Goal: Transaction & Acquisition: Purchase product/service

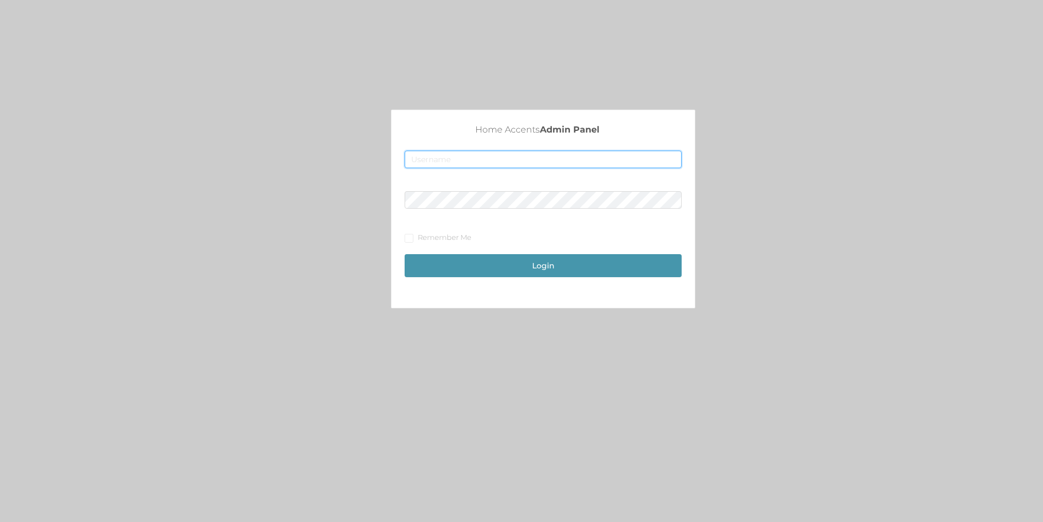
type input "[EMAIL_ADDRESS][DOMAIN_NAME]"
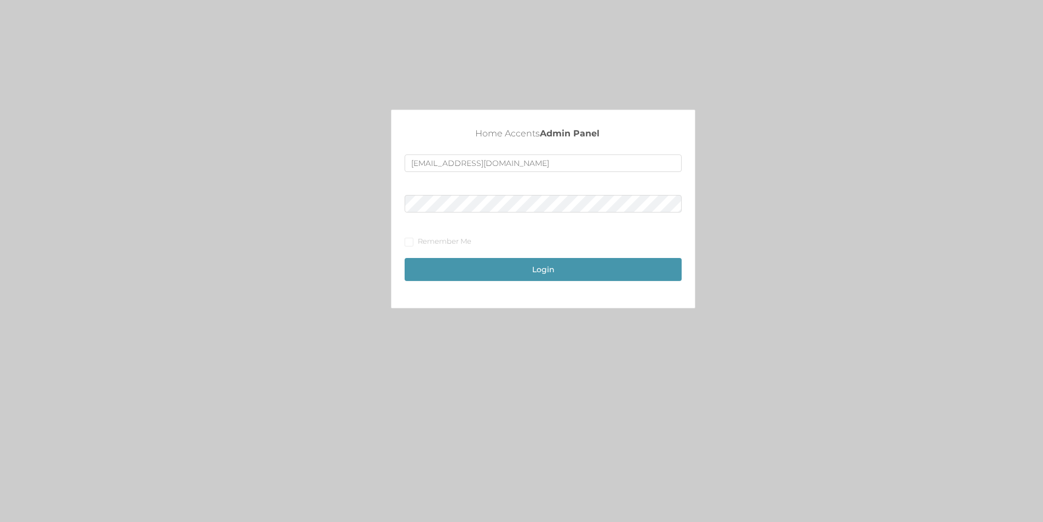
click at [538, 256] on div "Login" at bounding box center [543, 264] width 277 height 34
click at [538, 278] on button "Login" at bounding box center [543, 269] width 277 height 23
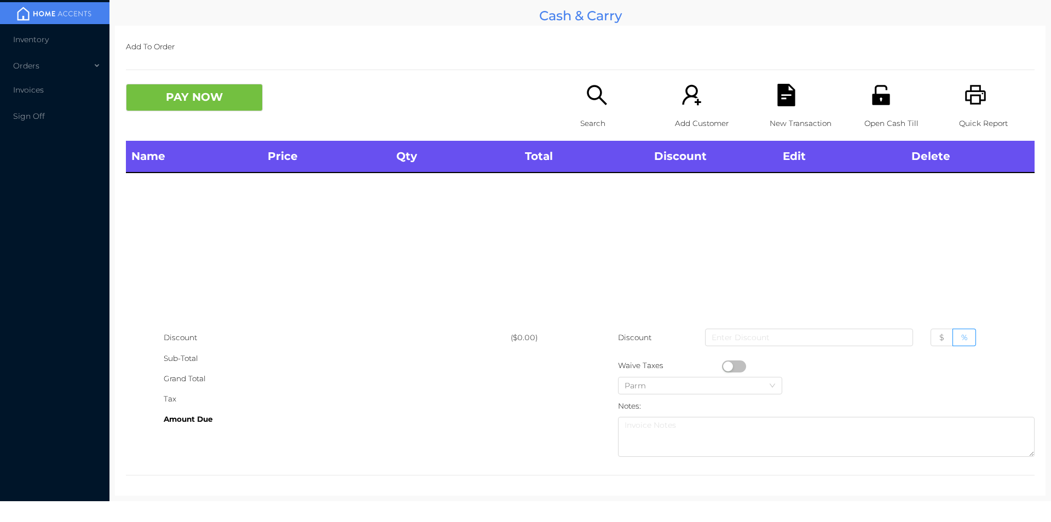
click at [596, 100] on icon "icon: search" at bounding box center [597, 95] width 22 height 22
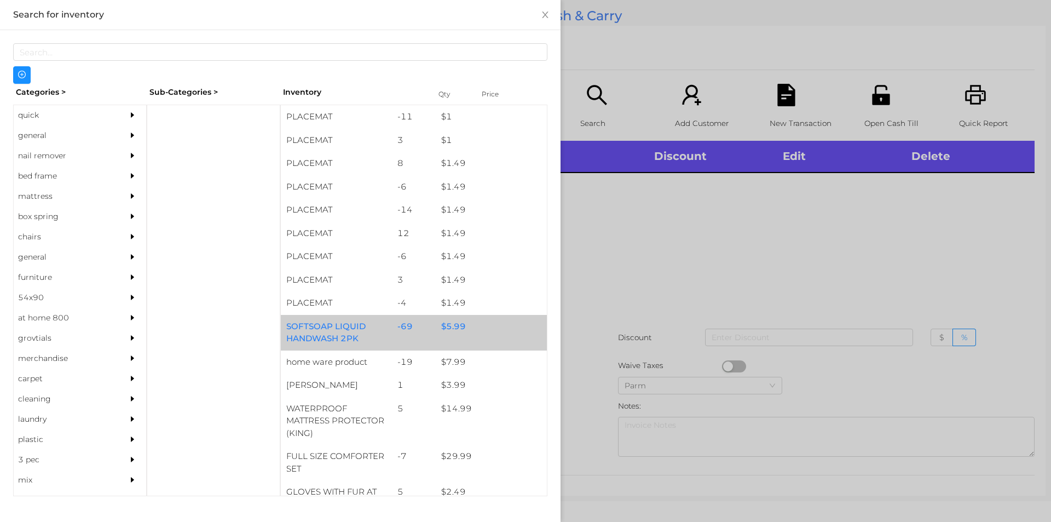
click at [459, 332] on div "$ 5.99" at bounding box center [491, 327] width 111 height 24
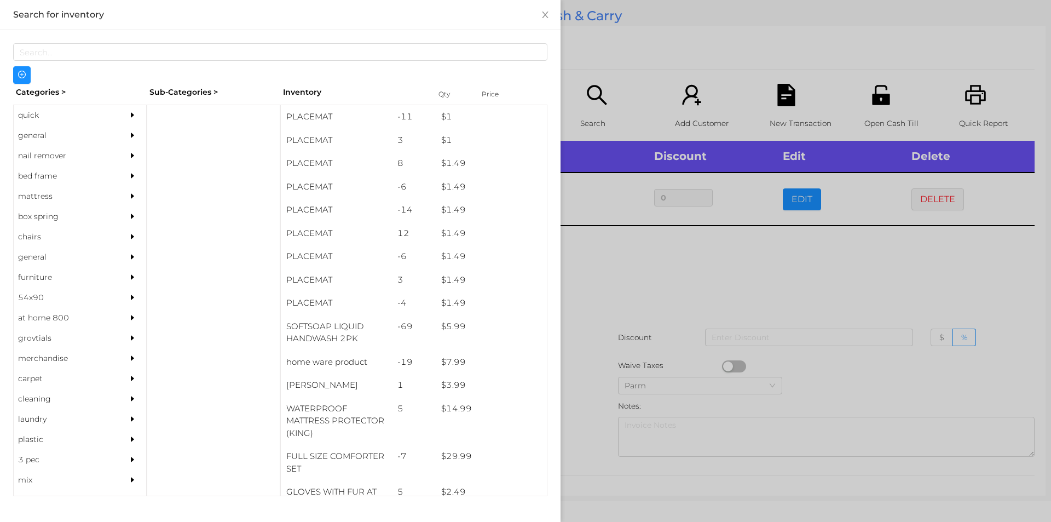
click at [625, 265] on div at bounding box center [525, 261] width 1051 height 522
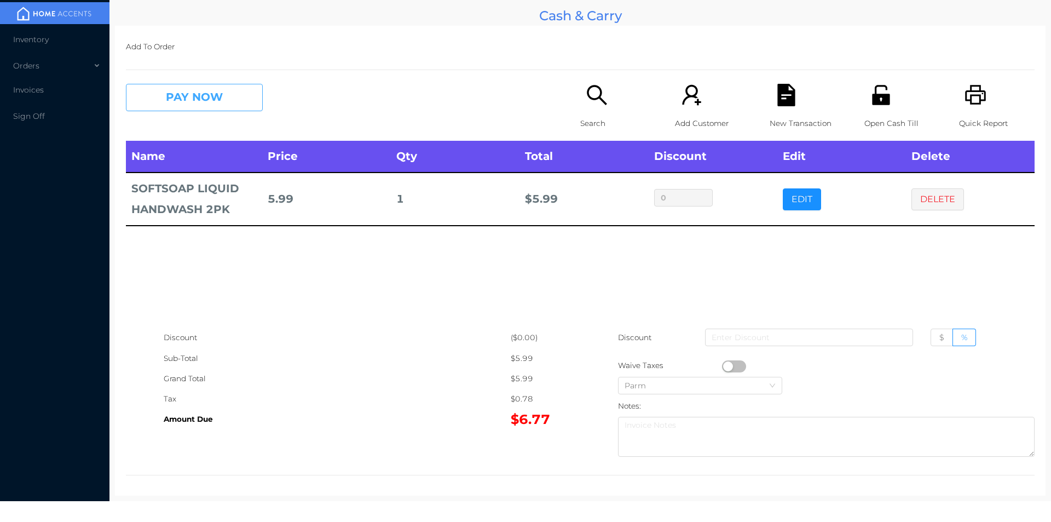
click at [197, 103] on button "PAY NOW" at bounding box center [194, 97] width 137 height 27
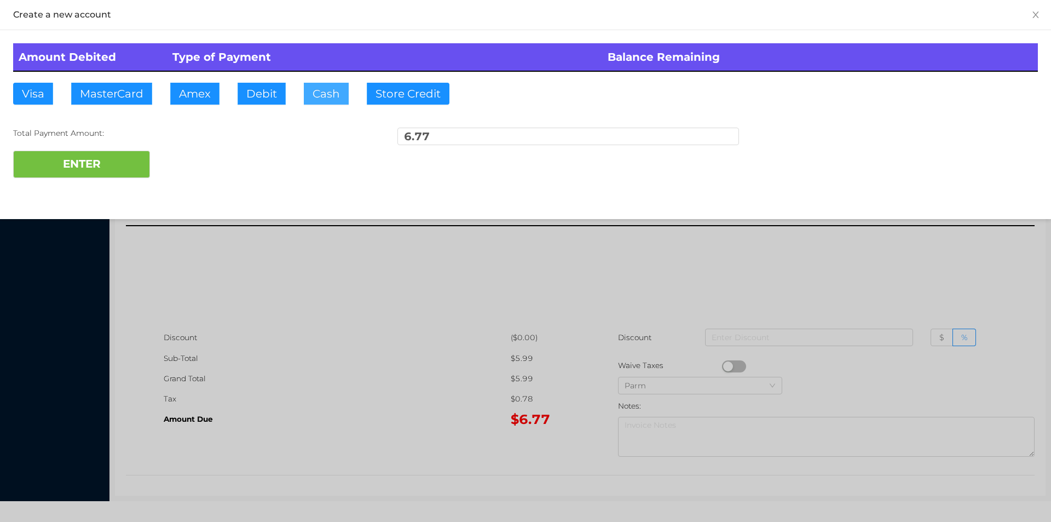
click at [329, 97] on button "Cash" at bounding box center [326, 94] width 45 height 22
click at [318, 282] on div at bounding box center [525, 261] width 1051 height 522
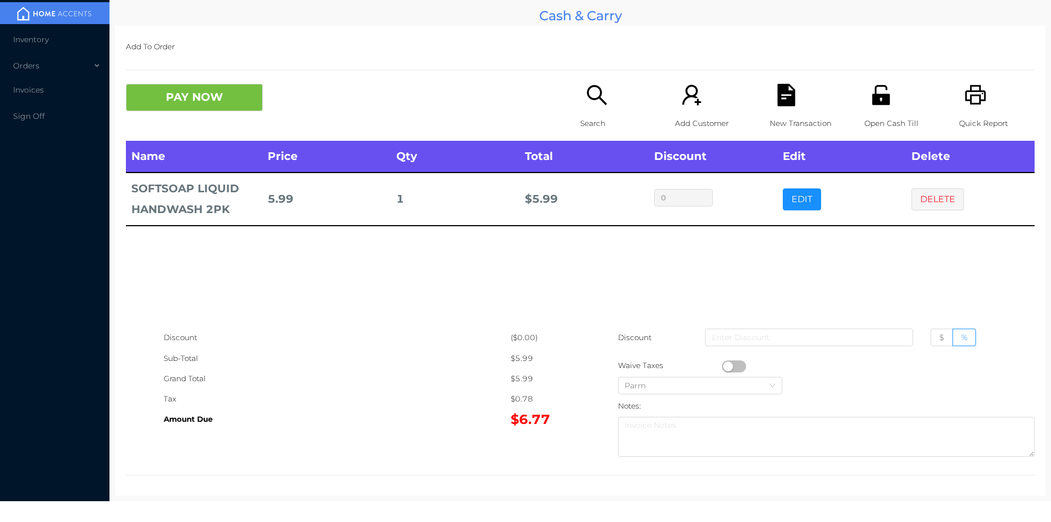
click at [722, 362] on button "button" at bounding box center [734, 366] width 24 height 12
click at [205, 101] on button "PAY NOW" at bounding box center [194, 97] width 137 height 27
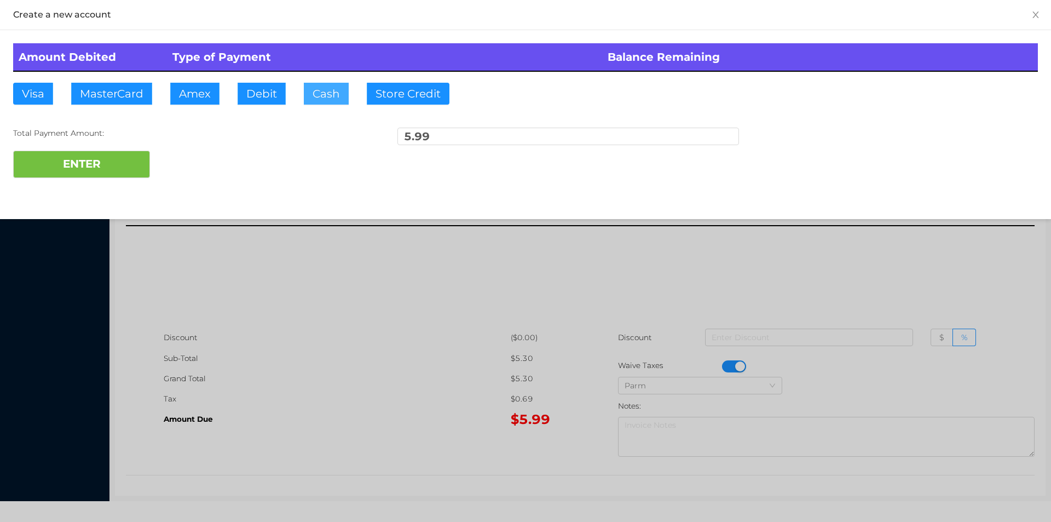
click at [326, 95] on button "Cash" at bounding box center [326, 94] width 45 height 22
type input "20.00"
click at [67, 168] on button "ENTER" at bounding box center [81, 164] width 137 height 27
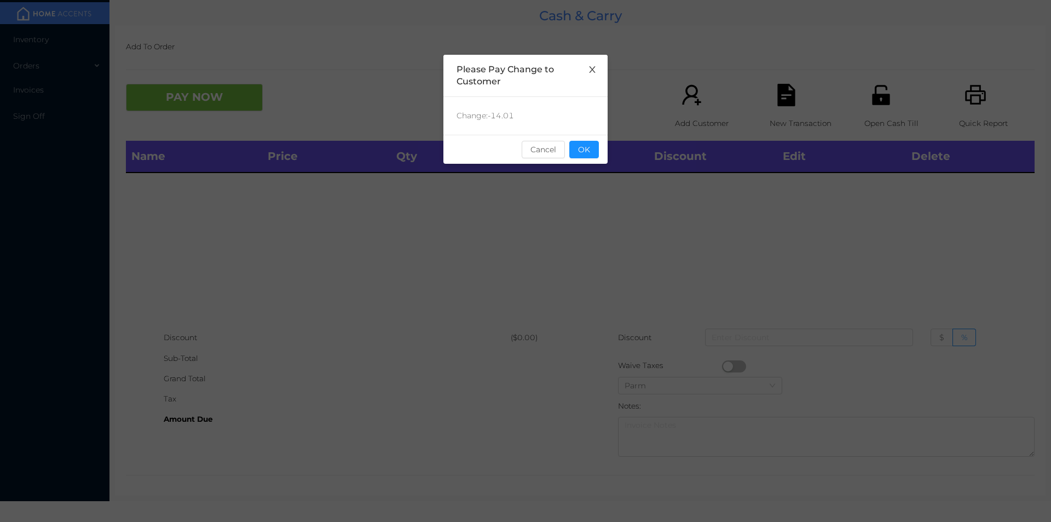
click at [592, 72] on icon "icon: close" at bounding box center [592, 69] width 9 height 9
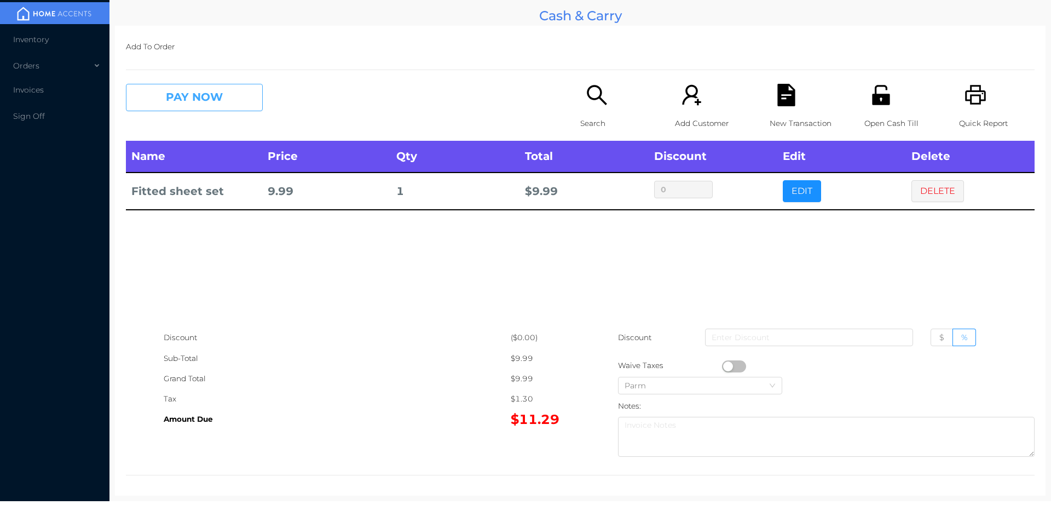
click at [194, 100] on button "PAY NOW" at bounding box center [194, 97] width 137 height 27
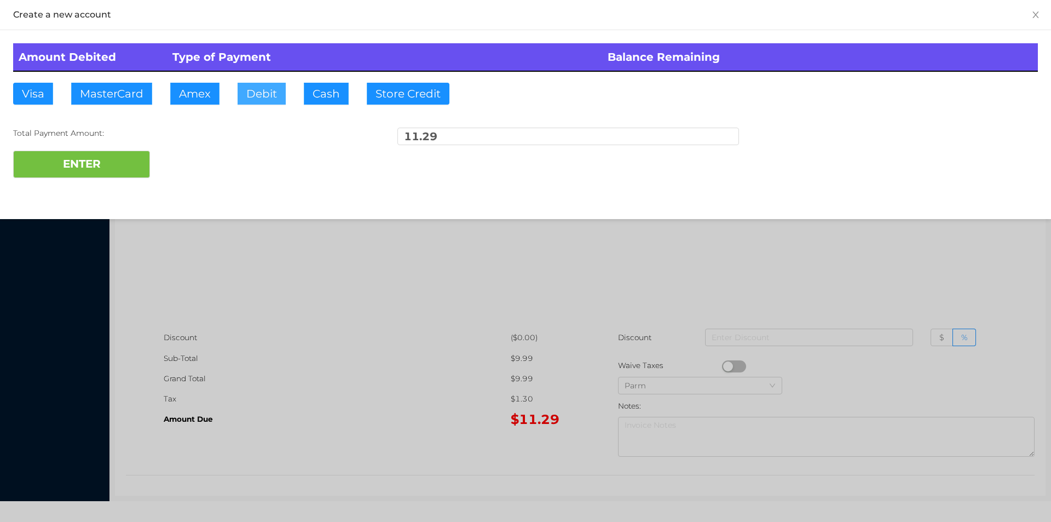
click at [256, 95] on button "Debit" at bounding box center [262, 94] width 48 height 22
click at [57, 161] on button "ENTER" at bounding box center [81, 164] width 137 height 27
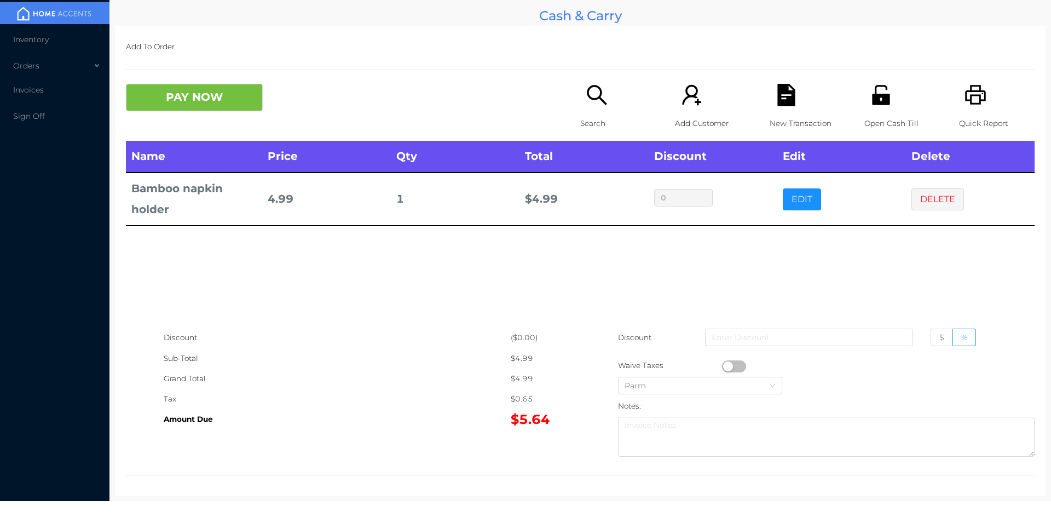
click at [726, 366] on button "button" at bounding box center [734, 366] width 24 height 12
click at [197, 88] on button "PAY NOW" at bounding box center [194, 97] width 137 height 27
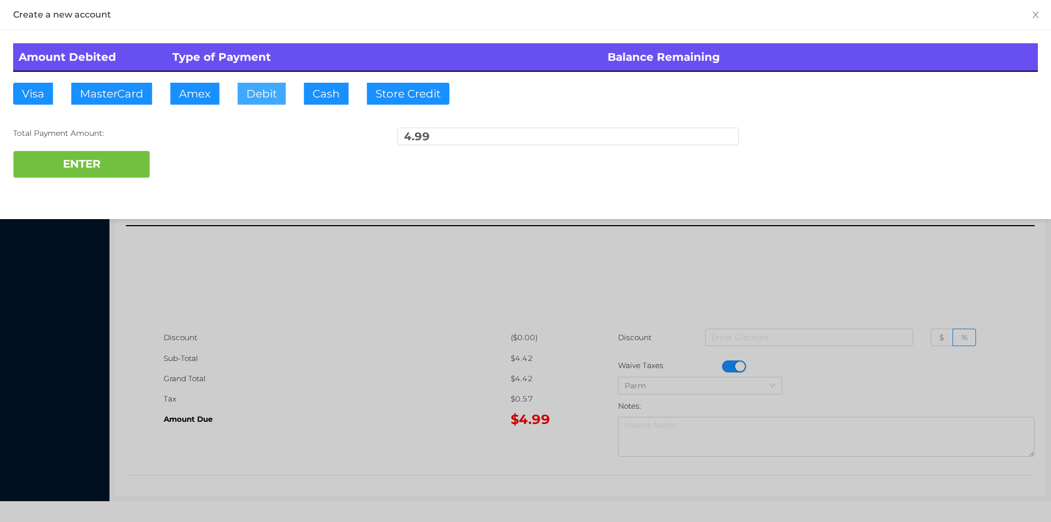
click at [252, 96] on button "Debit" at bounding box center [262, 94] width 48 height 22
click at [143, 174] on button "ENTER" at bounding box center [81, 164] width 137 height 27
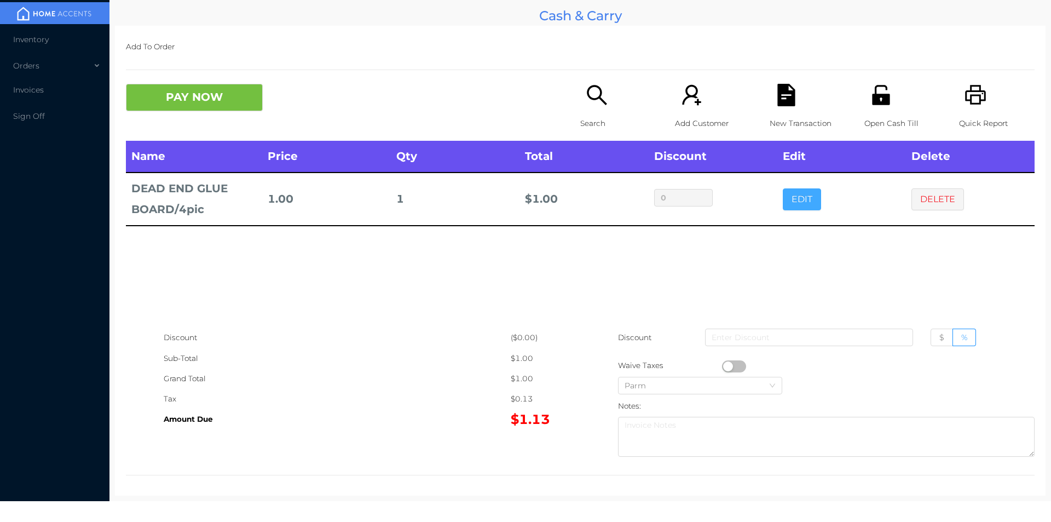
click at [795, 199] on button "EDIT" at bounding box center [802, 199] width 38 height 22
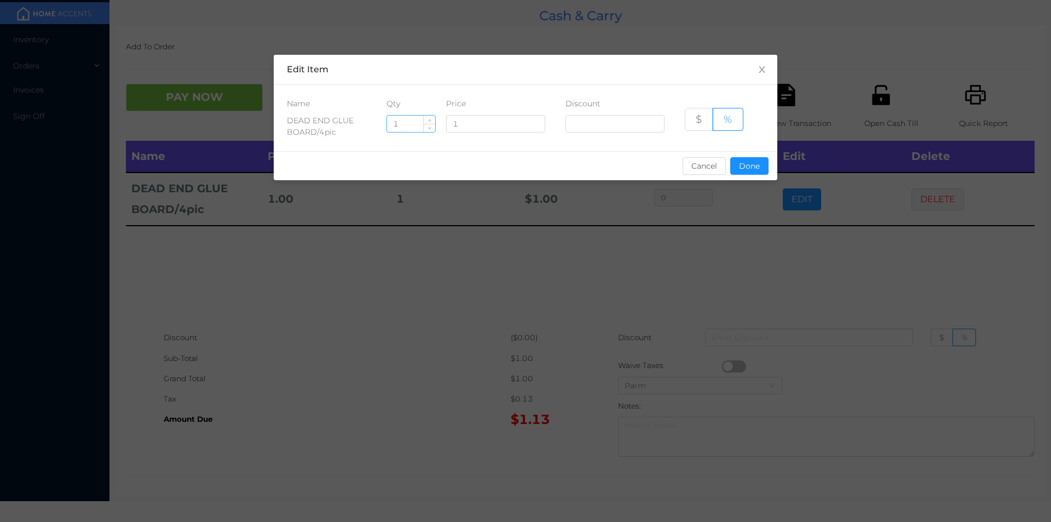
click at [408, 125] on input "1" at bounding box center [411, 124] width 48 height 16
type input "11"
click at [753, 170] on button "Done" at bounding box center [749, 166] width 38 height 18
type input "0%"
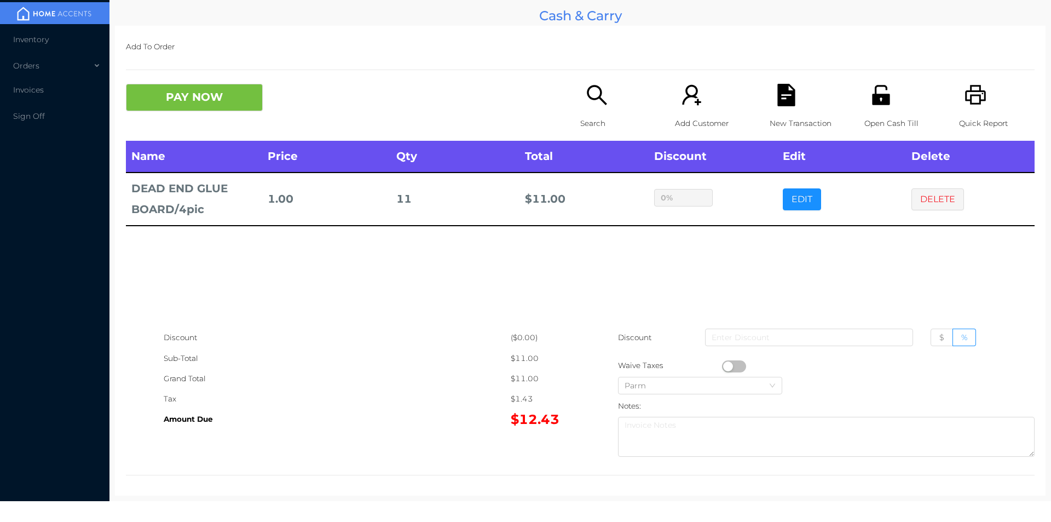
click at [727, 246] on div "sentinelStart Edit Item Name Qty Price Discount DEAD END GLUE BOARD/4pic 11 1 $…" at bounding box center [525, 261] width 1051 height 522
click at [176, 102] on button "PAY NOW" at bounding box center [194, 97] width 137 height 27
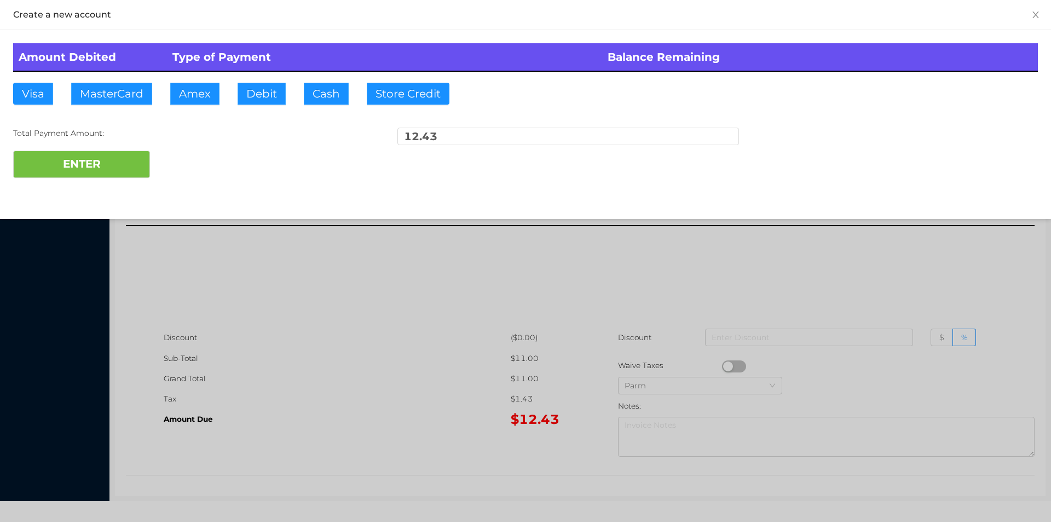
click at [177, 148] on div "Total Payment Amount: 12.43" at bounding box center [525, 139] width 1025 height 23
click at [356, 269] on div at bounding box center [525, 261] width 1051 height 522
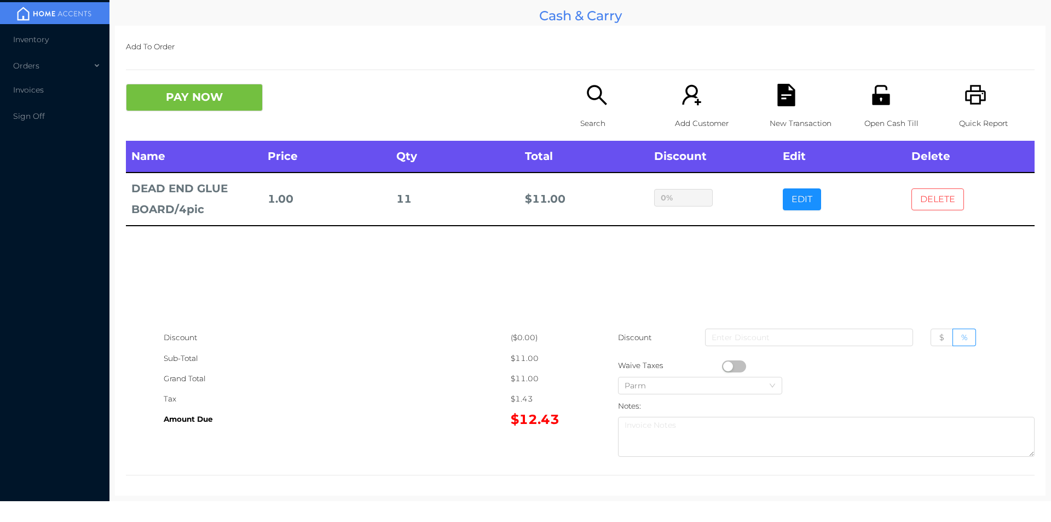
click at [921, 201] on button "DELETE" at bounding box center [937, 199] width 53 height 22
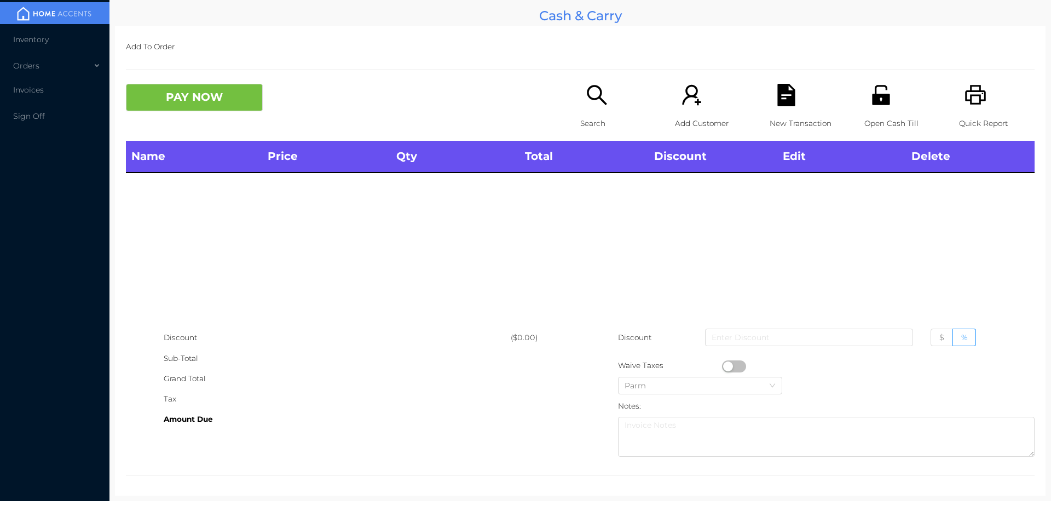
click at [864, 96] on div "Open Cash Till" at bounding box center [902, 112] width 76 height 57
click at [597, 93] on icon "icon: search" at bounding box center [597, 95] width 20 height 20
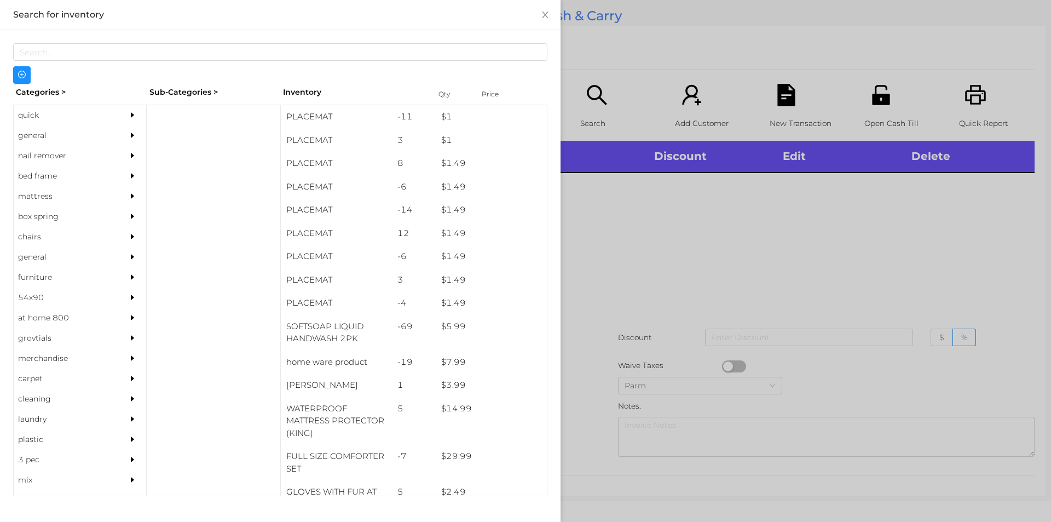
click at [56, 133] on div "general" at bounding box center [64, 135] width 100 height 20
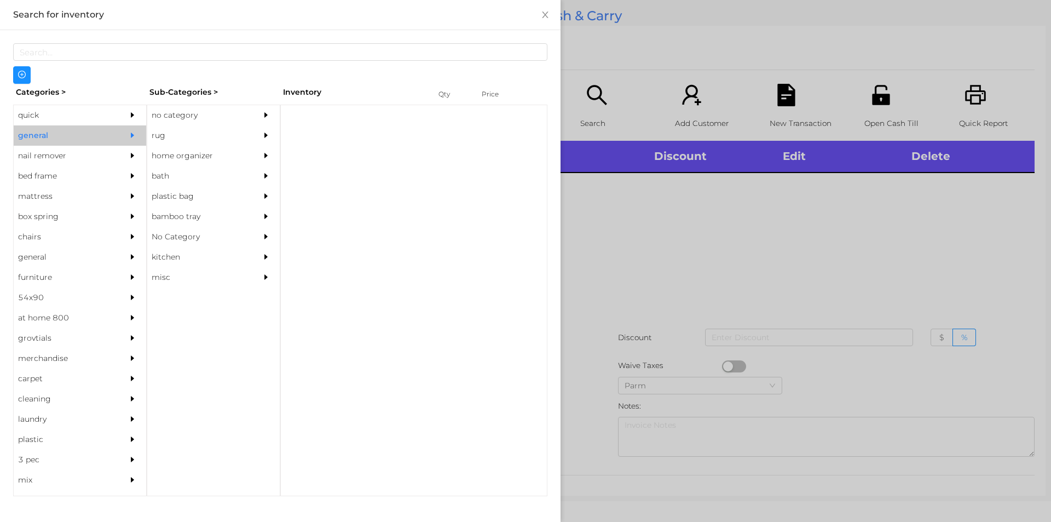
click at [229, 107] on div "no category" at bounding box center [197, 115] width 100 height 20
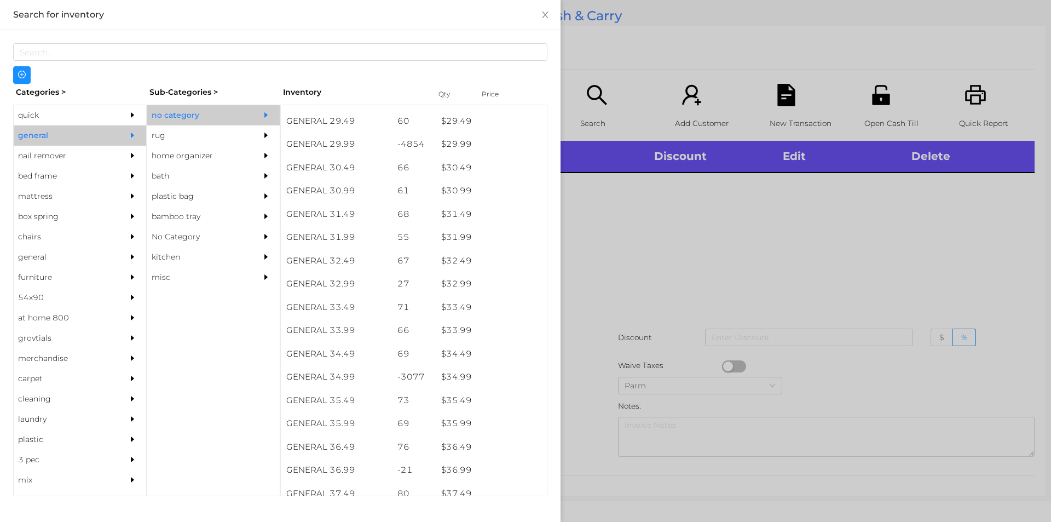
scroll to position [1697, 0]
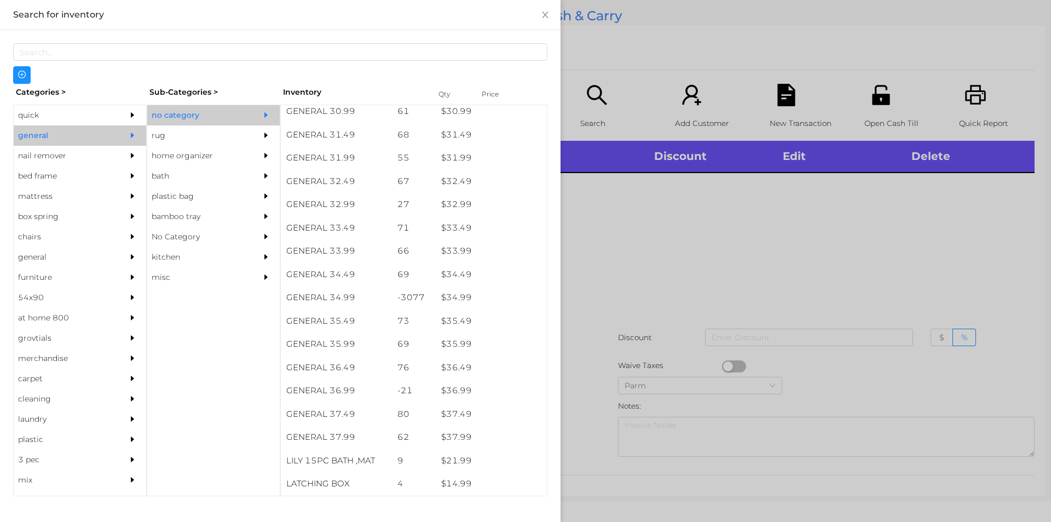
click at [49, 109] on div "quick" at bounding box center [64, 115] width 100 height 20
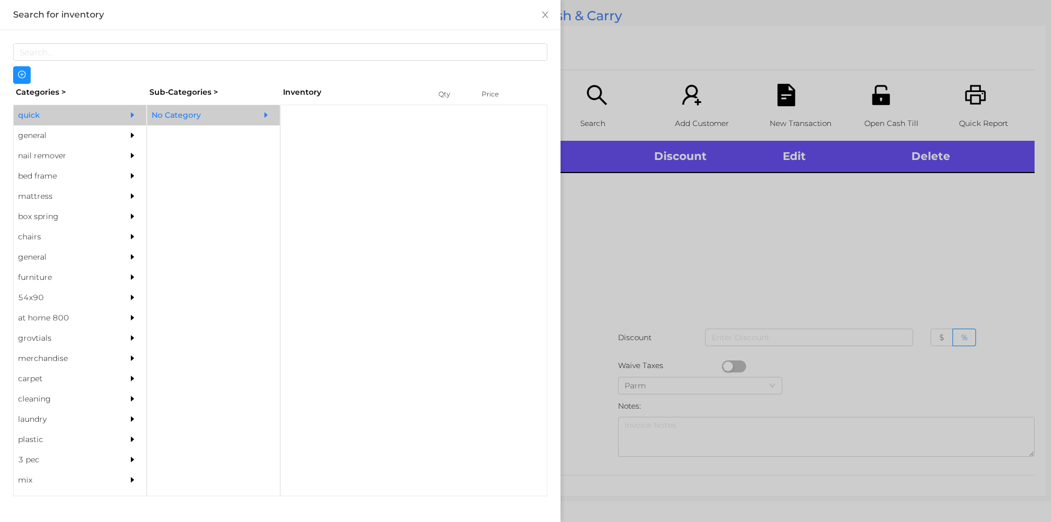
click at [218, 106] on div "No Category" at bounding box center [197, 115] width 100 height 20
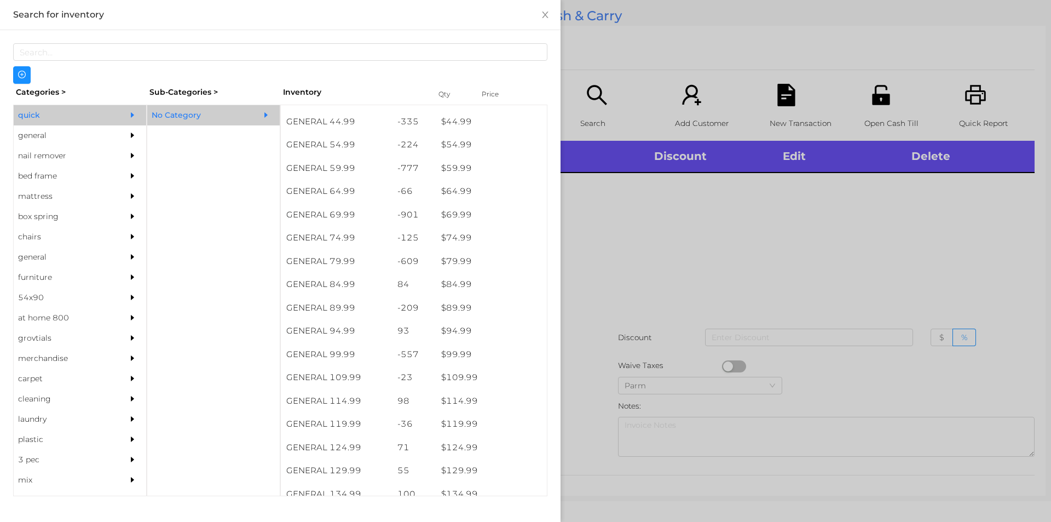
scroll to position [671, 0]
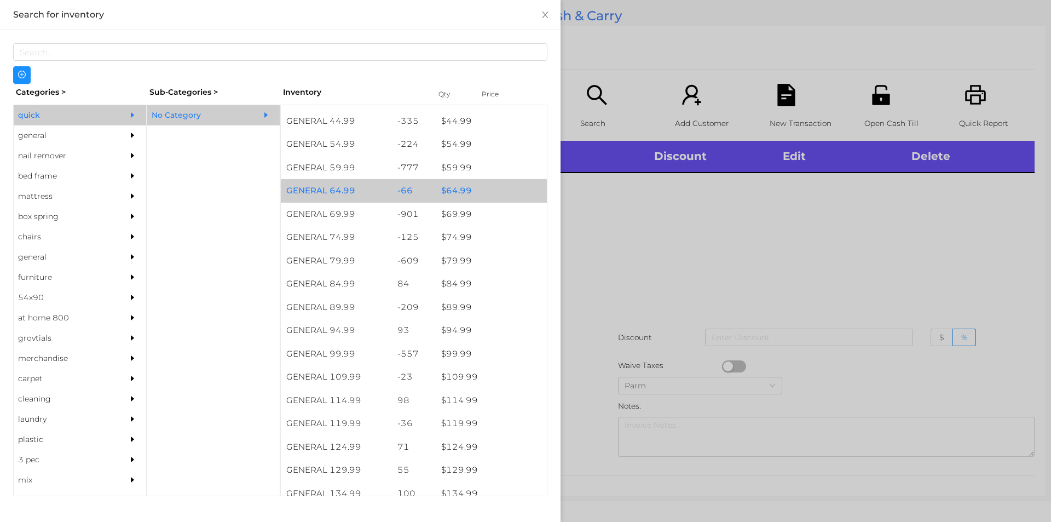
click at [497, 199] on div "$ 64.99" at bounding box center [491, 191] width 111 height 24
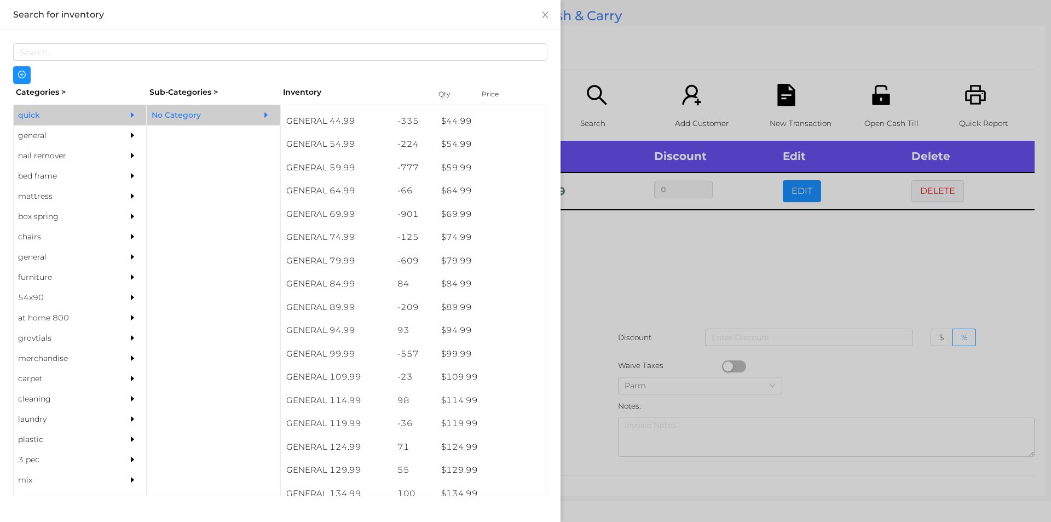
click at [650, 343] on div at bounding box center [525, 261] width 1051 height 522
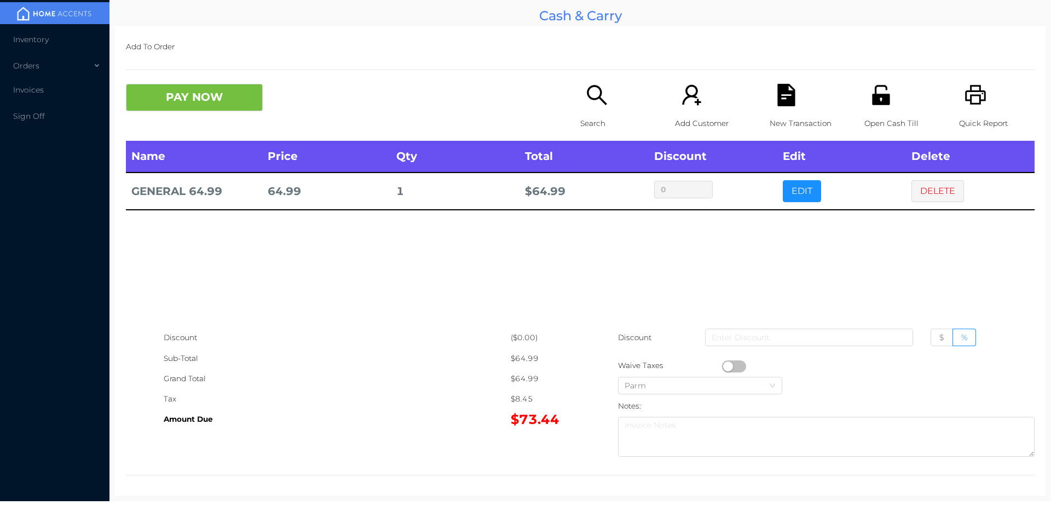
click at [595, 115] on p "Search" at bounding box center [618, 123] width 76 height 20
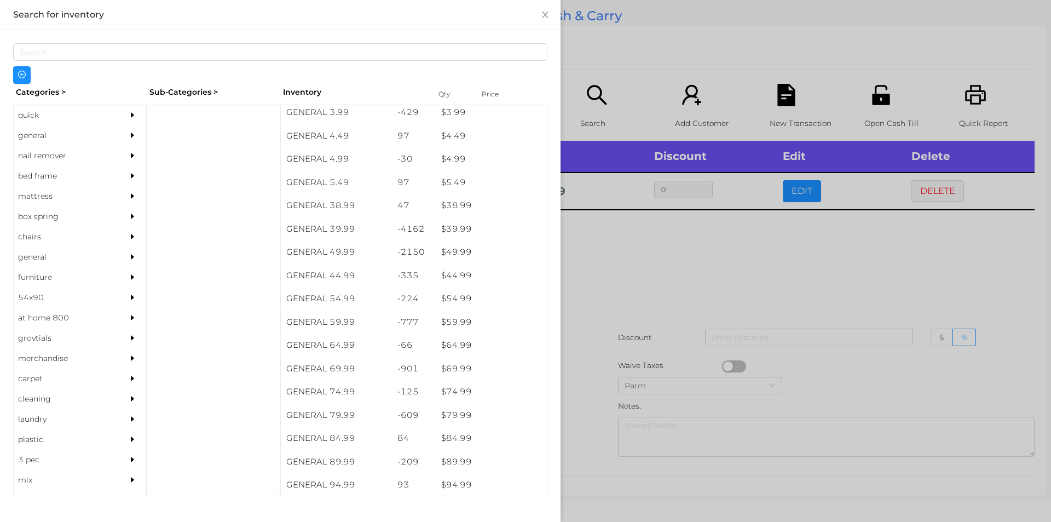
scroll to position [516, 0]
click at [37, 134] on div "general" at bounding box center [64, 135] width 100 height 20
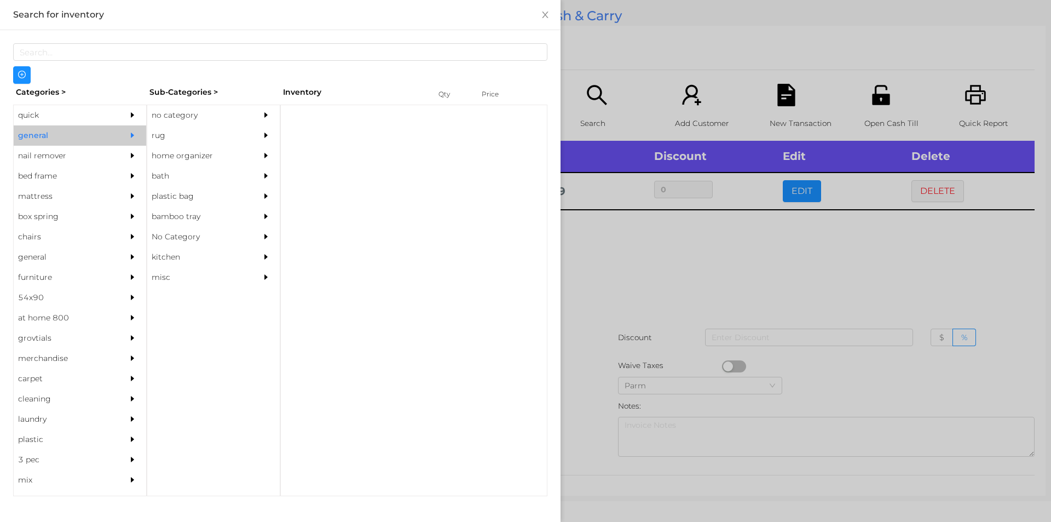
scroll to position [0, 0]
click at [172, 113] on div "no category" at bounding box center [197, 115] width 100 height 20
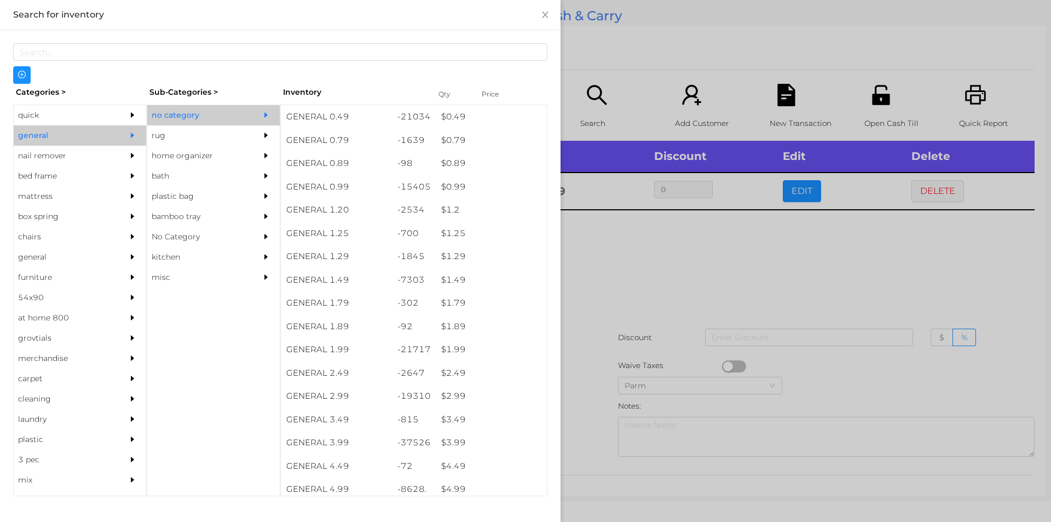
click at [601, 321] on div at bounding box center [525, 261] width 1051 height 522
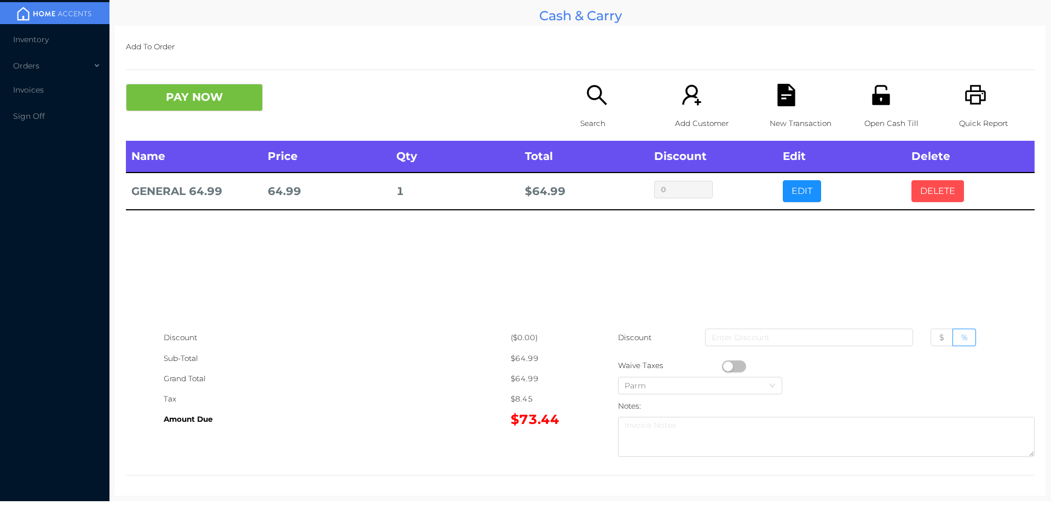
click at [911, 194] on button "DELETE" at bounding box center [937, 191] width 53 height 22
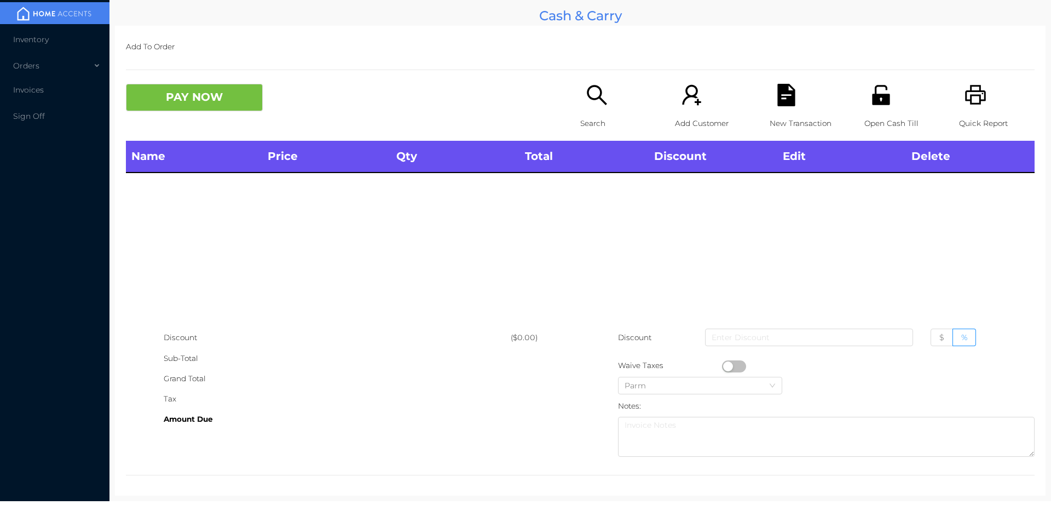
click at [590, 108] on div "Search" at bounding box center [618, 112] width 76 height 57
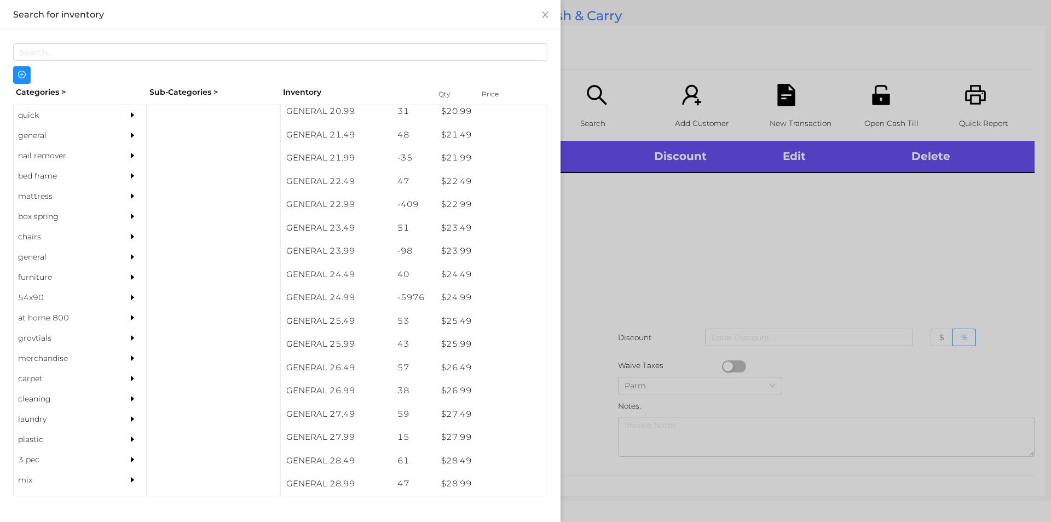
scroll to position [1263, 0]
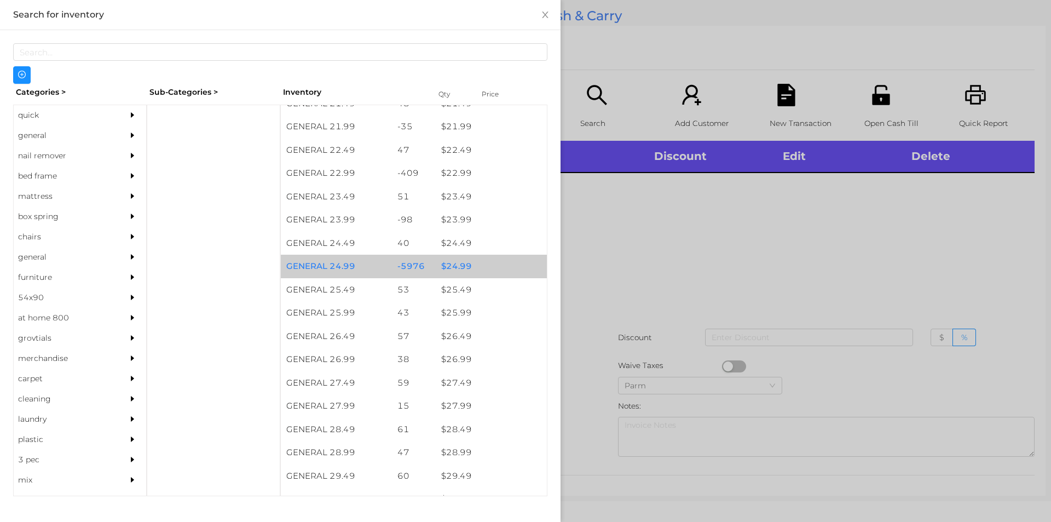
click at [436, 260] on div "$ 24.99" at bounding box center [491, 267] width 111 height 24
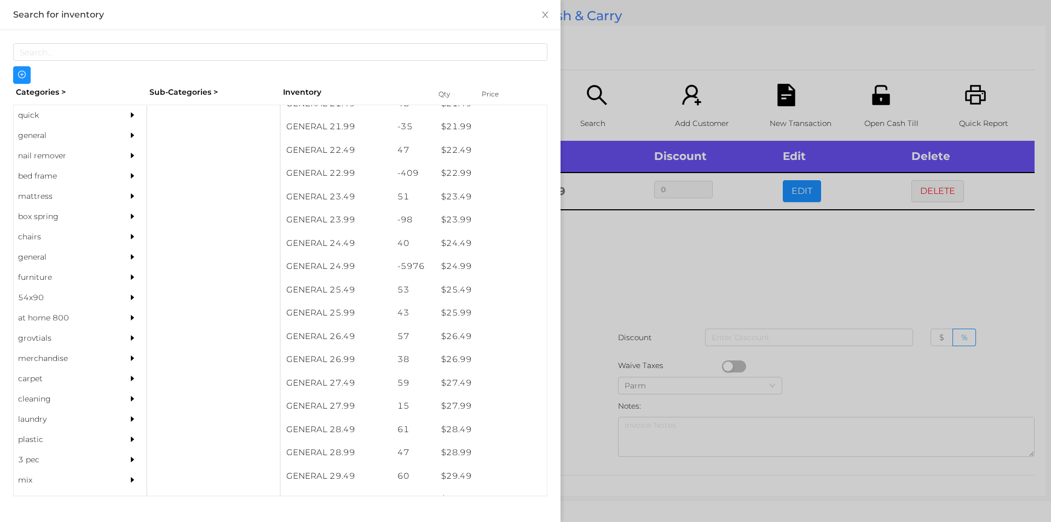
click at [621, 266] on div at bounding box center [525, 261] width 1051 height 522
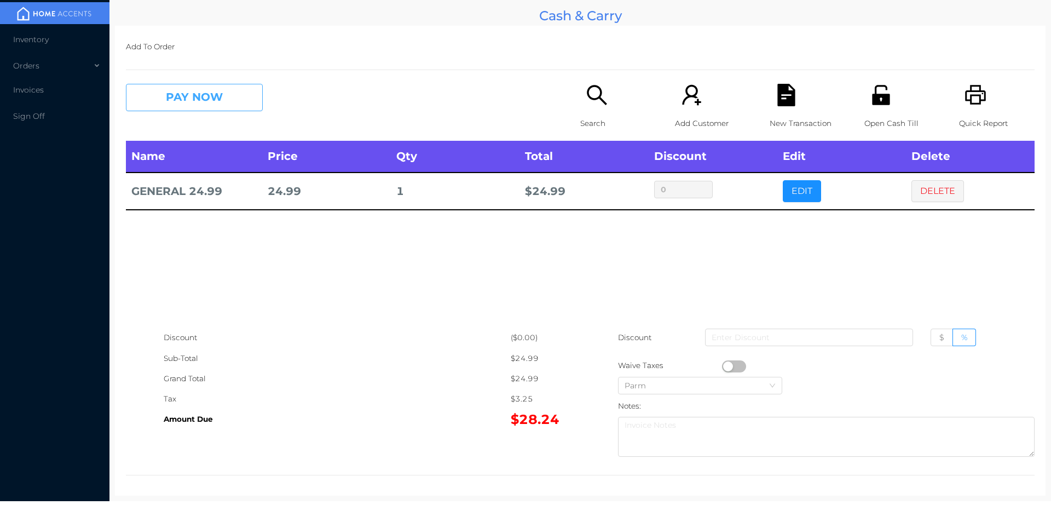
click at [181, 100] on button "PAY NOW" at bounding box center [194, 97] width 137 height 27
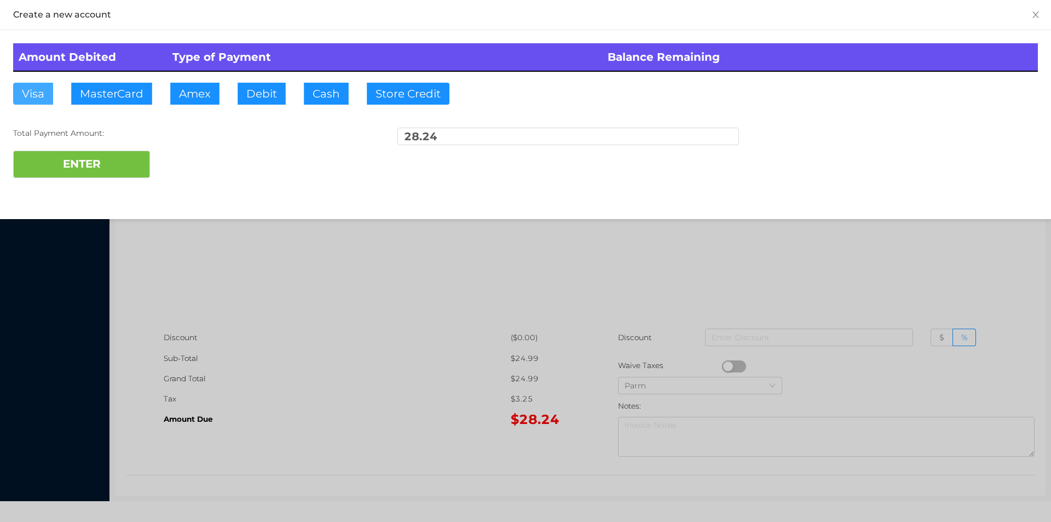
click at [47, 99] on button "Visa" at bounding box center [33, 94] width 40 height 22
click at [279, 357] on div at bounding box center [525, 261] width 1051 height 522
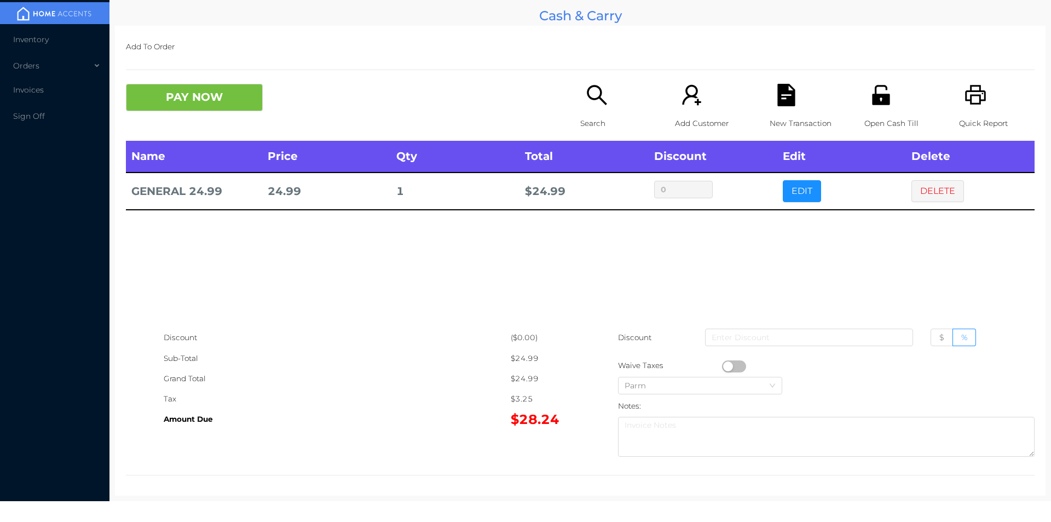
click at [770, 92] on div "New Transaction" at bounding box center [808, 112] width 76 height 57
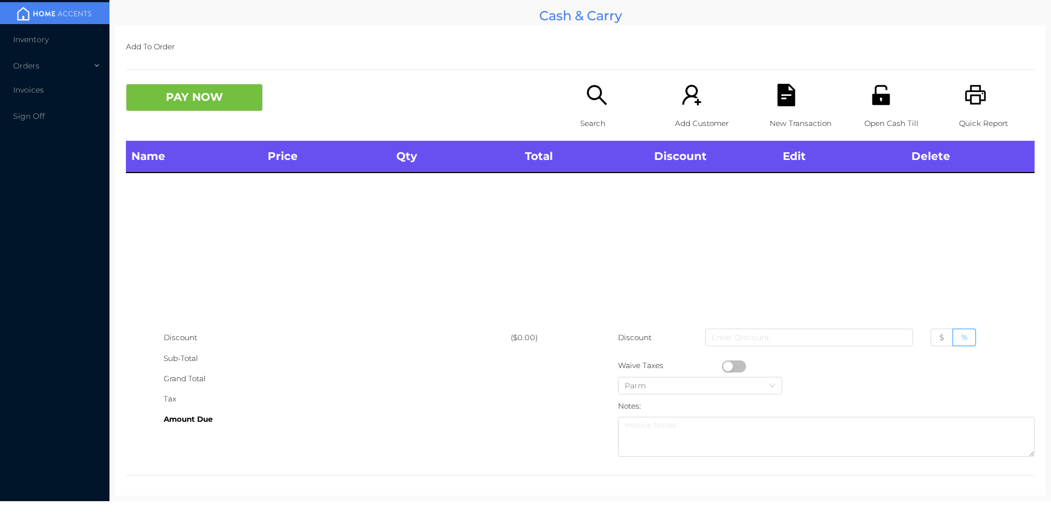
click at [965, 105] on icon "icon: printer" at bounding box center [976, 95] width 22 height 22
click at [587, 95] on icon "icon: search" at bounding box center [597, 95] width 20 height 20
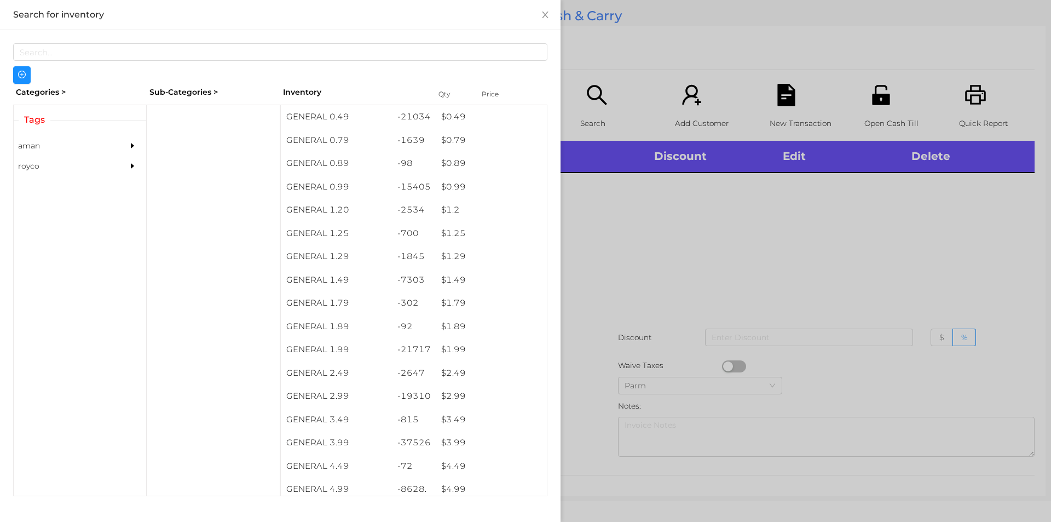
click at [34, 117] on span "Tags" at bounding box center [35, 119] width 32 height 13
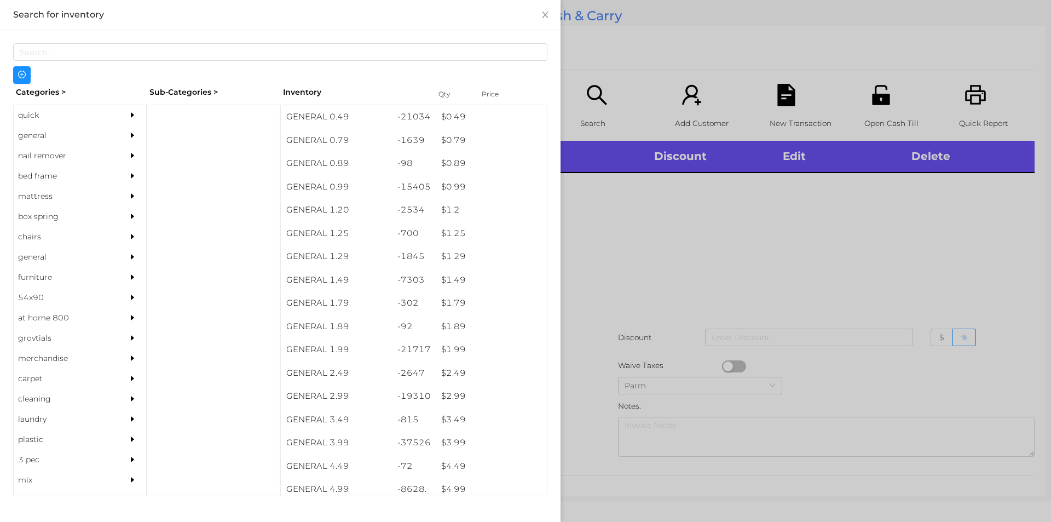
click at [41, 111] on div "quick" at bounding box center [64, 115] width 100 height 20
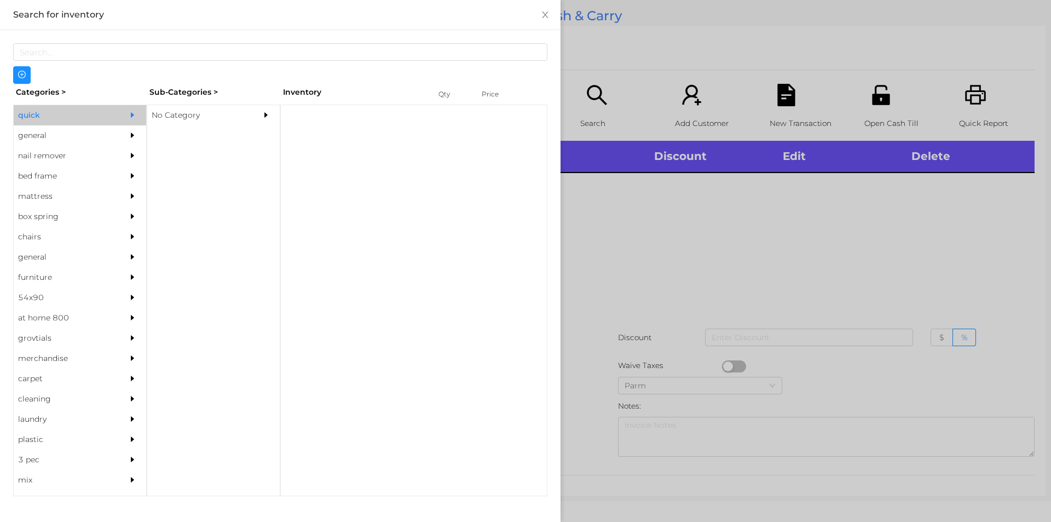
click at [181, 116] on div "No Category" at bounding box center [197, 115] width 100 height 20
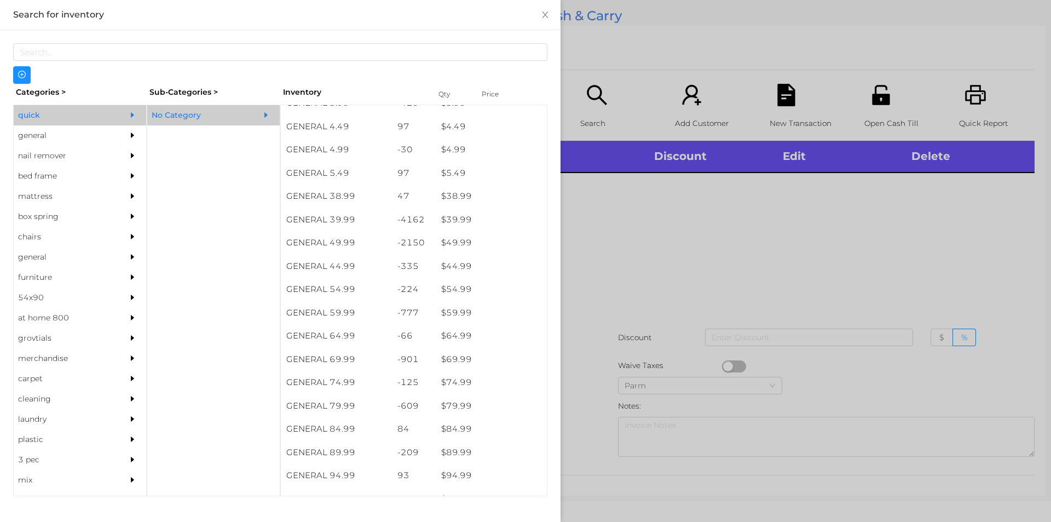
scroll to position [525, 0]
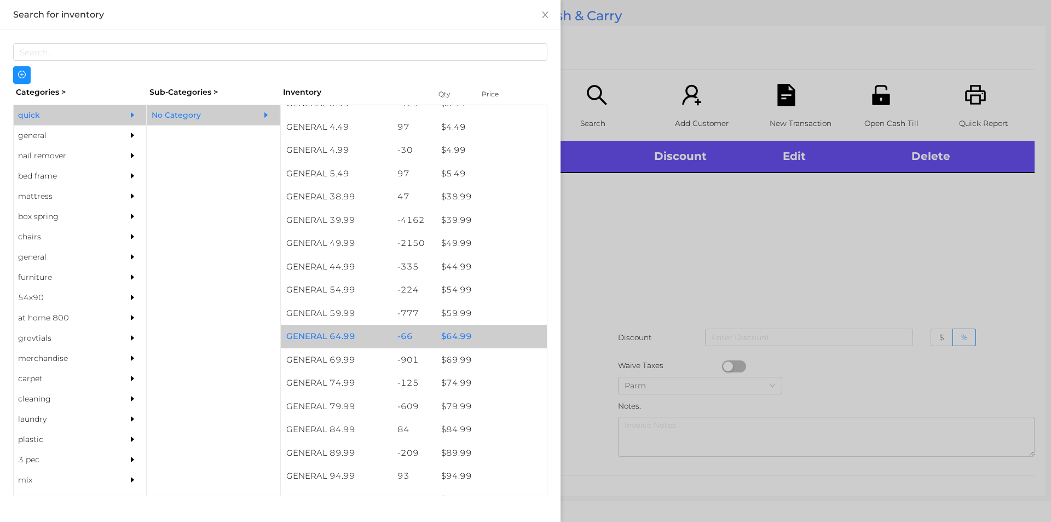
click at [442, 328] on div "$ 64.99" at bounding box center [491, 337] width 111 height 24
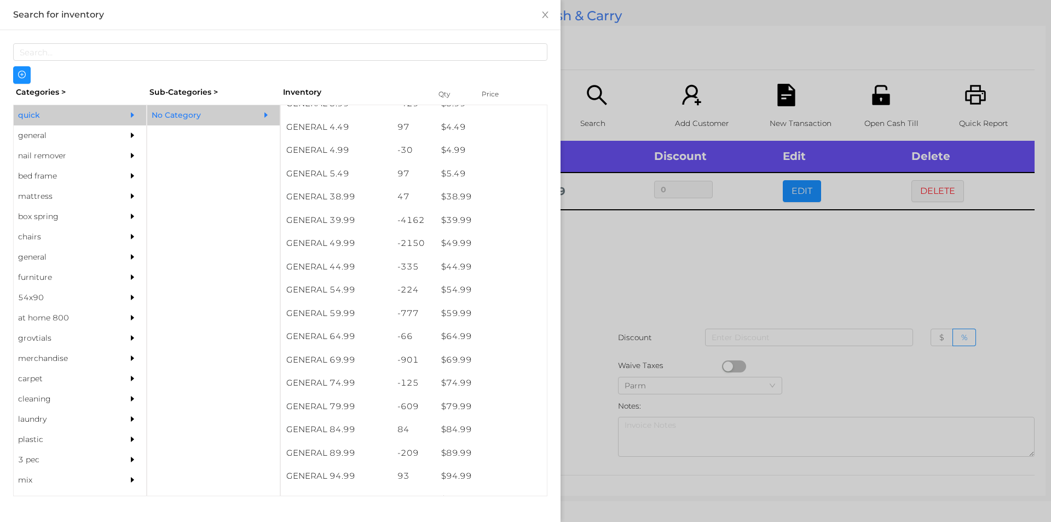
click at [615, 315] on div at bounding box center [525, 261] width 1051 height 522
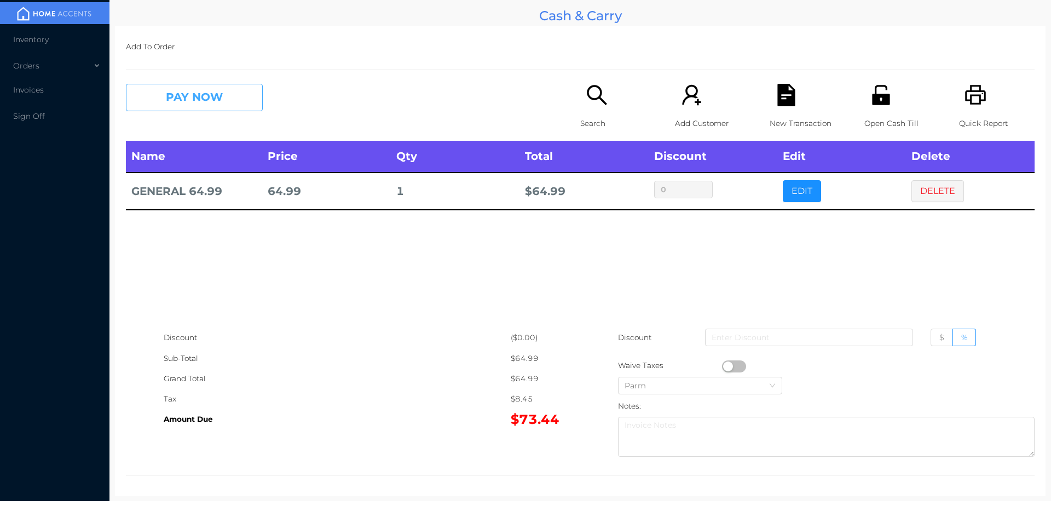
click at [205, 106] on button "PAY NOW" at bounding box center [194, 97] width 137 height 27
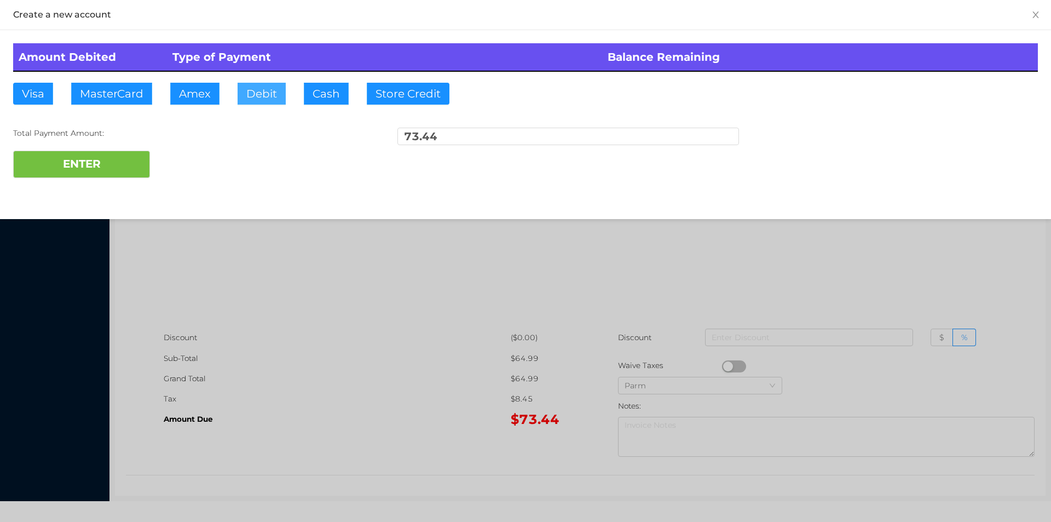
click at [270, 91] on button "Debit" at bounding box center [262, 94] width 48 height 22
click at [119, 166] on button "ENTER" at bounding box center [81, 164] width 137 height 27
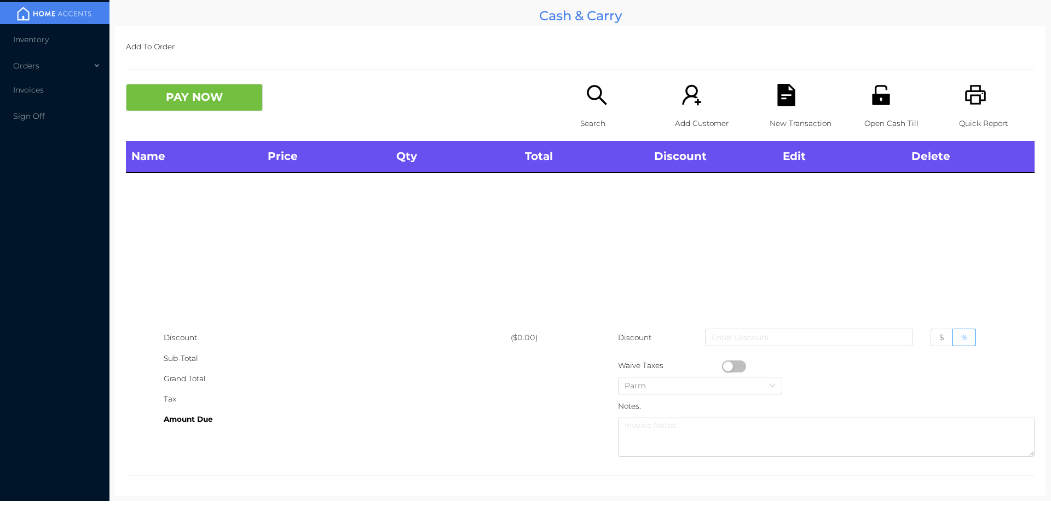
click at [600, 109] on div "Search" at bounding box center [618, 112] width 76 height 57
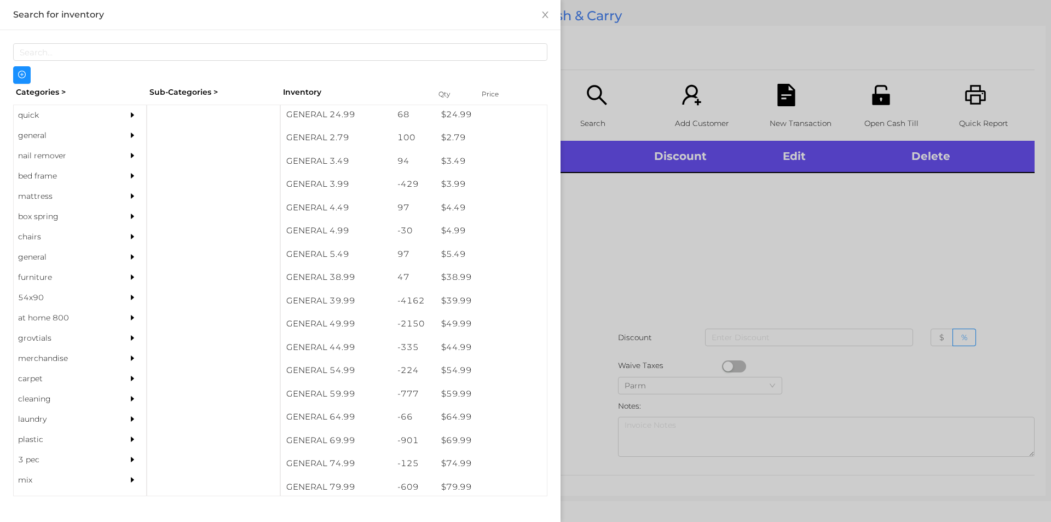
scroll to position [549, 0]
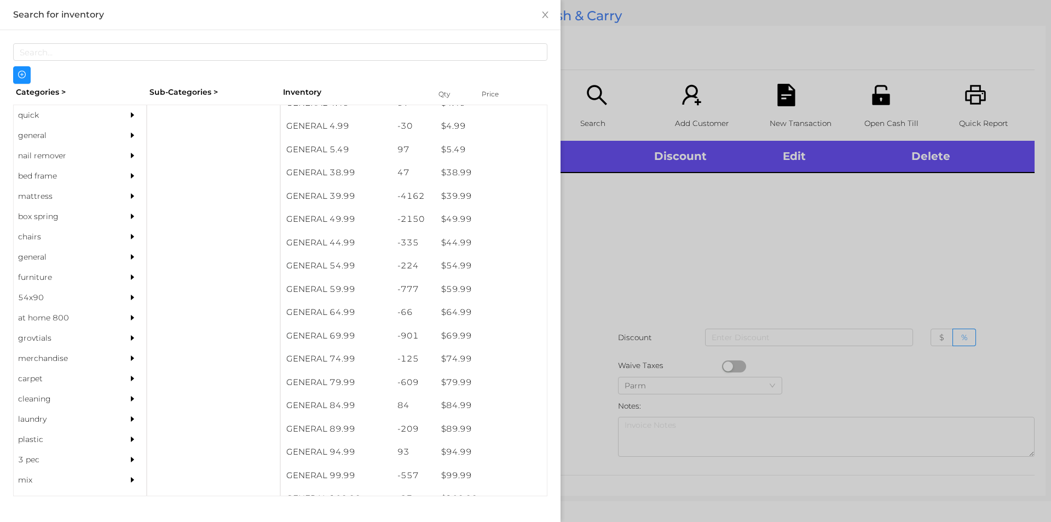
click at [40, 135] on div "general" at bounding box center [64, 135] width 100 height 20
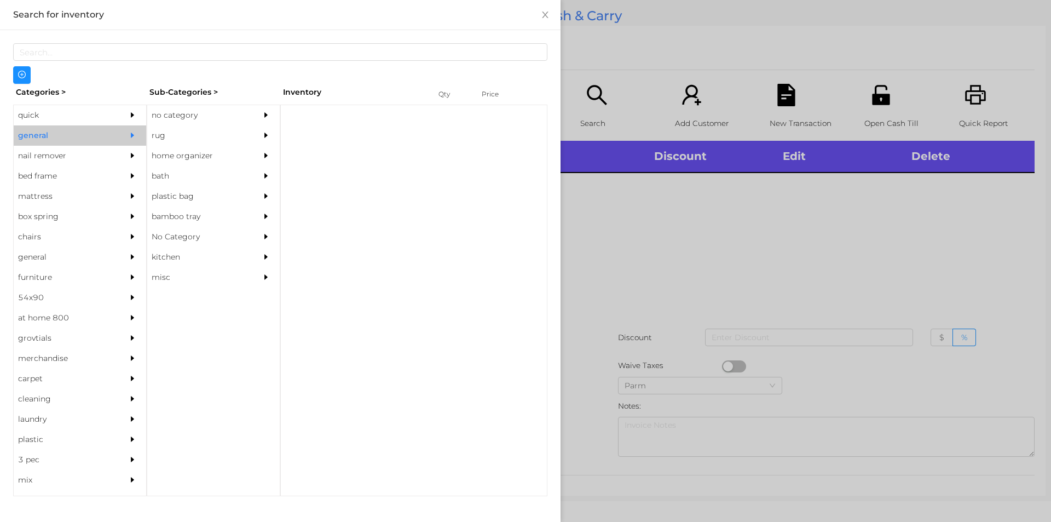
click at [188, 119] on div "no category" at bounding box center [197, 115] width 100 height 20
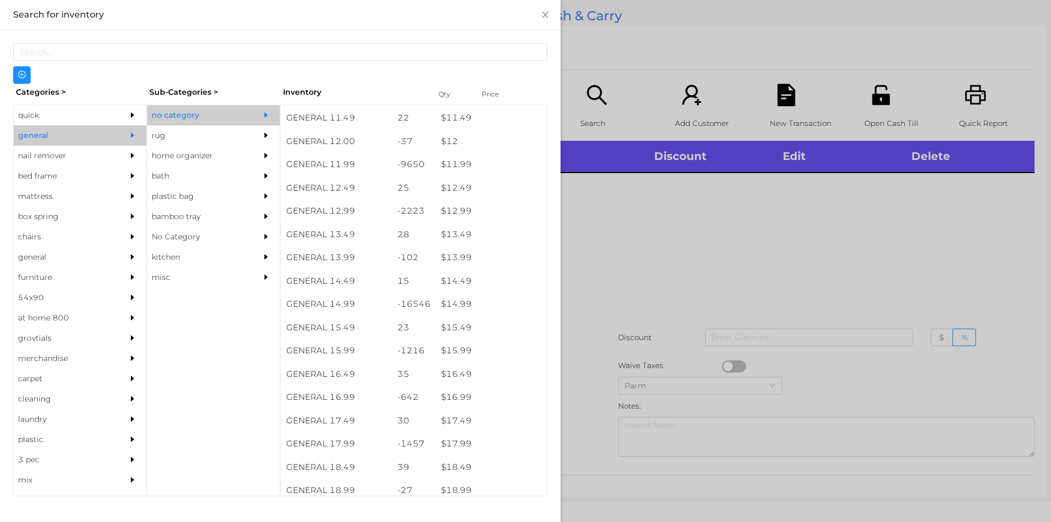
scroll to position [757, 0]
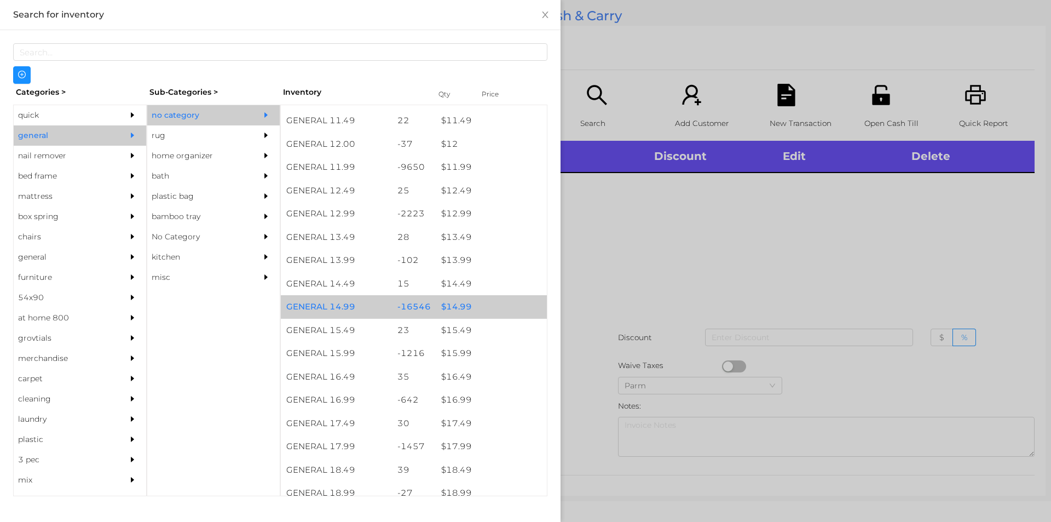
click at [483, 299] on div "$ 14.99" at bounding box center [491, 307] width 111 height 24
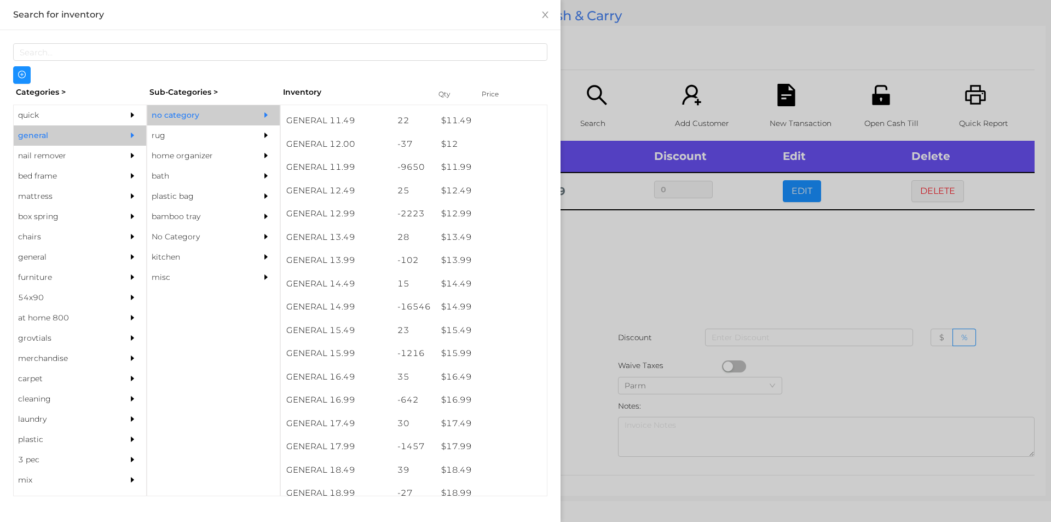
click at [669, 299] on div at bounding box center [525, 261] width 1051 height 522
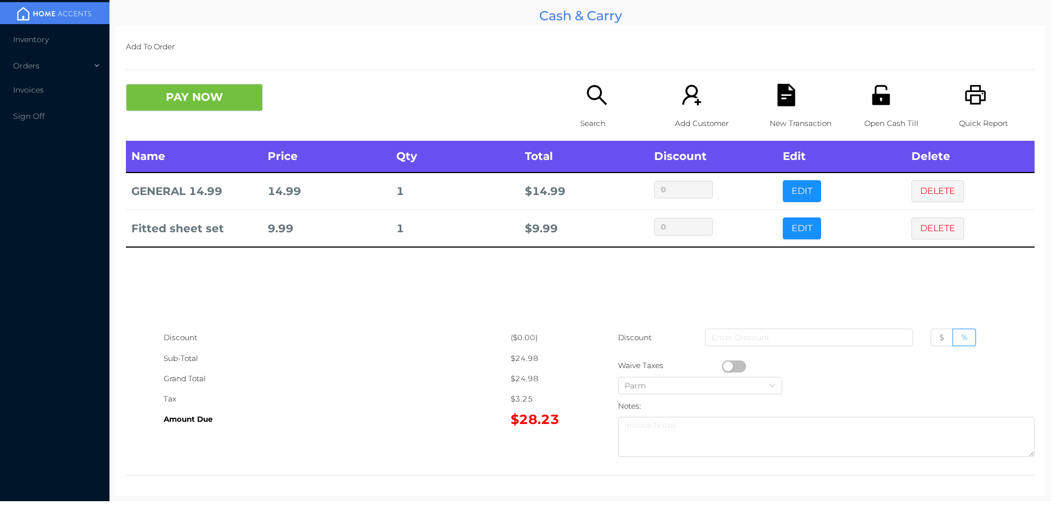
click at [605, 97] on div "Search" at bounding box center [618, 112] width 76 height 57
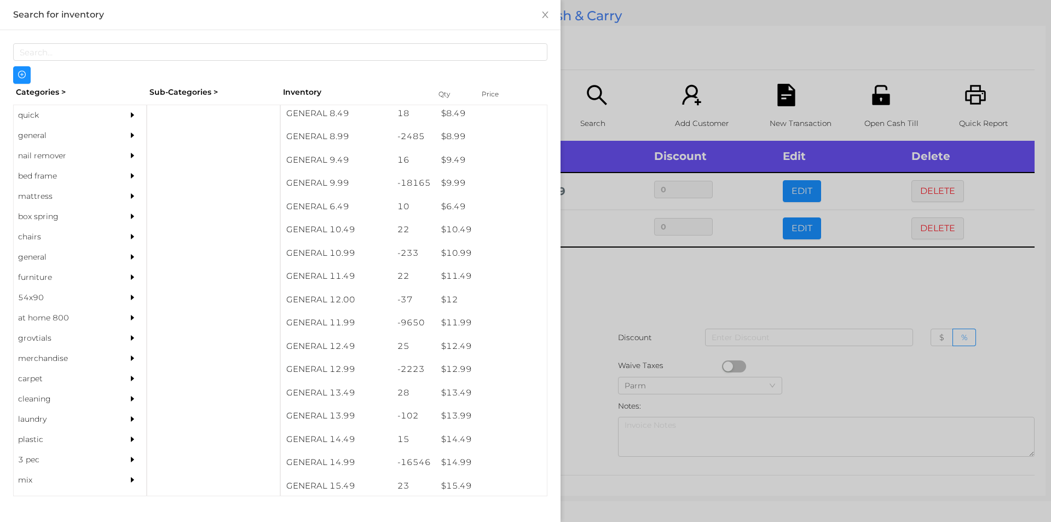
scroll to position [602, 0]
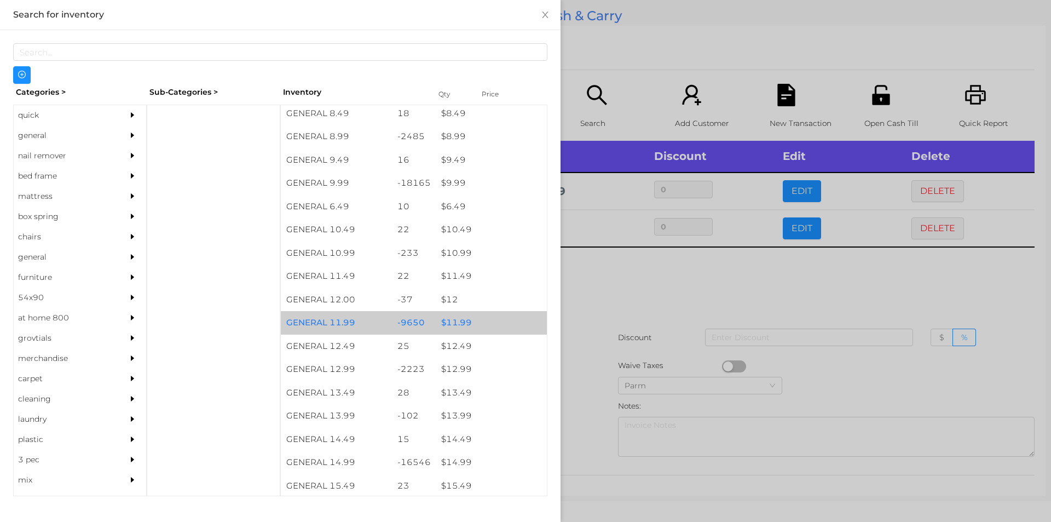
click at [478, 319] on div "$ 11.99" at bounding box center [491, 323] width 111 height 24
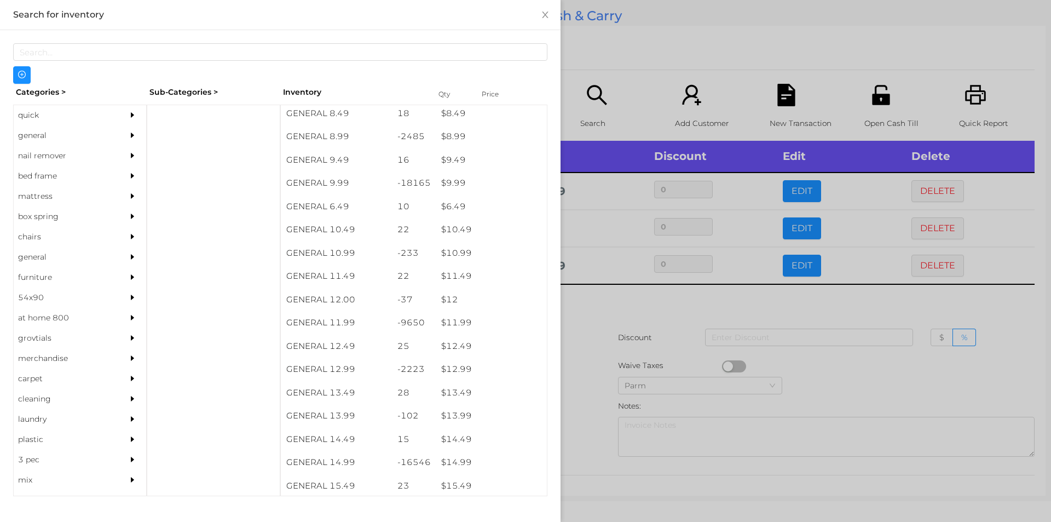
click at [626, 370] on div at bounding box center [525, 261] width 1051 height 522
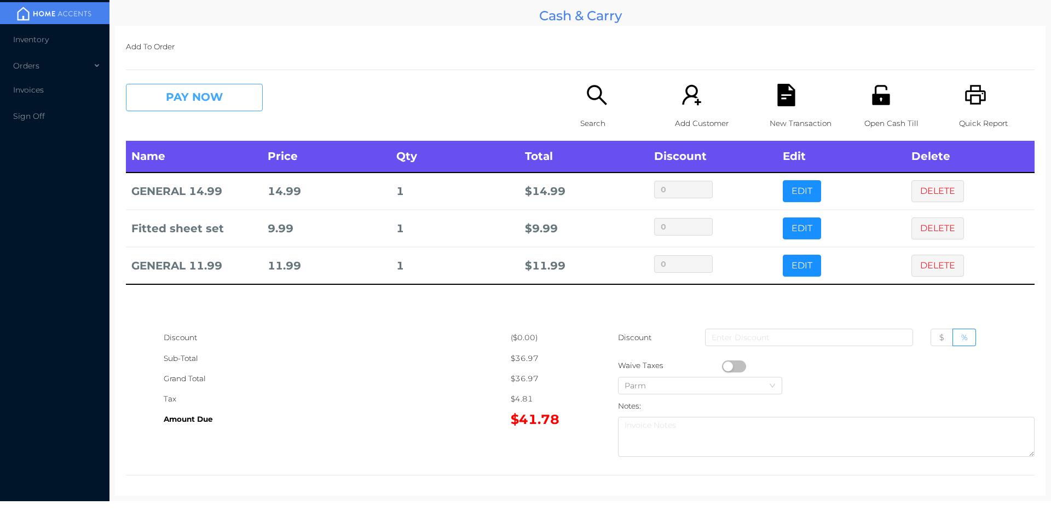
click at [197, 102] on button "PAY NOW" at bounding box center [194, 97] width 137 height 27
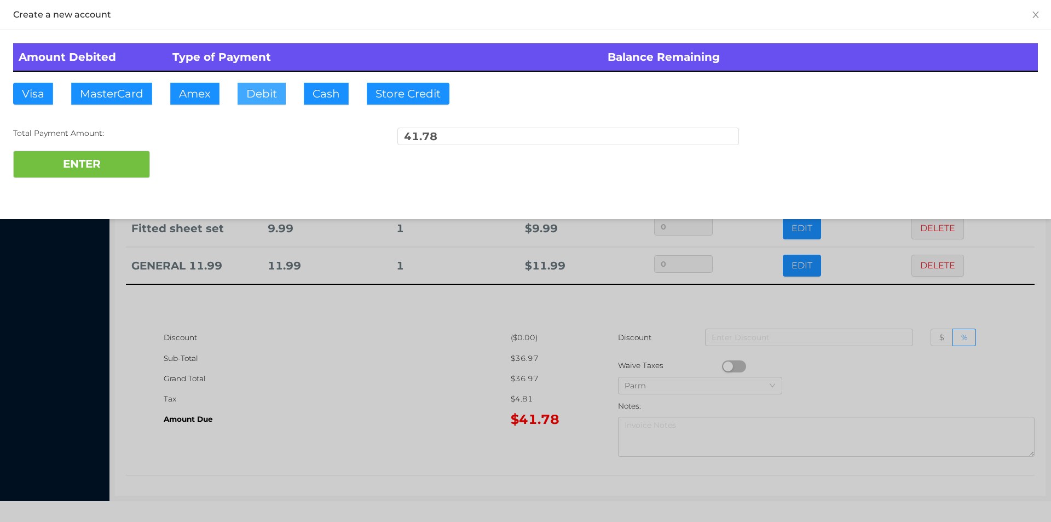
click at [258, 93] on button "Debit" at bounding box center [262, 94] width 48 height 22
click at [95, 154] on button "ENTER" at bounding box center [81, 164] width 137 height 27
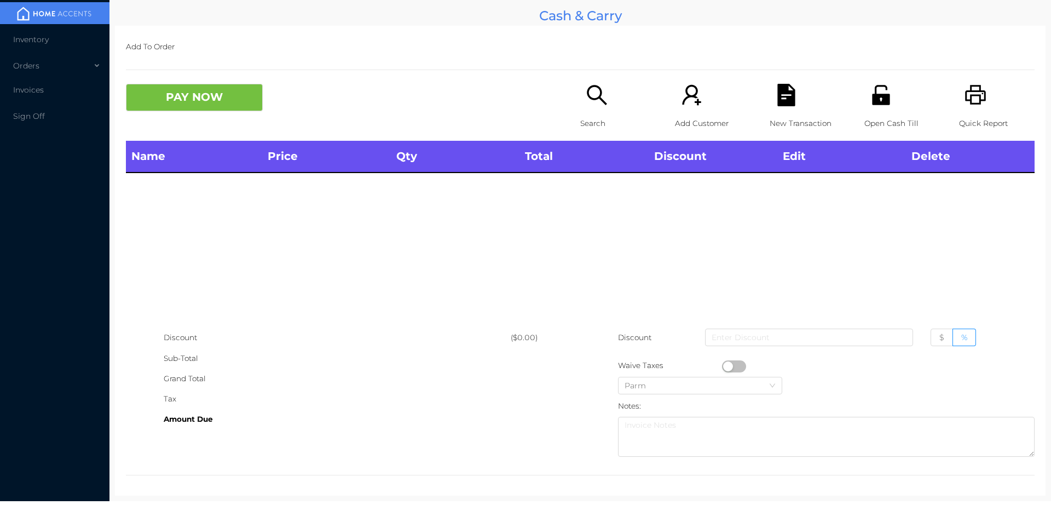
click at [587, 92] on icon "icon: search" at bounding box center [597, 95] width 20 height 20
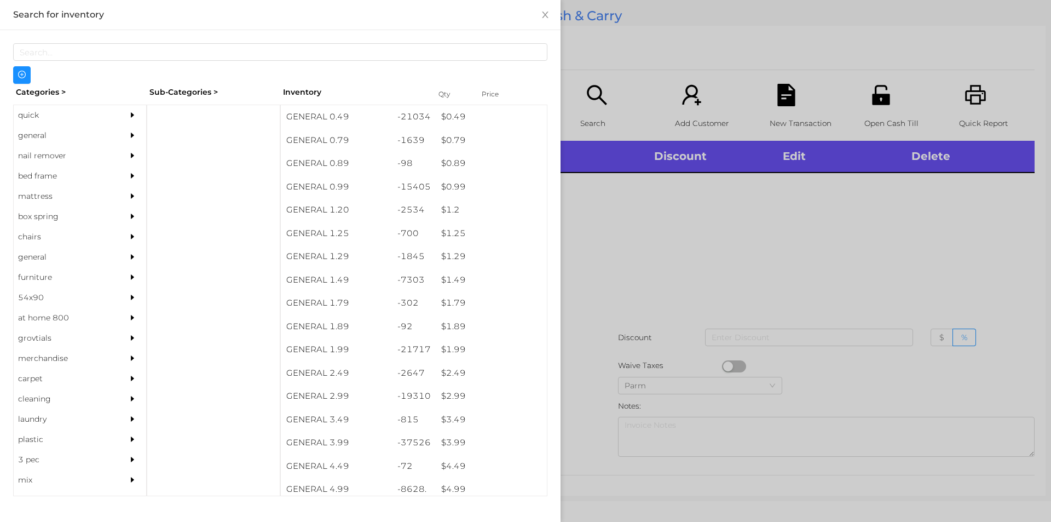
click at [36, 137] on div "general" at bounding box center [64, 135] width 100 height 20
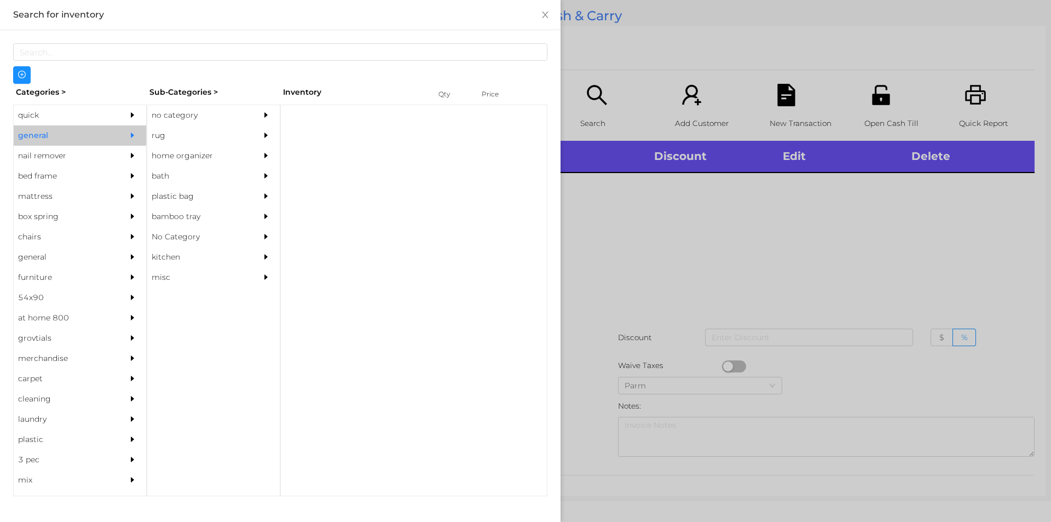
click at [163, 105] on div "no category" at bounding box center [197, 115] width 100 height 20
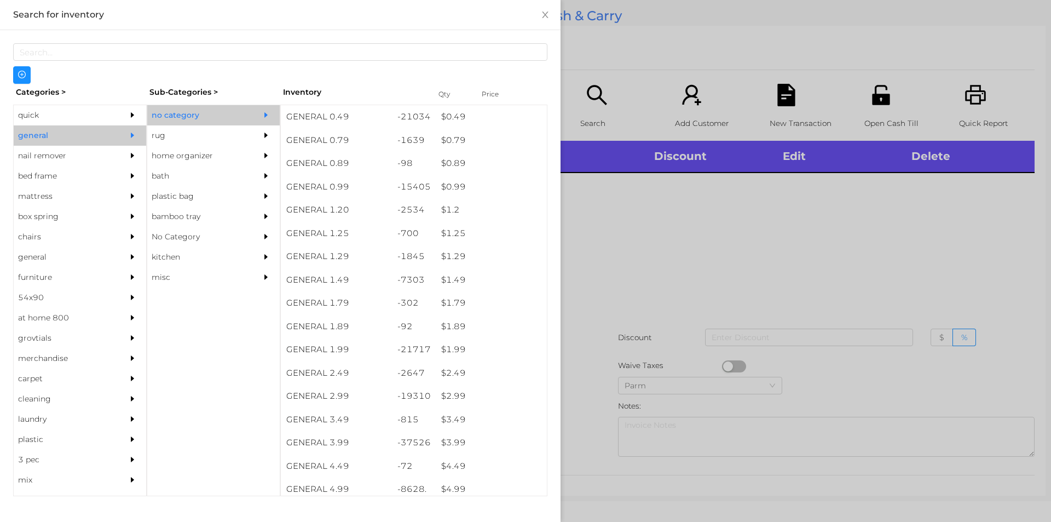
click at [661, 296] on div at bounding box center [525, 261] width 1051 height 522
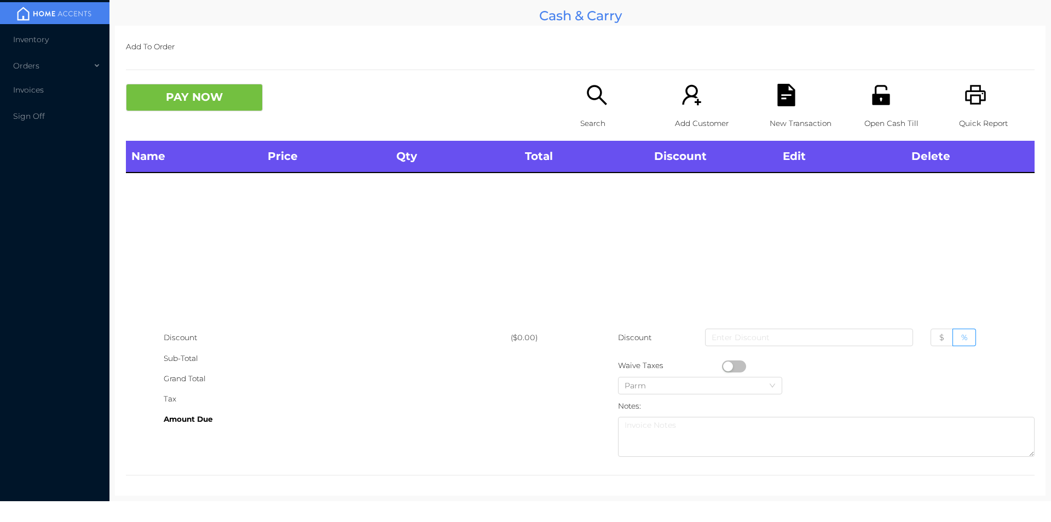
click at [590, 118] on p "Search" at bounding box center [618, 123] width 76 height 20
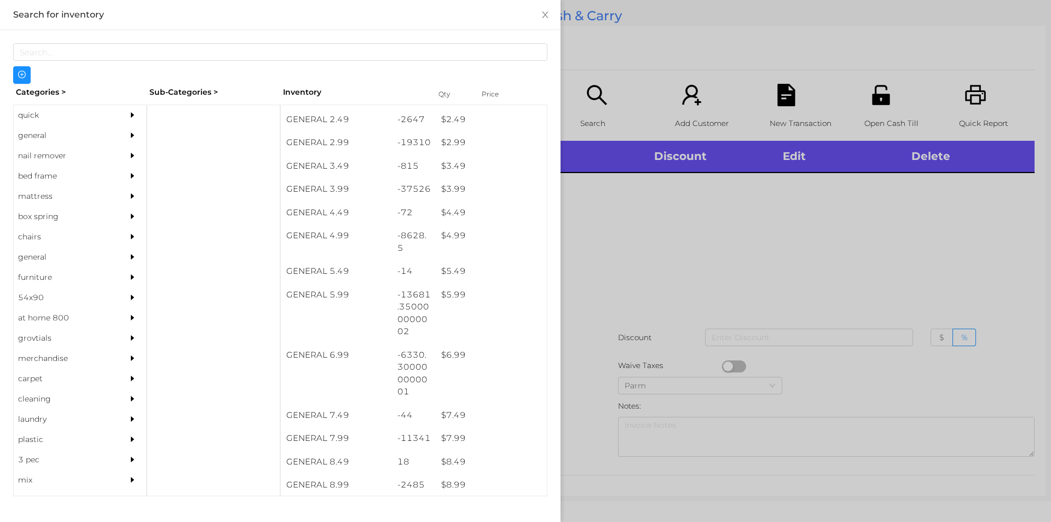
scroll to position [253, 0]
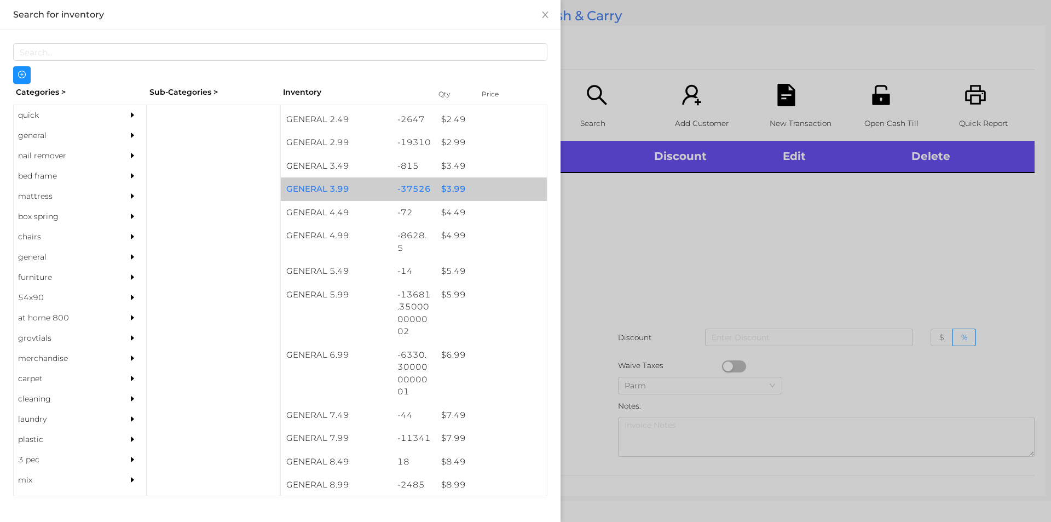
click at [437, 187] on div "$ 3.99" at bounding box center [491, 189] width 111 height 24
click at [439, 188] on div "$ 3.99" at bounding box center [491, 189] width 111 height 24
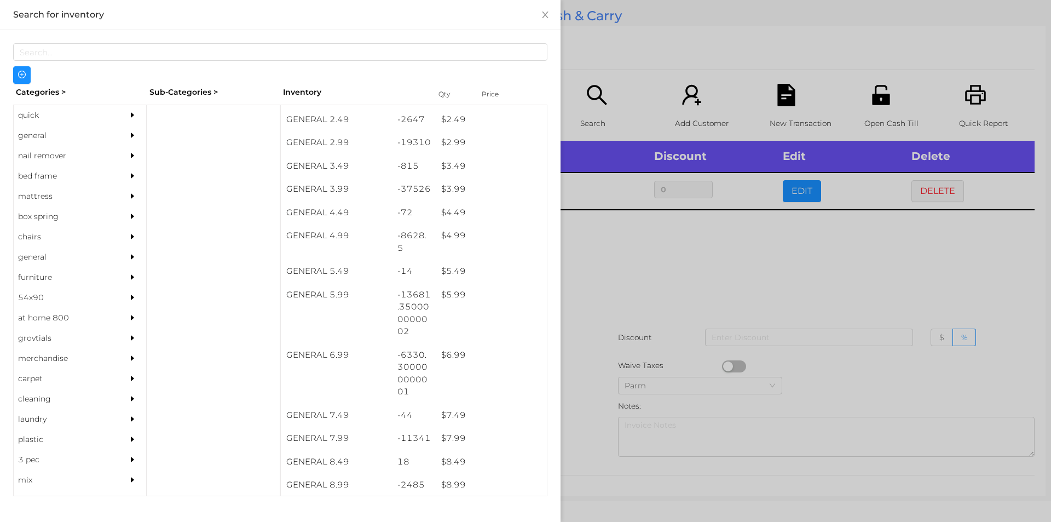
click at [614, 335] on div at bounding box center [525, 261] width 1051 height 522
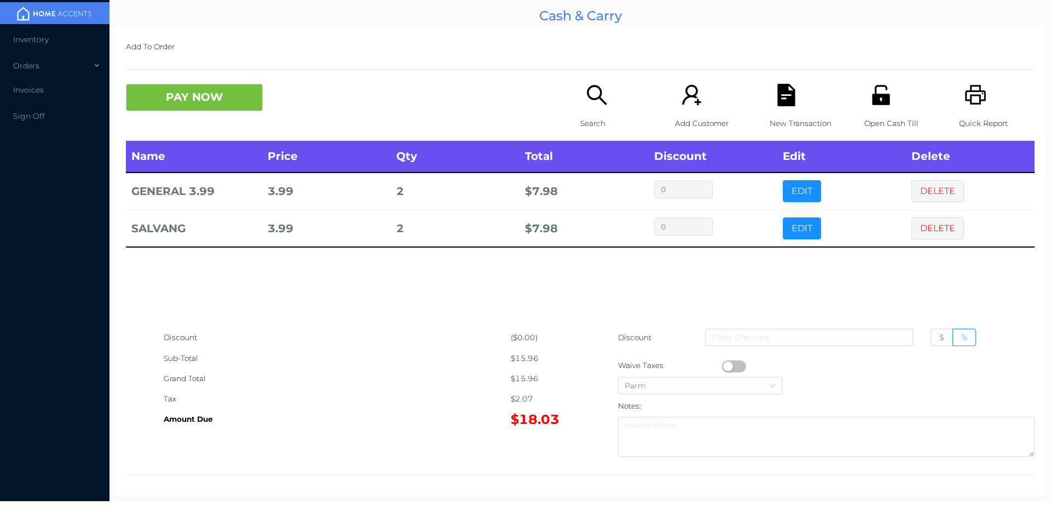
click at [872, 96] on icon "icon: unlock" at bounding box center [881, 95] width 18 height 20
click at [221, 87] on button "PAY NOW" at bounding box center [194, 97] width 137 height 27
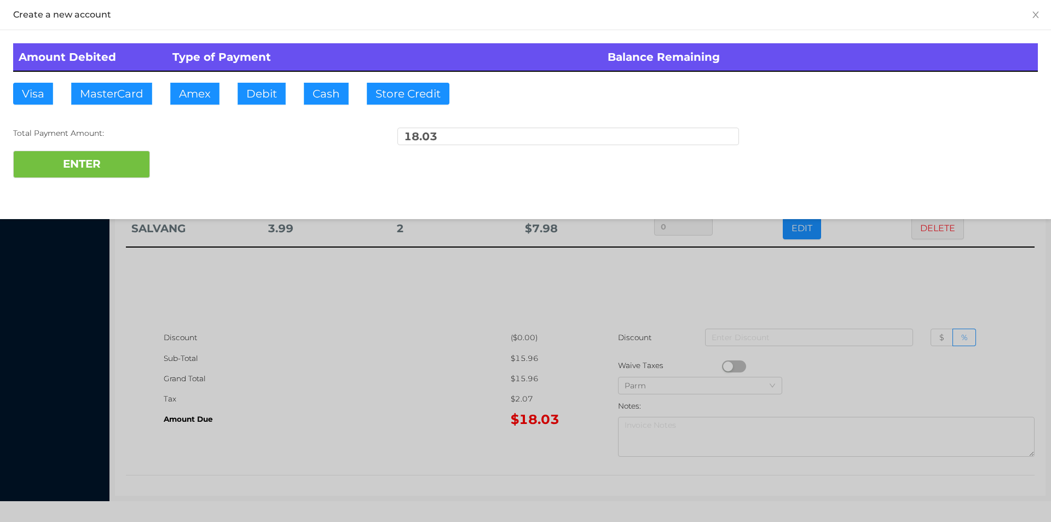
click at [126, 84] on button "PAY NOW" at bounding box center [194, 97] width 137 height 27
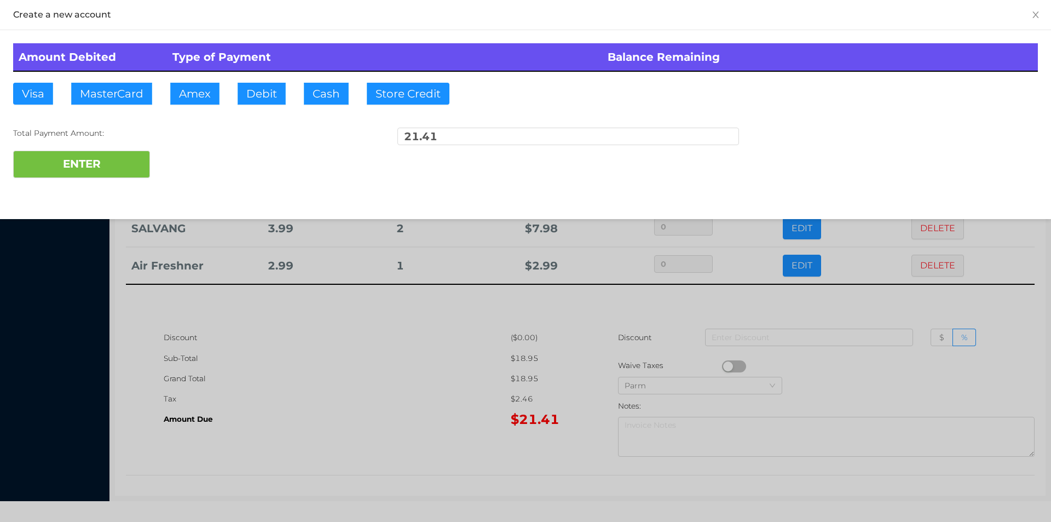
click at [435, 440] on div at bounding box center [525, 261] width 1051 height 522
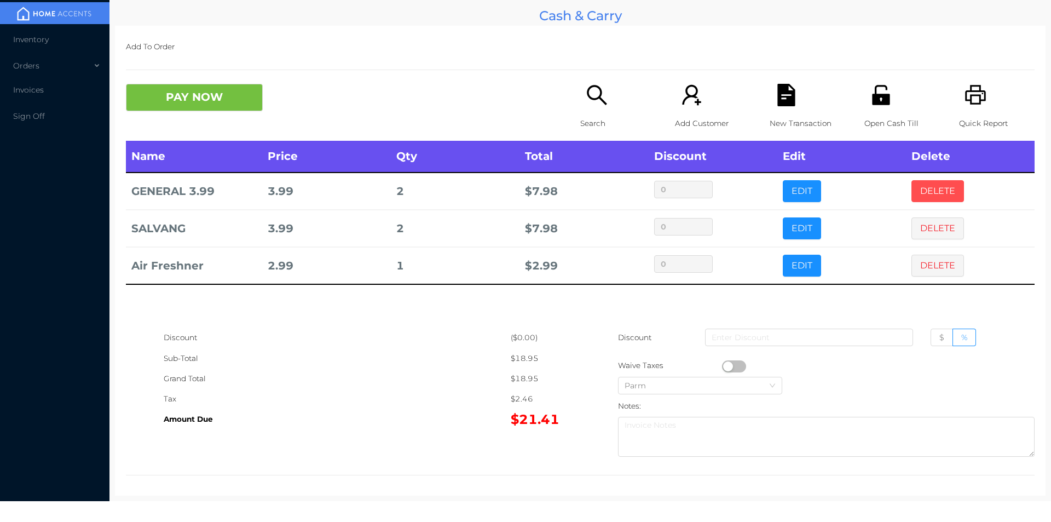
click at [932, 188] on button "DELETE" at bounding box center [937, 191] width 53 height 22
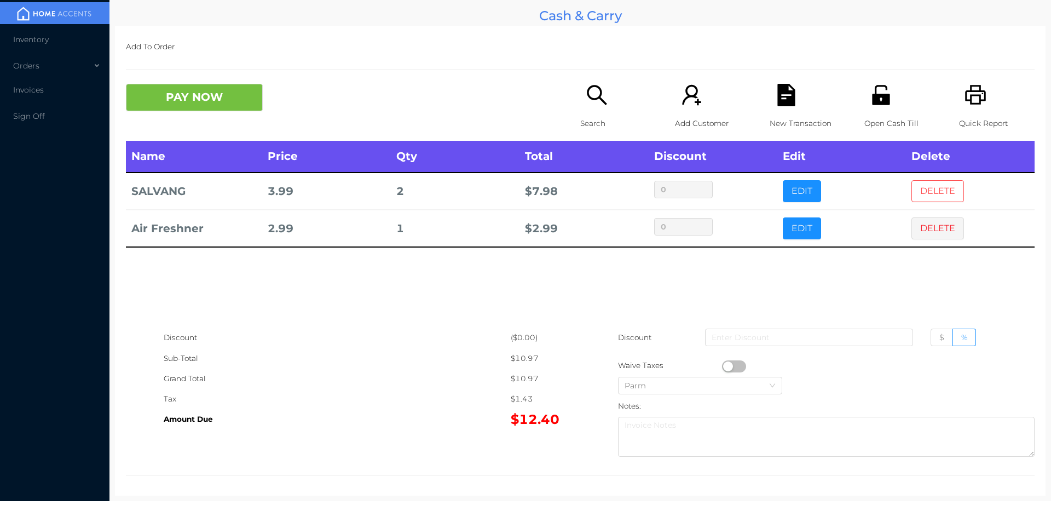
click at [937, 198] on button "DELETE" at bounding box center [937, 191] width 53 height 22
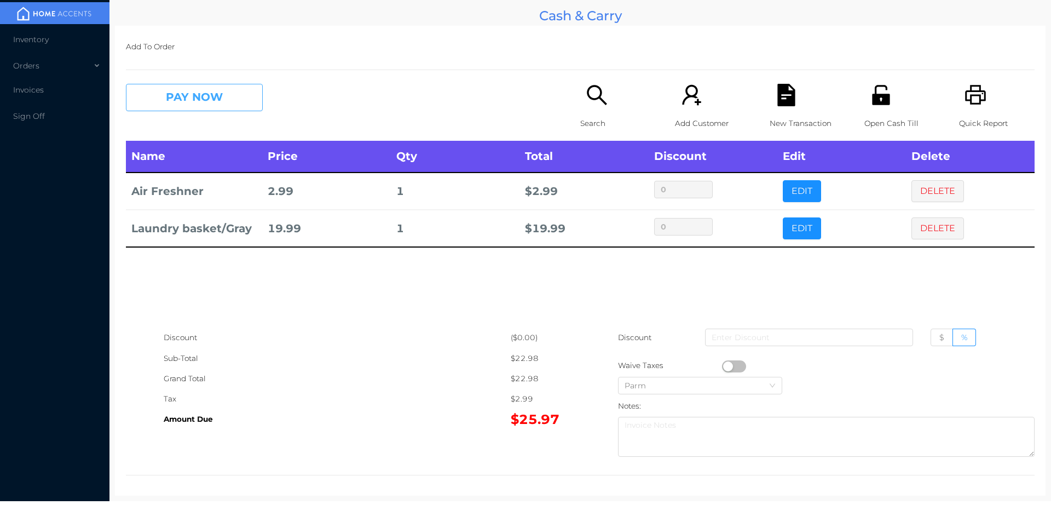
click at [223, 90] on button "PAY NOW" at bounding box center [194, 97] width 137 height 27
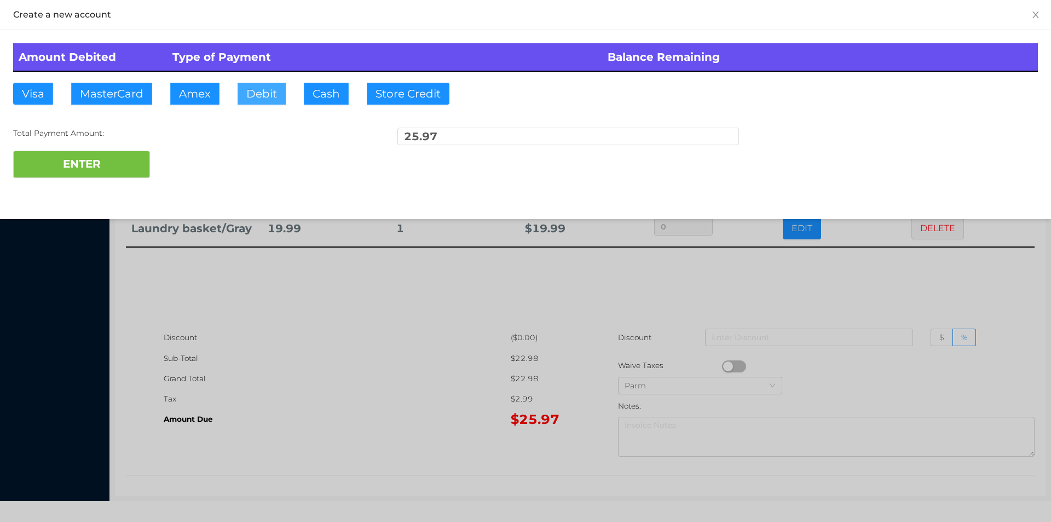
click at [263, 101] on button "Debit" at bounding box center [262, 94] width 48 height 22
click at [128, 175] on button "ENTER" at bounding box center [81, 164] width 137 height 27
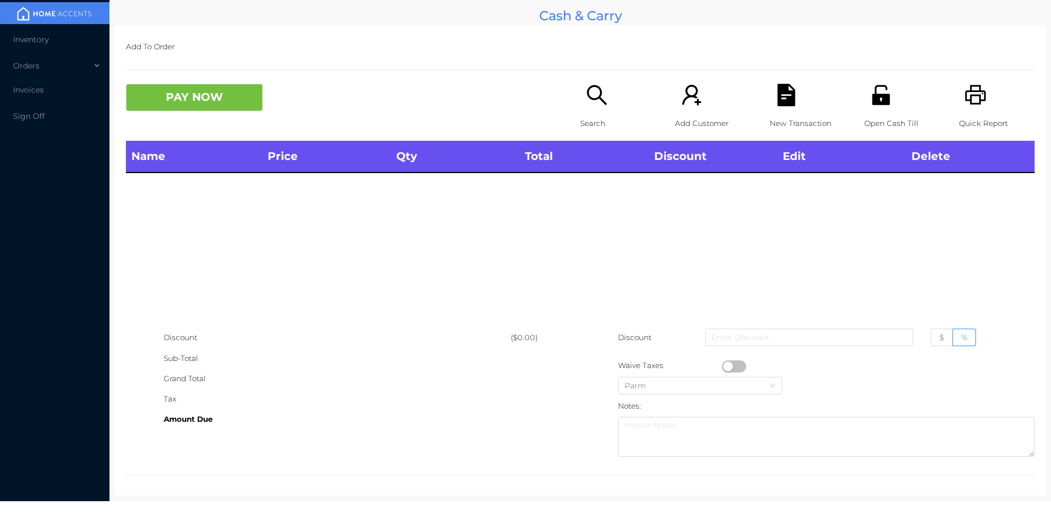
click at [866, 126] on p "Open Cash Till" at bounding box center [902, 123] width 76 height 20
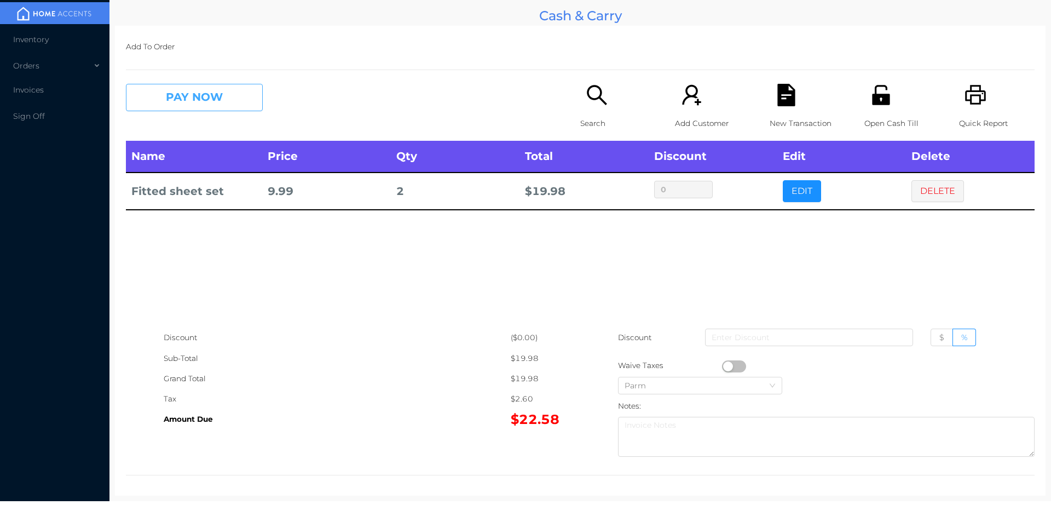
click at [210, 102] on button "PAY NOW" at bounding box center [194, 97] width 137 height 27
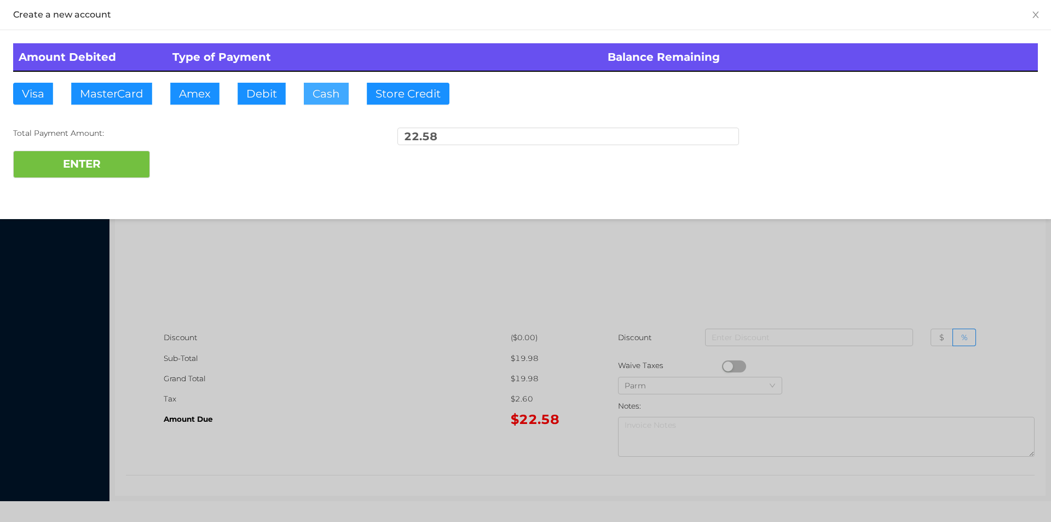
click at [314, 98] on button "Cash" at bounding box center [326, 94] width 45 height 22
type input "25."
click at [122, 164] on button "ENTER" at bounding box center [81, 164] width 137 height 27
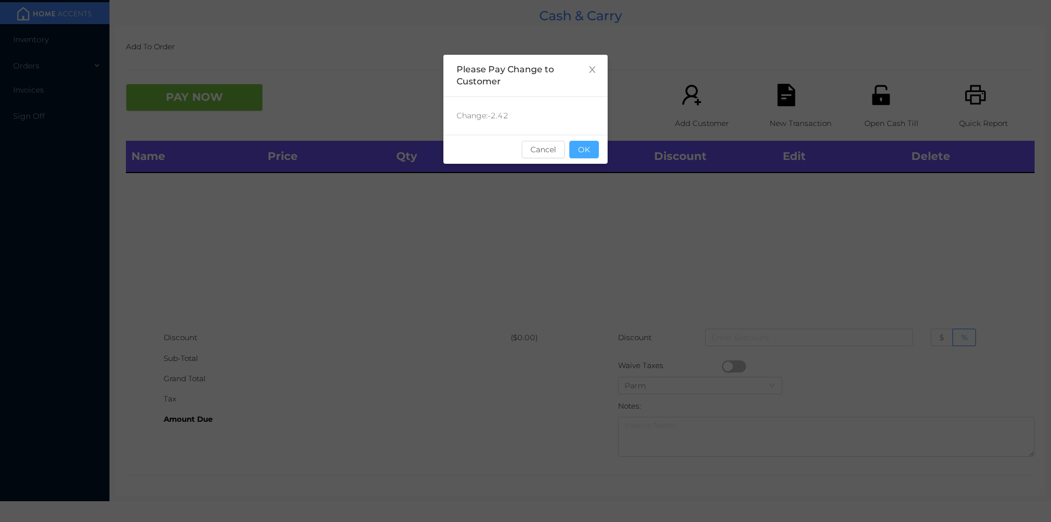
click at [582, 146] on button "OK" at bounding box center [584, 150] width 30 height 18
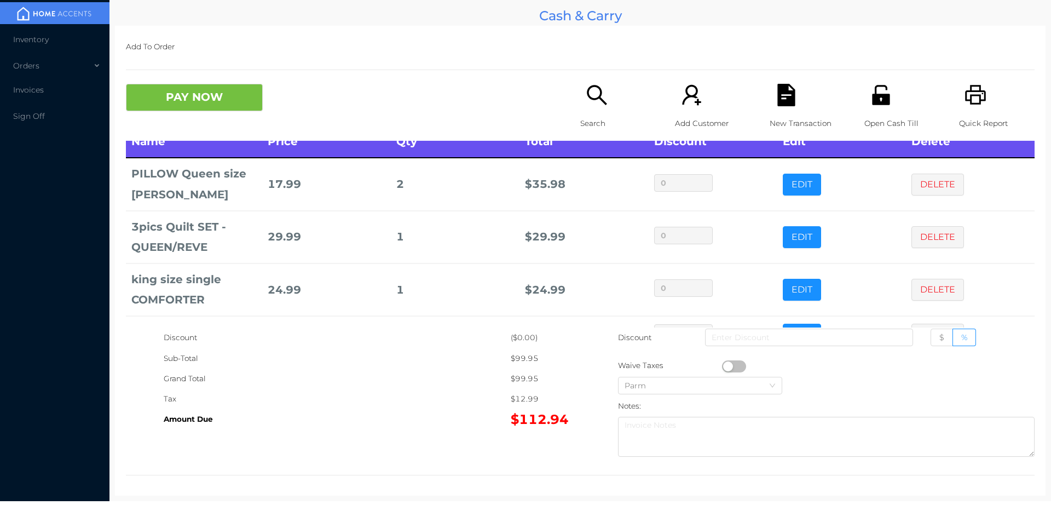
scroll to position [52, 0]
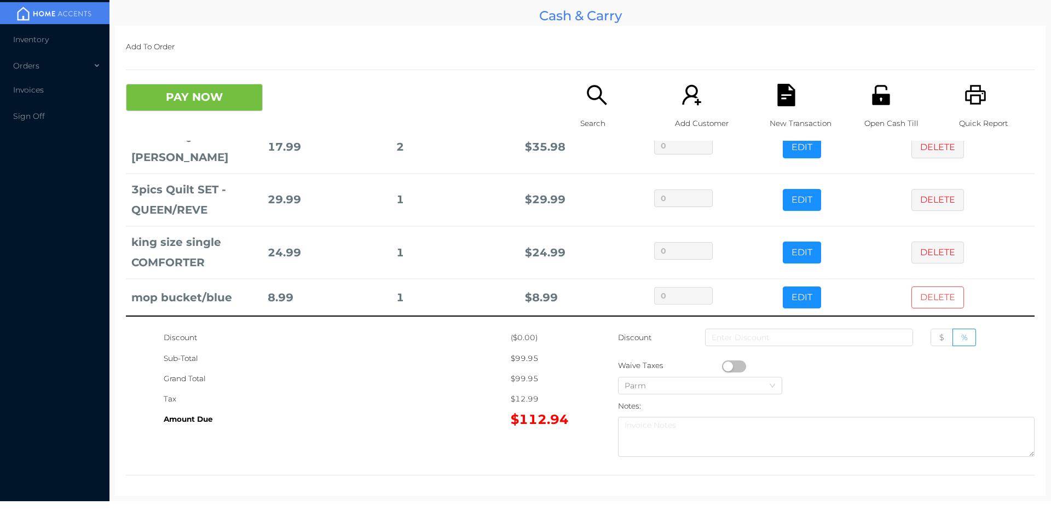
click at [919, 297] on button "DELETE" at bounding box center [937, 297] width 53 height 22
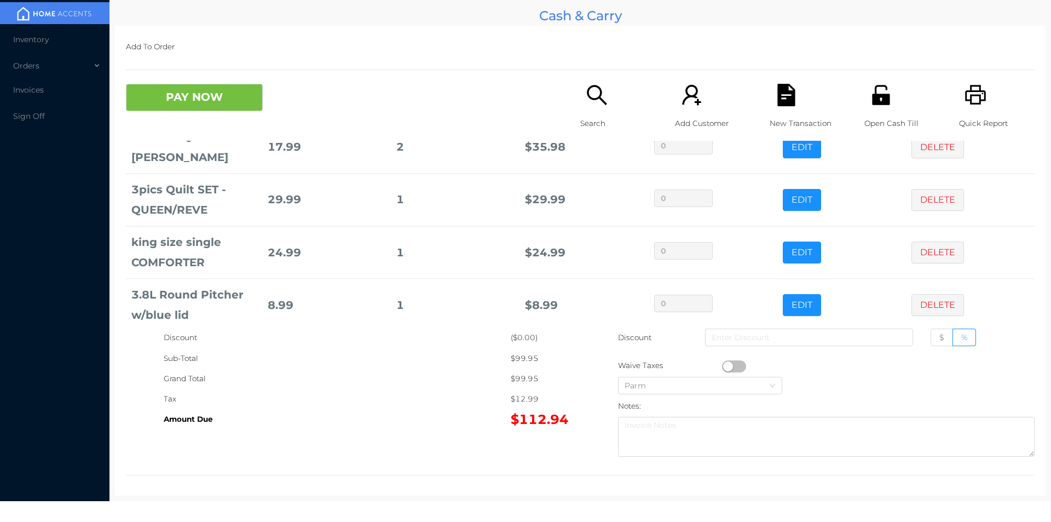
click at [879, 111] on div "Open Cash Till" at bounding box center [902, 112] width 76 height 57
click at [939, 337] on span "$" at bounding box center [941, 337] width 5 height 10
click at [939, 340] on input "$" at bounding box center [939, 340] width 0 height 0
click at [803, 337] on input at bounding box center [809, 337] width 208 height 18
type input "3"
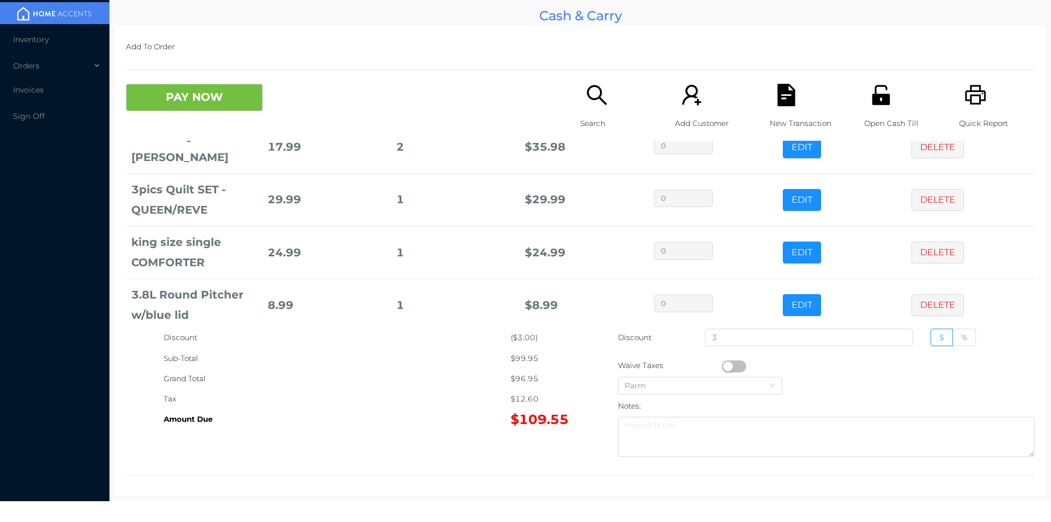
click at [788, 93] on icon "icon: file-text" at bounding box center [786, 95] width 18 height 22
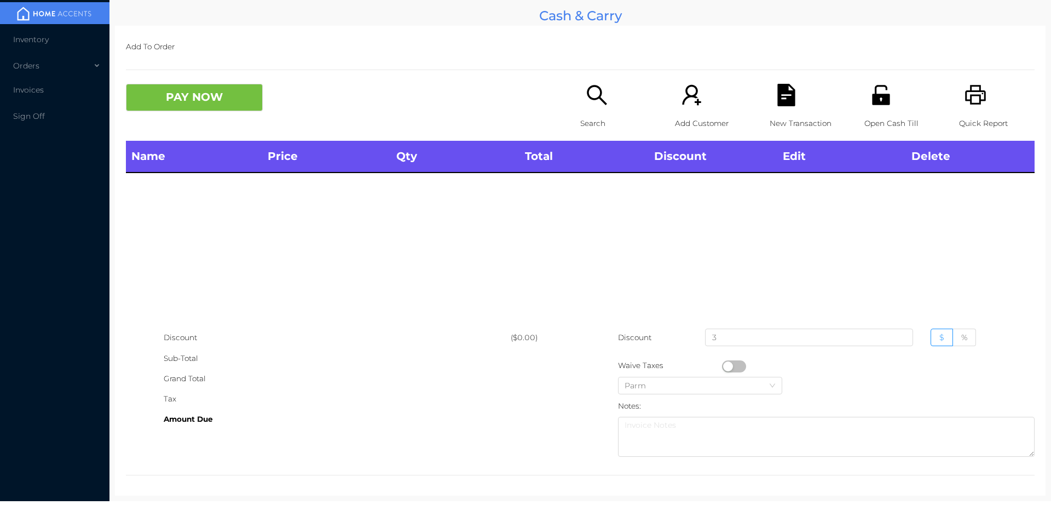
click at [599, 103] on icon "icon: search" at bounding box center [597, 95] width 22 height 22
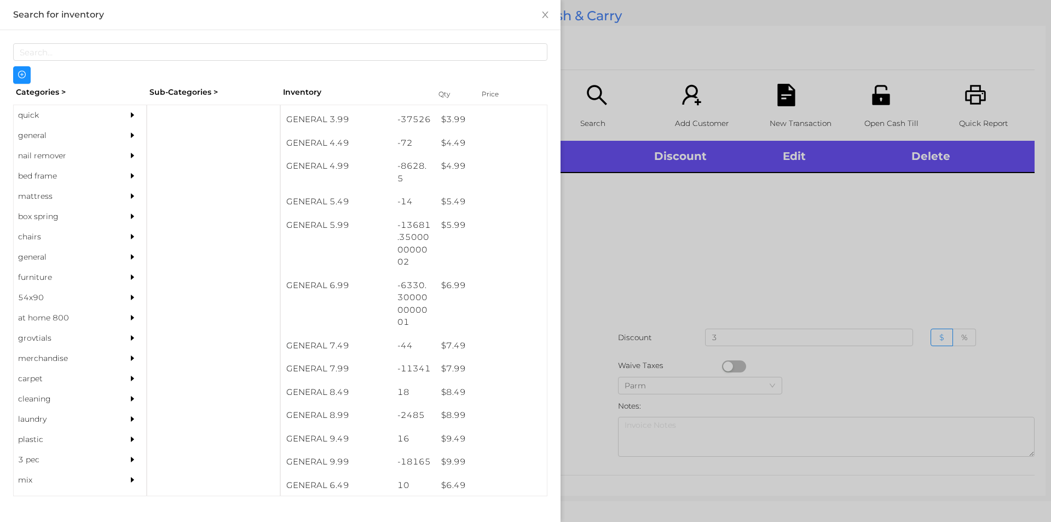
scroll to position [373, 0]
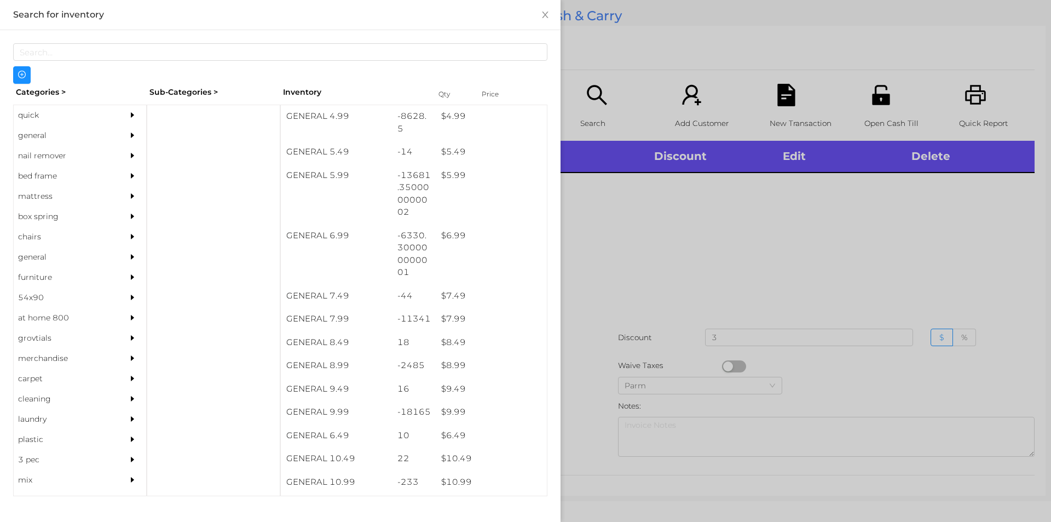
click at [34, 109] on div "quick" at bounding box center [64, 115] width 100 height 20
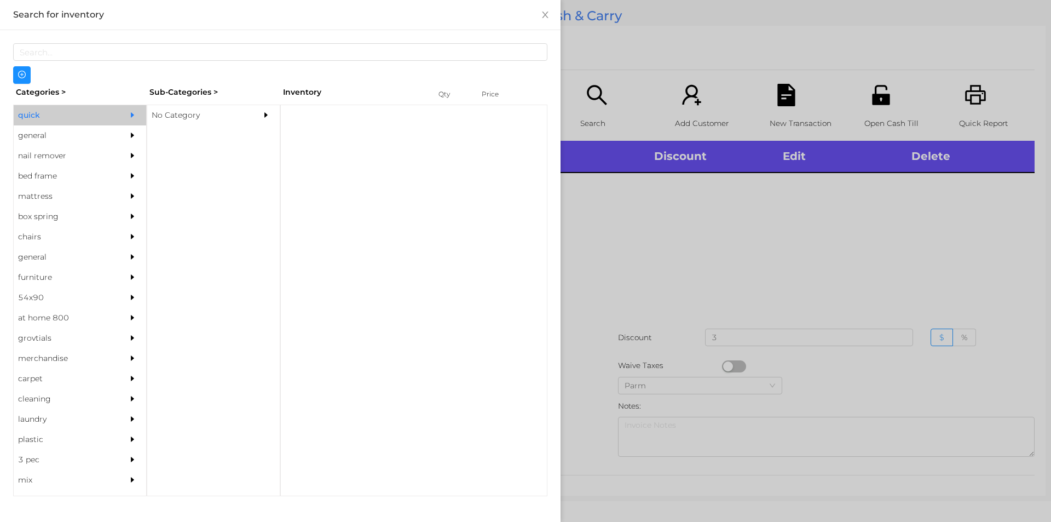
scroll to position [0, 0]
click at [177, 113] on div "No Category" at bounding box center [197, 115] width 100 height 20
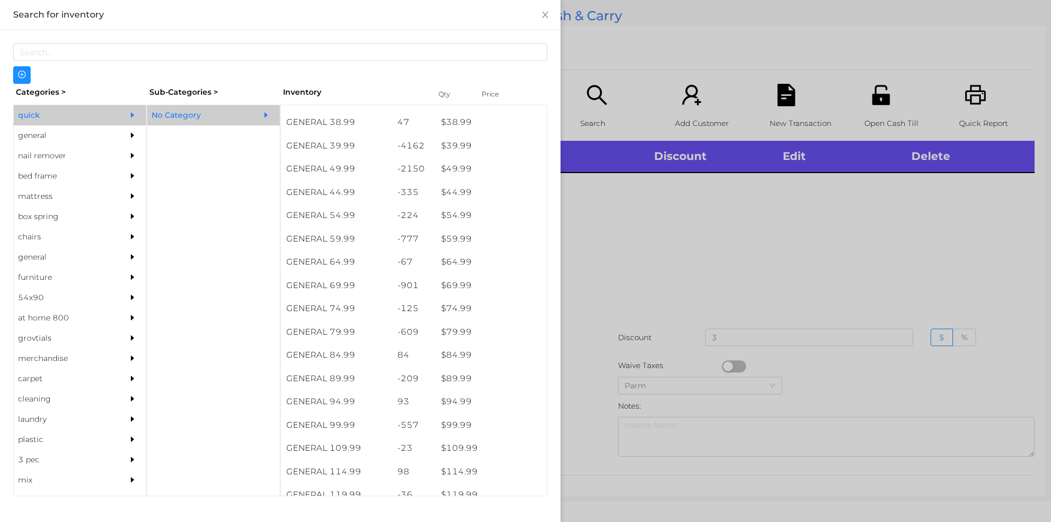
scroll to position [599, 0]
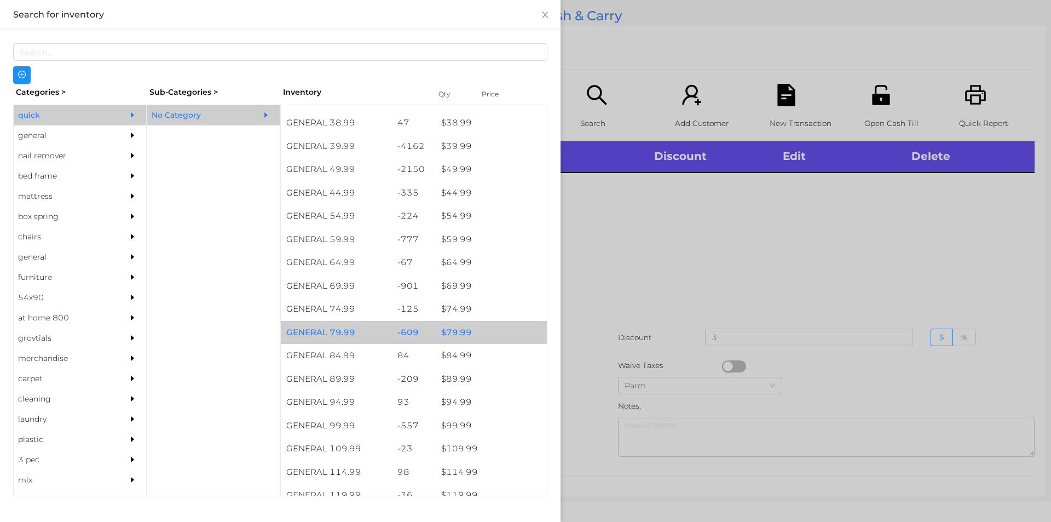
click at [459, 329] on div "$ 79.99" at bounding box center [491, 333] width 111 height 24
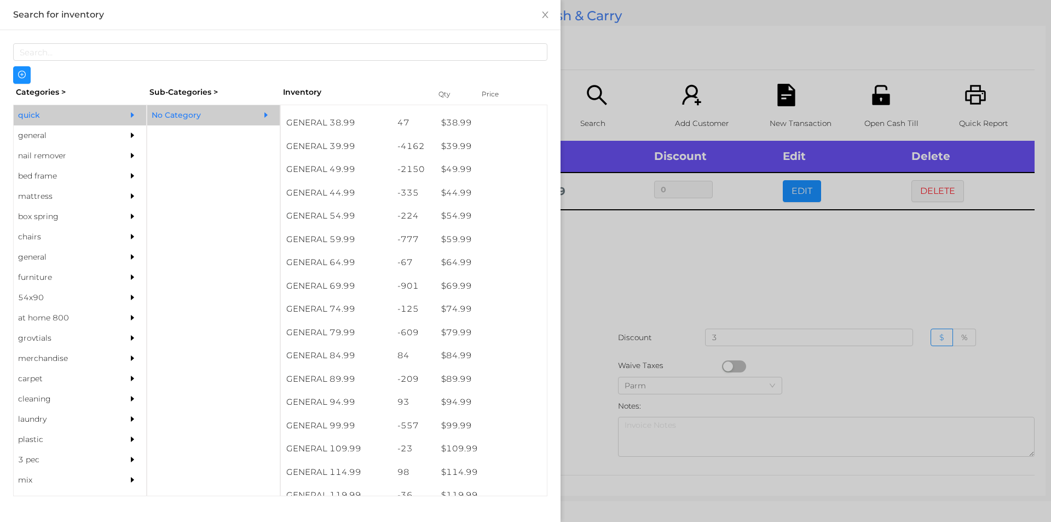
click at [678, 262] on div at bounding box center [525, 261] width 1051 height 522
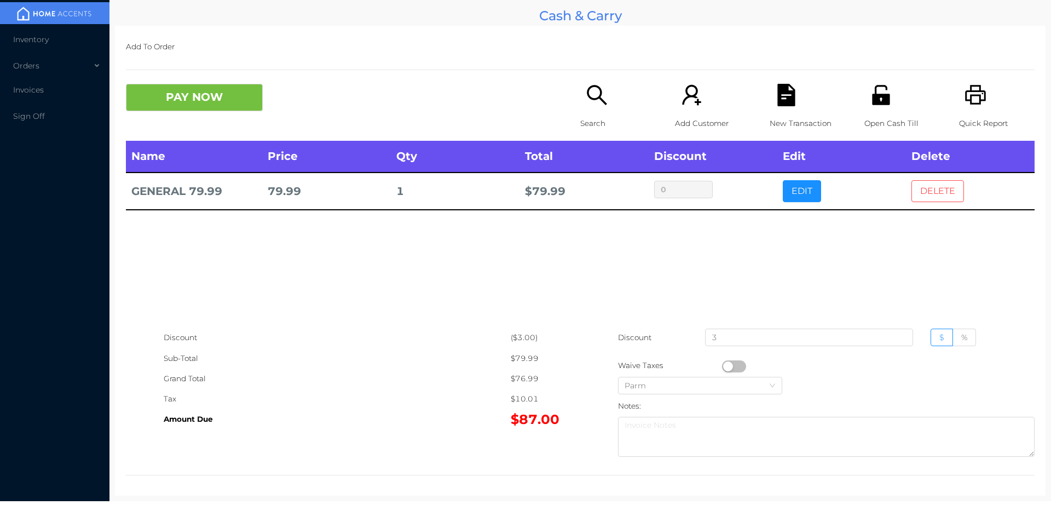
click at [920, 187] on button "DELETE" at bounding box center [937, 191] width 53 height 22
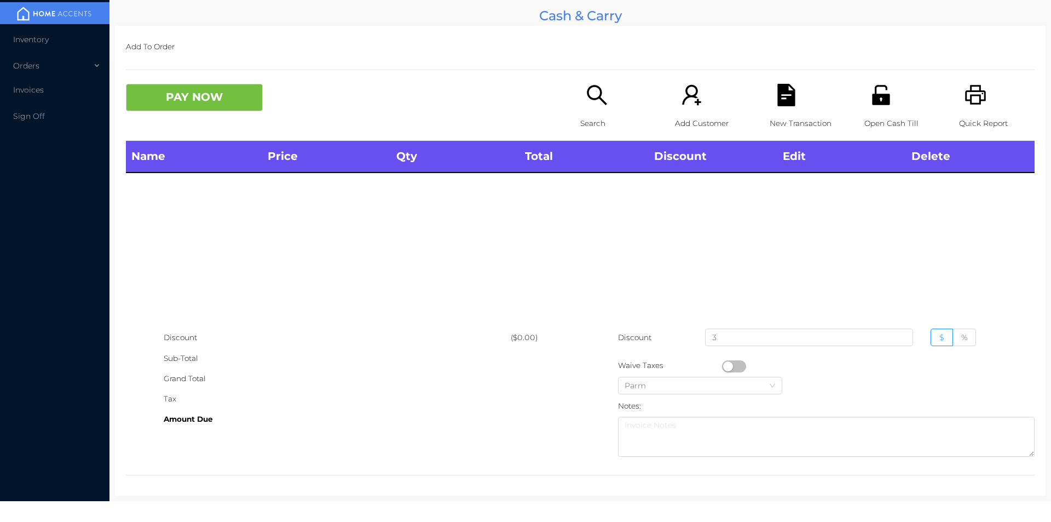
click at [972, 105] on icon "icon: printer" at bounding box center [976, 95] width 22 height 22
click at [562, 109] on div "PAY NOW" at bounding box center [353, 97] width 454 height 27
click at [588, 105] on icon "icon: search" at bounding box center [597, 95] width 22 height 22
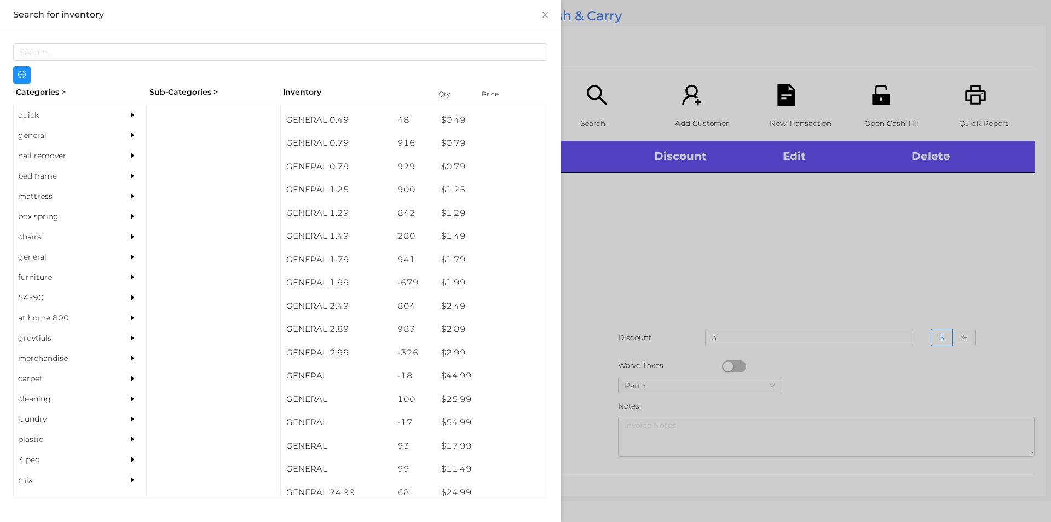
scroll to position [157, 0]
click at [30, 113] on div "quick" at bounding box center [64, 115] width 100 height 20
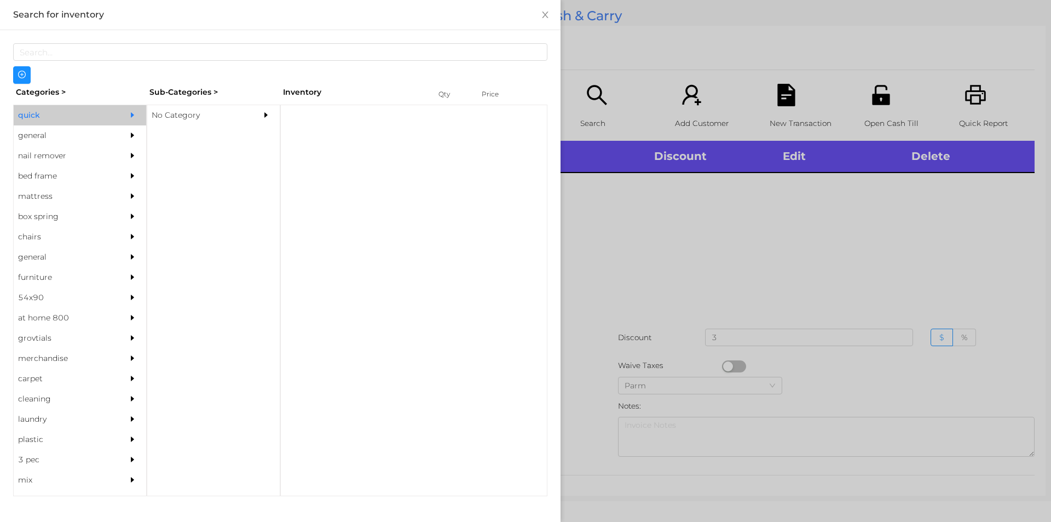
click at [172, 114] on div "No Category" at bounding box center [197, 115] width 100 height 20
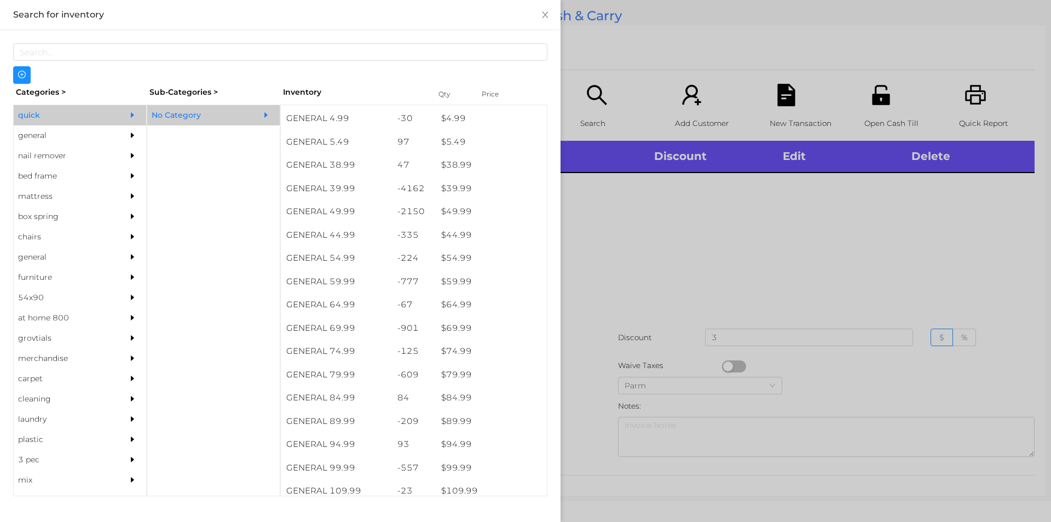
scroll to position [557, 0]
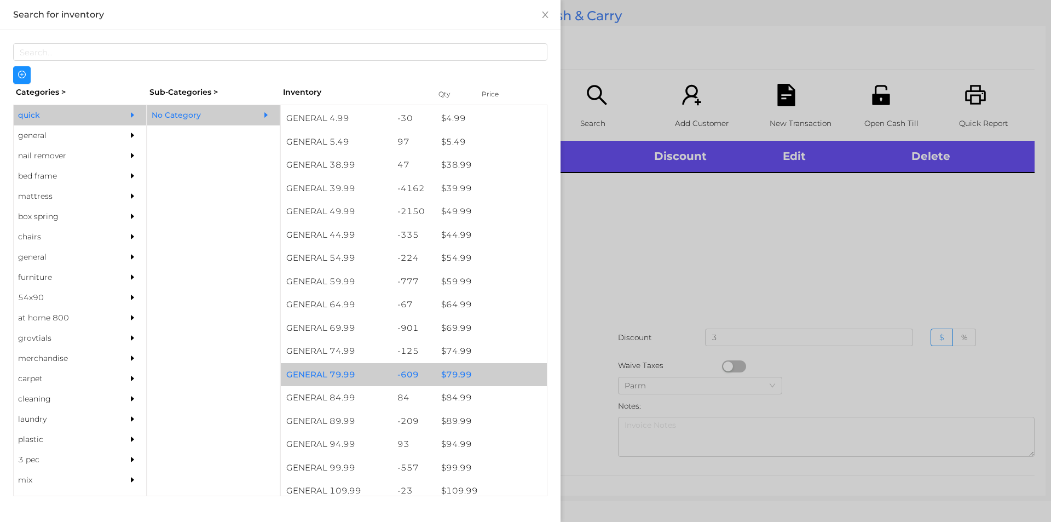
click at [453, 376] on div "$ 79.99" at bounding box center [491, 375] width 111 height 24
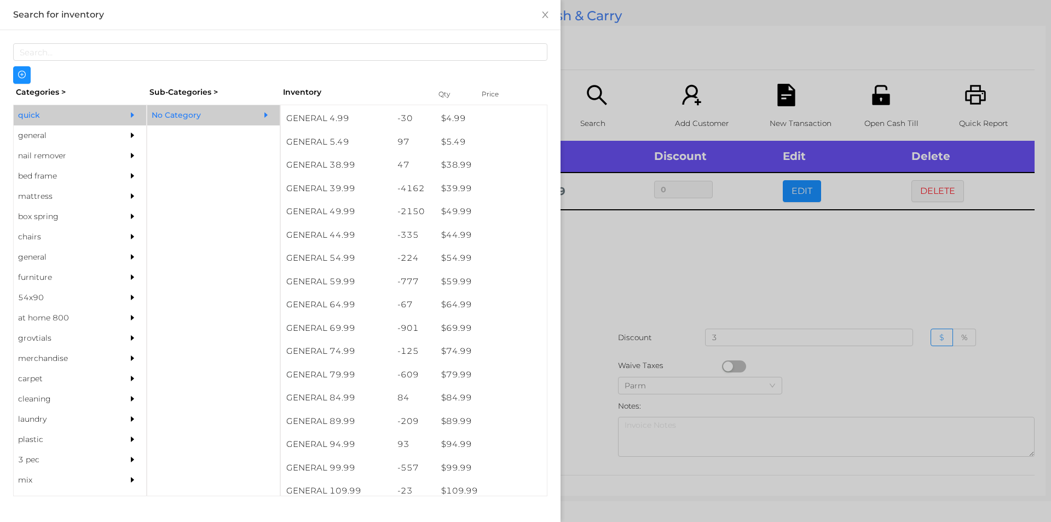
click at [631, 251] on div at bounding box center [525, 261] width 1051 height 522
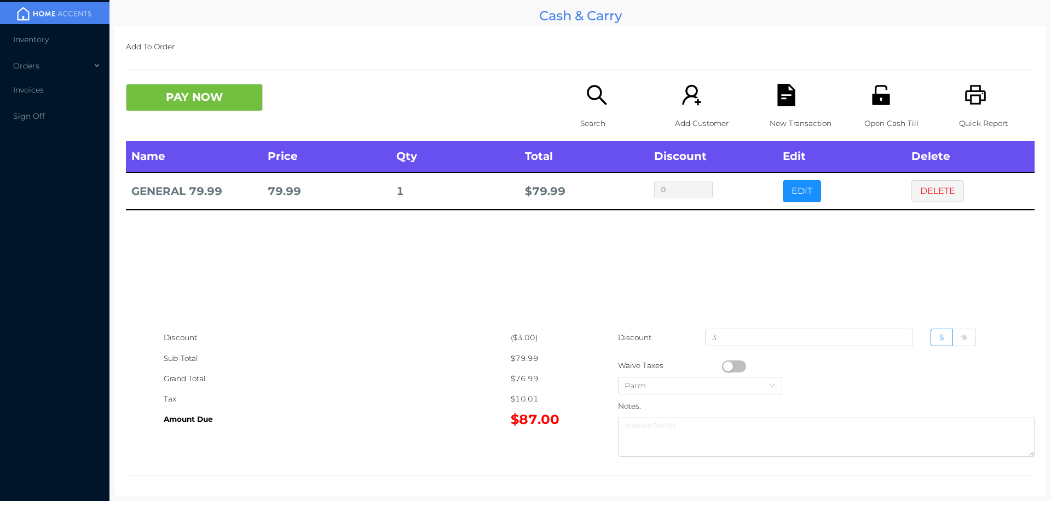
click at [726, 363] on button "button" at bounding box center [734, 366] width 24 height 12
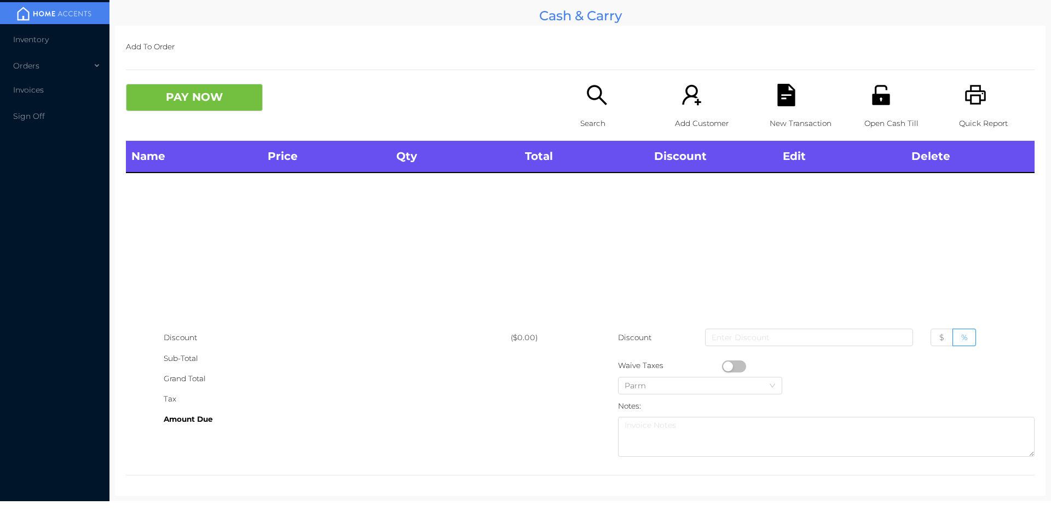
click at [586, 94] on icon "icon: search" at bounding box center [597, 95] width 22 height 22
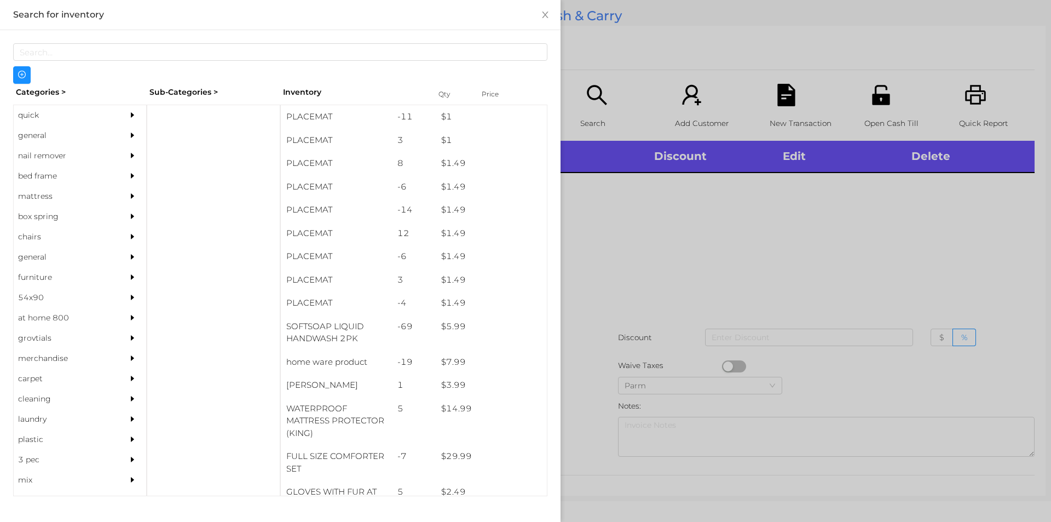
click at [38, 114] on div "quick" at bounding box center [64, 115] width 100 height 20
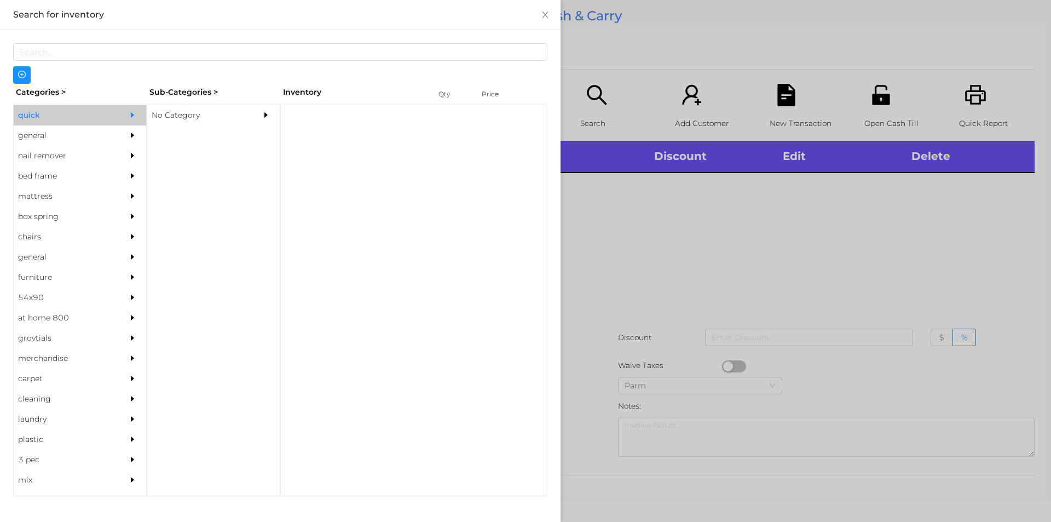
click at [168, 112] on div "No Category" at bounding box center [197, 115] width 100 height 20
click at [192, 111] on div "No Category" at bounding box center [197, 115] width 100 height 20
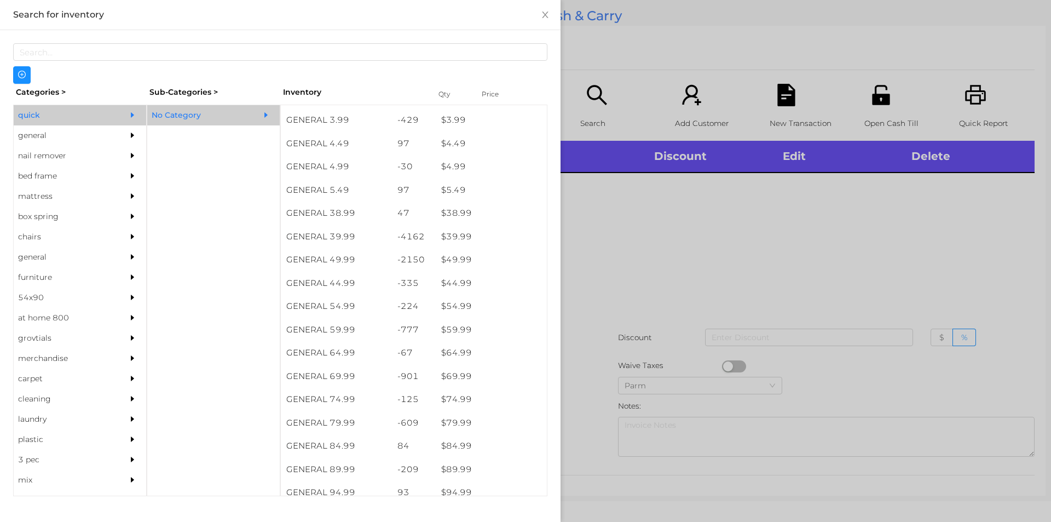
scroll to position [507, 0]
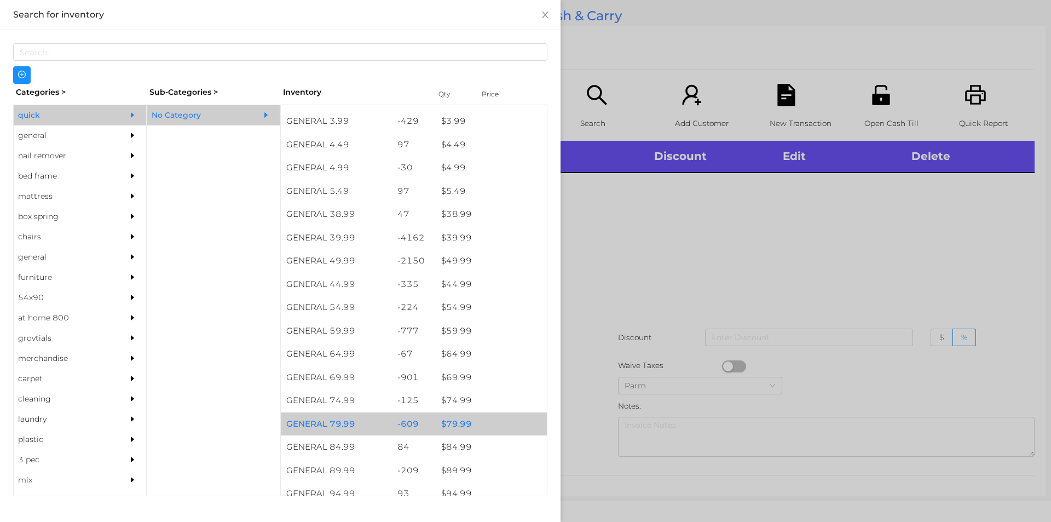
click at [452, 423] on div "$ 79.99" at bounding box center [491, 424] width 111 height 24
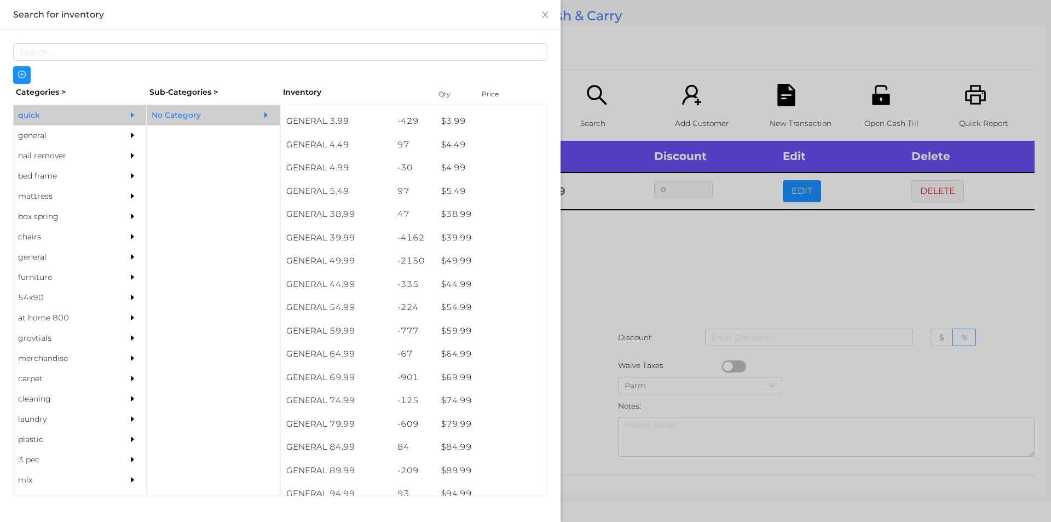
click at [657, 244] on div at bounding box center [525, 261] width 1051 height 522
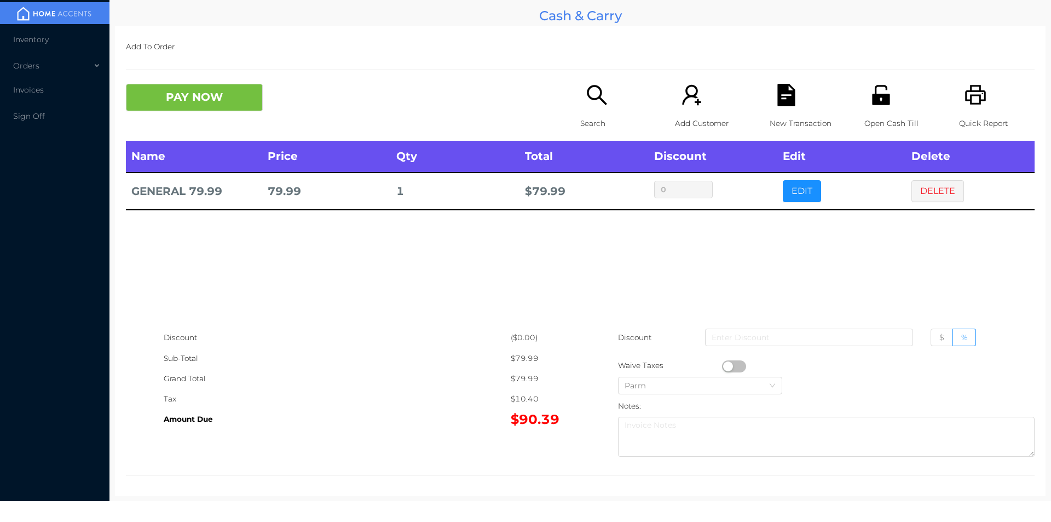
click at [724, 367] on button "button" at bounding box center [734, 366] width 24 height 12
click at [207, 104] on button "PAY NOW" at bounding box center [194, 97] width 137 height 27
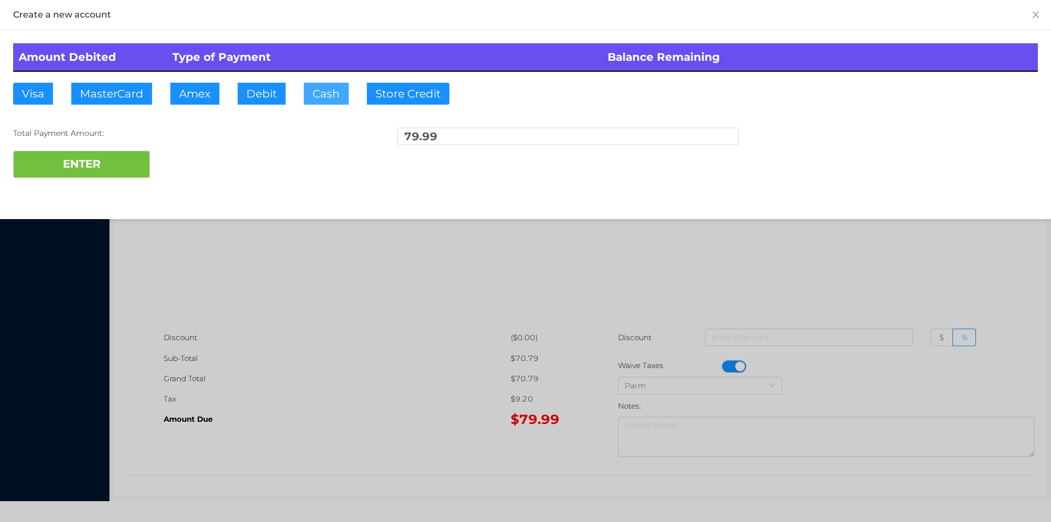
click at [315, 101] on button "Cash" at bounding box center [326, 94] width 45 height 22
type input "100."
click at [105, 172] on button "ENTER" at bounding box center [81, 164] width 137 height 27
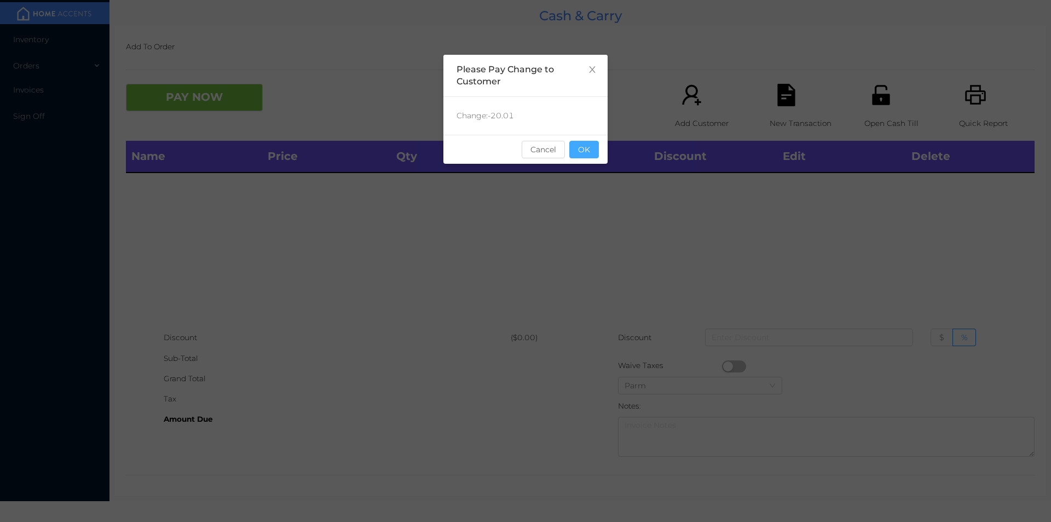
click at [595, 149] on button "OK" at bounding box center [584, 150] width 30 height 18
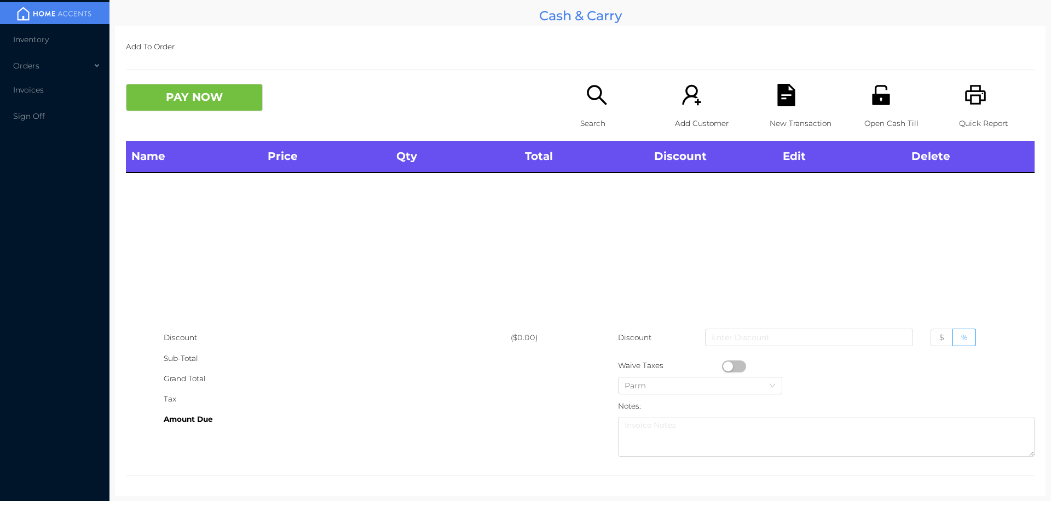
click at [590, 232] on div "Name Price Qty Total Discount Edit Delete" at bounding box center [580, 234] width 909 height 187
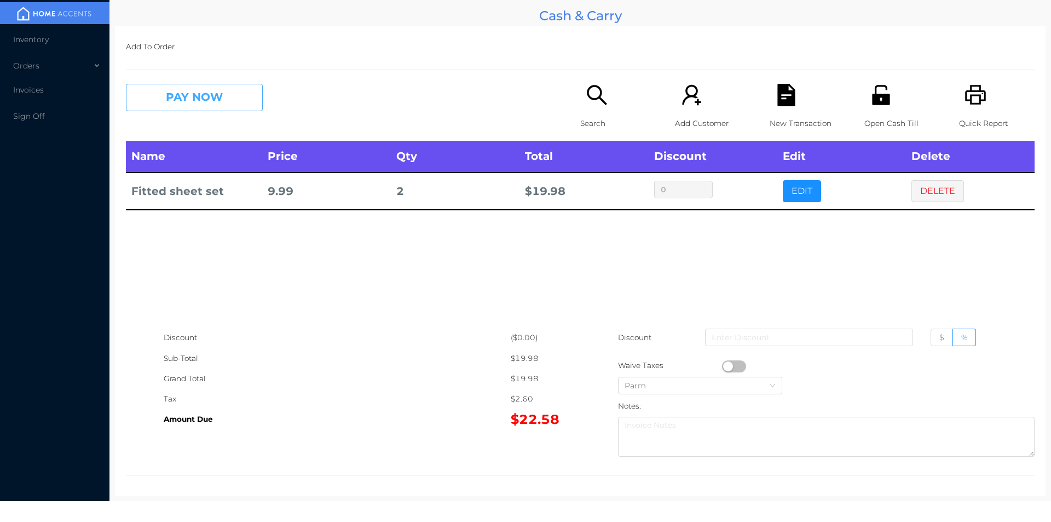
click at [180, 101] on button "PAY NOW" at bounding box center [194, 97] width 137 height 27
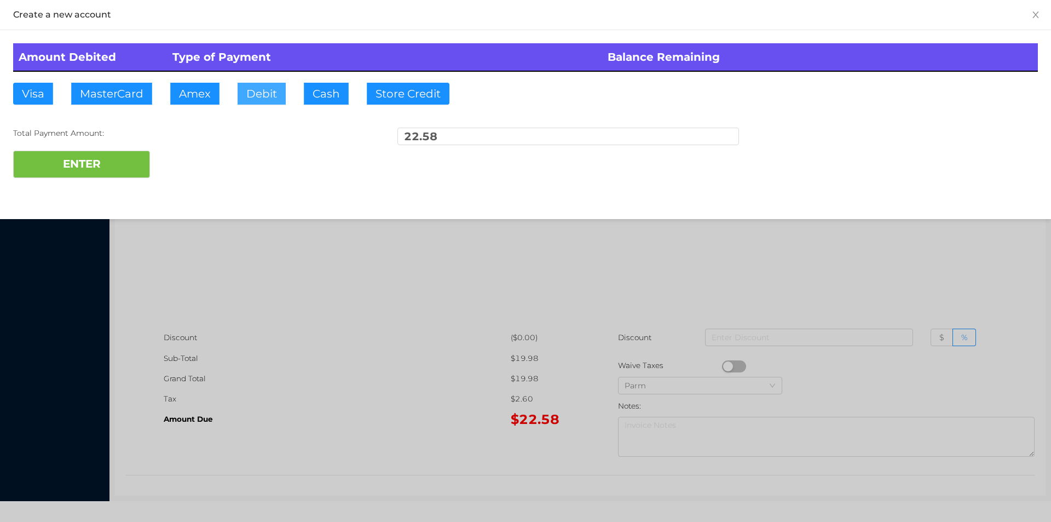
click at [261, 103] on button "Debit" at bounding box center [262, 94] width 48 height 22
click at [110, 153] on button "ENTER" at bounding box center [81, 164] width 137 height 27
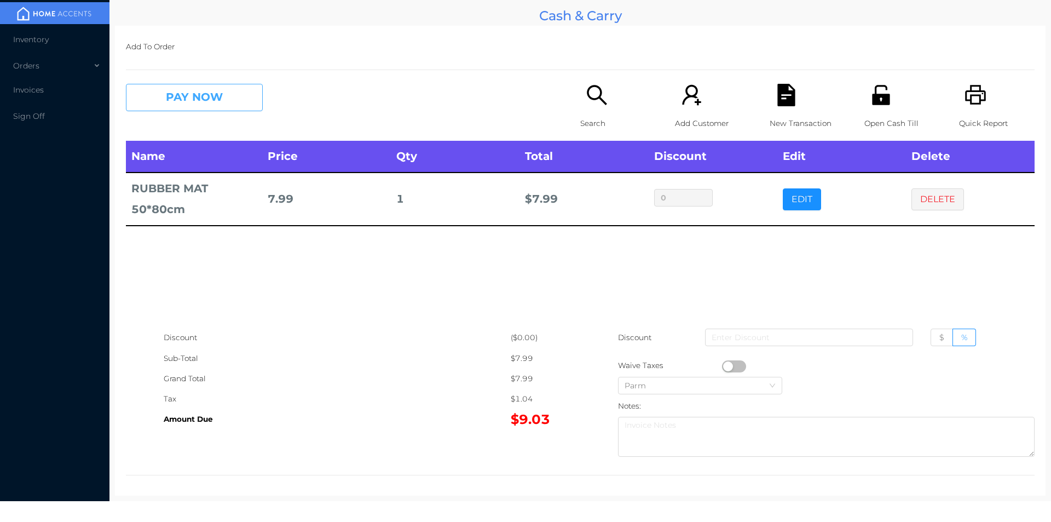
click at [167, 102] on button "PAY NOW" at bounding box center [194, 97] width 137 height 27
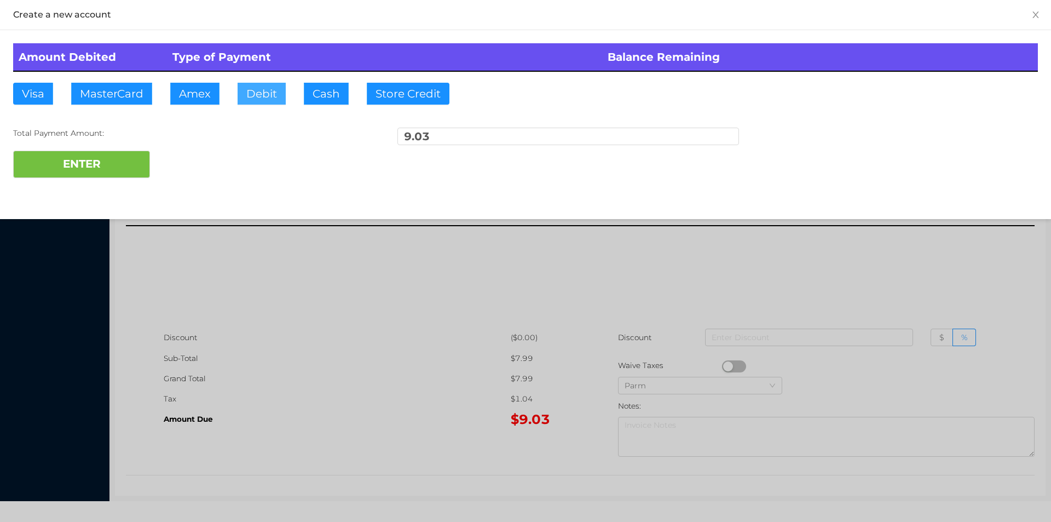
click at [267, 99] on button "Debit" at bounding box center [262, 94] width 48 height 22
click at [83, 170] on button "ENTER" at bounding box center [81, 164] width 137 height 27
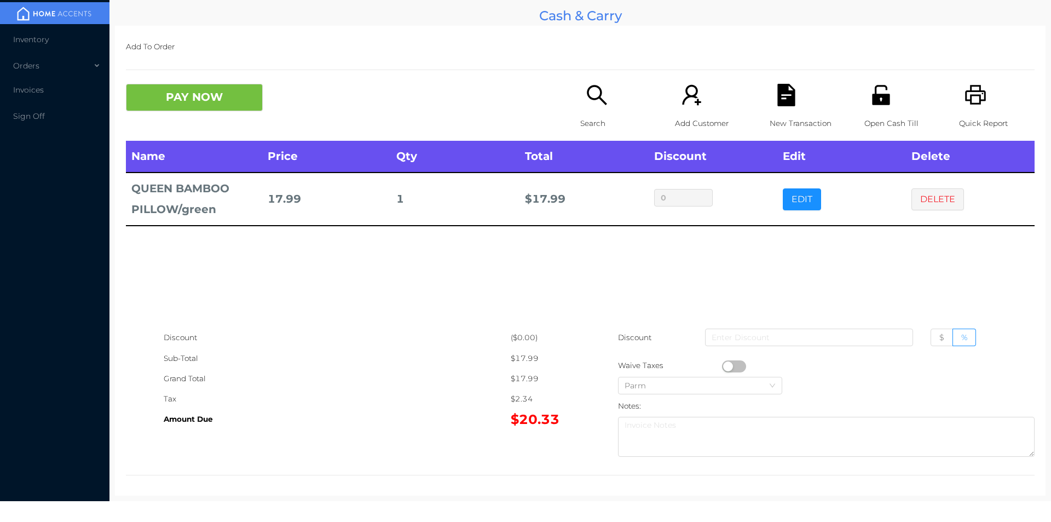
click at [864, 112] on div "Open Cash Till" at bounding box center [902, 112] width 76 height 57
click at [775, 109] on div "New Transaction" at bounding box center [808, 112] width 76 height 57
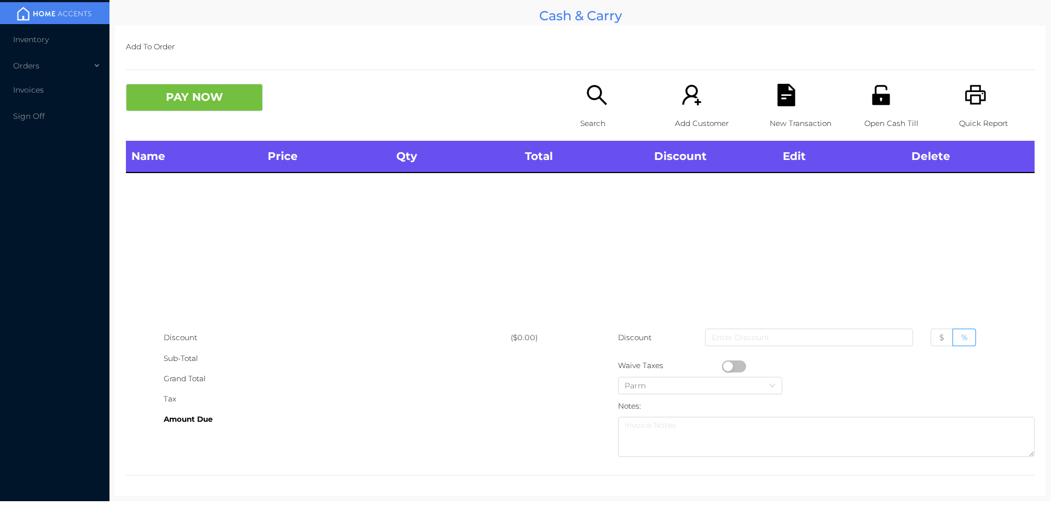
click at [595, 96] on icon "icon: search" at bounding box center [597, 95] width 20 height 20
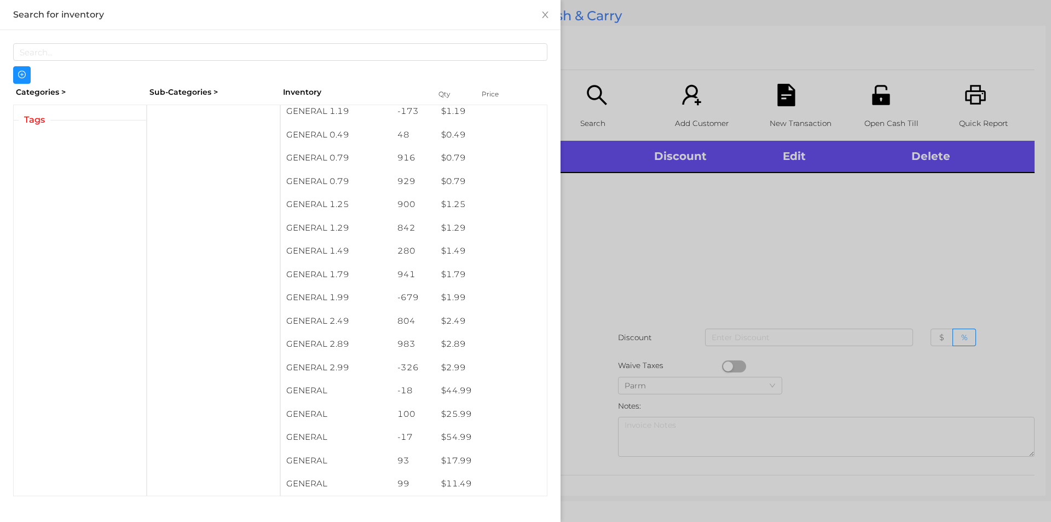
scroll to position [105, 0]
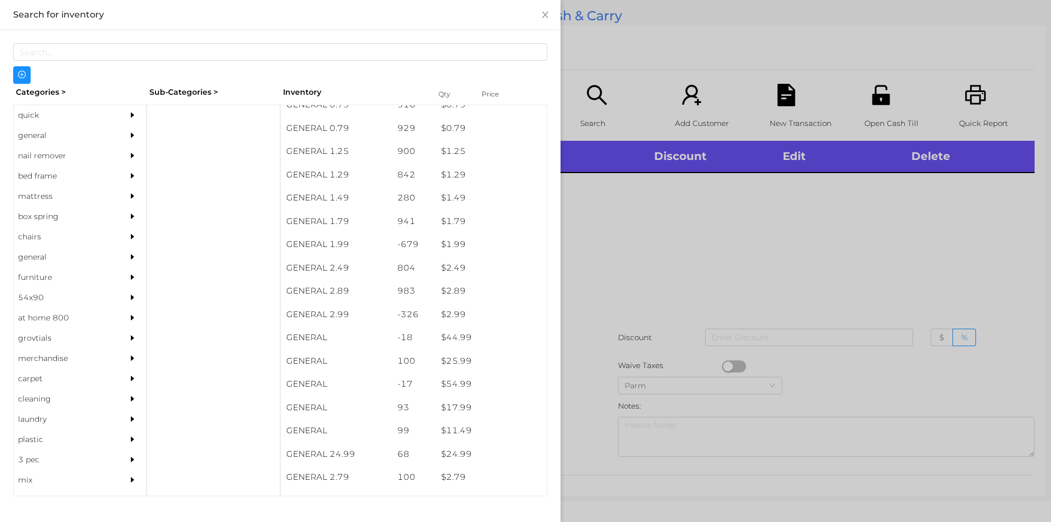
click at [455, 324] on div "$ 2.99" at bounding box center [491, 315] width 111 height 24
click at [602, 311] on div at bounding box center [525, 261] width 1051 height 522
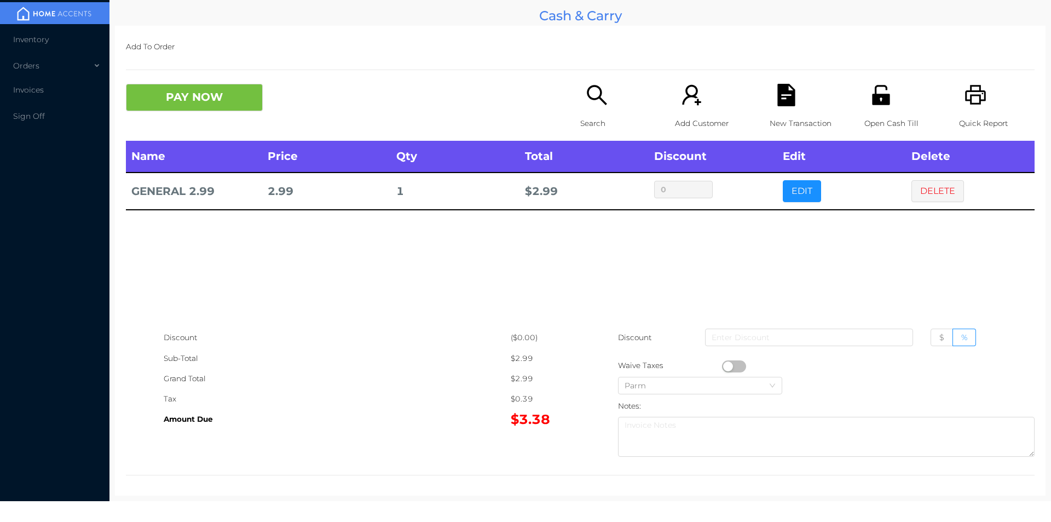
click at [784, 107] on div "New Transaction" at bounding box center [808, 112] width 76 height 57
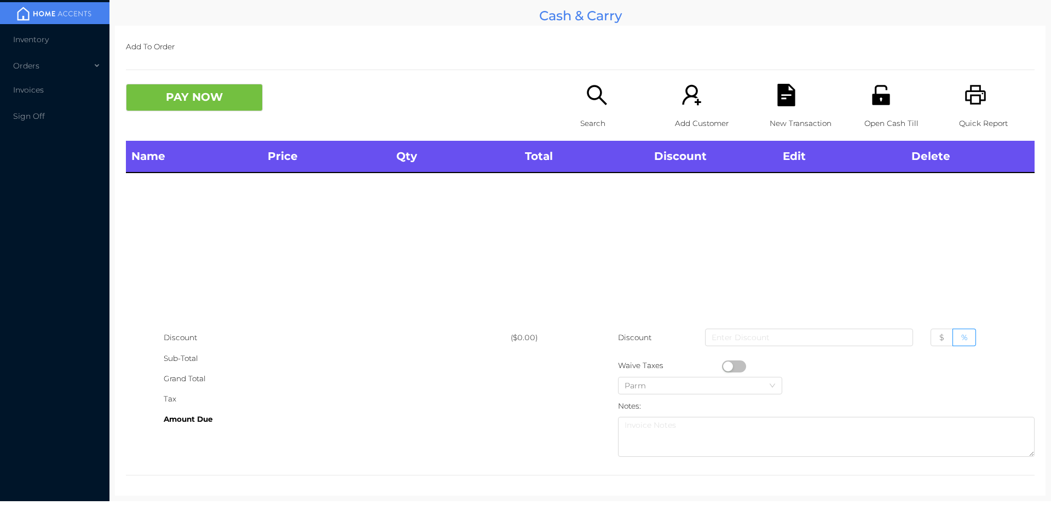
click at [972, 97] on icon "icon: printer" at bounding box center [976, 95] width 22 height 22
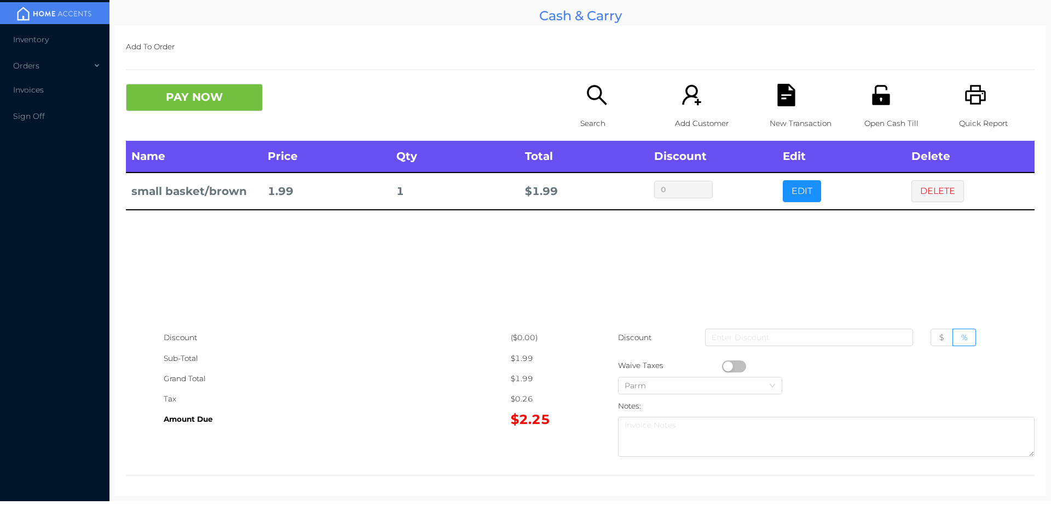
click at [191, 90] on button "PAY NOW" at bounding box center [194, 97] width 137 height 27
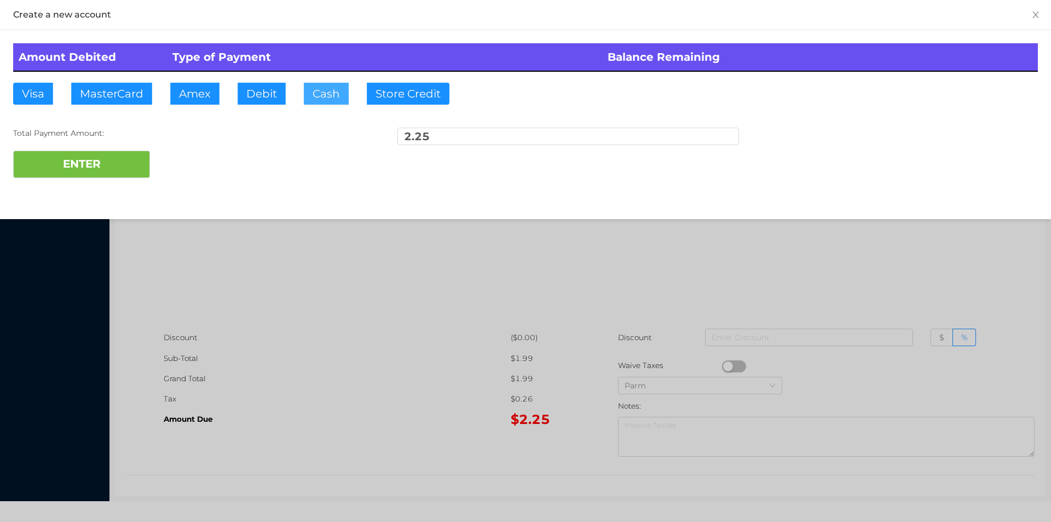
click at [327, 90] on button "Cash" at bounding box center [326, 94] width 45 height 22
type input "5"
click at [95, 161] on button "ENTER" at bounding box center [81, 164] width 137 height 27
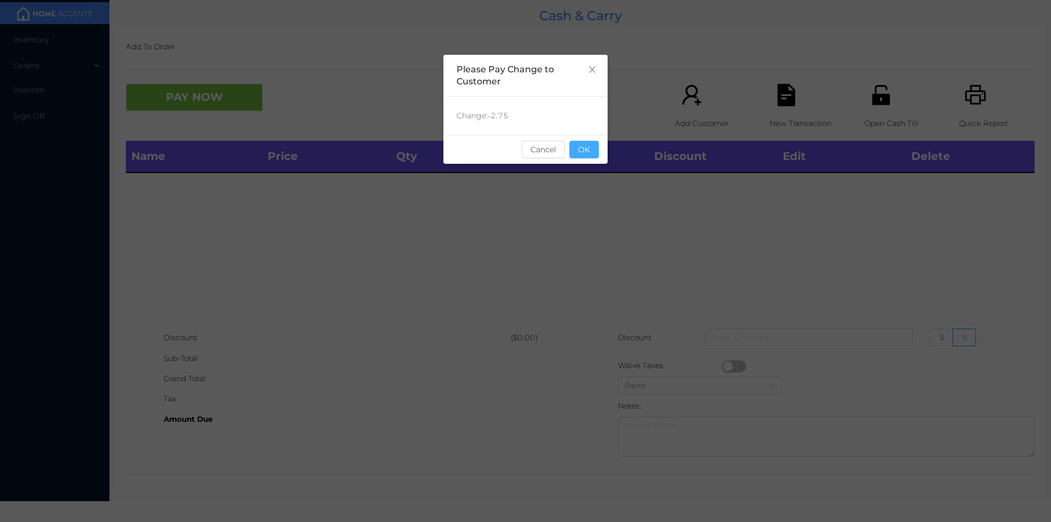
click at [591, 158] on button "OK" at bounding box center [584, 150] width 30 height 18
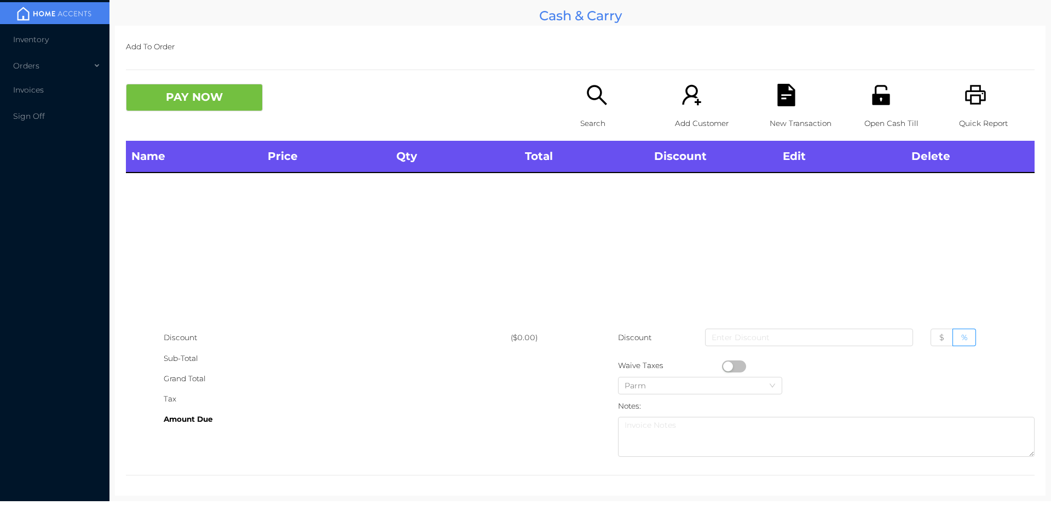
click at [886, 96] on div "Open Cash Till" at bounding box center [902, 112] width 76 height 57
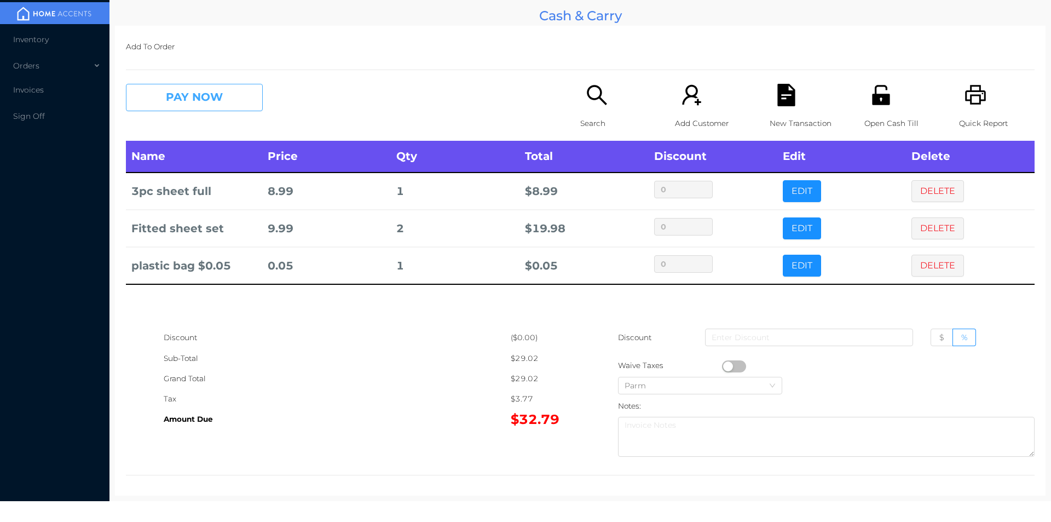
click at [199, 101] on button "PAY NOW" at bounding box center [194, 97] width 137 height 27
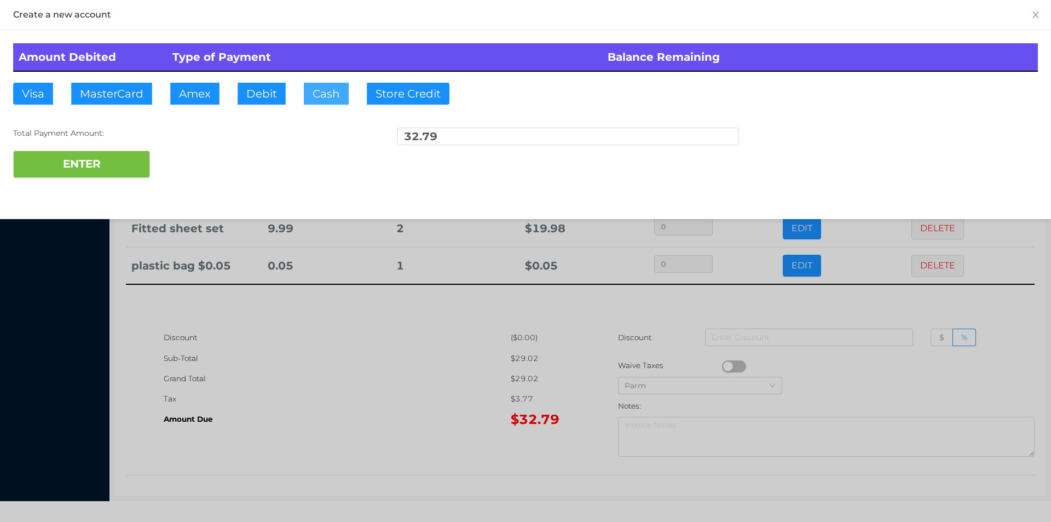
click at [320, 98] on button "Cash" at bounding box center [326, 94] width 45 height 22
type input "63."
click at [123, 168] on button "ENTER" at bounding box center [81, 164] width 137 height 27
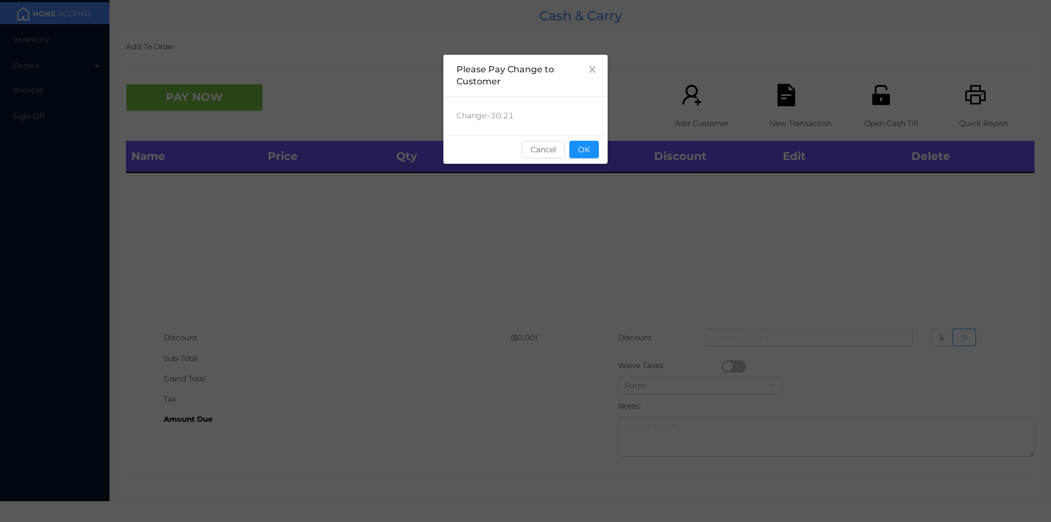
click at [586, 170] on div "sentinelStart Please Pay Change to Customer Change: -30.21 Cancel OK sentinelEnd" at bounding box center [525, 164] width 164 height 219
click at [587, 155] on button "OK" at bounding box center [584, 150] width 30 height 18
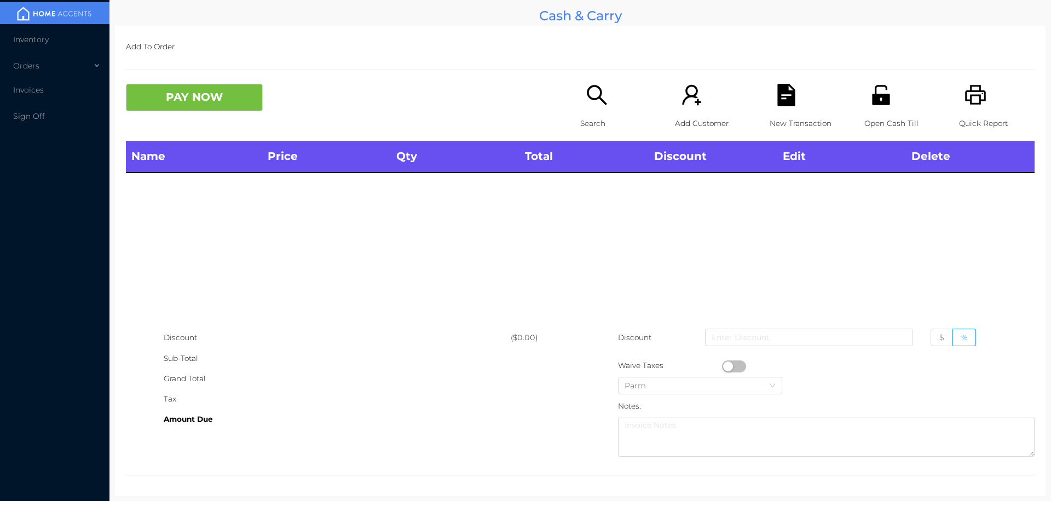
click at [591, 154] on th "Total" at bounding box center [584, 157] width 129 height 32
click at [609, 298] on div "Name Price Qty Total Discount Edit Delete" at bounding box center [580, 234] width 909 height 187
click at [867, 112] on div "Open Cash Till" at bounding box center [902, 112] width 76 height 57
click at [602, 103] on icon "icon: search" at bounding box center [597, 95] width 22 height 22
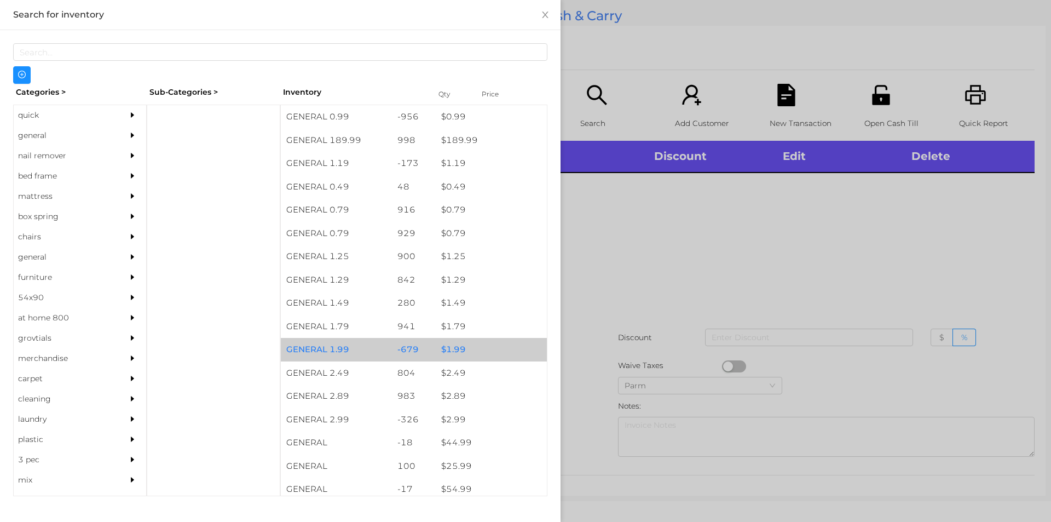
click at [447, 343] on div "$ 1.99" at bounding box center [491, 350] width 111 height 24
click at [456, 346] on div "$ 1.99" at bounding box center [491, 350] width 111 height 24
click at [447, 353] on div "$ 1.99" at bounding box center [491, 350] width 111 height 24
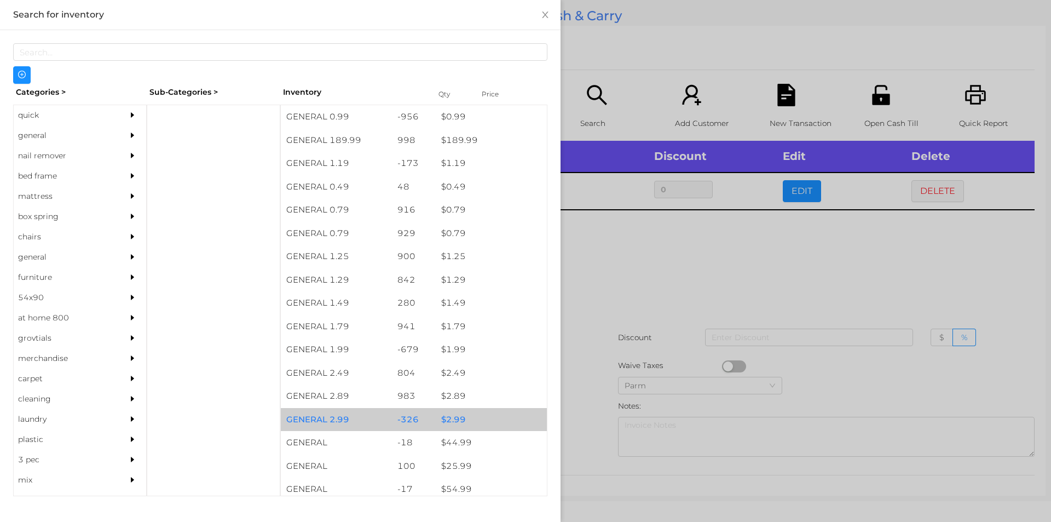
click at [448, 422] on div "$ 2.99" at bounding box center [491, 420] width 111 height 24
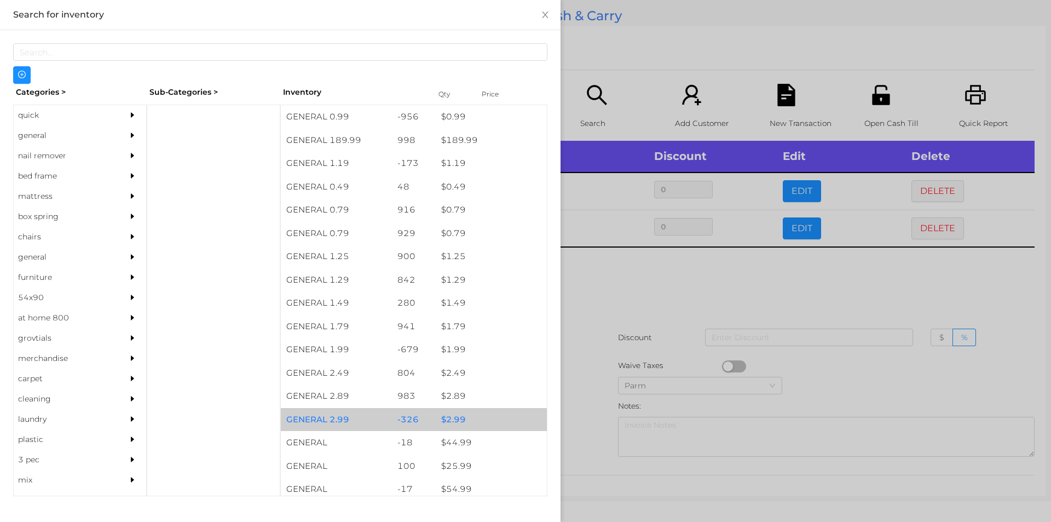
click at [443, 421] on div "$ 2.99" at bounding box center [491, 420] width 111 height 24
click at [444, 416] on div "$ 2.99" at bounding box center [491, 420] width 111 height 24
click at [436, 420] on div "$ 2.99" at bounding box center [491, 420] width 111 height 24
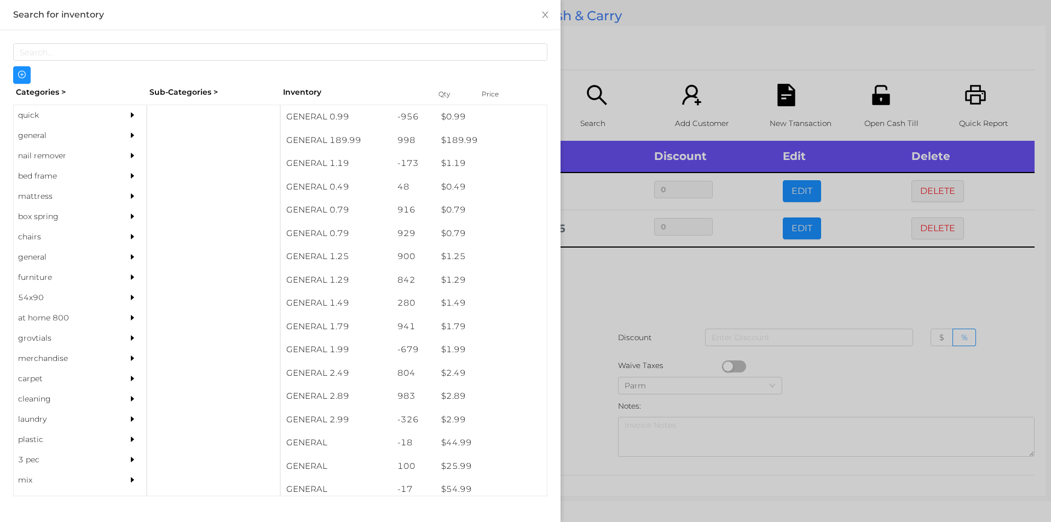
click at [692, 274] on div at bounding box center [525, 261] width 1051 height 522
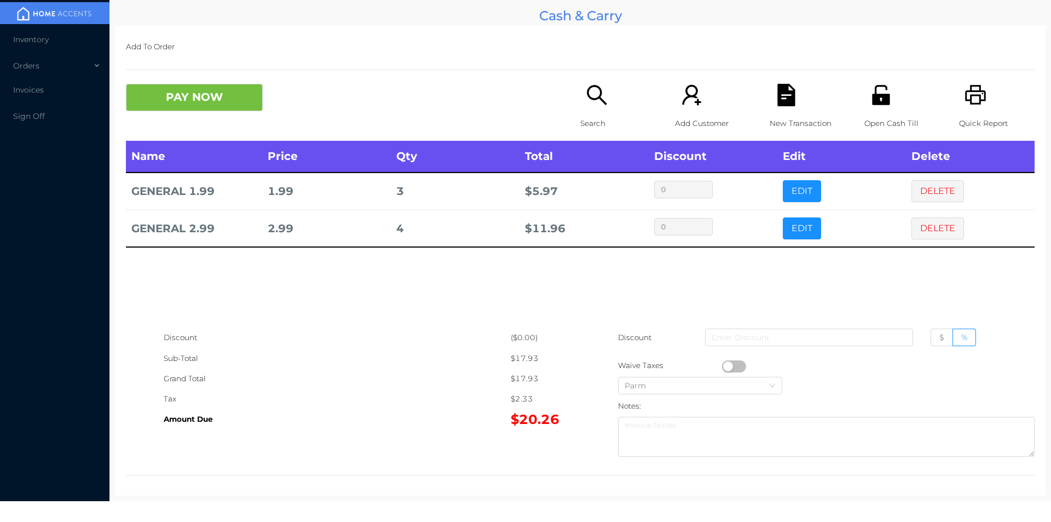
click at [588, 94] on icon "icon: search" at bounding box center [597, 95] width 22 height 22
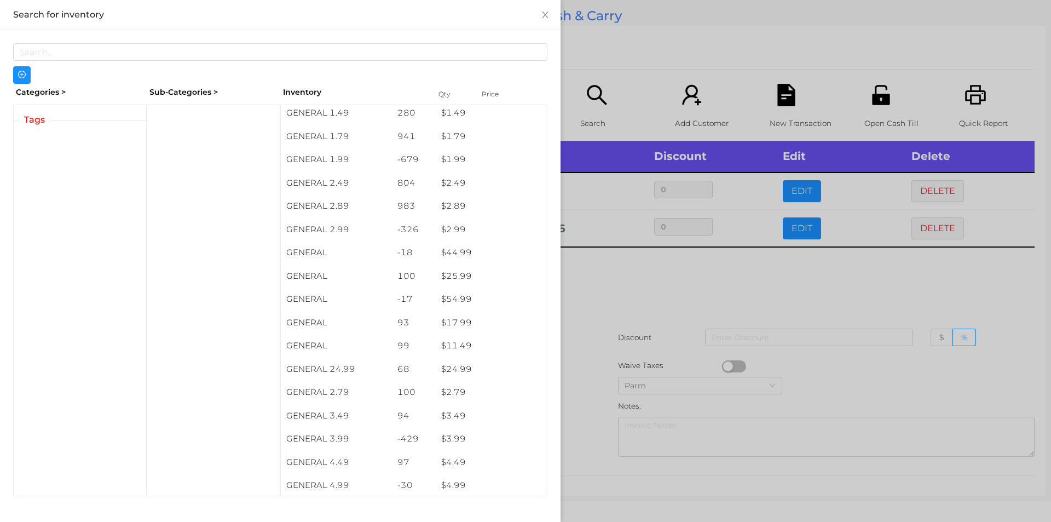
scroll to position [189, 0]
click at [633, 274] on div at bounding box center [525, 261] width 1051 height 522
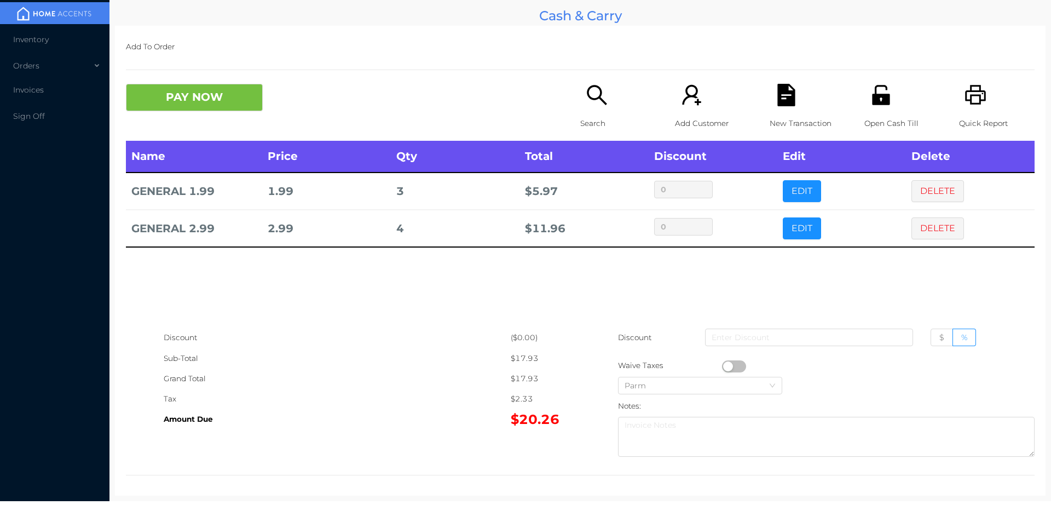
click at [586, 100] on icon "icon: search" at bounding box center [597, 95] width 22 height 22
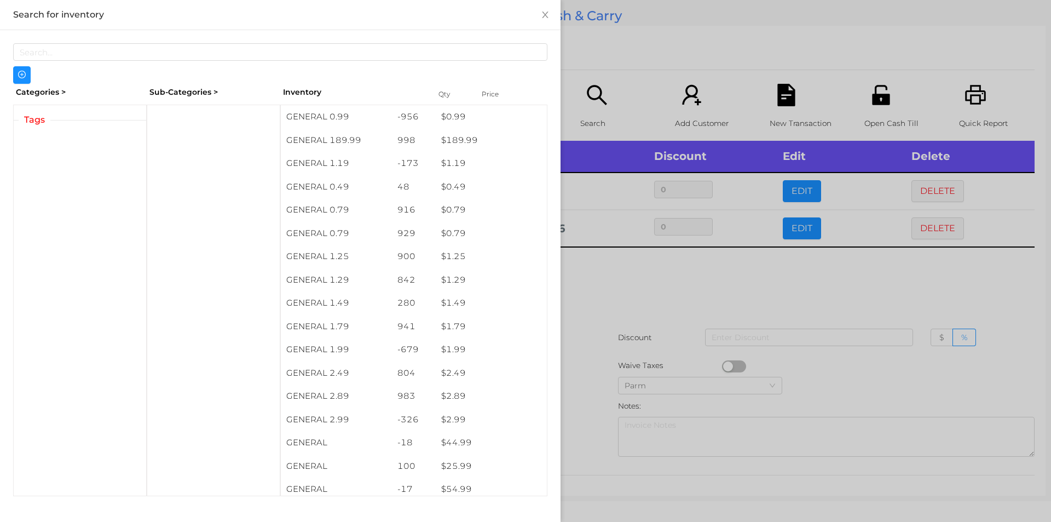
click at [681, 288] on div at bounding box center [525, 261] width 1051 height 522
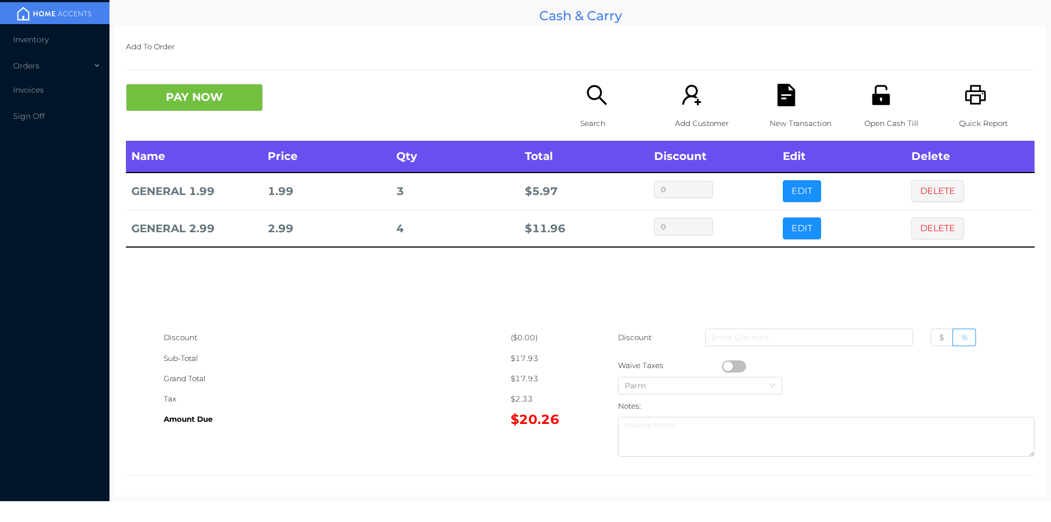
click at [588, 122] on p "Search" at bounding box center [618, 123] width 76 height 20
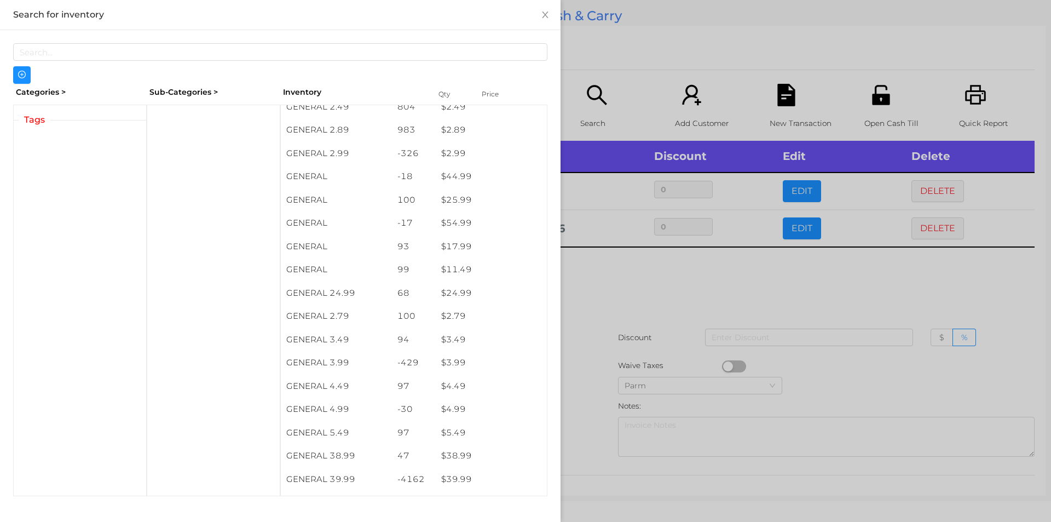
scroll to position [267, 0]
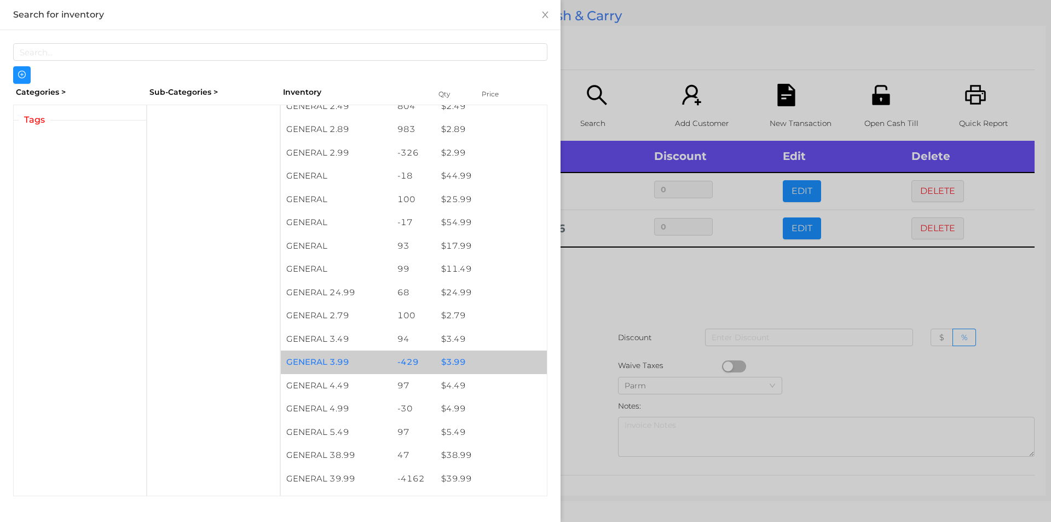
click at [449, 361] on div "$ 3.99" at bounding box center [491, 362] width 111 height 24
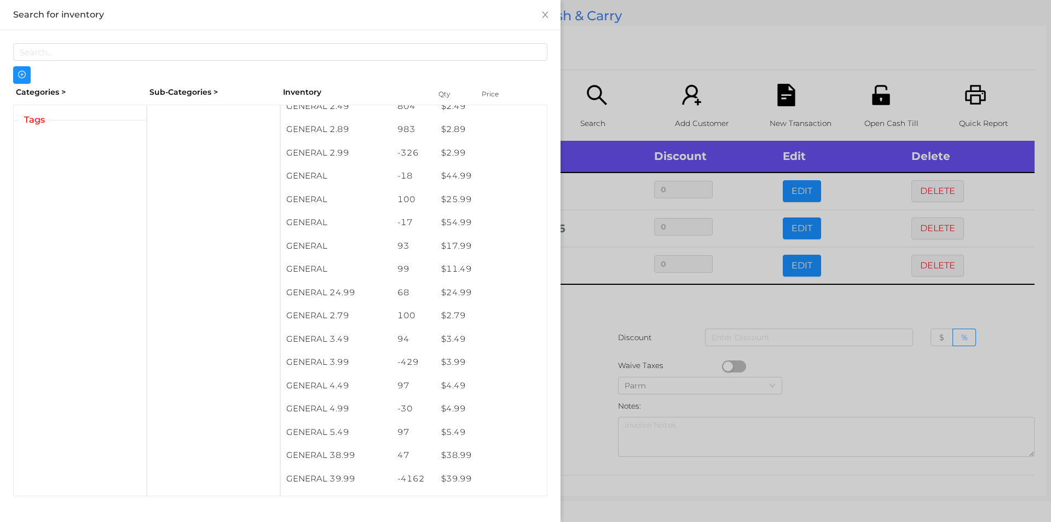
click at [597, 309] on div at bounding box center [525, 261] width 1051 height 522
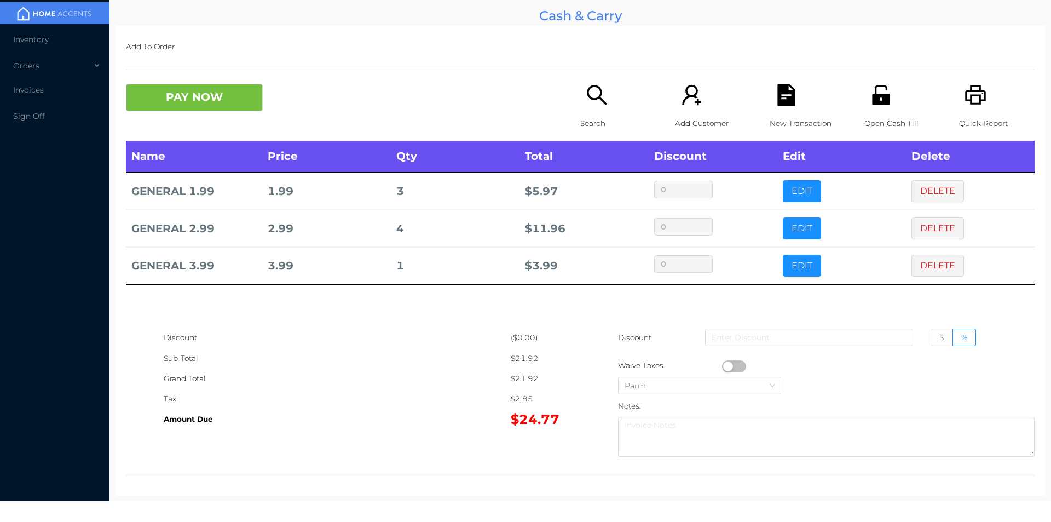
click at [591, 112] on div "Search" at bounding box center [618, 112] width 76 height 57
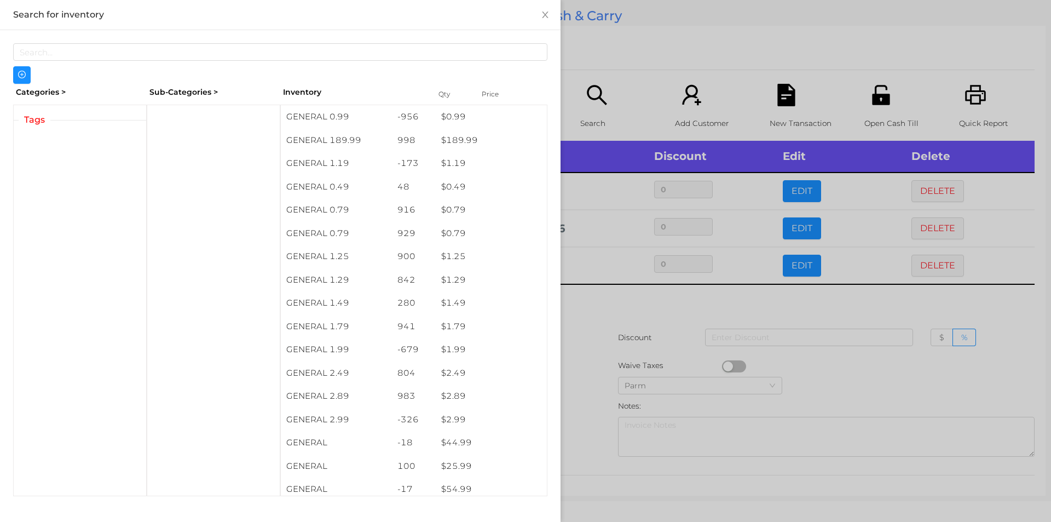
click at [639, 308] on div at bounding box center [525, 261] width 1051 height 522
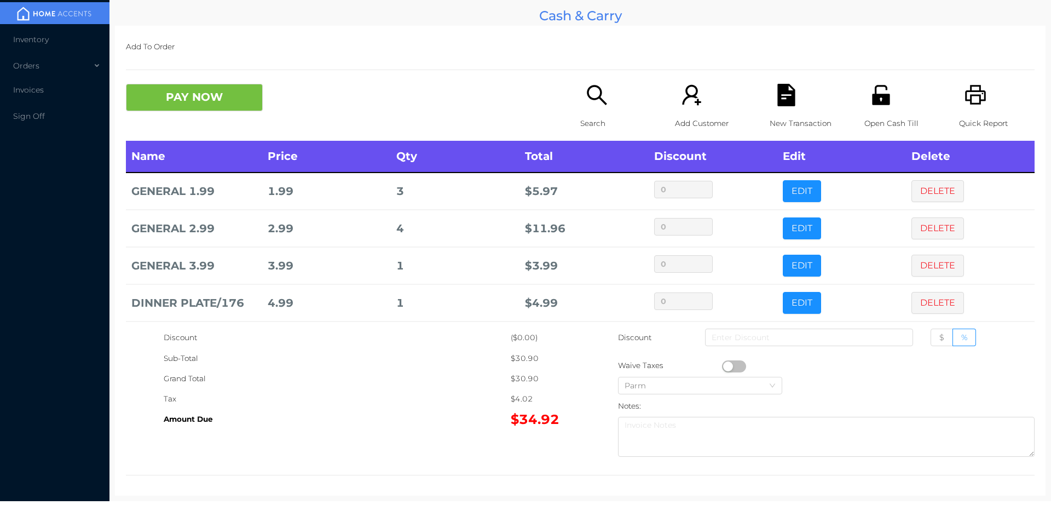
scroll to position [43, 0]
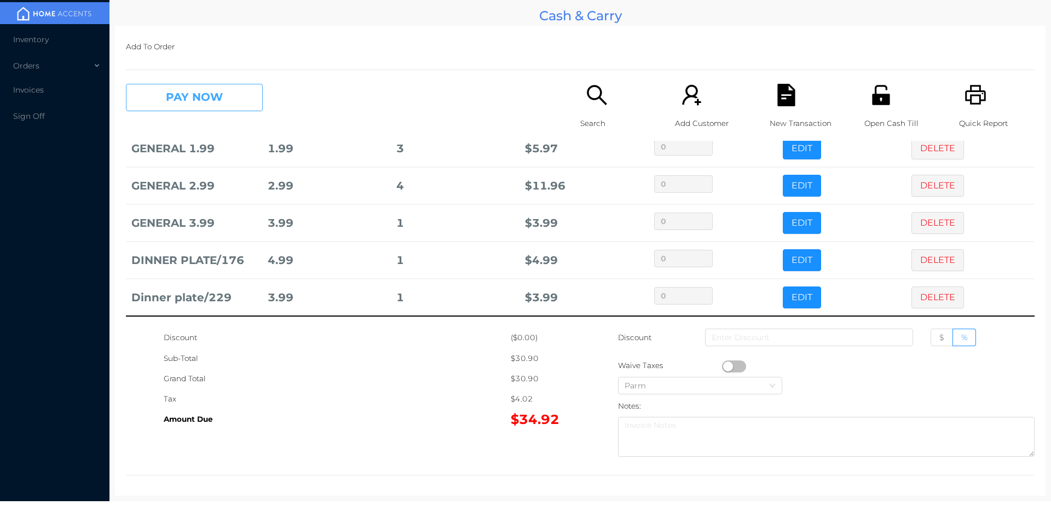
click at [182, 88] on button "PAY NOW" at bounding box center [194, 97] width 137 height 27
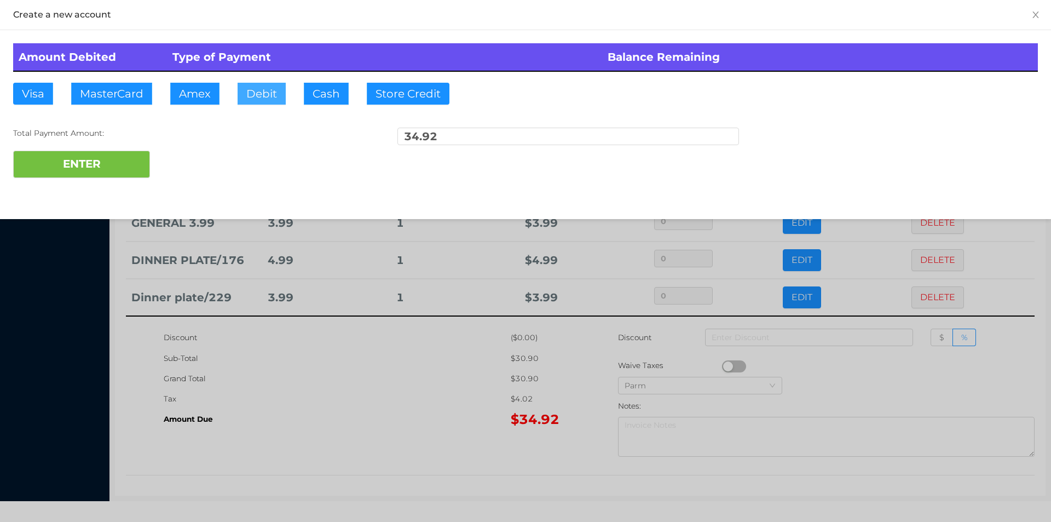
click at [256, 96] on button "Debit" at bounding box center [262, 94] width 48 height 22
click at [89, 170] on button "ENTER" at bounding box center [81, 164] width 137 height 27
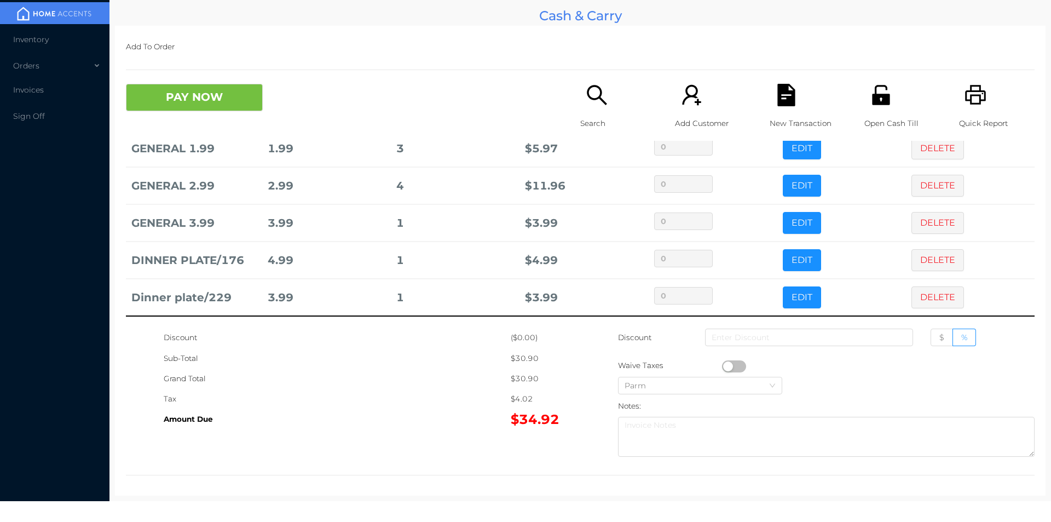
scroll to position [0, 0]
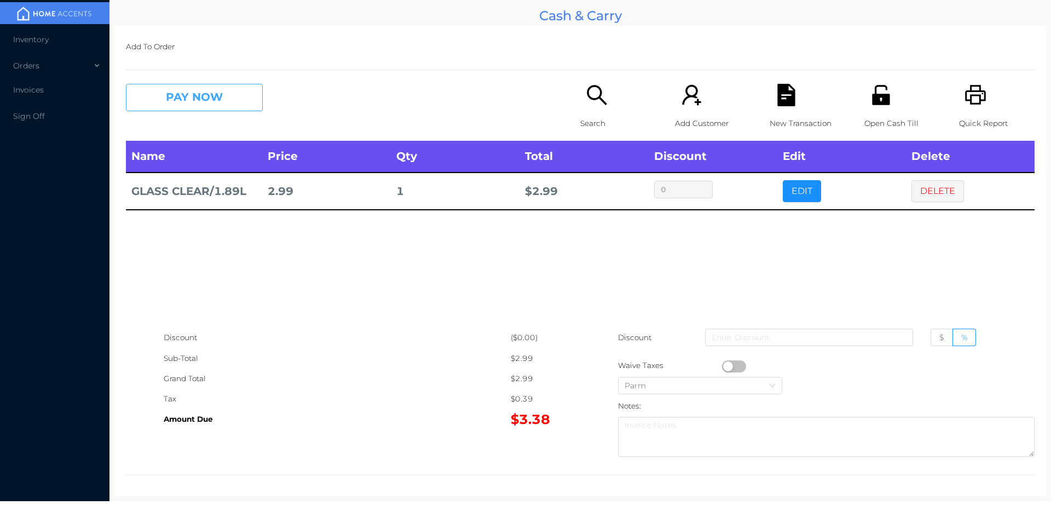
click at [177, 108] on button "PAY NOW" at bounding box center [194, 97] width 137 height 27
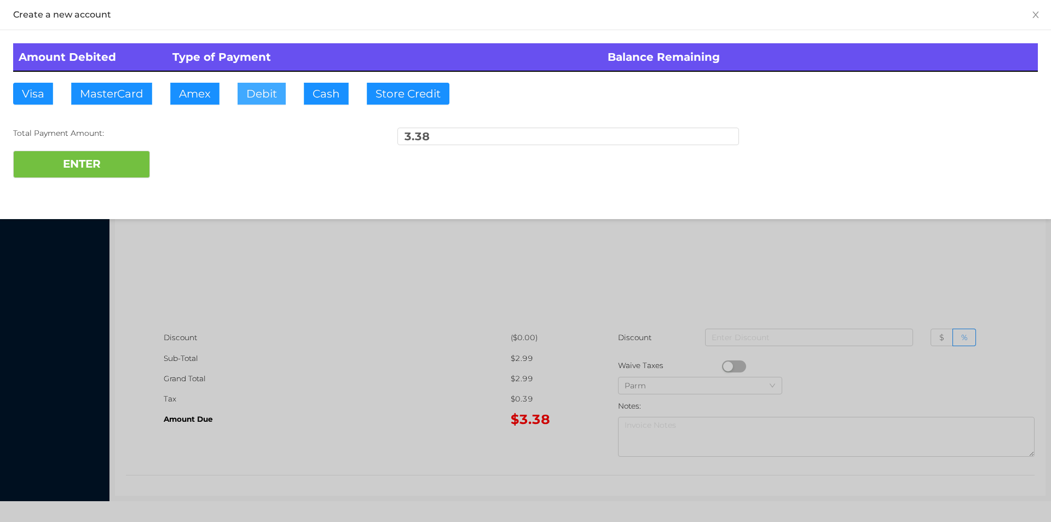
click at [257, 92] on button "Debit" at bounding box center [262, 94] width 48 height 22
click at [109, 158] on button "ENTER" at bounding box center [81, 164] width 137 height 27
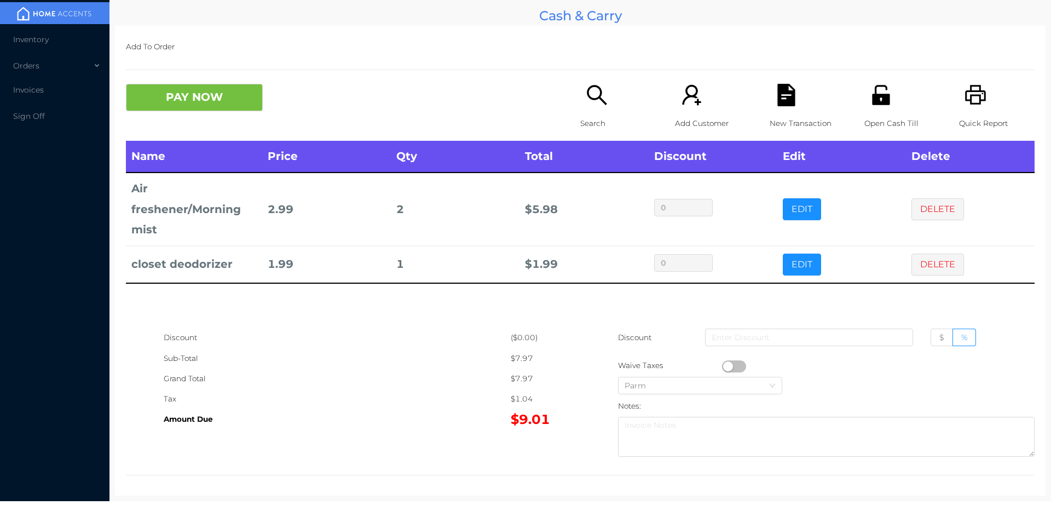
click at [593, 107] on div "Search" at bounding box center [618, 112] width 76 height 57
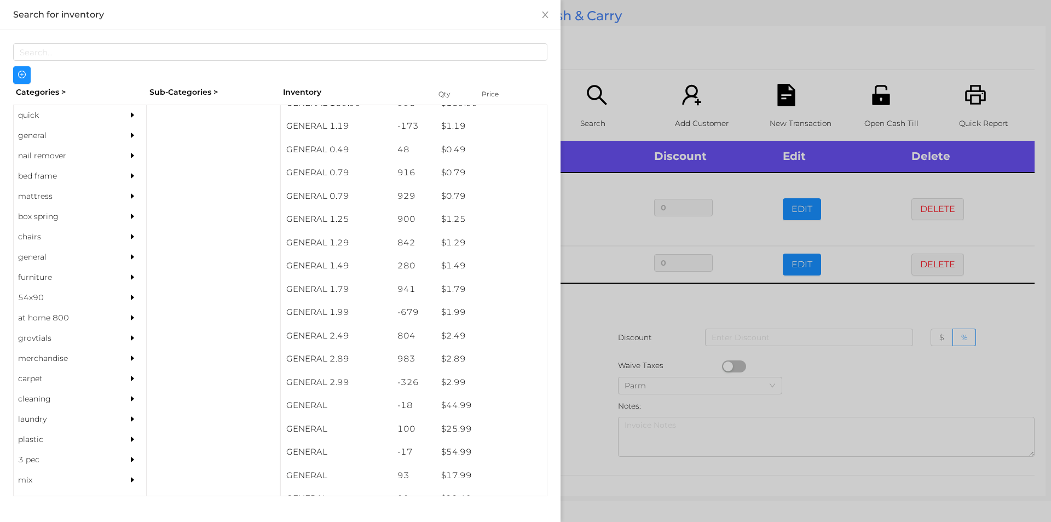
scroll to position [37, 0]
click at [595, 330] on div at bounding box center [525, 261] width 1051 height 522
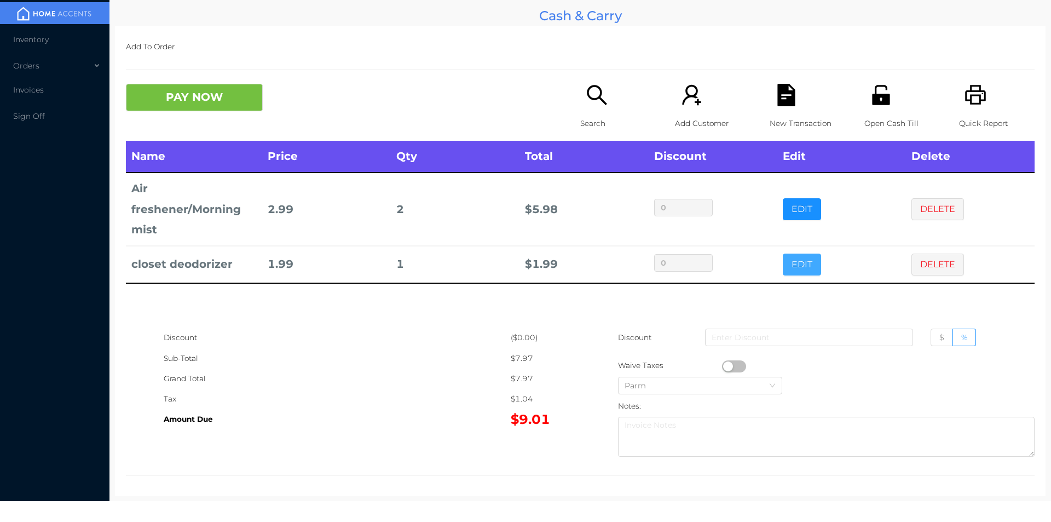
click at [799, 263] on button "EDIT" at bounding box center [802, 264] width 38 height 22
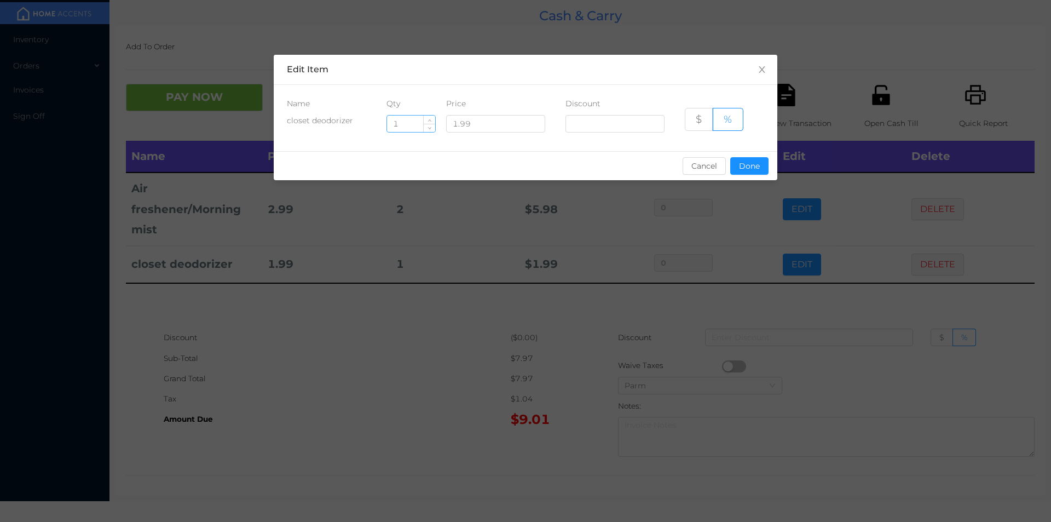
click at [410, 126] on input "1" at bounding box center [411, 124] width 48 height 16
type input "5"
click at [747, 170] on button "Done" at bounding box center [749, 166] width 38 height 18
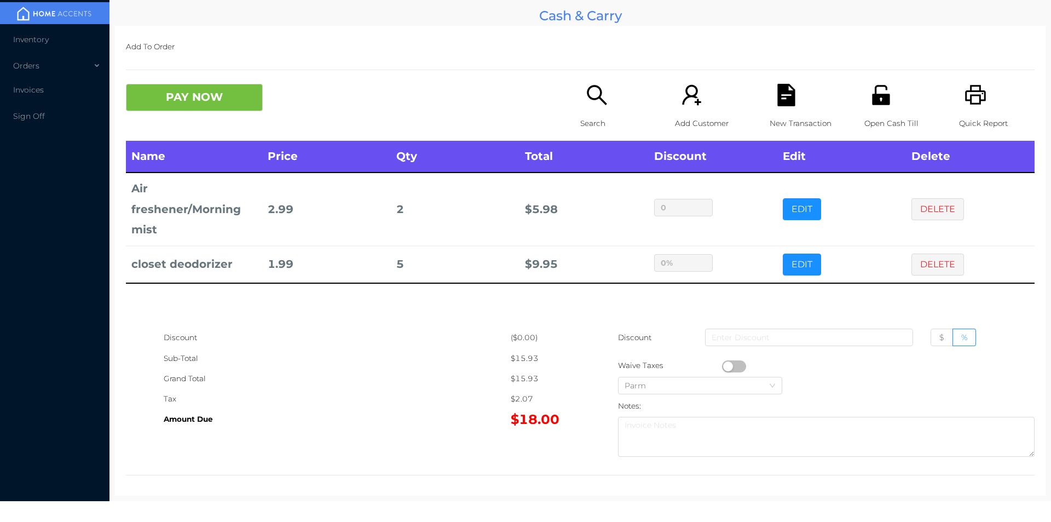
click at [424, 354] on div "Sub-Total" at bounding box center [337, 358] width 347 height 20
click at [204, 91] on button "PAY NOW" at bounding box center [194, 97] width 137 height 27
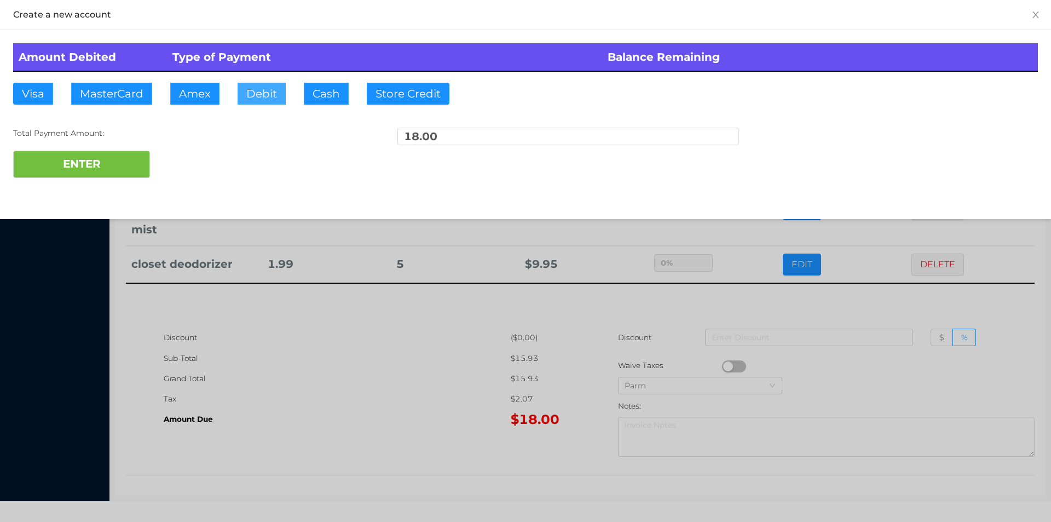
click at [252, 95] on button "Debit" at bounding box center [262, 94] width 48 height 22
click at [104, 163] on button "ENTER" at bounding box center [81, 164] width 137 height 27
type input "0"
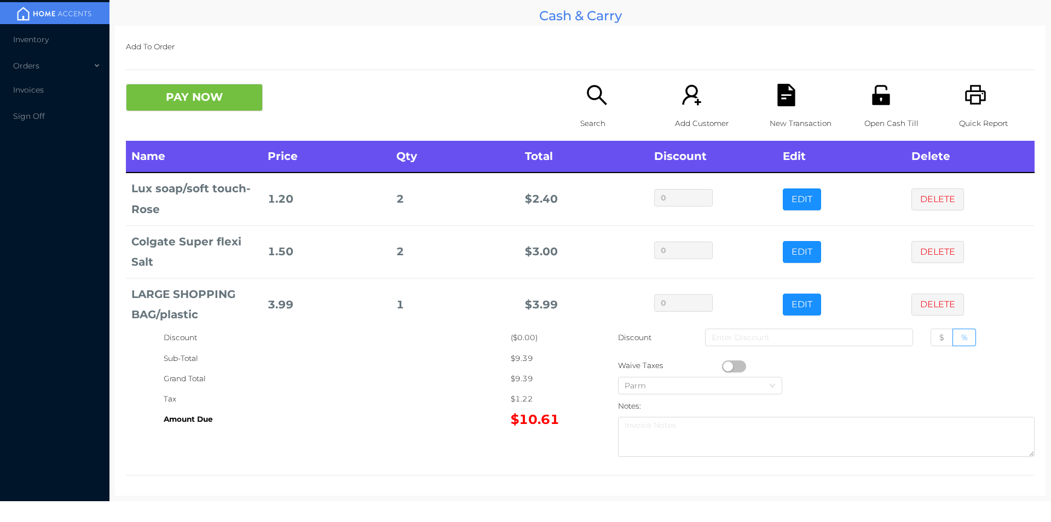
click at [597, 114] on p "Search" at bounding box center [618, 123] width 76 height 20
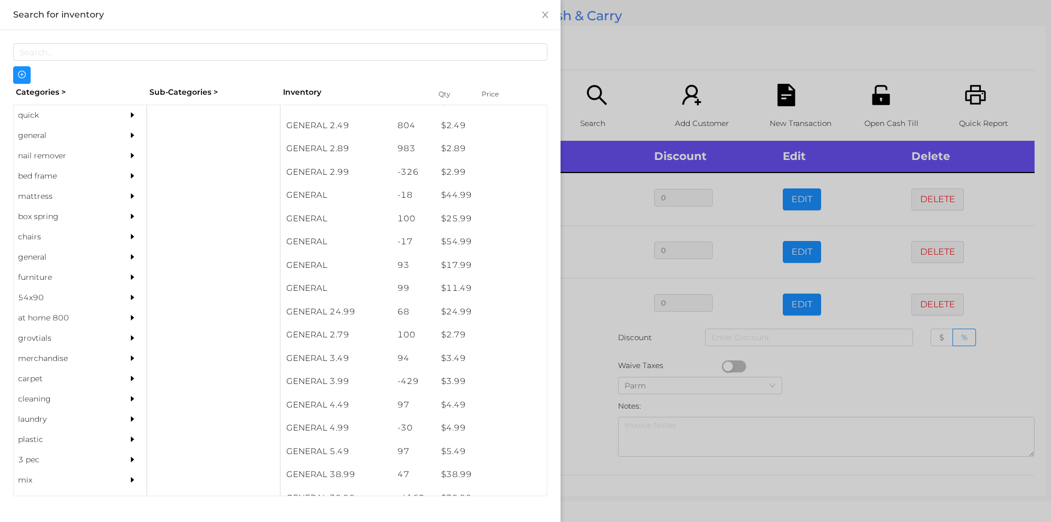
scroll to position [253, 0]
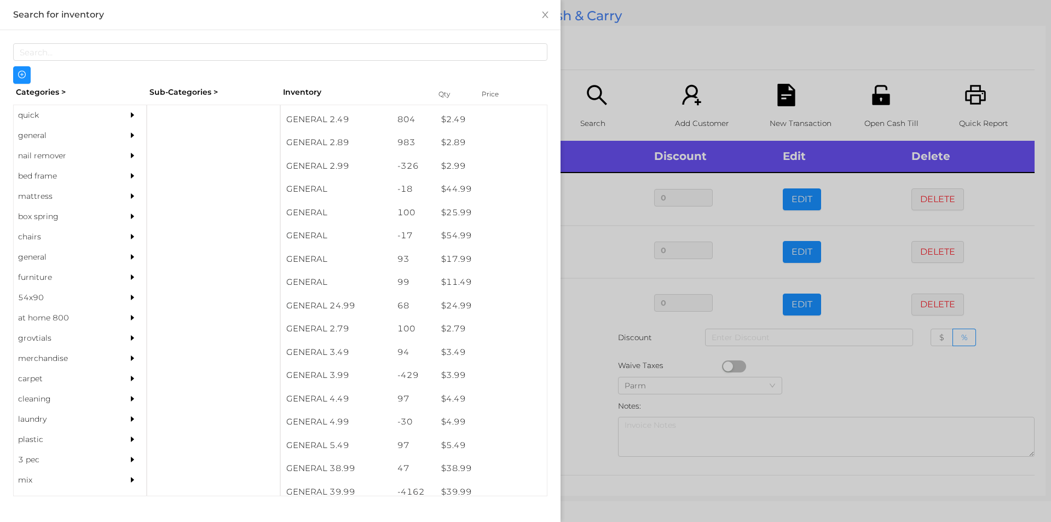
click at [33, 144] on div "general" at bounding box center [64, 135] width 100 height 20
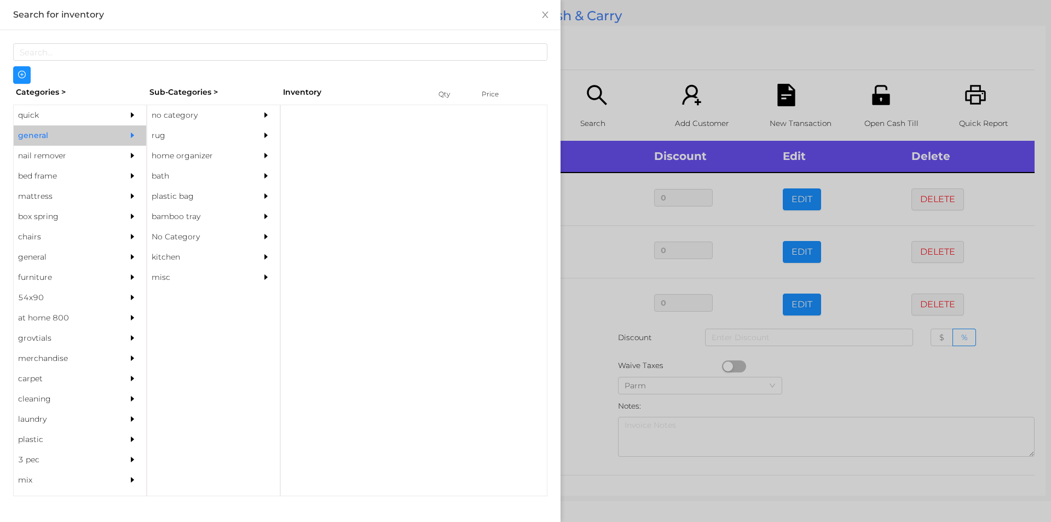
scroll to position [0, 0]
click at [172, 122] on div "no category" at bounding box center [197, 115] width 100 height 20
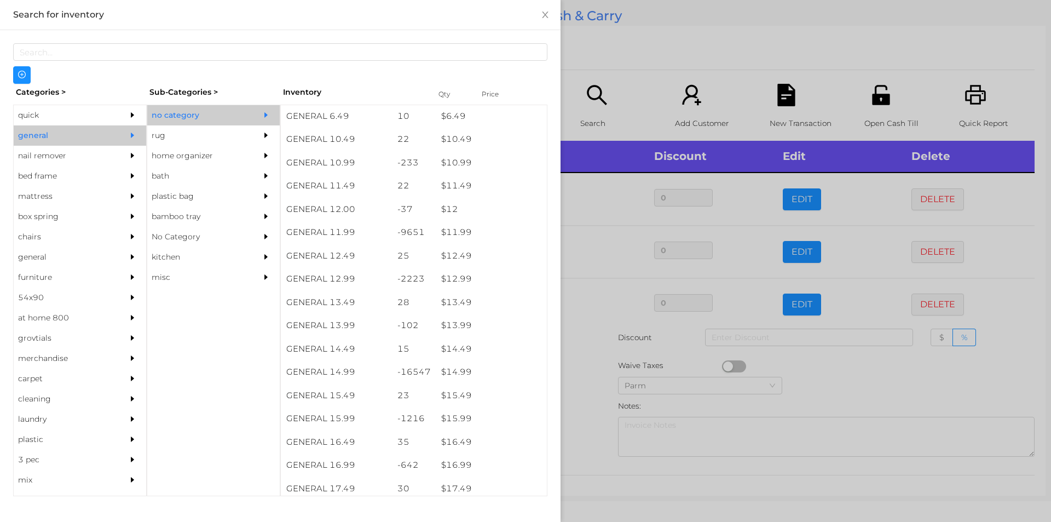
scroll to position [696, 0]
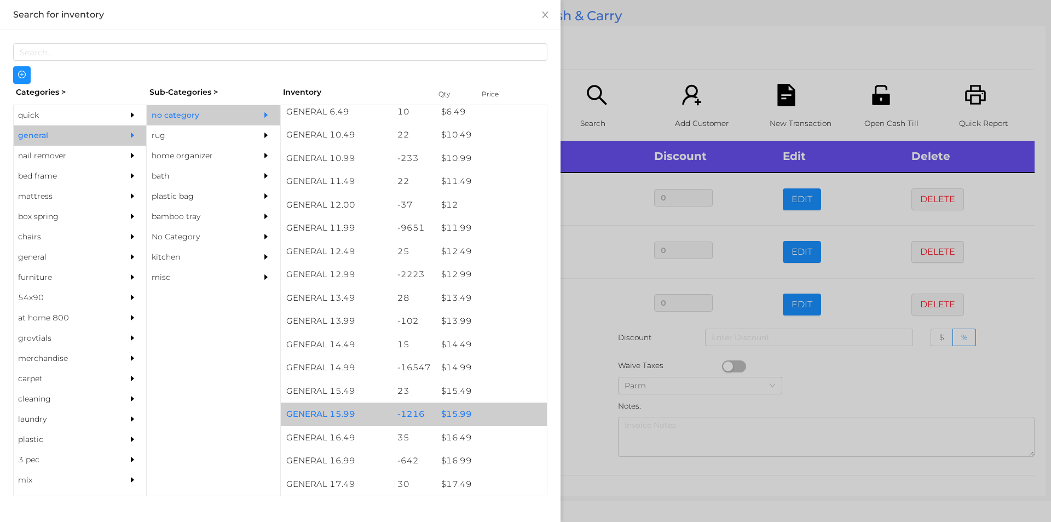
click at [456, 421] on div "$ 15.99" at bounding box center [491, 414] width 111 height 24
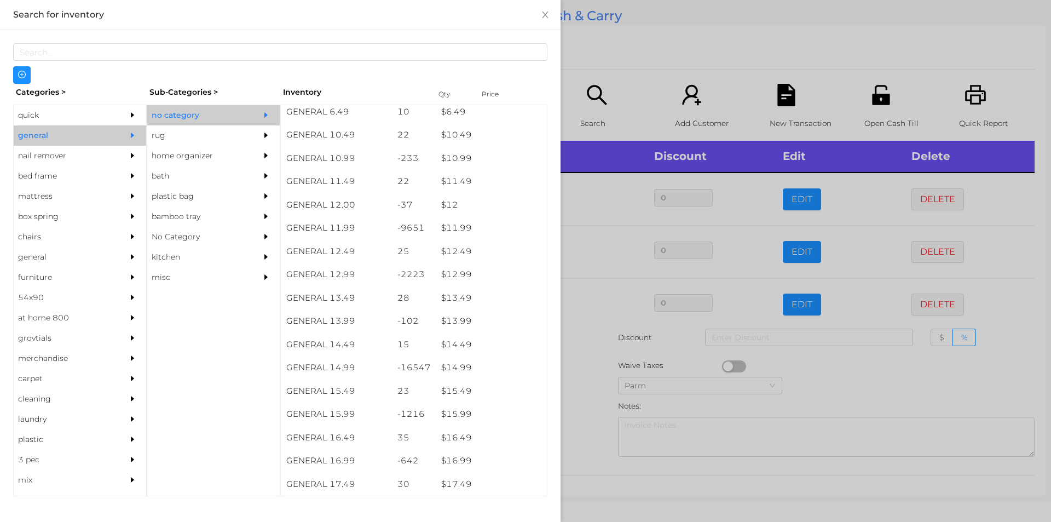
click at [584, 432] on div at bounding box center [525, 261] width 1051 height 522
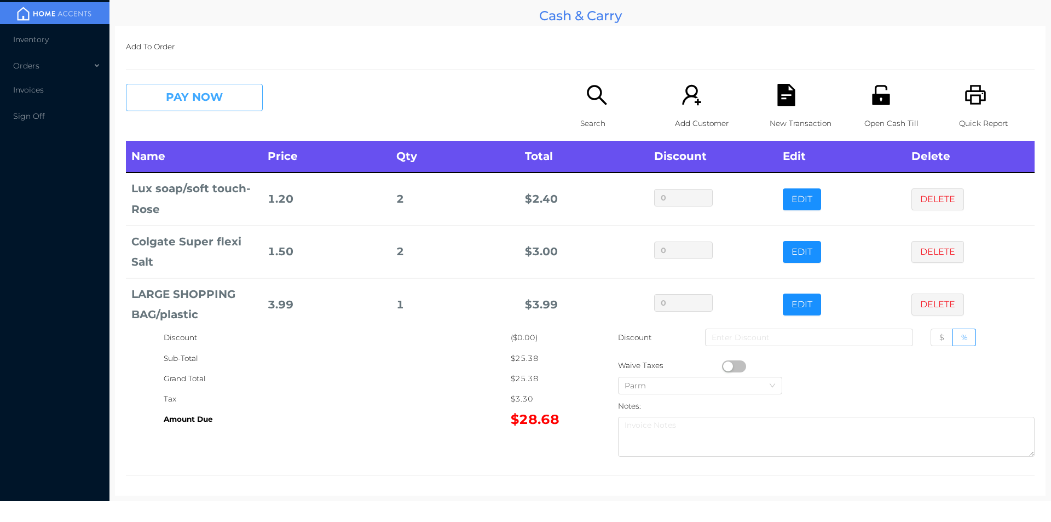
click at [176, 96] on button "PAY NOW" at bounding box center [194, 97] width 137 height 27
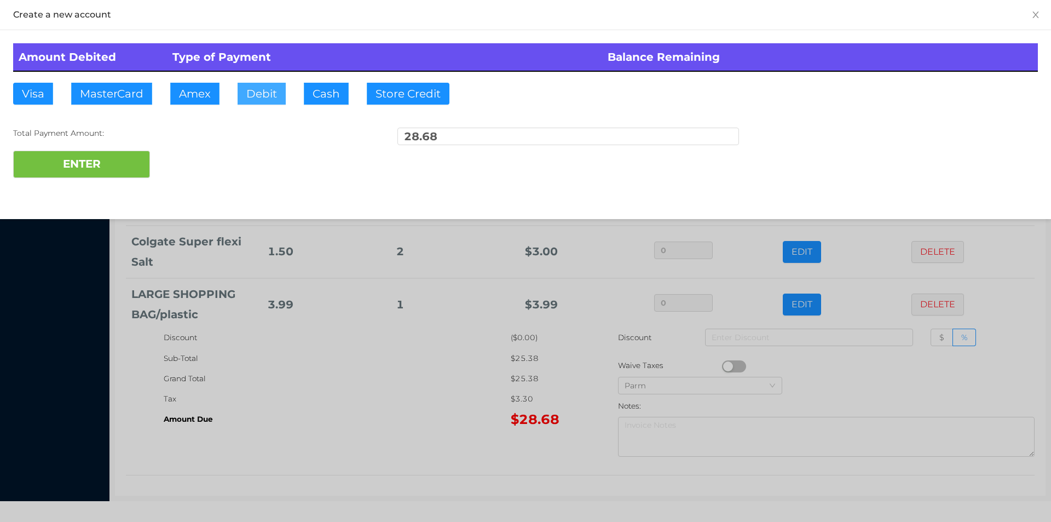
click at [260, 95] on button "Debit" at bounding box center [262, 94] width 48 height 22
type input "50."
click at [101, 176] on button "ENTER" at bounding box center [81, 164] width 137 height 27
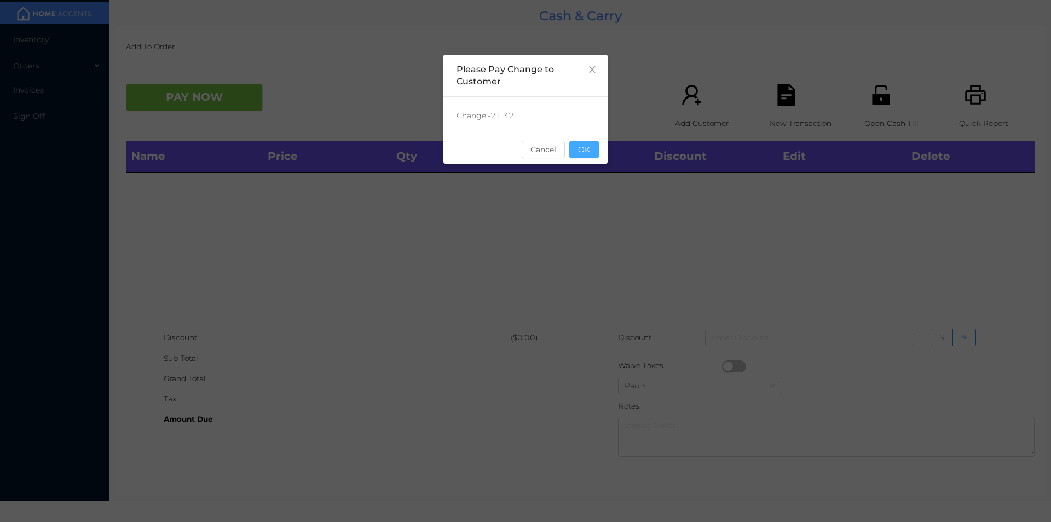
click at [588, 145] on button "OK" at bounding box center [584, 150] width 30 height 18
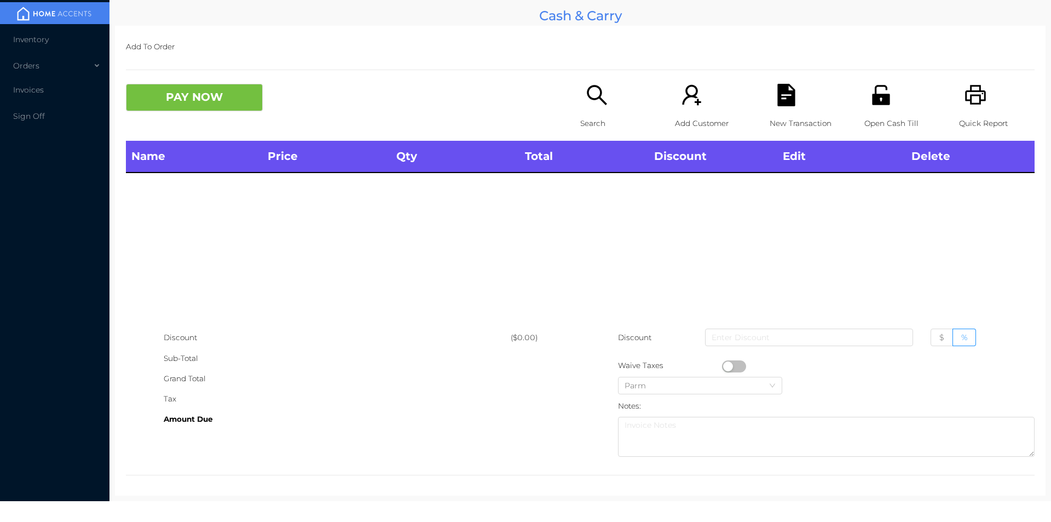
click at [598, 187] on div "Name Price Qty Total Discount Edit Delete" at bounding box center [580, 234] width 909 height 187
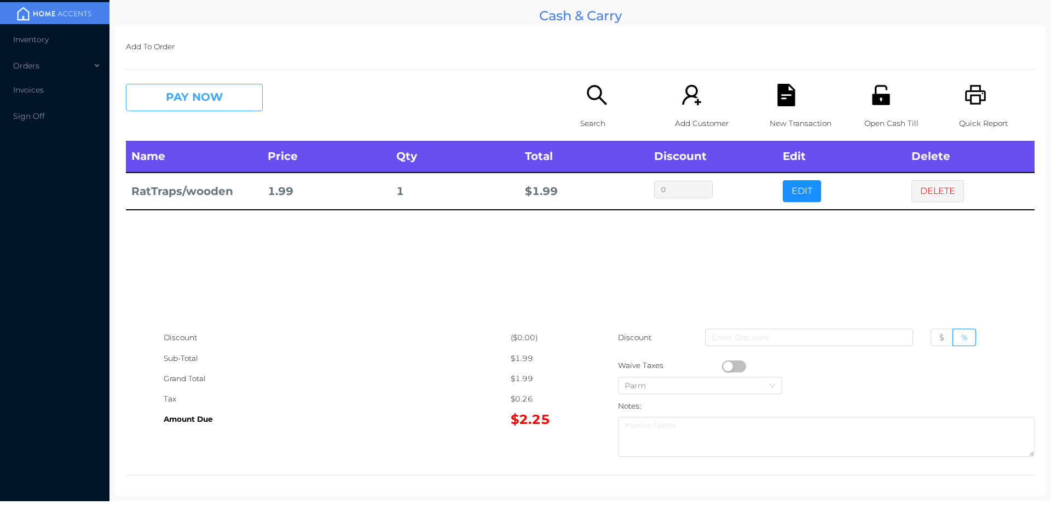
click at [168, 105] on button "PAY NOW" at bounding box center [194, 97] width 137 height 27
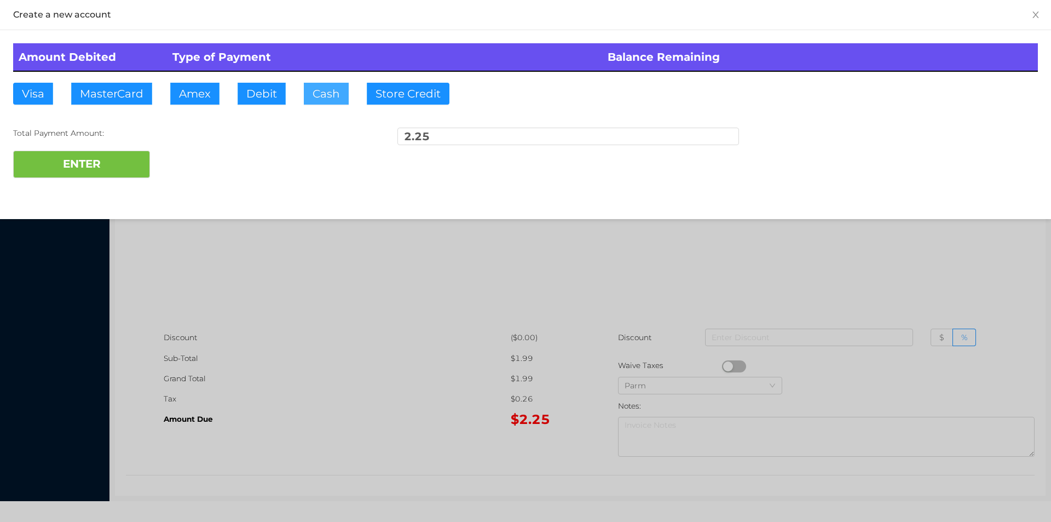
click at [319, 92] on button "Cash" at bounding box center [326, 94] width 45 height 22
type input "50."
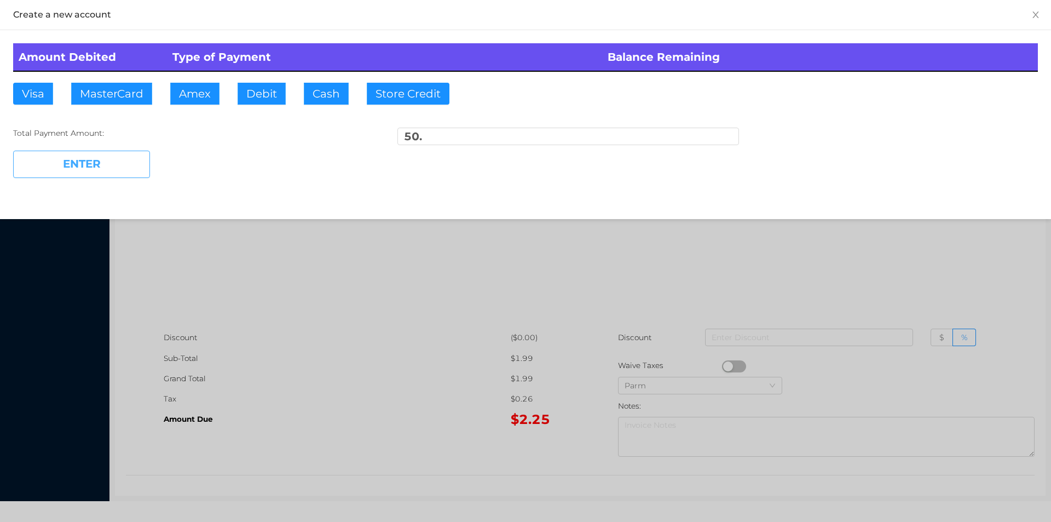
click at [100, 176] on button "ENTER" at bounding box center [81, 164] width 137 height 27
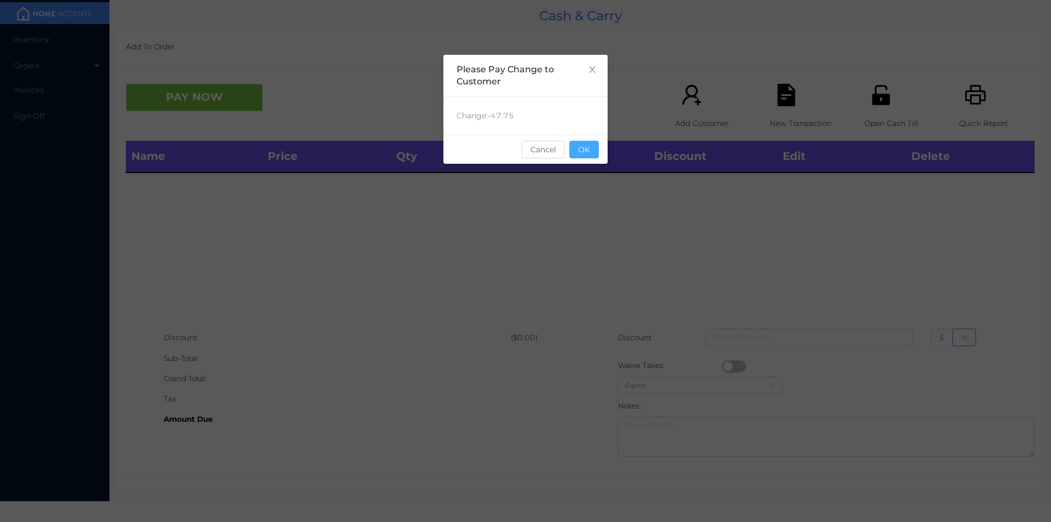
click at [590, 150] on button "OK" at bounding box center [584, 150] width 30 height 18
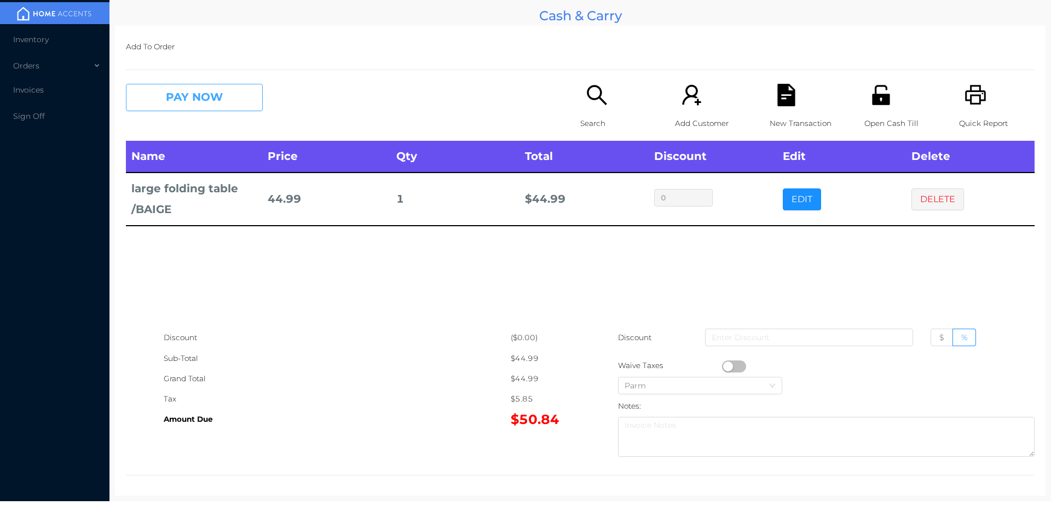
click at [229, 97] on button "PAY NOW" at bounding box center [194, 97] width 137 height 27
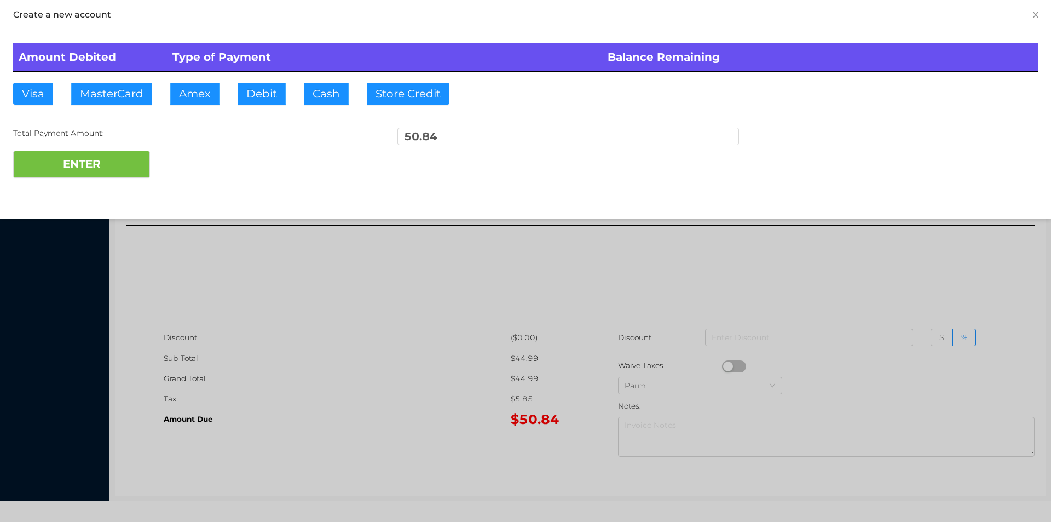
click at [186, 155] on div "ENTER" at bounding box center [525, 164] width 1025 height 27
click at [277, 279] on div at bounding box center [525, 261] width 1051 height 522
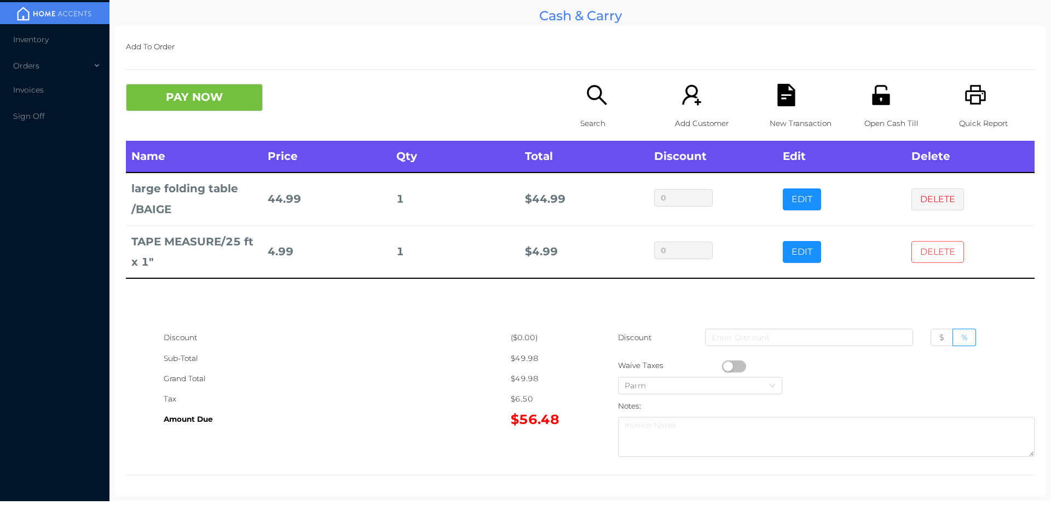
click at [926, 259] on button "DELETE" at bounding box center [937, 252] width 53 height 22
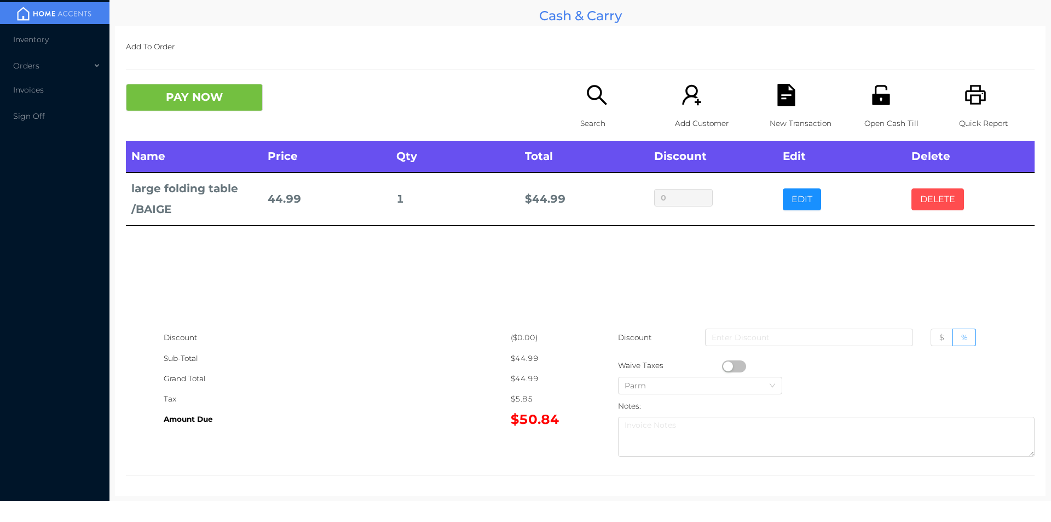
click at [928, 206] on button "DELETE" at bounding box center [937, 199] width 53 height 22
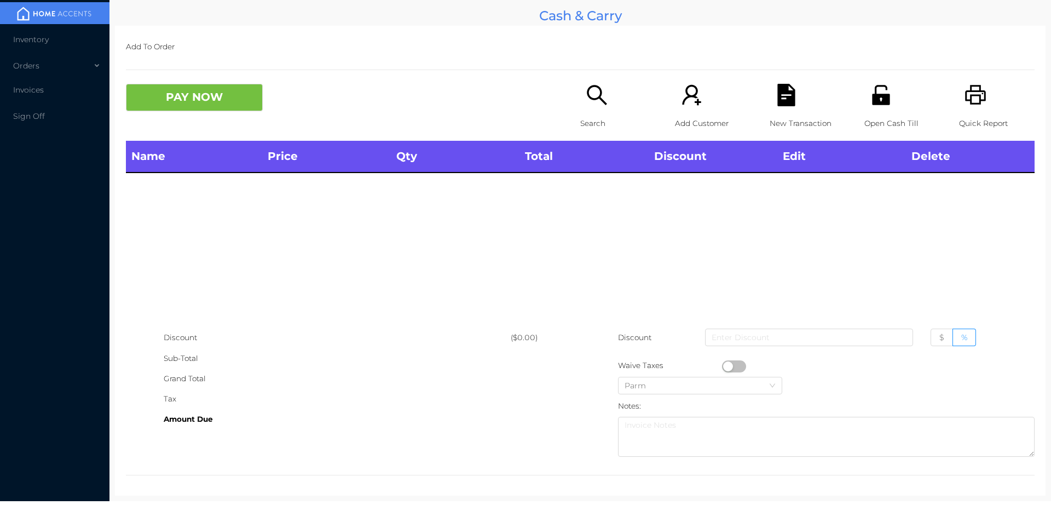
click at [593, 102] on icon "icon: search" at bounding box center [597, 95] width 22 height 22
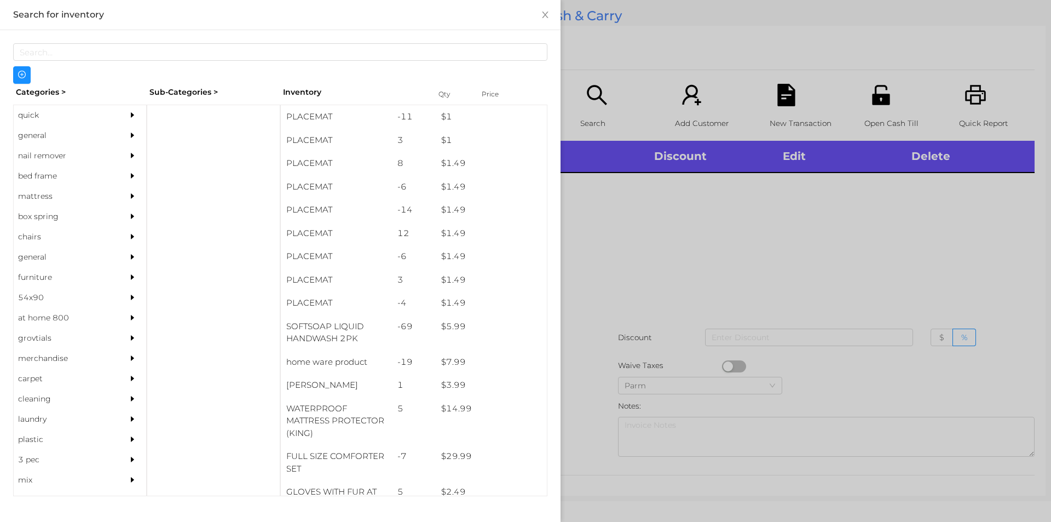
click at [598, 86] on div at bounding box center [525, 261] width 1051 height 522
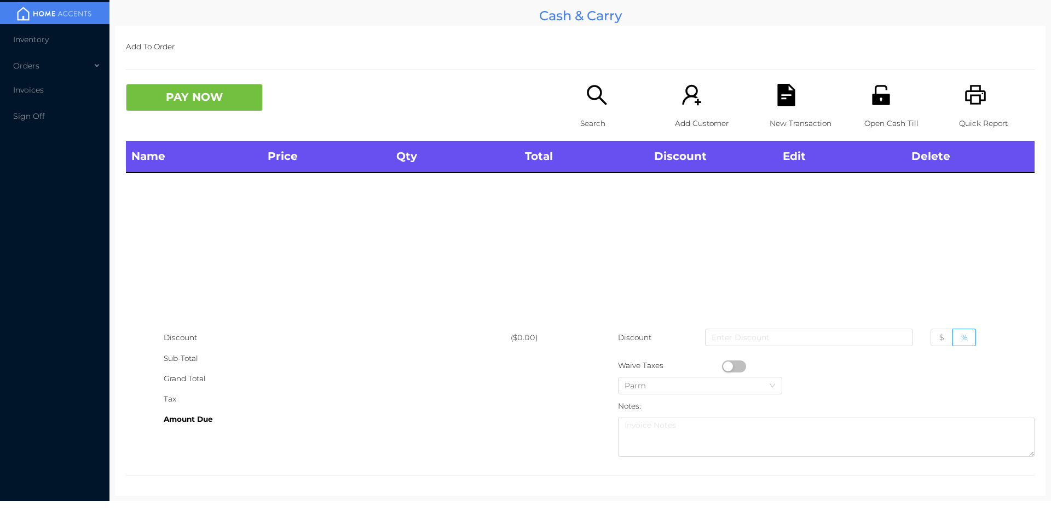
scroll to position [4, 0]
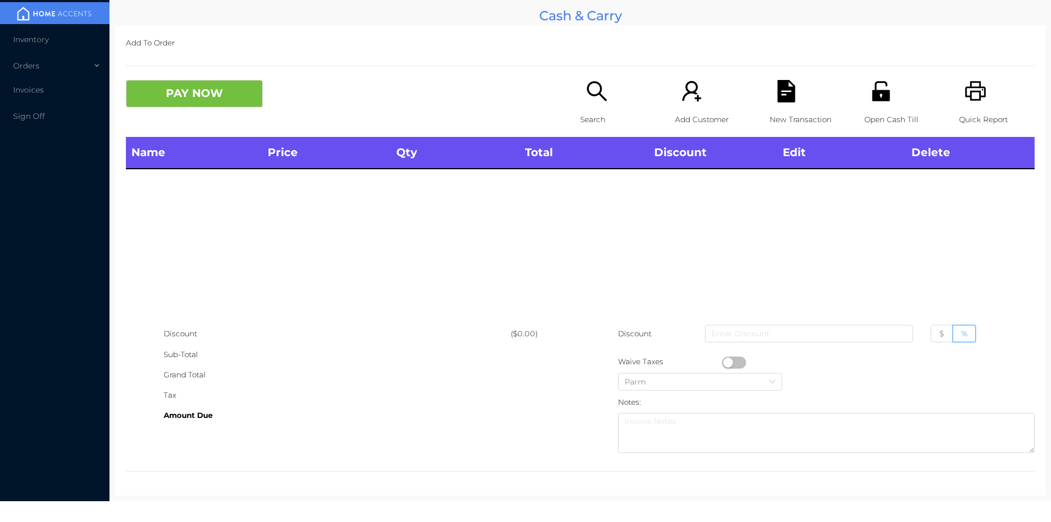
click at [591, 101] on icon "icon: search" at bounding box center [597, 91] width 22 height 22
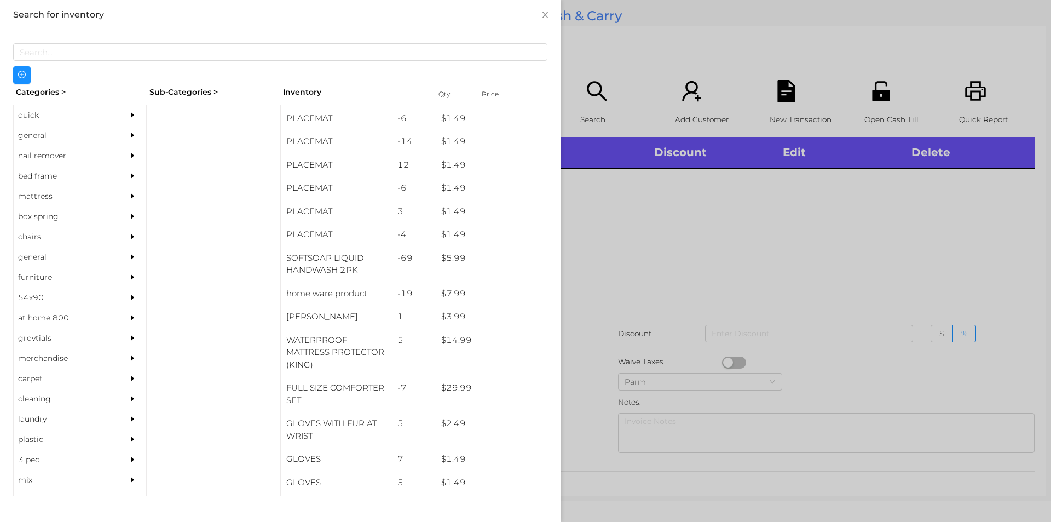
scroll to position [93, 0]
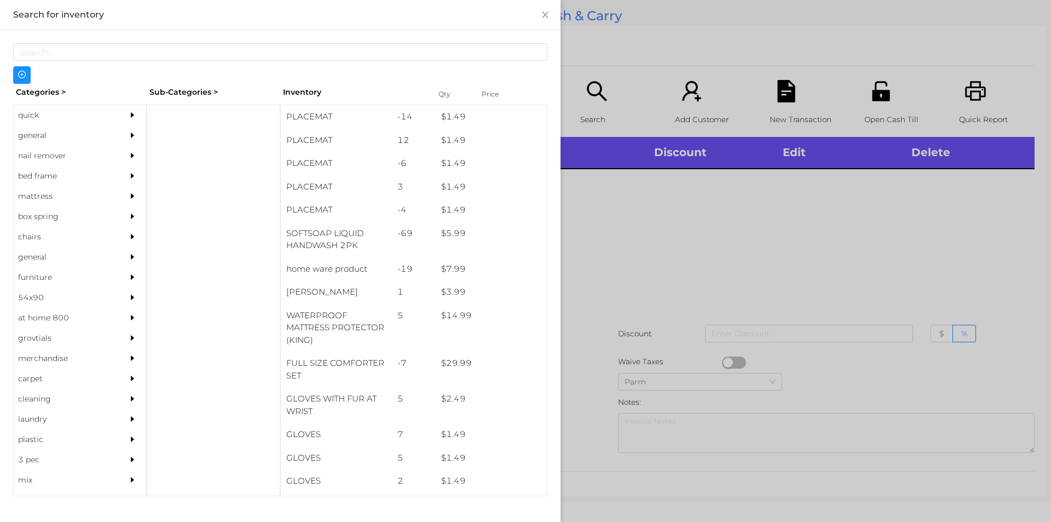
click at [49, 135] on div "general" at bounding box center [64, 135] width 100 height 20
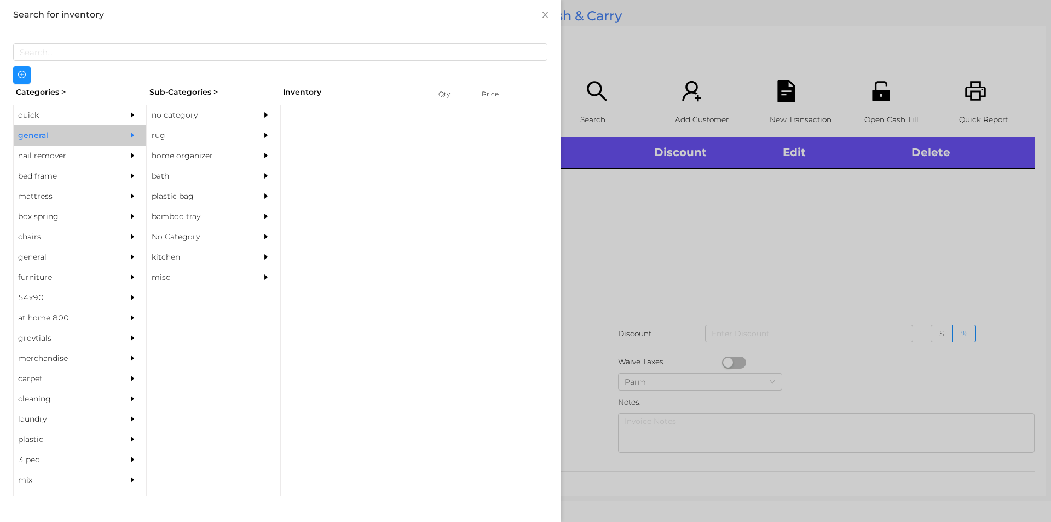
click at [194, 119] on div "no category" at bounding box center [197, 115] width 100 height 20
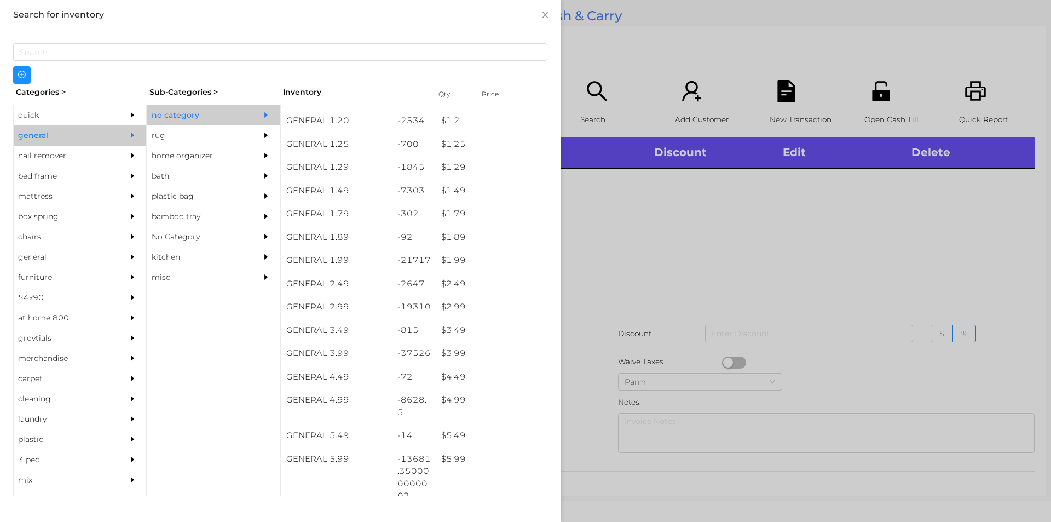
scroll to position [140, 0]
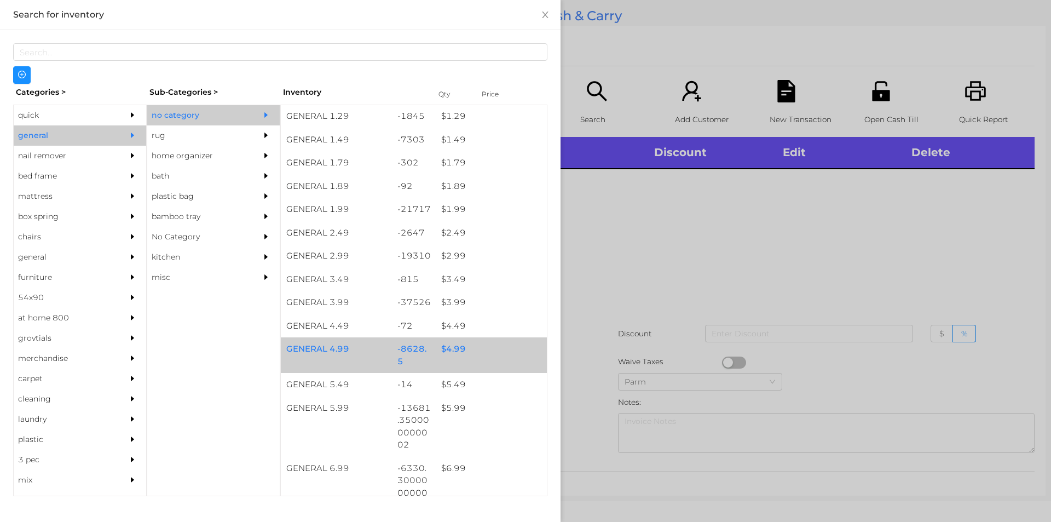
click at [466, 337] on div "$ 4.99" at bounding box center [491, 349] width 111 height 24
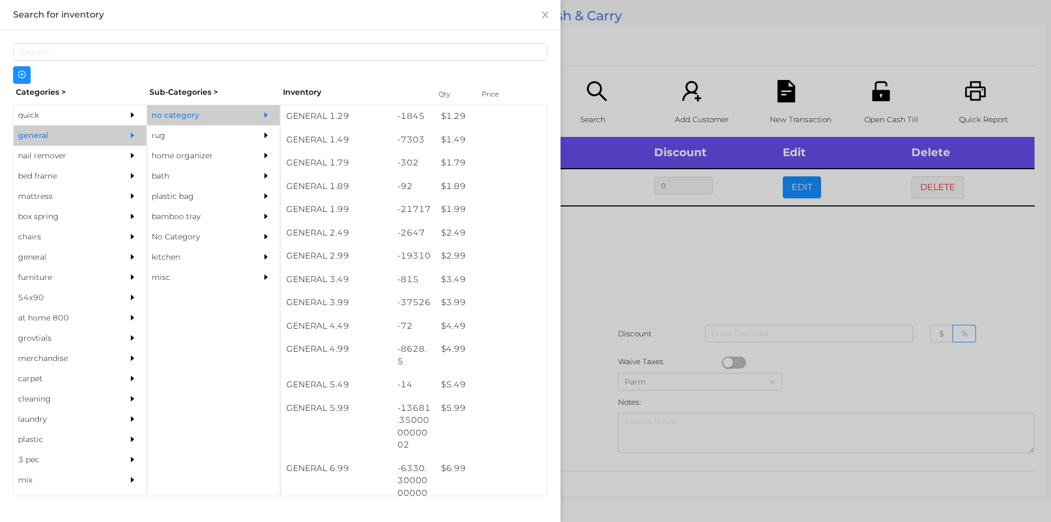
click at [630, 315] on div at bounding box center [525, 261] width 1051 height 522
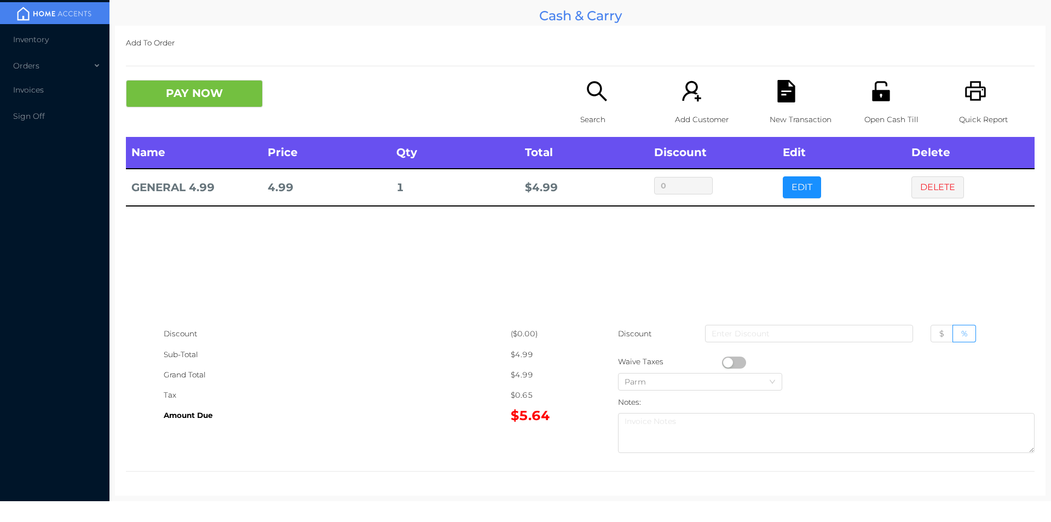
click at [722, 361] on button "button" at bounding box center [734, 362] width 24 height 12
click at [192, 88] on button "PAY NOW" at bounding box center [194, 93] width 137 height 27
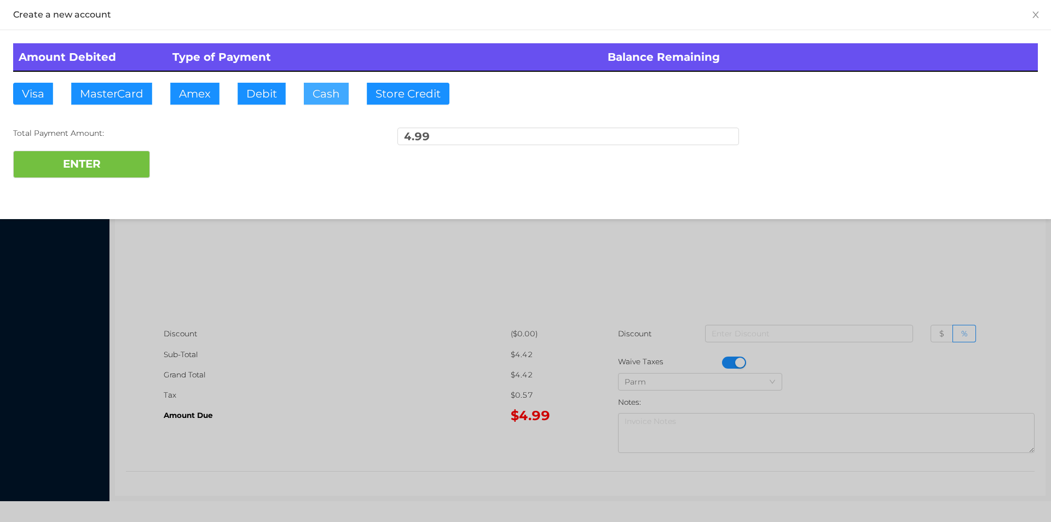
click at [332, 94] on button "Cash" at bounding box center [326, 94] width 45 height 22
type input "40"
click at [122, 173] on button "ENTER" at bounding box center [81, 164] width 137 height 27
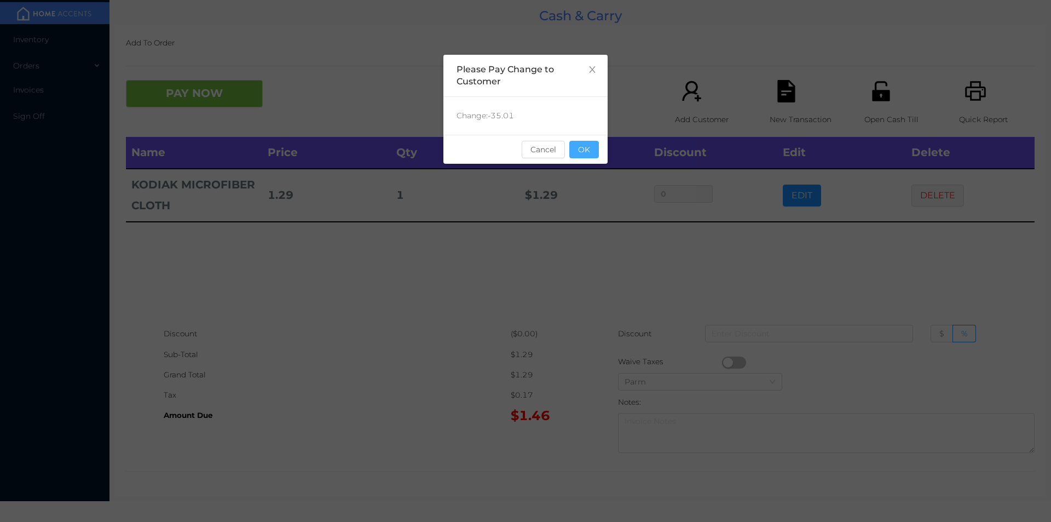
click at [576, 144] on button "OK" at bounding box center [584, 150] width 30 height 18
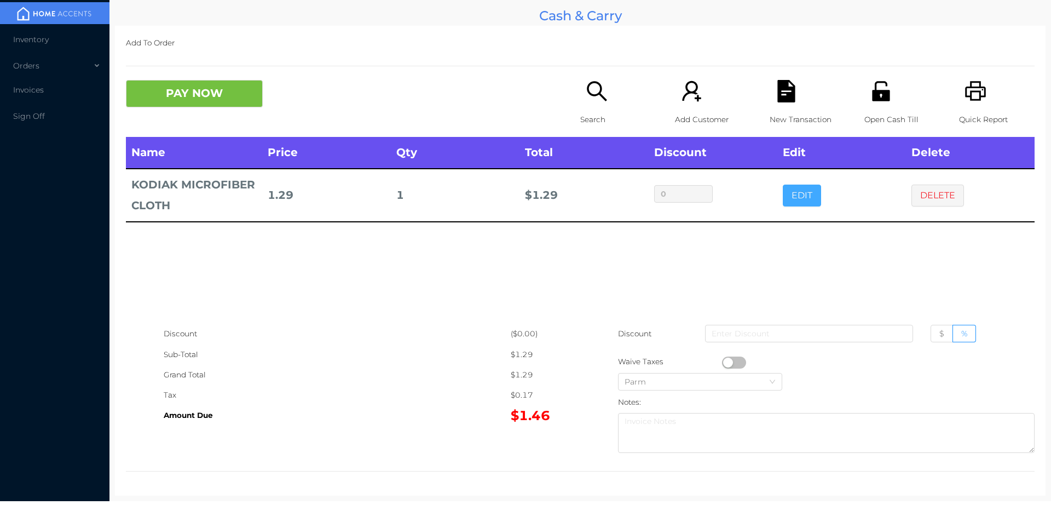
click at [798, 204] on button "EDIT" at bounding box center [802, 195] width 38 height 22
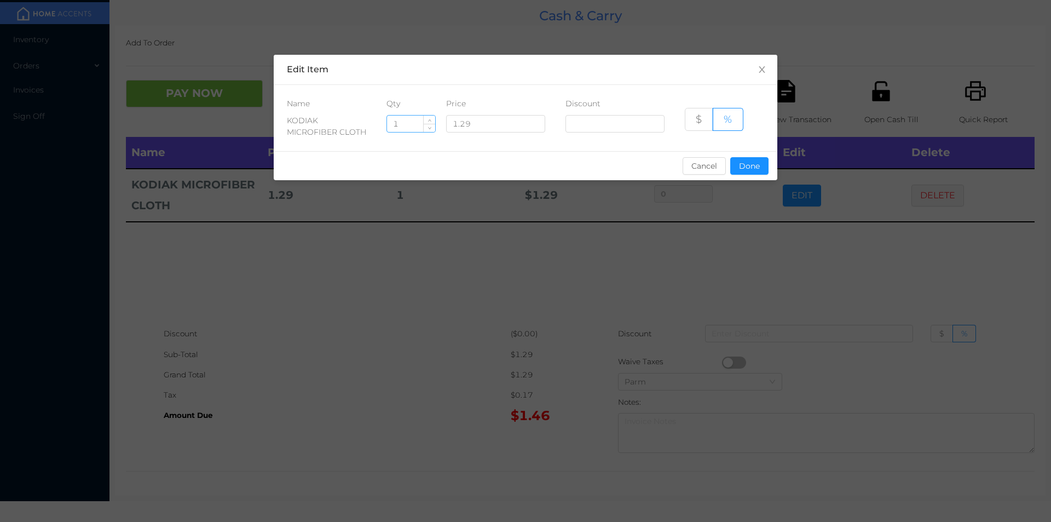
click at [412, 126] on input "1" at bounding box center [411, 124] width 48 height 16
type input "4"
click at [745, 172] on button "Done" at bounding box center [749, 166] width 38 height 18
type input "0%"
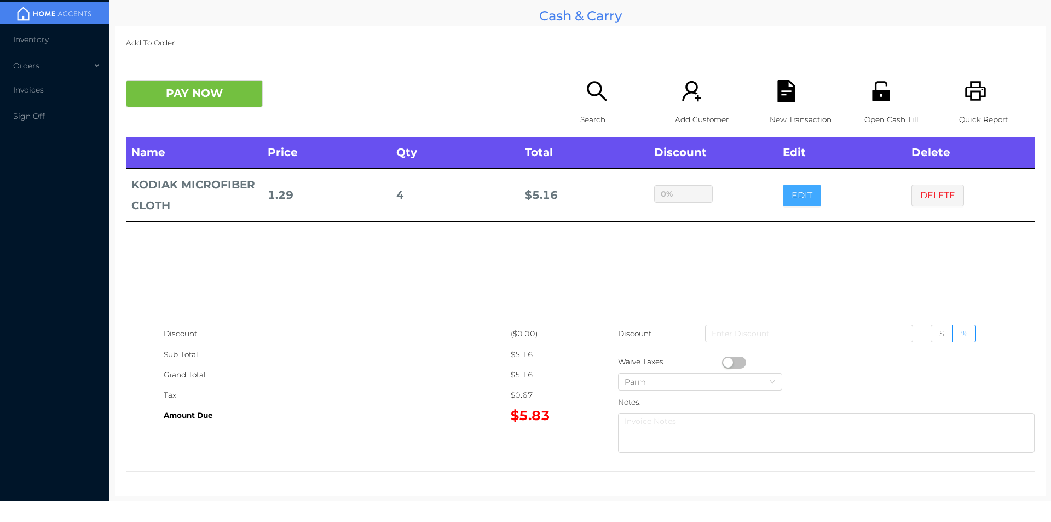
click at [783, 184] on button "EDIT" at bounding box center [802, 195] width 38 height 22
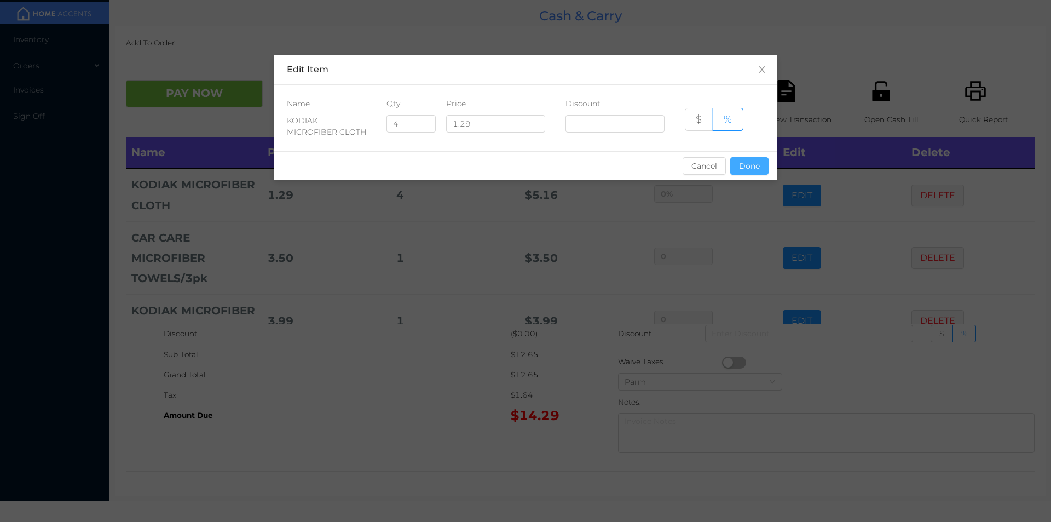
click at [744, 166] on button "Done" at bounding box center [749, 166] width 38 height 18
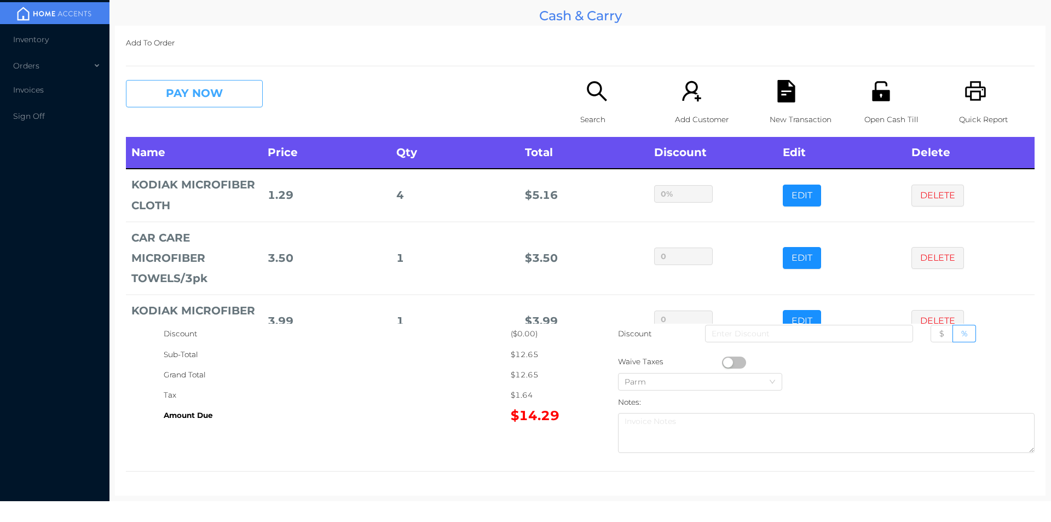
click at [197, 96] on button "PAY NOW" at bounding box center [194, 93] width 137 height 27
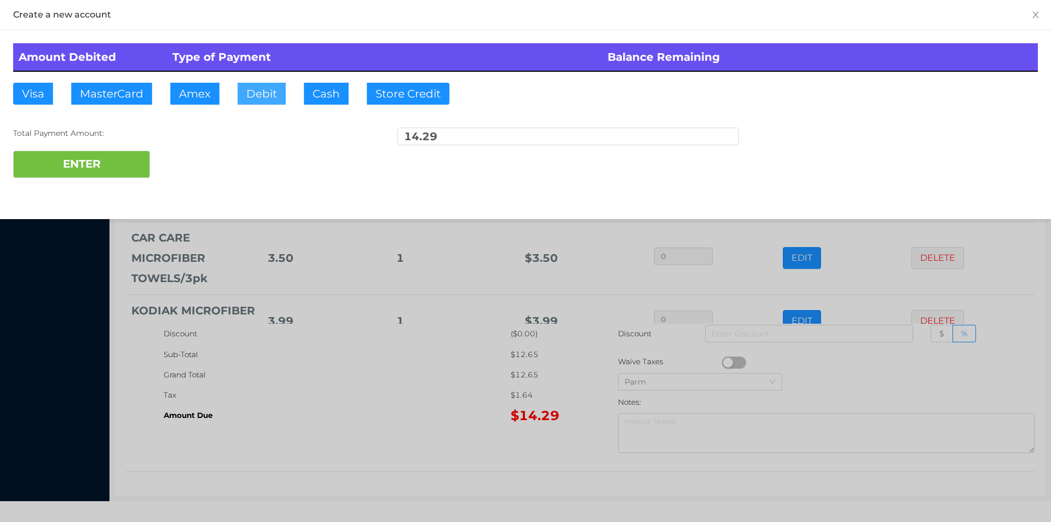
click at [256, 96] on button "Debit" at bounding box center [262, 94] width 48 height 22
click at [112, 154] on button "ENTER" at bounding box center [81, 164] width 137 height 27
type input "0"
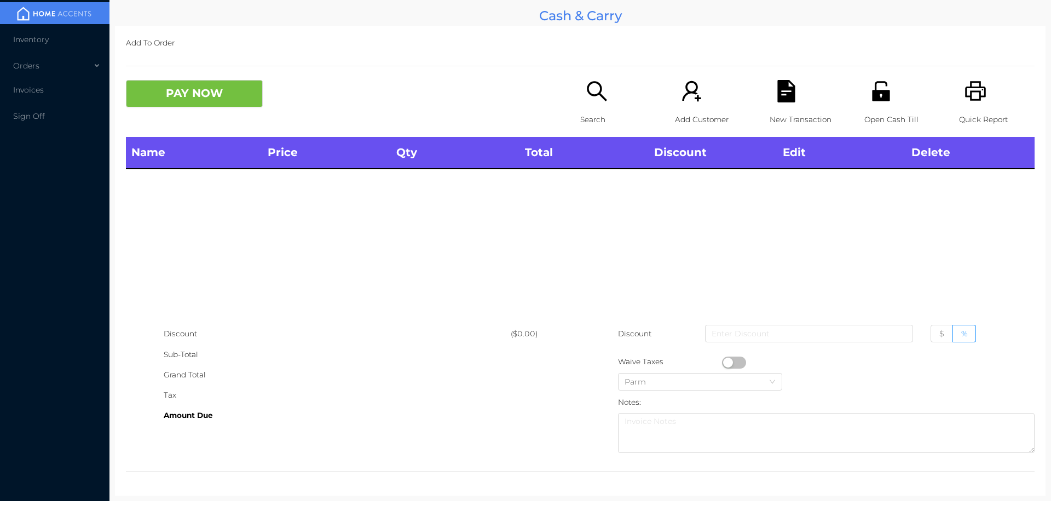
click at [593, 82] on icon "icon: search" at bounding box center [597, 91] width 20 height 20
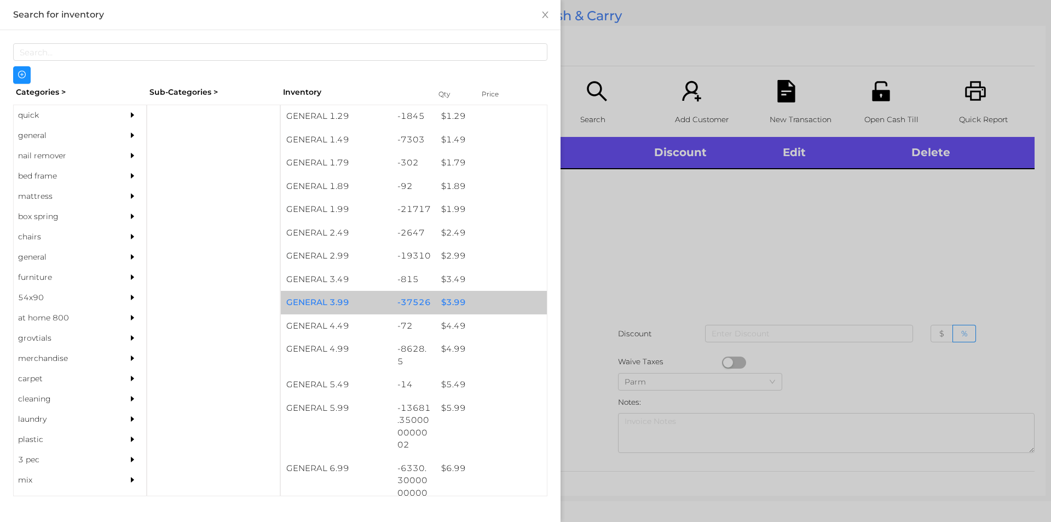
click at [430, 296] on div "-37526" at bounding box center [414, 303] width 44 height 24
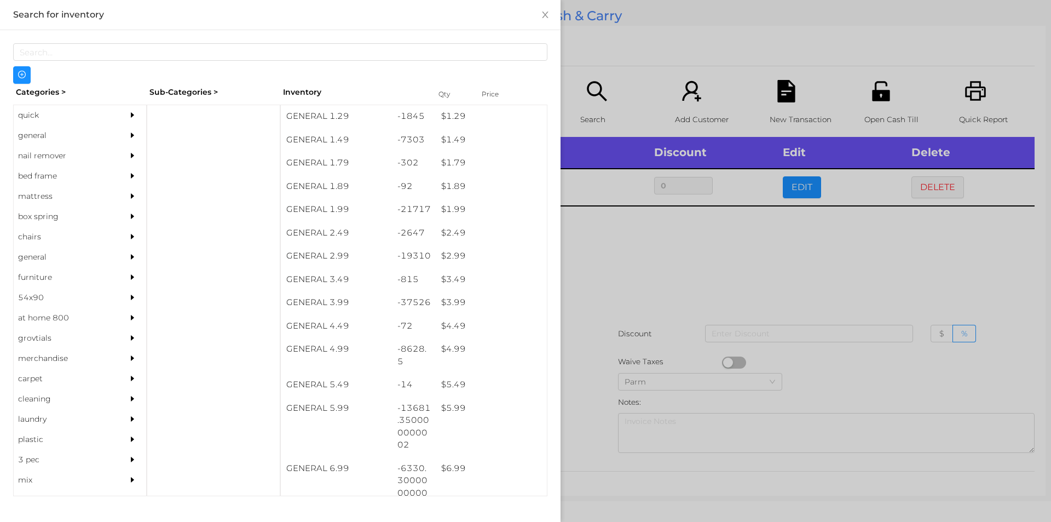
click at [601, 371] on div at bounding box center [525, 261] width 1051 height 522
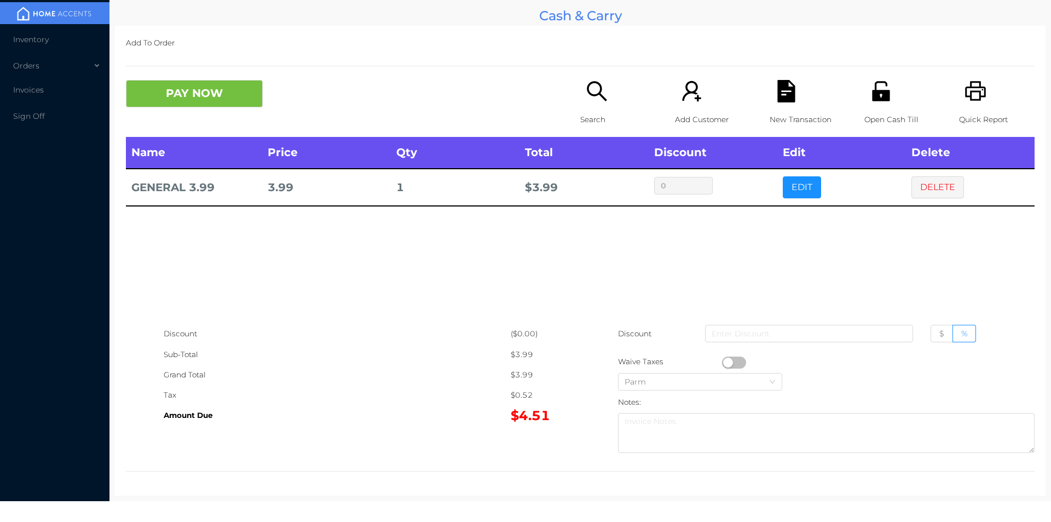
click at [607, 93] on div "Search" at bounding box center [618, 108] width 76 height 57
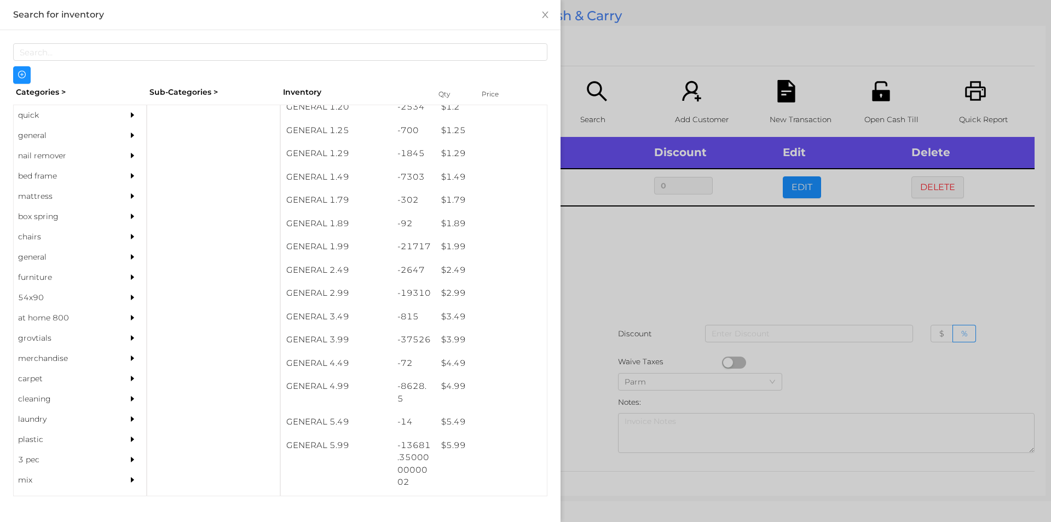
scroll to position [106, 0]
click at [456, 244] on div "$ 1.99" at bounding box center [491, 244] width 111 height 24
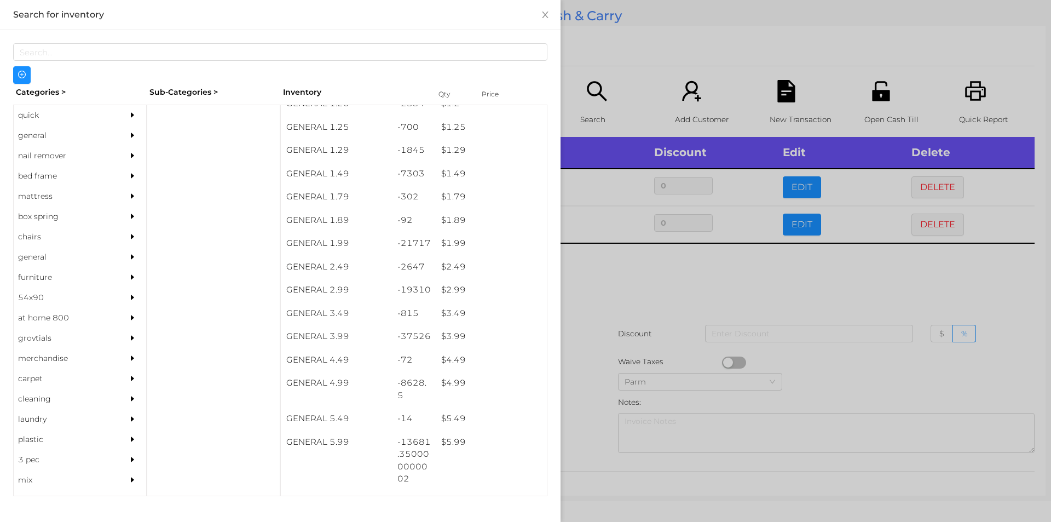
click at [619, 310] on div at bounding box center [525, 261] width 1051 height 522
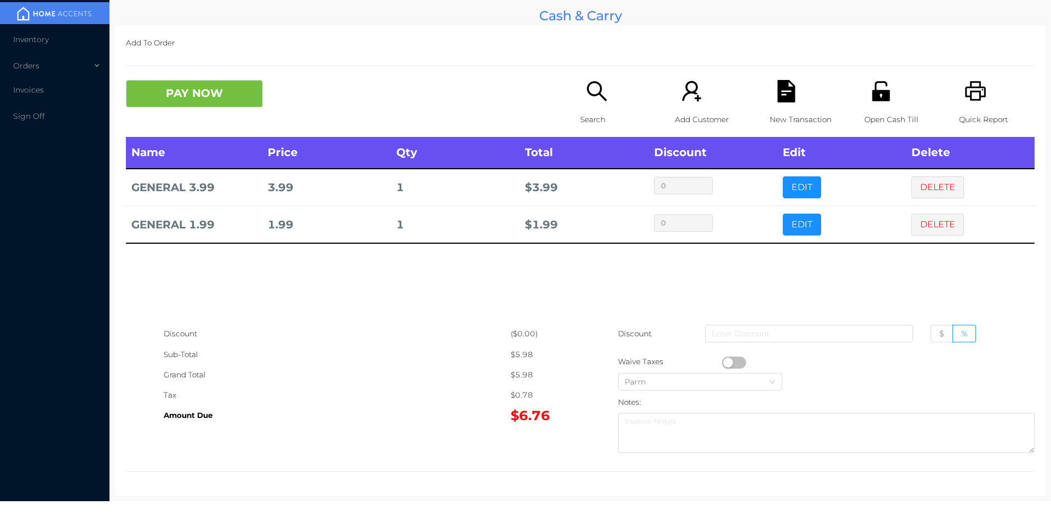
click at [723, 361] on button "button" at bounding box center [734, 362] width 24 height 12
click at [770, 90] on div "New Transaction" at bounding box center [808, 108] width 76 height 57
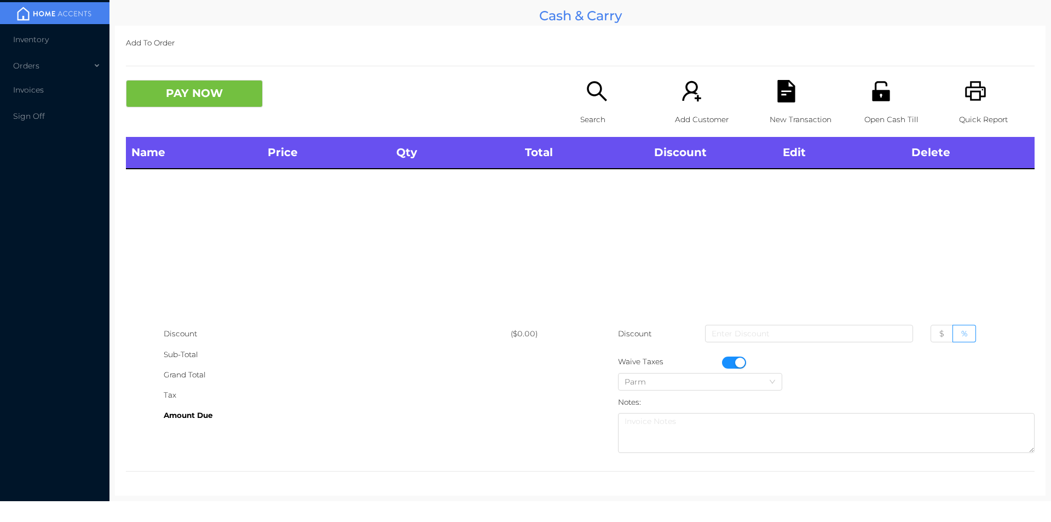
click at [970, 82] on icon "icon: printer" at bounding box center [975, 91] width 21 height 20
click at [735, 360] on button "button" at bounding box center [734, 362] width 24 height 12
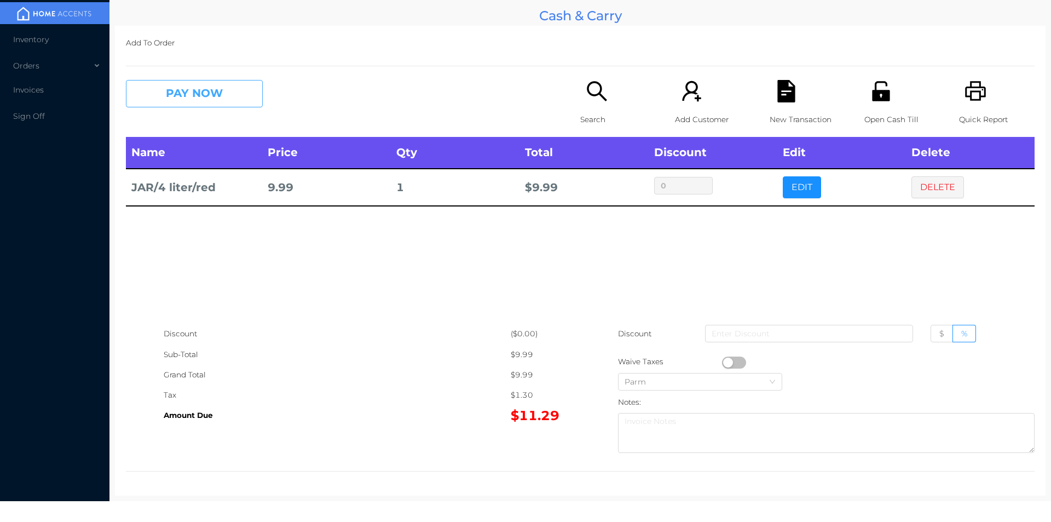
click at [197, 97] on button "PAY NOW" at bounding box center [194, 93] width 137 height 27
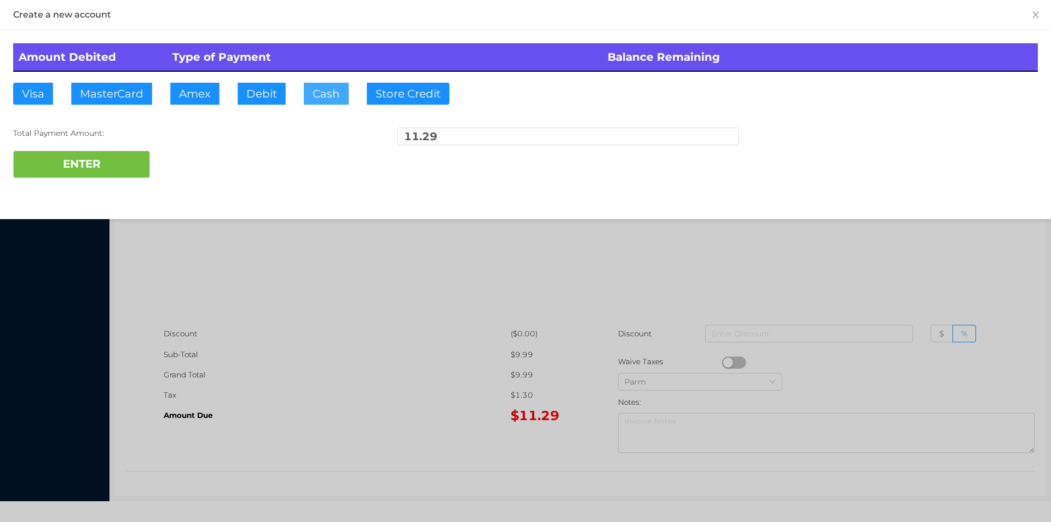
click at [313, 91] on button "Cash" at bounding box center [326, 94] width 45 height 22
click at [96, 166] on button "ENTER" at bounding box center [81, 164] width 137 height 27
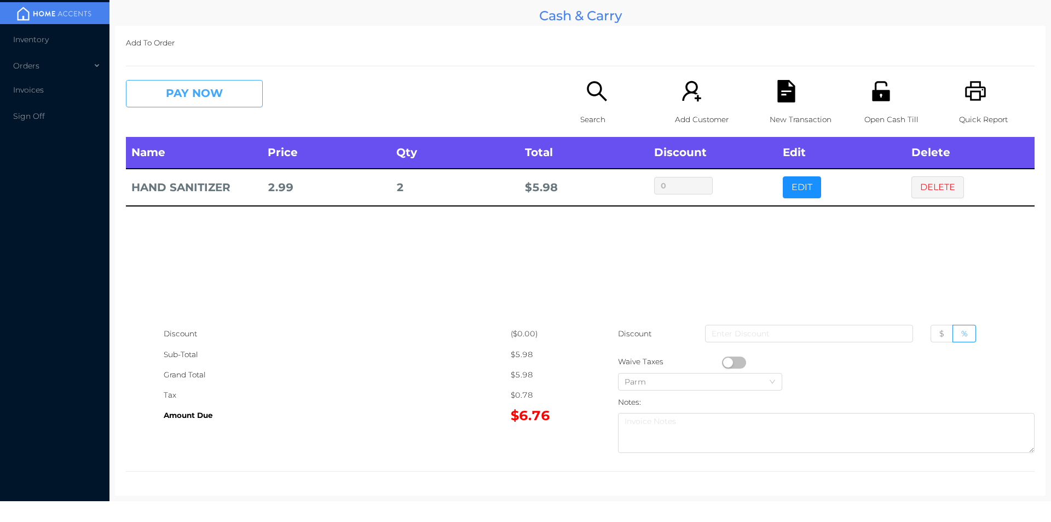
click at [184, 84] on button "PAY NOW" at bounding box center [194, 93] width 137 height 27
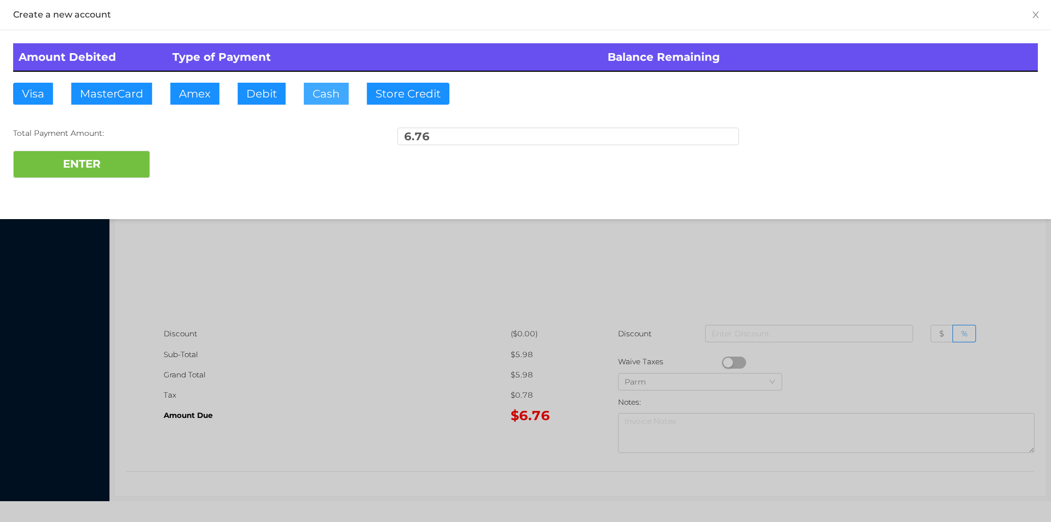
click at [326, 102] on button "Cash" at bounding box center [326, 94] width 45 height 22
click at [106, 155] on button "ENTER" at bounding box center [81, 164] width 137 height 27
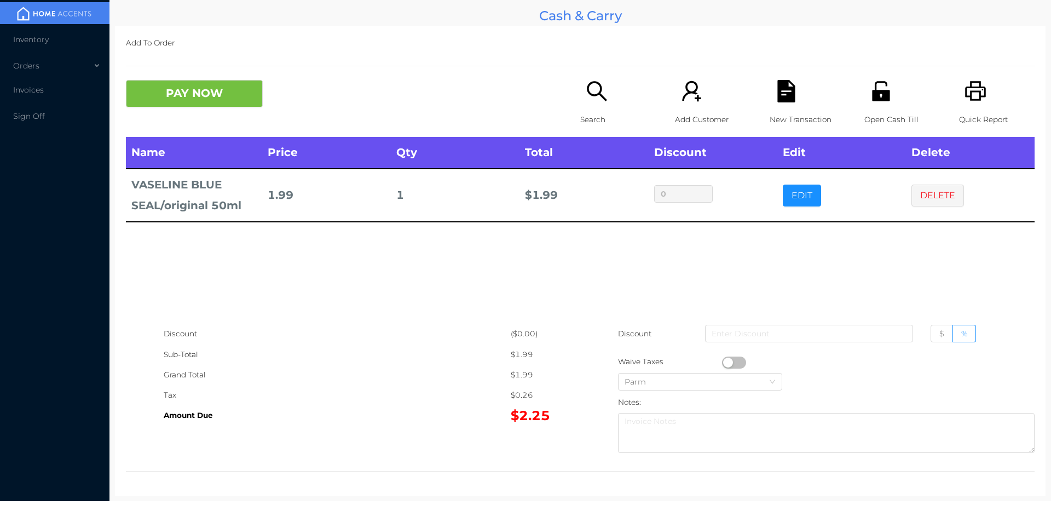
click at [776, 94] on icon "icon: file-text" at bounding box center [786, 91] width 22 height 22
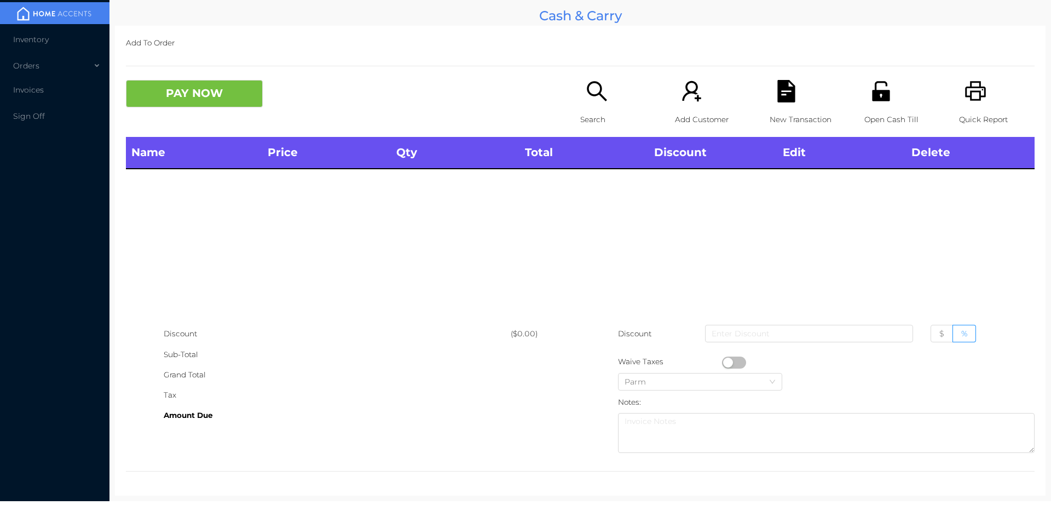
click at [606, 107] on div "Search" at bounding box center [618, 108] width 76 height 57
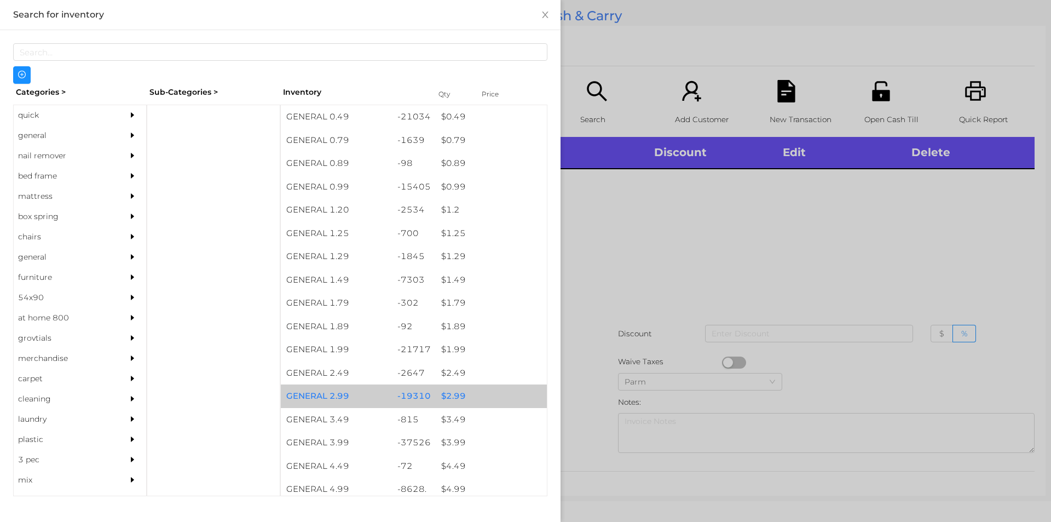
click at [447, 390] on div "$ 2.99" at bounding box center [491, 396] width 111 height 24
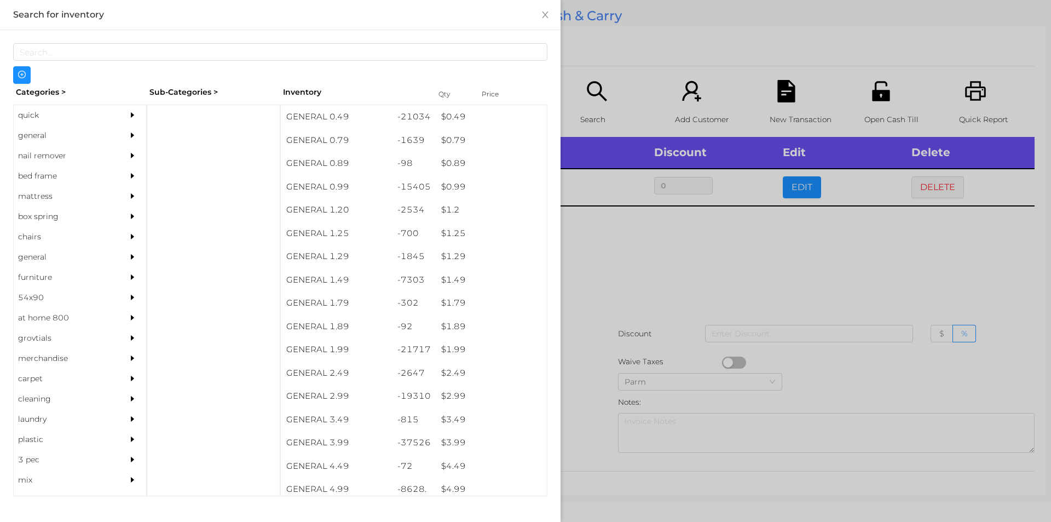
click at [621, 285] on div at bounding box center [525, 261] width 1051 height 522
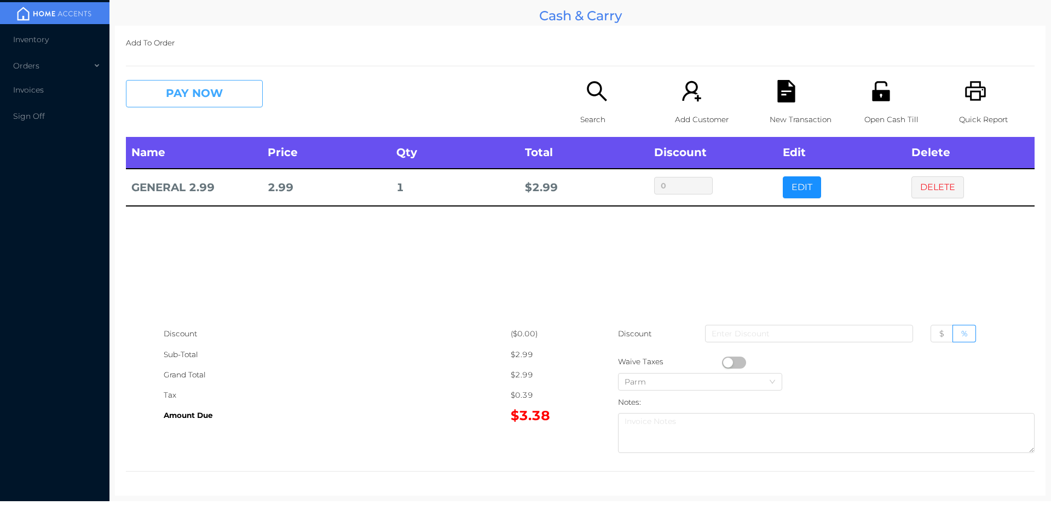
click at [182, 104] on button "PAY NOW" at bounding box center [194, 93] width 137 height 27
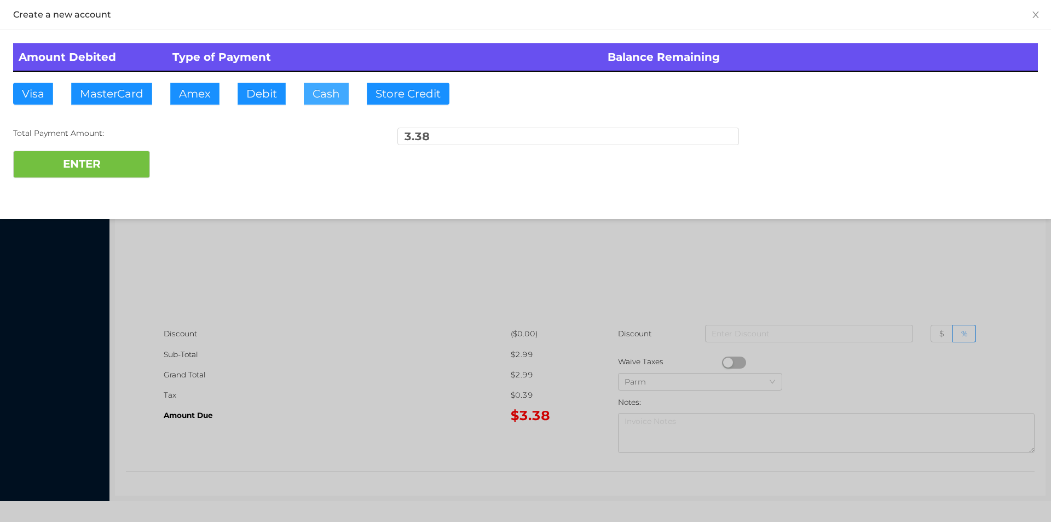
click at [319, 102] on button "Cash" at bounding box center [326, 94] width 45 height 22
type input "10."
click at [123, 158] on button "ENTER" at bounding box center [81, 164] width 137 height 27
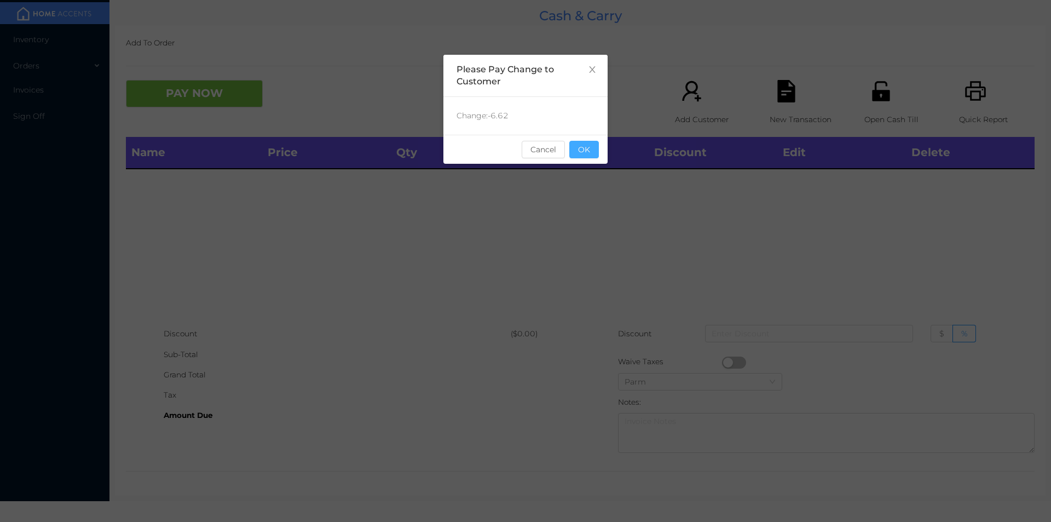
click at [582, 145] on button "OK" at bounding box center [584, 150] width 30 height 18
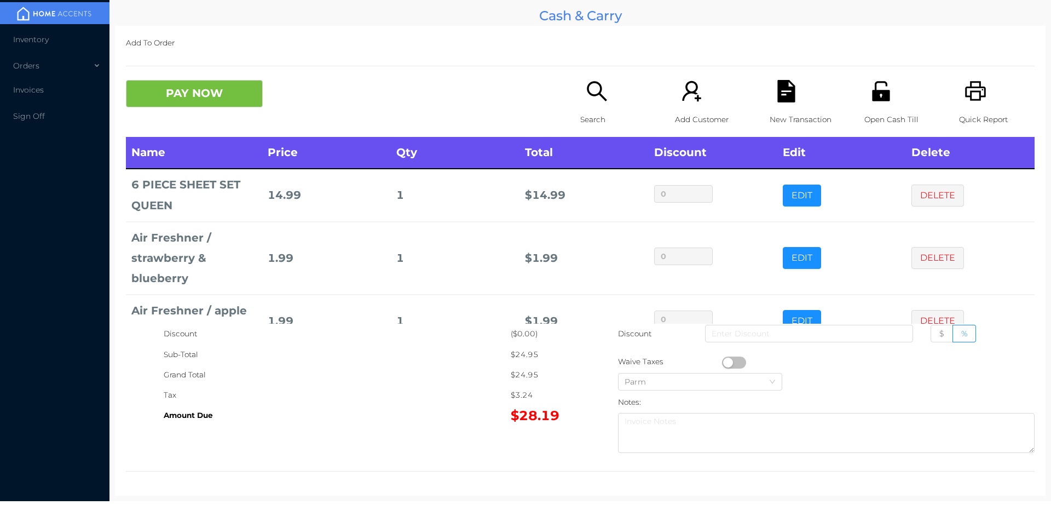
click at [594, 105] on div "Search" at bounding box center [618, 108] width 76 height 57
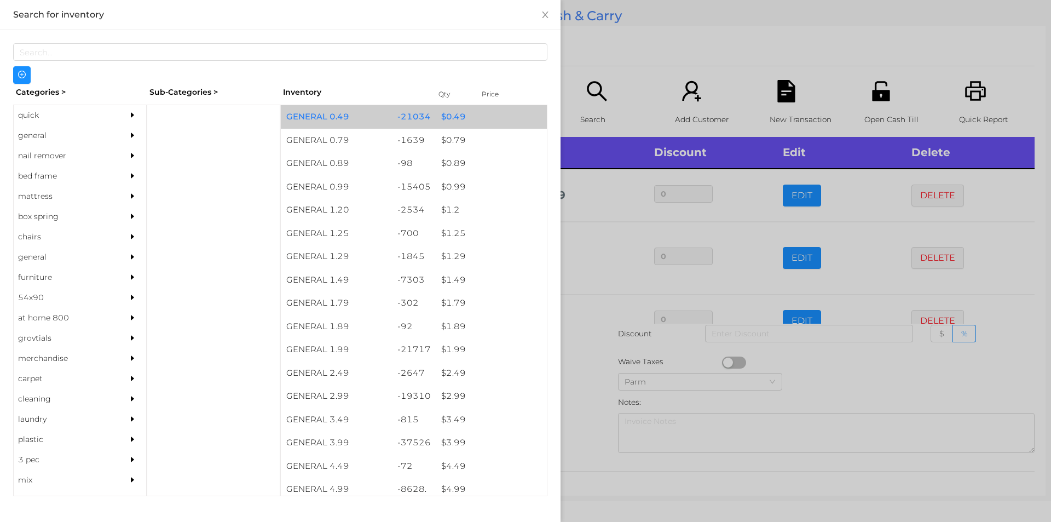
click at [443, 117] on div "$ 0.49" at bounding box center [491, 117] width 111 height 24
click at [443, 116] on div "$ 0.49" at bounding box center [491, 117] width 111 height 24
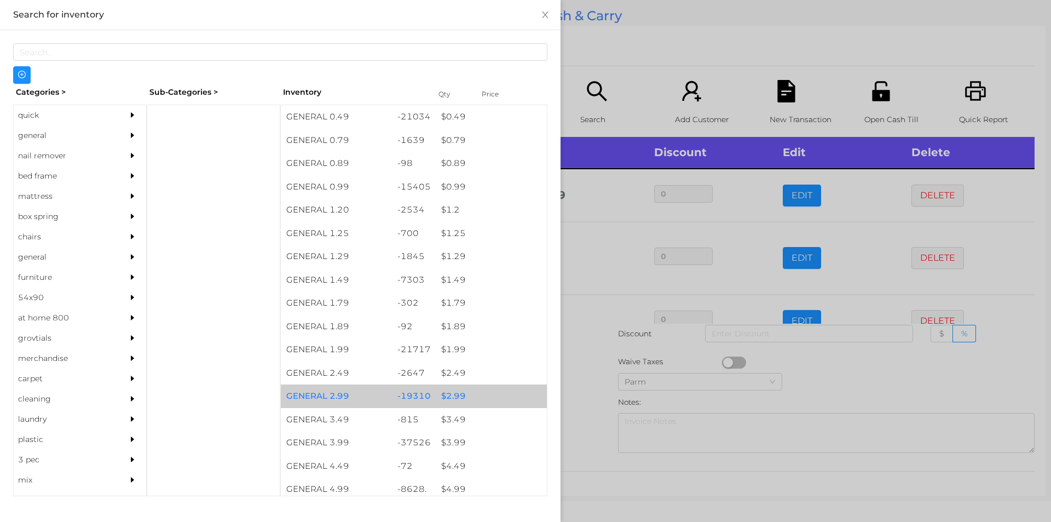
click at [443, 390] on div "$ 2.99" at bounding box center [491, 396] width 111 height 24
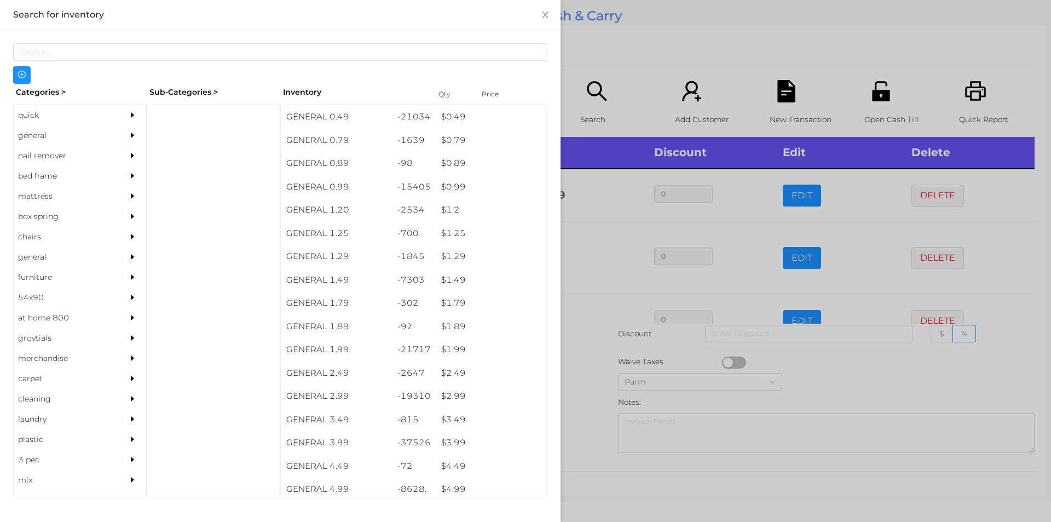
click at [628, 35] on div at bounding box center [525, 261] width 1051 height 522
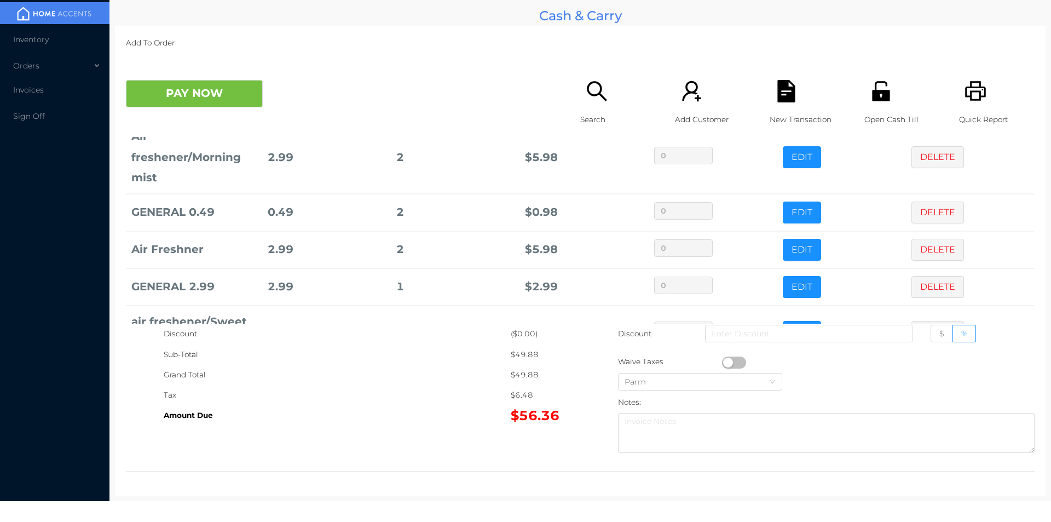
scroll to position [310, 0]
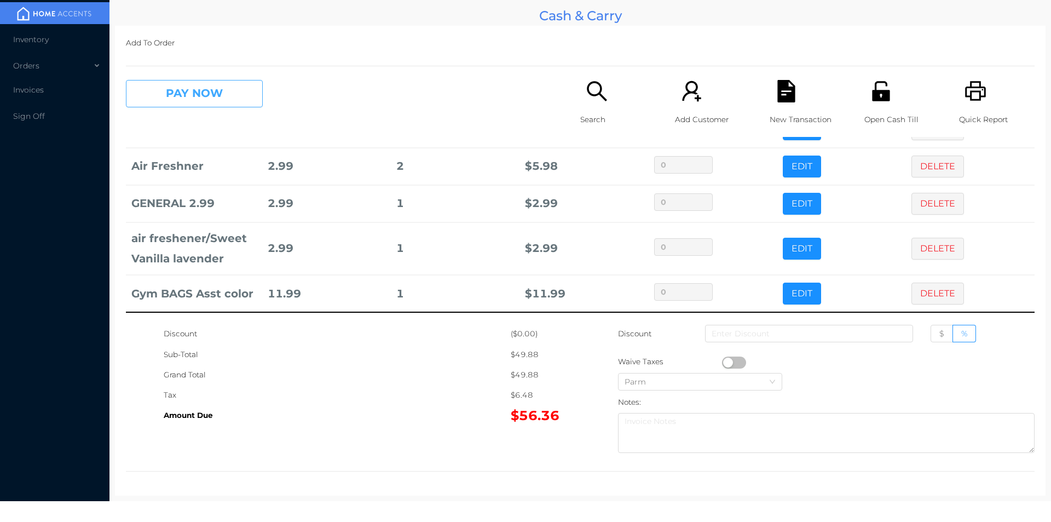
click at [203, 80] on button "PAY NOW" at bounding box center [194, 93] width 137 height 27
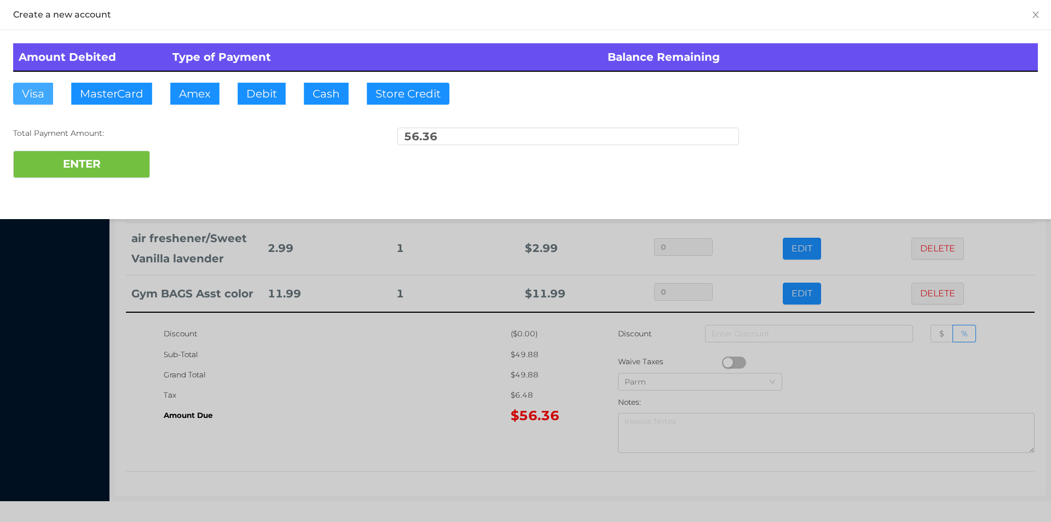
click at [34, 94] on button "Visa" at bounding box center [33, 94] width 40 height 22
click at [48, 158] on button "ENTER" at bounding box center [81, 164] width 137 height 27
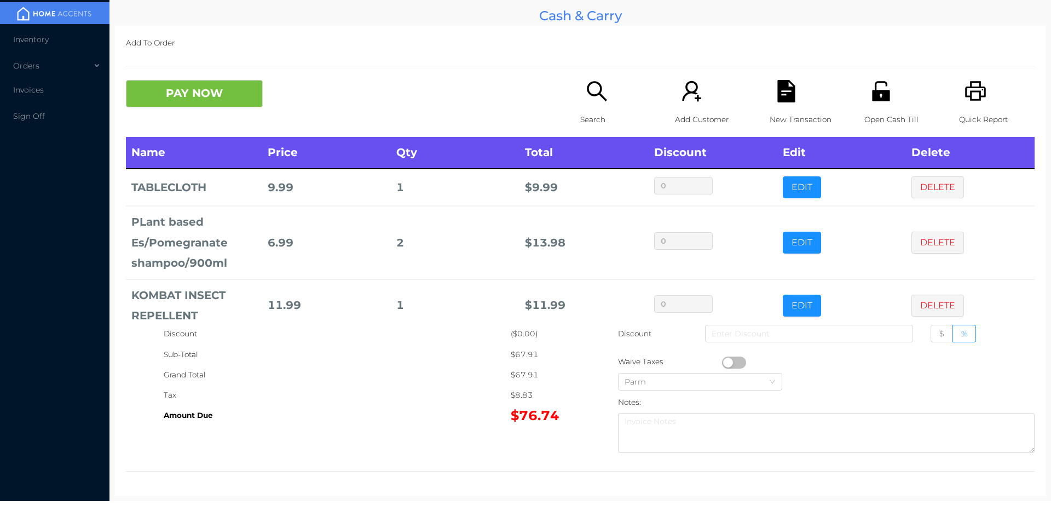
click at [782, 94] on icon "icon: file-text" at bounding box center [786, 91] width 18 height 22
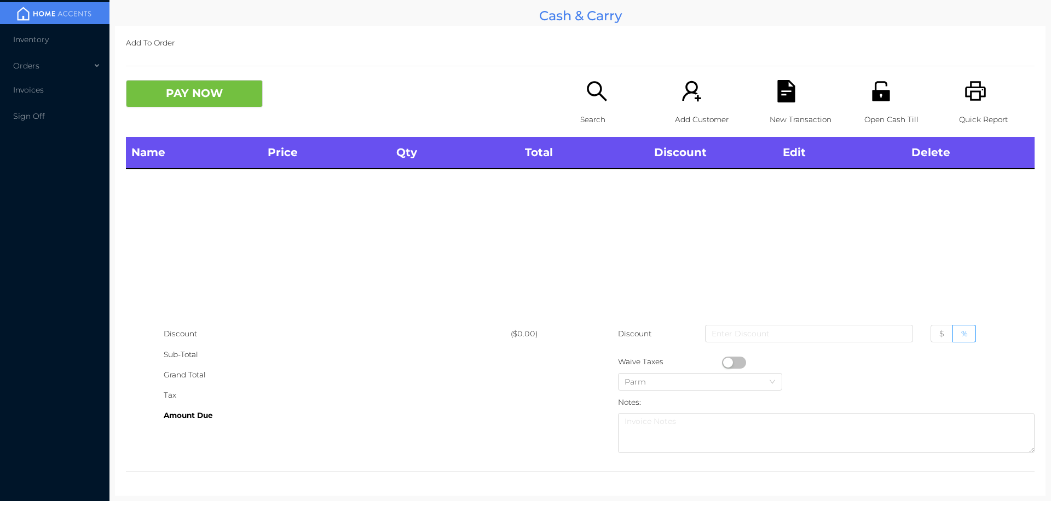
click at [974, 95] on icon "icon: printer" at bounding box center [976, 91] width 22 height 22
click at [606, 114] on p "Search" at bounding box center [618, 119] width 76 height 20
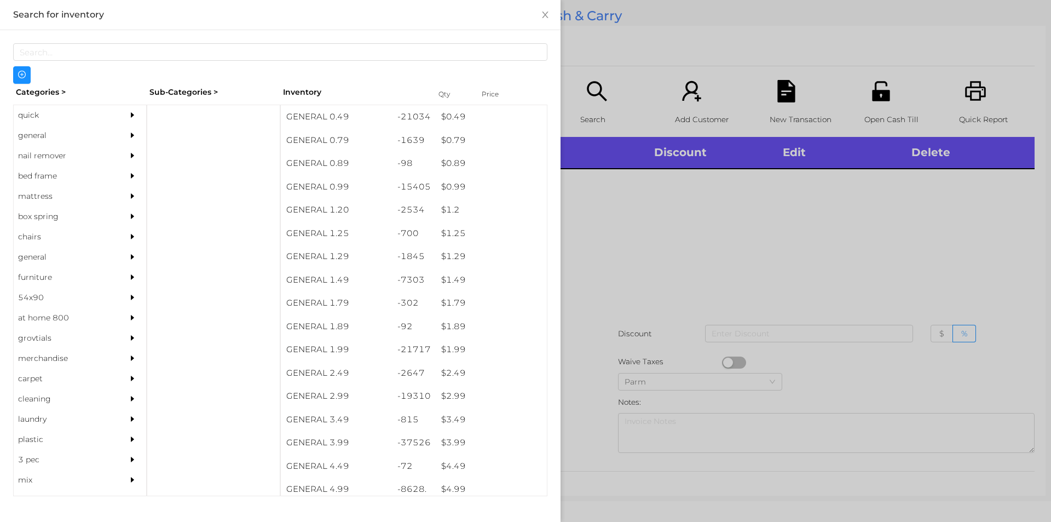
click at [60, 145] on div "general" at bounding box center [64, 135] width 100 height 20
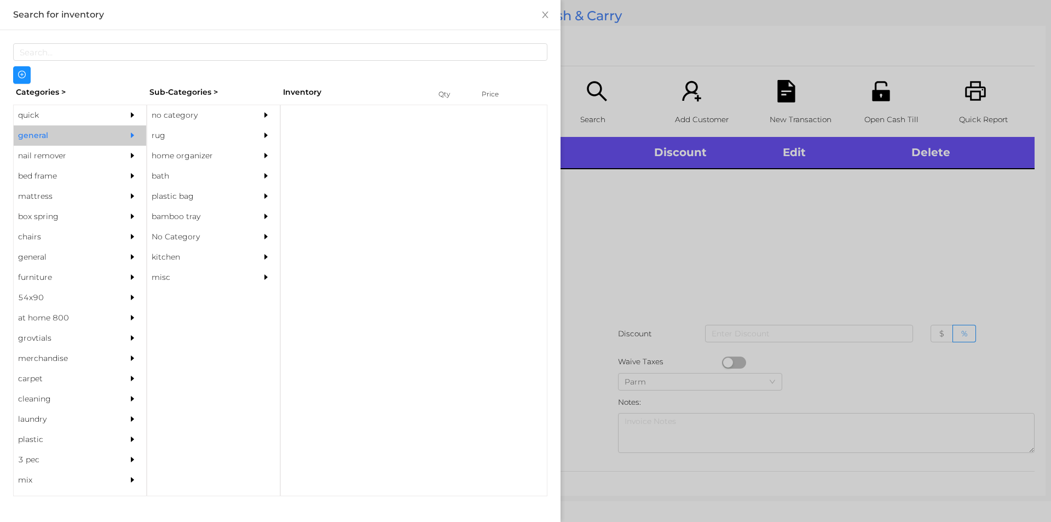
click at [182, 106] on div "no category" at bounding box center [197, 115] width 100 height 20
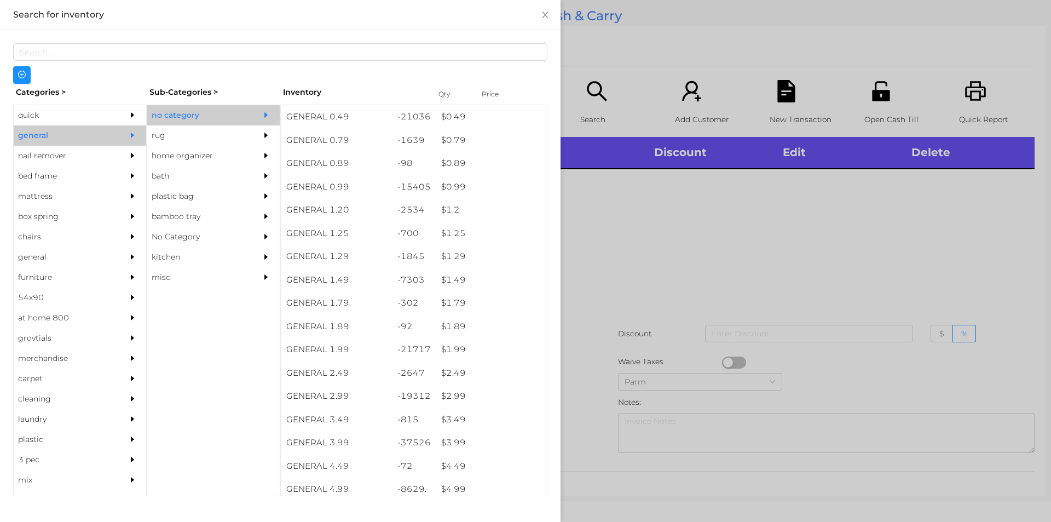
click at [65, 106] on div "quick" at bounding box center [64, 115] width 100 height 20
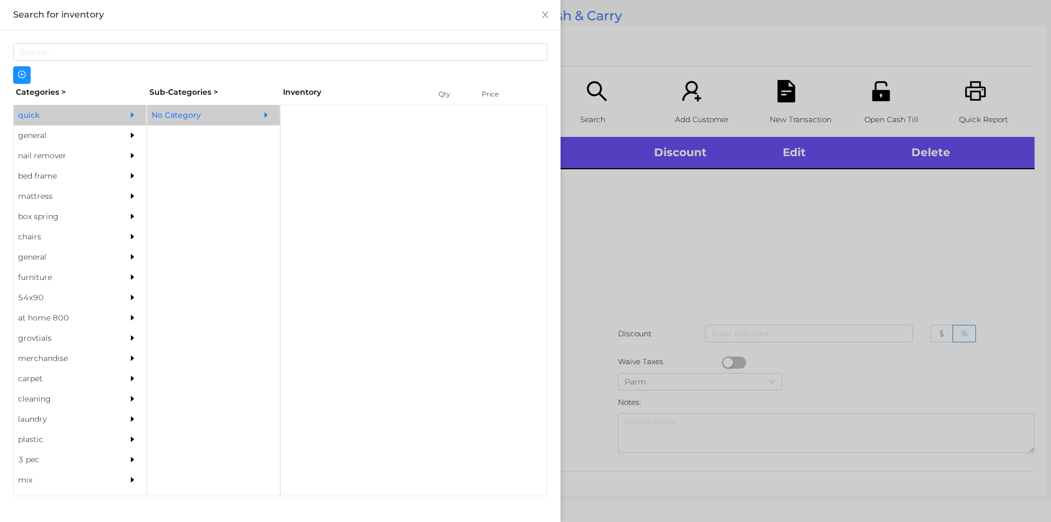
click at [182, 116] on div "No Category" at bounding box center [197, 115] width 100 height 20
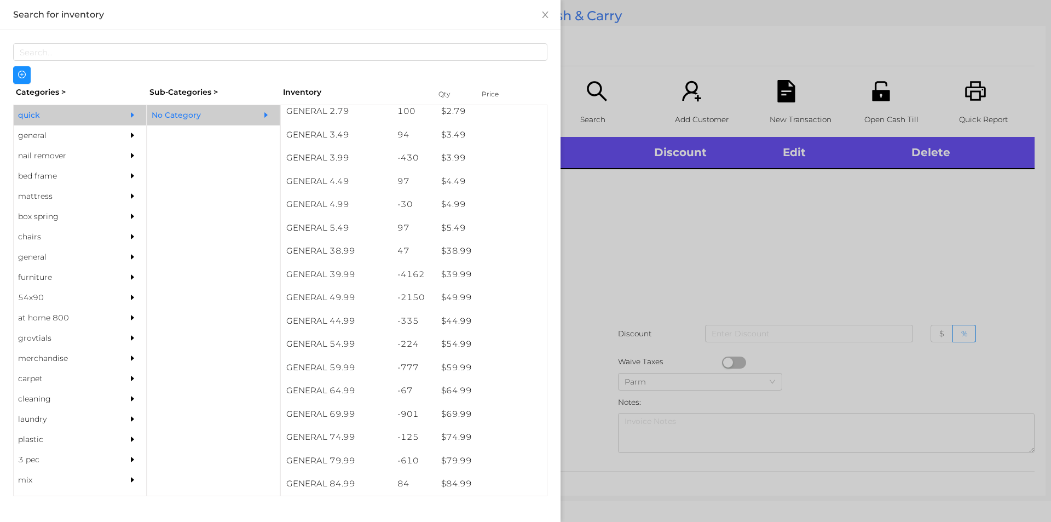
scroll to position [471, 0]
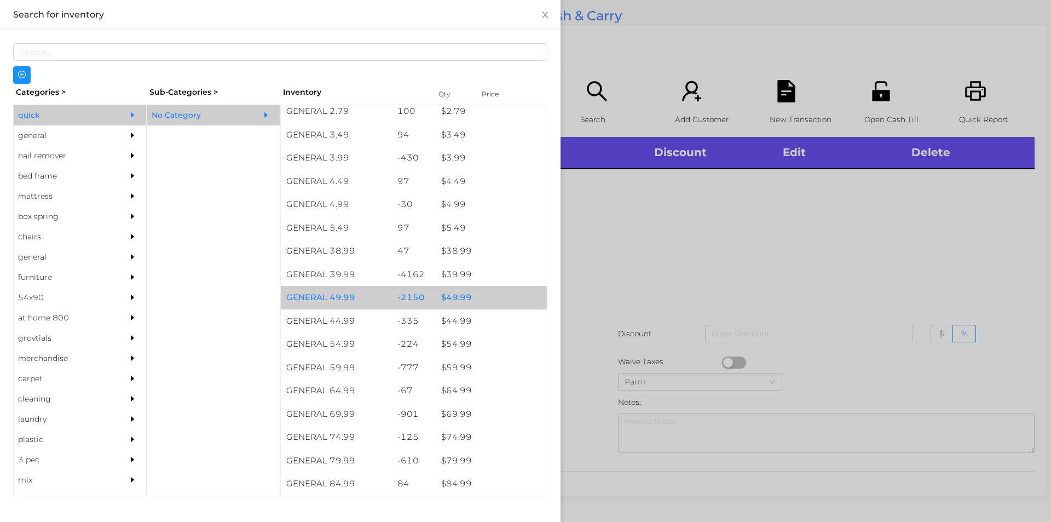
click at [382, 301] on div "GENERAL 49.99" at bounding box center [336, 298] width 111 height 24
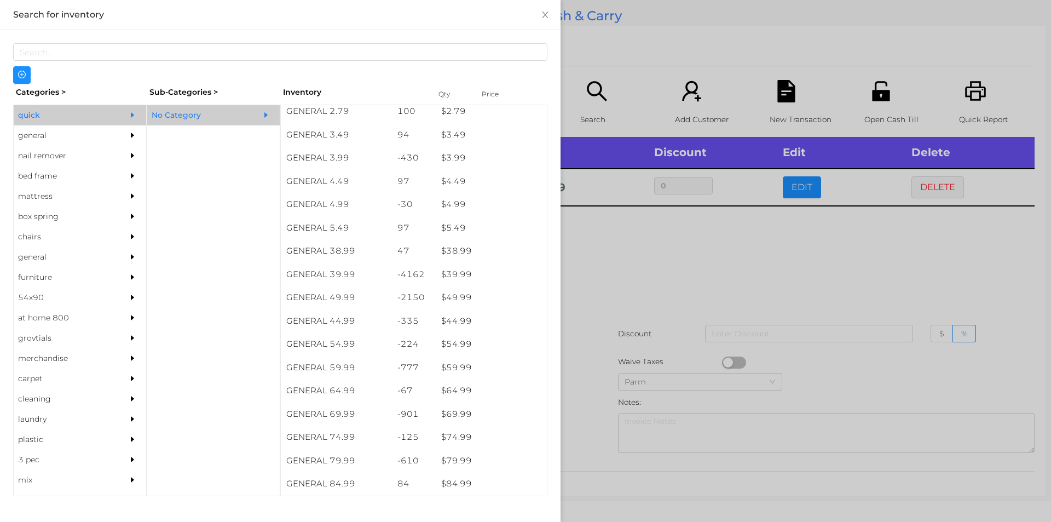
click at [614, 371] on div at bounding box center [525, 261] width 1051 height 522
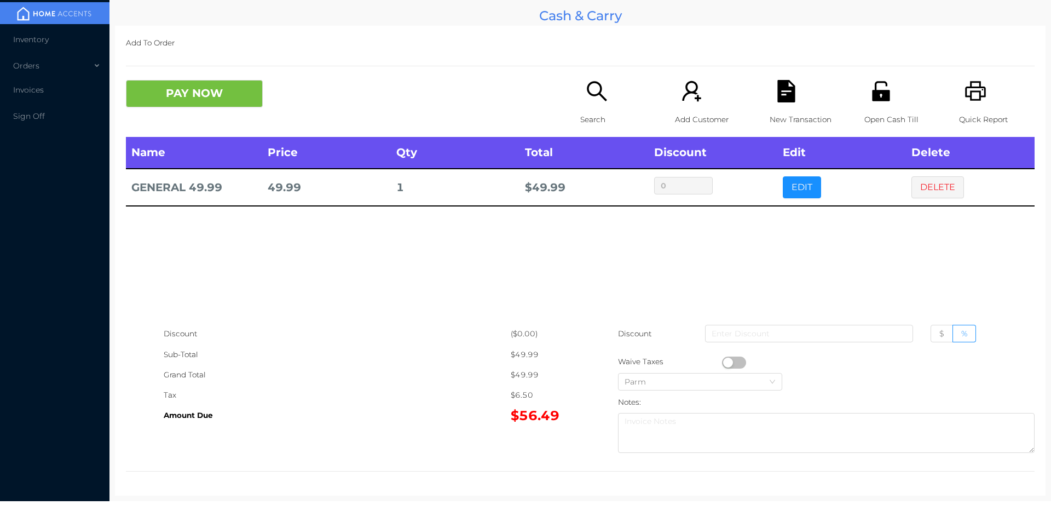
click at [589, 114] on p "Search" at bounding box center [618, 119] width 76 height 20
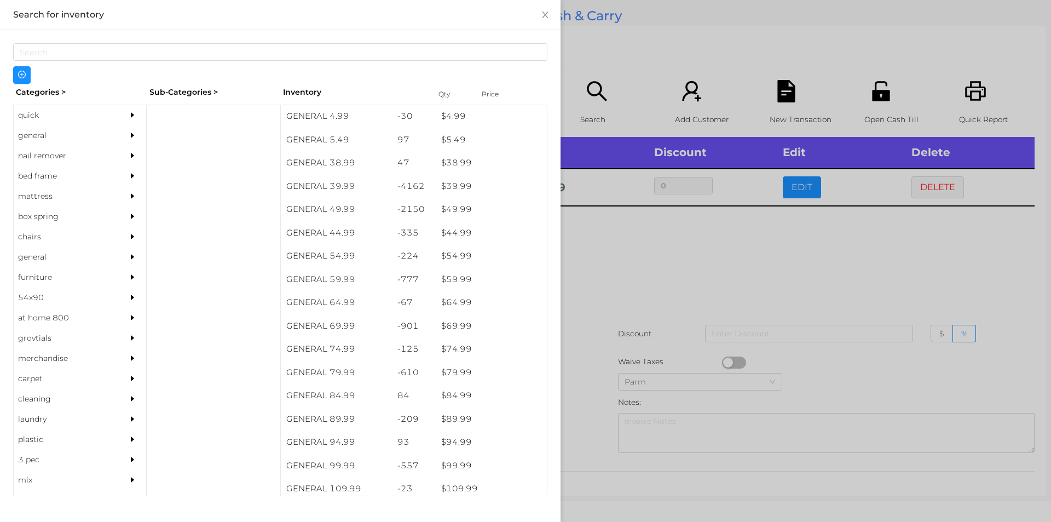
scroll to position [559, 0]
click at [66, 142] on div "general" at bounding box center [64, 135] width 100 height 20
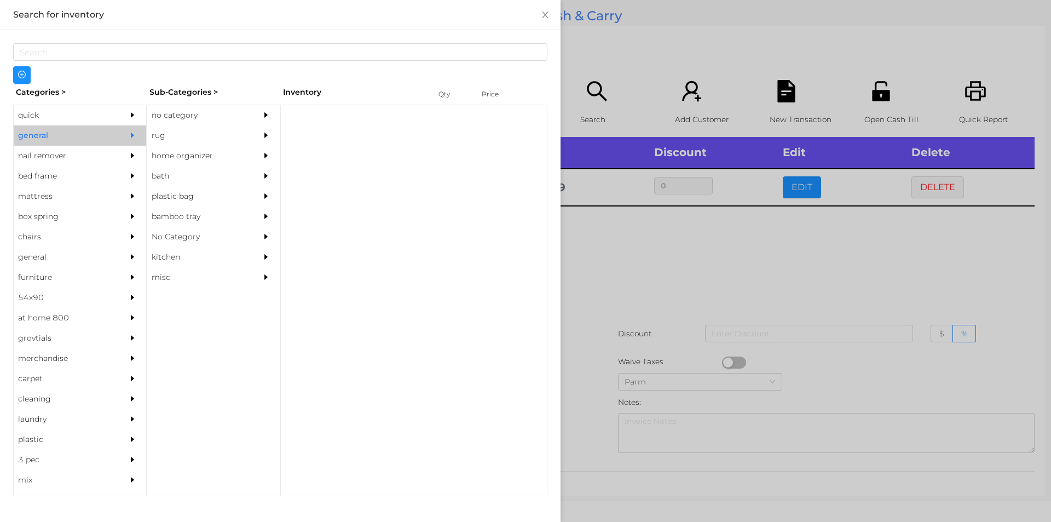
click at [200, 105] on div "no category" at bounding box center [197, 115] width 100 height 20
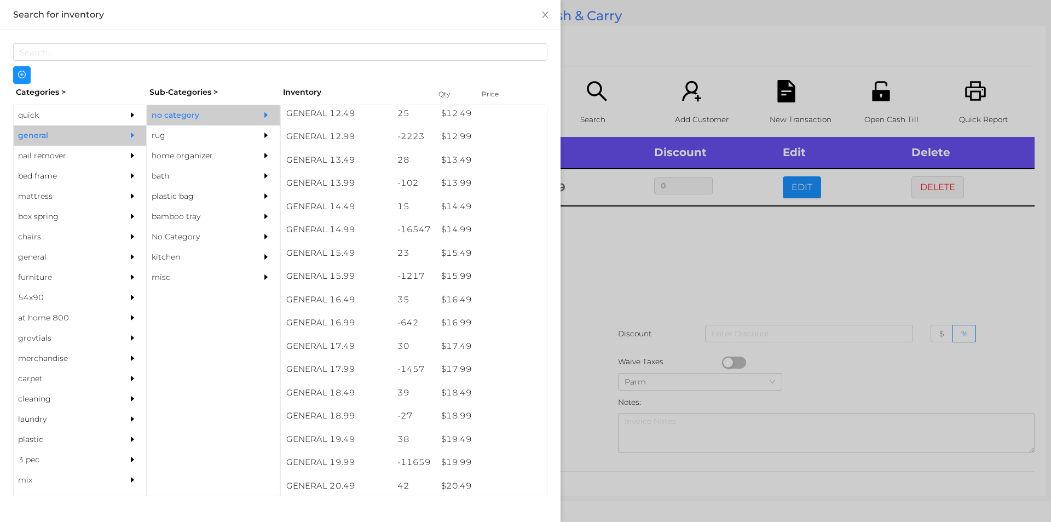
scroll to position [910, 0]
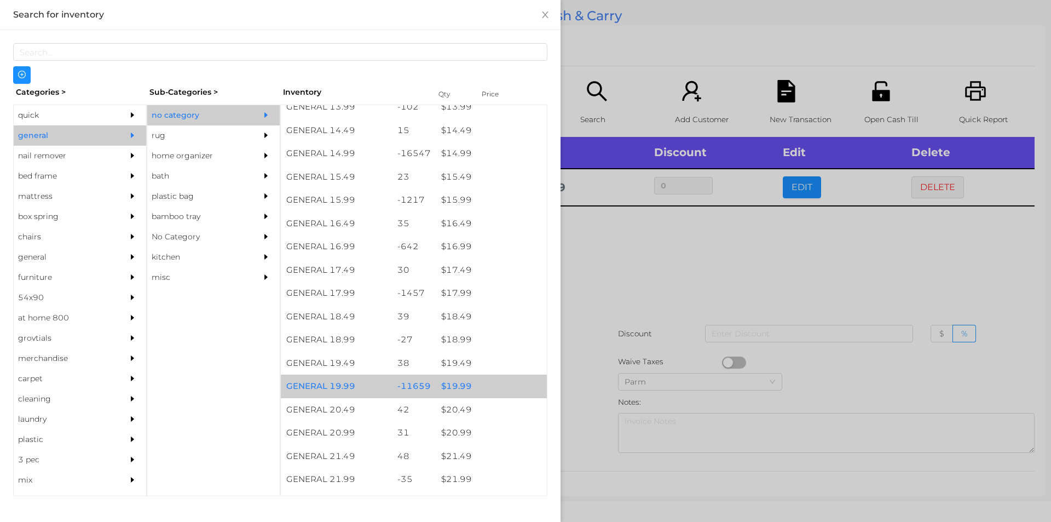
click at [471, 382] on div "$ 19.99" at bounding box center [491, 386] width 111 height 24
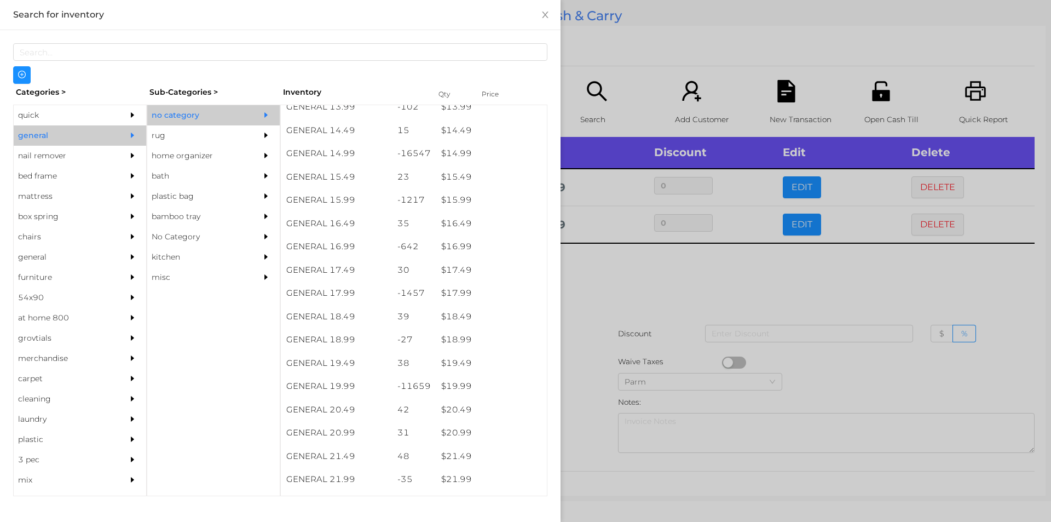
click at [600, 357] on div at bounding box center [525, 261] width 1051 height 522
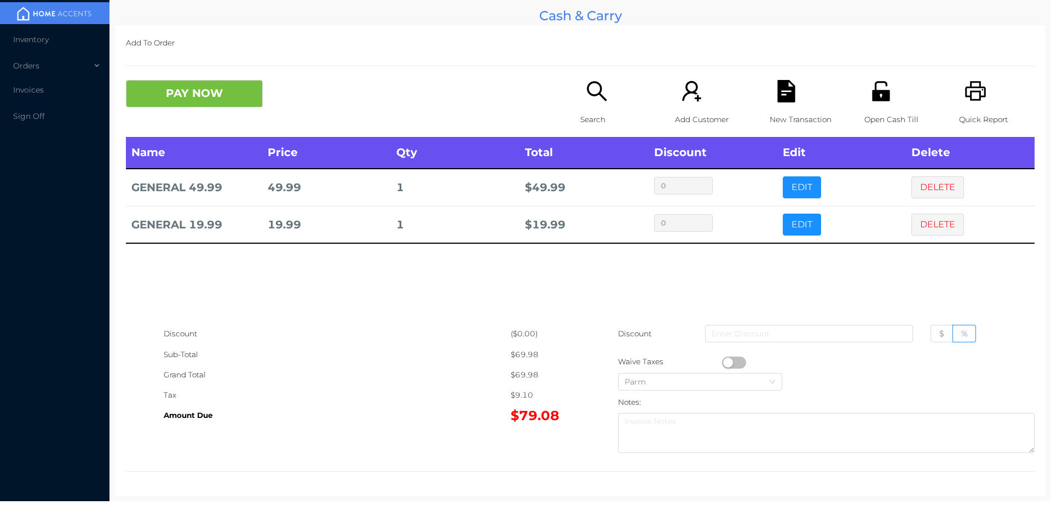
click at [777, 100] on icon "icon: file-text" at bounding box center [786, 91] width 18 height 22
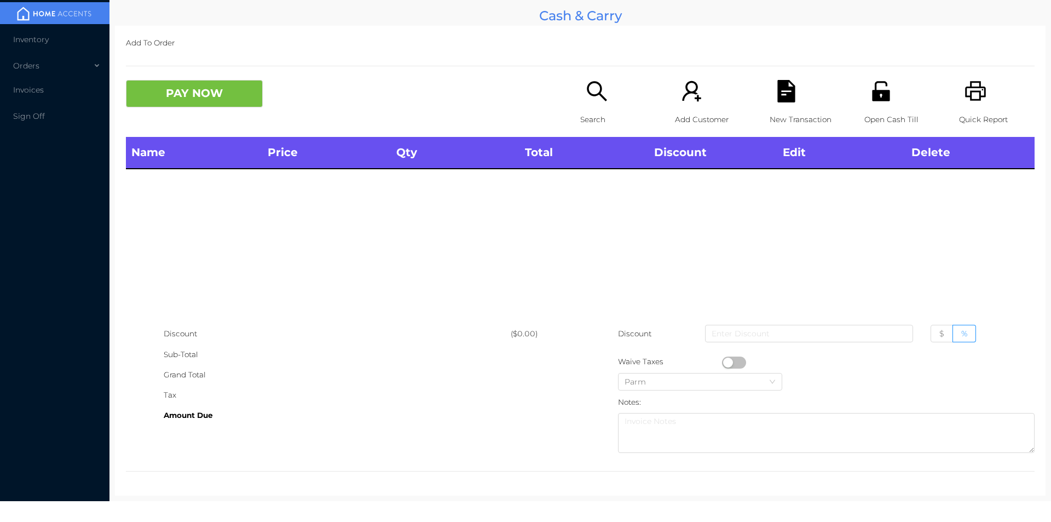
click at [959, 96] on div "Quick Report" at bounding box center [997, 108] width 76 height 57
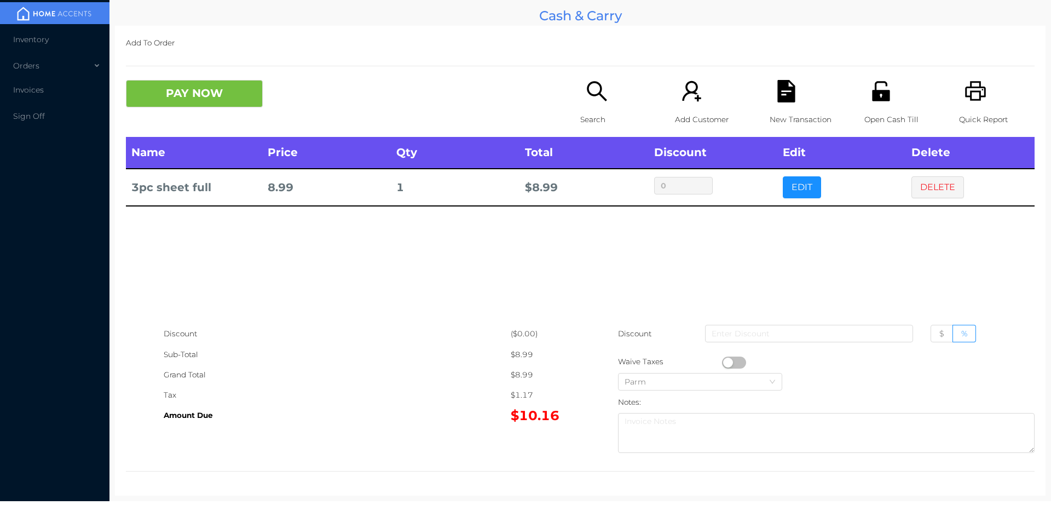
click at [793, 194] on button "EDIT" at bounding box center [802, 187] width 38 height 22
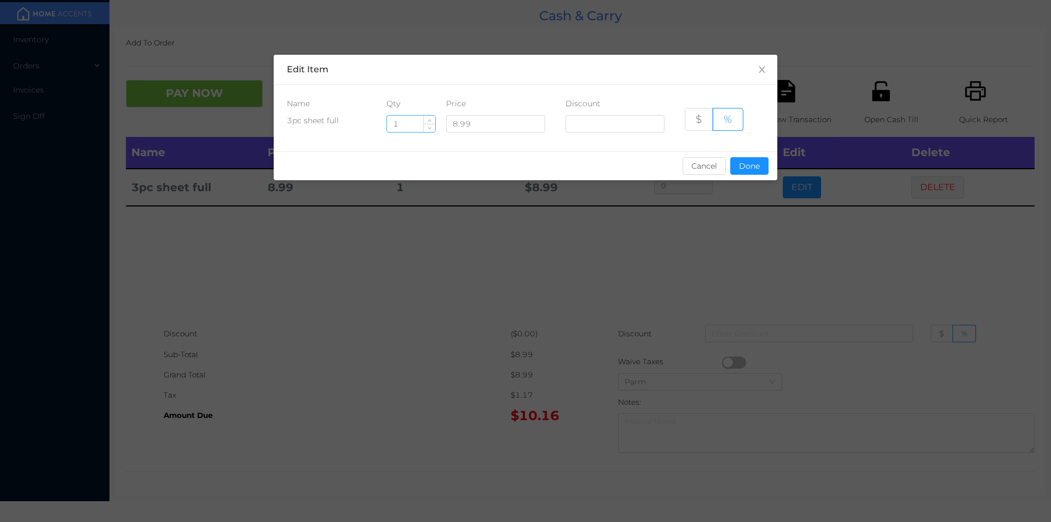
click at [407, 119] on input "1" at bounding box center [411, 124] width 48 height 16
type input "4"
click at [736, 173] on button "Done" at bounding box center [749, 166] width 38 height 18
type input "0%"
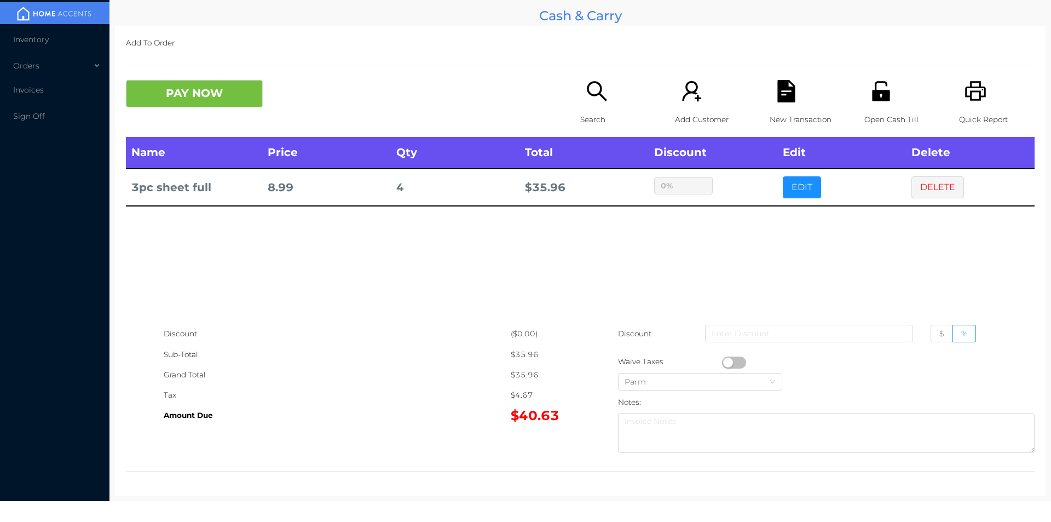
click at [591, 88] on icon "icon: search" at bounding box center [597, 91] width 22 height 22
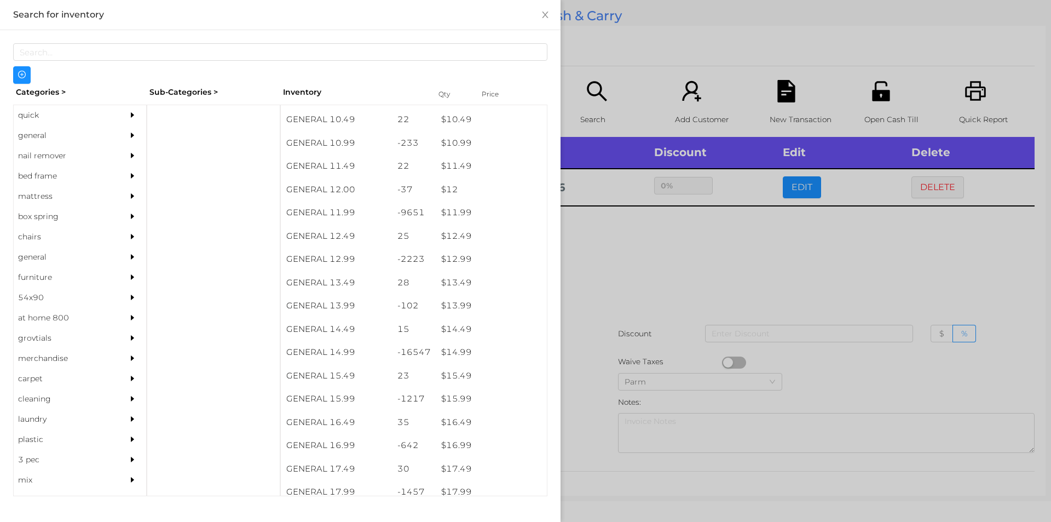
scroll to position [870, 0]
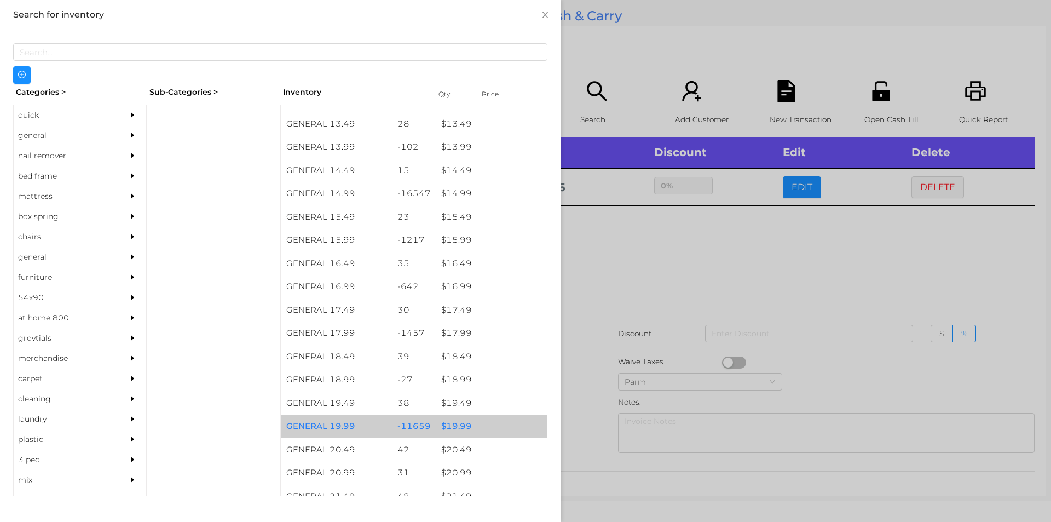
click at [475, 428] on div "$ 19.99" at bounding box center [491, 426] width 111 height 24
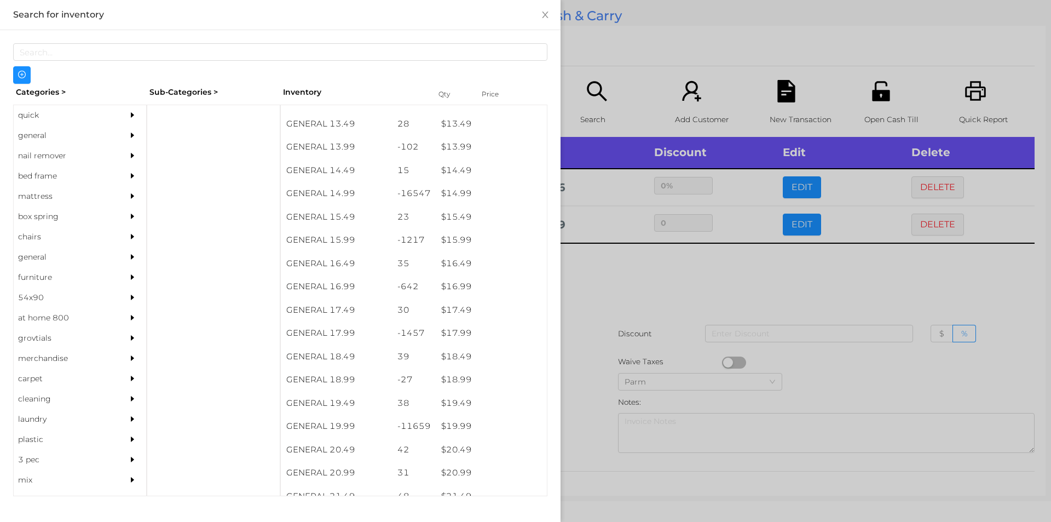
click at [653, 345] on div at bounding box center [525, 261] width 1051 height 522
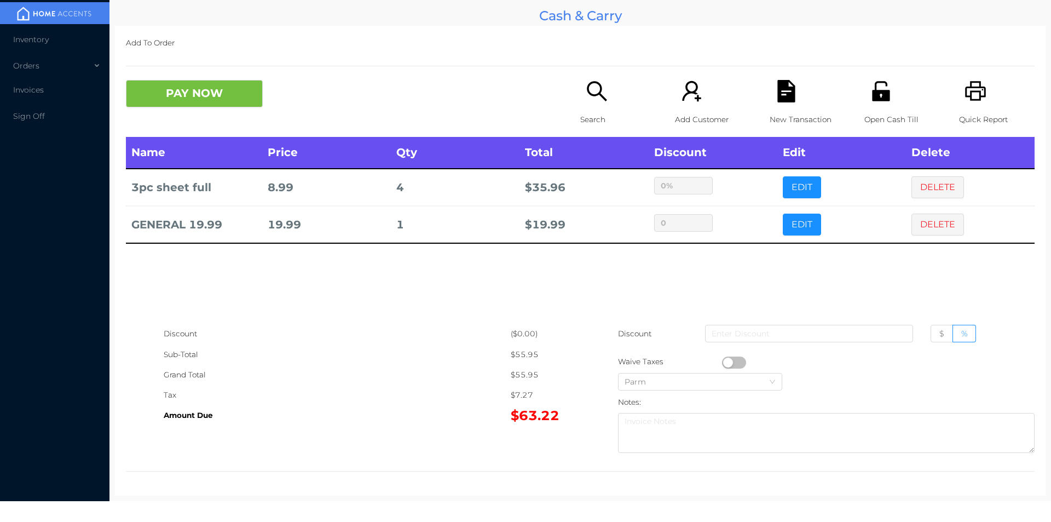
click at [881, 98] on icon "icon: unlock" at bounding box center [881, 91] width 18 height 20
click at [580, 90] on div "Search" at bounding box center [618, 108] width 76 height 57
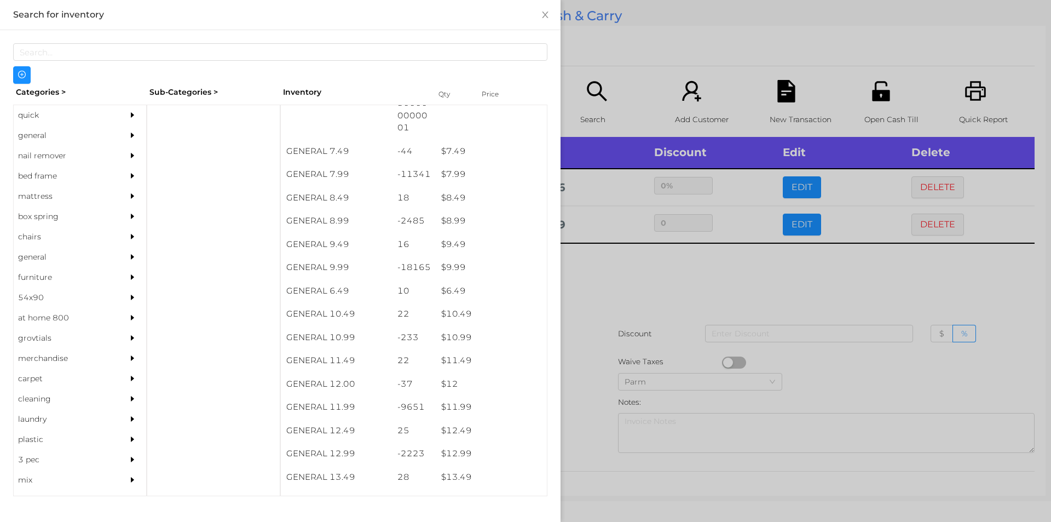
scroll to position [517, 0]
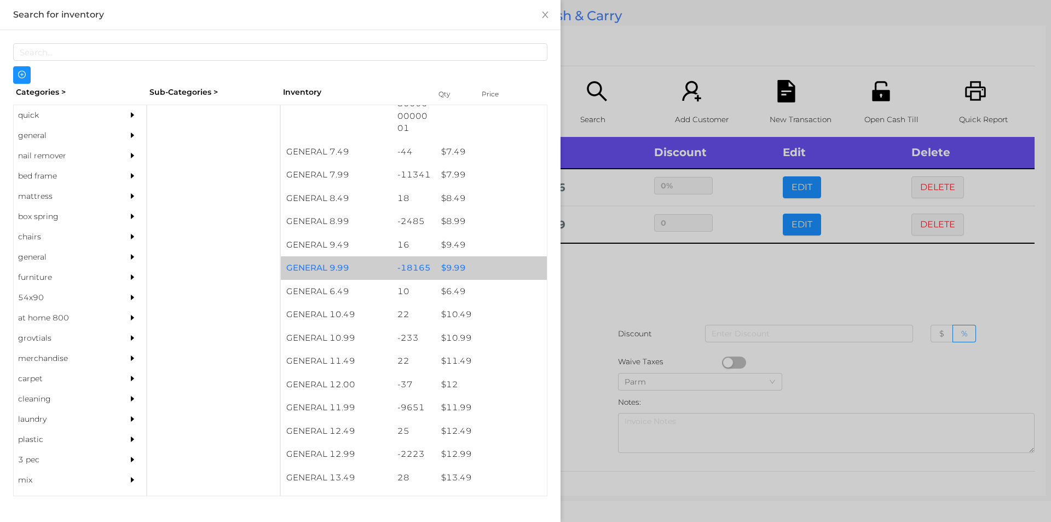
click at [412, 271] on div "-18165" at bounding box center [414, 268] width 44 height 24
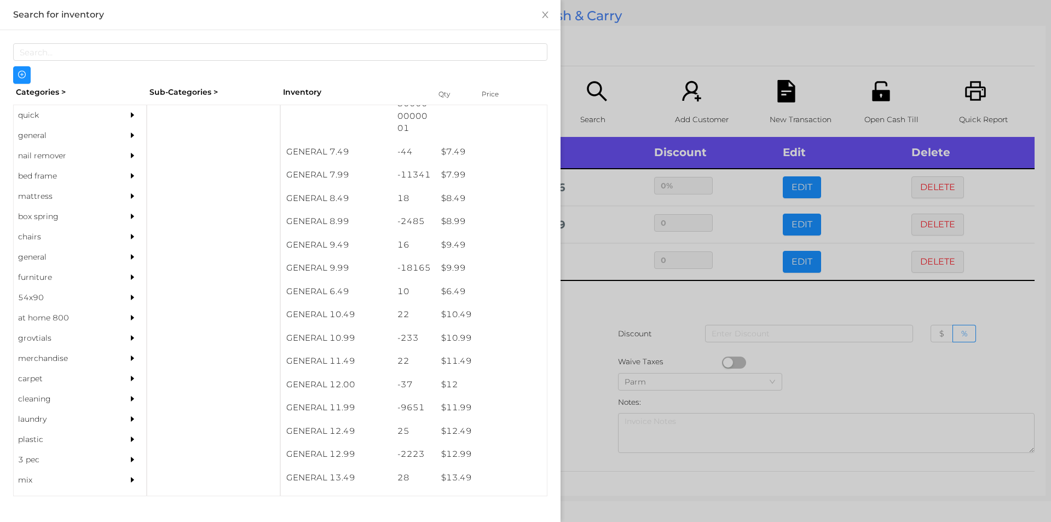
click at [594, 350] on div at bounding box center [525, 261] width 1051 height 522
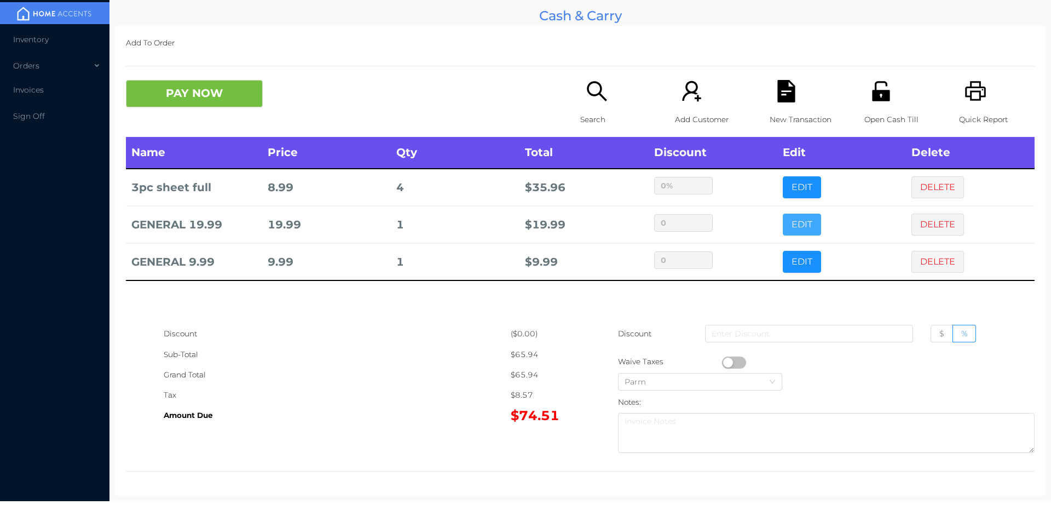
click at [783, 219] on button "EDIT" at bounding box center [802, 224] width 38 height 22
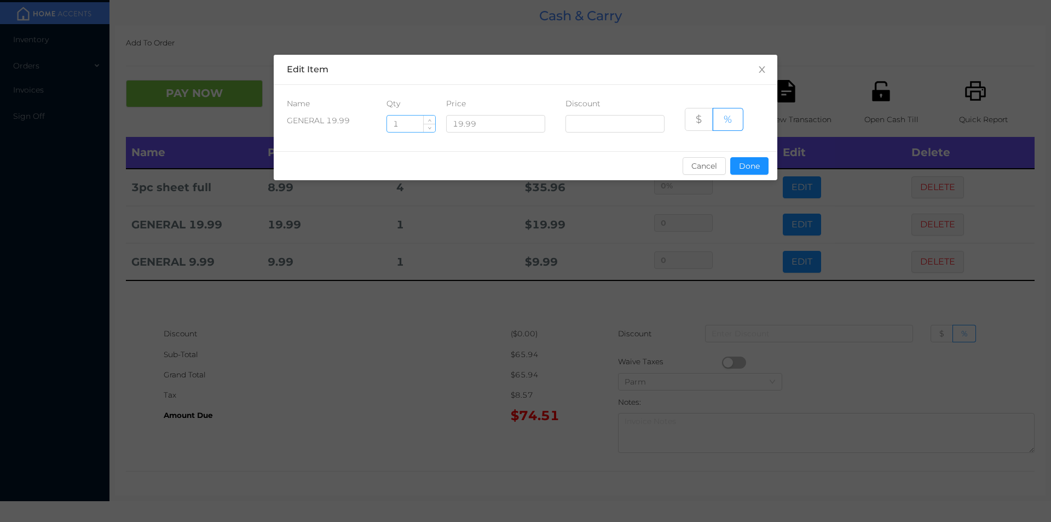
click at [406, 119] on input "1" at bounding box center [411, 124] width 48 height 16
type input "2"
click at [752, 158] on button "Done" at bounding box center [749, 166] width 38 height 18
type input "0%"
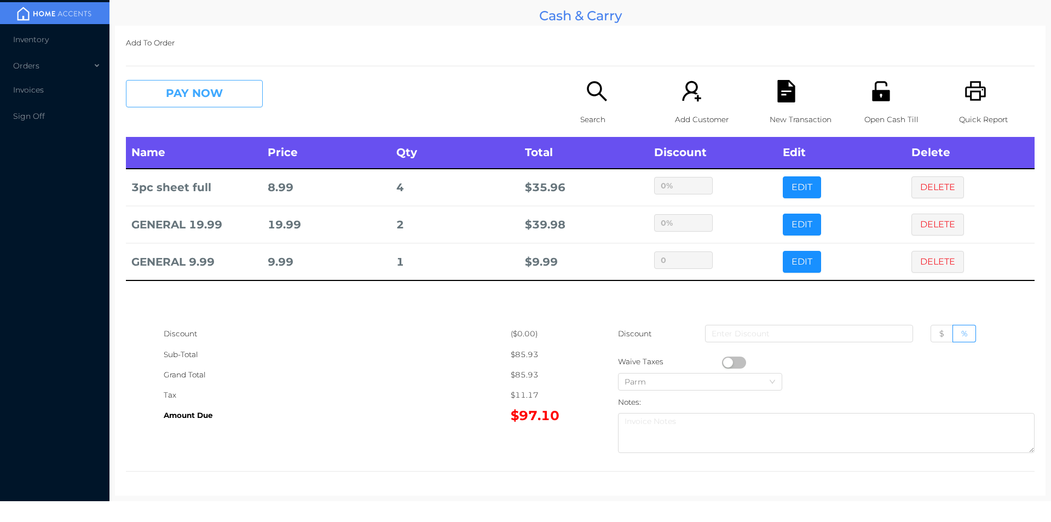
click at [181, 104] on button "PAY NOW" at bounding box center [194, 93] width 137 height 27
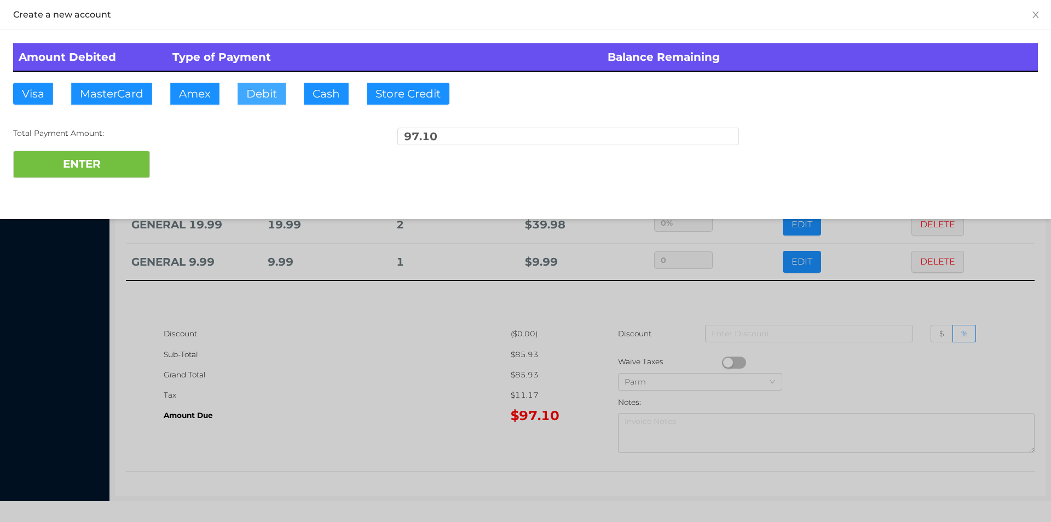
click at [267, 91] on button "Debit" at bounding box center [262, 94] width 48 height 22
type input "100"
click at [77, 168] on button "ENTER" at bounding box center [81, 164] width 137 height 27
type input "0"
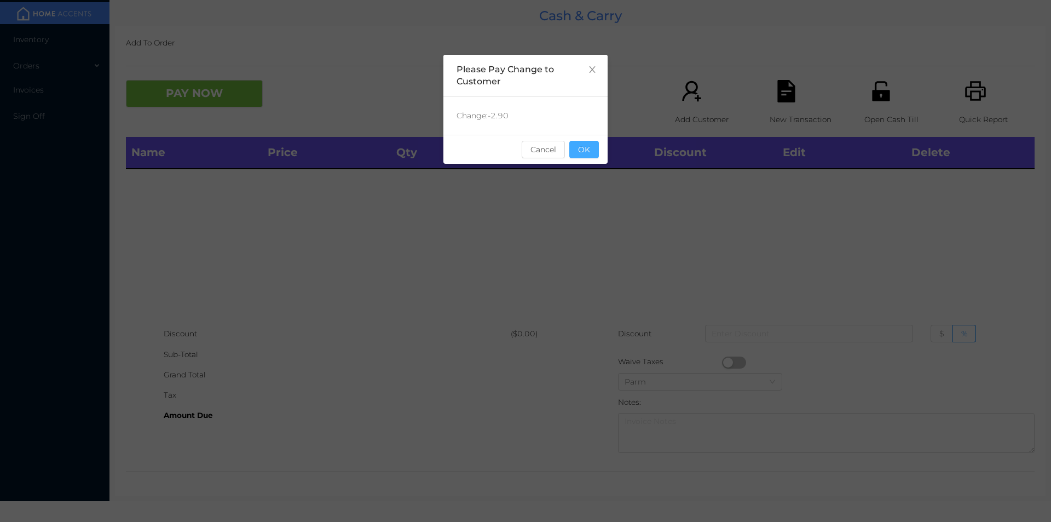
click at [594, 155] on button "OK" at bounding box center [584, 150] width 30 height 18
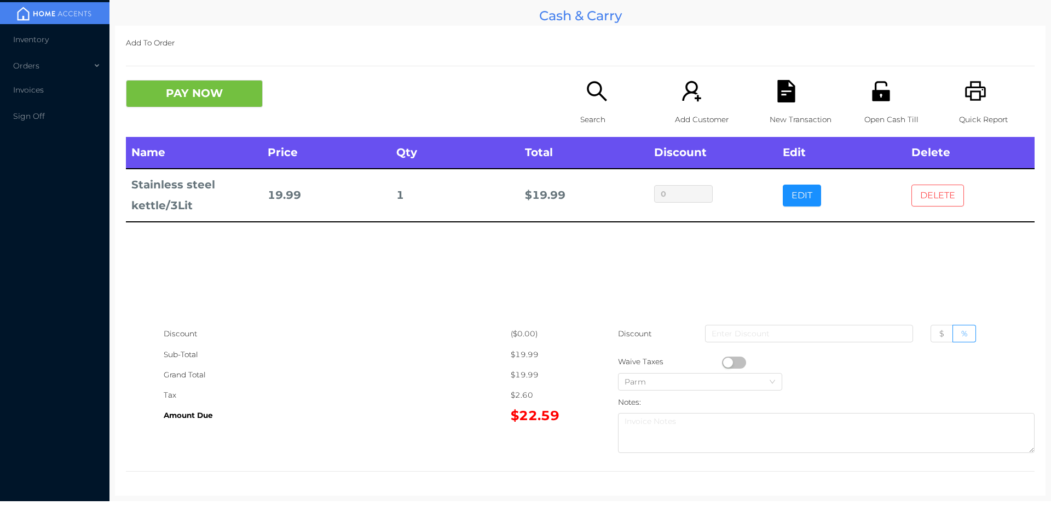
click at [928, 191] on button "DELETE" at bounding box center [937, 195] width 53 height 22
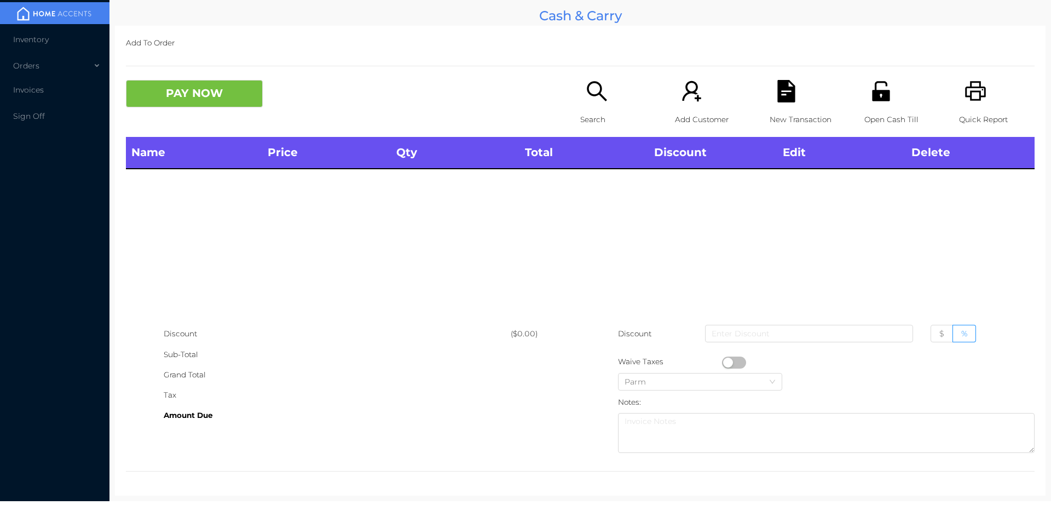
click at [607, 102] on div "Search" at bounding box center [618, 108] width 76 height 57
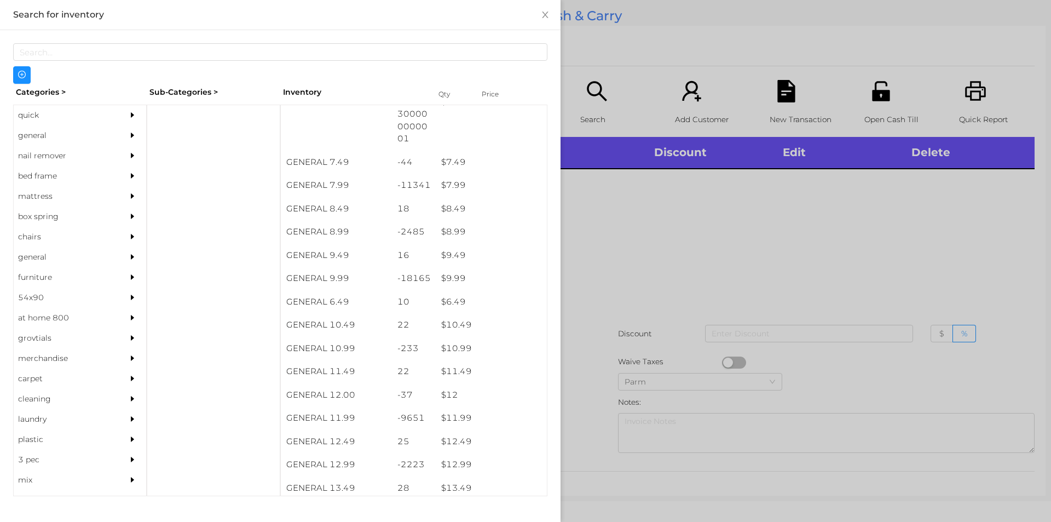
scroll to position [504, 0]
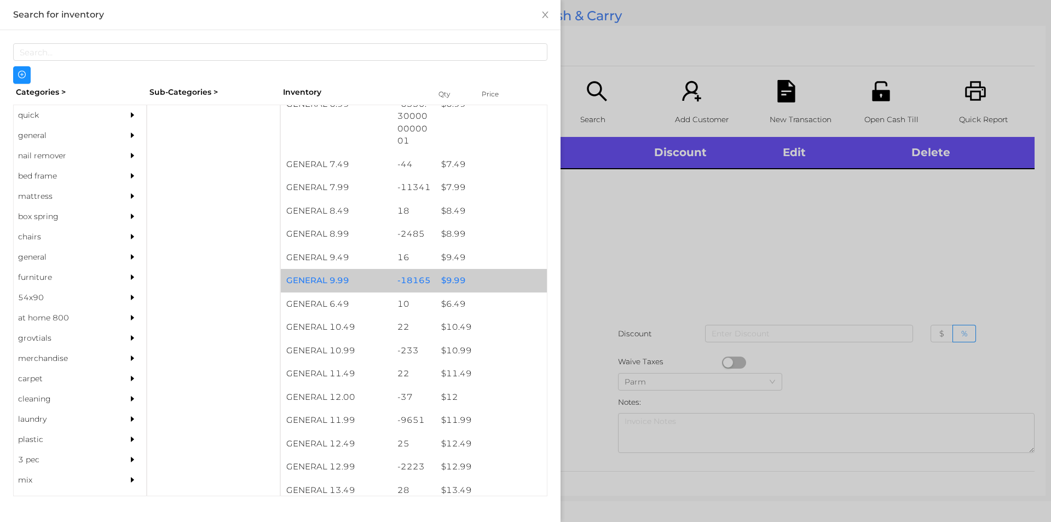
click at [436, 284] on div "$ 9.99" at bounding box center [491, 281] width 111 height 24
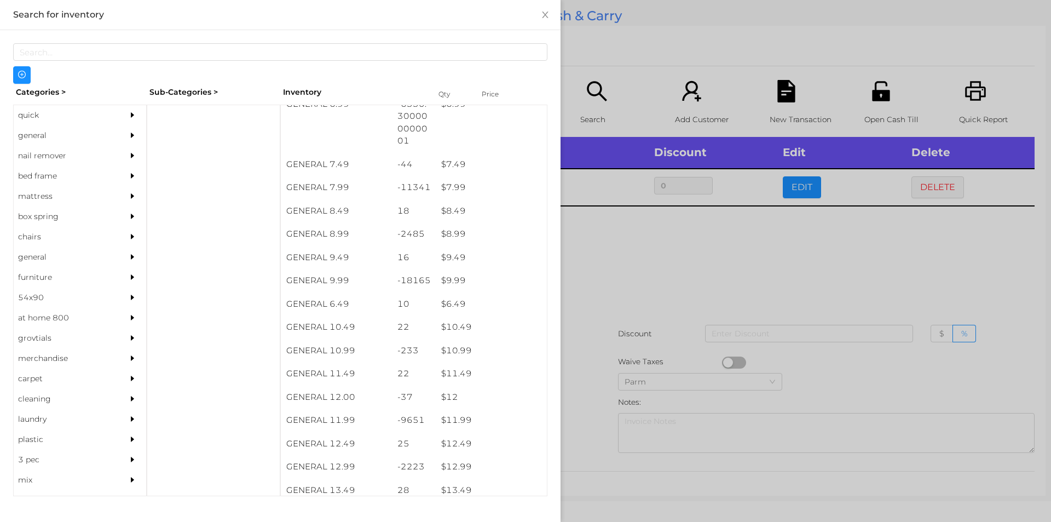
click at [605, 302] on div at bounding box center [525, 261] width 1051 height 522
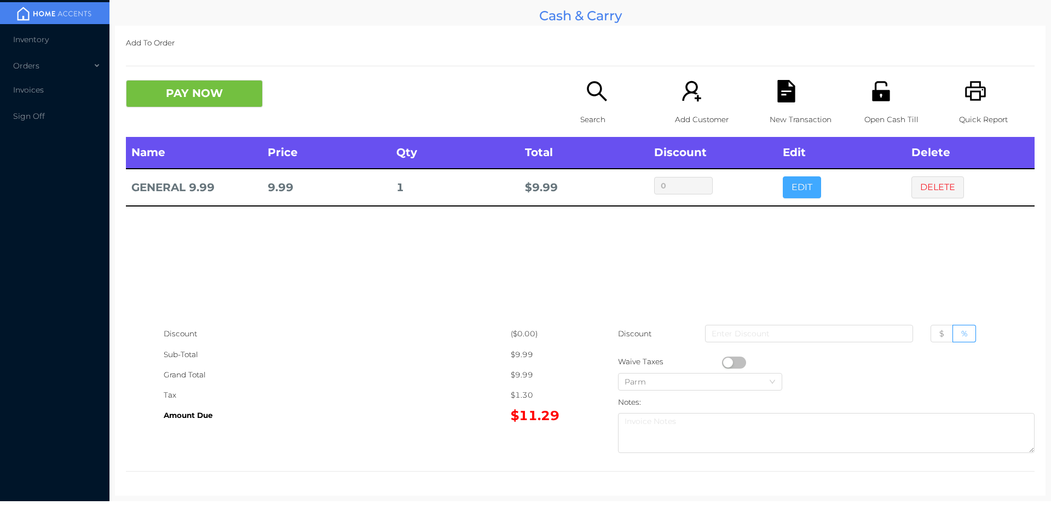
click at [790, 186] on button "EDIT" at bounding box center [802, 187] width 38 height 22
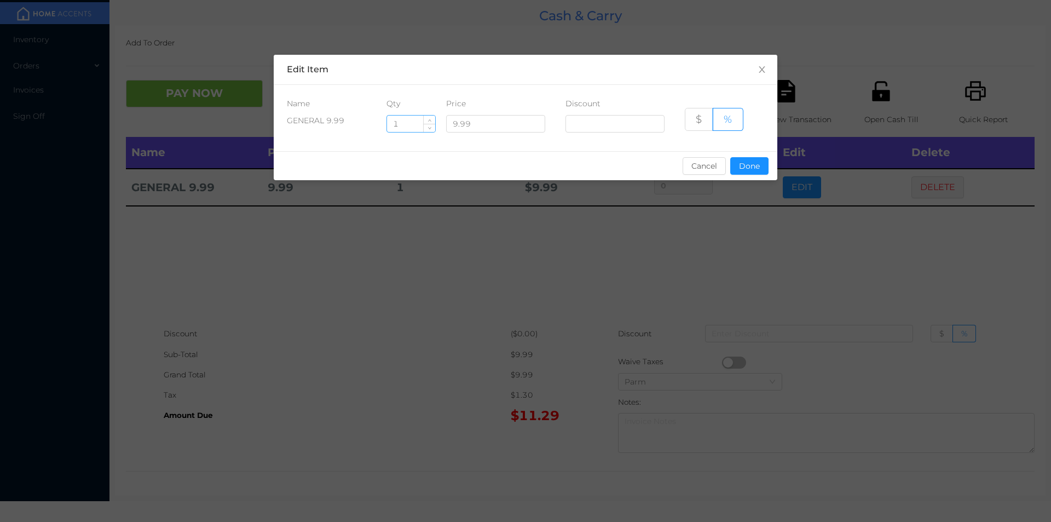
click at [406, 124] on input "1" at bounding box center [411, 124] width 48 height 16
click at [748, 189] on div "sentinelStart Edit Item Name Qty Price Discount GENERAL 9.99 96 9.99 $ % Cancel…" at bounding box center [526, 124] width 504 height 139
click at [408, 125] on input "96" at bounding box center [411, 124] width 48 height 16
type input "9"
click at [747, 160] on button "Done" at bounding box center [749, 166] width 38 height 18
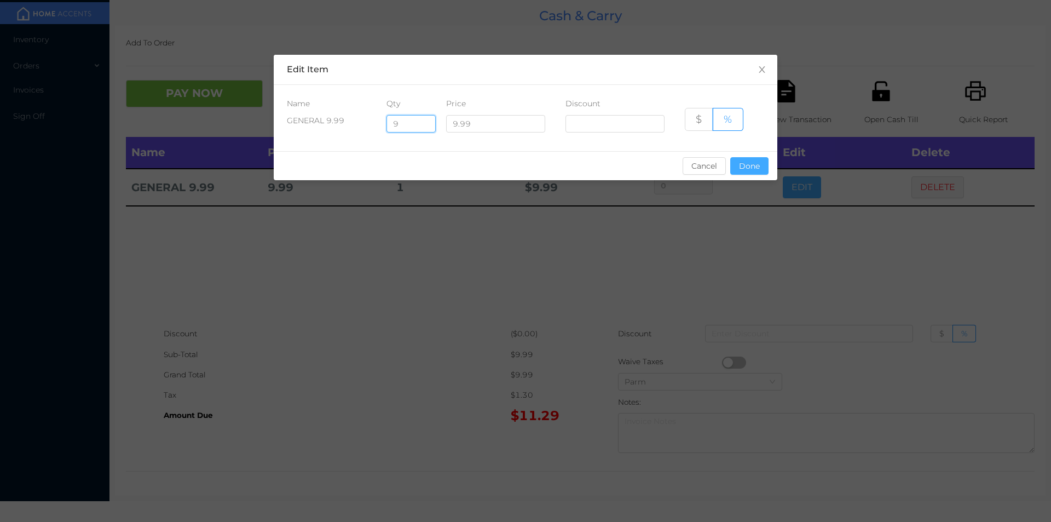
type input "0%"
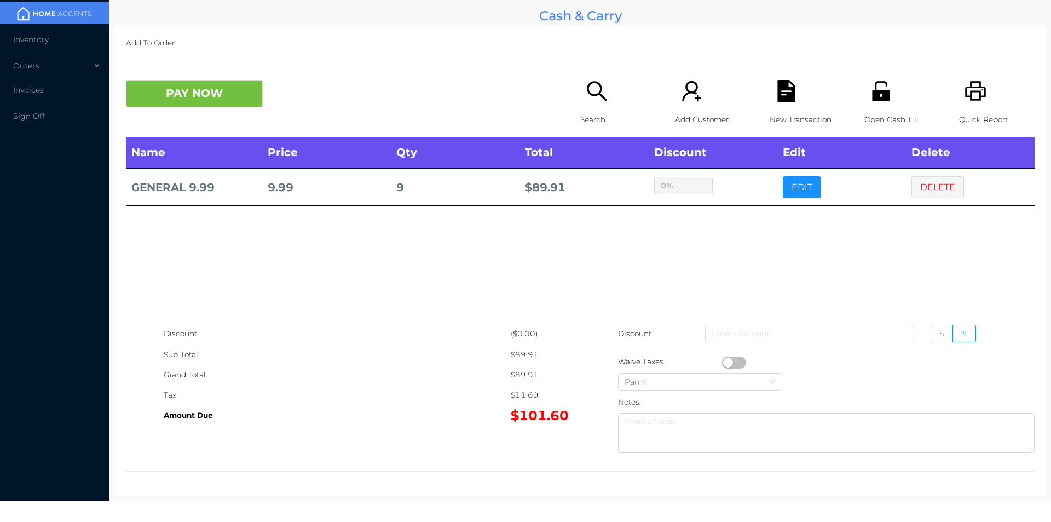
click at [777, 99] on icon "icon: file-text" at bounding box center [786, 91] width 18 height 22
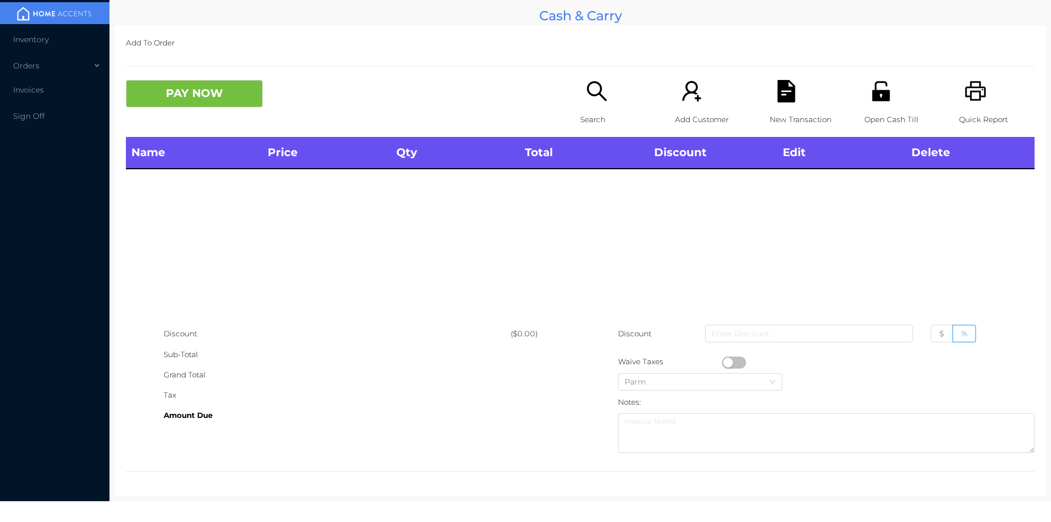
click at [967, 87] on icon "icon: printer" at bounding box center [975, 91] width 21 height 20
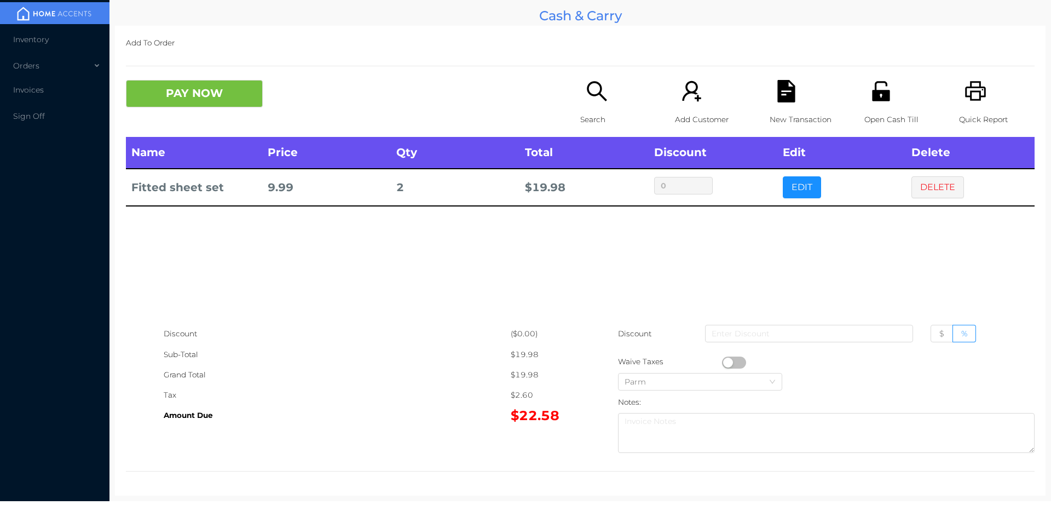
click at [879, 112] on p "Open Cash Till" at bounding box center [902, 119] width 76 height 20
click at [777, 82] on icon "icon: file-text" at bounding box center [786, 91] width 18 height 22
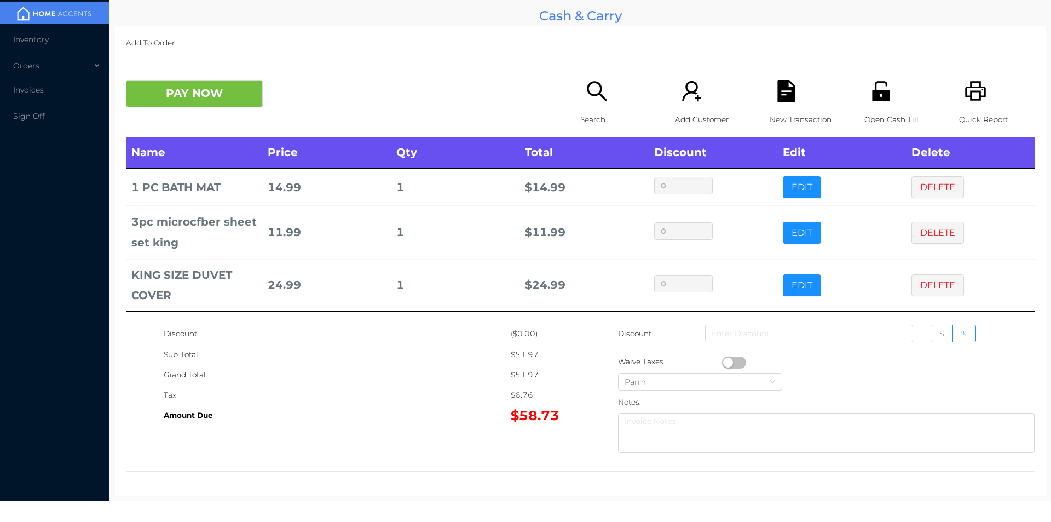
click at [586, 119] on p "Search" at bounding box center [618, 119] width 76 height 20
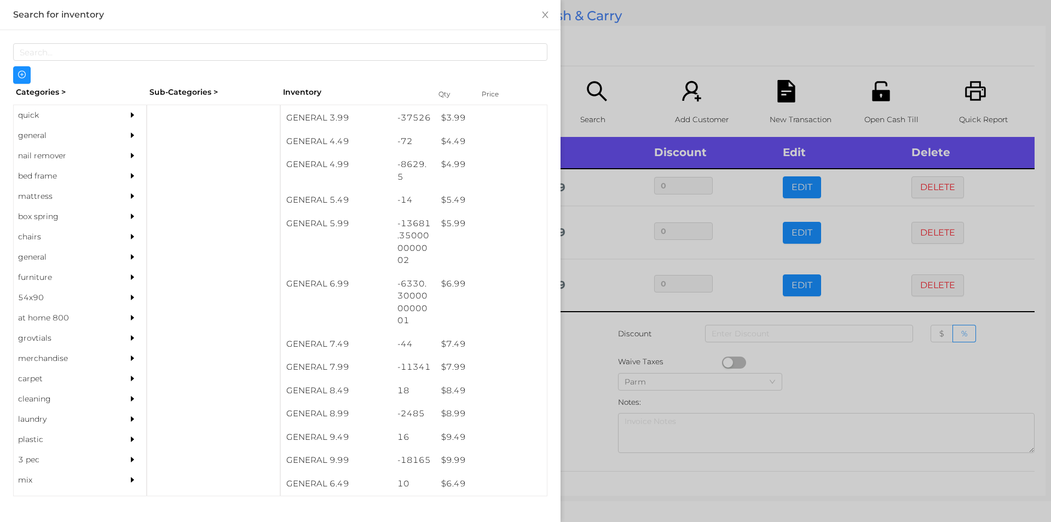
scroll to position [328, 0]
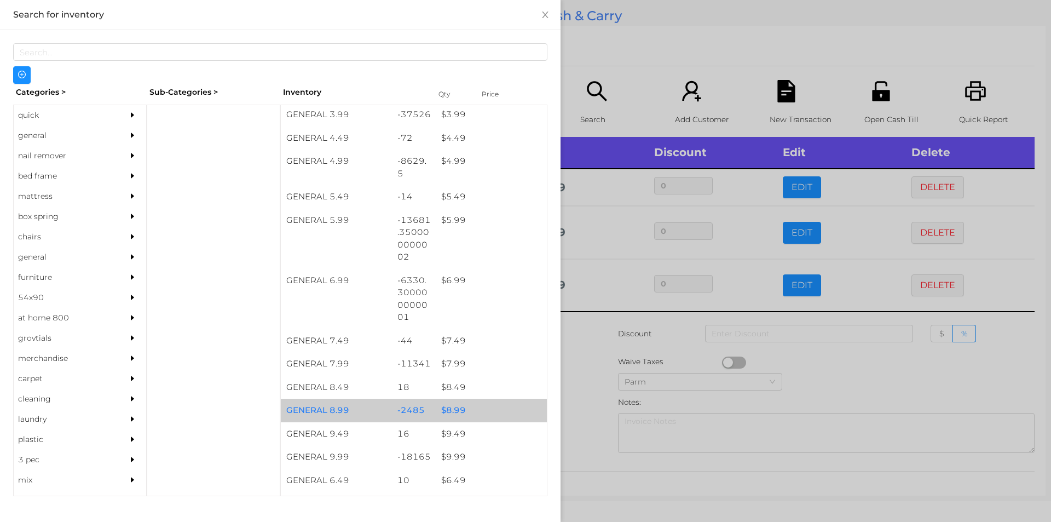
click at [459, 409] on div "$ 8.99" at bounding box center [491, 411] width 111 height 24
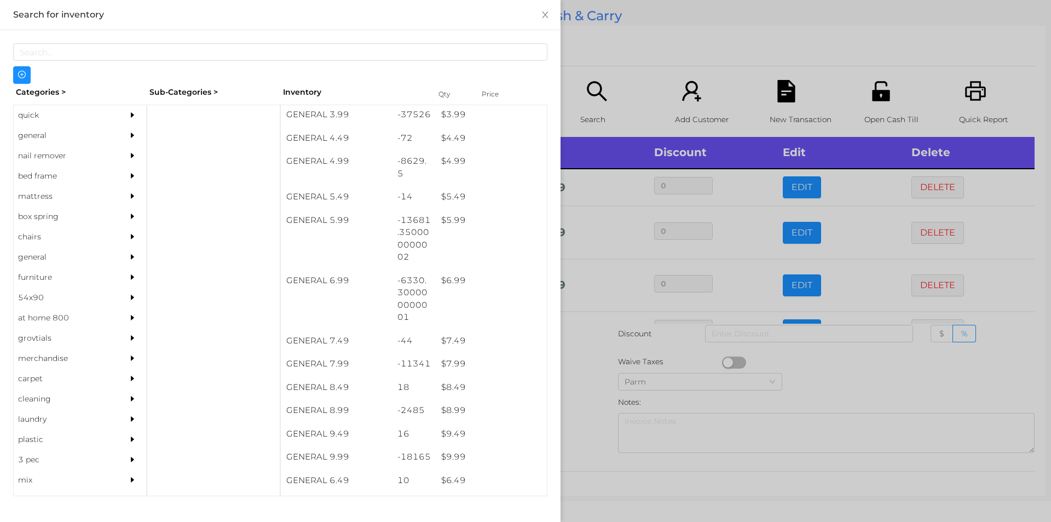
click at [620, 380] on div at bounding box center [525, 261] width 1051 height 522
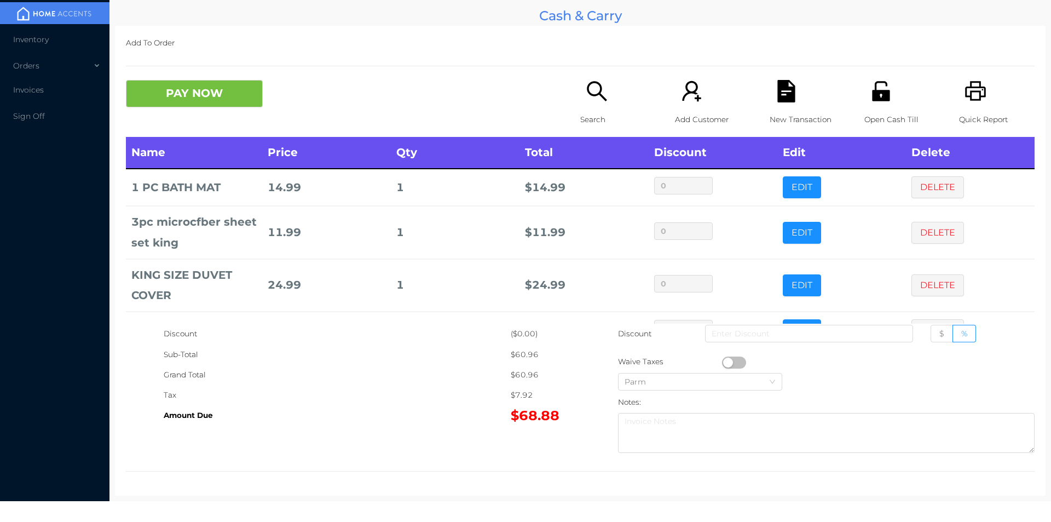
click at [594, 83] on icon "icon: search" at bounding box center [597, 91] width 20 height 20
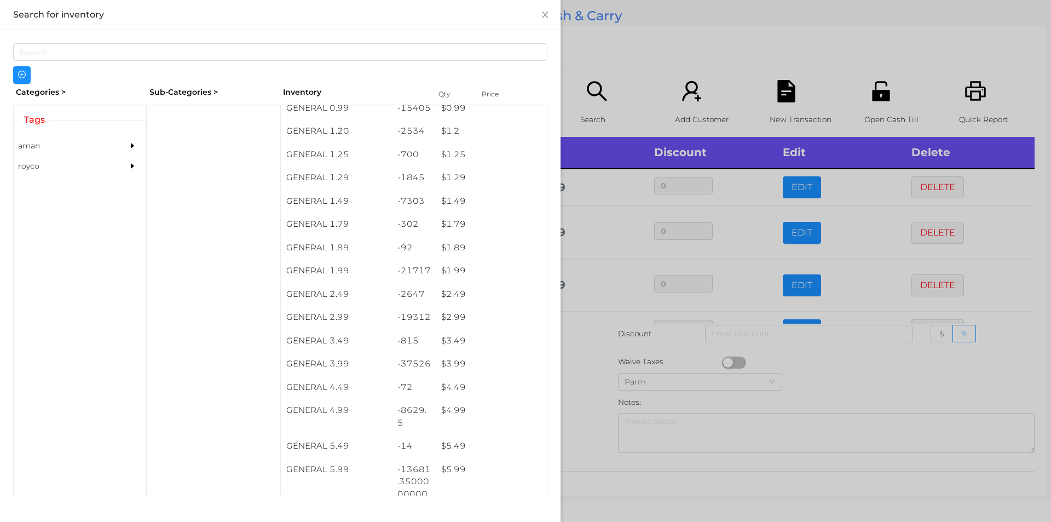
scroll to position [113, 0]
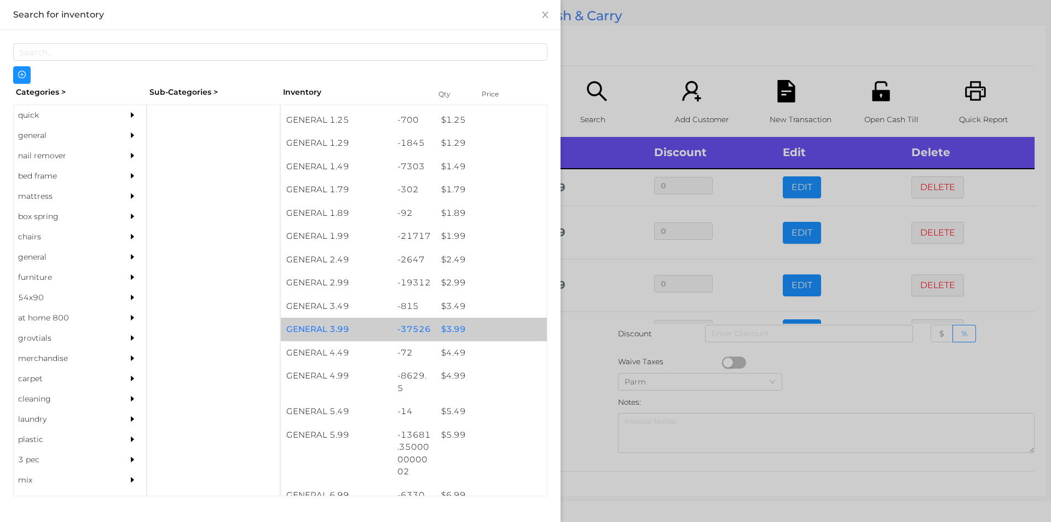
click at [480, 327] on div "$ 3.99" at bounding box center [491, 330] width 111 height 24
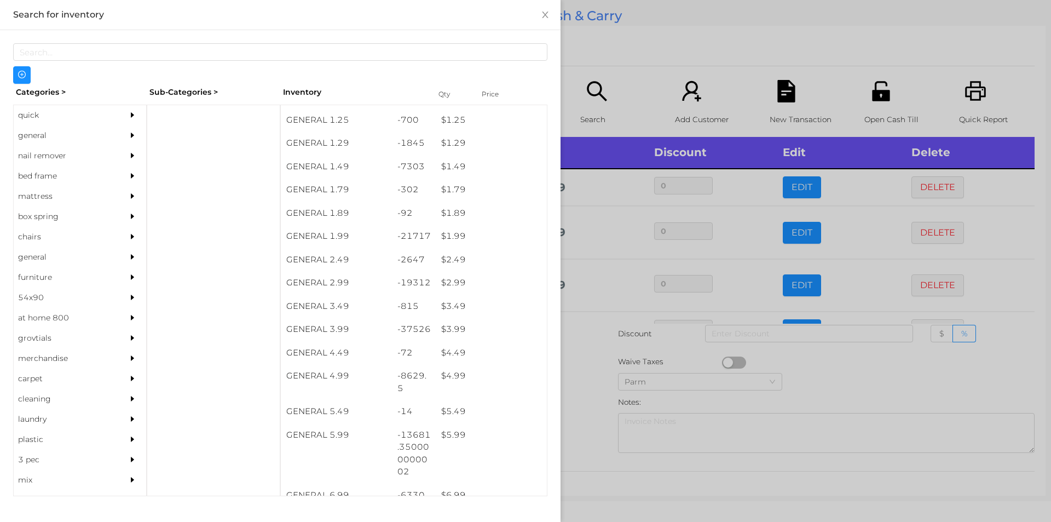
click at [631, 49] on div at bounding box center [525, 261] width 1051 height 522
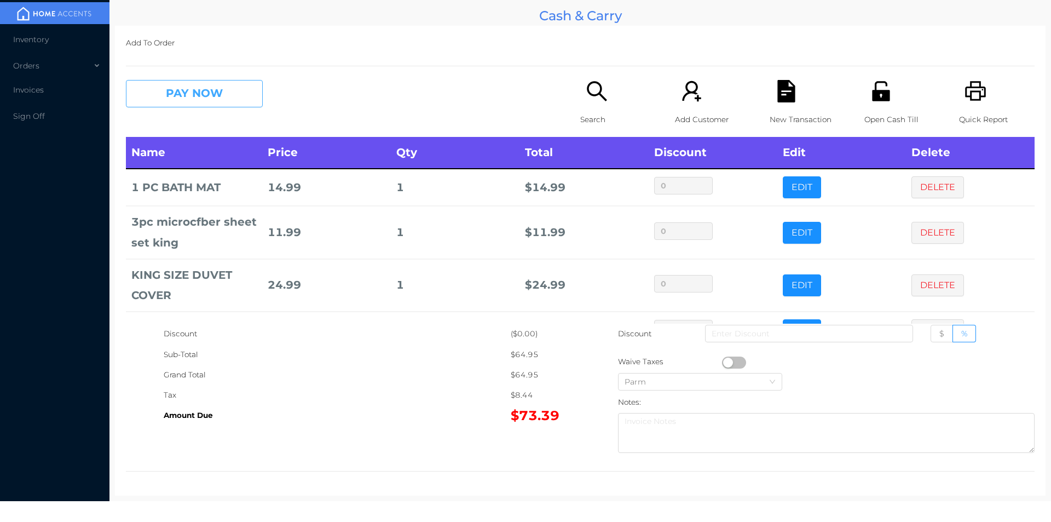
click at [210, 103] on button "PAY NOW" at bounding box center [194, 93] width 137 height 27
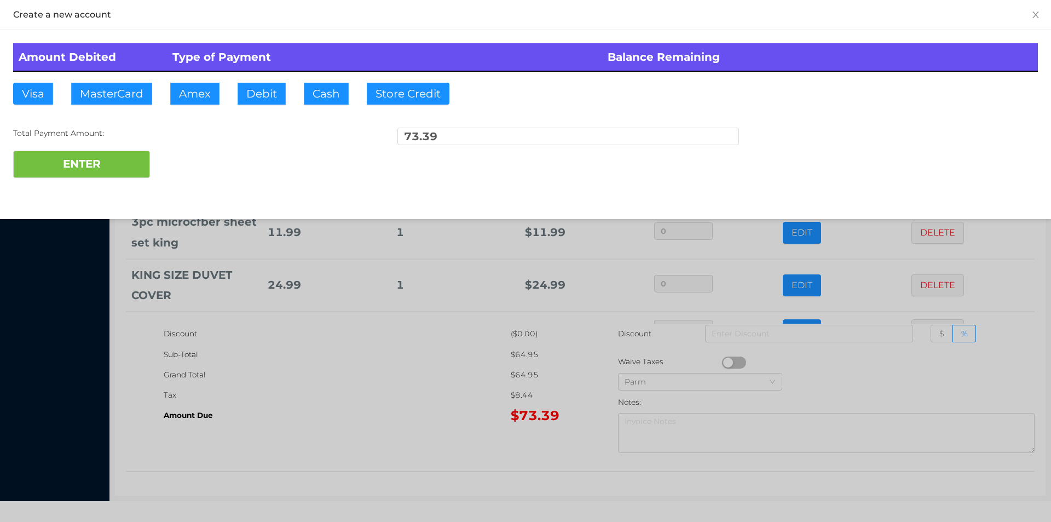
click at [446, 447] on div at bounding box center [525, 261] width 1051 height 522
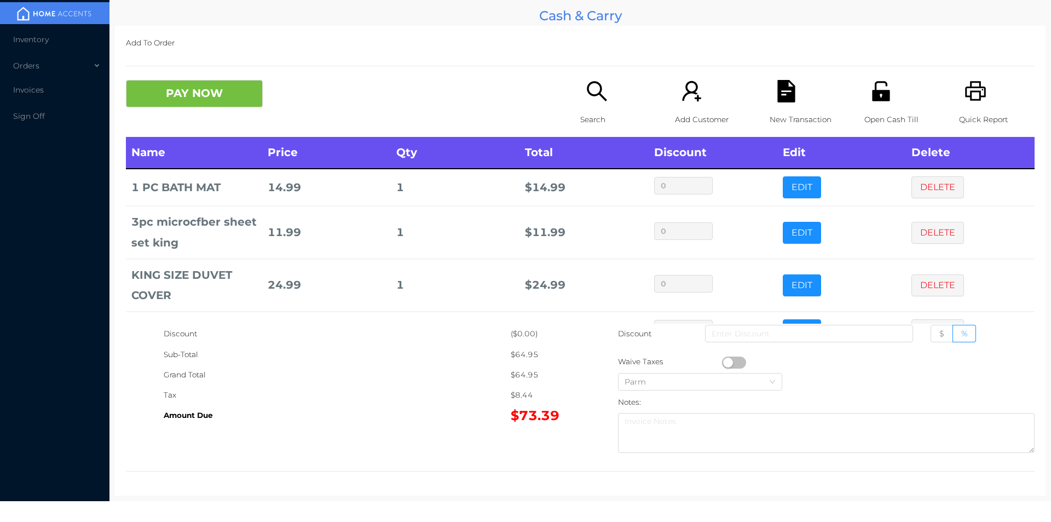
click at [787, 99] on icon "icon: file-text" at bounding box center [786, 91] width 18 height 22
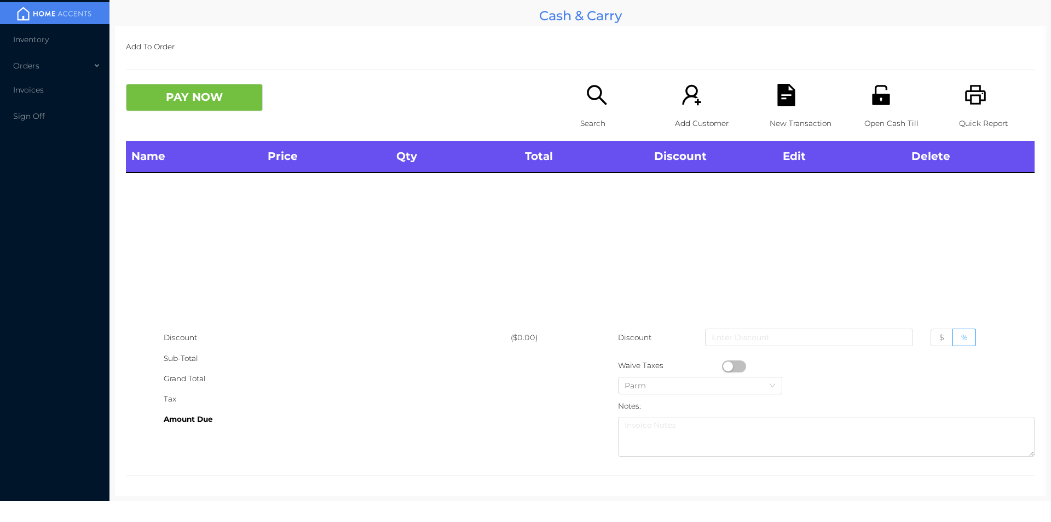
click at [876, 121] on p "Open Cash Till" at bounding box center [902, 123] width 76 height 20
click at [874, 96] on icon "icon: unlock" at bounding box center [881, 95] width 18 height 20
click at [587, 132] on p "Search" at bounding box center [618, 123] width 76 height 20
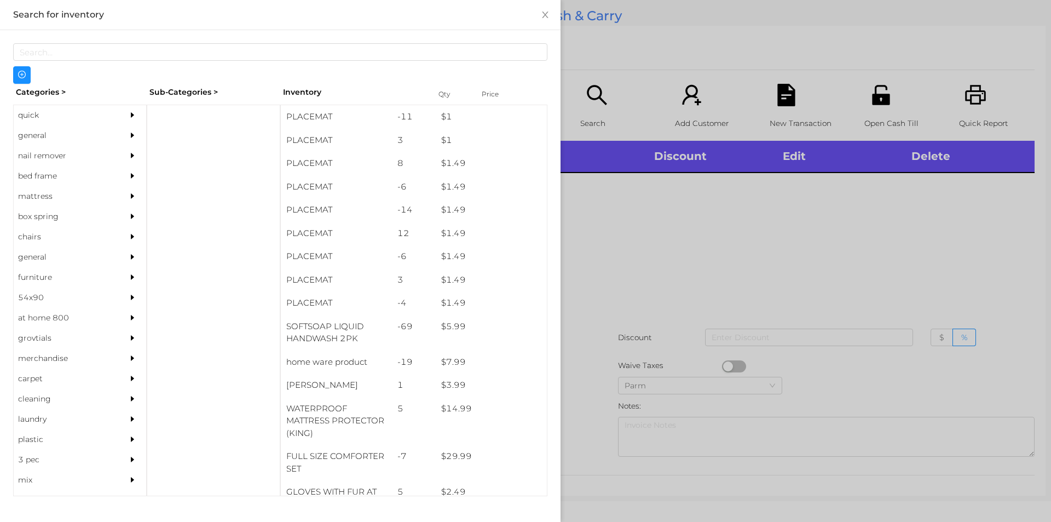
click at [40, 135] on div "general" at bounding box center [64, 135] width 100 height 20
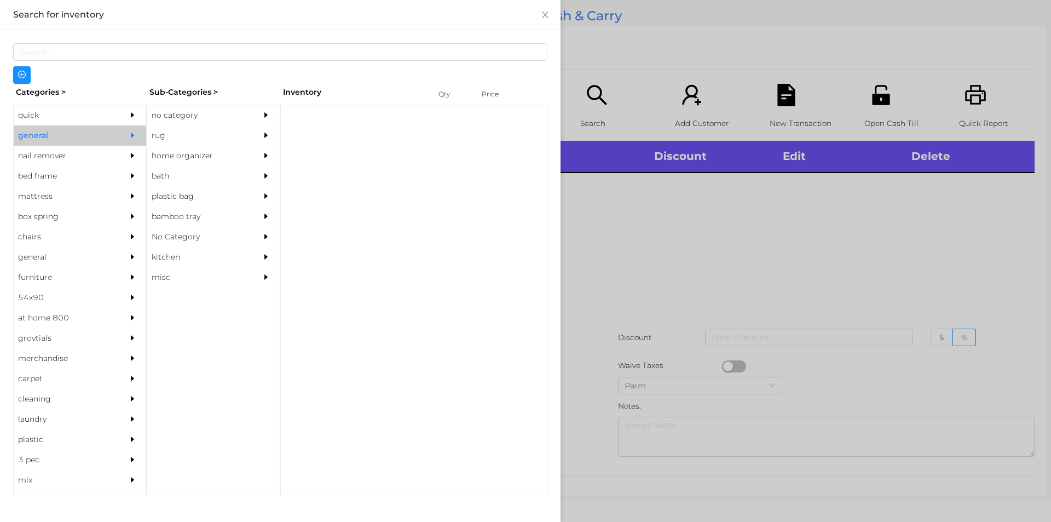
click at [187, 107] on div "no category" at bounding box center [197, 115] width 100 height 20
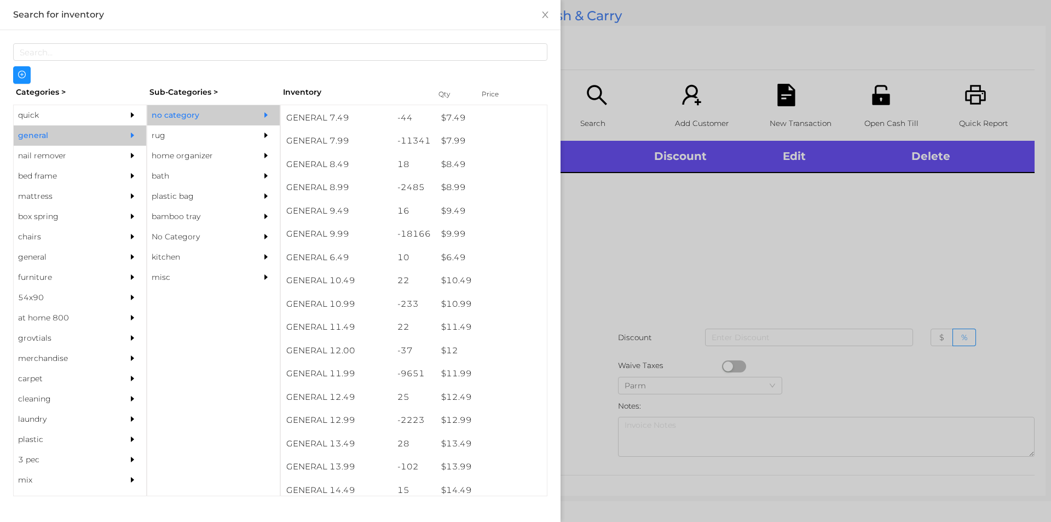
scroll to position [551, 0]
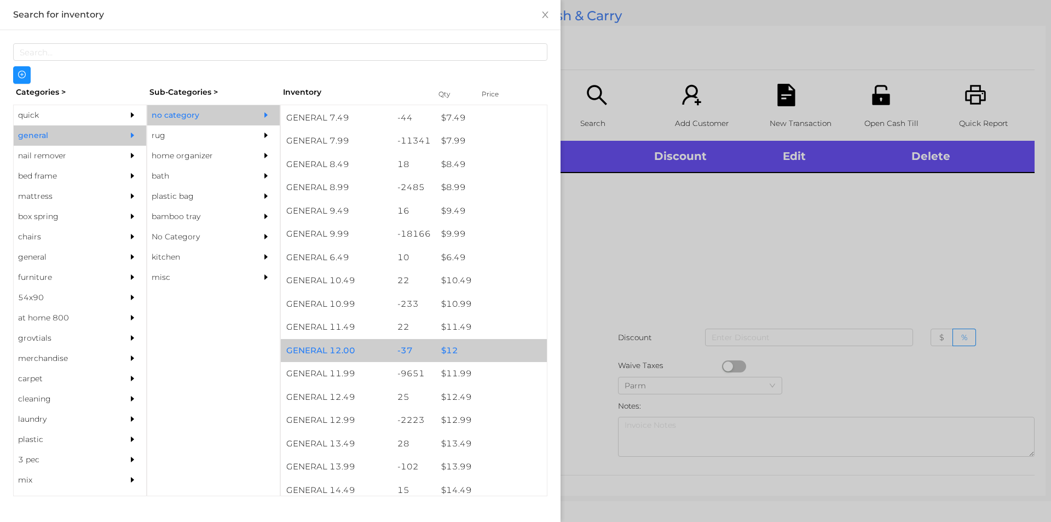
click at [405, 360] on div "-37" at bounding box center [414, 351] width 44 height 24
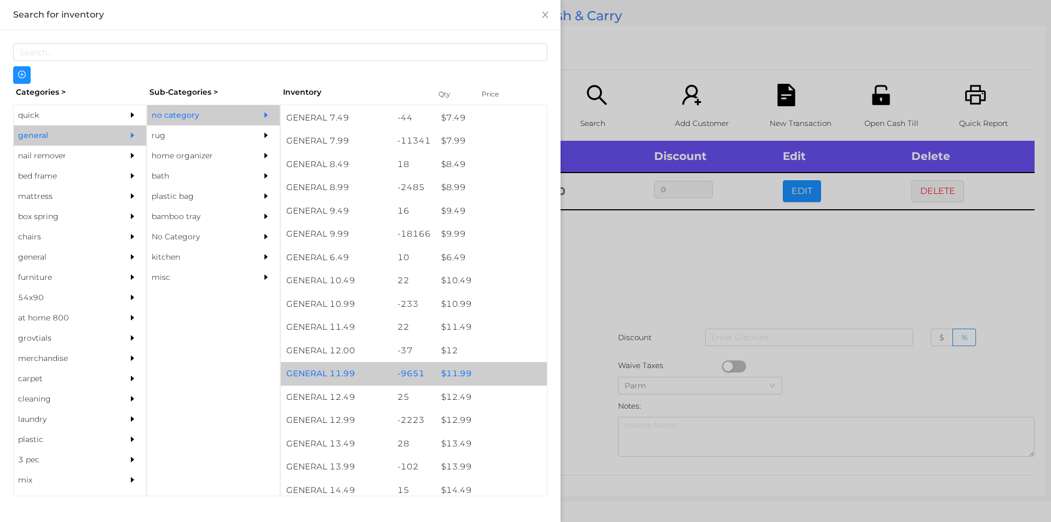
click at [481, 372] on div "$ 11.99" at bounding box center [491, 374] width 111 height 24
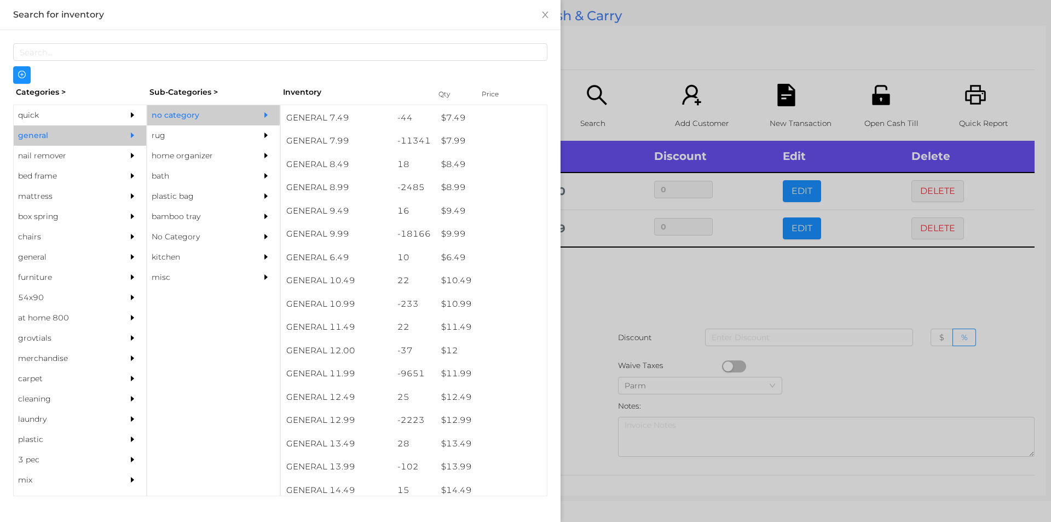
click at [580, 377] on div at bounding box center [525, 261] width 1051 height 522
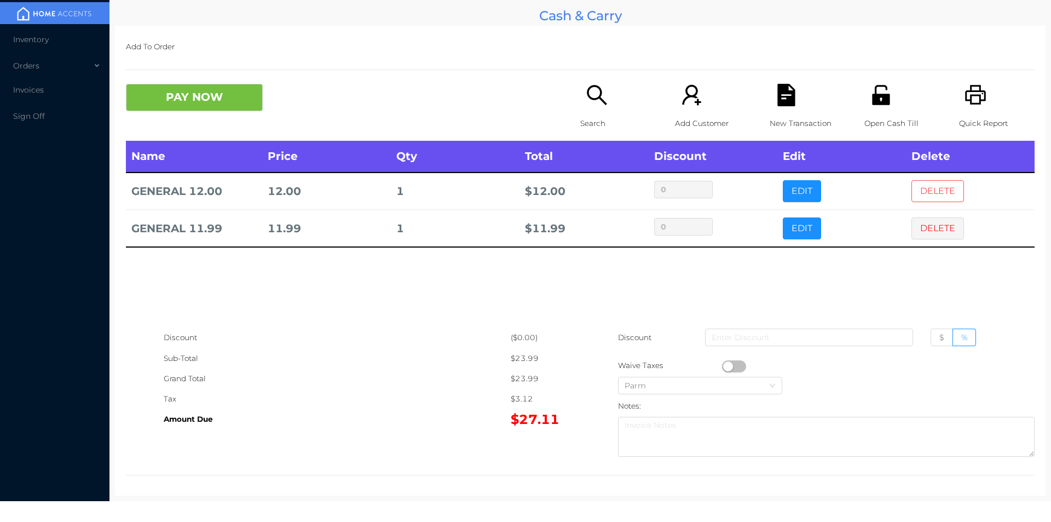
click at [927, 194] on button "DELETE" at bounding box center [937, 191] width 53 height 22
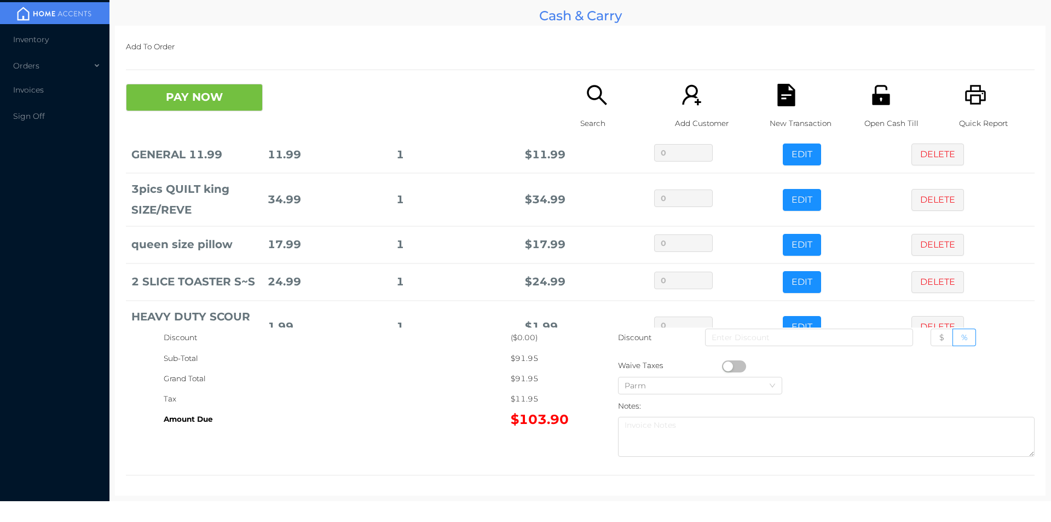
scroll to position [89, 0]
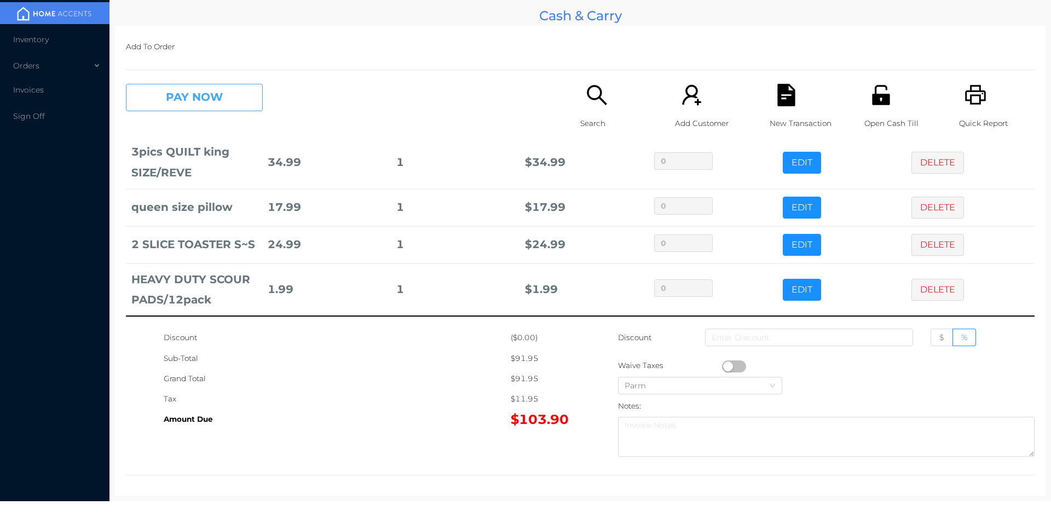
click at [180, 109] on button "PAY NOW" at bounding box center [194, 97] width 137 height 27
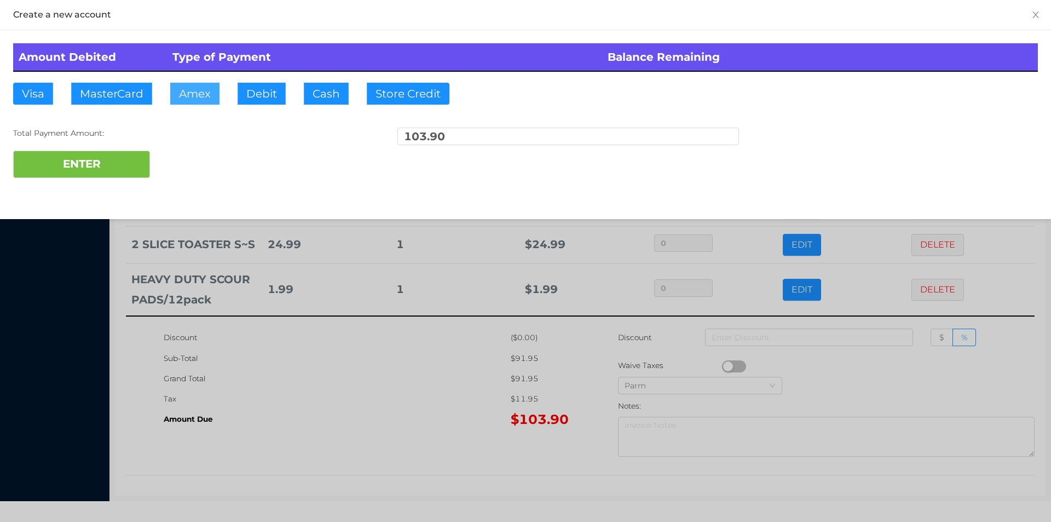
click at [218, 89] on button "Amex" at bounding box center [194, 94] width 49 height 22
click at [26, 93] on button "Visa" at bounding box center [33, 94] width 40 height 22
click at [36, 142] on div "Total Payment Amount: 103.90" at bounding box center [525, 139] width 1025 height 23
click at [94, 169] on button "ENTER" at bounding box center [81, 164] width 137 height 27
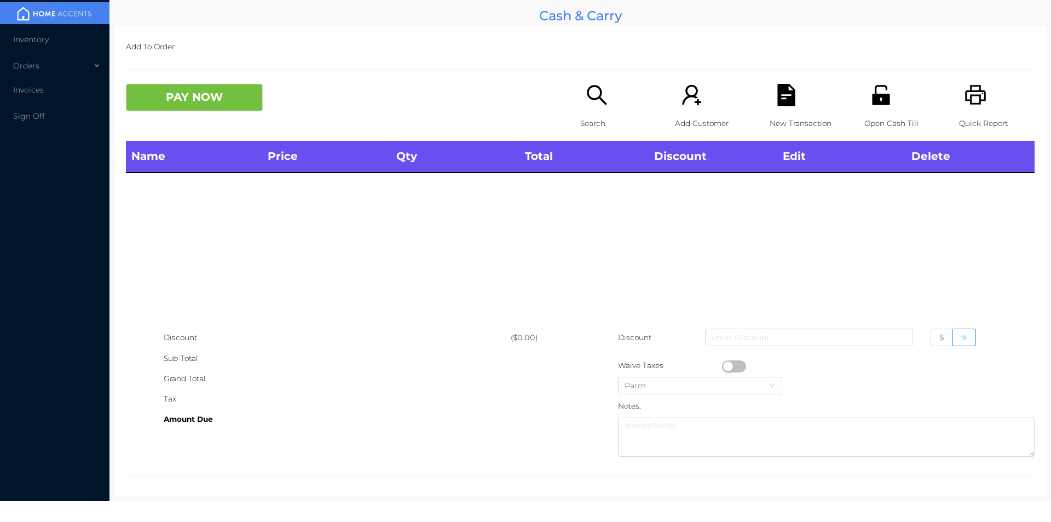
scroll to position [0, 0]
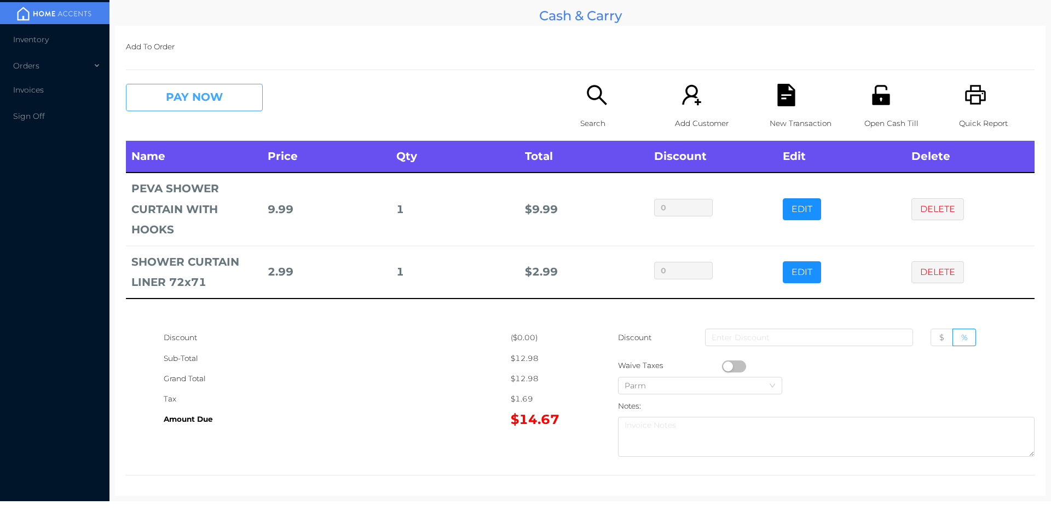
click at [200, 95] on button "PAY NOW" at bounding box center [194, 97] width 137 height 27
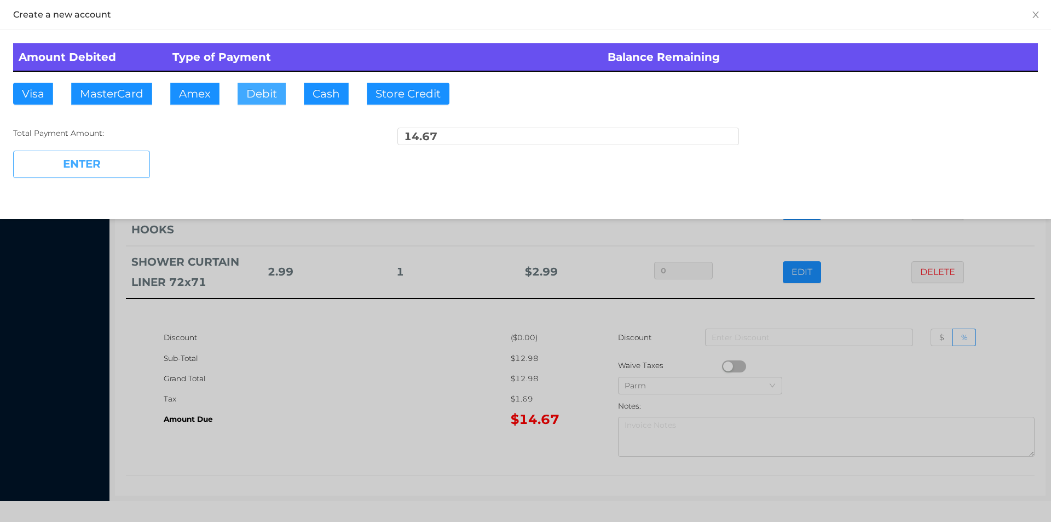
click at [259, 101] on button "Debit" at bounding box center [262, 94] width 48 height 22
click at [105, 177] on button "ENTER" at bounding box center [81, 164] width 137 height 27
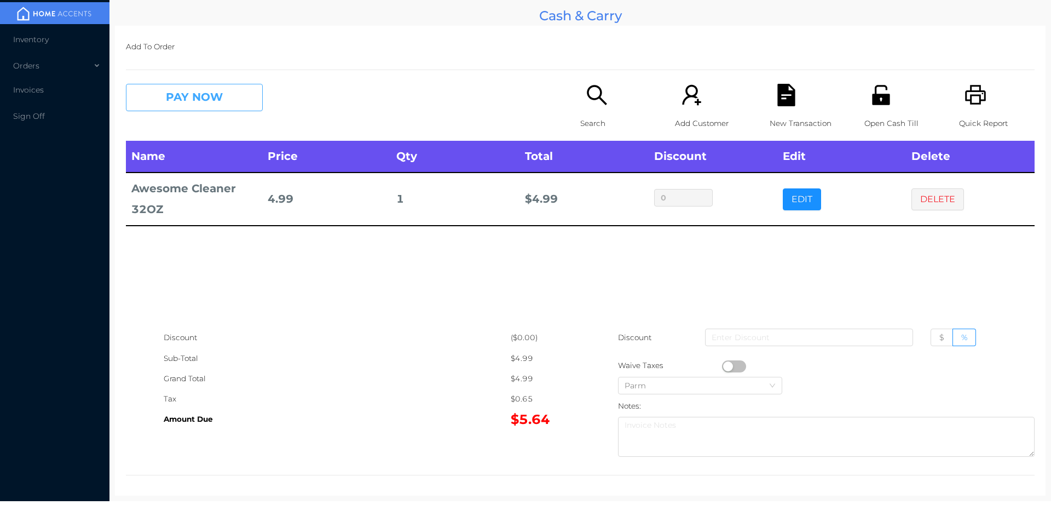
click at [183, 96] on button "PAY NOW" at bounding box center [194, 97] width 137 height 27
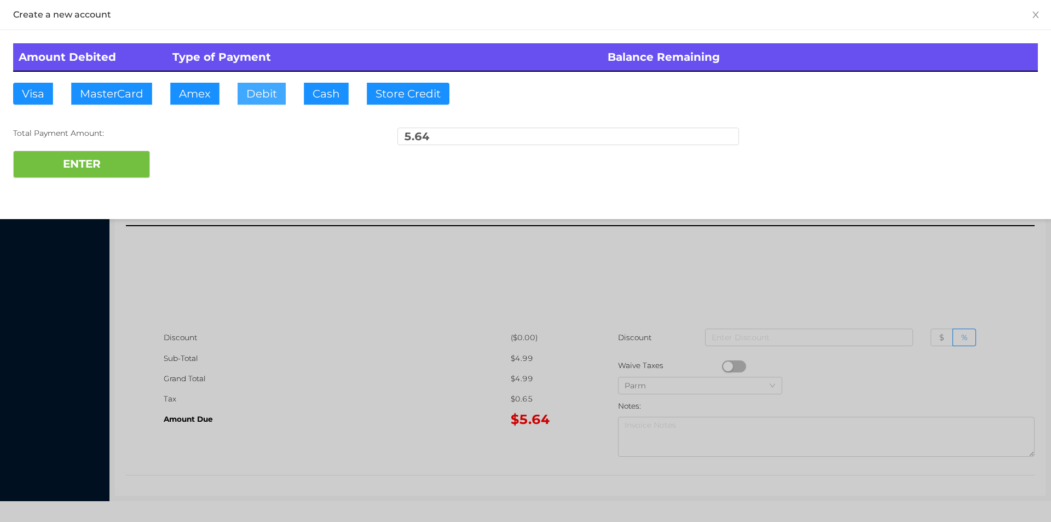
click at [250, 101] on button "Debit" at bounding box center [262, 94] width 48 height 22
click at [124, 168] on button "ENTER" at bounding box center [81, 164] width 137 height 27
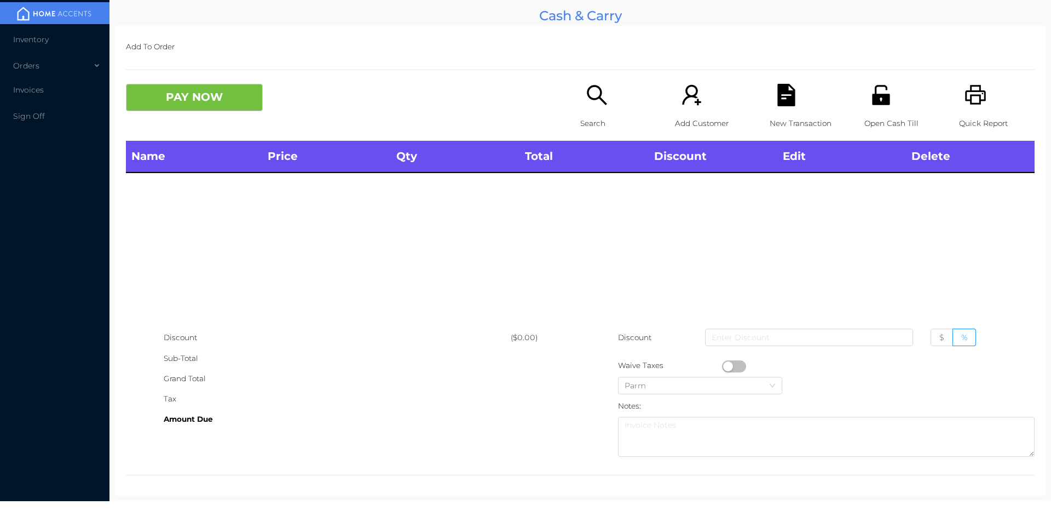
click at [872, 100] on icon "icon: unlock" at bounding box center [881, 95] width 18 height 20
click at [592, 87] on icon "icon: search" at bounding box center [597, 95] width 20 height 20
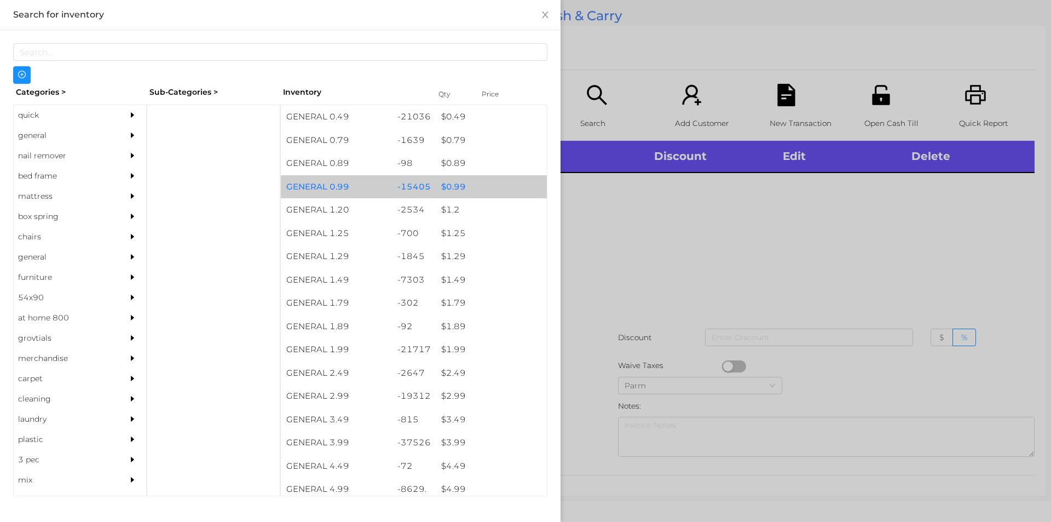
click at [447, 188] on div "$ 0.99" at bounding box center [491, 187] width 111 height 24
click at [453, 187] on div "$ 0.99" at bounding box center [491, 187] width 111 height 24
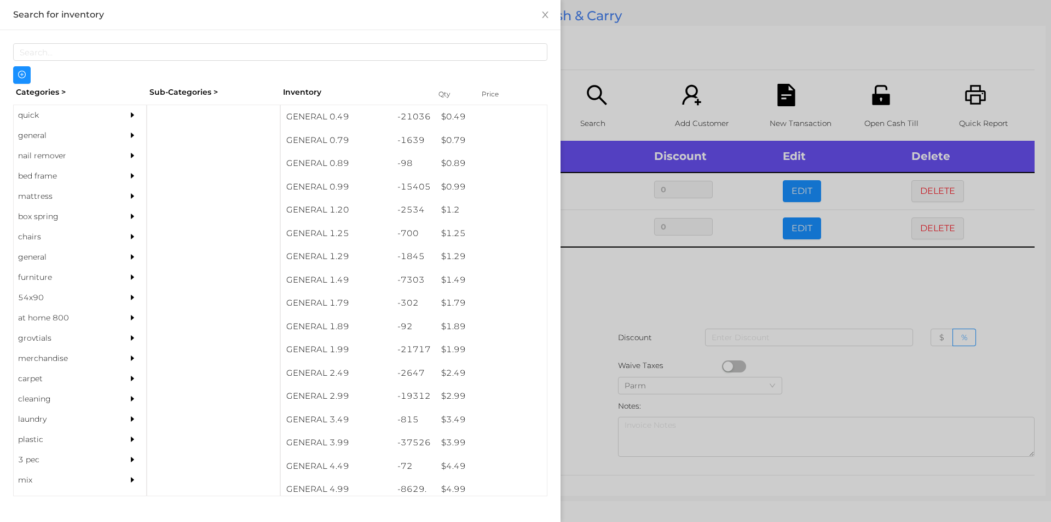
click at [619, 293] on div at bounding box center [525, 261] width 1051 height 522
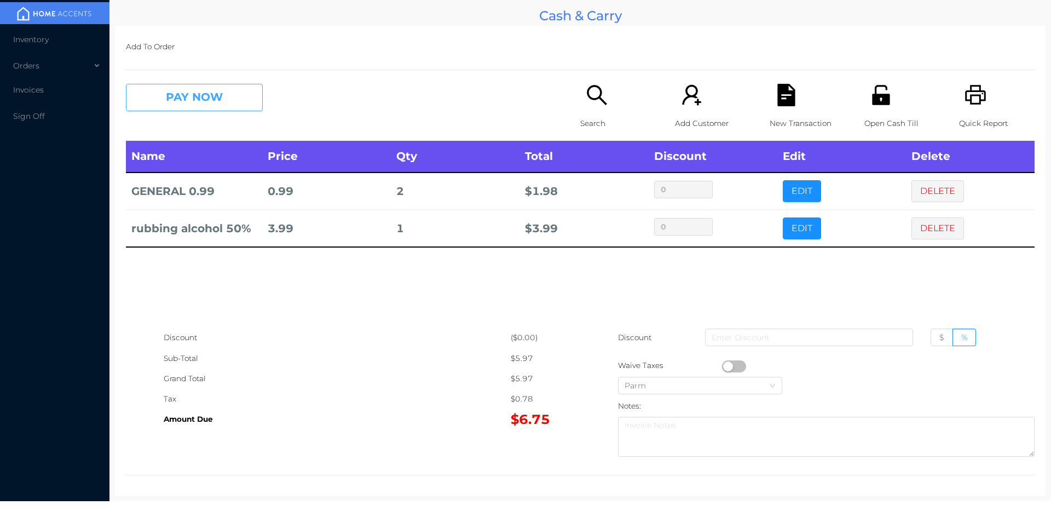
click at [224, 103] on button "PAY NOW" at bounding box center [194, 97] width 137 height 27
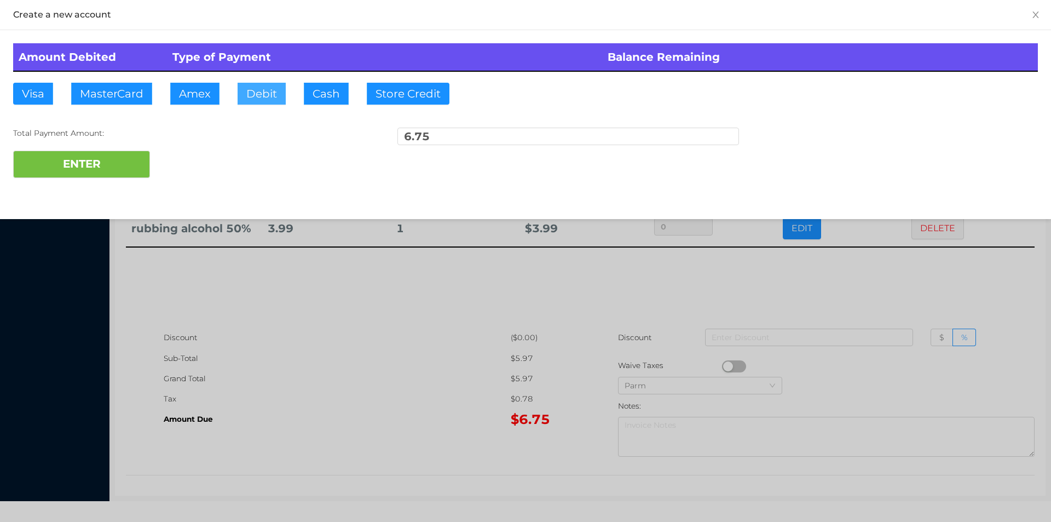
click at [263, 96] on button "Debit" at bounding box center [262, 94] width 48 height 22
click at [108, 167] on button "ENTER" at bounding box center [81, 164] width 137 height 27
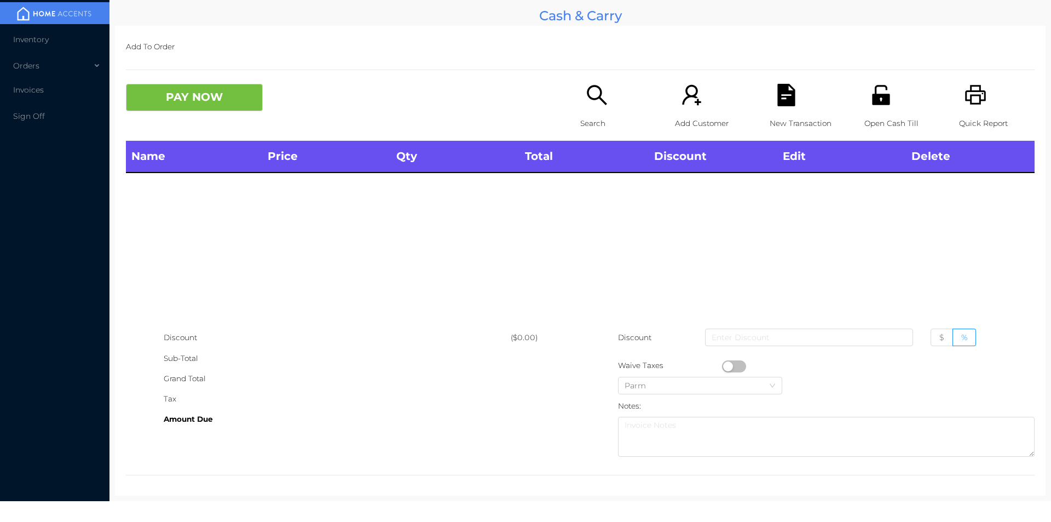
click at [591, 101] on icon "icon: search" at bounding box center [597, 95] width 22 height 22
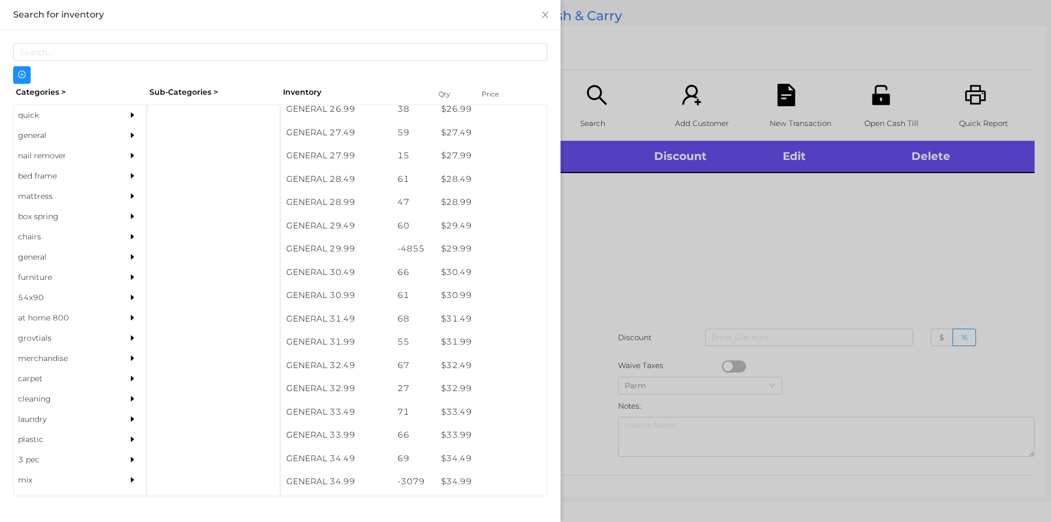
scroll to position [1511, 0]
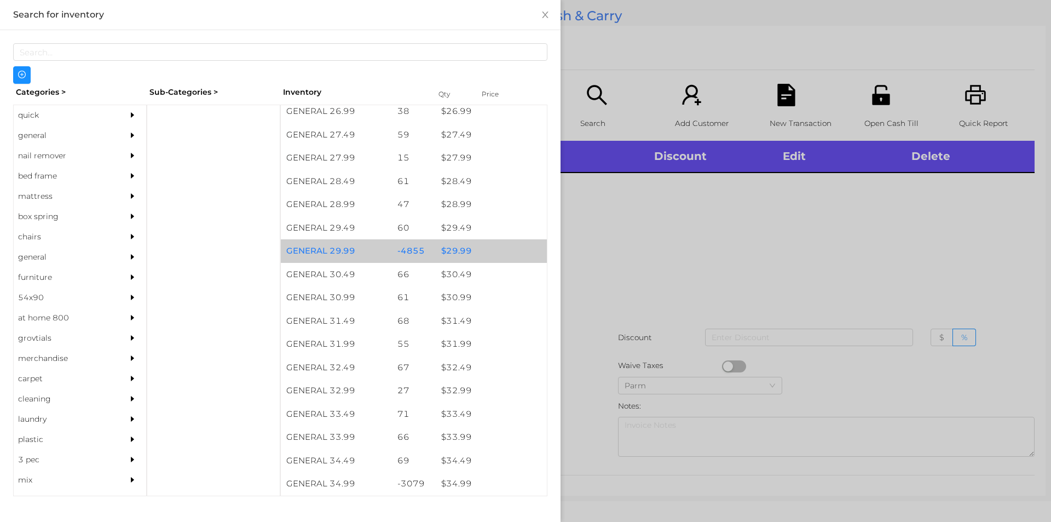
click at [465, 251] on div "$ 29.99" at bounding box center [491, 251] width 111 height 24
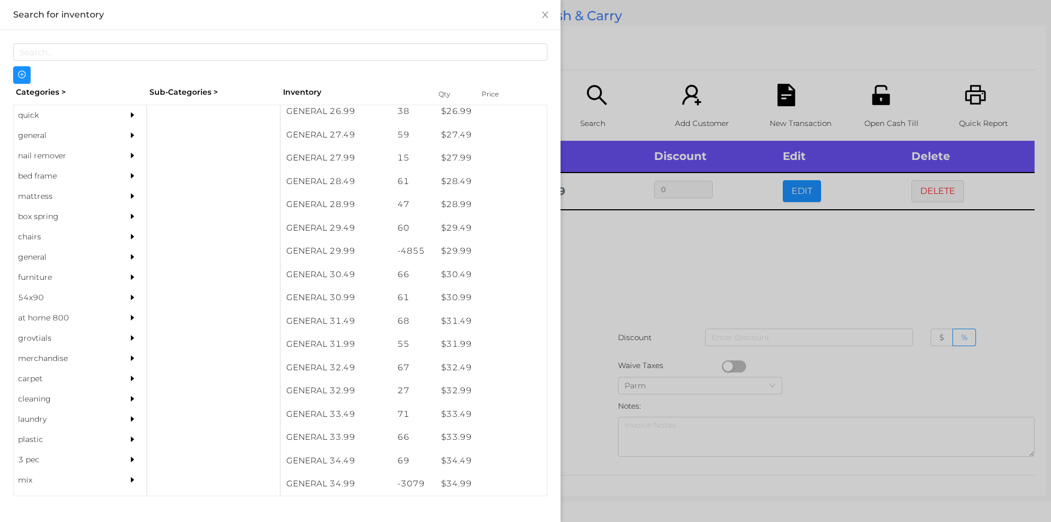
click at [637, 291] on div at bounding box center [525, 261] width 1051 height 522
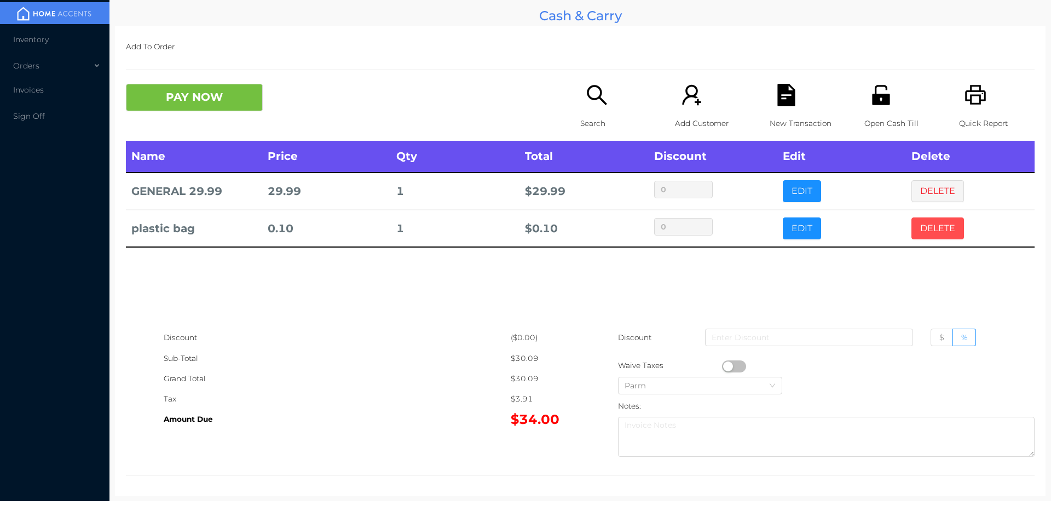
click at [930, 237] on button "DELETE" at bounding box center [937, 228] width 53 height 22
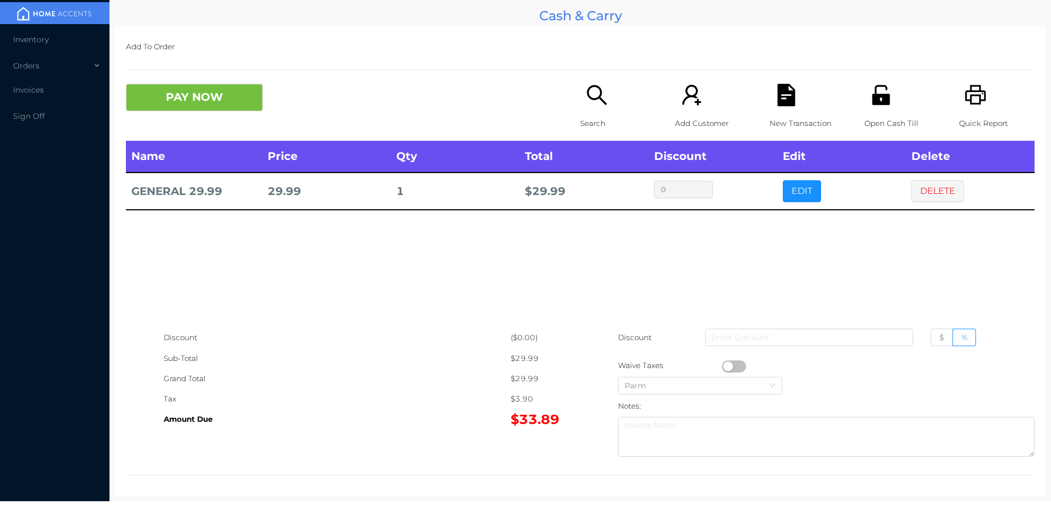
click at [595, 90] on icon "icon: search" at bounding box center [597, 95] width 22 height 22
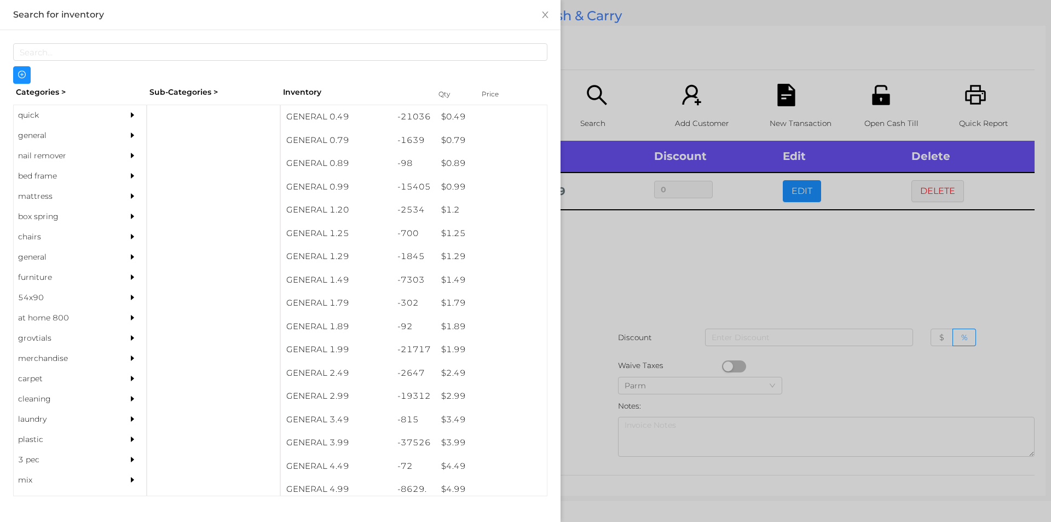
click at [603, 273] on div at bounding box center [525, 261] width 1051 height 522
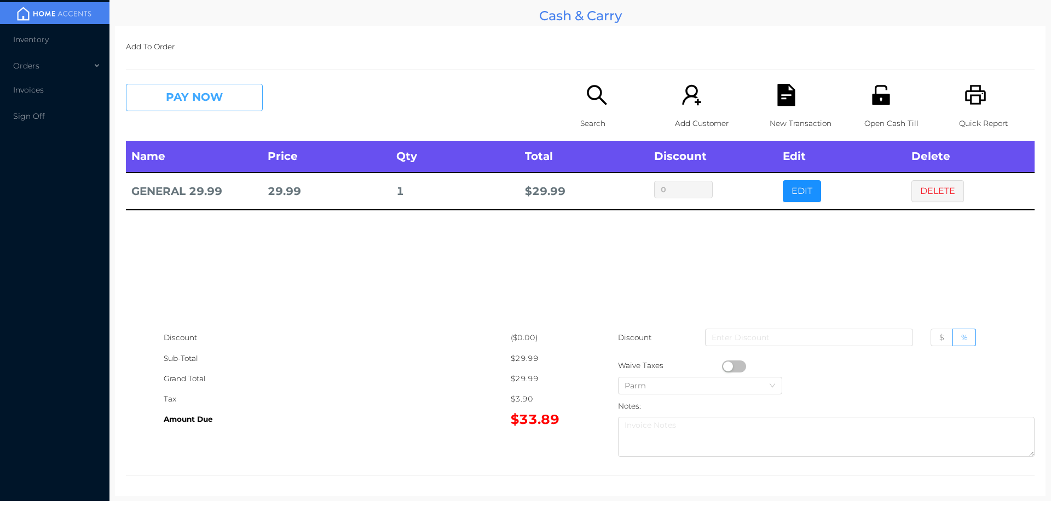
click at [229, 92] on button "PAY NOW" at bounding box center [194, 97] width 137 height 27
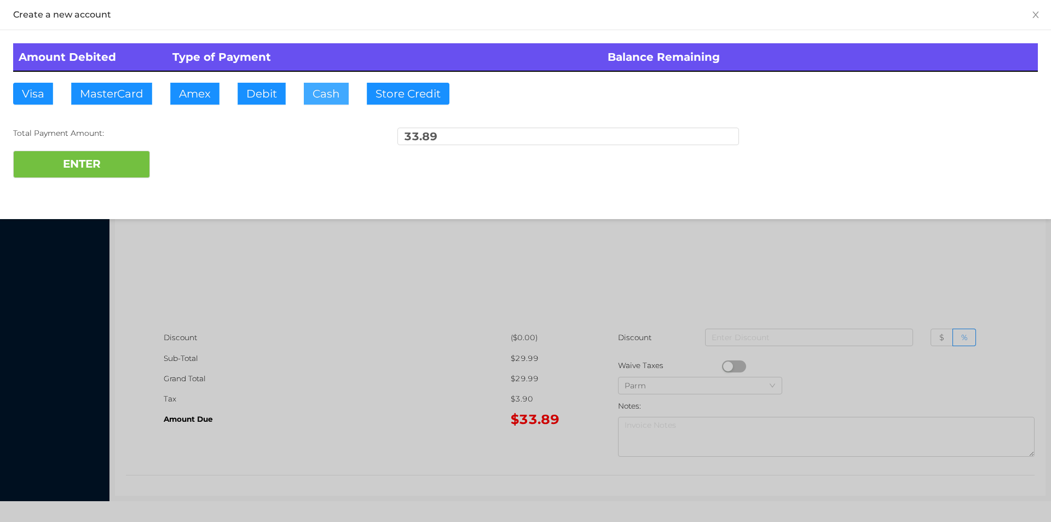
click at [320, 97] on button "Cash" at bounding box center [326, 94] width 45 height 22
type input "50"
click at [121, 158] on button "ENTER" at bounding box center [81, 164] width 137 height 27
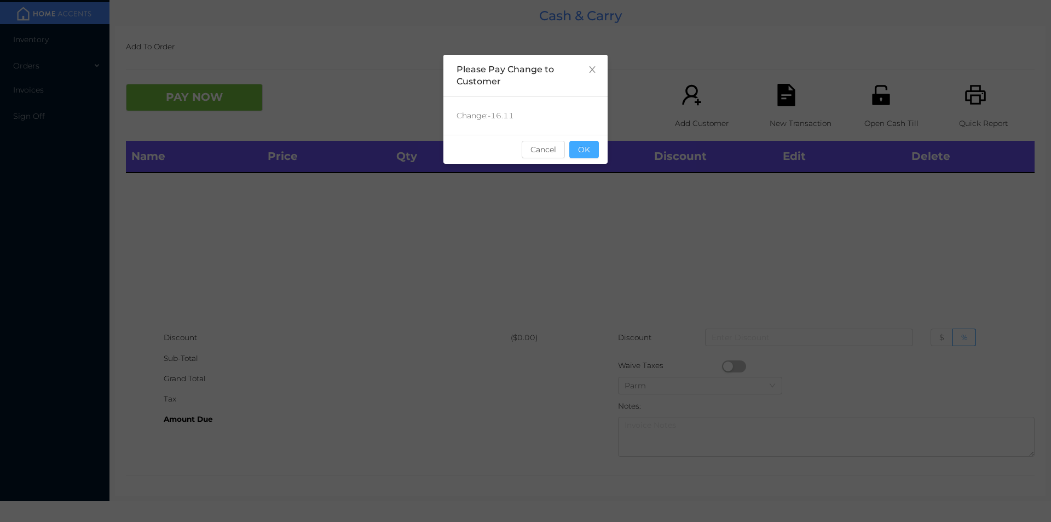
click at [582, 147] on button "OK" at bounding box center [584, 150] width 30 height 18
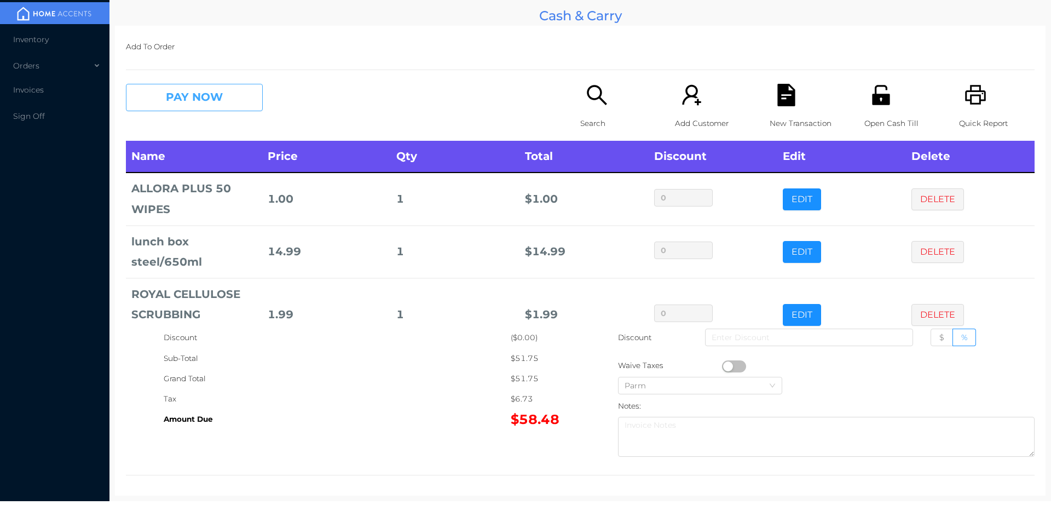
click at [218, 88] on button "PAY NOW" at bounding box center [194, 97] width 137 height 27
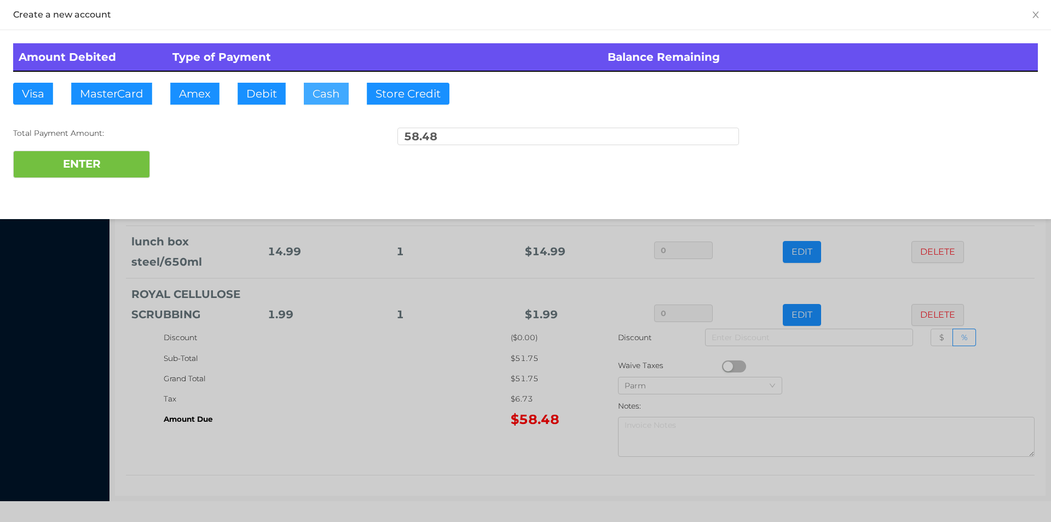
click at [333, 97] on button "Cash" at bounding box center [326, 94] width 45 height 22
type input "60"
click at [84, 176] on button "ENTER" at bounding box center [81, 164] width 137 height 27
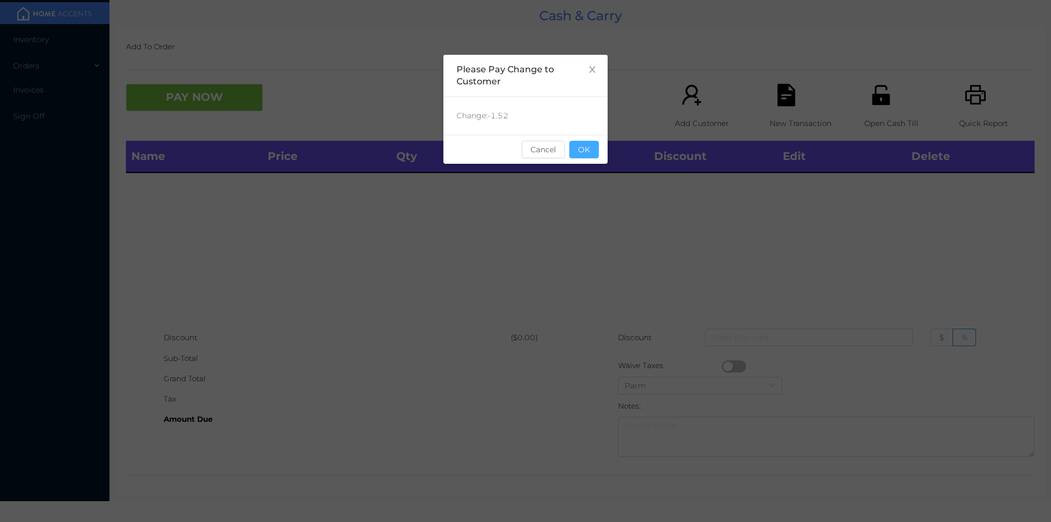
click at [570, 154] on button "OK" at bounding box center [584, 150] width 30 height 18
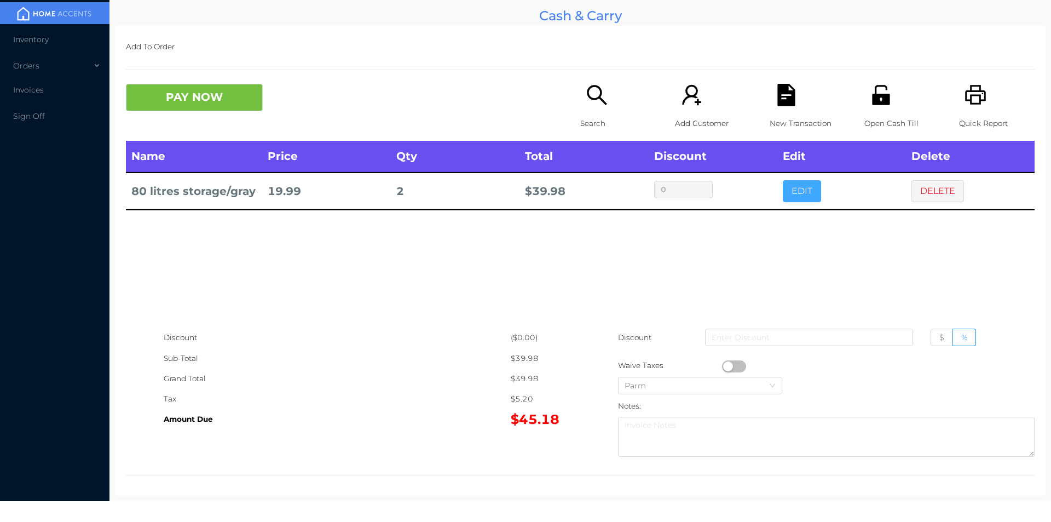
click at [804, 192] on button "EDIT" at bounding box center [802, 191] width 38 height 22
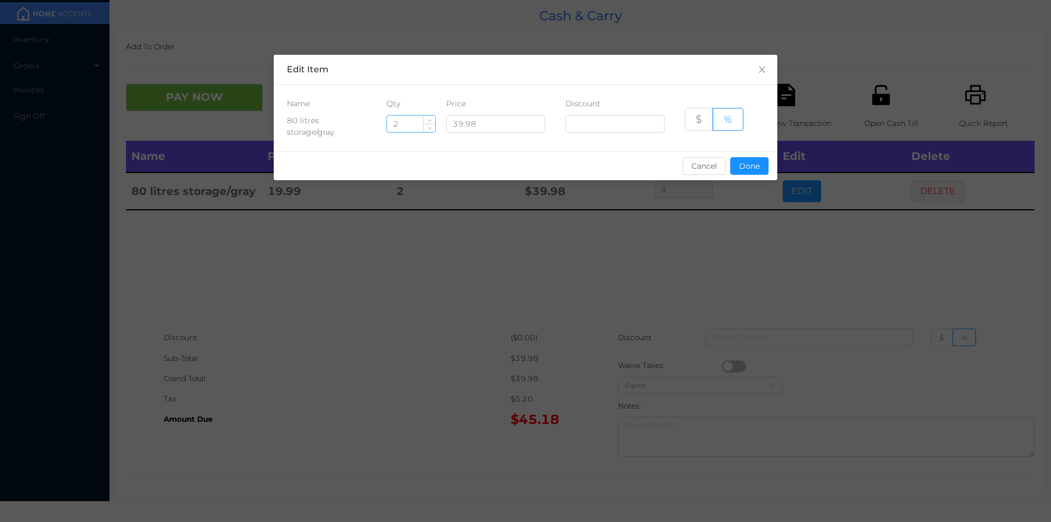
click at [408, 122] on input "2" at bounding box center [411, 124] width 48 height 16
type input "1"
click at [754, 164] on button "Done" at bounding box center [749, 166] width 38 height 18
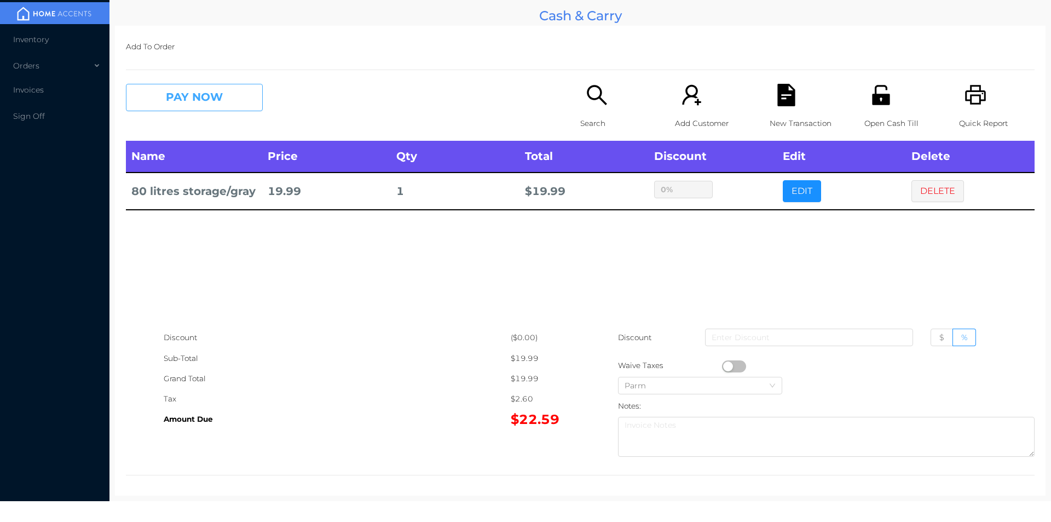
click at [190, 84] on button "PAY NOW" at bounding box center [194, 97] width 137 height 27
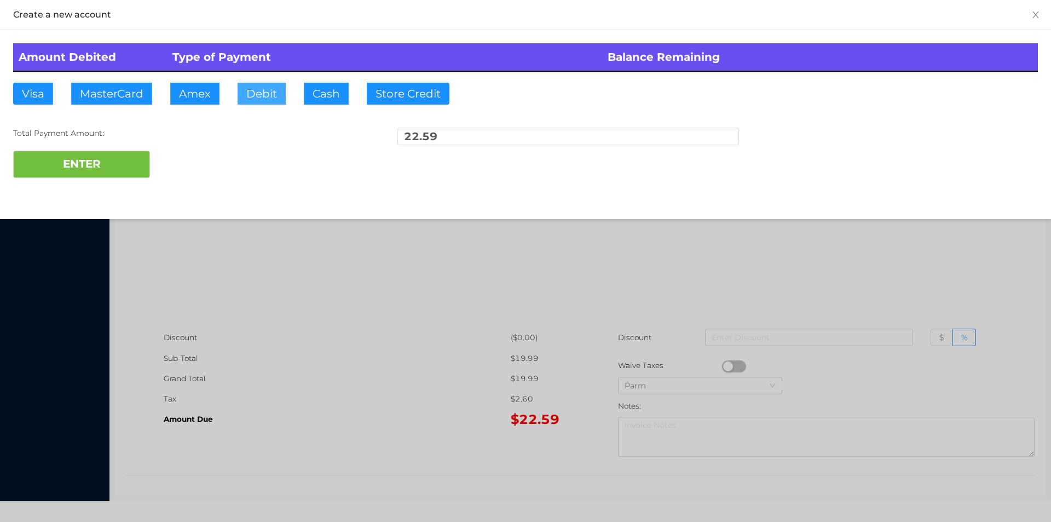
click at [244, 93] on button "Debit" at bounding box center [262, 94] width 48 height 22
click at [82, 169] on button "ENTER" at bounding box center [81, 164] width 137 height 27
type input "0"
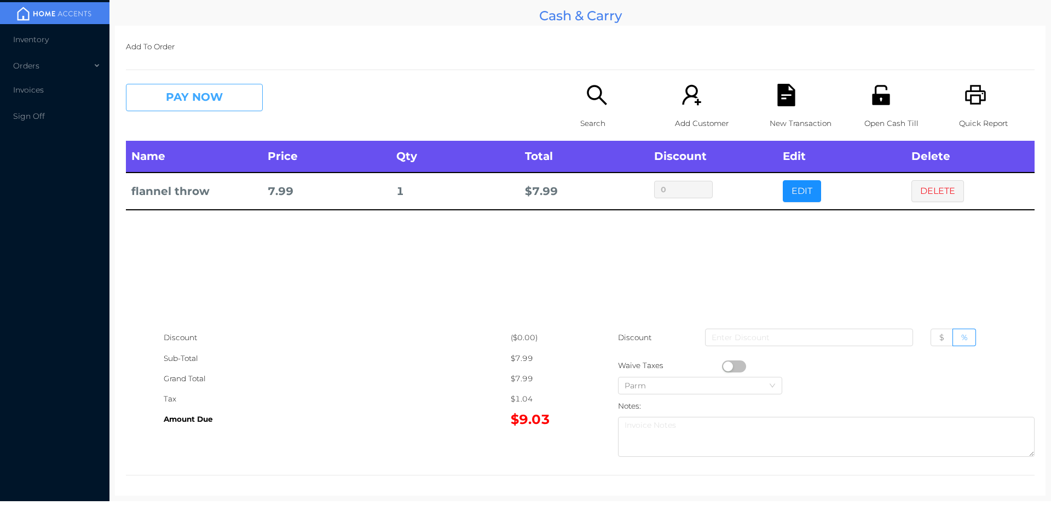
click at [204, 100] on button "PAY NOW" at bounding box center [194, 97] width 137 height 27
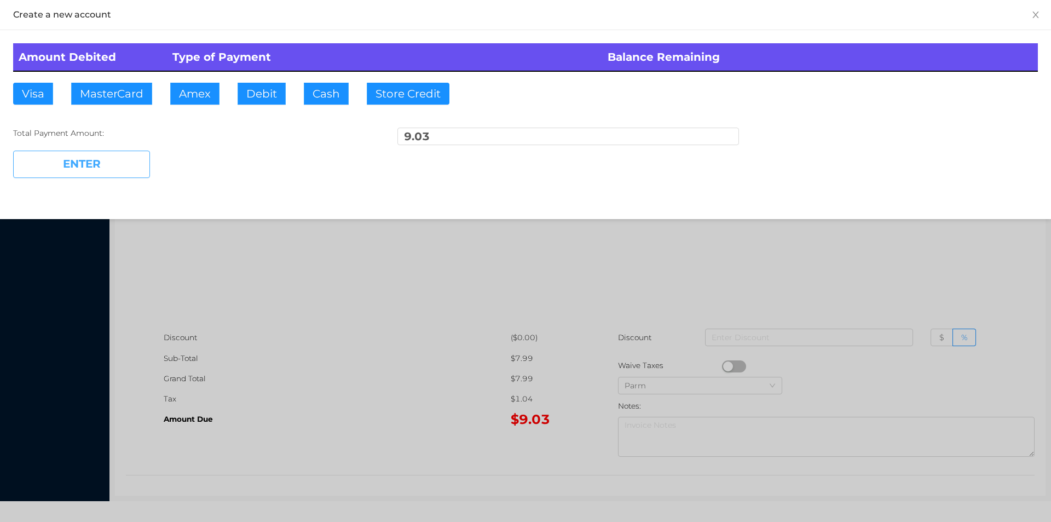
click at [37, 166] on button "ENTER" at bounding box center [81, 164] width 137 height 27
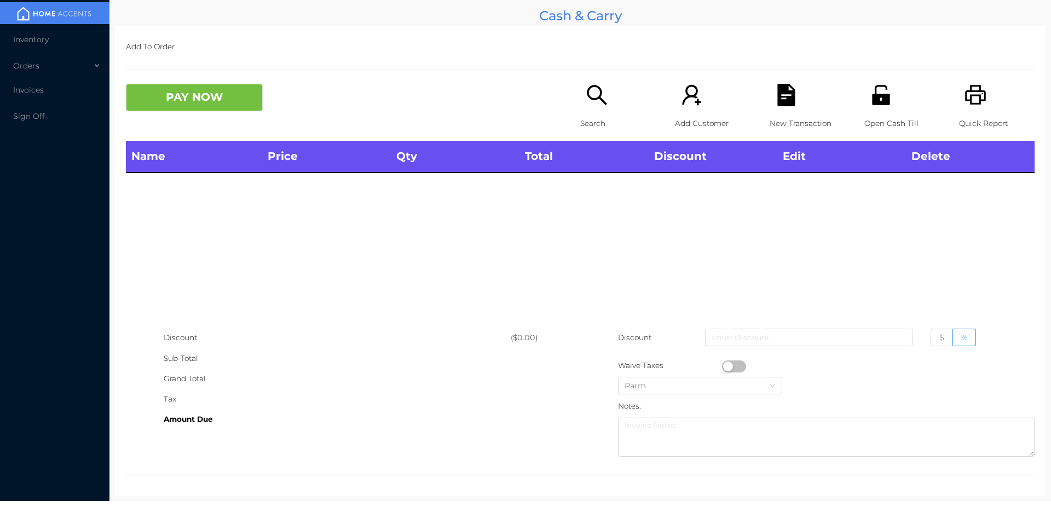
click at [593, 109] on div "Search" at bounding box center [618, 112] width 76 height 57
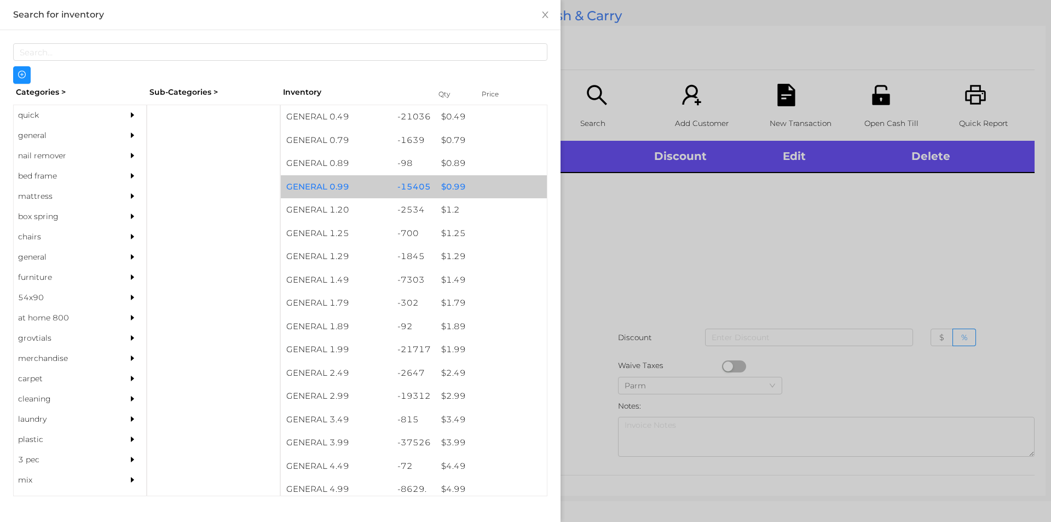
click at [458, 191] on div "$ 0.99" at bounding box center [491, 187] width 111 height 24
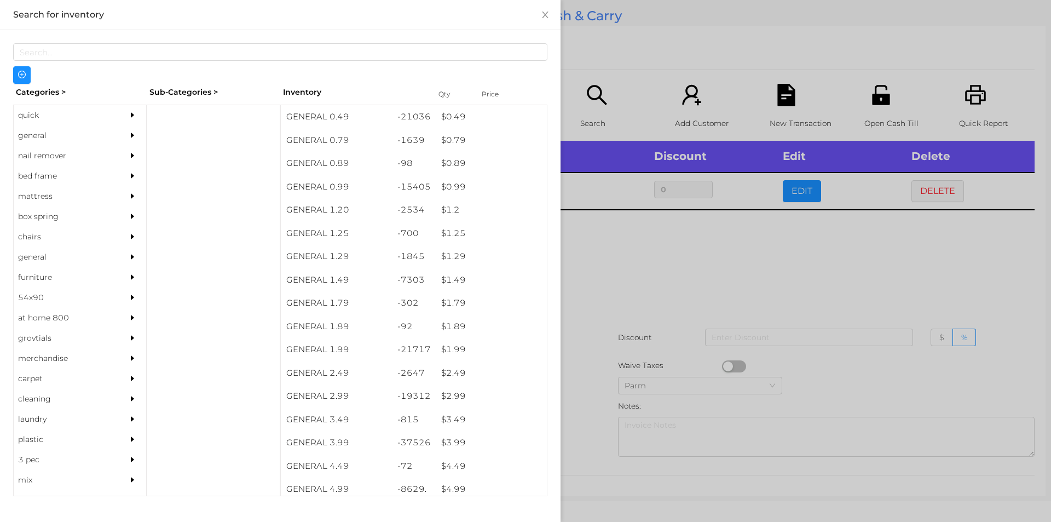
click at [653, 257] on div at bounding box center [525, 261] width 1051 height 522
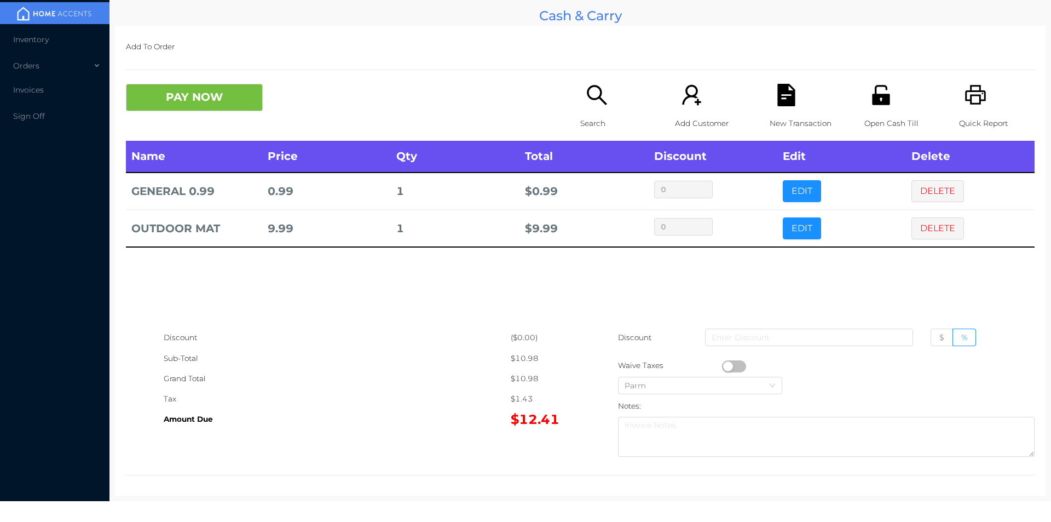
click at [586, 92] on icon "icon: search" at bounding box center [597, 95] width 22 height 22
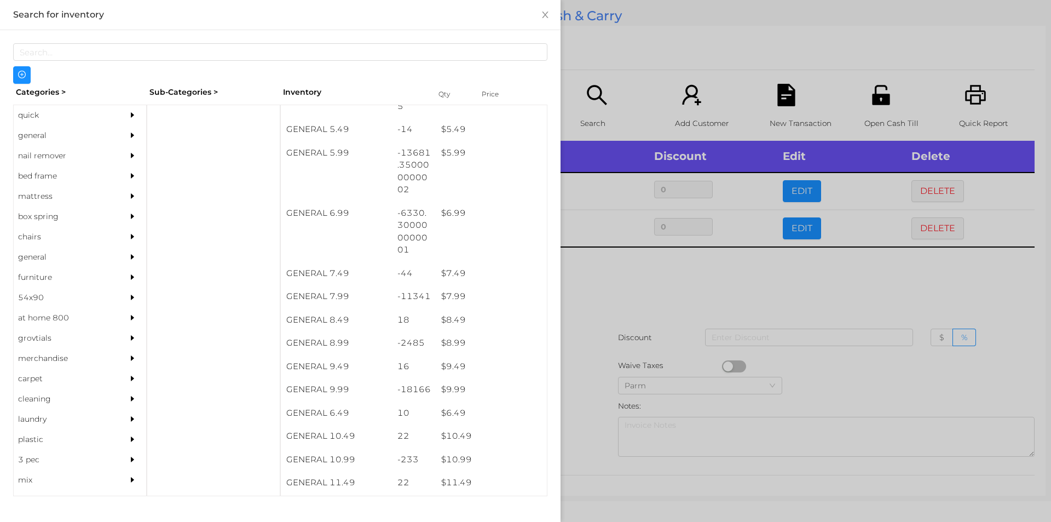
scroll to position [395, 0]
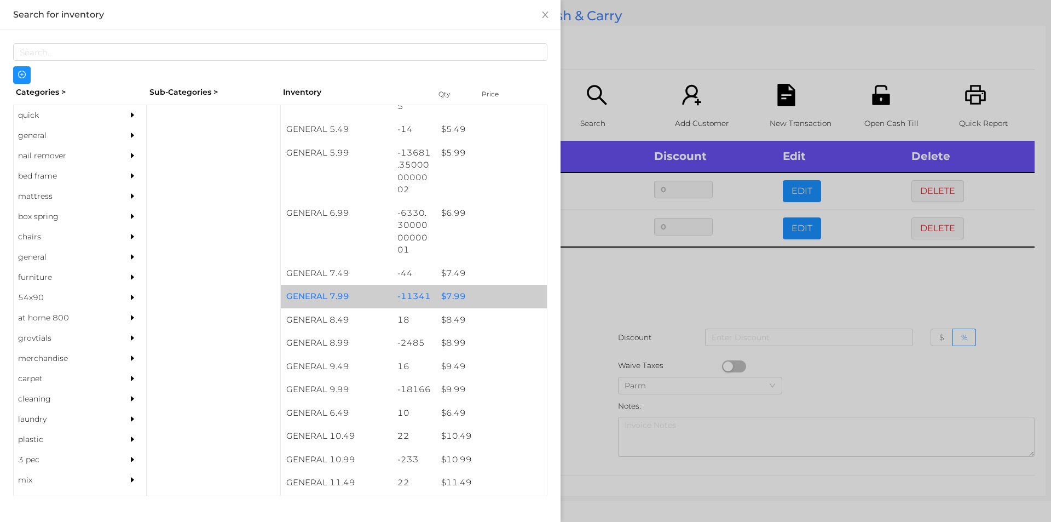
click at [444, 302] on div "$ 7.99" at bounding box center [491, 297] width 111 height 24
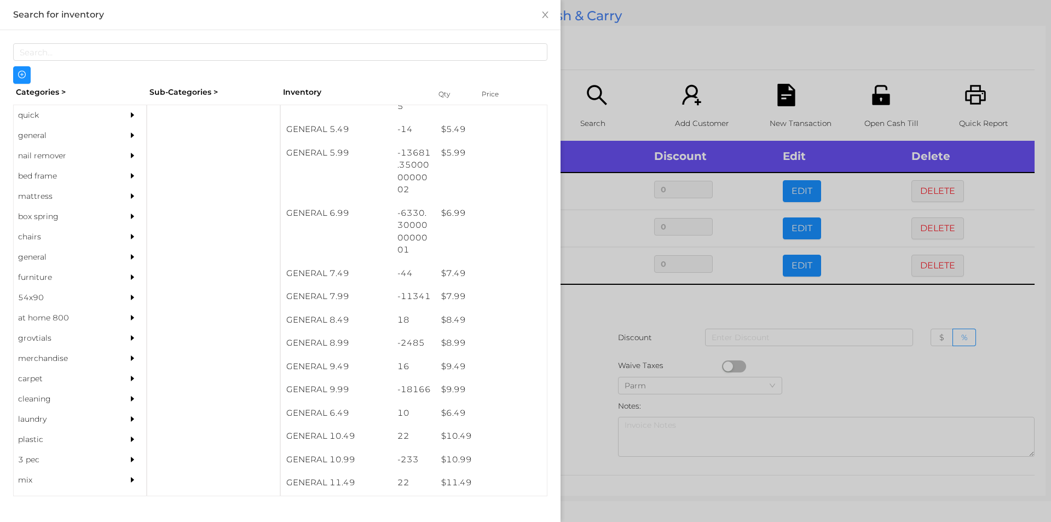
click at [605, 371] on div at bounding box center [525, 261] width 1051 height 522
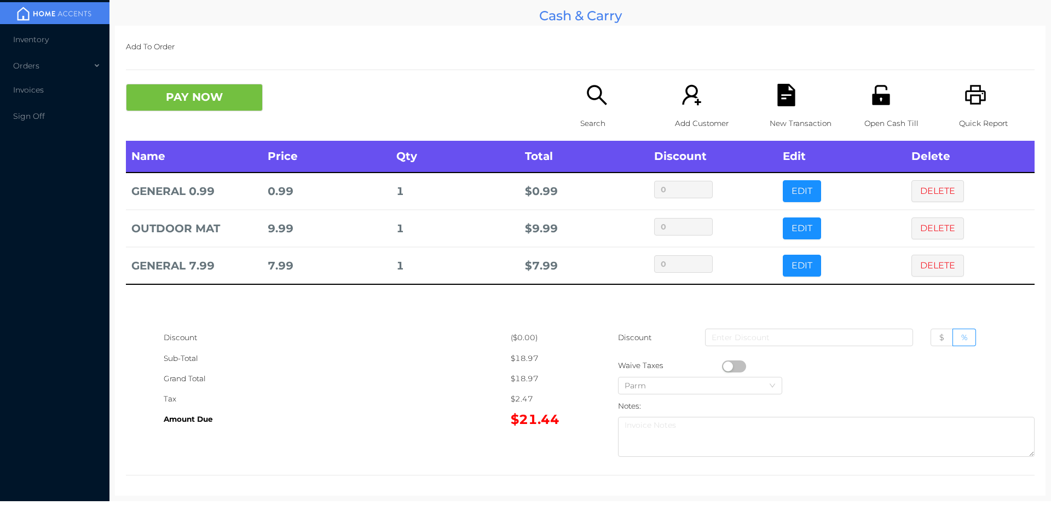
scroll to position [1, 0]
click at [107, 84] on li "Invoices" at bounding box center [54, 90] width 109 height 22
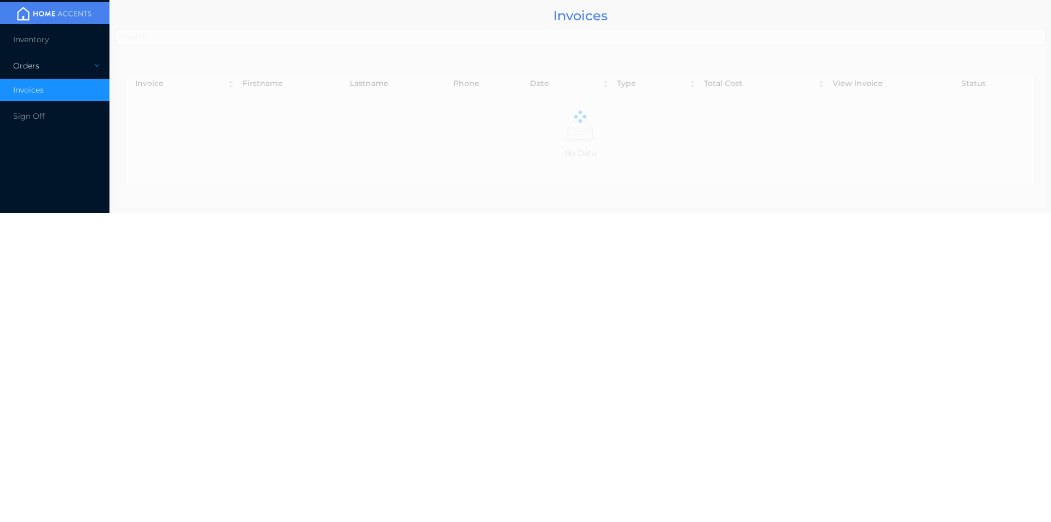
click at [41, 74] on div "Orders" at bounding box center [54, 66] width 109 height 22
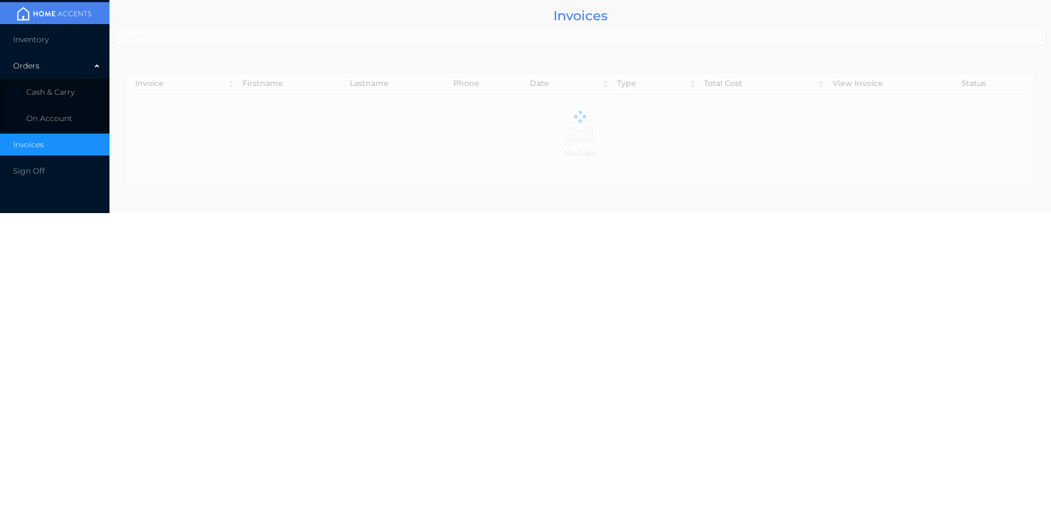
click at [55, 70] on div "Orders" at bounding box center [54, 66] width 109 height 22
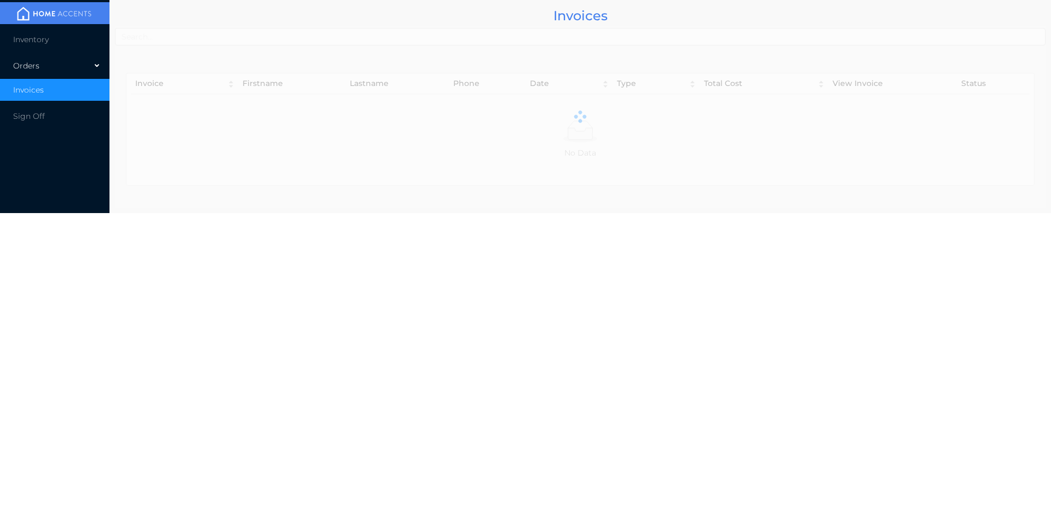
click at [67, 57] on div "Orders" at bounding box center [54, 66] width 109 height 22
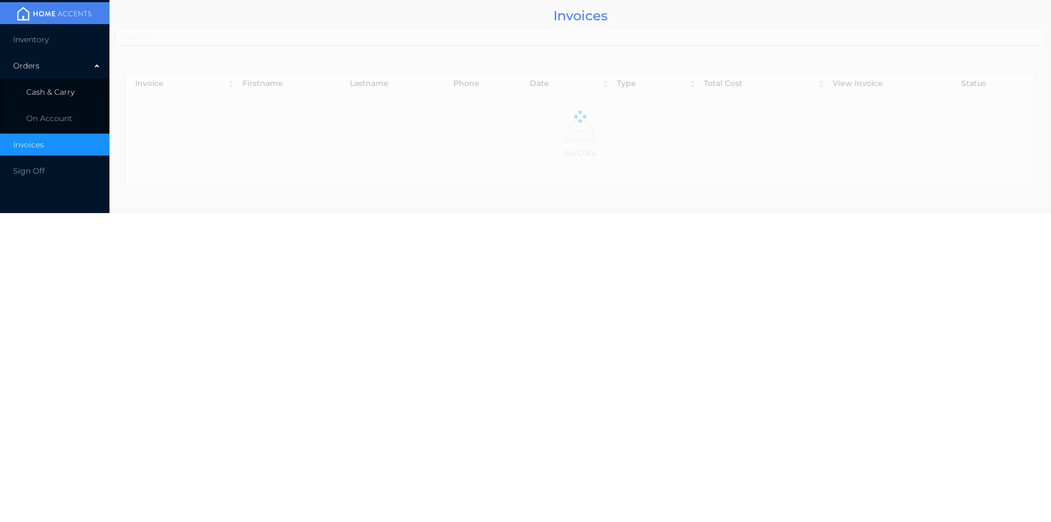
click at [76, 93] on li "Cash & Carry" at bounding box center [54, 92] width 109 height 22
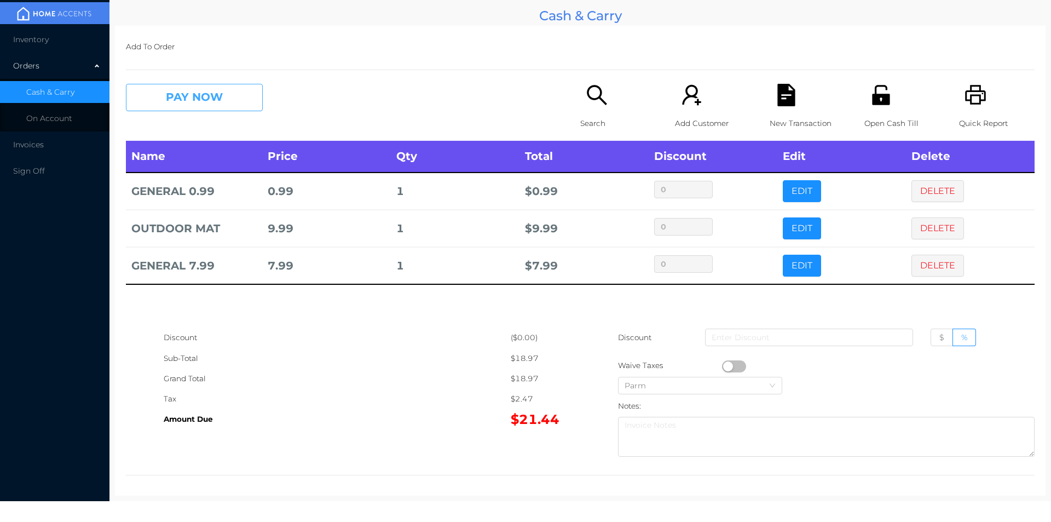
click at [213, 95] on button "PAY NOW" at bounding box center [194, 97] width 137 height 27
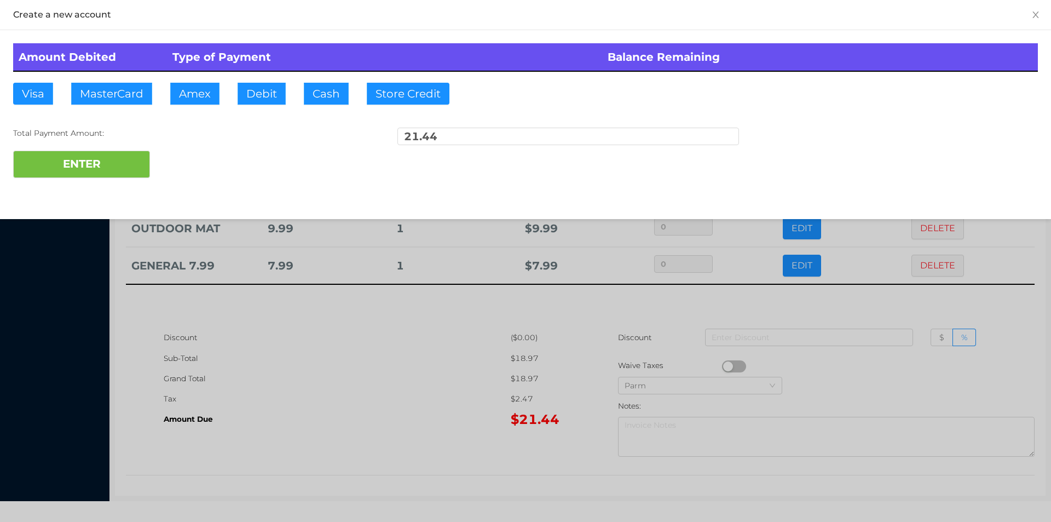
click at [1, 88] on div "Amount Debited Type of Payment Balance Remaining Visa MasterCard Amex Debit Cas…" at bounding box center [525, 110] width 1051 height 161
click at [44, 91] on button "Visa" at bounding box center [33, 94] width 40 height 22
click at [62, 173] on button "ENTER" at bounding box center [81, 164] width 137 height 27
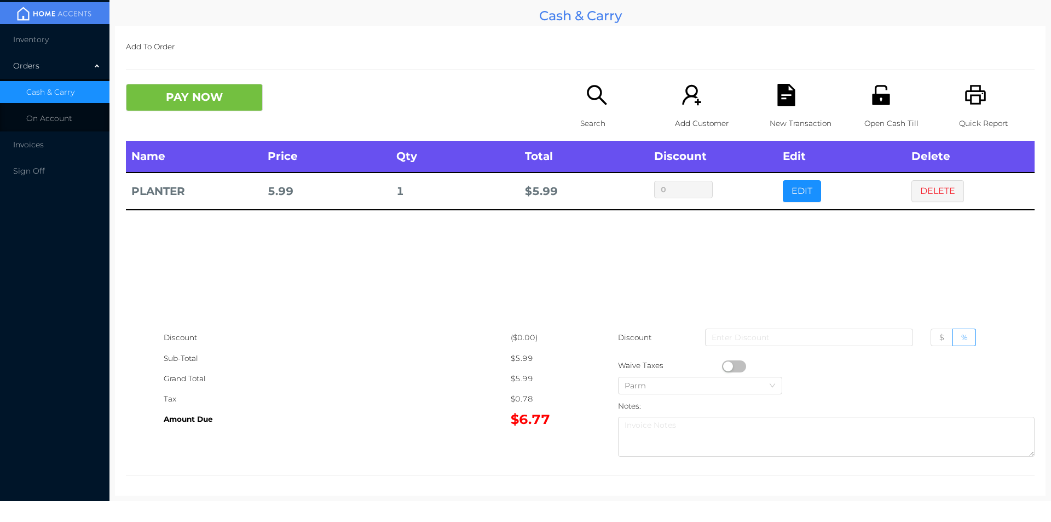
click at [778, 94] on icon "icon: file-text" at bounding box center [786, 95] width 18 height 22
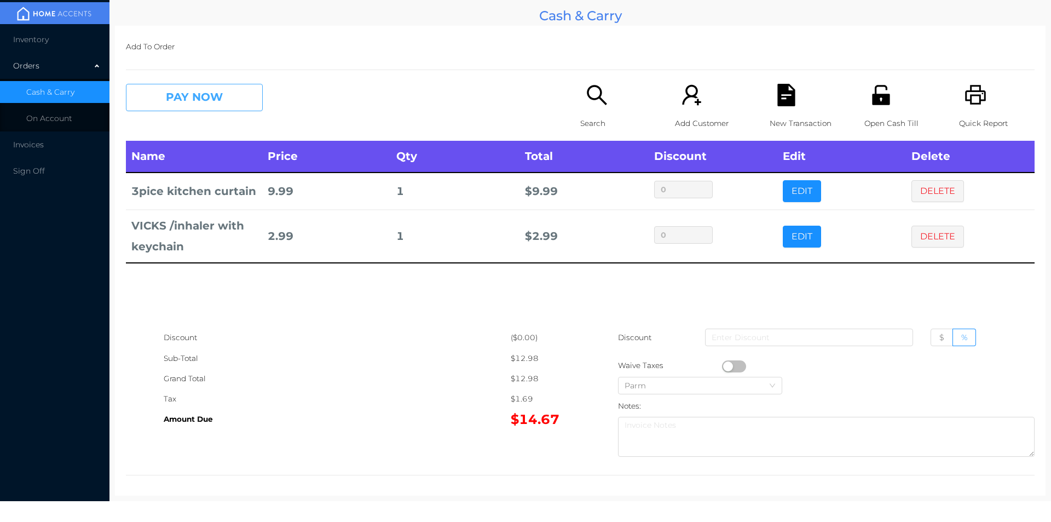
click at [201, 103] on button "PAY NOW" at bounding box center [194, 97] width 137 height 27
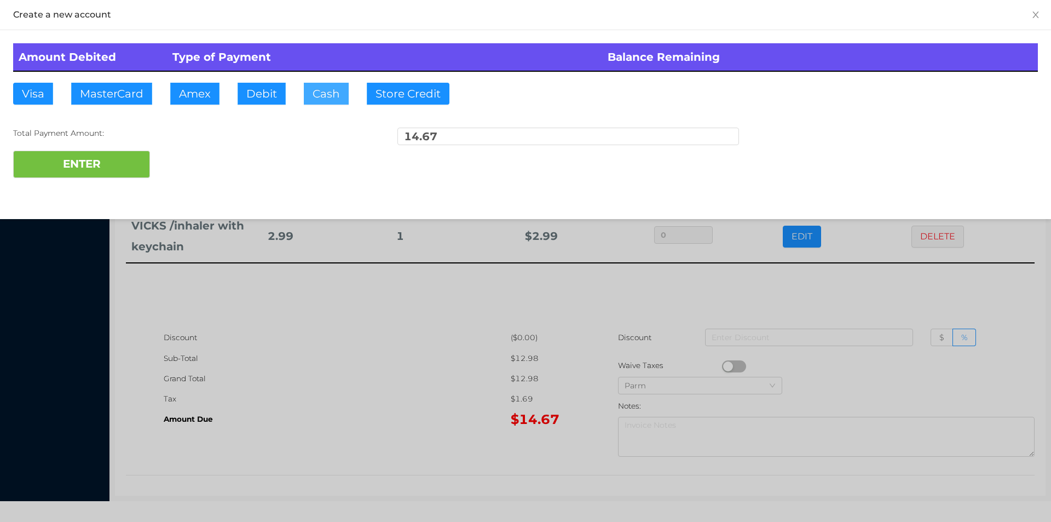
click at [320, 100] on button "Cash" at bounding box center [326, 94] width 45 height 22
type input "50"
click at [74, 175] on button "ENTER" at bounding box center [81, 164] width 137 height 27
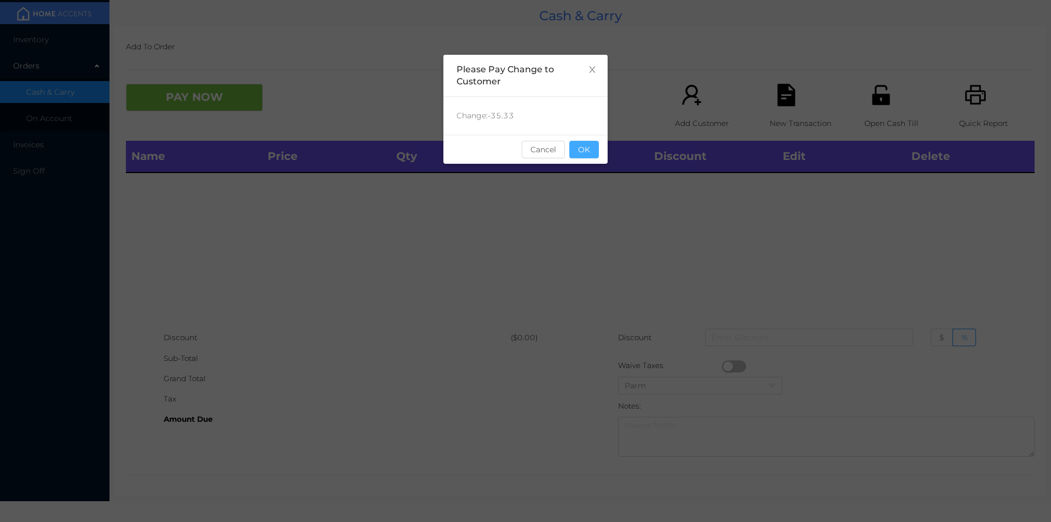
click at [589, 156] on button "OK" at bounding box center [584, 150] width 30 height 18
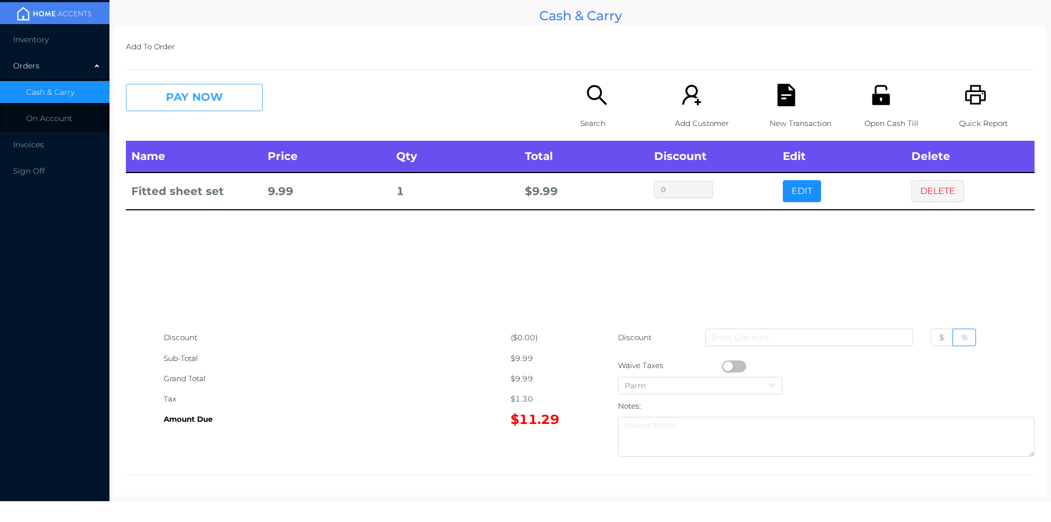
click at [155, 94] on button "PAY NOW" at bounding box center [194, 97] width 137 height 27
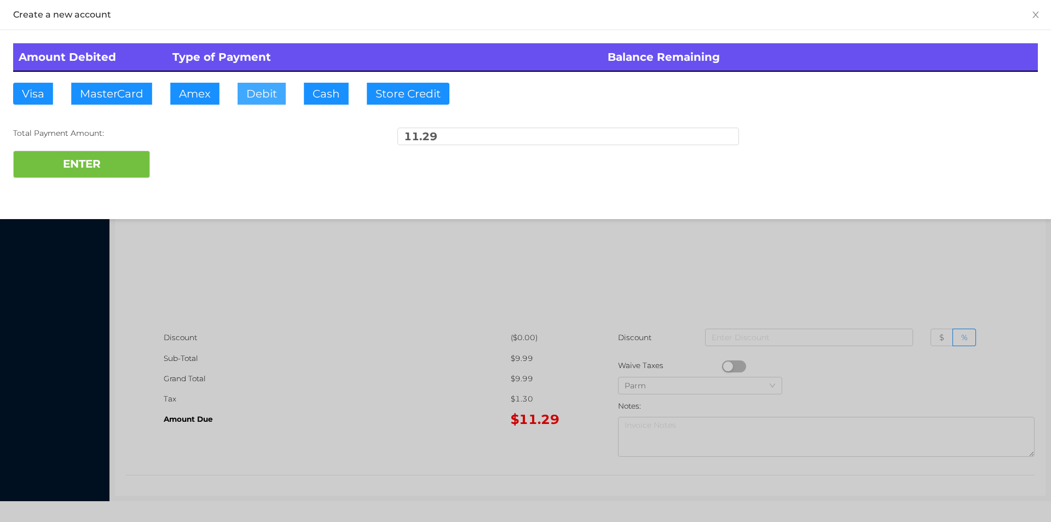
click at [256, 93] on button "Debit" at bounding box center [262, 94] width 48 height 22
type input "20."
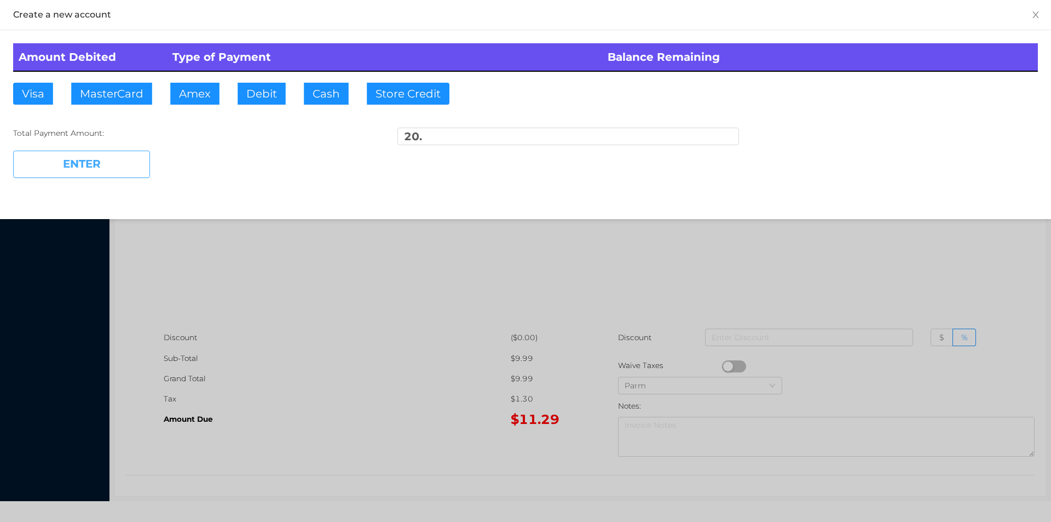
click at [113, 154] on button "ENTER" at bounding box center [81, 164] width 137 height 27
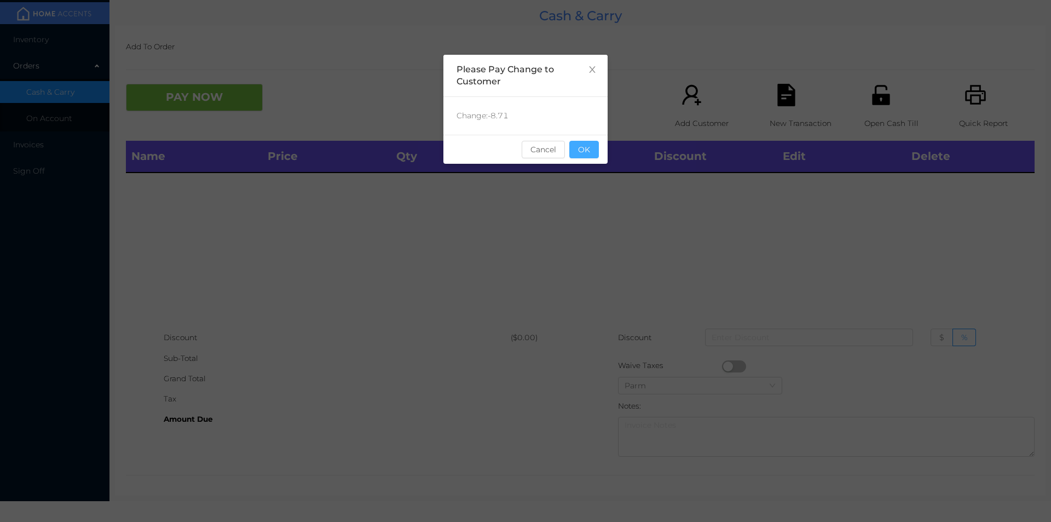
click at [580, 154] on button "OK" at bounding box center [584, 150] width 30 height 18
click at [596, 211] on div "Name Price Qty Total Discount Edit Delete" at bounding box center [580, 234] width 909 height 187
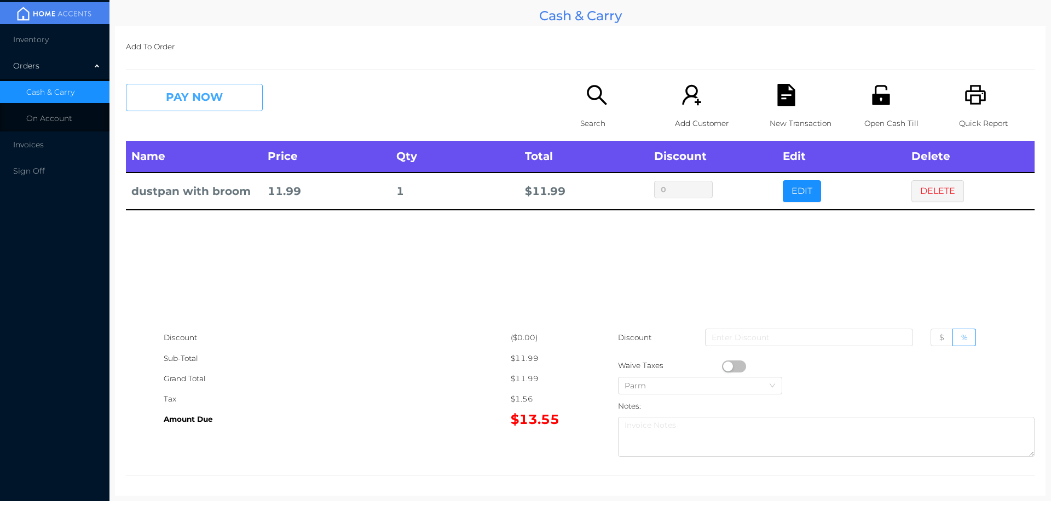
click at [175, 101] on button "PAY NOW" at bounding box center [194, 97] width 137 height 27
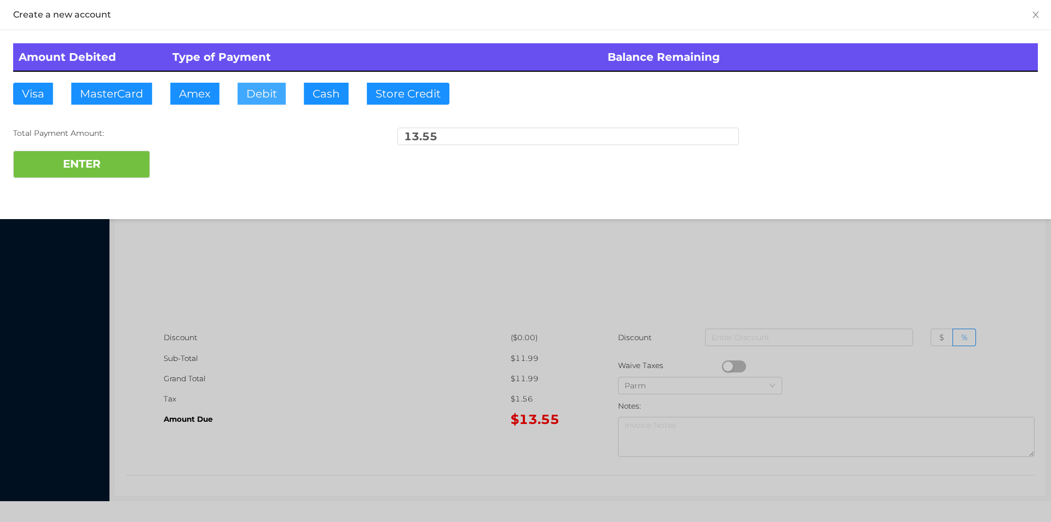
click at [262, 102] on button "Debit" at bounding box center [262, 94] width 48 height 22
type input "20."
click at [110, 174] on button "ENTER" at bounding box center [81, 164] width 137 height 27
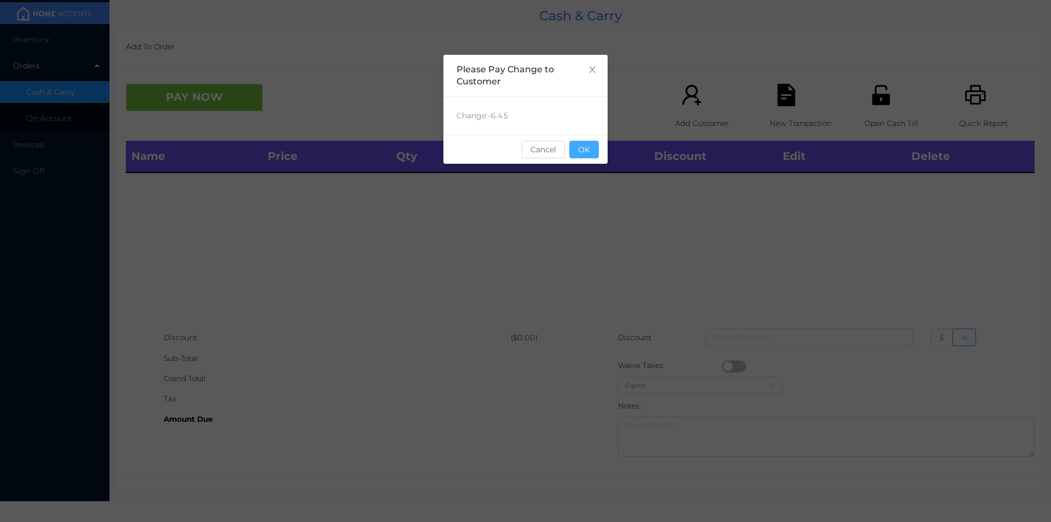
click at [590, 147] on button "OK" at bounding box center [584, 150] width 30 height 18
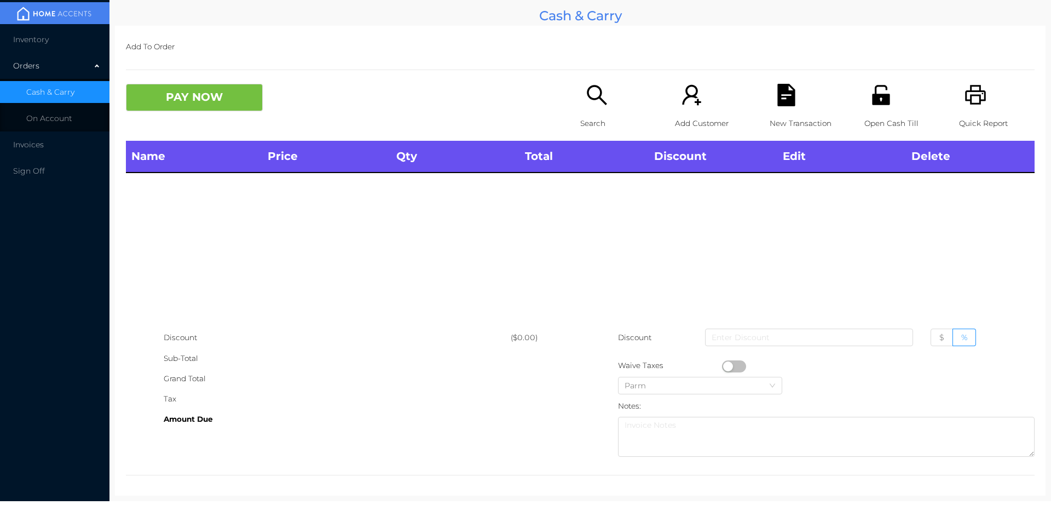
click at [870, 116] on p "Open Cash Till" at bounding box center [902, 123] width 76 height 20
click at [590, 93] on icon "icon: search" at bounding box center [597, 95] width 22 height 22
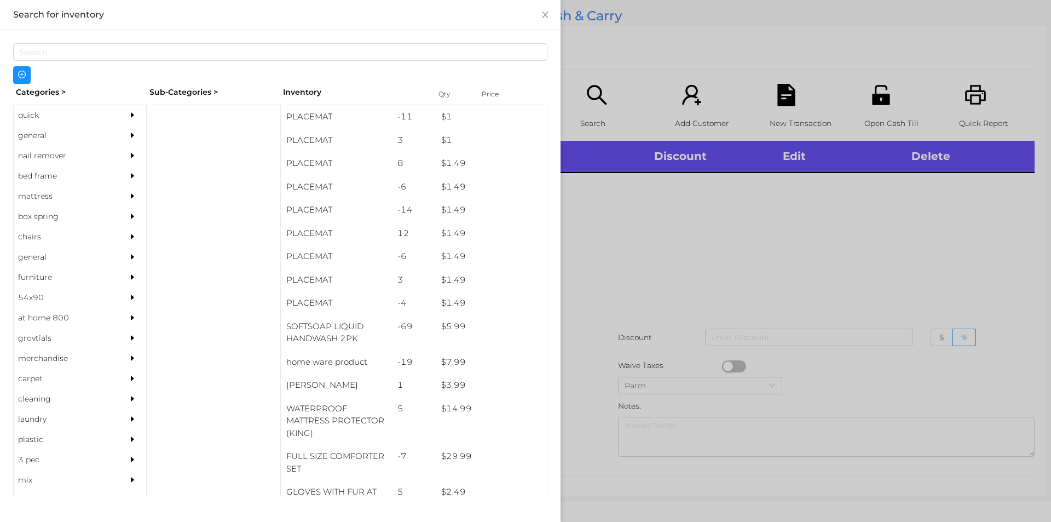
click at [36, 132] on div "general" at bounding box center [64, 135] width 100 height 20
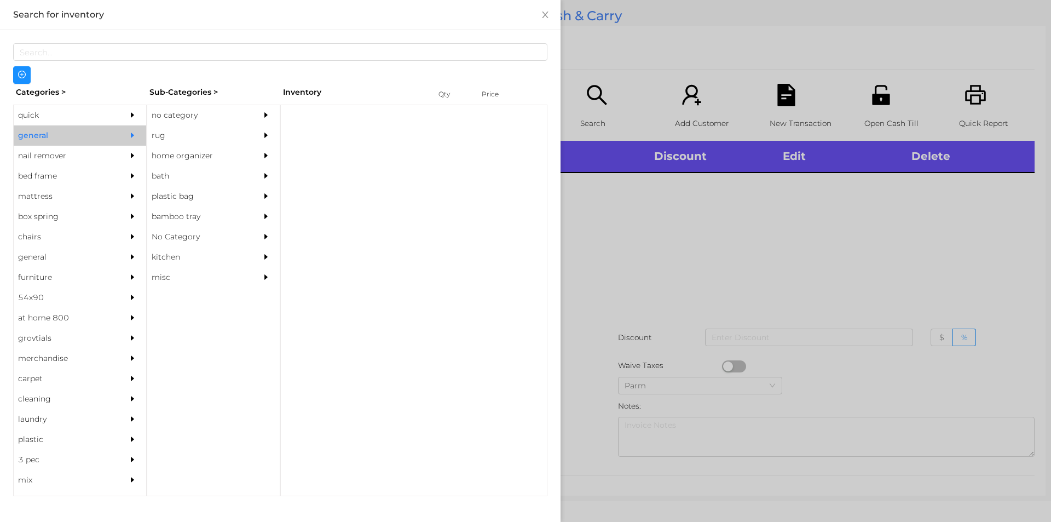
click at [176, 115] on div "no category" at bounding box center [197, 115] width 100 height 20
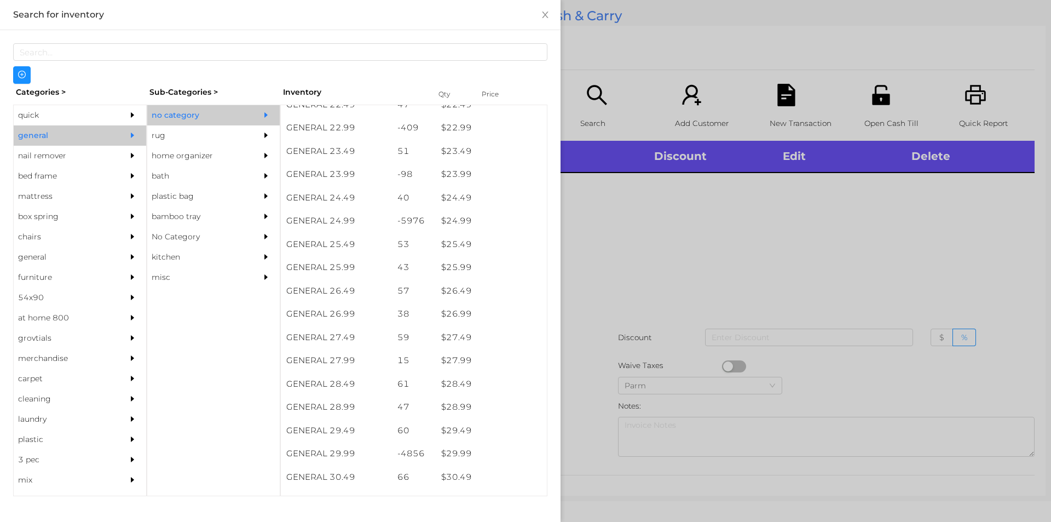
scroll to position [1308, 0]
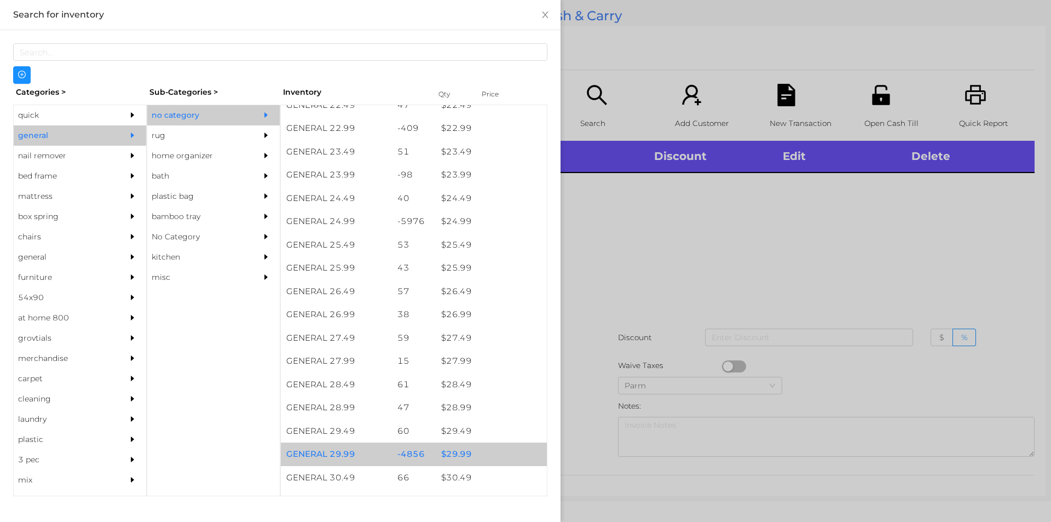
click at [453, 456] on div "$ 29.99" at bounding box center [491, 454] width 111 height 24
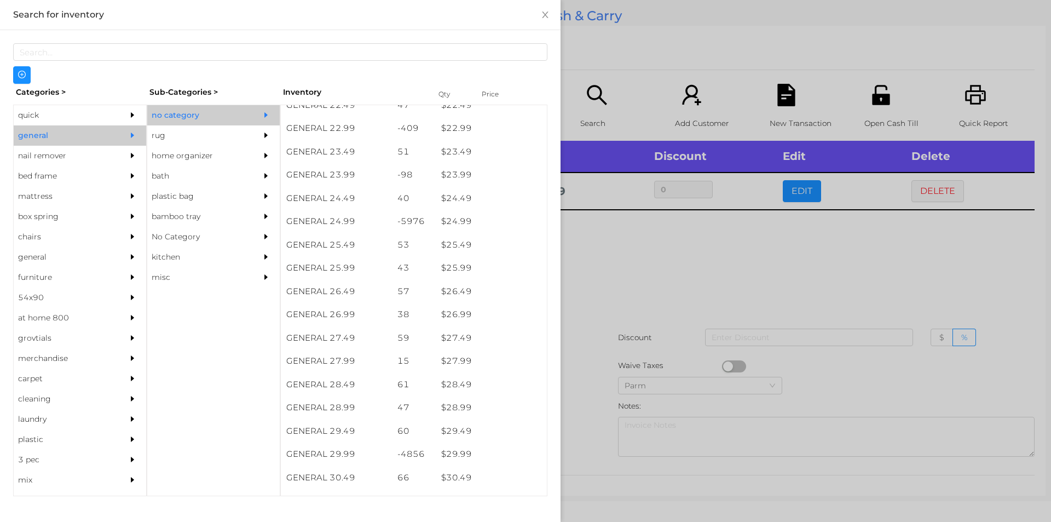
click at [581, 424] on div at bounding box center [525, 261] width 1051 height 522
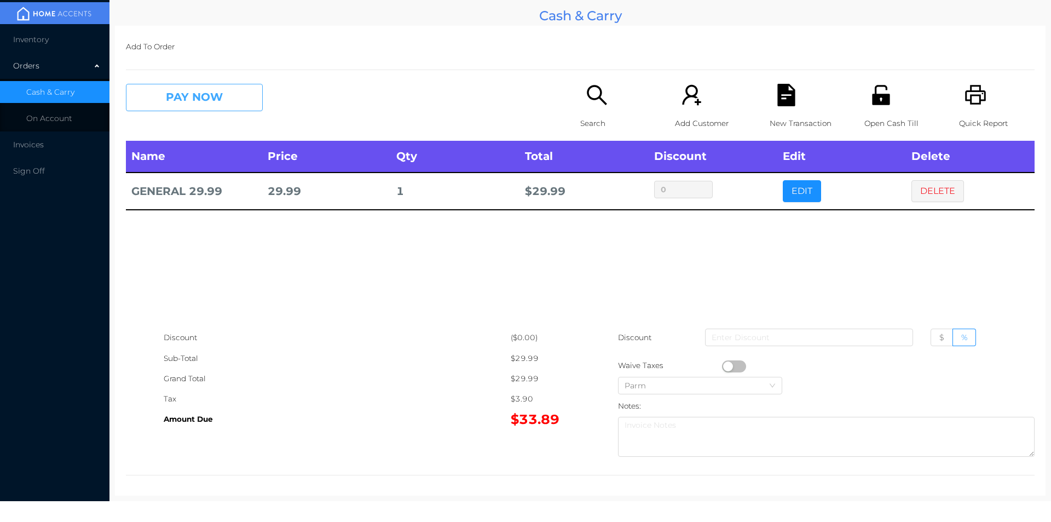
click at [187, 97] on button "PAY NOW" at bounding box center [194, 97] width 137 height 27
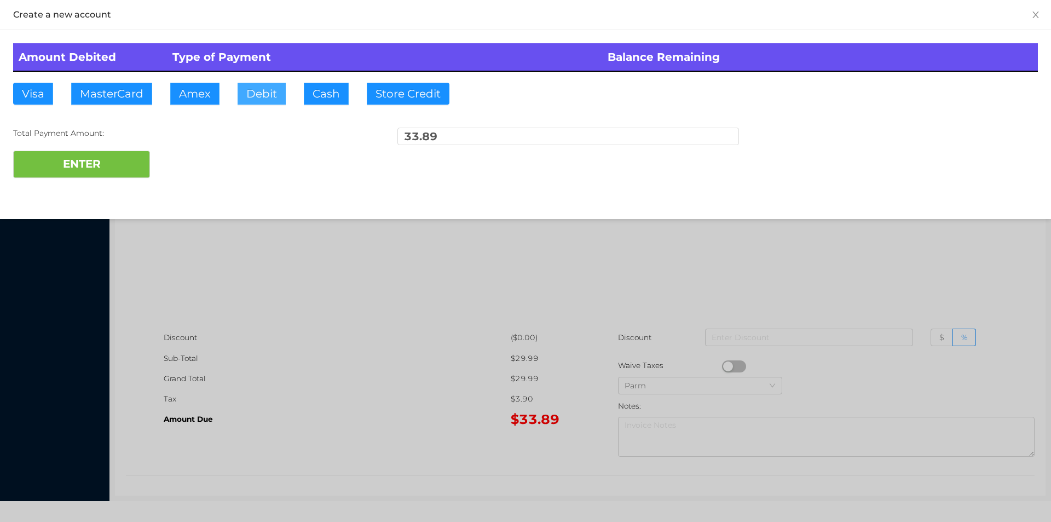
click at [238, 98] on button "Debit" at bounding box center [262, 94] width 48 height 22
type input "40."
click at [107, 153] on button "ENTER" at bounding box center [81, 164] width 137 height 27
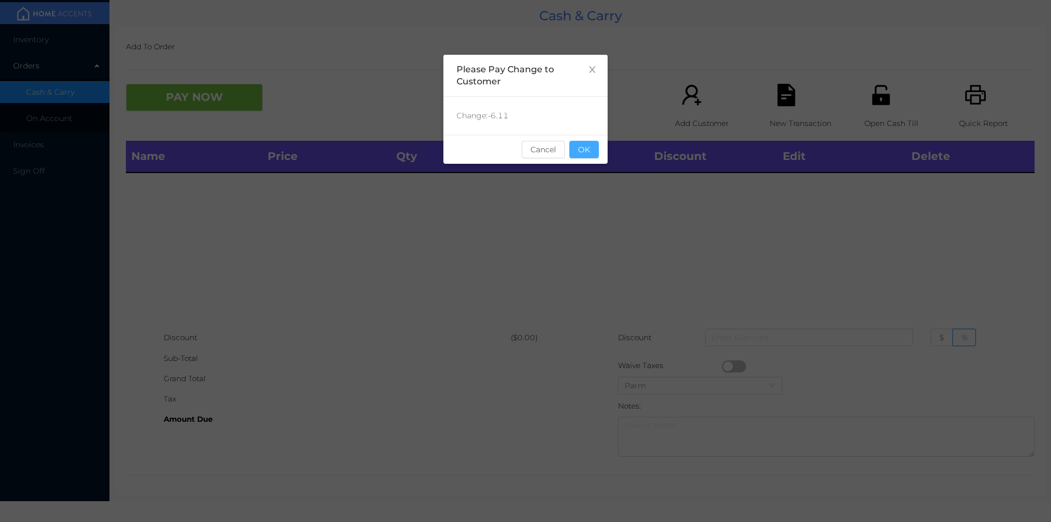
click at [572, 147] on button "OK" at bounding box center [584, 150] width 30 height 18
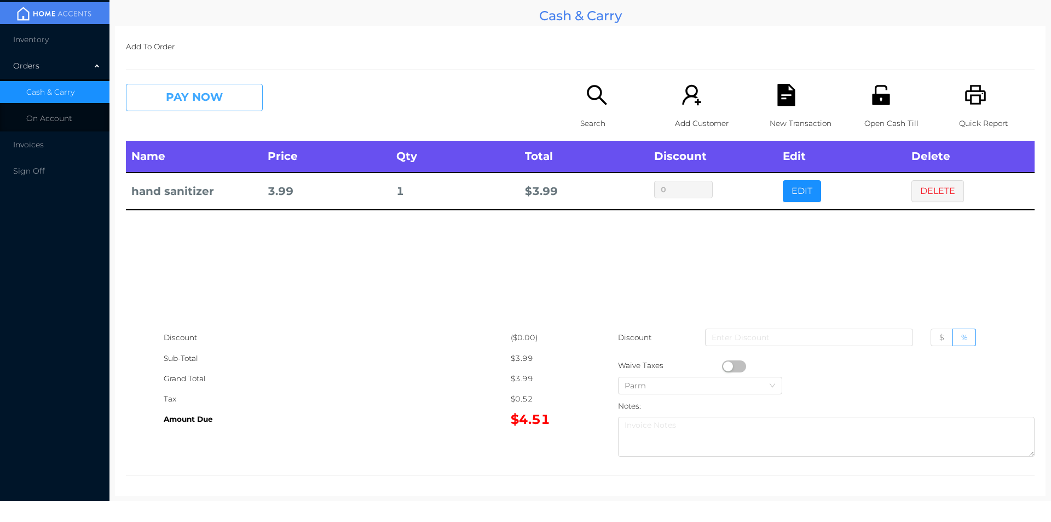
click at [199, 109] on button "PAY NOW" at bounding box center [194, 97] width 137 height 27
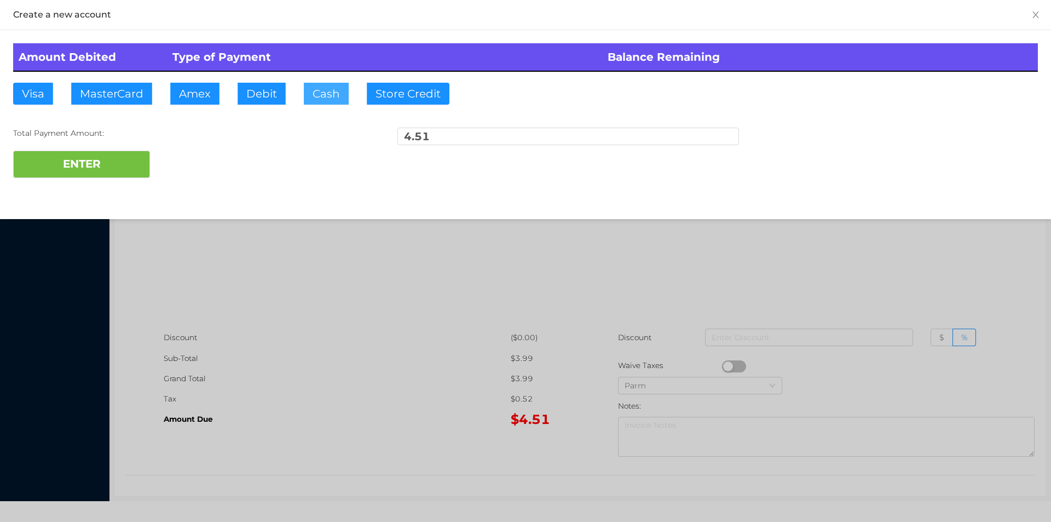
click at [320, 93] on button "Cash" at bounding box center [326, 94] width 45 height 22
type input "50."
click at [97, 174] on button "ENTER" at bounding box center [81, 164] width 137 height 27
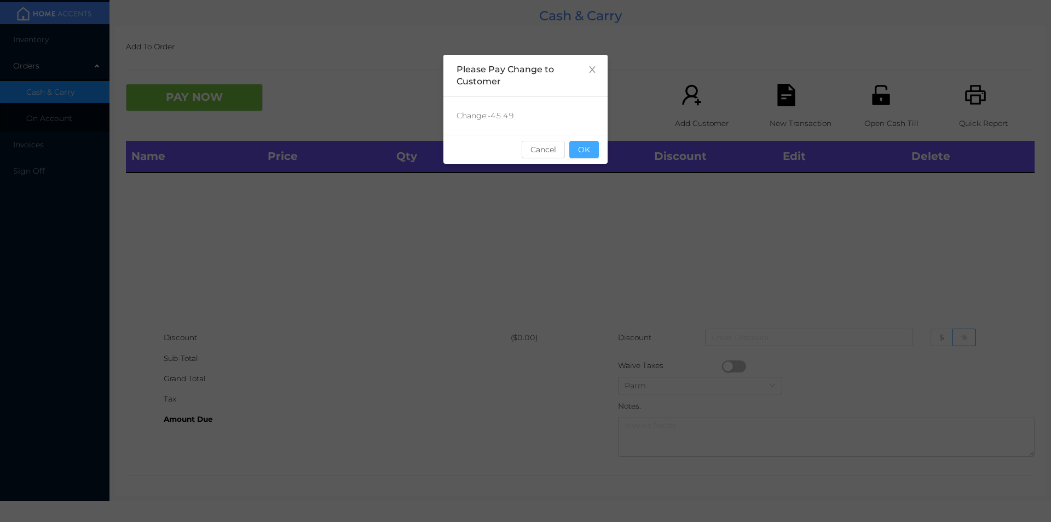
click at [586, 149] on button "OK" at bounding box center [584, 150] width 30 height 18
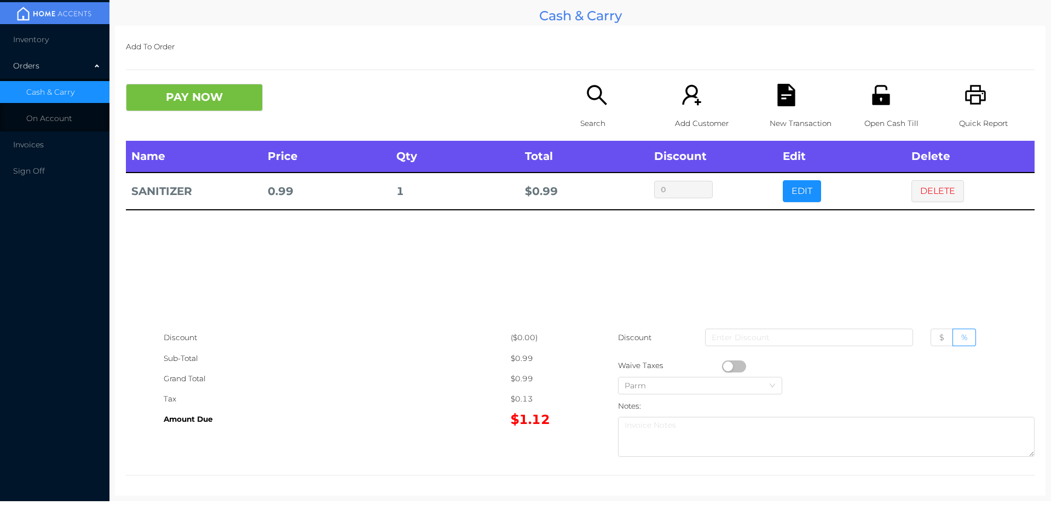
click at [777, 103] on icon "icon: file-text" at bounding box center [786, 95] width 18 height 22
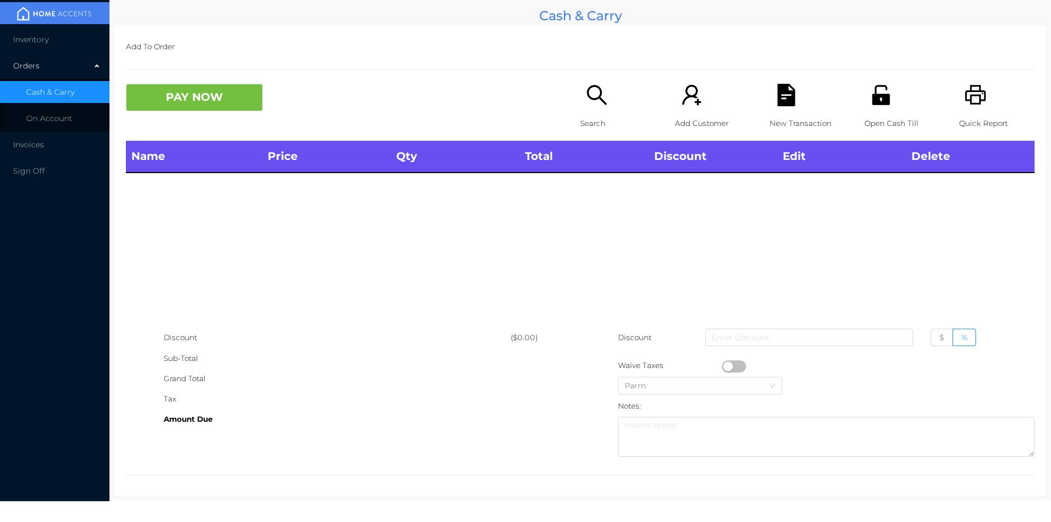
click at [864, 96] on div "Open Cash Till" at bounding box center [902, 112] width 76 height 57
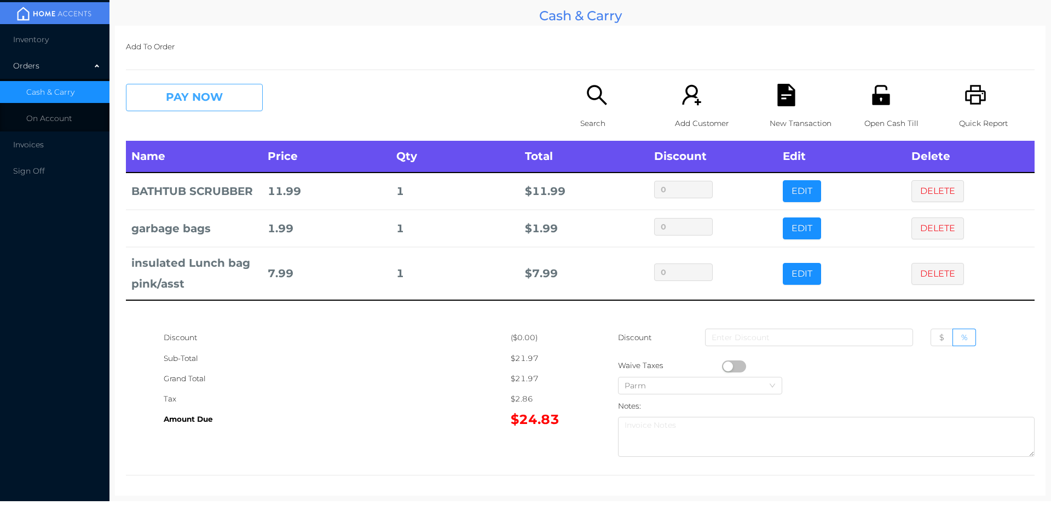
click at [164, 84] on button "PAY NOW" at bounding box center [194, 97] width 137 height 27
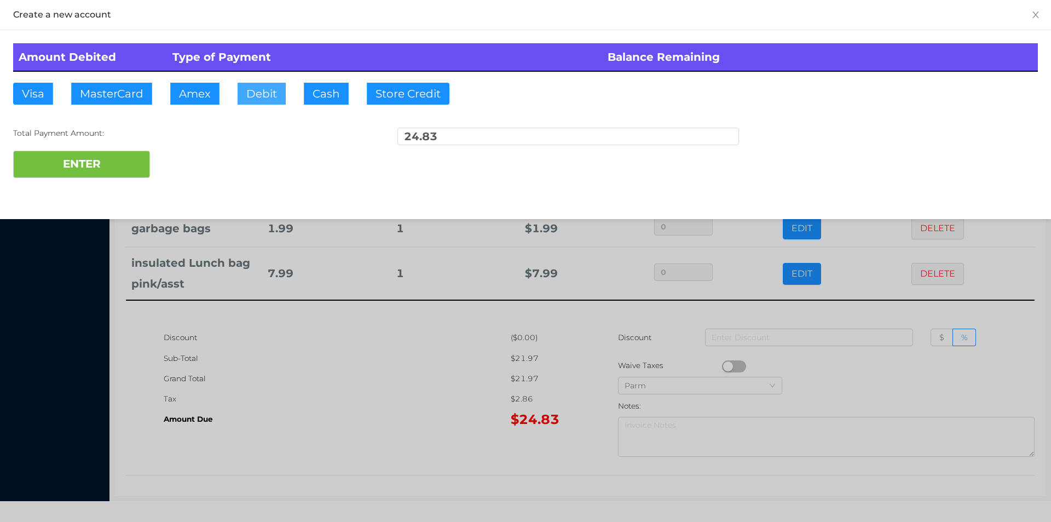
click at [263, 99] on button "Debit" at bounding box center [262, 94] width 48 height 22
click at [119, 172] on button "ENTER" at bounding box center [81, 164] width 137 height 27
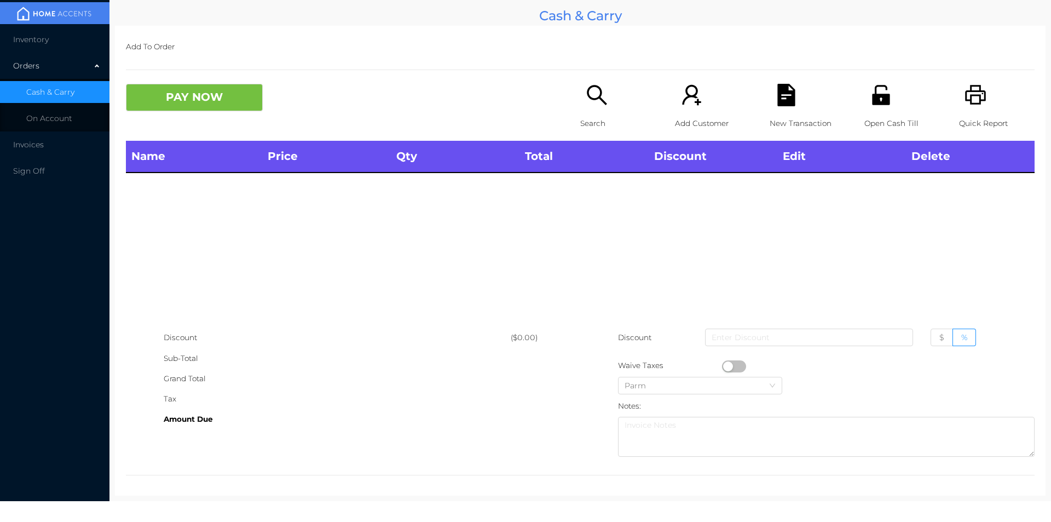
click at [876, 111] on div "Open Cash Till" at bounding box center [902, 112] width 76 height 57
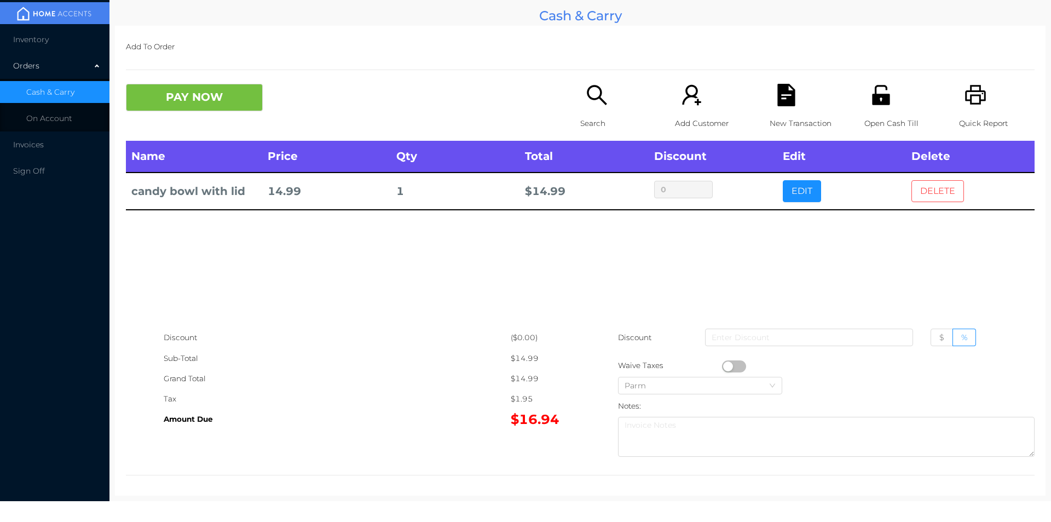
click at [926, 193] on button "DELETE" at bounding box center [937, 191] width 53 height 22
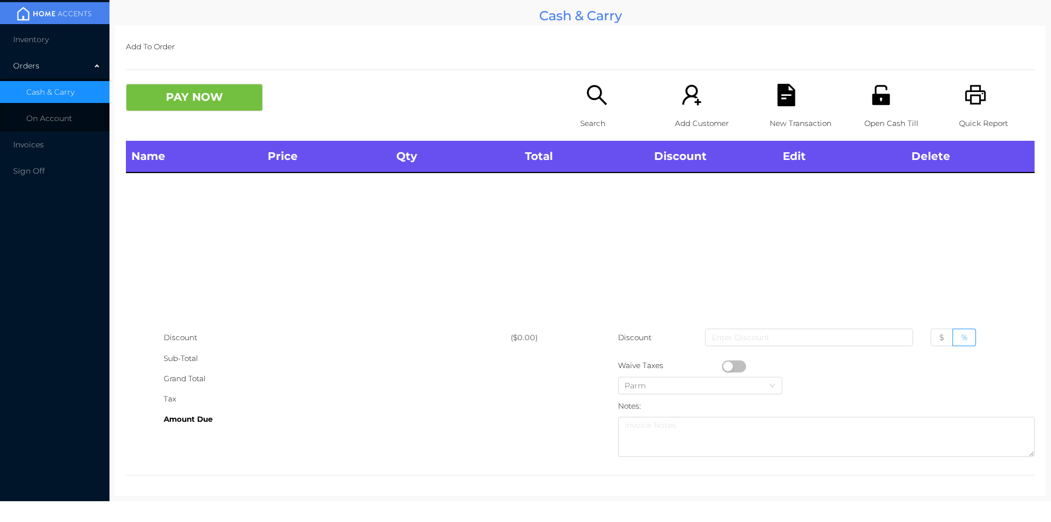
click at [580, 112] on div "Search" at bounding box center [618, 112] width 76 height 57
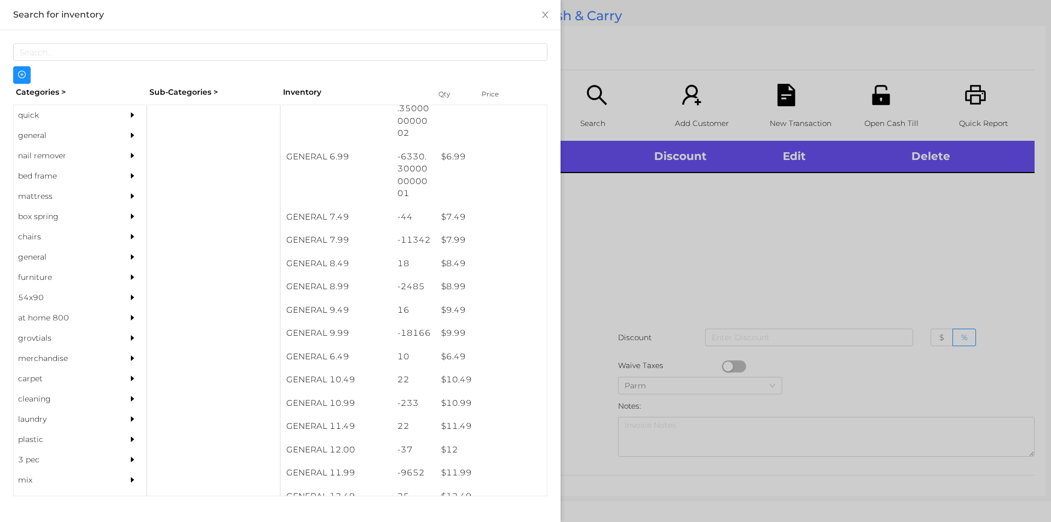
scroll to position [459, 0]
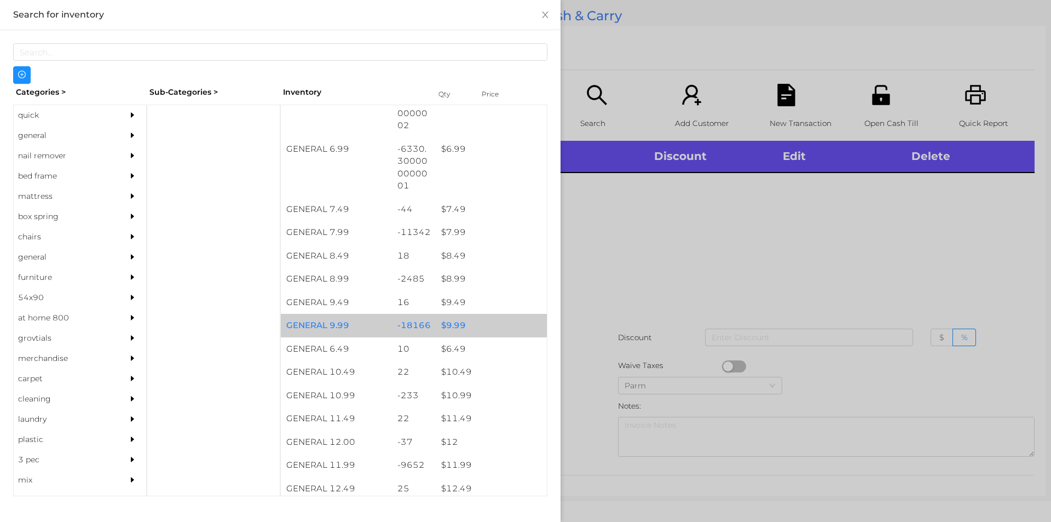
click at [476, 329] on div "$ 9.99" at bounding box center [491, 326] width 111 height 24
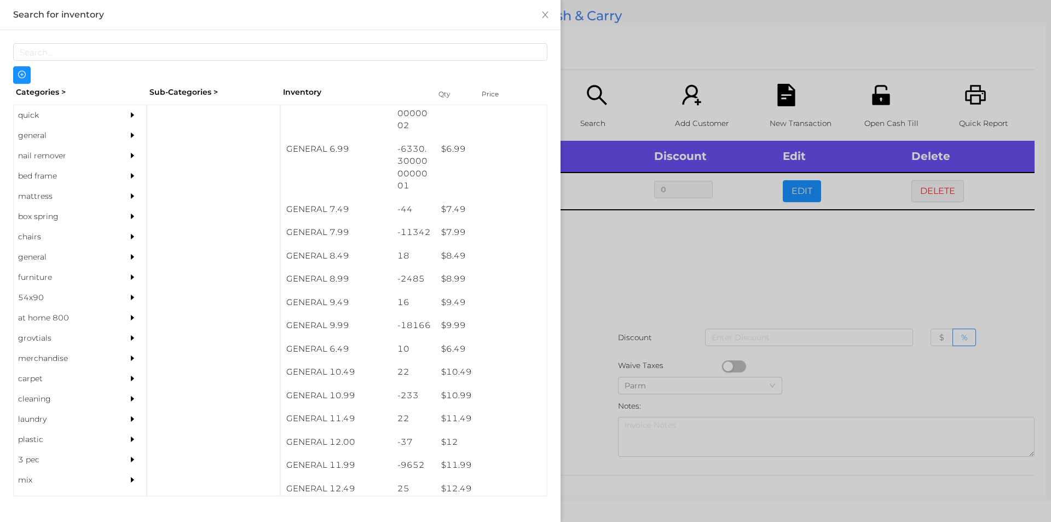
click at [632, 272] on div at bounding box center [525, 261] width 1051 height 522
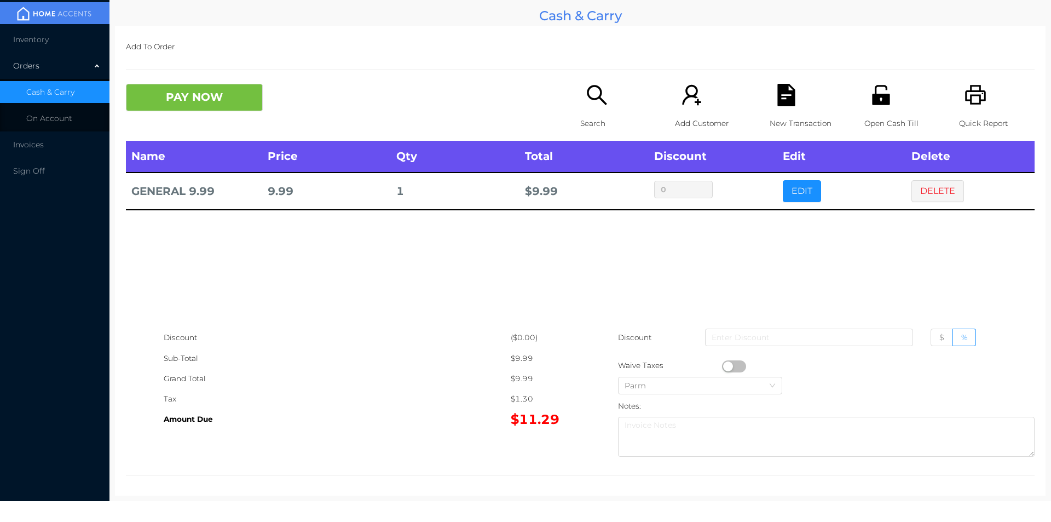
click at [727, 366] on button "button" at bounding box center [734, 366] width 24 height 12
click at [195, 91] on button "PAY NOW" at bounding box center [194, 97] width 137 height 27
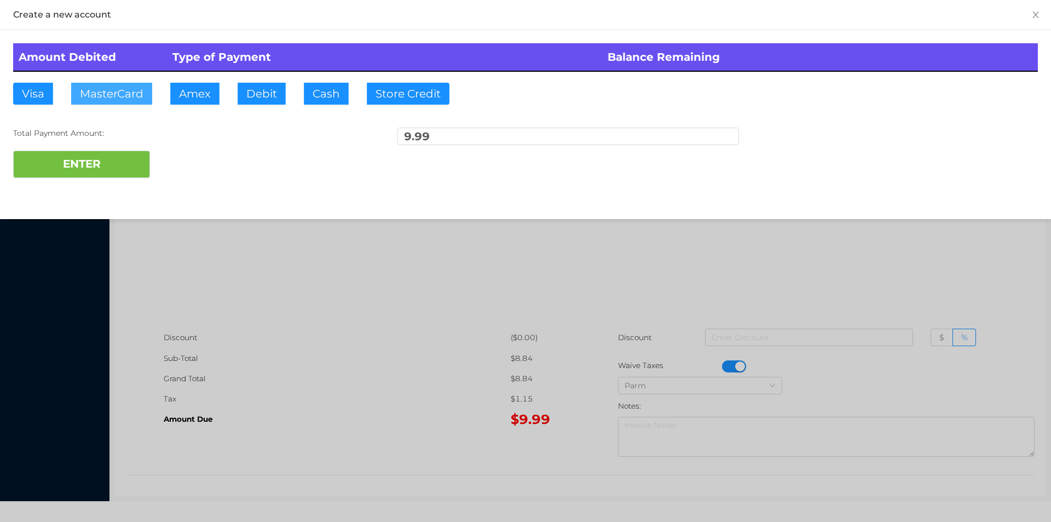
click at [135, 88] on button "MasterCard" at bounding box center [111, 94] width 81 height 22
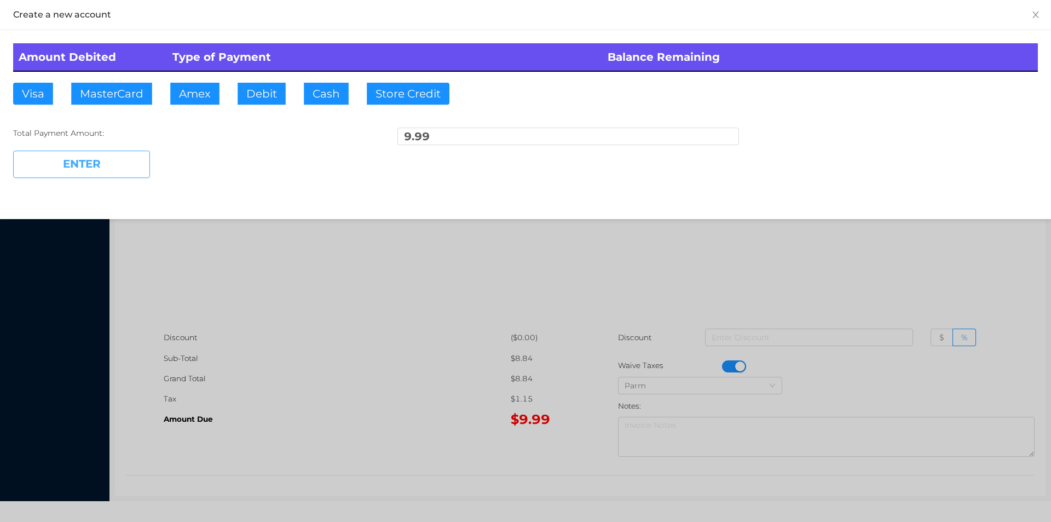
click at [99, 161] on button "ENTER" at bounding box center [81, 164] width 137 height 27
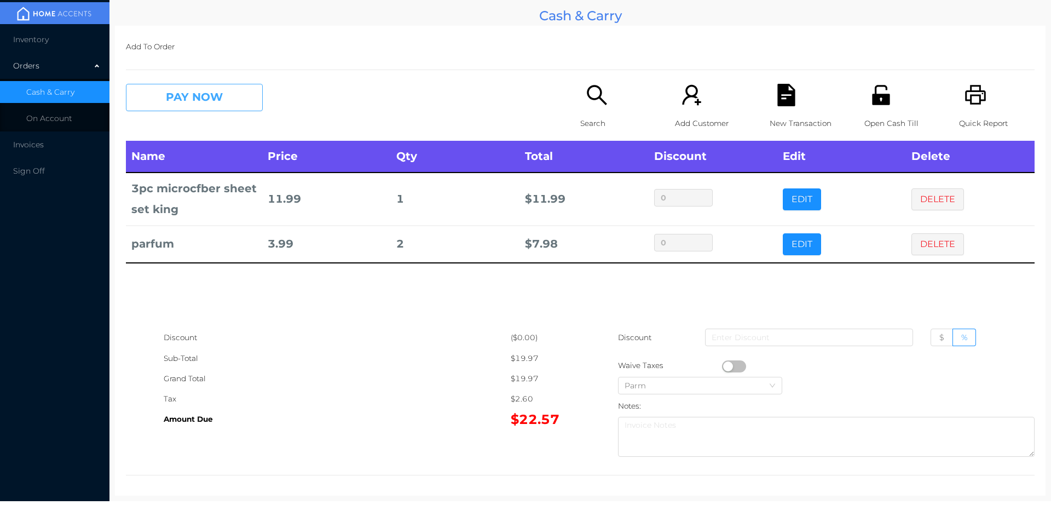
click at [175, 92] on button "PAY NOW" at bounding box center [194, 97] width 137 height 27
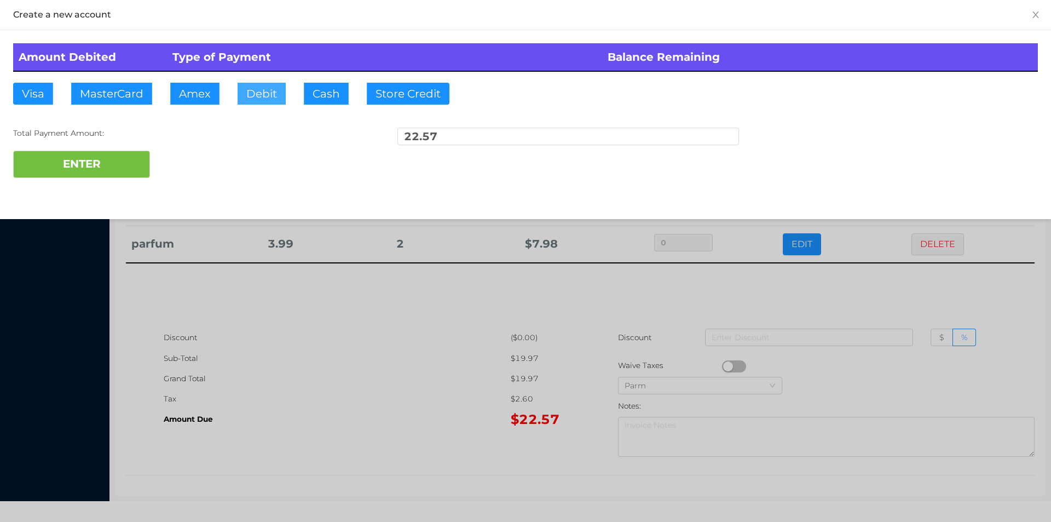
click at [278, 96] on button "Debit" at bounding box center [262, 94] width 48 height 22
click at [107, 168] on button "ENTER" at bounding box center [81, 164] width 137 height 27
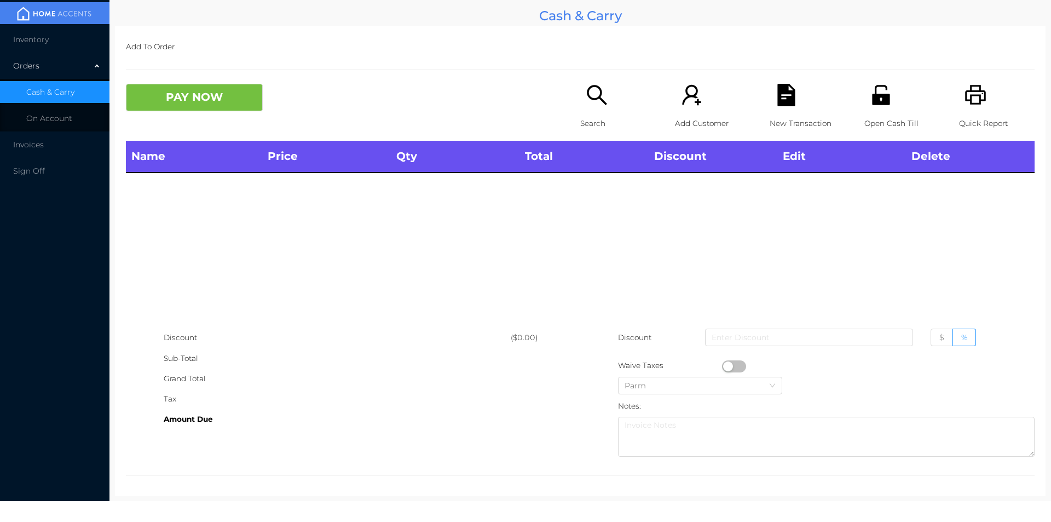
click at [878, 117] on p "Open Cash Till" at bounding box center [902, 123] width 76 height 20
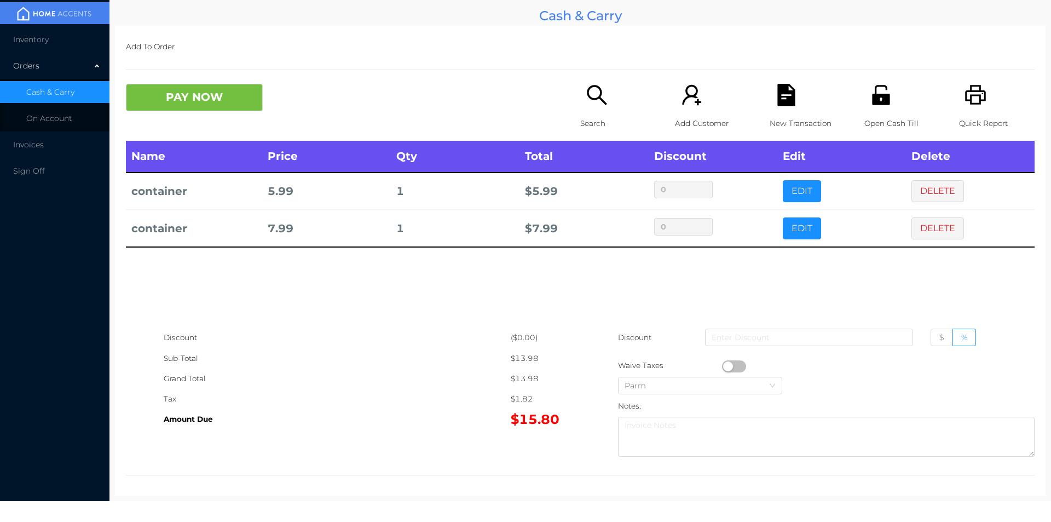
click at [593, 107] on div "Search" at bounding box center [618, 112] width 76 height 57
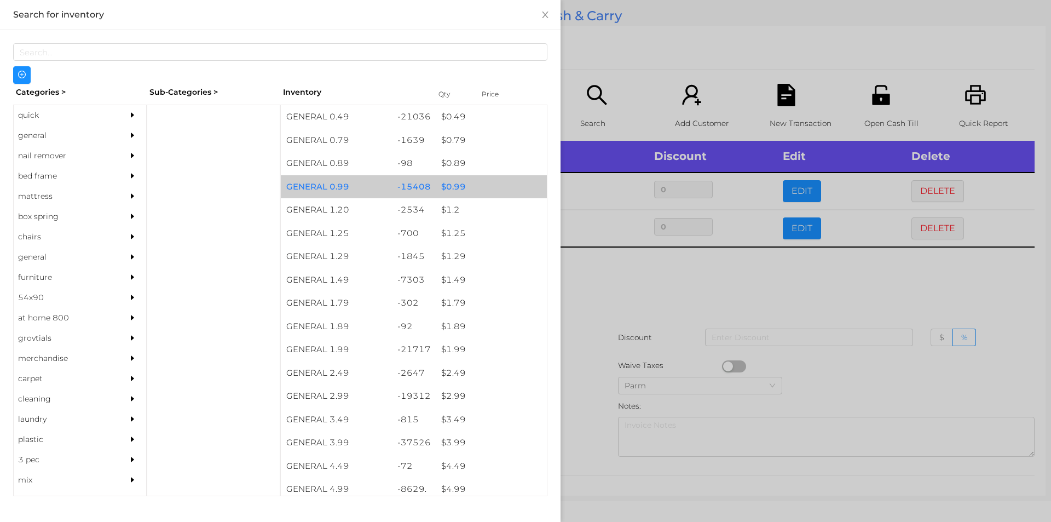
click at [476, 187] on div "$ 0.99" at bounding box center [491, 187] width 111 height 24
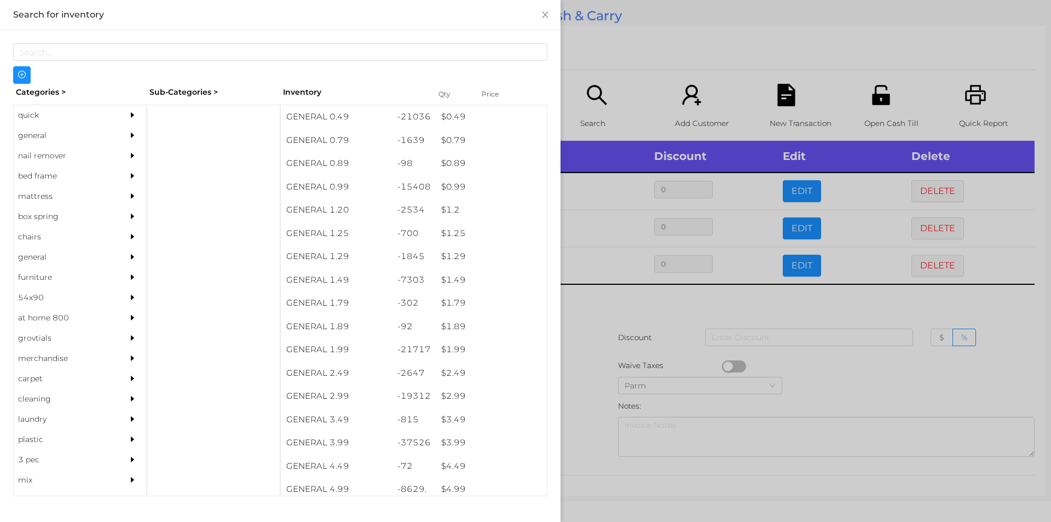
click at [656, 90] on div at bounding box center [525, 261] width 1051 height 522
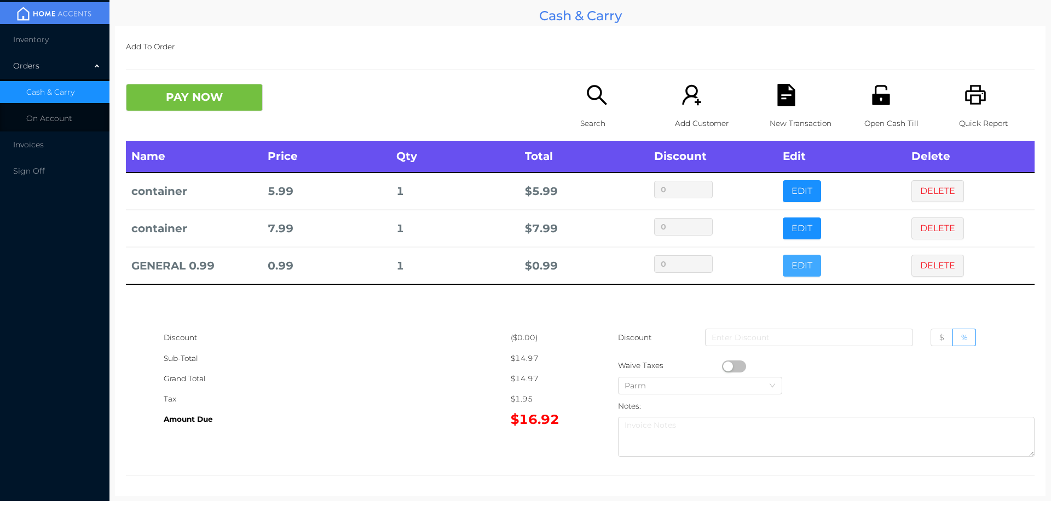
click at [798, 264] on button "EDIT" at bounding box center [802, 266] width 38 height 22
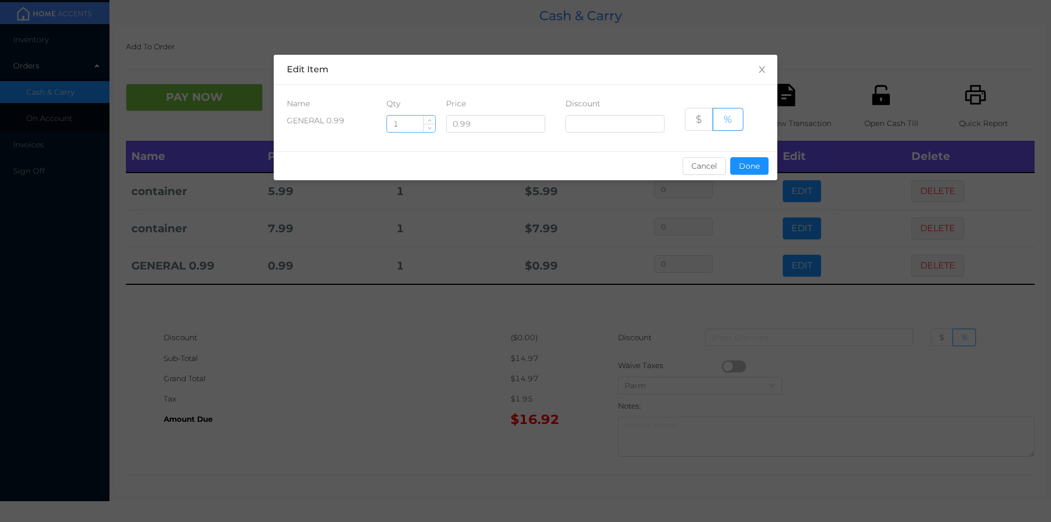
click at [406, 123] on input "1" at bounding box center [411, 124] width 48 height 16
type input "5"
click at [755, 168] on button "Done" at bounding box center [749, 166] width 38 height 18
type input "0%"
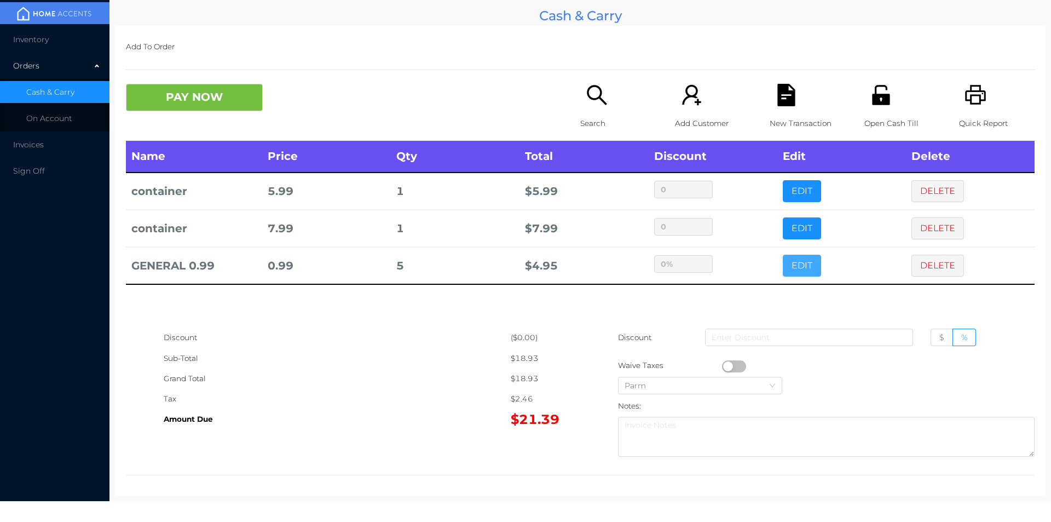
click at [783, 255] on button "EDIT" at bounding box center [802, 266] width 38 height 22
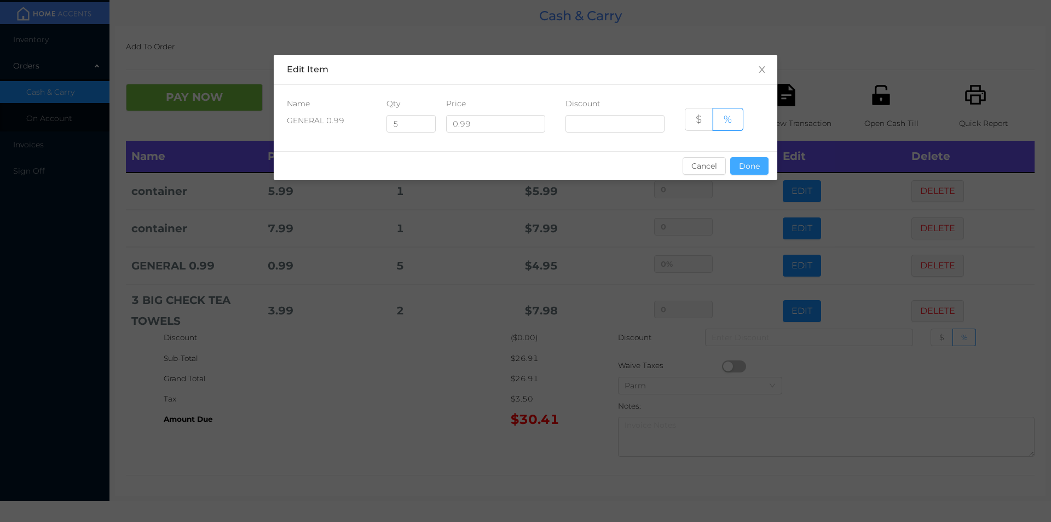
click at [742, 159] on button "Done" at bounding box center [749, 166] width 38 height 18
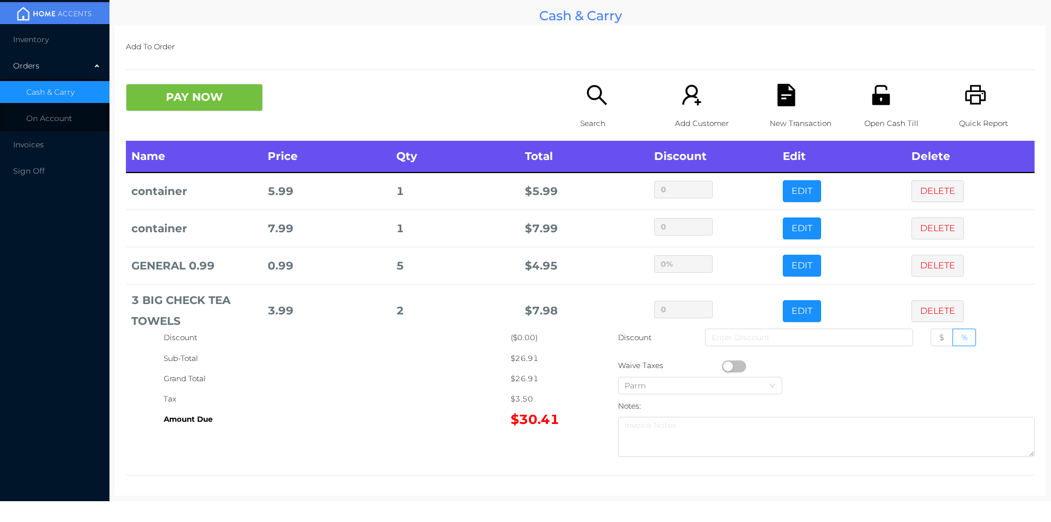
click at [596, 100] on icon "icon: search" at bounding box center [597, 95] width 22 height 22
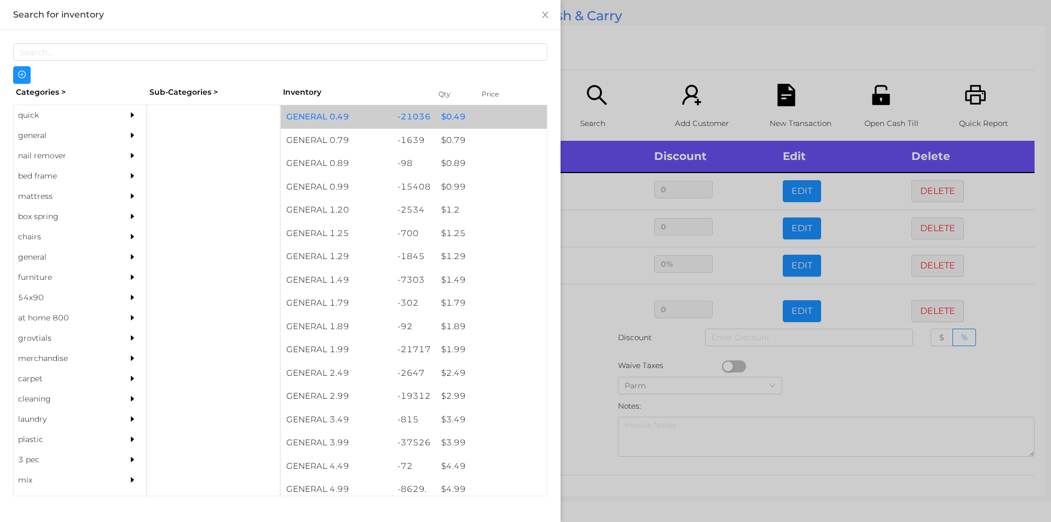
click at [417, 109] on div "-21036" at bounding box center [414, 117] width 44 height 24
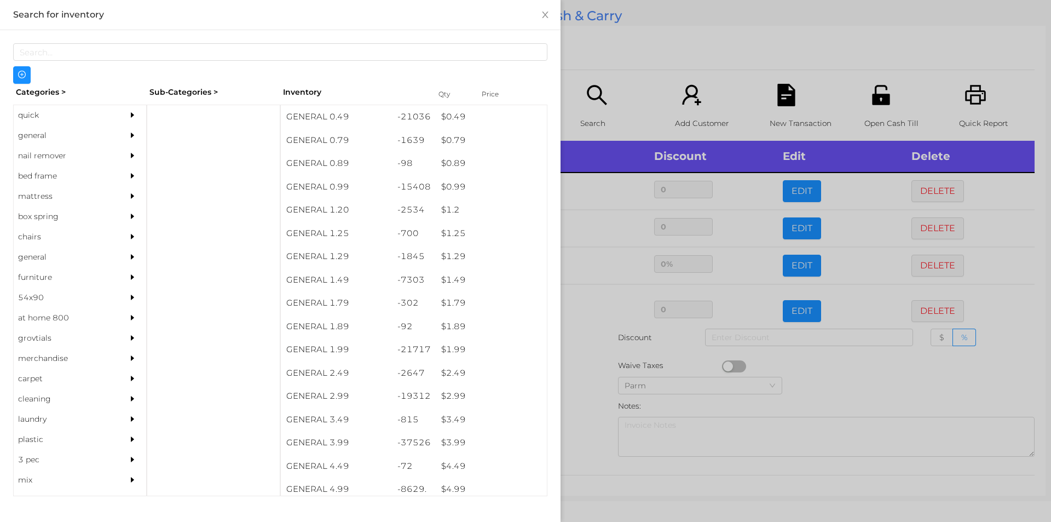
click at [621, 70] on div at bounding box center [525, 261] width 1051 height 522
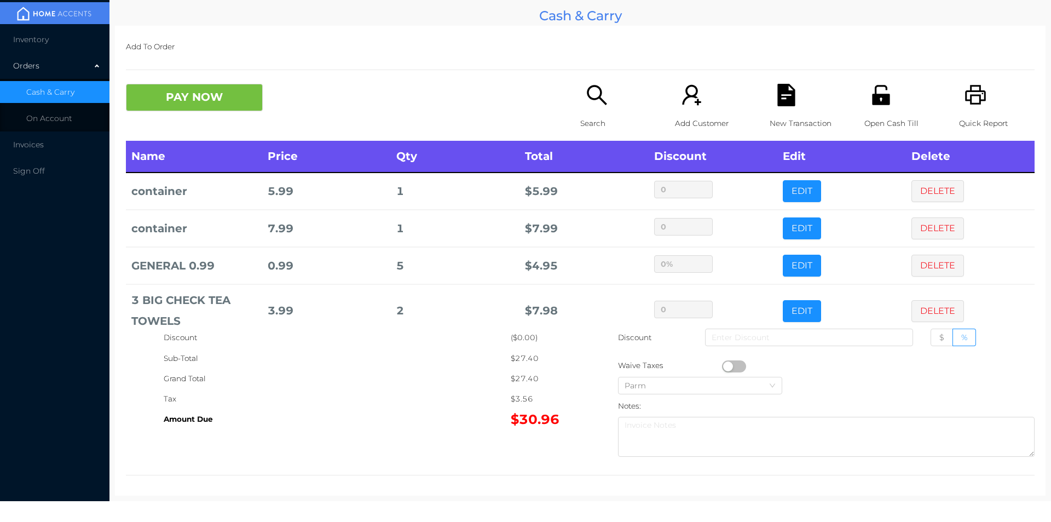
scroll to position [58, 0]
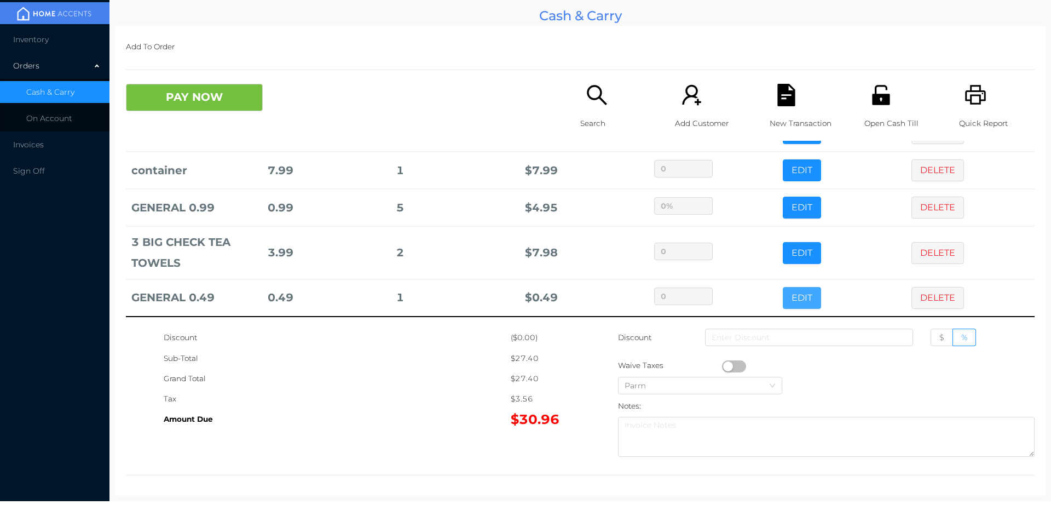
click at [783, 307] on button "EDIT" at bounding box center [802, 298] width 38 height 22
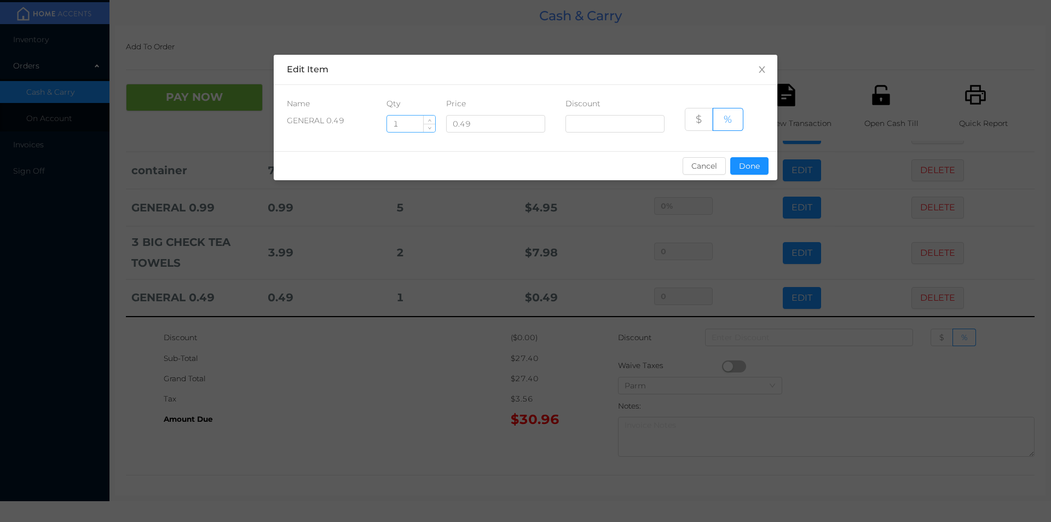
click at [418, 122] on input "1" at bounding box center [411, 124] width 48 height 16
type input "10"
click at [747, 165] on button "Done" at bounding box center [749, 166] width 38 height 18
type input "0%"
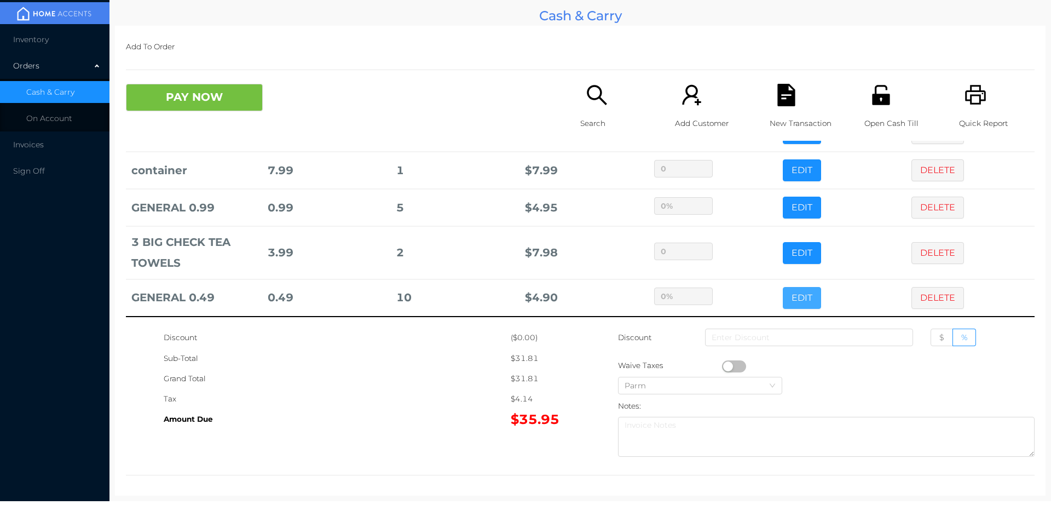
click at [783, 287] on button "EDIT" at bounding box center [802, 298] width 38 height 22
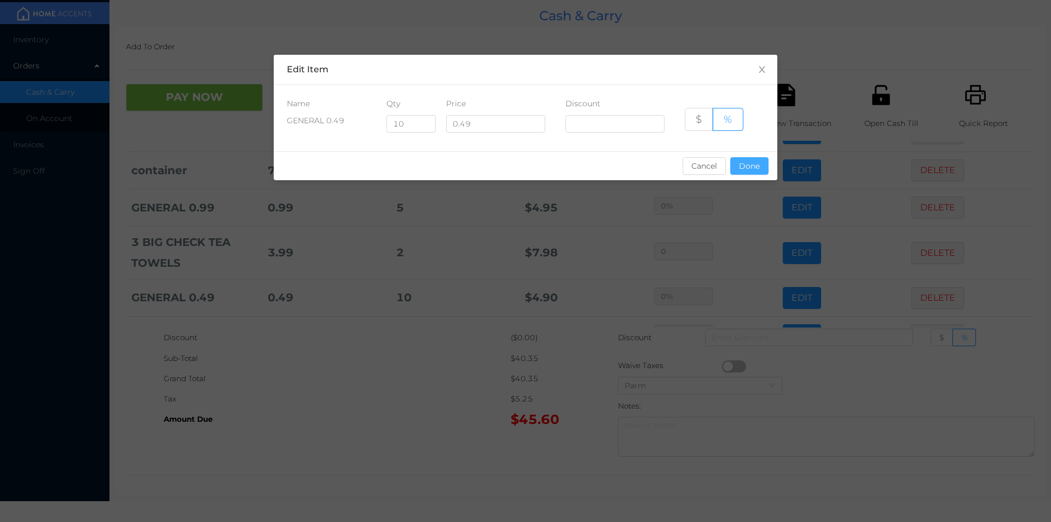
click at [760, 158] on button "Done" at bounding box center [749, 166] width 38 height 18
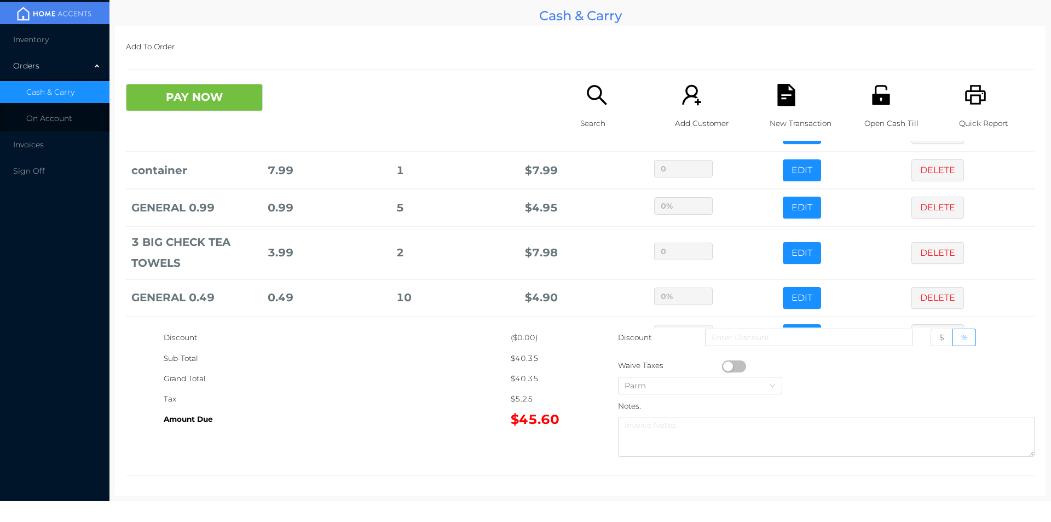
click at [580, 109] on div "Search" at bounding box center [618, 112] width 76 height 57
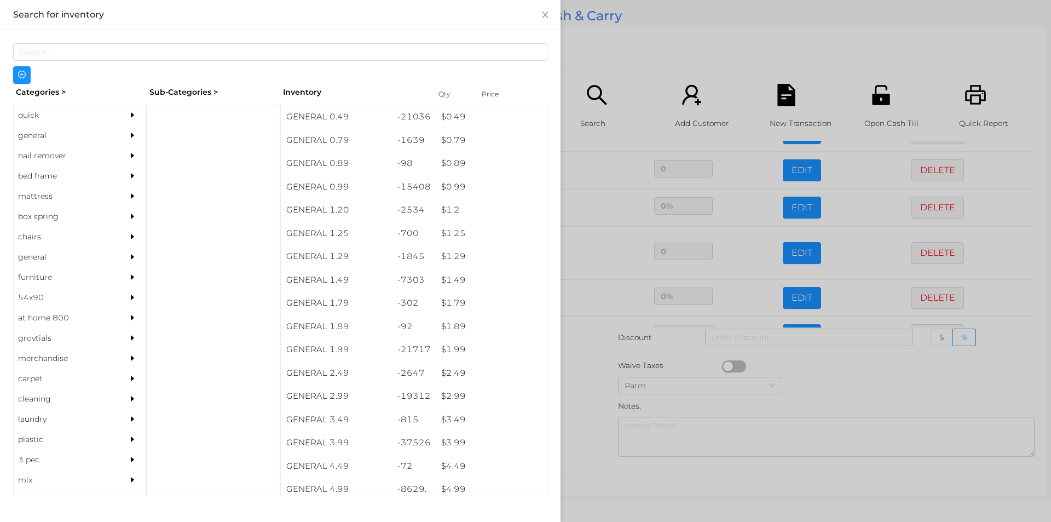
scroll to position [0, 0]
click at [445, 189] on div "$ 0.99" at bounding box center [491, 187] width 111 height 24
click at [625, 72] on div at bounding box center [525, 261] width 1051 height 522
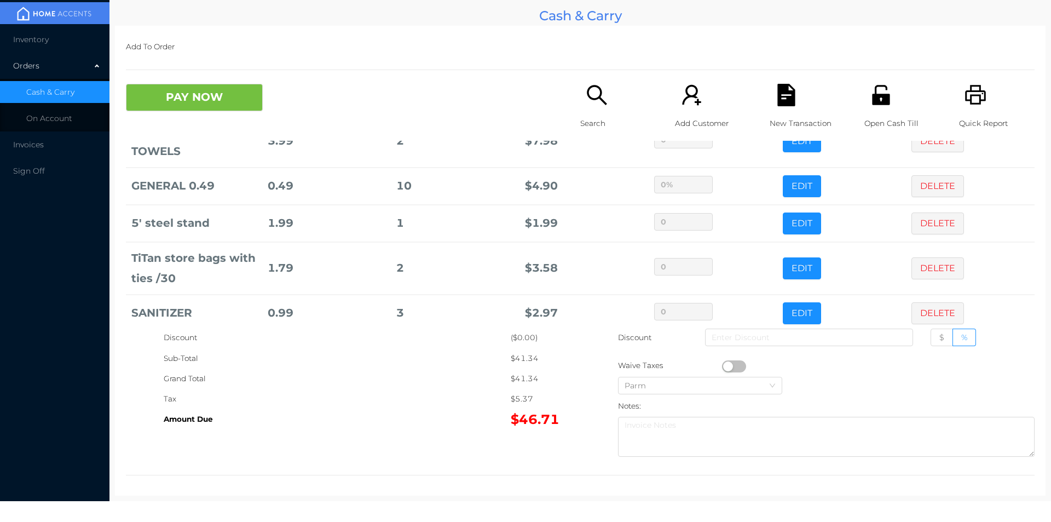
scroll to position [186, 0]
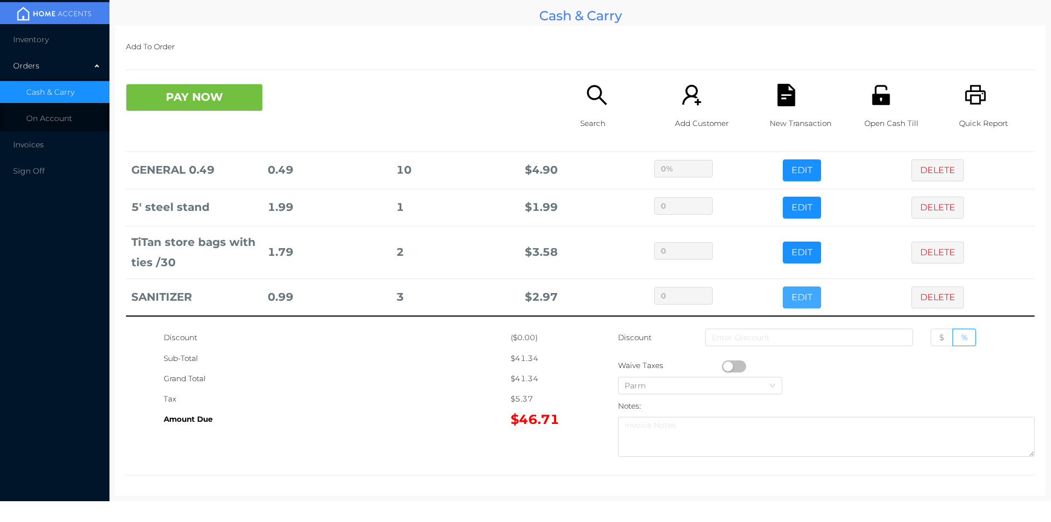
click at [783, 290] on button "EDIT" at bounding box center [802, 297] width 38 height 22
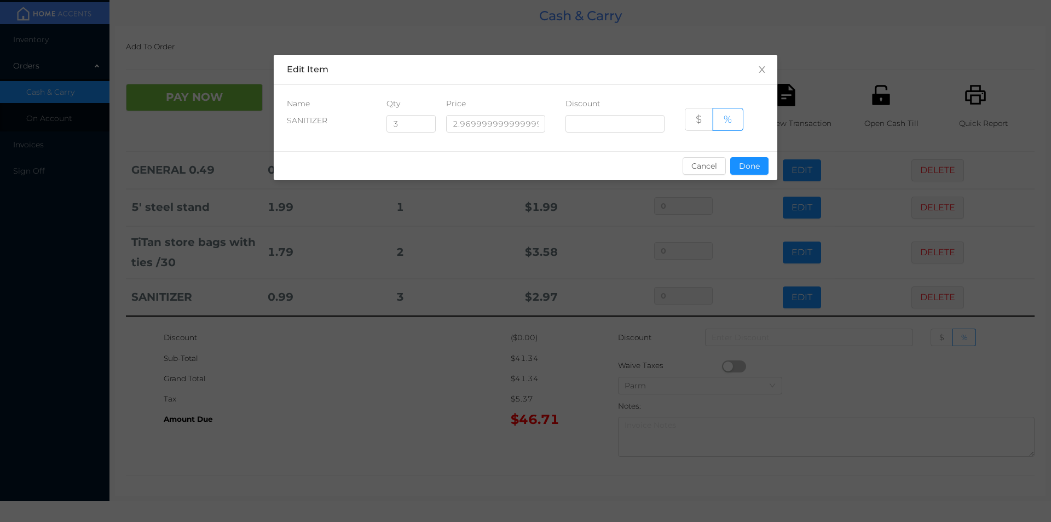
click at [430, 428] on div "sentinelStart Edit Item Name Qty Price Discount SANITIZER 3 2.9699999999999998 …" at bounding box center [525, 261] width 1051 height 522
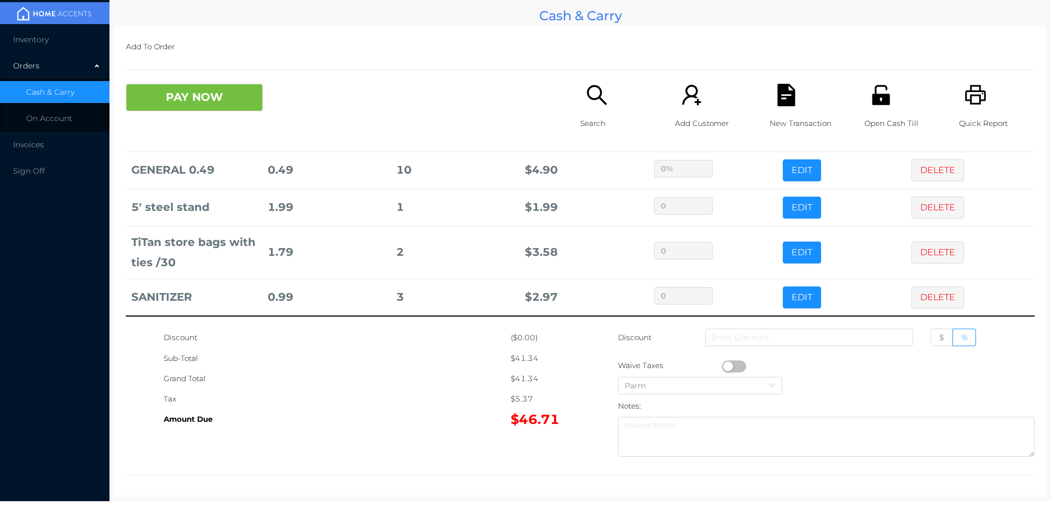
click at [587, 91] on icon "icon: search" at bounding box center [597, 95] width 22 height 22
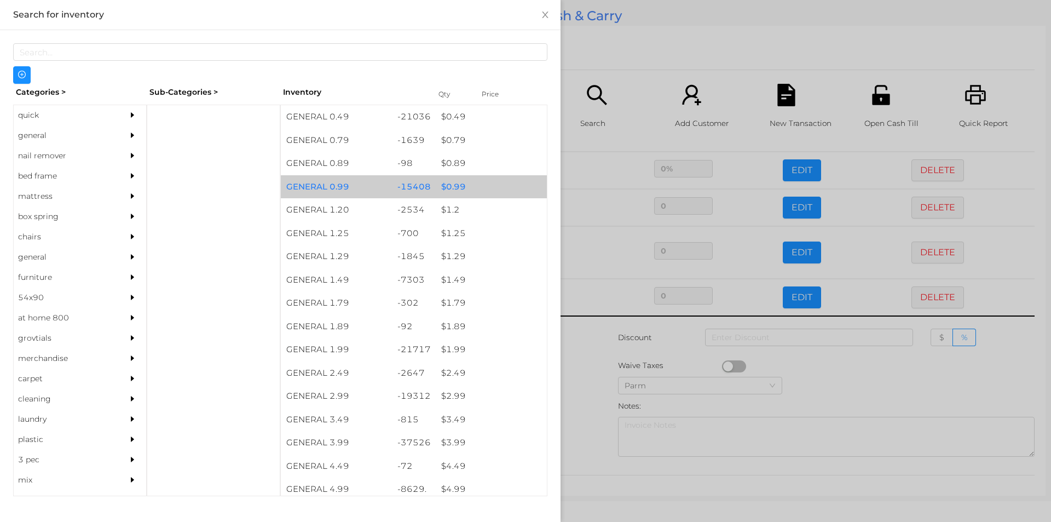
click at [417, 186] on div "-15408" at bounding box center [414, 187] width 44 height 24
click at [419, 184] on div "-15408" at bounding box center [414, 187] width 44 height 24
click at [441, 184] on div "$ 0.99" at bounding box center [491, 187] width 111 height 24
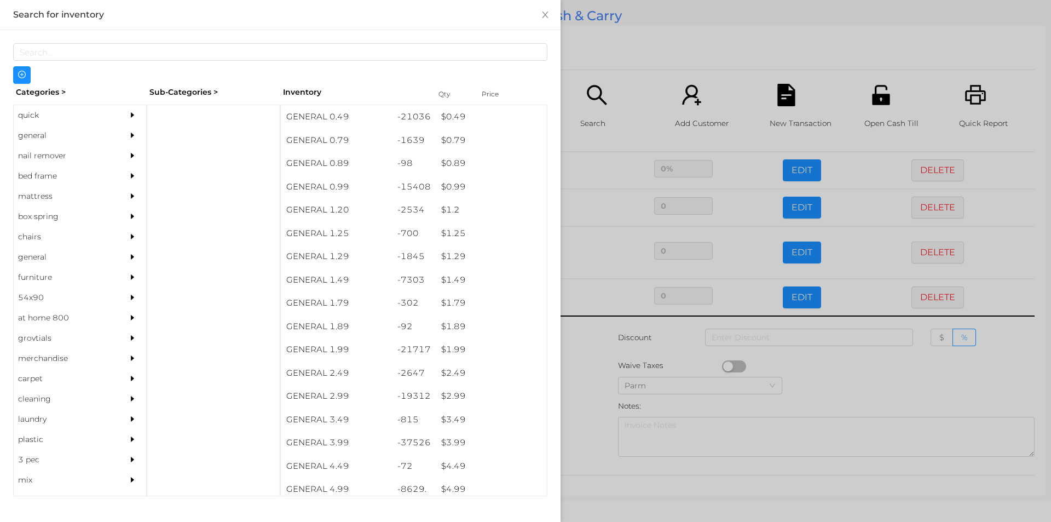
click at [592, 41] on div at bounding box center [525, 261] width 1051 height 522
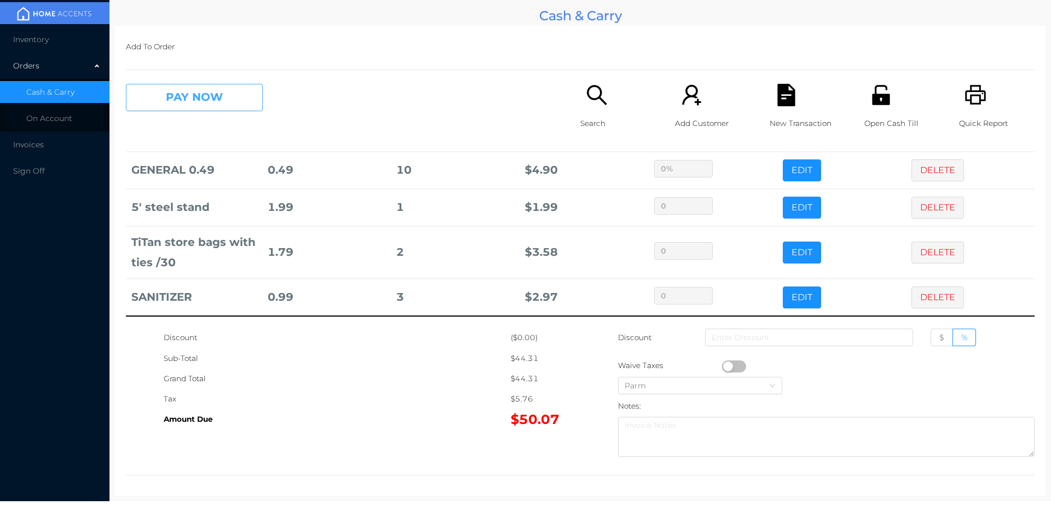
click at [197, 110] on button "PAY NOW" at bounding box center [194, 97] width 137 height 27
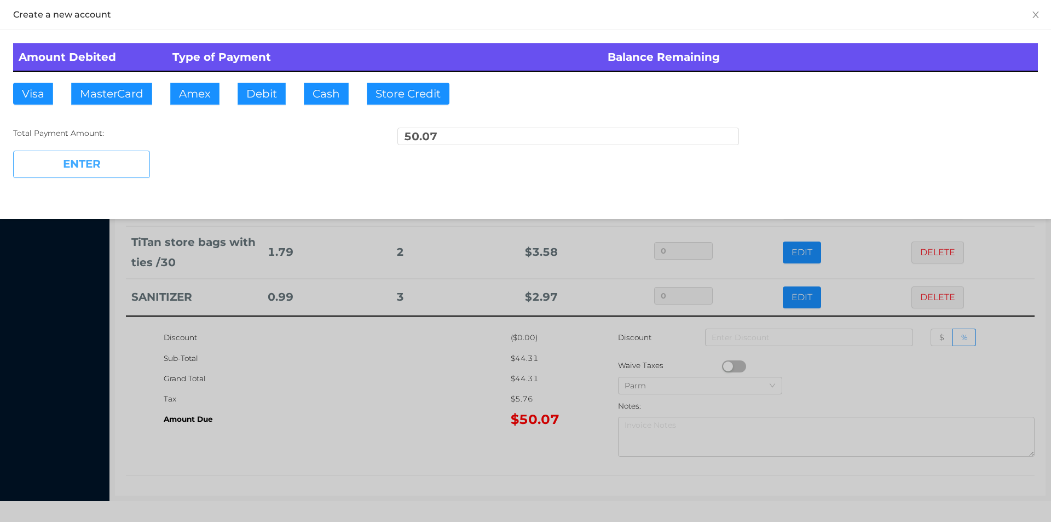
click at [53, 163] on button "ENTER" at bounding box center [81, 164] width 137 height 27
type input "0"
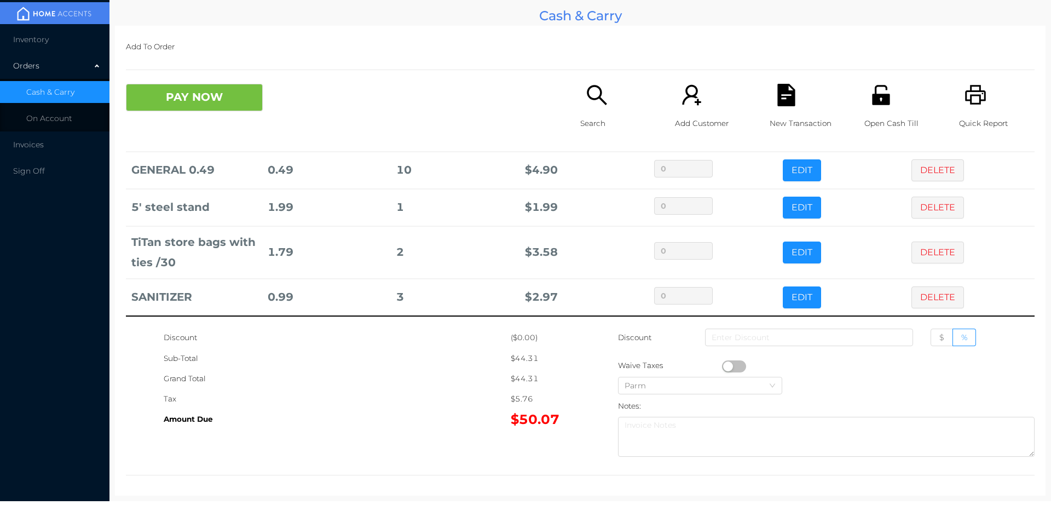
scroll to position [0, 0]
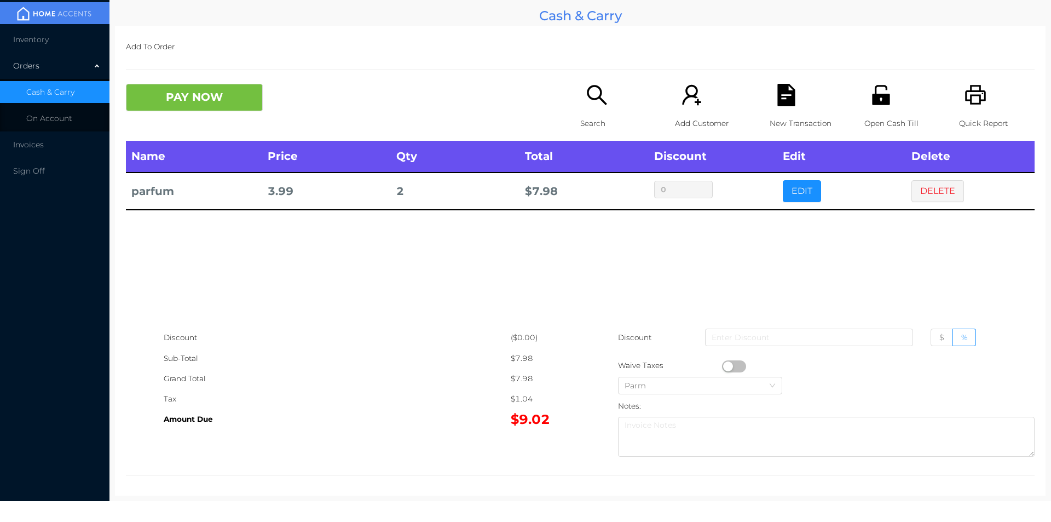
click at [775, 73] on div "Add To Order PAY NOW Search Add Customer New Transaction Open Cash Till Quick R…" at bounding box center [580, 261] width 931 height 470
click at [777, 101] on icon "icon: file-text" at bounding box center [786, 95] width 18 height 22
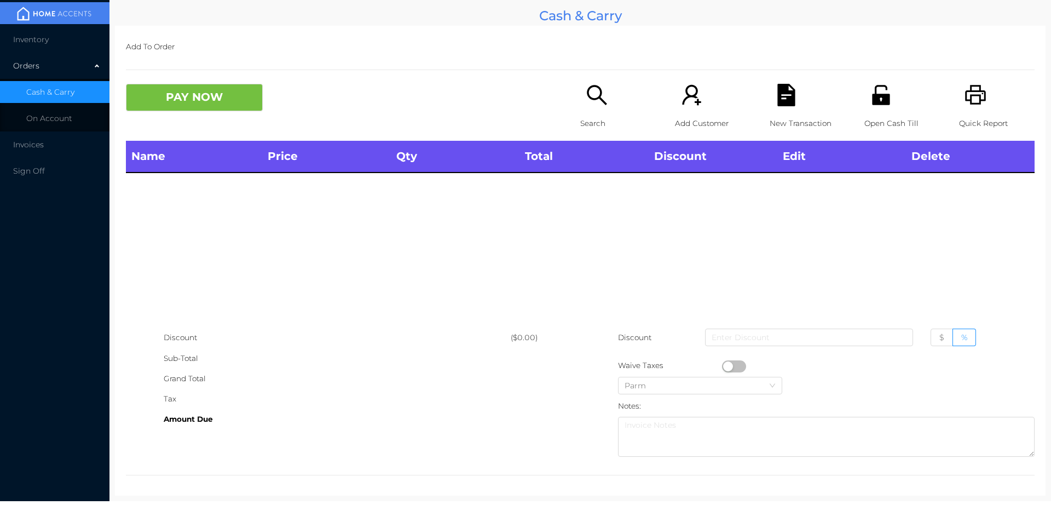
click at [864, 110] on div "Open Cash Till" at bounding box center [902, 112] width 76 height 57
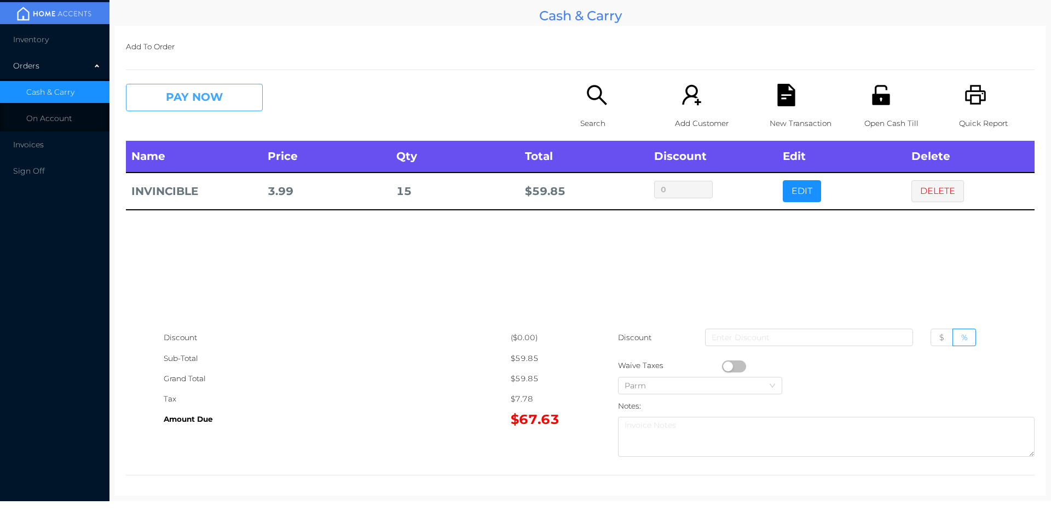
click at [201, 108] on button "PAY NOW" at bounding box center [194, 97] width 137 height 27
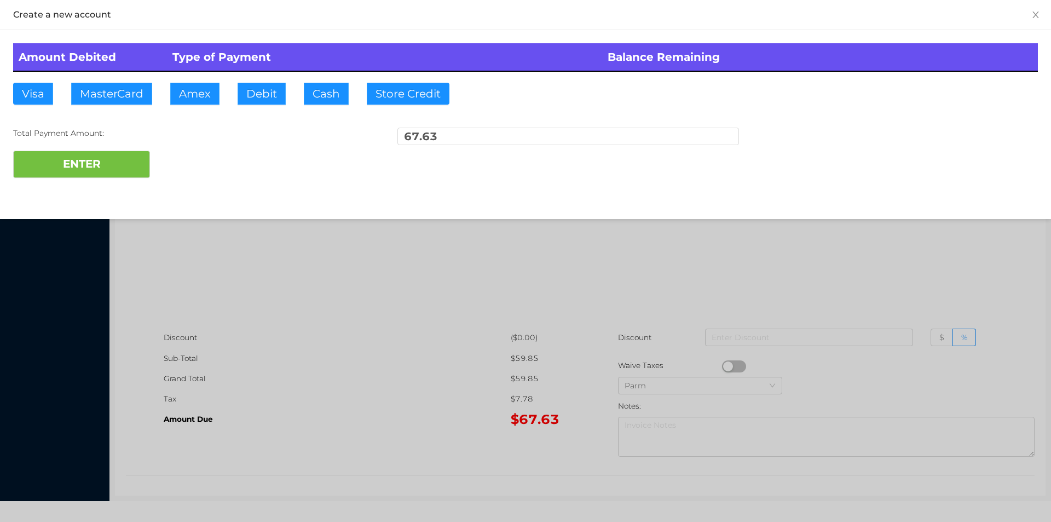
click at [957, 280] on div at bounding box center [525, 261] width 1051 height 522
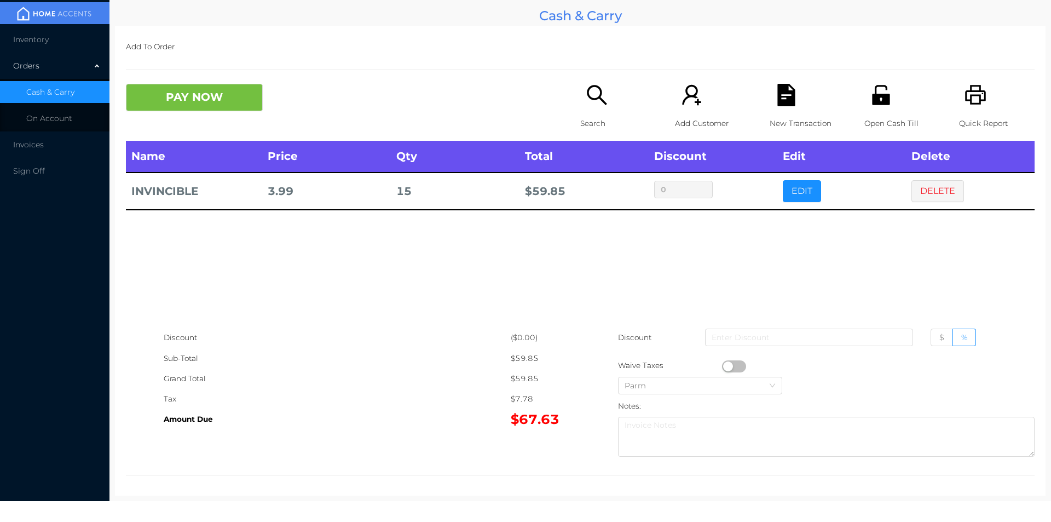
click at [788, 102] on icon "icon: file-text" at bounding box center [786, 95] width 18 height 22
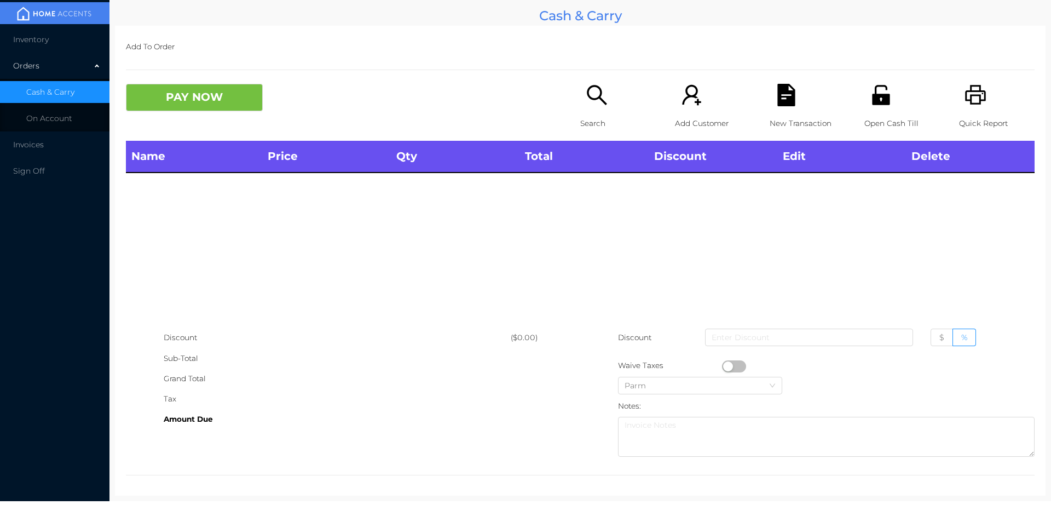
click at [883, 96] on icon "icon: unlock" at bounding box center [881, 95] width 22 height 22
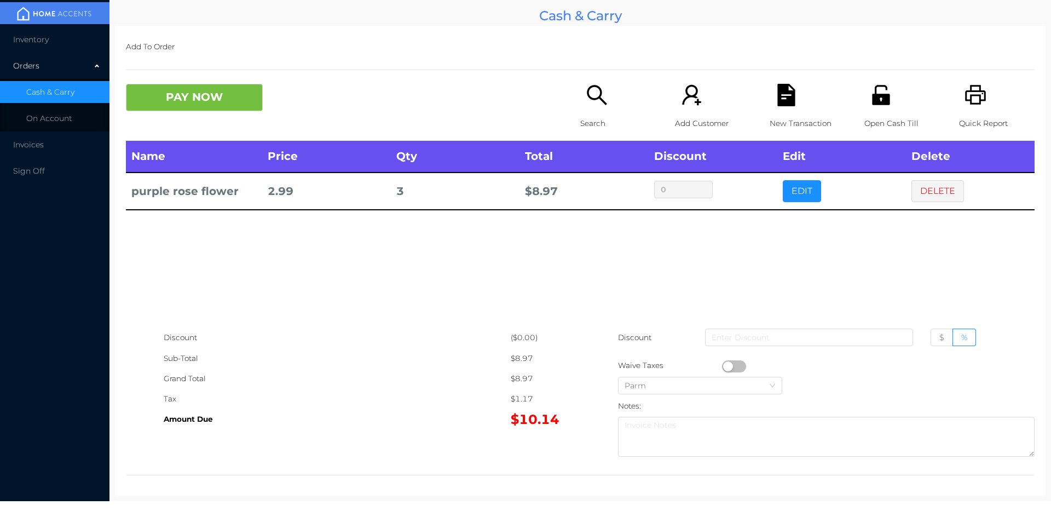
click at [722, 368] on button "button" at bounding box center [734, 366] width 24 height 12
click at [781, 110] on div "New Transaction" at bounding box center [808, 112] width 76 height 57
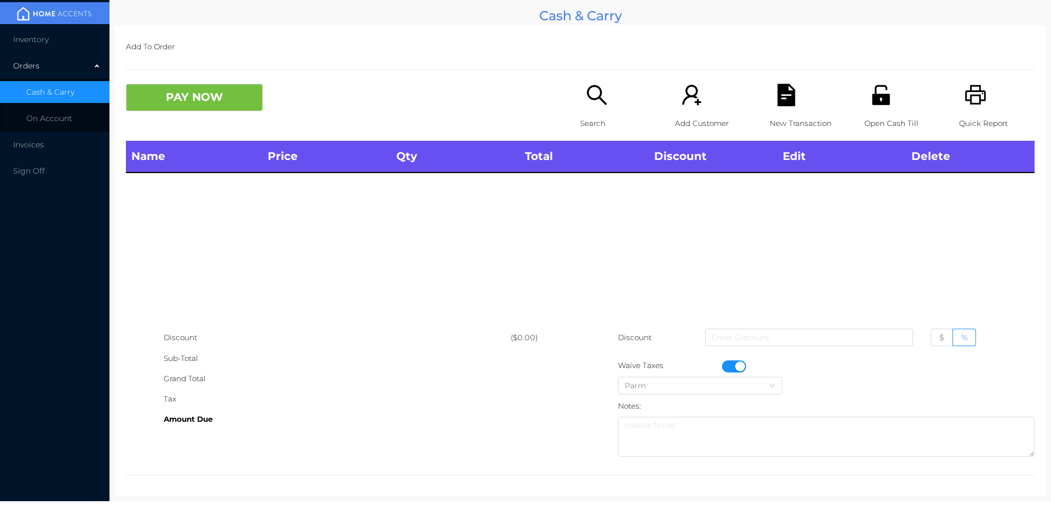
click at [889, 112] on div "Open Cash Till" at bounding box center [902, 112] width 76 height 57
click at [736, 366] on button "button" at bounding box center [734, 366] width 24 height 12
click at [878, 104] on icon "icon: unlock" at bounding box center [881, 95] width 18 height 20
click at [561, 100] on div "PAY NOW" at bounding box center [353, 97] width 454 height 27
click at [591, 117] on p "Search" at bounding box center [618, 123] width 76 height 20
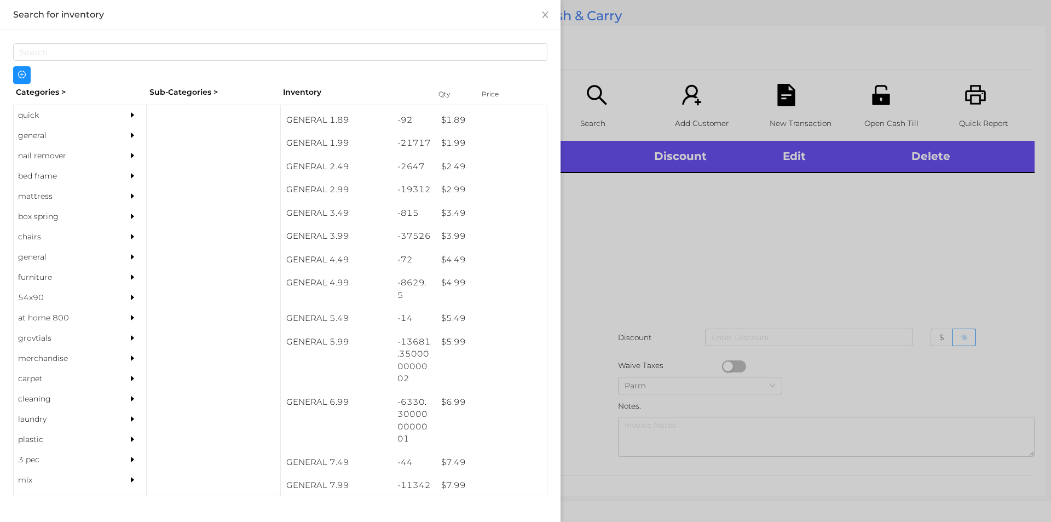
scroll to position [223, 0]
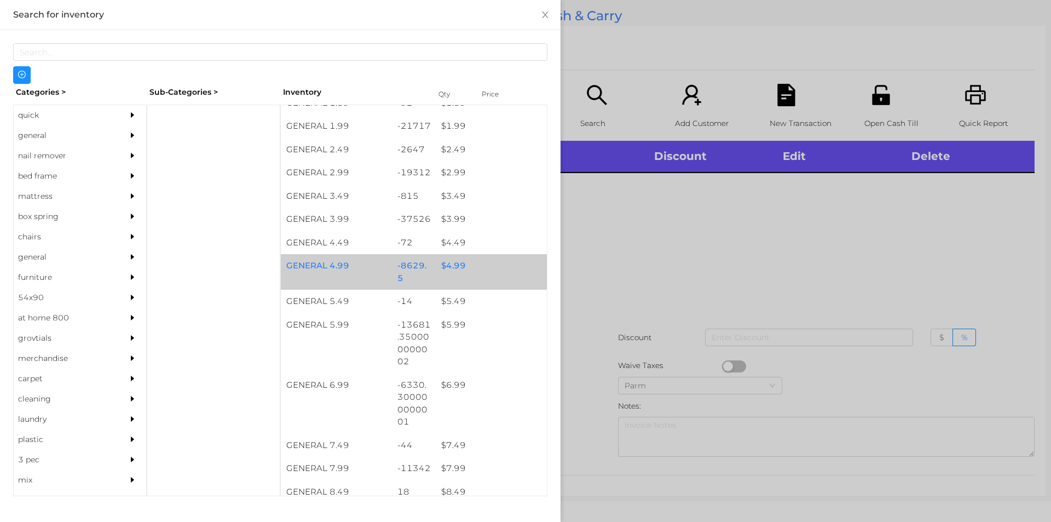
click at [464, 265] on div "$ 4.99" at bounding box center [491, 266] width 111 height 24
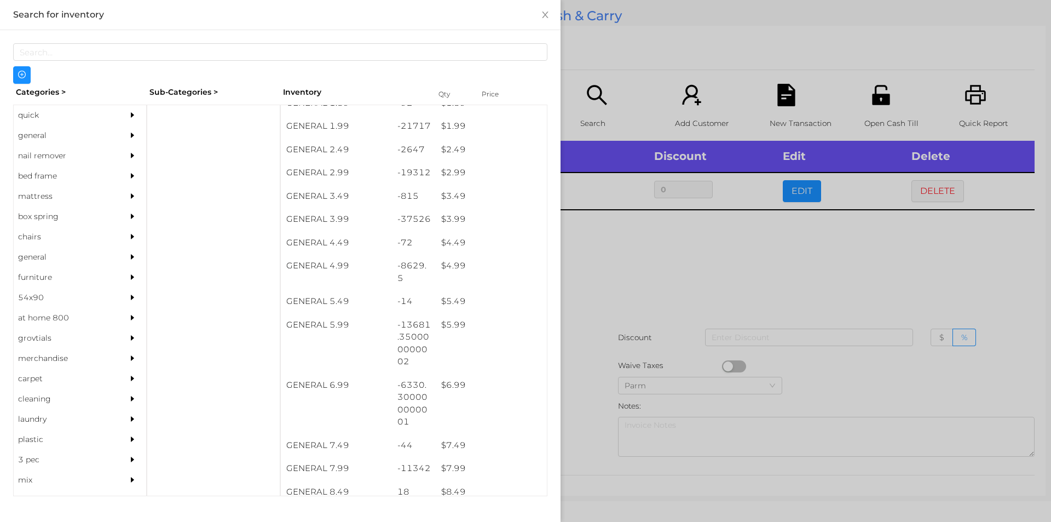
click at [624, 338] on div at bounding box center [525, 261] width 1051 height 522
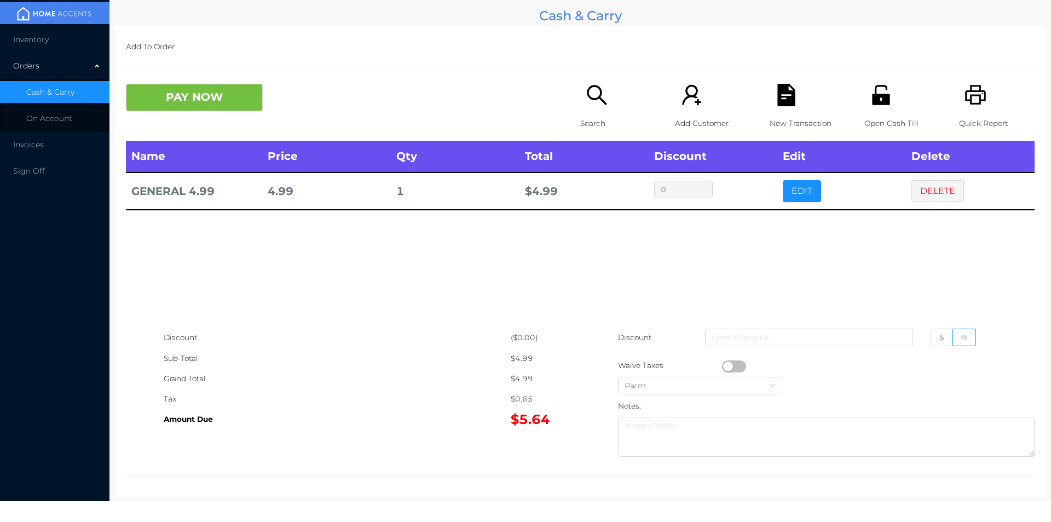
click at [723, 367] on button "button" at bounding box center [734, 366] width 24 height 12
click at [200, 90] on button "PAY NOW" at bounding box center [194, 97] width 137 height 27
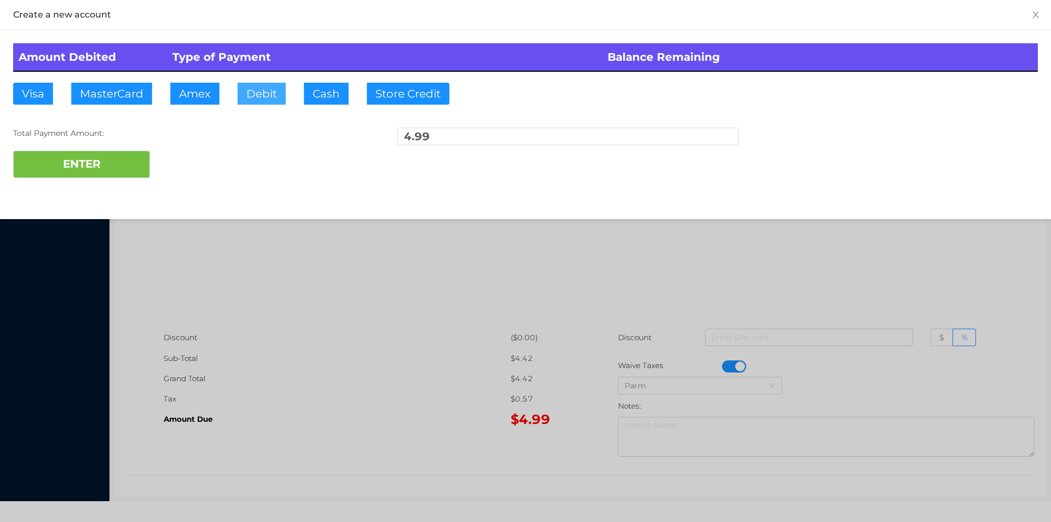
click at [284, 95] on button "Debit" at bounding box center [262, 94] width 48 height 22
click at [130, 160] on button "ENTER" at bounding box center [81, 164] width 137 height 27
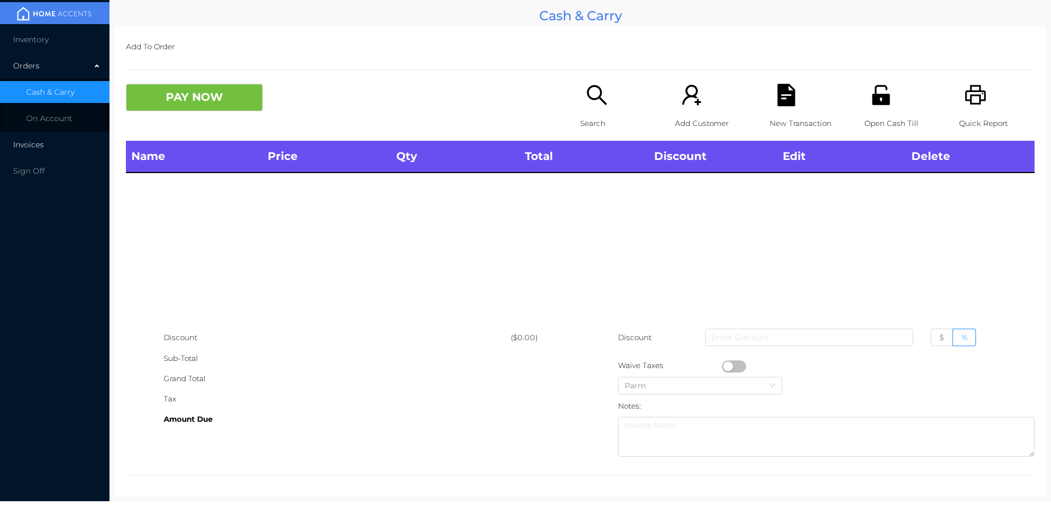
click at [51, 144] on li "Invoices" at bounding box center [54, 145] width 109 height 22
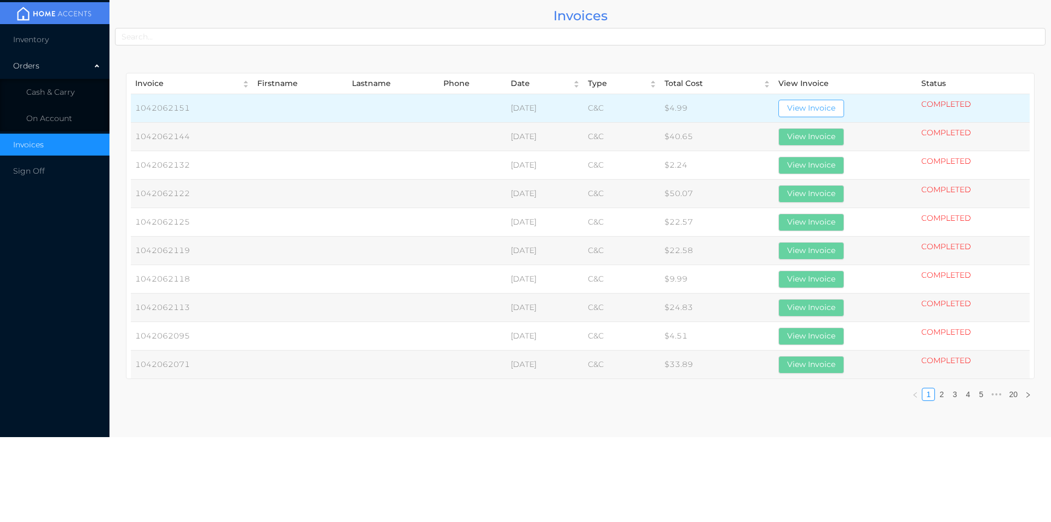
click at [835, 100] on button "View Invoice" at bounding box center [811, 109] width 66 height 18
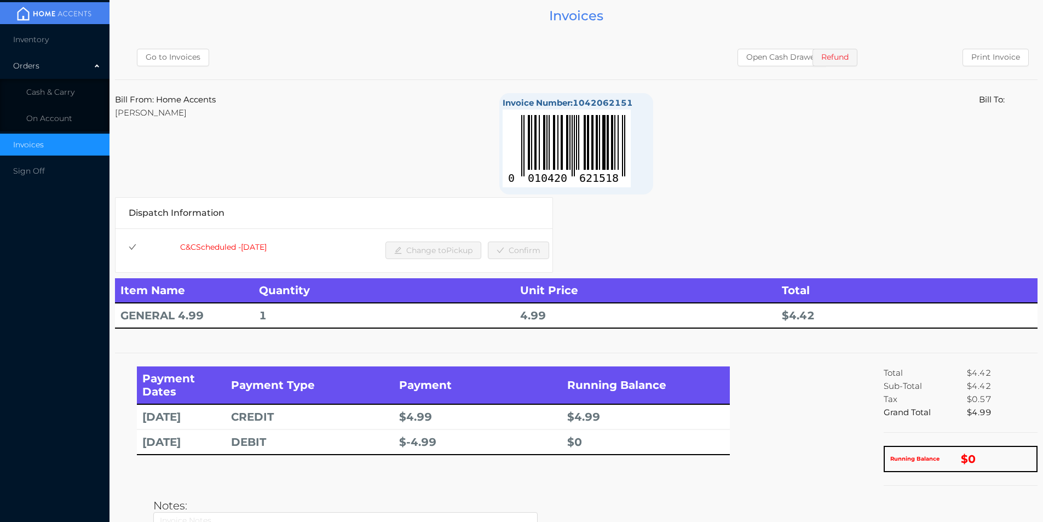
click at [985, 62] on button "Print Invoice" at bounding box center [995, 58] width 66 height 18
click at [74, 89] on li "Cash & Carry" at bounding box center [54, 92] width 109 height 22
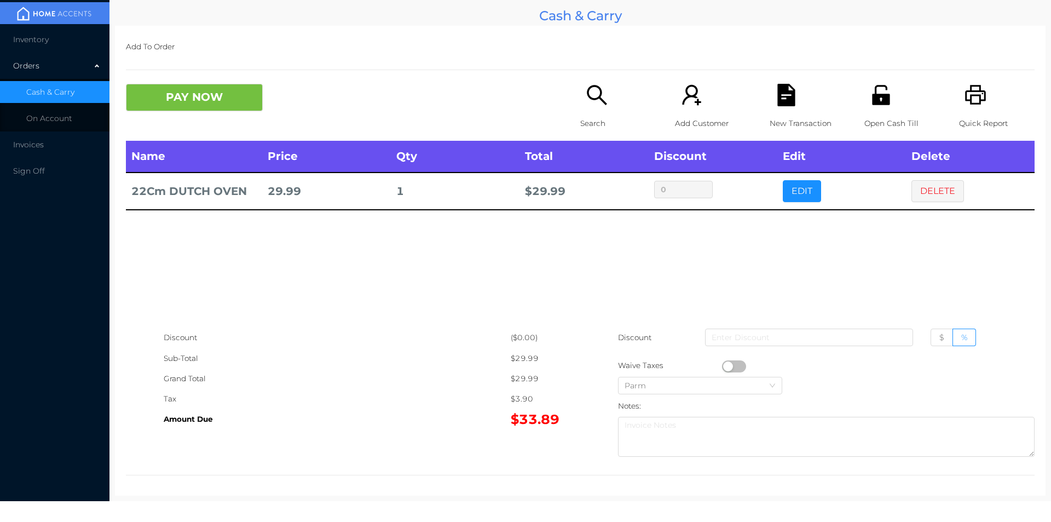
click at [916, 275] on div "Name Price Qty Total Discount Edit Delete 22Cm DUTCH OVEN 29.99 1 $ 29.99 0 EDI…" at bounding box center [580, 234] width 909 height 187
click at [183, 92] on button "PAY NOW" at bounding box center [194, 97] width 137 height 27
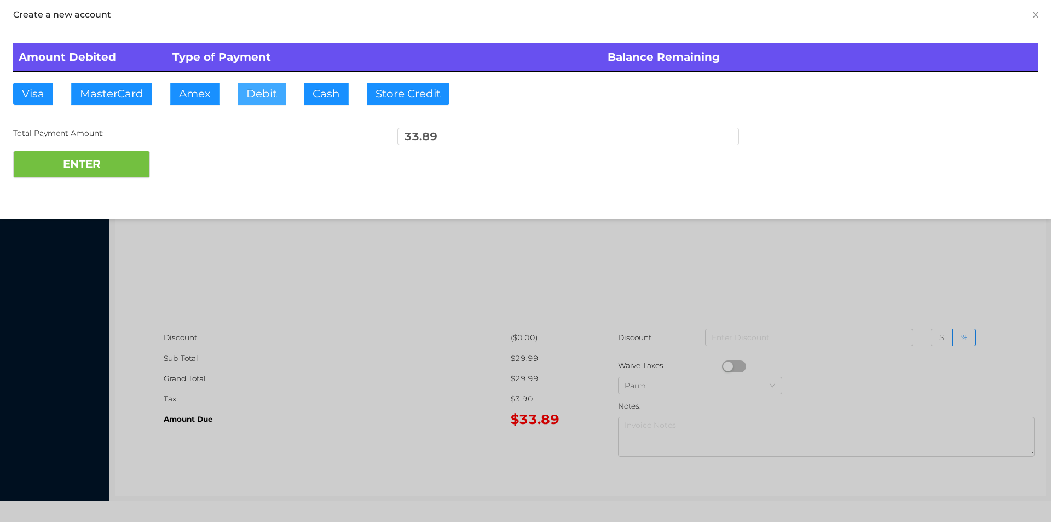
click at [251, 83] on button "Debit" at bounding box center [262, 94] width 48 height 22
click at [103, 175] on button "ENTER" at bounding box center [81, 164] width 137 height 27
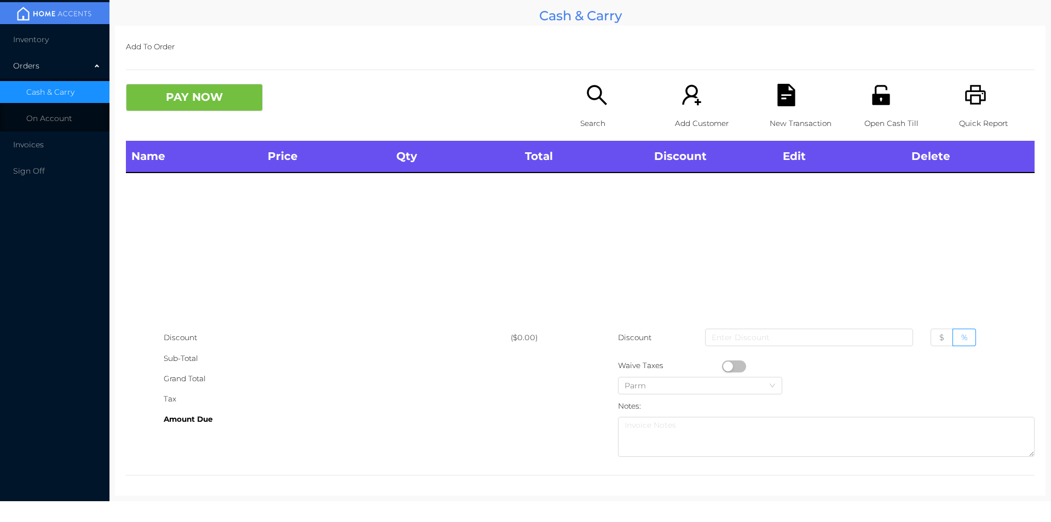
click at [777, 281] on div "Name Price Qty Total Discount Edit Delete" at bounding box center [580, 234] width 909 height 187
click at [878, 97] on icon "icon: unlock" at bounding box center [881, 95] width 18 height 20
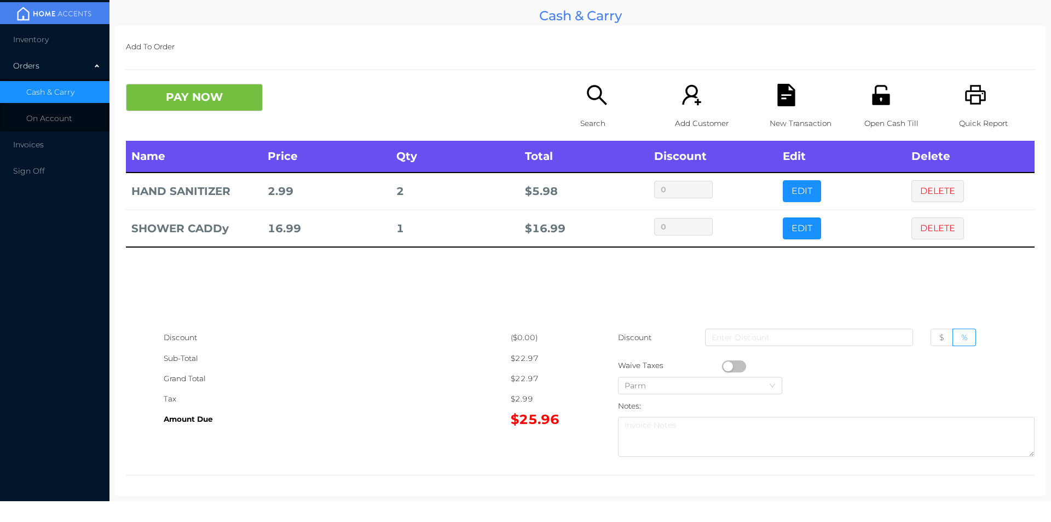
click at [587, 98] on icon "icon: search" at bounding box center [597, 95] width 20 height 20
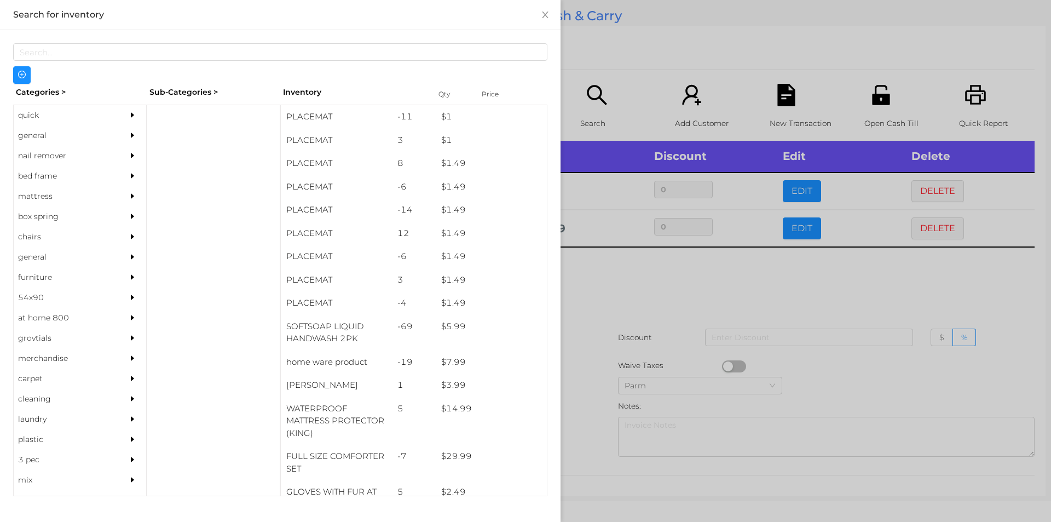
click at [37, 134] on div "general" at bounding box center [64, 135] width 100 height 20
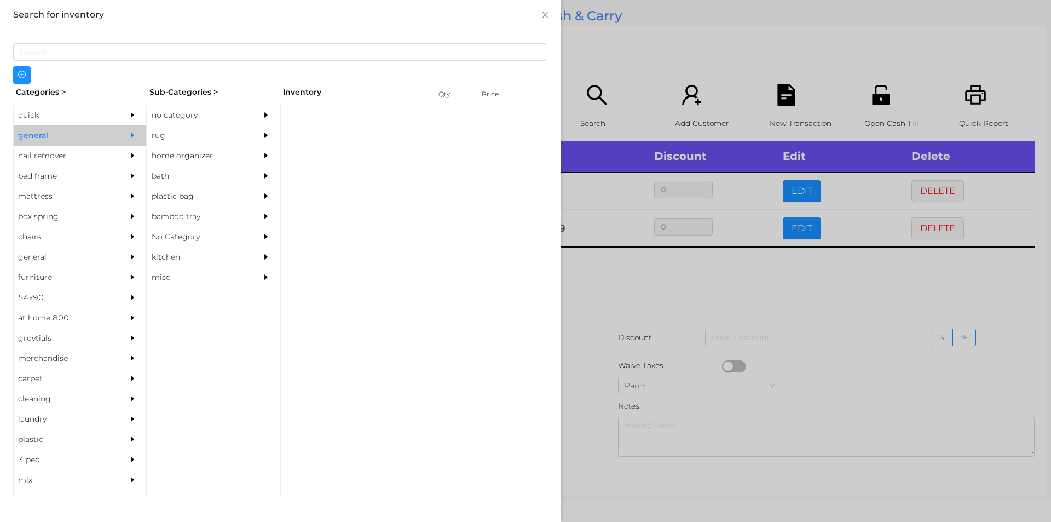
click at [170, 108] on div "no category" at bounding box center [197, 115] width 100 height 20
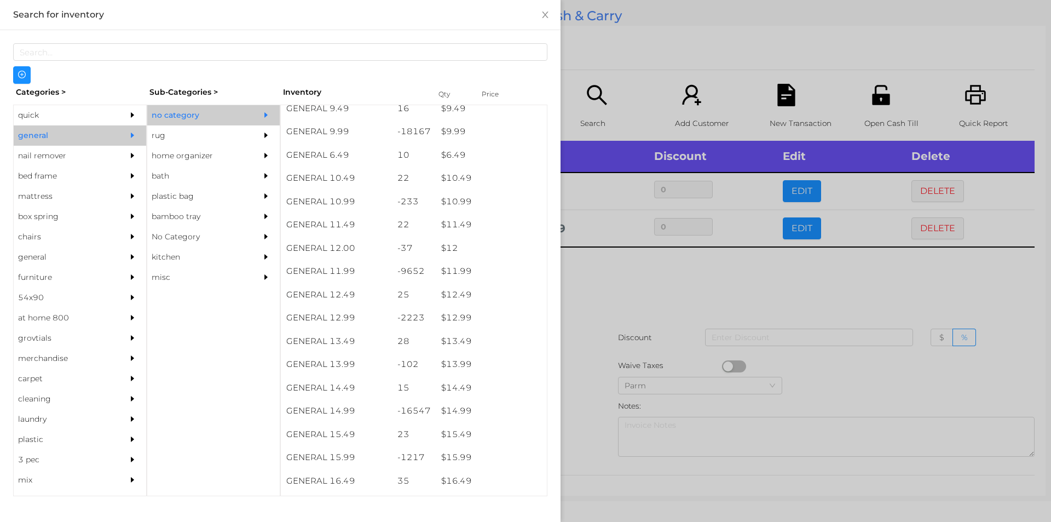
scroll to position [651, 0]
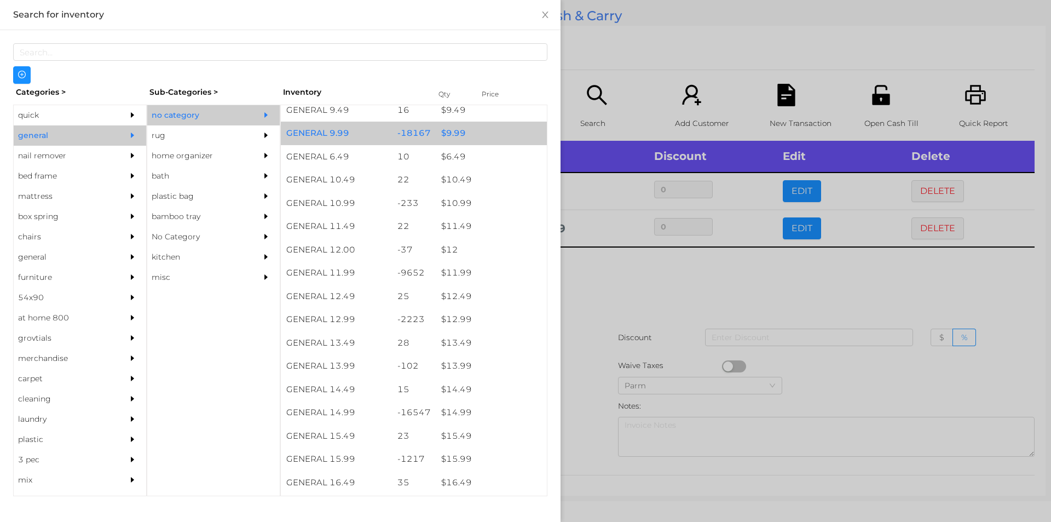
click at [455, 134] on div "$ 9.99" at bounding box center [491, 134] width 111 height 24
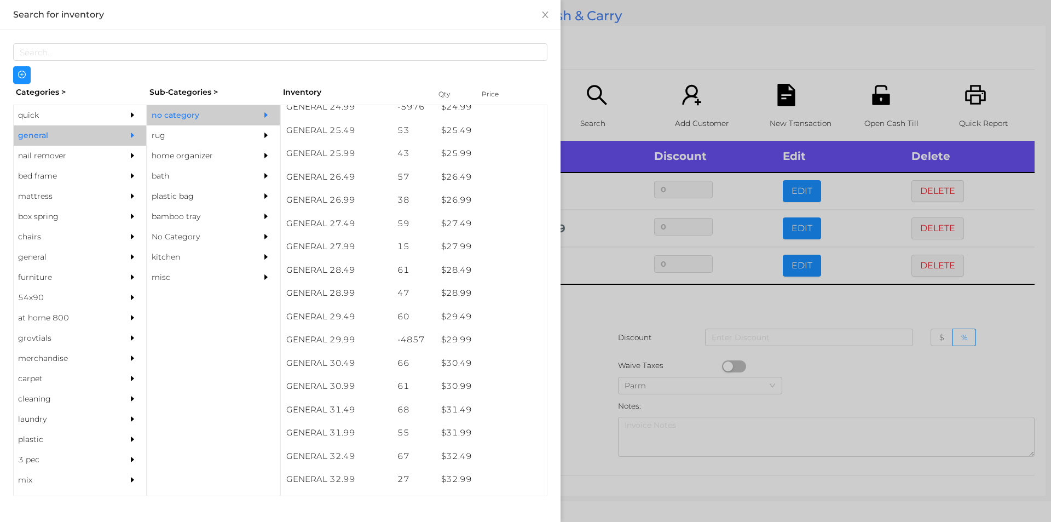
scroll to position [1422, 0]
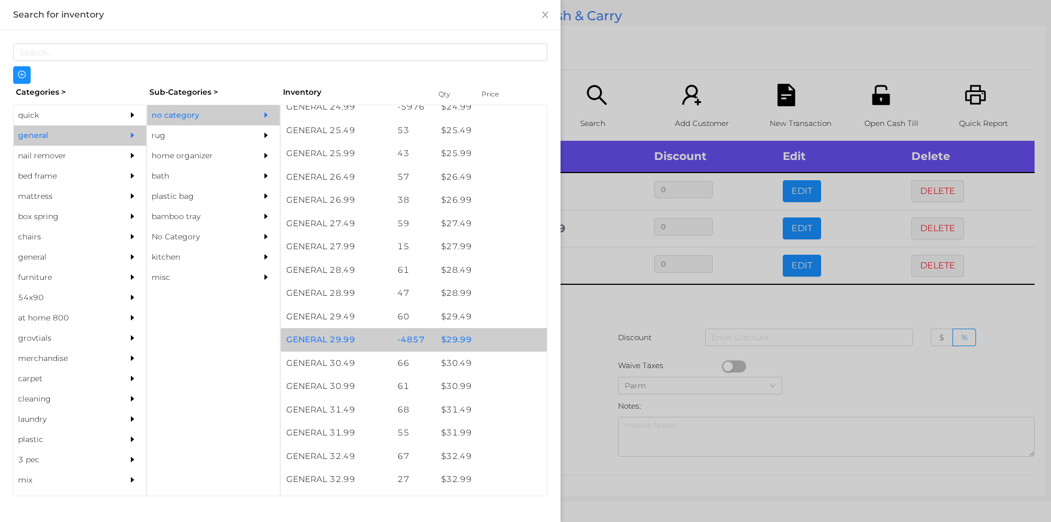
click at [449, 338] on div "$ 29.99" at bounding box center [491, 340] width 111 height 24
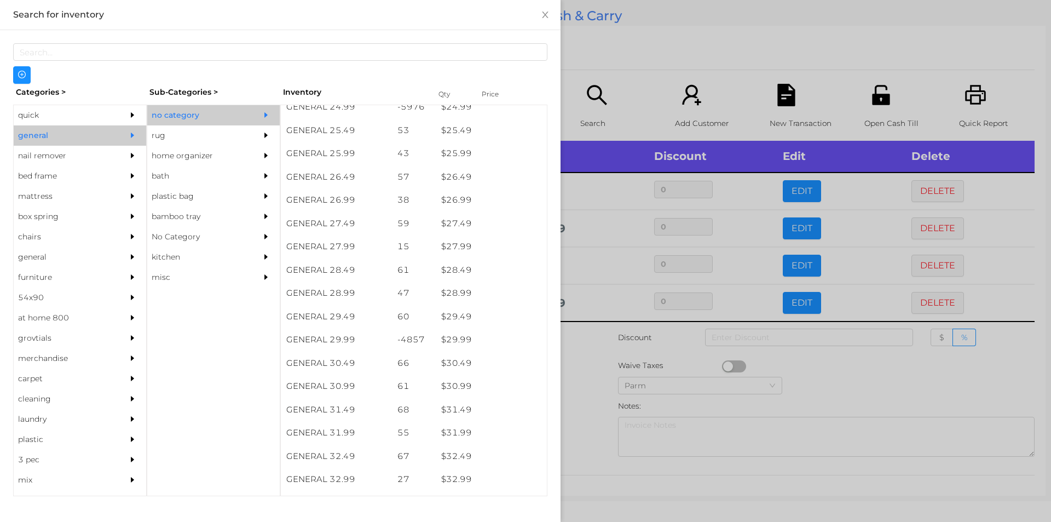
click at [586, 334] on div at bounding box center [525, 261] width 1051 height 522
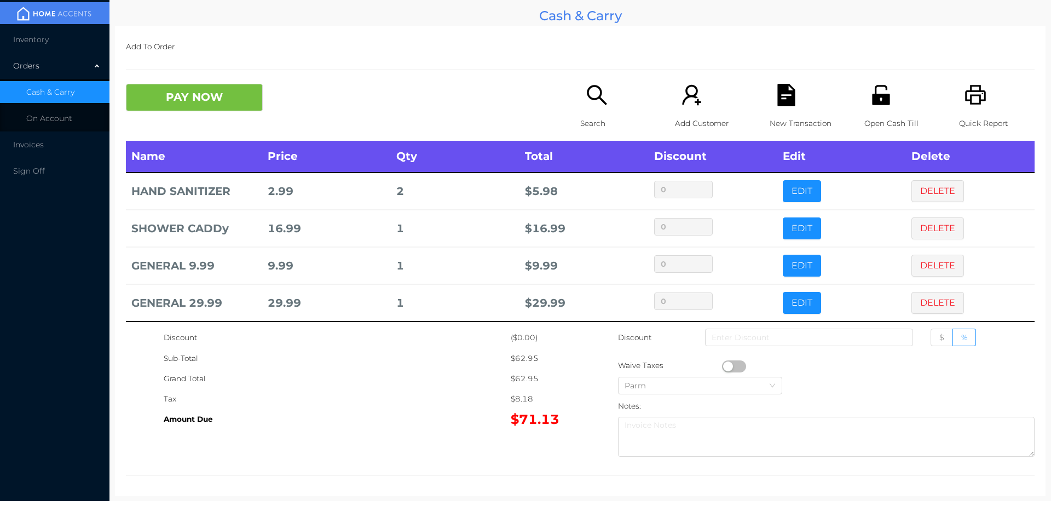
click at [725, 366] on button "button" at bounding box center [734, 366] width 24 height 12
click at [939, 337] on span "$" at bounding box center [941, 337] width 5 height 10
click at [939, 340] on input "$" at bounding box center [939, 340] width 0 height 0
click at [596, 102] on icon "icon: search" at bounding box center [597, 95] width 22 height 22
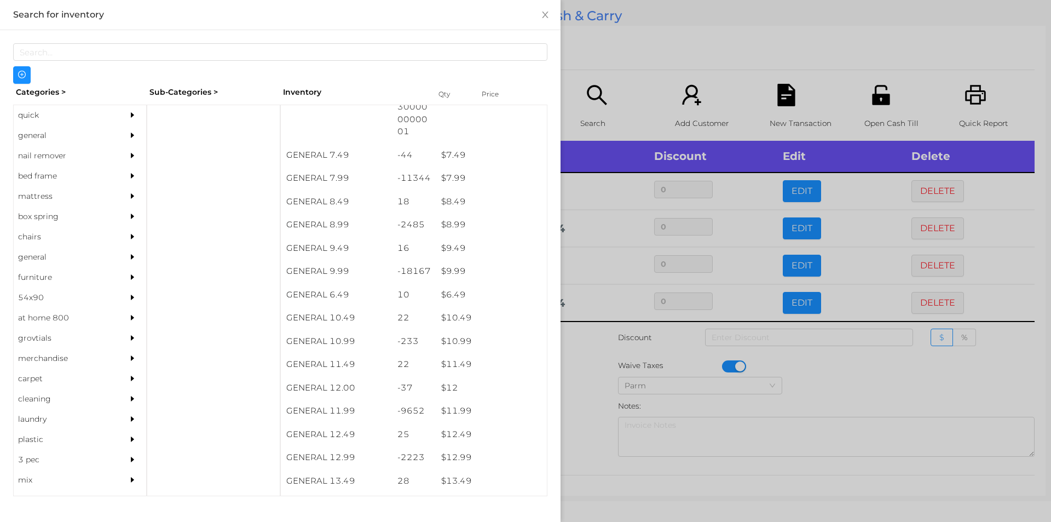
scroll to position [513, 0]
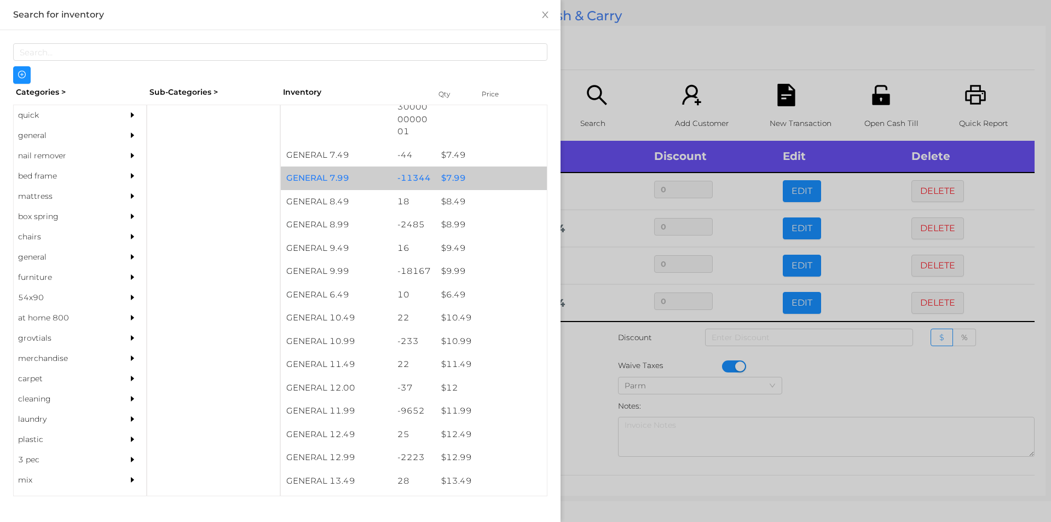
click at [448, 179] on div "$ 7.99" at bounding box center [491, 178] width 111 height 24
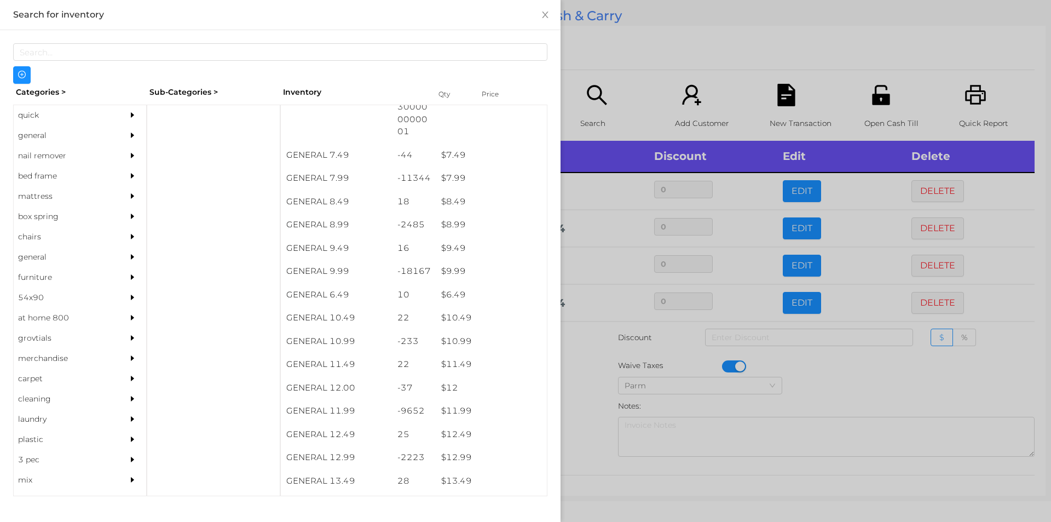
click at [587, 394] on div at bounding box center [525, 261] width 1051 height 522
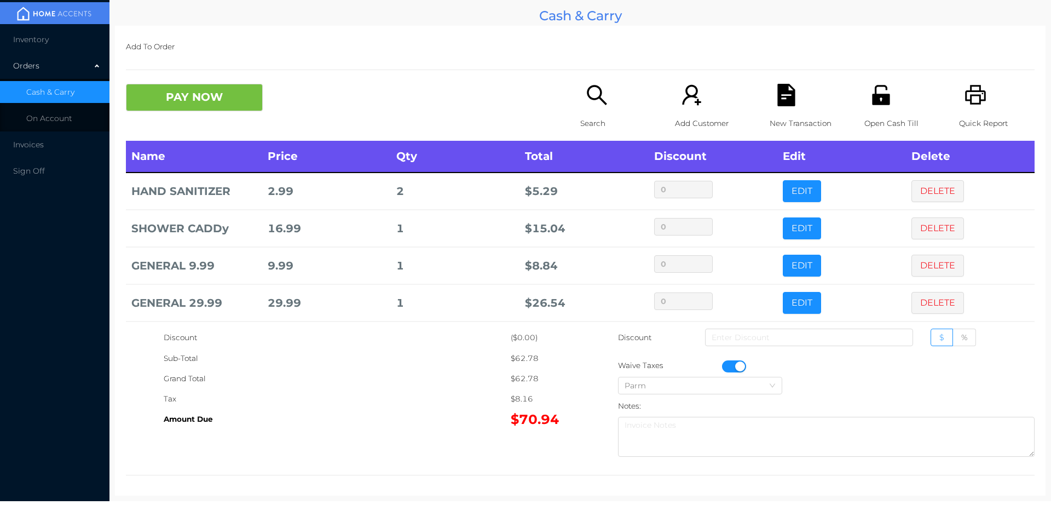
scroll to position [43, 0]
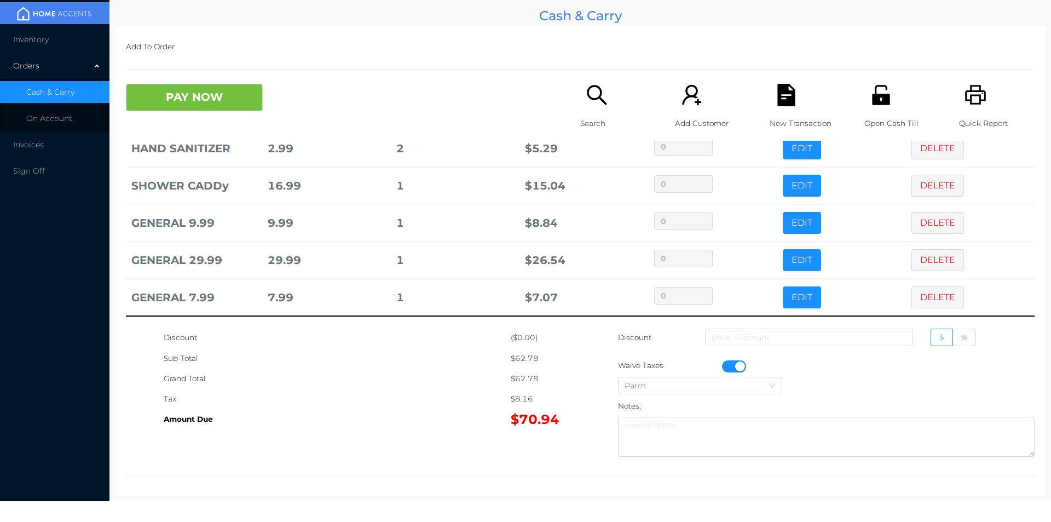
click at [777, 99] on icon "icon: file-text" at bounding box center [786, 95] width 18 height 22
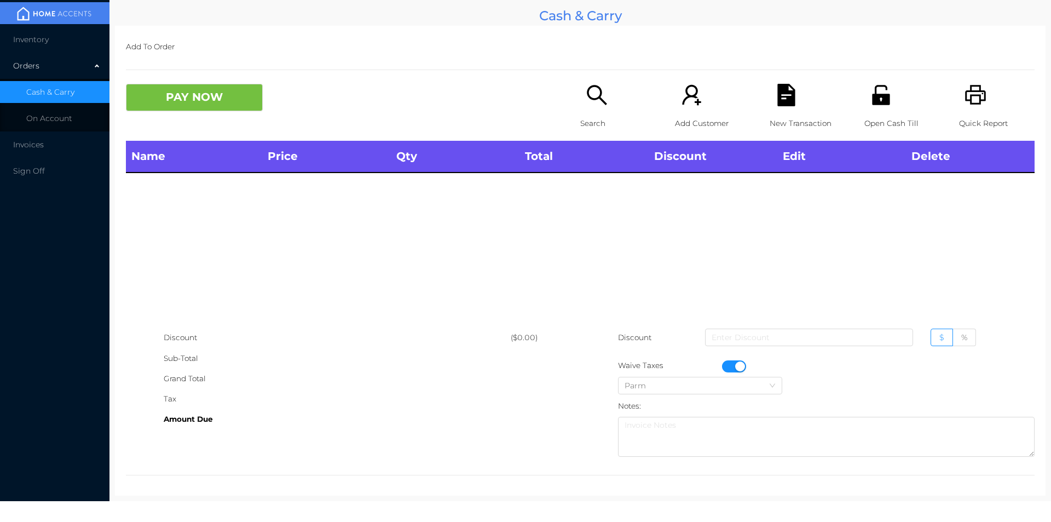
click at [964, 114] on p "Quick Report" at bounding box center [997, 123] width 76 height 20
click at [731, 366] on button "button" at bounding box center [734, 366] width 24 height 12
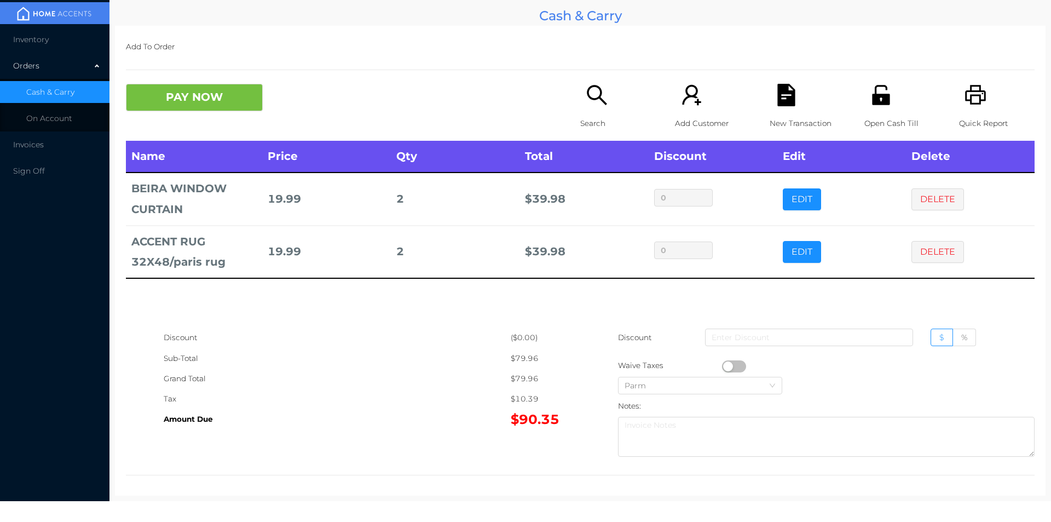
click at [586, 100] on icon "icon: search" at bounding box center [597, 95] width 22 height 22
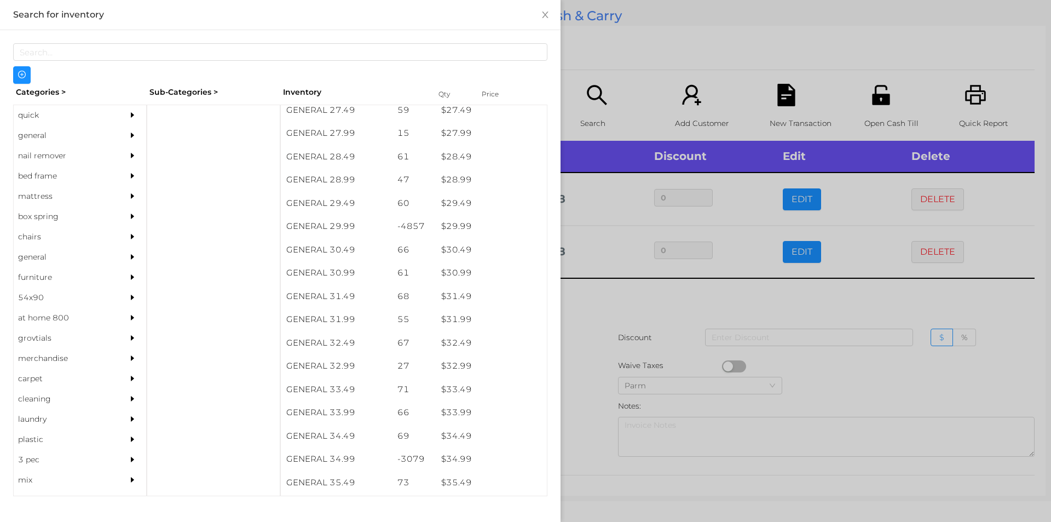
scroll to position [1530, 0]
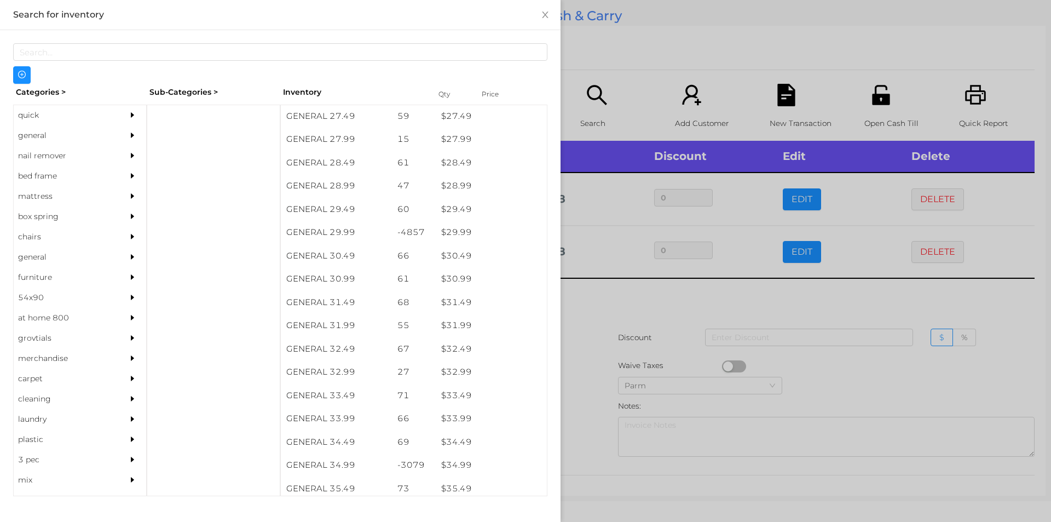
click at [477, 226] on div "$ 29.99" at bounding box center [491, 233] width 111 height 24
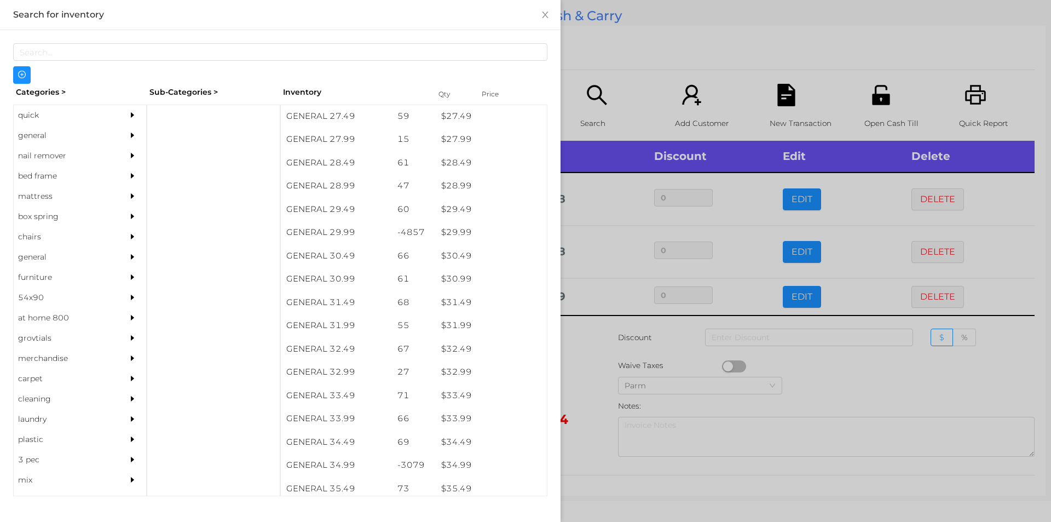
click at [631, 330] on div at bounding box center [525, 261] width 1051 height 522
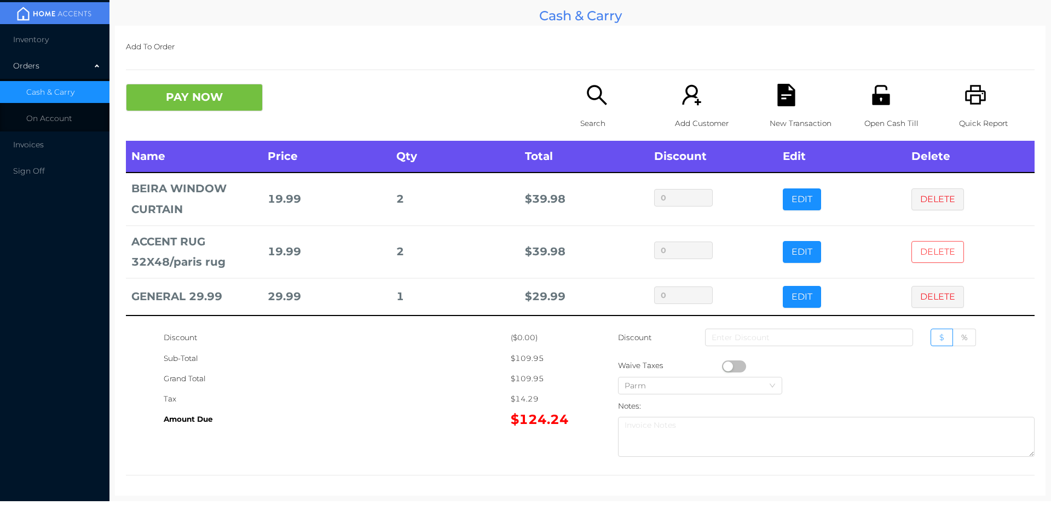
click at [933, 250] on button "DELETE" at bounding box center [937, 252] width 53 height 22
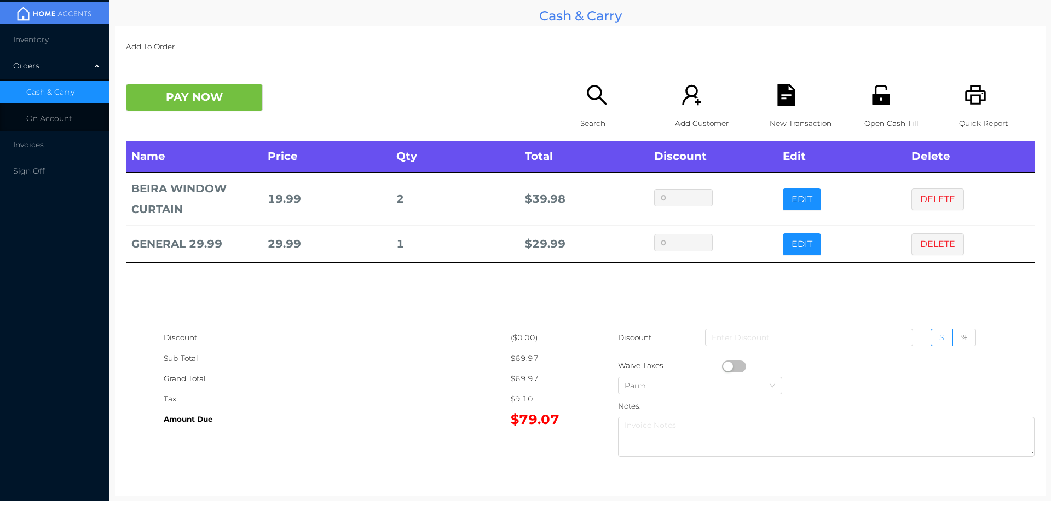
click at [581, 95] on div "Search" at bounding box center [618, 112] width 76 height 57
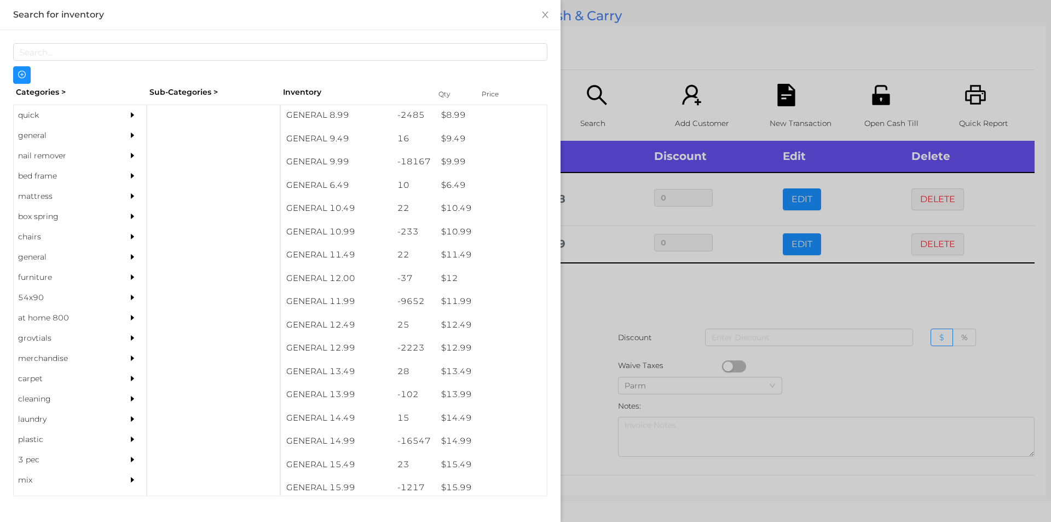
scroll to position [660, 0]
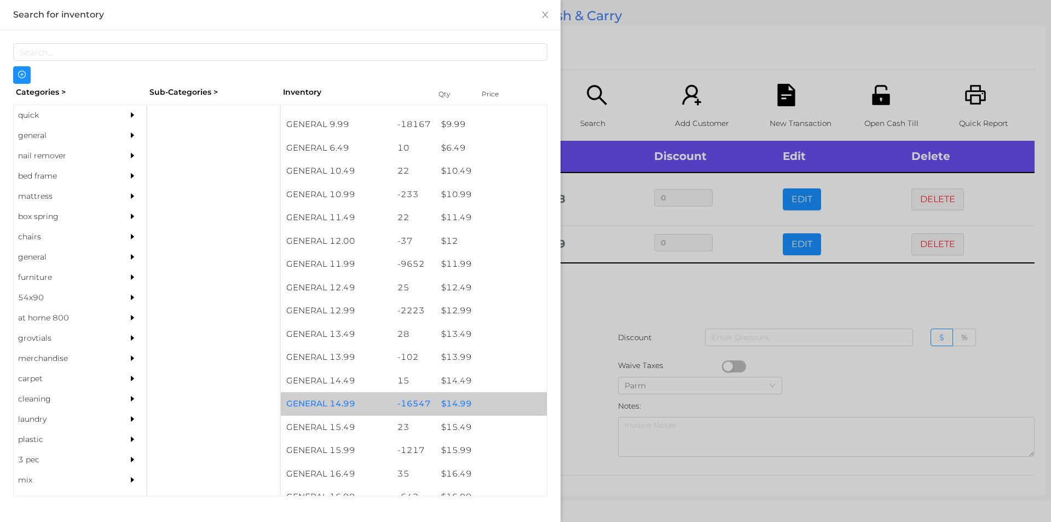
click at [465, 407] on div "$ 14.99" at bounding box center [491, 404] width 111 height 24
click at [477, 401] on div "$ 14.99" at bounding box center [491, 404] width 111 height 24
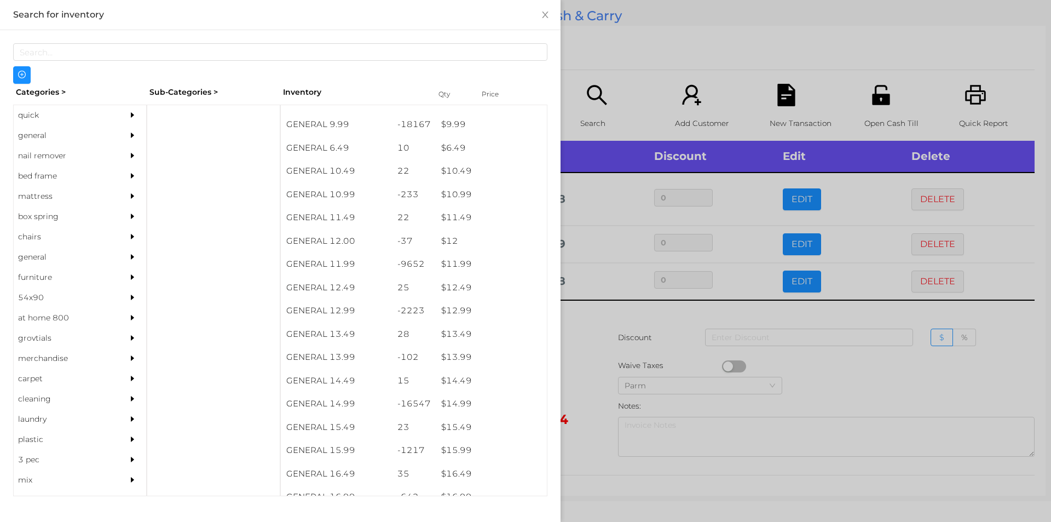
click at [622, 80] on div at bounding box center [525, 261] width 1051 height 522
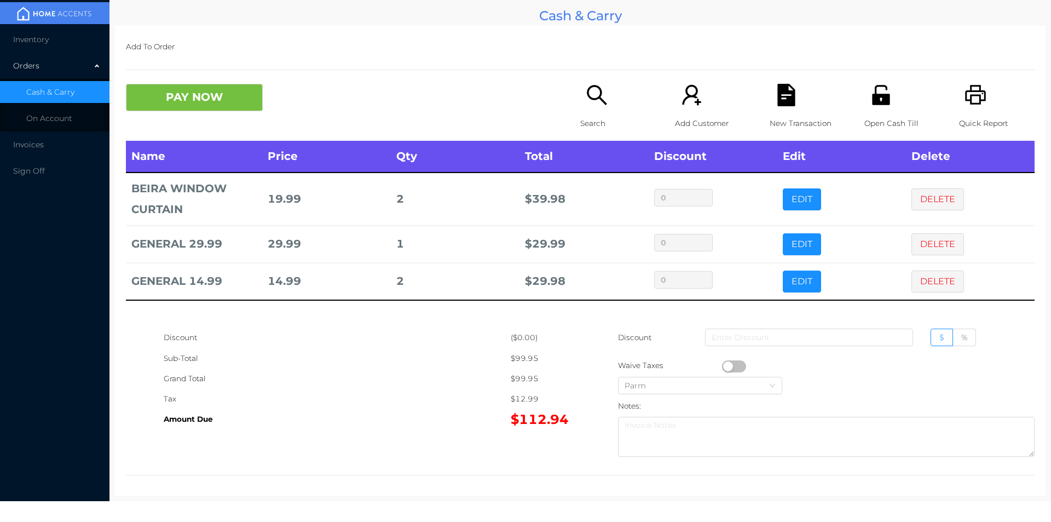
click at [726, 365] on button "button" at bounding box center [734, 366] width 24 height 12
click at [915, 254] on button "DELETE" at bounding box center [937, 244] width 53 height 22
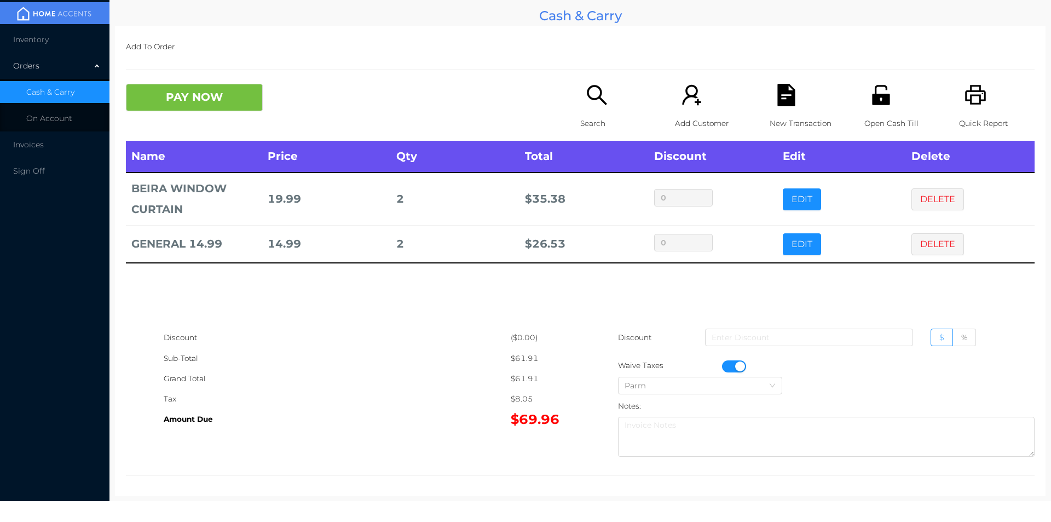
click at [580, 107] on div "Search" at bounding box center [618, 112] width 76 height 57
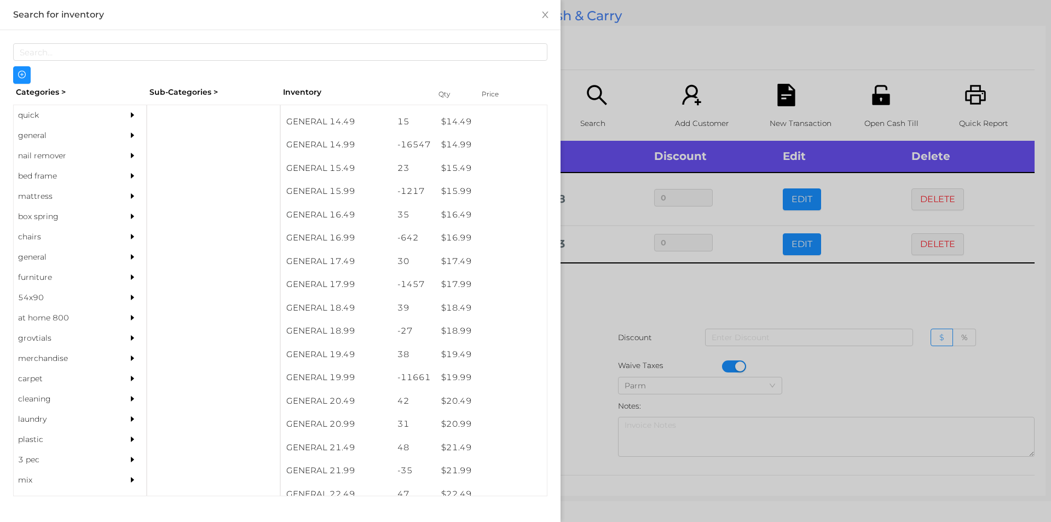
scroll to position [920, 0]
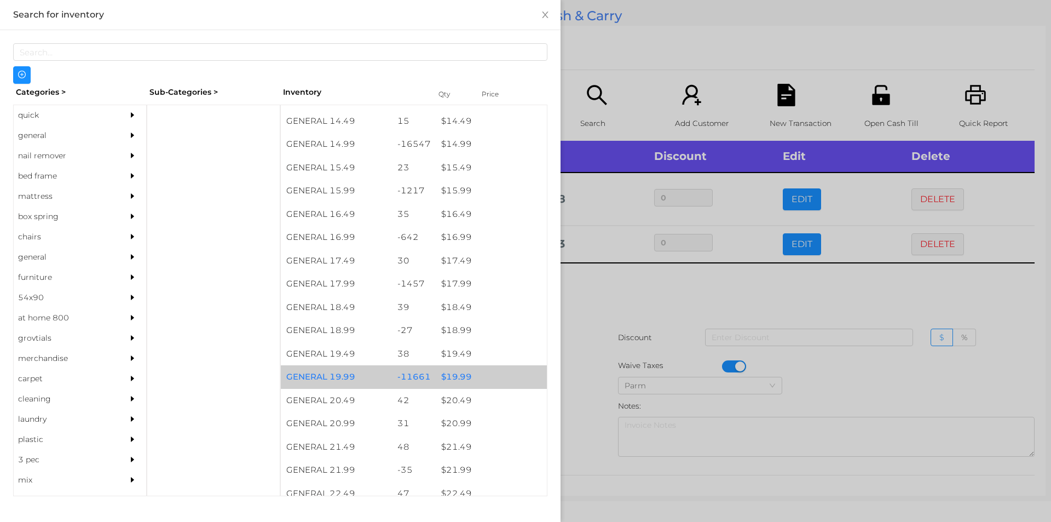
click at [474, 376] on div "$ 19.99" at bounding box center [491, 377] width 111 height 24
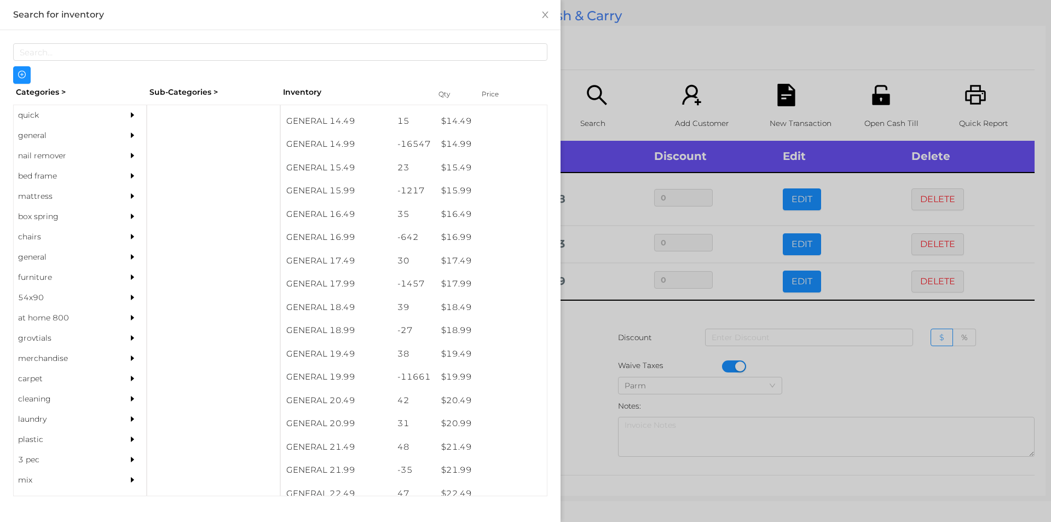
click at [606, 73] on div at bounding box center [525, 261] width 1051 height 522
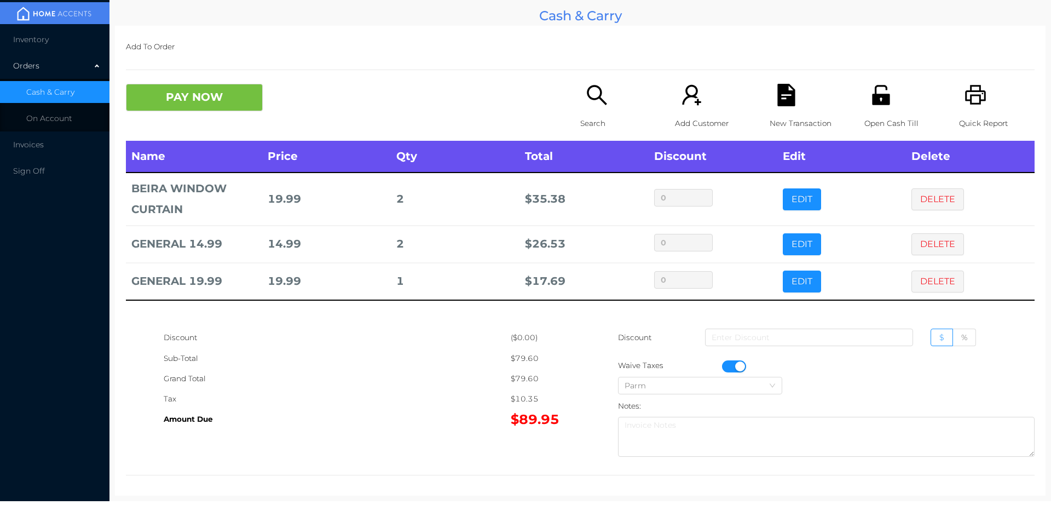
click at [770, 90] on div "New Transaction" at bounding box center [808, 112] width 76 height 57
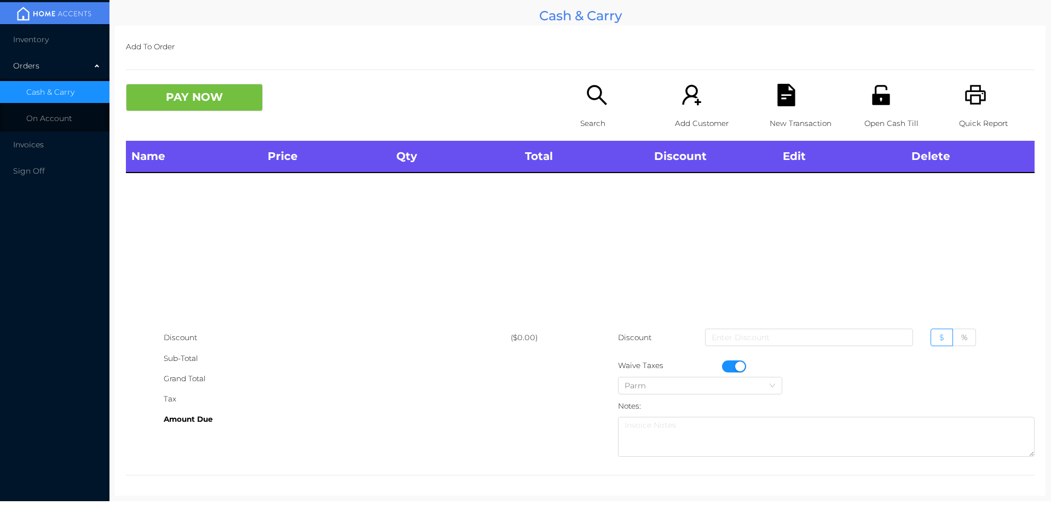
click at [959, 96] on div "Quick Report" at bounding box center [997, 112] width 76 height 57
click at [739, 363] on button "button" at bounding box center [734, 366] width 24 height 12
click at [601, 122] on p "Search" at bounding box center [618, 123] width 76 height 20
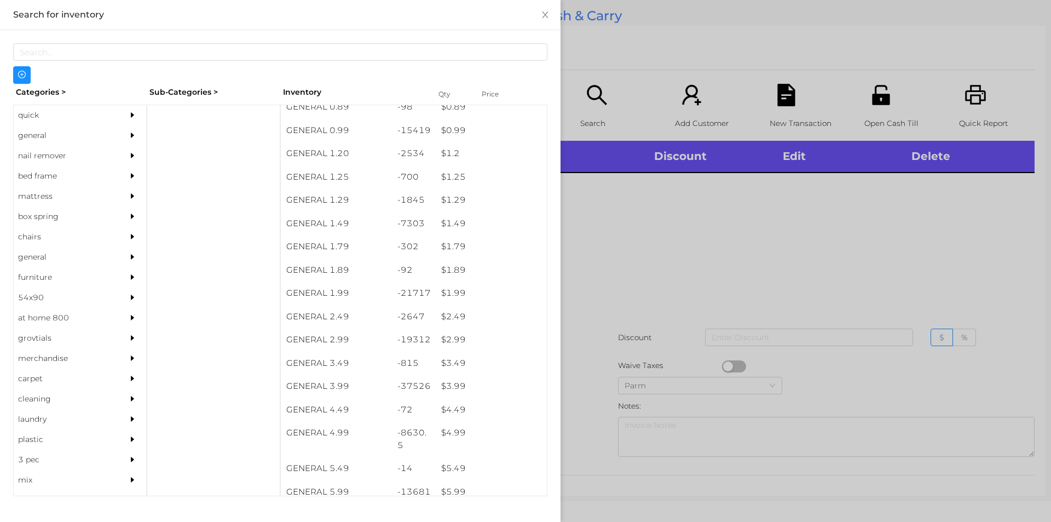
scroll to position [50, 0]
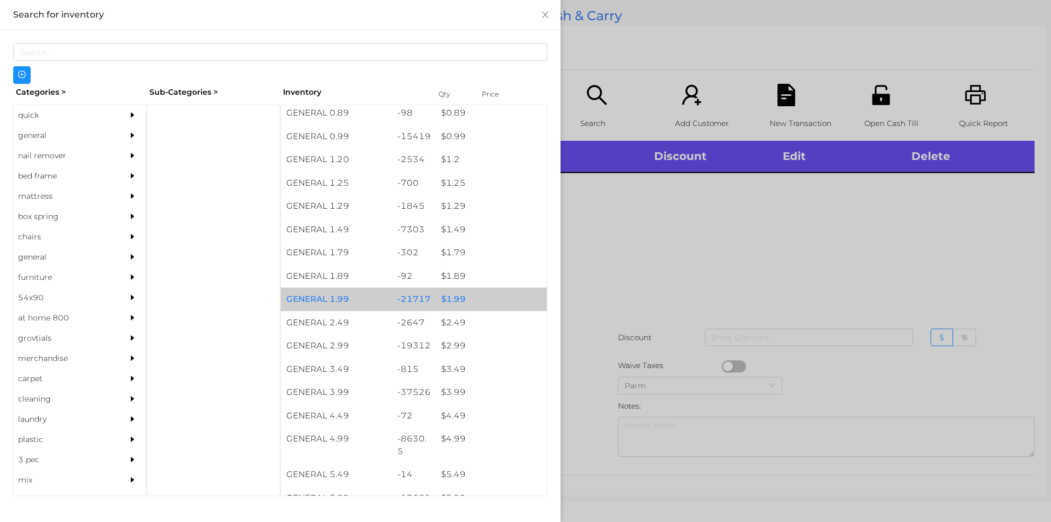
click at [474, 299] on div "$ 1.99" at bounding box center [491, 299] width 111 height 24
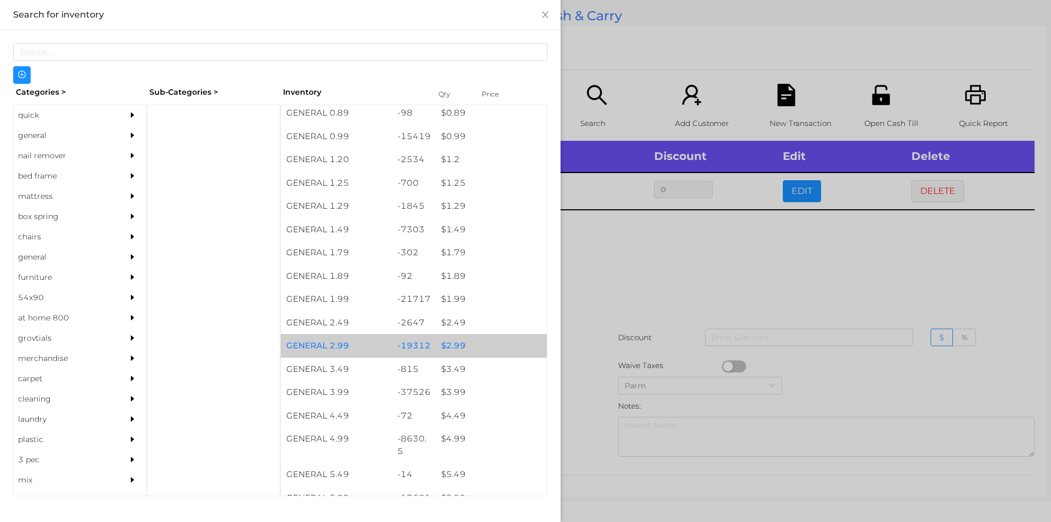
click at [484, 344] on div "$ 2.99" at bounding box center [491, 346] width 111 height 24
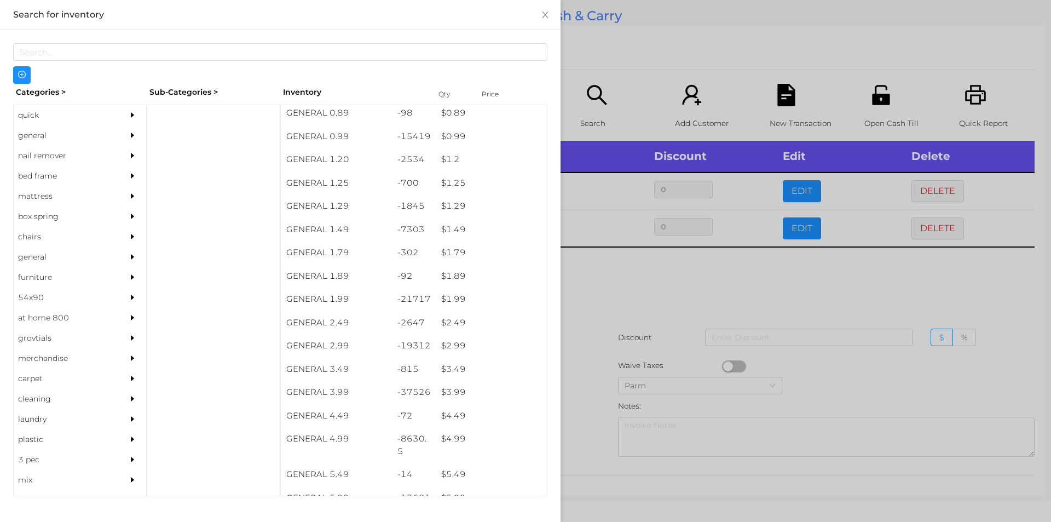
click at [642, 355] on div at bounding box center [525, 261] width 1051 height 522
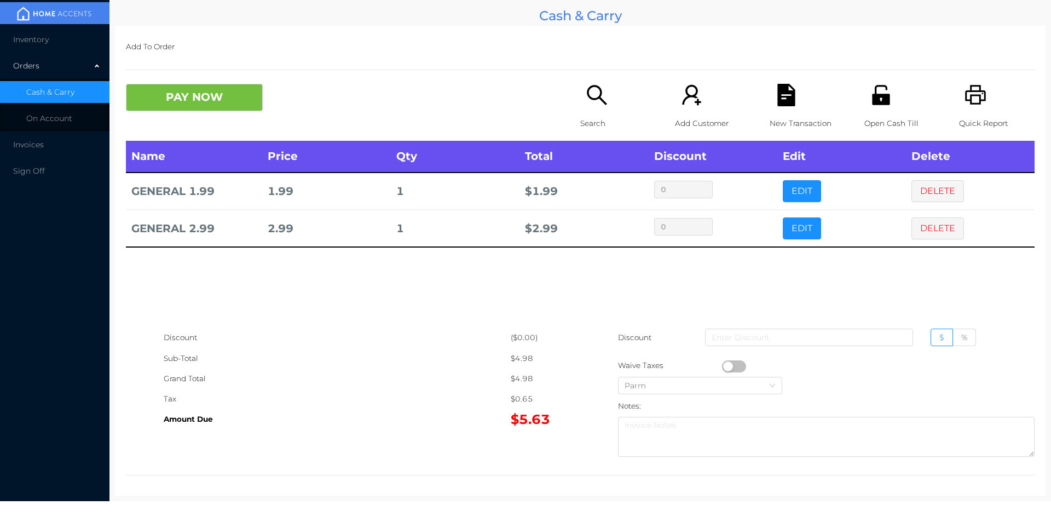
click at [723, 363] on button "button" at bounding box center [734, 366] width 24 height 12
click at [217, 103] on button "PAY NOW" at bounding box center [194, 97] width 137 height 27
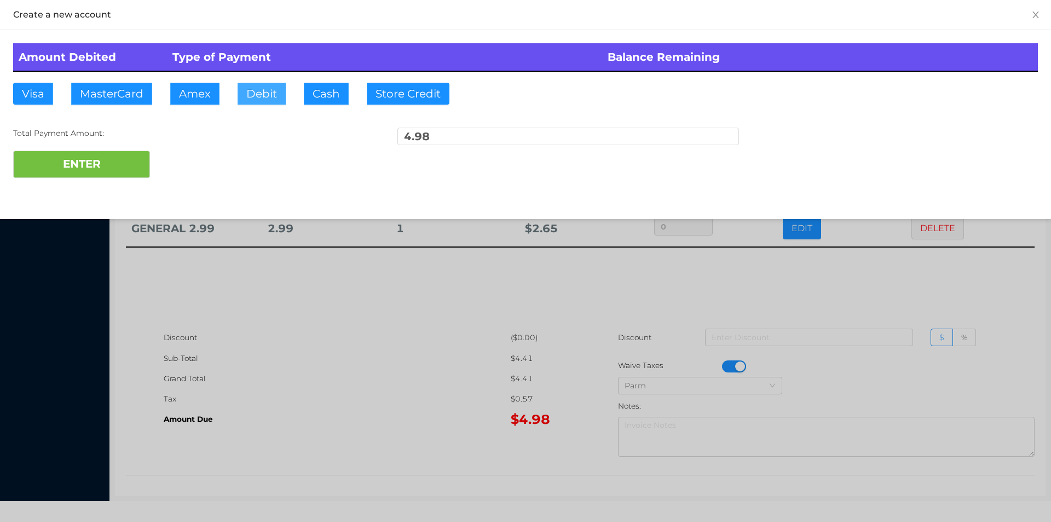
click at [261, 83] on button "Debit" at bounding box center [262, 94] width 48 height 22
click at [139, 157] on button "ENTER" at bounding box center [81, 164] width 137 height 27
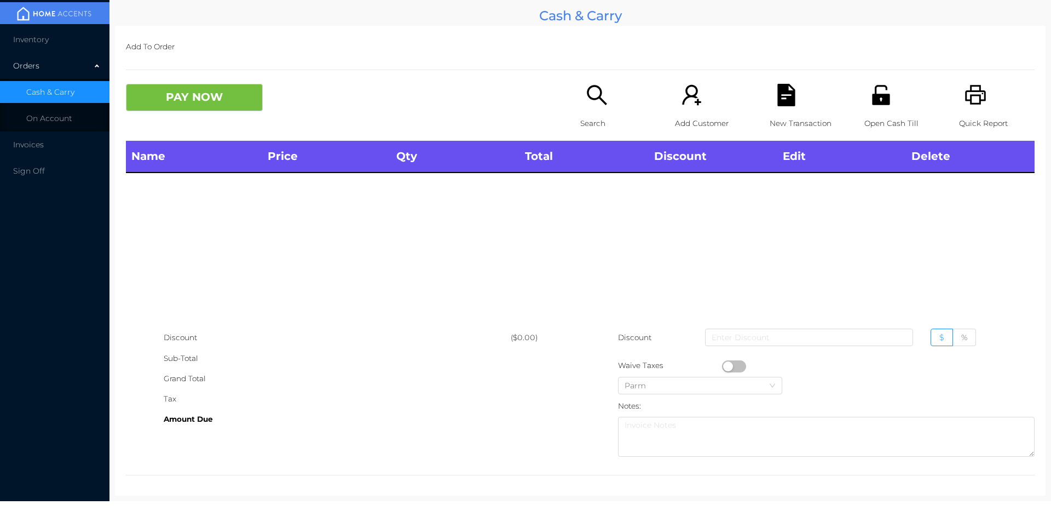
click at [877, 93] on icon "icon: unlock" at bounding box center [881, 95] width 22 height 22
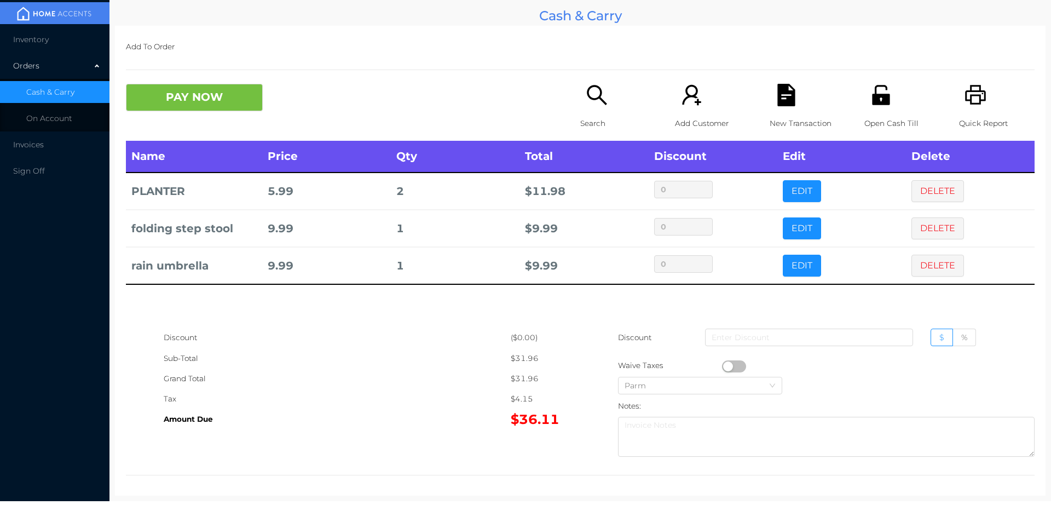
click at [216, 73] on div "Add To Order PAY NOW Search Add Customer New Transaction Open Cash Till Quick R…" at bounding box center [580, 261] width 931 height 470
click at [177, 99] on button "PAY NOW" at bounding box center [194, 97] width 137 height 27
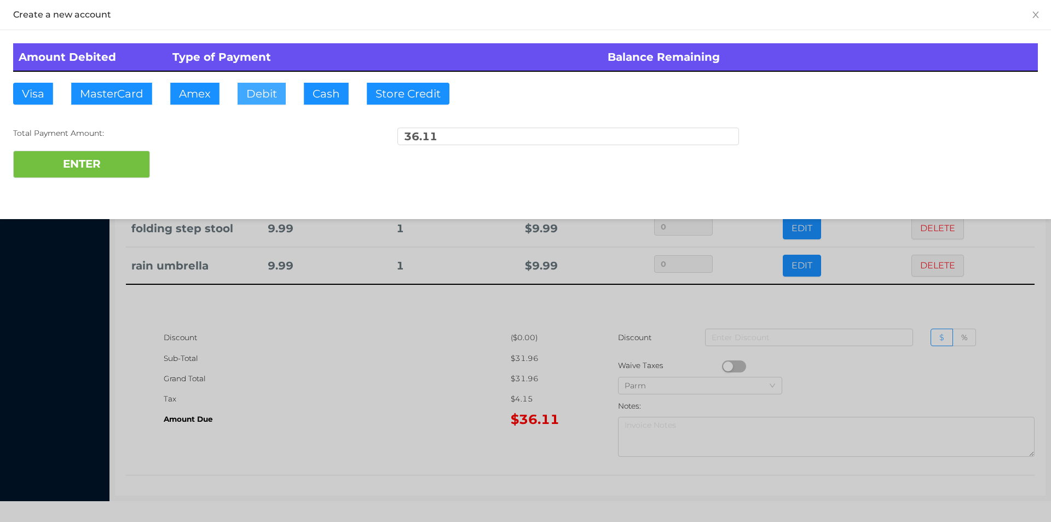
click at [263, 99] on button "Debit" at bounding box center [262, 94] width 48 height 22
click at [114, 174] on button "ENTER" at bounding box center [81, 164] width 137 height 27
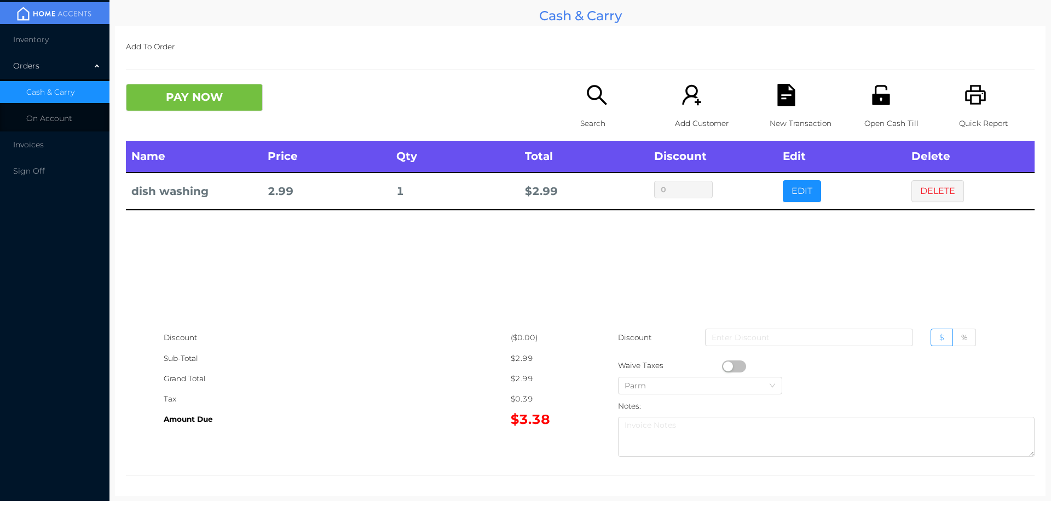
click at [792, 103] on div "New Transaction" at bounding box center [808, 112] width 76 height 57
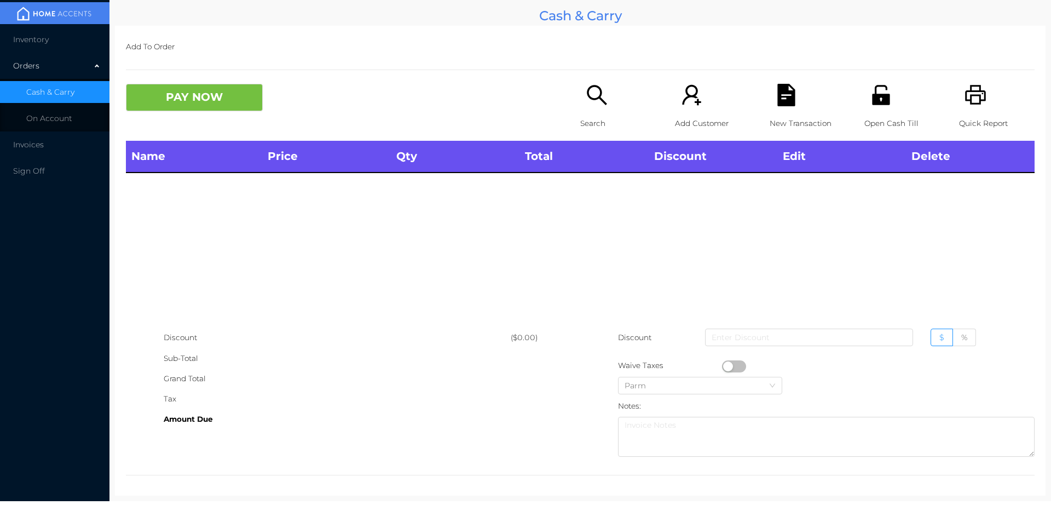
click at [879, 101] on icon "icon: unlock" at bounding box center [881, 95] width 18 height 20
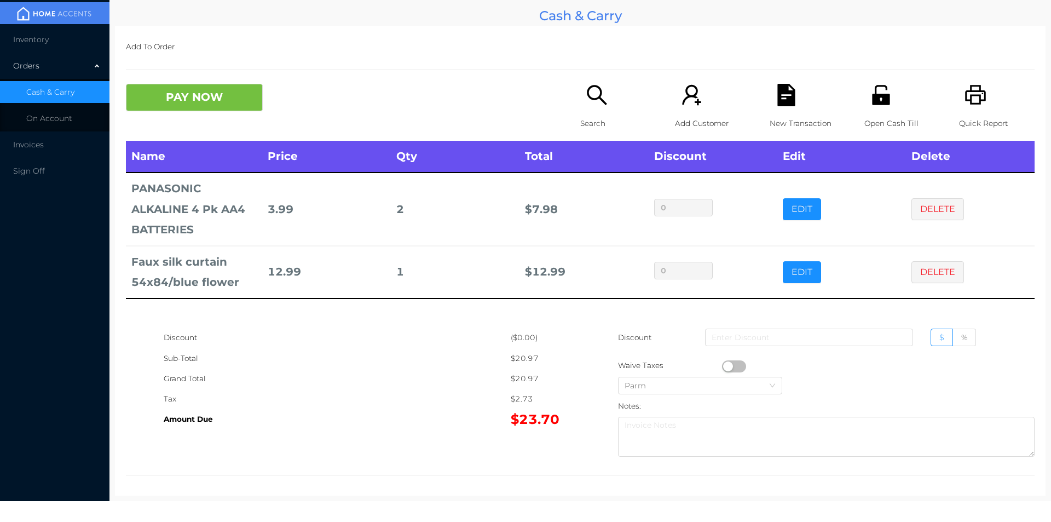
click at [778, 108] on div "New Transaction" at bounding box center [808, 112] width 76 height 57
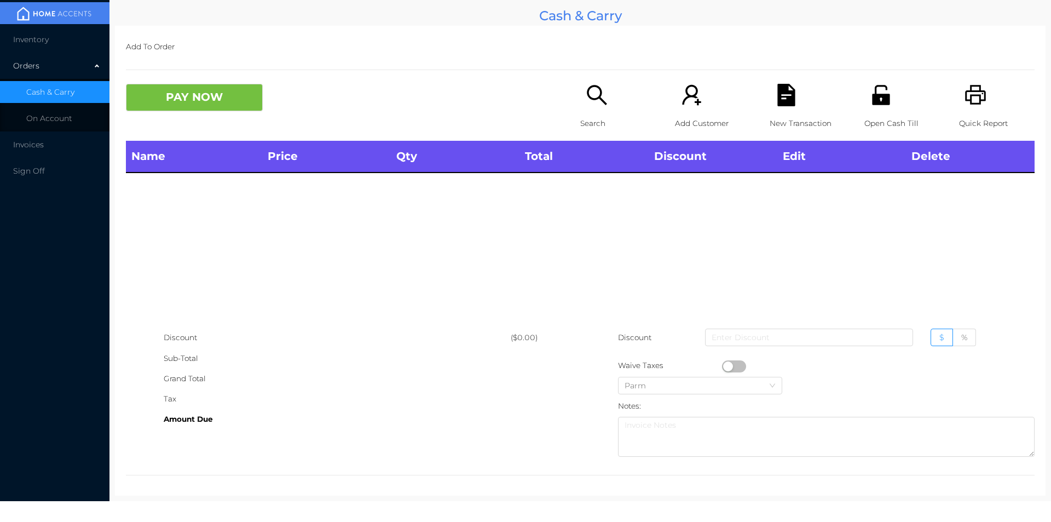
click at [882, 101] on icon "icon: unlock" at bounding box center [881, 95] width 18 height 20
click at [587, 97] on icon "icon: search" at bounding box center [597, 95] width 20 height 20
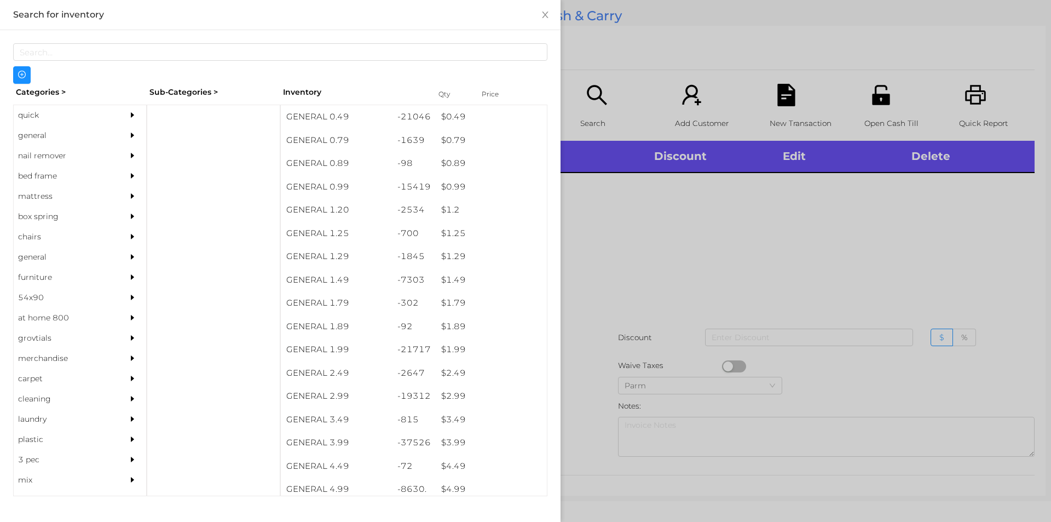
click at [42, 129] on div "general" at bounding box center [64, 135] width 100 height 20
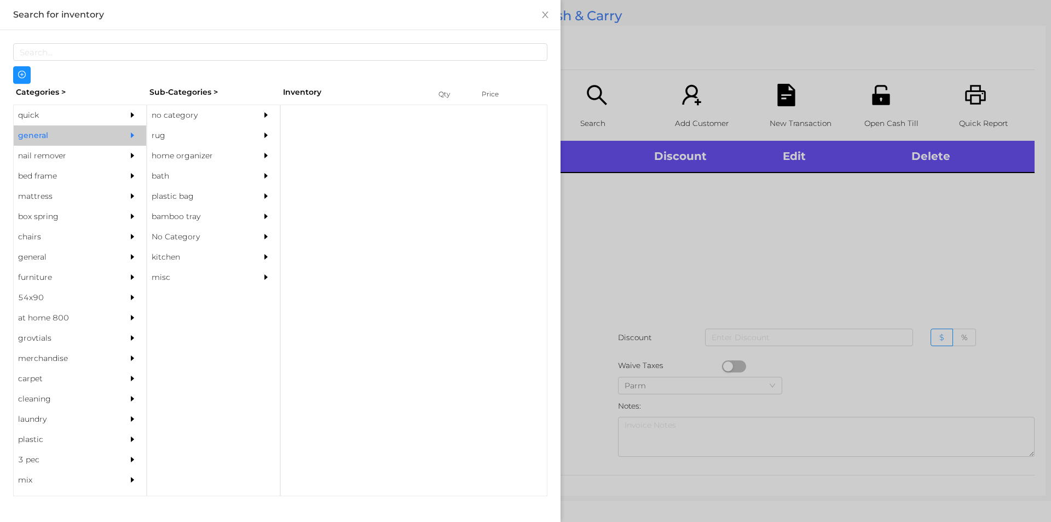
click at [40, 119] on div "quick" at bounding box center [64, 115] width 100 height 20
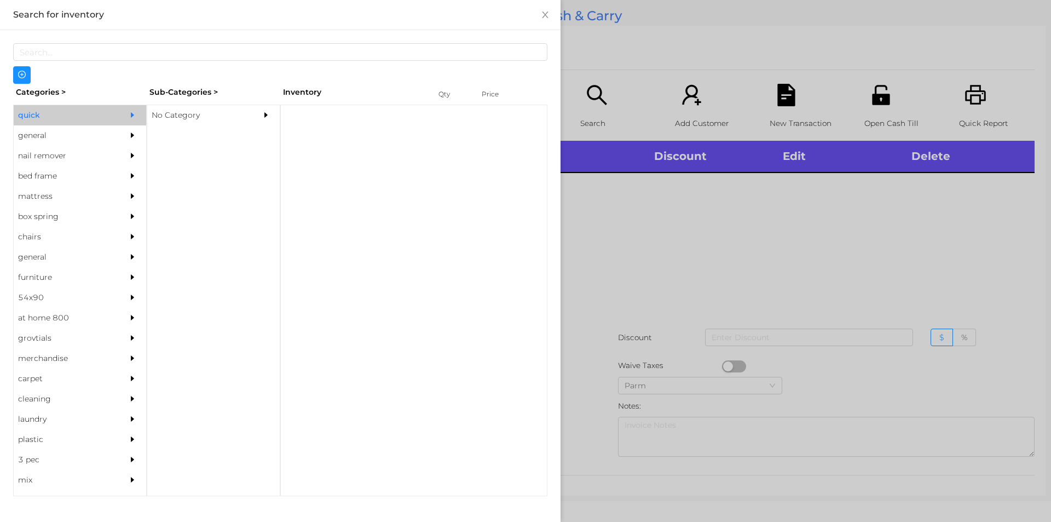
click at [193, 111] on div "No Category" at bounding box center [197, 115] width 100 height 20
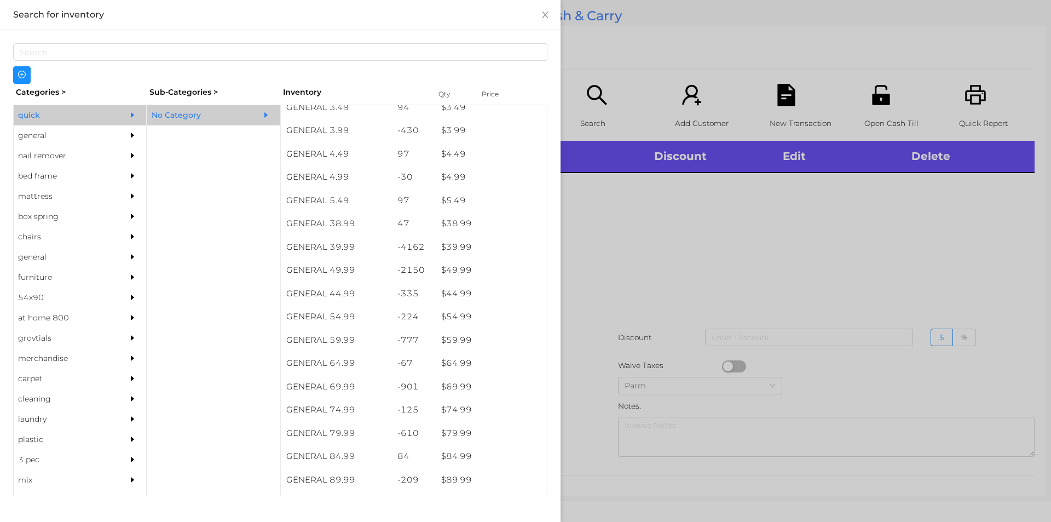
scroll to position [498, 0]
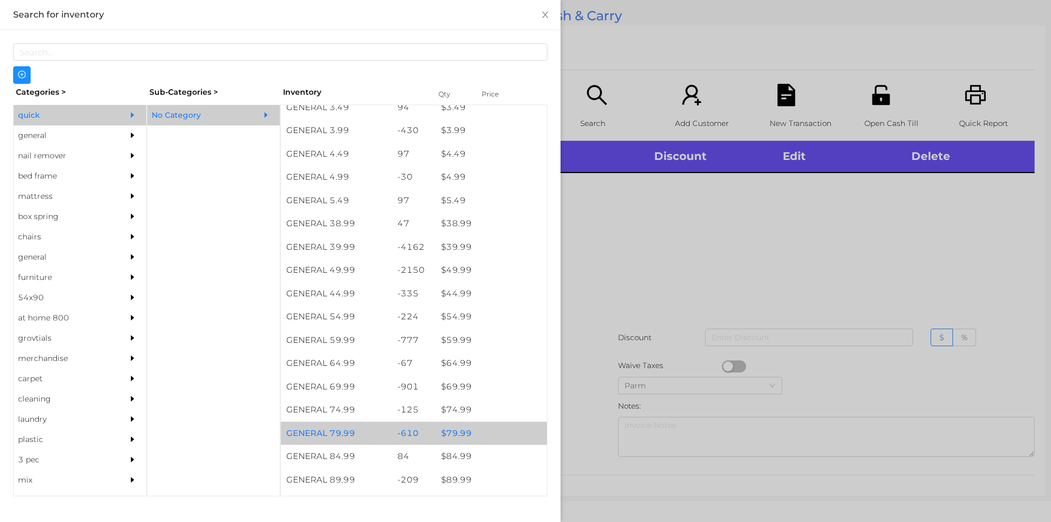
click at [399, 440] on div "-610" at bounding box center [414, 434] width 44 height 24
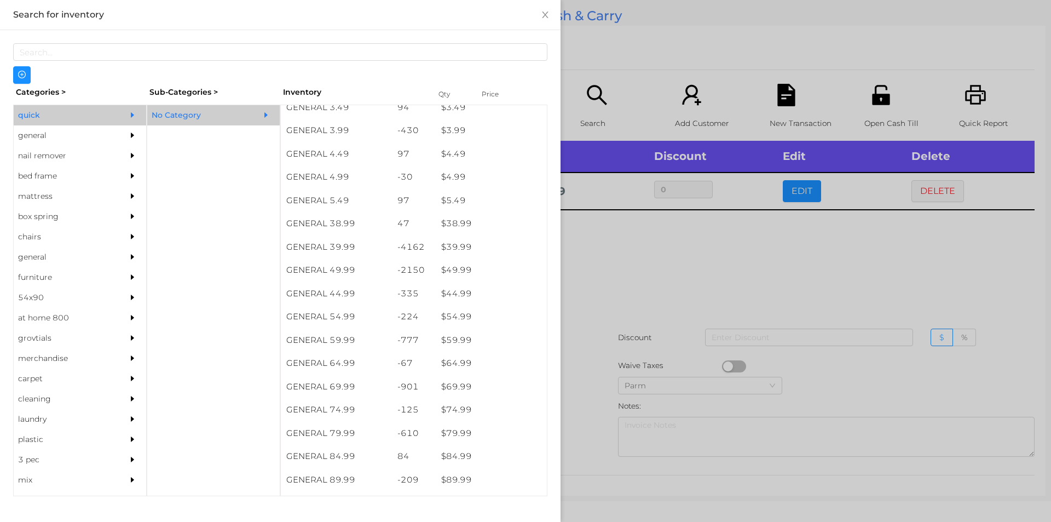
click at [677, 298] on div at bounding box center [525, 261] width 1051 height 522
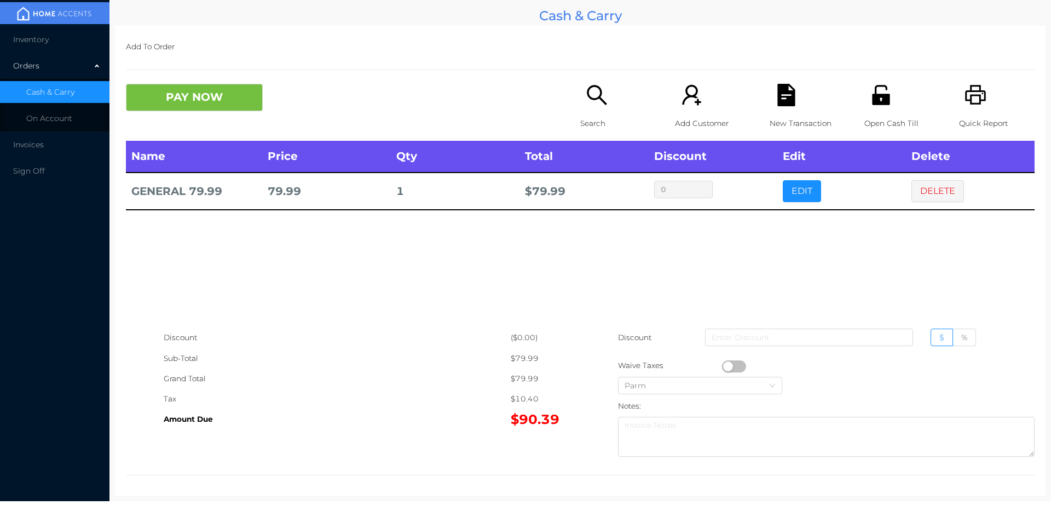
click at [211, 107] on button "PAY NOW" at bounding box center [194, 97] width 137 height 27
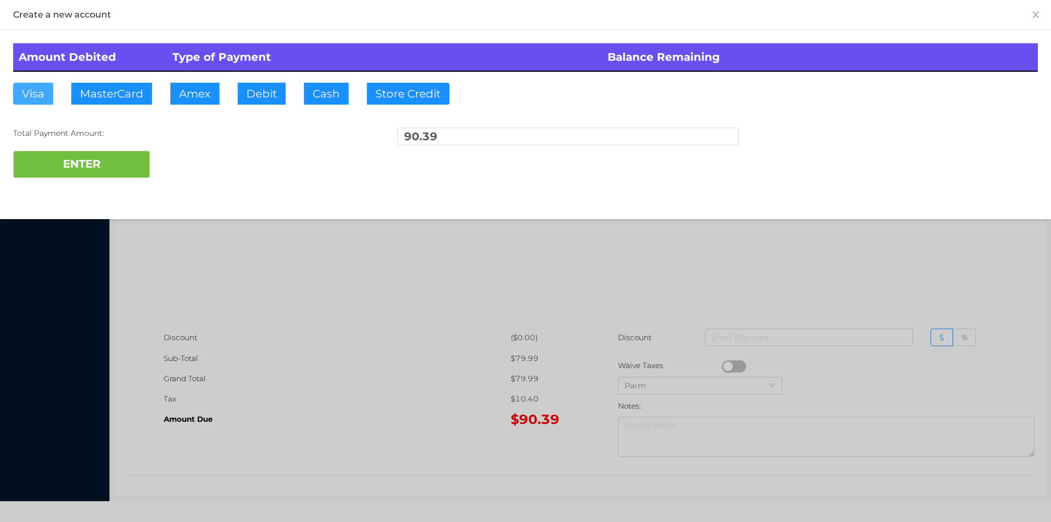
click at [34, 100] on button "Visa" at bounding box center [33, 94] width 40 height 22
click at [67, 174] on button "ENTER" at bounding box center [81, 164] width 137 height 27
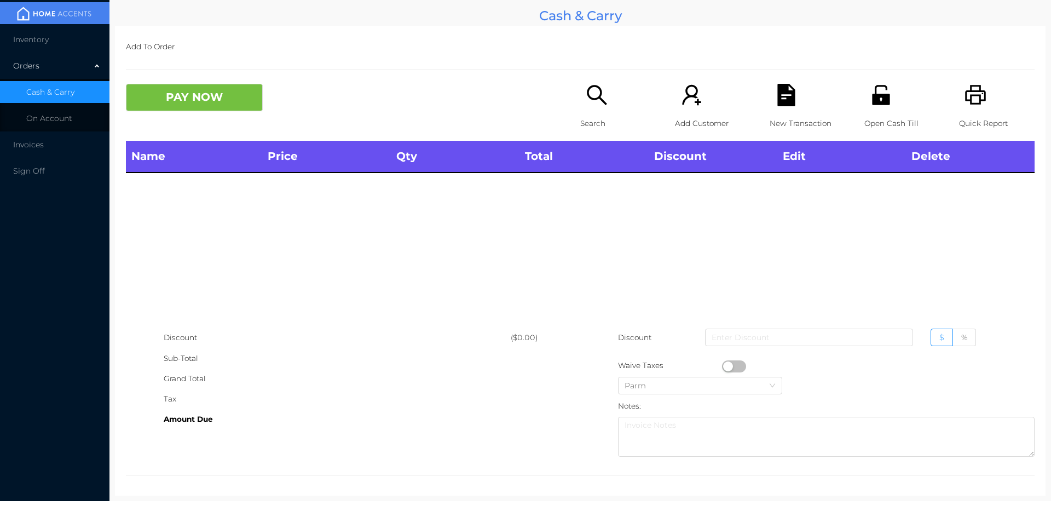
click at [784, 239] on div "Name Price Qty Total Discount Edit Delete" at bounding box center [580, 234] width 909 height 187
click at [864, 99] on div "Open Cash Till" at bounding box center [902, 112] width 76 height 57
click at [600, 113] on p "Search" at bounding box center [618, 123] width 76 height 20
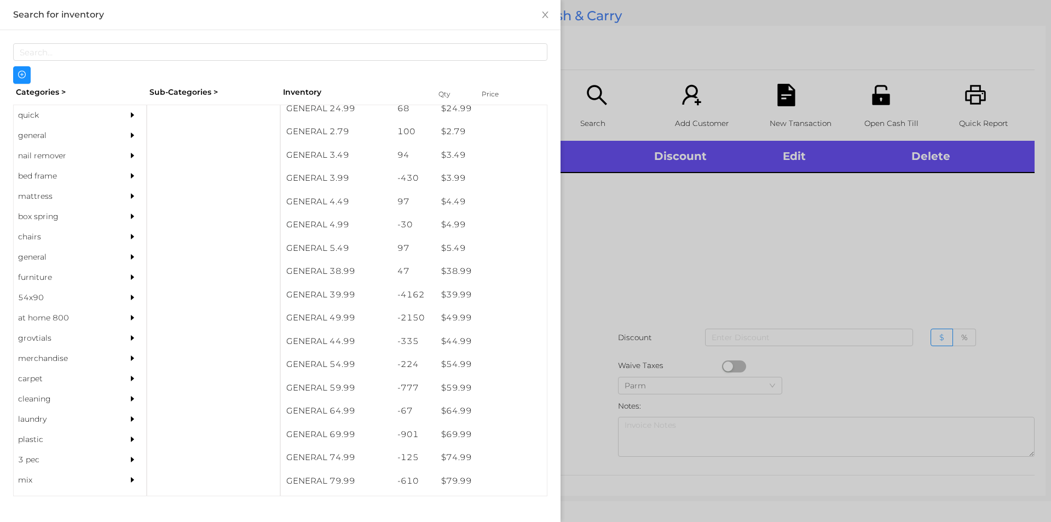
scroll to position [454, 0]
click at [41, 132] on div "general" at bounding box center [64, 135] width 100 height 20
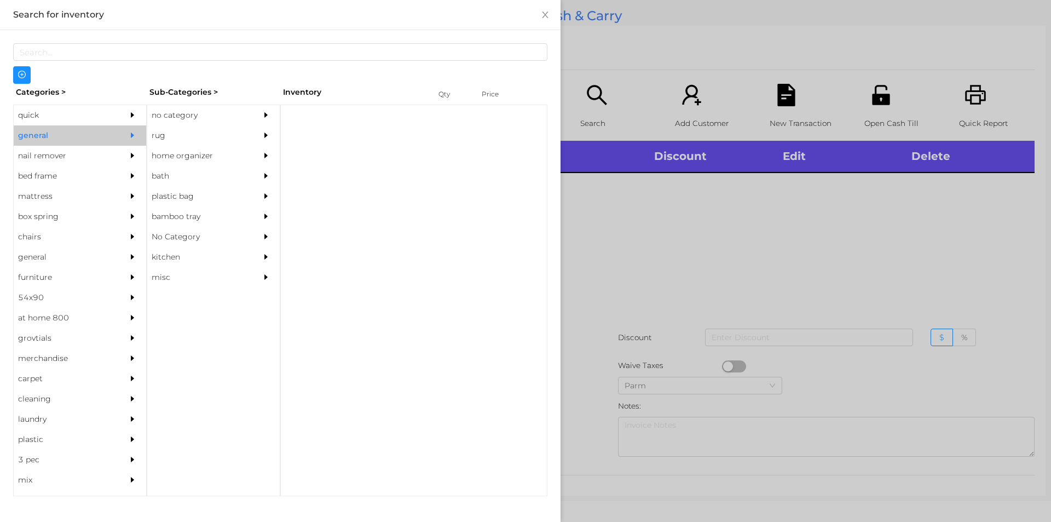
click at [198, 113] on div "no category" at bounding box center [197, 115] width 100 height 20
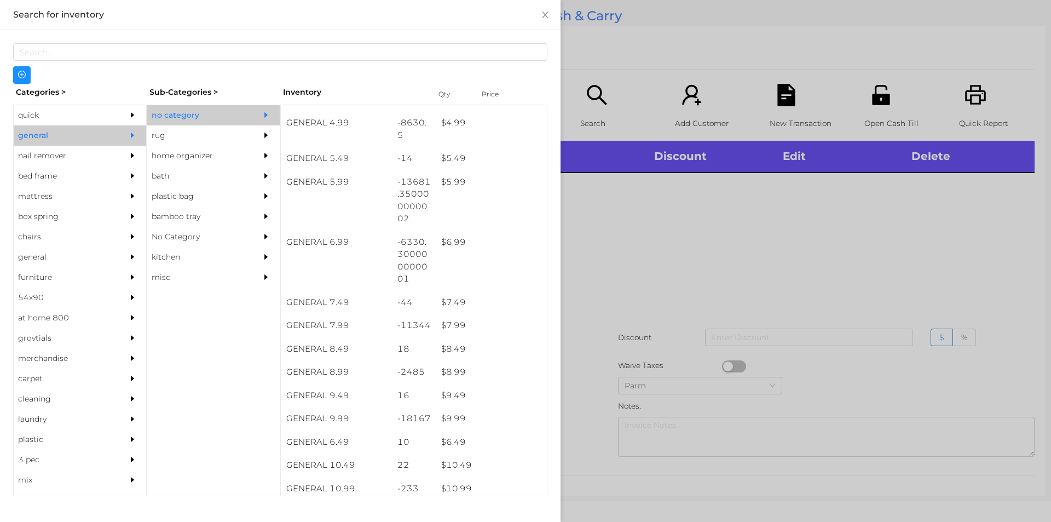
scroll to position [366, 0]
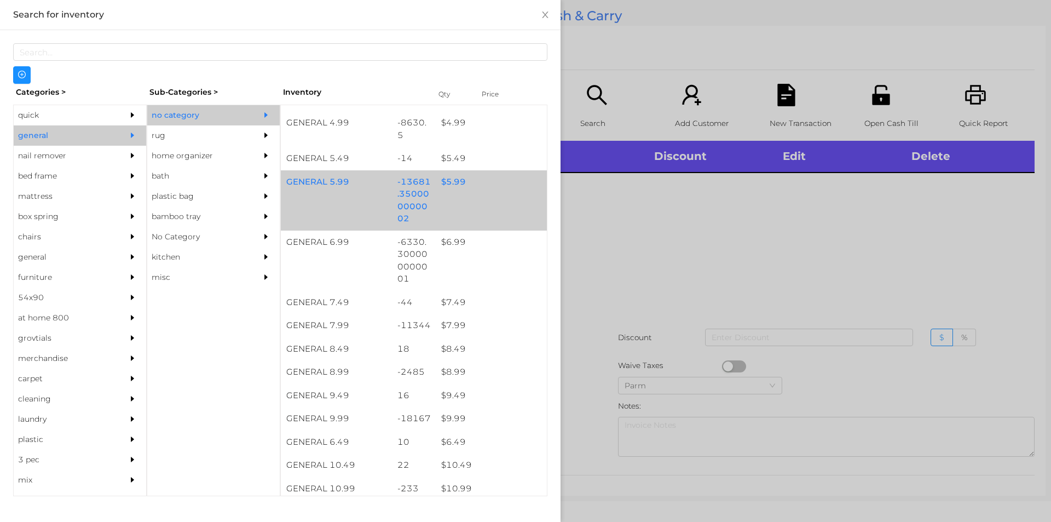
click at [484, 191] on div "$ 5.99" at bounding box center [491, 182] width 111 height 24
click at [493, 204] on div "GENERAL 5.99 -13681.350000000002 $ 5.99" at bounding box center [414, 200] width 266 height 60
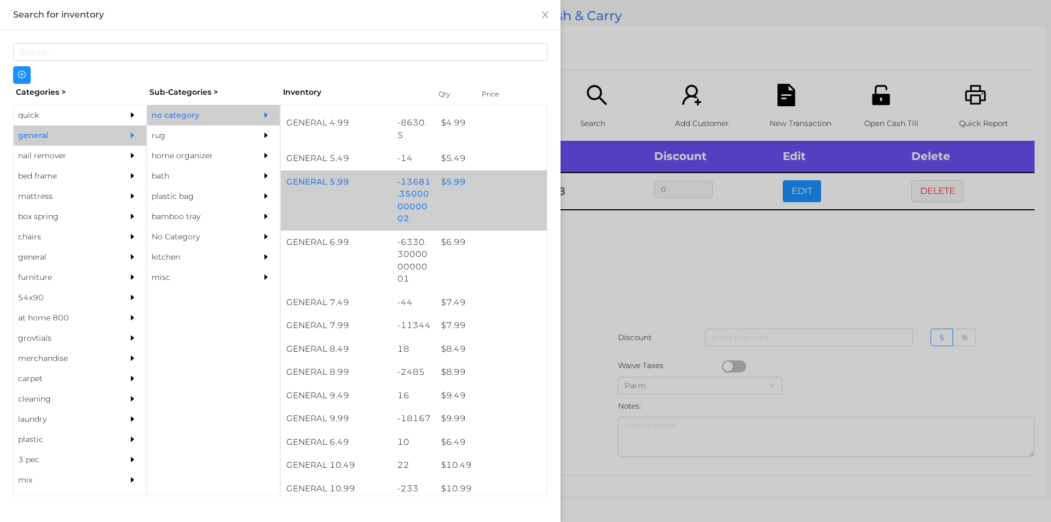
click at [498, 200] on div "GENERAL 5.99 -13681.350000000002 $ 5.99" at bounding box center [414, 200] width 266 height 60
click at [504, 193] on div "GENERAL 5.99 -13681.350000000002 $ 5.99" at bounding box center [414, 200] width 266 height 60
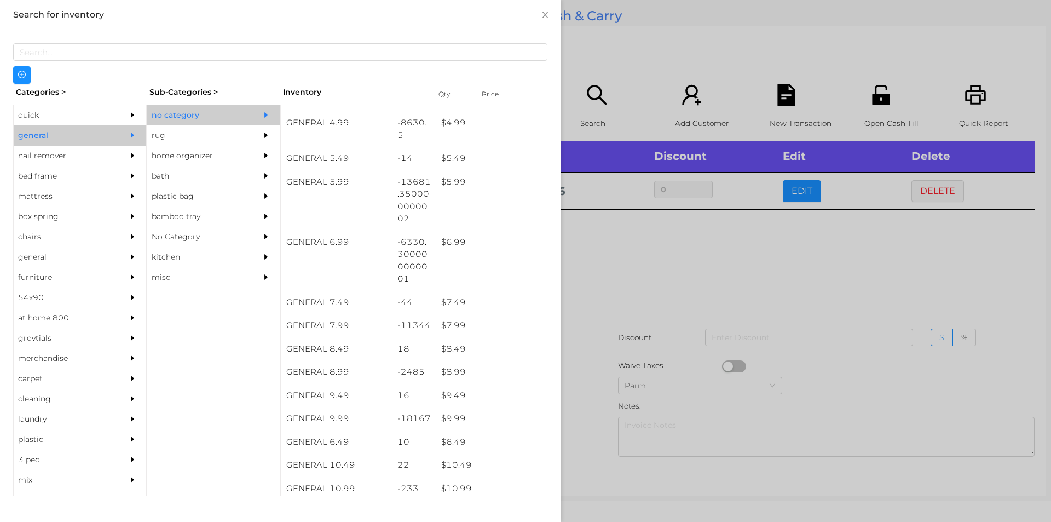
click at [649, 84] on div at bounding box center [525, 261] width 1051 height 522
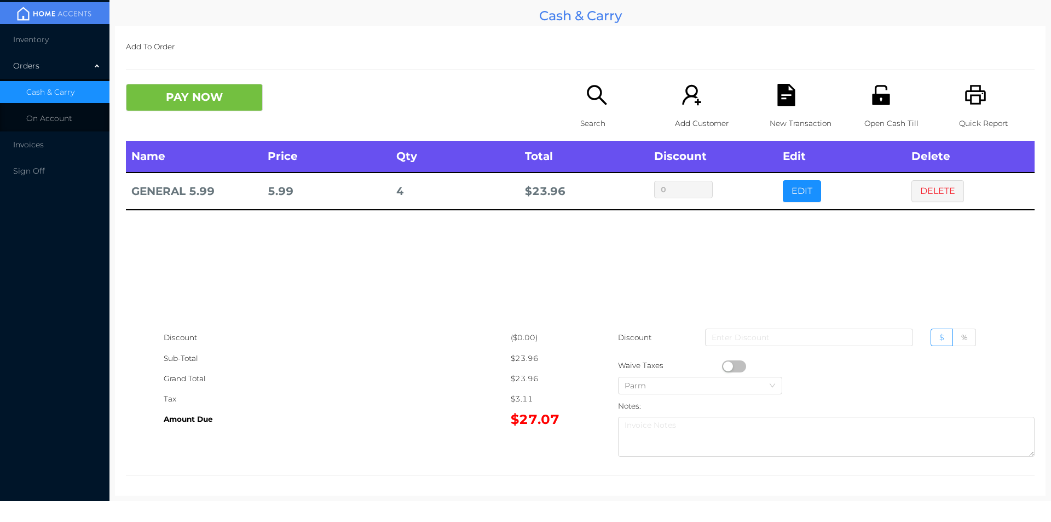
click at [777, 106] on icon "icon: file-text" at bounding box center [786, 95] width 18 height 22
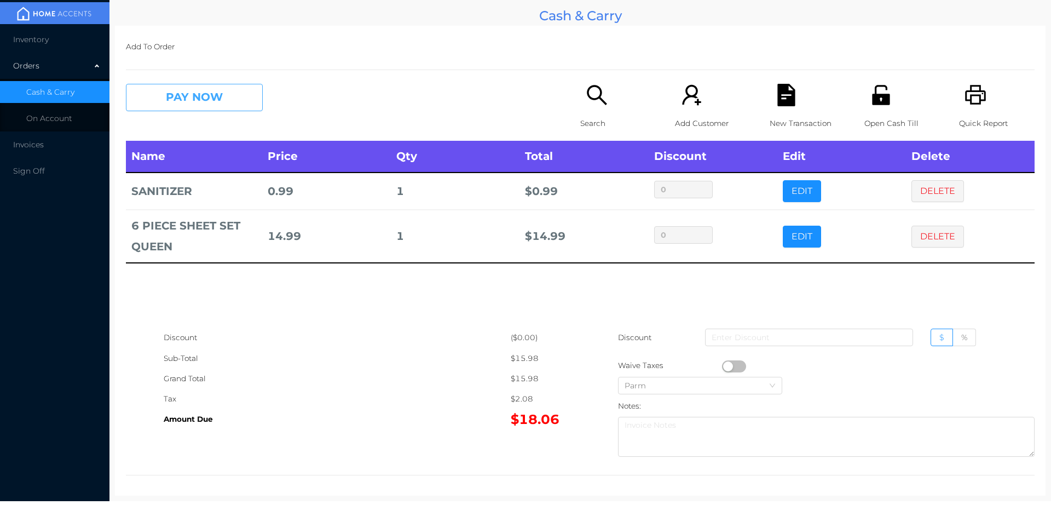
click at [257, 91] on button "PAY NOW" at bounding box center [194, 97] width 137 height 27
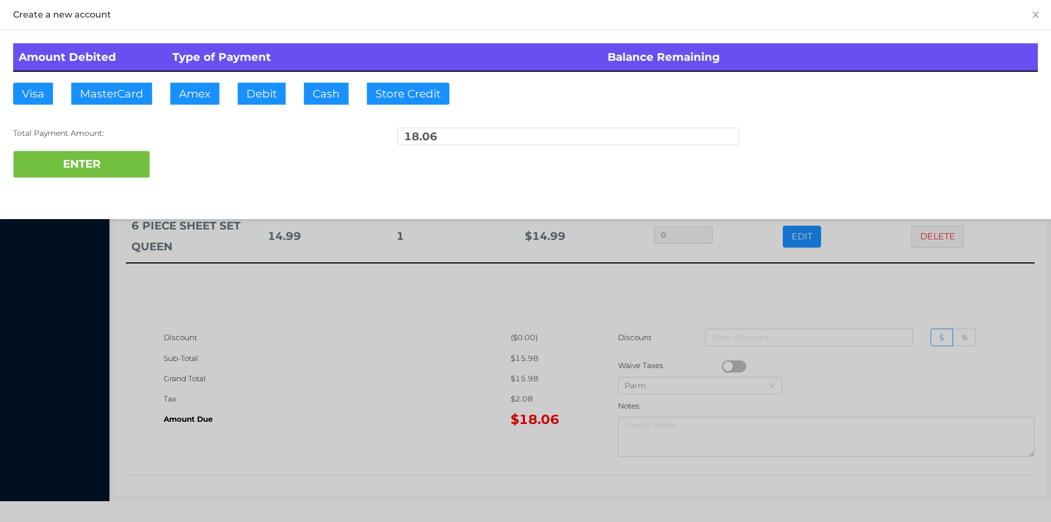
click at [273, 118] on div "Amount Debited Type of Payment Balance Remaining Visa MasterCard Amex Debit Cas…" at bounding box center [525, 110] width 1051 height 161
click at [107, 163] on button "ENTER" at bounding box center [81, 164] width 137 height 27
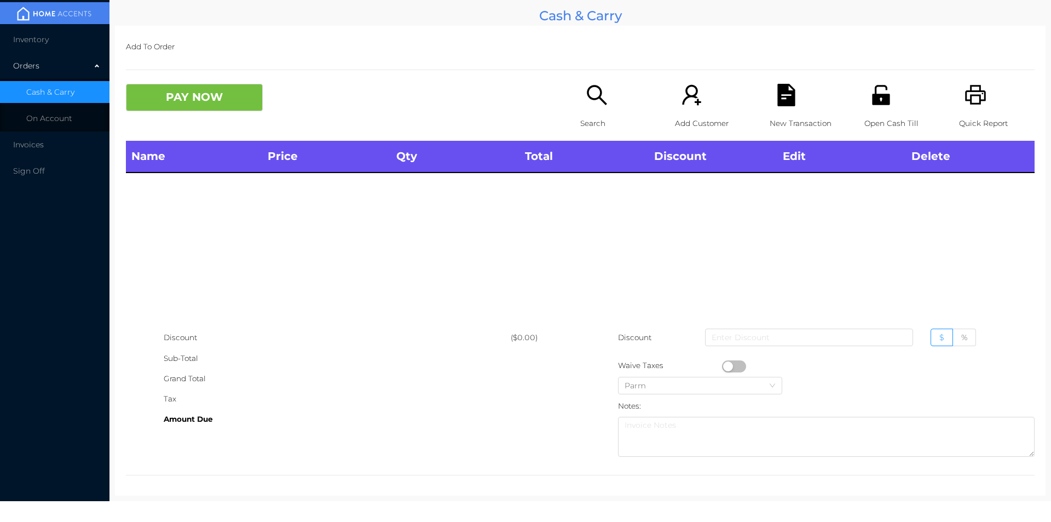
click at [903, 226] on div "Name Price Qty Total Discount Edit Delete" at bounding box center [580, 234] width 909 height 187
click at [870, 94] on icon "icon: unlock" at bounding box center [881, 95] width 22 height 22
click at [594, 99] on icon "icon: search" at bounding box center [597, 95] width 20 height 20
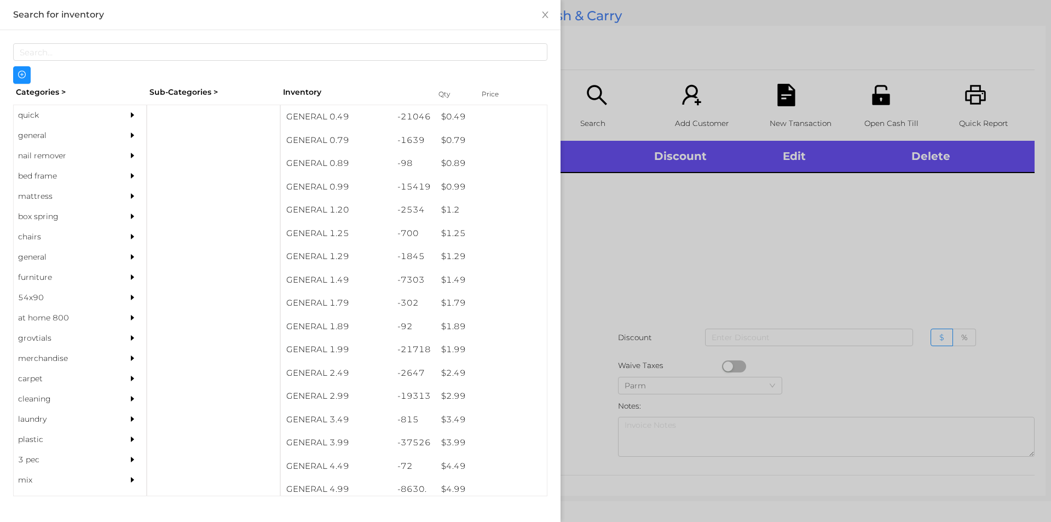
click at [34, 133] on div "general" at bounding box center [64, 135] width 100 height 20
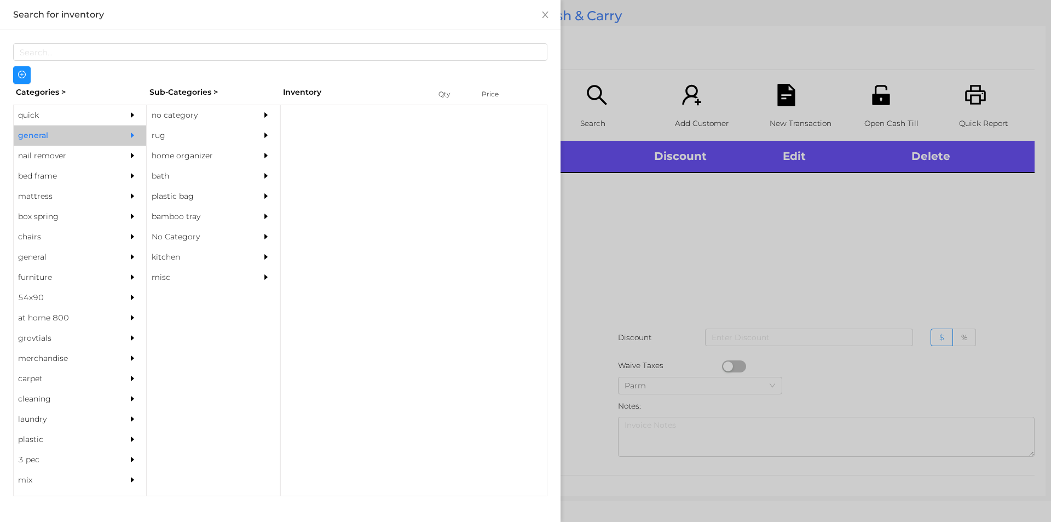
click at [175, 126] on div "rug" at bounding box center [197, 135] width 100 height 20
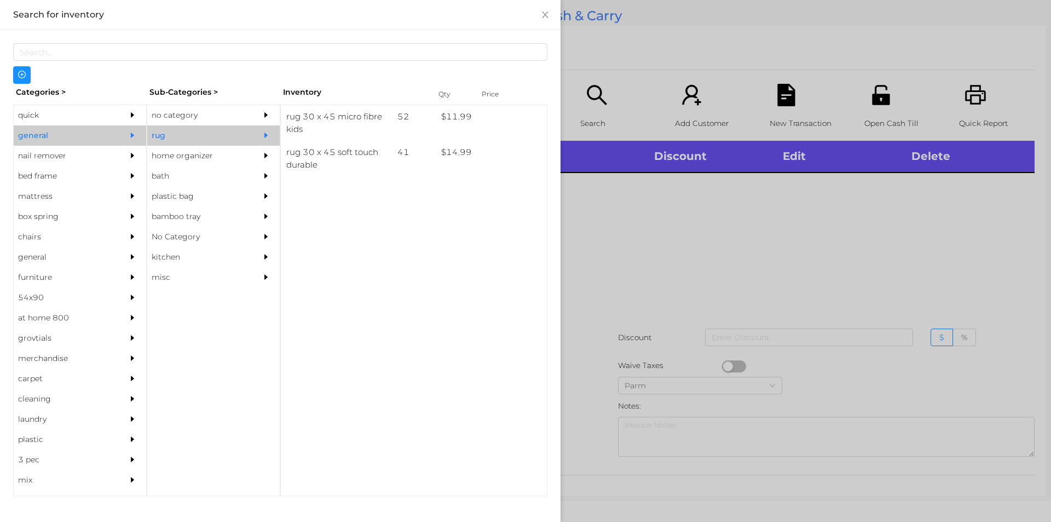
click at [172, 113] on div "no category" at bounding box center [197, 115] width 100 height 20
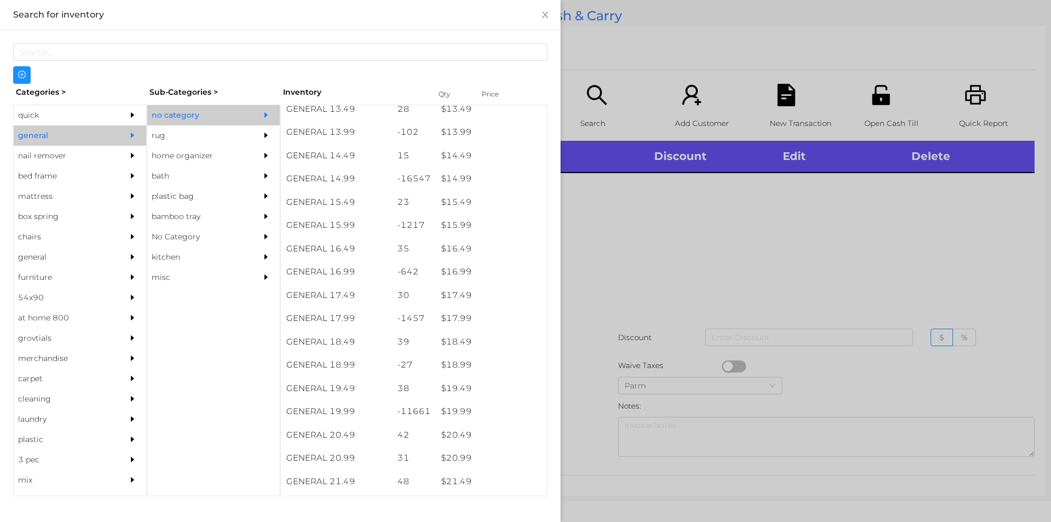
scroll to position [885, 0]
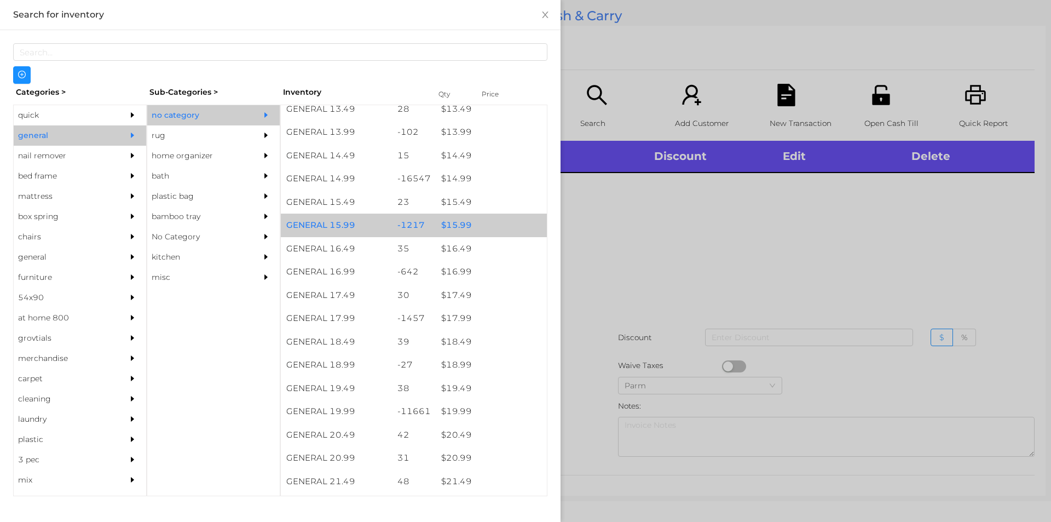
click at [453, 227] on div "$ 15.99" at bounding box center [491, 225] width 111 height 24
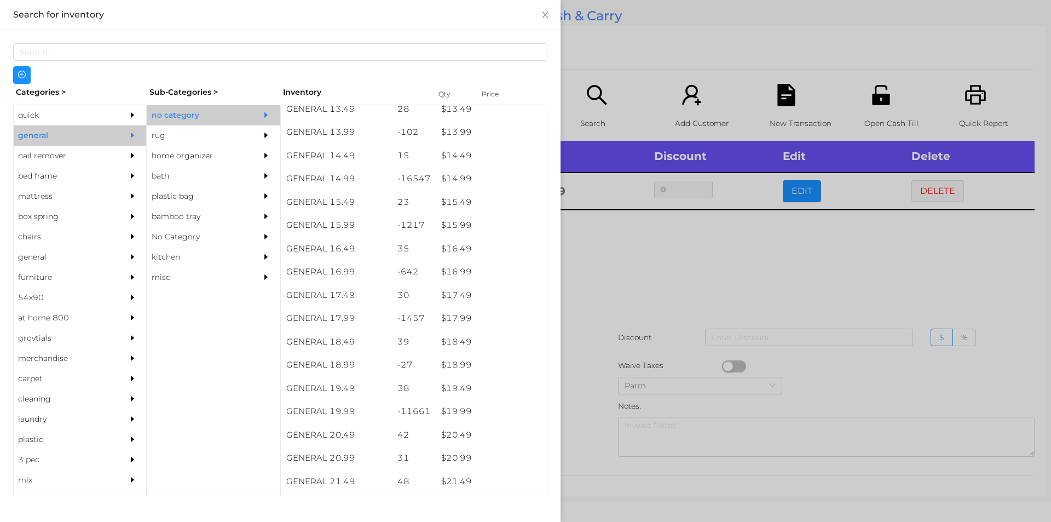
click at [596, 270] on div at bounding box center [525, 261] width 1051 height 522
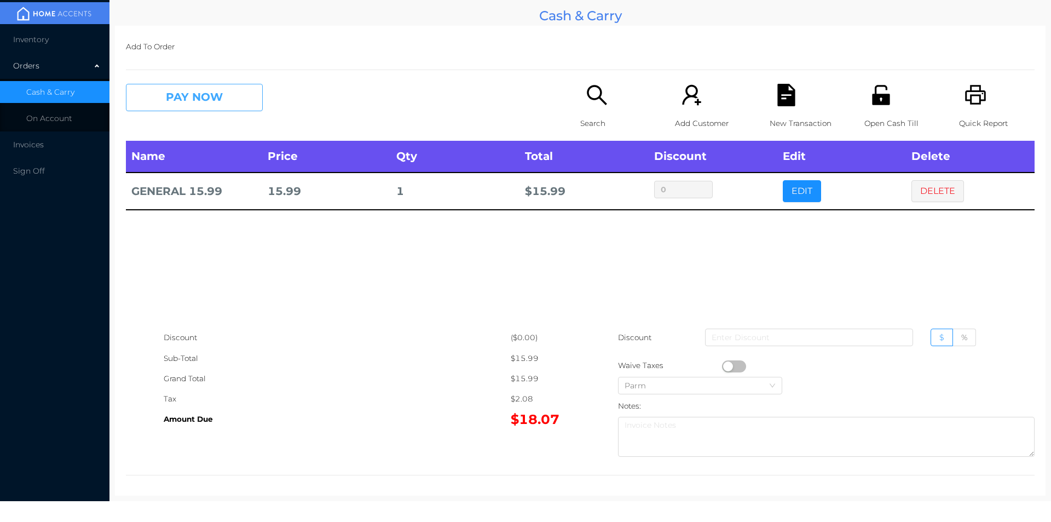
click at [218, 100] on button "PAY NOW" at bounding box center [194, 97] width 137 height 27
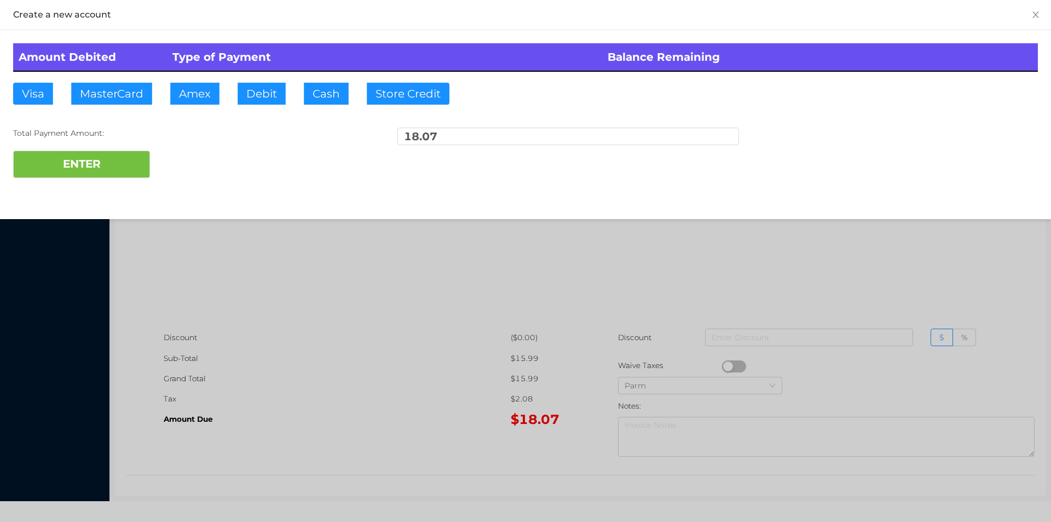
click at [178, 160] on div "ENTER" at bounding box center [525, 164] width 1025 height 27
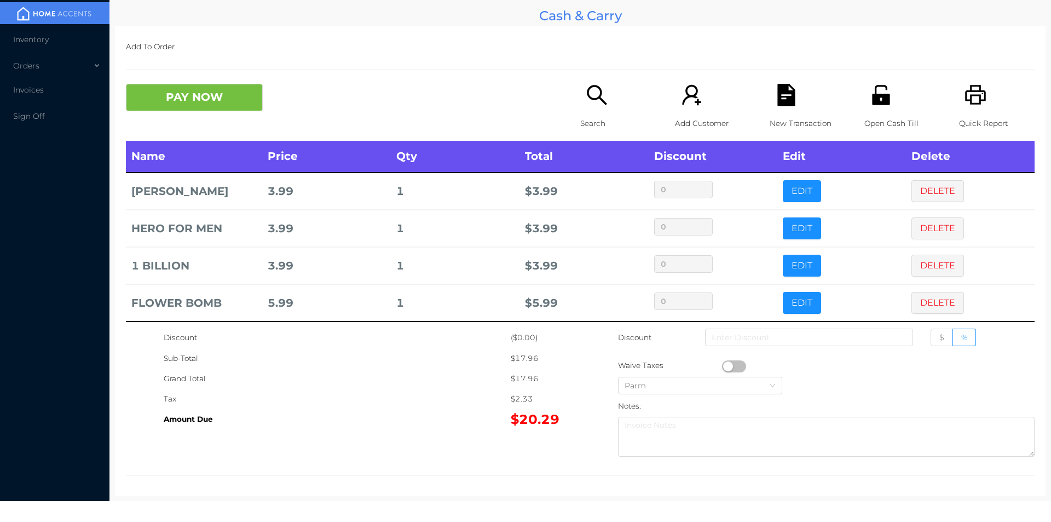
click at [870, 107] on div "Open Cash Till" at bounding box center [902, 112] width 76 height 57
click at [217, 99] on button "PAY NOW" at bounding box center [194, 97] width 137 height 27
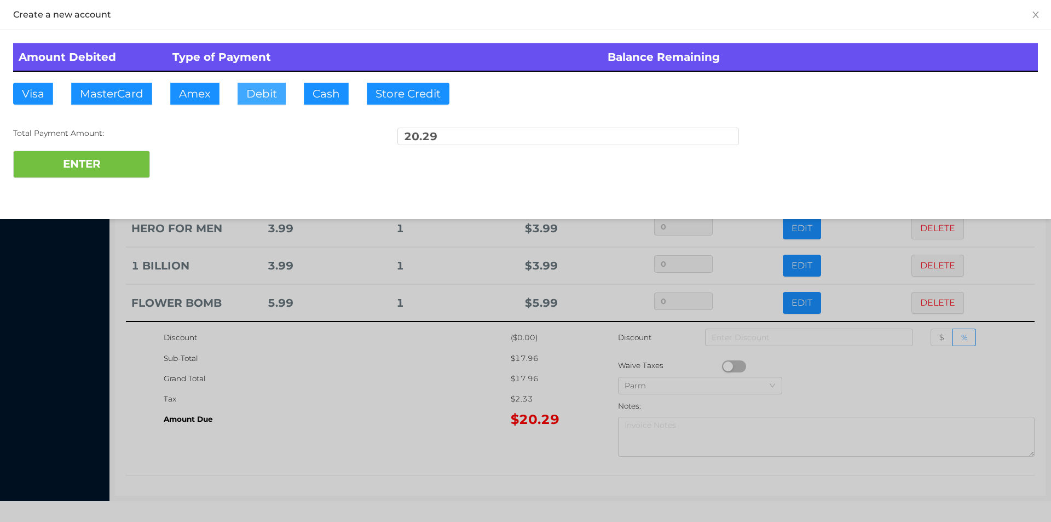
click at [256, 95] on button "Debit" at bounding box center [262, 94] width 48 height 22
click at [119, 160] on button "ENTER" at bounding box center [81, 164] width 137 height 27
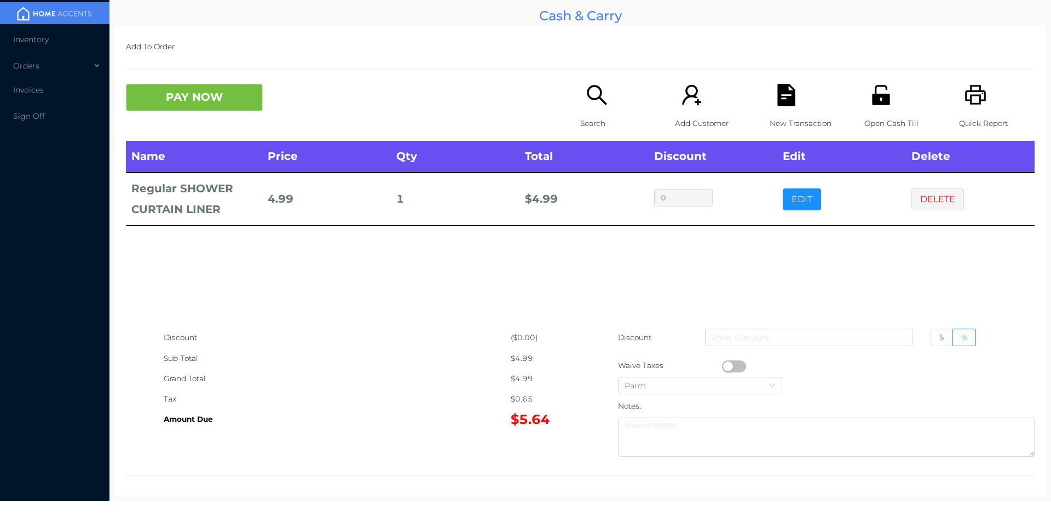
click at [598, 115] on p "Search" at bounding box center [618, 123] width 76 height 20
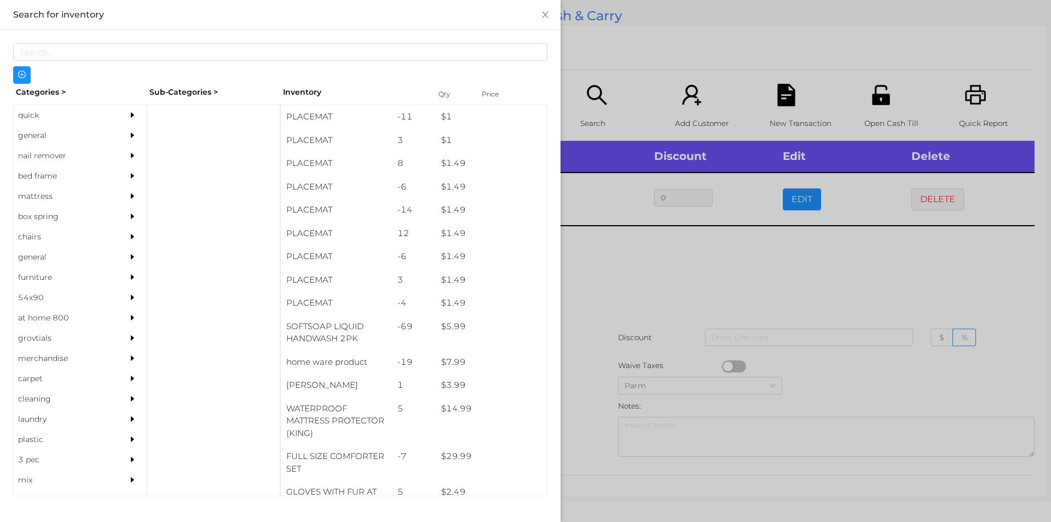
click at [38, 126] on div "general" at bounding box center [64, 135] width 100 height 20
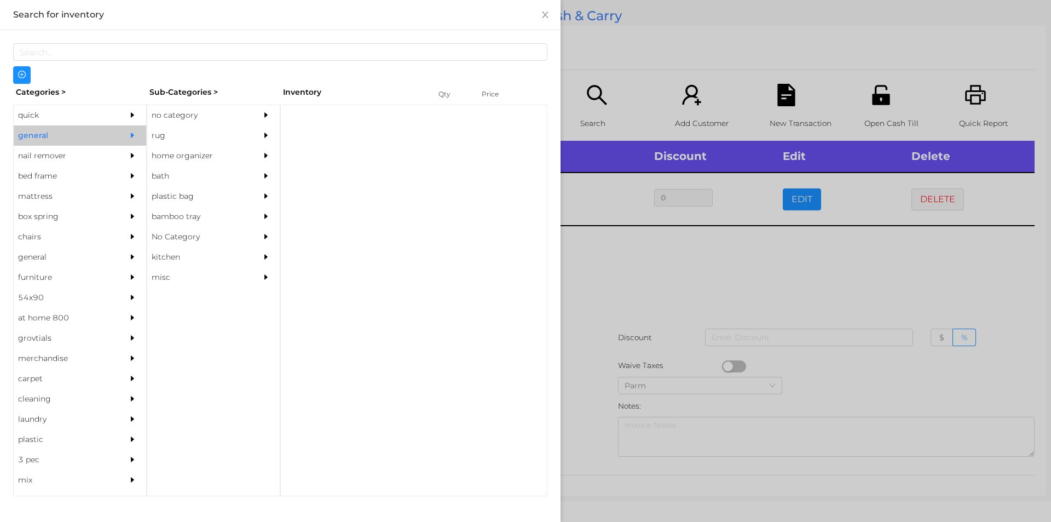
click at [173, 117] on div "no category" at bounding box center [197, 115] width 100 height 20
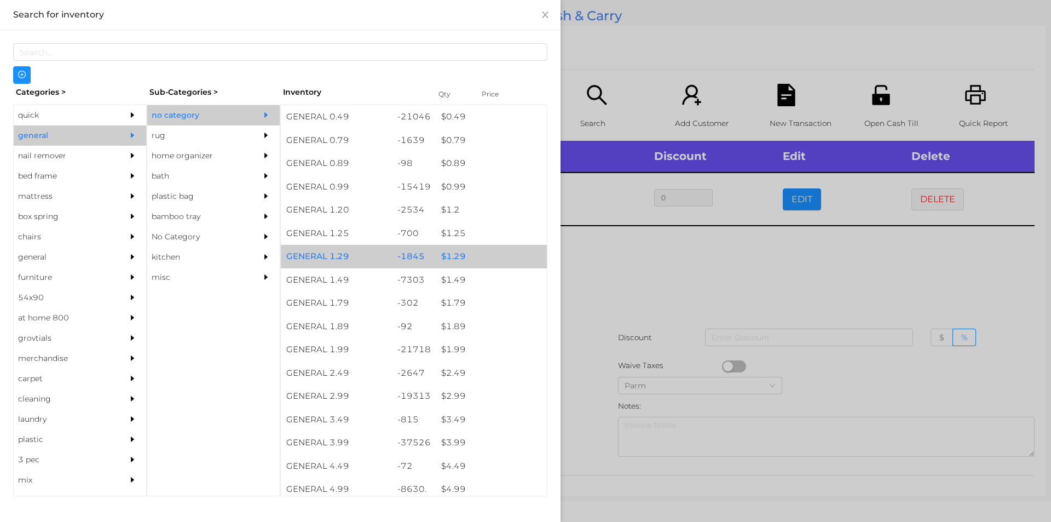
click at [448, 252] on div "$ 1.29" at bounding box center [491, 257] width 111 height 24
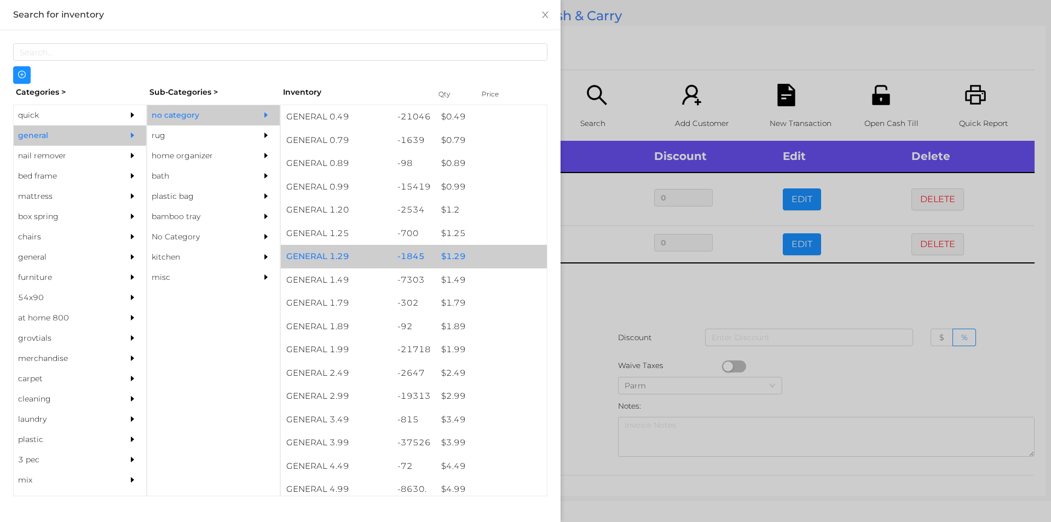
click at [449, 254] on div "$ 1.29" at bounding box center [491, 257] width 111 height 24
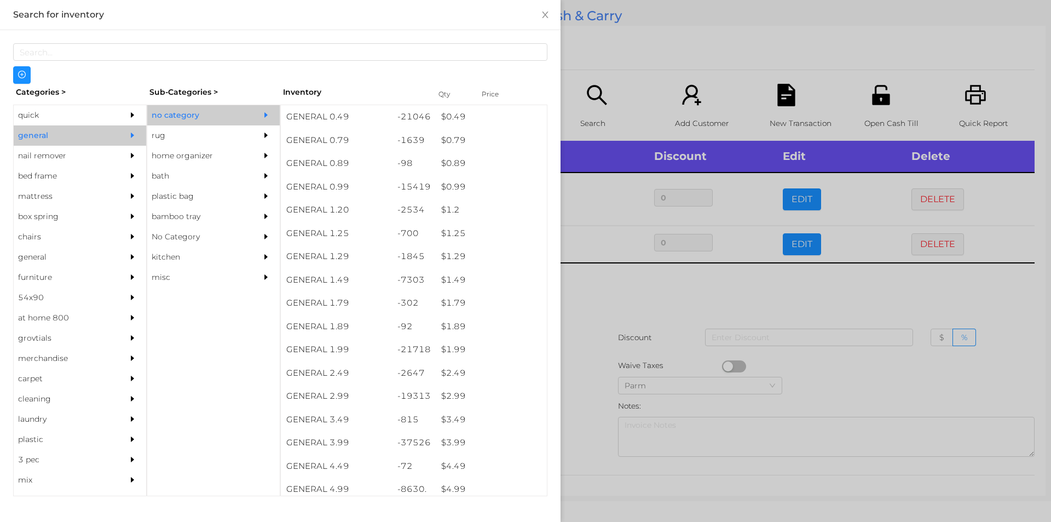
click at [598, 297] on div at bounding box center [525, 261] width 1051 height 522
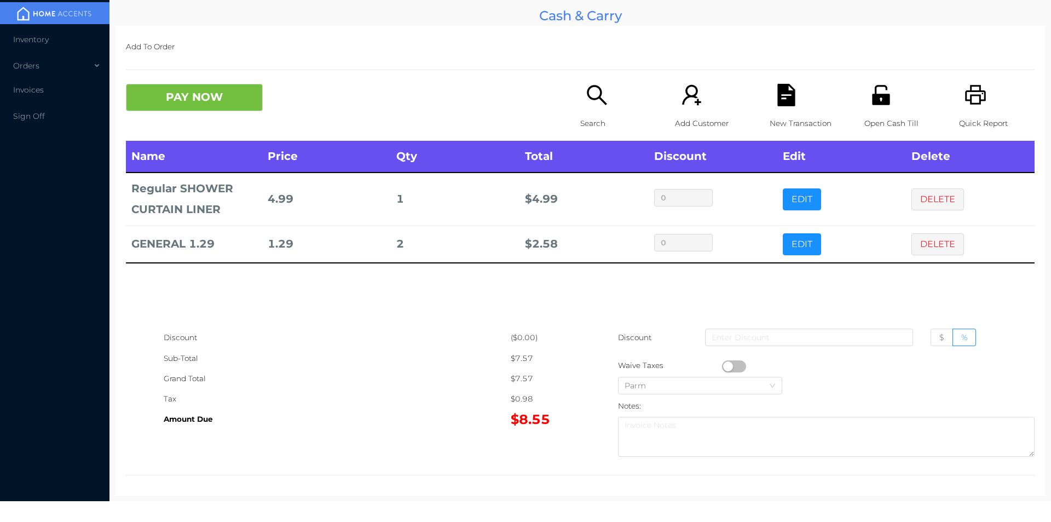
click at [981, 103] on div "Quick Report" at bounding box center [997, 112] width 76 height 57
click at [784, 101] on icon "icon: file-text" at bounding box center [786, 95] width 18 height 22
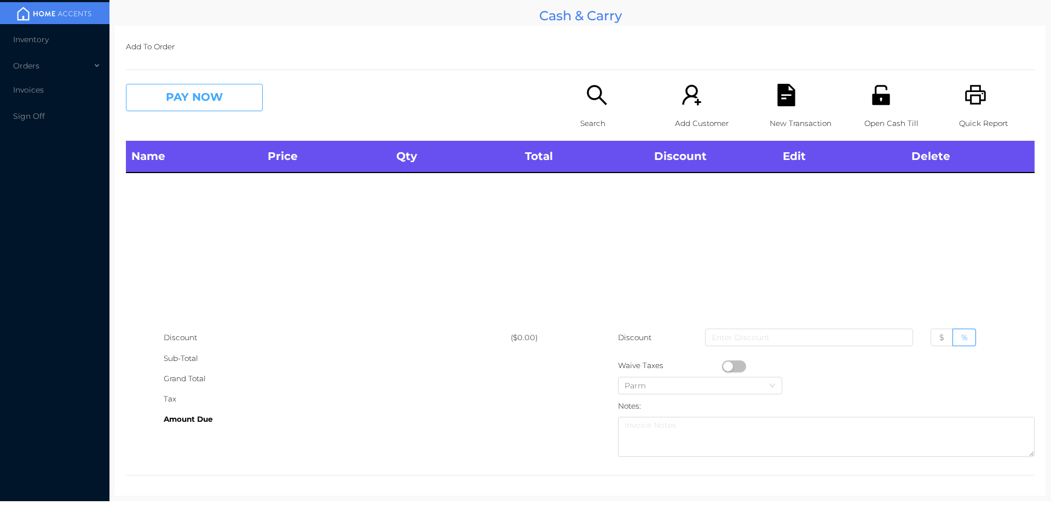
click at [251, 102] on button "PAY NOW" at bounding box center [194, 97] width 137 height 27
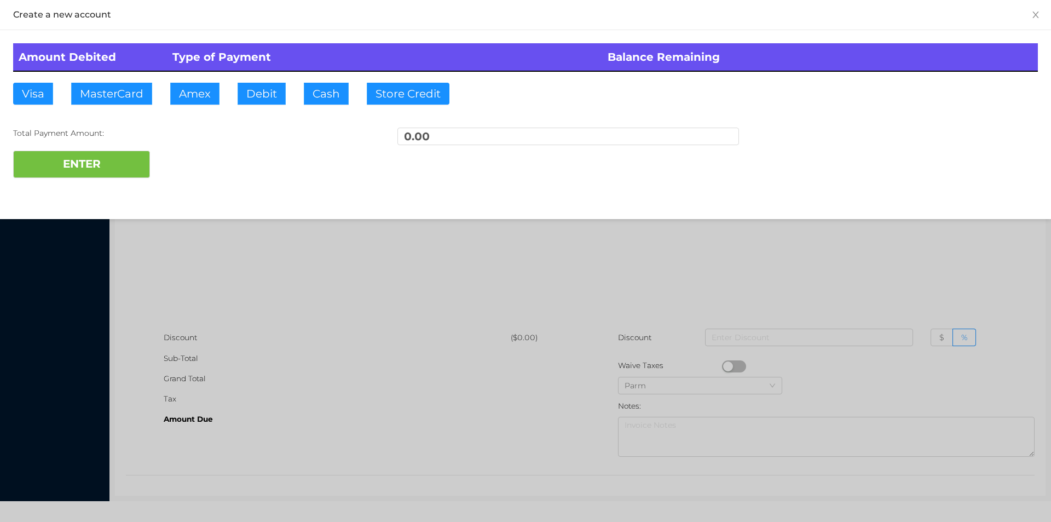
click at [267, 249] on div at bounding box center [525, 261] width 1051 height 522
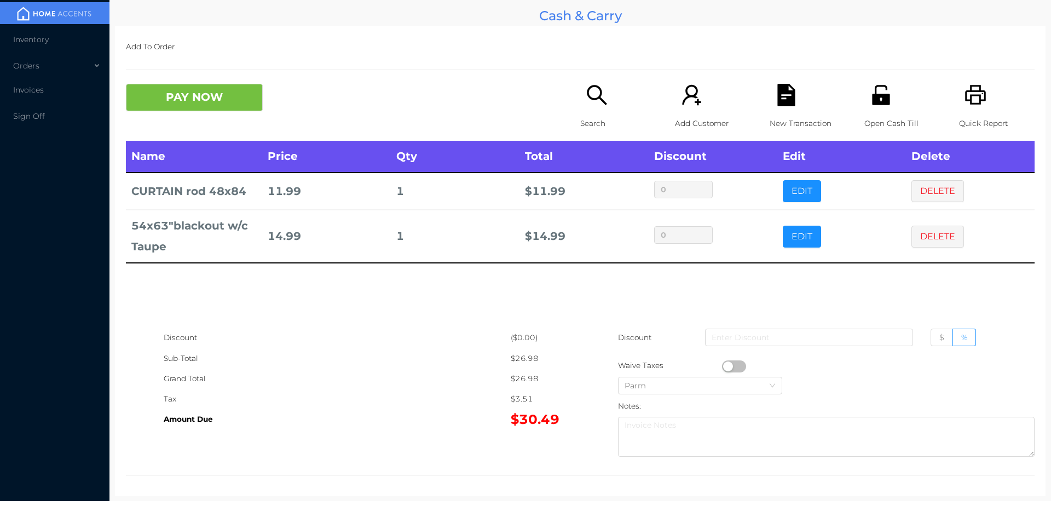
click at [581, 95] on div "Search" at bounding box center [618, 112] width 76 height 57
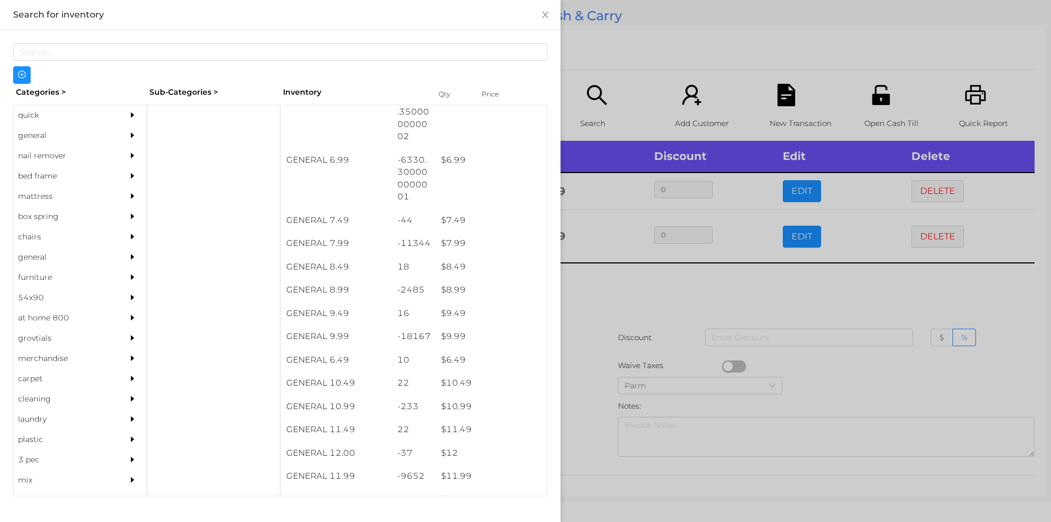
scroll to position [449, 0]
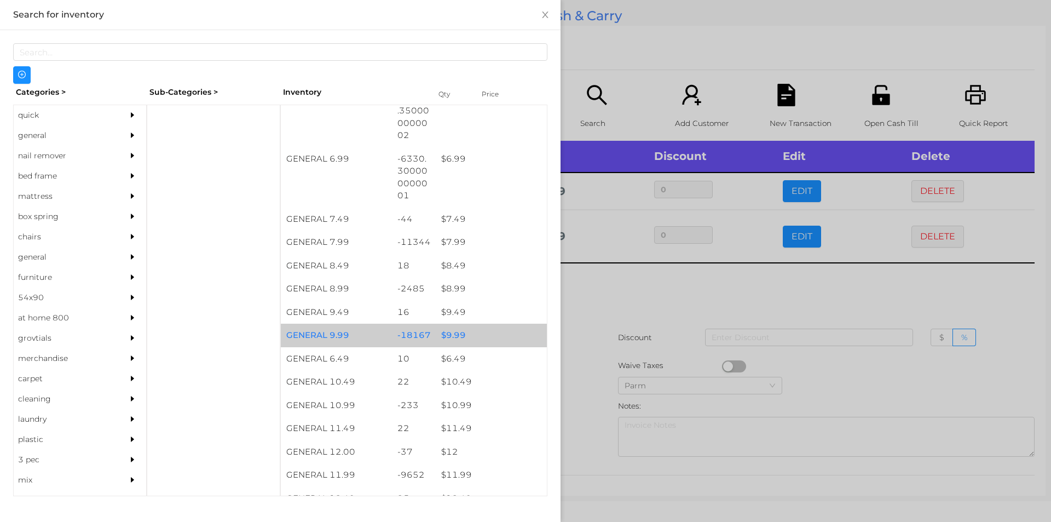
click at [446, 330] on div "$ 9.99" at bounding box center [491, 336] width 111 height 24
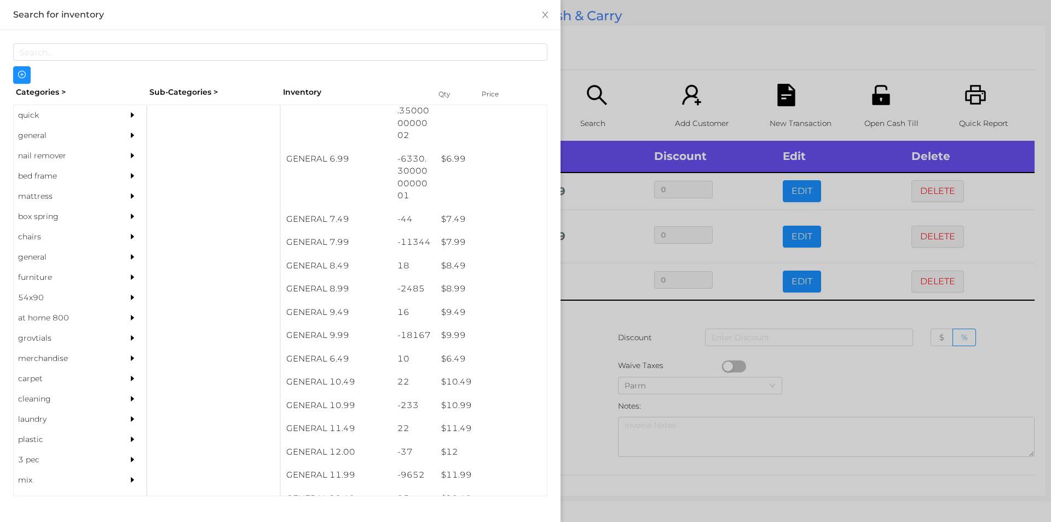
click at [581, 346] on div at bounding box center [525, 261] width 1051 height 522
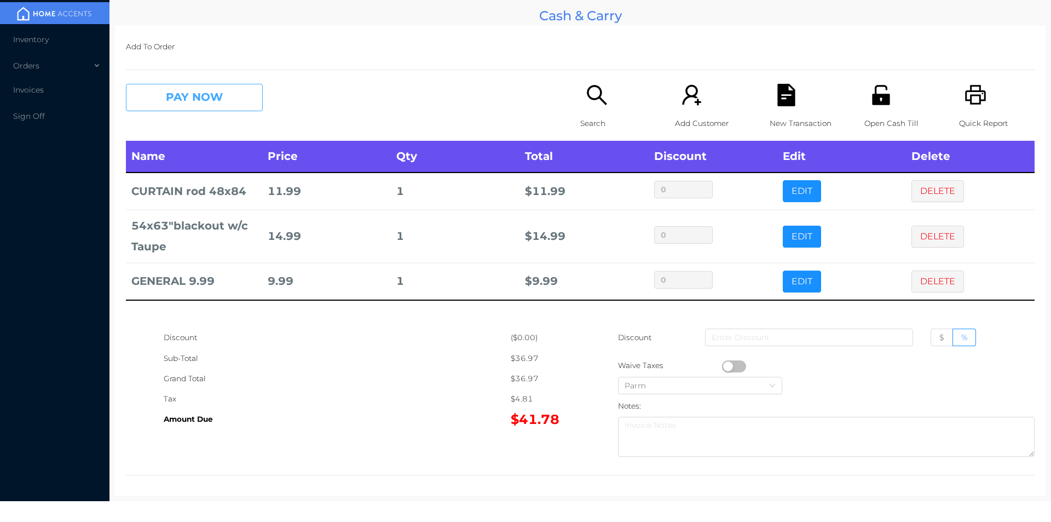
click at [206, 105] on button "PAY NOW" at bounding box center [194, 97] width 137 height 27
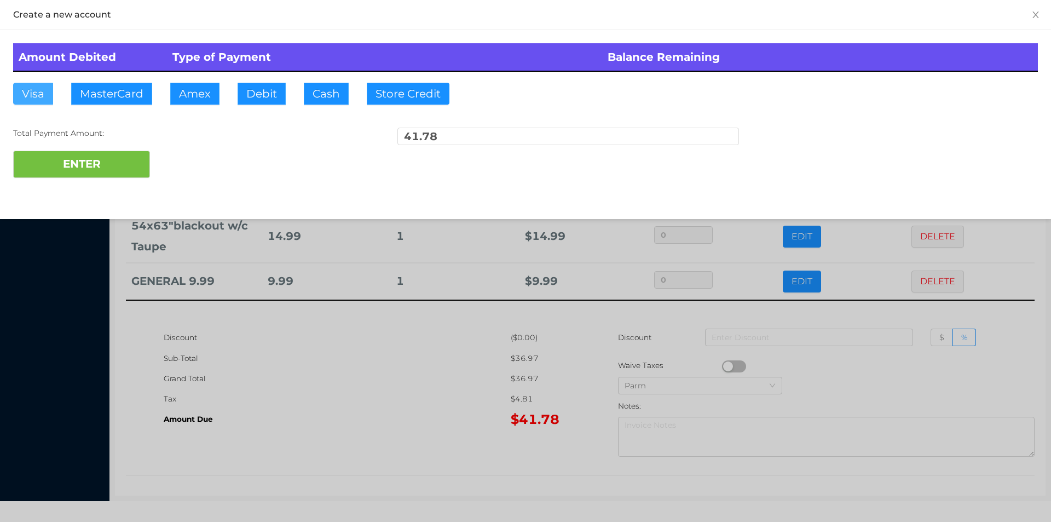
click at [25, 91] on button "Visa" at bounding box center [33, 94] width 40 height 22
click at [42, 165] on button "ENTER" at bounding box center [81, 164] width 137 height 27
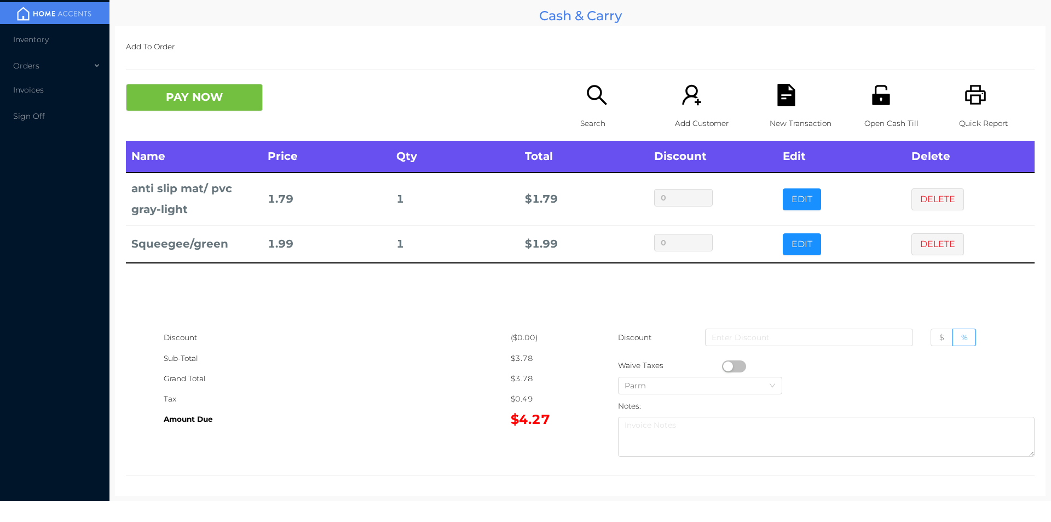
click at [598, 109] on div "Search" at bounding box center [618, 112] width 76 height 57
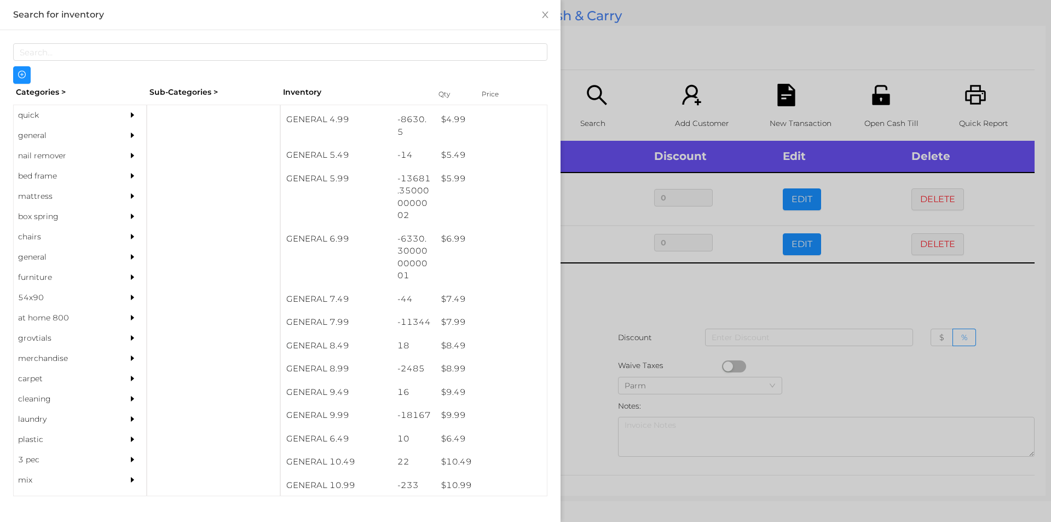
scroll to position [371, 0]
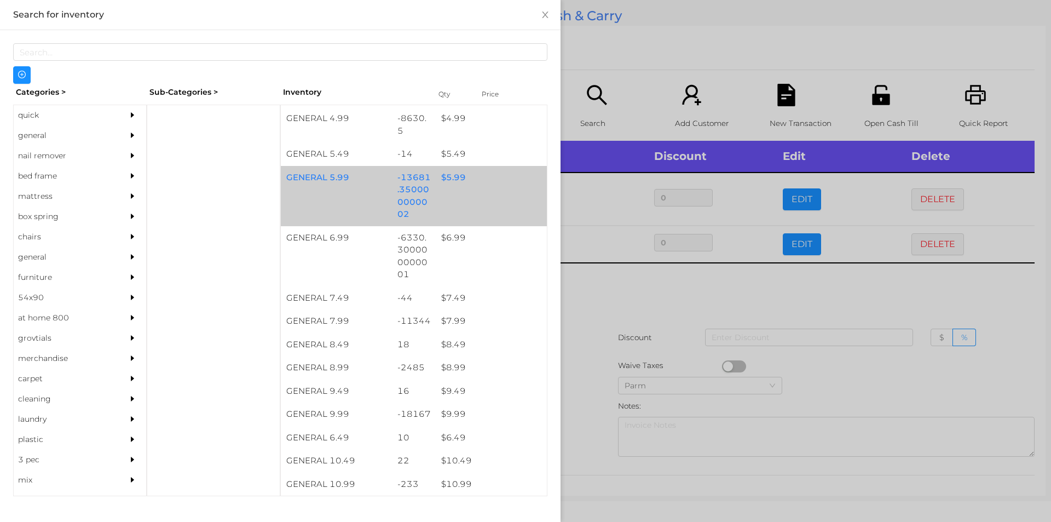
click at [448, 175] on div "$ 5.99" at bounding box center [491, 178] width 111 height 24
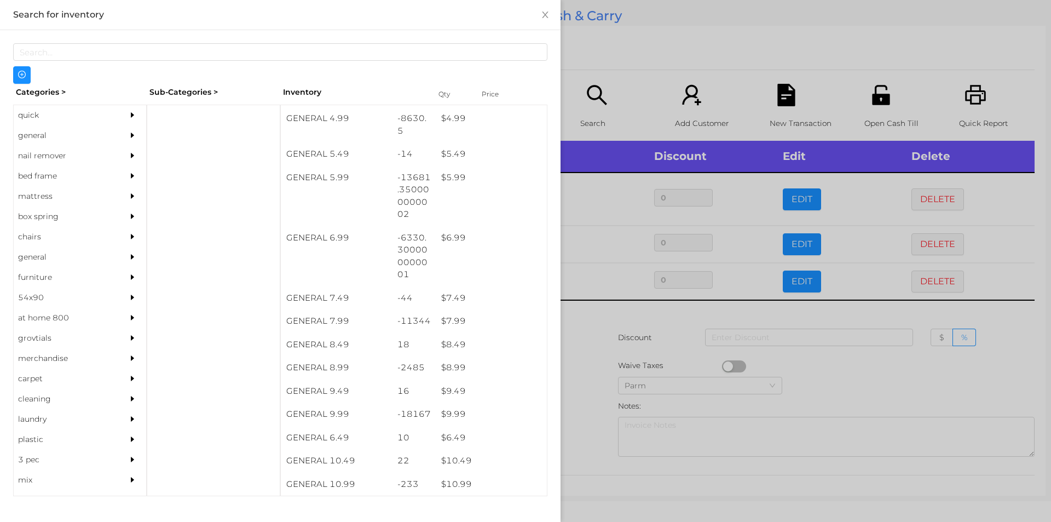
click at [591, 340] on div at bounding box center [525, 261] width 1051 height 522
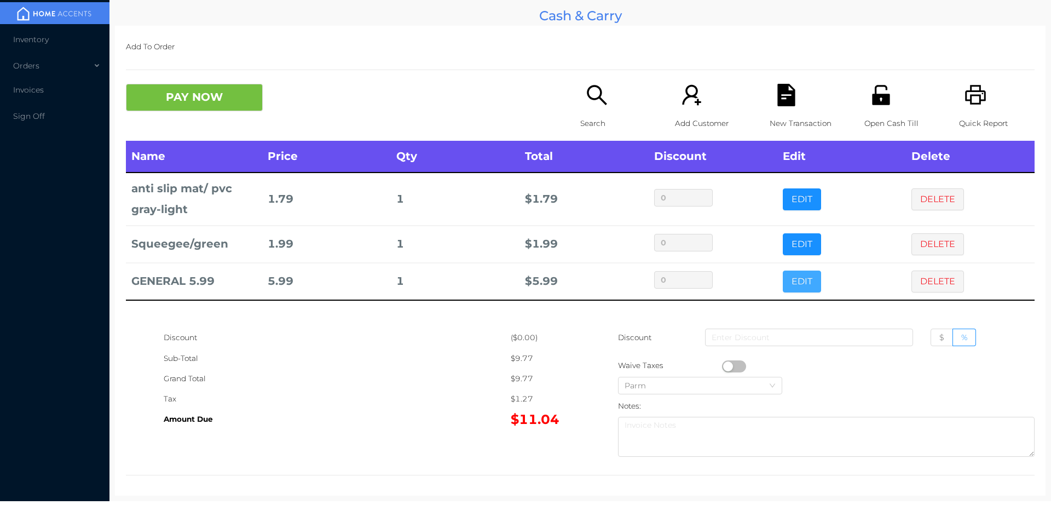
click at [792, 285] on button "EDIT" at bounding box center [802, 281] width 38 height 22
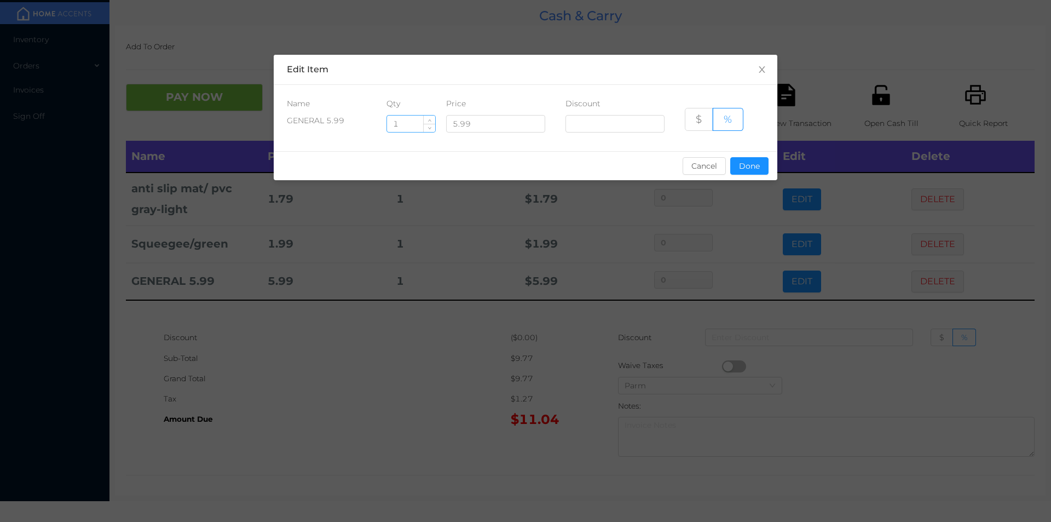
click at [399, 126] on input "1" at bounding box center [411, 124] width 48 height 16
type input "4"
click at [752, 162] on button "Done" at bounding box center [749, 166] width 38 height 18
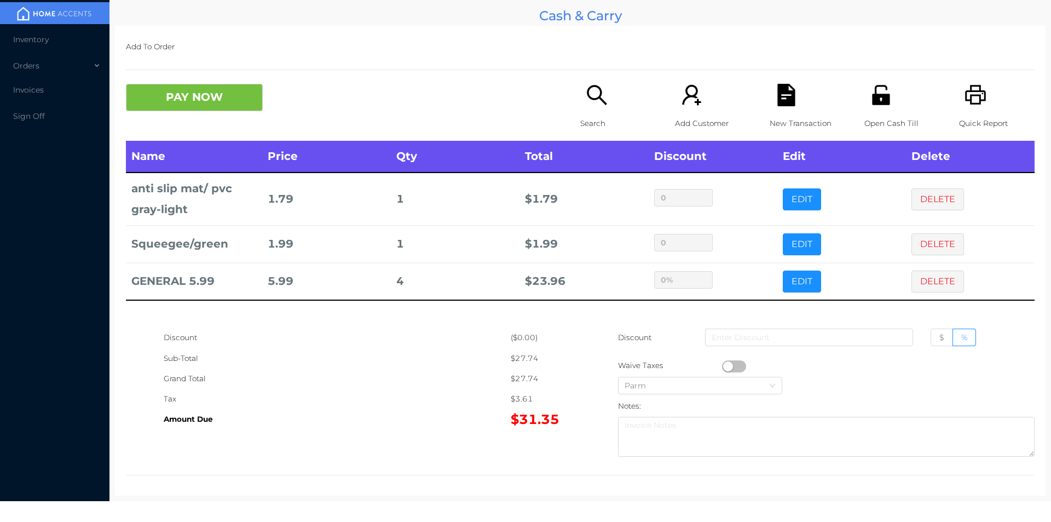
click at [403, 388] on div "Grand Total" at bounding box center [337, 378] width 347 height 20
click at [213, 109] on button "PAY NOW" at bounding box center [194, 97] width 137 height 27
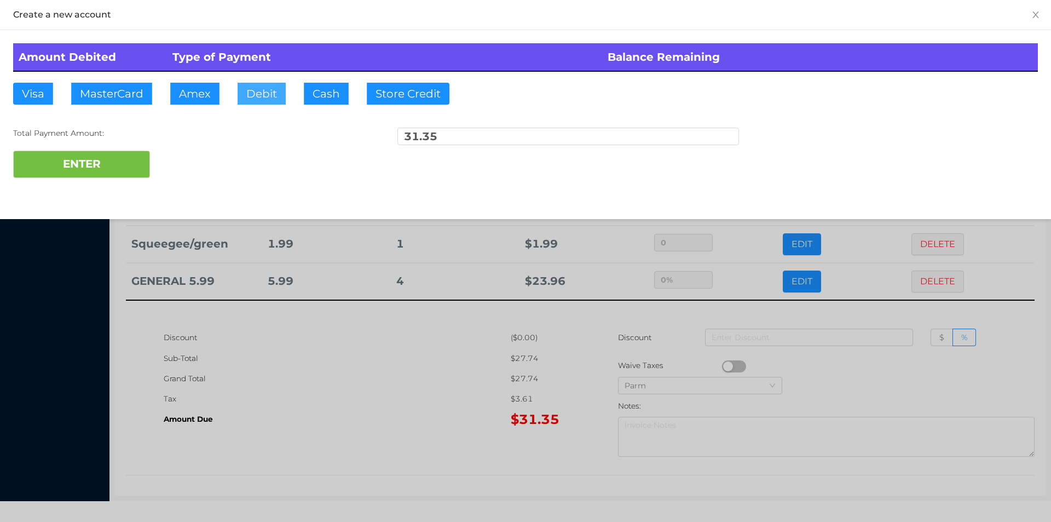
click at [262, 100] on button "Debit" at bounding box center [262, 94] width 48 height 22
click at [120, 161] on button "ENTER" at bounding box center [81, 164] width 137 height 27
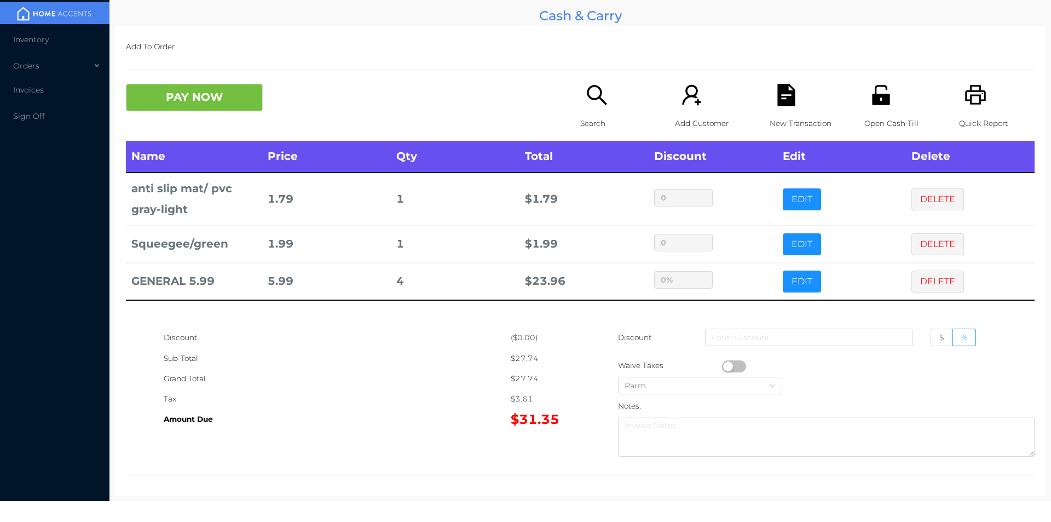
type input "0"
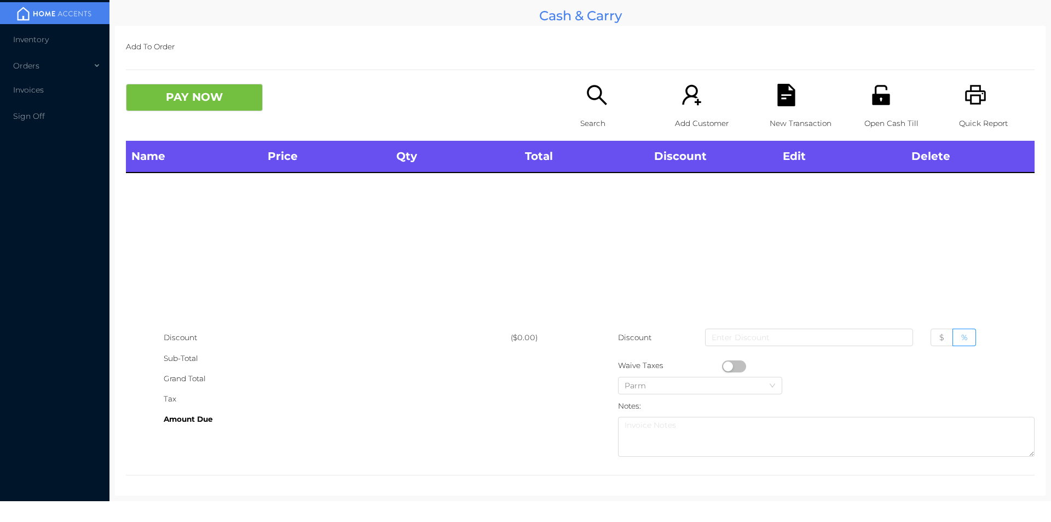
click at [588, 111] on div "Search" at bounding box center [618, 112] width 76 height 57
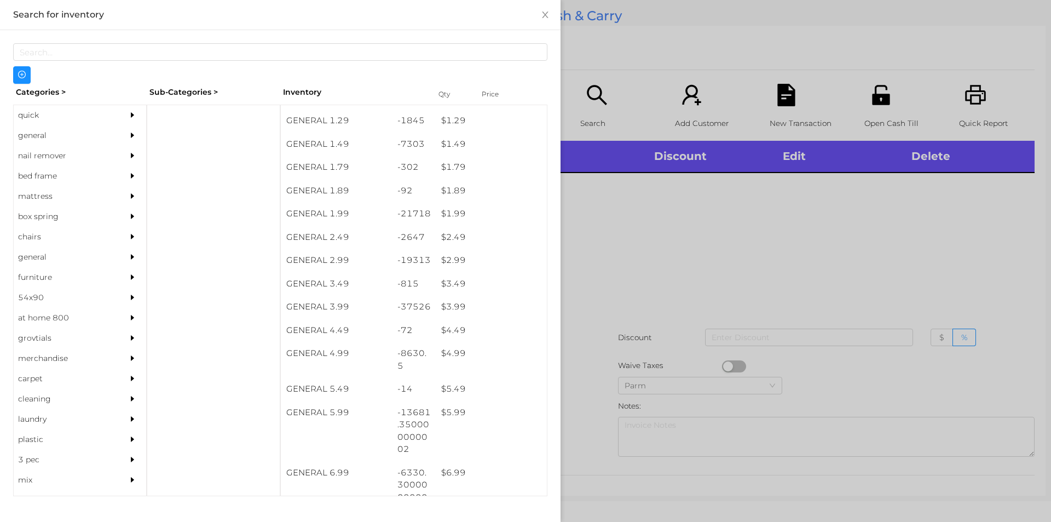
scroll to position [134, 0]
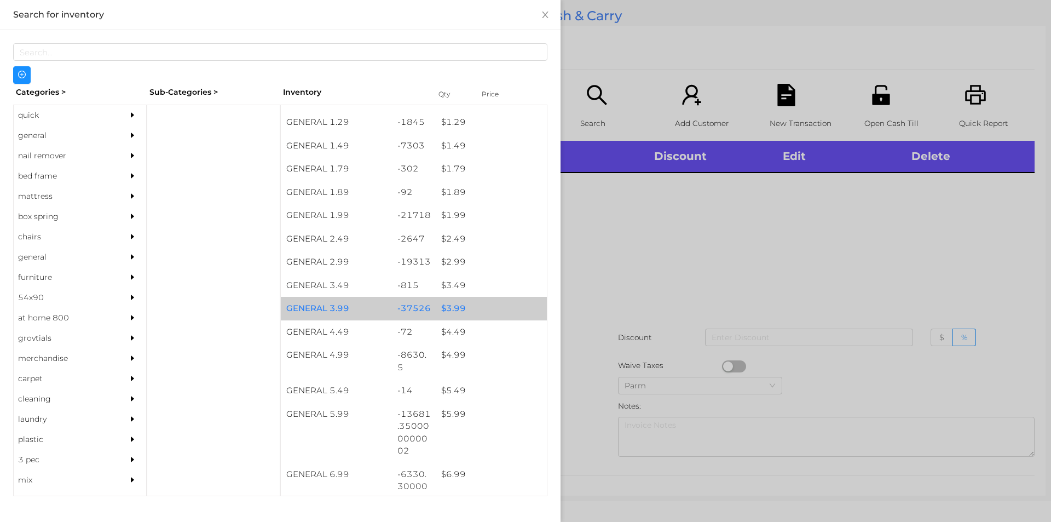
click at [447, 305] on div "$ 3.99" at bounding box center [491, 309] width 111 height 24
click at [449, 308] on div "$ 3.99" at bounding box center [491, 309] width 111 height 24
click at [445, 306] on div "$ 3.99" at bounding box center [491, 309] width 111 height 24
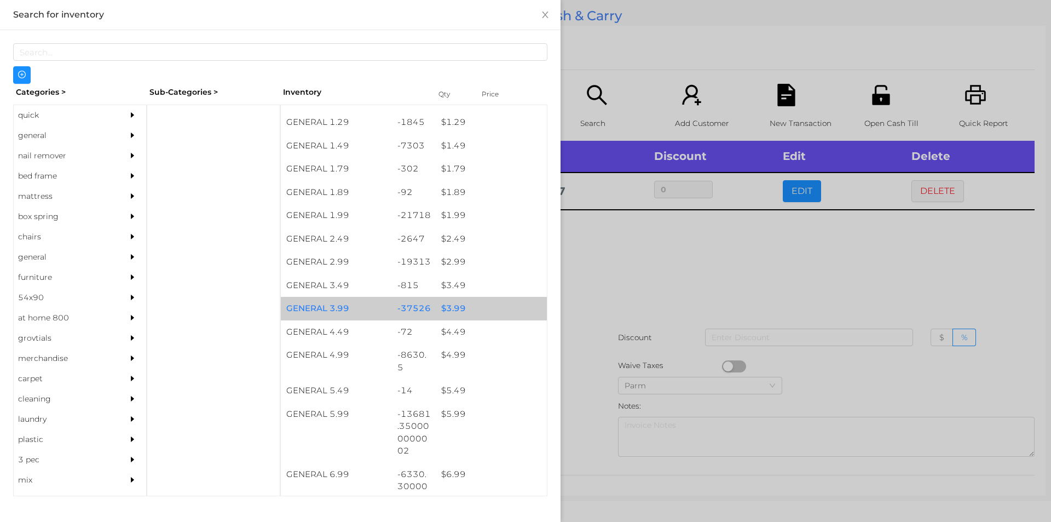
click at [448, 304] on div "$ 3.99" at bounding box center [491, 309] width 111 height 24
click at [451, 309] on div "$ 3.99" at bounding box center [491, 309] width 111 height 24
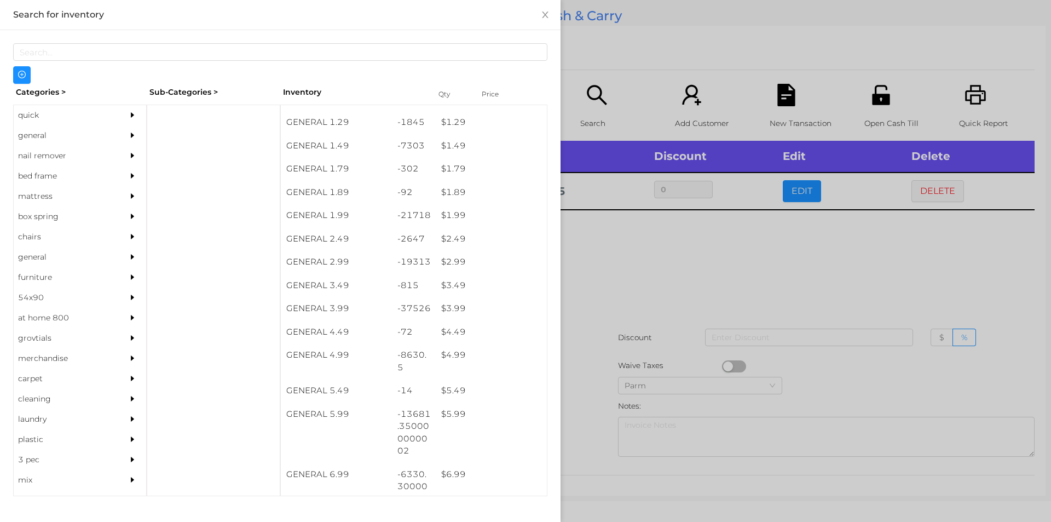
click at [603, 246] on div at bounding box center [525, 261] width 1051 height 522
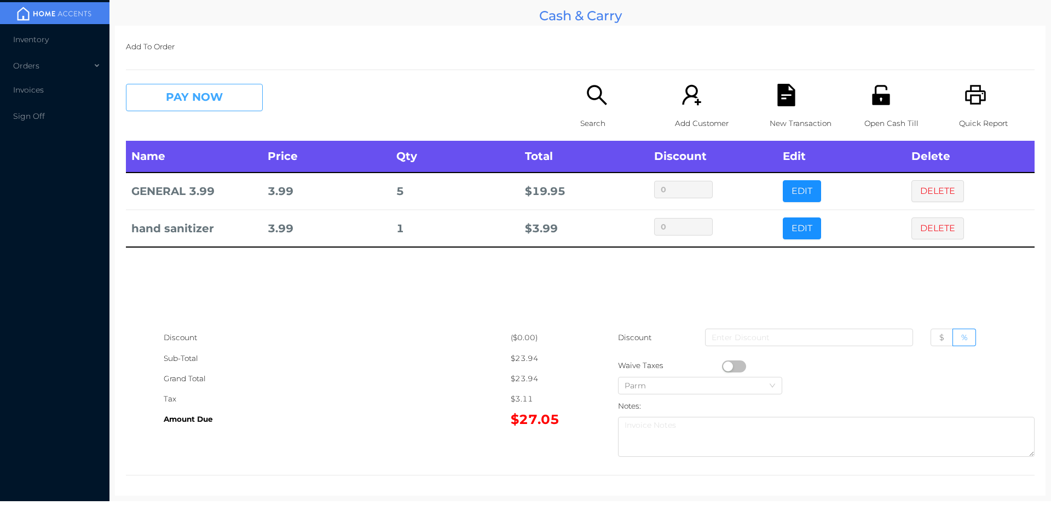
click at [217, 99] on button "PAY NOW" at bounding box center [194, 97] width 137 height 27
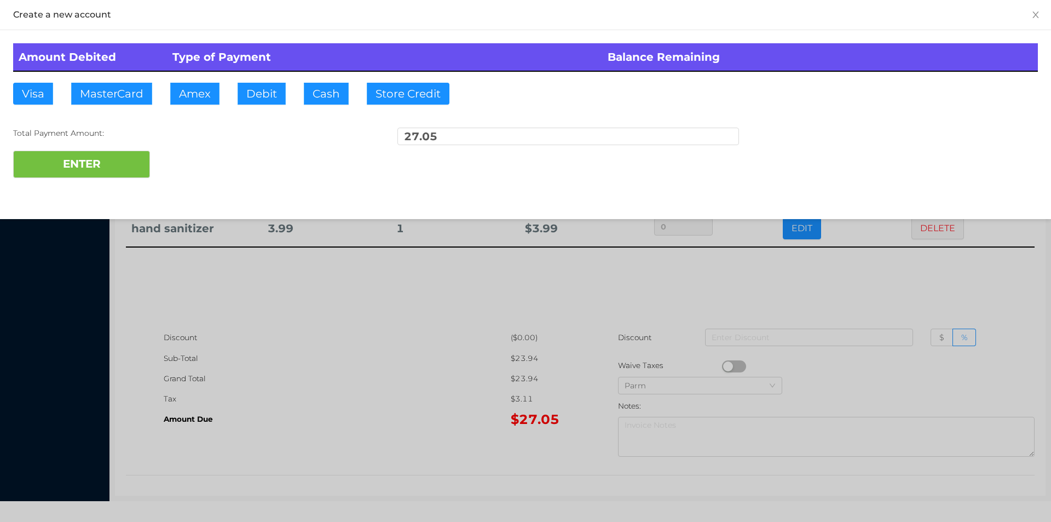
click at [189, 157] on div "ENTER" at bounding box center [525, 164] width 1025 height 27
click at [354, 352] on div at bounding box center [525, 261] width 1051 height 522
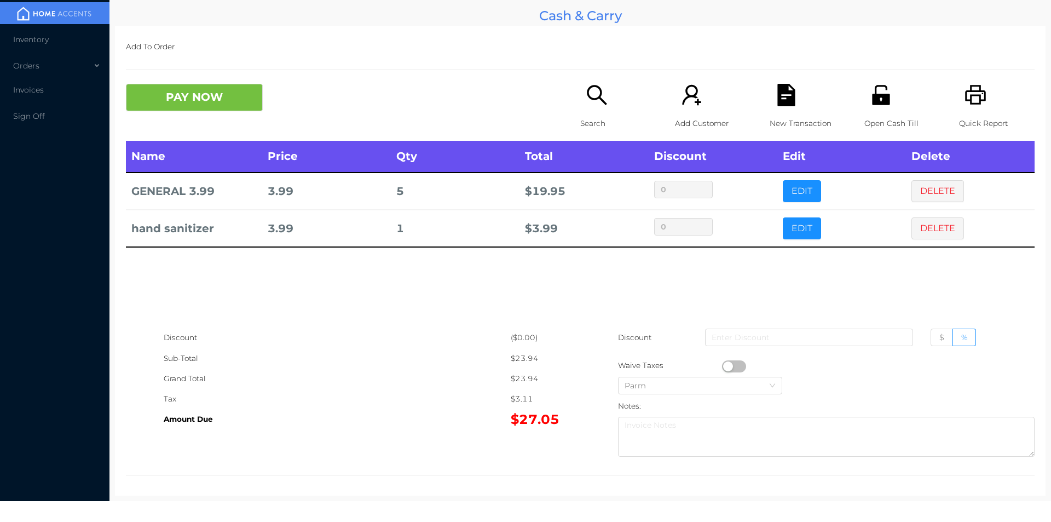
click at [775, 99] on icon "icon: file-text" at bounding box center [786, 95] width 22 height 22
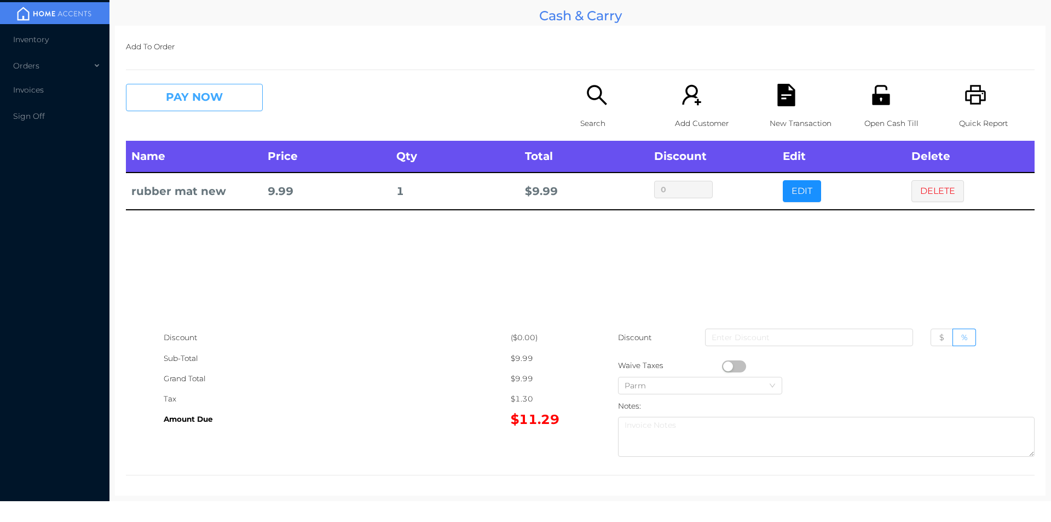
click at [197, 102] on button "PAY NOW" at bounding box center [194, 97] width 137 height 27
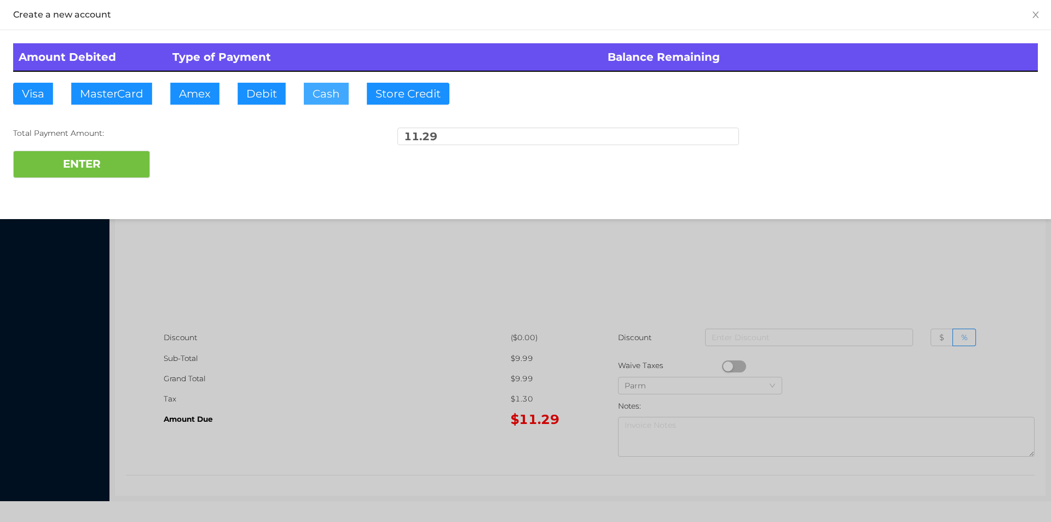
click at [307, 88] on button "Cash" at bounding box center [326, 94] width 45 height 22
type input "20."
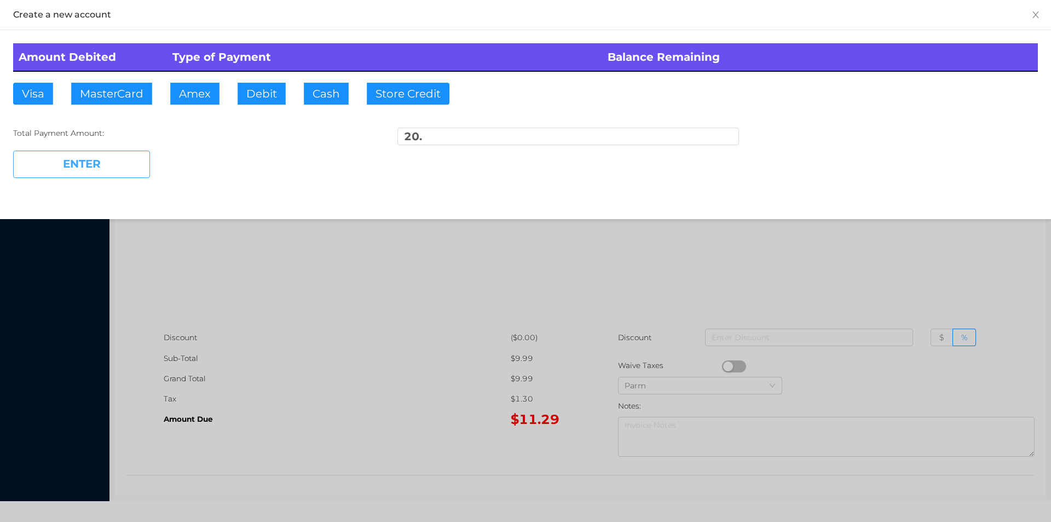
click at [116, 165] on button "ENTER" at bounding box center [81, 164] width 137 height 27
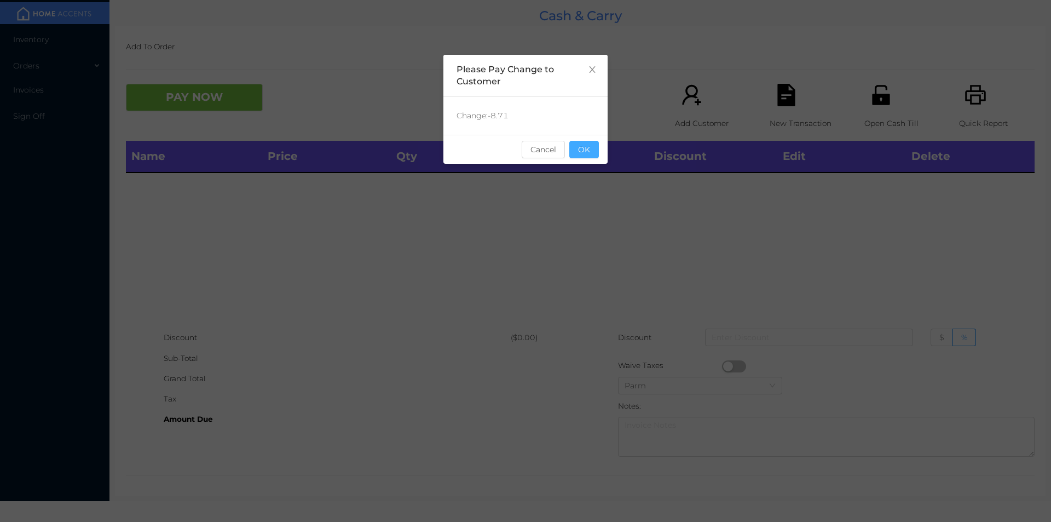
click at [584, 153] on button "OK" at bounding box center [584, 150] width 30 height 18
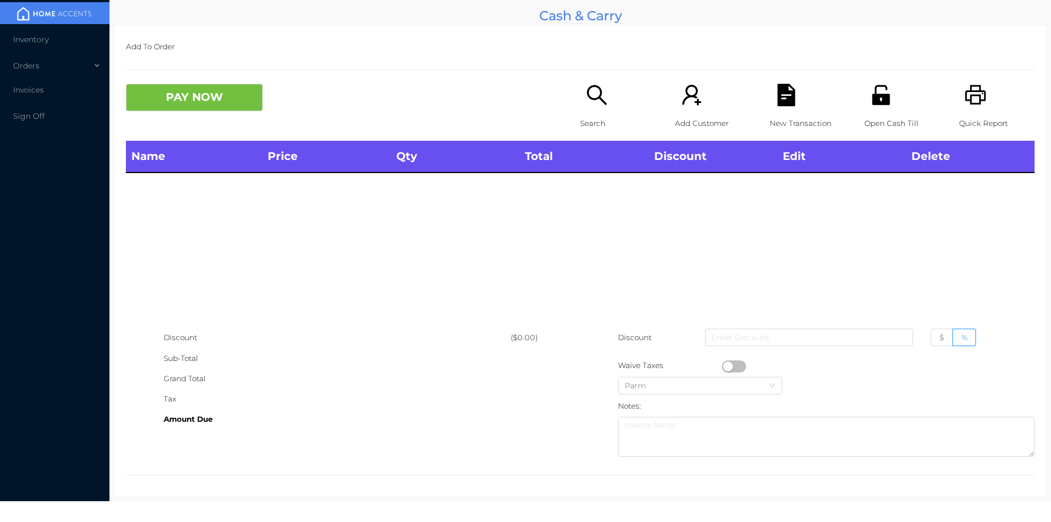
click at [611, 86] on div "Search" at bounding box center [618, 112] width 76 height 57
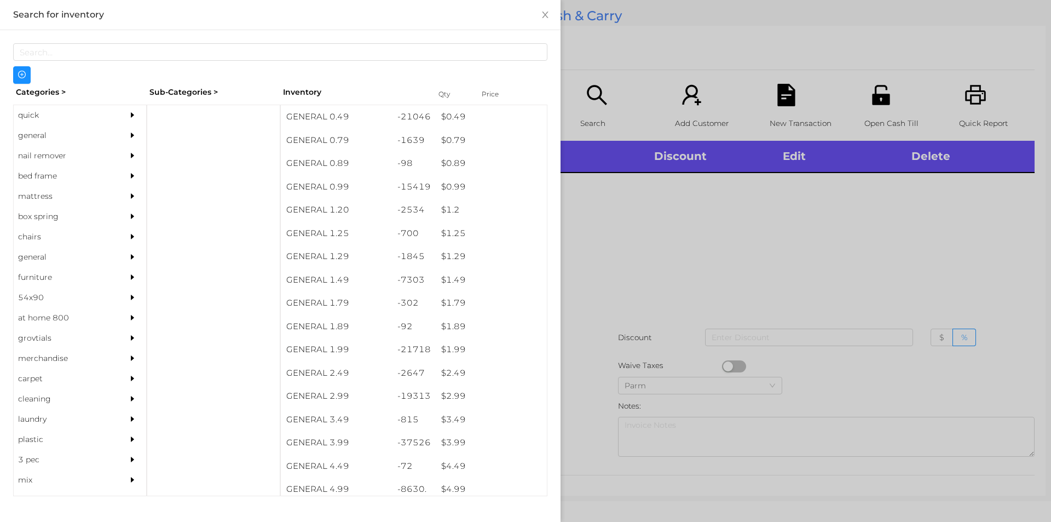
click at [37, 134] on div "general" at bounding box center [64, 135] width 100 height 20
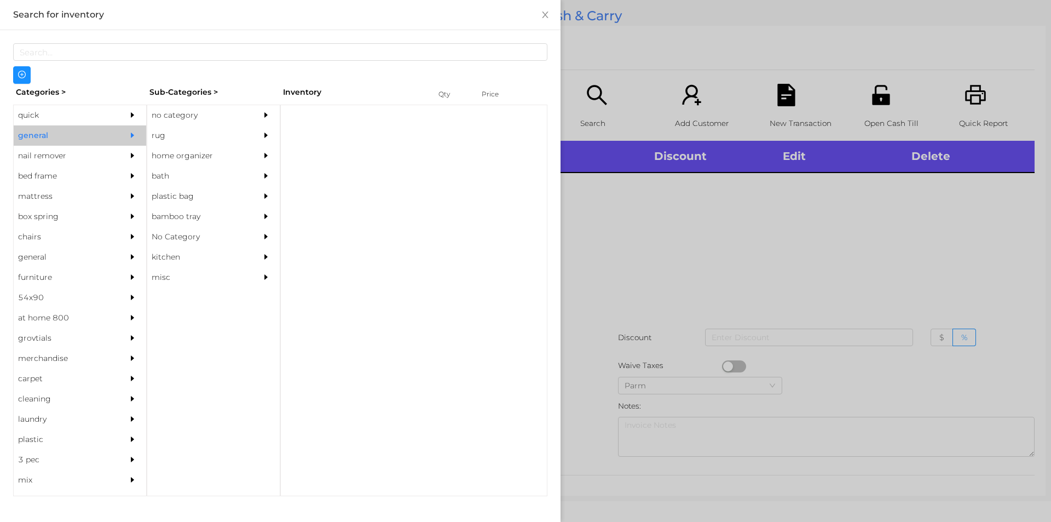
click at [34, 123] on div "quick" at bounding box center [64, 115] width 100 height 20
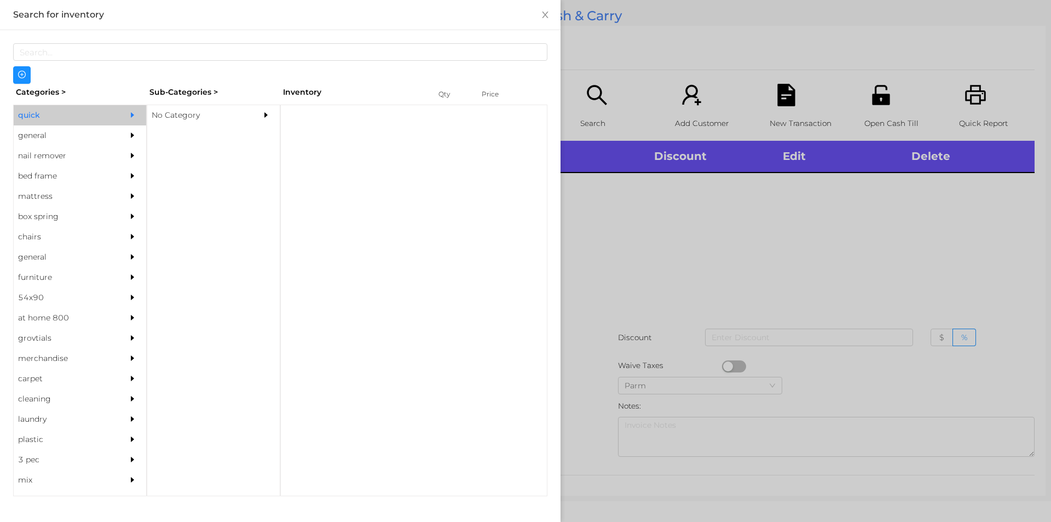
click at [177, 117] on div "No Category" at bounding box center [197, 115] width 100 height 20
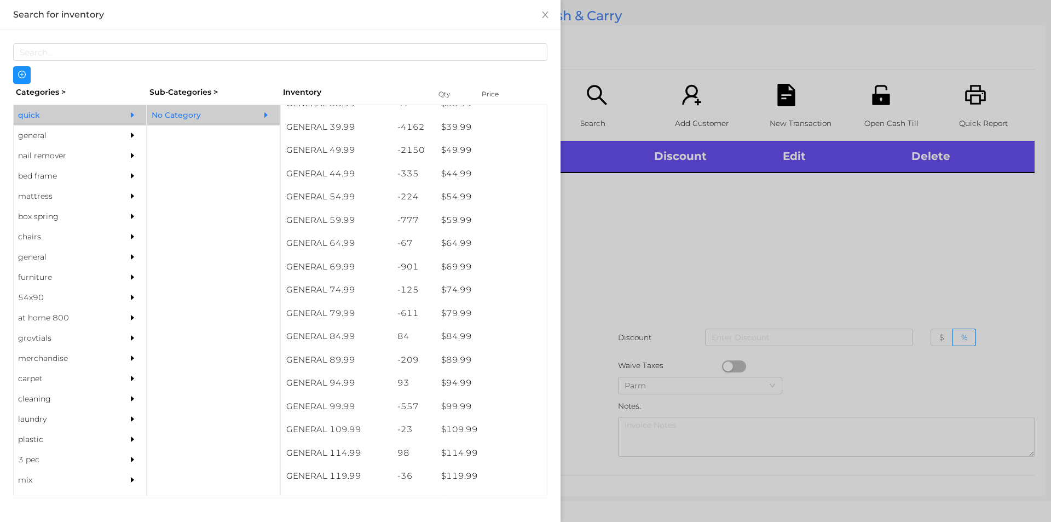
scroll to position [618, 0]
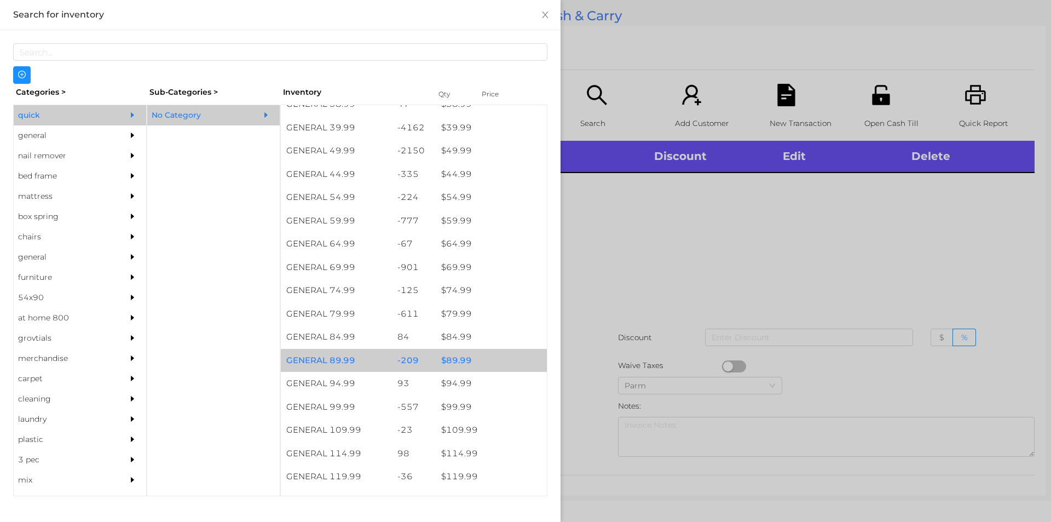
click at [452, 357] on div "$ 89.99" at bounding box center [491, 361] width 111 height 24
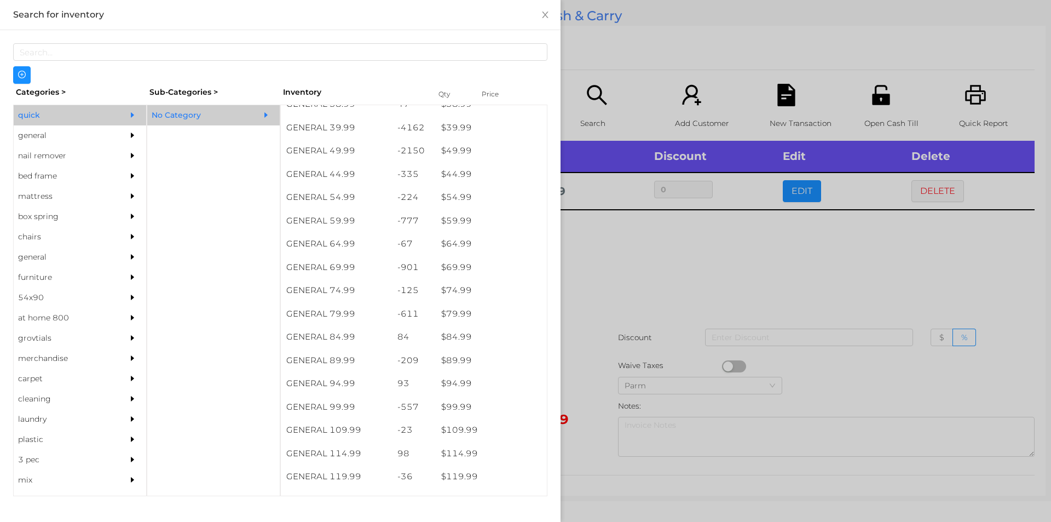
click at [637, 257] on div at bounding box center [525, 261] width 1051 height 522
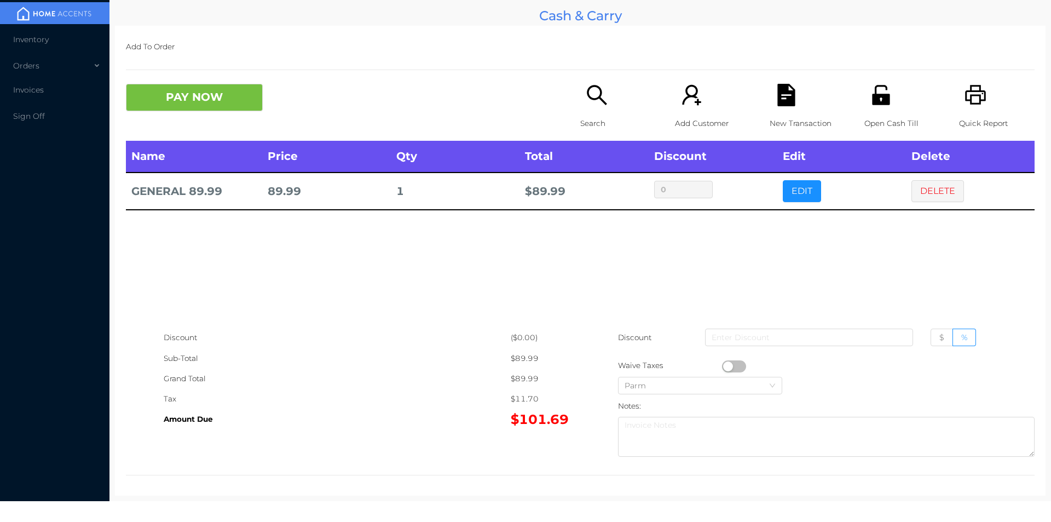
click at [597, 109] on div "Search" at bounding box center [618, 112] width 76 height 57
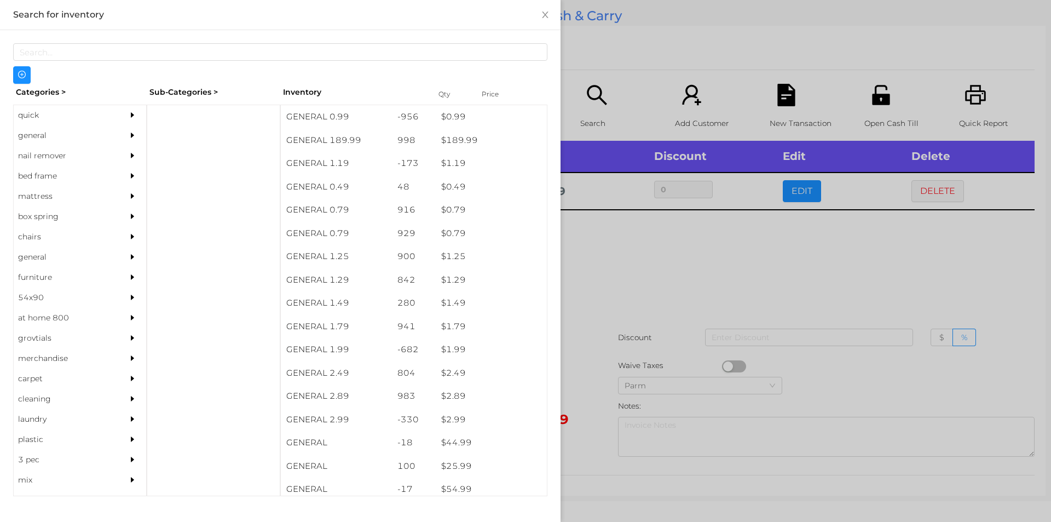
click at [42, 127] on div "general" at bounding box center [64, 135] width 100 height 20
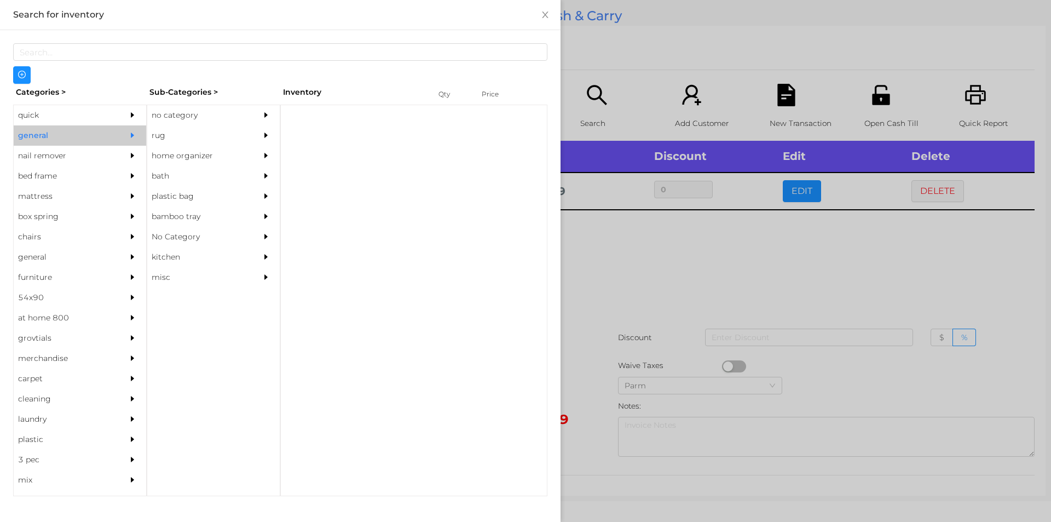
click at [157, 114] on div "no category" at bounding box center [197, 115] width 100 height 20
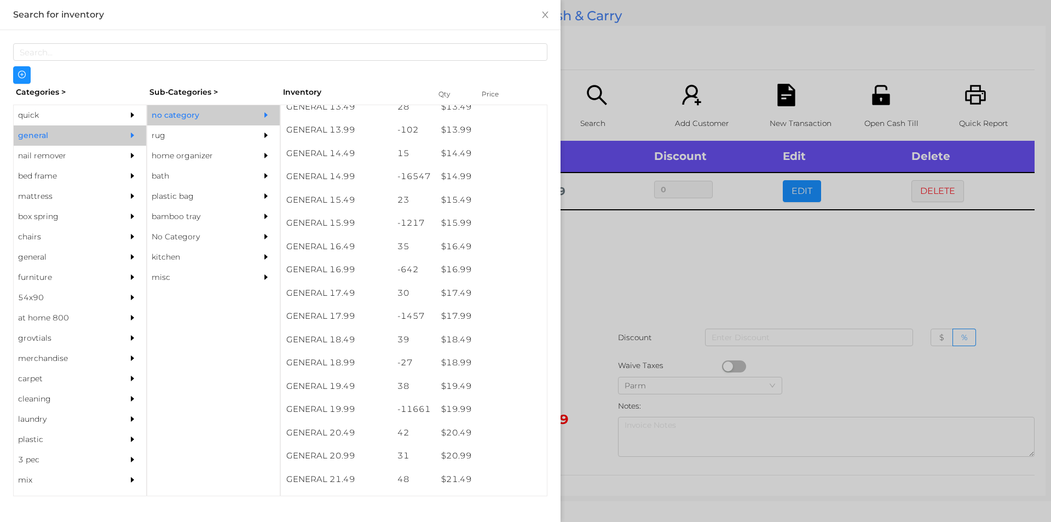
scroll to position [891, 0]
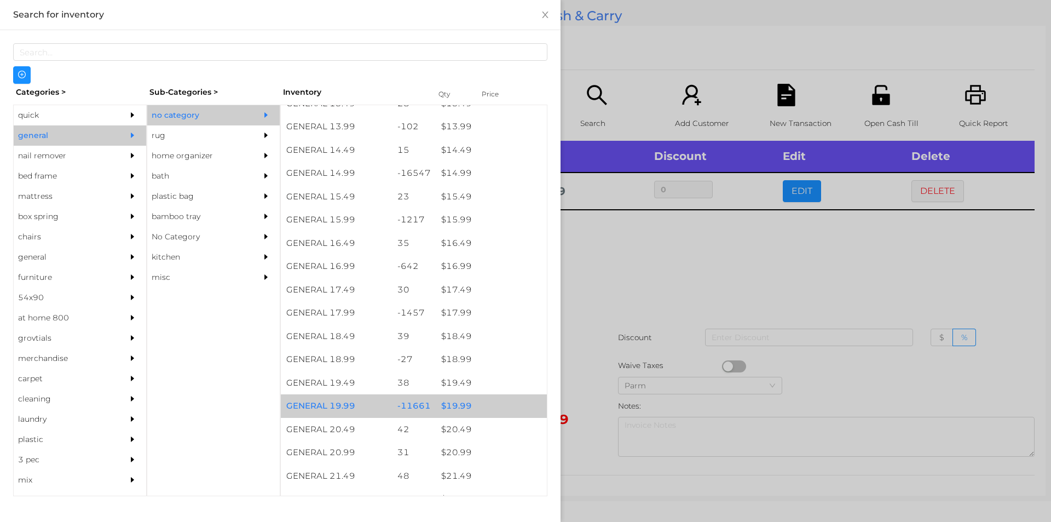
click at [457, 405] on div "$ 19.99" at bounding box center [491, 406] width 111 height 24
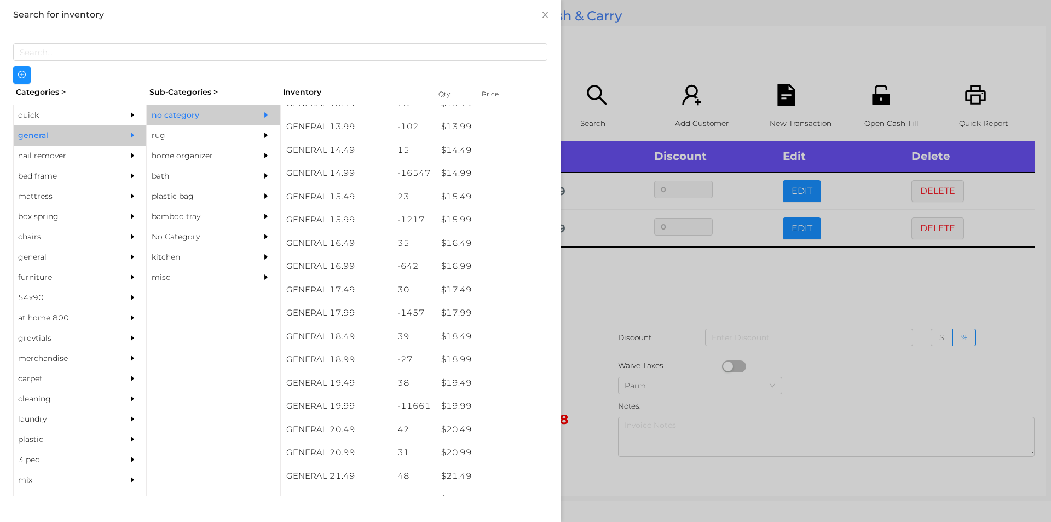
click at [580, 397] on div at bounding box center [525, 261] width 1051 height 522
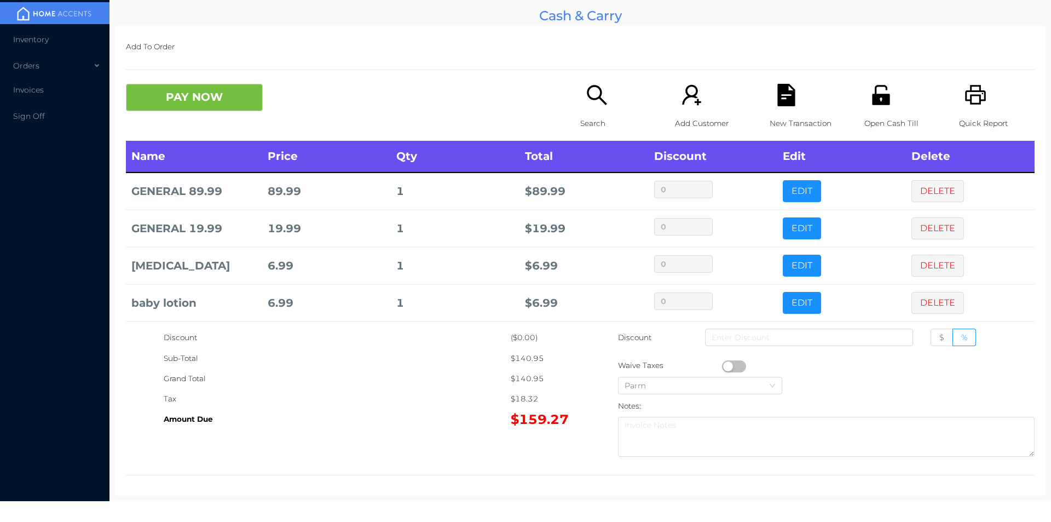
click at [588, 101] on icon "icon: search" at bounding box center [597, 95] width 22 height 22
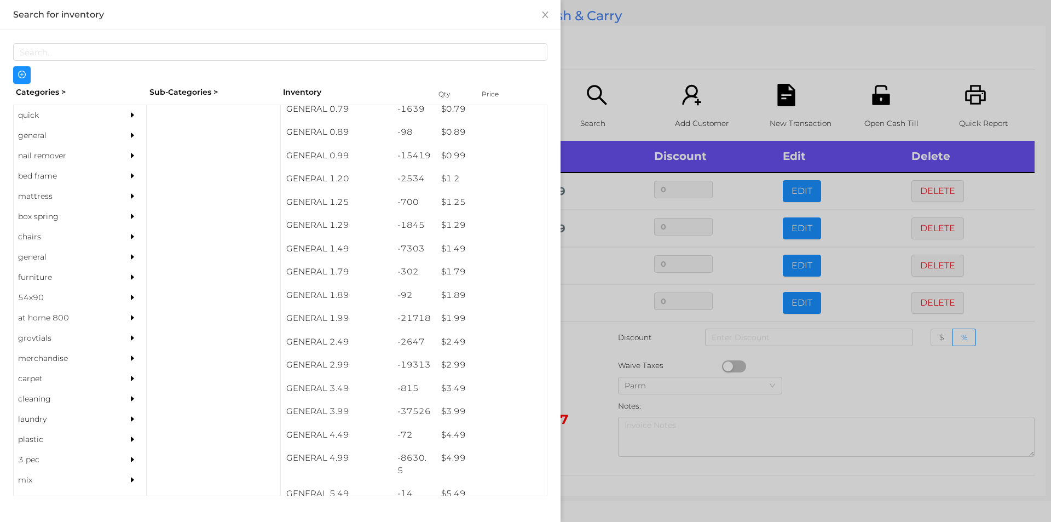
scroll to position [30, 0]
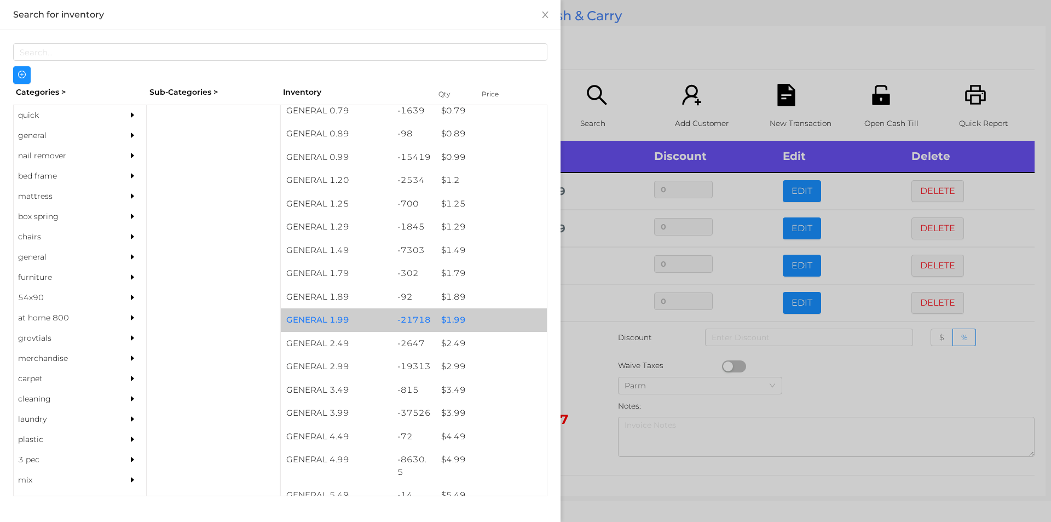
click at [453, 315] on div "$ 1.99" at bounding box center [491, 320] width 111 height 24
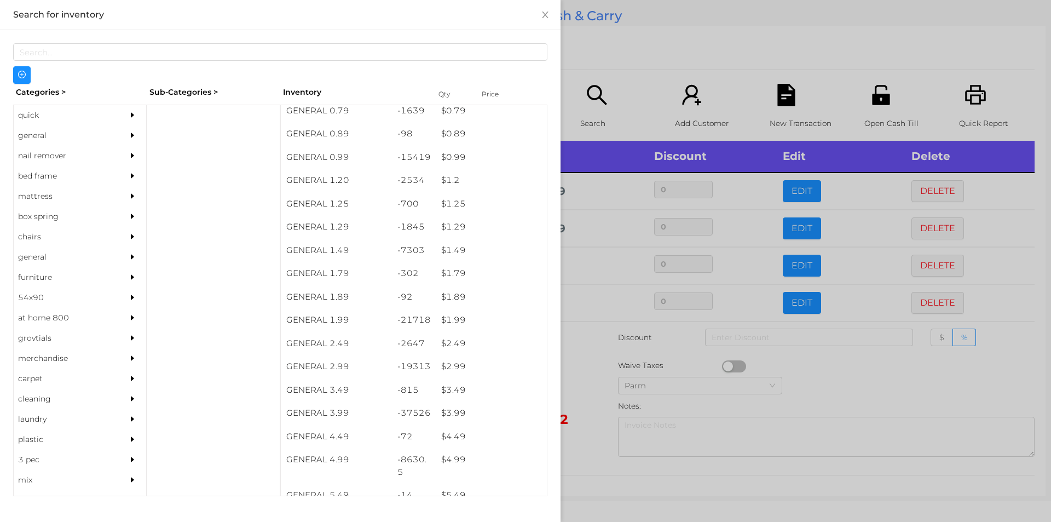
click at [591, 371] on div at bounding box center [525, 261] width 1051 height 522
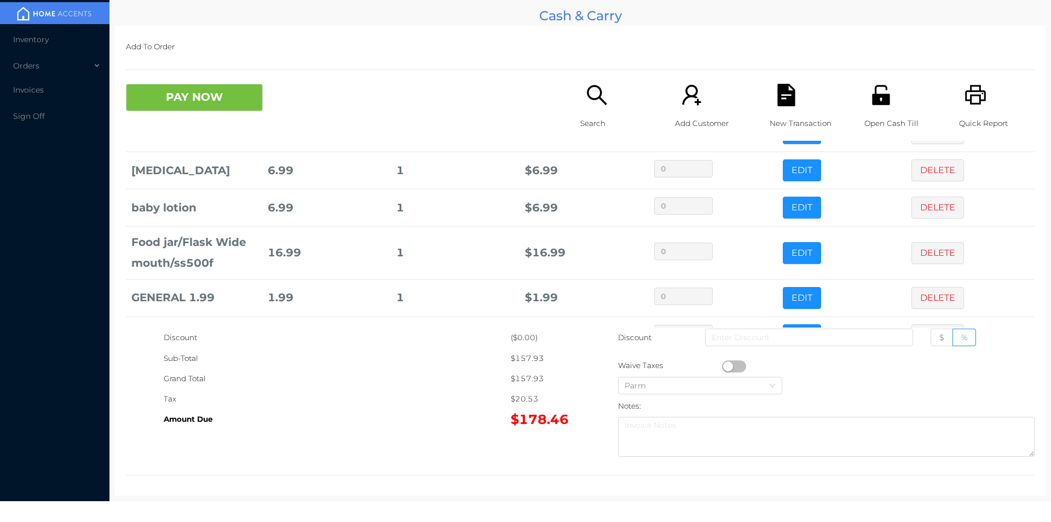
scroll to position [132, 0]
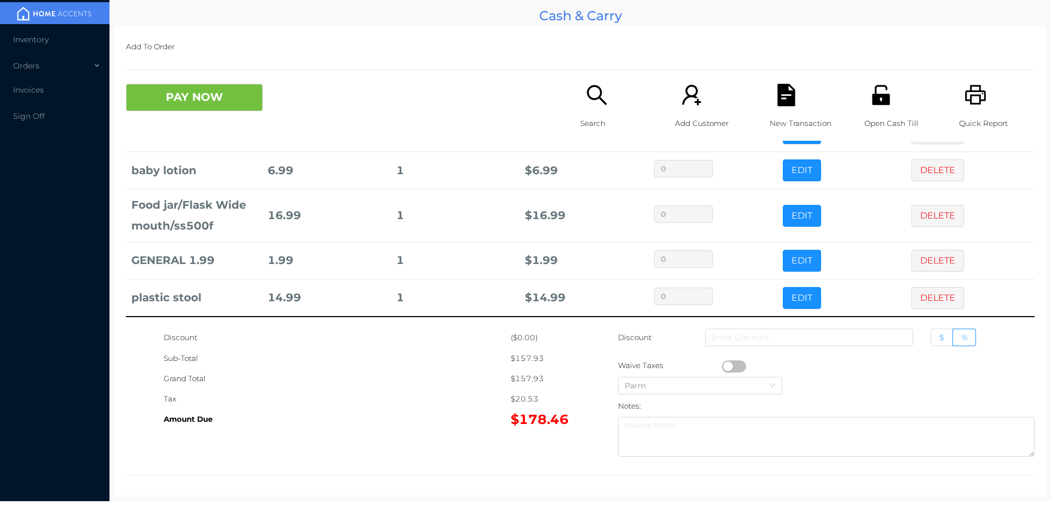
click at [934, 329] on label "$" at bounding box center [942, 337] width 22 height 18
click at [939, 340] on input "$" at bounding box center [939, 340] width 0 height 0
click at [811, 336] on input at bounding box center [809, 337] width 208 height 18
type input "3"
click at [595, 103] on icon "icon: search" at bounding box center [597, 95] width 22 height 22
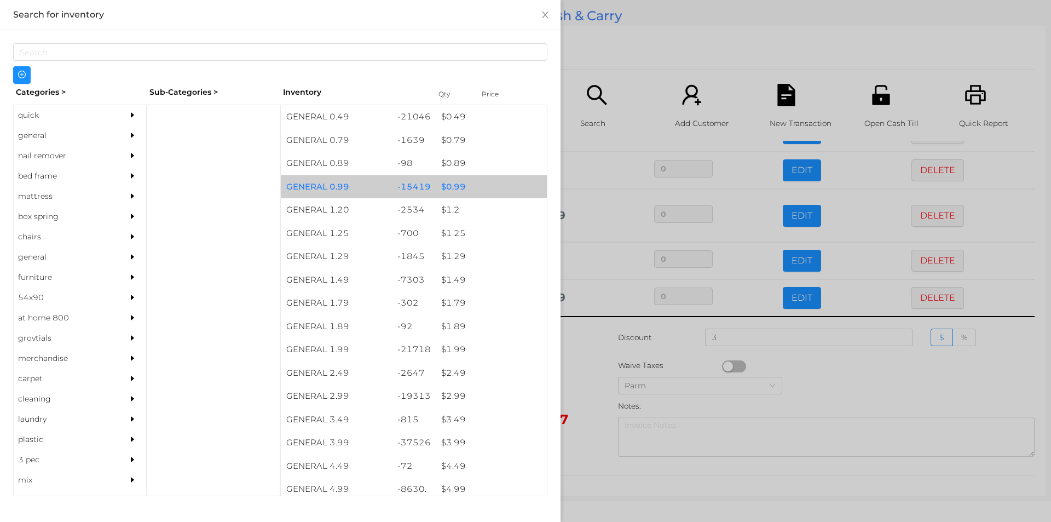
click at [451, 190] on div "$ 0.99" at bounding box center [491, 187] width 111 height 24
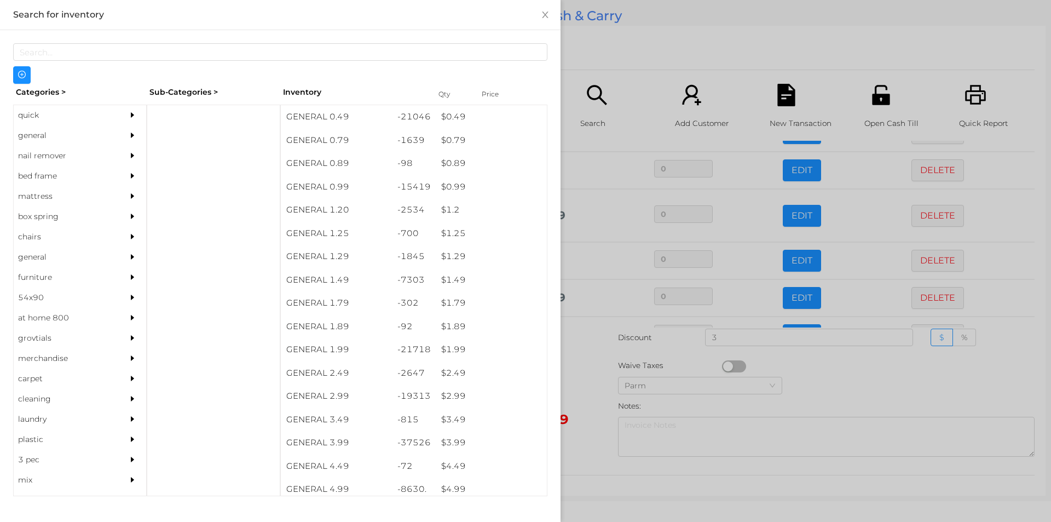
click at [580, 352] on div at bounding box center [525, 261] width 1051 height 522
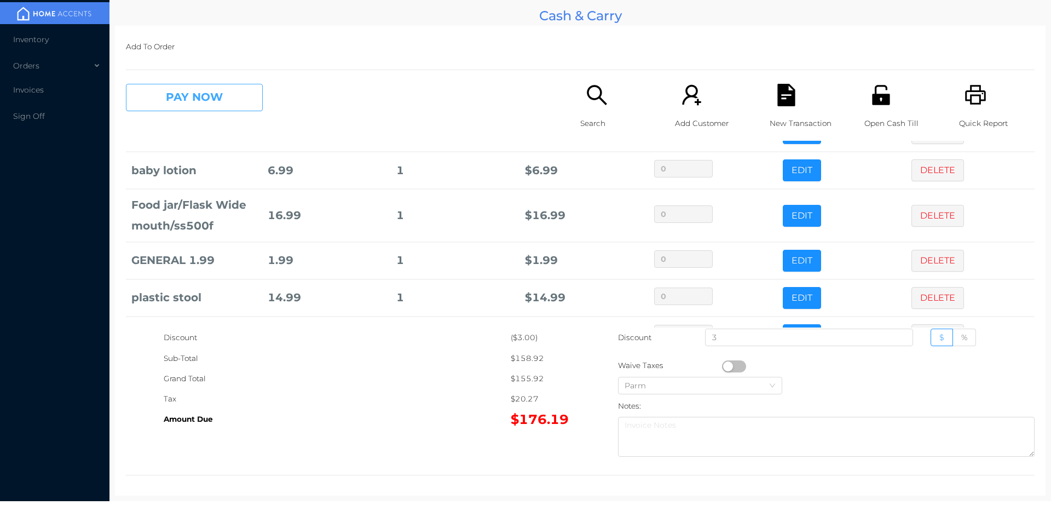
click at [227, 108] on button "PAY NOW" at bounding box center [194, 97] width 137 height 27
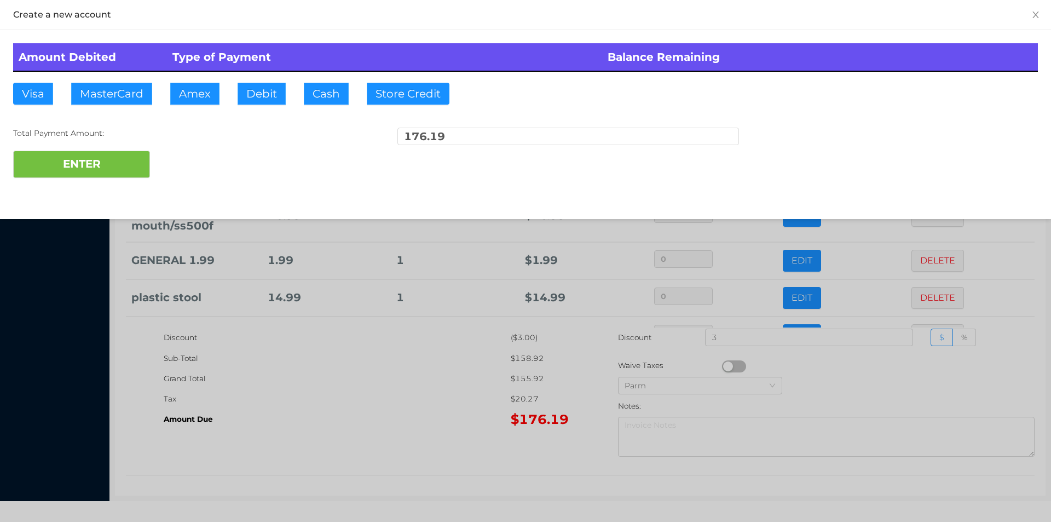
click at [189, 165] on div "ENTER" at bounding box center [525, 164] width 1025 height 27
click at [354, 406] on div at bounding box center [525, 261] width 1051 height 522
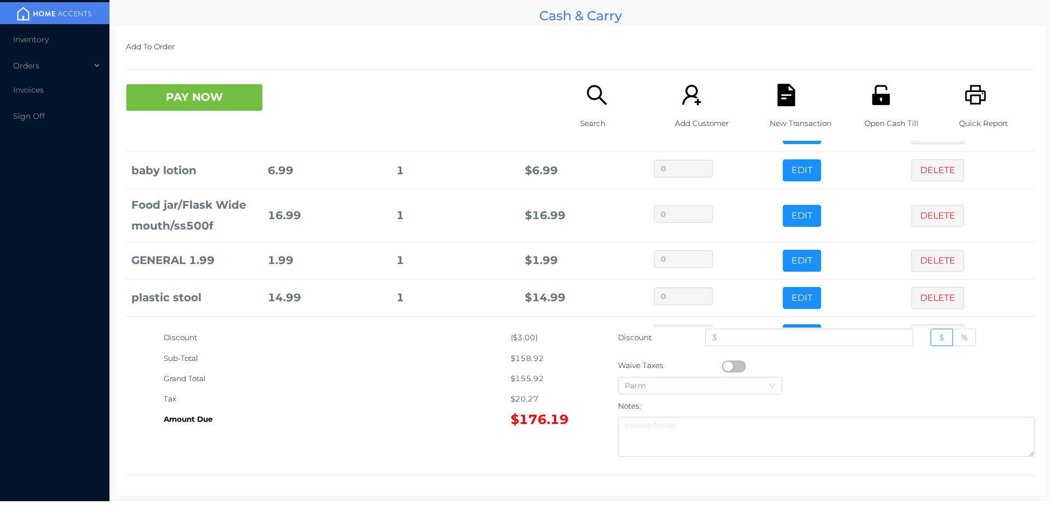
click at [294, 95] on div "PAY NOW" at bounding box center [239, 97] width 227 height 27
click at [381, 430] on div "Discount ($3.00) Sub-Total $158.92 Grand Total $155.92 Tax $20.27 Amount Due $1…" at bounding box center [580, 394] width 909 height 134
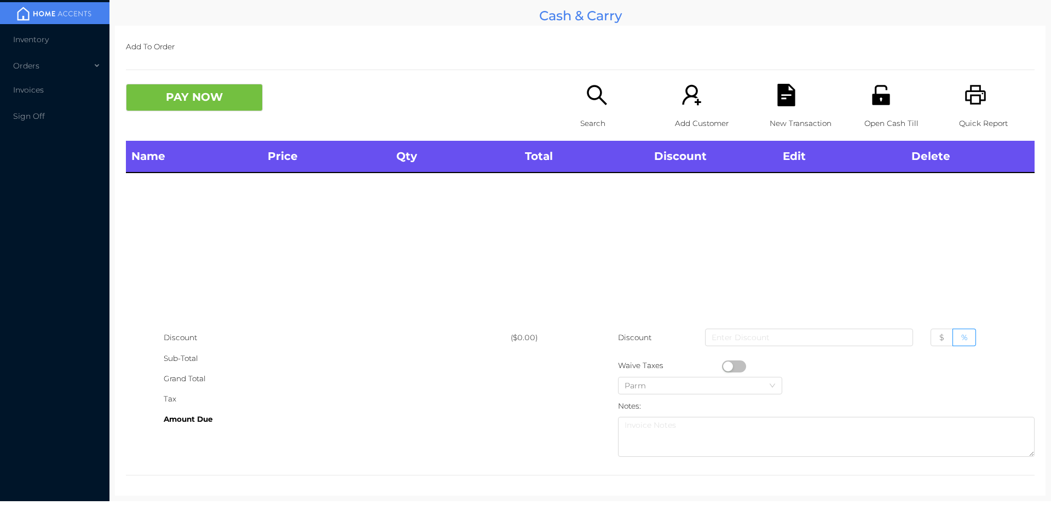
click at [872, 95] on icon "icon: unlock" at bounding box center [881, 95] width 18 height 20
click at [881, 107] on div "Open Cash Till" at bounding box center [902, 112] width 76 height 57
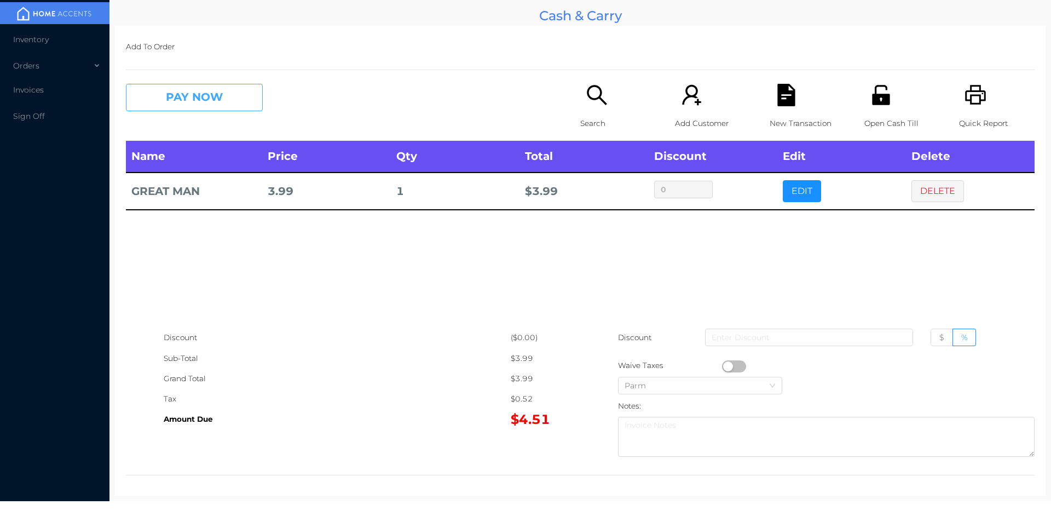
click at [198, 88] on button "PAY NOW" at bounding box center [194, 97] width 137 height 27
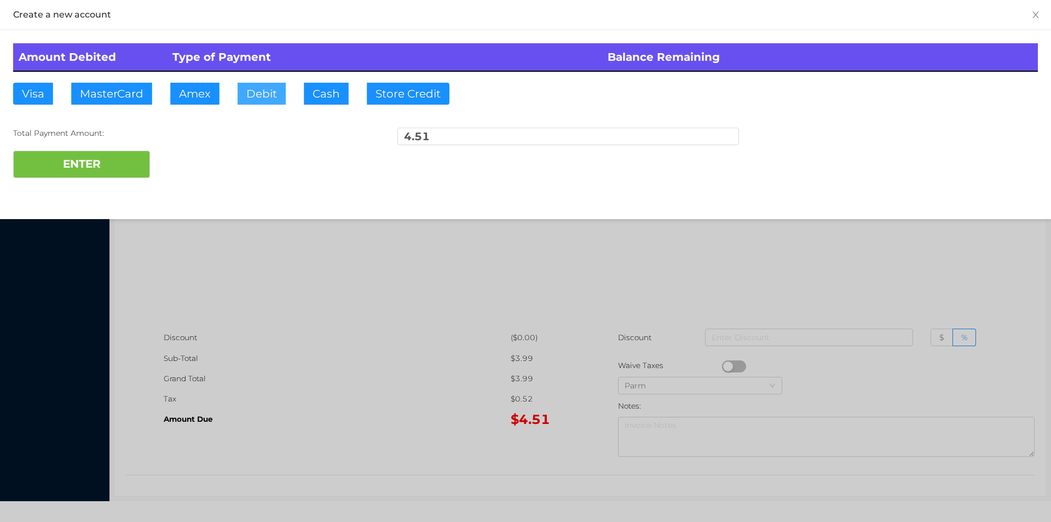
click at [267, 93] on button "Debit" at bounding box center [262, 94] width 48 height 22
click at [127, 151] on button "ENTER" at bounding box center [81, 164] width 137 height 27
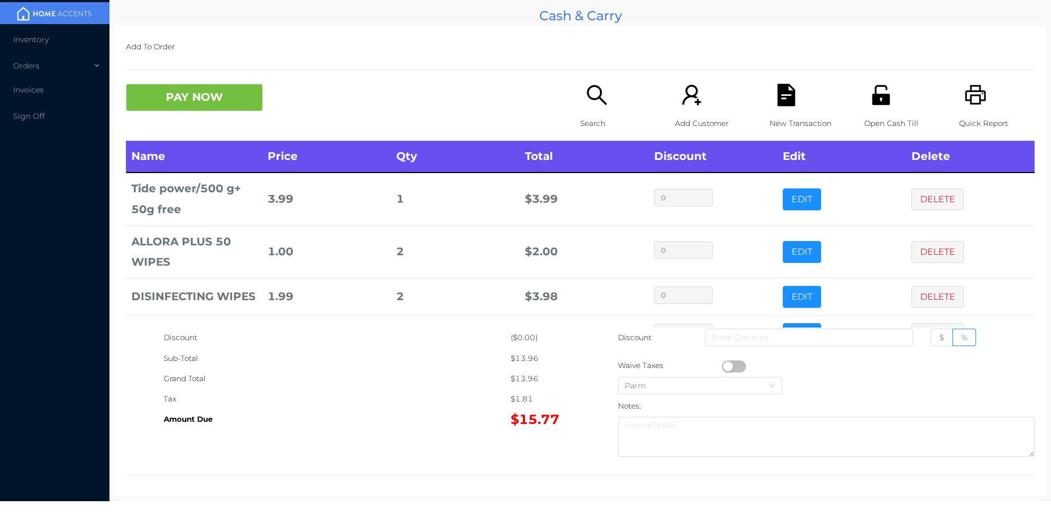
scroll to position [52, 0]
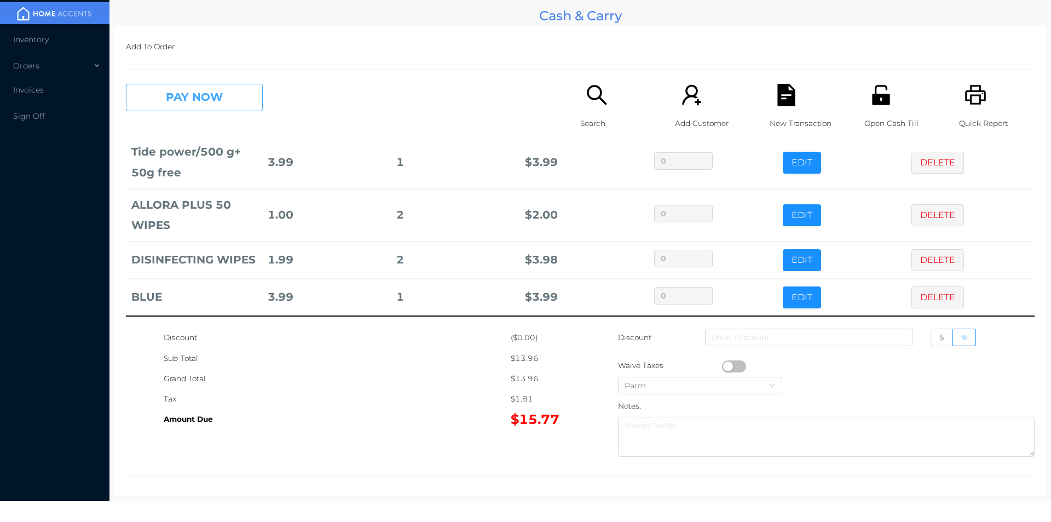
click at [212, 96] on button "PAY NOW" at bounding box center [194, 97] width 137 height 27
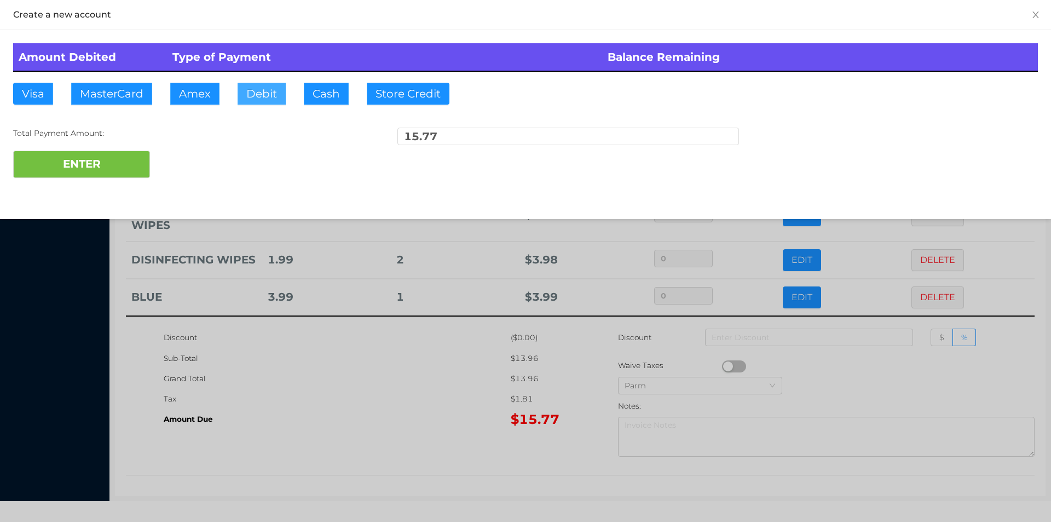
click at [272, 93] on button "Debit" at bounding box center [262, 94] width 48 height 22
click at [124, 153] on button "ENTER" at bounding box center [81, 164] width 137 height 27
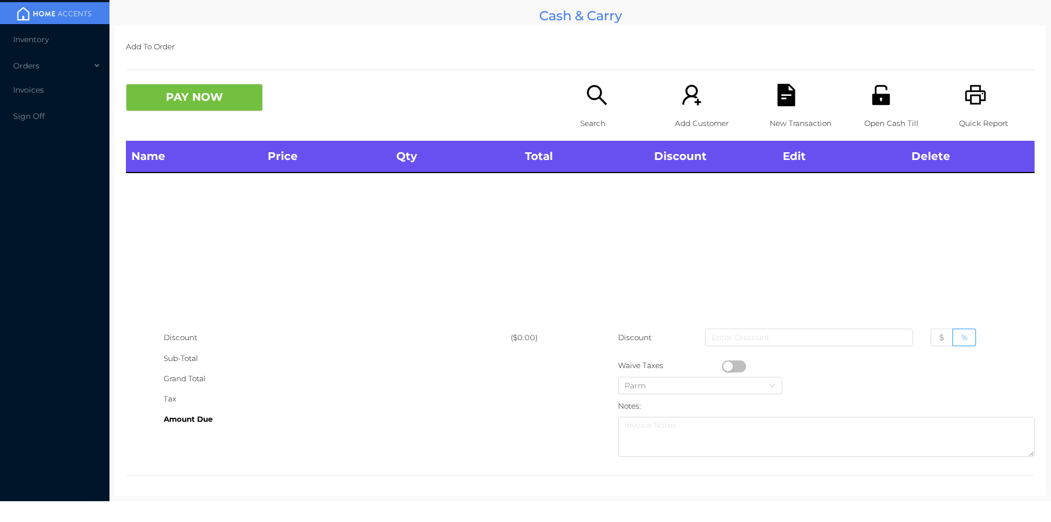
scroll to position [0, 0]
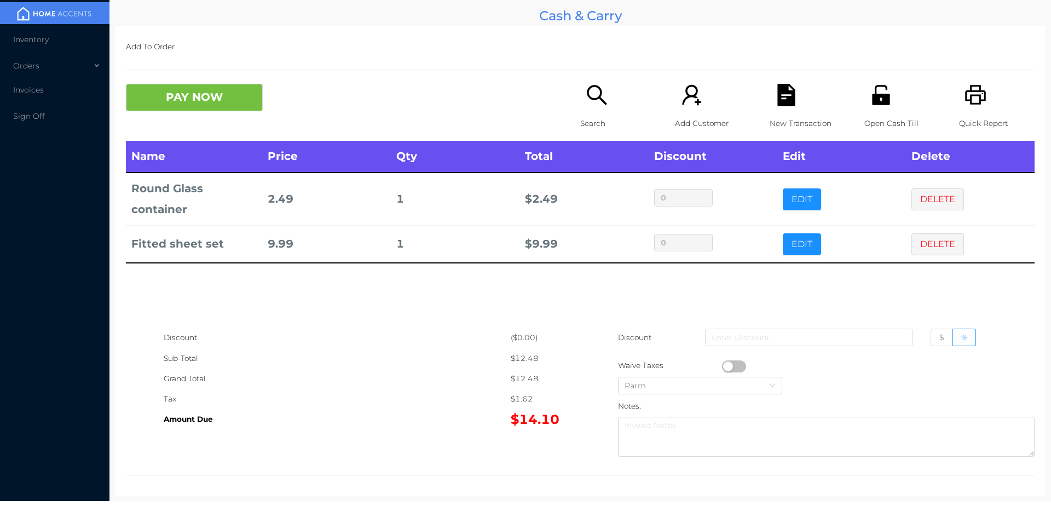
click at [586, 105] on icon "icon: search" at bounding box center [597, 95] width 22 height 22
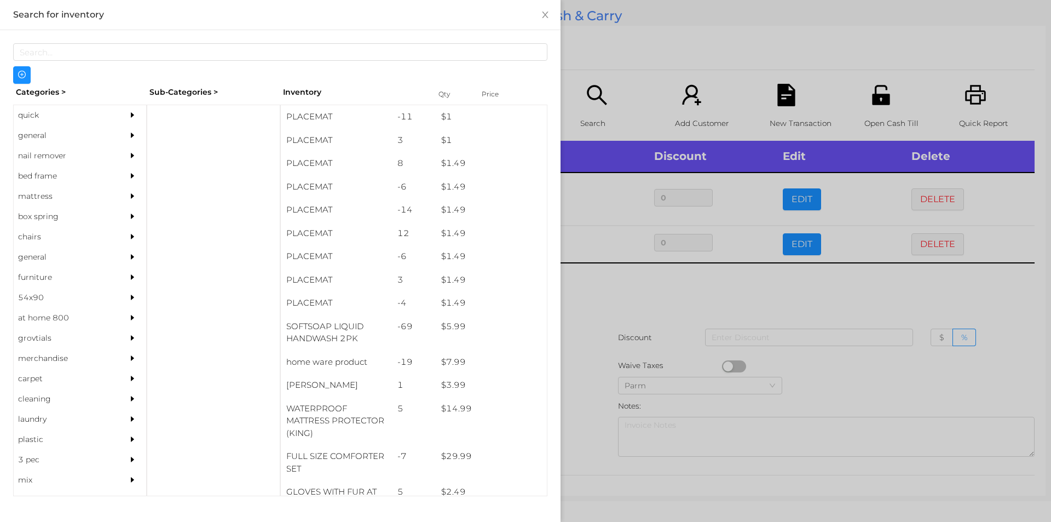
click at [44, 128] on div "general" at bounding box center [64, 135] width 100 height 20
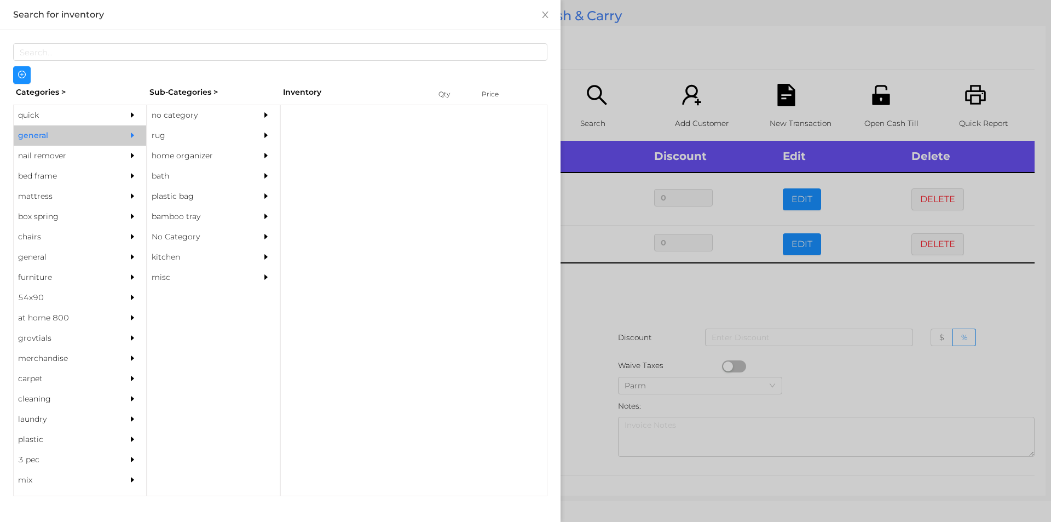
click at [160, 111] on div "no category" at bounding box center [197, 115] width 100 height 20
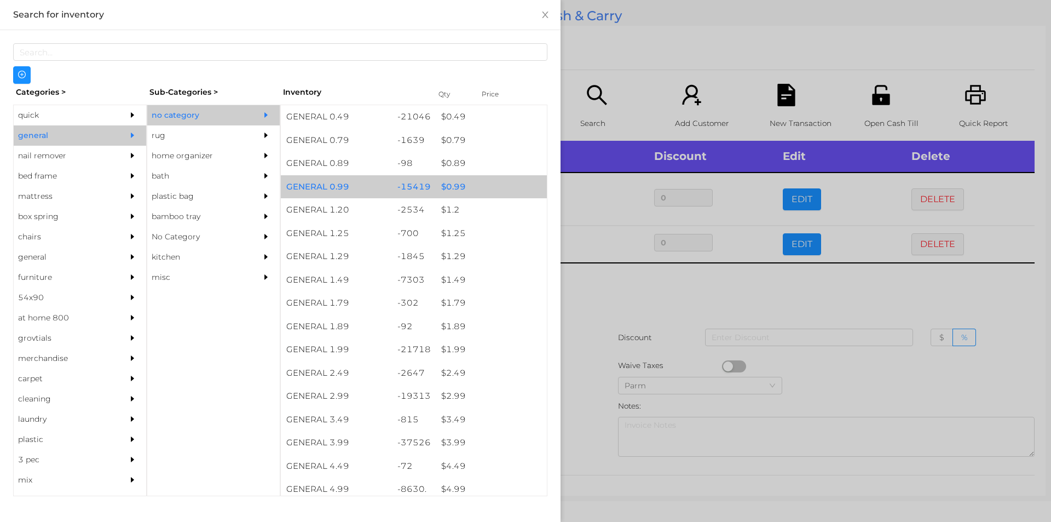
click at [444, 186] on div "$ 0.99" at bounding box center [491, 187] width 111 height 24
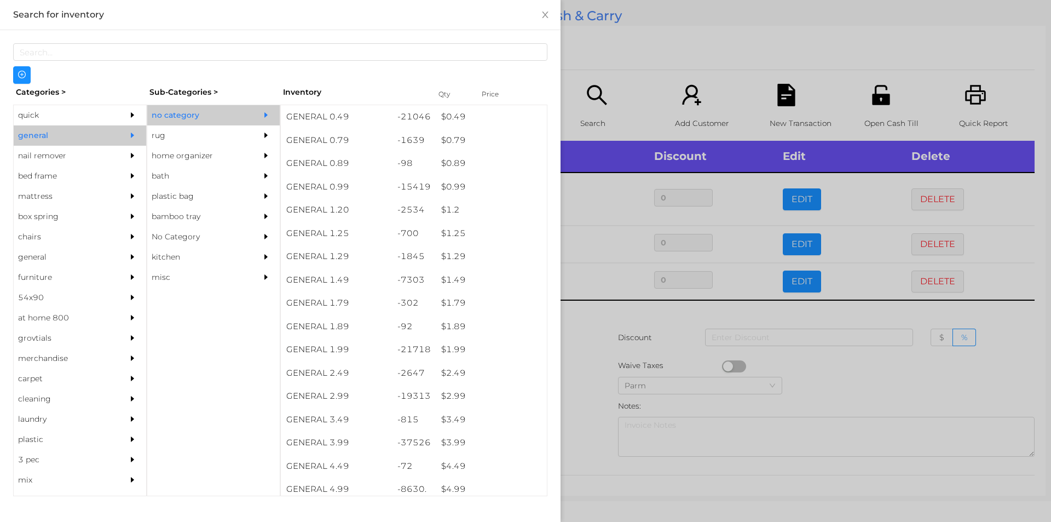
click at [597, 327] on div at bounding box center [525, 261] width 1051 height 522
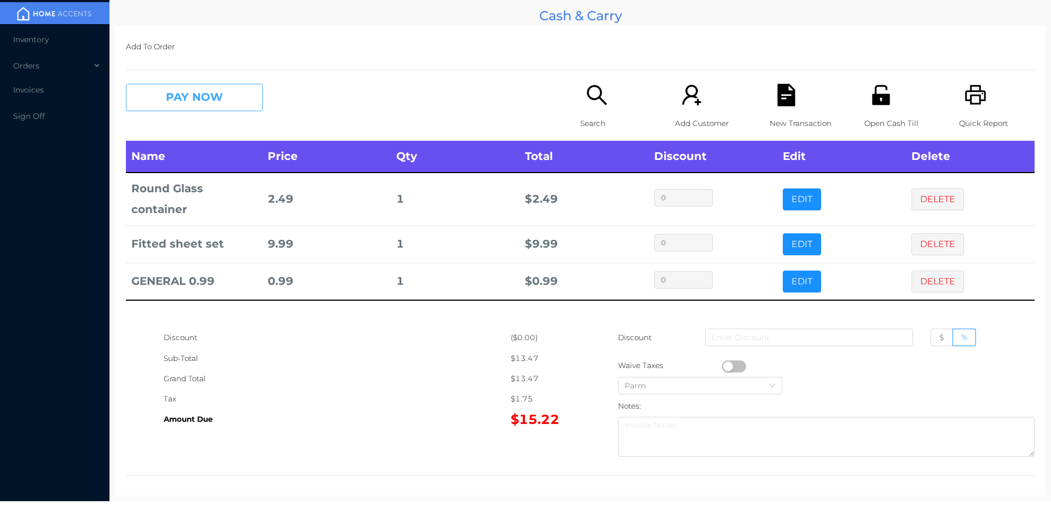
click at [181, 95] on button "PAY NOW" at bounding box center [194, 97] width 137 height 27
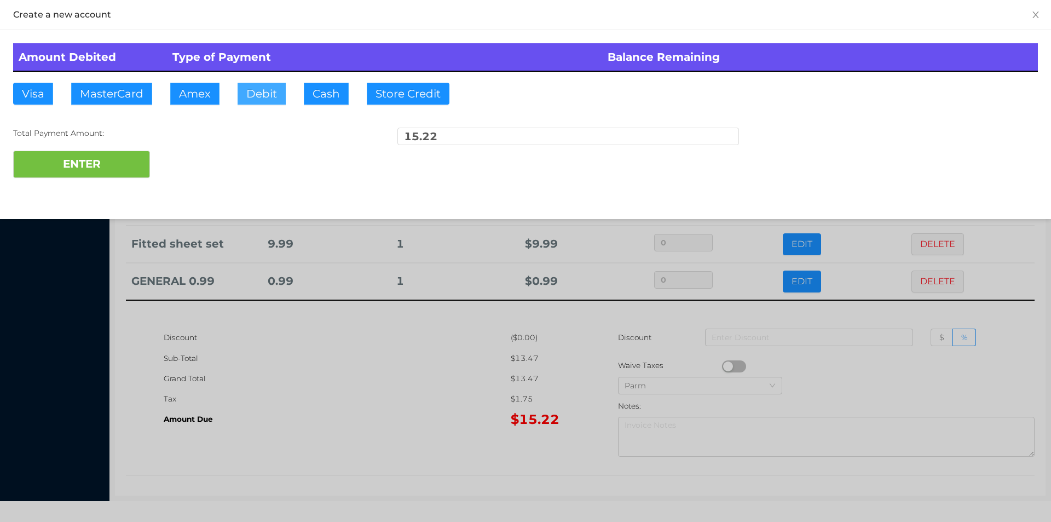
click at [246, 99] on button "Debit" at bounding box center [262, 94] width 48 height 22
click at [79, 163] on button "ENTER" at bounding box center [81, 164] width 137 height 27
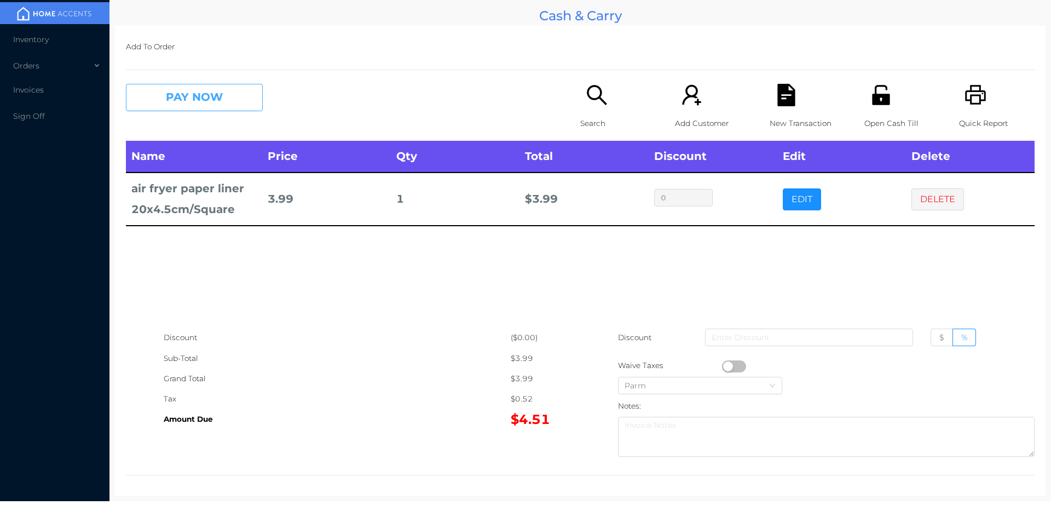
click at [171, 109] on button "PAY NOW" at bounding box center [194, 97] width 137 height 27
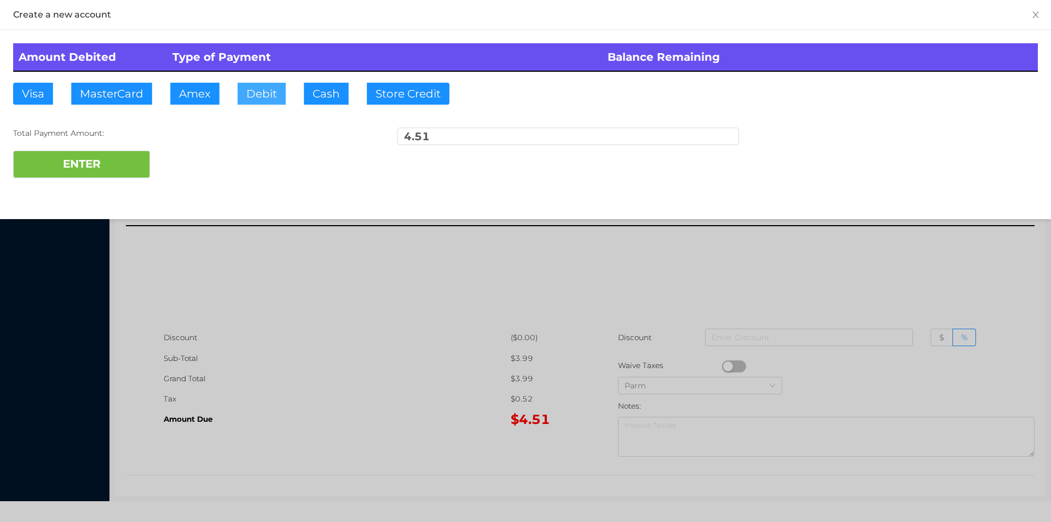
click at [254, 102] on button "Debit" at bounding box center [262, 94] width 48 height 22
click at [106, 175] on button "ENTER" at bounding box center [81, 164] width 137 height 27
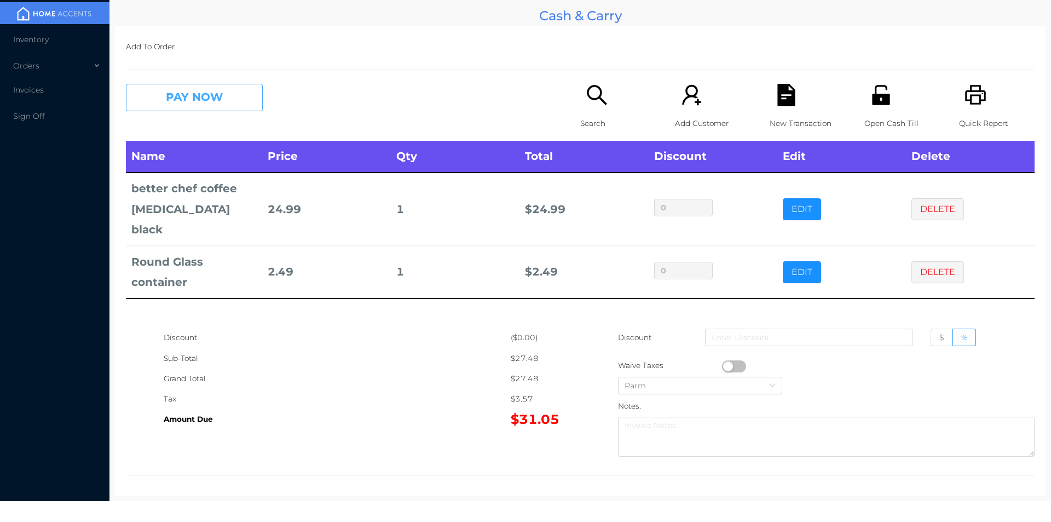
click at [209, 99] on button "PAY NOW" at bounding box center [194, 97] width 137 height 27
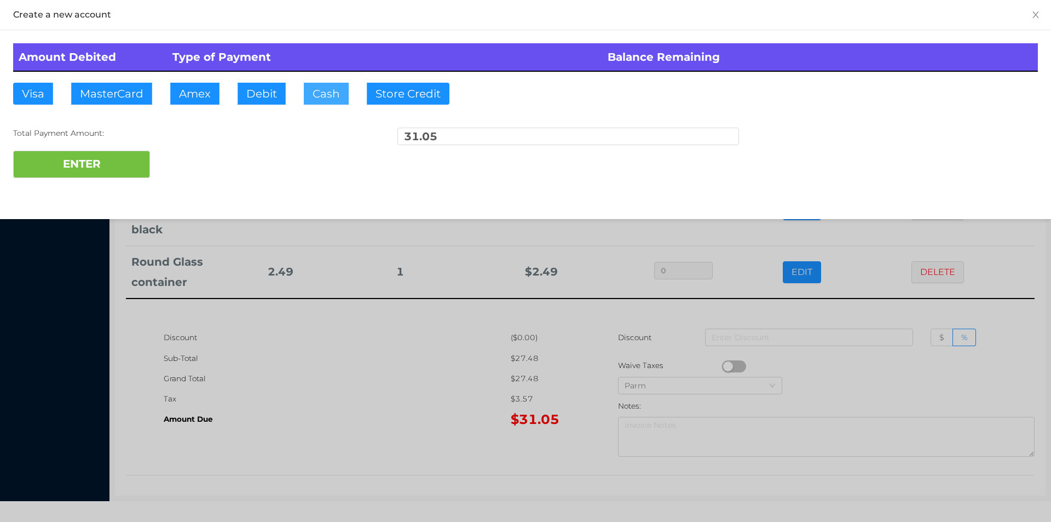
click at [323, 94] on button "Cash" at bounding box center [326, 94] width 45 height 22
type input "50."
click at [111, 171] on button "ENTER" at bounding box center [81, 164] width 137 height 27
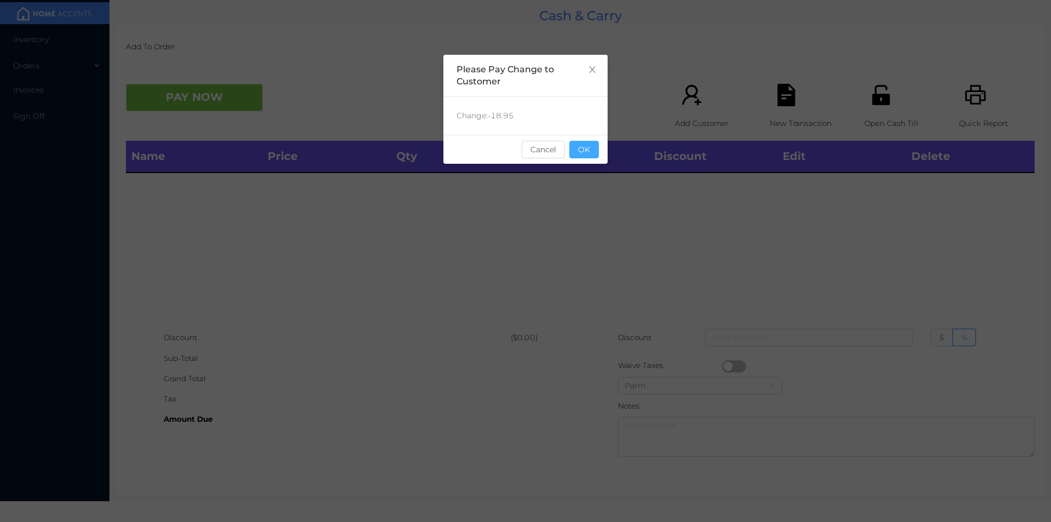
click at [590, 146] on button "OK" at bounding box center [584, 150] width 30 height 18
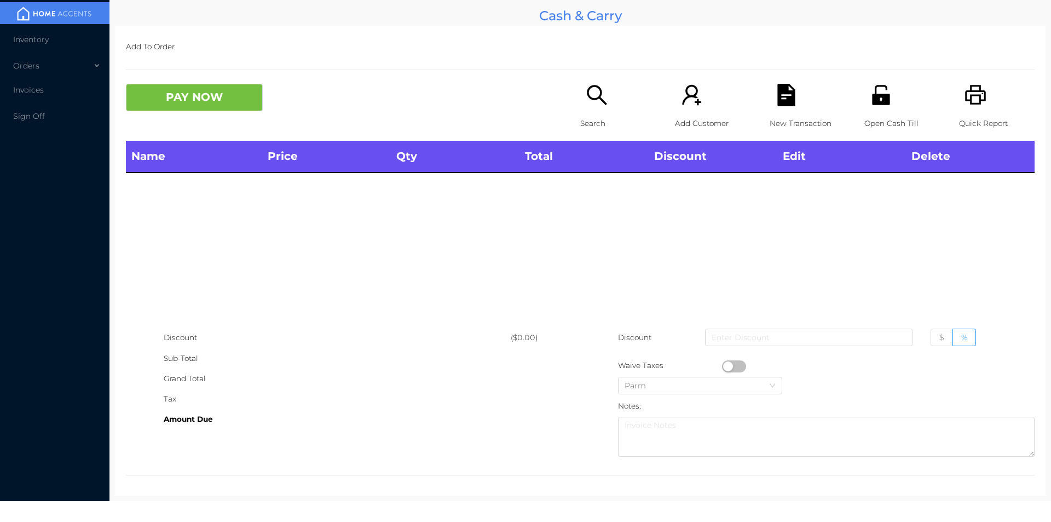
click at [605, 206] on div "Name Price Qty Total Discount Edit Delete" at bounding box center [580, 234] width 909 height 187
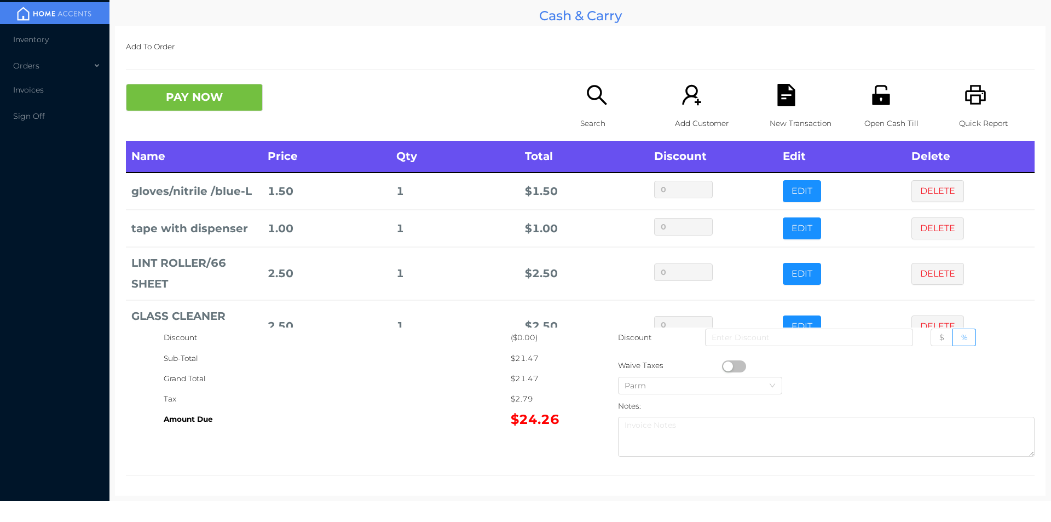
click at [782, 97] on icon "icon: file-text" at bounding box center [786, 95] width 18 height 22
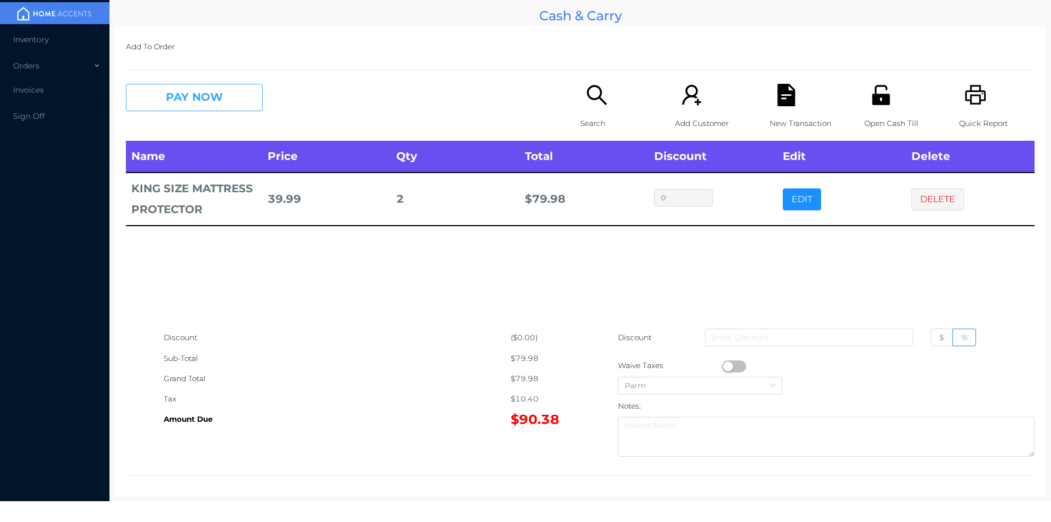
click at [222, 96] on button "PAY NOW" at bounding box center [194, 97] width 137 height 27
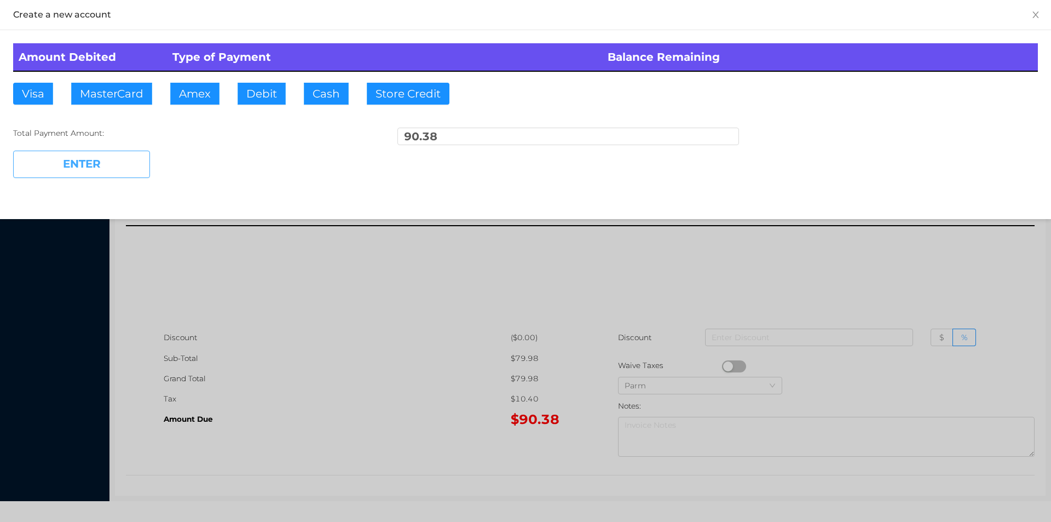
click at [123, 169] on button "ENTER" at bounding box center [81, 164] width 137 height 27
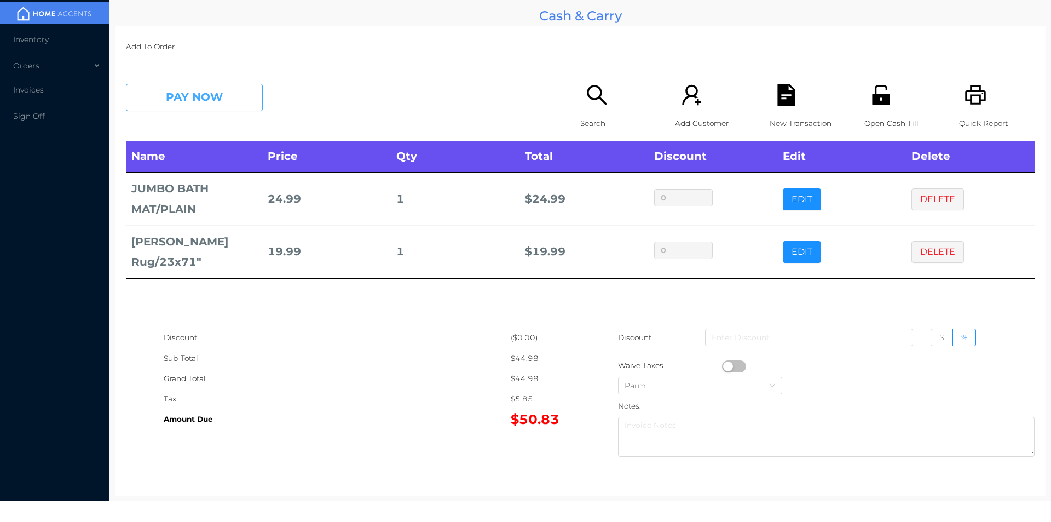
click at [227, 100] on button "PAY NOW" at bounding box center [194, 97] width 137 height 27
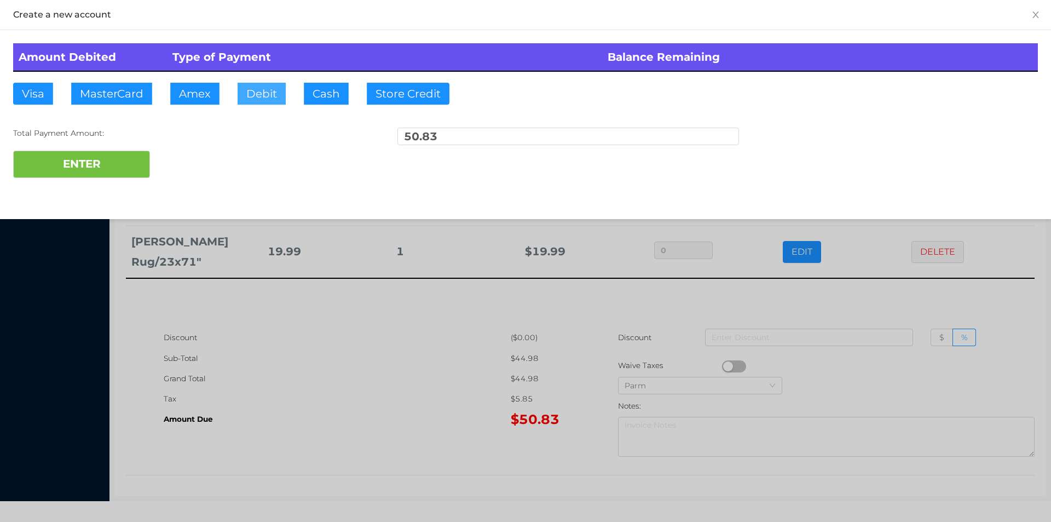
click at [260, 96] on button "Debit" at bounding box center [262, 94] width 48 height 22
click at [105, 168] on button "ENTER" at bounding box center [81, 164] width 137 height 27
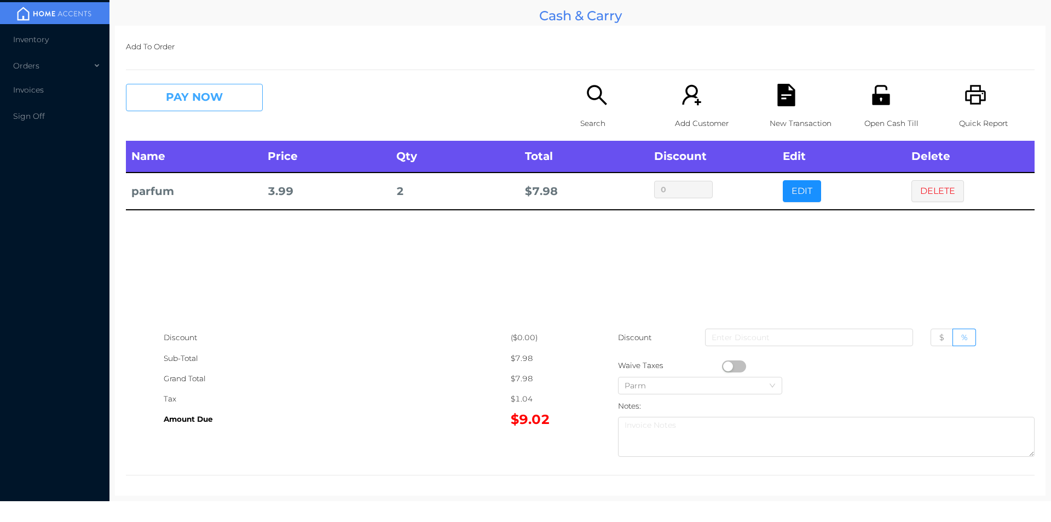
click at [180, 97] on button "PAY NOW" at bounding box center [194, 97] width 137 height 27
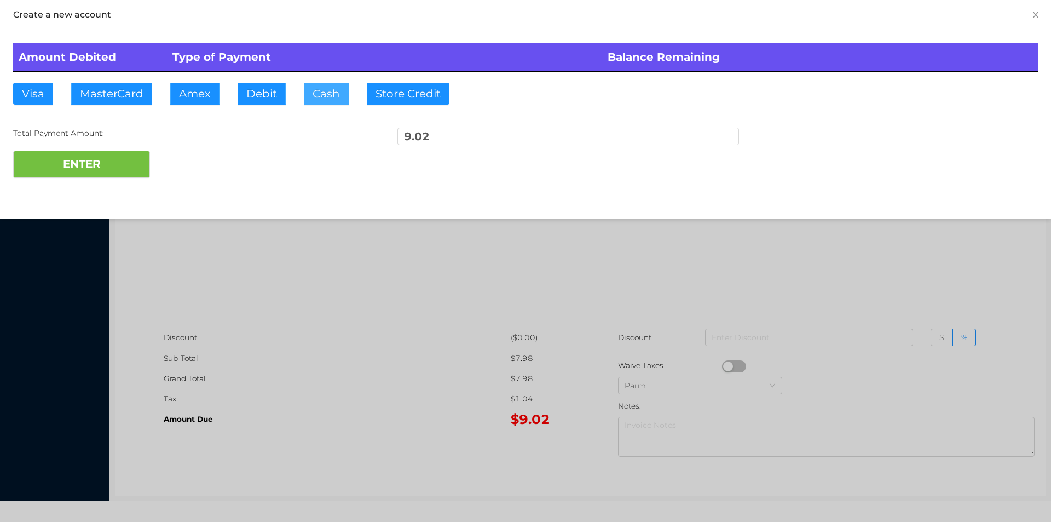
click at [321, 100] on button "Cash" at bounding box center [326, 94] width 45 height 22
click at [107, 154] on button "ENTER" at bounding box center [81, 164] width 137 height 27
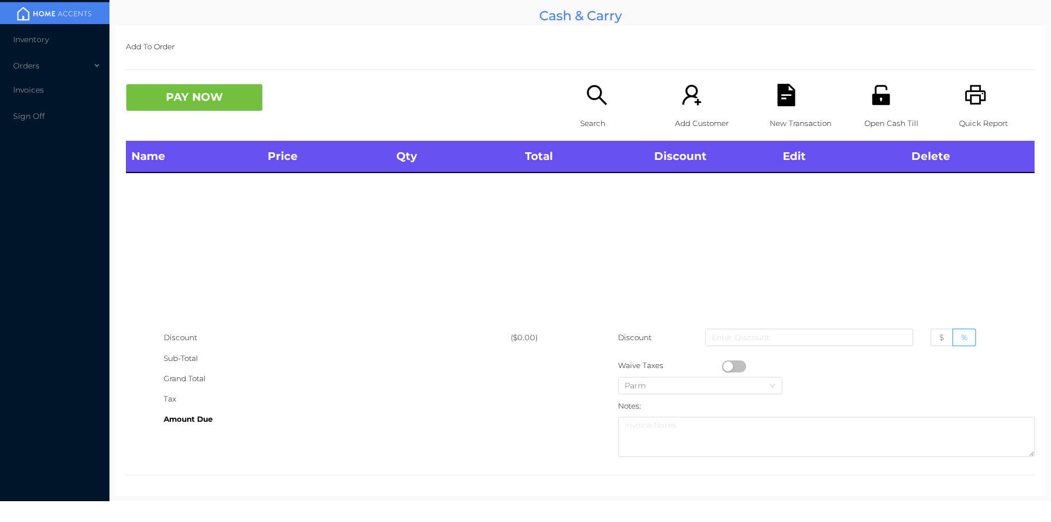
click at [589, 106] on icon "icon: search" at bounding box center [597, 95] width 22 height 22
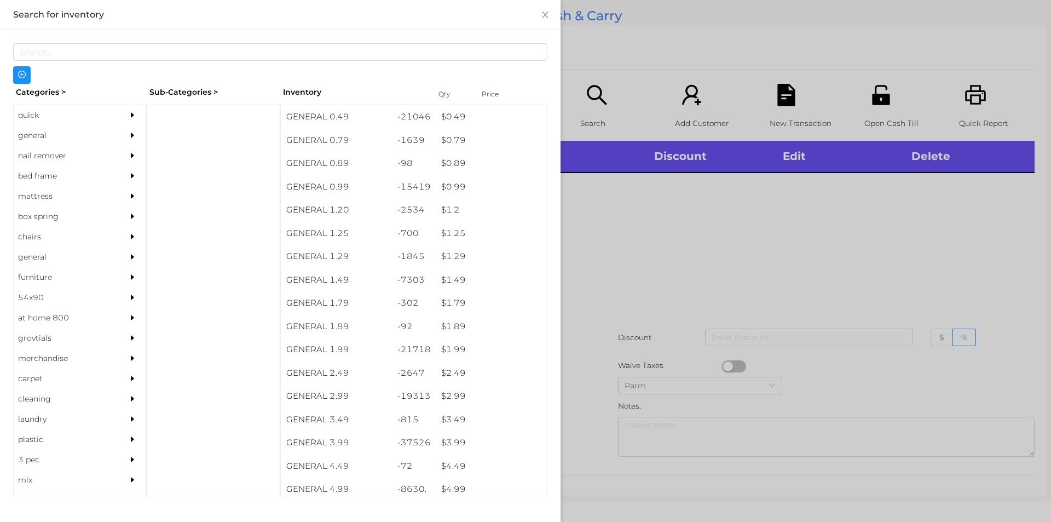
click at [35, 120] on div "quick" at bounding box center [64, 115] width 100 height 20
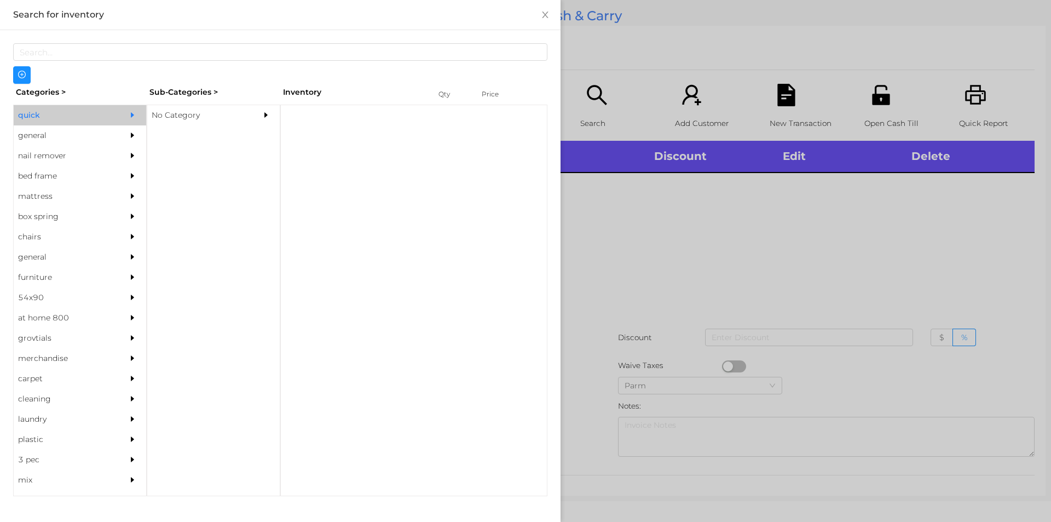
click at [198, 117] on div "No Category" at bounding box center [197, 115] width 100 height 20
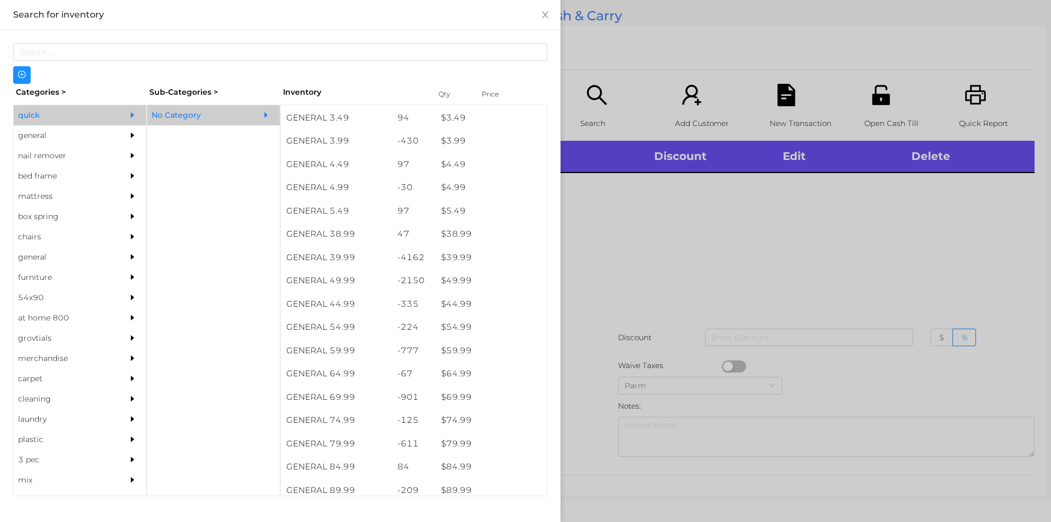
scroll to position [486, 0]
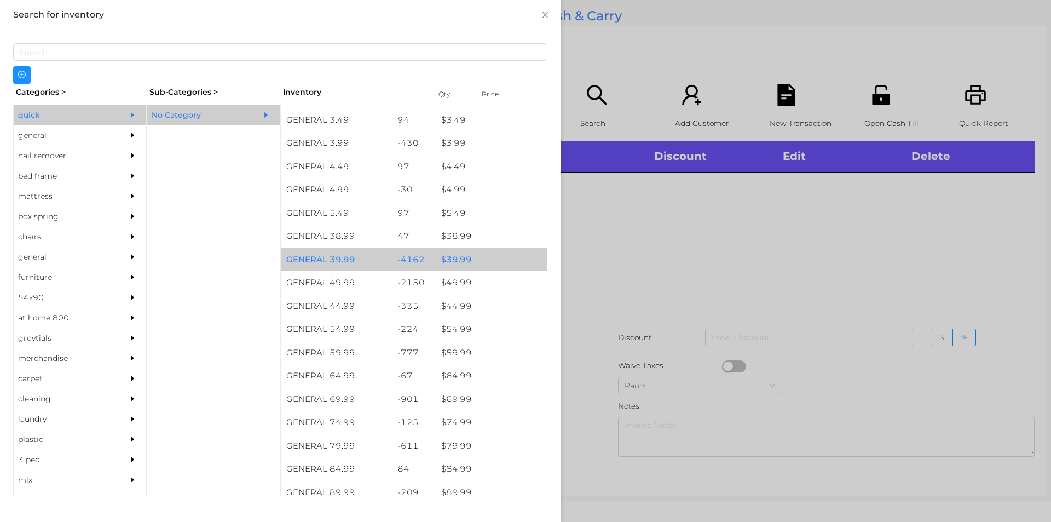
click at [454, 257] on div "$ 39.99" at bounding box center [491, 260] width 111 height 24
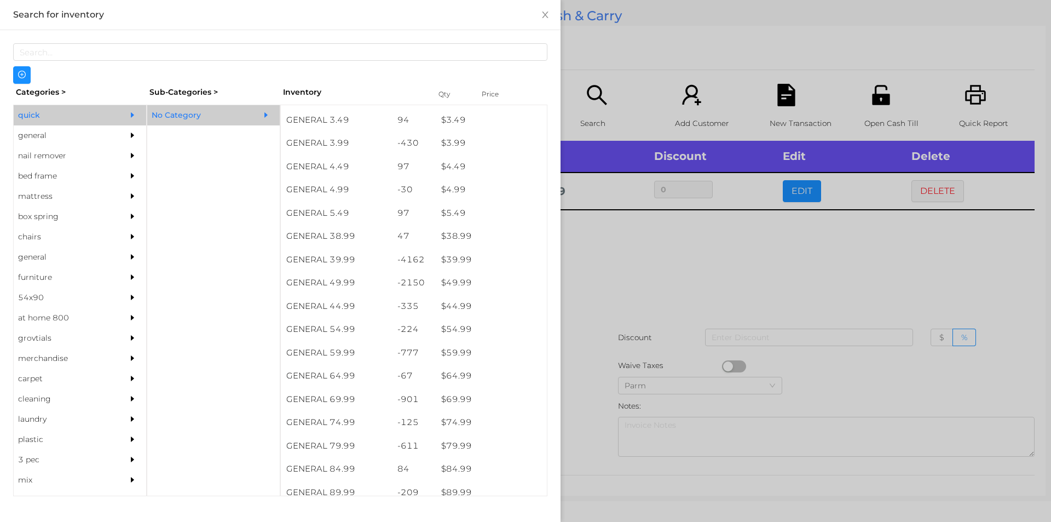
click at [601, 283] on div at bounding box center [525, 261] width 1051 height 522
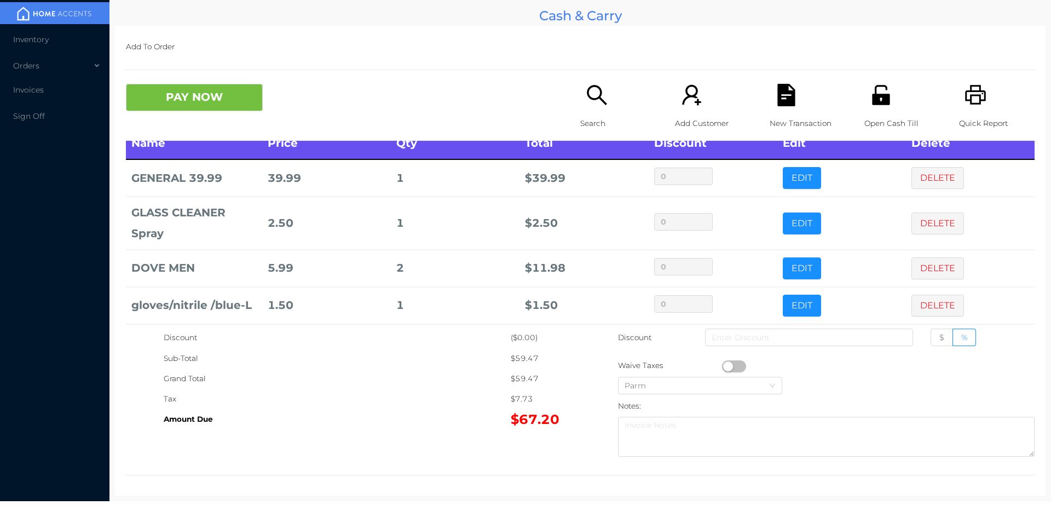
scroll to position [0, 0]
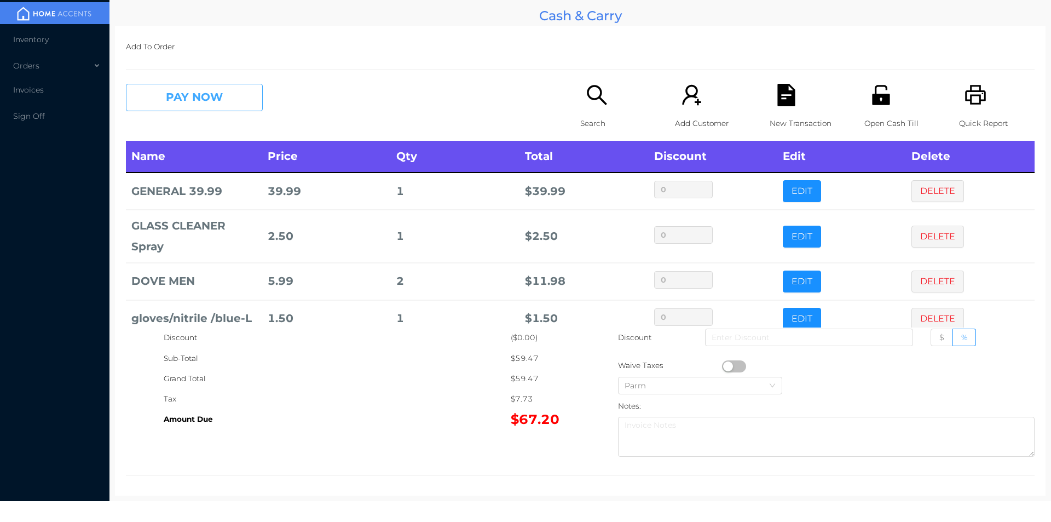
click at [168, 98] on button "PAY NOW" at bounding box center [194, 97] width 137 height 27
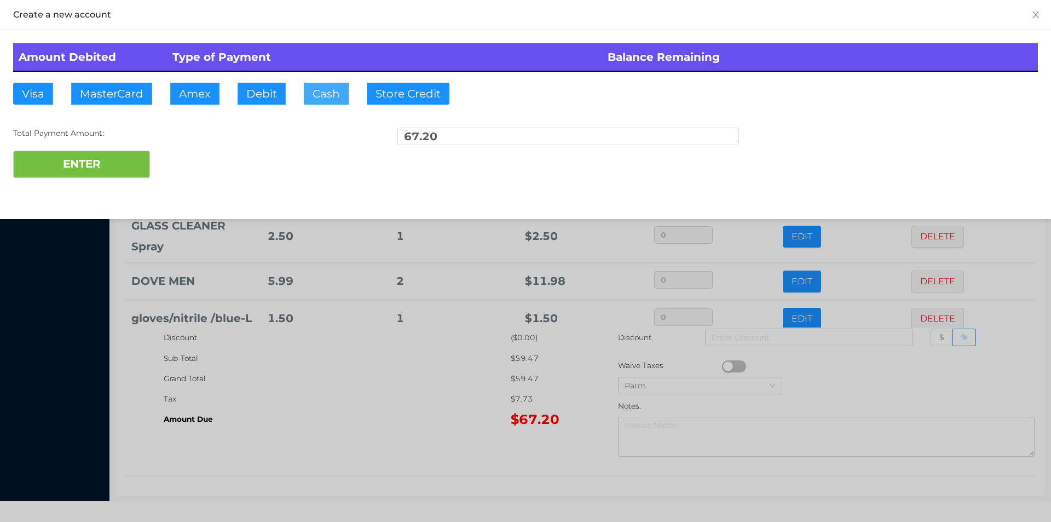
click at [322, 93] on button "Cash" at bounding box center [326, 94] width 45 height 22
click at [371, 468] on div at bounding box center [525, 261] width 1051 height 522
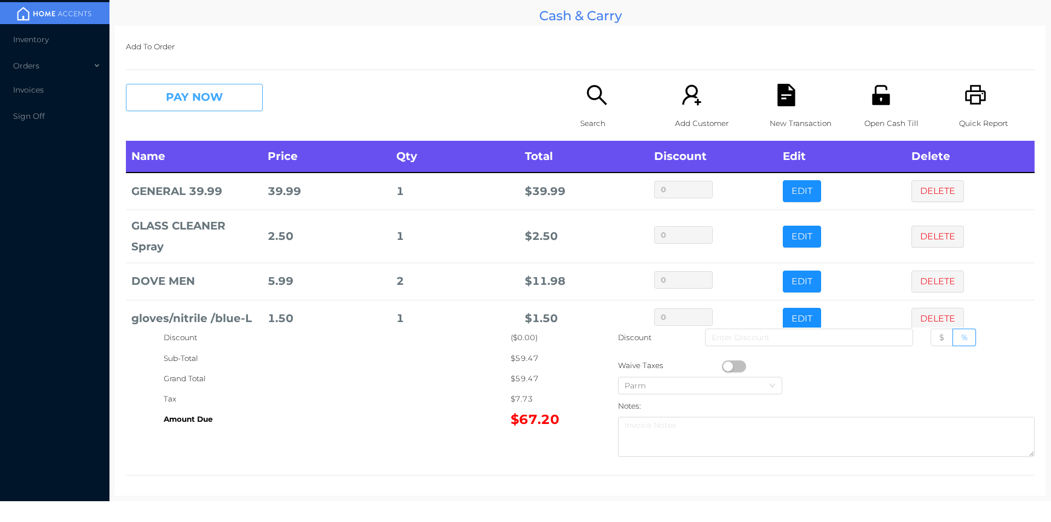
click at [185, 96] on button "PAY NOW" at bounding box center [194, 97] width 137 height 27
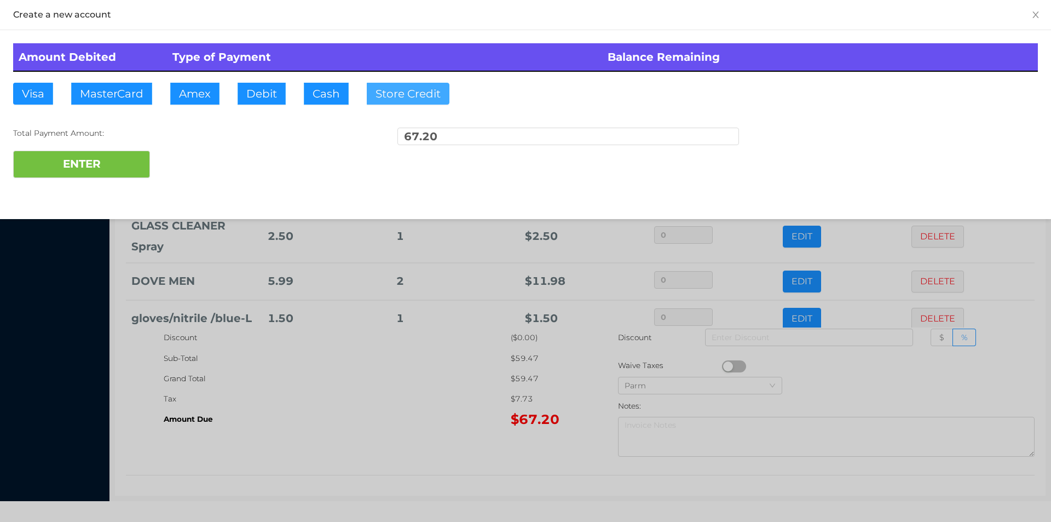
click at [380, 88] on button "Store Credit" at bounding box center [408, 94] width 83 height 22
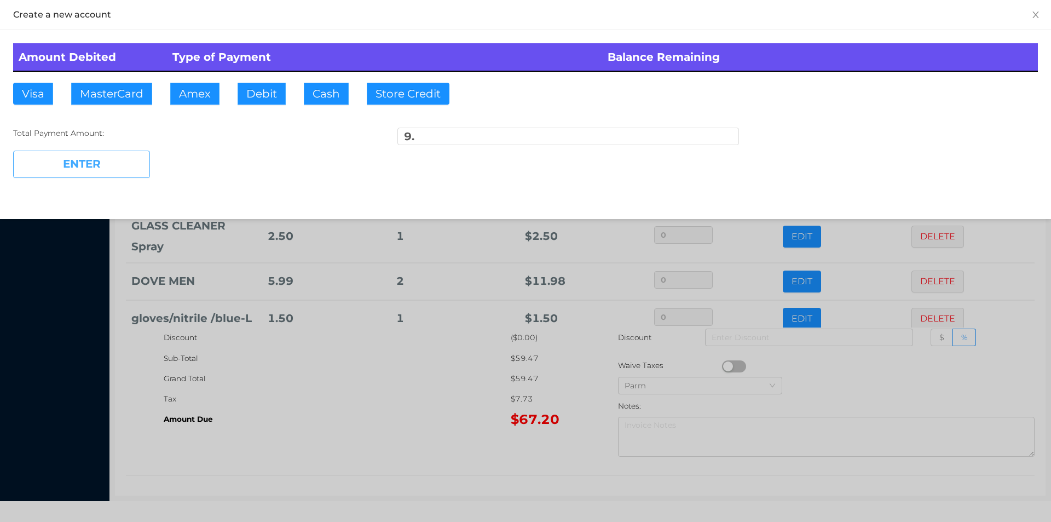
click at [114, 163] on button "ENTER" at bounding box center [81, 164] width 137 height 27
type input "58.20"
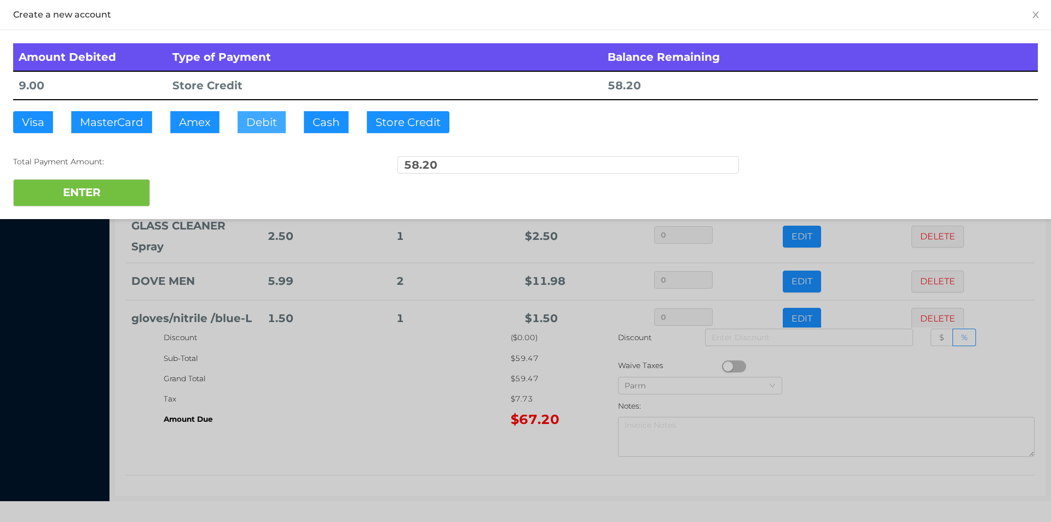
click at [259, 118] on button "Debit" at bounding box center [262, 122] width 48 height 22
click at [87, 194] on button "ENTER" at bounding box center [81, 192] width 137 height 27
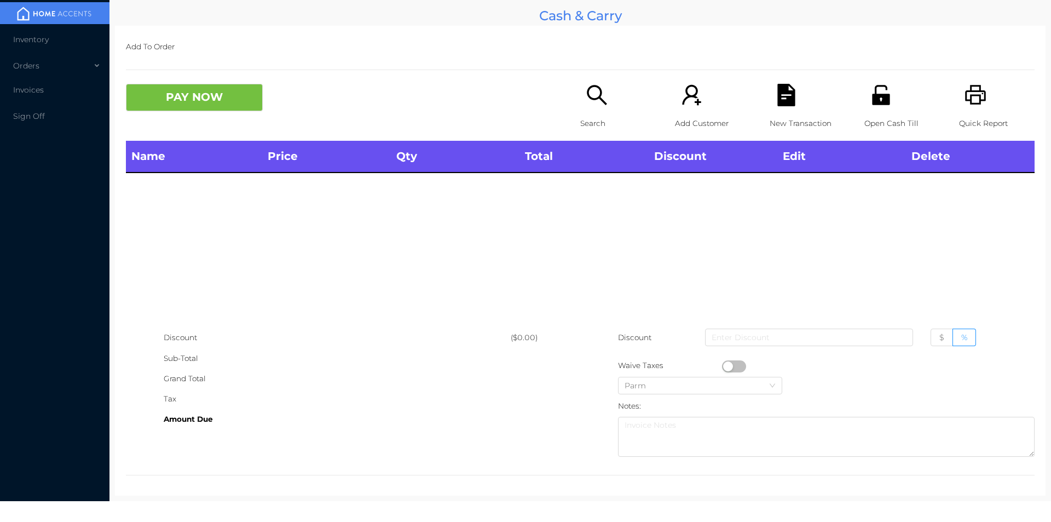
click at [963, 108] on div "Quick Report" at bounding box center [997, 112] width 76 height 57
click at [883, 113] on p "Open Cash Till" at bounding box center [902, 123] width 76 height 20
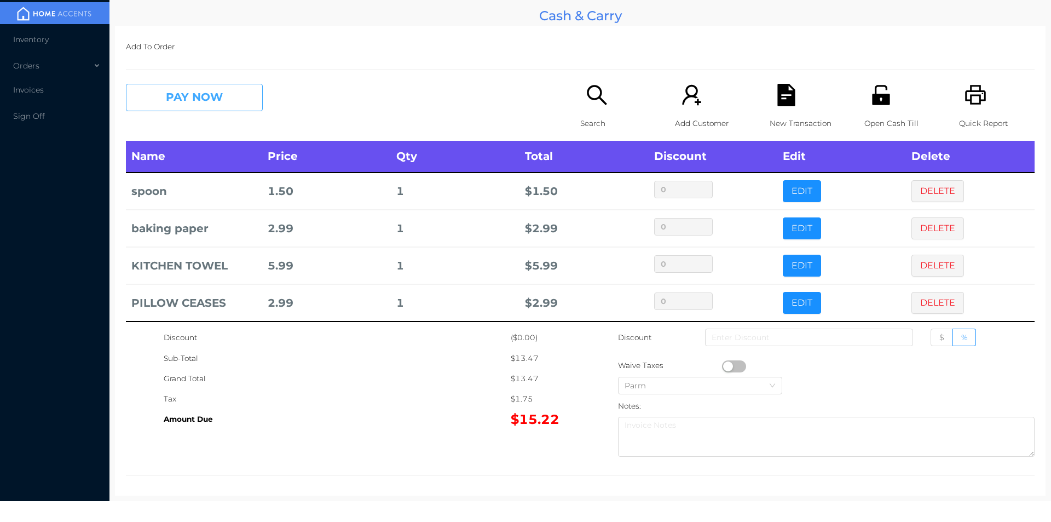
click at [220, 102] on button "PAY NOW" at bounding box center [194, 97] width 137 height 27
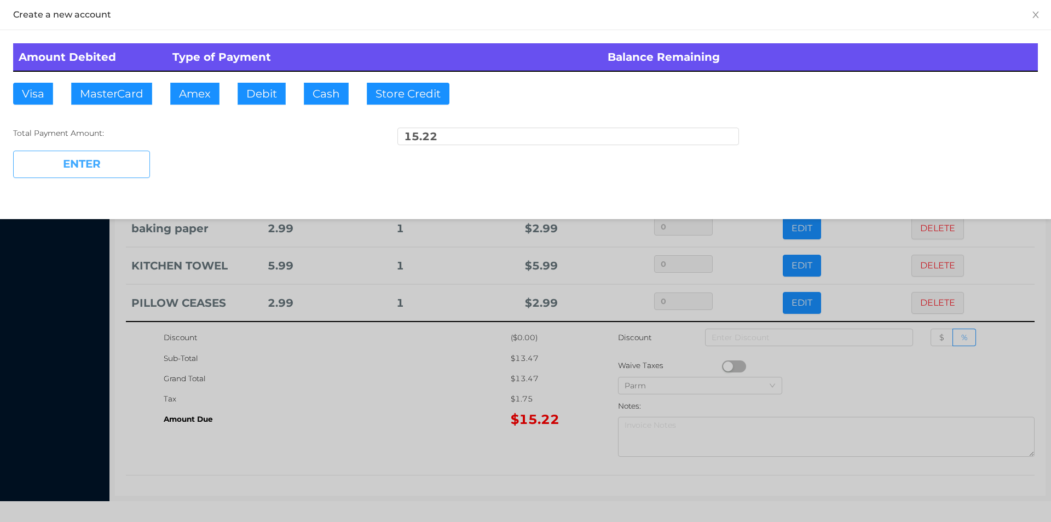
click at [131, 163] on button "ENTER" at bounding box center [81, 164] width 137 height 27
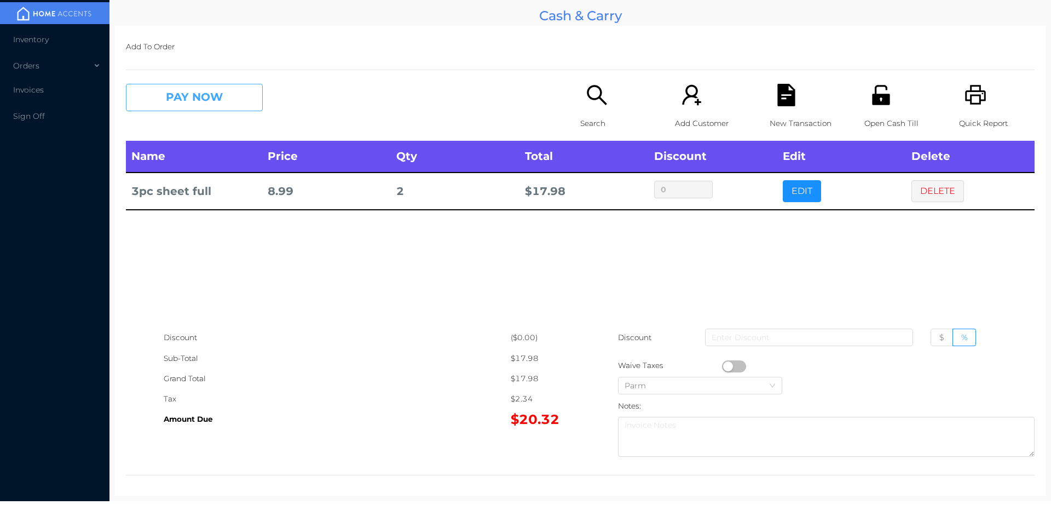
click at [161, 110] on button "PAY NOW" at bounding box center [194, 97] width 137 height 27
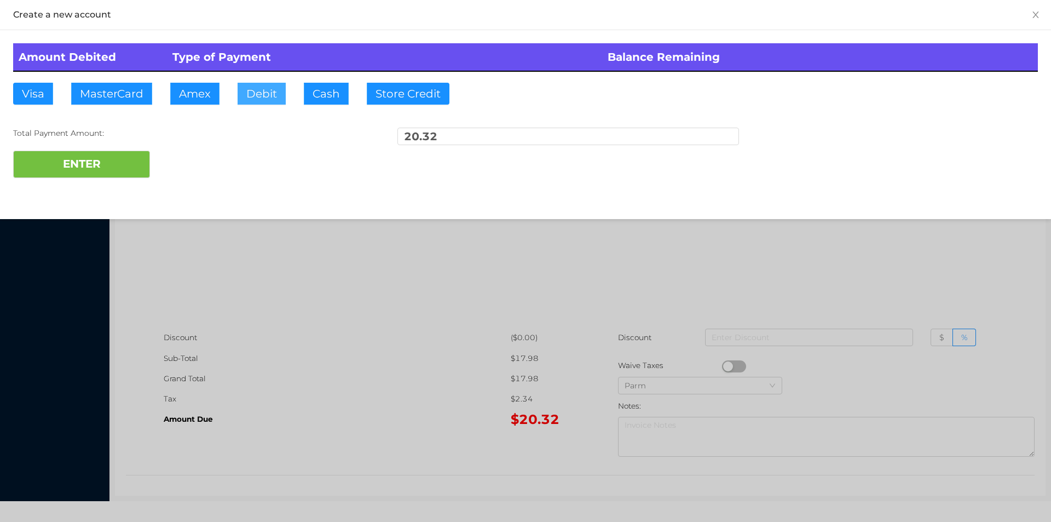
click at [252, 91] on button "Debit" at bounding box center [262, 94] width 48 height 22
click at [131, 170] on button "ENTER" at bounding box center [81, 164] width 137 height 27
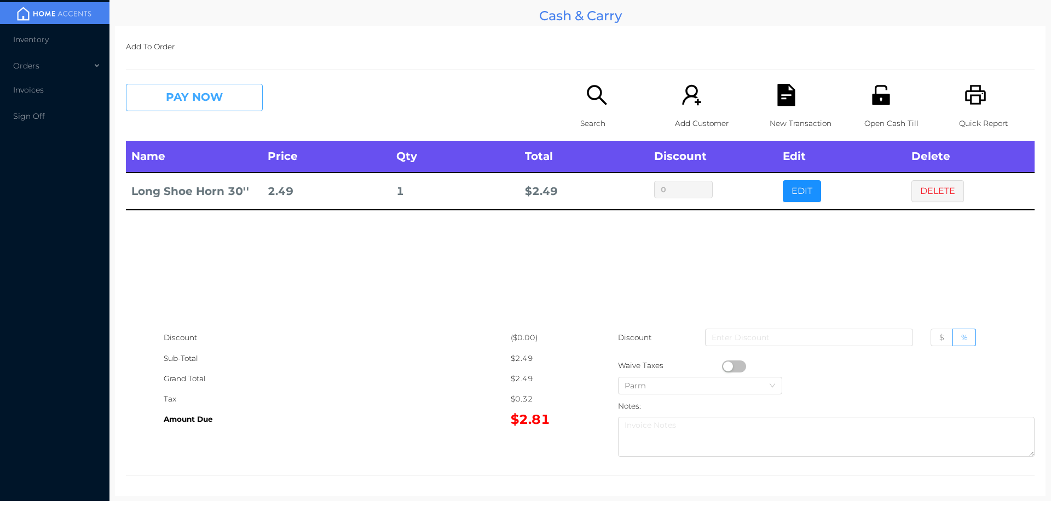
click at [220, 105] on button "PAY NOW" at bounding box center [194, 97] width 137 height 27
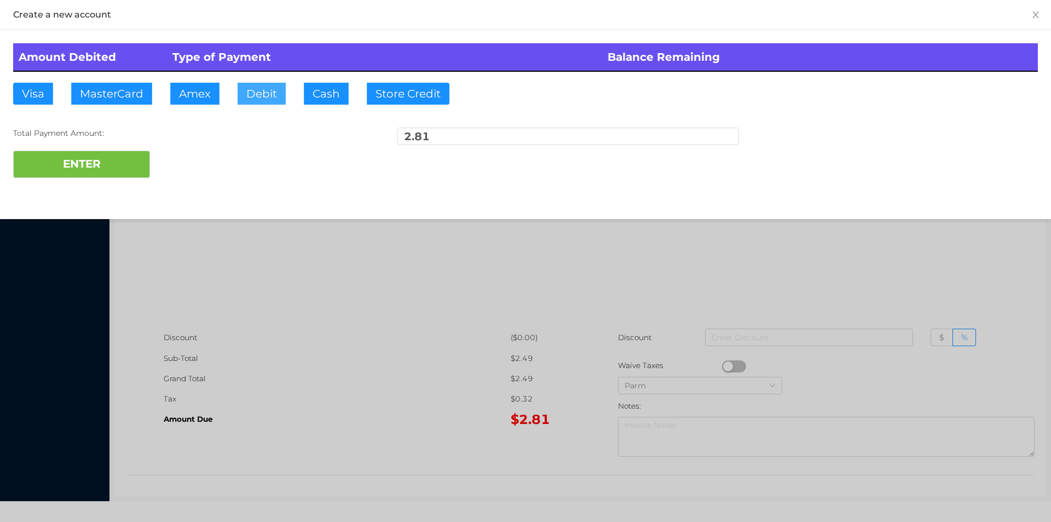
click at [263, 86] on button "Debit" at bounding box center [262, 94] width 48 height 22
click at [101, 151] on button "ENTER" at bounding box center [81, 164] width 137 height 27
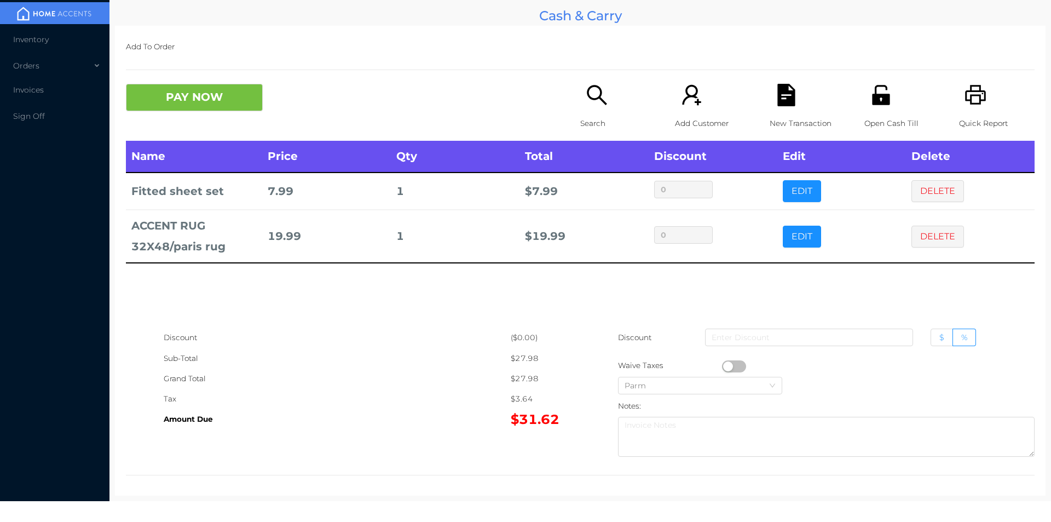
click at [938, 331] on label "$" at bounding box center [942, 337] width 22 height 18
click at [939, 340] on input "$" at bounding box center [939, 340] width 0 height 0
click at [777, 332] on input at bounding box center [809, 337] width 208 height 18
type input "1"
click at [797, 111] on div "New Transaction" at bounding box center [808, 112] width 76 height 57
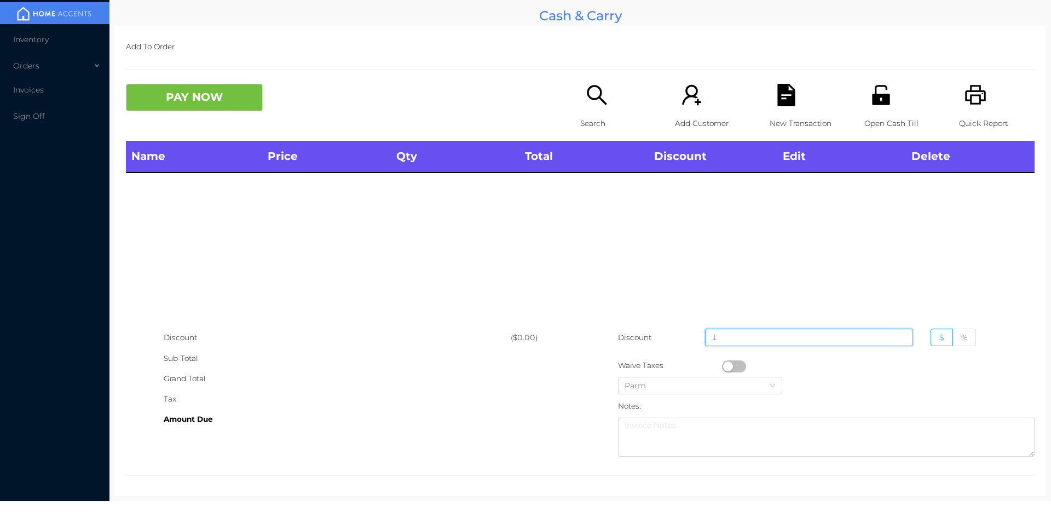
click at [765, 342] on input "1" at bounding box center [809, 337] width 208 height 18
type input "0"
click at [555, 329] on div "($0.00)" at bounding box center [546, 337] width 70 height 20
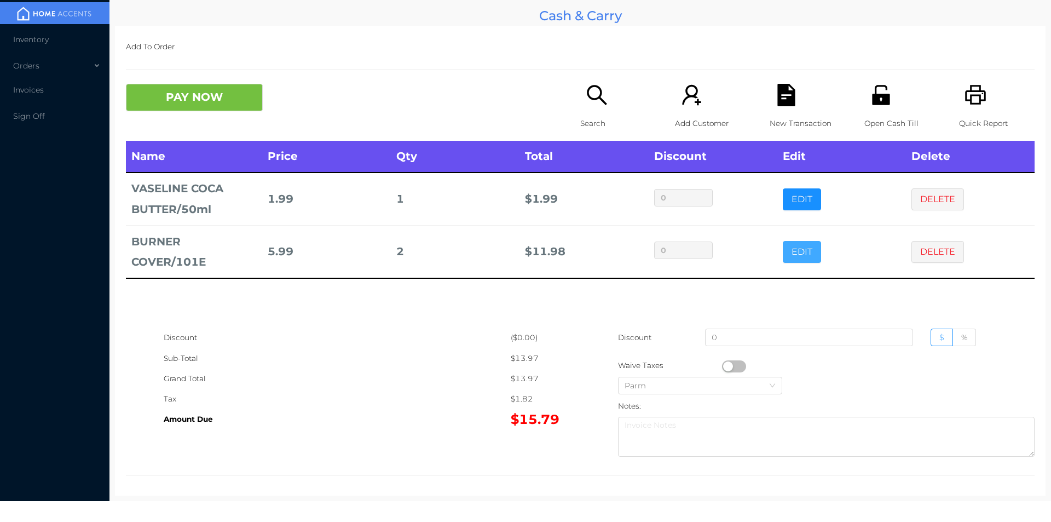
click at [790, 244] on button "EDIT" at bounding box center [802, 252] width 38 height 22
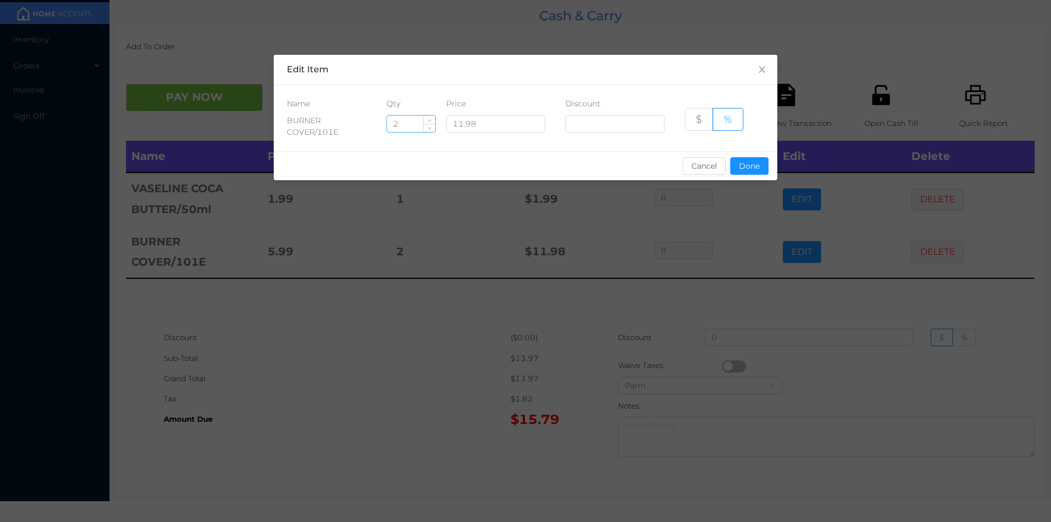
click at [414, 121] on input "2" at bounding box center [411, 124] width 48 height 16
type input "1"
click at [736, 161] on button "Done" at bounding box center [749, 166] width 38 height 18
type input "0%"
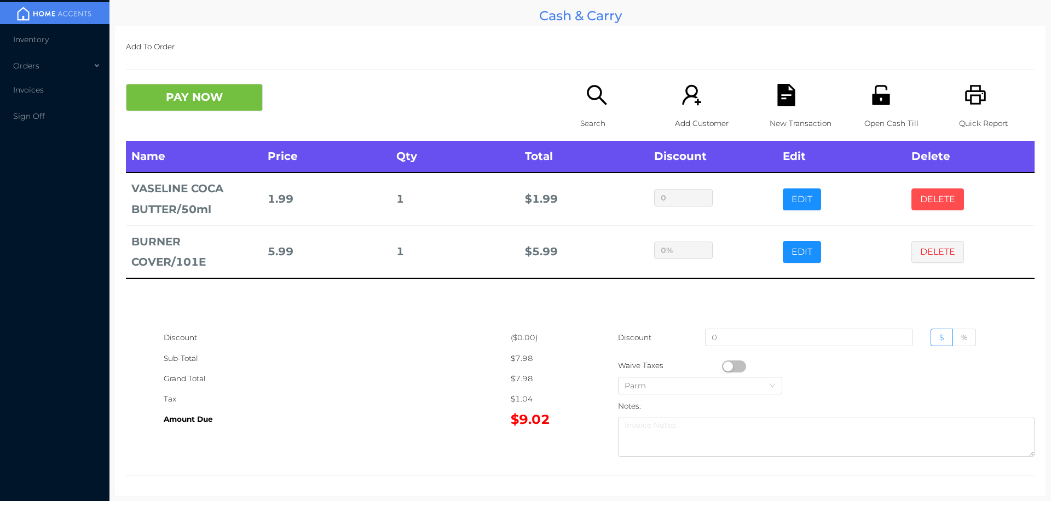
click at [921, 189] on button "DELETE" at bounding box center [937, 199] width 53 height 22
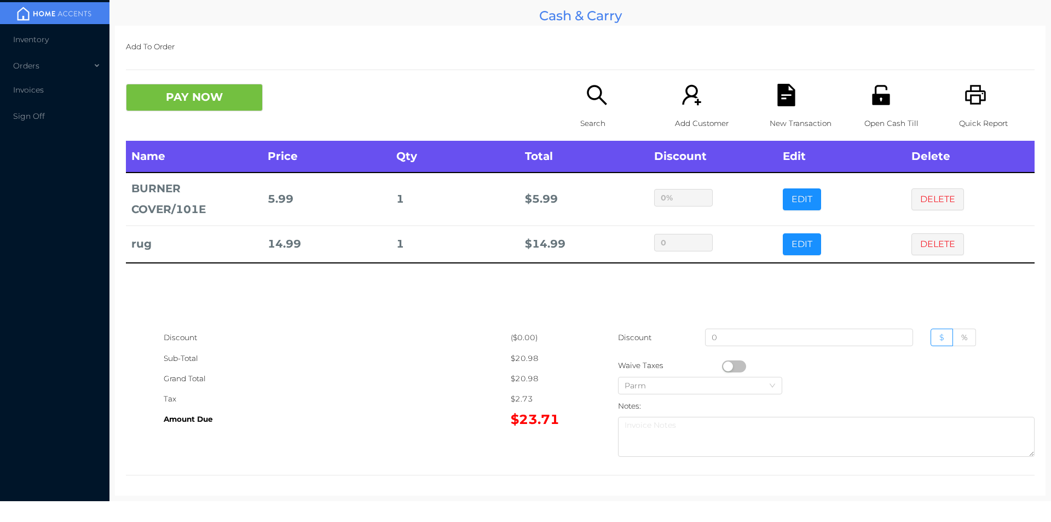
click at [176, 123] on div "PAY NOW Search Add Customer New Transaction Open Cash Till Quick Report" at bounding box center [580, 112] width 909 height 57
click at [172, 102] on button "PAY NOW" at bounding box center [194, 97] width 137 height 27
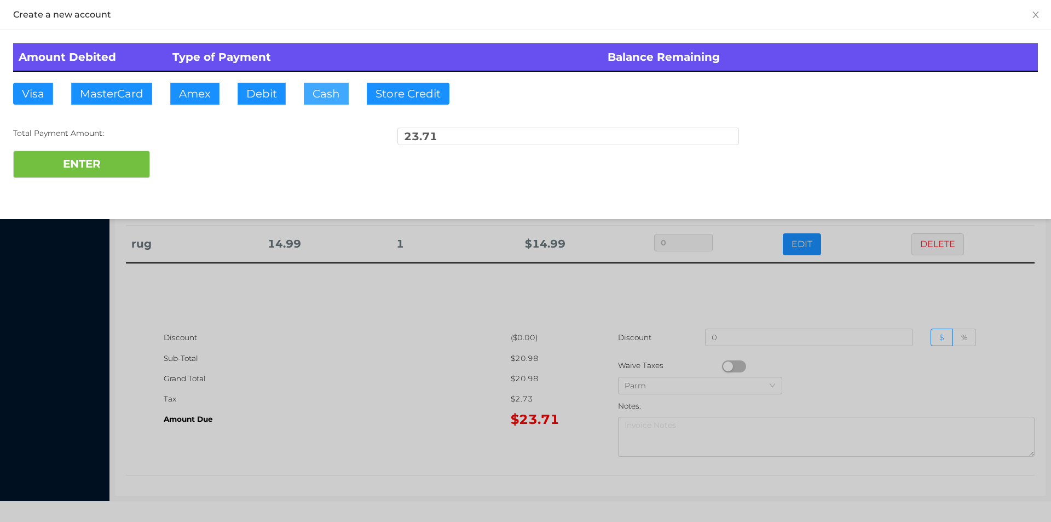
click at [328, 88] on button "Cash" at bounding box center [326, 94] width 45 height 22
type input "30"
click at [97, 155] on button "ENTER" at bounding box center [81, 164] width 137 height 27
type input "0"
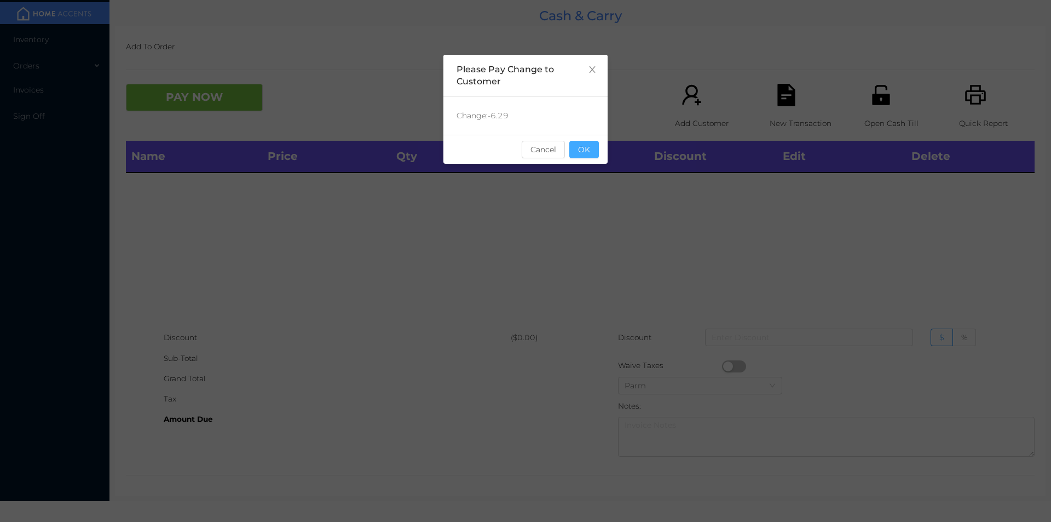
click at [592, 155] on button "OK" at bounding box center [584, 150] width 30 height 18
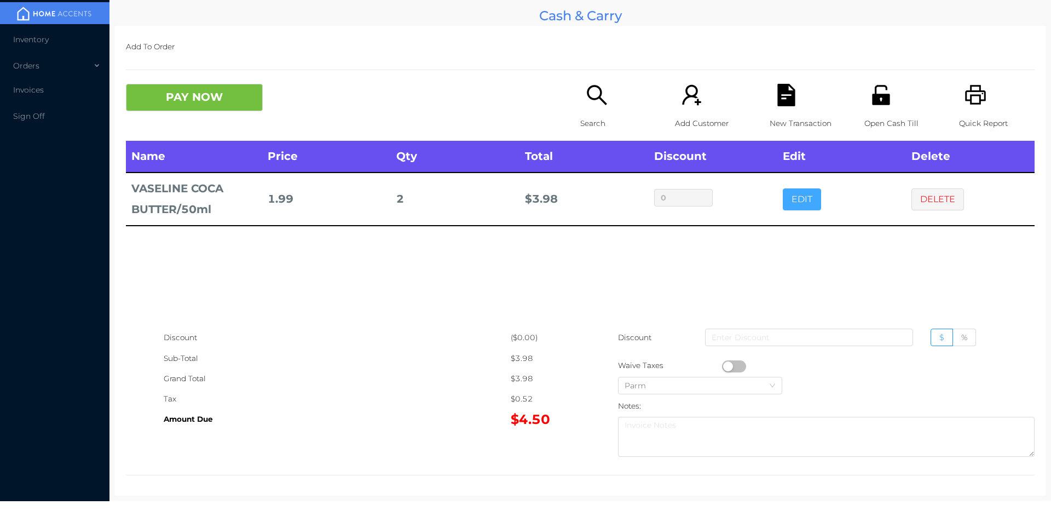
click at [802, 189] on button "EDIT" at bounding box center [802, 199] width 38 height 22
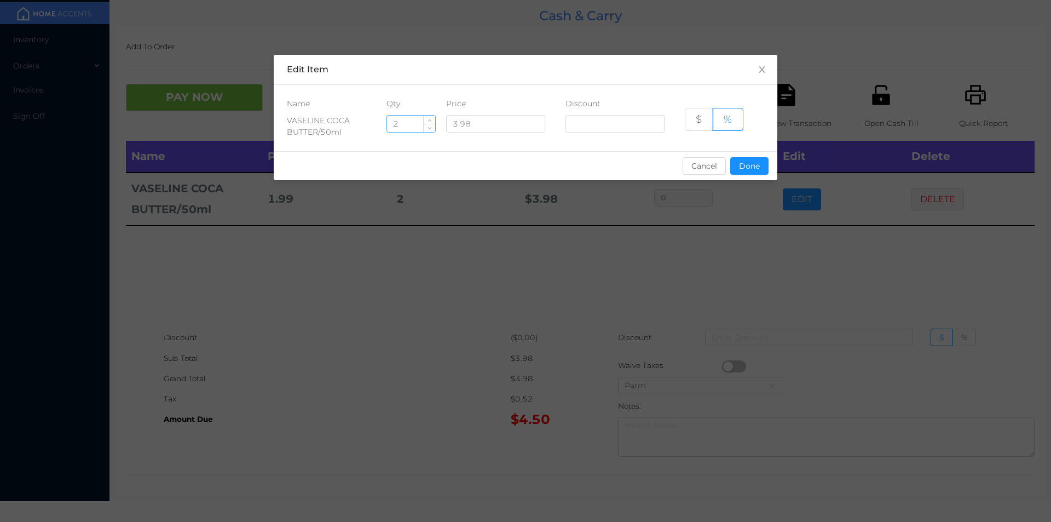
click at [413, 120] on input "2" at bounding box center [411, 124] width 48 height 16
type input "10"
click at [760, 161] on button "Done" at bounding box center [749, 166] width 38 height 18
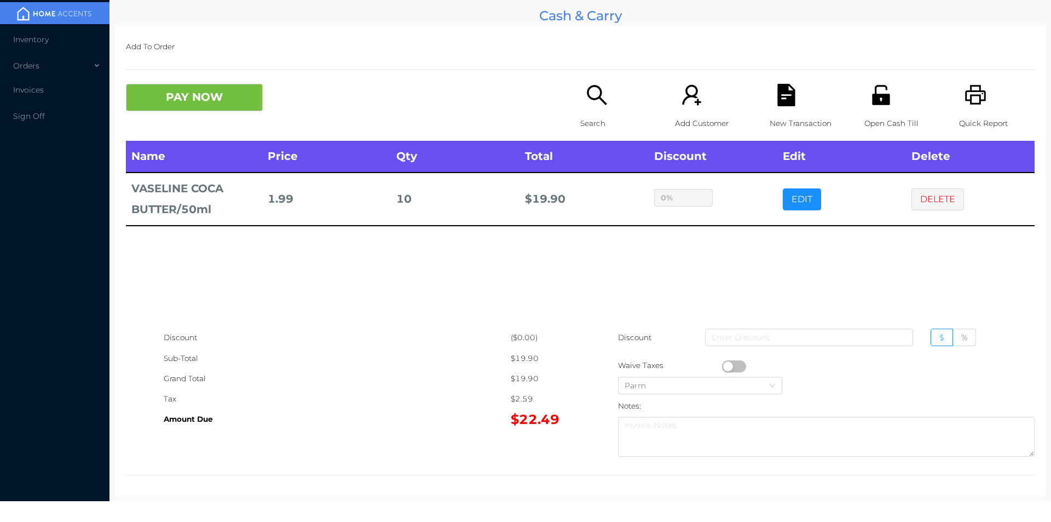
click at [870, 108] on div "Open Cash Till" at bounding box center [902, 112] width 76 height 57
click at [219, 95] on button "PAY NOW" at bounding box center [194, 97] width 137 height 27
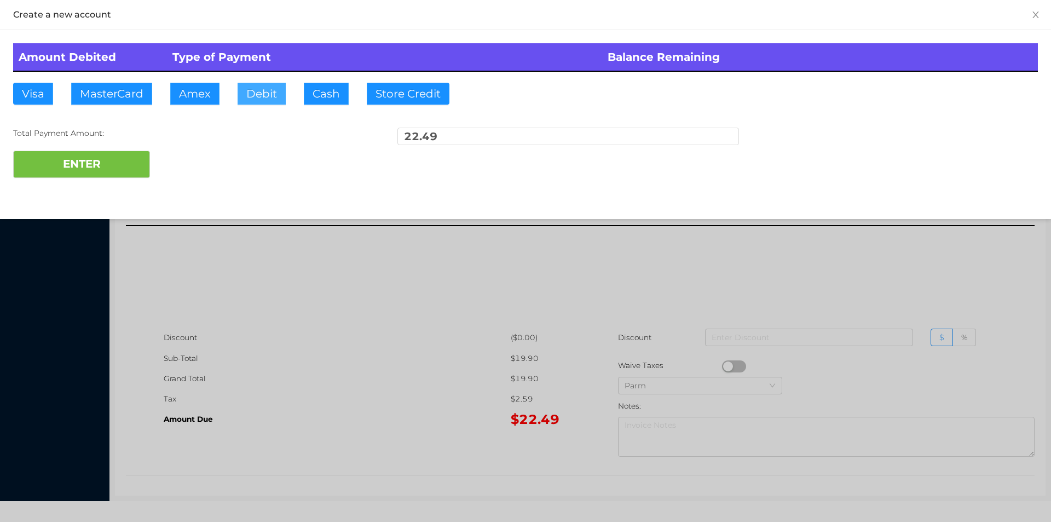
click at [272, 88] on button "Debit" at bounding box center [262, 94] width 48 height 22
click at [120, 160] on button "ENTER" at bounding box center [81, 164] width 137 height 27
type input "0"
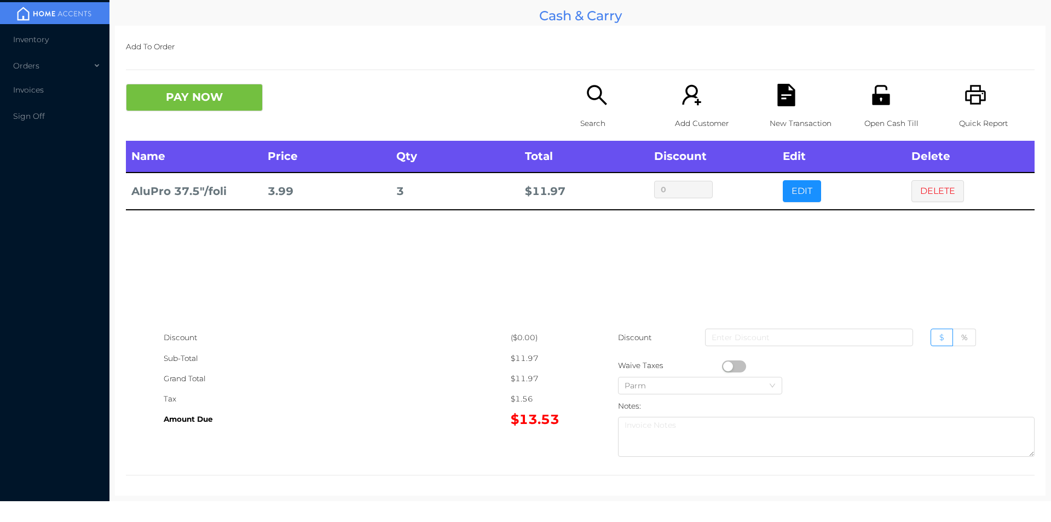
click at [772, 112] on div "New Transaction" at bounding box center [808, 112] width 76 height 57
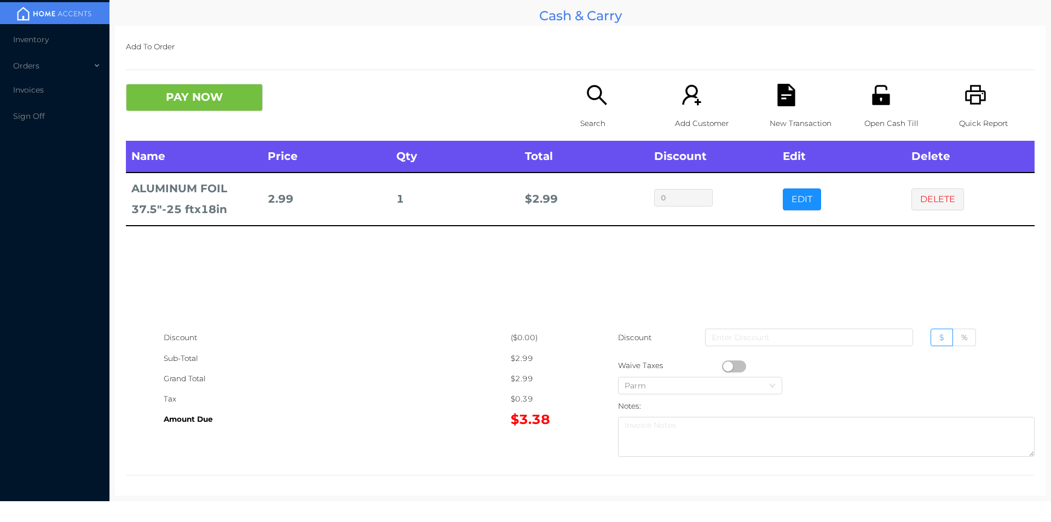
click at [767, 181] on td "0" at bounding box center [713, 198] width 129 height 53
click at [791, 315] on div "Name Price Qty Total Discount Edit Delete ALUMINUM FOIL 37.5"-25 ftx18in 2.99 1…" at bounding box center [580, 234] width 909 height 187
click at [599, 104] on icon "icon: search" at bounding box center [597, 95] width 22 height 22
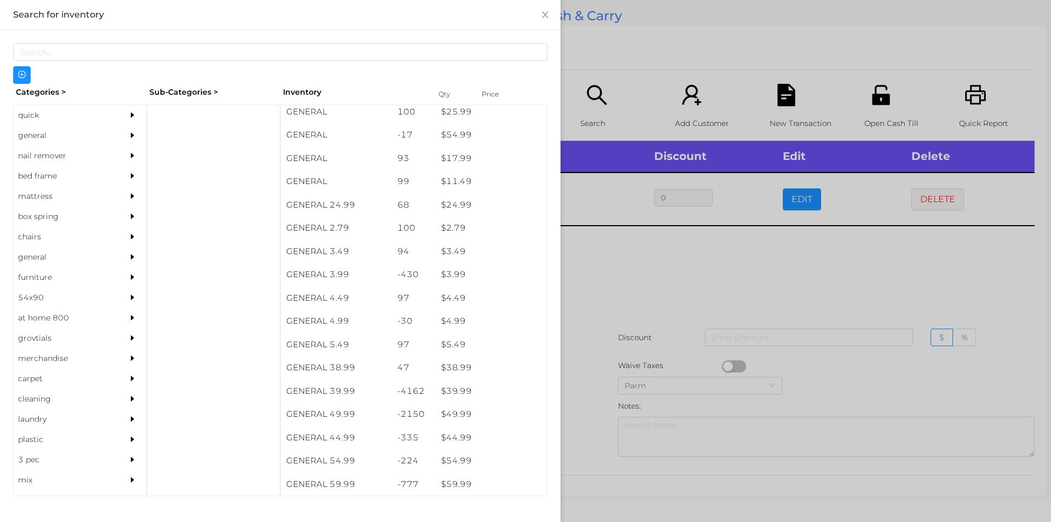
scroll to position [333, 0]
click at [27, 132] on div "general" at bounding box center [64, 135] width 100 height 20
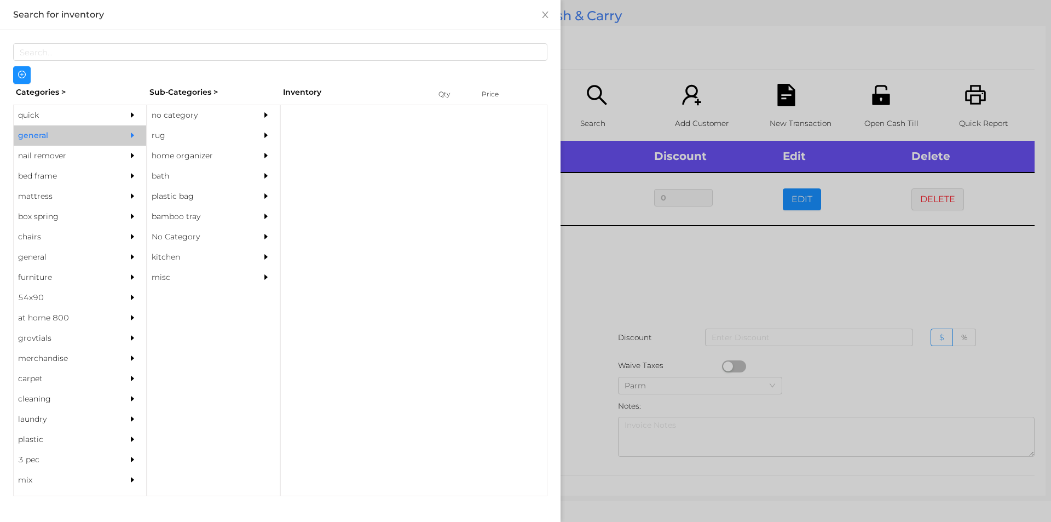
click at [174, 116] on div "no category" at bounding box center [197, 115] width 100 height 20
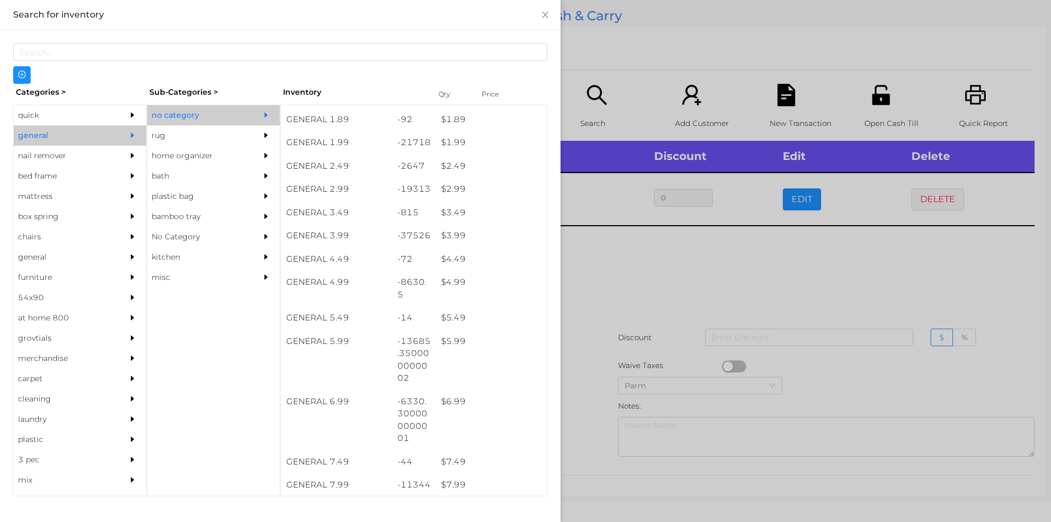
scroll to position [207, 0]
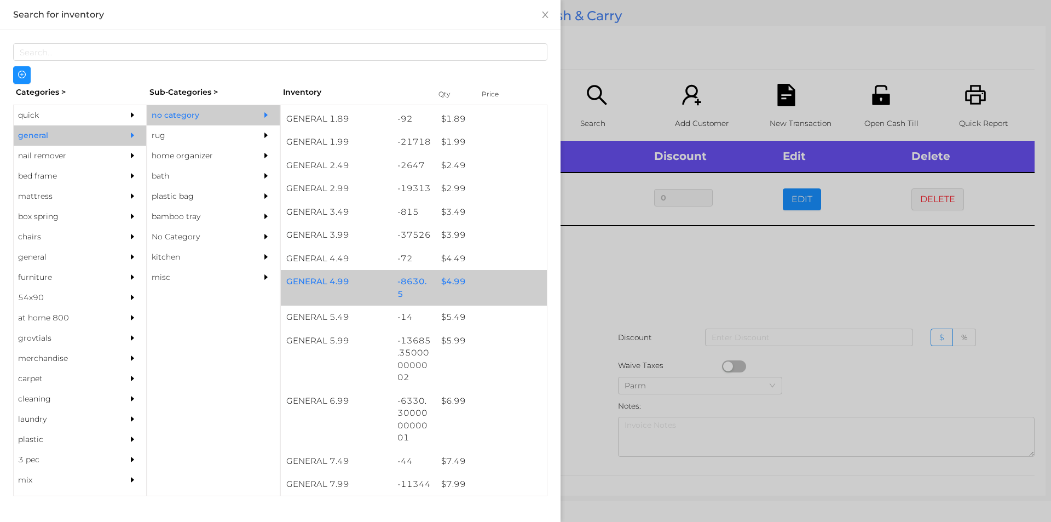
click at [458, 284] on div "$ 4.99" at bounding box center [491, 282] width 111 height 24
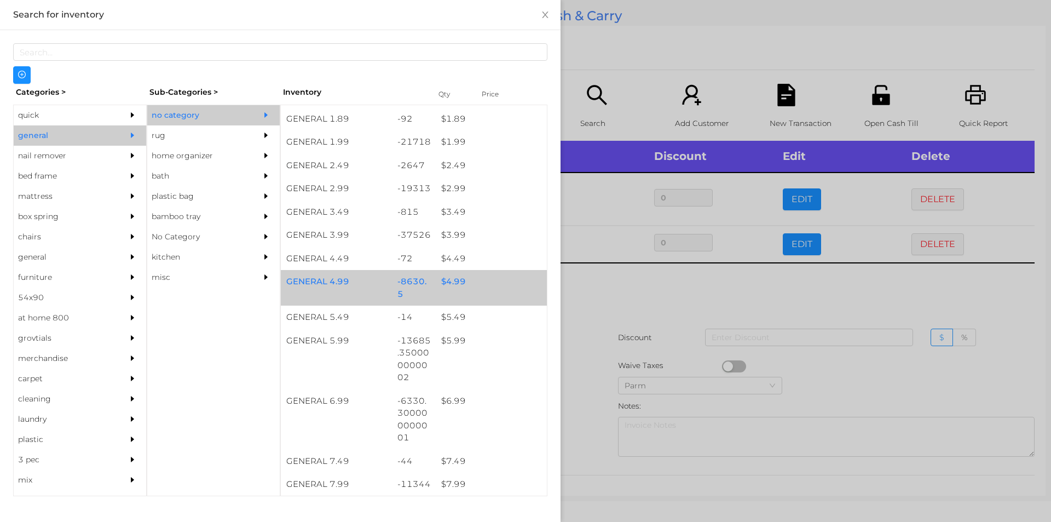
click at [469, 284] on div "$ 4.99" at bounding box center [491, 282] width 111 height 24
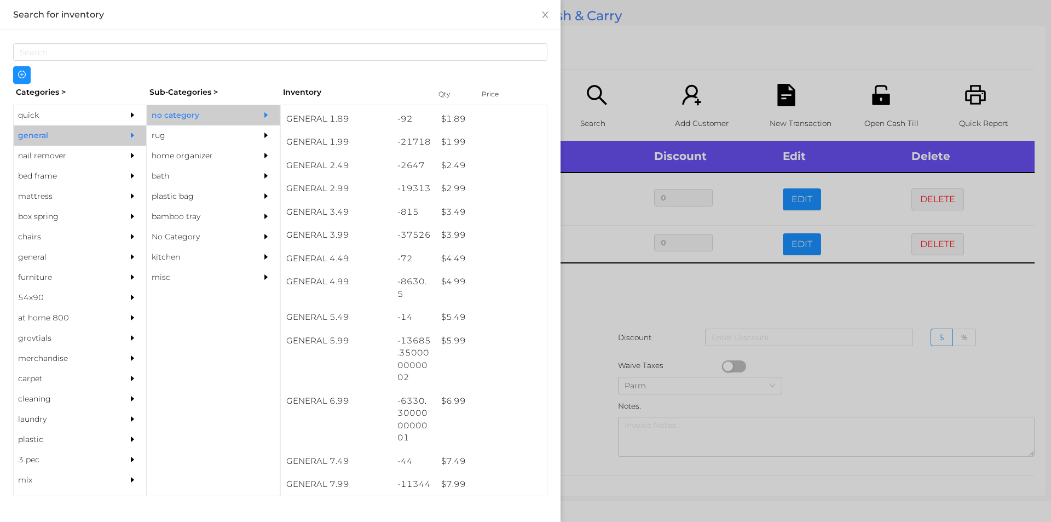
click at [610, 318] on div at bounding box center [525, 261] width 1051 height 522
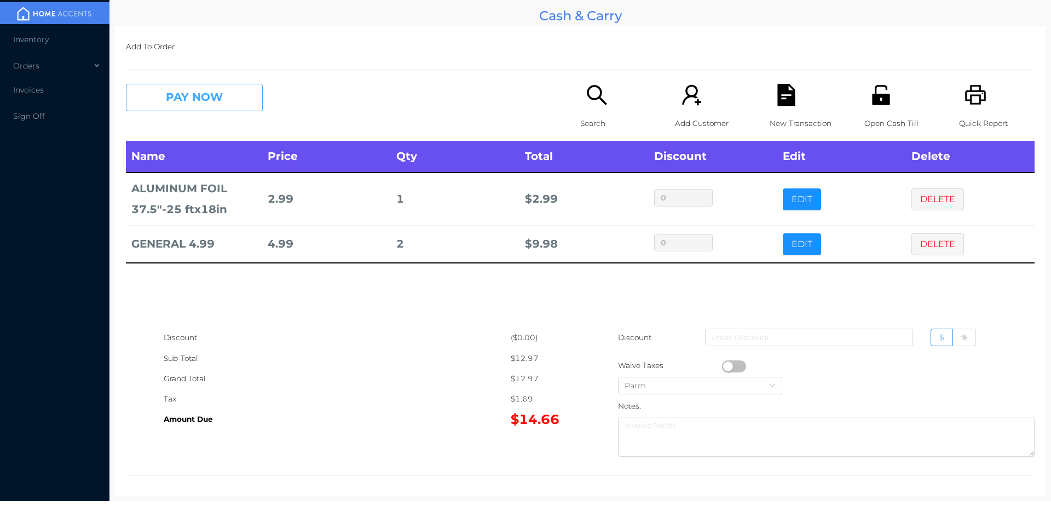
click at [178, 99] on button "PAY NOW" at bounding box center [194, 97] width 137 height 27
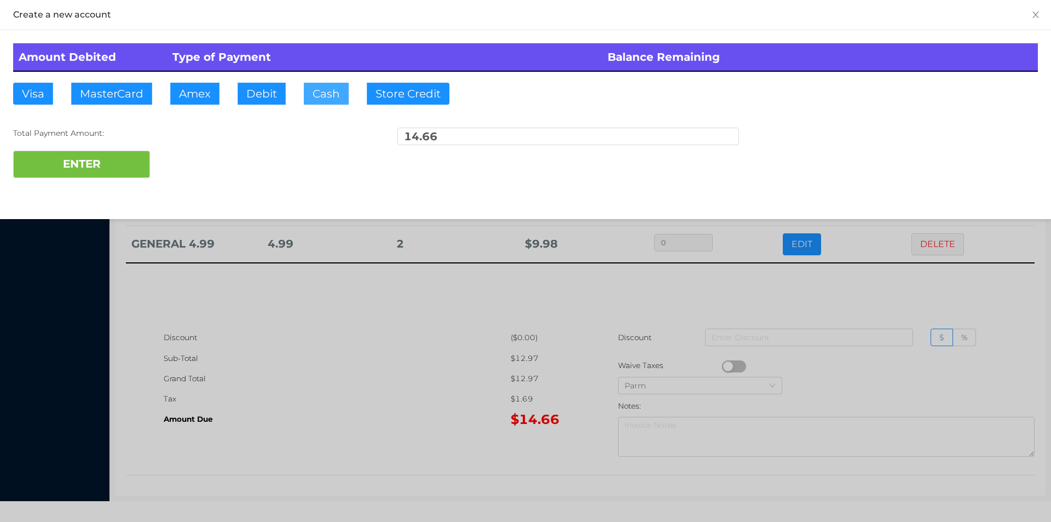
click at [317, 102] on button "Cash" at bounding box center [326, 94] width 45 height 22
type input "20"
click at [93, 162] on button "ENTER" at bounding box center [81, 164] width 137 height 27
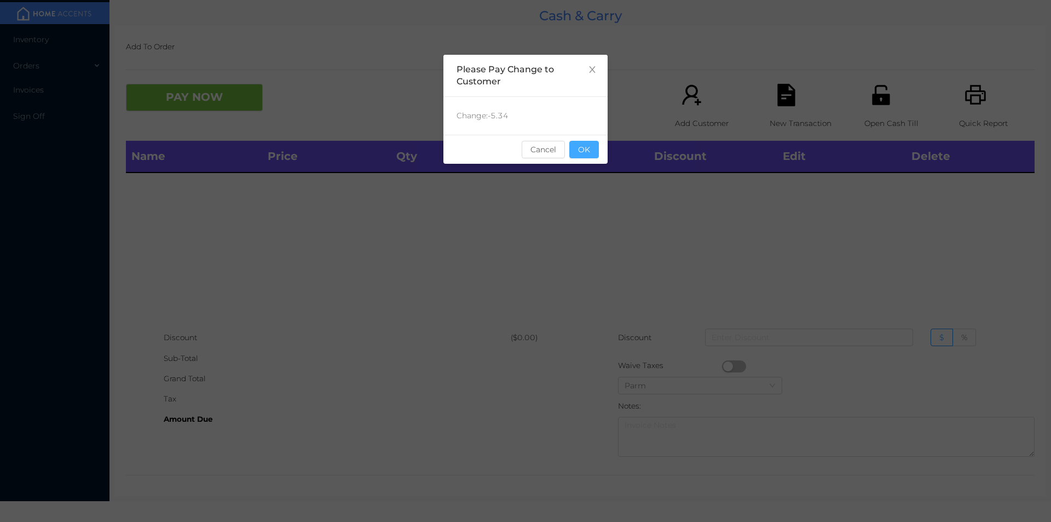
click at [583, 157] on button "OK" at bounding box center [584, 150] width 30 height 18
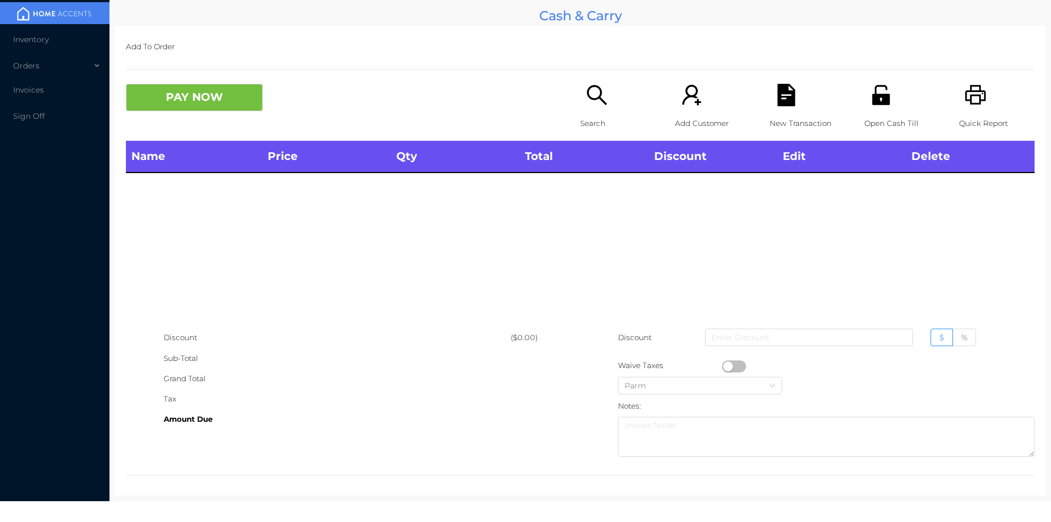
click at [614, 94] on div "Search" at bounding box center [618, 112] width 76 height 57
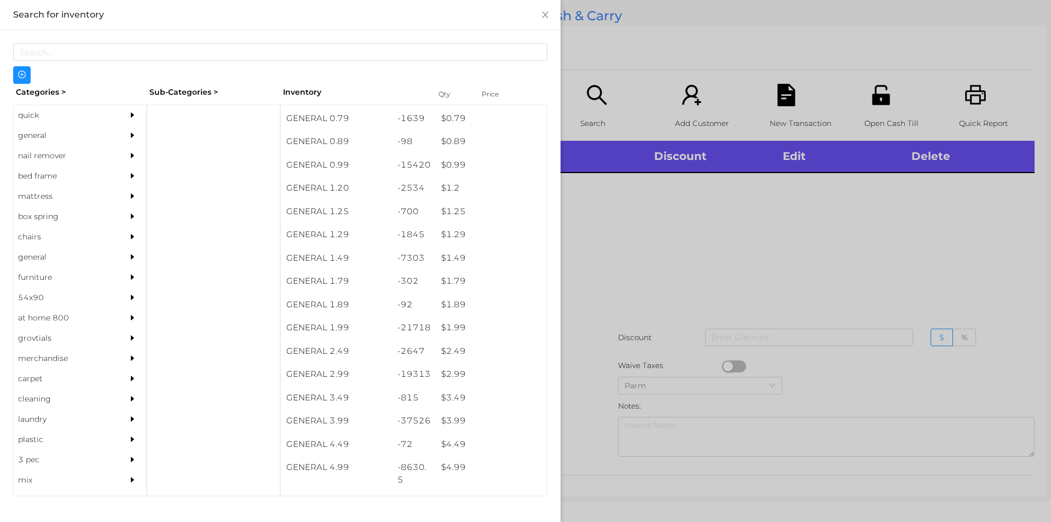
scroll to position [0, 0]
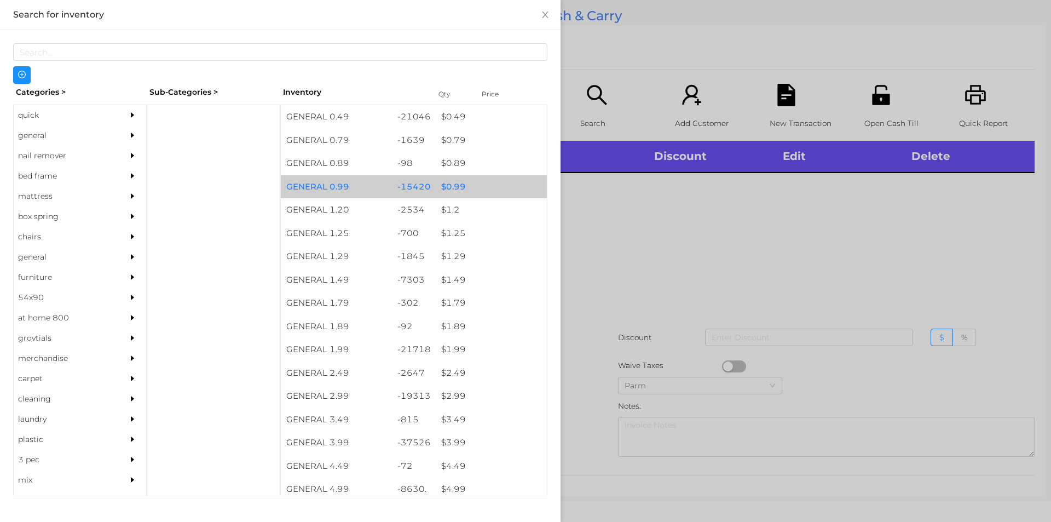
click at [447, 189] on div "$ 0.99" at bounding box center [491, 187] width 111 height 24
click at [460, 186] on div "$ 0.99" at bounding box center [491, 187] width 111 height 24
click at [466, 187] on div "$ 0.99" at bounding box center [491, 187] width 111 height 24
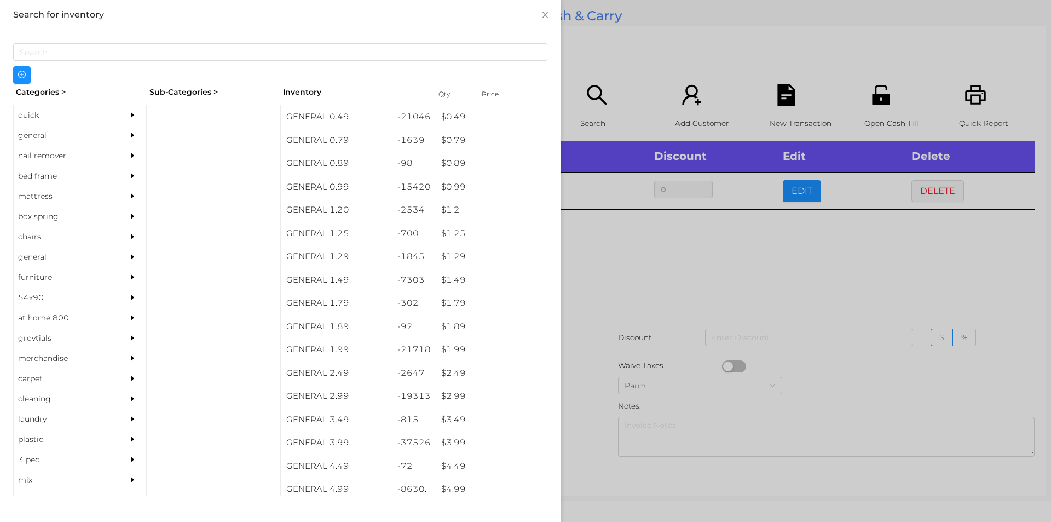
click at [637, 307] on div at bounding box center [525, 261] width 1051 height 522
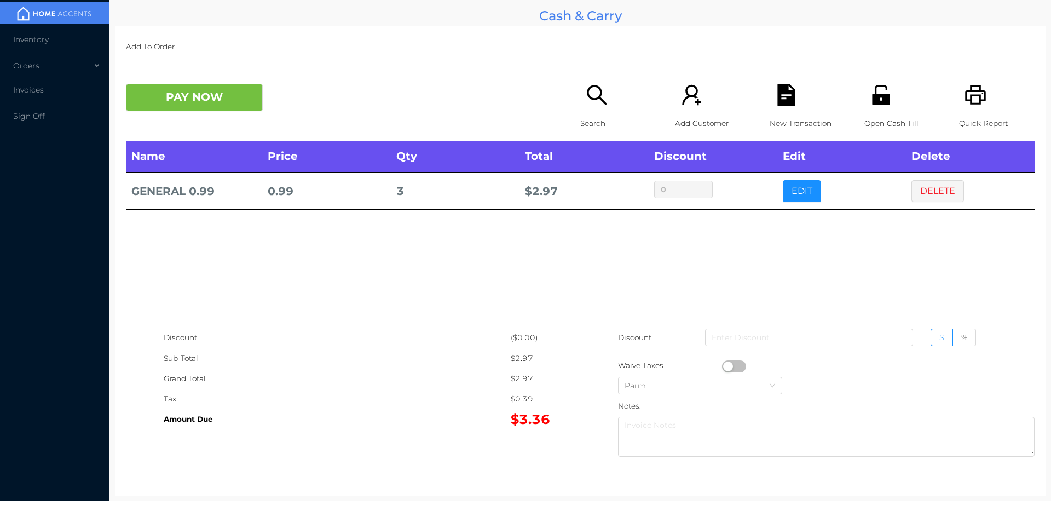
click at [722, 364] on button "button" at bounding box center [734, 366] width 24 height 12
click at [164, 103] on button "PAY NOW" at bounding box center [194, 97] width 137 height 27
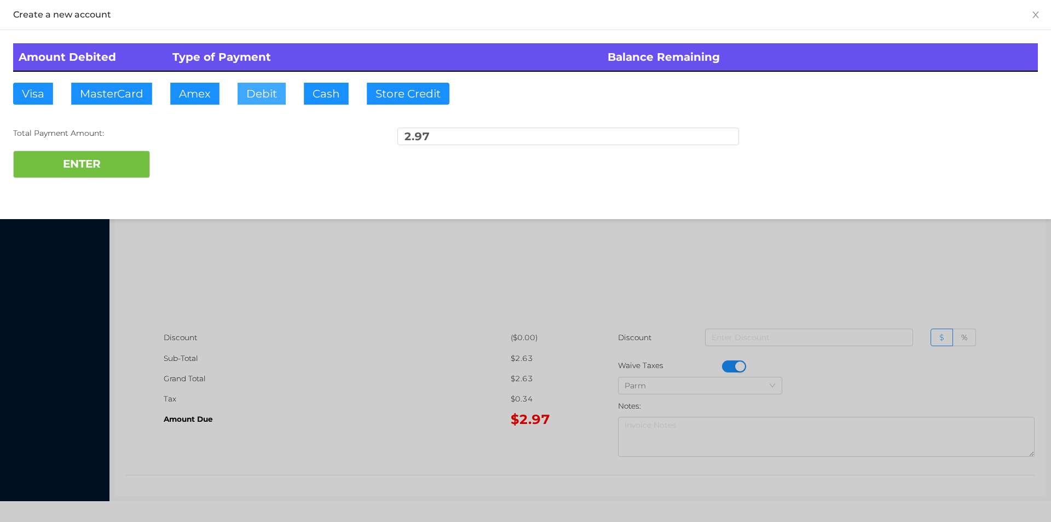
click at [270, 103] on button "Debit" at bounding box center [262, 94] width 48 height 22
click at [124, 175] on button "ENTER" at bounding box center [81, 164] width 137 height 27
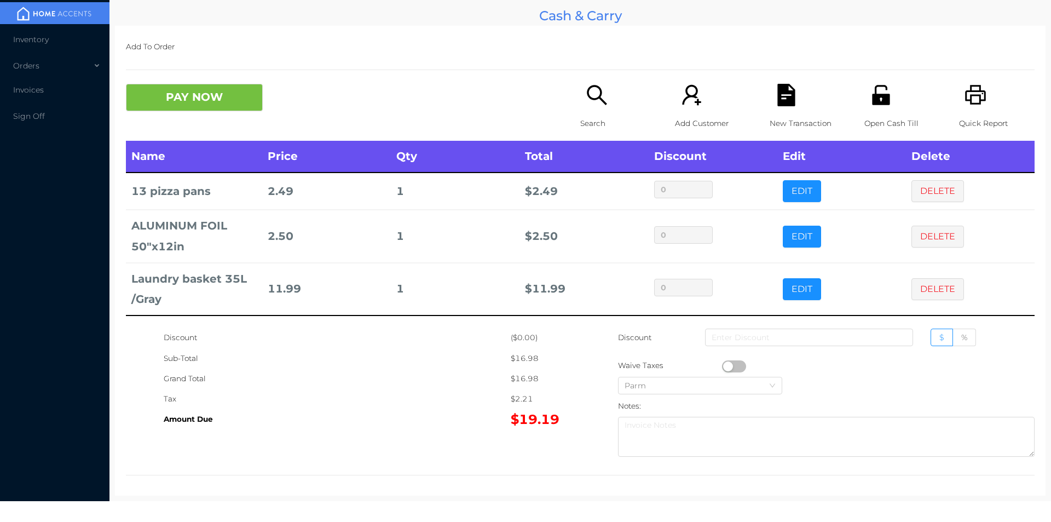
click at [205, 90] on button "PAY NOW" at bounding box center [194, 97] width 137 height 27
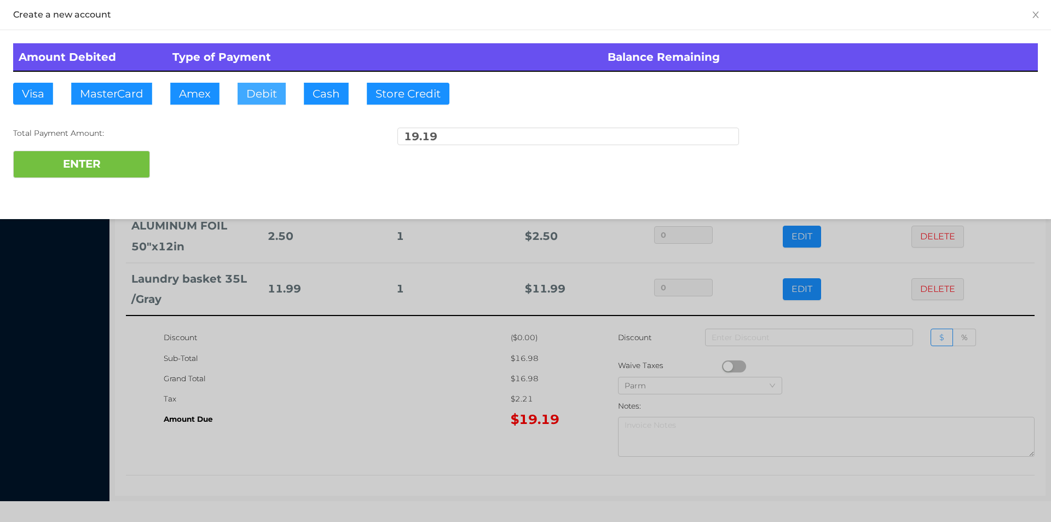
click at [267, 97] on button "Debit" at bounding box center [262, 94] width 48 height 22
click at [39, 171] on button "ENTER" at bounding box center [81, 164] width 137 height 27
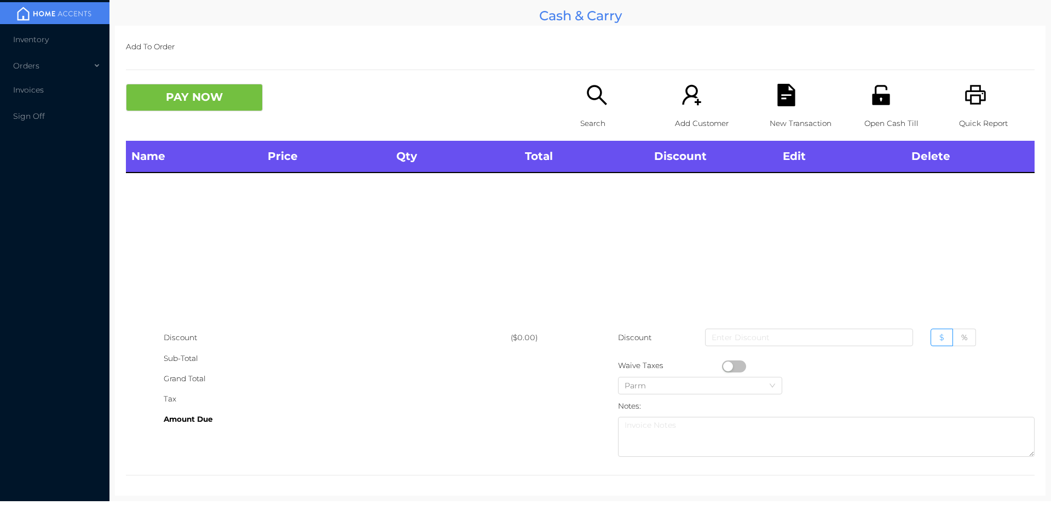
click at [592, 105] on icon "icon: search" at bounding box center [597, 95] width 22 height 22
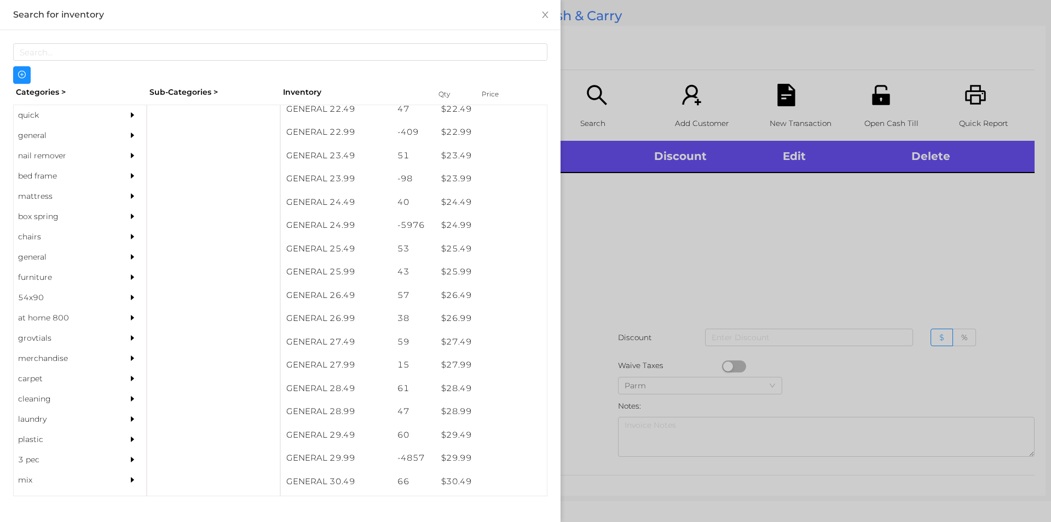
scroll to position [1303, 0]
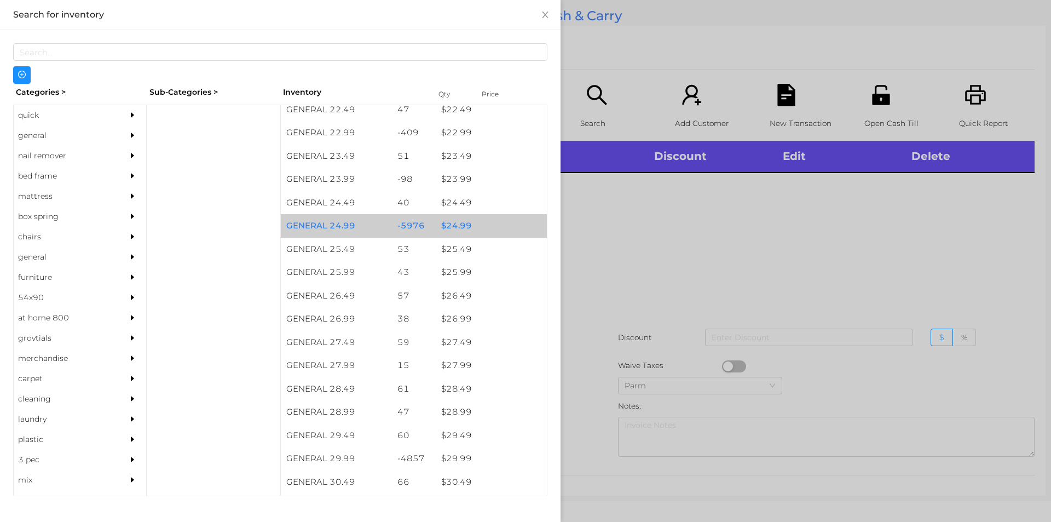
click at [436, 230] on div "$ 24.99" at bounding box center [491, 226] width 111 height 24
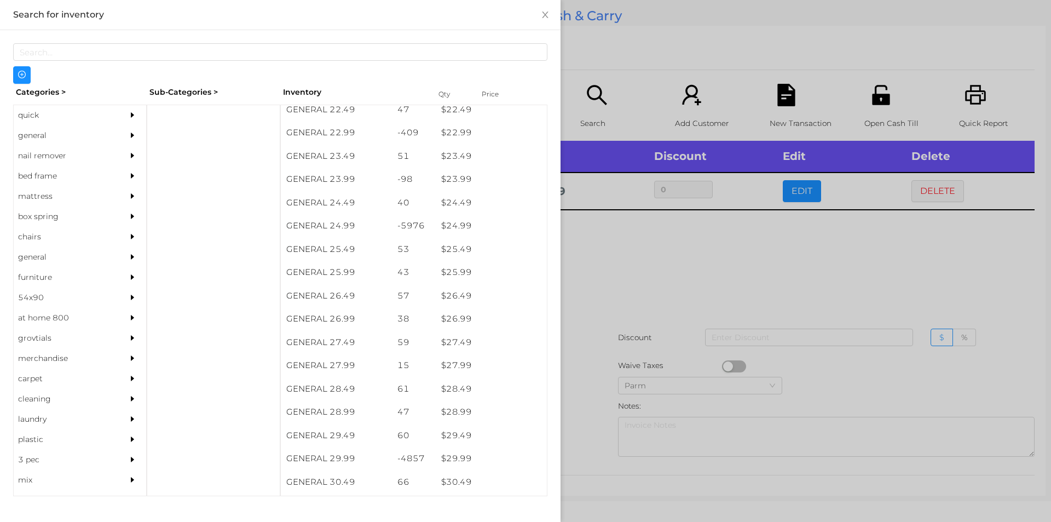
click at [609, 310] on div at bounding box center [525, 261] width 1051 height 522
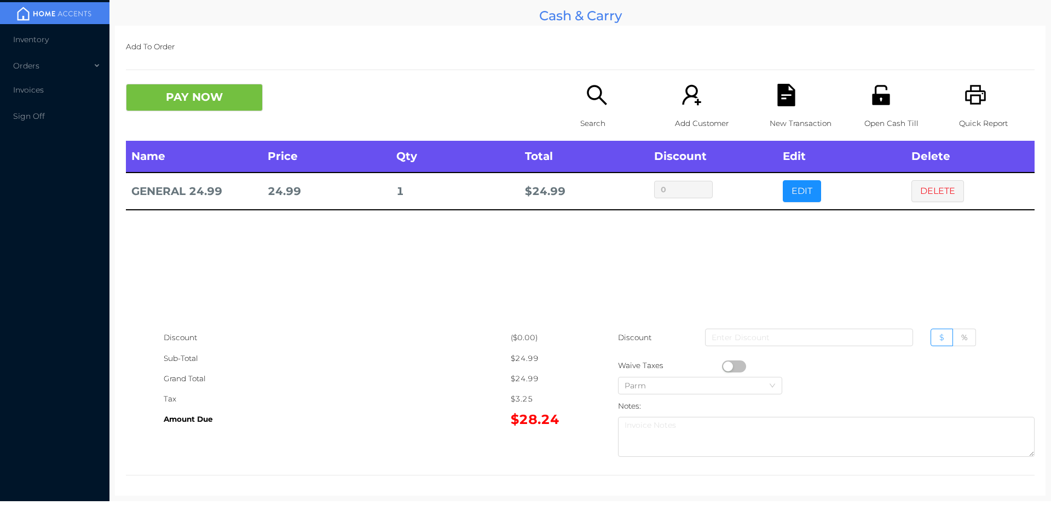
click at [199, 91] on button "PAY NOW" at bounding box center [194, 97] width 137 height 27
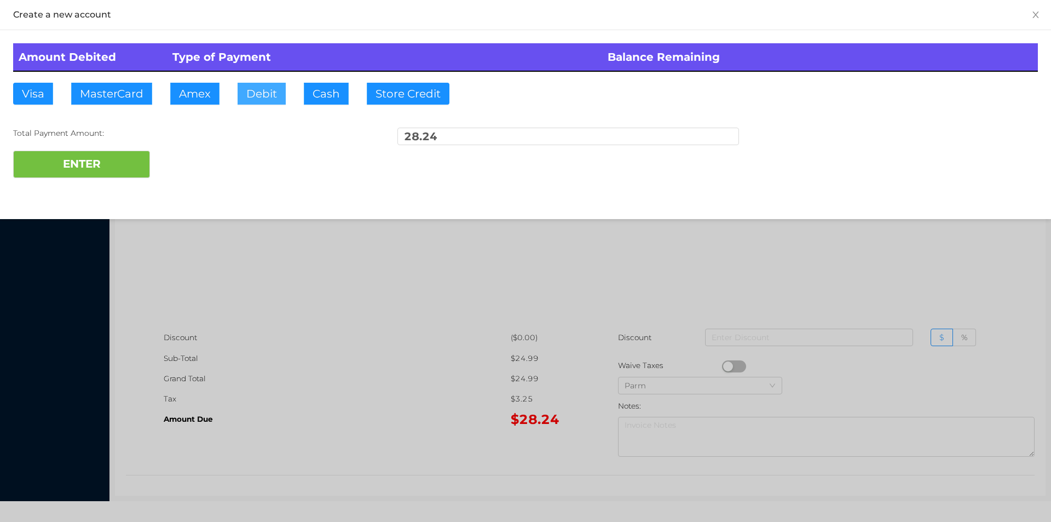
click at [262, 95] on button "Debit" at bounding box center [262, 94] width 48 height 22
click at [120, 163] on button "ENTER" at bounding box center [81, 164] width 137 height 27
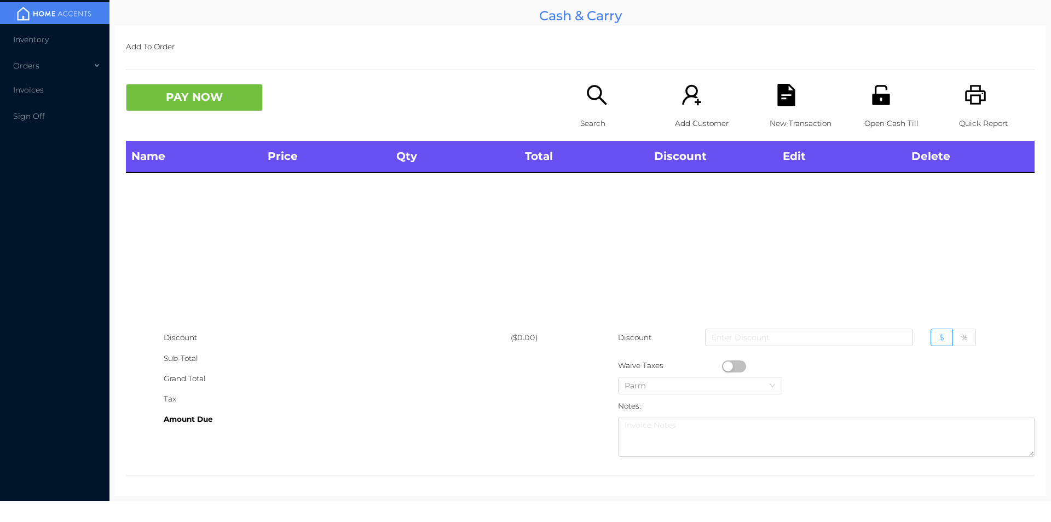
click at [603, 117] on p "Search" at bounding box center [618, 123] width 76 height 20
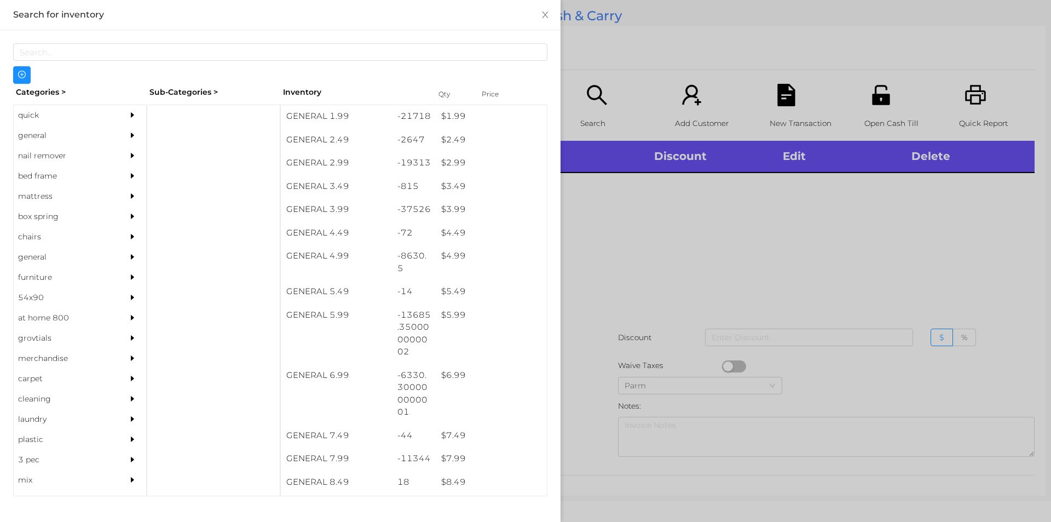
scroll to position [244, 0]
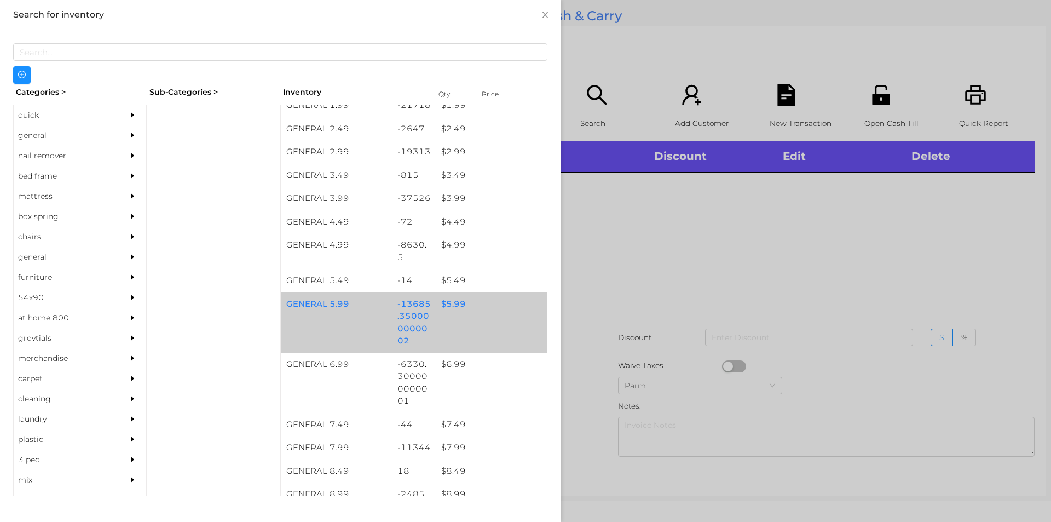
click at [482, 311] on div "$ 5.99" at bounding box center [491, 304] width 111 height 24
click at [459, 310] on div "$ 5.99" at bounding box center [491, 304] width 111 height 24
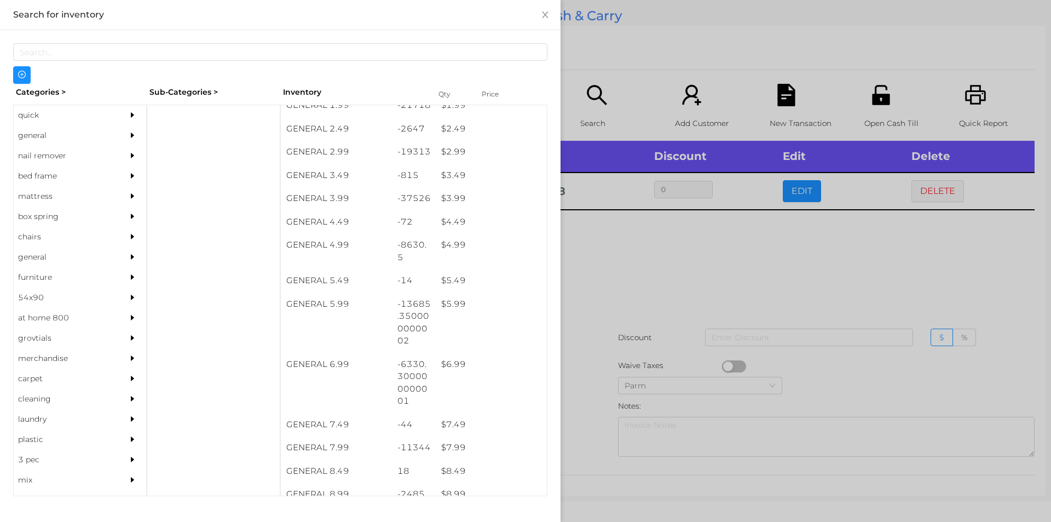
click at [618, 335] on div at bounding box center [525, 261] width 1051 height 522
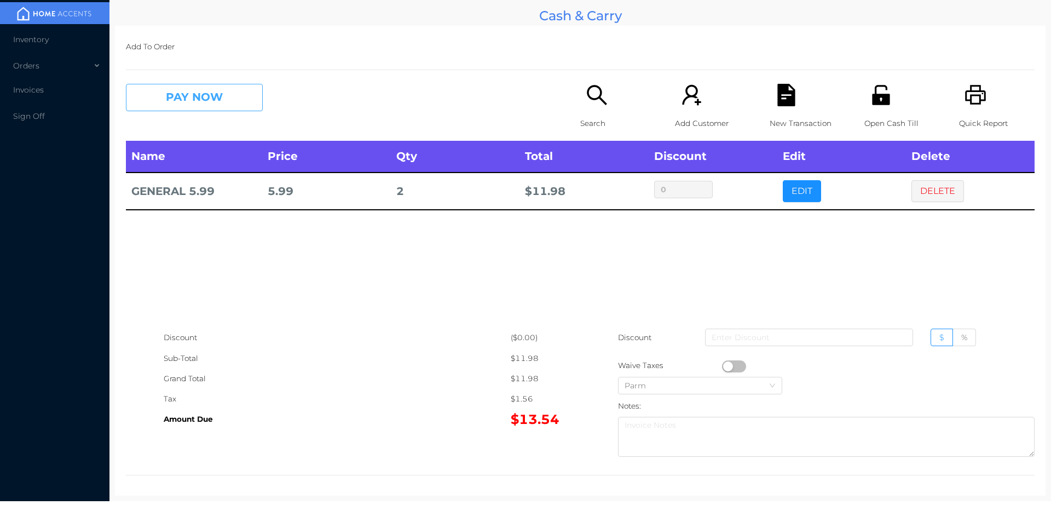
click at [199, 90] on button "PAY NOW" at bounding box center [194, 97] width 137 height 27
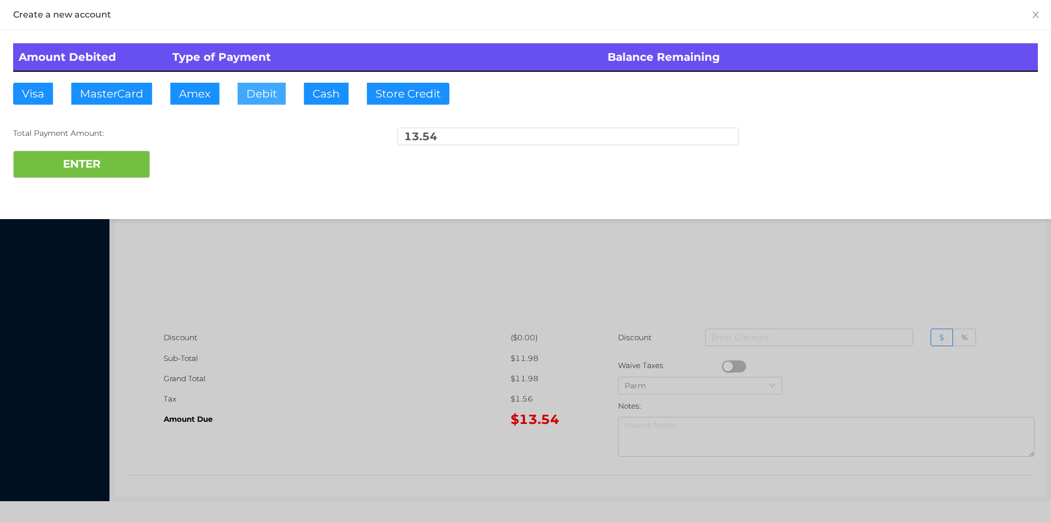
click at [263, 96] on button "Debit" at bounding box center [262, 94] width 48 height 22
click at [125, 169] on button "ENTER" at bounding box center [81, 164] width 137 height 27
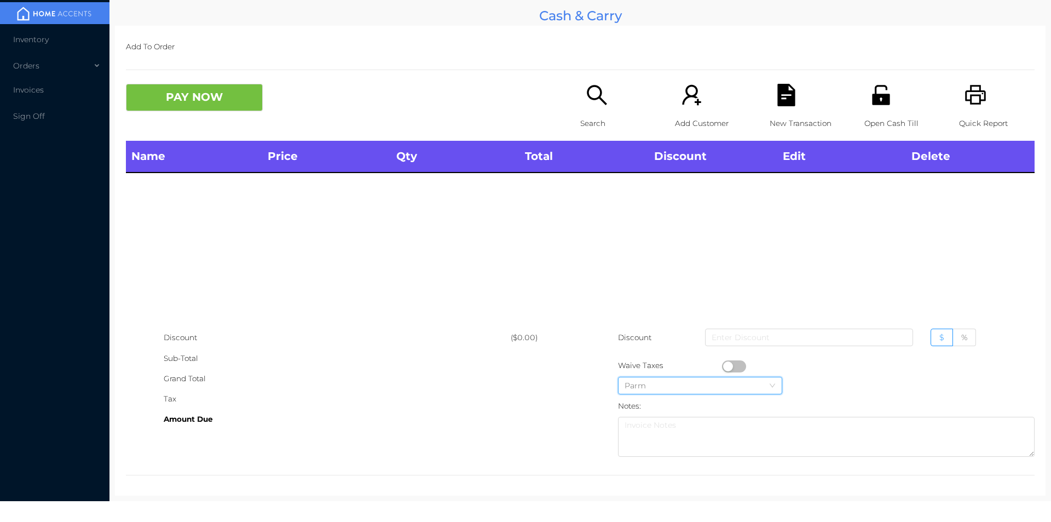
click at [769, 385] on icon "icon: down" at bounding box center [772, 385] width 7 height 7
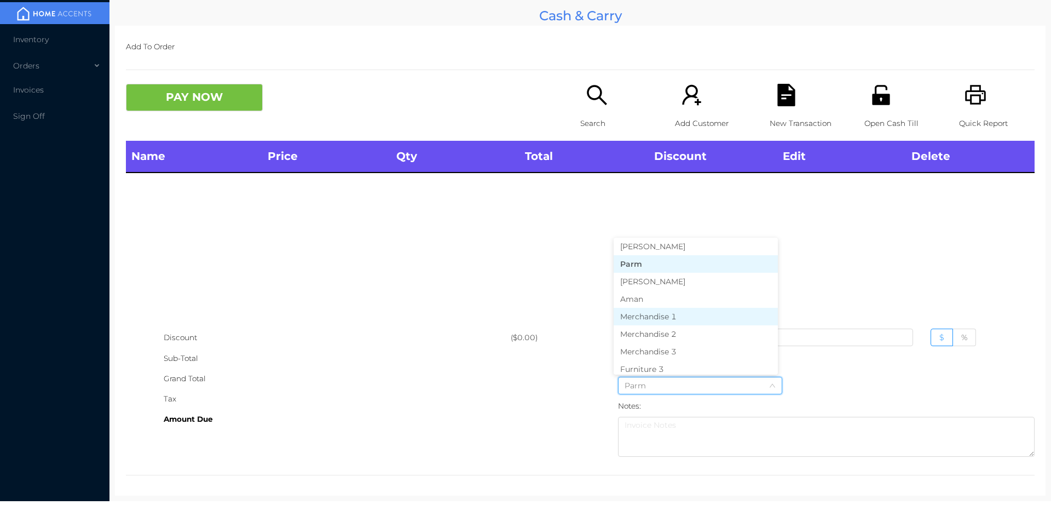
click at [653, 321] on li "Merchandise 1" at bounding box center [696, 317] width 164 height 18
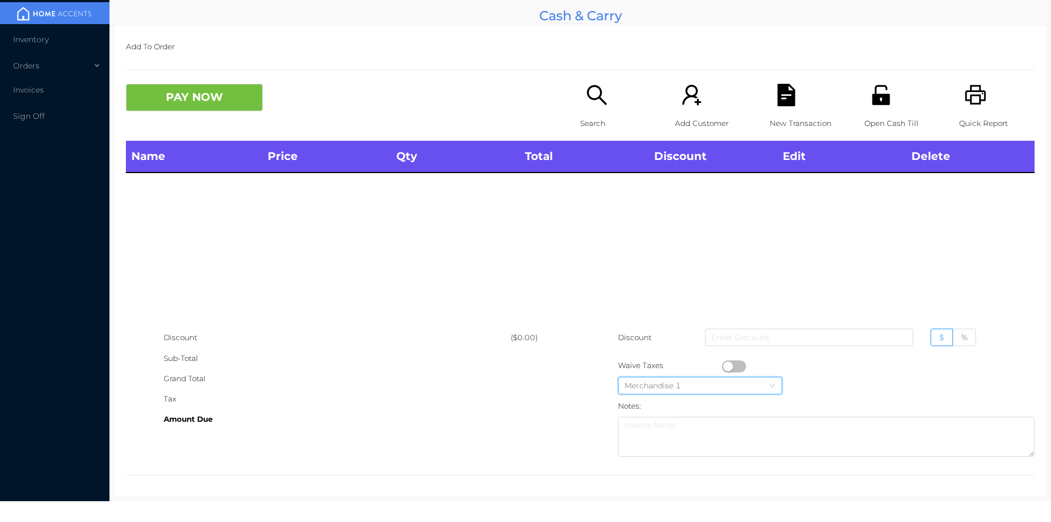
click at [772, 275] on div "Name Price Qty Total Discount Edit Delete" at bounding box center [580, 234] width 909 height 187
click at [591, 115] on p "Search" at bounding box center [618, 123] width 76 height 20
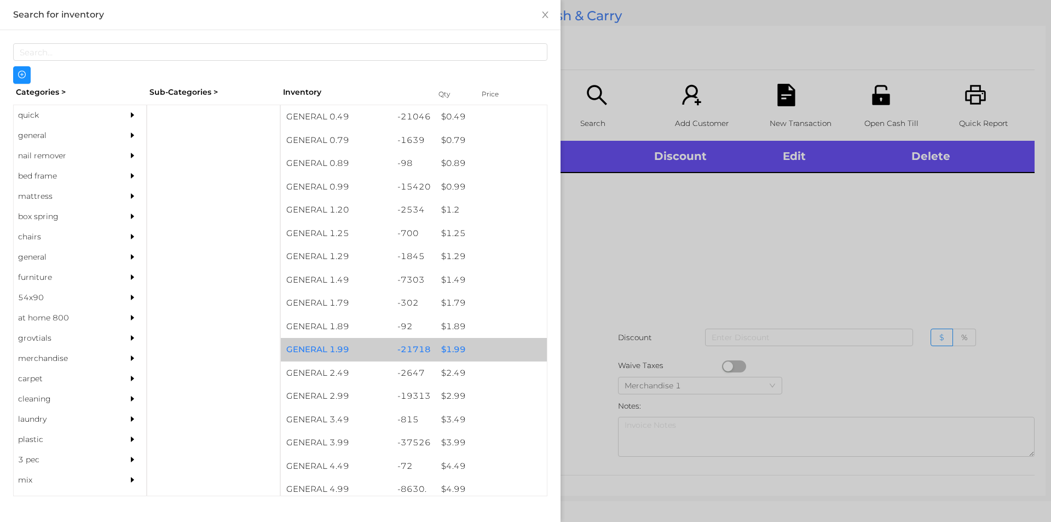
click at [458, 354] on div "$ 1.99" at bounding box center [491, 350] width 111 height 24
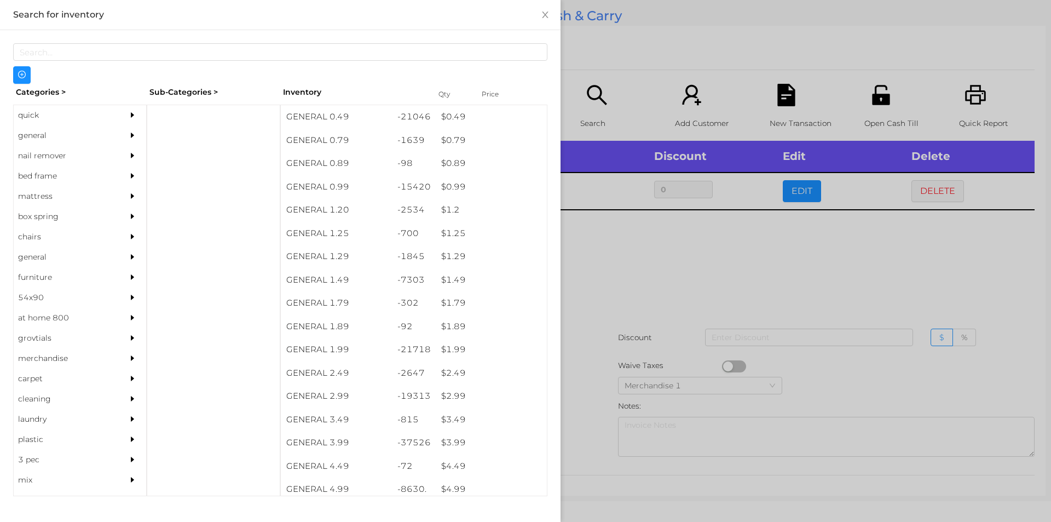
click at [664, 287] on div at bounding box center [525, 261] width 1051 height 522
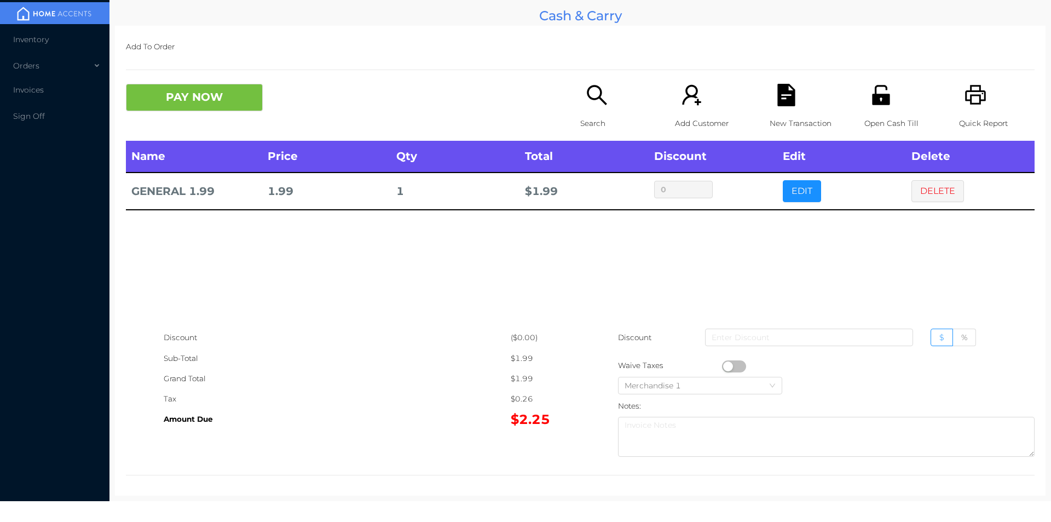
click at [724, 363] on button "button" at bounding box center [734, 366] width 24 height 12
click at [189, 102] on button "PAY NOW" at bounding box center [194, 97] width 137 height 27
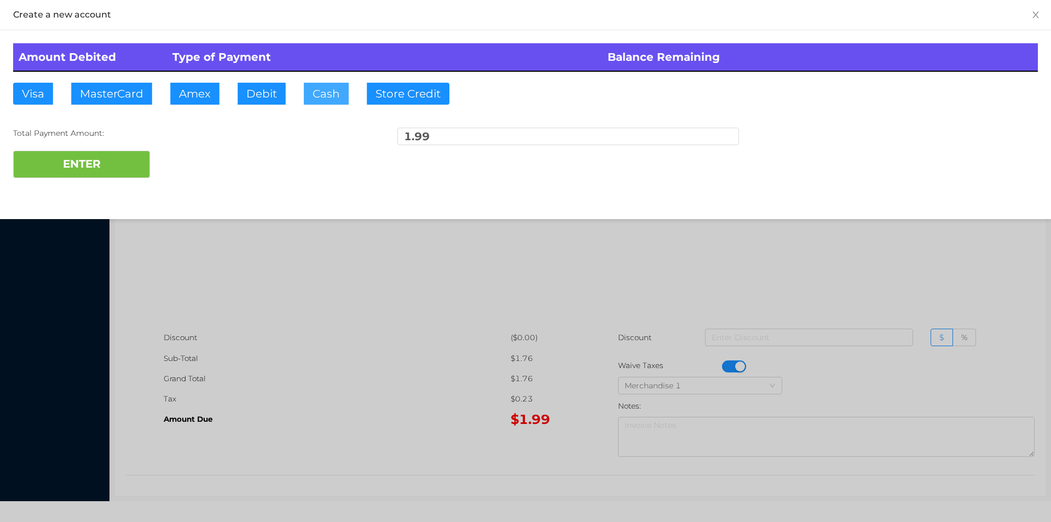
click at [315, 93] on button "Cash" at bounding box center [326, 94] width 45 height 22
click at [109, 154] on button "ENTER" at bounding box center [81, 164] width 137 height 27
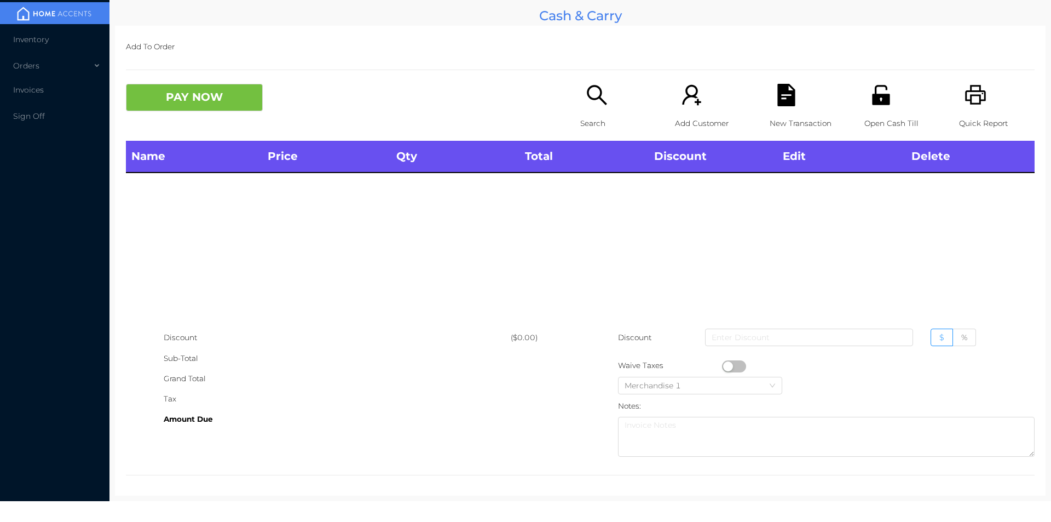
click at [580, 102] on div "Search" at bounding box center [618, 112] width 76 height 57
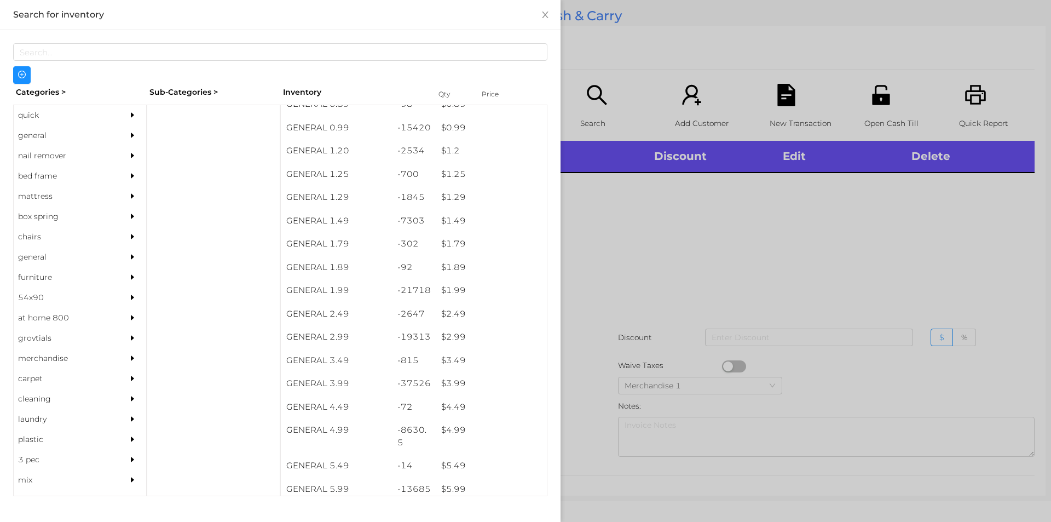
scroll to position [60, 0]
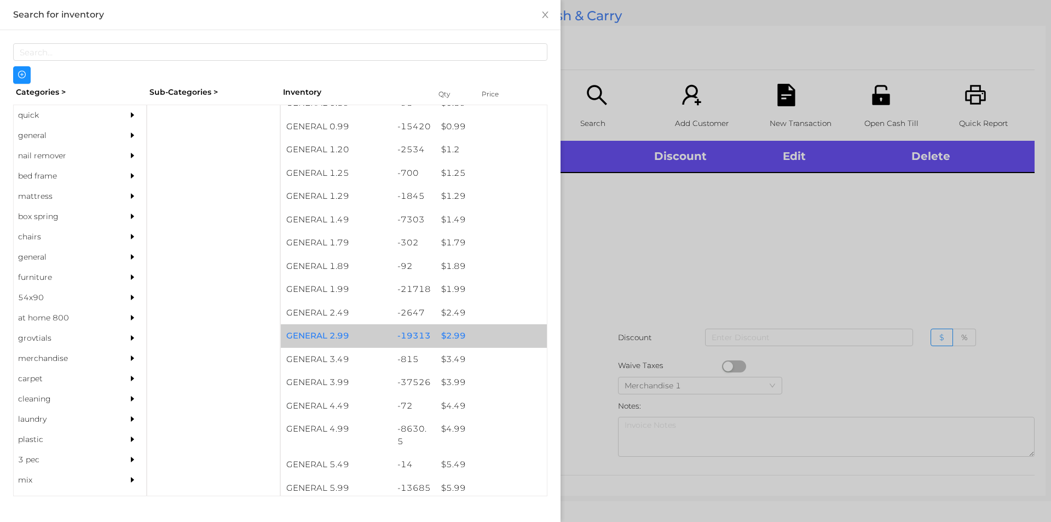
click at [436, 342] on div "$ 2.99" at bounding box center [491, 336] width 111 height 24
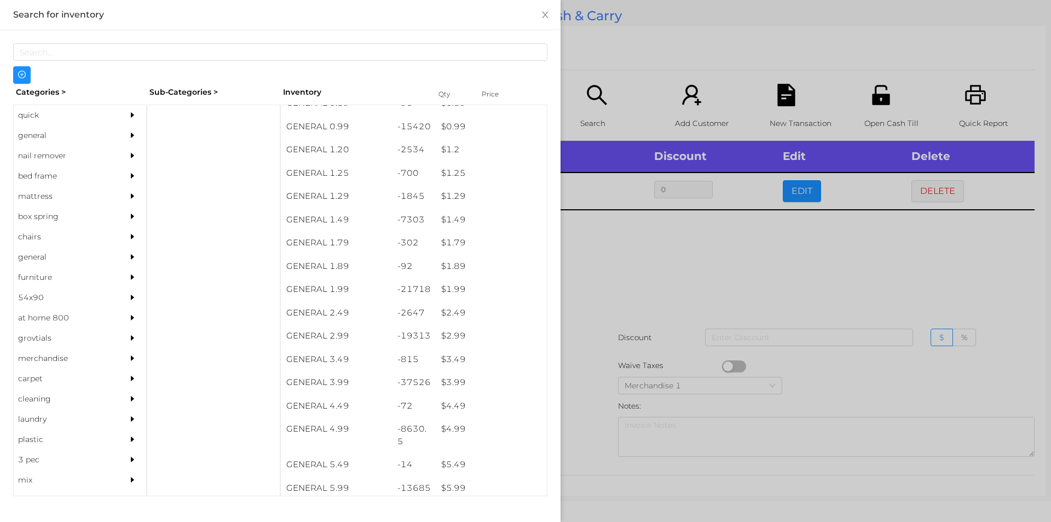
click at [648, 295] on div at bounding box center [525, 261] width 1051 height 522
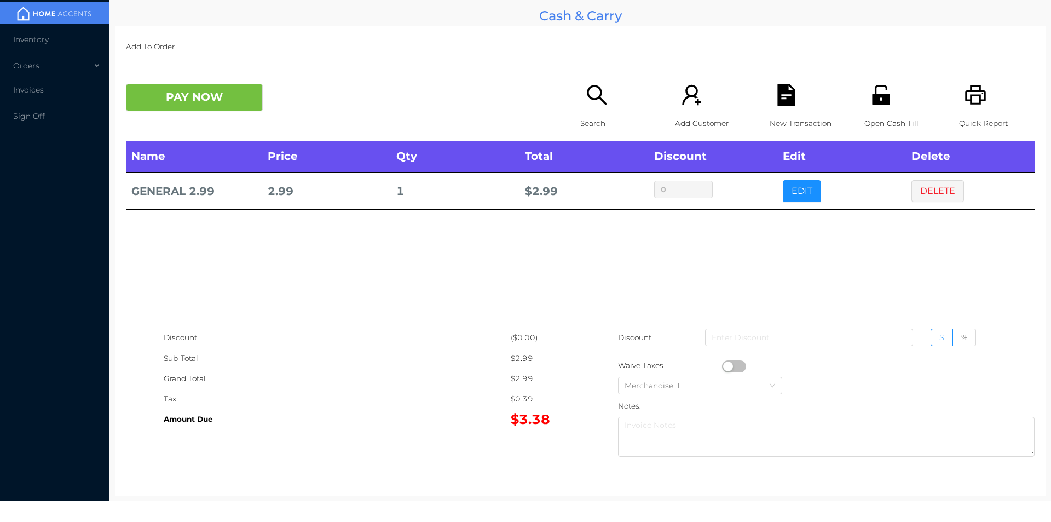
click at [608, 100] on div "Search" at bounding box center [618, 112] width 76 height 57
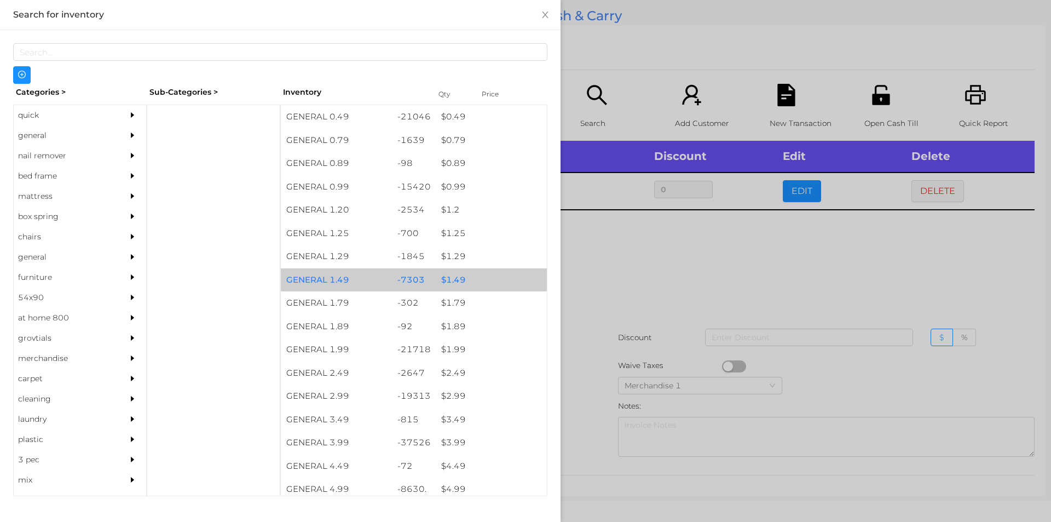
click at [484, 279] on div "$ 1.49" at bounding box center [491, 280] width 111 height 24
click at [493, 275] on div "$ 1.49" at bounding box center [491, 280] width 111 height 24
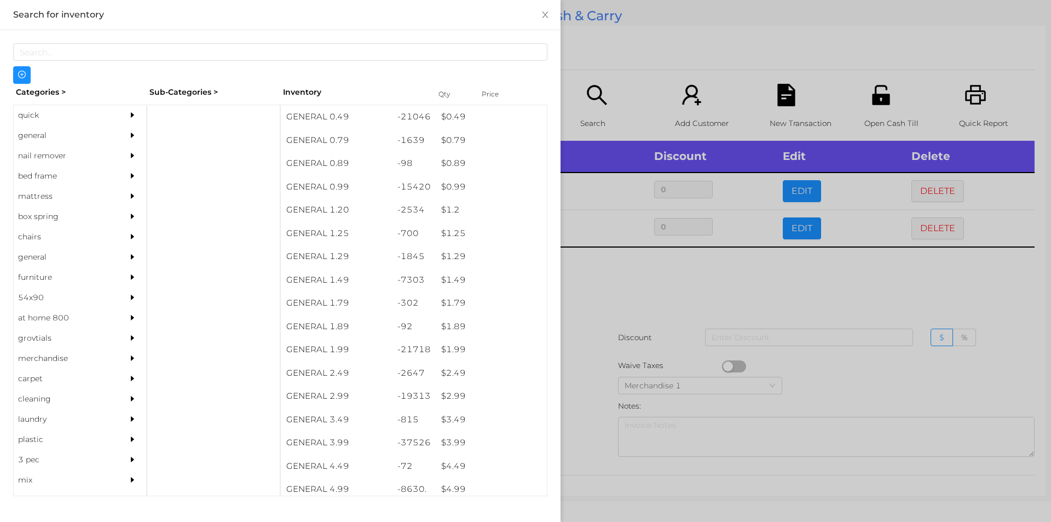
click at [608, 324] on div at bounding box center [525, 261] width 1051 height 522
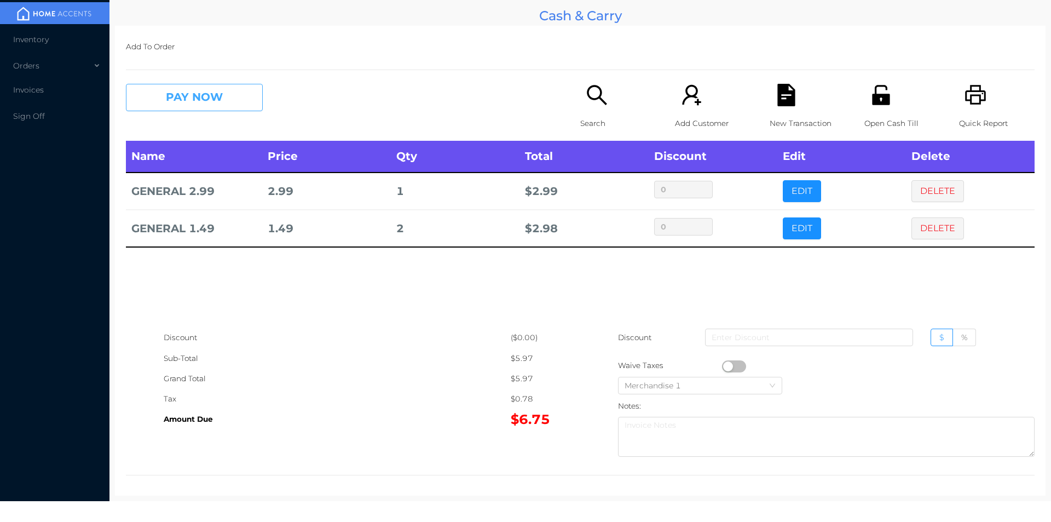
click at [193, 102] on button "PAY NOW" at bounding box center [194, 97] width 137 height 27
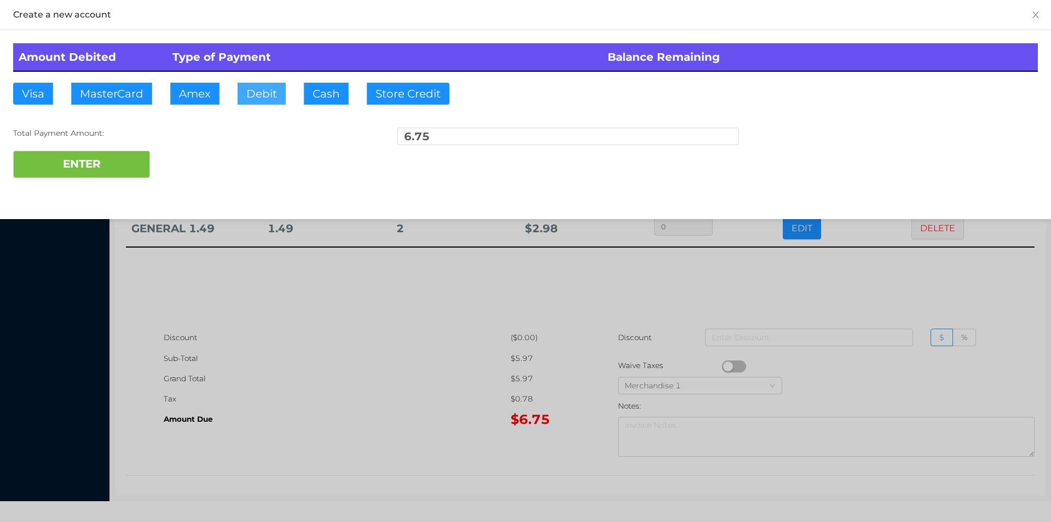
click at [264, 96] on button "Debit" at bounding box center [262, 94] width 48 height 22
click at [126, 172] on button "ENTER" at bounding box center [81, 164] width 137 height 27
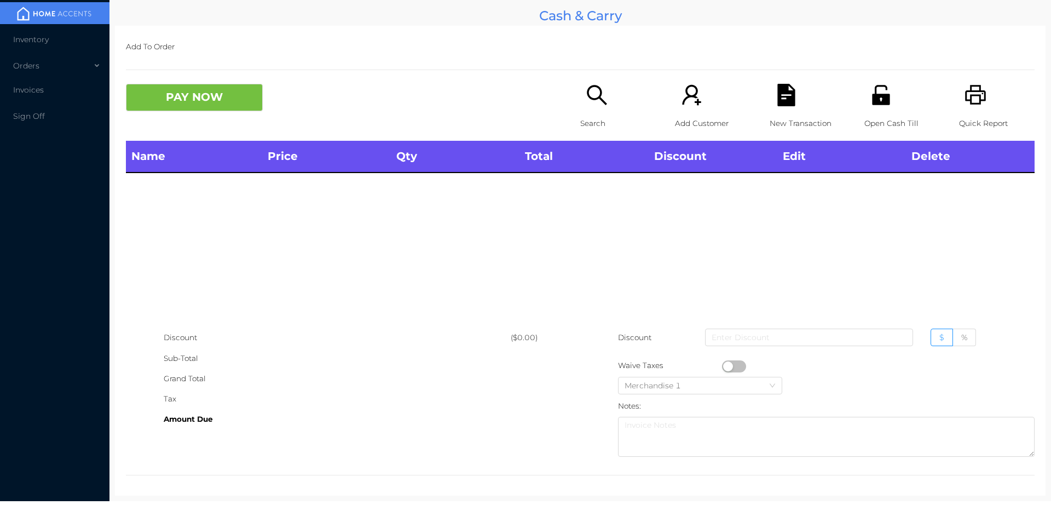
click at [618, 106] on div "Search" at bounding box center [618, 112] width 76 height 57
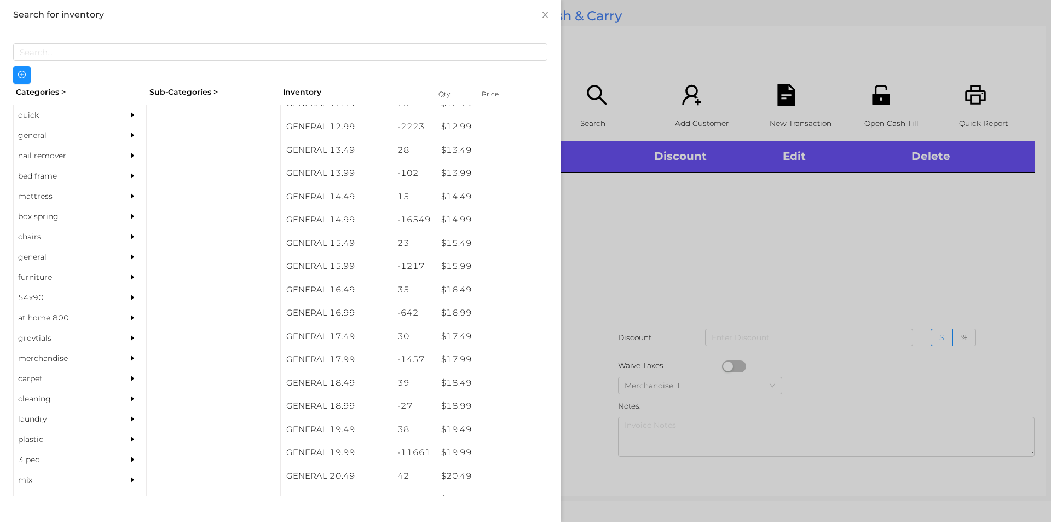
scroll to position [875, 0]
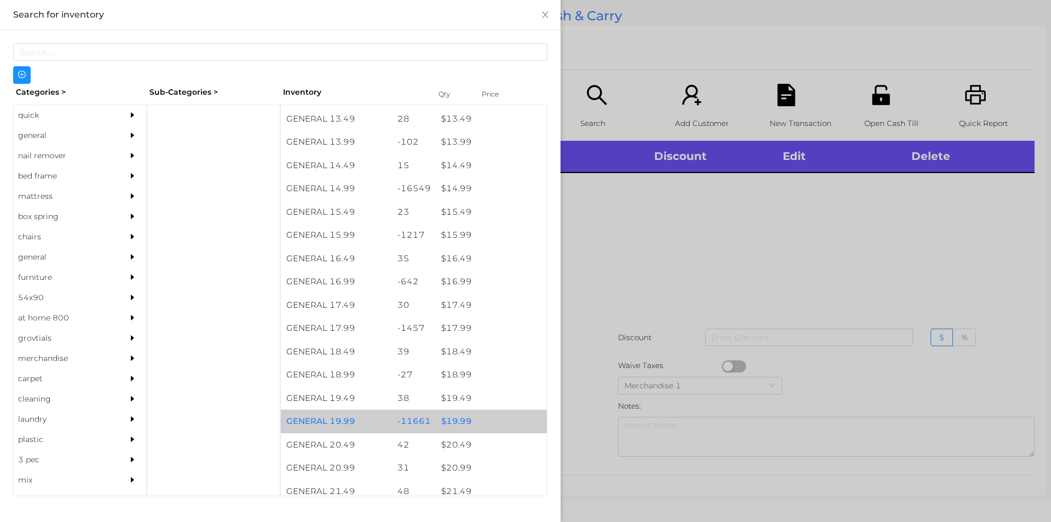
click at [471, 419] on div "$ 19.99" at bounding box center [491, 421] width 111 height 24
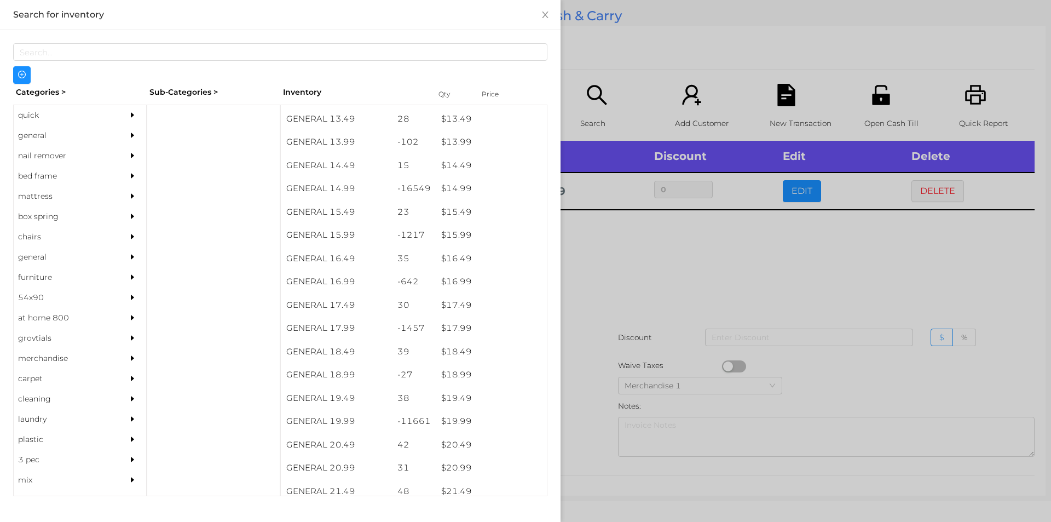
click at [649, 289] on div at bounding box center [525, 261] width 1051 height 522
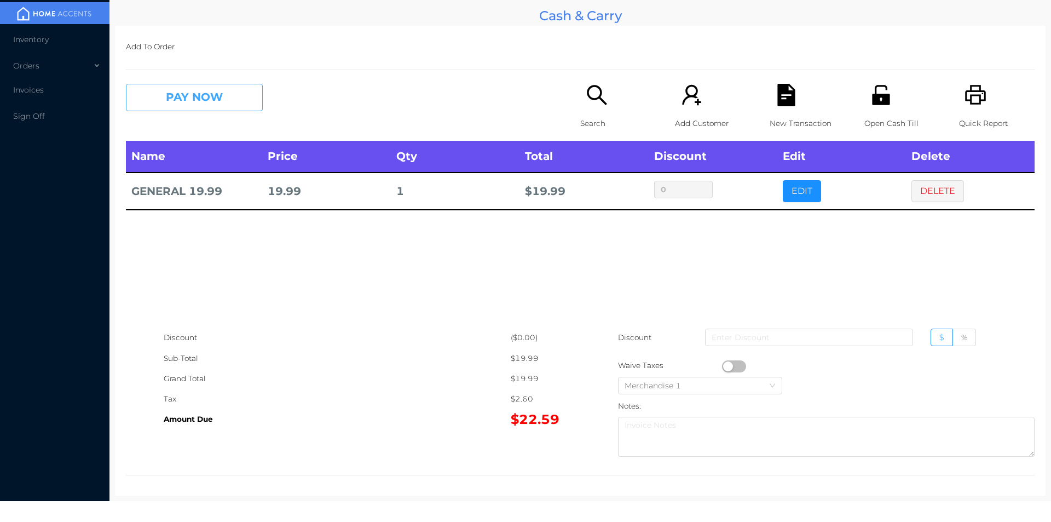
click at [186, 93] on button "PAY NOW" at bounding box center [194, 97] width 137 height 27
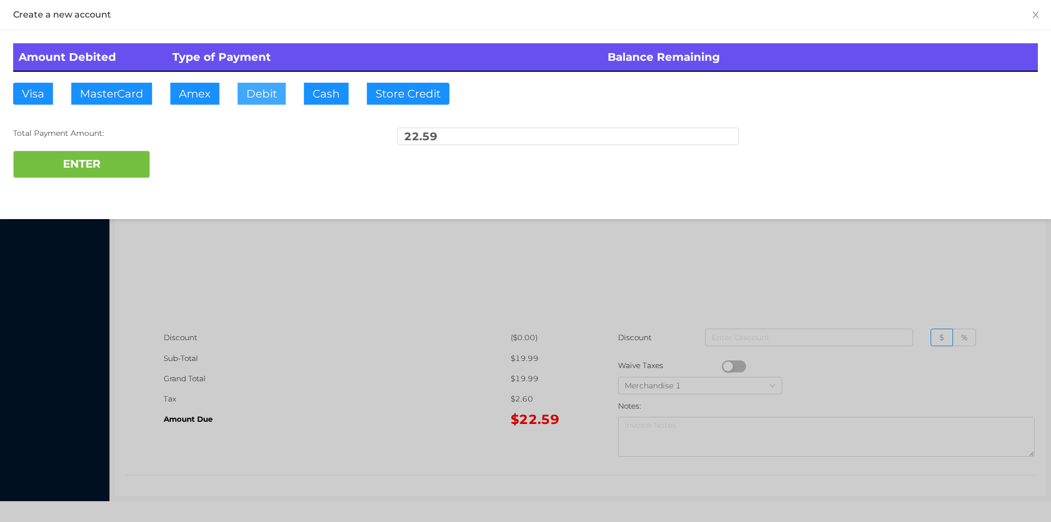
click at [258, 93] on button "Debit" at bounding box center [262, 94] width 48 height 22
type input "50"
click at [85, 157] on button "ENTER" at bounding box center [81, 164] width 137 height 27
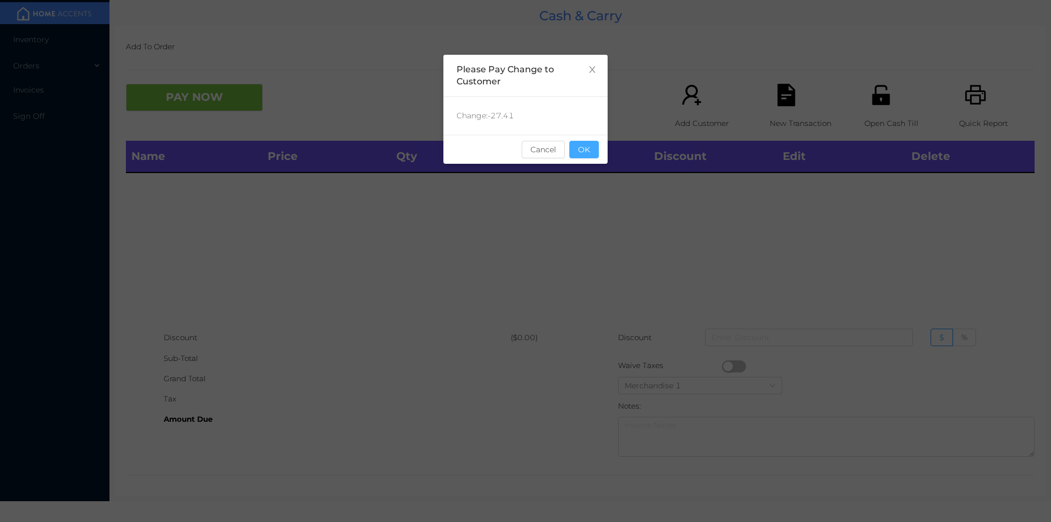
click at [588, 155] on button "OK" at bounding box center [584, 150] width 30 height 18
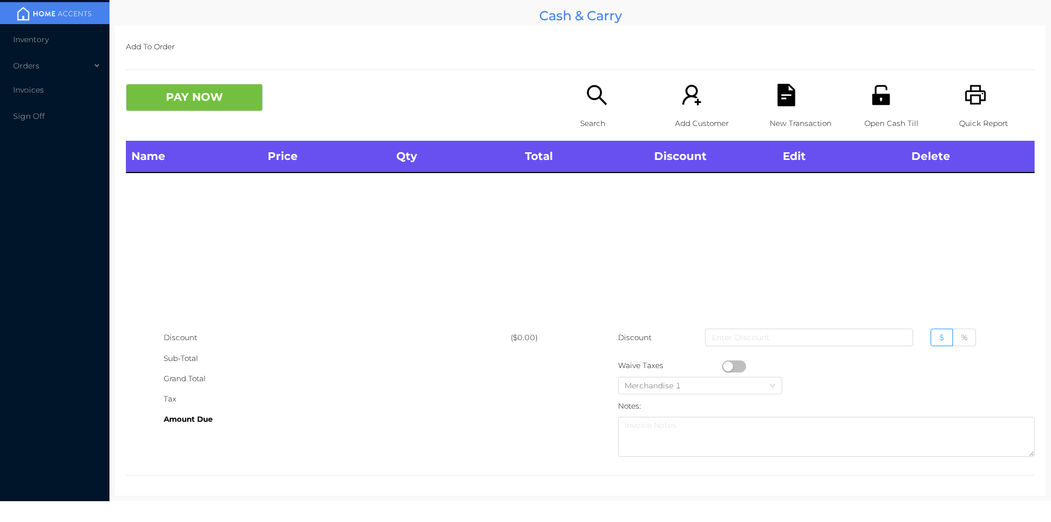
click at [599, 97] on icon "icon: search" at bounding box center [597, 95] width 22 height 22
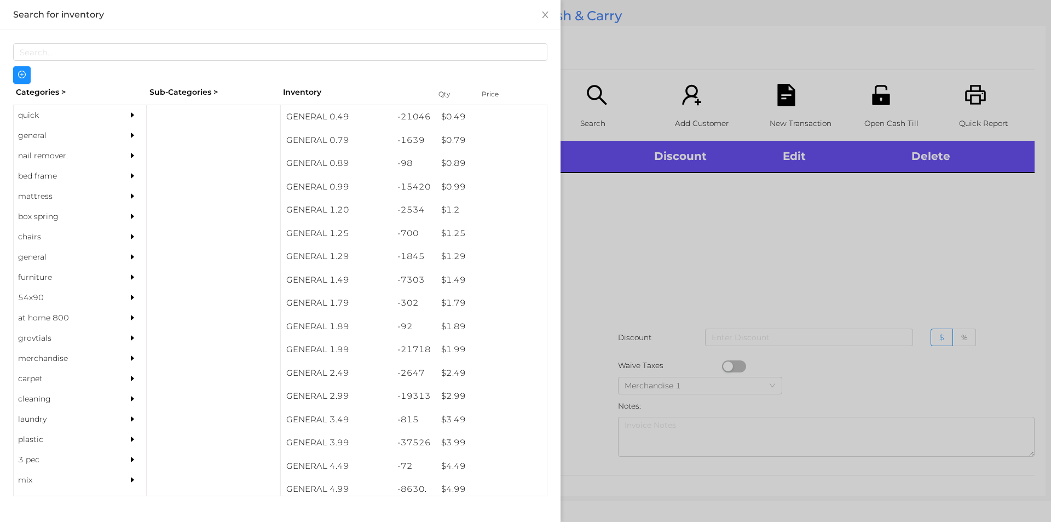
click at [455, 397] on div "$ 2.99" at bounding box center [491, 396] width 111 height 24
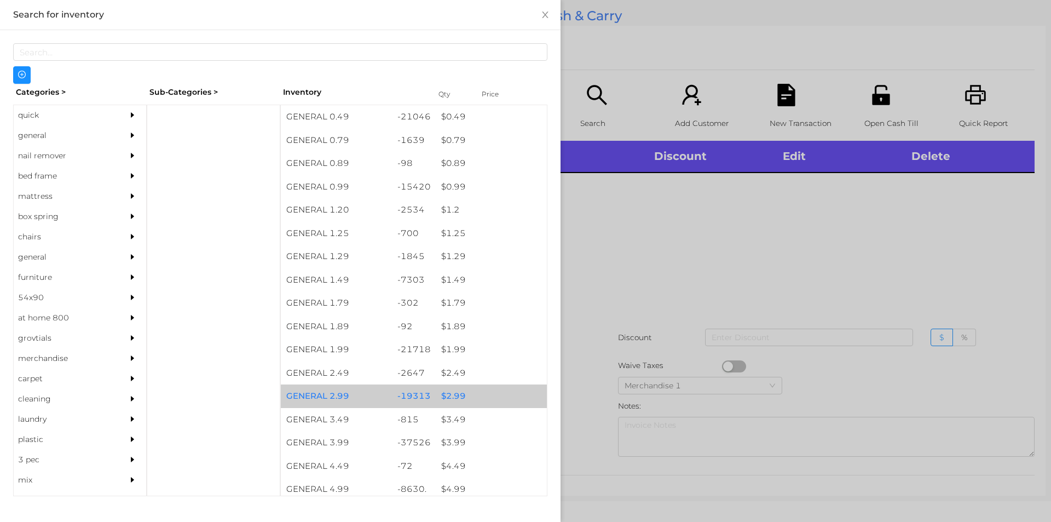
click at [448, 400] on div "$ 2.99" at bounding box center [491, 396] width 111 height 24
click at [439, 395] on div "$ 2.99" at bounding box center [491, 396] width 111 height 24
click at [447, 389] on div "$ 2.99" at bounding box center [491, 396] width 111 height 24
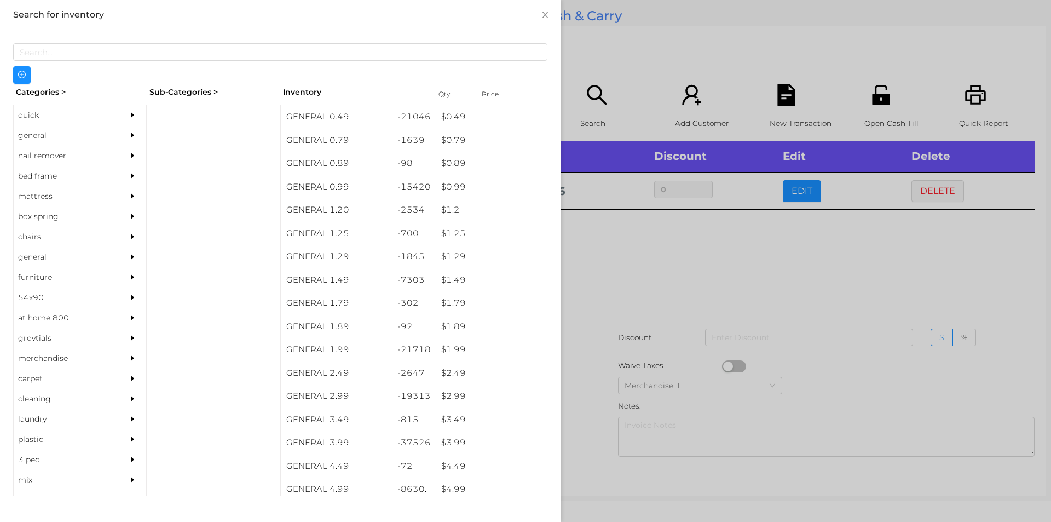
click at [619, 259] on div at bounding box center [525, 261] width 1051 height 522
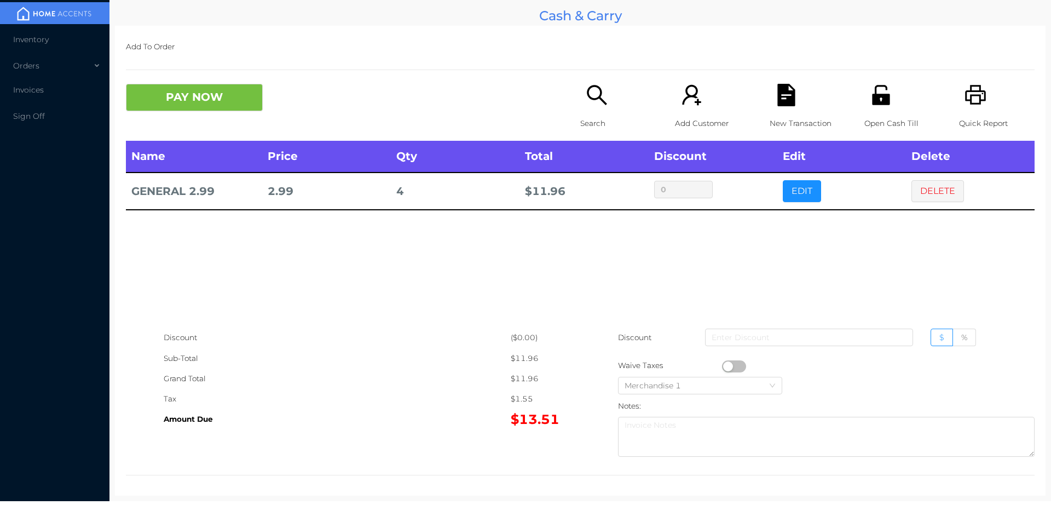
click at [582, 114] on p "Search" at bounding box center [618, 123] width 76 height 20
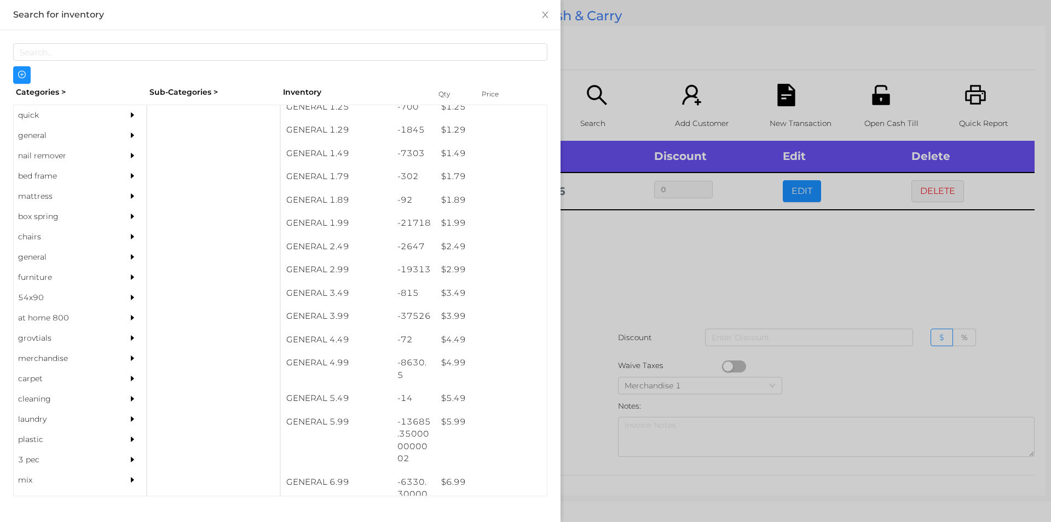
scroll to position [127, 0]
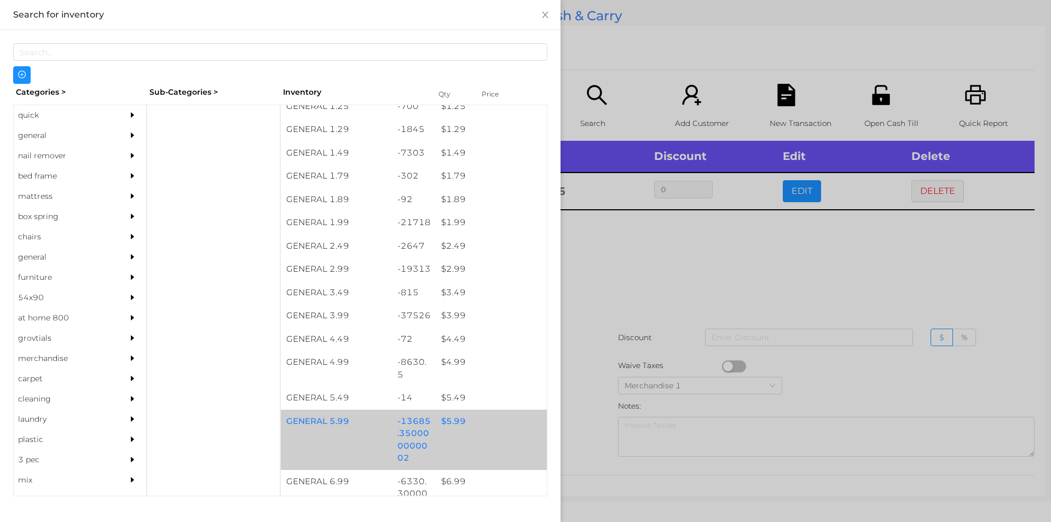
click at [454, 423] on div "$ 5.99" at bounding box center [491, 421] width 111 height 24
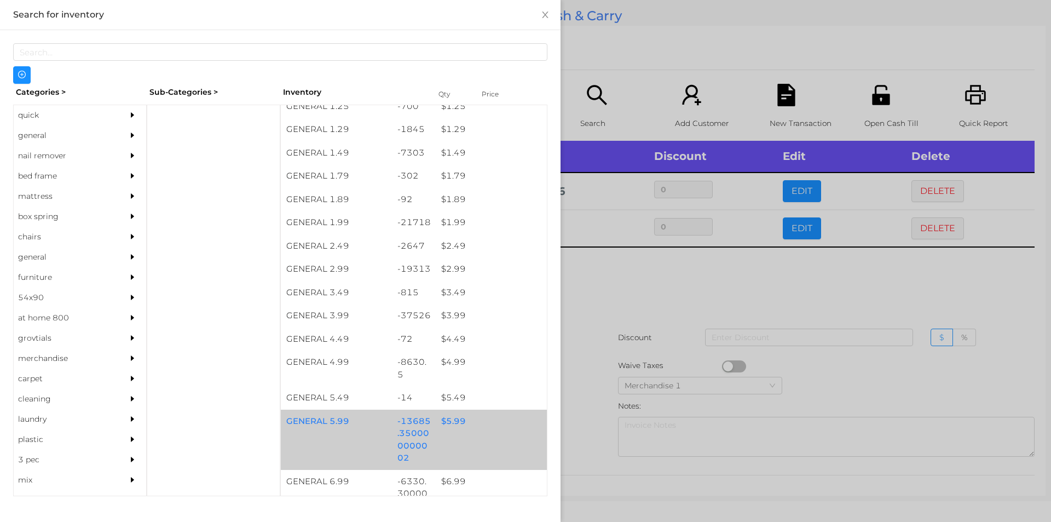
click at [447, 418] on div "$ 5.99" at bounding box center [491, 421] width 111 height 24
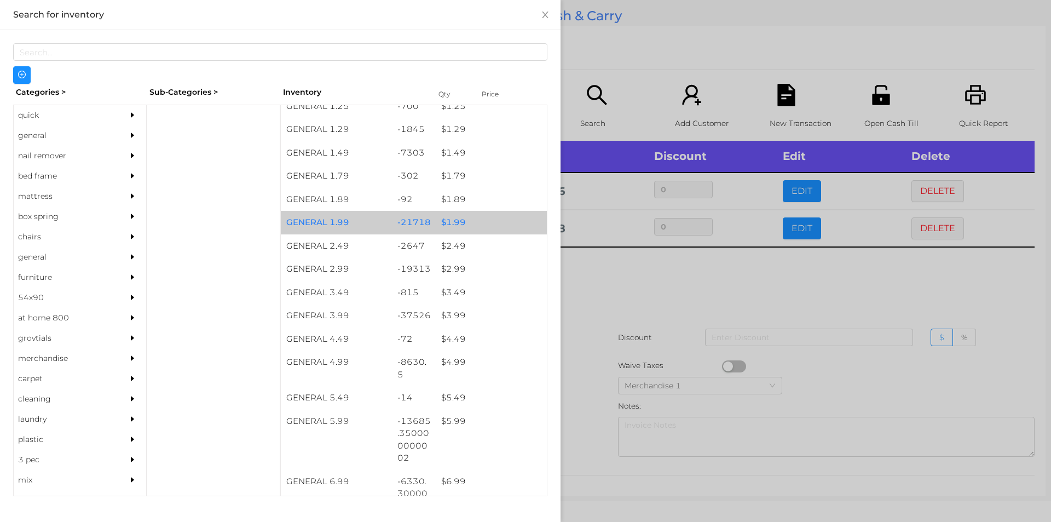
click at [446, 216] on div "$ 1.99" at bounding box center [491, 223] width 111 height 24
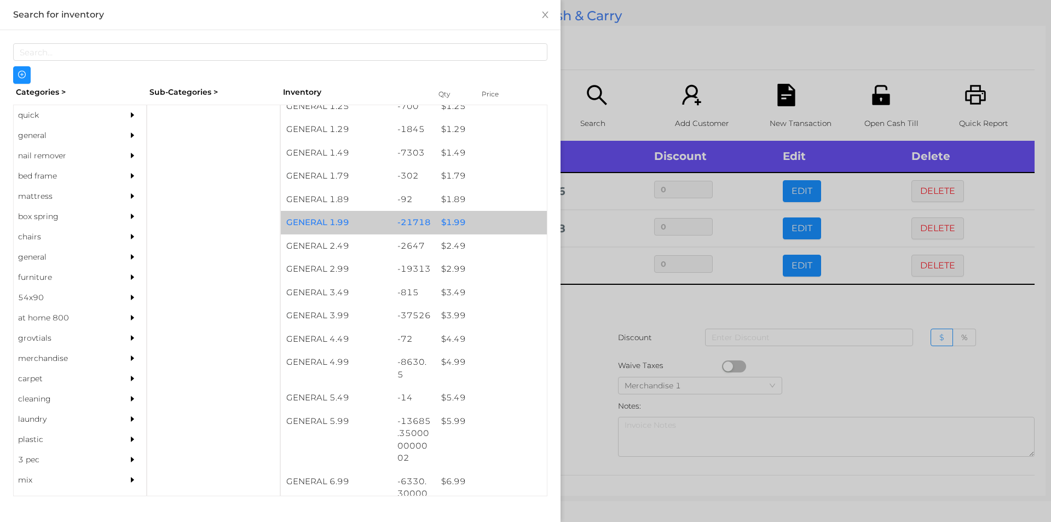
click at [457, 218] on div "$ 1.99" at bounding box center [491, 223] width 111 height 24
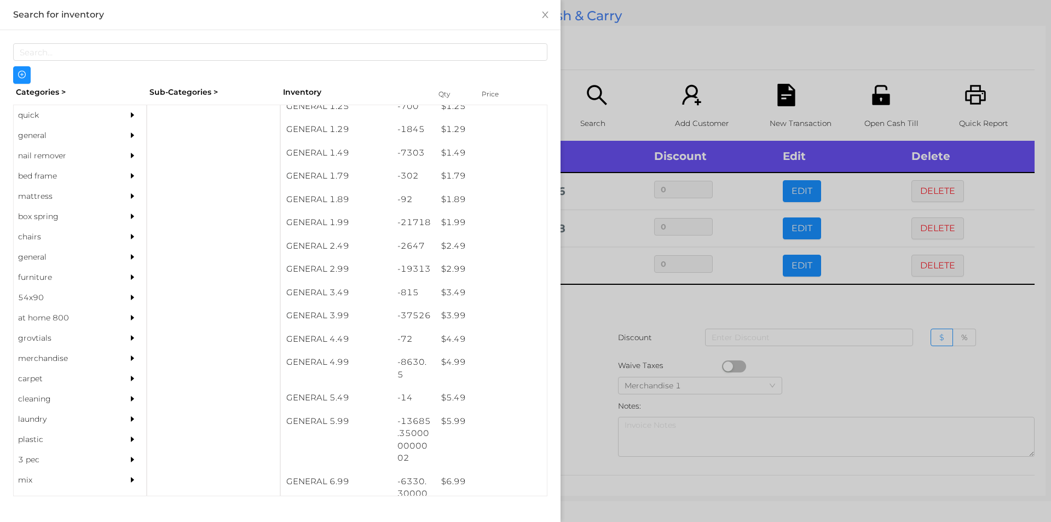
click at [588, 331] on div at bounding box center [525, 261] width 1051 height 522
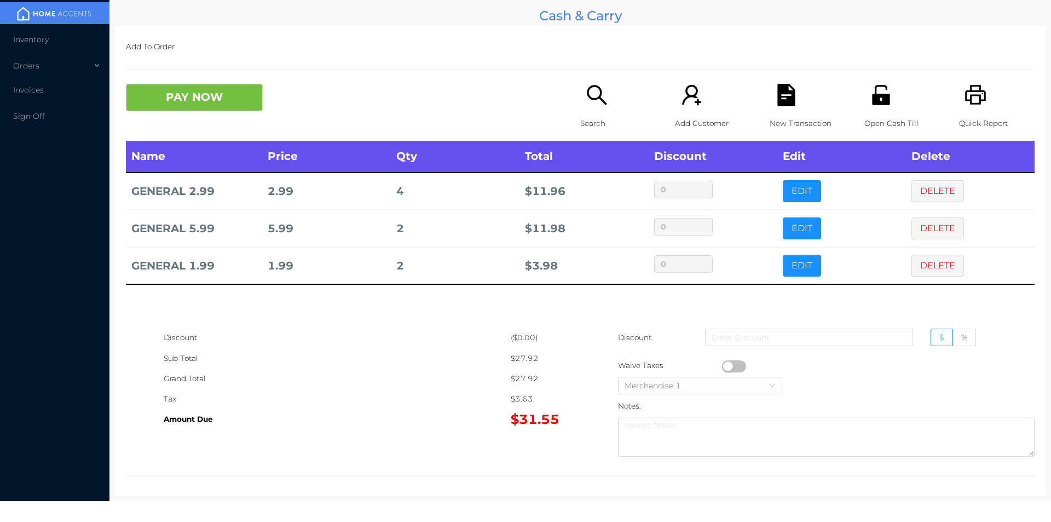
click at [726, 366] on button "button" at bounding box center [734, 366] width 24 height 12
click at [220, 98] on button "PAY NOW" at bounding box center [194, 97] width 137 height 27
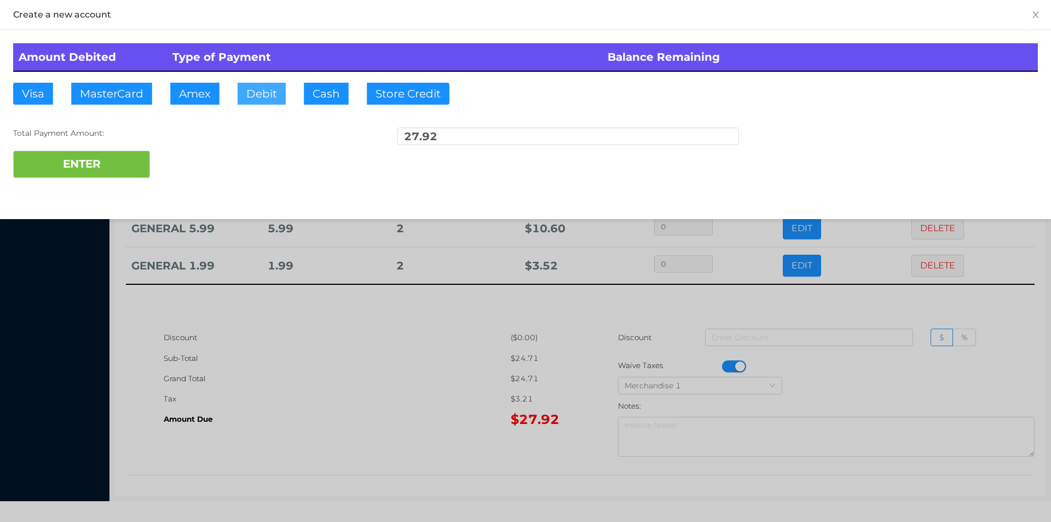
click at [261, 89] on button "Debit" at bounding box center [262, 94] width 48 height 22
click at [125, 164] on button "ENTER" at bounding box center [81, 164] width 137 height 27
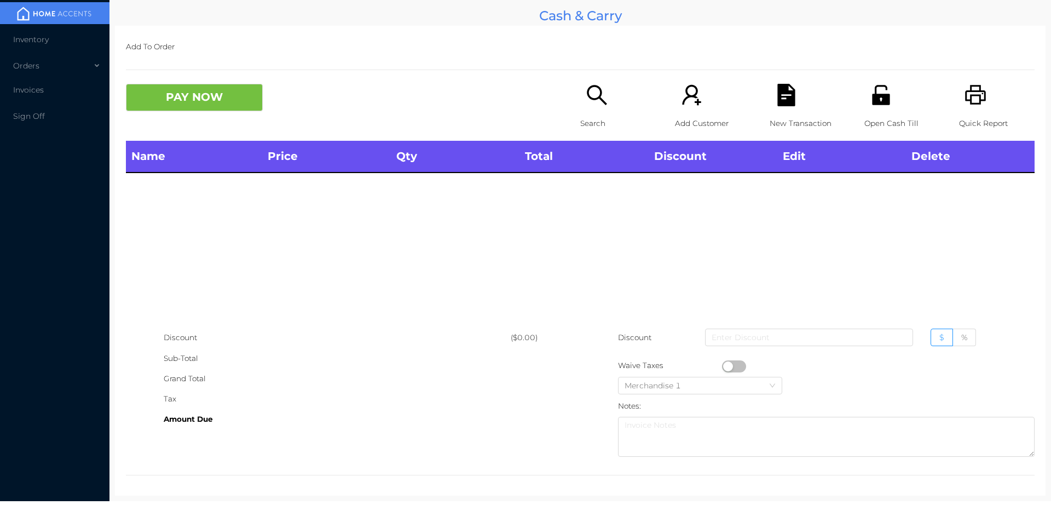
click at [880, 109] on div "Open Cash Till" at bounding box center [902, 112] width 76 height 57
click at [588, 114] on p "Search" at bounding box center [618, 123] width 76 height 20
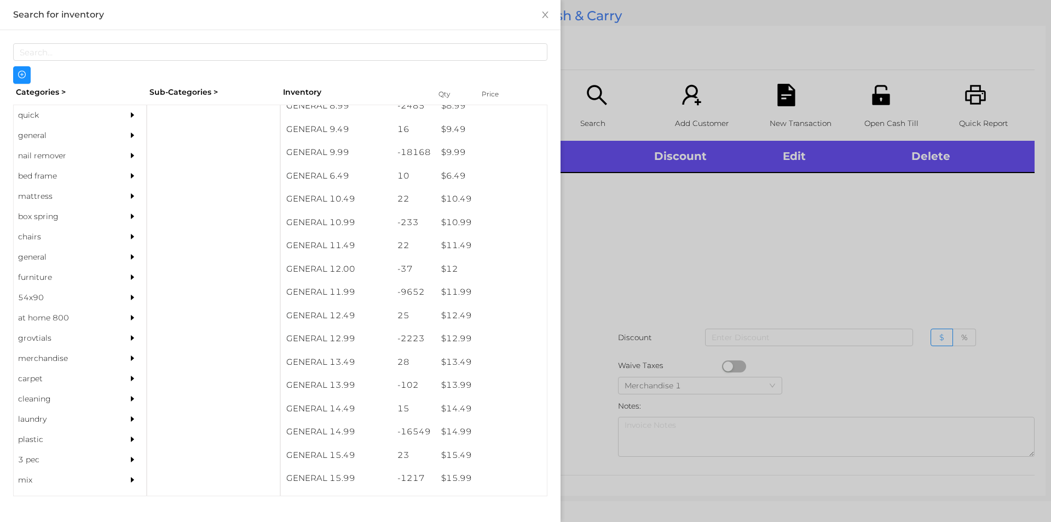
scroll to position [634, 0]
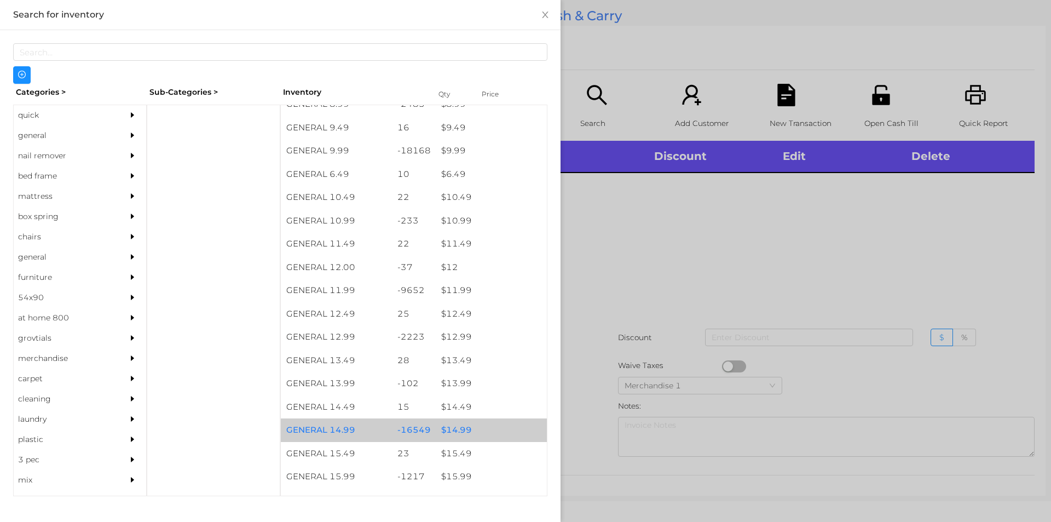
click at [455, 431] on div "$ 14.99" at bounding box center [491, 430] width 111 height 24
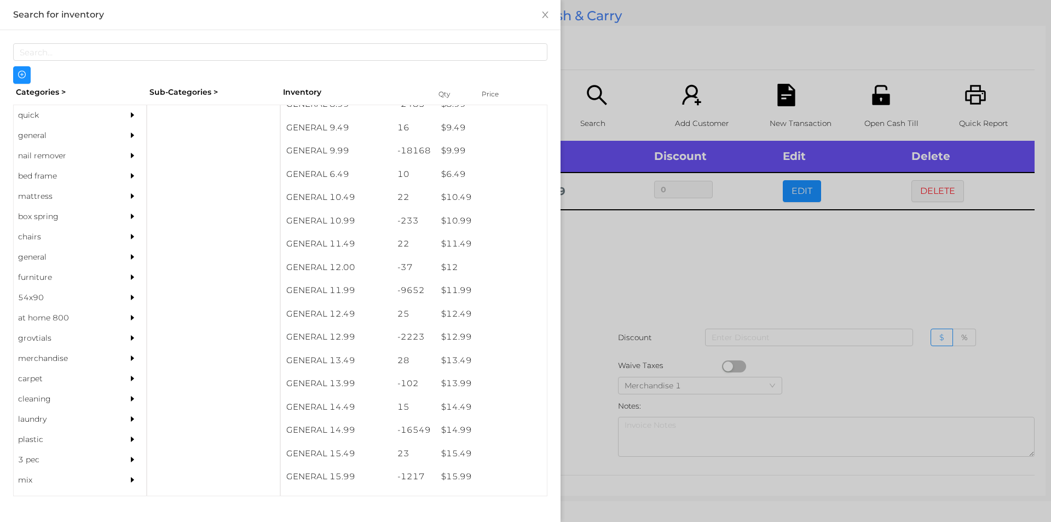
click at [583, 418] on div at bounding box center [525, 261] width 1051 height 522
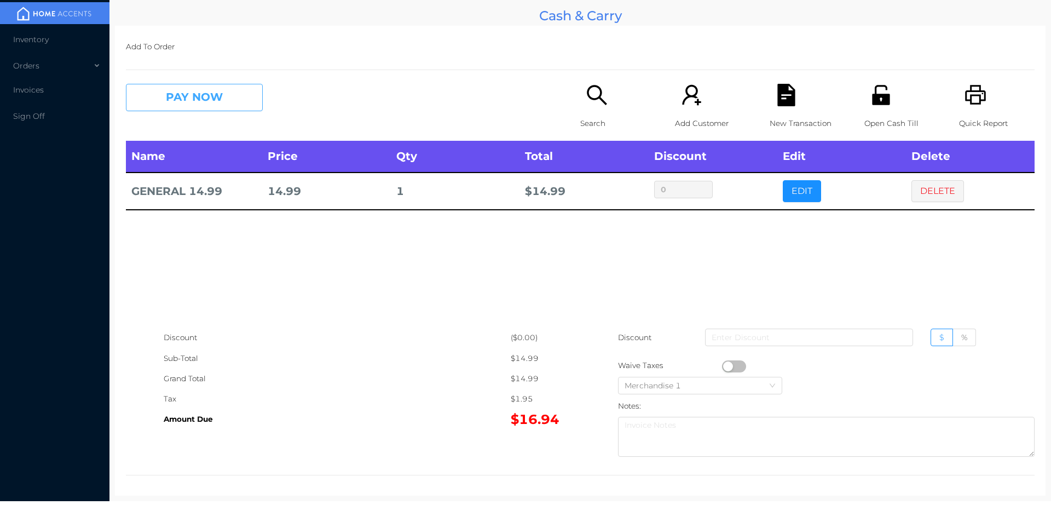
click at [236, 103] on button "PAY NOW" at bounding box center [194, 97] width 137 height 27
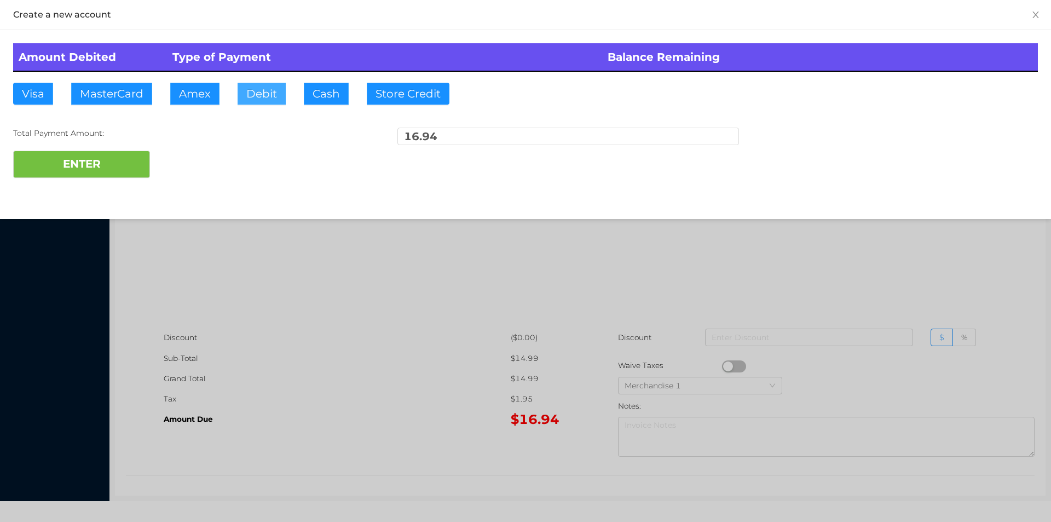
click at [258, 93] on button "Debit" at bounding box center [262, 94] width 48 height 22
click at [108, 162] on button "ENTER" at bounding box center [81, 164] width 137 height 27
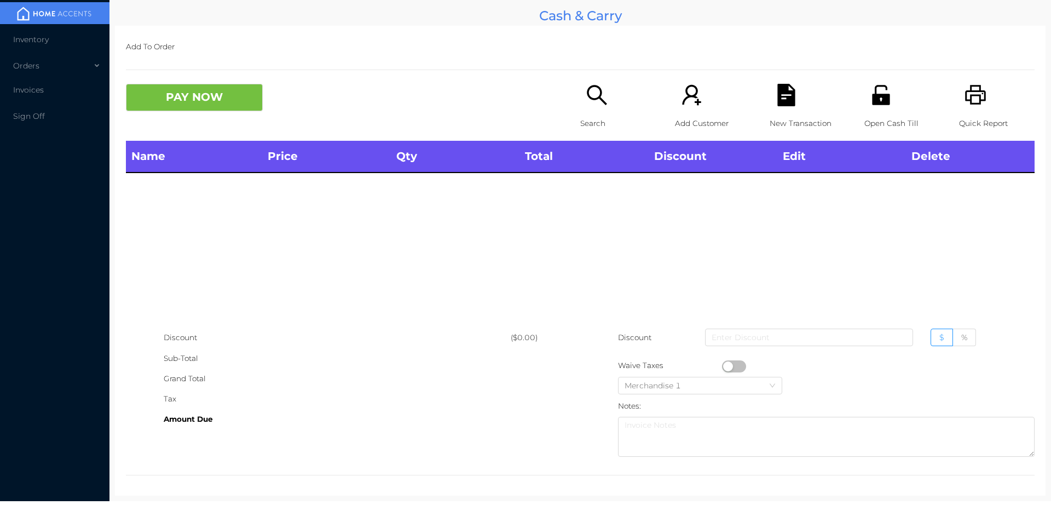
click at [594, 123] on p "Search" at bounding box center [618, 123] width 76 height 20
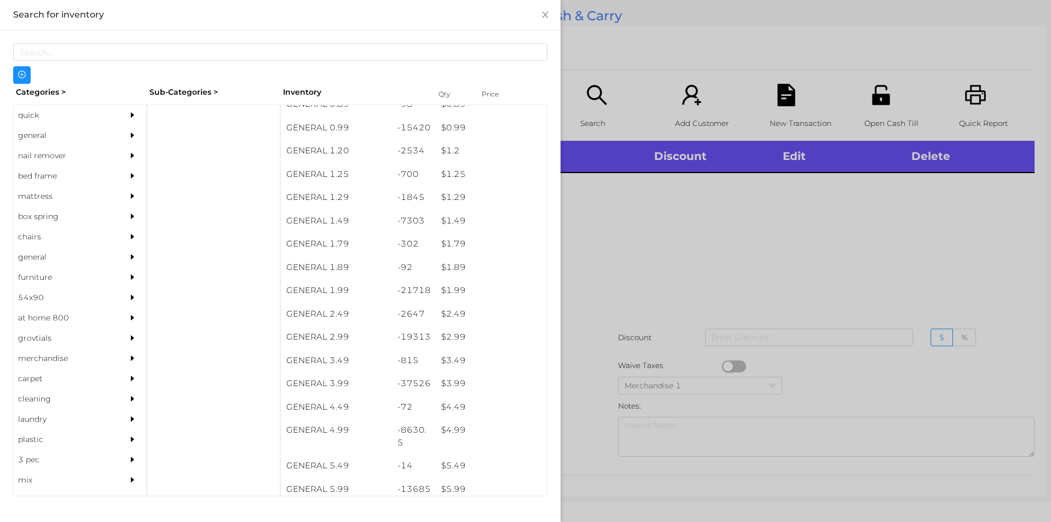
scroll to position [59, 0]
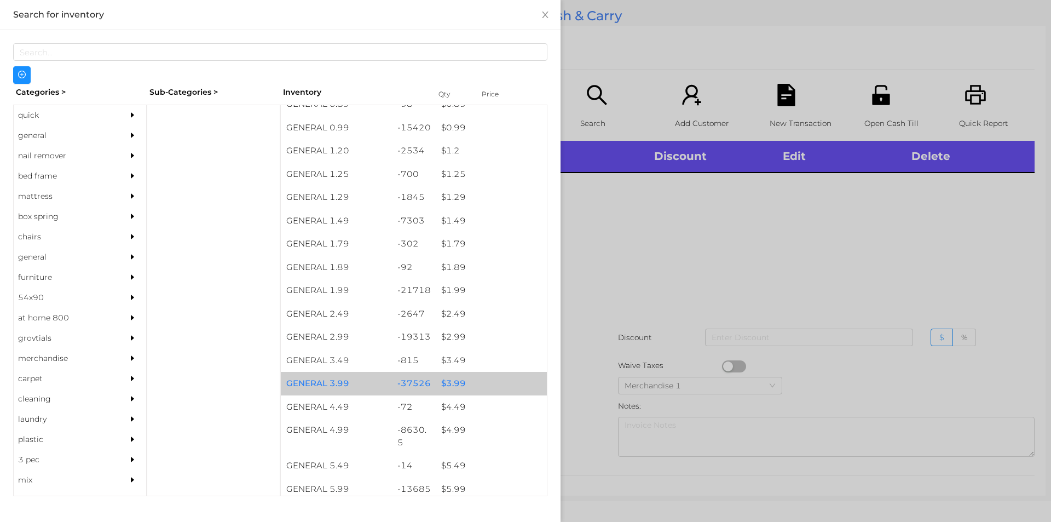
click at [456, 383] on div "$ 3.99" at bounding box center [491, 384] width 111 height 24
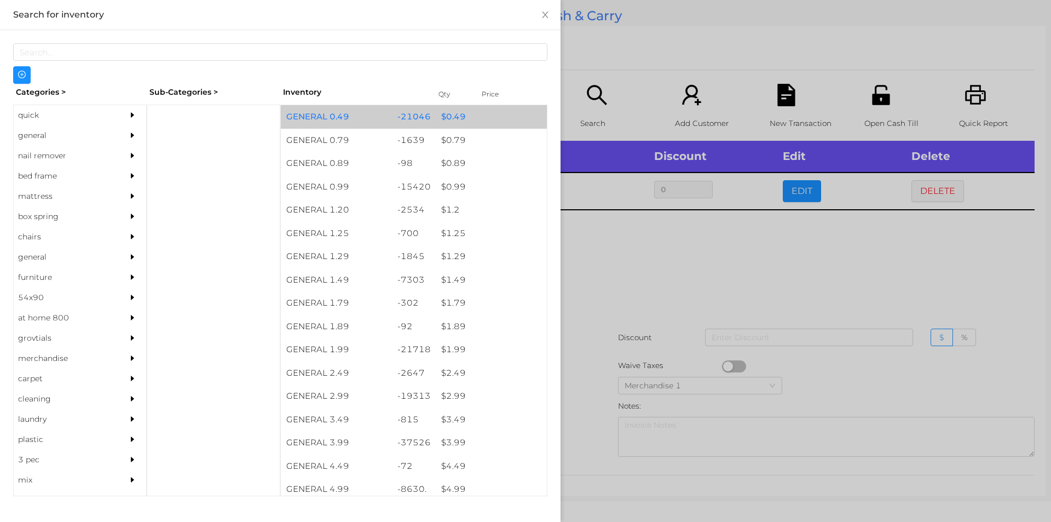
click at [442, 118] on div "$ 0.49" at bounding box center [491, 117] width 111 height 24
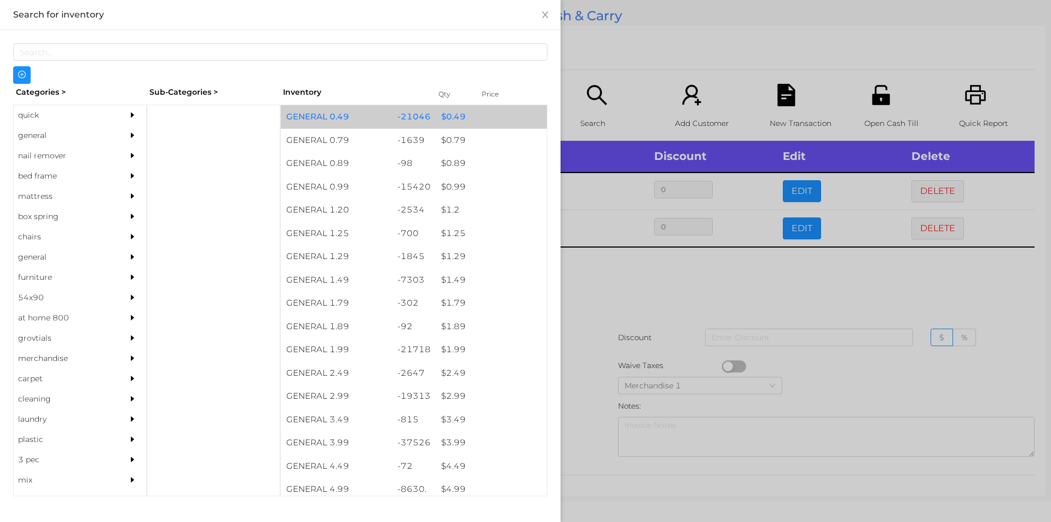
click at [449, 115] on div "$ 0.49" at bounding box center [491, 117] width 111 height 24
click at [446, 112] on div "$ 0.49" at bounding box center [491, 117] width 111 height 24
click at [448, 187] on div "$ 0.99" at bounding box center [491, 187] width 111 height 24
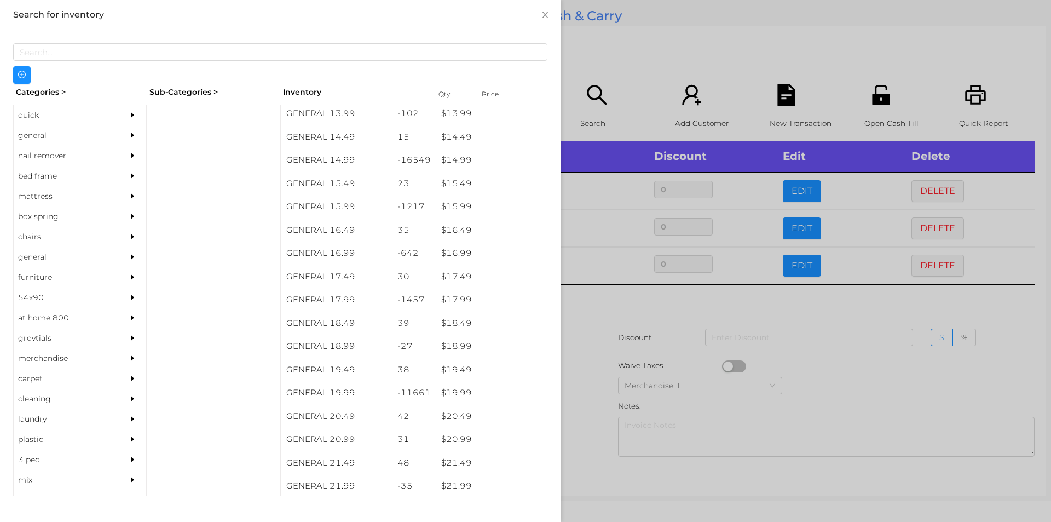
scroll to position [903, 0]
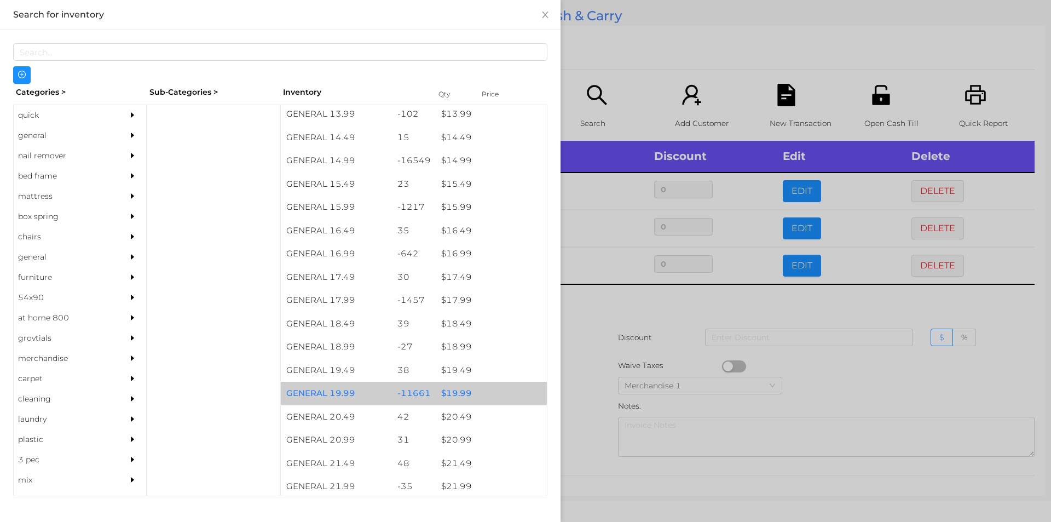
click at [459, 388] on div "$ 19.99" at bounding box center [491, 394] width 111 height 24
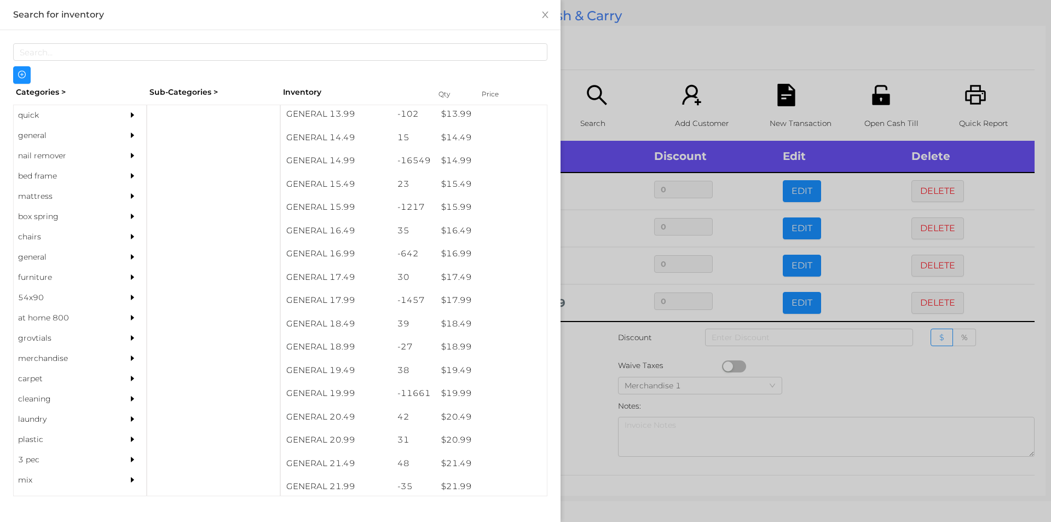
click at [592, 368] on div at bounding box center [525, 261] width 1051 height 522
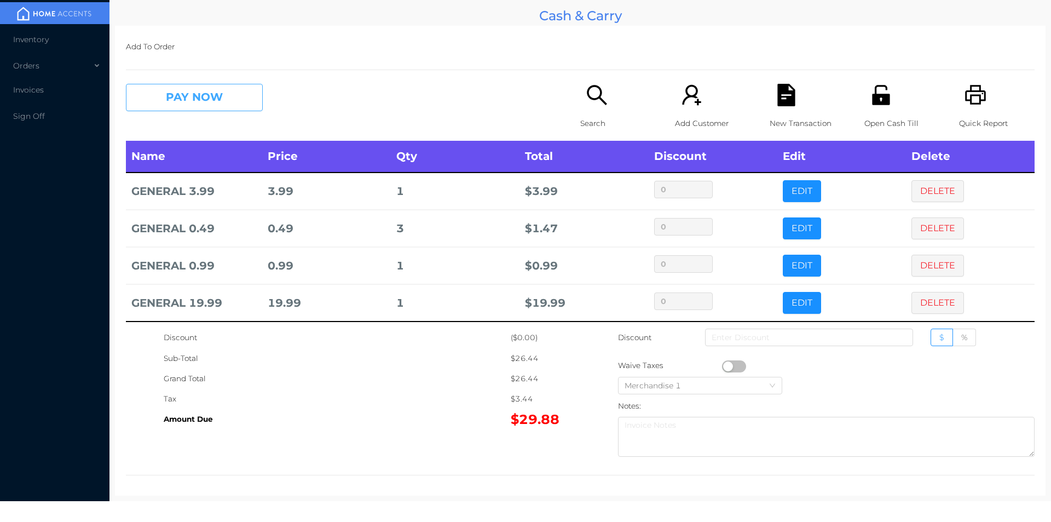
click at [174, 97] on button "PAY NOW" at bounding box center [194, 97] width 137 height 27
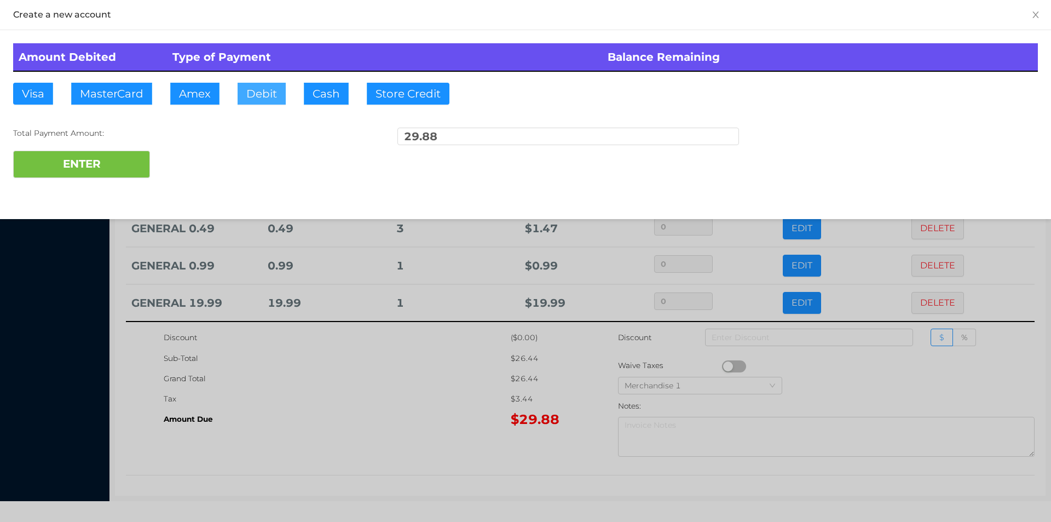
click at [258, 95] on button "Debit" at bounding box center [262, 94] width 48 height 22
click at [117, 169] on button "ENTER" at bounding box center [81, 164] width 137 height 27
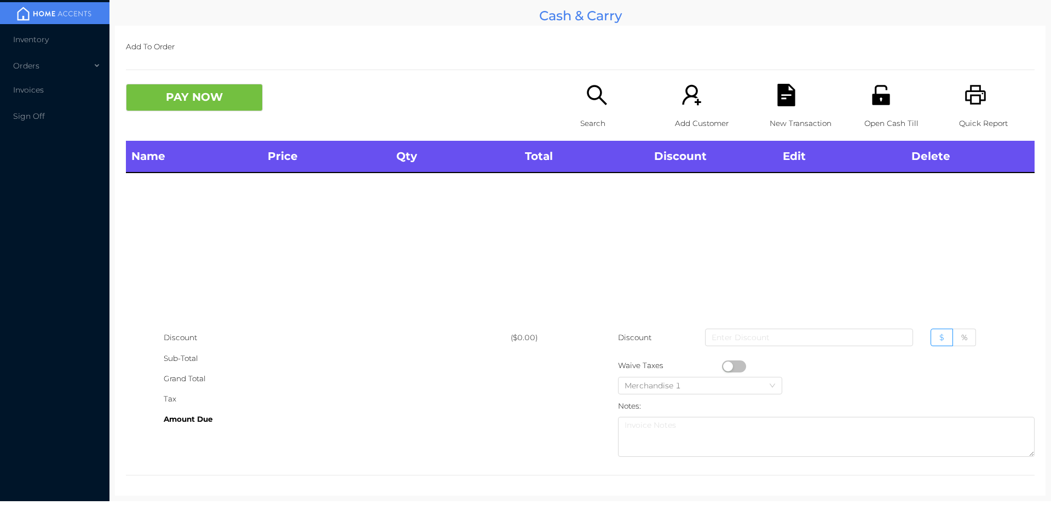
click at [581, 122] on p "Search" at bounding box center [618, 123] width 76 height 20
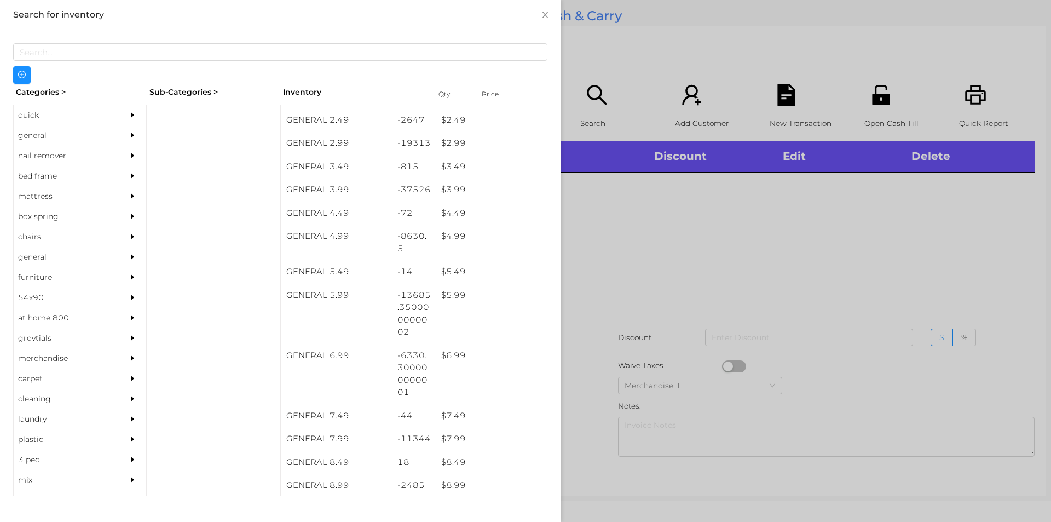
scroll to position [324, 0]
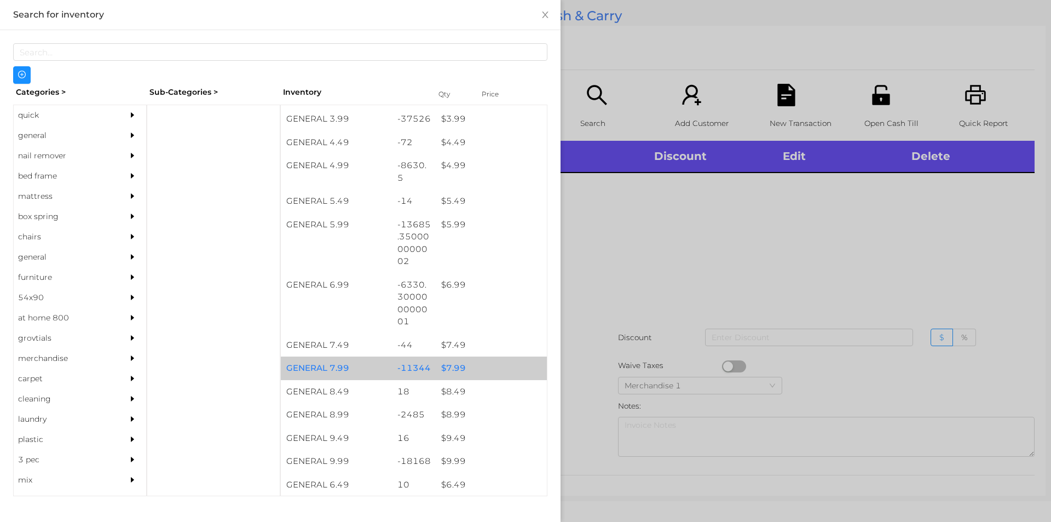
click at [448, 368] on div "$ 7.99" at bounding box center [491, 368] width 111 height 24
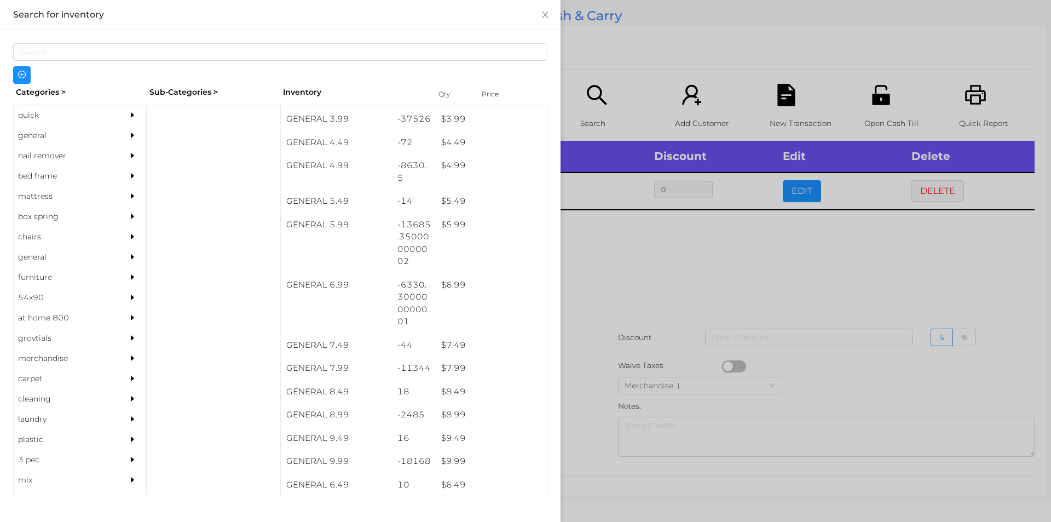
click at [590, 354] on div at bounding box center [525, 261] width 1051 height 522
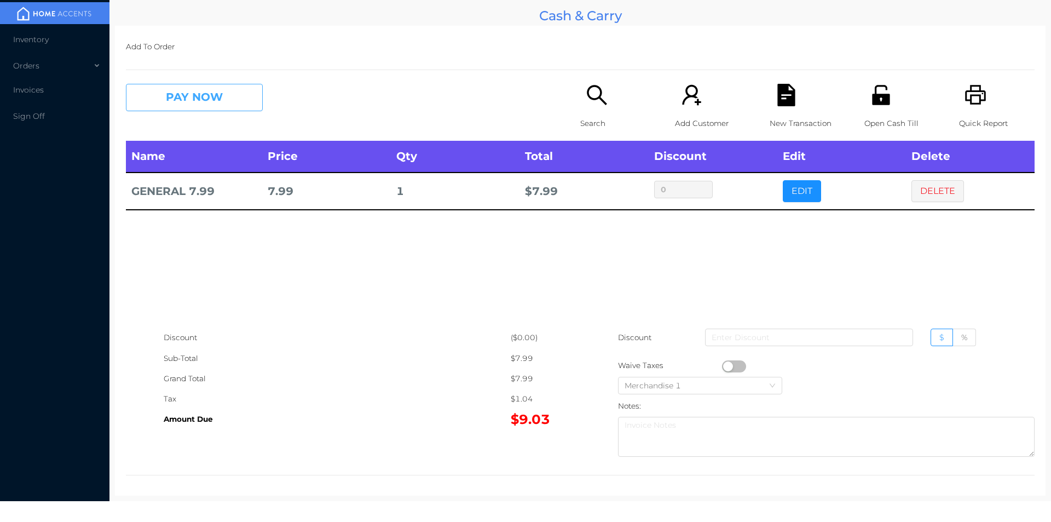
click at [186, 98] on button "PAY NOW" at bounding box center [194, 97] width 137 height 27
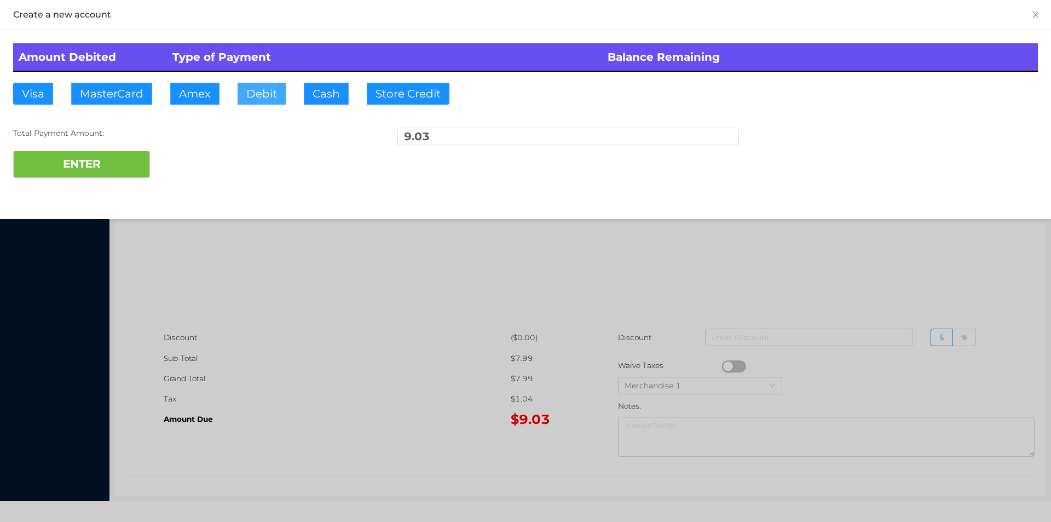
click at [258, 90] on button "Debit" at bounding box center [262, 94] width 48 height 22
click at [90, 159] on button "ENTER" at bounding box center [81, 164] width 137 height 27
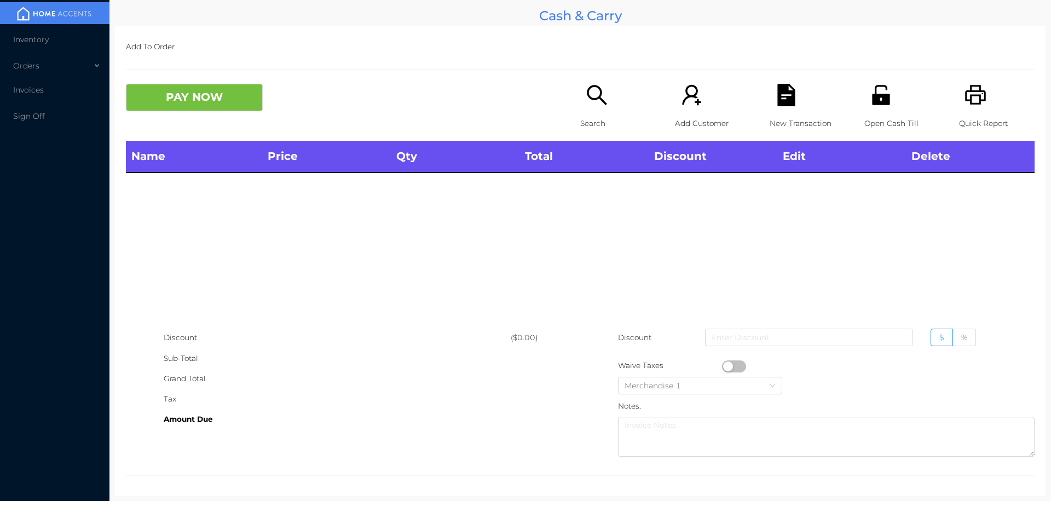
click at [593, 100] on icon "icon: search" at bounding box center [597, 95] width 22 height 22
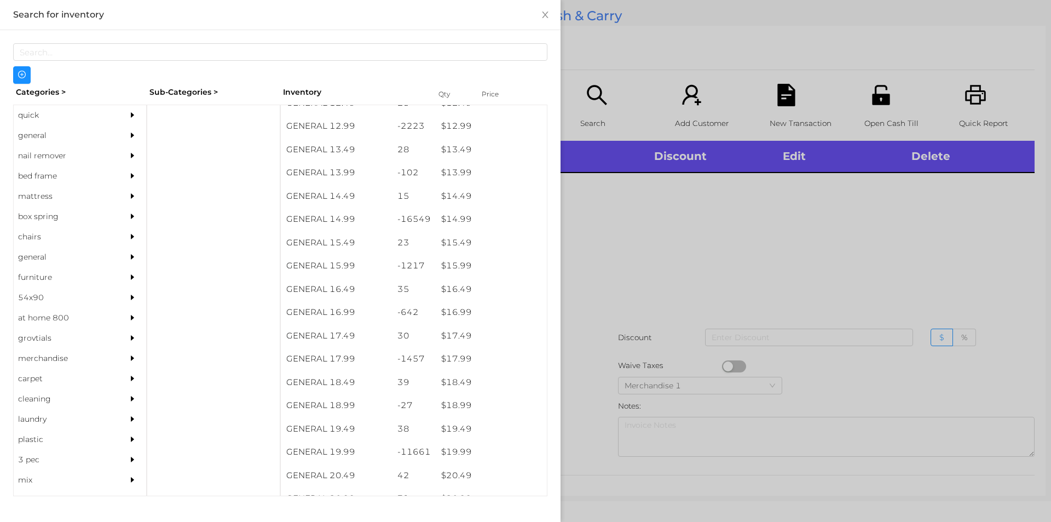
scroll to position [845, 0]
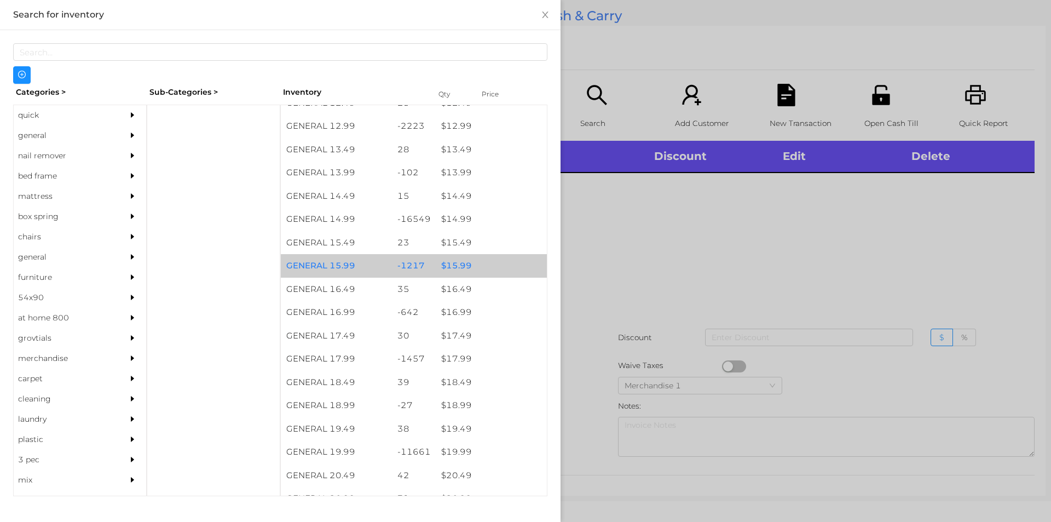
click at [451, 267] on div "$ 15.99" at bounding box center [491, 266] width 111 height 24
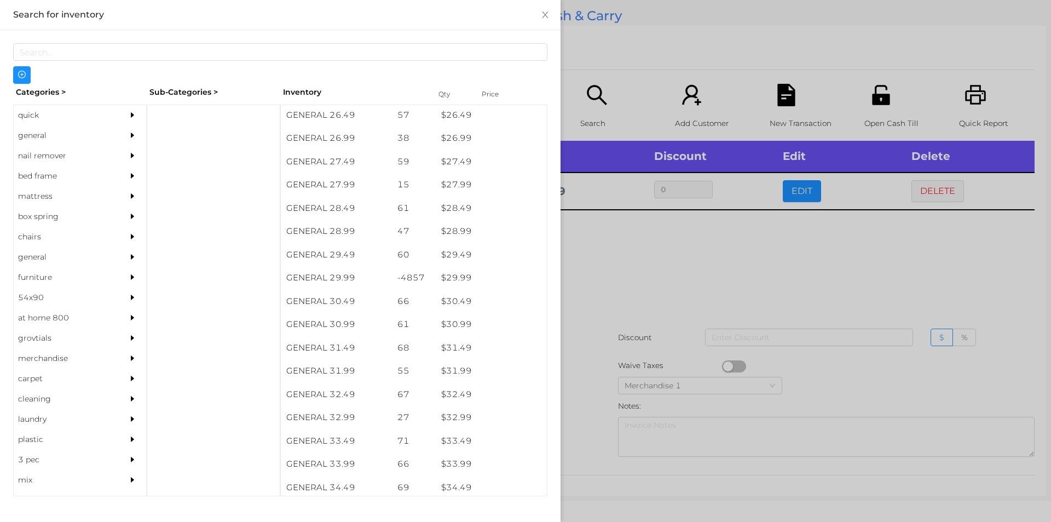
scroll to position [1484, 0]
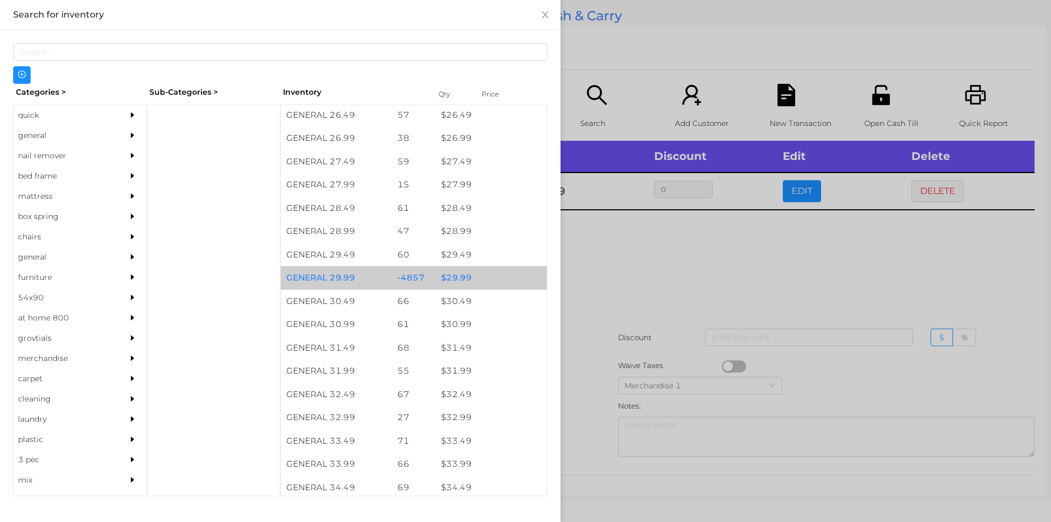
click at [455, 274] on div "$ 29.99" at bounding box center [491, 278] width 111 height 24
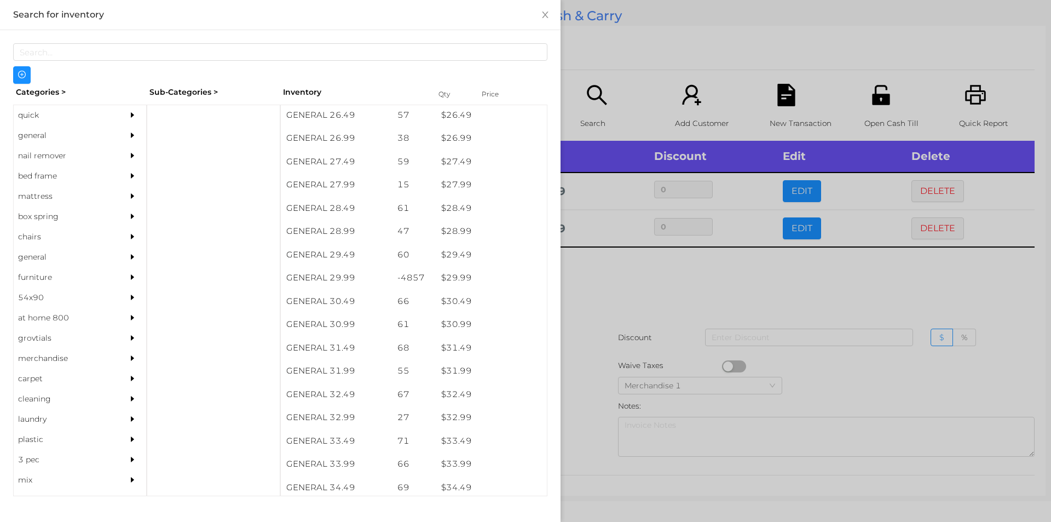
click at [639, 290] on div at bounding box center [525, 261] width 1051 height 522
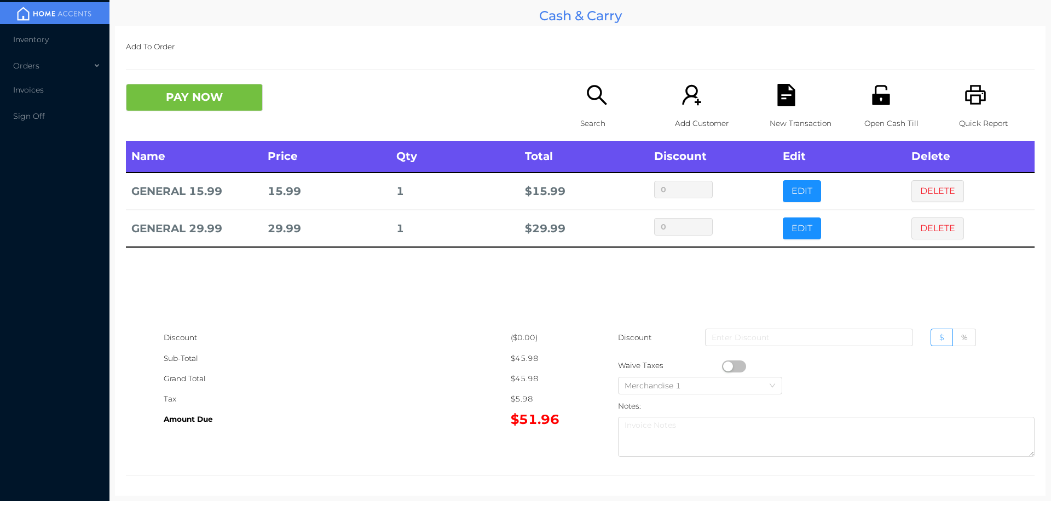
click at [596, 116] on p "Search" at bounding box center [618, 123] width 76 height 20
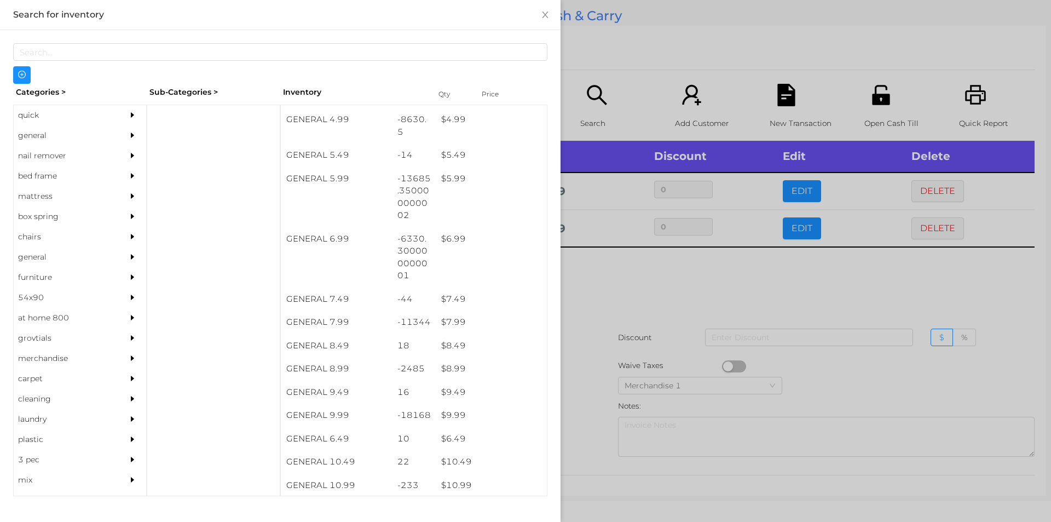
scroll to position [377, 0]
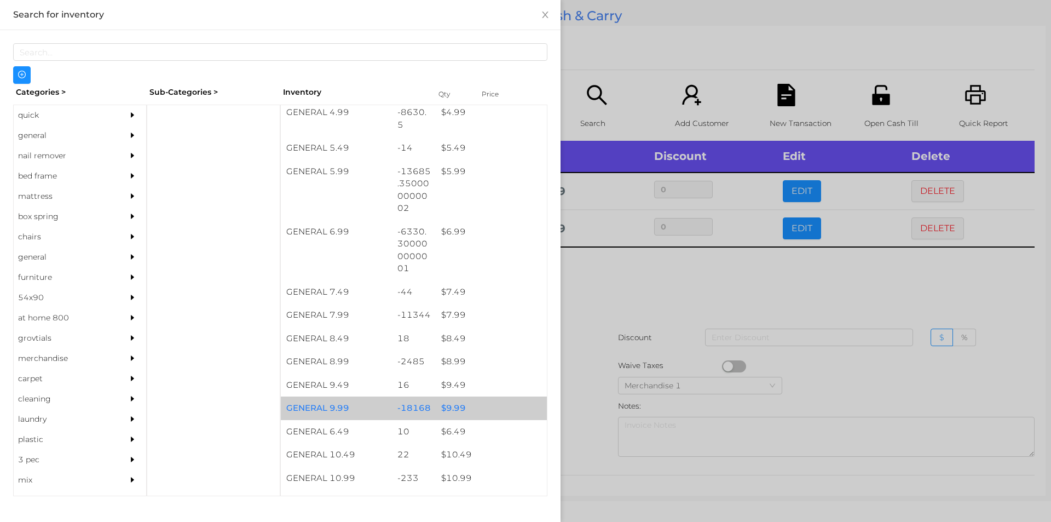
click at [448, 411] on div "$ 9.99" at bounding box center [491, 408] width 111 height 24
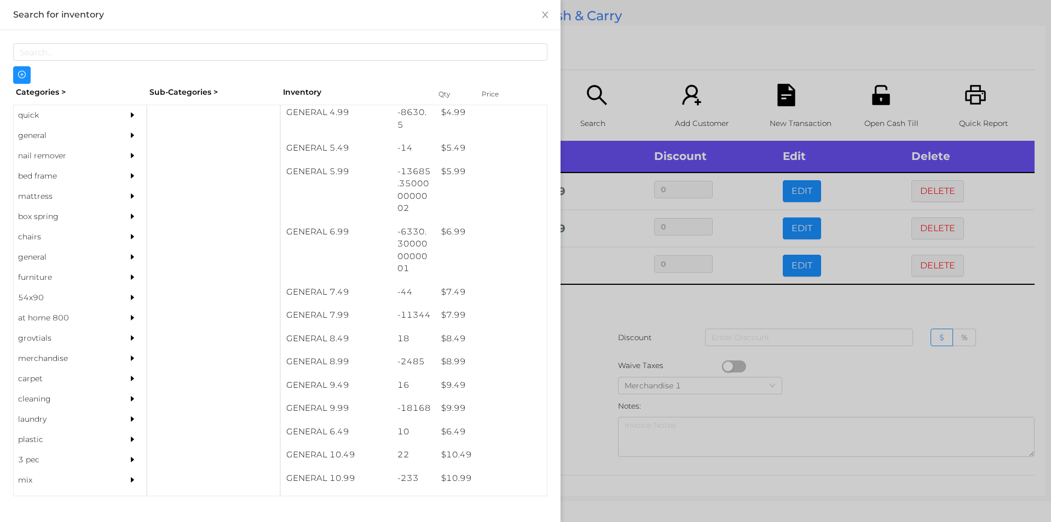
click at [599, 391] on div at bounding box center [525, 261] width 1051 height 522
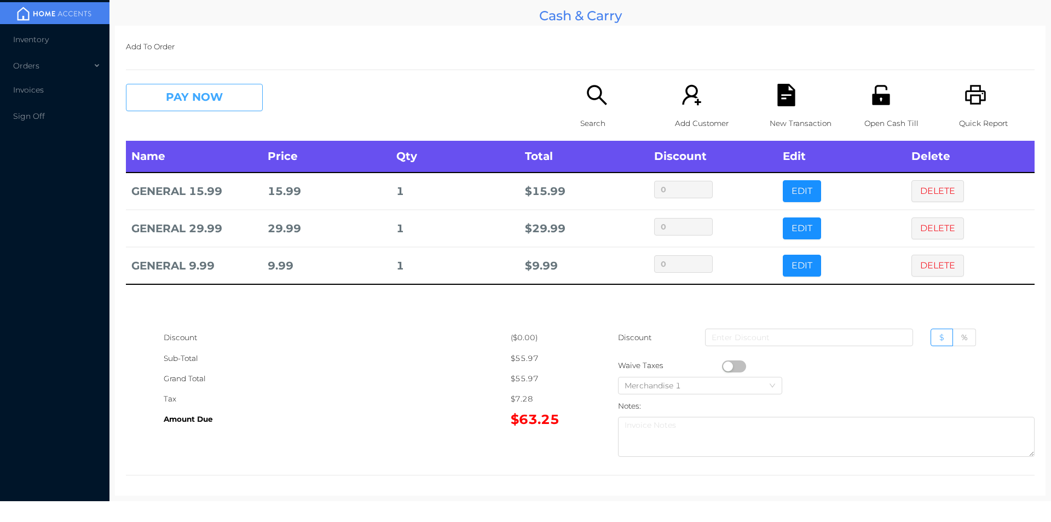
click at [176, 104] on button "PAY NOW" at bounding box center [194, 97] width 137 height 27
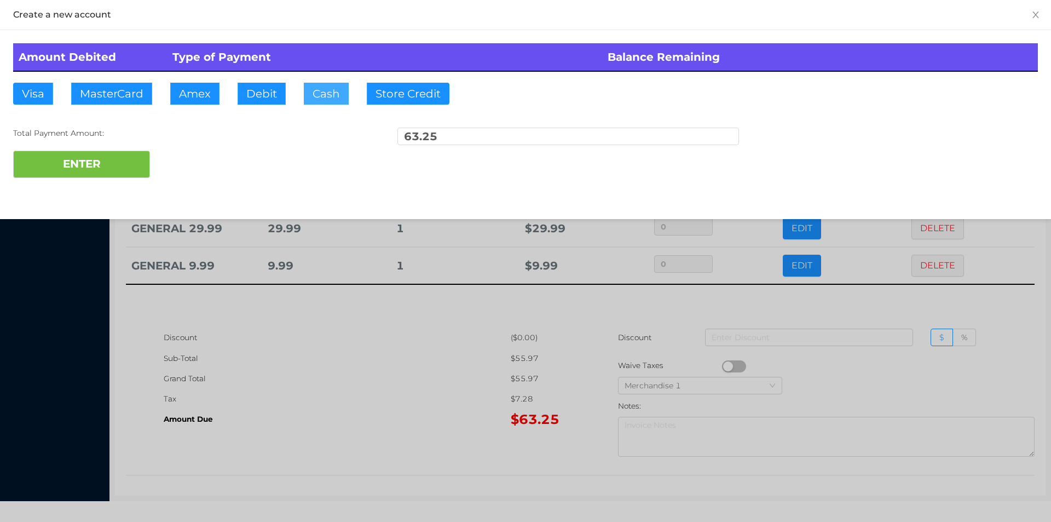
click at [310, 98] on button "Cash" at bounding box center [326, 94] width 45 height 22
type input "65."
click at [107, 168] on button "ENTER" at bounding box center [81, 164] width 137 height 27
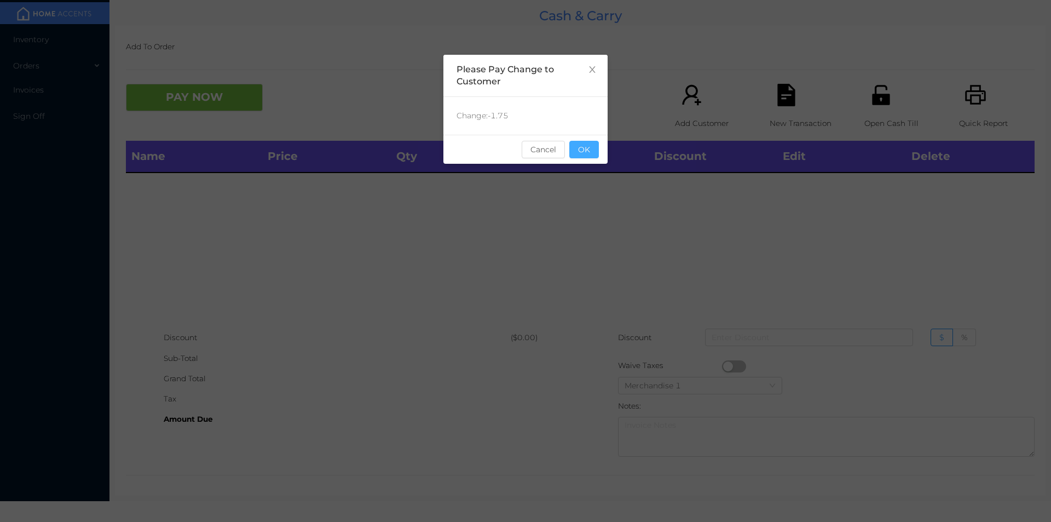
click at [585, 149] on button "OK" at bounding box center [584, 150] width 30 height 18
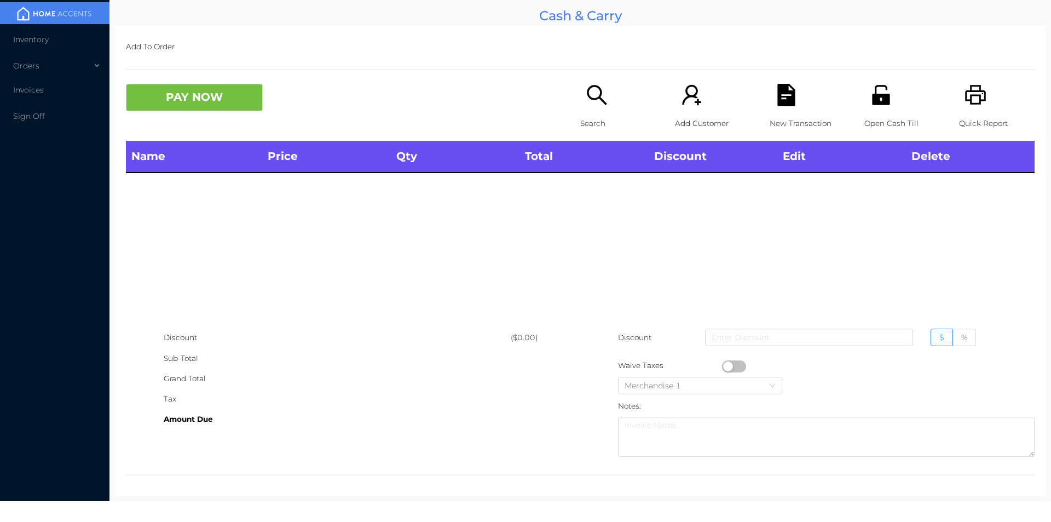
click at [592, 91] on icon "icon: search" at bounding box center [597, 95] width 22 height 22
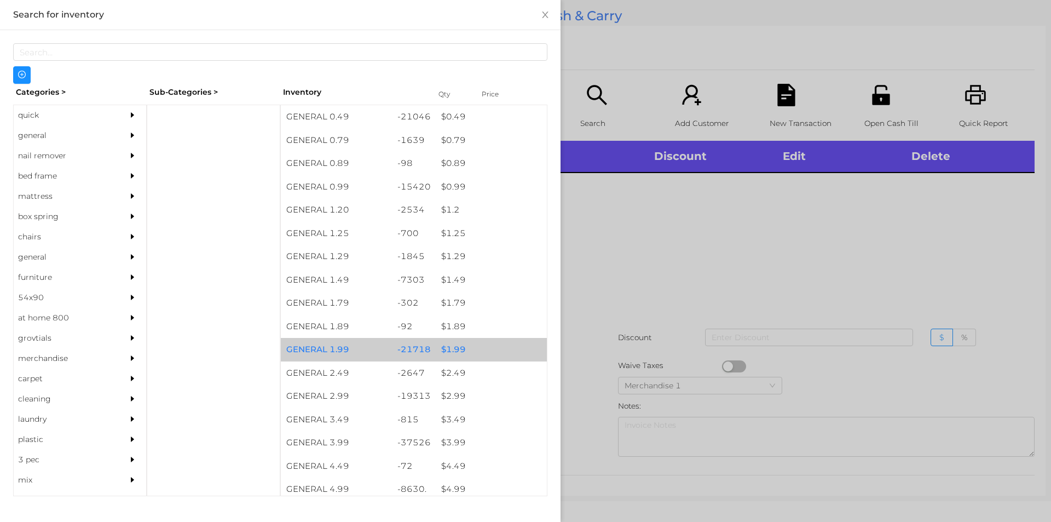
click at [458, 349] on div "$ 1.99" at bounding box center [491, 350] width 111 height 24
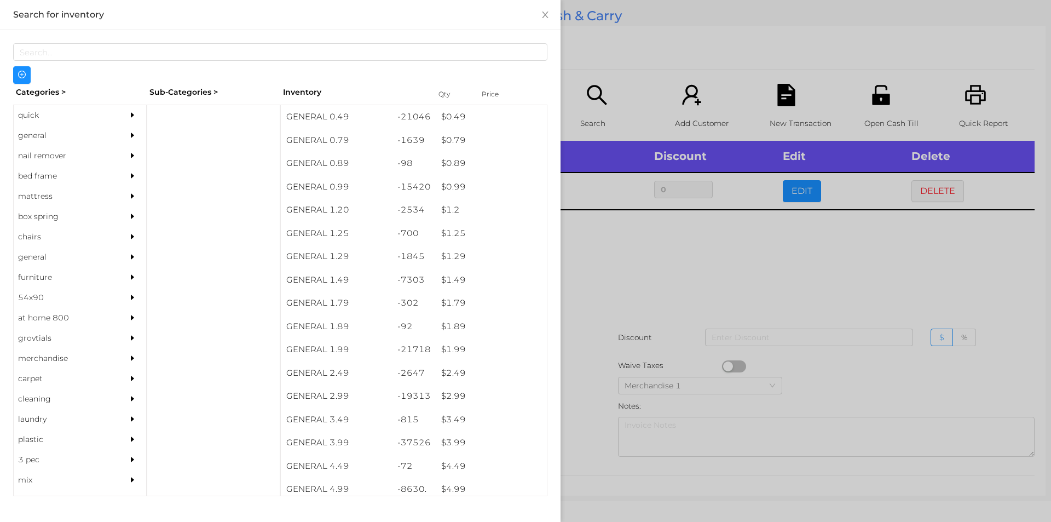
click at [605, 308] on div at bounding box center [525, 261] width 1051 height 522
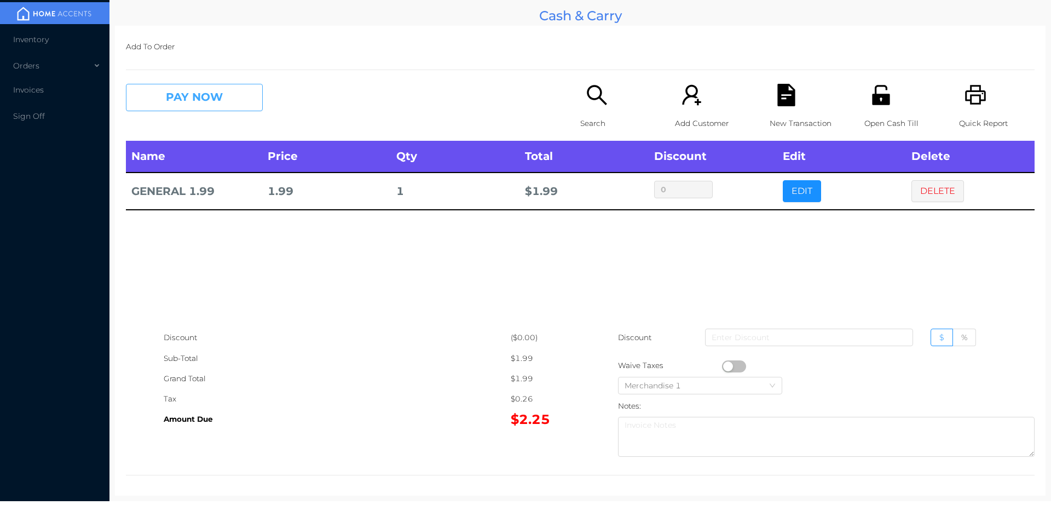
click at [228, 99] on button "PAY NOW" at bounding box center [194, 97] width 137 height 27
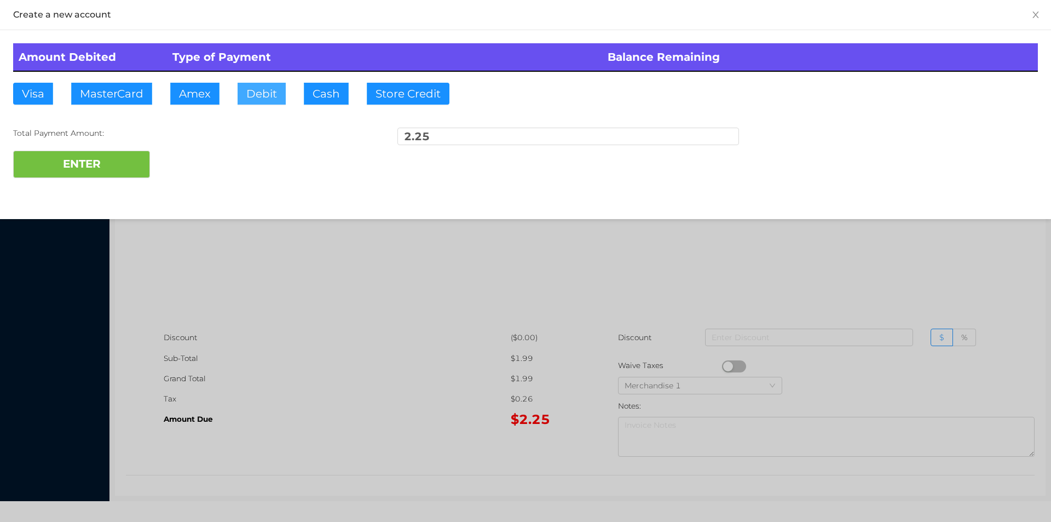
click at [256, 99] on button "Debit" at bounding box center [262, 94] width 48 height 22
click at [122, 166] on button "ENTER" at bounding box center [81, 164] width 137 height 27
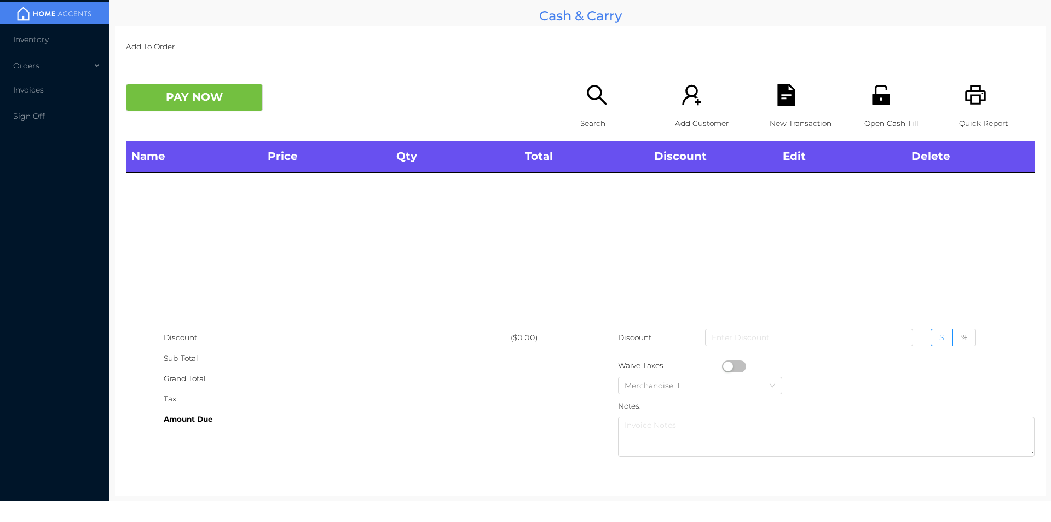
click at [870, 119] on p "Open Cash Till" at bounding box center [902, 123] width 76 height 20
click at [593, 93] on icon "icon: search" at bounding box center [597, 95] width 22 height 22
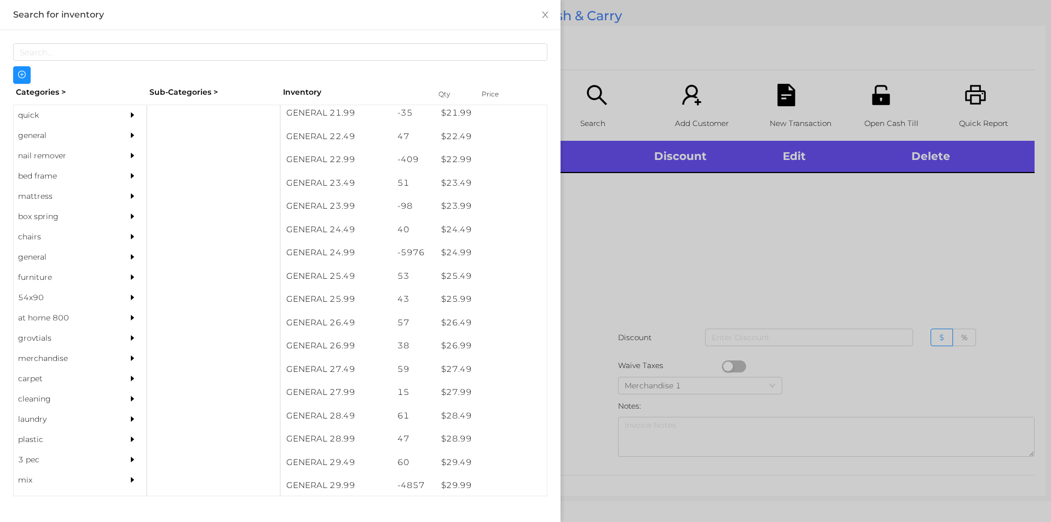
scroll to position [1280, 0]
click at [448, 249] on div "$ 24.99" at bounding box center [491, 250] width 111 height 24
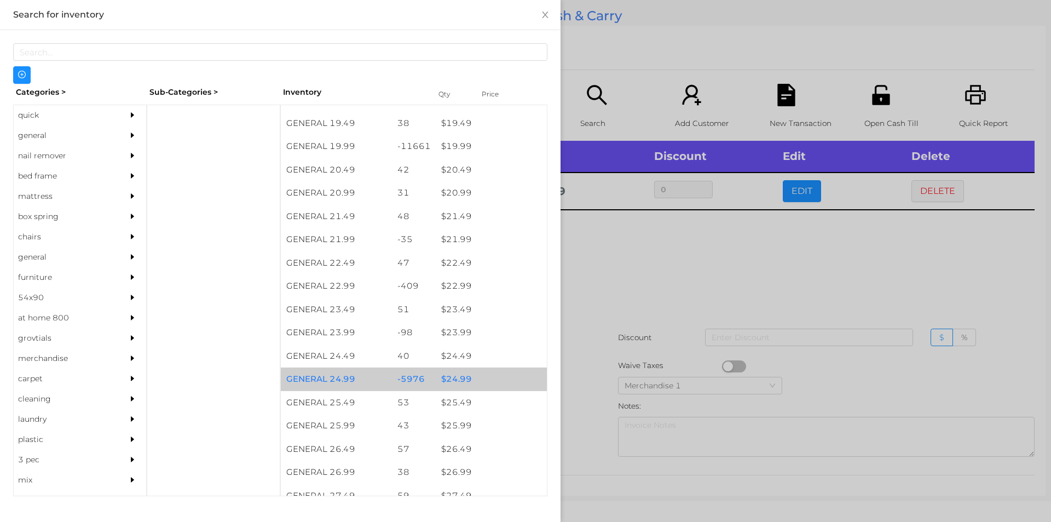
scroll to position [1150, 0]
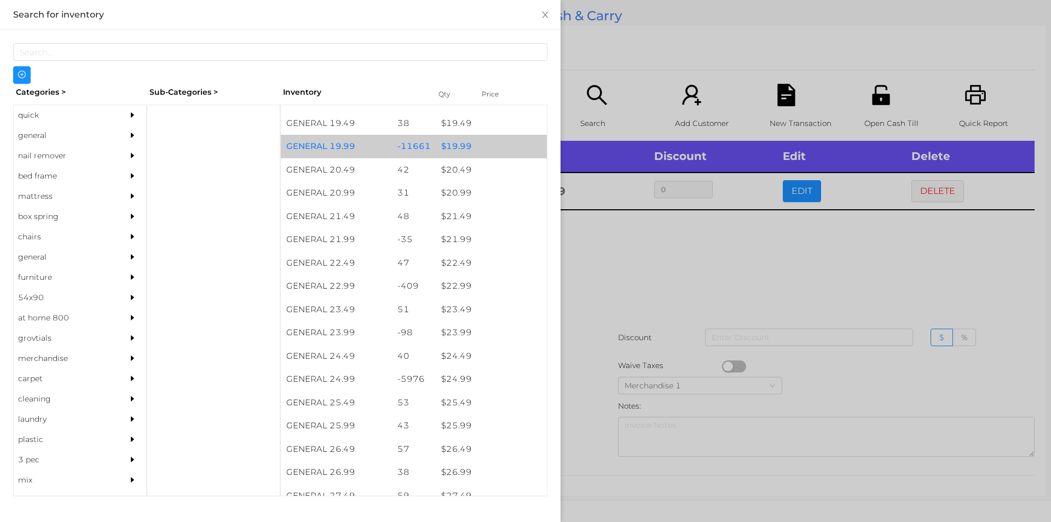
click at [456, 147] on div "$ 19.99" at bounding box center [491, 147] width 111 height 24
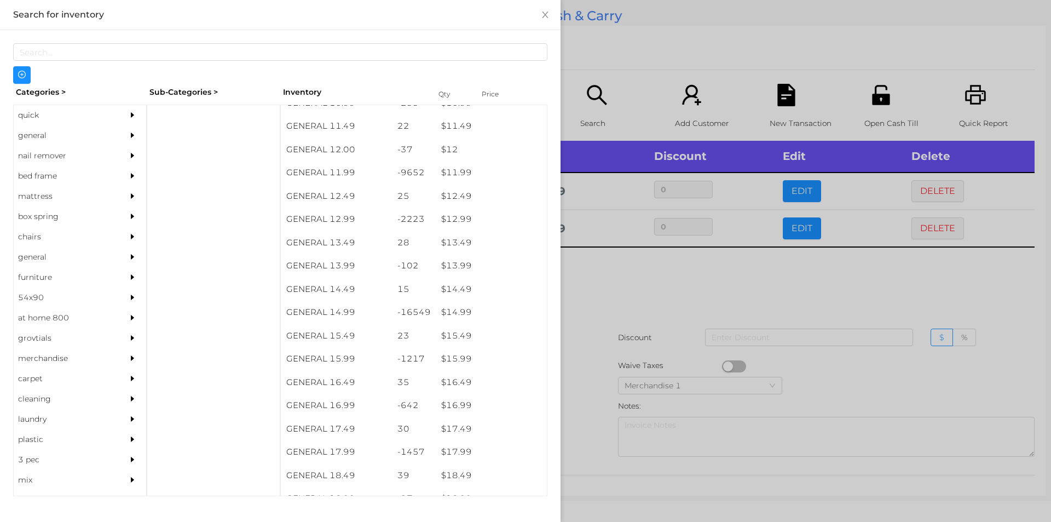
scroll to position [749, 0]
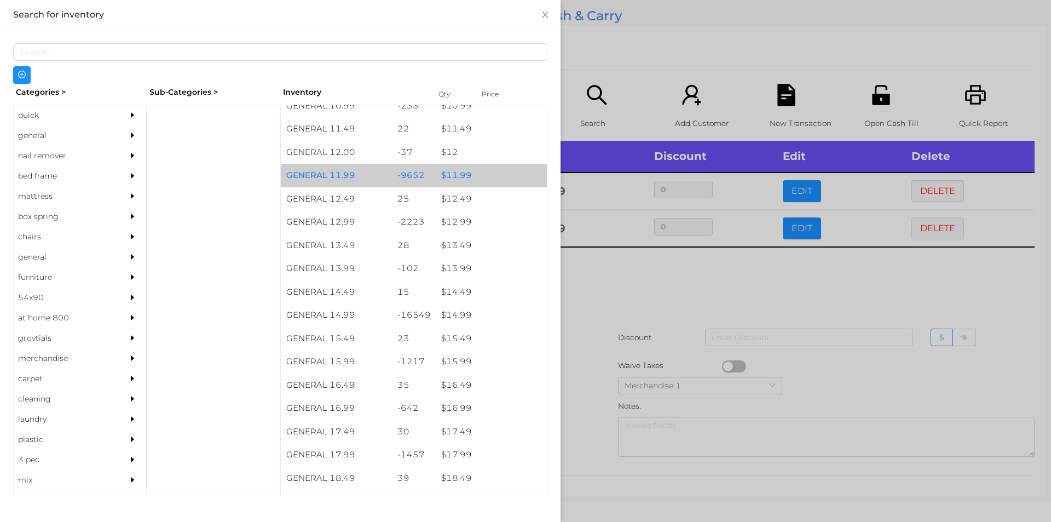
click at [450, 176] on div "$ 11.99" at bounding box center [491, 176] width 111 height 24
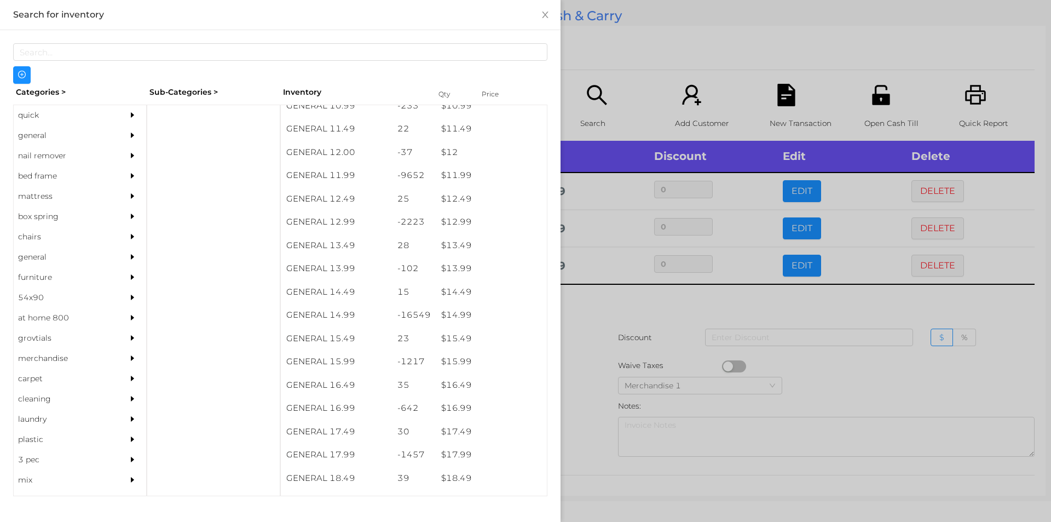
click at [598, 313] on div at bounding box center [525, 261] width 1051 height 522
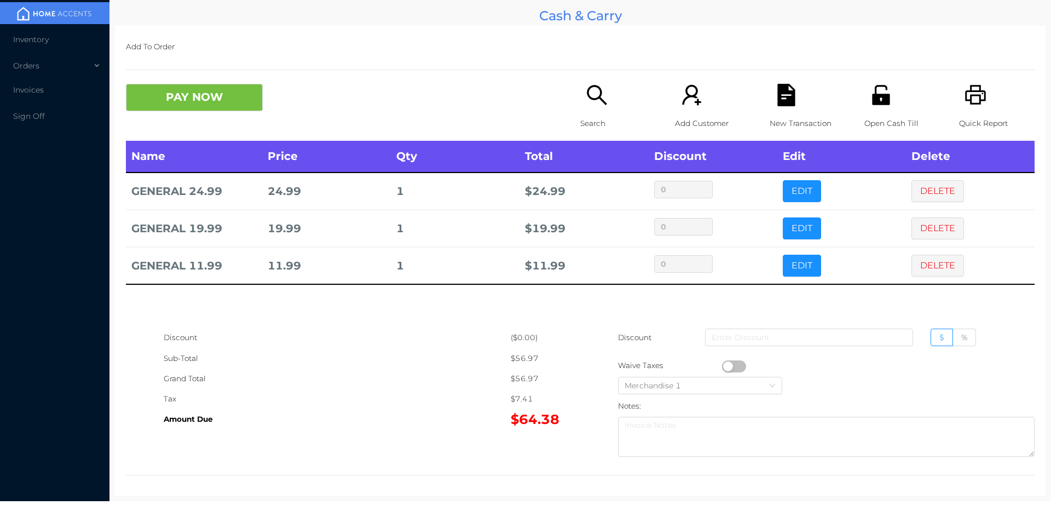
click at [204, 106] on button "PAY NOW" at bounding box center [194, 97] width 137 height 27
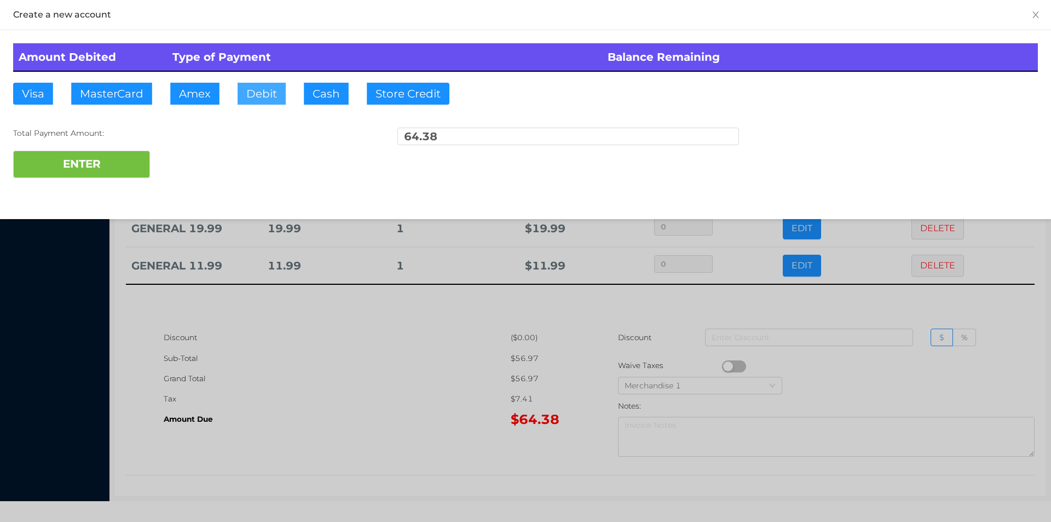
click at [268, 91] on button "Debit" at bounding box center [262, 94] width 48 height 22
click at [118, 168] on button "ENTER" at bounding box center [81, 164] width 137 height 27
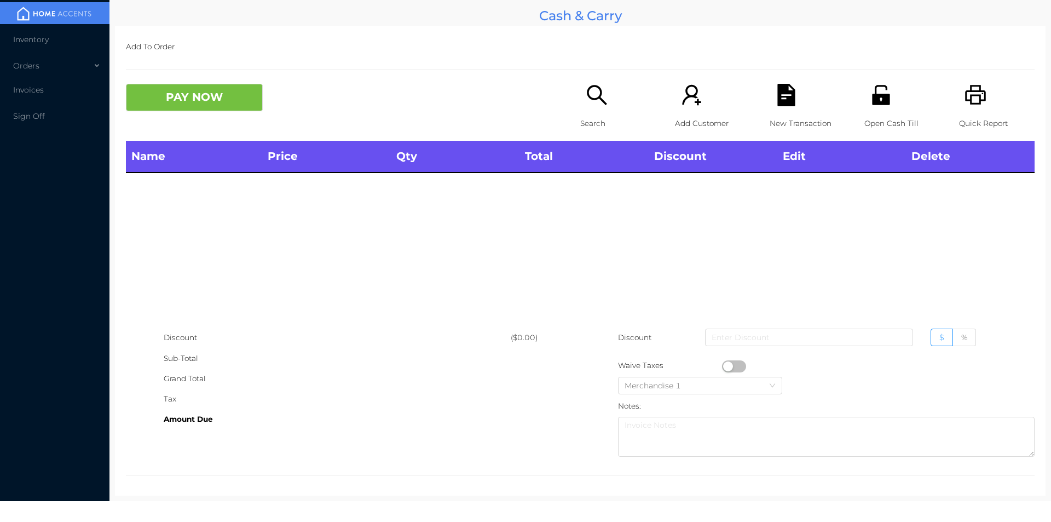
click at [587, 96] on icon "icon: search" at bounding box center [597, 95] width 20 height 20
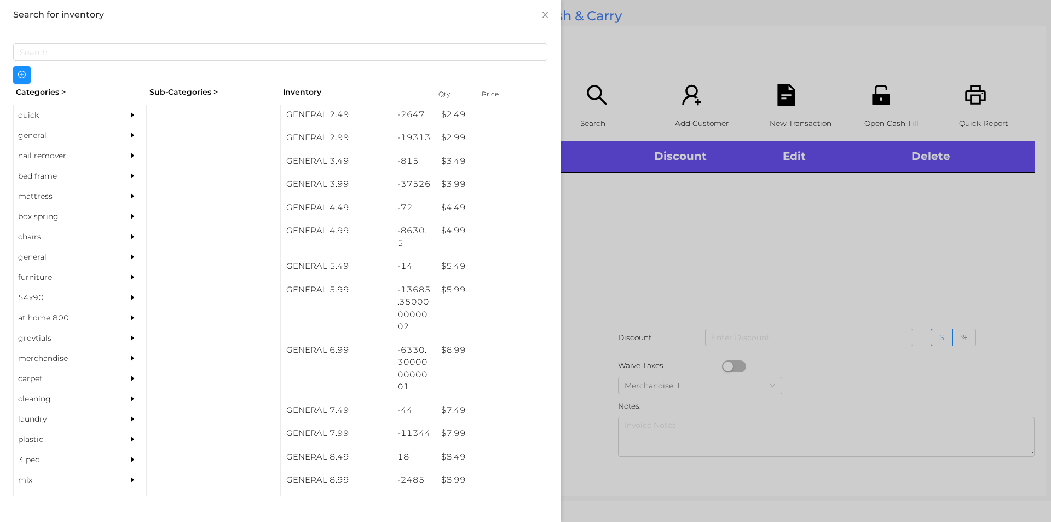
scroll to position [257, 0]
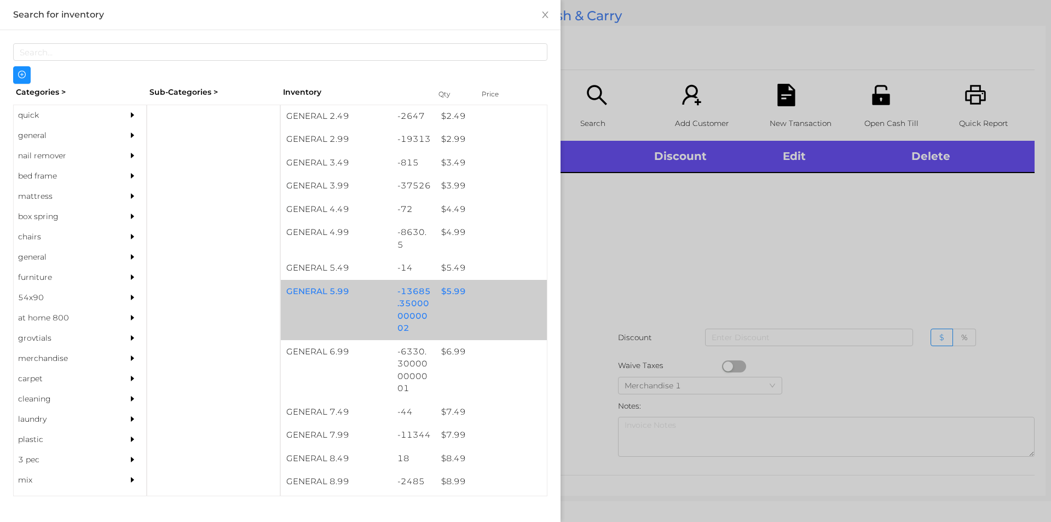
click at [454, 291] on div "$ 5.99" at bounding box center [491, 292] width 111 height 24
click at [439, 288] on div "$ 5.99" at bounding box center [491, 292] width 111 height 24
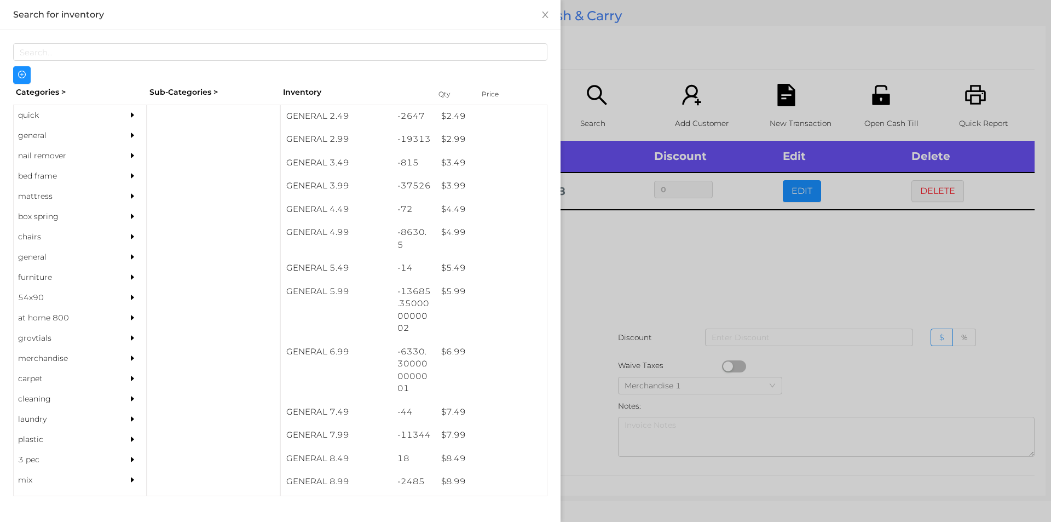
click at [678, 235] on div at bounding box center [525, 261] width 1051 height 522
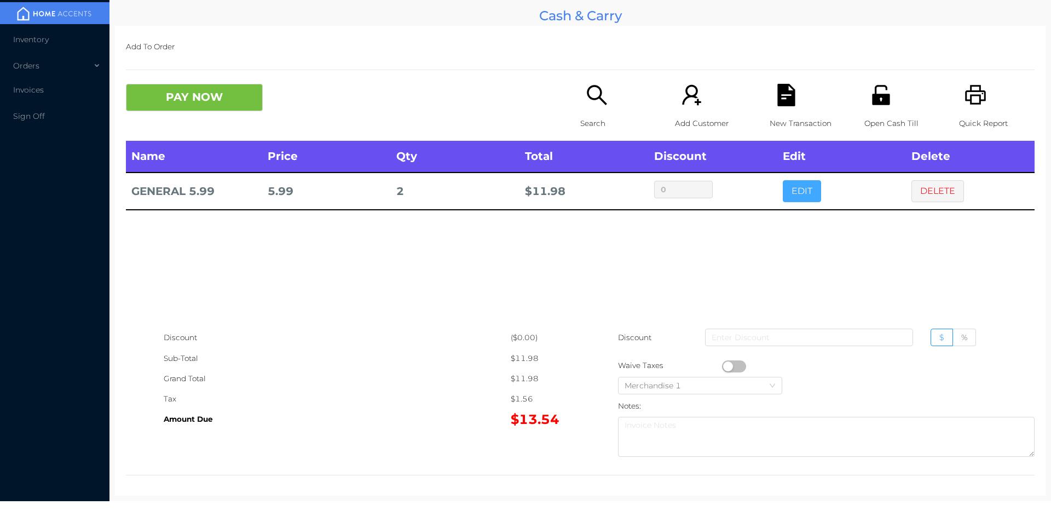
click at [794, 183] on button "EDIT" at bounding box center [802, 191] width 38 height 22
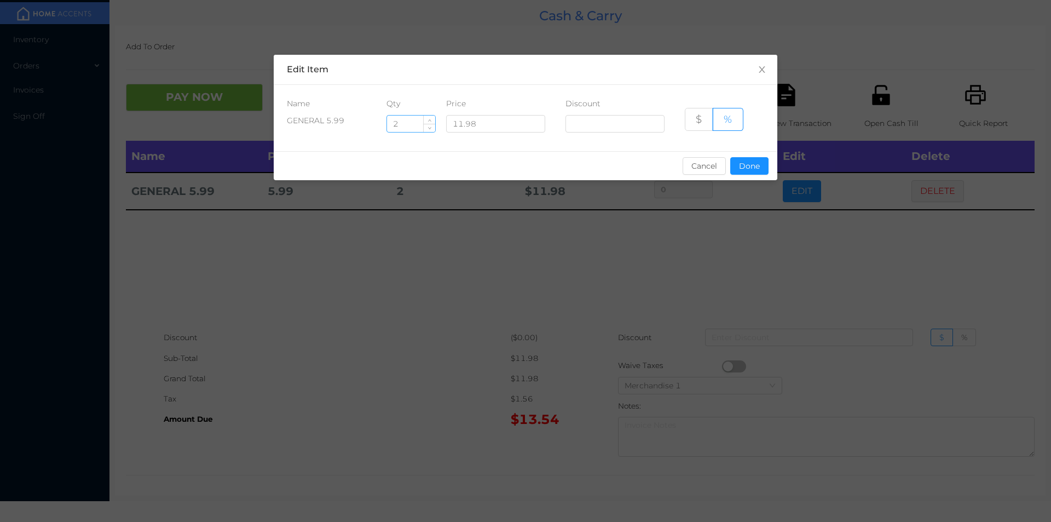
click at [414, 123] on input "2" at bounding box center [411, 124] width 48 height 16
type input "2.5"
click at [749, 165] on button "Done" at bounding box center [749, 166] width 38 height 18
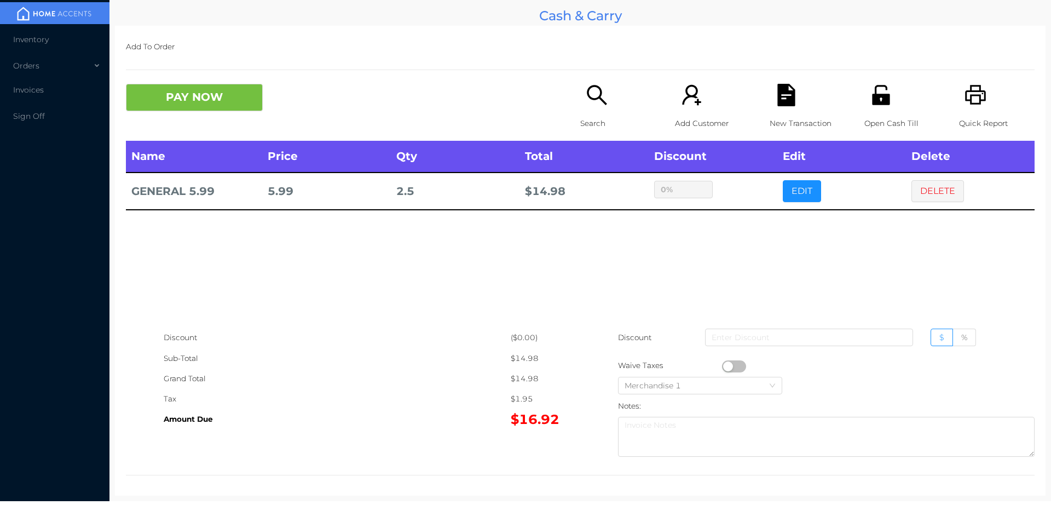
click at [744, 213] on div "sentinelStart Edit Item Name Qty Price Discount GENERAL 5.99 2.5 11.98 $ % Canc…" at bounding box center [525, 261] width 1051 height 522
click at [214, 102] on button "PAY NOW" at bounding box center [194, 97] width 137 height 27
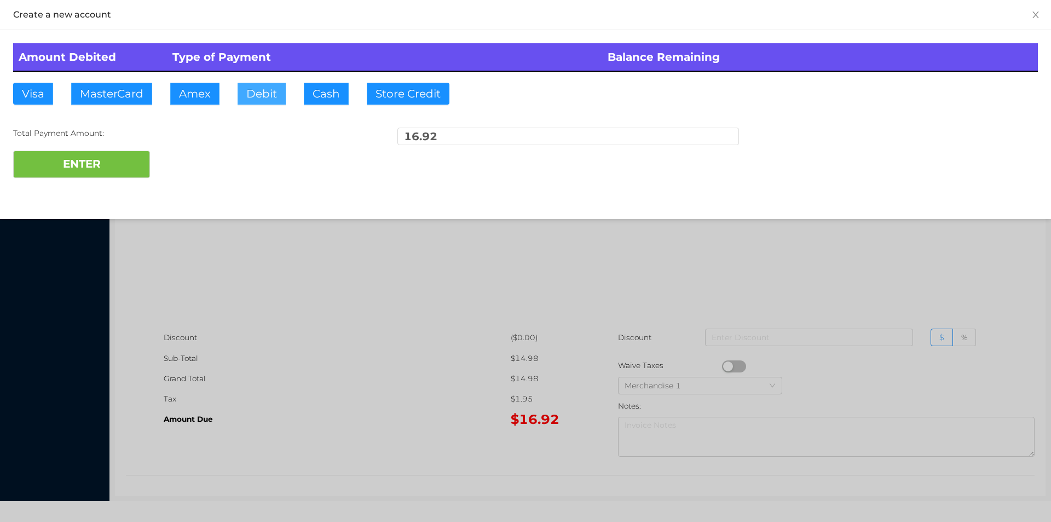
click at [257, 97] on button "Debit" at bounding box center [262, 94] width 48 height 22
click at [120, 156] on button "ENTER" at bounding box center [81, 164] width 137 height 27
type input "0"
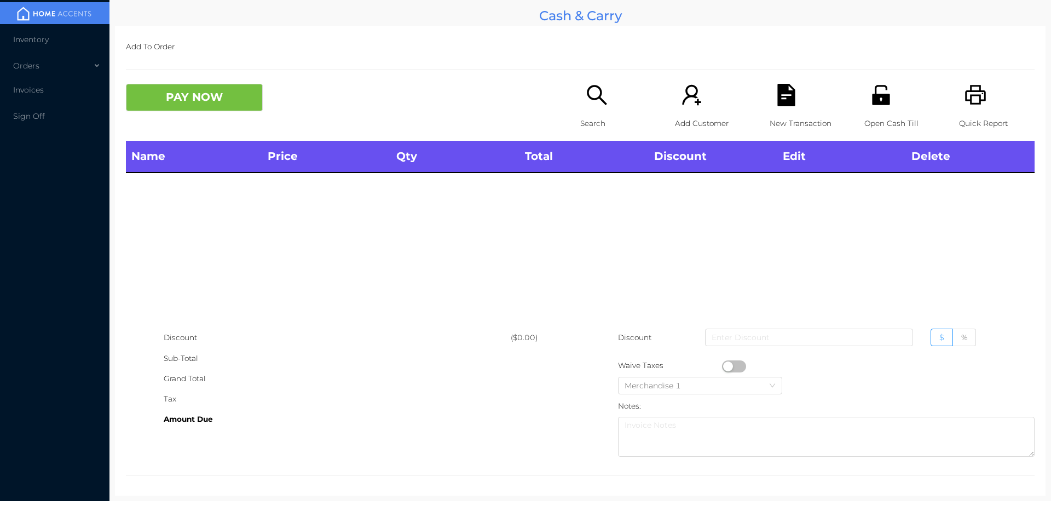
click at [887, 107] on div "Open Cash Till" at bounding box center [902, 112] width 76 height 57
click at [872, 113] on p "Open Cash Till" at bounding box center [902, 123] width 76 height 20
click at [596, 114] on p "Search" at bounding box center [618, 123] width 76 height 20
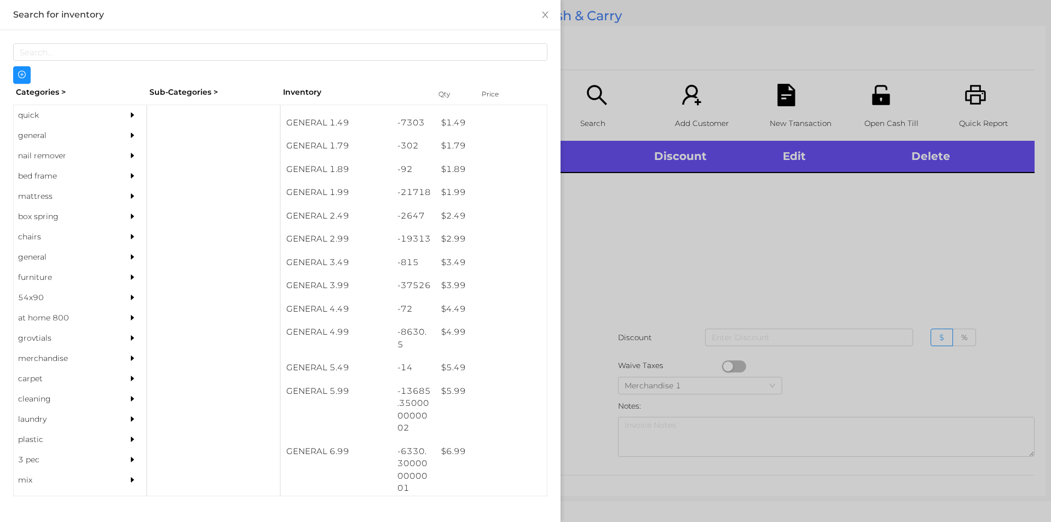
scroll to position [157, 0]
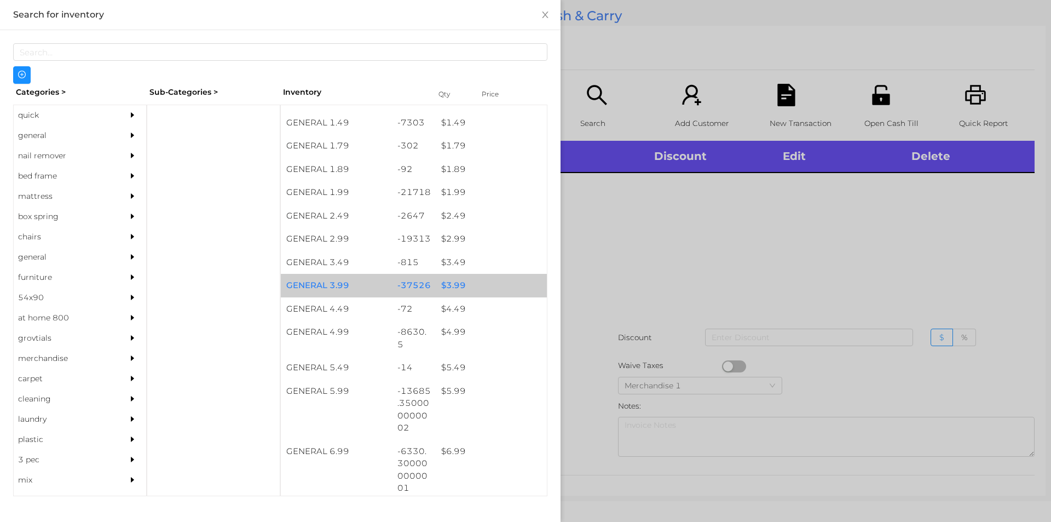
click at [449, 283] on div "$ 3.99" at bounding box center [491, 286] width 111 height 24
click at [454, 281] on div "$ 3.99" at bounding box center [491, 286] width 111 height 24
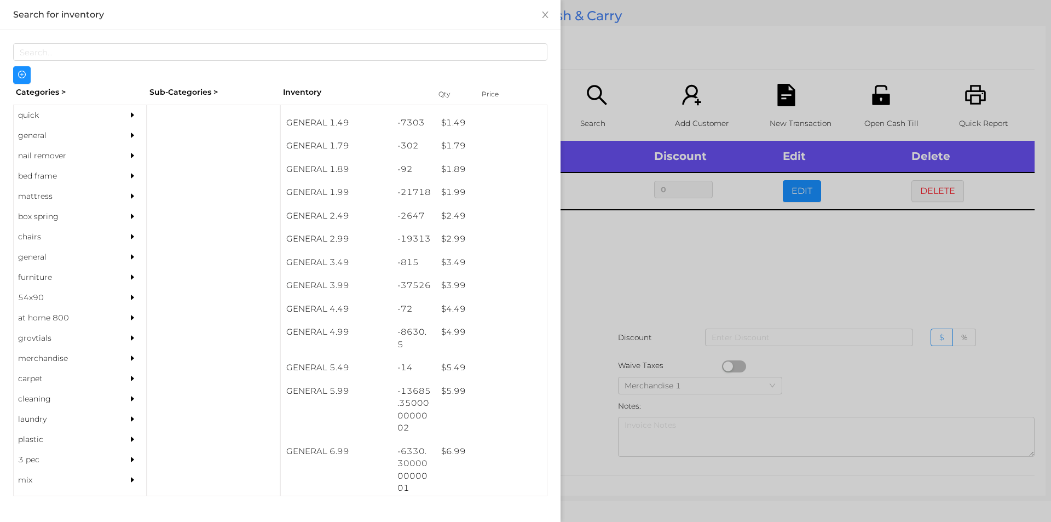
click at [624, 268] on div at bounding box center [525, 261] width 1051 height 522
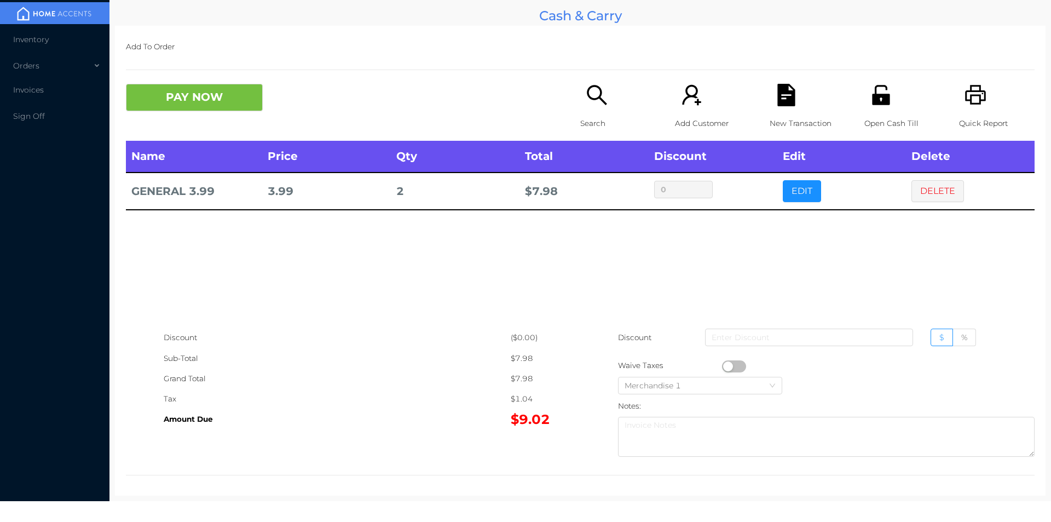
click at [580, 114] on p "Search" at bounding box center [618, 123] width 76 height 20
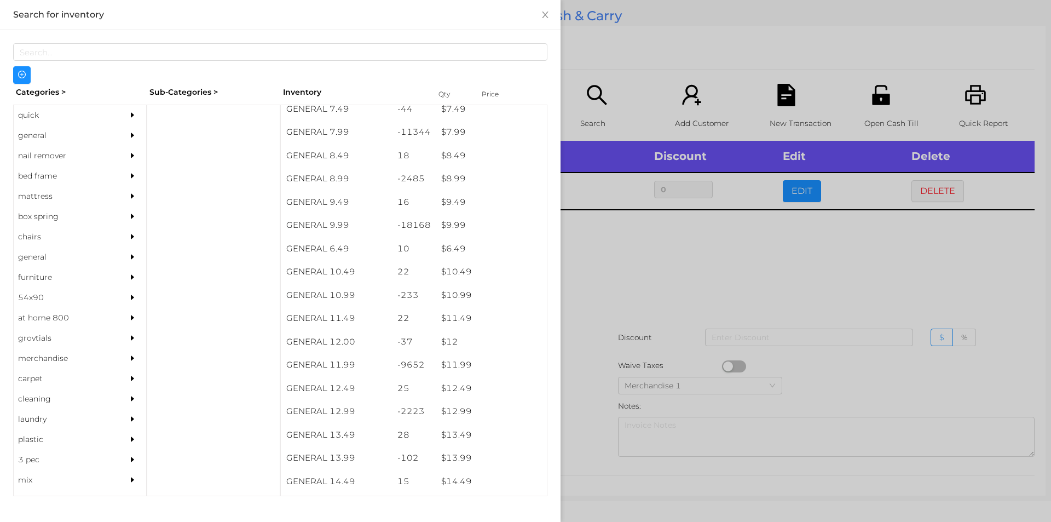
scroll to position [556, 0]
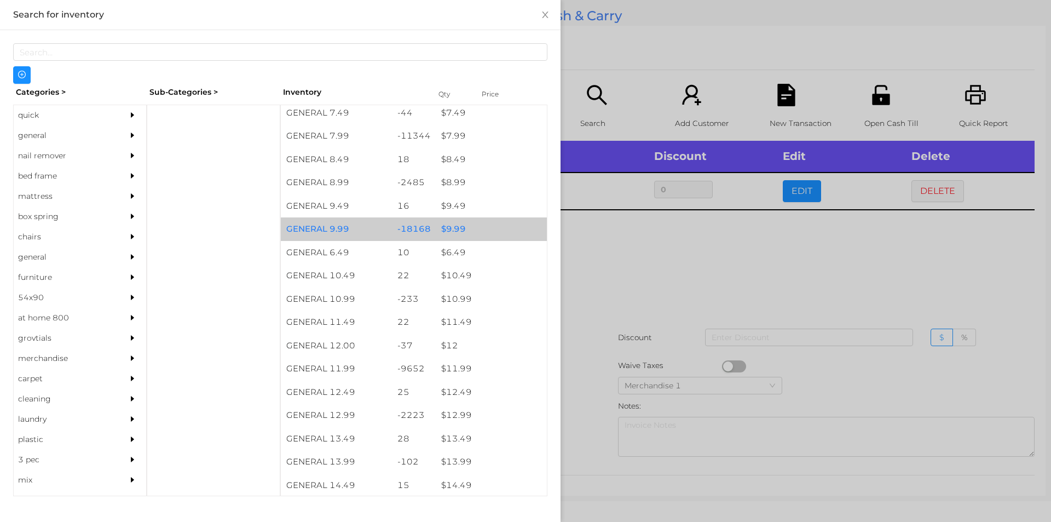
click at [447, 234] on div "$ 9.99" at bounding box center [491, 229] width 111 height 24
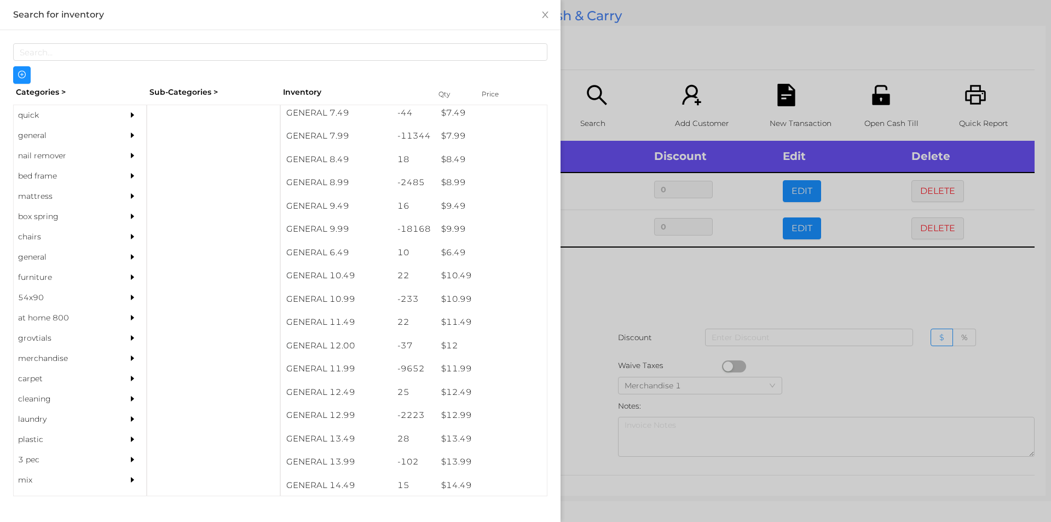
click at [604, 282] on div at bounding box center [525, 261] width 1051 height 522
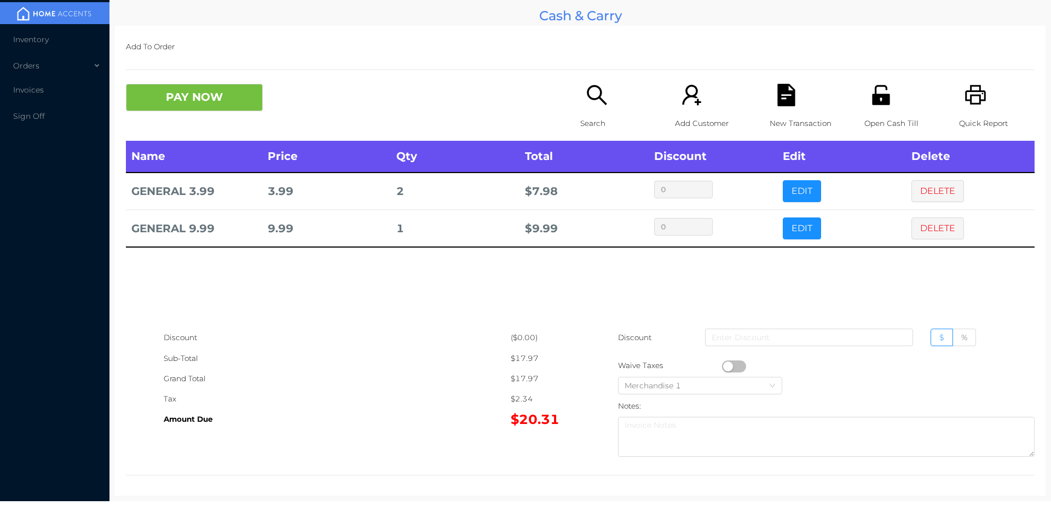
click at [580, 113] on p "Search" at bounding box center [618, 123] width 76 height 20
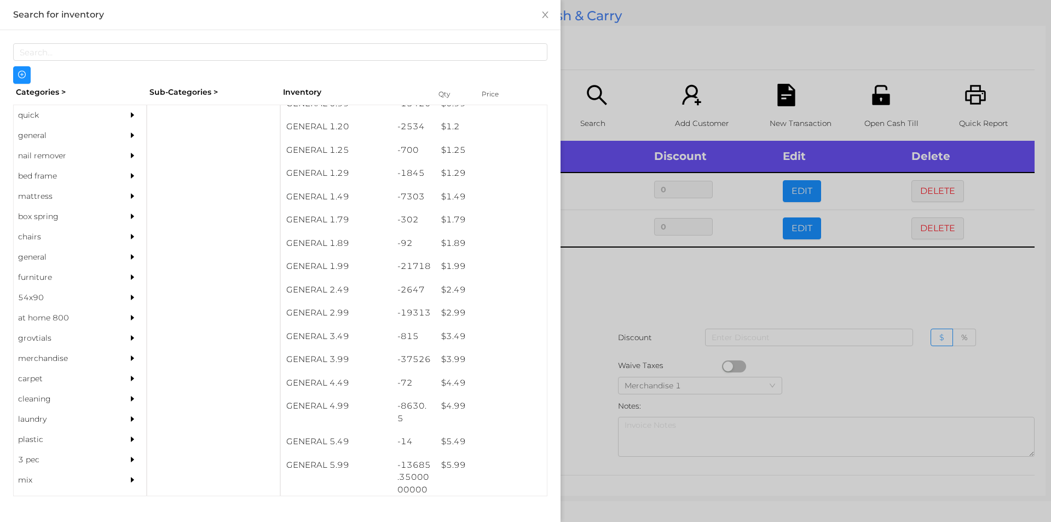
scroll to position [83, 0]
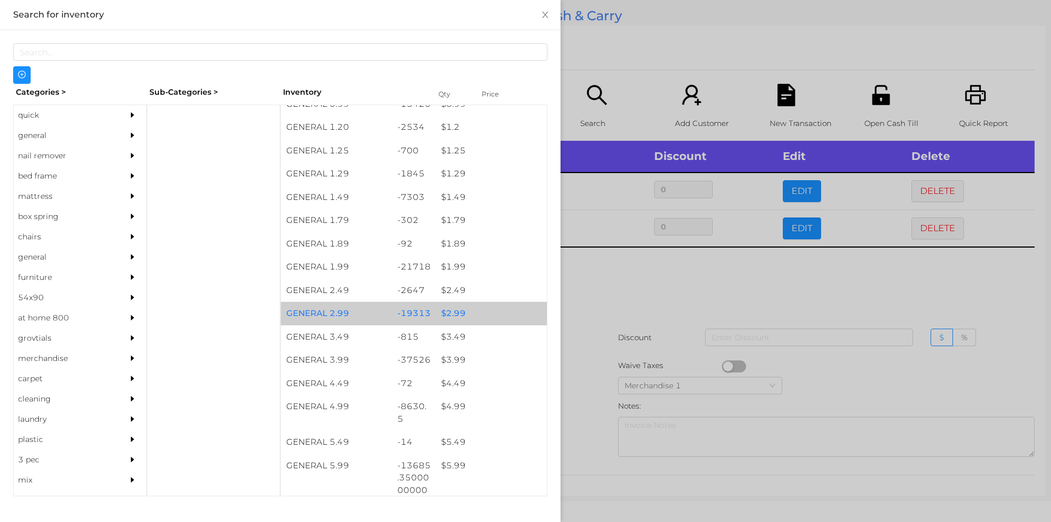
click at [448, 309] on div "$ 2.99" at bounding box center [491, 314] width 111 height 24
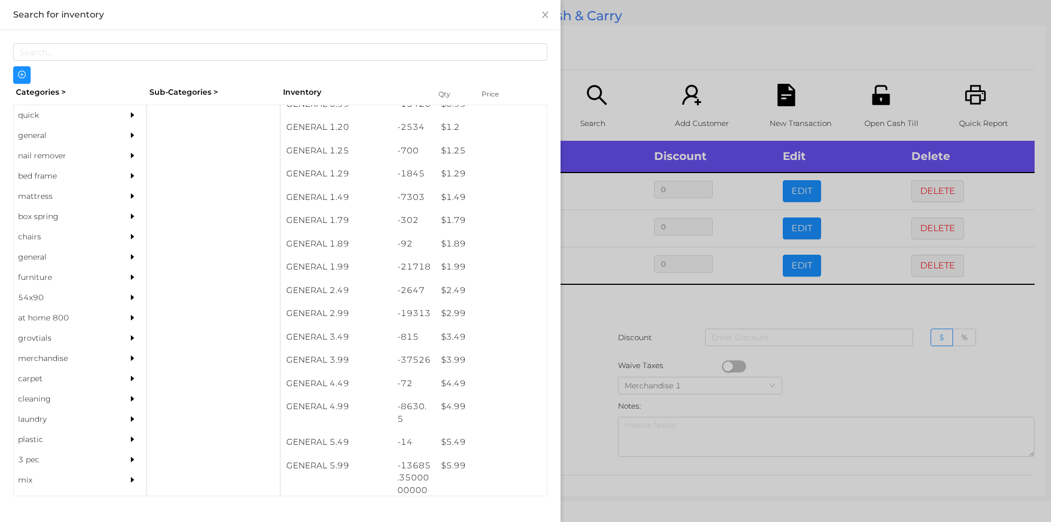
click at [585, 327] on div at bounding box center [525, 261] width 1051 height 522
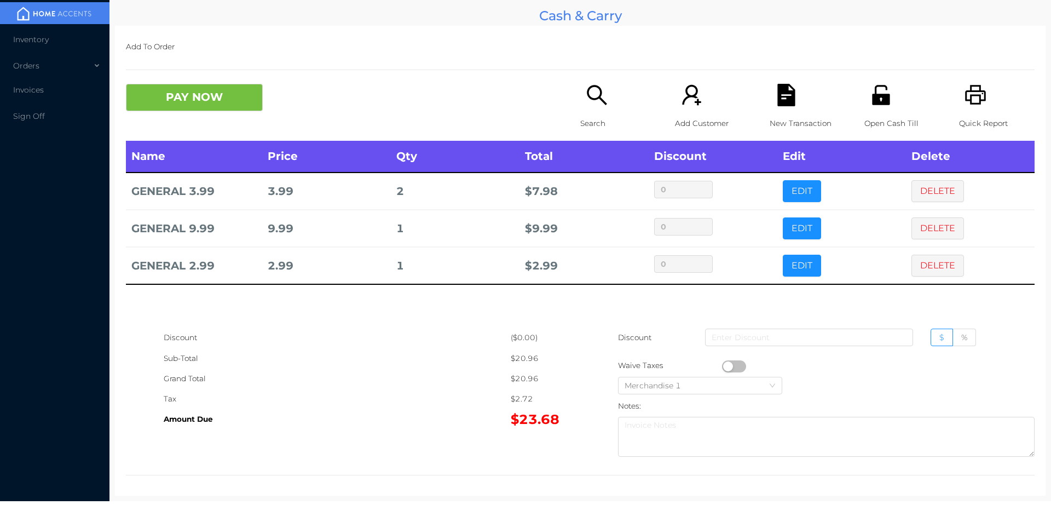
click at [586, 98] on icon "icon: search" at bounding box center [597, 95] width 22 height 22
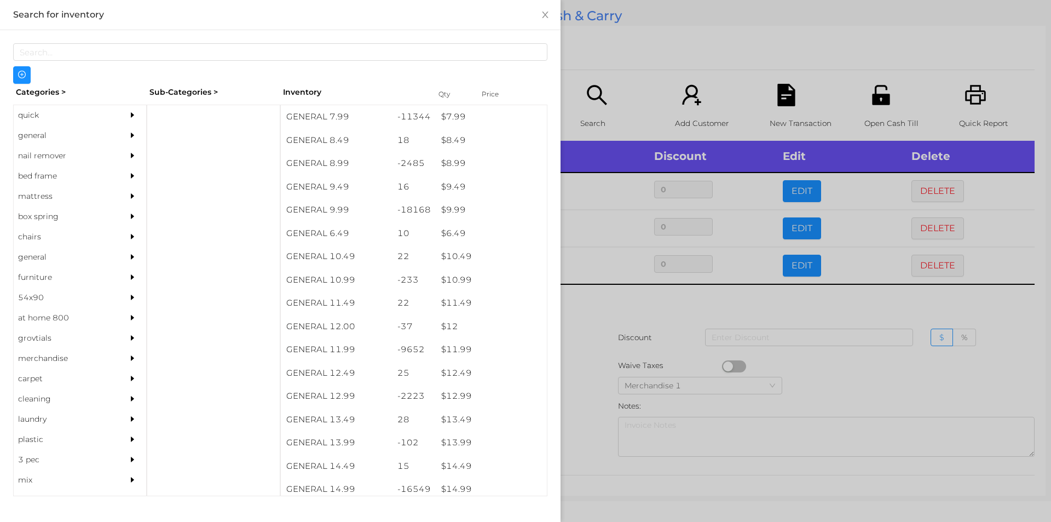
scroll to position [574, 0]
click at [452, 348] on div "$ 11.99" at bounding box center [491, 350] width 111 height 24
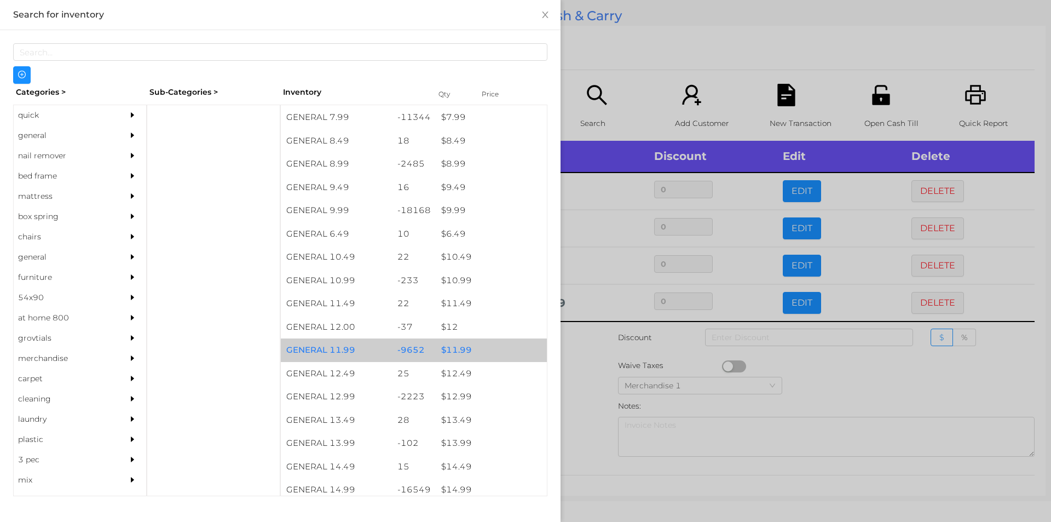
click at [461, 347] on div "$ 11.99" at bounding box center [491, 350] width 111 height 24
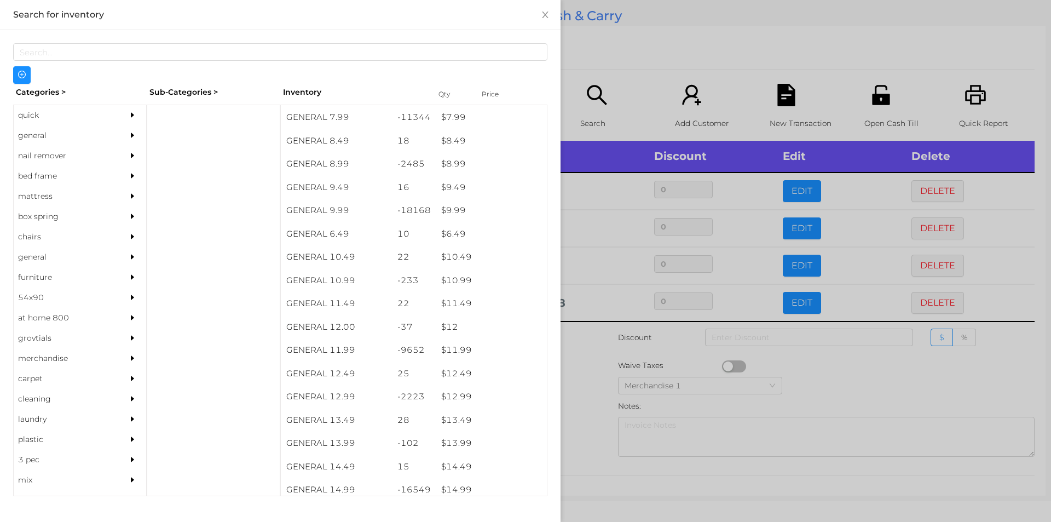
click at [584, 355] on div at bounding box center [525, 261] width 1051 height 522
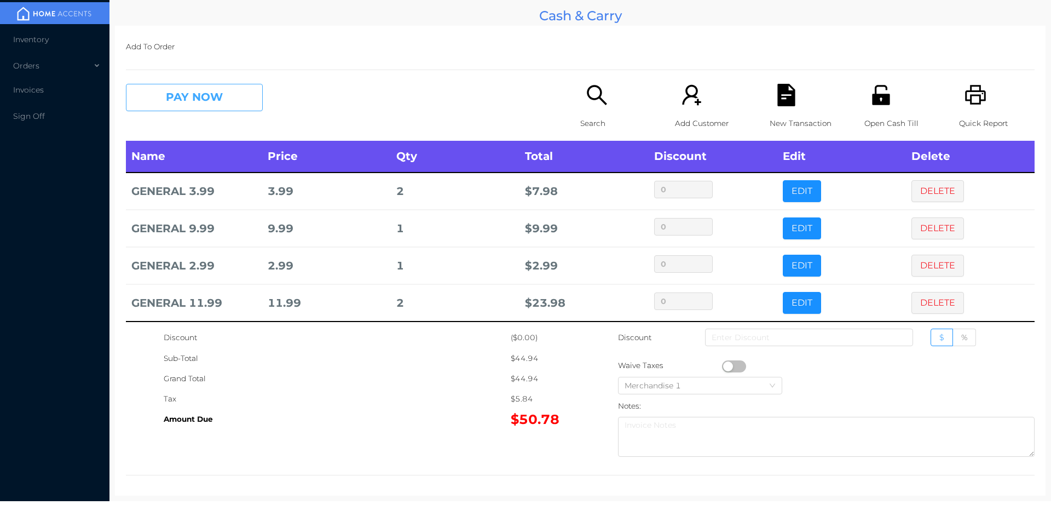
click at [186, 107] on button "PAY NOW" at bounding box center [194, 97] width 137 height 27
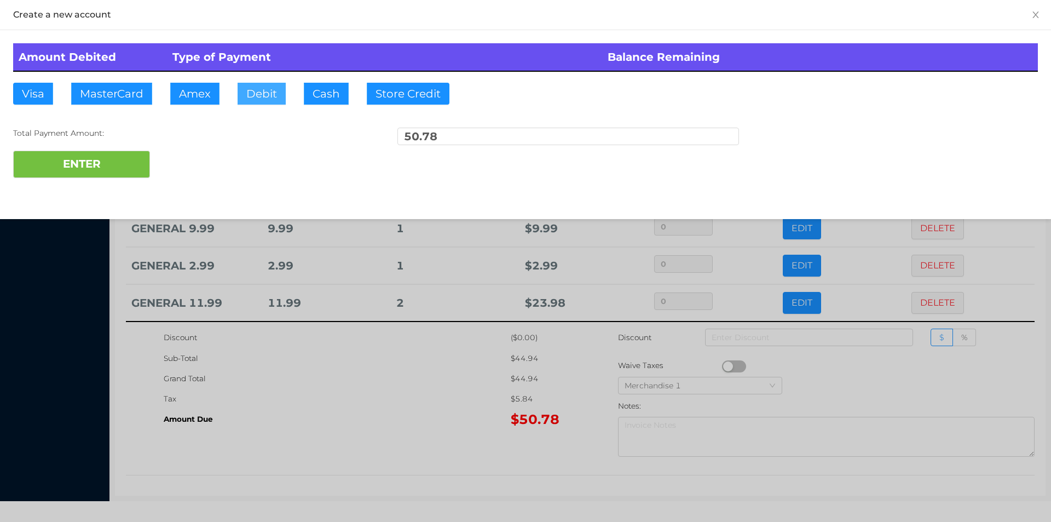
click at [264, 91] on button "Debit" at bounding box center [262, 94] width 48 height 22
type input "60."
click at [78, 158] on button "ENTER" at bounding box center [81, 164] width 137 height 27
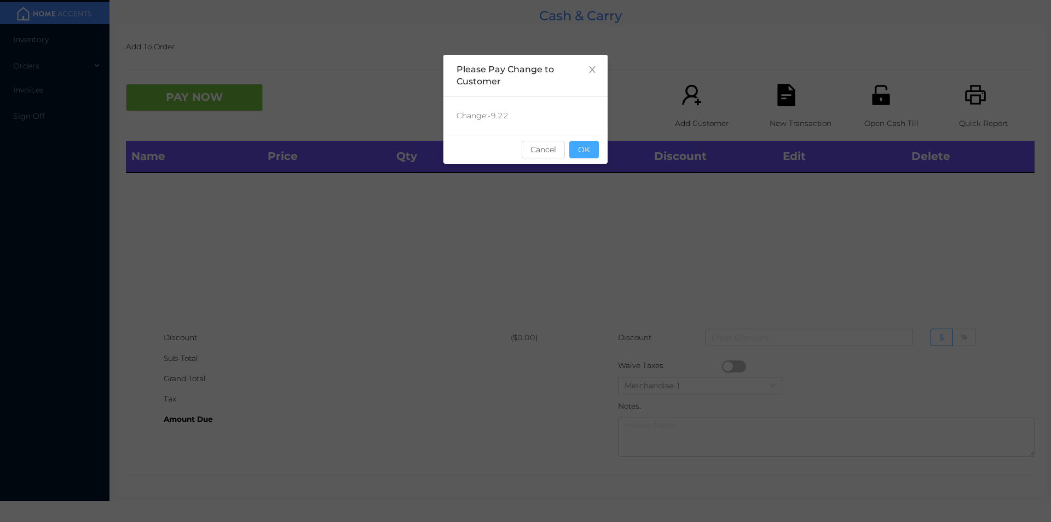
click at [582, 148] on button "OK" at bounding box center [584, 150] width 30 height 18
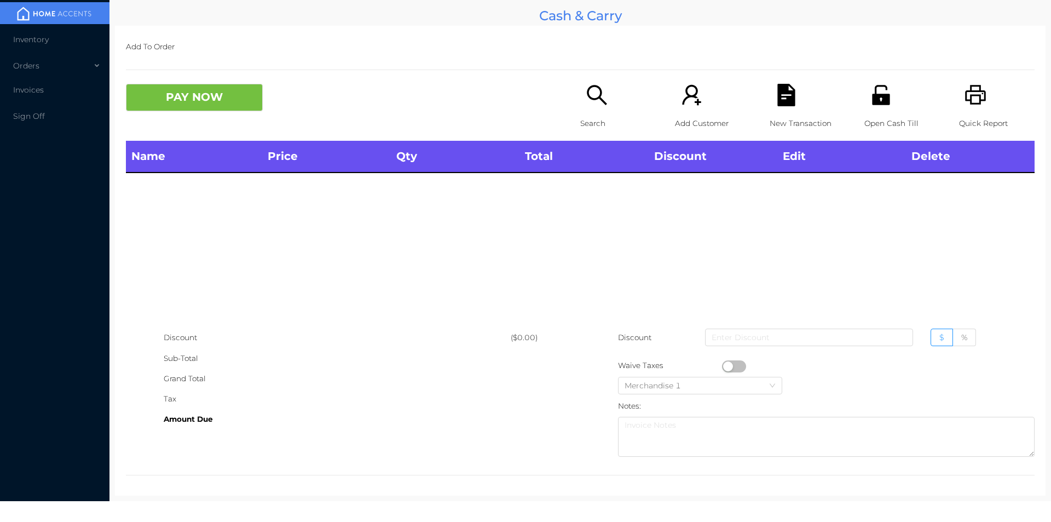
click at [602, 104] on icon "icon: search" at bounding box center [597, 95] width 20 height 20
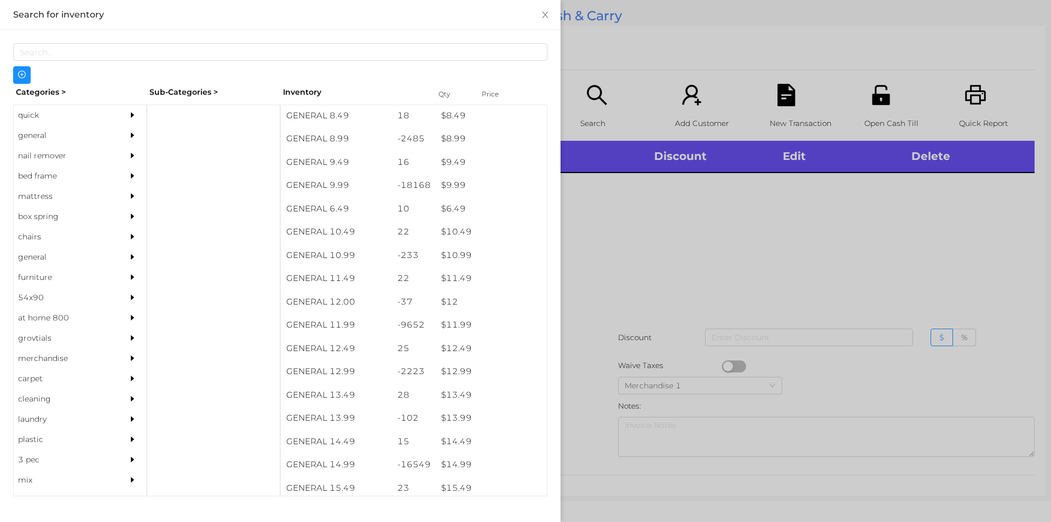
scroll to position [599, 0]
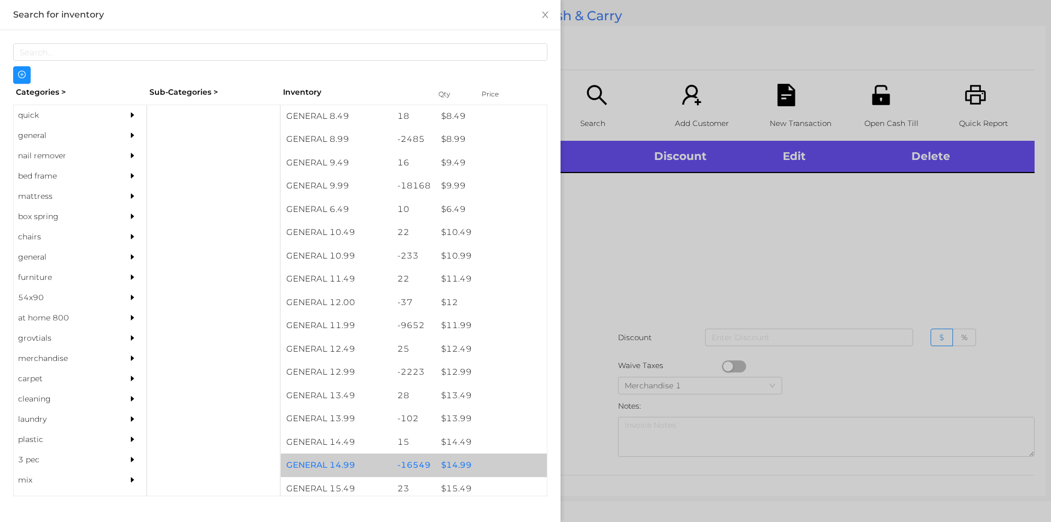
click at [449, 466] on div "$ 14.99" at bounding box center [491, 465] width 111 height 24
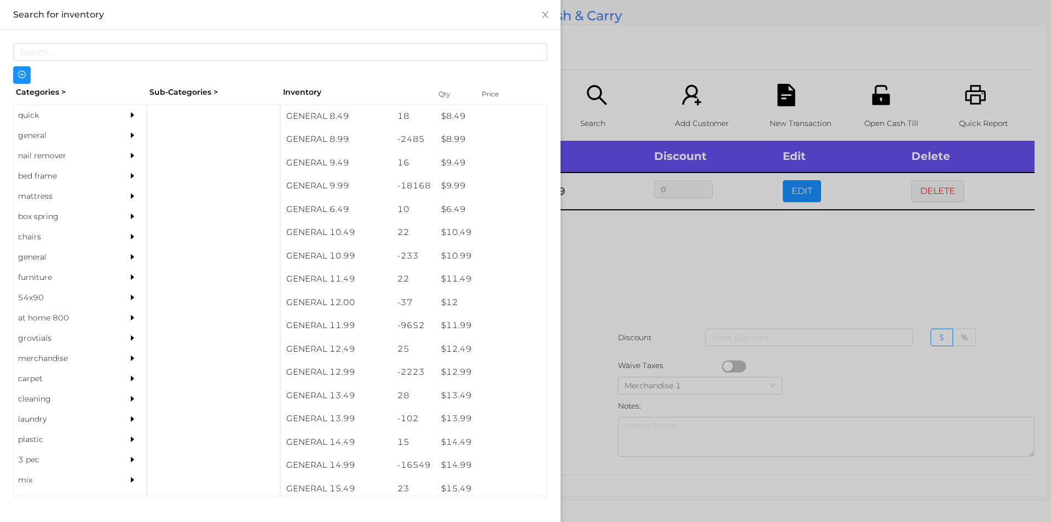
click at [632, 301] on div at bounding box center [525, 261] width 1051 height 522
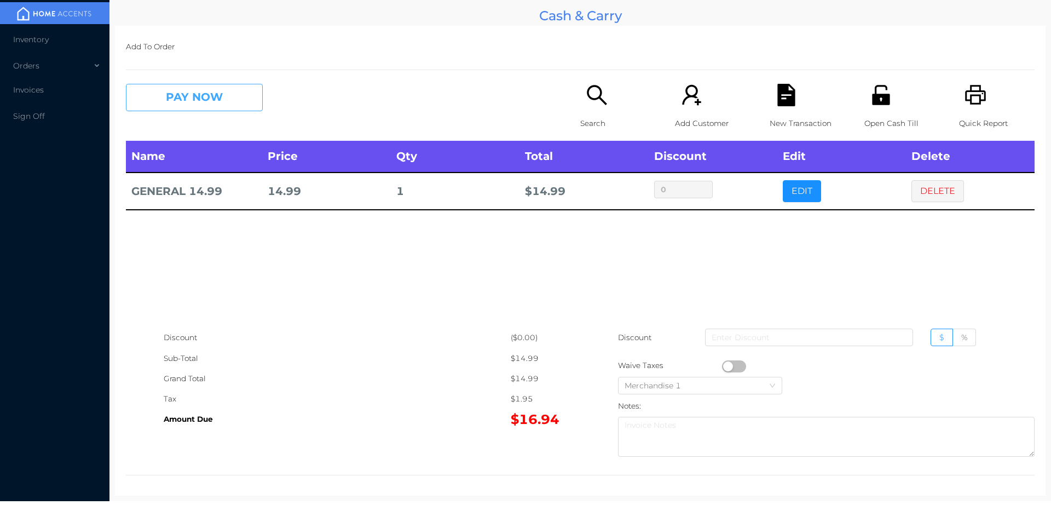
click at [194, 100] on button "PAY NOW" at bounding box center [194, 97] width 137 height 27
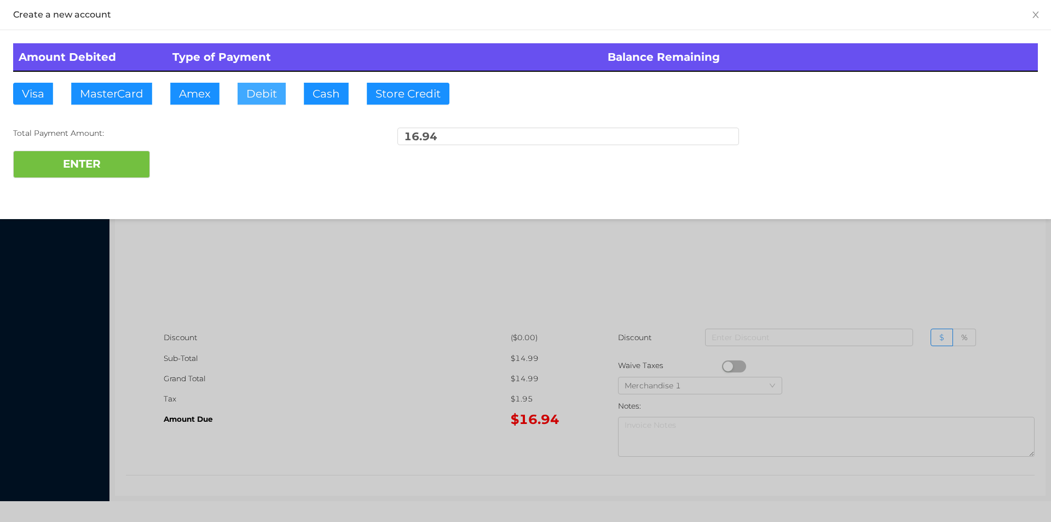
click at [264, 97] on button "Debit" at bounding box center [262, 94] width 48 height 22
type input "20."
click at [115, 165] on button "ENTER" at bounding box center [81, 164] width 137 height 27
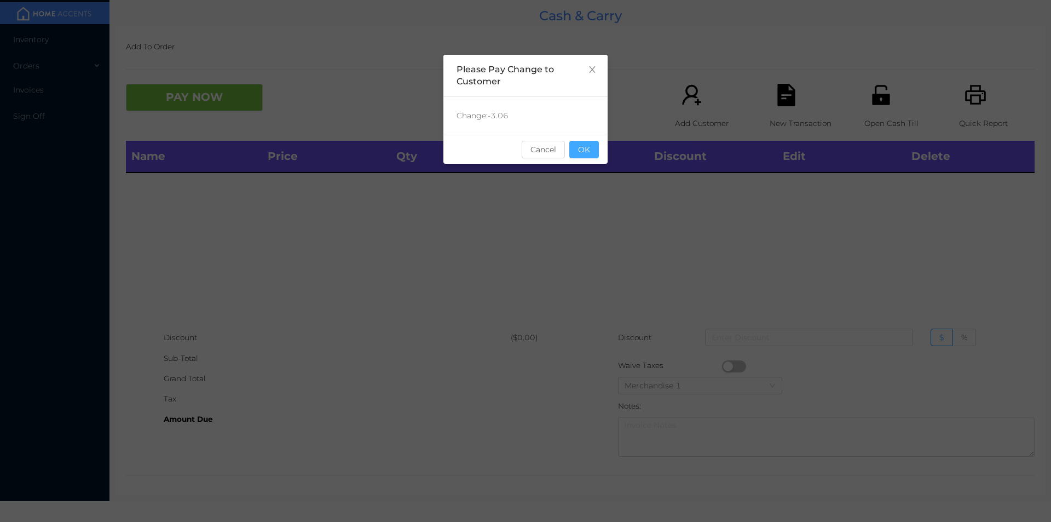
click at [588, 157] on button "OK" at bounding box center [584, 150] width 30 height 18
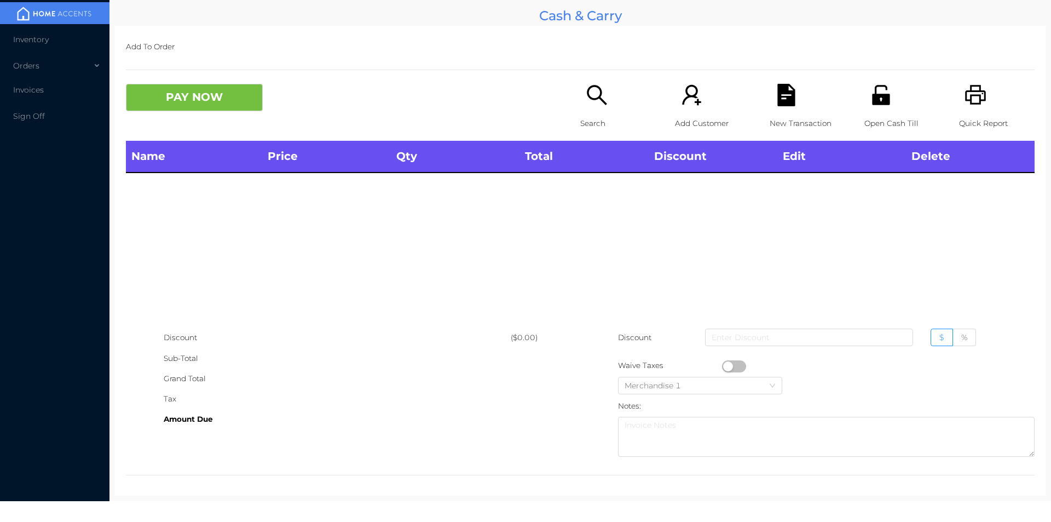
click at [586, 197] on div "Name Price Qty Total Discount Edit Delete" at bounding box center [580, 234] width 909 height 187
click at [580, 105] on div "Search" at bounding box center [618, 112] width 76 height 57
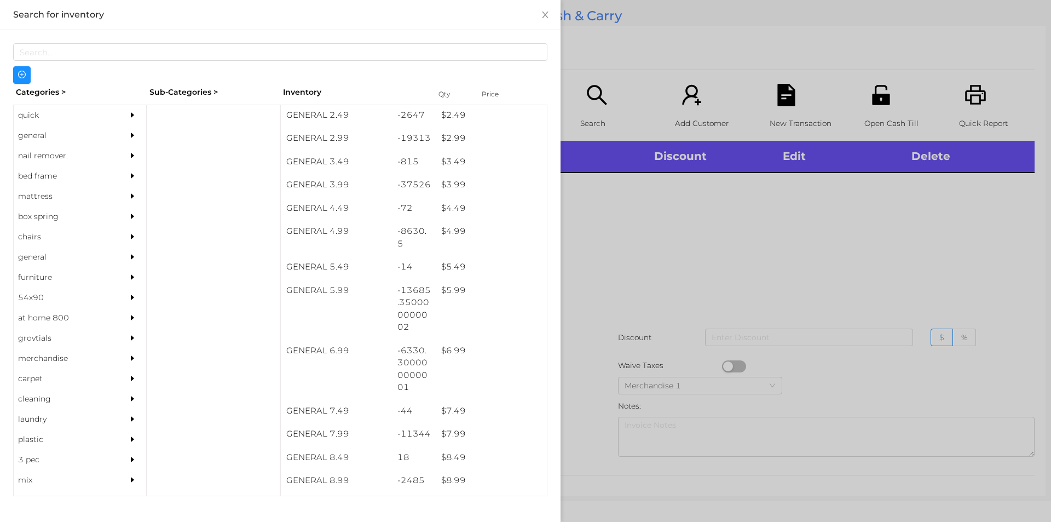
scroll to position [258, 0]
click at [443, 182] on div "$ 3.99" at bounding box center [491, 185] width 111 height 24
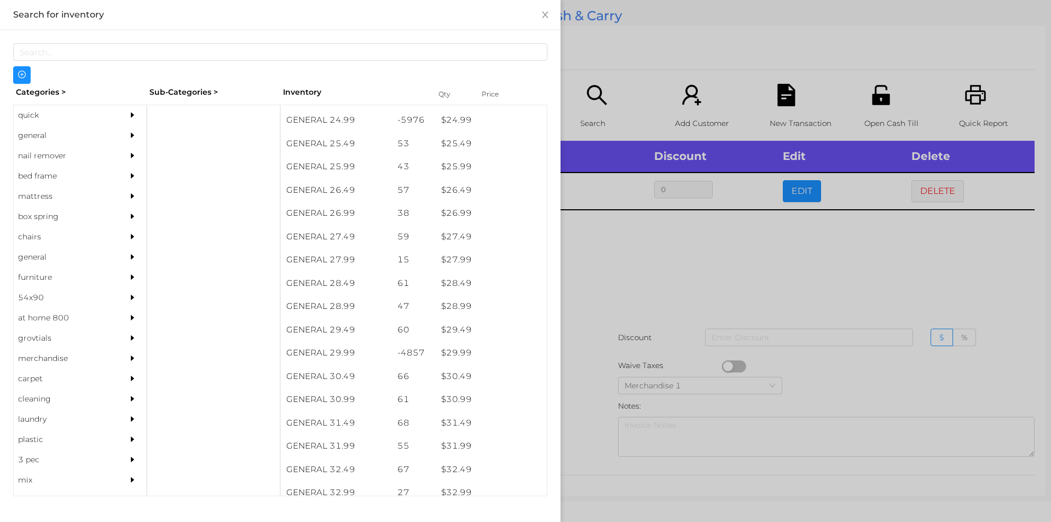
scroll to position [1408, 0]
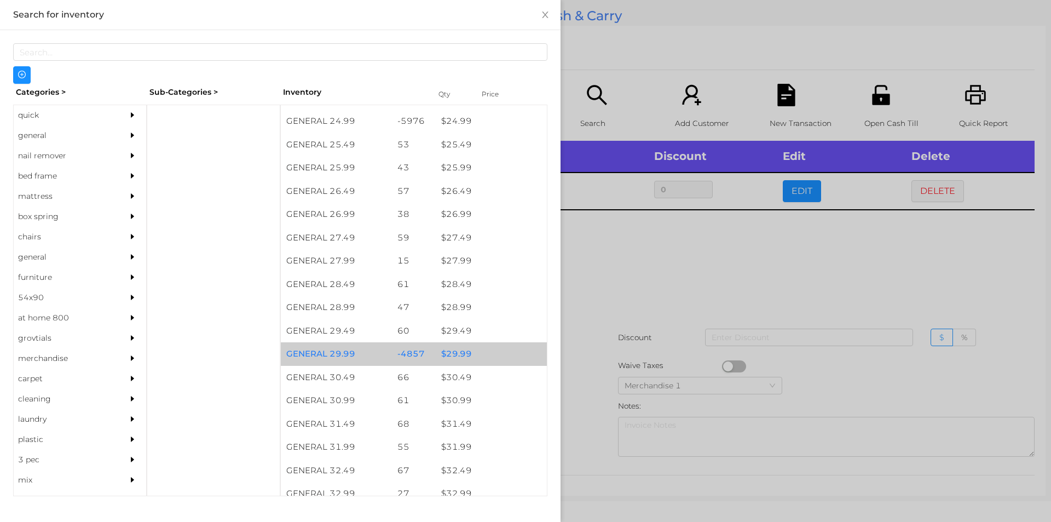
click at [452, 353] on div "$ 29.99" at bounding box center [491, 354] width 111 height 24
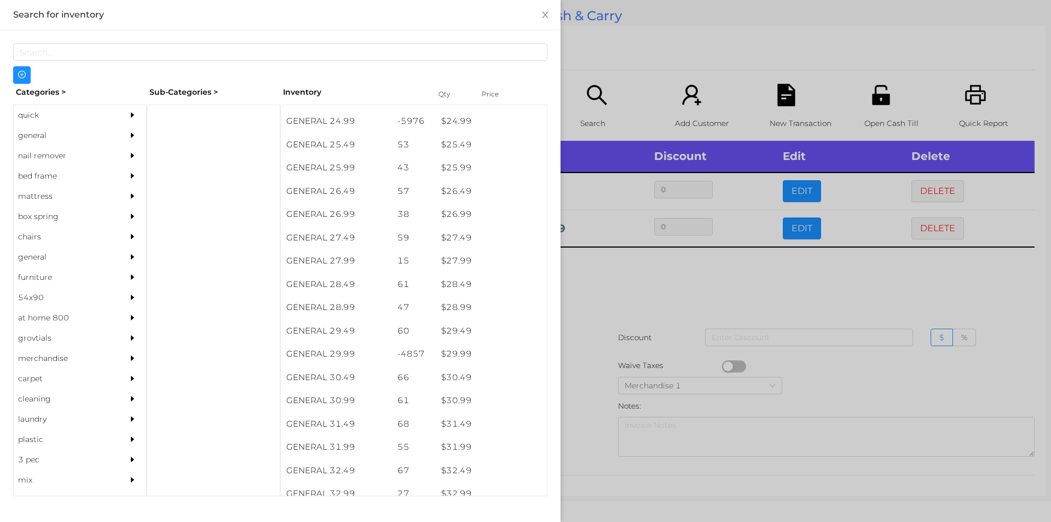
click at [592, 299] on div at bounding box center [525, 261] width 1051 height 522
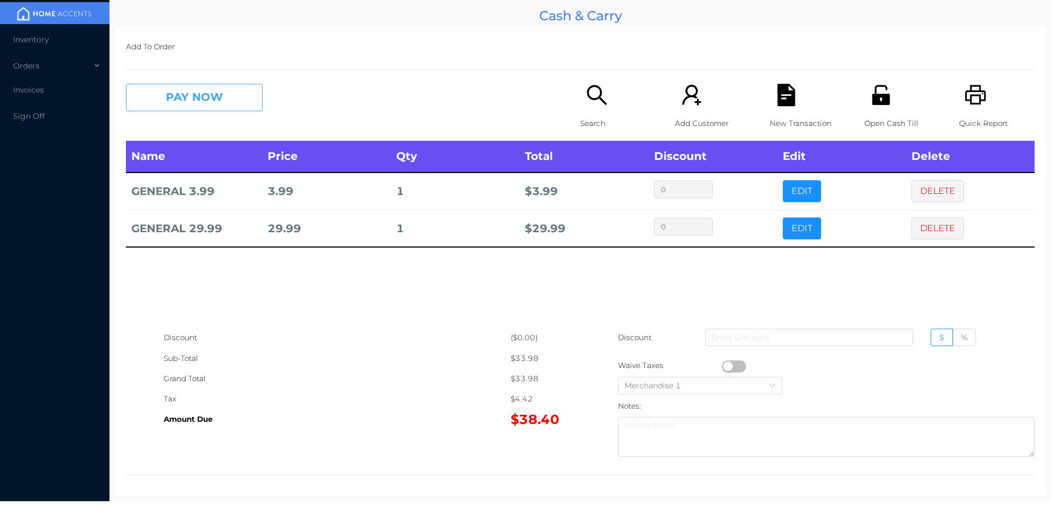
click at [195, 97] on button "PAY NOW" at bounding box center [194, 97] width 137 height 27
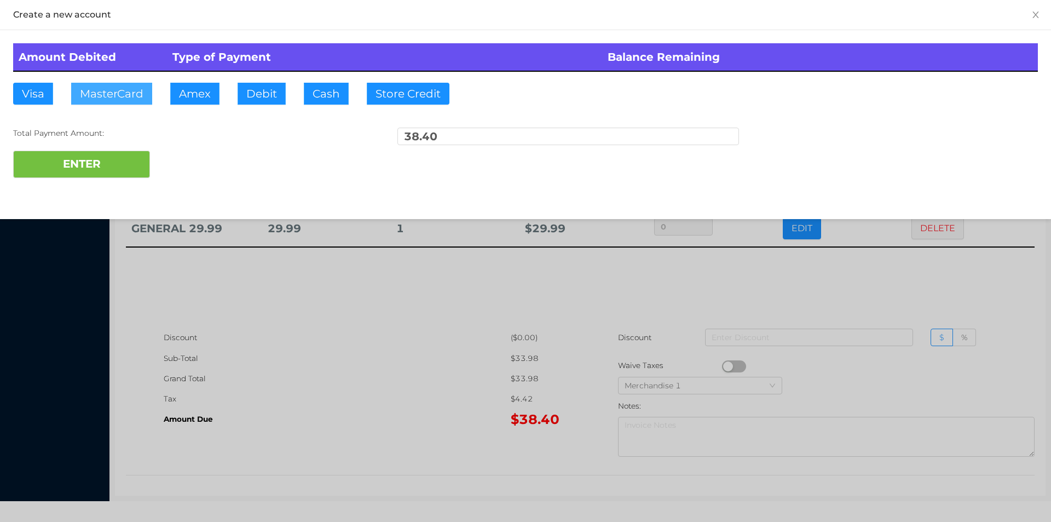
click at [116, 85] on button "MasterCard" at bounding box center [111, 94] width 81 height 22
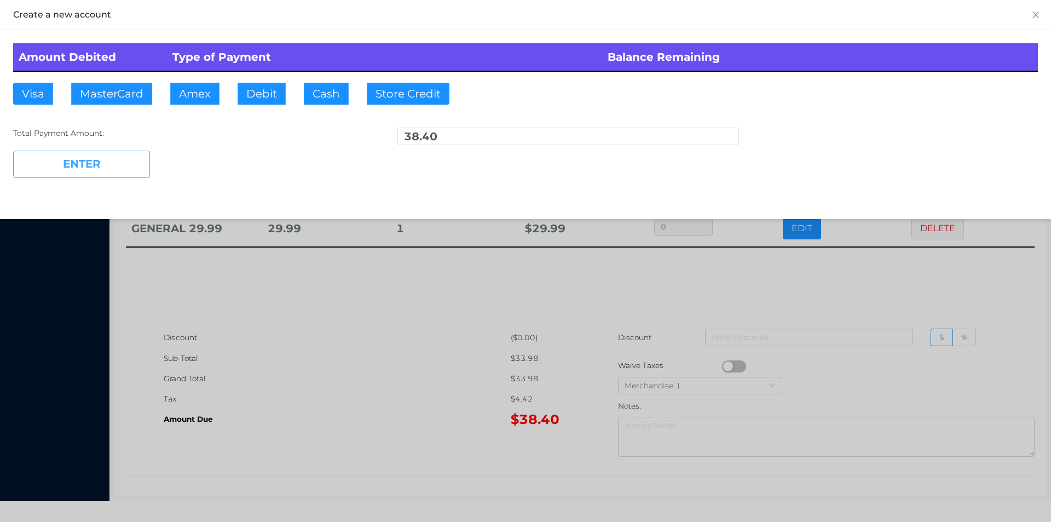
click at [97, 155] on button "ENTER" at bounding box center [81, 164] width 137 height 27
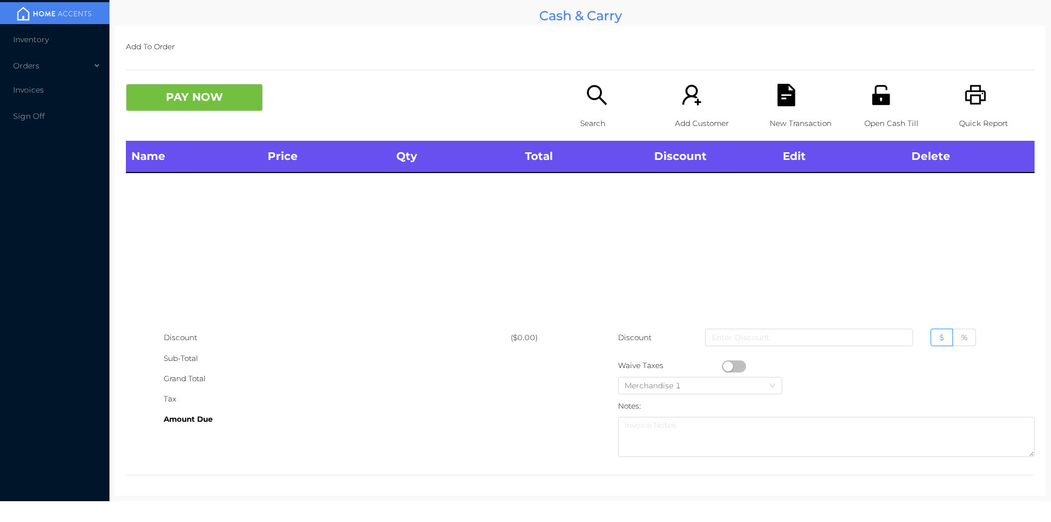
click at [589, 120] on p "Search" at bounding box center [618, 123] width 76 height 20
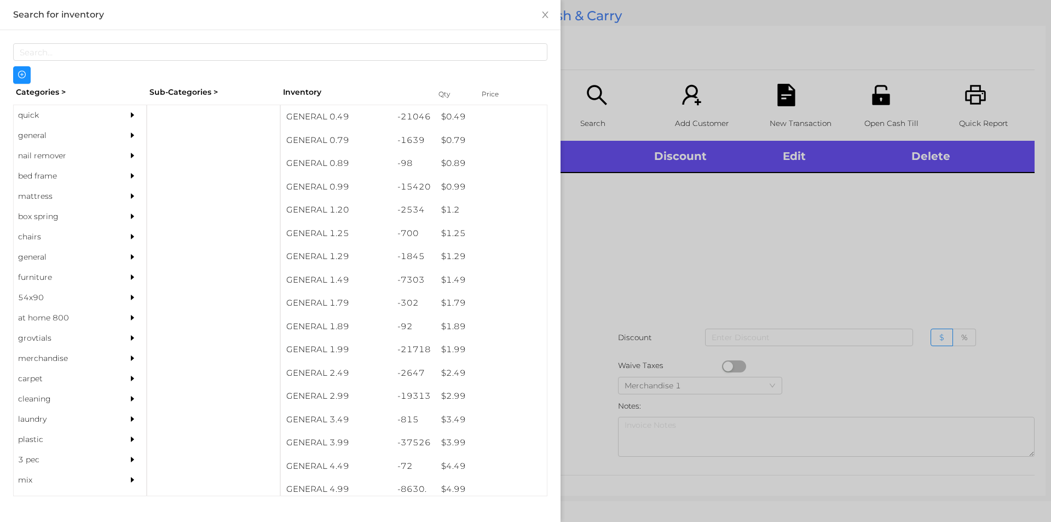
click at [45, 137] on div "general" at bounding box center [64, 135] width 100 height 20
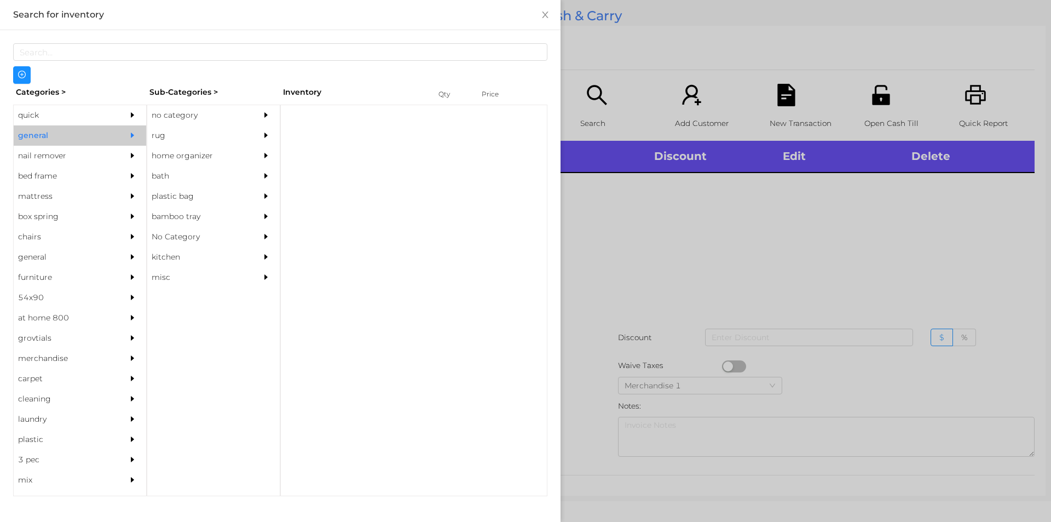
click at [209, 117] on div "no category" at bounding box center [197, 115] width 100 height 20
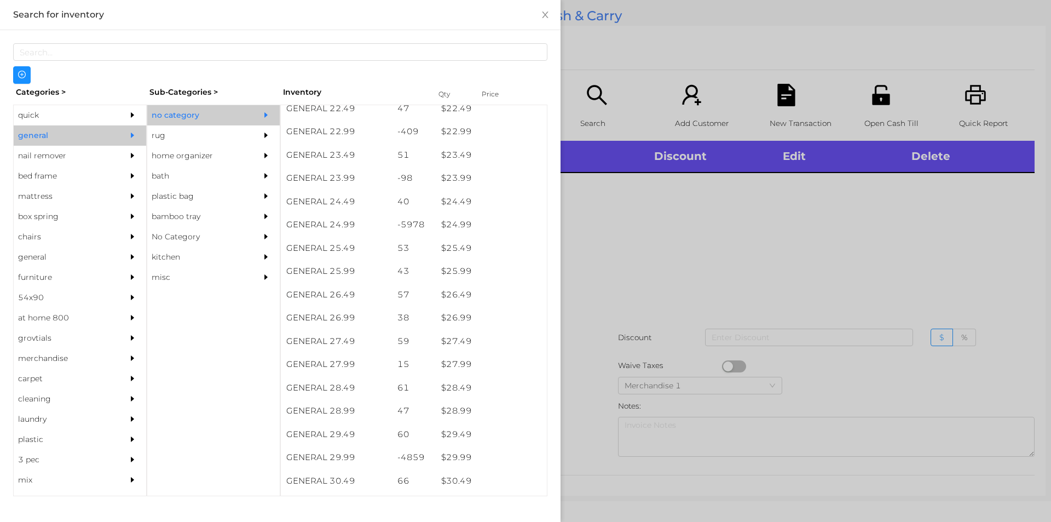
scroll to position [1307, 0]
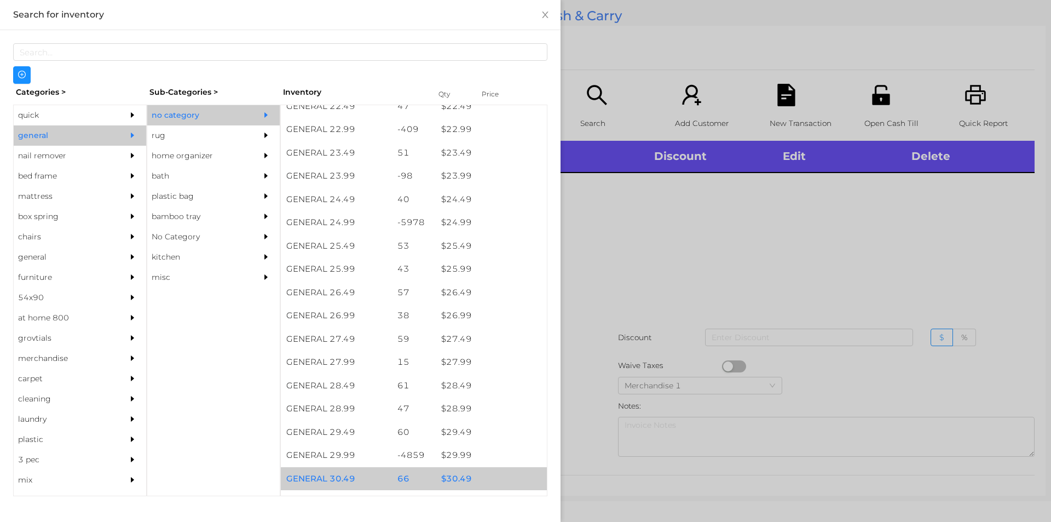
click at [400, 482] on div "66" at bounding box center [414, 479] width 44 height 24
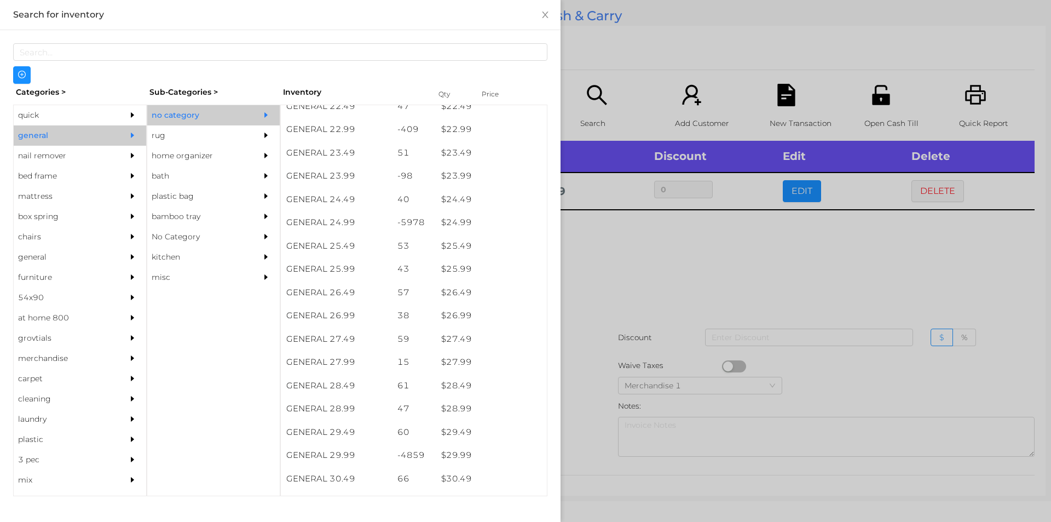
click at [682, 305] on div at bounding box center [525, 261] width 1051 height 522
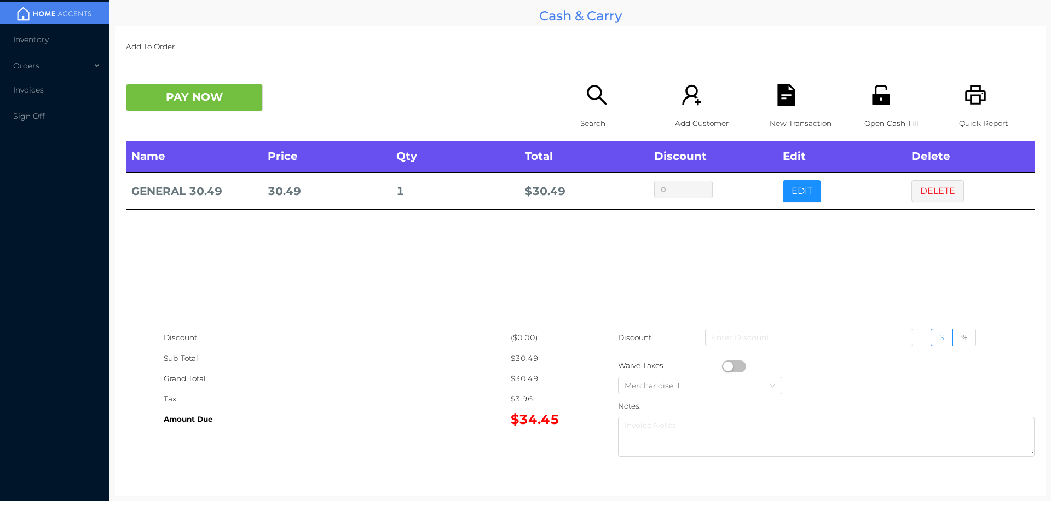
click at [580, 123] on p "Search" at bounding box center [618, 123] width 76 height 20
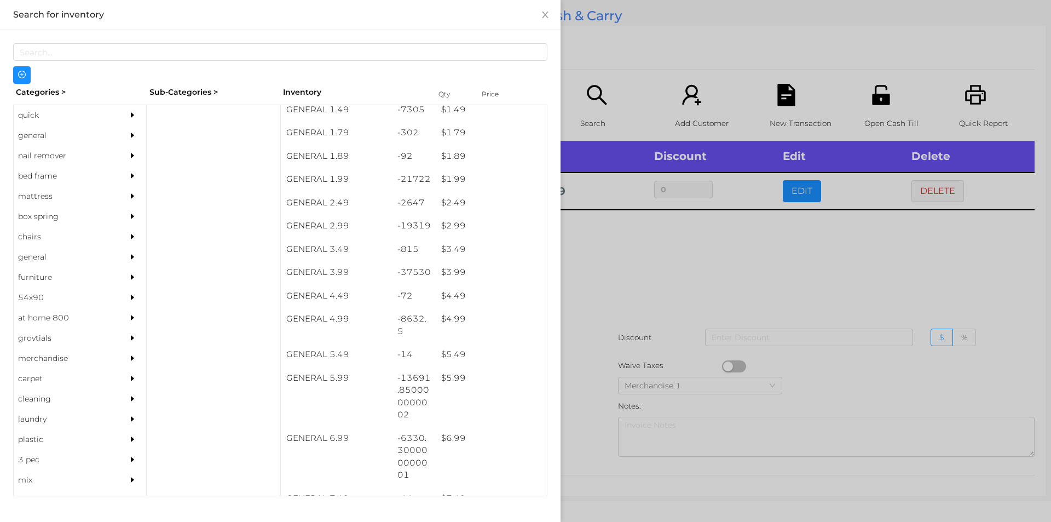
scroll to position [171, 0]
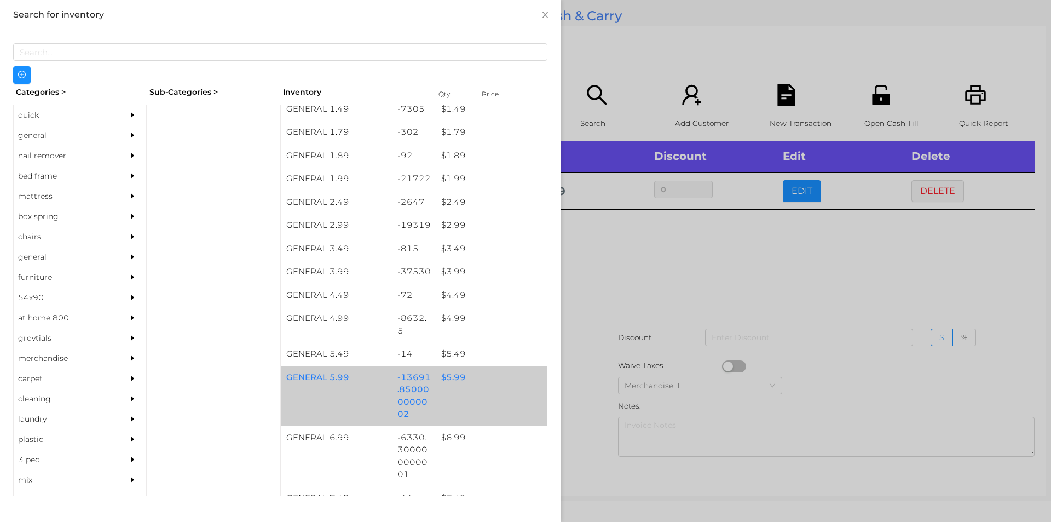
click at [392, 401] on div "-13691.850000000002" at bounding box center [414, 396] width 44 height 60
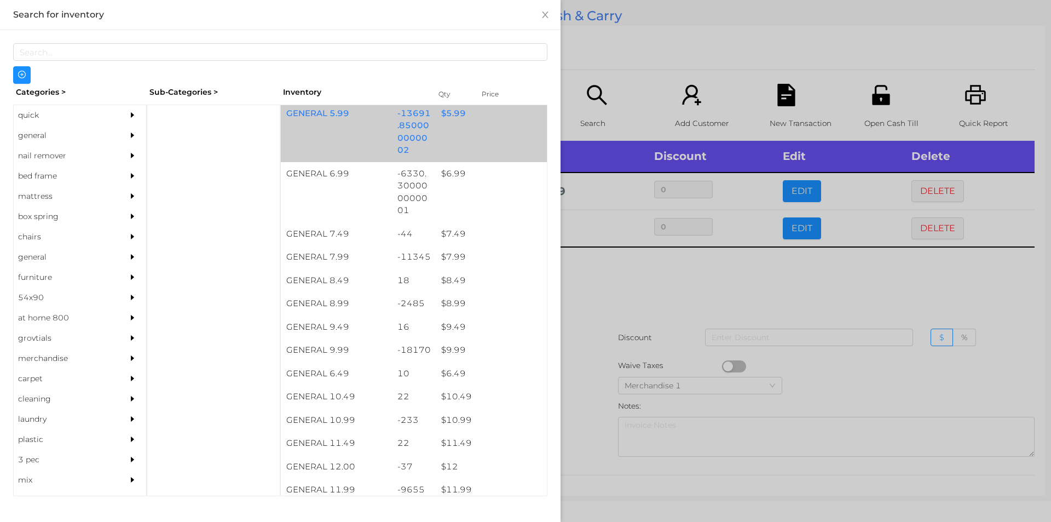
scroll to position [447, 0]
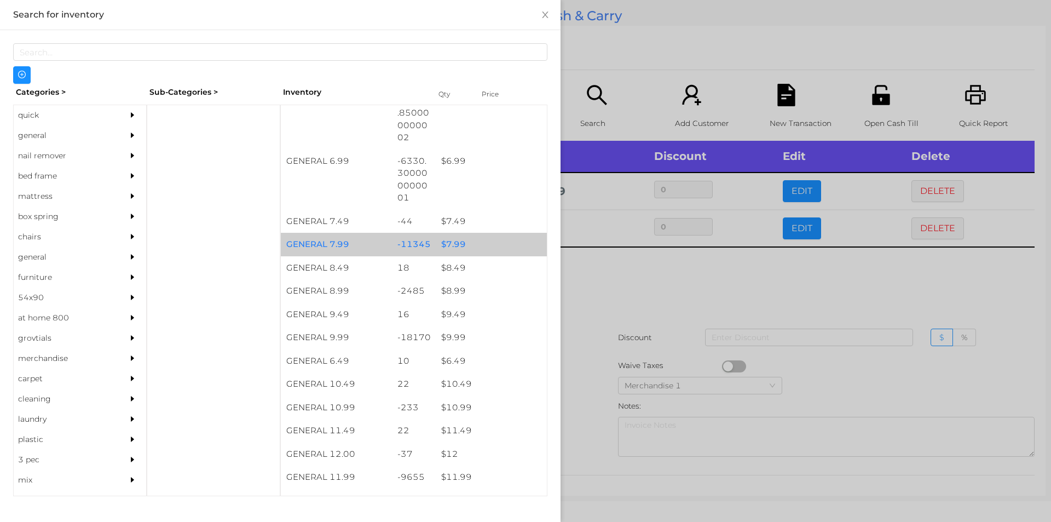
click at [477, 250] on div "$ 7.99" at bounding box center [491, 245] width 111 height 24
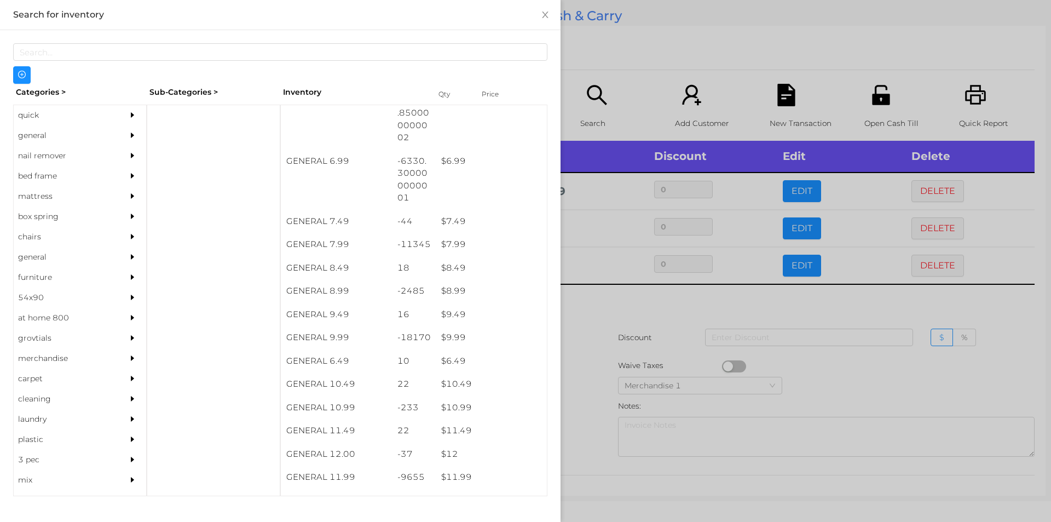
click at [608, 385] on div at bounding box center [525, 261] width 1051 height 522
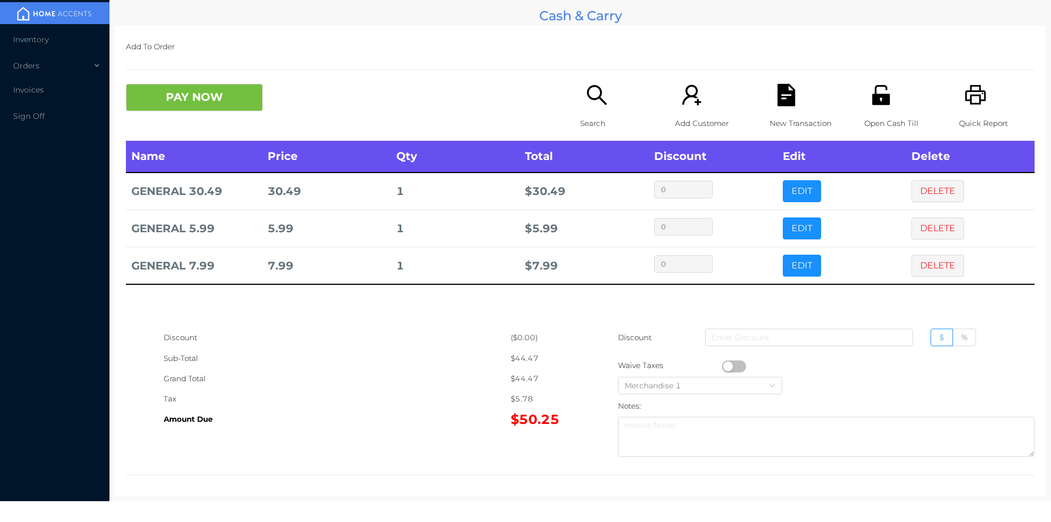
click at [599, 107] on div "Search" at bounding box center [618, 112] width 76 height 57
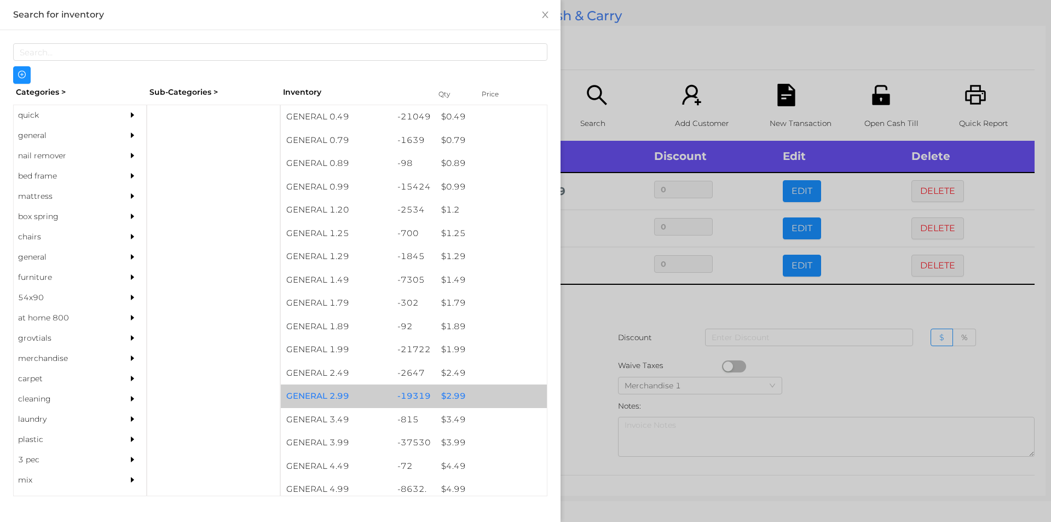
click at [401, 395] on div "-19319" at bounding box center [414, 396] width 44 height 24
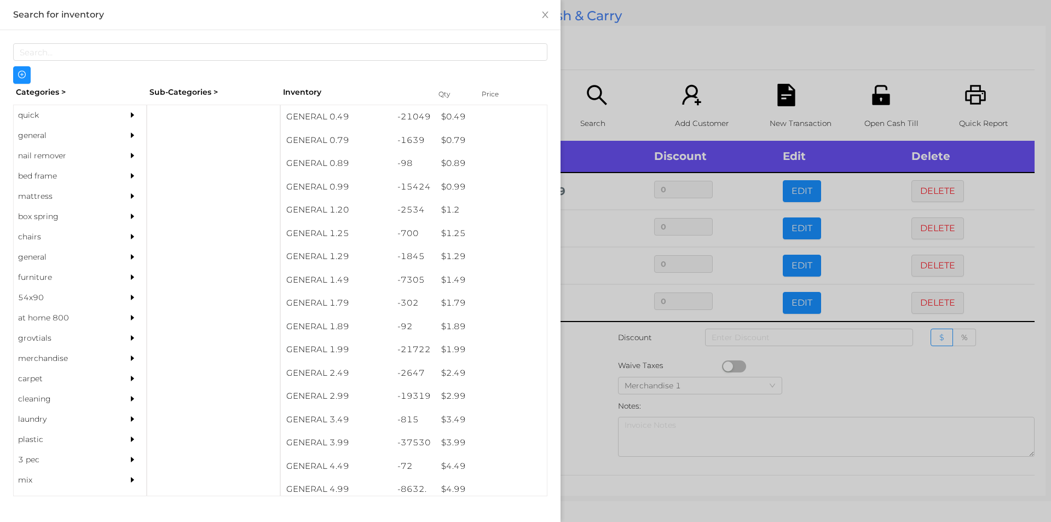
click at [639, 380] on div at bounding box center [525, 261] width 1051 height 522
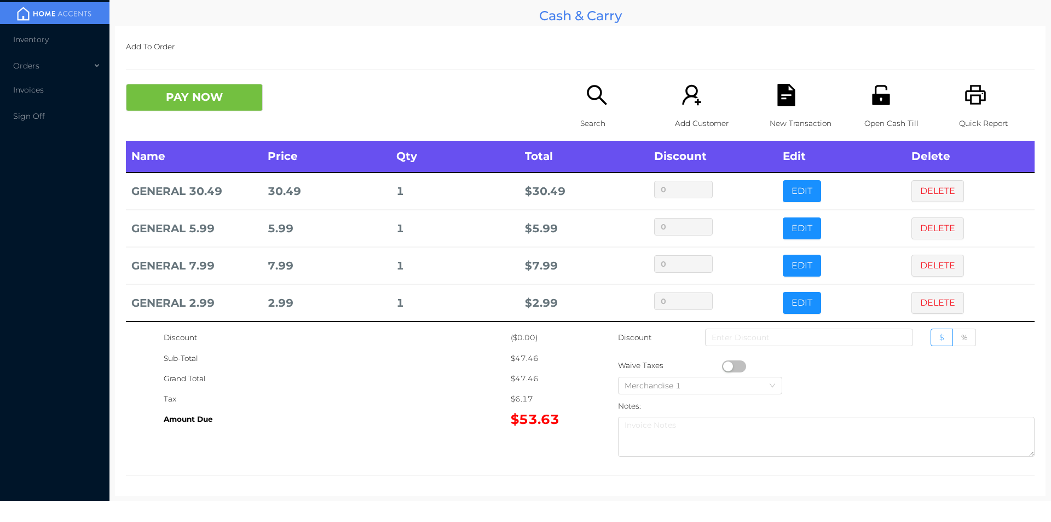
click at [596, 97] on icon "icon: search" at bounding box center [597, 95] width 20 height 20
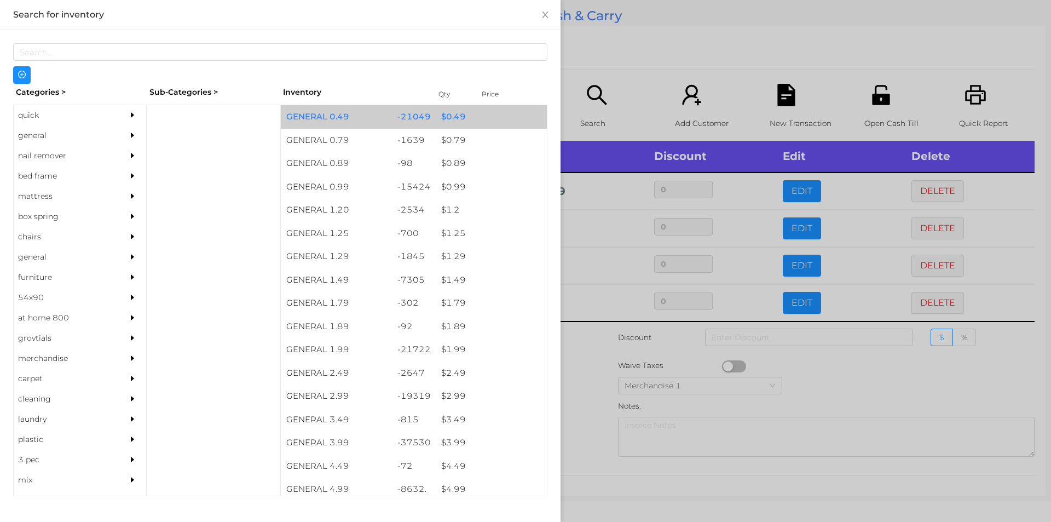
click at [430, 126] on div "-21049" at bounding box center [414, 117] width 44 height 24
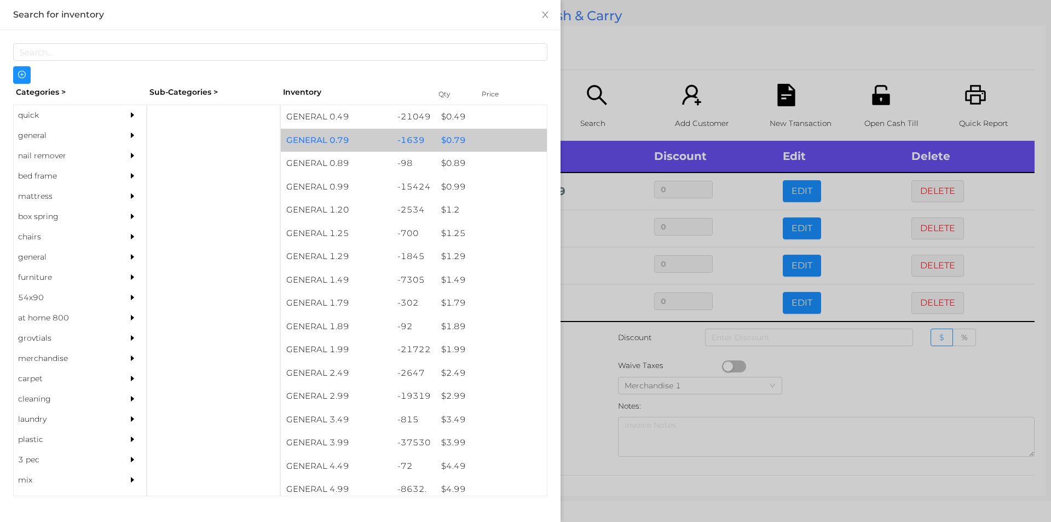
click at [436, 132] on div "$ 0.79" at bounding box center [491, 141] width 111 height 24
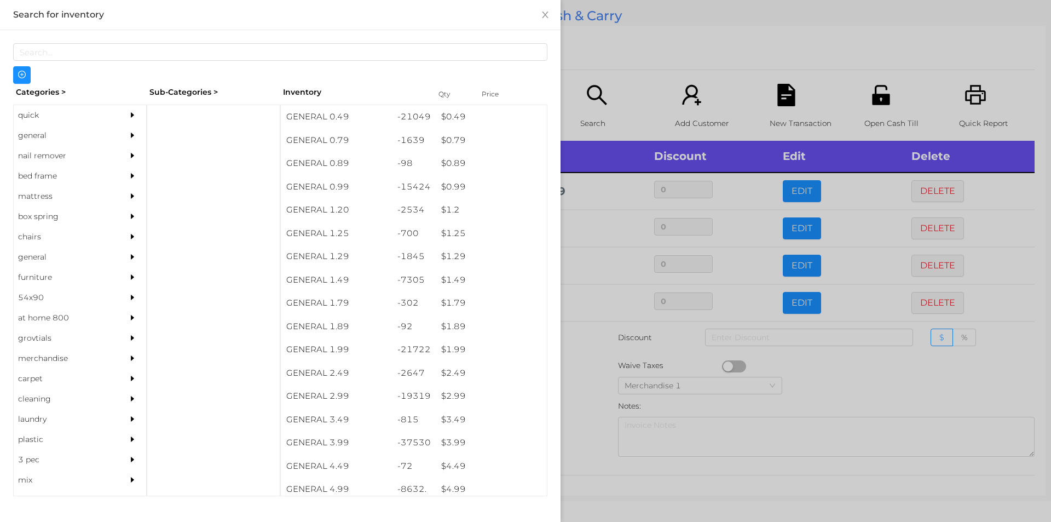
click at [630, 51] on div at bounding box center [525, 261] width 1051 height 522
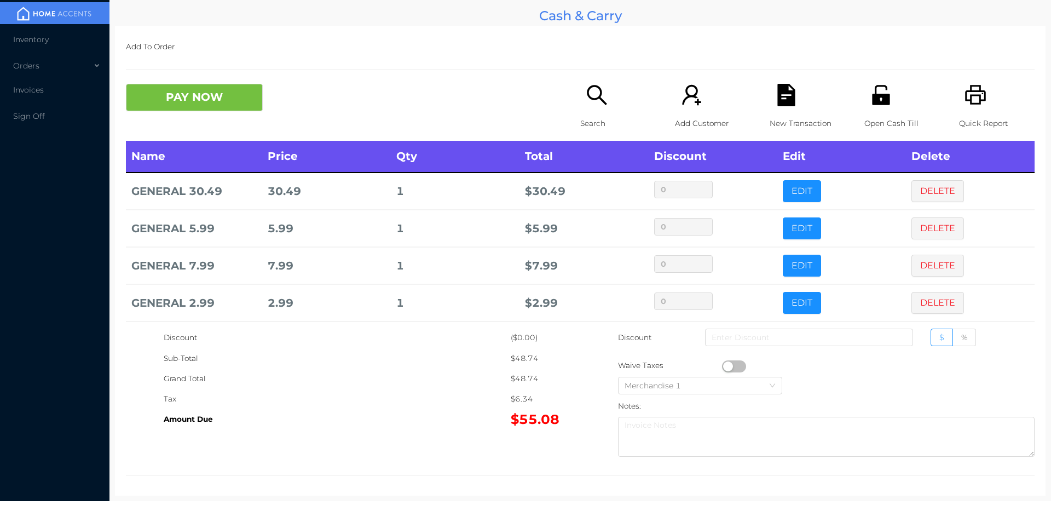
click at [597, 110] on div "Search" at bounding box center [618, 112] width 76 height 57
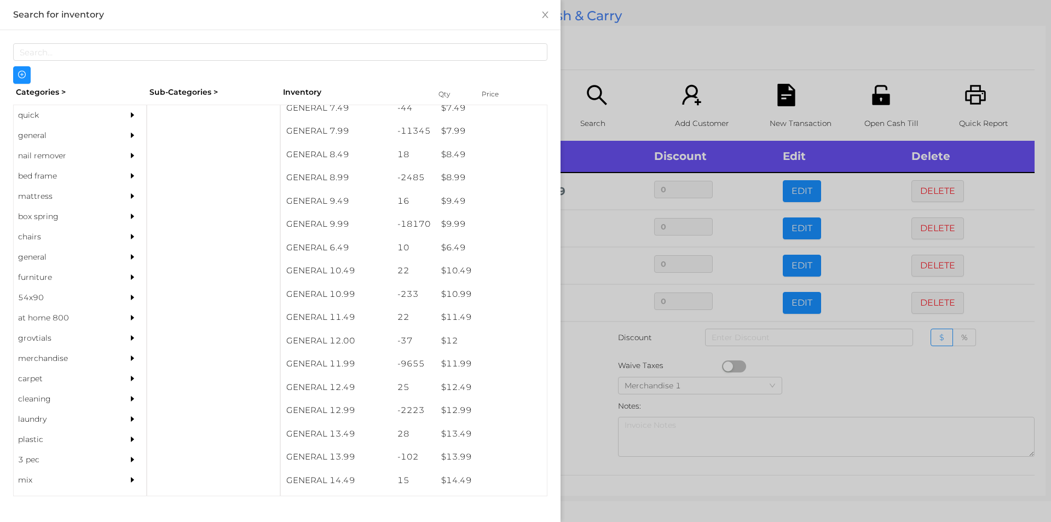
scroll to position [659, 0]
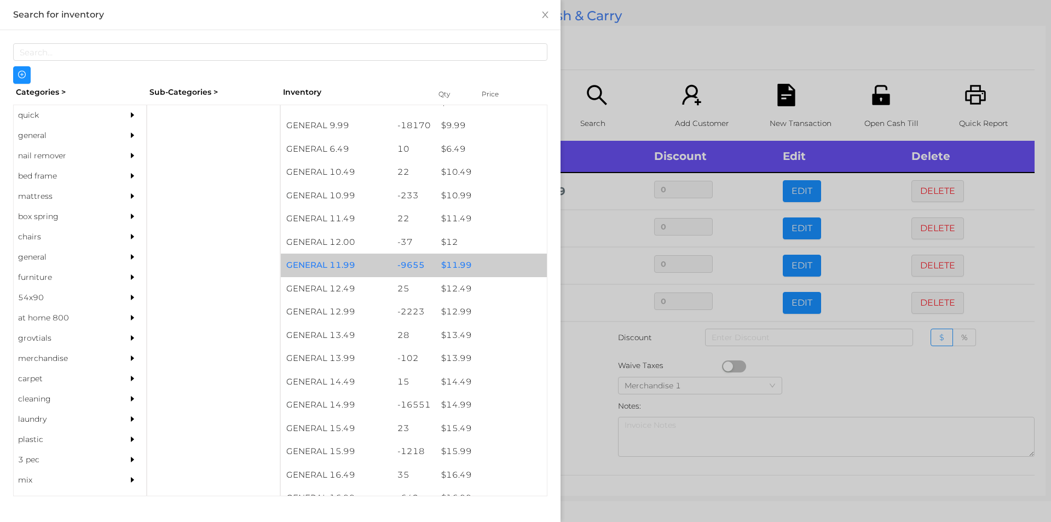
click at [451, 257] on div "$ 11.99" at bounding box center [491, 265] width 111 height 24
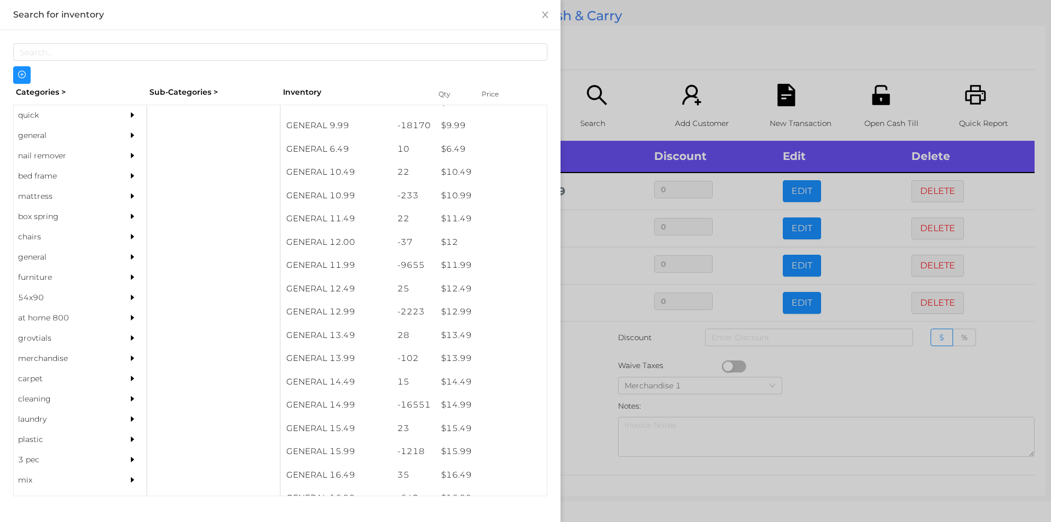
click at [625, 90] on div at bounding box center [525, 261] width 1051 height 522
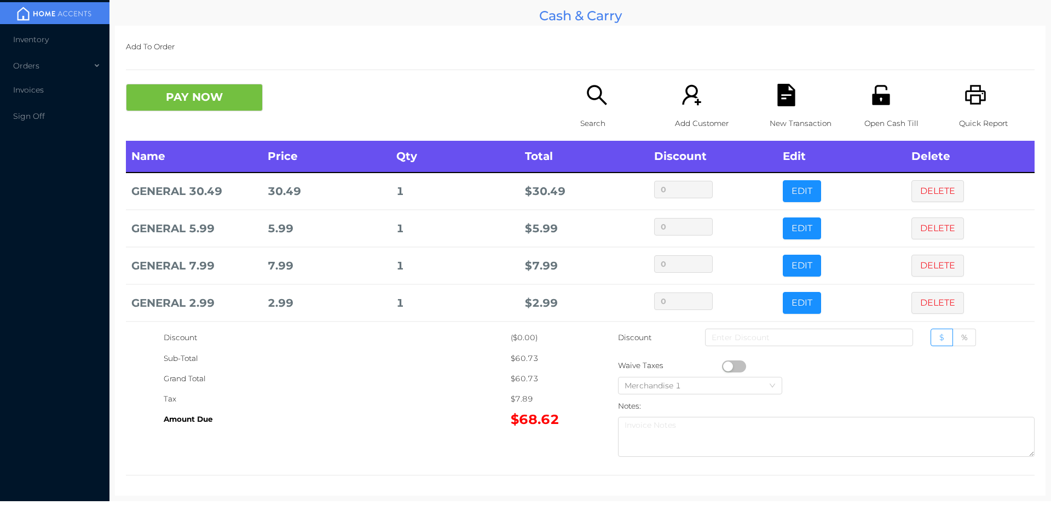
click at [591, 107] on div "Search" at bounding box center [618, 112] width 76 height 57
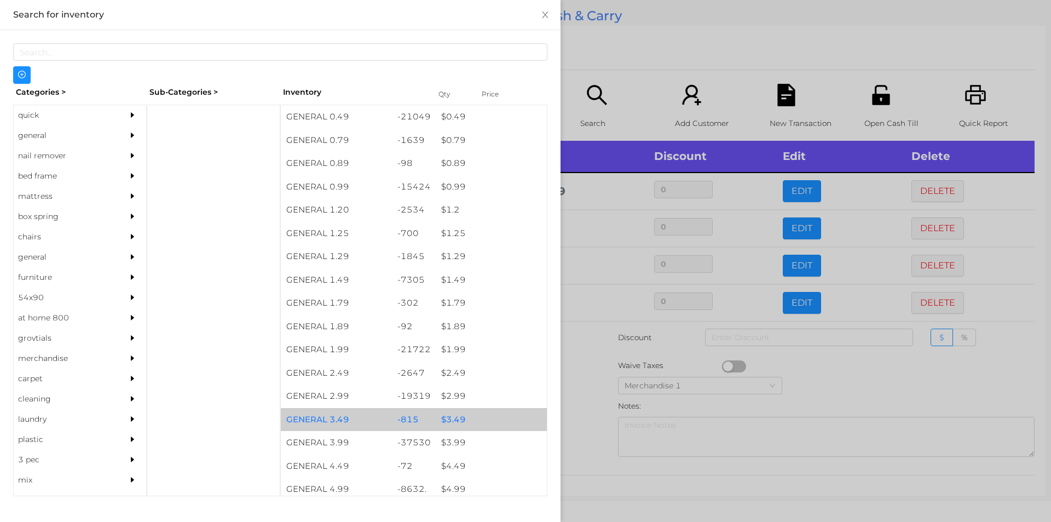
click at [468, 418] on div "$ 3.49" at bounding box center [491, 420] width 111 height 24
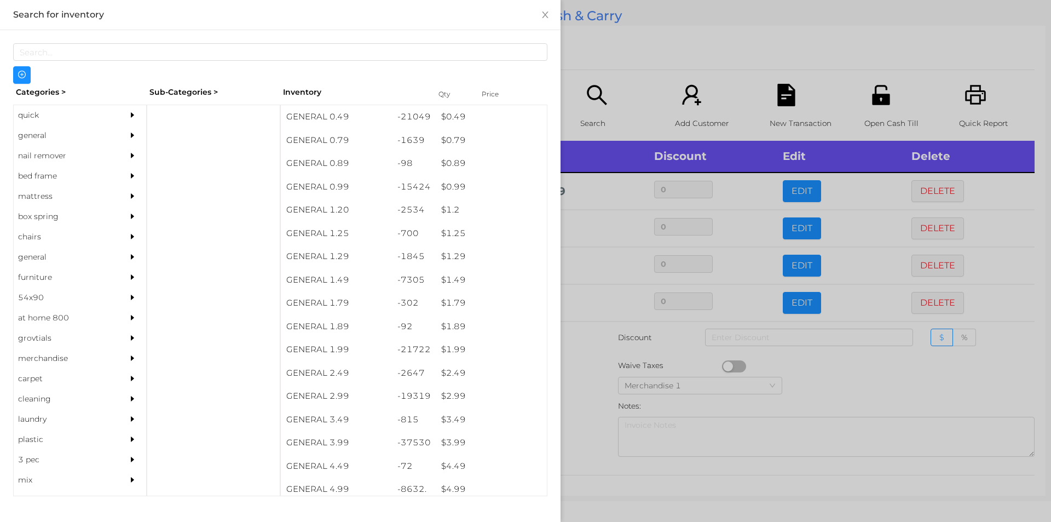
click at [644, 89] on div at bounding box center [525, 261] width 1051 height 522
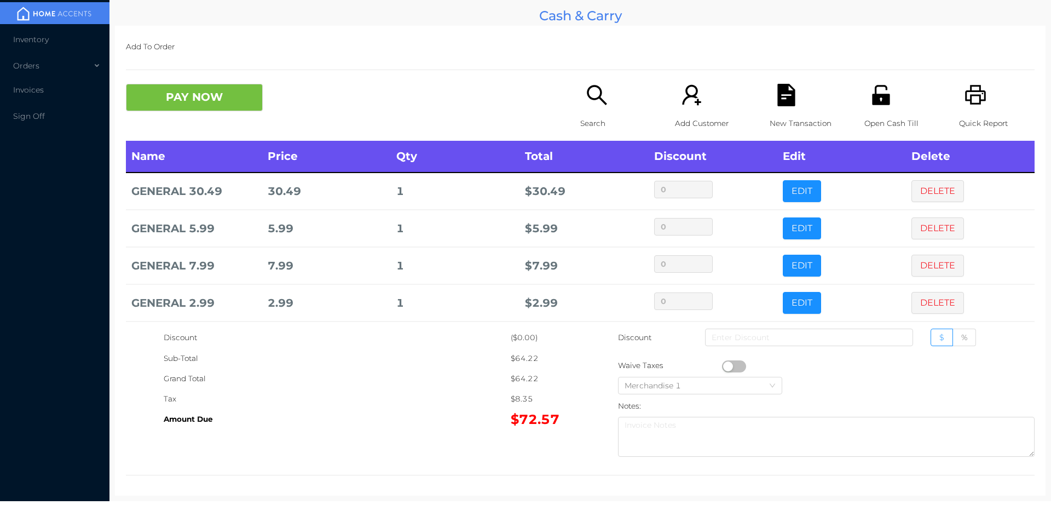
click at [590, 85] on icon "icon: search" at bounding box center [597, 95] width 20 height 20
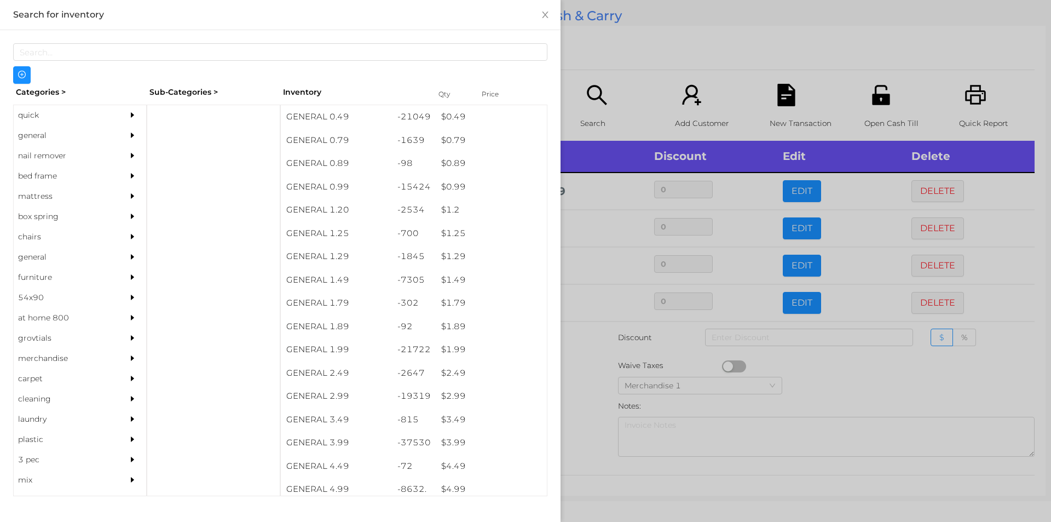
click at [444, 394] on div "$ 2.99" at bounding box center [491, 396] width 111 height 24
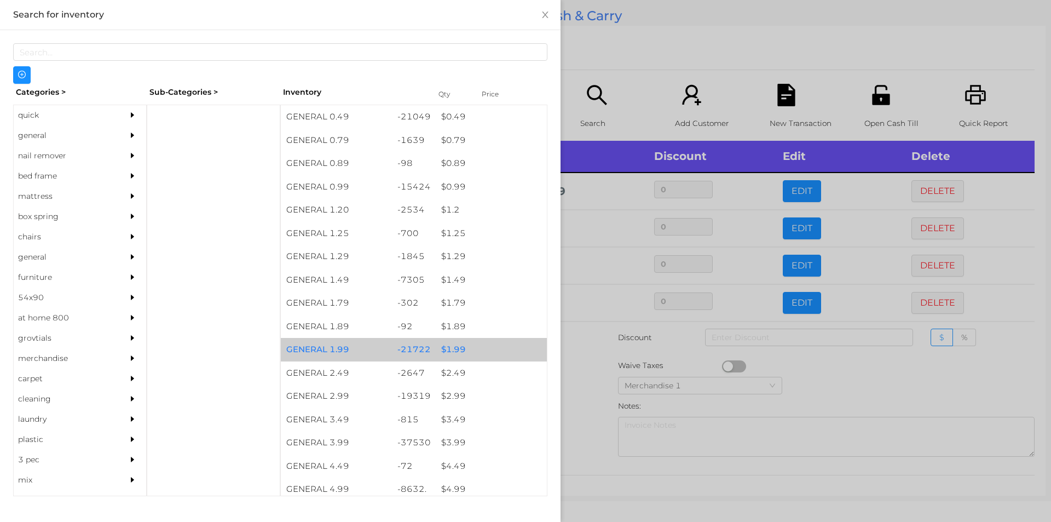
click at [447, 346] on div "$ 1.99" at bounding box center [491, 350] width 111 height 24
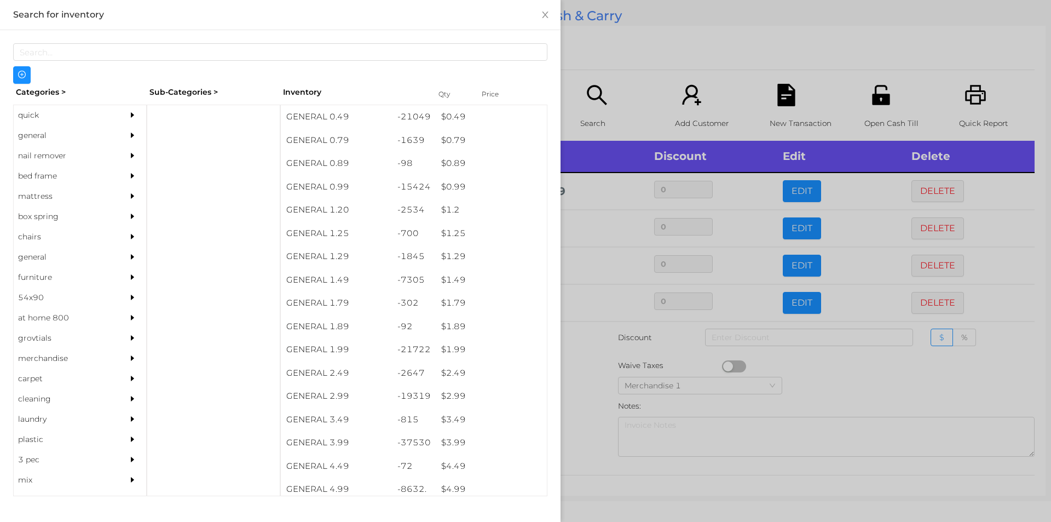
click at [581, 354] on div at bounding box center [525, 261] width 1051 height 522
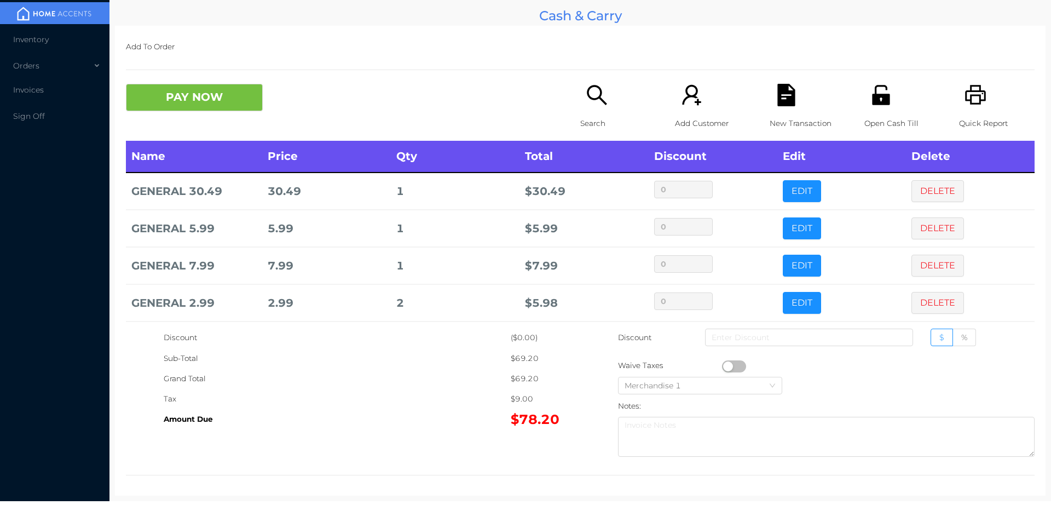
click at [592, 112] on div "Search" at bounding box center [618, 112] width 76 height 57
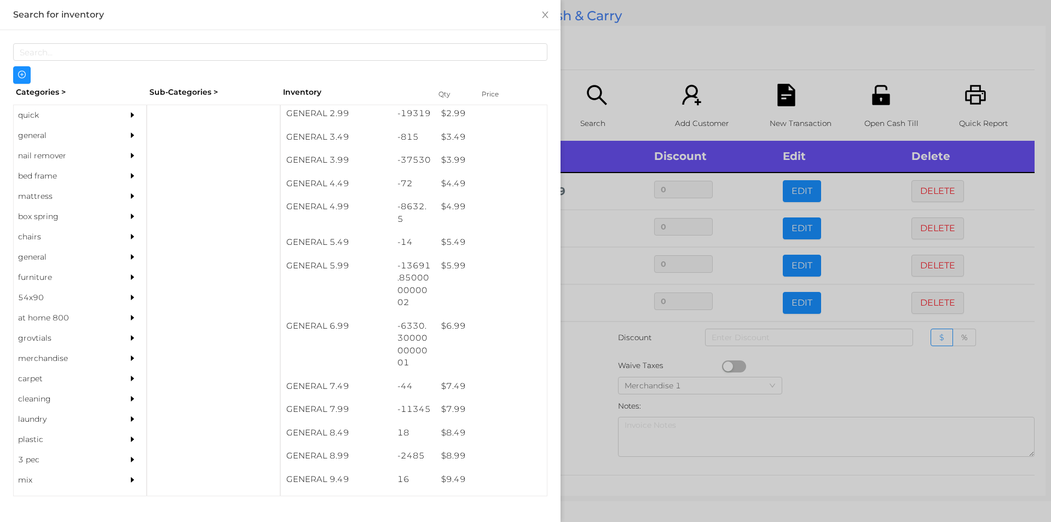
scroll to position [303, 0]
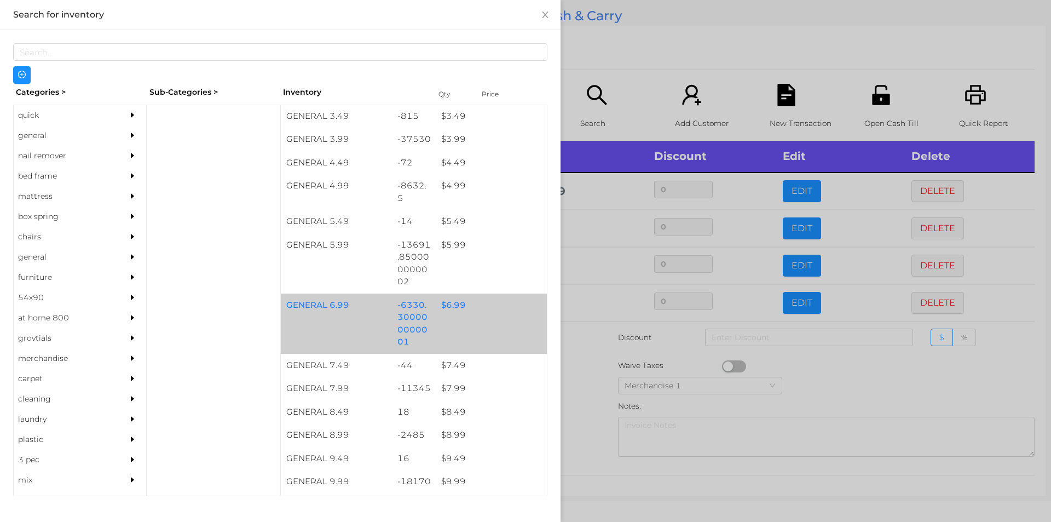
click at [443, 302] on div "$ 6.99" at bounding box center [491, 305] width 111 height 24
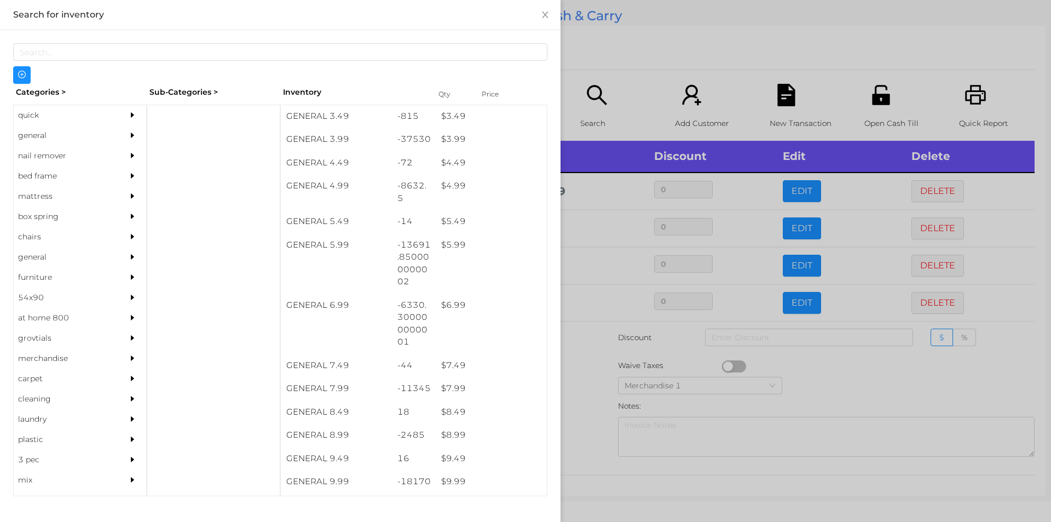
click at [581, 406] on div at bounding box center [525, 261] width 1051 height 522
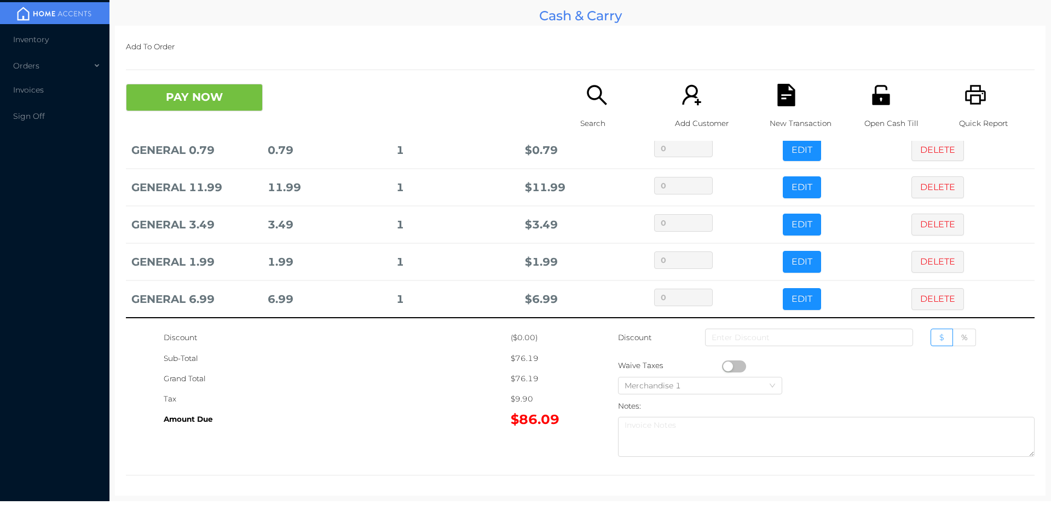
scroll to position [229, 0]
click at [599, 110] on div "Search" at bounding box center [618, 112] width 76 height 57
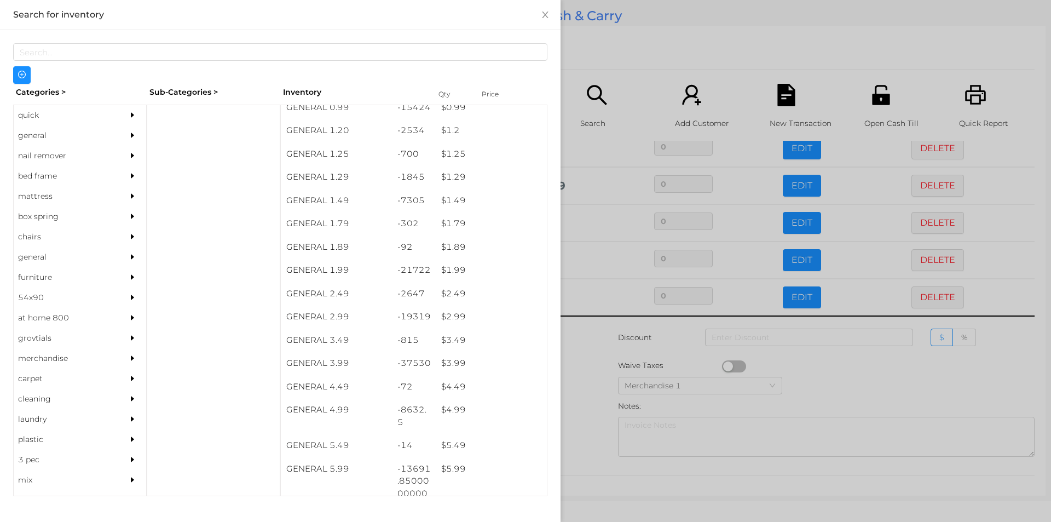
scroll to position [79, 0]
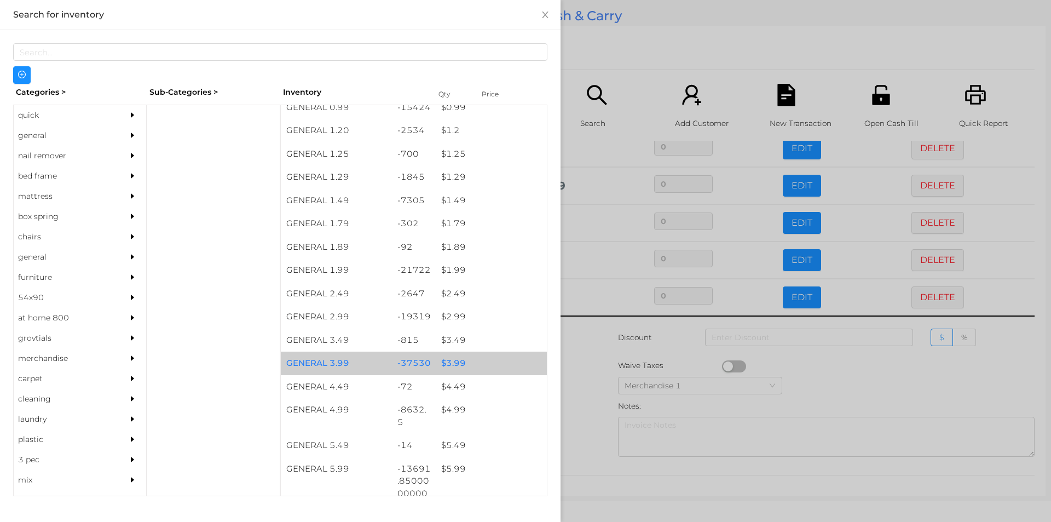
click at [455, 363] on div "$ 3.99" at bounding box center [491, 363] width 111 height 24
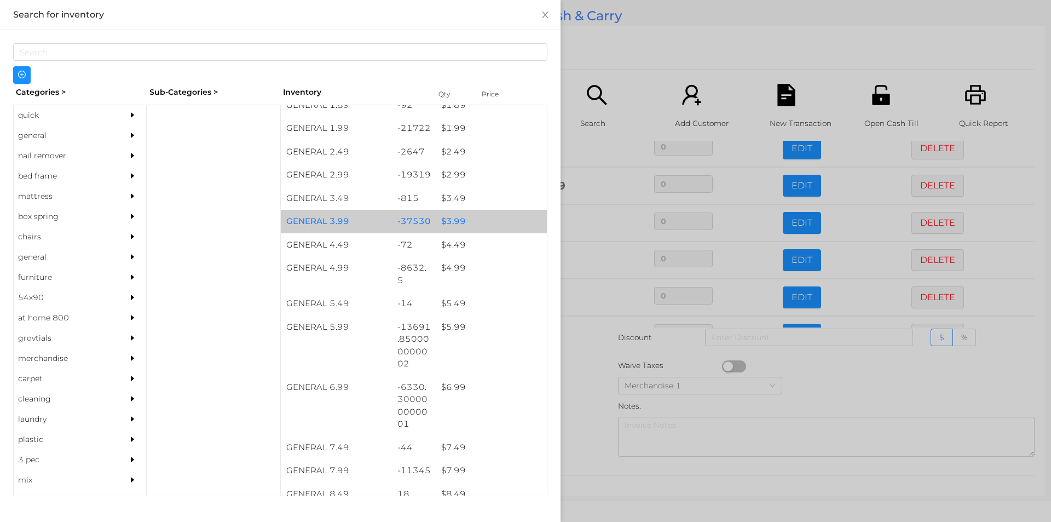
scroll to position [222, 0]
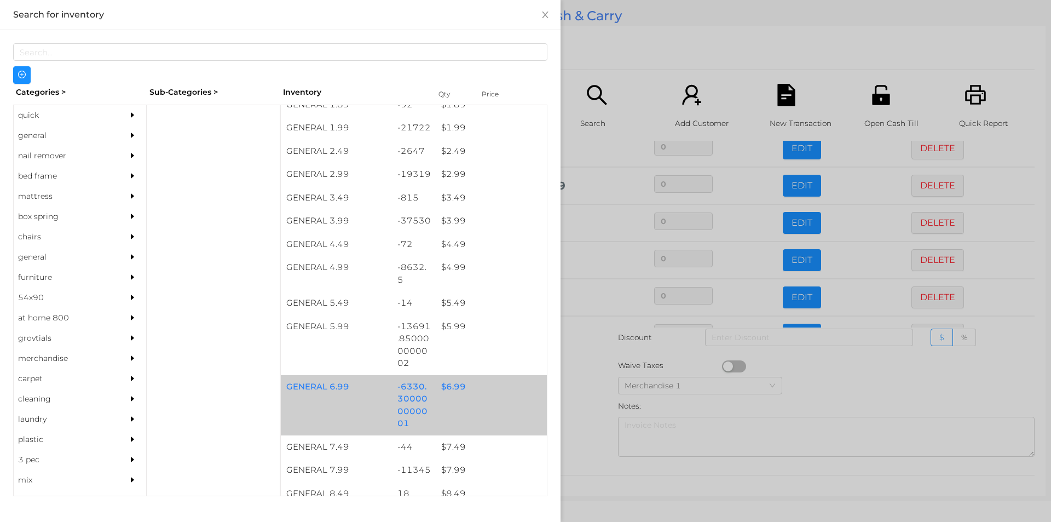
click at [448, 377] on div "$ 6.99" at bounding box center [491, 387] width 111 height 24
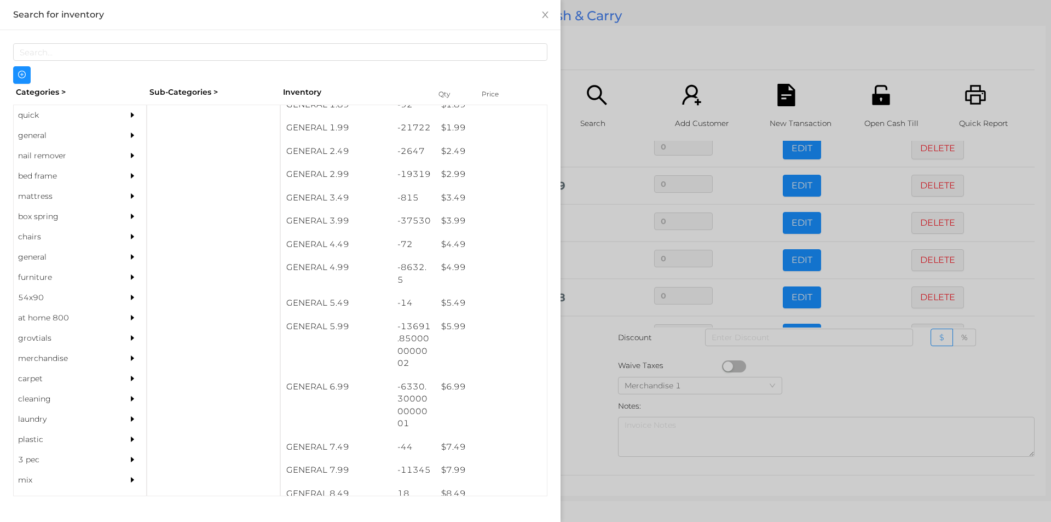
click at [570, 391] on div at bounding box center [525, 261] width 1051 height 522
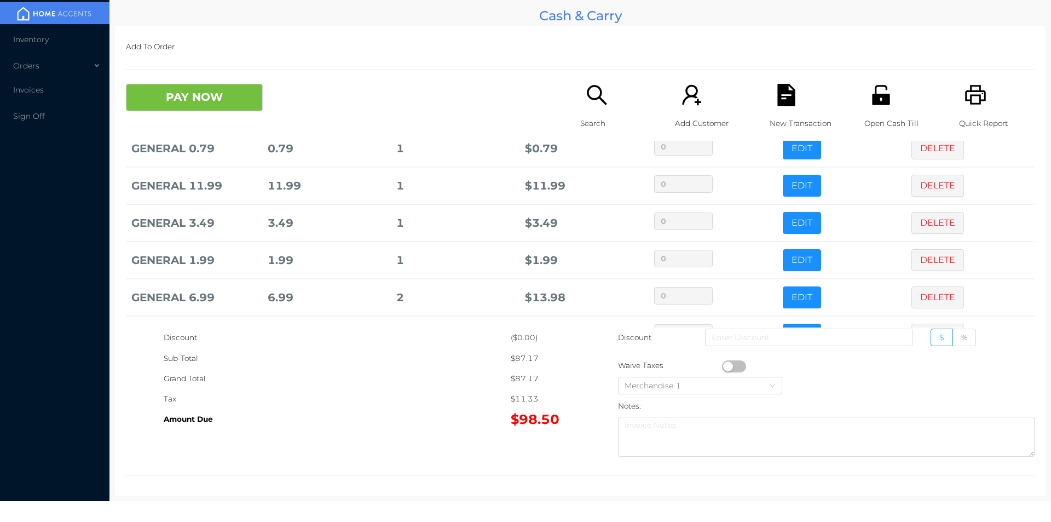
scroll to position [266, 0]
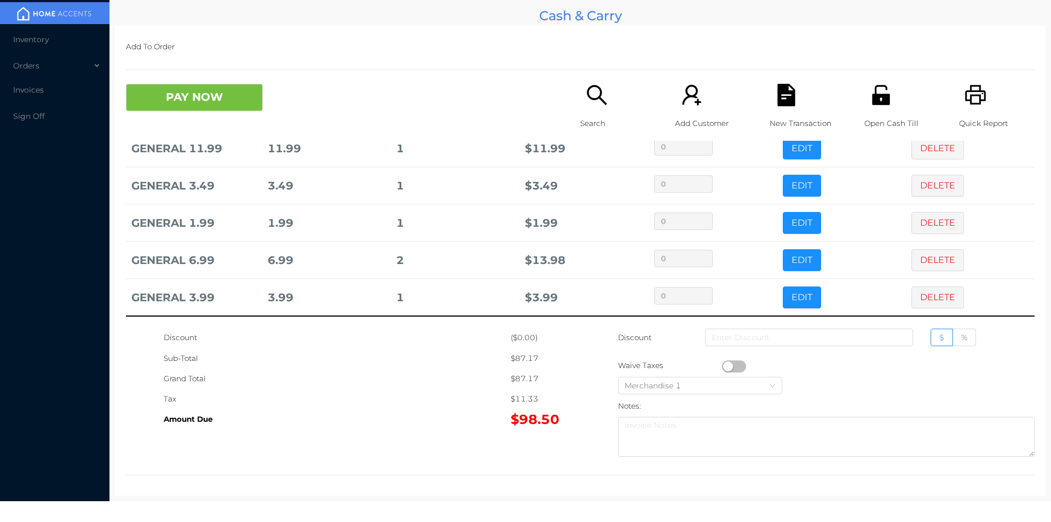
click at [599, 120] on p "Search" at bounding box center [618, 123] width 76 height 20
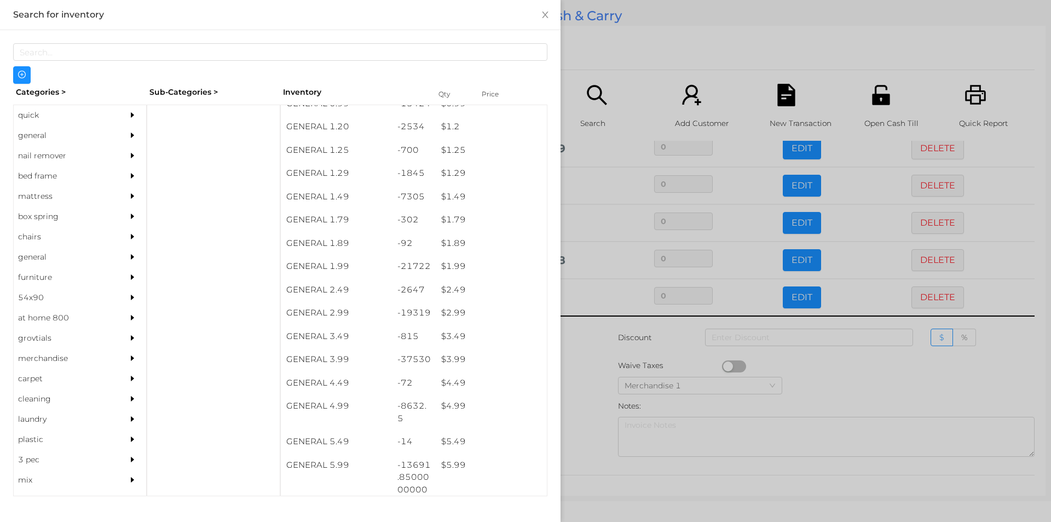
scroll to position [79, 0]
click at [449, 384] on div "$ 4.49" at bounding box center [491, 388] width 111 height 24
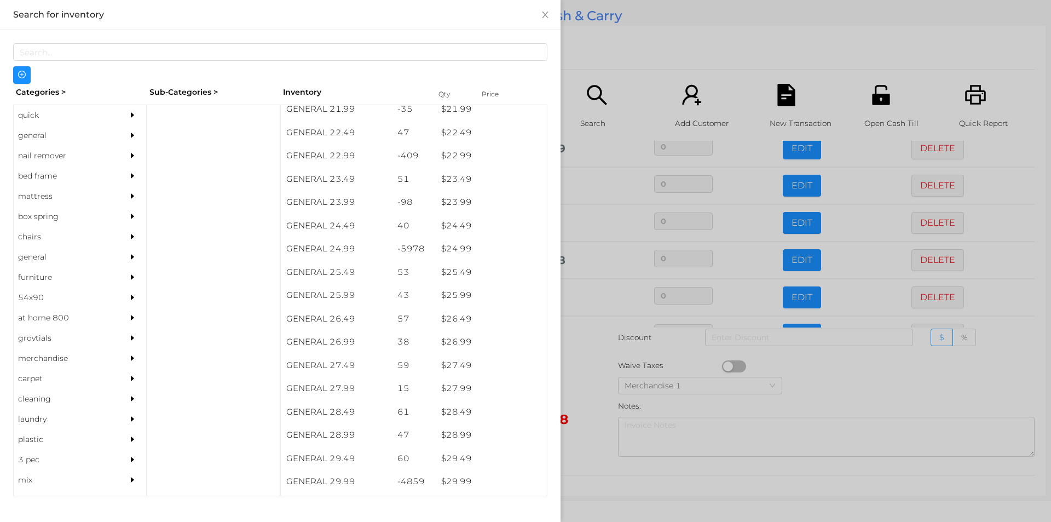
scroll to position [1280, 0]
click at [447, 294] on div "$ 25.99" at bounding box center [491, 296] width 111 height 24
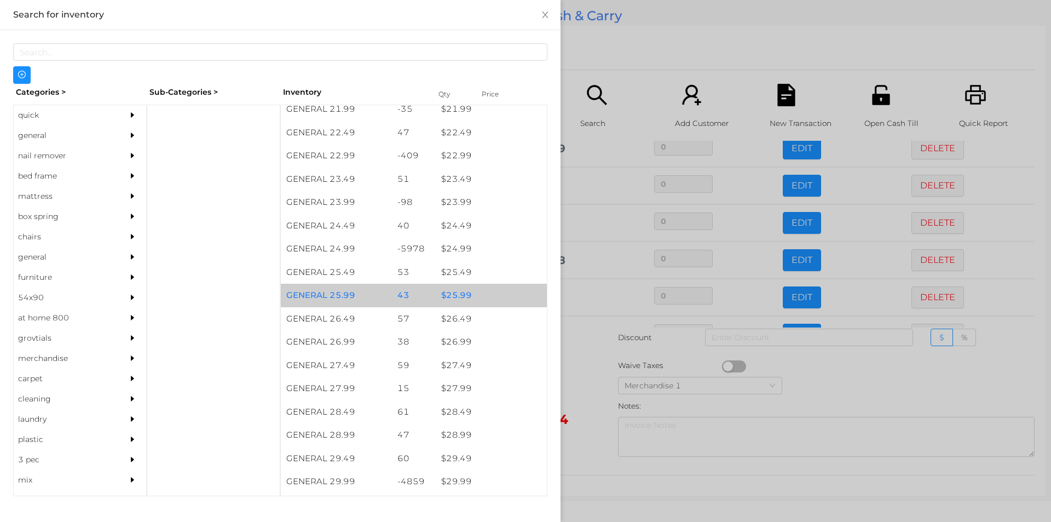
click at [448, 296] on div "$ 25.99" at bounding box center [491, 296] width 111 height 24
click at [451, 294] on div "$ 25.99" at bounding box center [491, 296] width 111 height 24
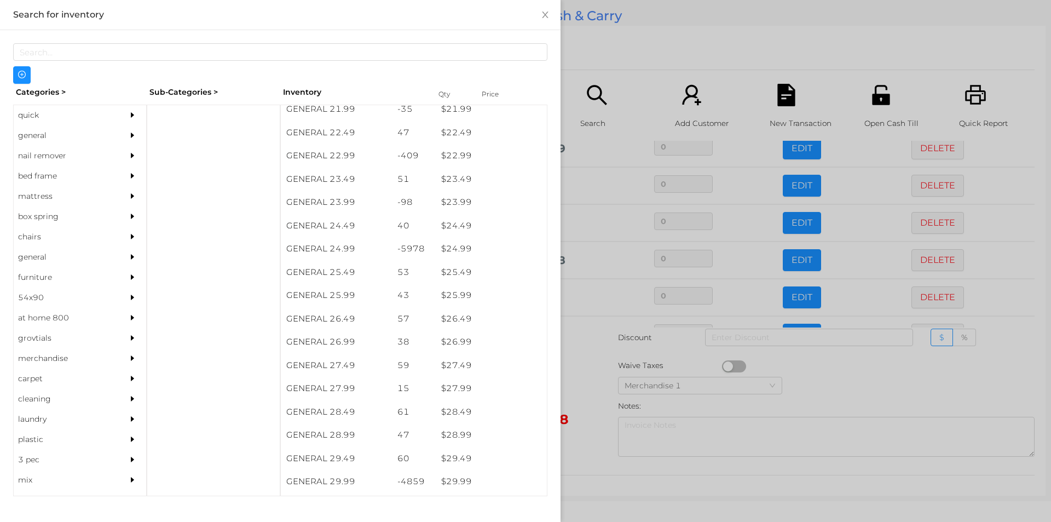
click at [688, 19] on div at bounding box center [525, 261] width 1051 height 522
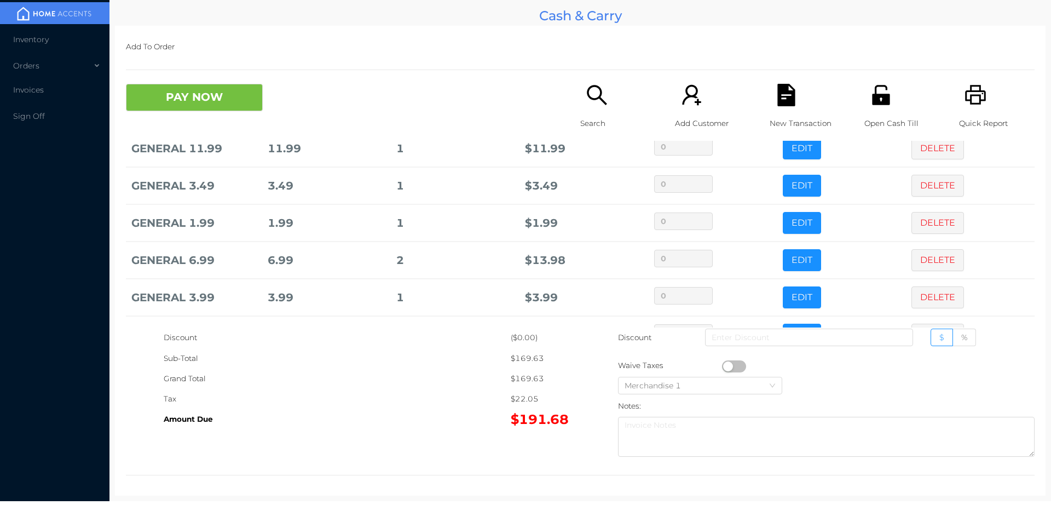
click at [591, 98] on icon "icon: search" at bounding box center [597, 95] width 22 height 22
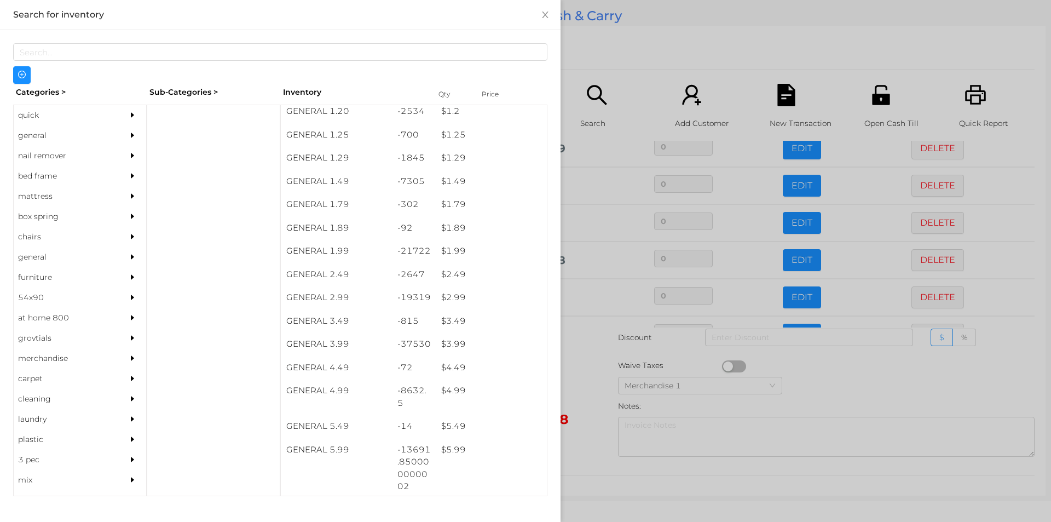
scroll to position [170, 0]
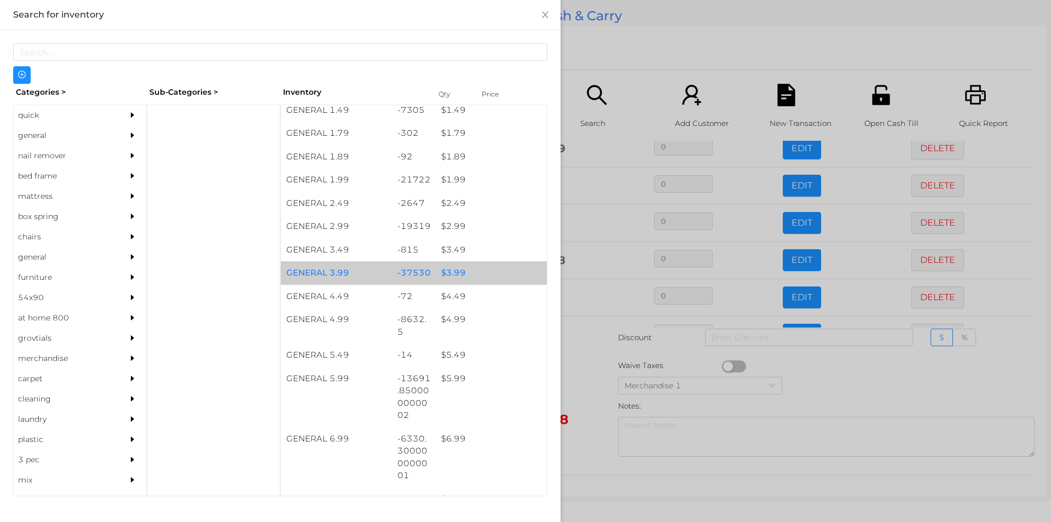
click at [453, 277] on div "$ 3.99" at bounding box center [491, 273] width 111 height 24
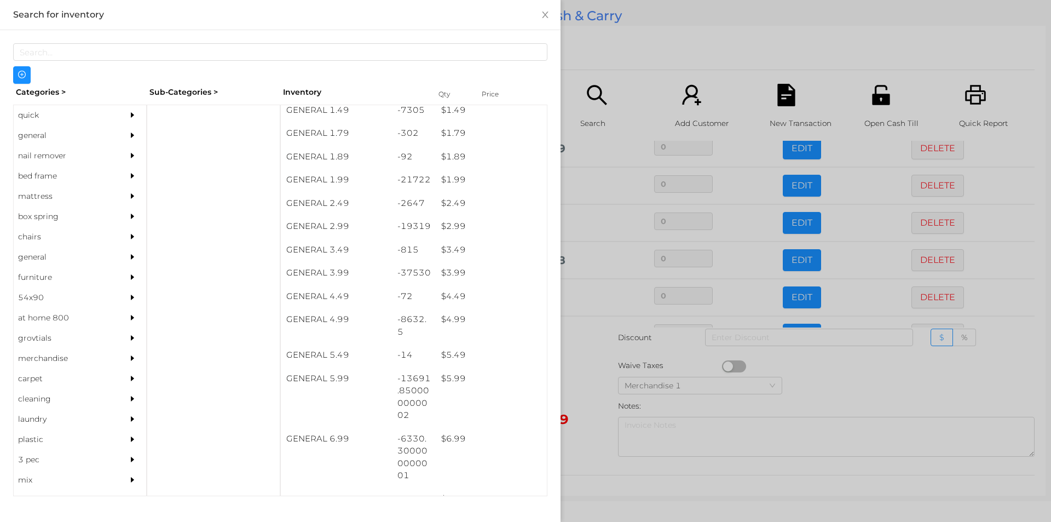
click at [597, 70] on div at bounding box center [525, 261] width 1051 height 522
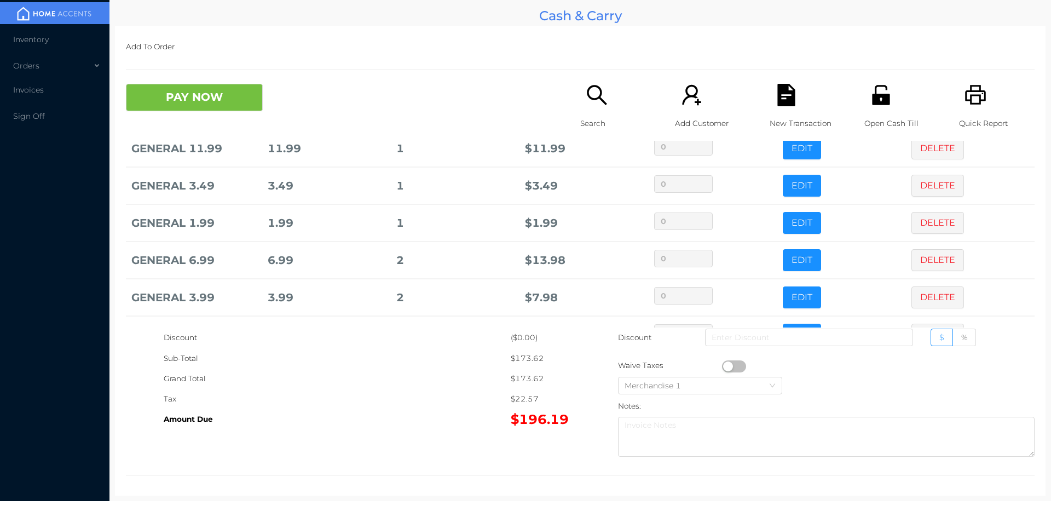
click at [965, 97] on icon "icon: printer" at bounding box center [975, 95] width 21 height 20
click at [777, 100] on icon "icon: file-text" at bounding box center [786, 95] width 18 height 22
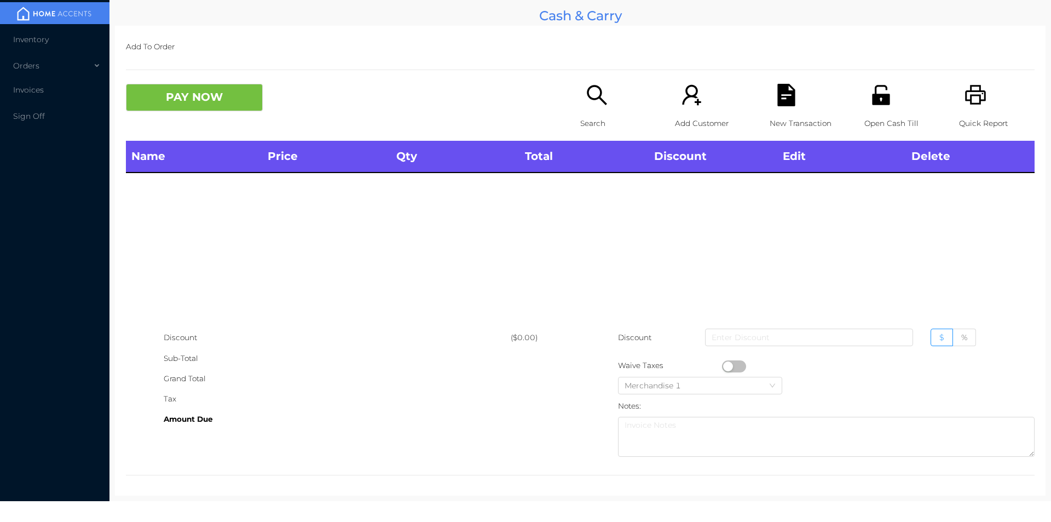
click at [604, 112] on div "Search" at bounding box center [618, 112] width 76 height 57
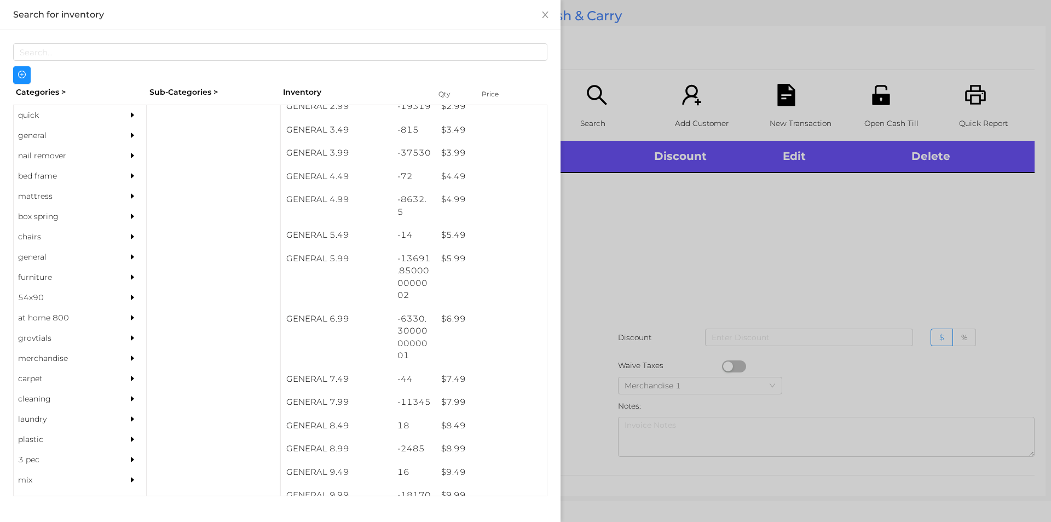
scroll to position [290, 0]
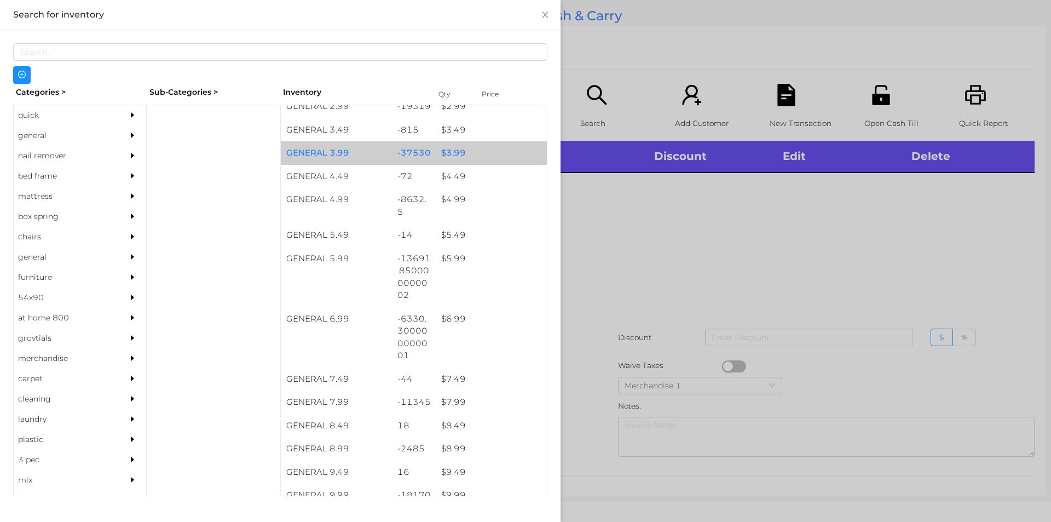
click at [478, 156] on div "$ 3.99" at bounding box center [491, 153] width 111 height 24
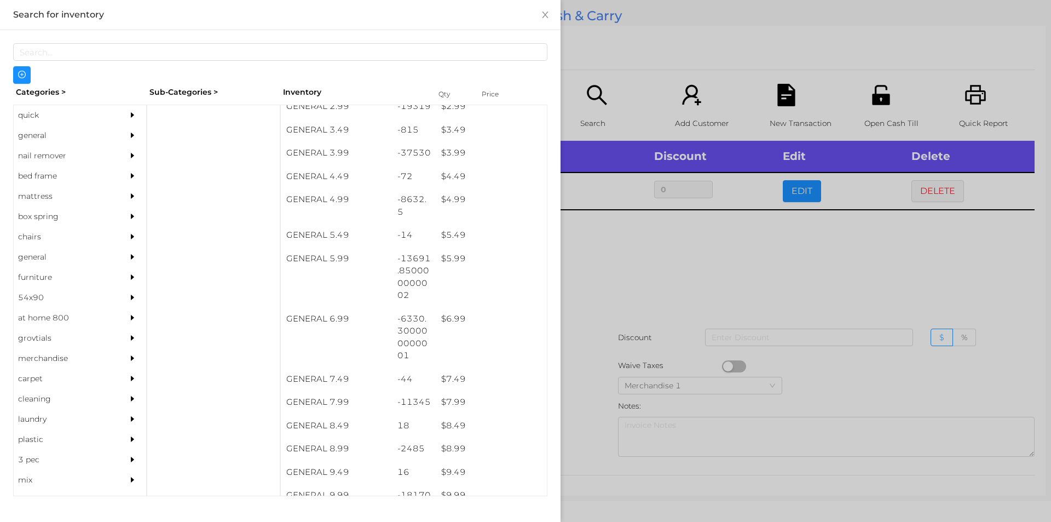
click at [649, 290] on div at bounding box center [525, 261] width 1051 height 522
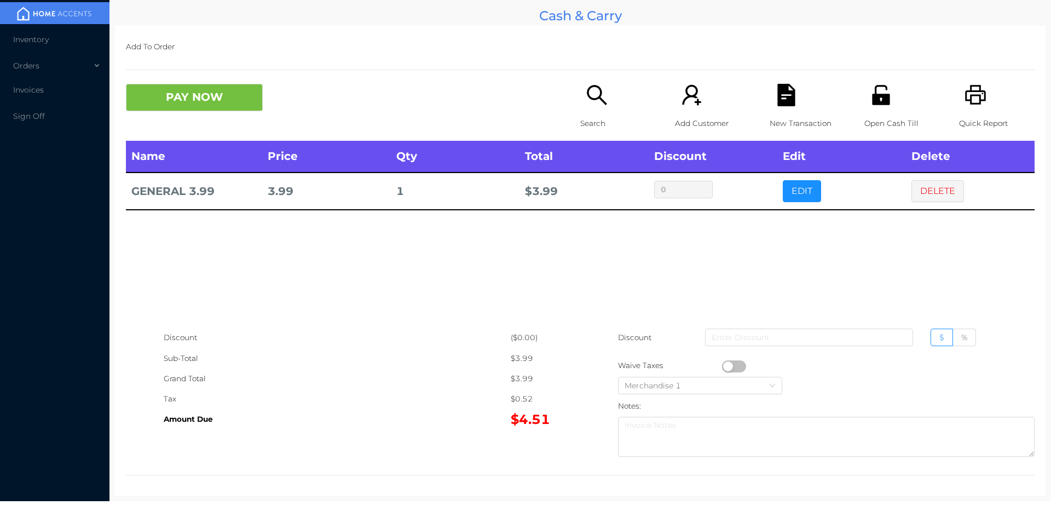
click at [586, 101] on icon "icon: search" at bounding box center [597, 95] width 22 height 22
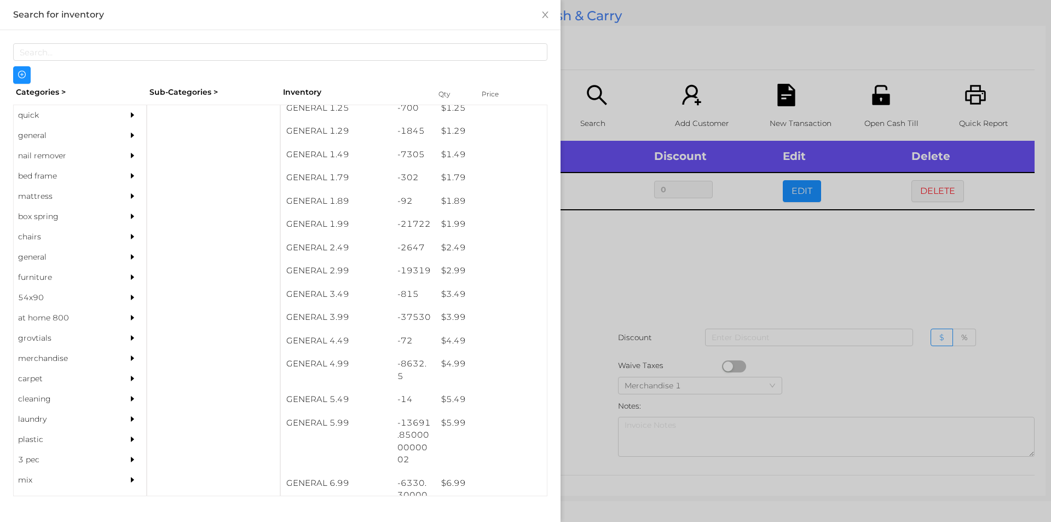
scroll to position [142, 0]
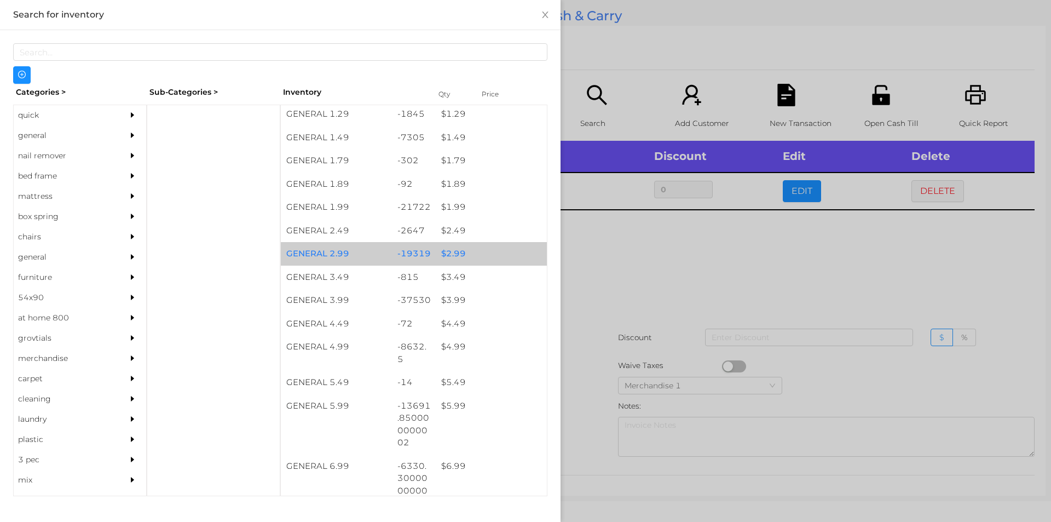
click at [475, 248] on div "$ 2.99" at bounding box center [491, 254] width 111 height 24
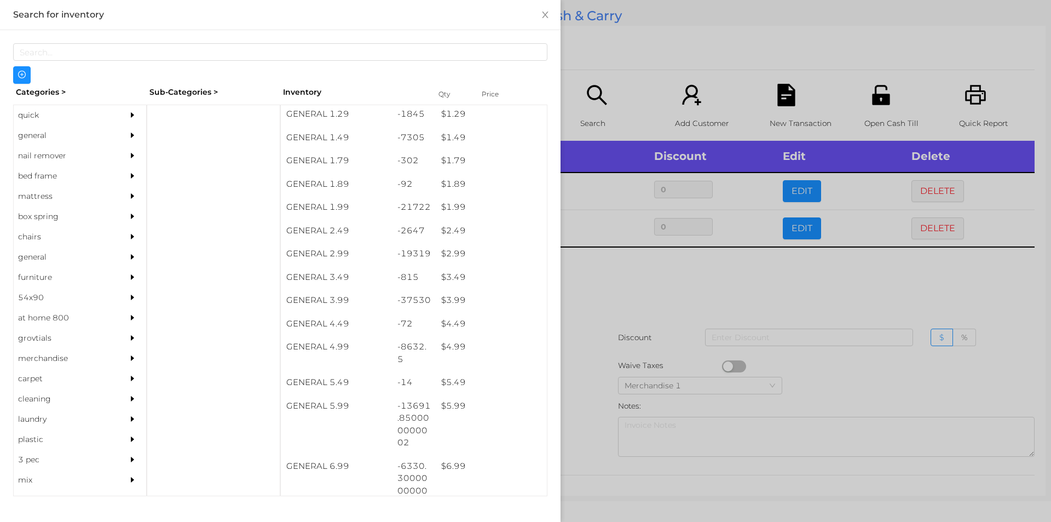
click at [642, 320] on div at bounding box center [525, 261] width 1051 height 522
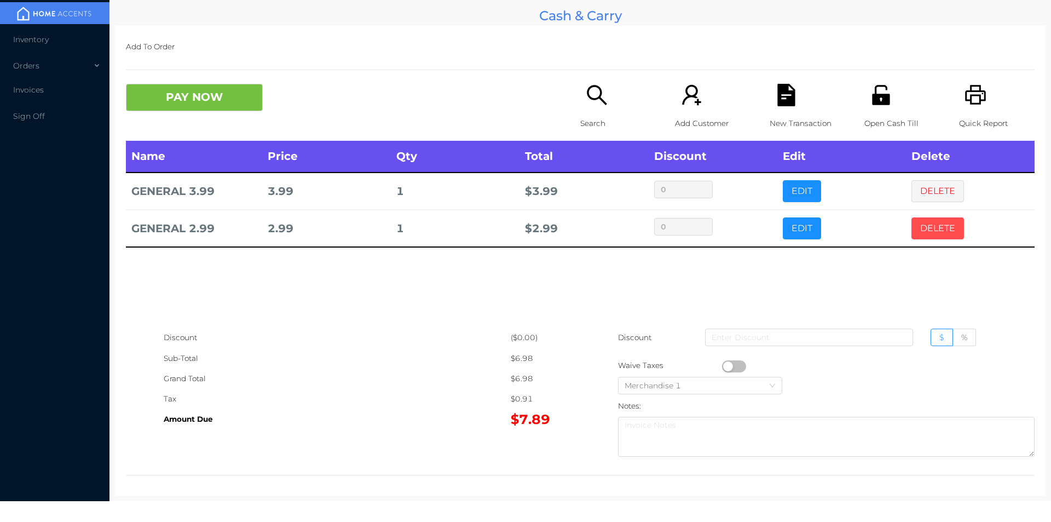
click at [928, 230] on button "DELETE" at bounding box center [937, 228] width 53 height 22
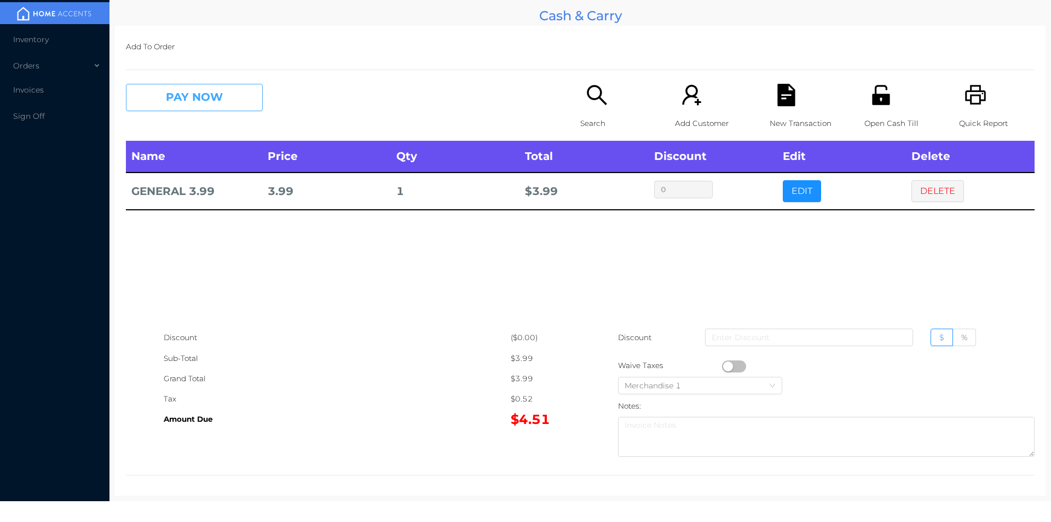
click at [219, 94] on button "PAY NOW" at bounding box center [194, 97] width 137 height 27
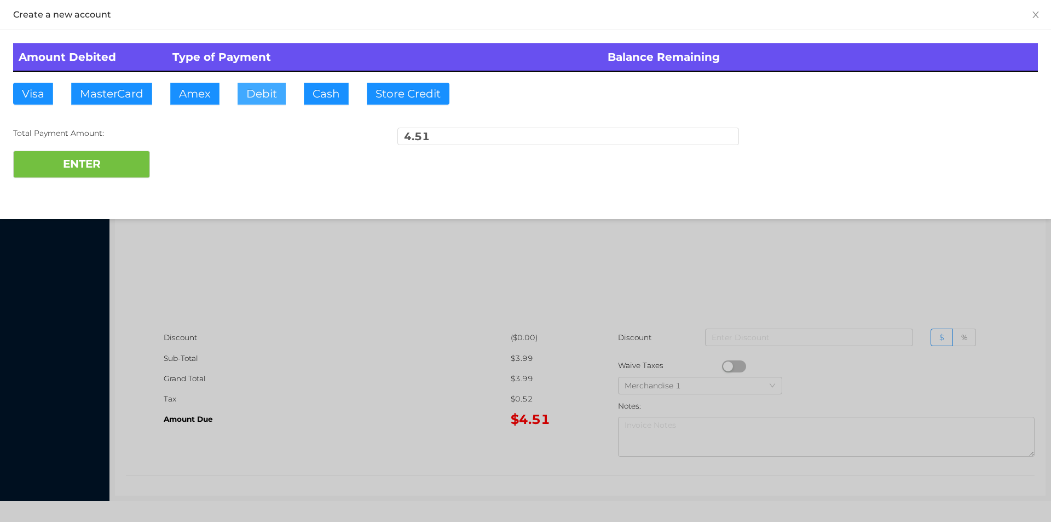
click at [271, 94] on button "Debit" at bounding box center [262, 94] width 48 height 22
click at [135, 160] on button "ENTER" at bounding box center [81, 164] width 137 height 27
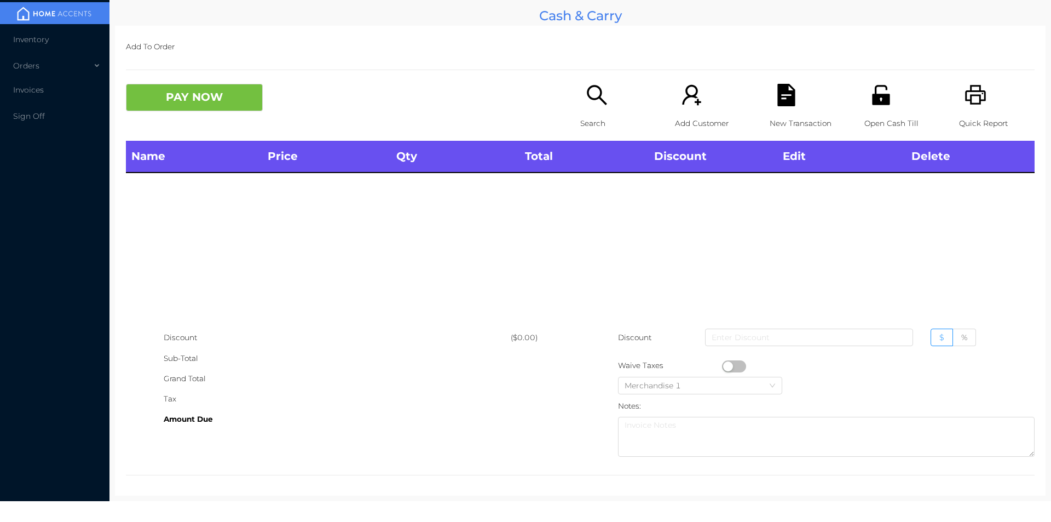
scroll to position [4, 0]
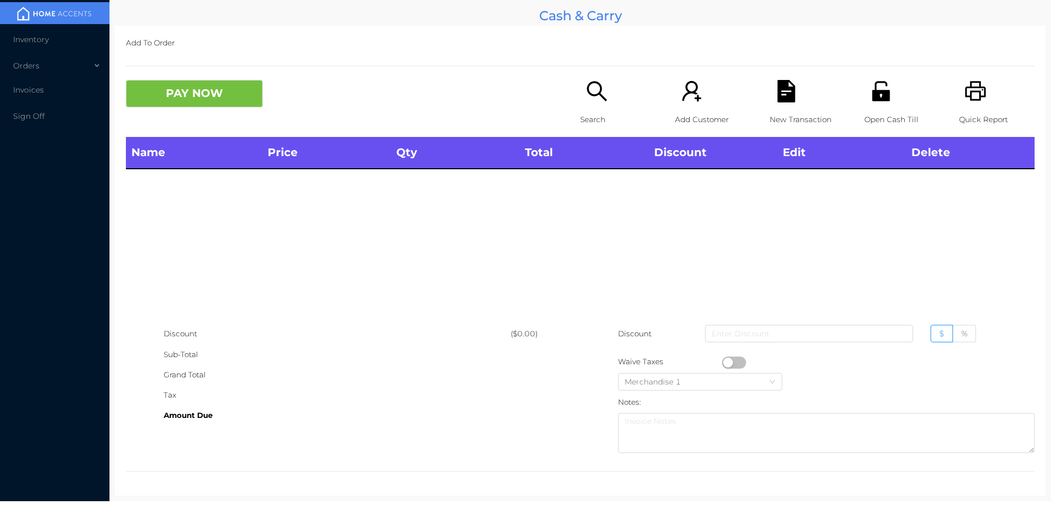
click at [582, 116] on p "Search" at bounding box center [618, 119] width 76 height 20
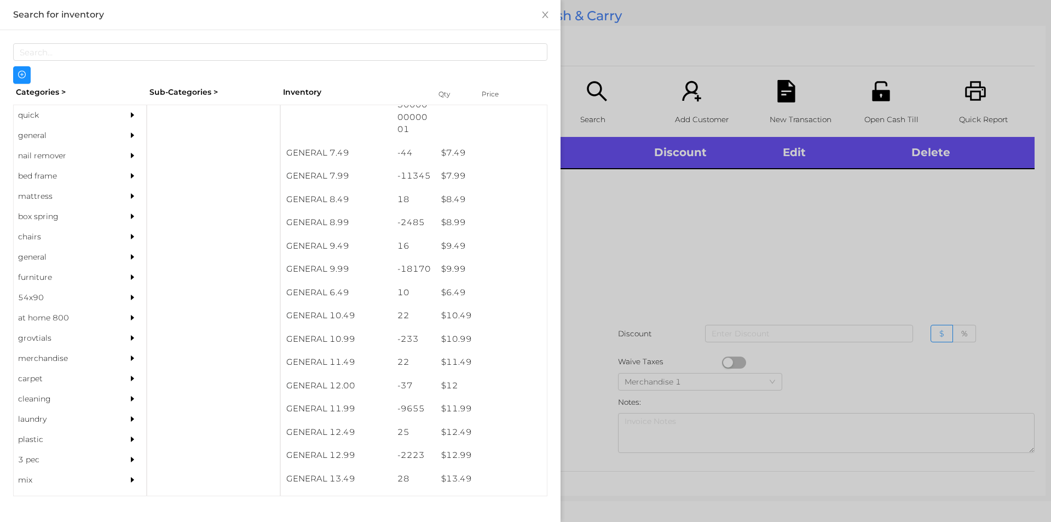
scroll to position [516, 0]
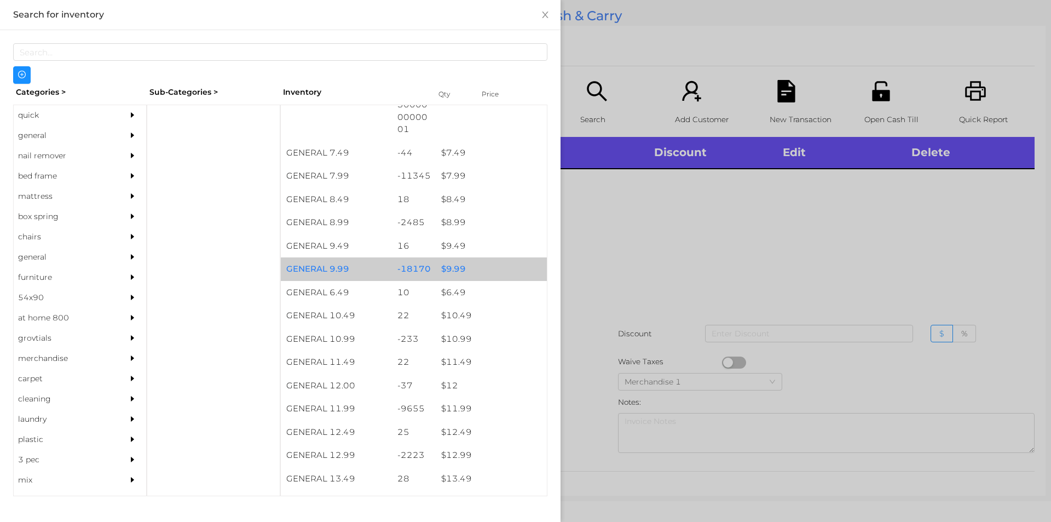
click at [438, 261] on div "$ 9.99" at bounding box center [491, 269] width 111 height 24
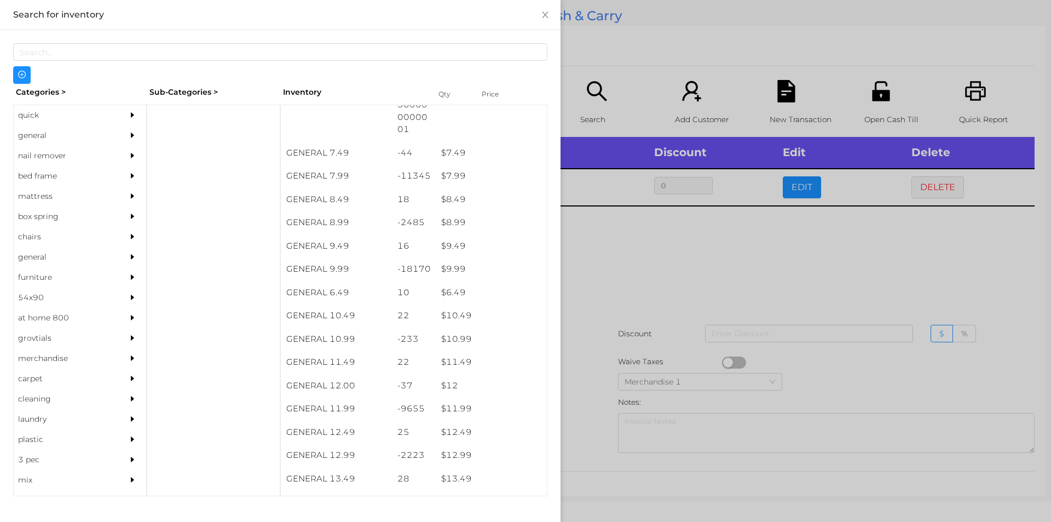
click at [628, 355] on div at bounding box center [525, 261] width 1051 height 522
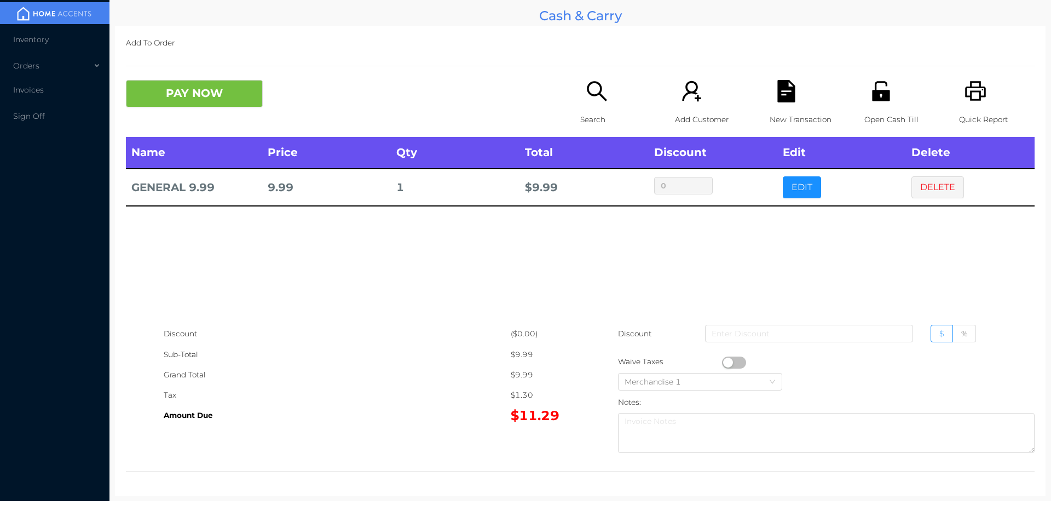
click at [580, 97] on div "Search" at bounding box center [618, 108] width 76 height 57
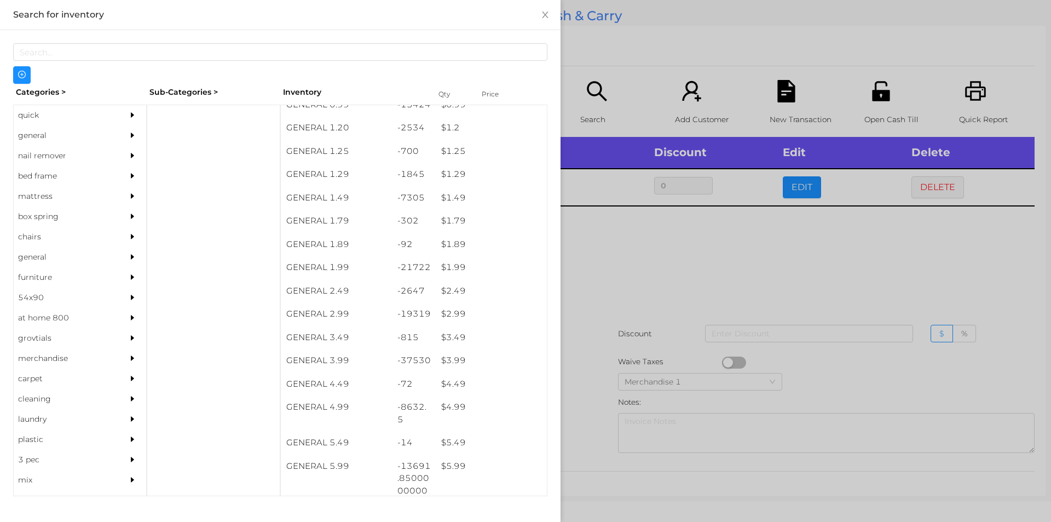
scroll to position [82, 0]
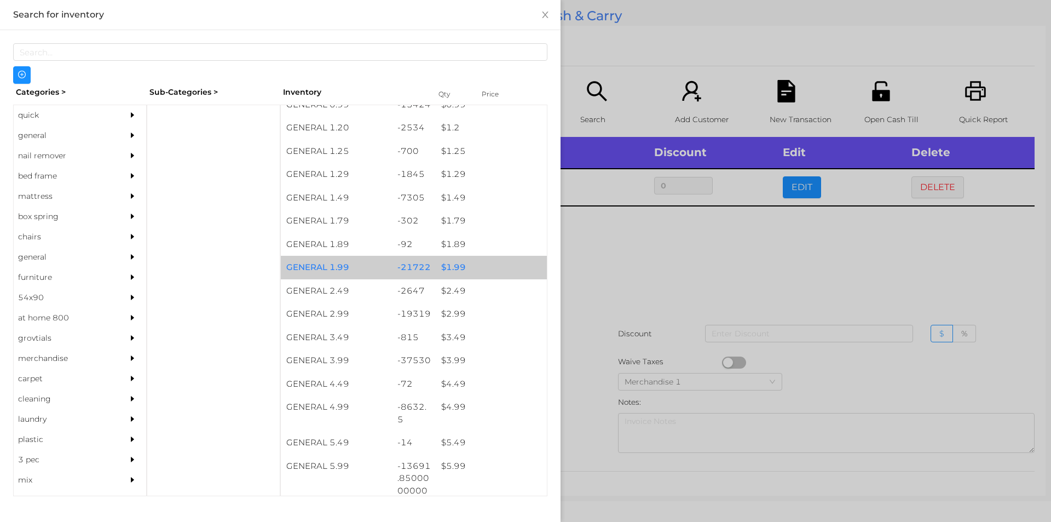
click at [480, 270] on div "$ 1.99" at bounding box center [491, 268] width 111 height 24
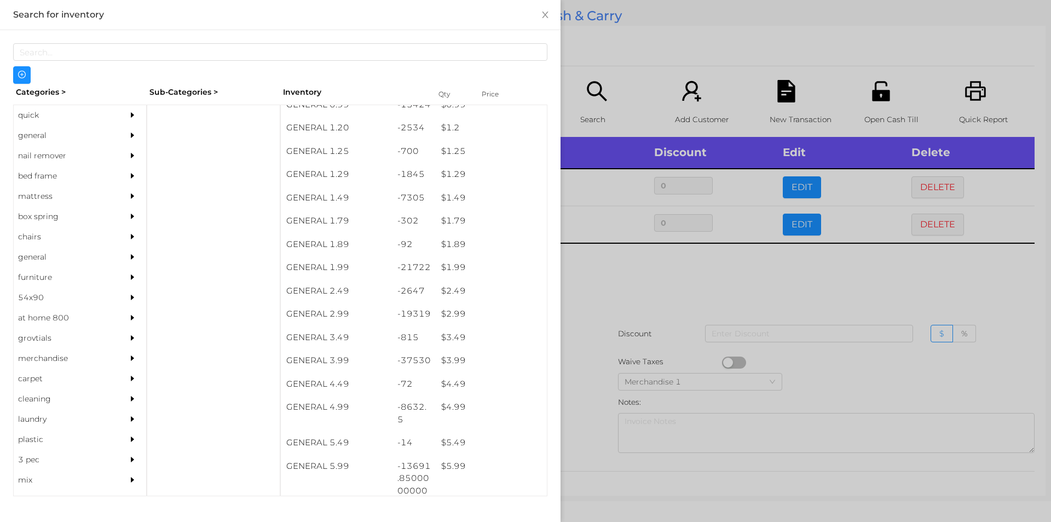
click at [637, 330] on div at bounding box center [525, 261] width 1051 height 522
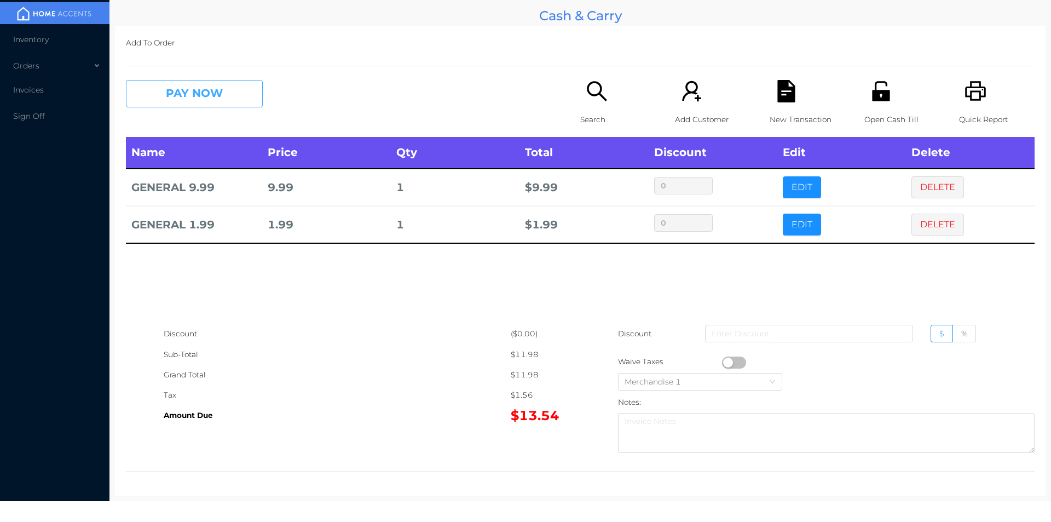
click at [209, 84] on button "PAY NOW" at bounding box center [194, 93] width 137 height 27
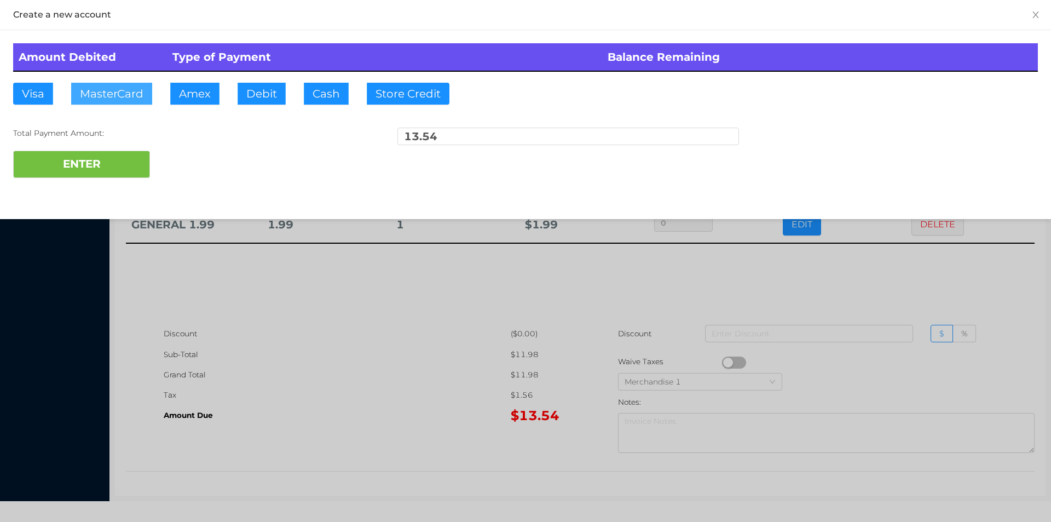
click at [105, 99] on button "MasterCard" at bounding box center [111, 94] width 81 height 22
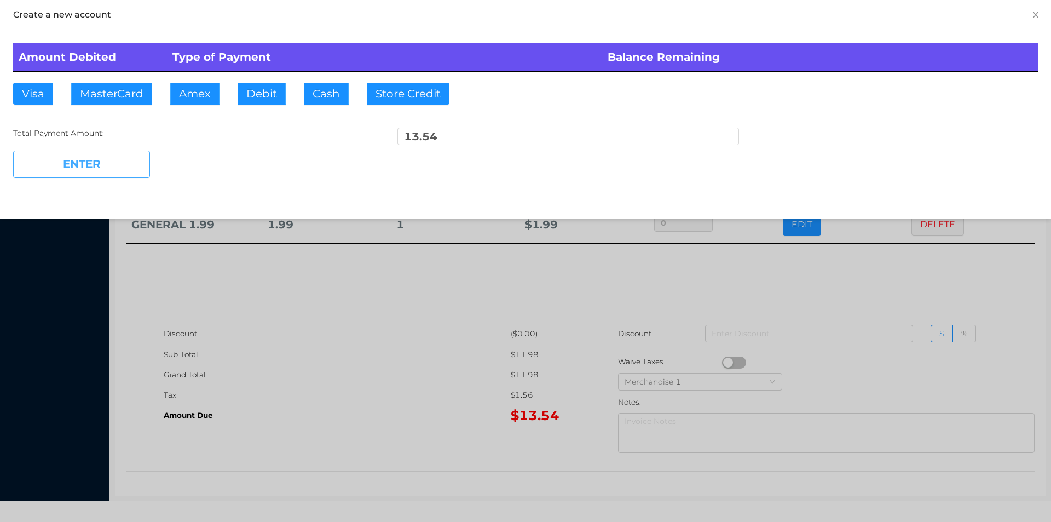
click at [79, 169] on button "ENTER" at bounding box center [81, 164] width 137 height 27
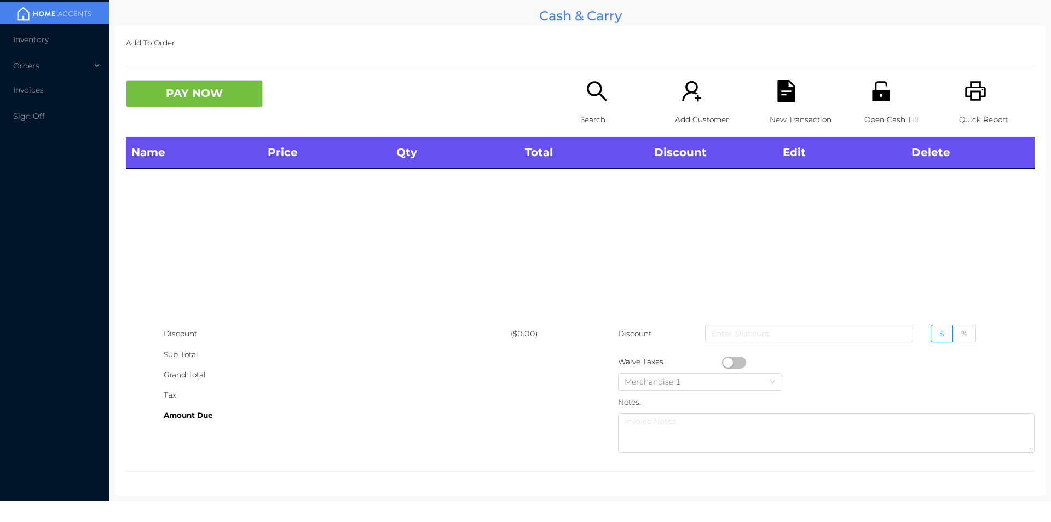
click at [898, 100] on div "Open Cash Till" at bounding box center [902, 108] width 76 height 57
click at [593, 94] on icon "icon: search" at bounding box center [597, 91] width 22 height 22
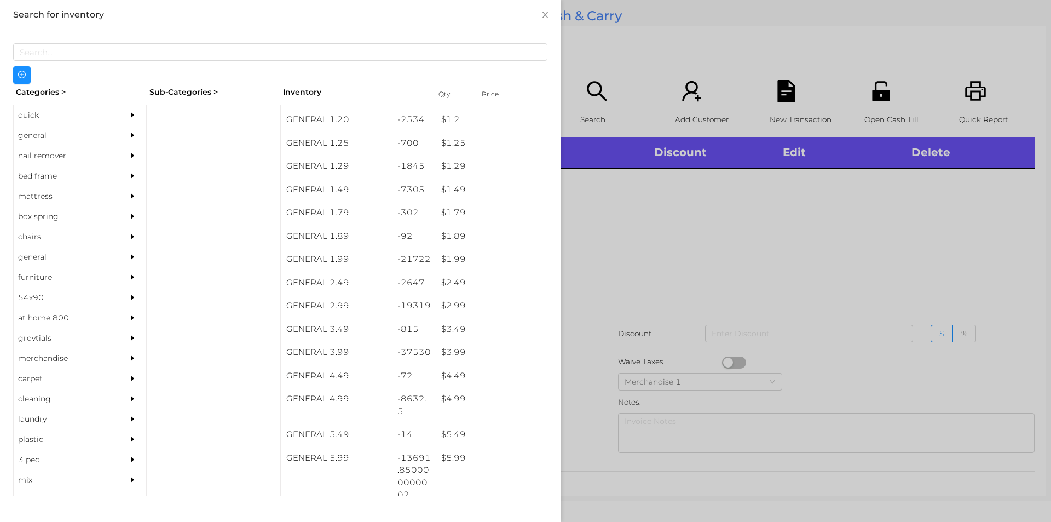
scroll to position [156, 0]
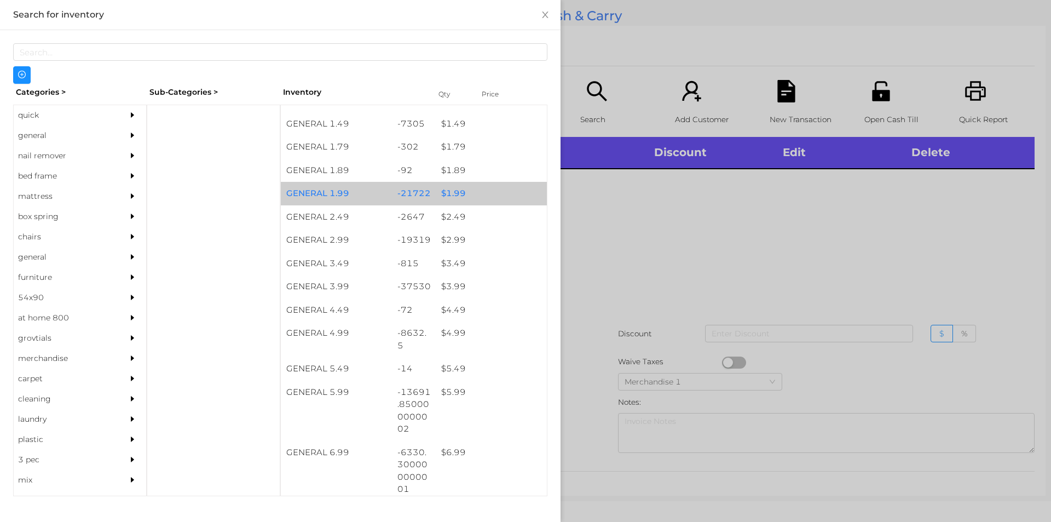
click at [454, 192] on div "$ 1.99" at bounding box center [491, 194] width 111 height 24
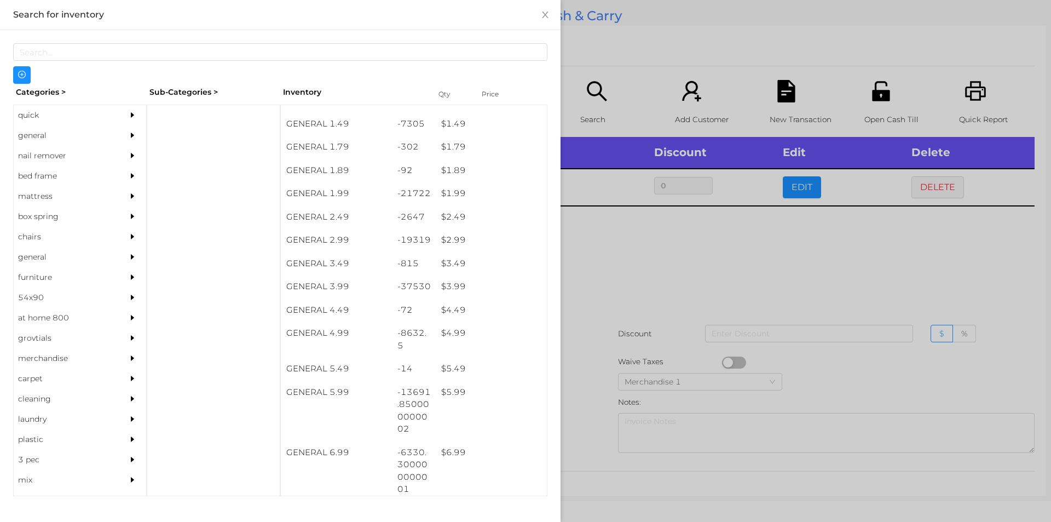
click at [649, 333] on div at bounding box center [525, 261] width 1051 height 522
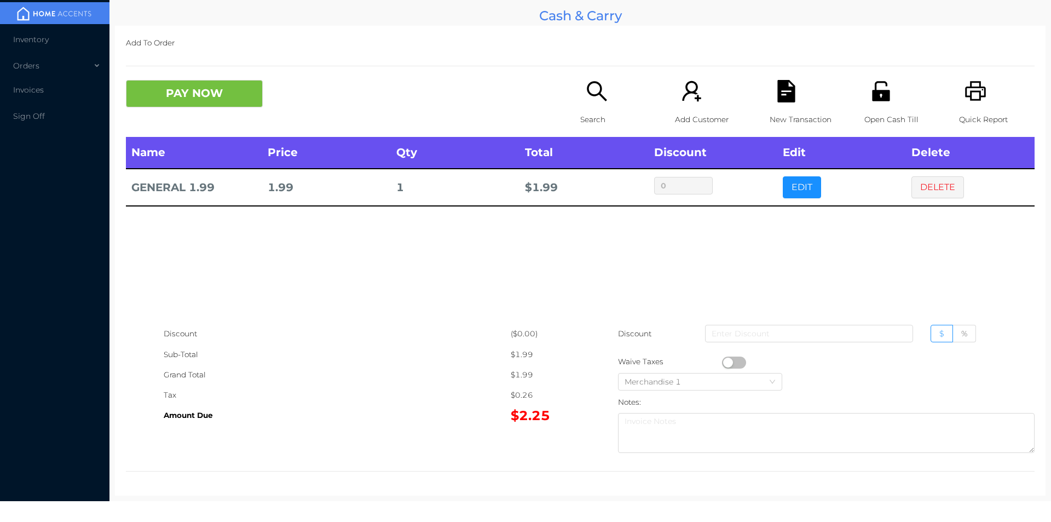
click at [595, 103] on div "Search" at bounding box center [618, 108] width 76 height 57
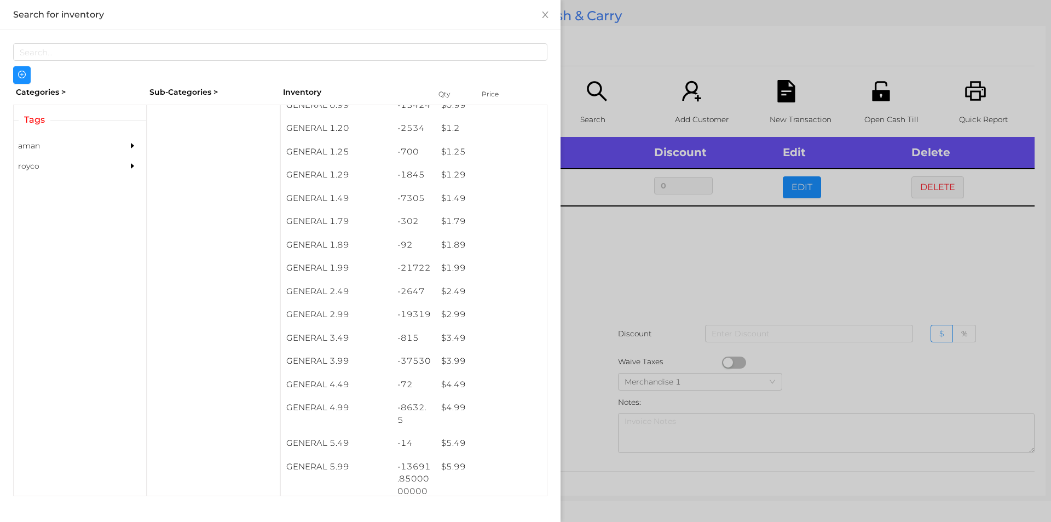
scroll to position [107, 0]
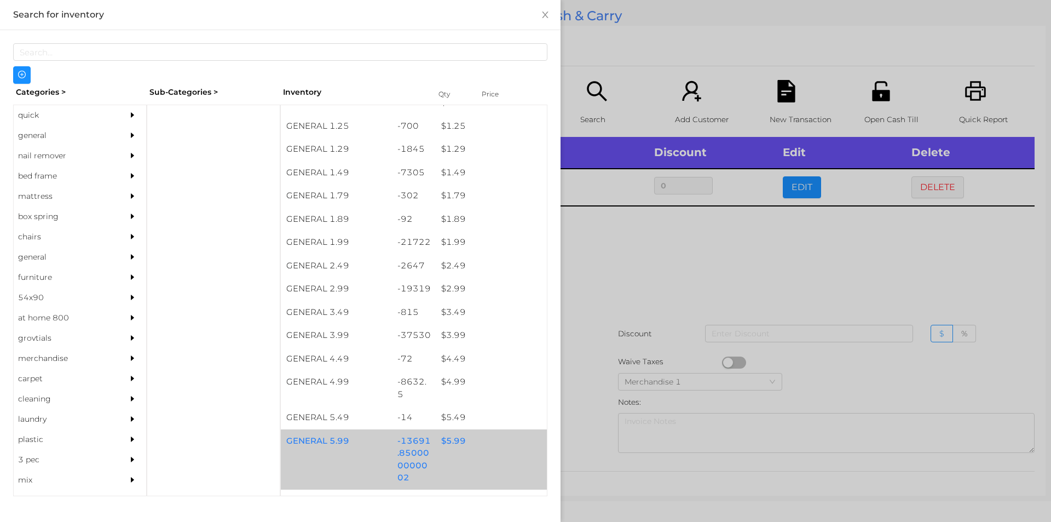
click at [445, 451] on div "$ 5.99" at bounding box center [491, 441] width 111 height 24
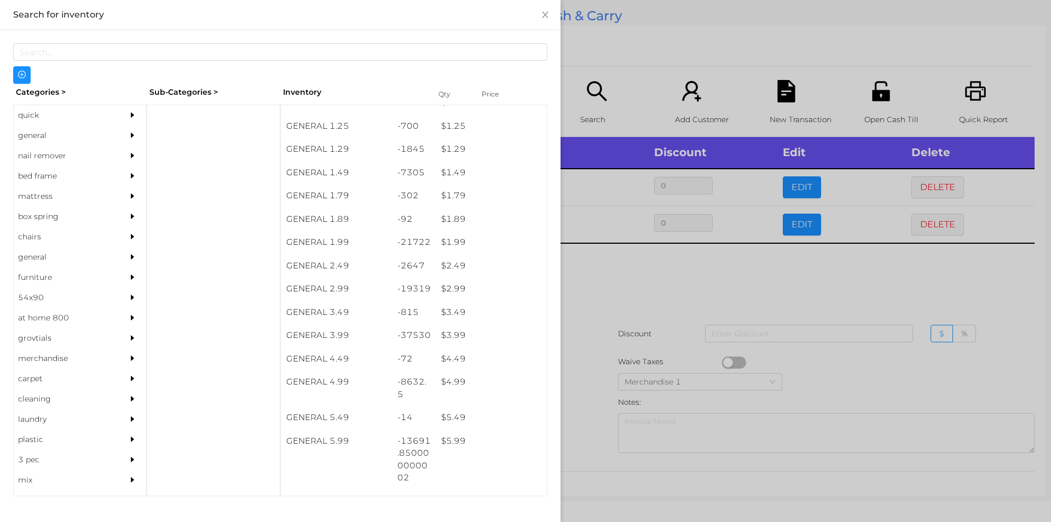
click at [637, 274] on div at bounding box center [525, 261] width 1051 height 522
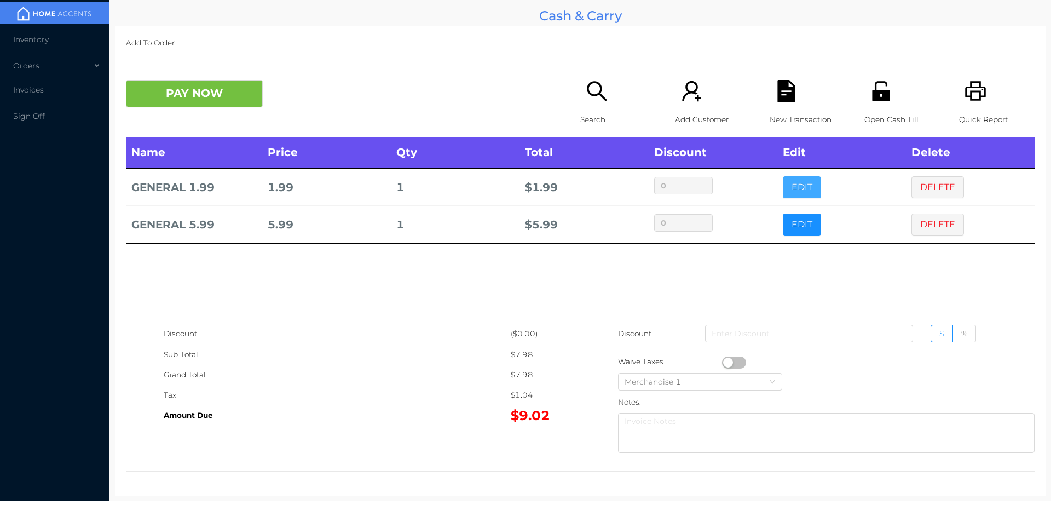
click at [793, 195] on button "EDIT" at bounding box center [802, 187] width 38 height 22
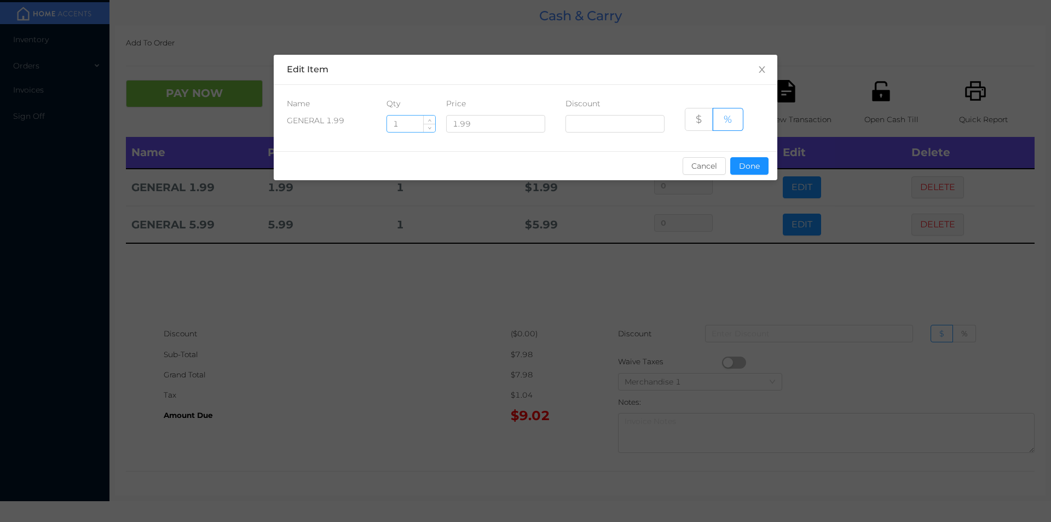
click at [405, 119] on input "1" at bounding box center [411, 124] width 48 height 16
type input "2"
click at [751, 169] on button "Done" at bounding box center [749, 166] width 38 height 18
type input "0%"
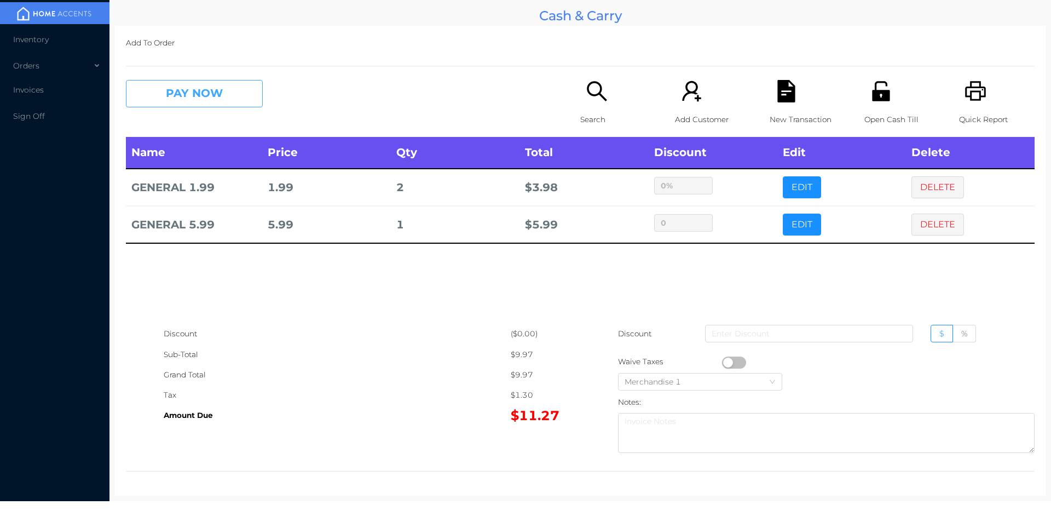
click at [184, 95] on button "PAY NOW" at bounding box center [194, 93] width 137 height 27
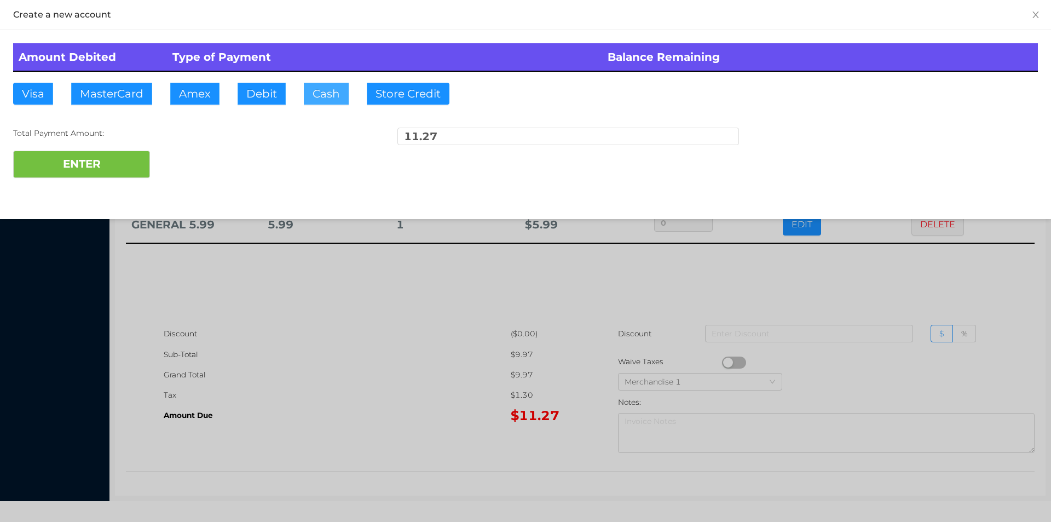
click at [308, 84] on button "Cash" at bounding box center [326, 94] width 45 height 22
type input "20"
click at [95, 154] on button "ENTER" at bounding box center [81, 164] width 137 height 27
type input "0"
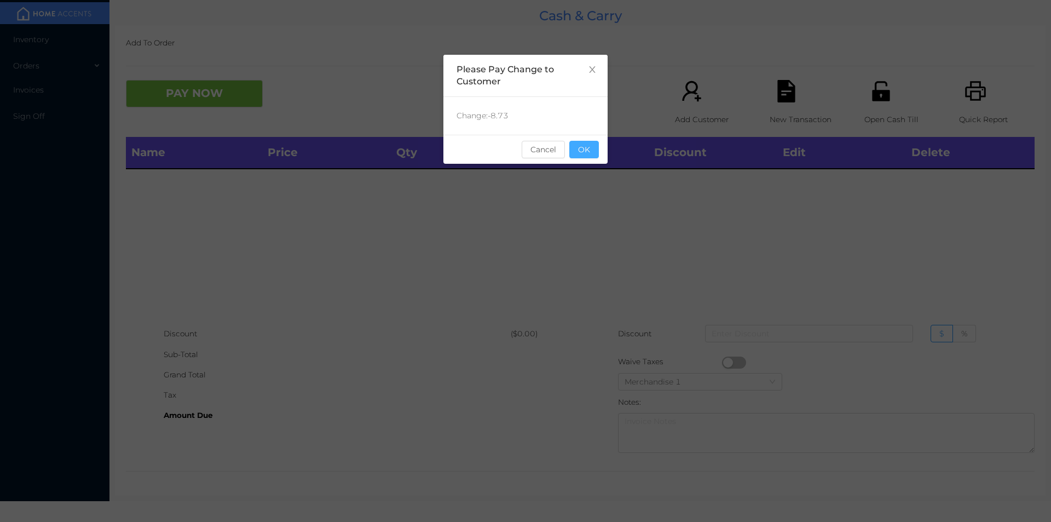
click at [586, 143] on button "OK" at bounding box center [584, 150] width 30 height 18
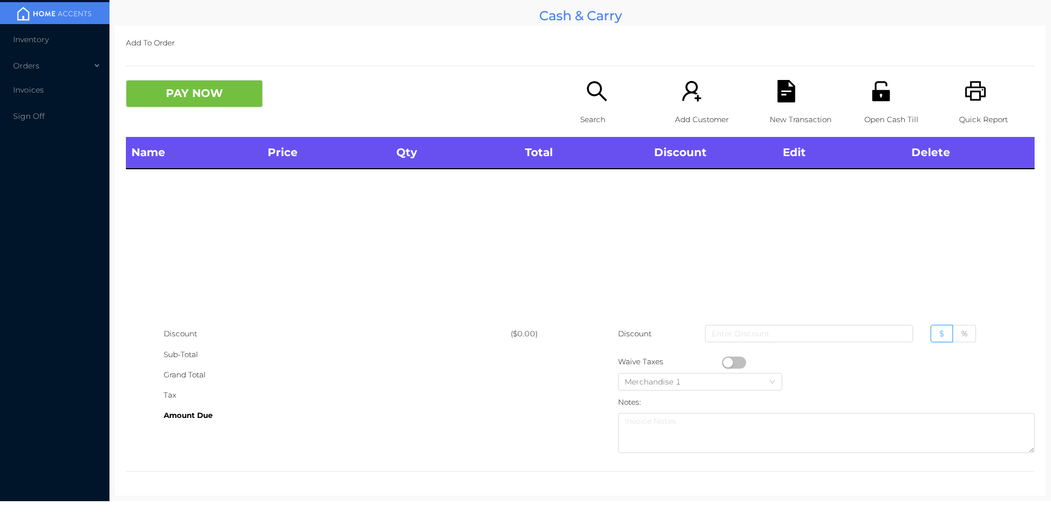
click at [587, 93] on icon "icon: search" at bounding box center [597, 91] width 20 height 20
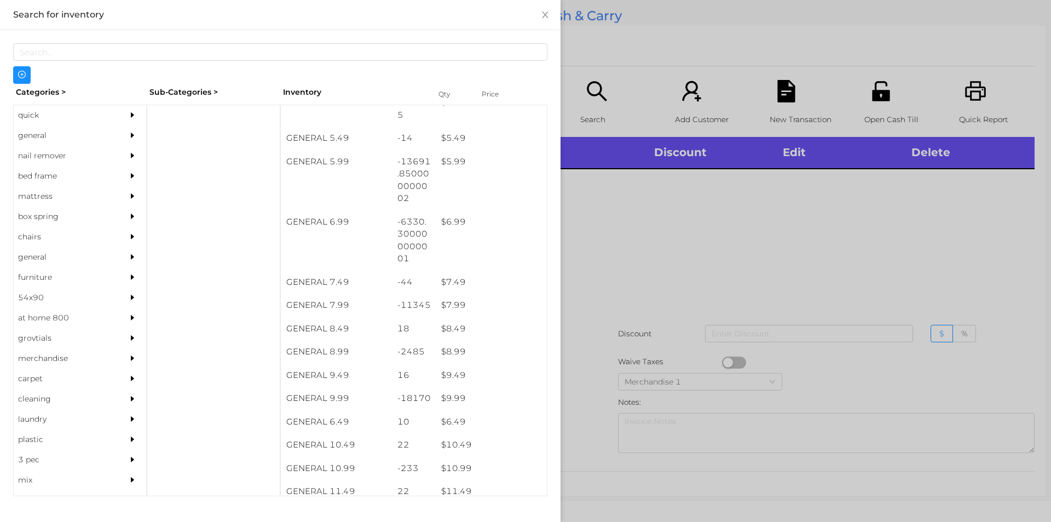
scroll to position [386, 0]
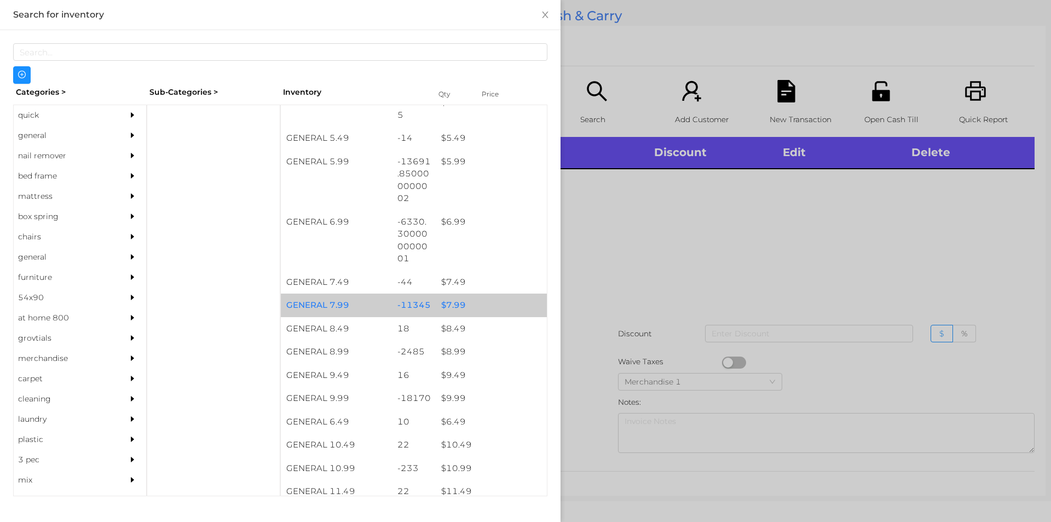
click at [454, 305] on div "$ 7.99" at bounding box center [491, 305] width 111 height 24
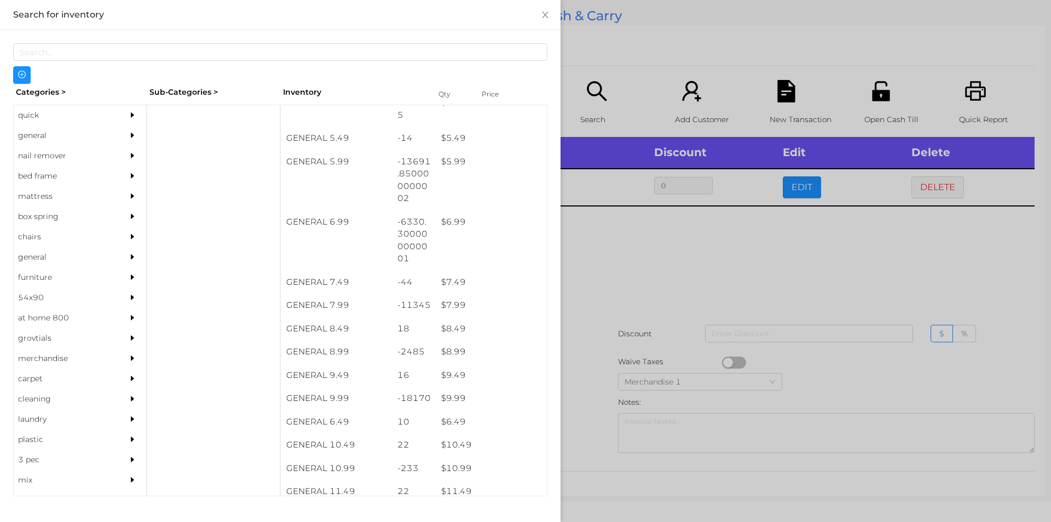
click at [620, 348] on div at bounding box center [525, 261] width 1051 height 522
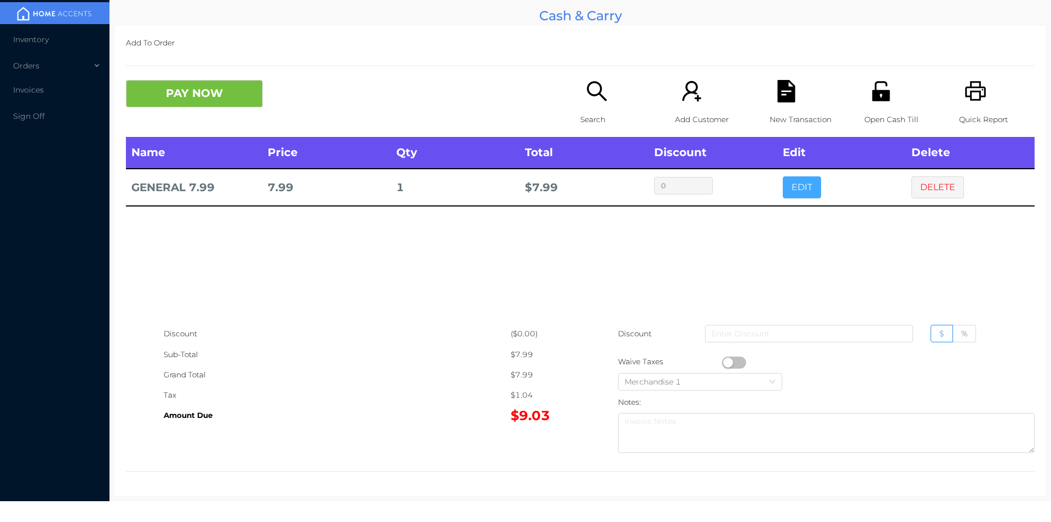
click at [783, 188] on button "EDIT" at bounding box center [802, 187] width 38 height 22
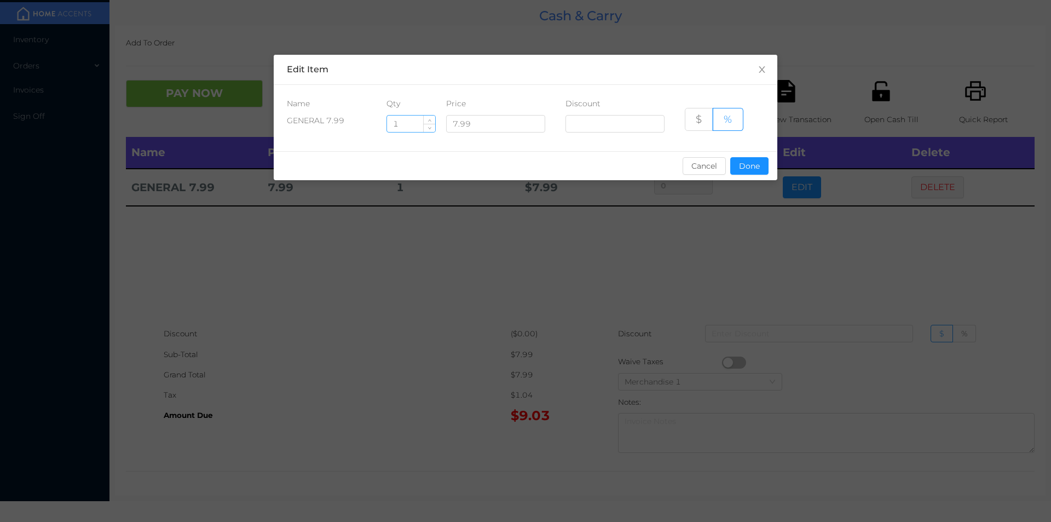
click at [409, 128] on input "1" at bounding box center [411, 124] width 48 height 16
type input "2"
click at [733, 170] on button "Done" at bounding box center [749, 166] width 38 height 18
type input "0%"
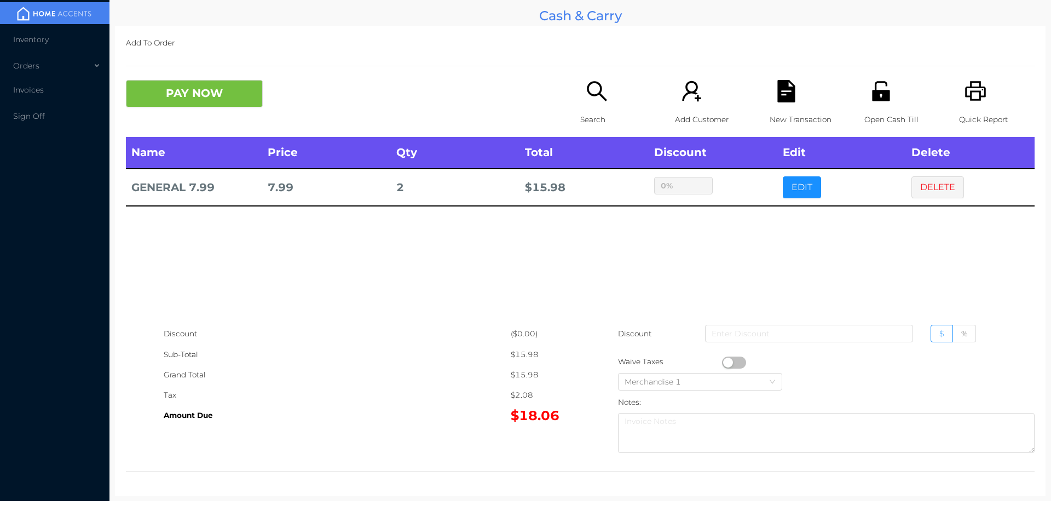
click at [586, 93] on icon "icon: search" at bounding box center [597, 91] width 22 height 22
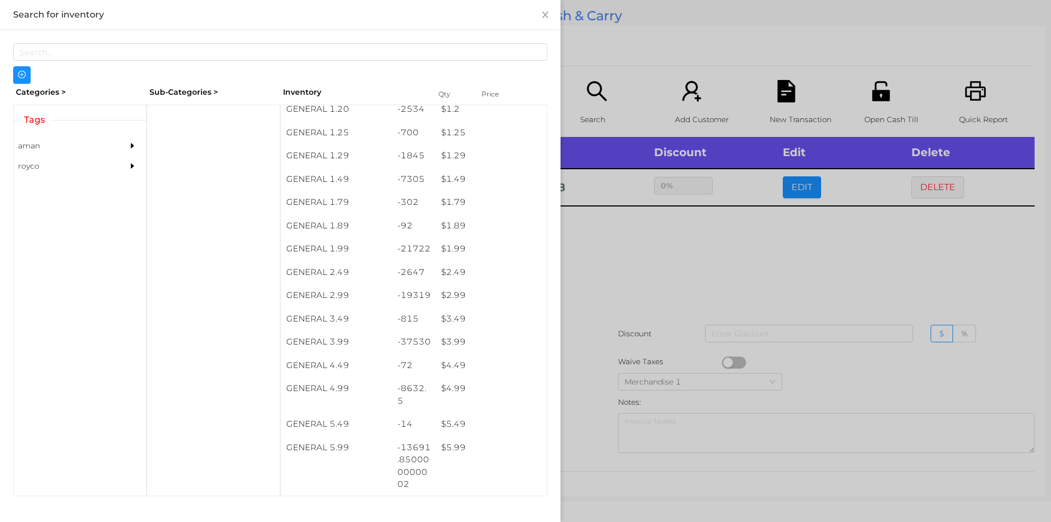
scroll to position [101, 0]
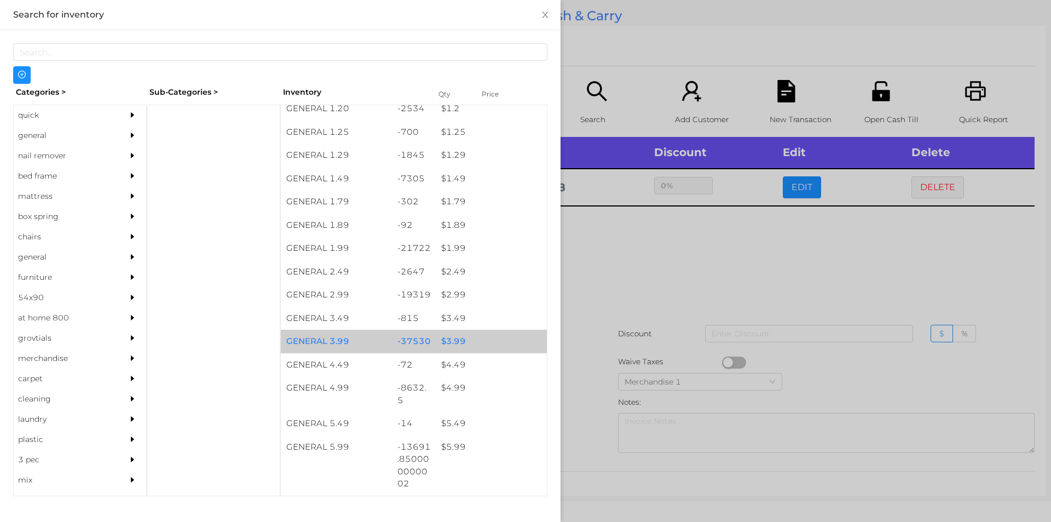
click at [412, 342] on div "-37530" at bounding box center [414, 342] width 44 height 24
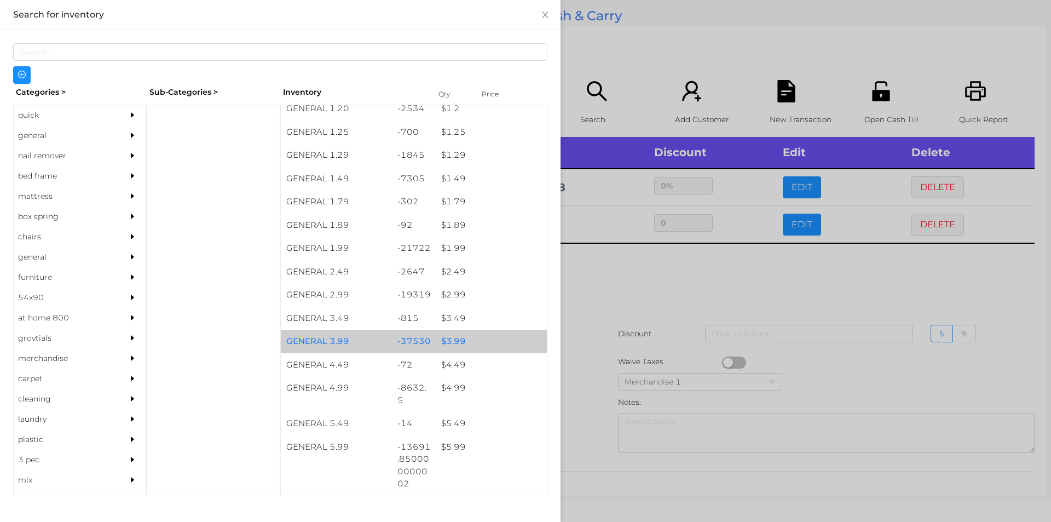
click at [414, 345] on div "-37530" at bounding box center [414, 342] width 44 height 24
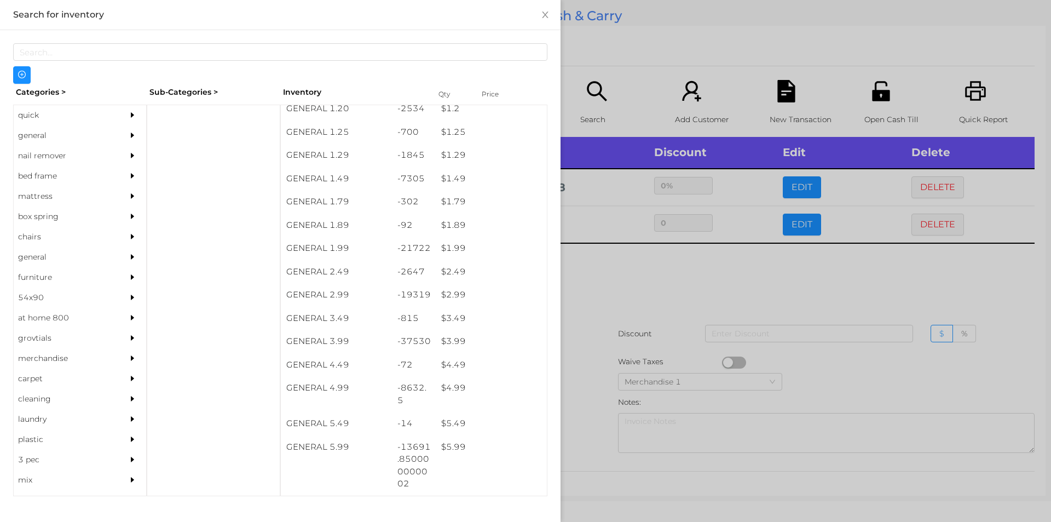
click at [610, 353] on div at bounding box center [525, 261] width 1051 height 522
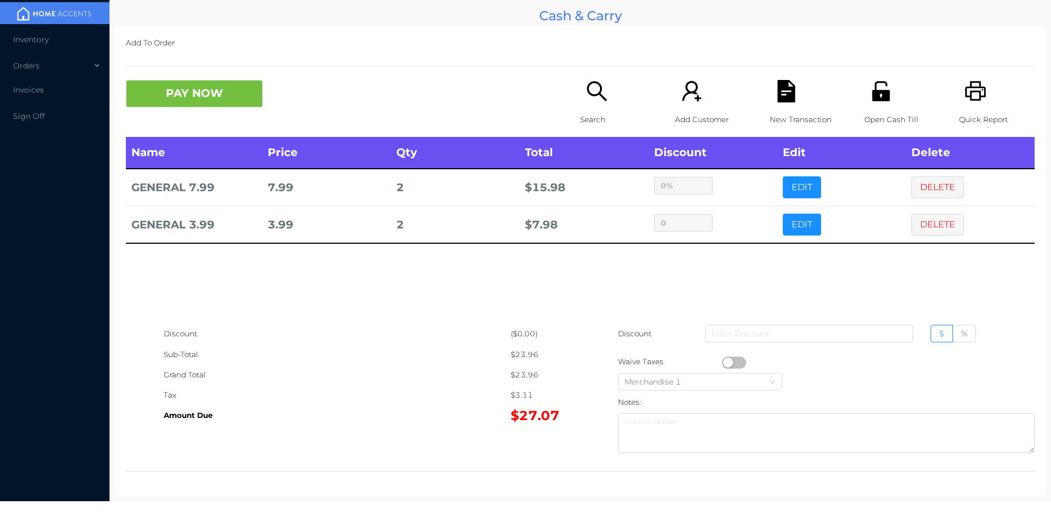
click at [580, 122] on p "Search" at bounding box center [618, 119] width 76 height 20
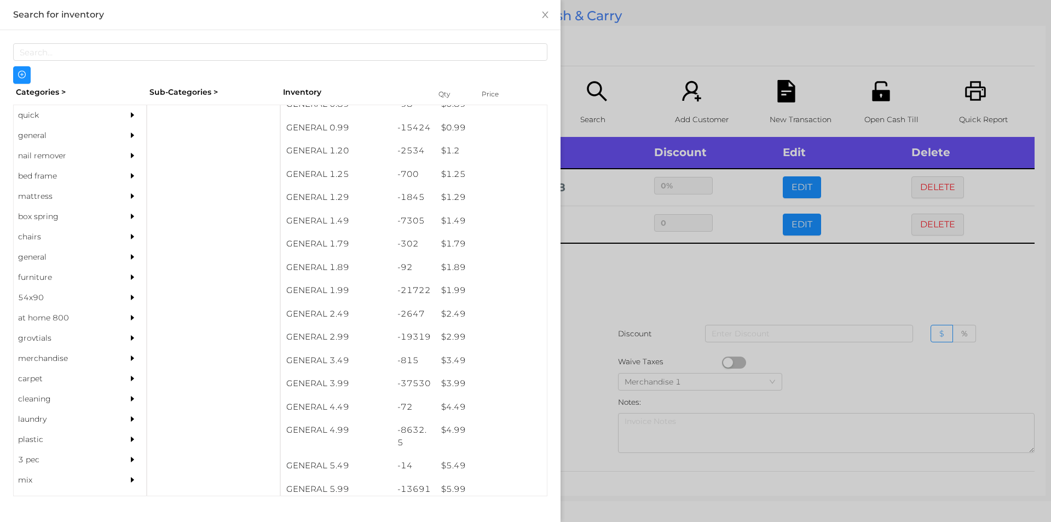
scroll to position [59, 0]
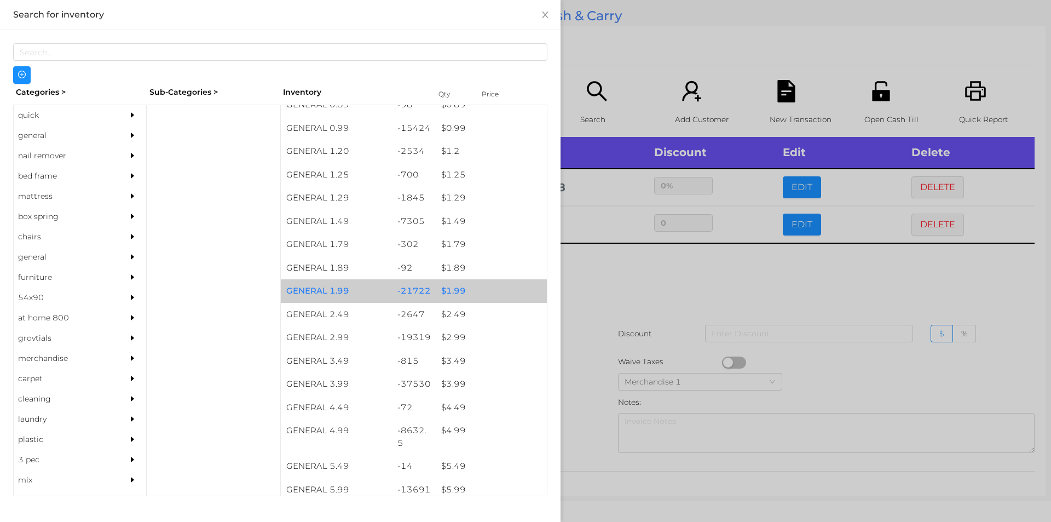
click at [478, 300] on div "$ 1.99" at bounding box center [491, 291] width 111 height 24
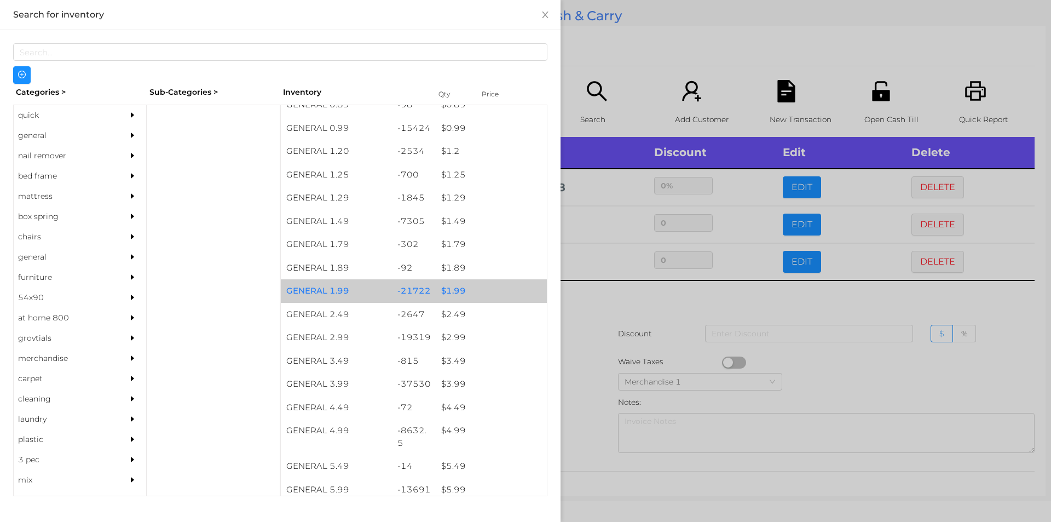
click at [481, 290] on div "$ 1.99" at bounding box center [491, 291] width 111 height 24
click at [486, 294] on div "$ 1.99" at bounding box center [491, 291] width 111 height 24
click at [499, 289] on div "$ 1.99" at bounding box center [491, 291] width 111 height 24
click at [512, 296] on div "$ 1.99" at bounding box center [491, 291] width 111 height 24
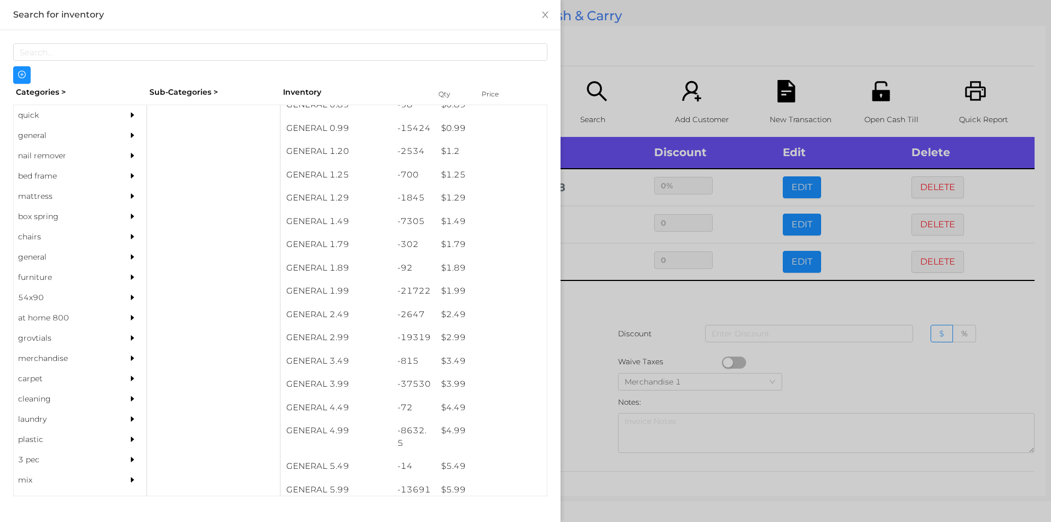
click at [610, 328] on div at bounding box center [525, 261] width 1051 height 522
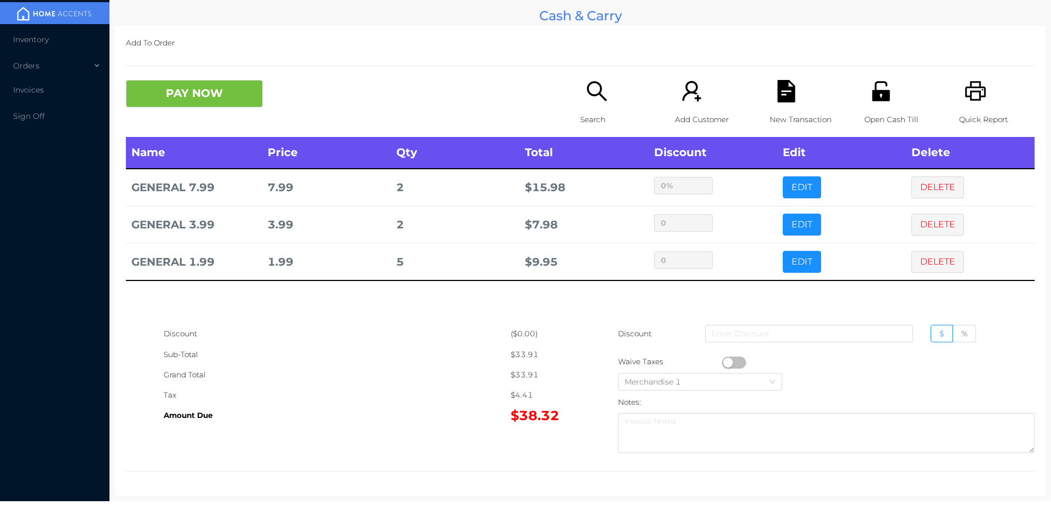
click at [603, 89] on icon "icon: search" at bounding box center [597, 91] width 22 height 22
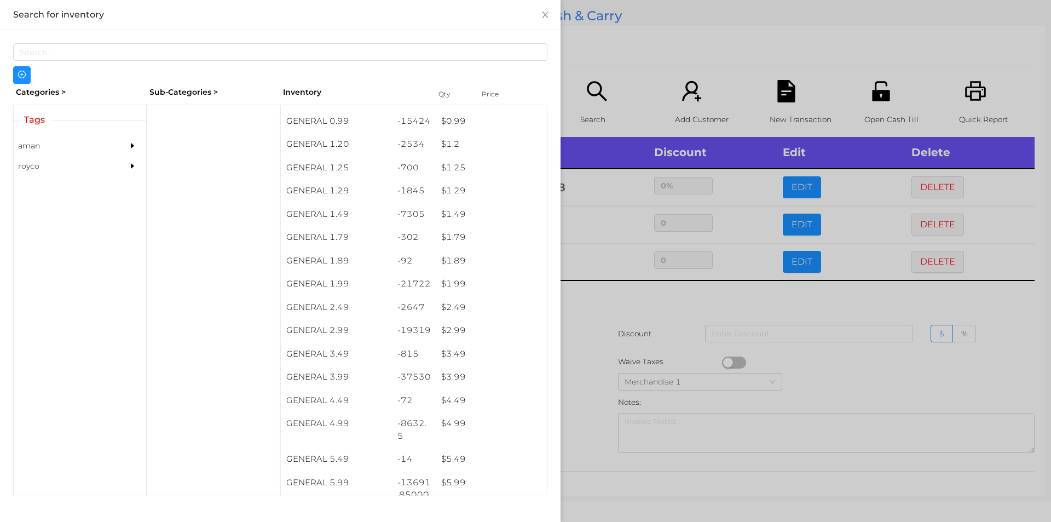
scroll to position [85, 0]
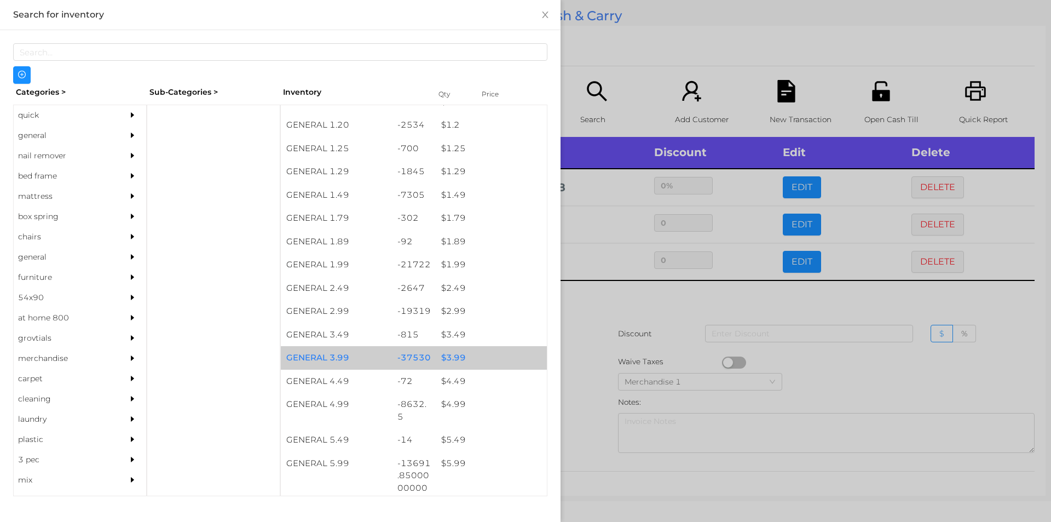
click at [470, 354] on div "$ 3.99" at bounding box center [491, 358] width 111 height 24
click at [467, 360] on div "$ 3.99" at bounding box center [491, 358] width 111 height 24
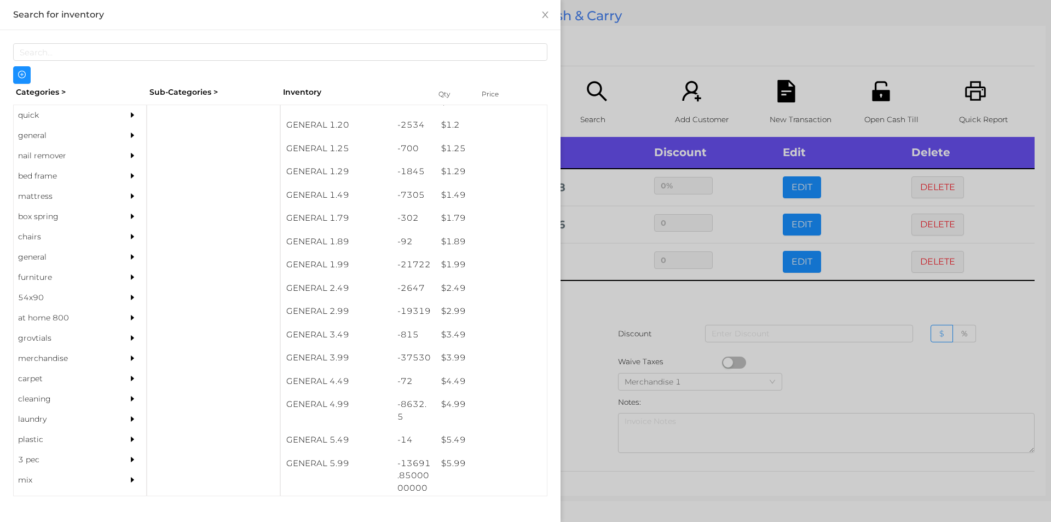
click at [598, 380] on div at bounding box center [525, 261] width 1051 height 522
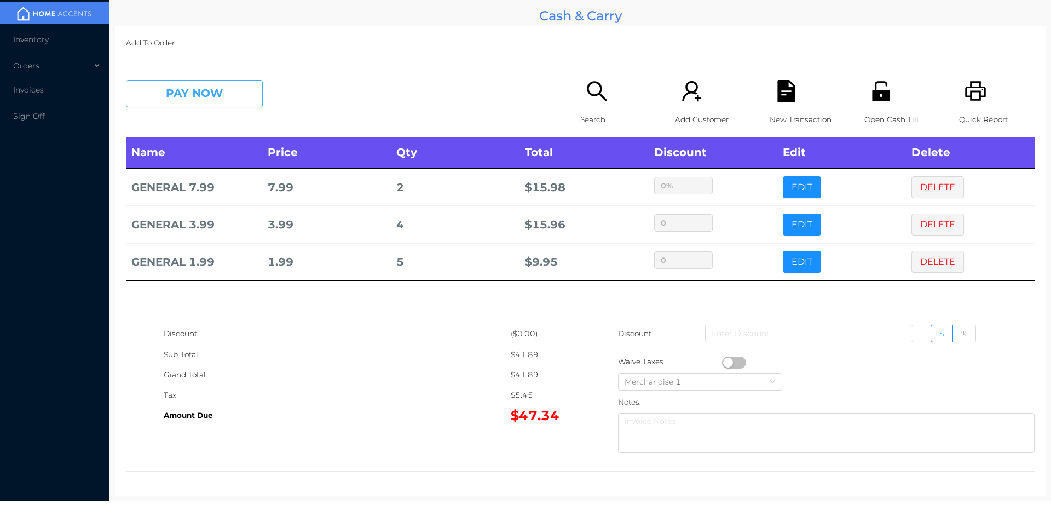
click at [201, 82] on button "PAY NOW" at bounding box center [194, 93] width 137 height 27
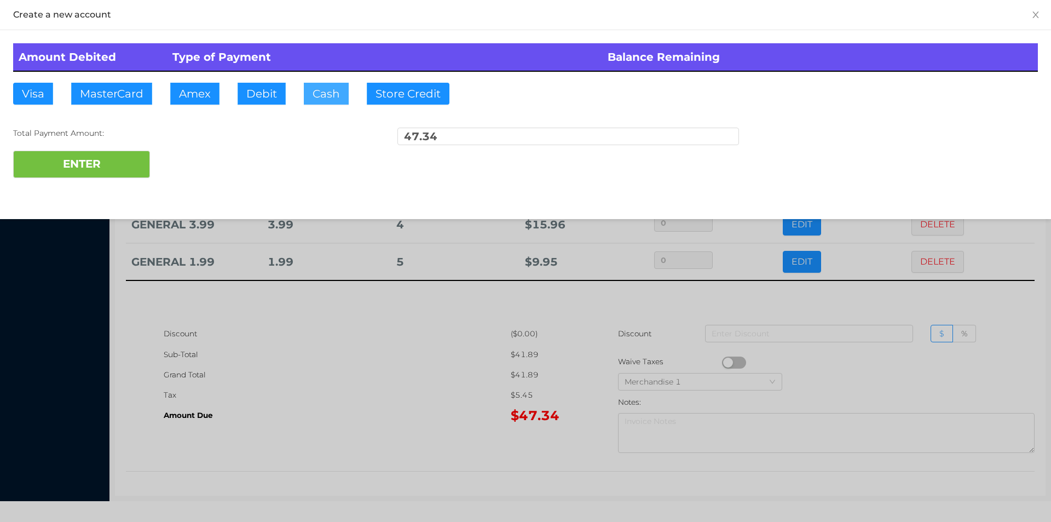
click at [318, 88] on button "Cash" at bounding box center [326, 94] width 45 height 22
type input "50"
click at [73, 167] on button "ENTER" at bounding box center [81, 164] width 137 height 27
type input "0"
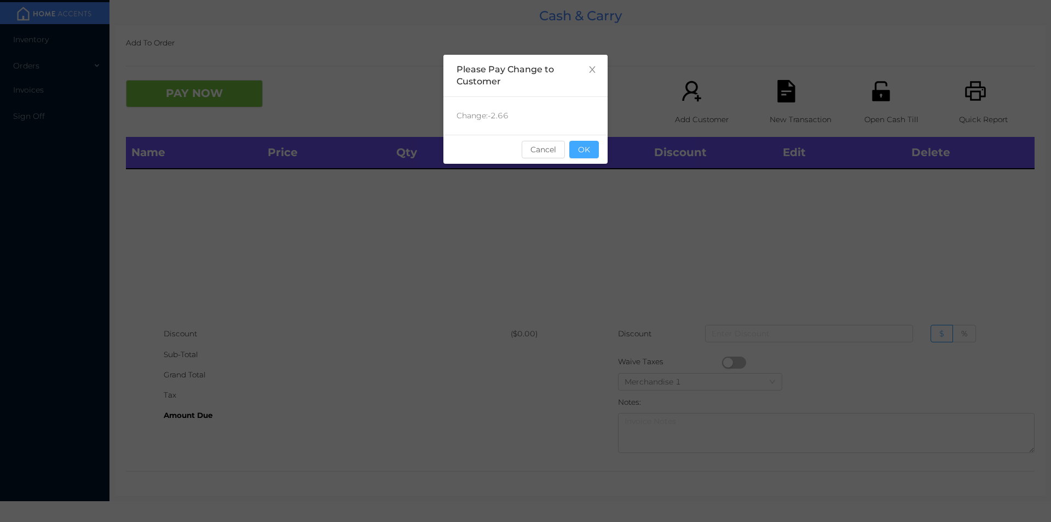
click at [581, 151] on button "OK" at bounding box center [584, 150] width 30 height 18
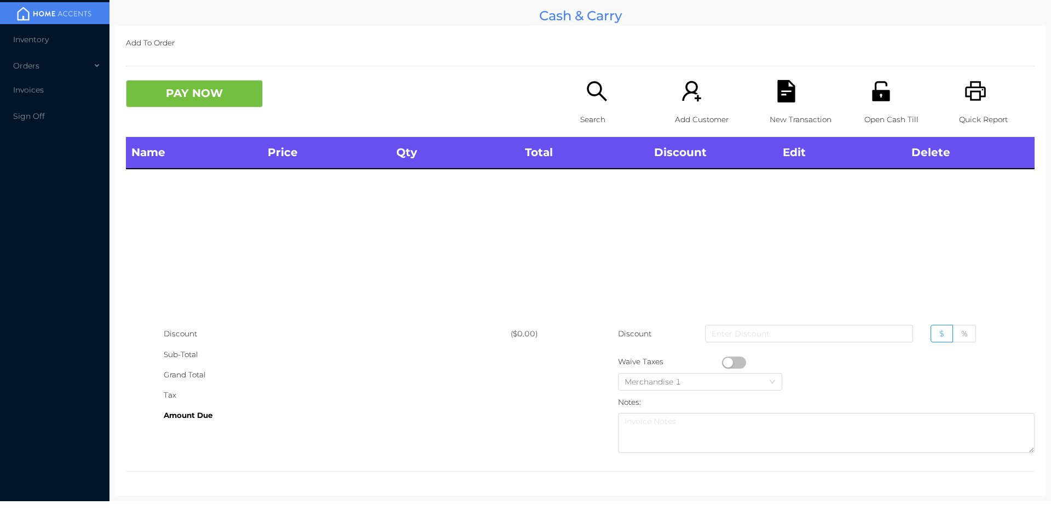
click at [605, 102] on div "Search" at bounding box center [618, 108] width 76 height 57
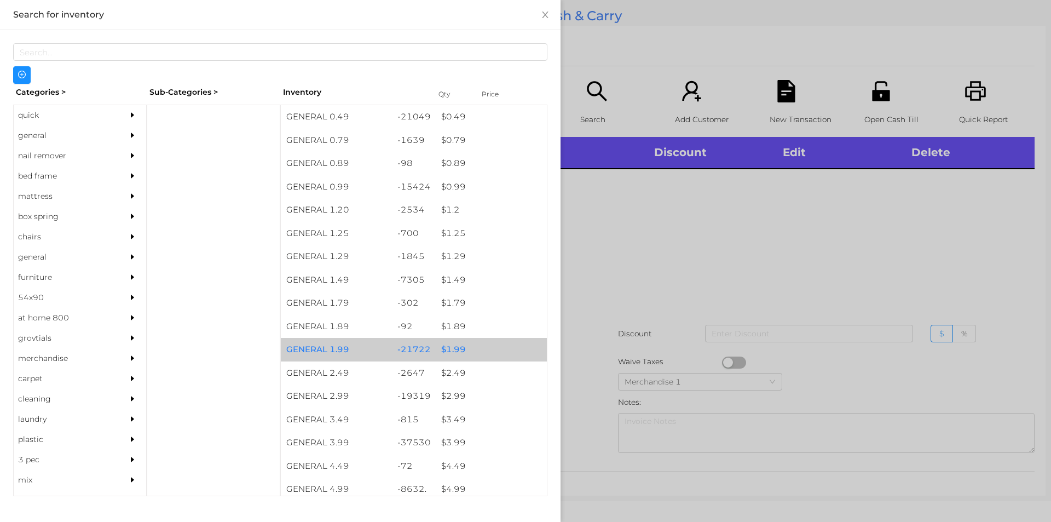
click at [445, 348] on div "$ 1.99" at bounding box center [491, 350] width 111 height 24
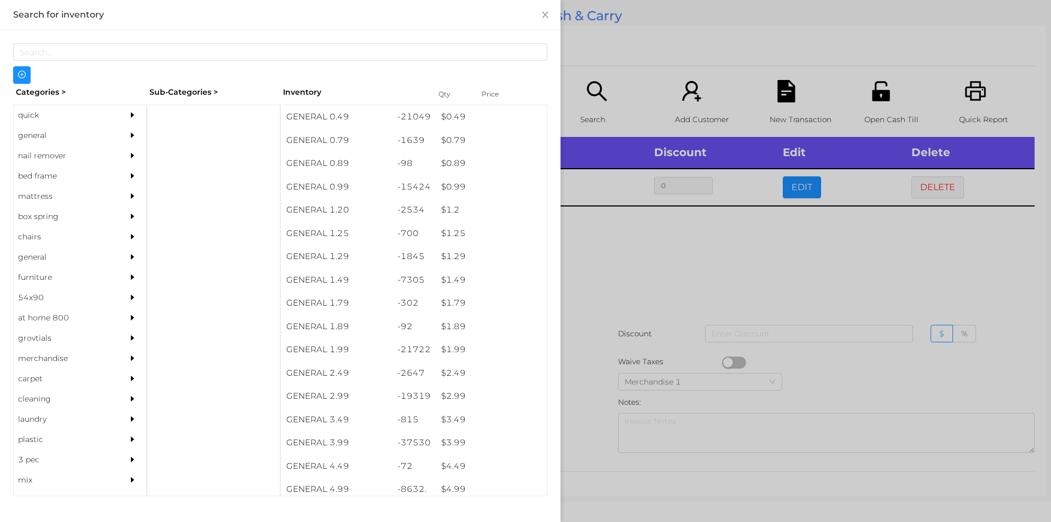
click at [606, 362] on div at bounding box center [525, 261] width 1051 height 522
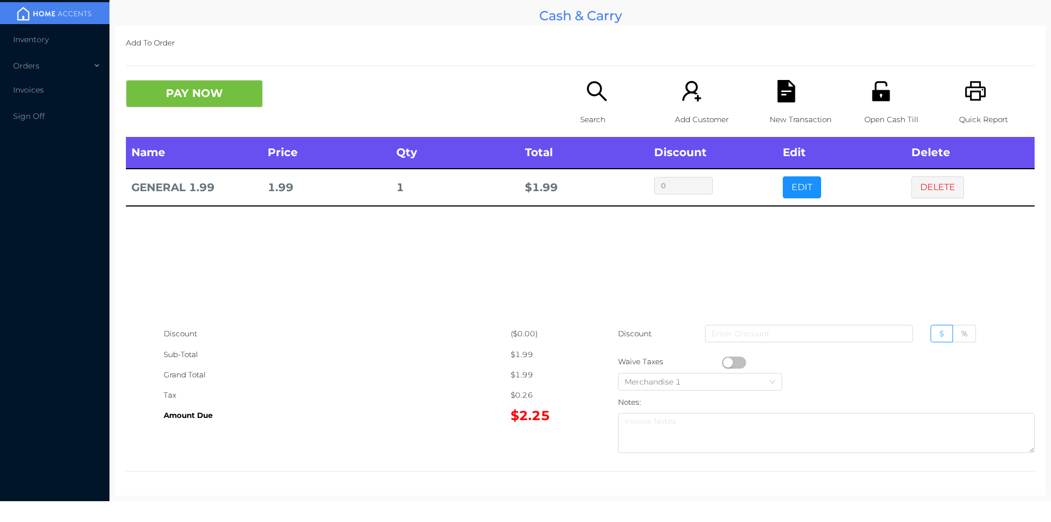
click at [782, 95] on icon "icon: file-text" at bounding box center [786, 91] width 18 height 22
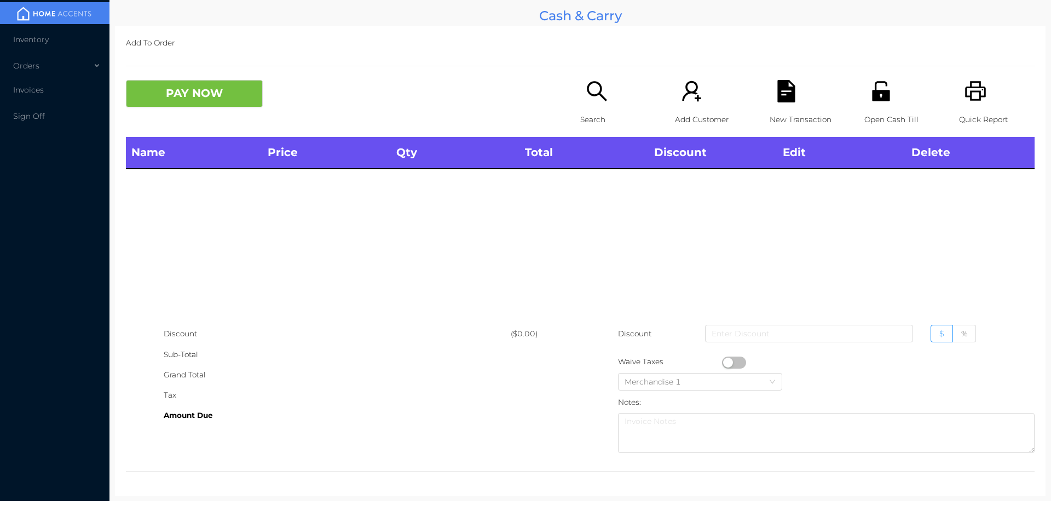
click at [590, 105] on div "Search" at bounding box center [618, 108] width 76 height 57
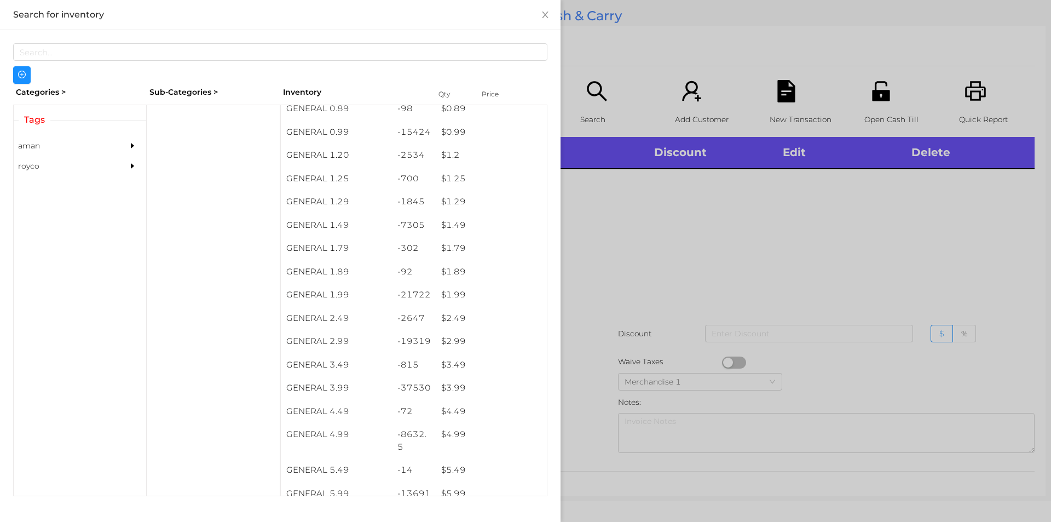
scroll to position [60, 0]
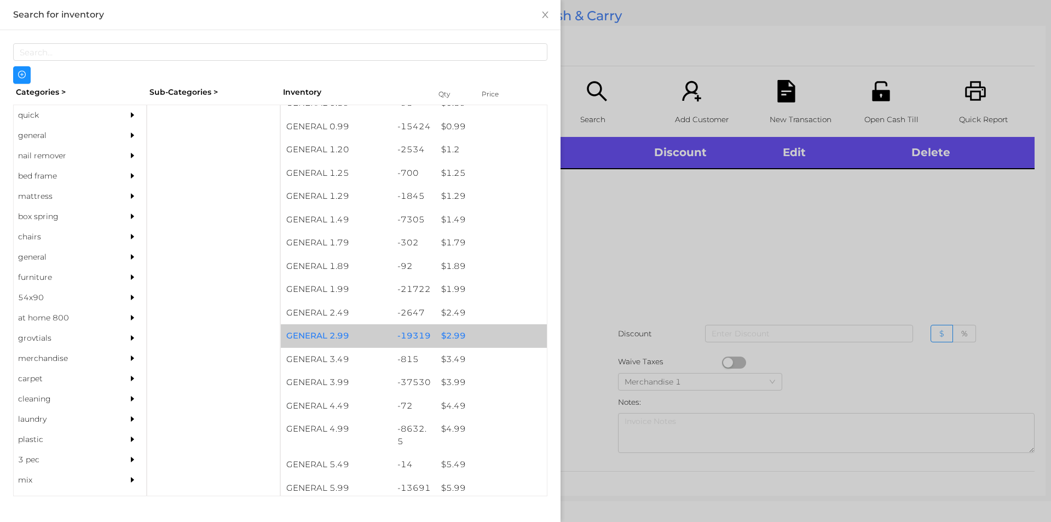
click at [464, 329] on div "$ 2.99" at bounding box center [491, 336] width 111 height 24
click at [476, 339] on div "$ 2.99" at bounding box center [491, 336] width 111 height 24
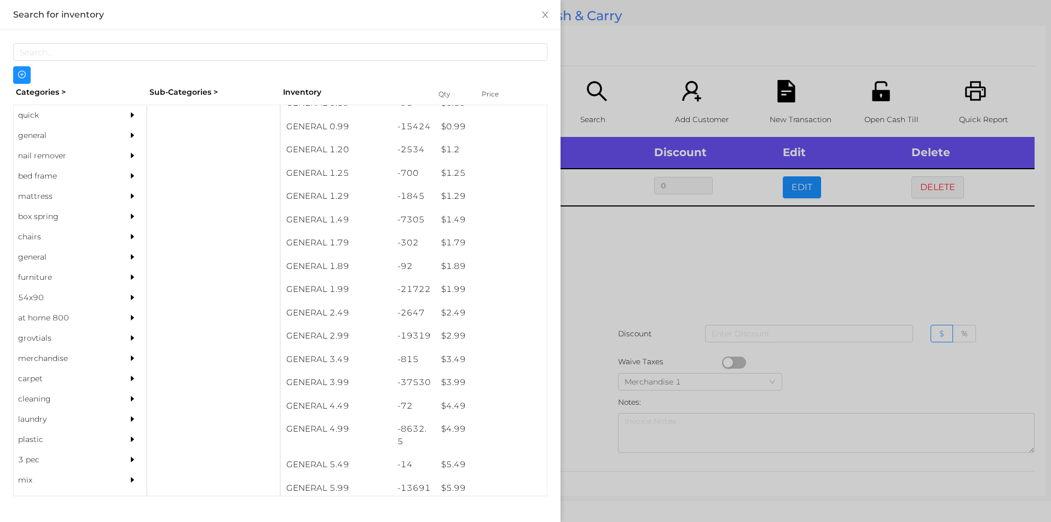
click at [580, 333] on div at bounding box center [525, 261] width 1051 height 522
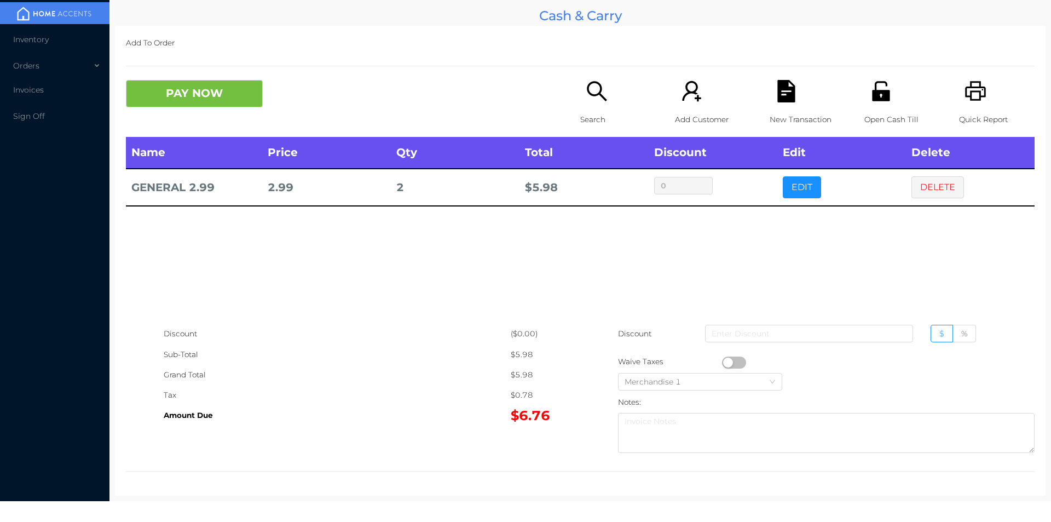
click at [190, 119] on div "PAY NOW Search Add Customer New Transaction Open Cash Till Quick Report" at bounding box center [580, 108] width 909 height 57
click at [206, 90] on button "PAY NOW" at bounding box center [194, 93] width 137 height 27
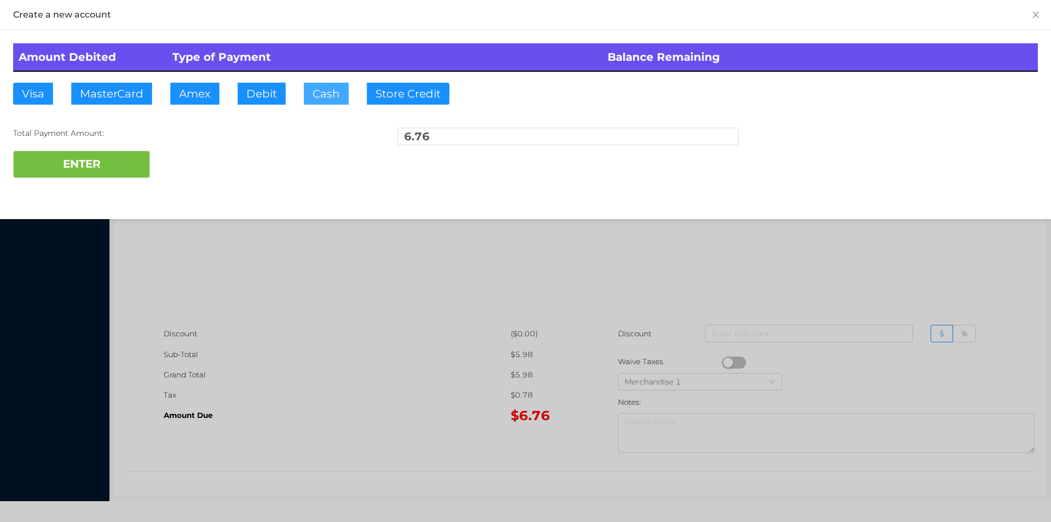
click at [326, 90] on button "Cash" at bounding box center [326, 94] width 45 height 22
type input "10"
click at [61, 161] on button "ENTER" at bounding box center [81, 164] width 137 height 27
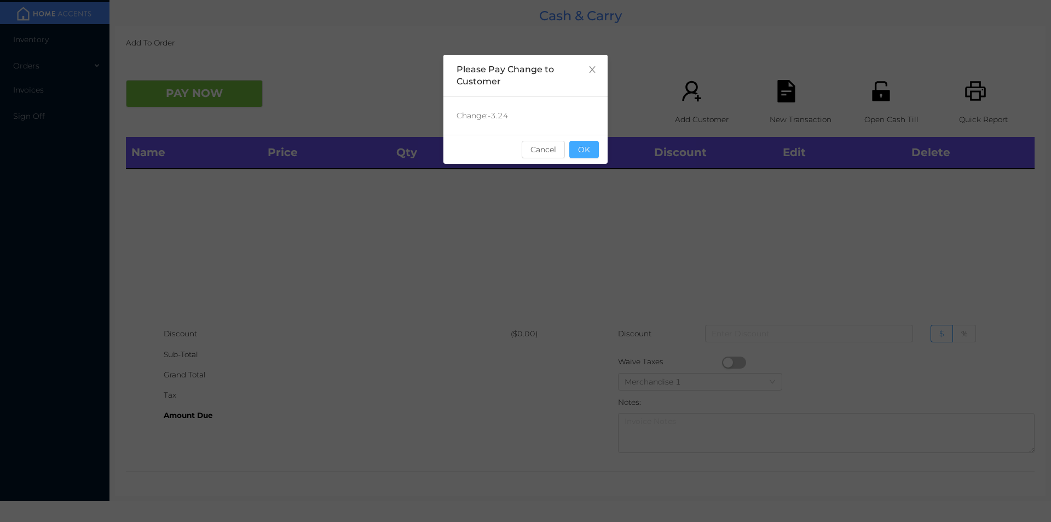
click at [578, 141] on button "OK" at bounding box center [584, 150] width 30 height 18
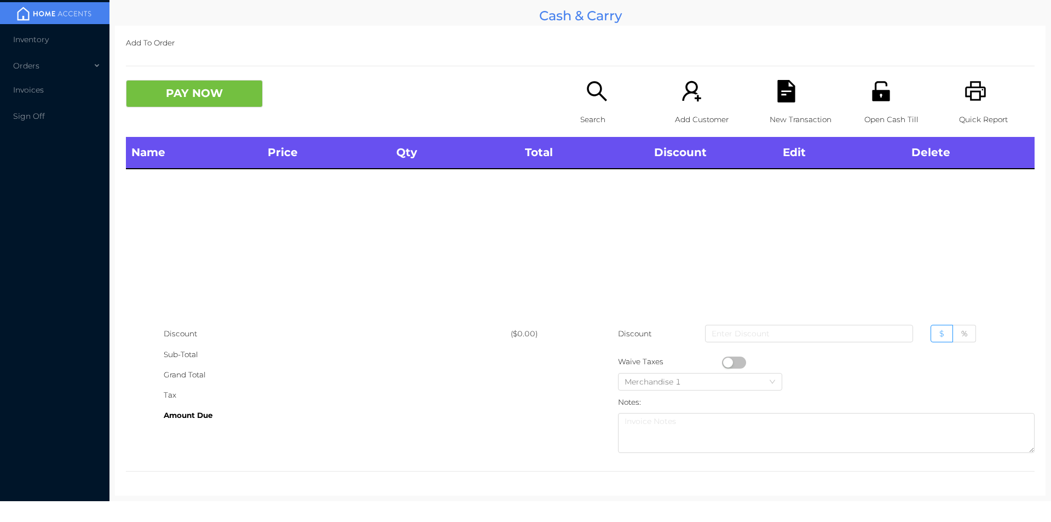
click at [586, 96] on icon "icon: search" at bounding box center [597, 91] width 22 height 22
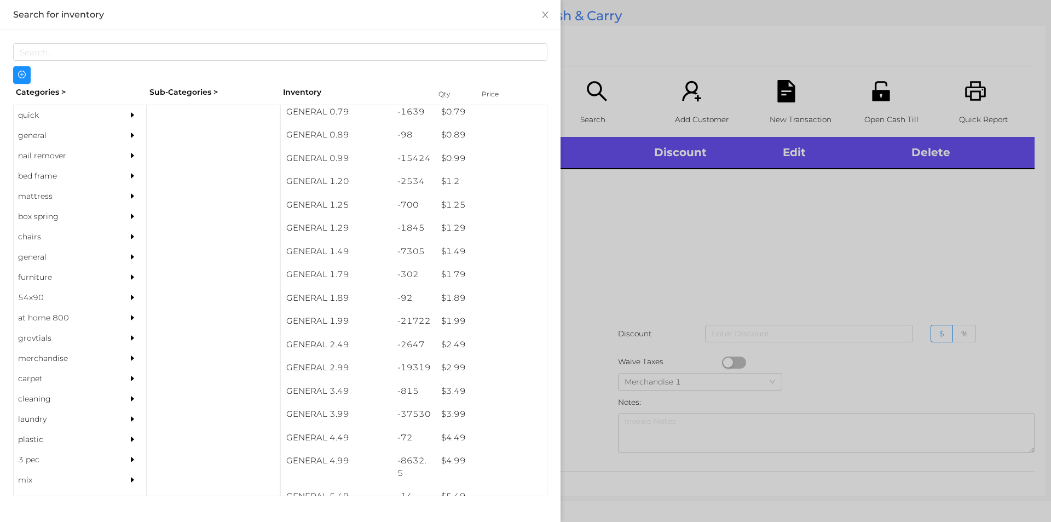
scroll to position [36, 0]
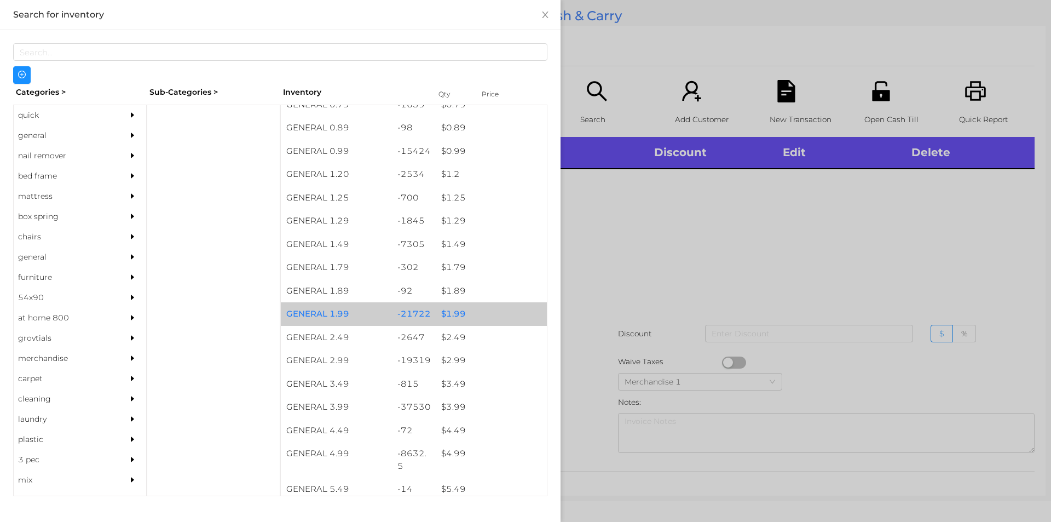
click at [493, 313] on div "$ 1.99" at bounding box center [491, 314] width 111 height 24
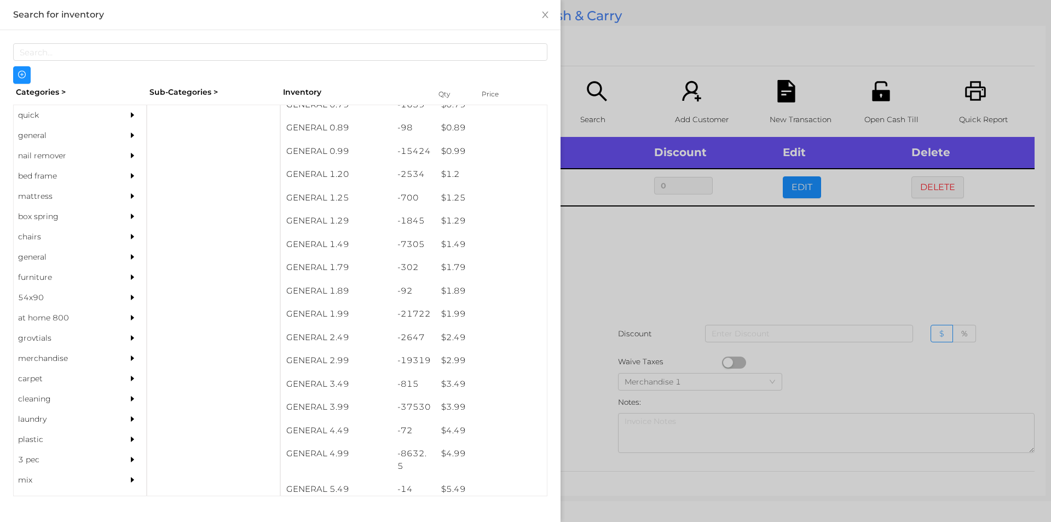
click at [579, 348] on div at bounding box center [525, 261] width 1051 height 522
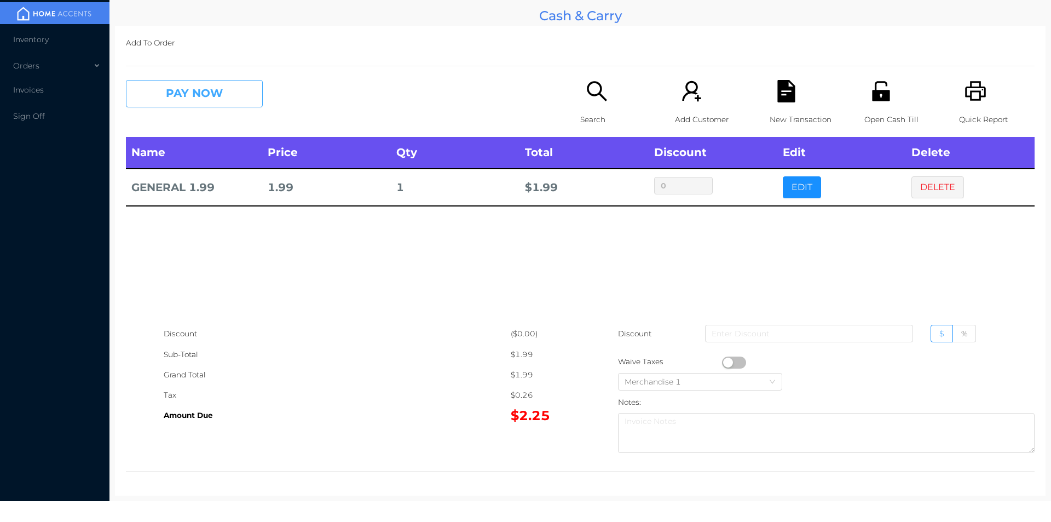
click at [169, 93] on button "PAY NOW" at bounding box center [194, 93] width 137 height 27
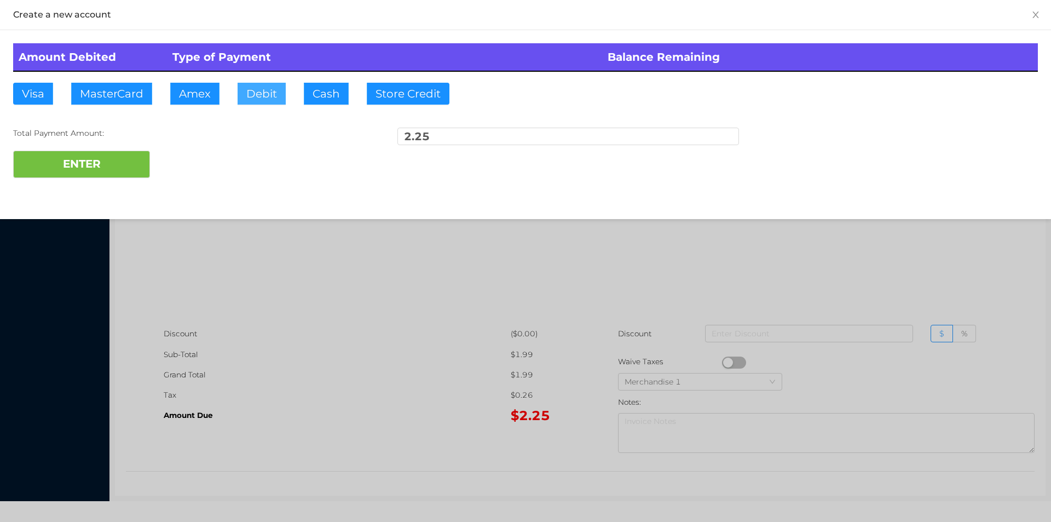
click at [273, 86] on button "Debit" at bounding box center [262, 94] width 48 height 22
click at [117, 161] on button "ENTER" at bounding box center [81, 164] width 137 height 27
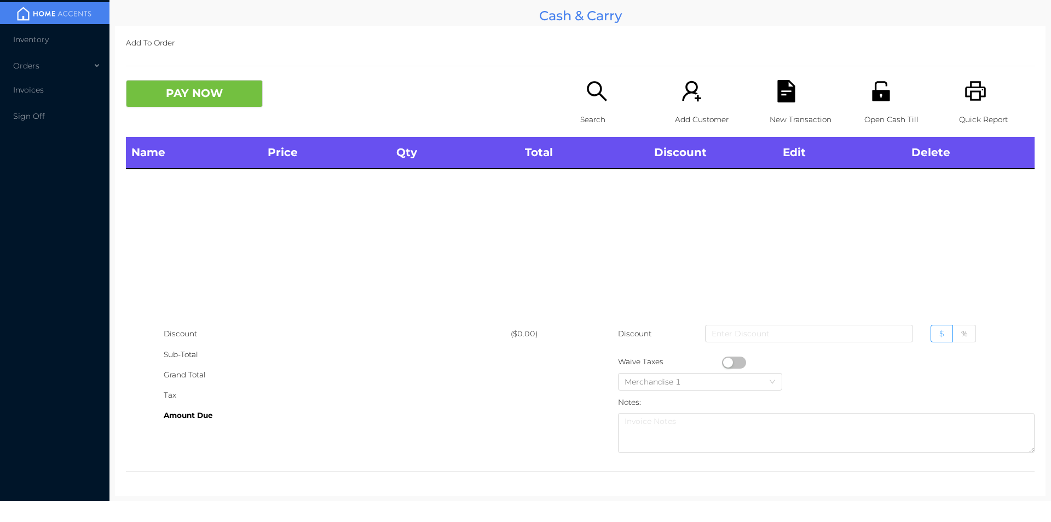
click at [588, 106] on div "Search" at bounding box center [618, 108] width 76 height 57
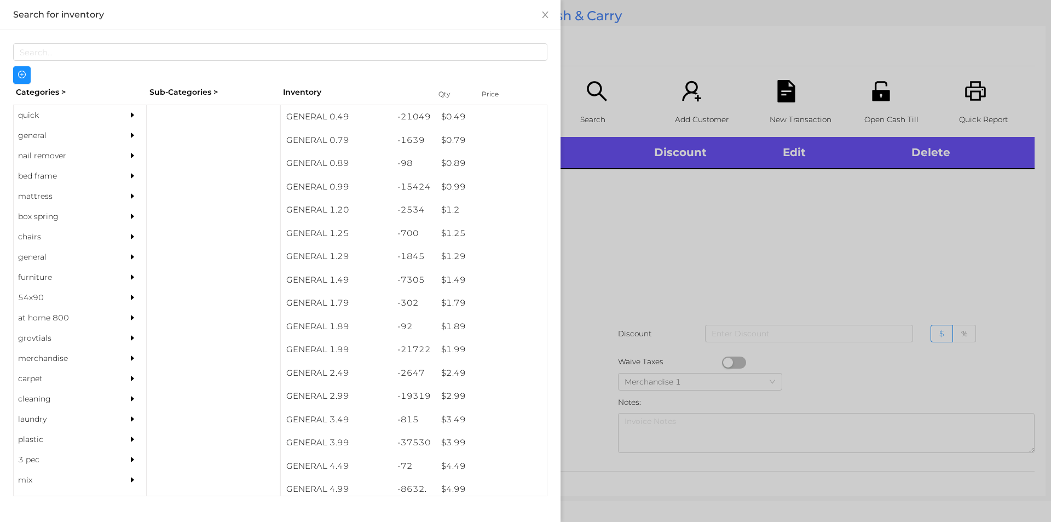
scroll to position [0, 0]
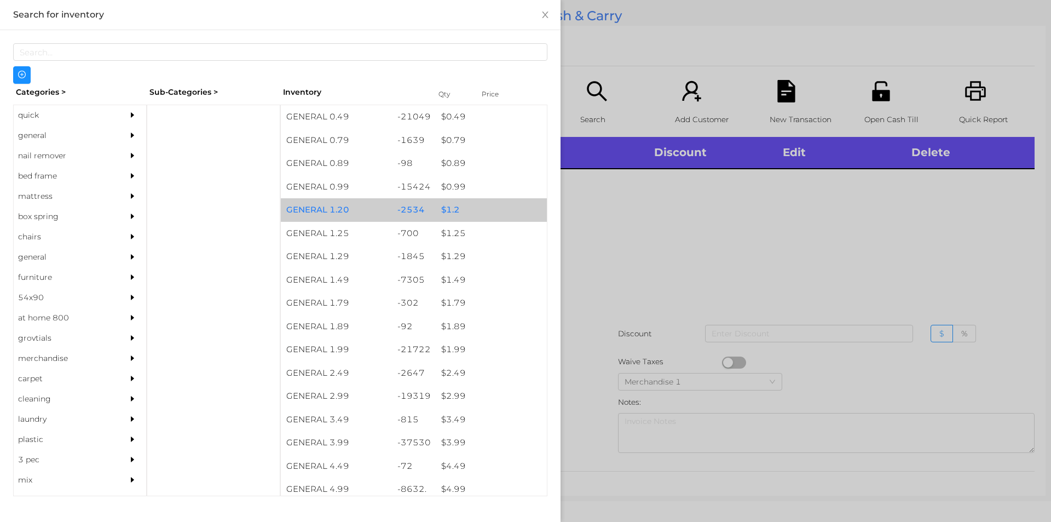
click at [451, 211] on div "$ 1.2" at bounding box center [491, 210] width 111 height 24
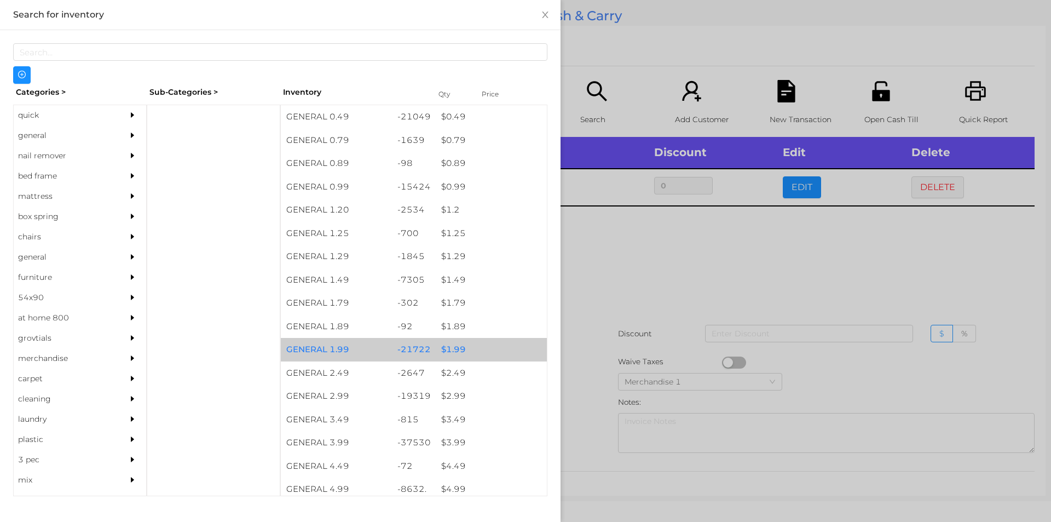
click at [445, 349] on div "$ 1.99" at bounding box center [491, 350] width 111 height 24
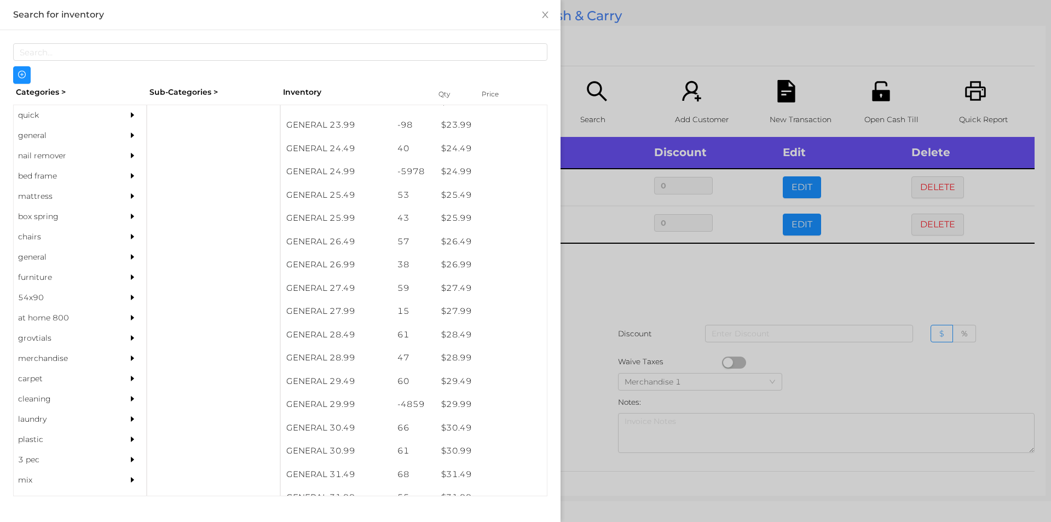
scroll to position [1364, 0]
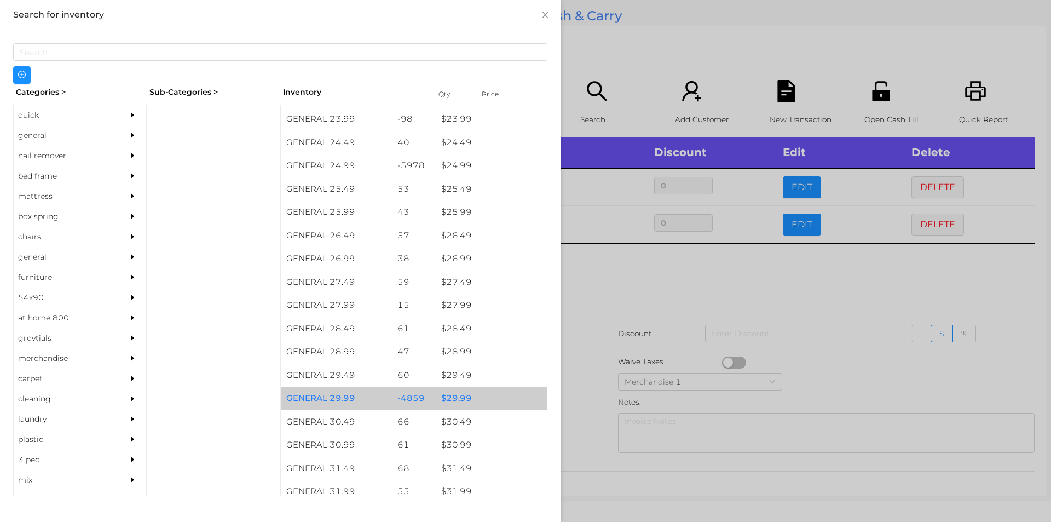
click at [455, 400] on div "$ 29.99" at bounding box center [491, 398] width 111 height 24
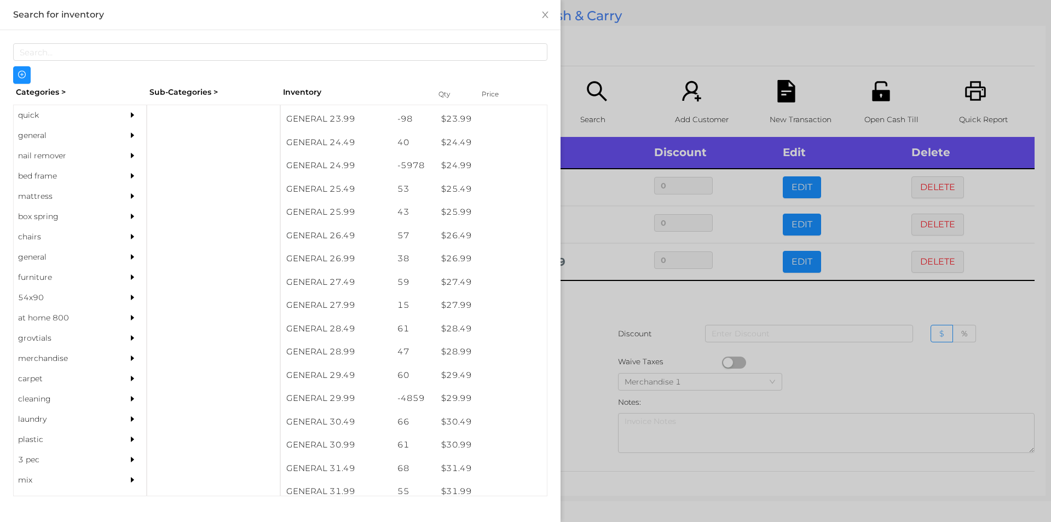
click at [601, 405] on div at bounding box center [525, 261] width 1051 height 522
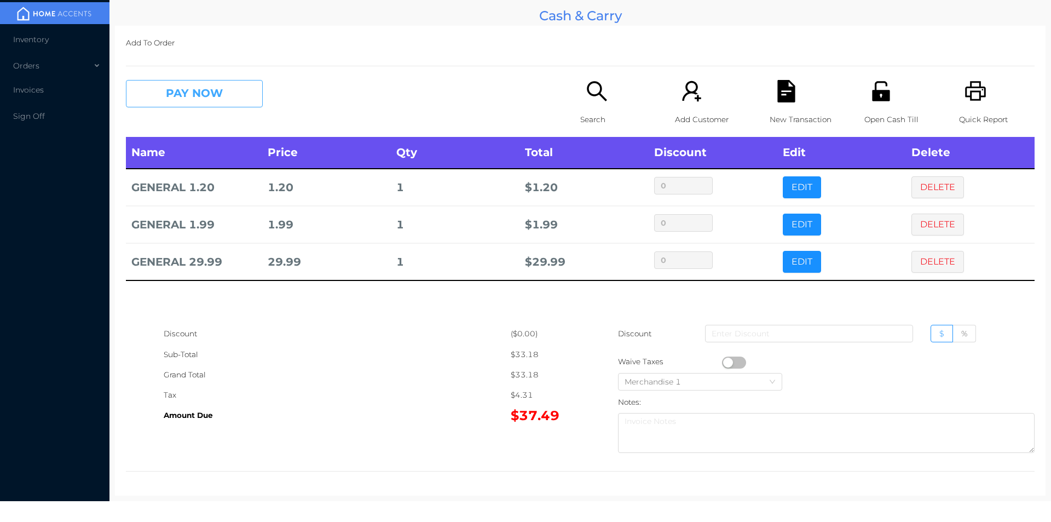
click at [211, 104] on button "PAY NOW" at bounding box center [194, 93] width 137 height 27
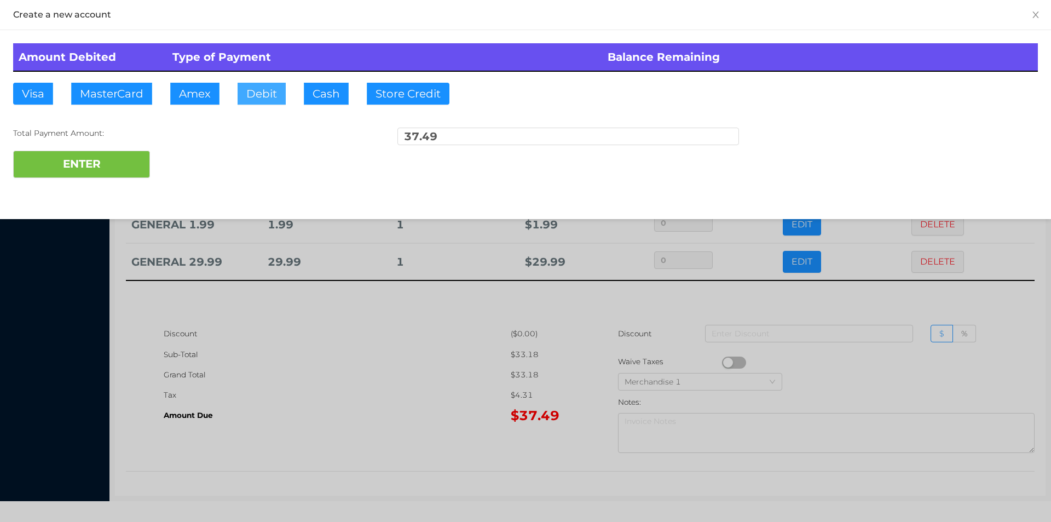
click at [257, 95] on button "Debit" at bounding box center [262, 94] width 48 height 22
click at [146, 157] on button "ENTER" at bounding box center [81, 164] width 137 height 27
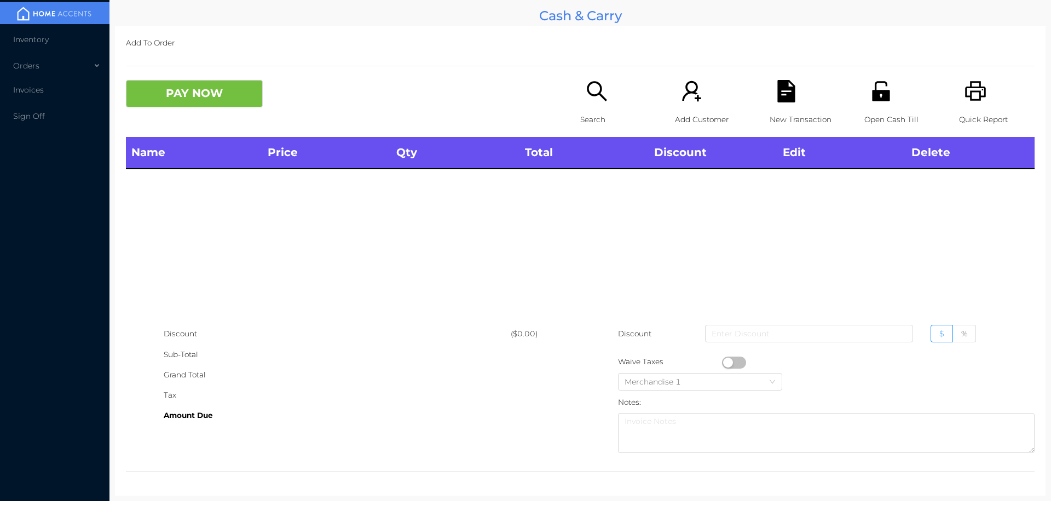
click at [587, 119] on p "Search" at bounding box center [618, 119] width 76 height 20
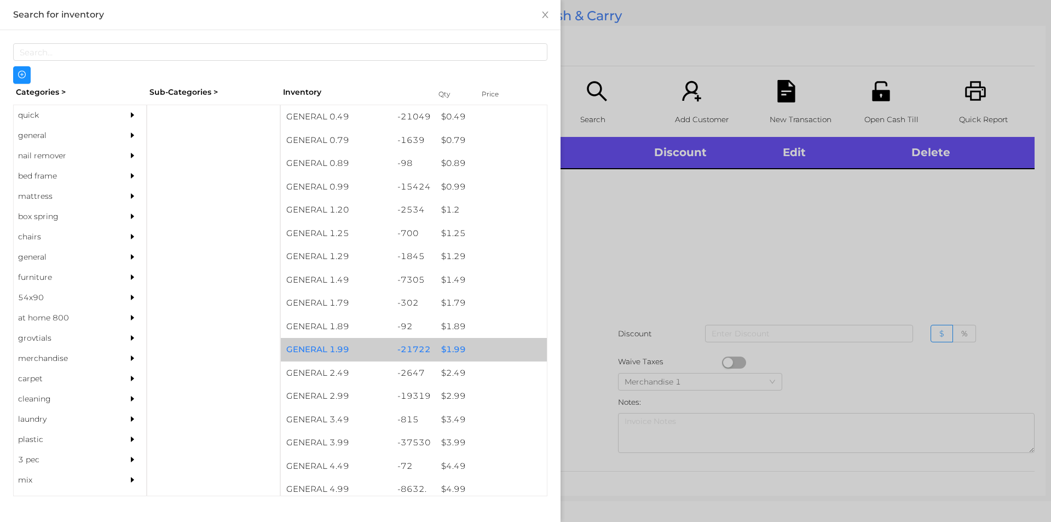
click at [450, 350] on div "$ 1.99" at bounding box center [491, 350] width 111 height 24
click at [443, 348] on div "$ 1.99" at bounding box center [491, 350] width 111 height 24
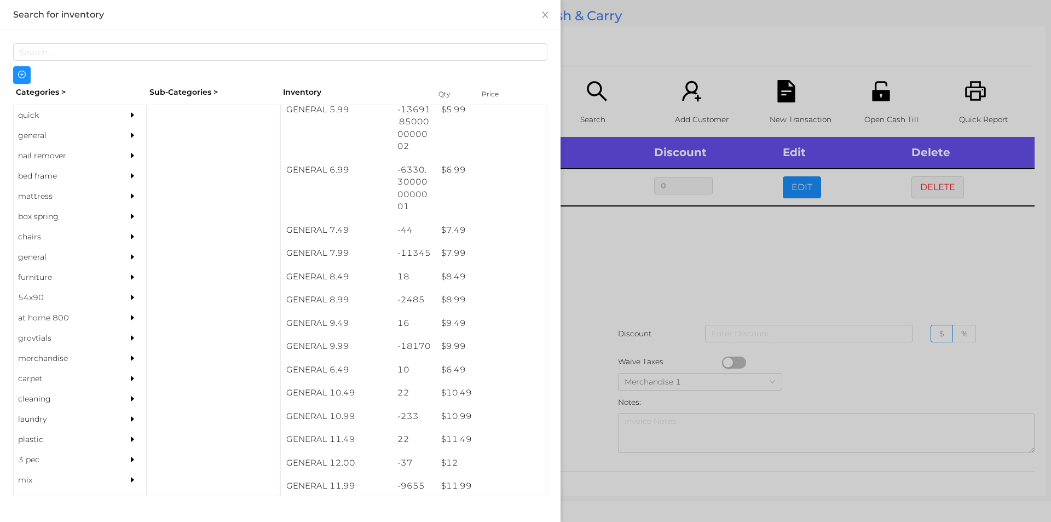
scroll to position [441, 0]
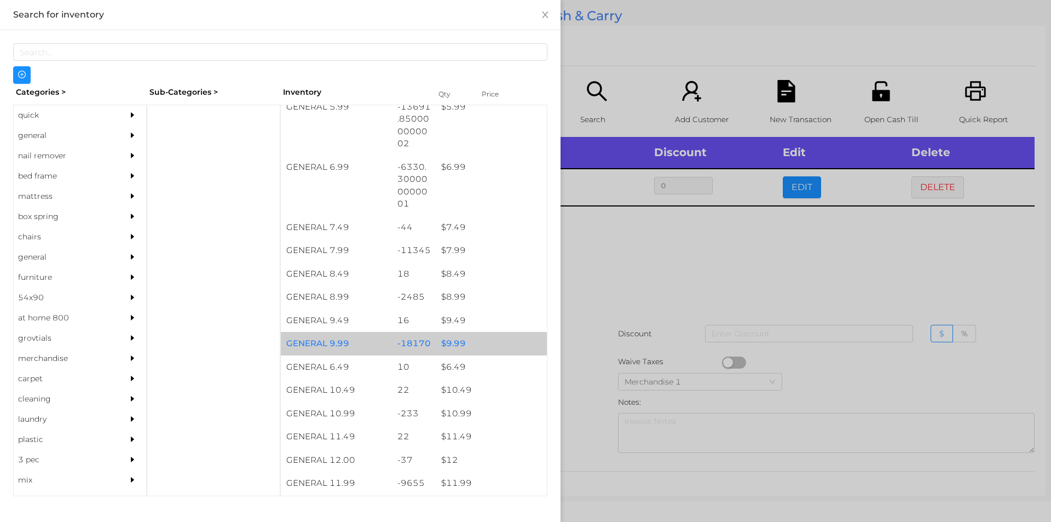
click at [448, 339] on div "$ 9.99" at bounding box center [491, 344] width 111 height 24
click at [447, 344] on div "$ 9.99" at bounding box center [491, 344] width 111 height 24
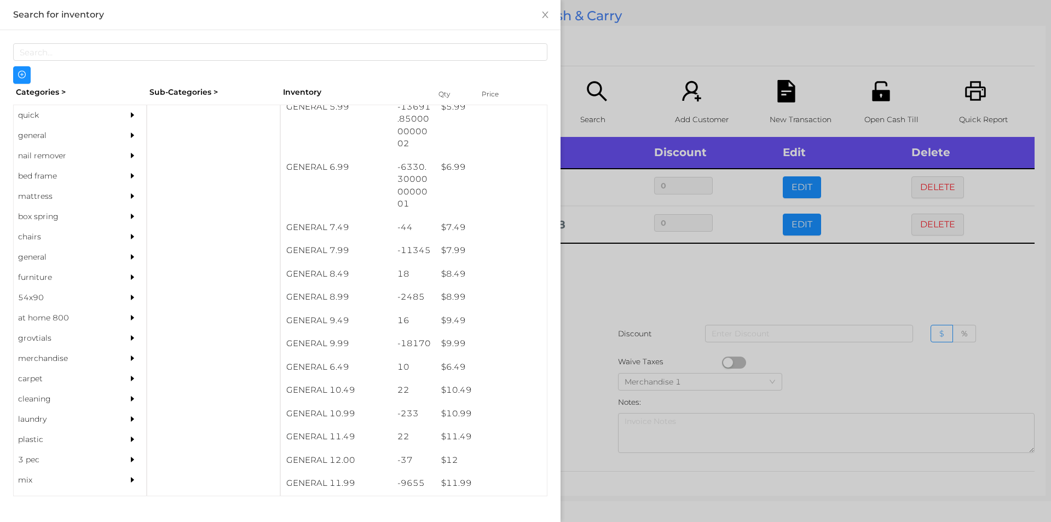
click at [604, 288] on div at bounding box center [525, 261] width 1051 height 522
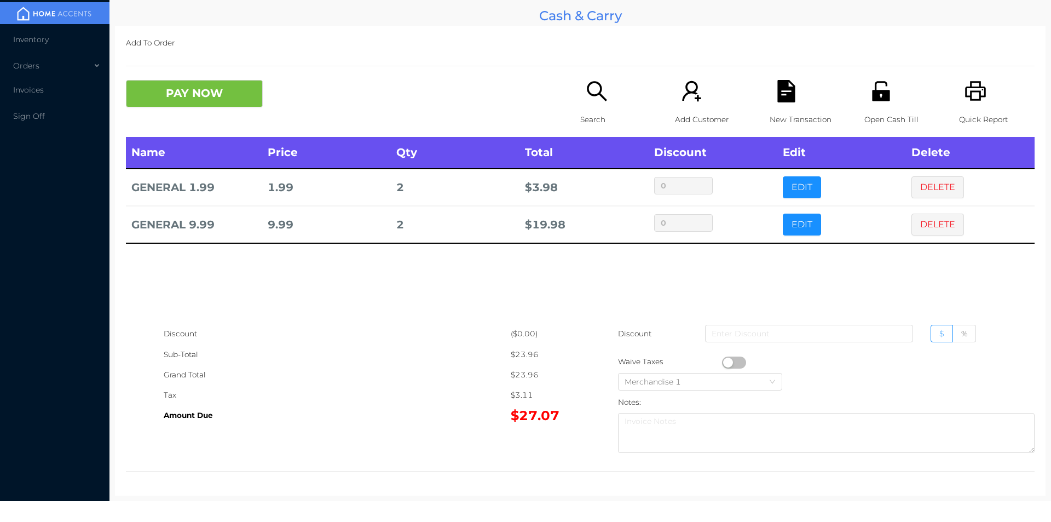
click at [777, 93] on icon "icon: file-text" at bounding box center [786, 91] width 18 height 22
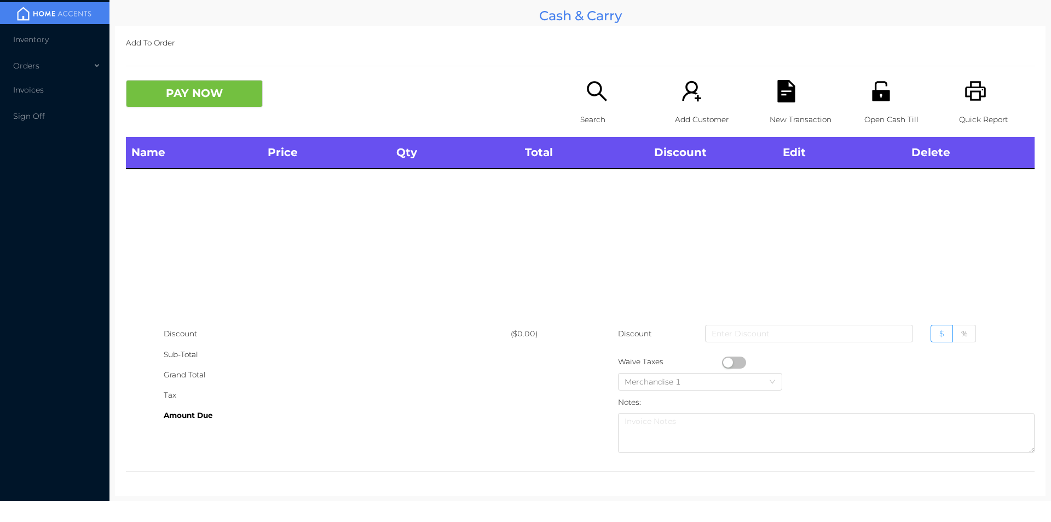
click at [597, 99] on icon "icon: search" at bounding box center [597, 91] width 22 height 22
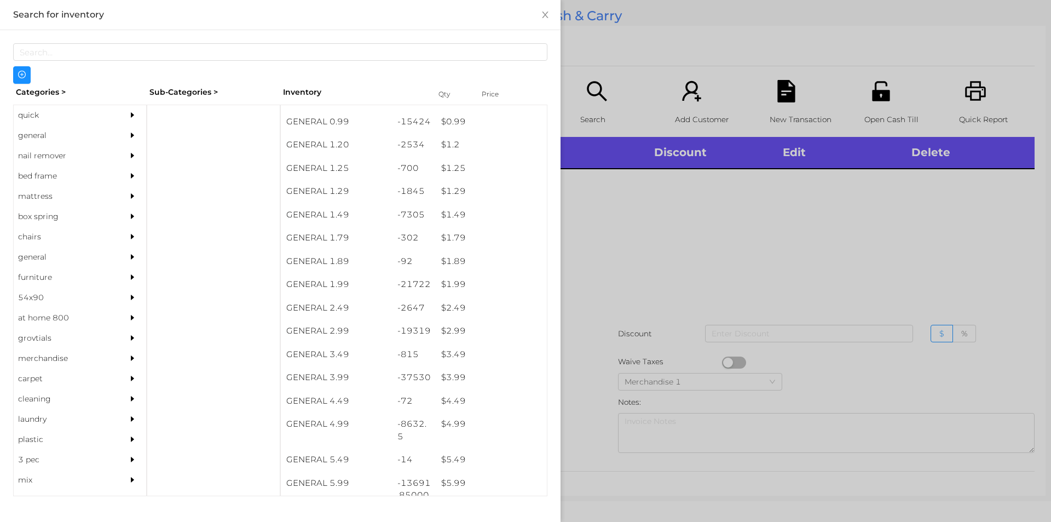
scroll to position [67, 0]
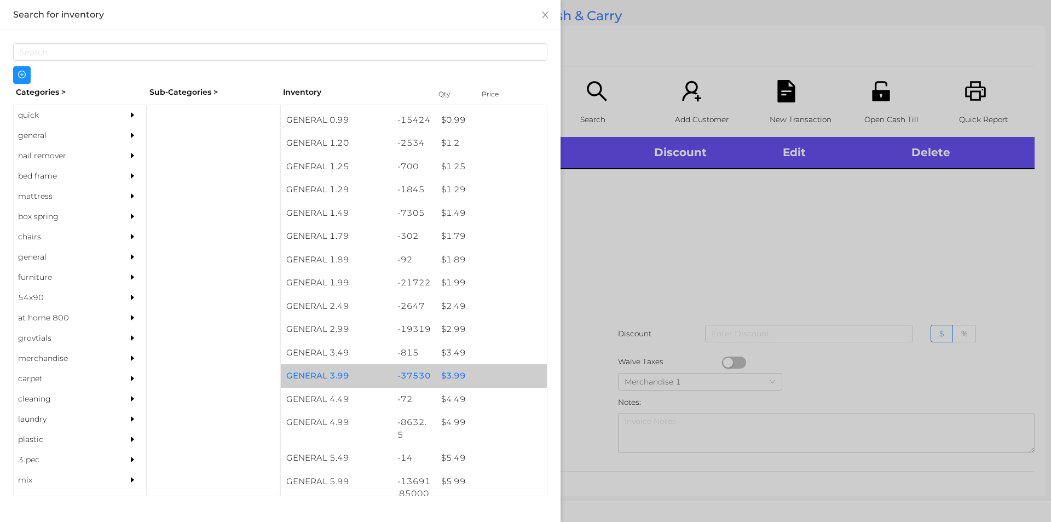
click at [439, 374] on div "$ 3.99" at bounding box center [491, 376] width 111 height 24
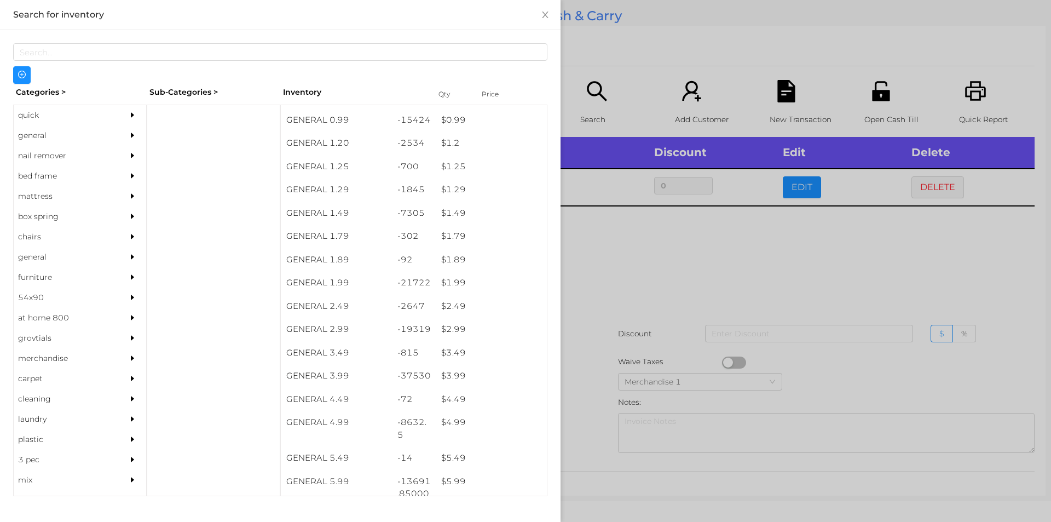
click at [619, 356] on div at bounding box center [525, 261] width 1051 height 522
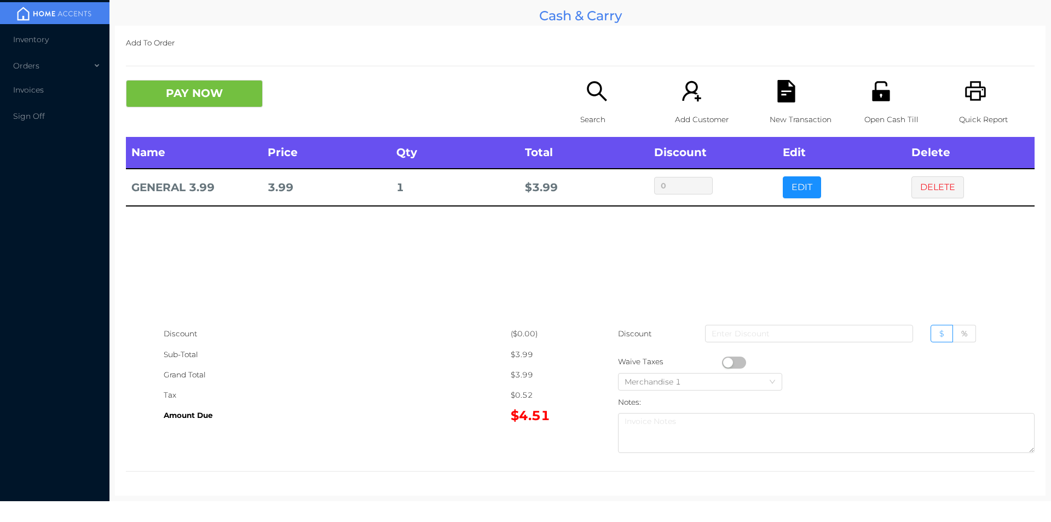
click at [591, 99] on icon "icon: search" at bounding box center [597, 91] width 22 height 22
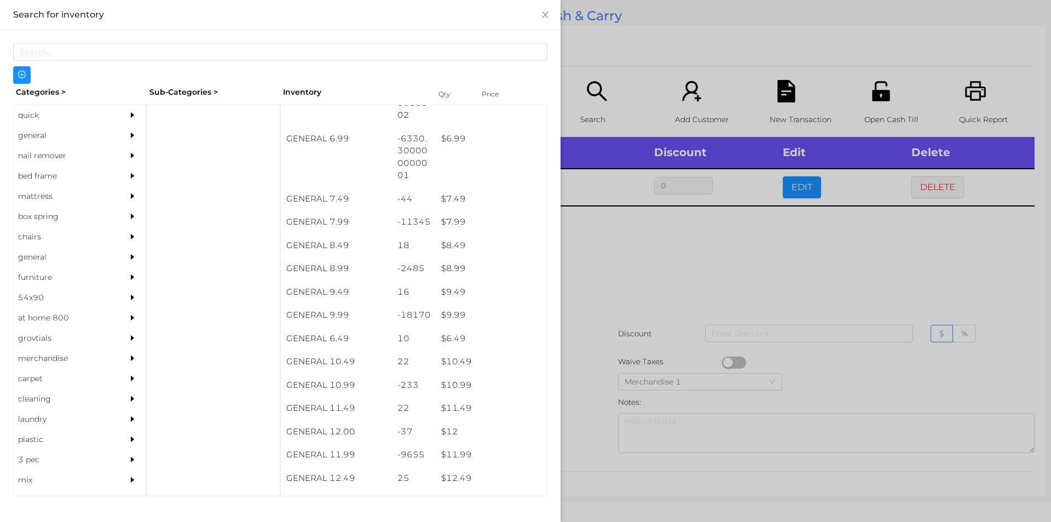
scroll to position [536, 0]
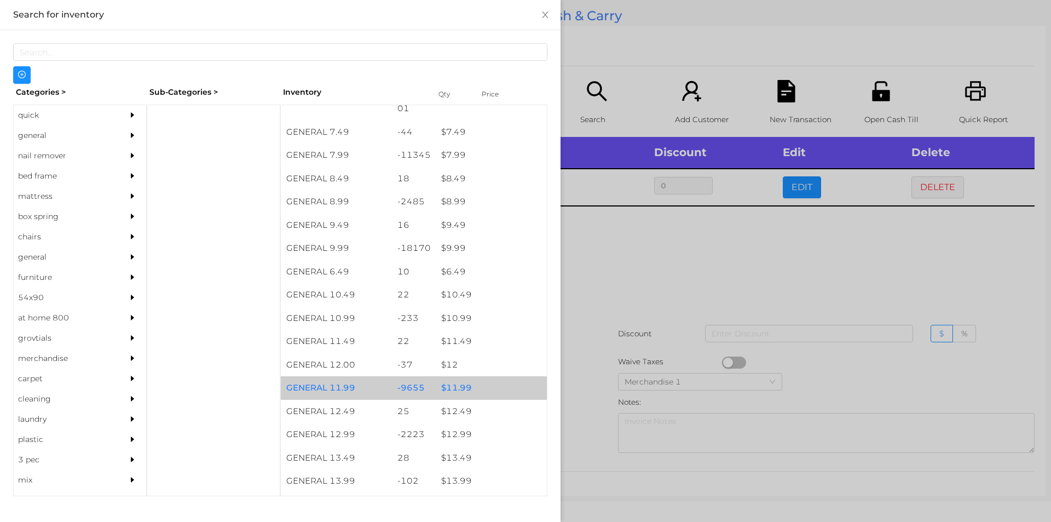
click at [405, 391] on div "-9655" at bounding box center [414, 388] width 44 height 24
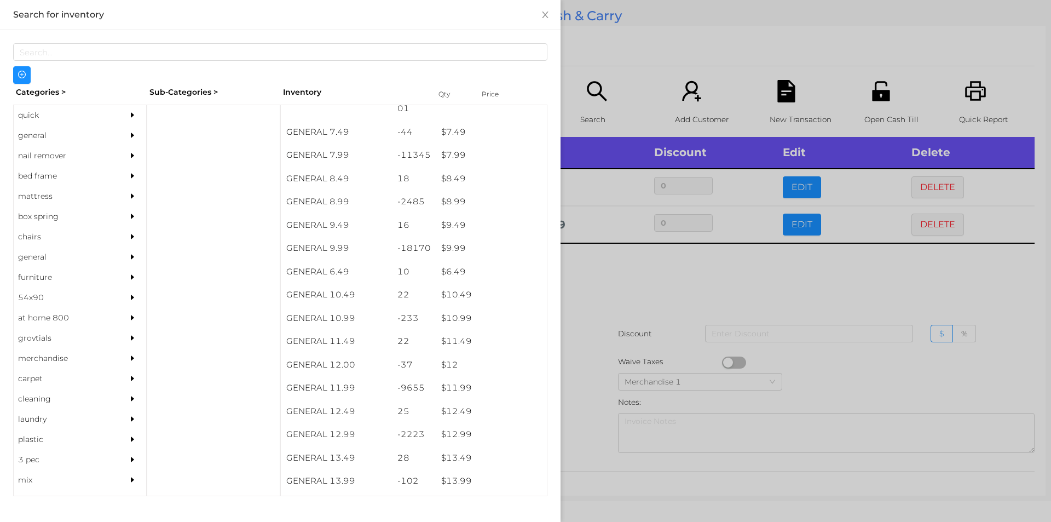
click at [661, 310] on div at bounding box center [525, 261] width 1051 height 522
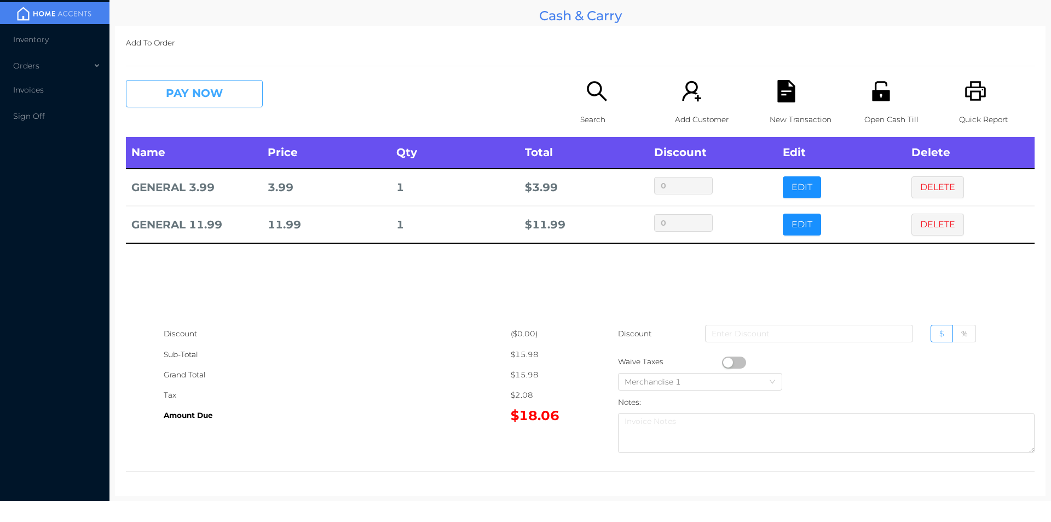
click at [192, 100] on button "PAY NOW" at bounding box center [194, 93] width 137 height 27
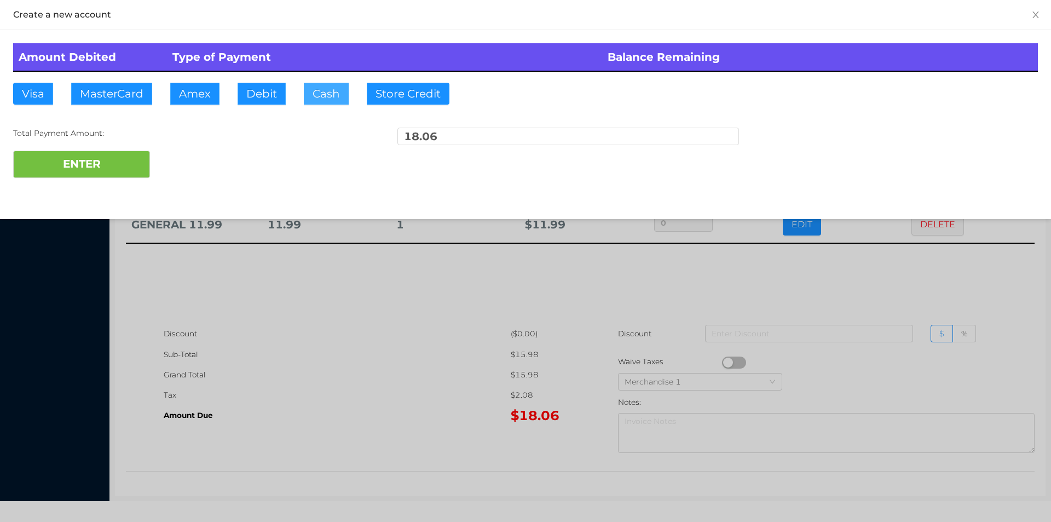
click at [312, 101] on button "Cash" at bounding box center [326, 94] width 45 height 22
click at [134, 175] on button "ENTER" at bounding box center [81, 164] width 137 height 27
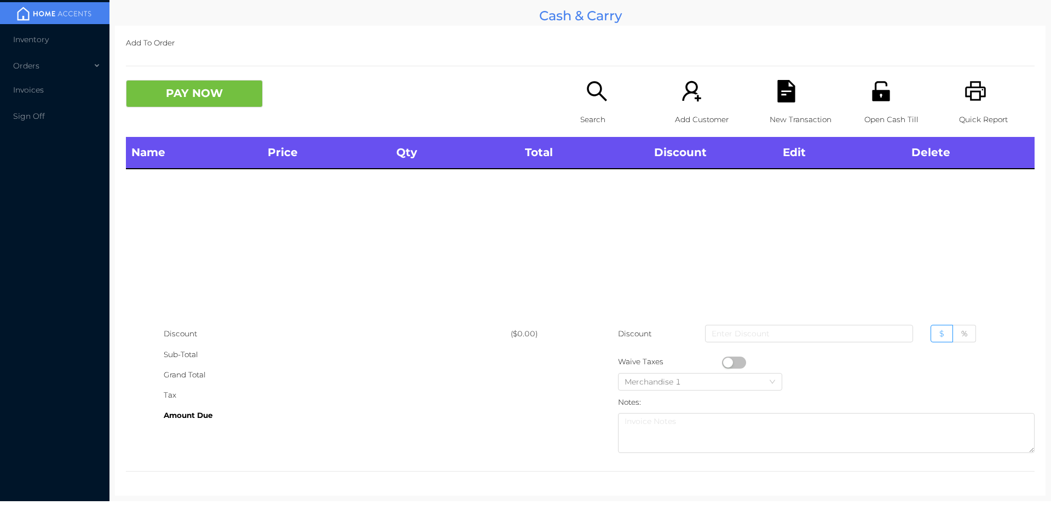
click at [587, 89] on icon "icon: search" at bounding box center [597, 91] width 22 height 22
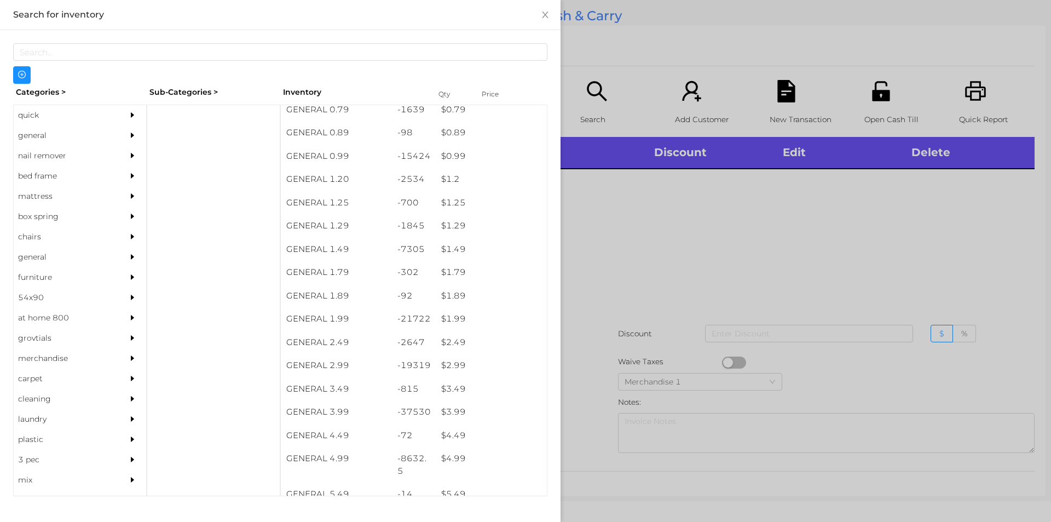
scroll to position [36, 0]
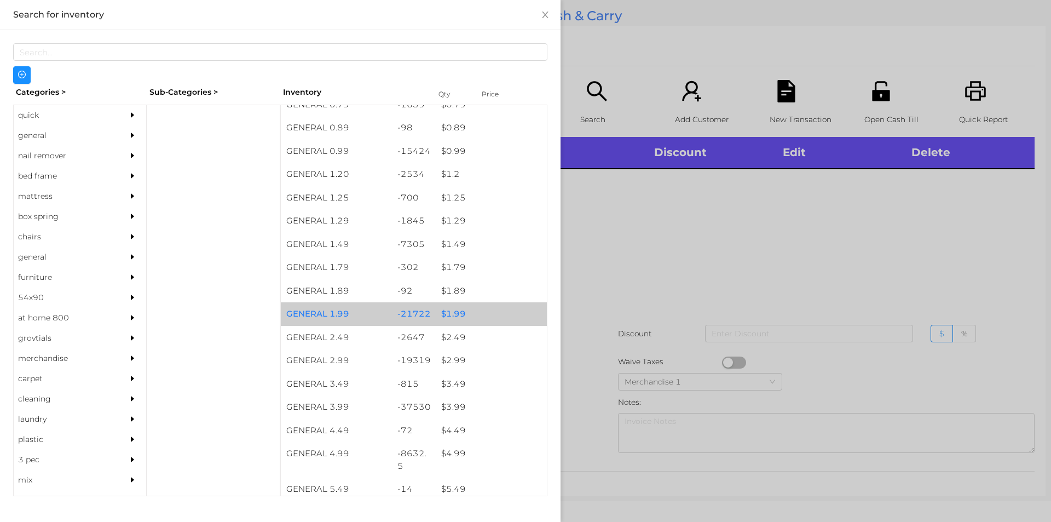
click at [445, 316] on div "$ 1.99" at bounding box center [491, 314] width 111 height 24
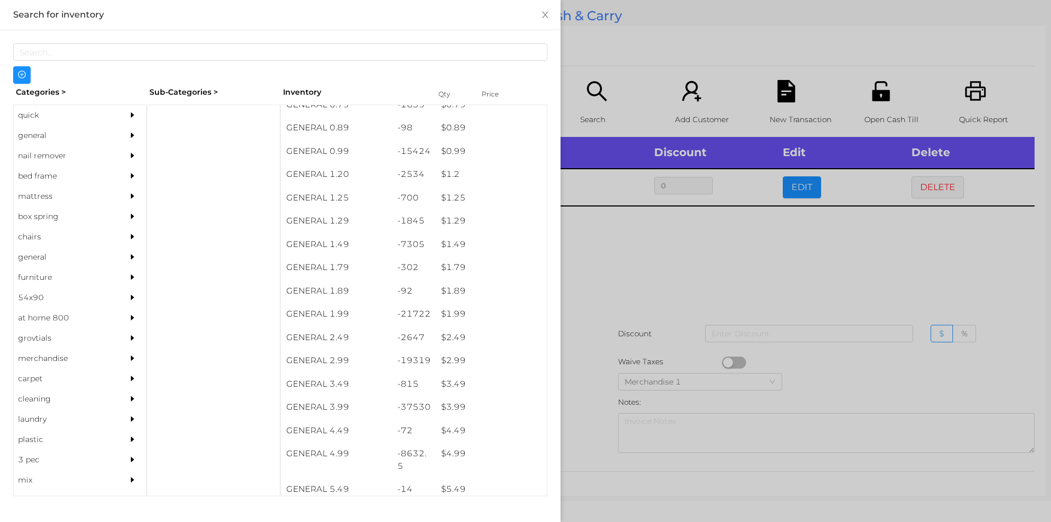
click at [614, 328] on div at bounding box center [525, 261] width 1051 height 522
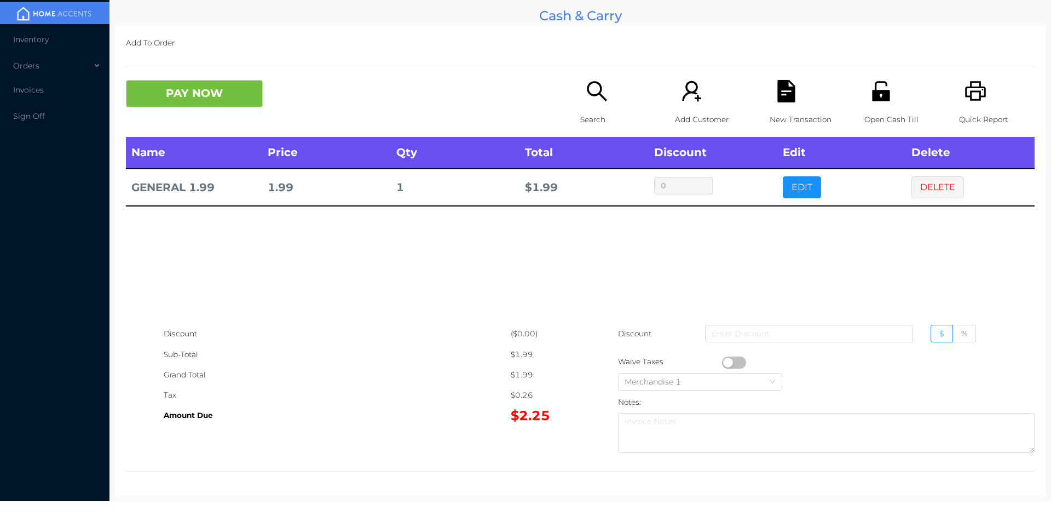
click at [723, 359] on button "button" at bounding box center [734, 362] width 24 height 12
click at [198, 88] on button "PAY NOW" at bounding box center [194, 93] width 137 height 27
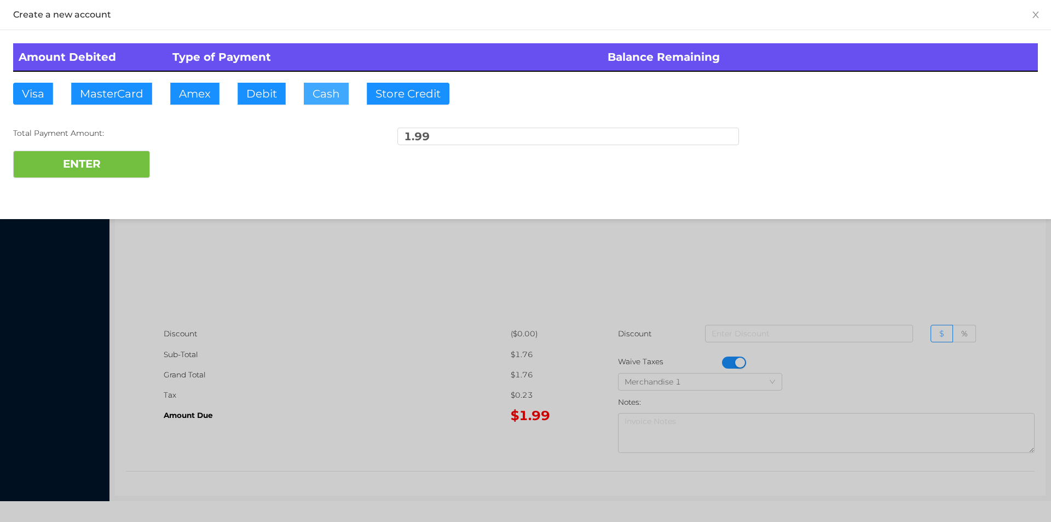
click at [316, 100] on button "Cash" at bounding box center [326, 94] width 45 height 22
click at [134, 174] on button "ENTER" at bounding box center [81, 164] width 137 height 27
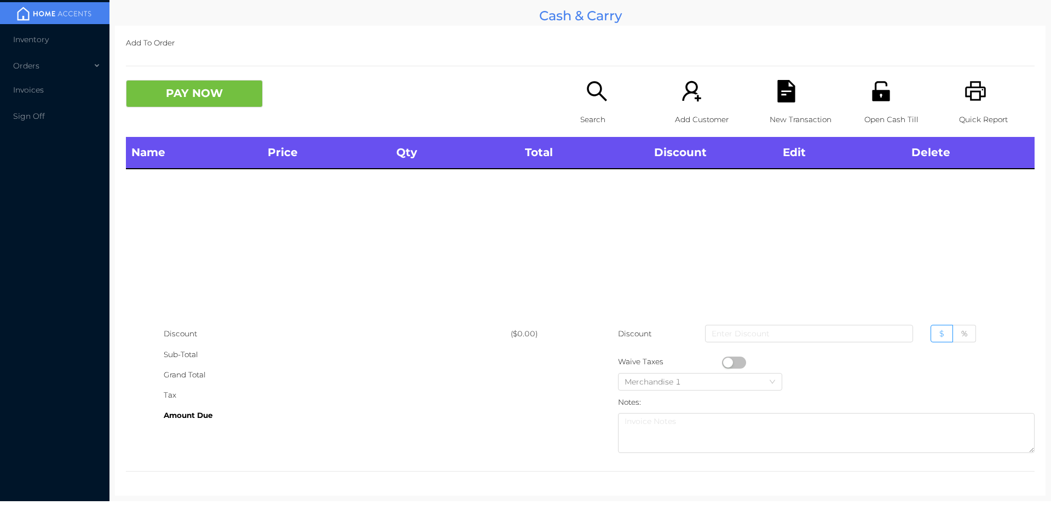
click at [580, 101] on div "Search" at bounding box center [618, 108] width 76 height 57
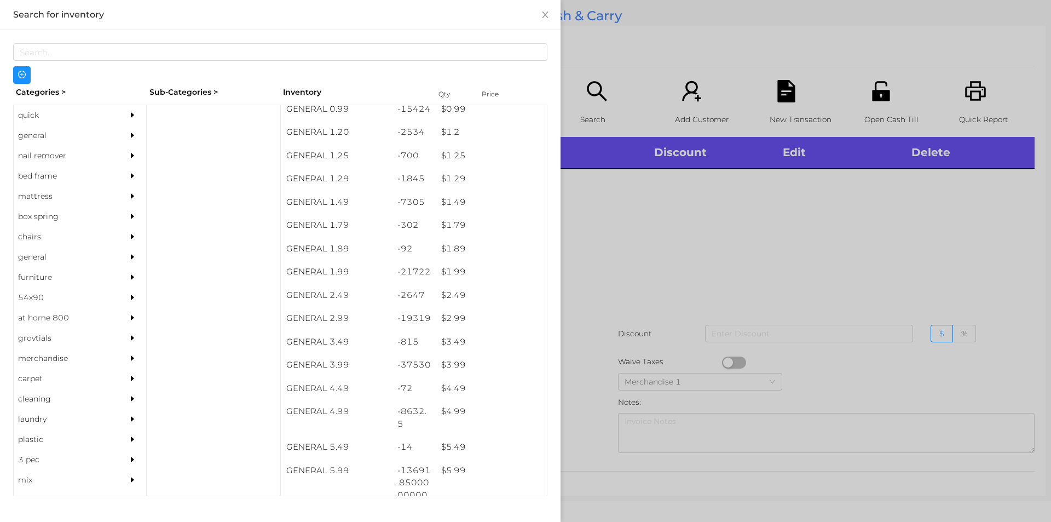
scroll to position [102, 0]
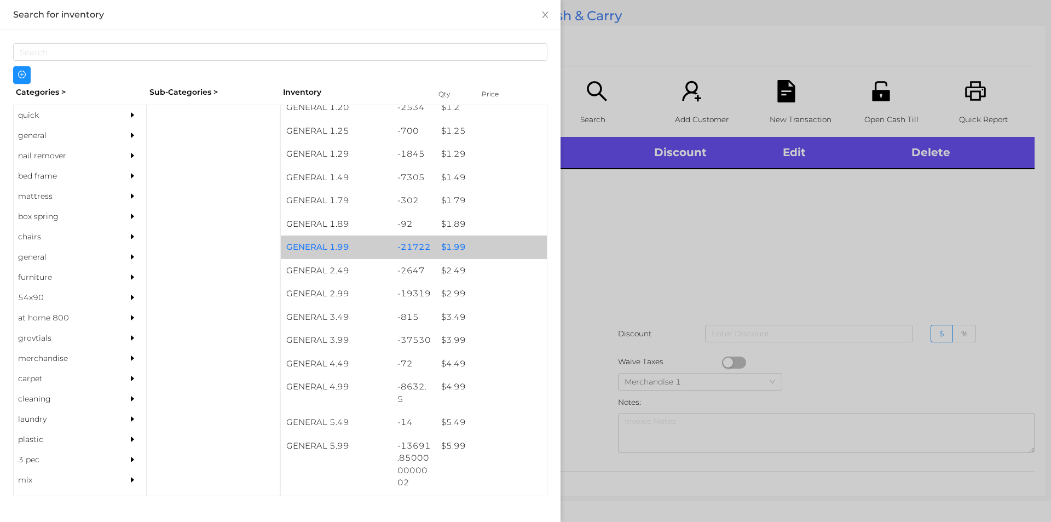
click at [490, 243] on div "$ 1.99" at bounding box center [491, 247] width 111 height 24
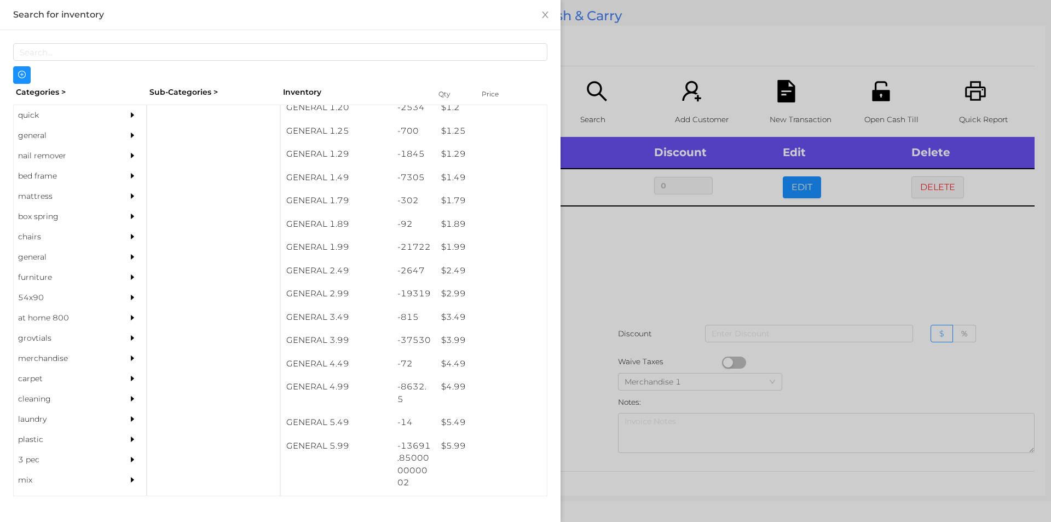
click at [589, 305] on div at bounding box center [525, 261] width 1051 height 522
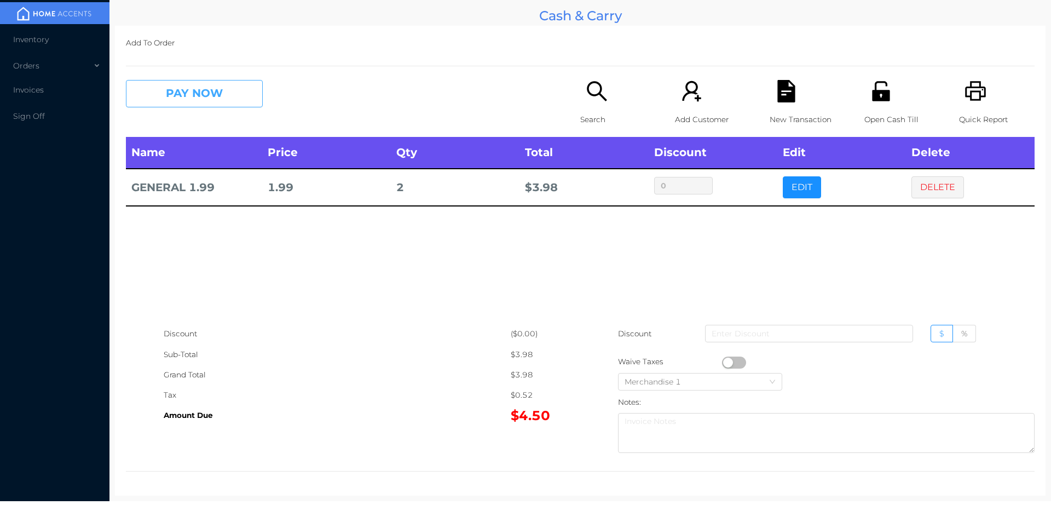
click at [198, 97] on button "PAY NOW" at bounding box center [194, 93] width 137 height 27
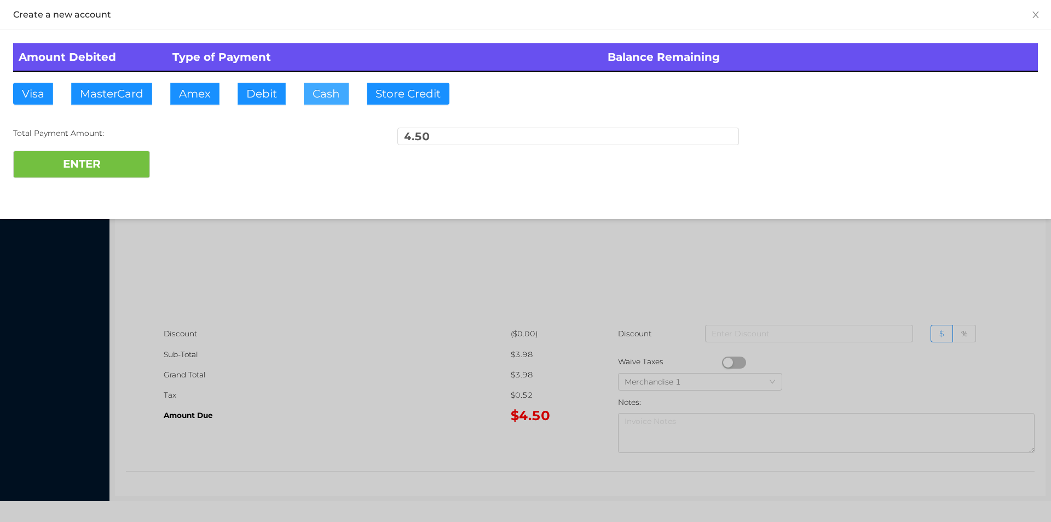
click at [330, 100] on button "Cash" at bounding box center [326, 94] width 45 height 22
click at [136, 159] on button "ENTER" at bounding box center [81, 164] width 137 height 27
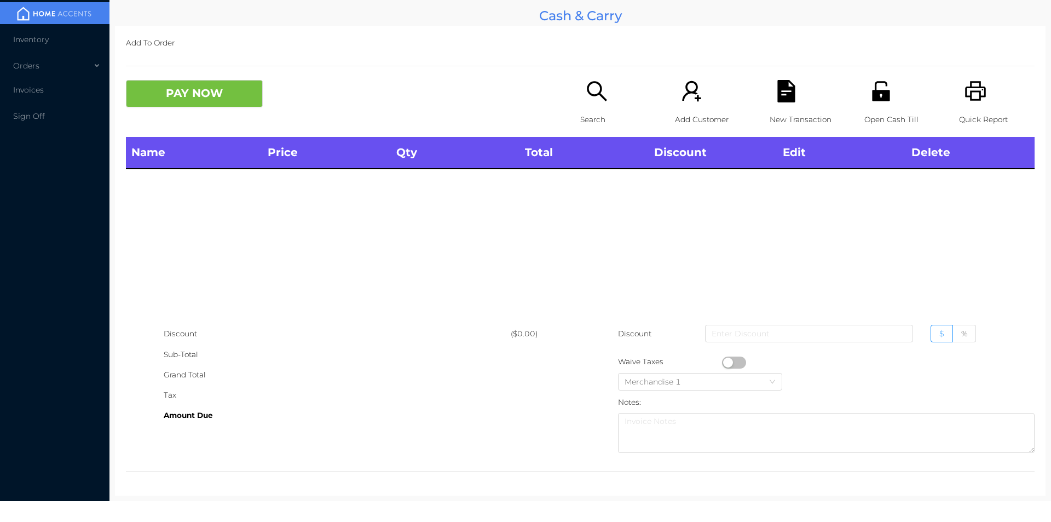
click at [590, 89] on icon "icon: search" at bounding box center [597, 91] width 22 height 22
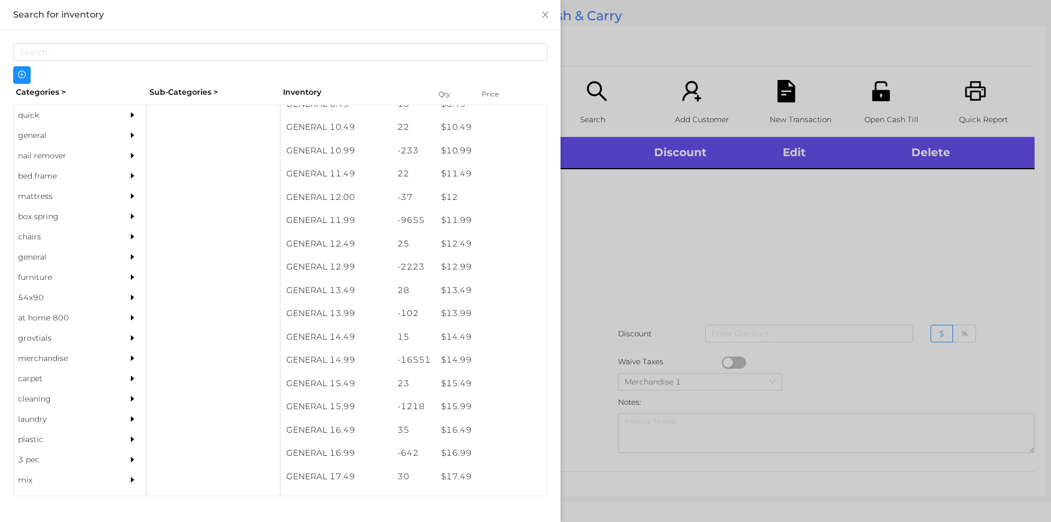
scroll to position [703, 0]
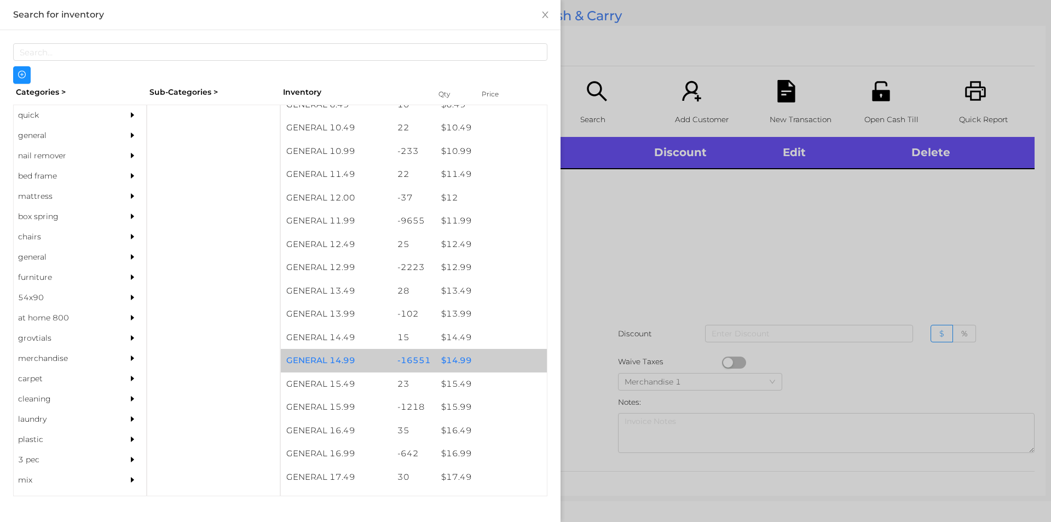
click at [500, 371] on div "$ 14.99" at bounding box center [491, 361] width 111 height 24
click at [505, 371] on div "$ 14.99" at bounding box center [491, 361] width 111 height 24
click at [445, 361] on div "$ 14.99" at bounding box center [491, 361] width 111 height 24
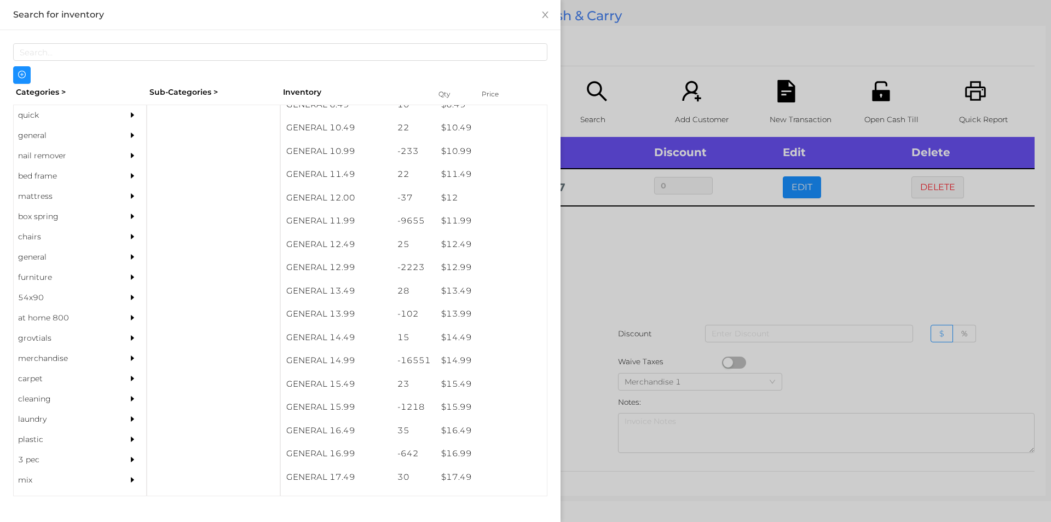
click at [682, 299] on div at bounding box center [525, 261] width 1051 height 522
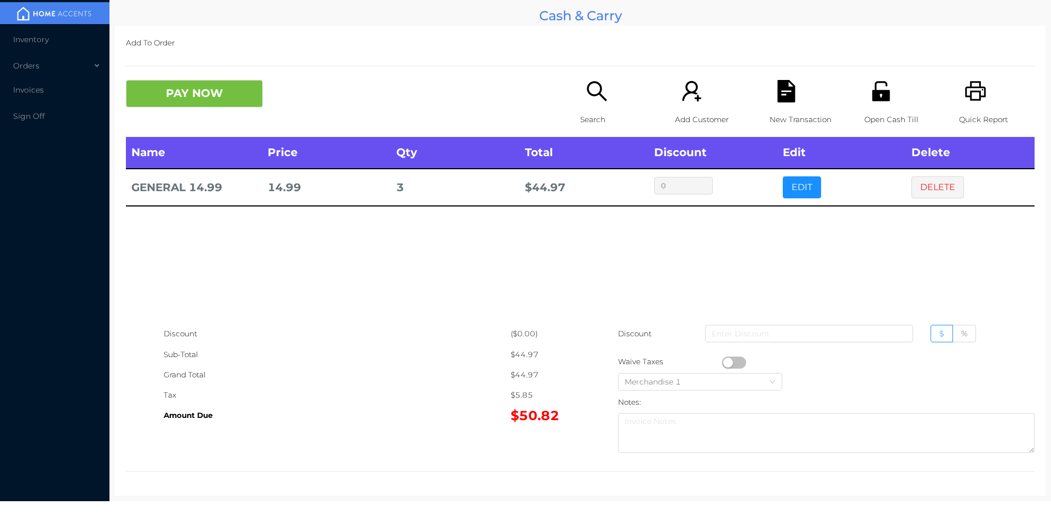
click at [597, 117] on p "Search" at bounding box center [618, 119] width 76 height 20
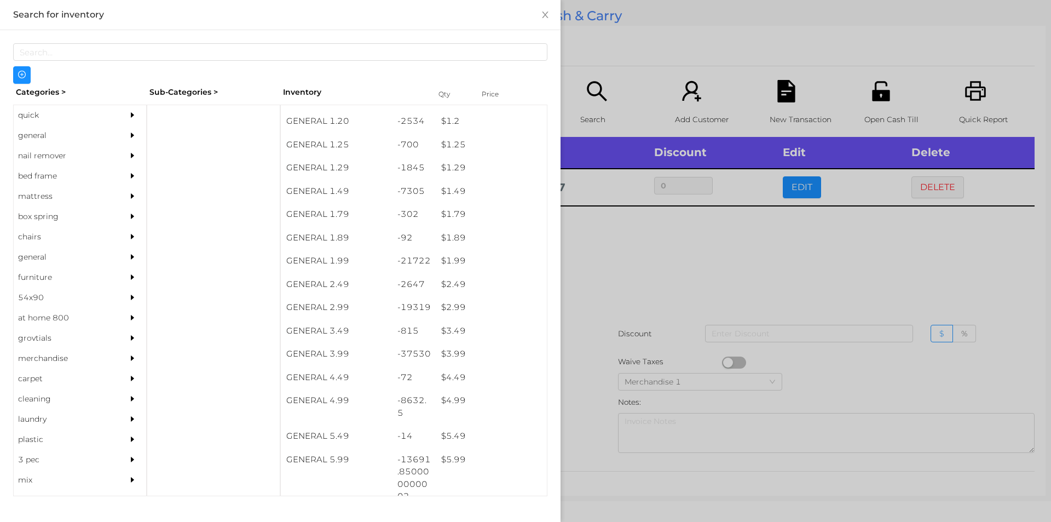
scroll to position [124, 0]
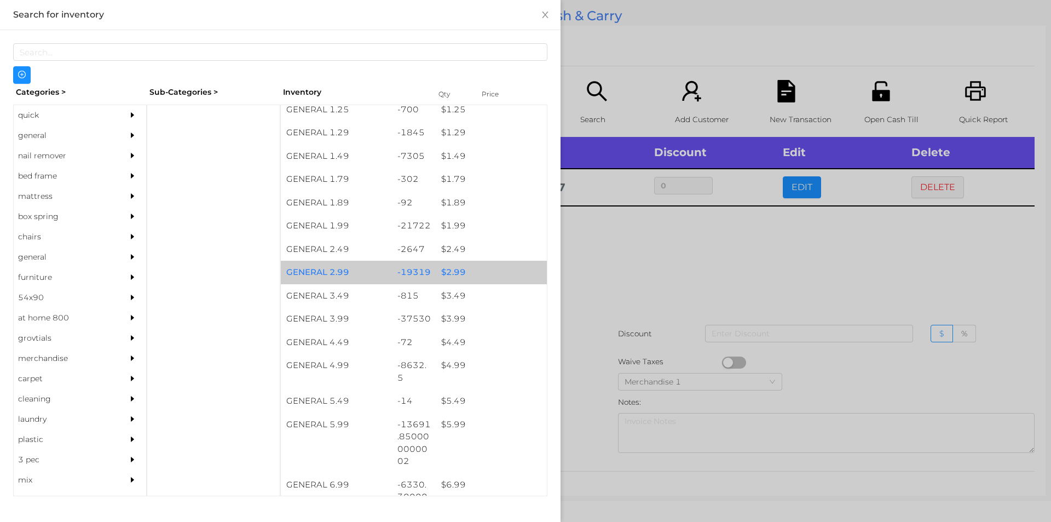
click at [436, 271] on div "$ 2.99" at bounding box center [491, 273] width 111 height 24
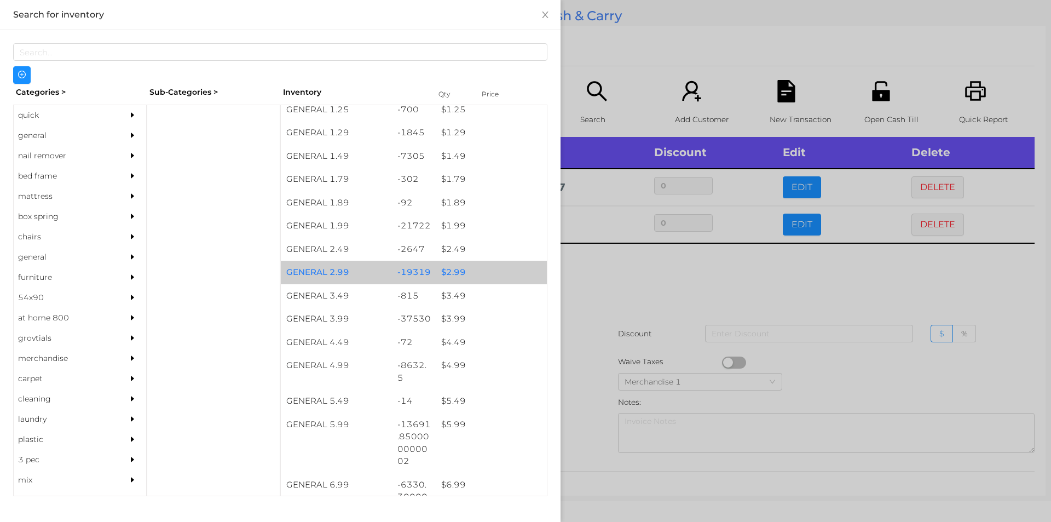
click at [436, 278] on div "$ 2.99" at bounding box center [491, 273] width 111 height 24
click at [459, 267] on div "$ 2.99" at bounding box center [491, 273] width 111 height 24
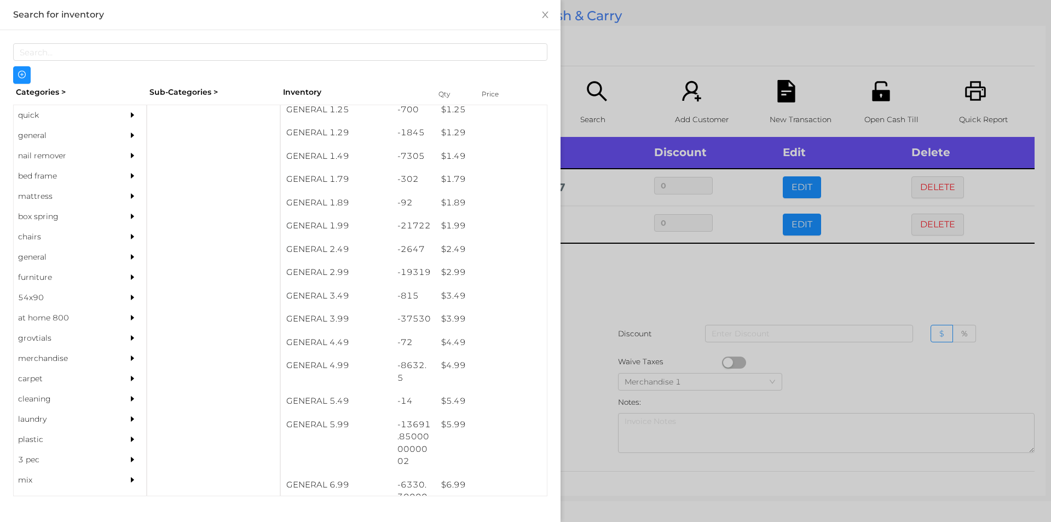
click at [594, 326] on div at bounding box center [525, 261] width 1051 height 522
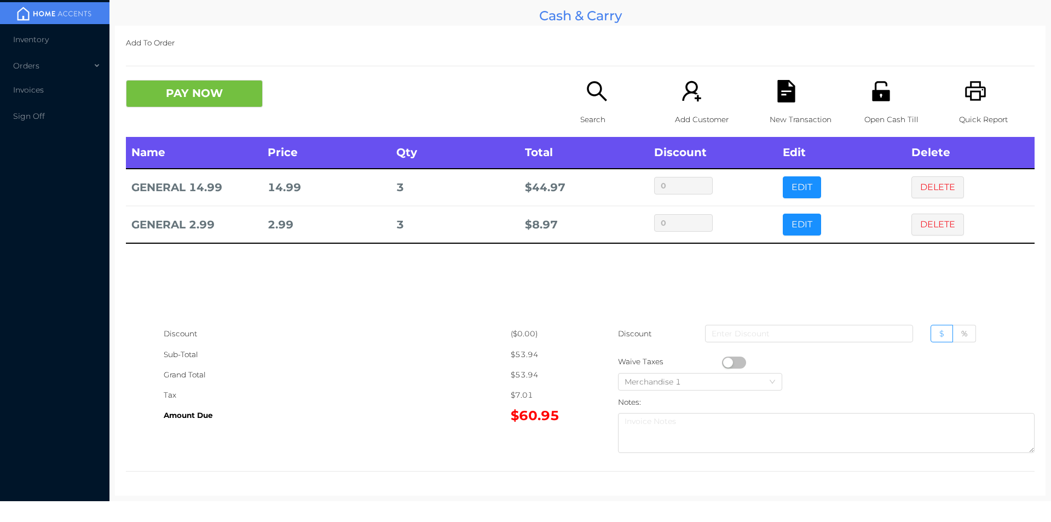
click at [591, 85] on icon "icon: search" at bounding box center [597, 91] width 22 height 22
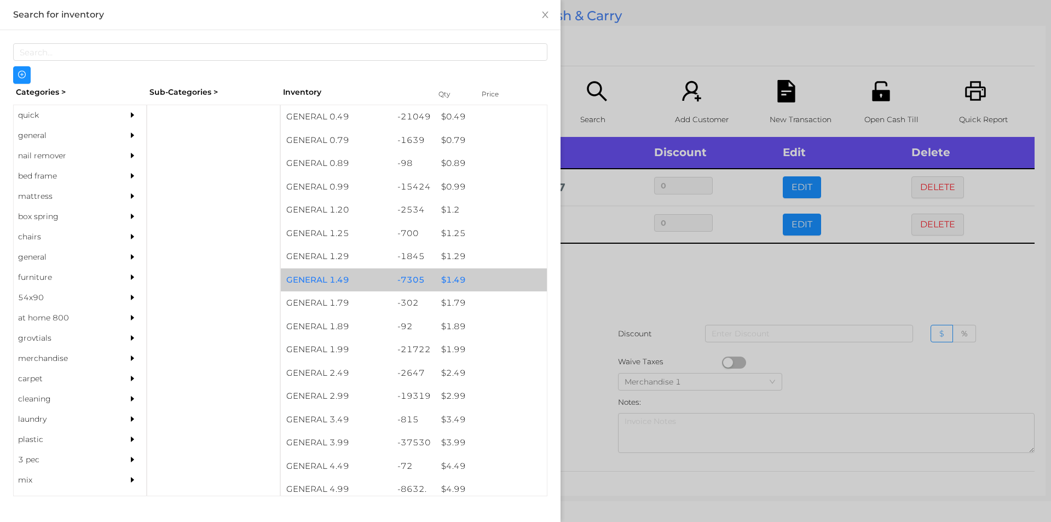
click at [485, 280] on div "$ 1.49" at bounding box center [491, 280] width 111 height 24
click at [501, 280] on div "$ 1.49" at bounding box center [491, 280] width 111 height 24
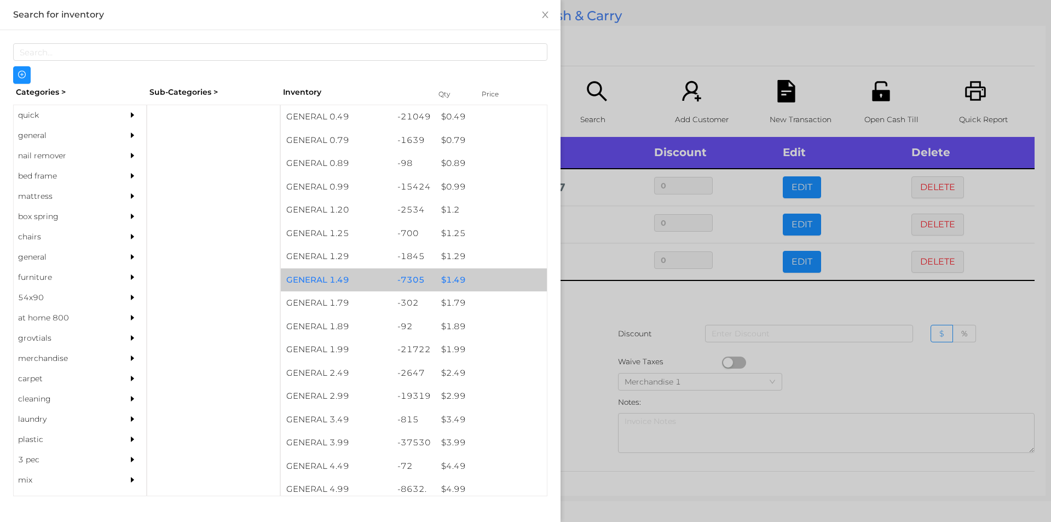
click at [500, 278] on div "$ 1.49" at bounding box center [491, 280] width 111 height 24
click at [507, 278] on div "$ 1.49" at bounding box center [491, 280] width 111 height 24
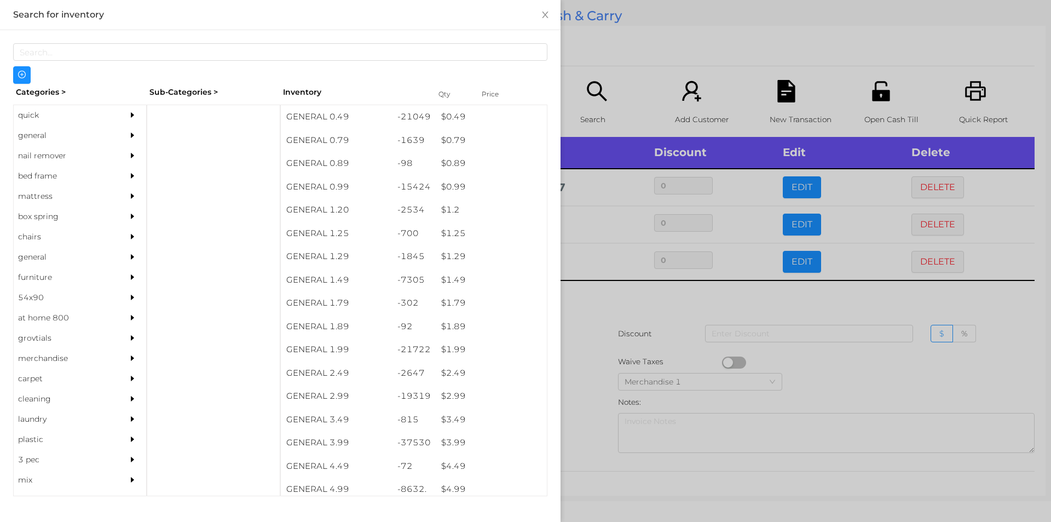
click at [645, 123] on div at bounding box center [525, 261] width 1051 height 522
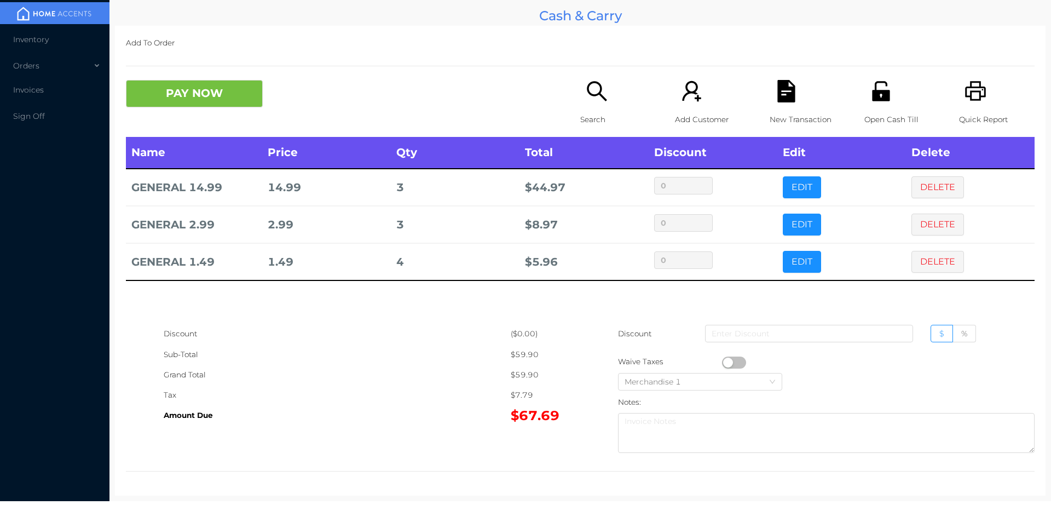
click at [602, 107] on div "Search" at bounding box center [618, 108] width 76 height 57
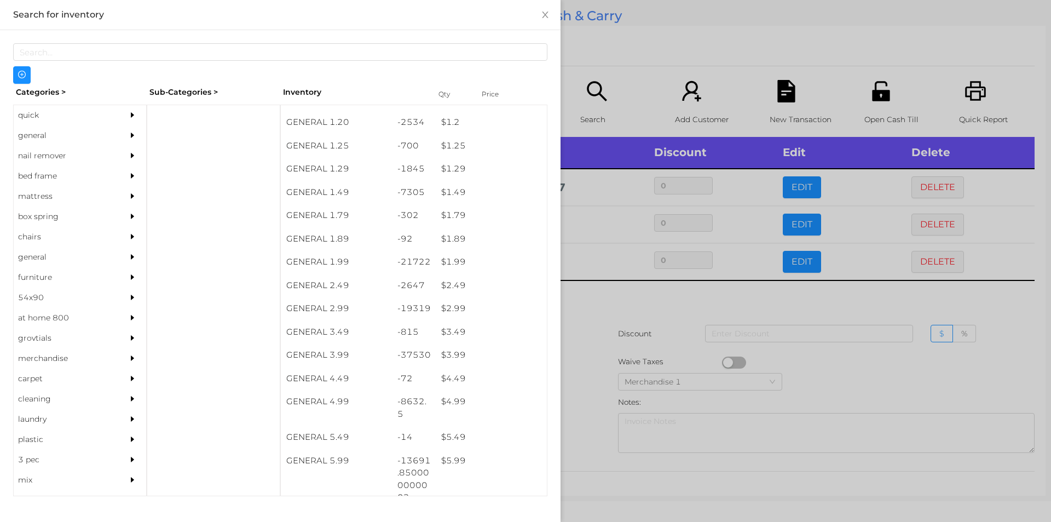
scroll to position [86, 0]
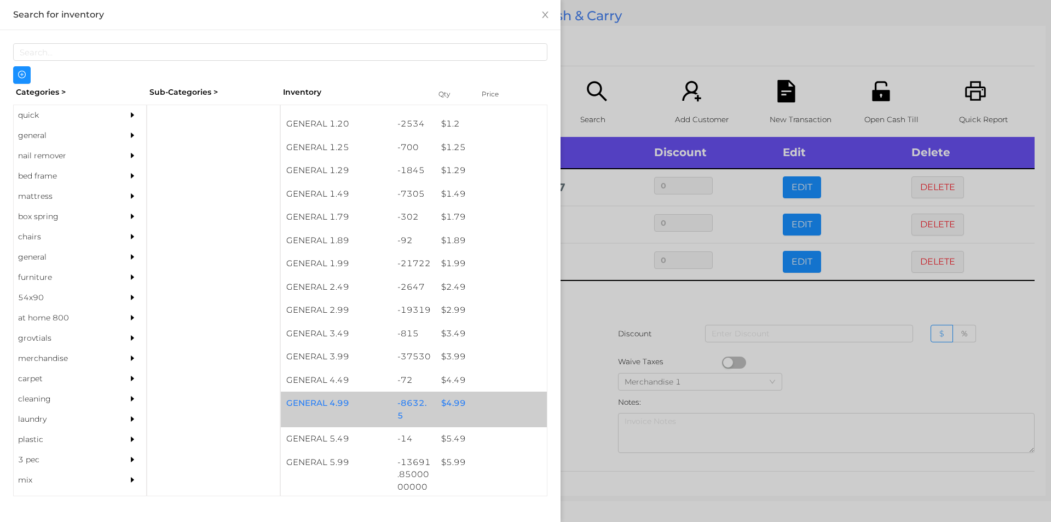
click at [477, 405] on div "$ 4.99" at bounding box center [491, 403] width 111 height 24
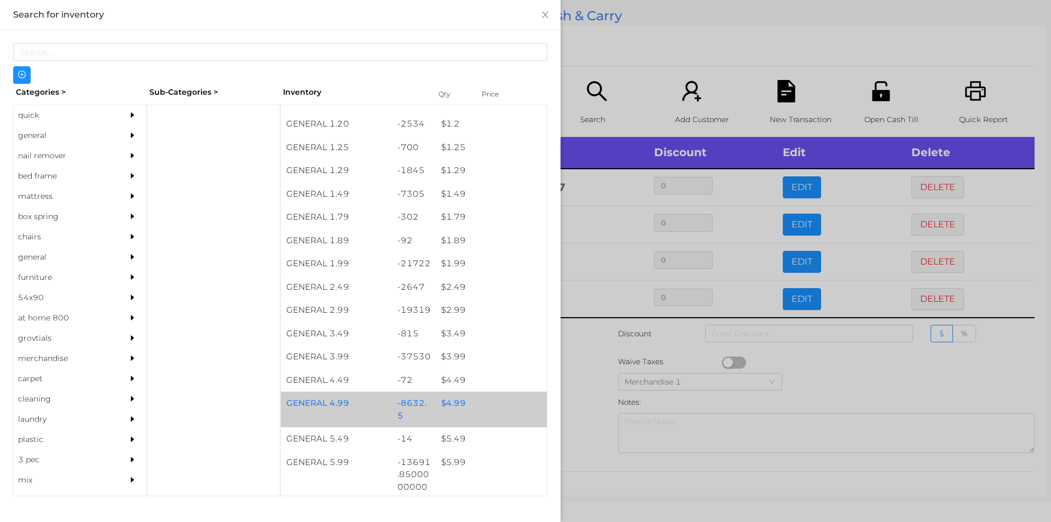
click at [475, 403] on div "$ 4.99" at bounding box center [491, 403] width 111 height 24
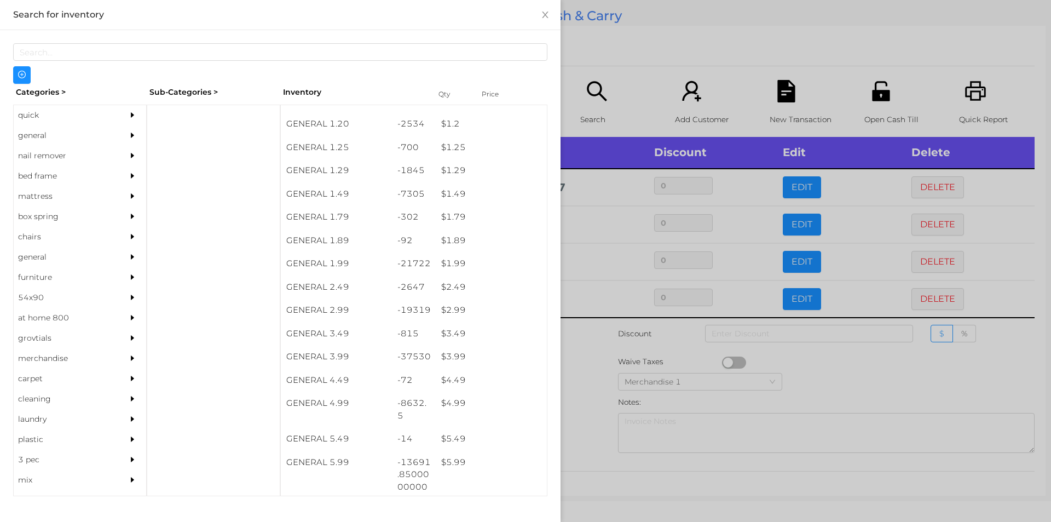
click at [620, 84] on div at bounding box center [525, 261] width 1051 height 522
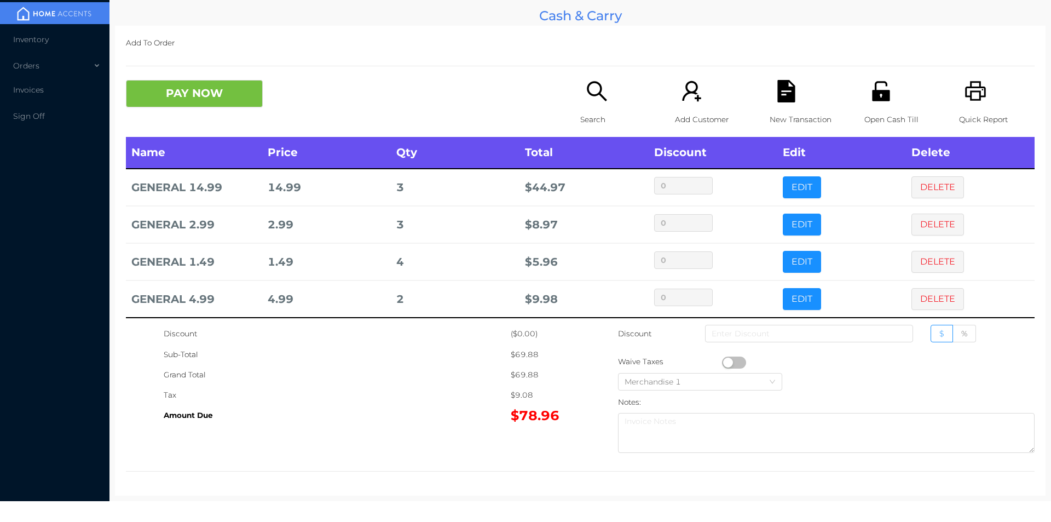
scroll to position [5, 0]
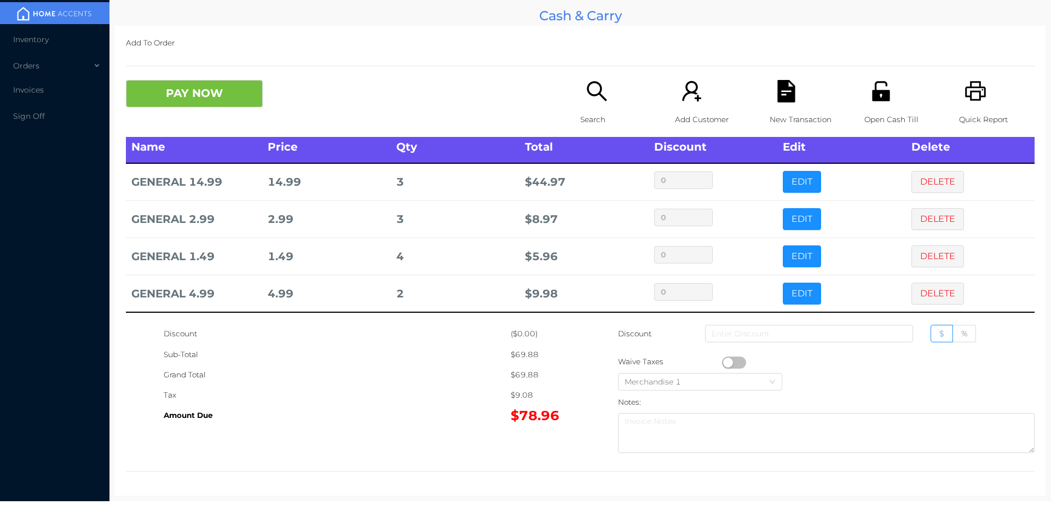
click at [586, 107] on div "Search" at bounding box center [618, 108] width 76 height 57
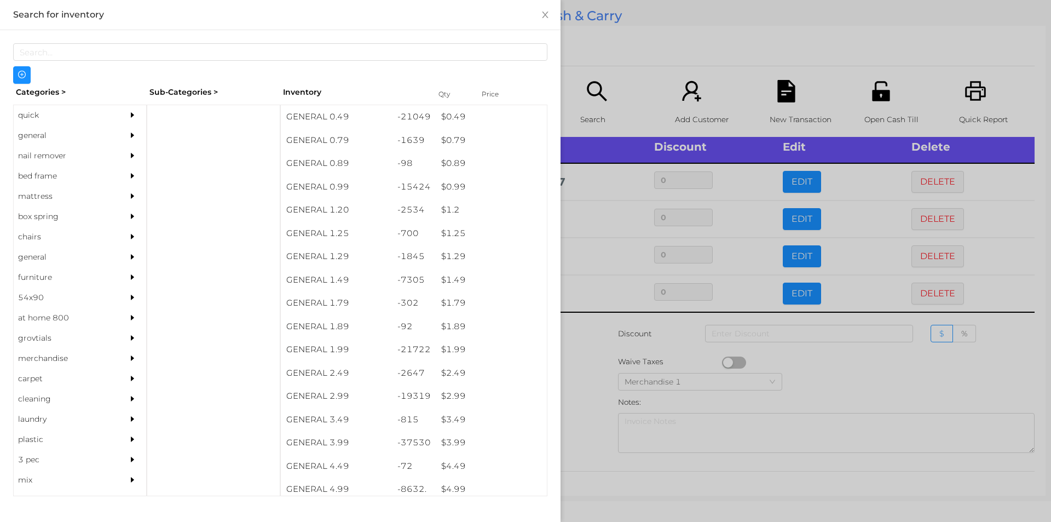
click at [632, 59] on div at bounding box center [525, 261] width 1051 height 522
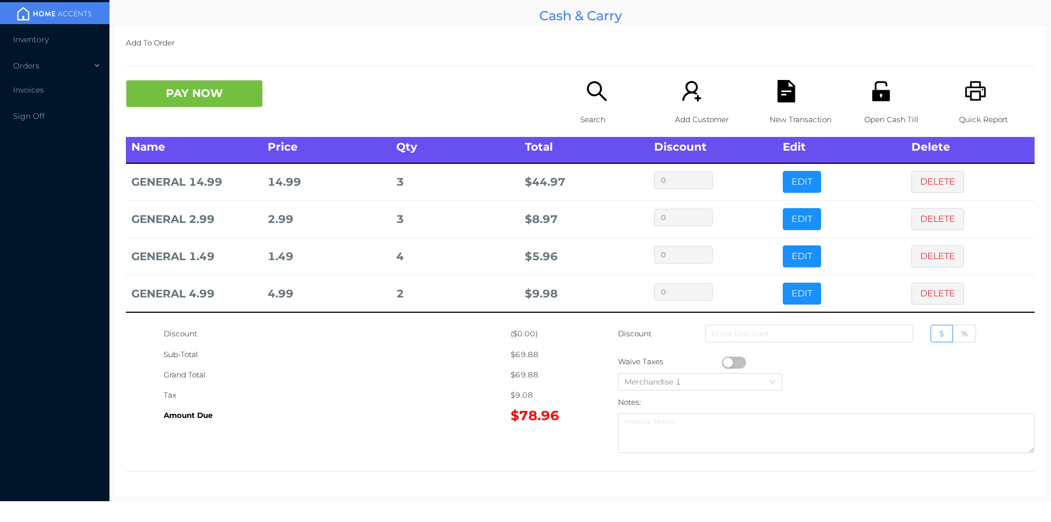
click at [770, 105] on div "New Transaction" at bounding box center [808, 108] width 76 height 57
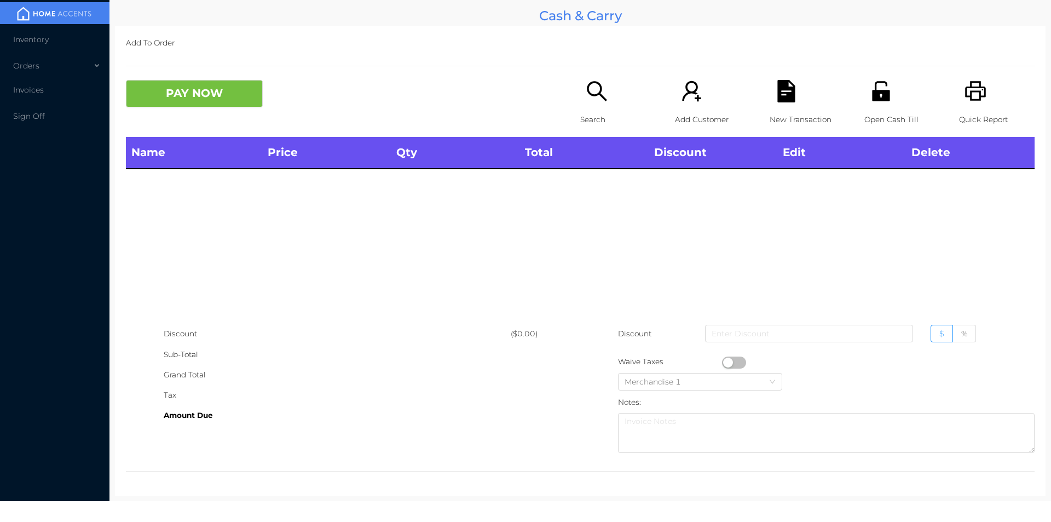
click at [973, 94] on icon "icon: printer" at bounding box center [975, 91] width 21 height 20
click at [590, 90] on icon "icon: search" at bounding box center [597, 91] width 22 height 22
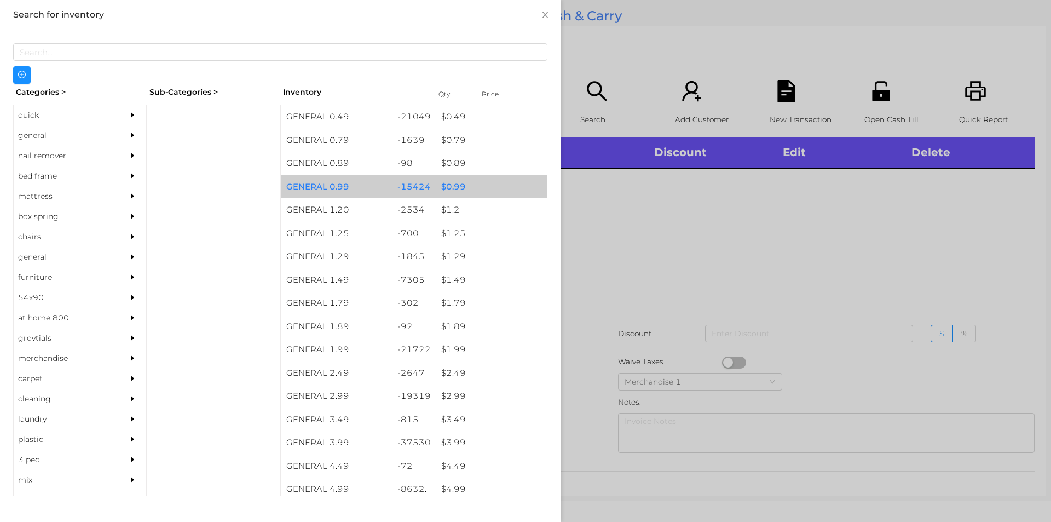
click at [453, 186] on div "$ 0.99" at bounding box center [491, 187] width 111 height 24
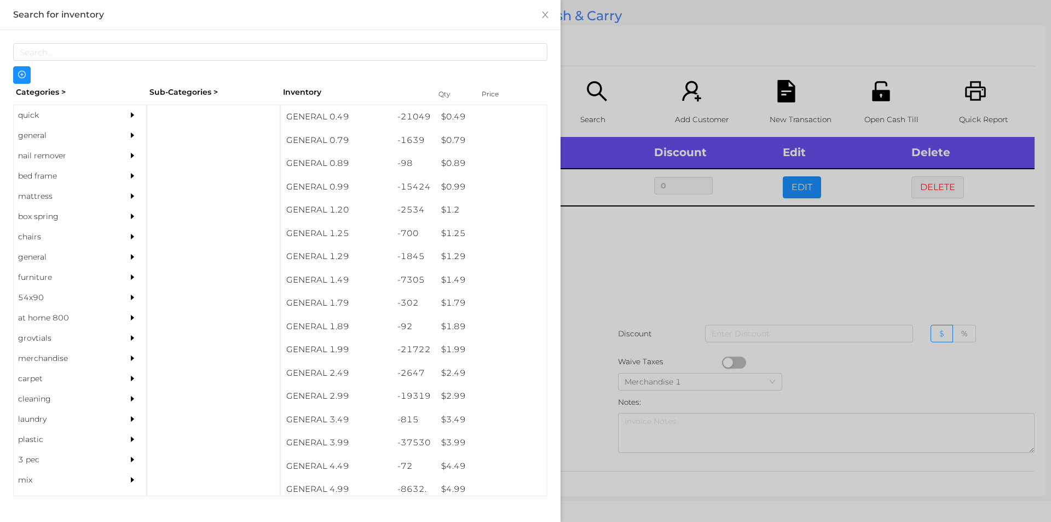
click at [601, 252] on div at bounding box center [525, 261] width 1051 height 522
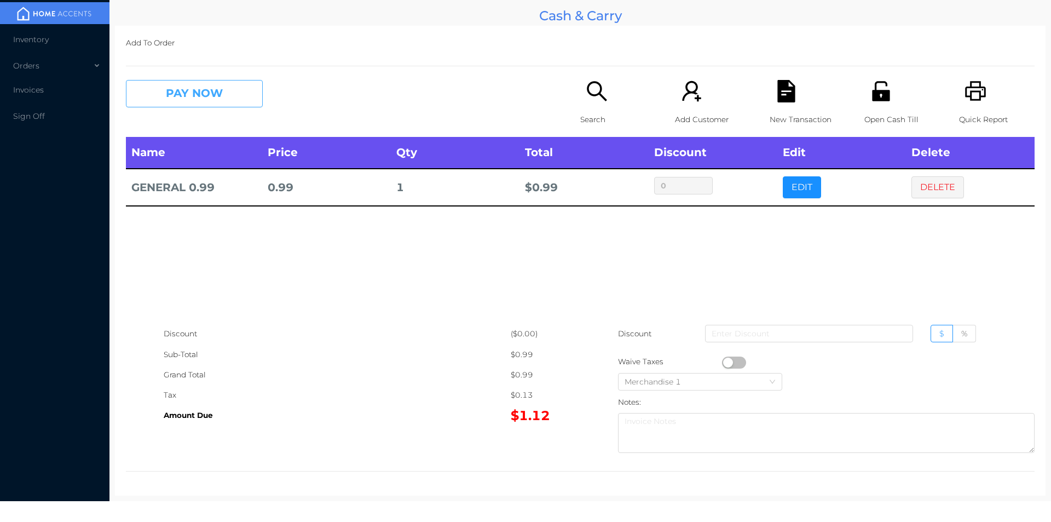
click at [176, 100] on button "PAY NOW" at bounding box center [194, 93] width 137 height 27
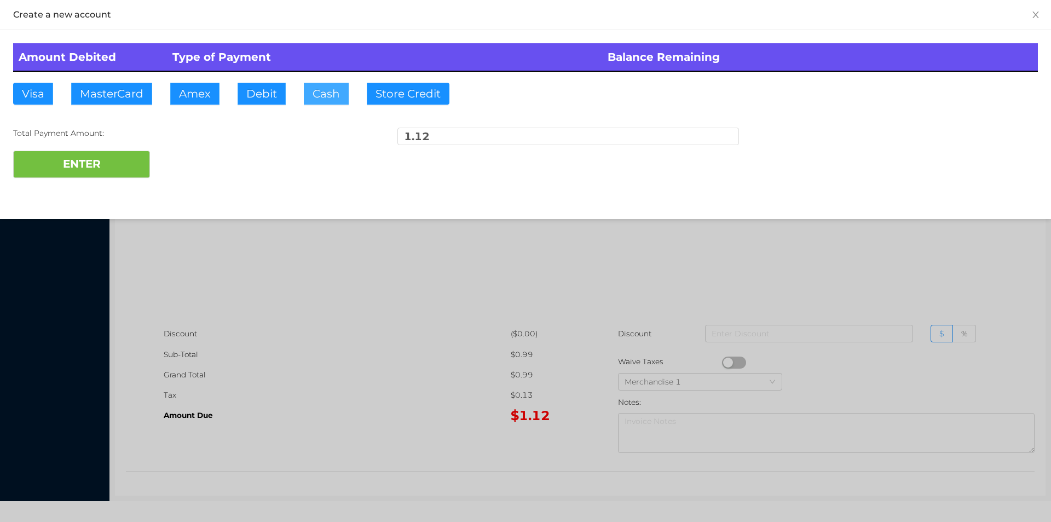
click at [314, 91] on button "Cash" at bounding box center [326, 94] width 45 height 22
click at [86, 161] on button "ENTER" at bounding box center [81, 164] width 137 height 27
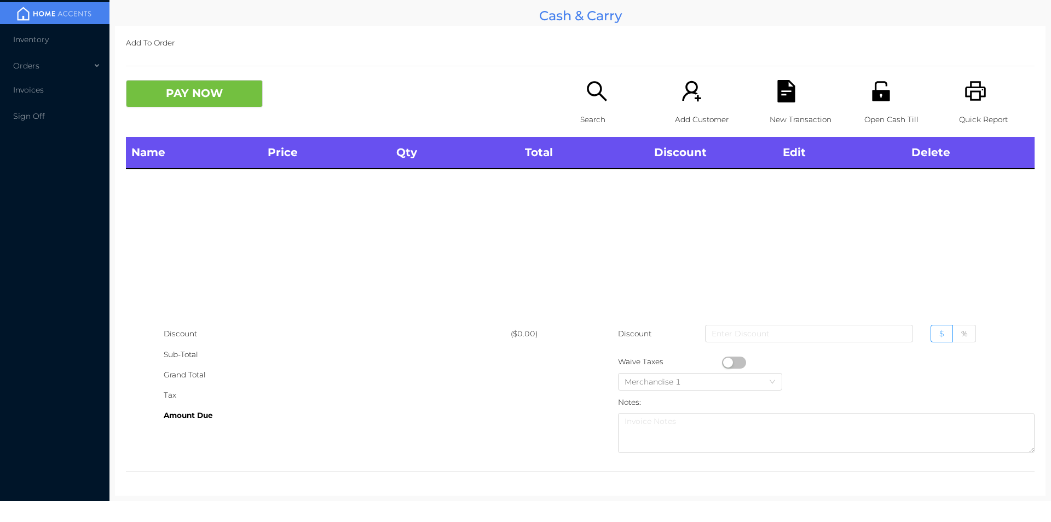
click at [597, 107] on div "Search" at bounding box center [618, 108] width 76 height 57
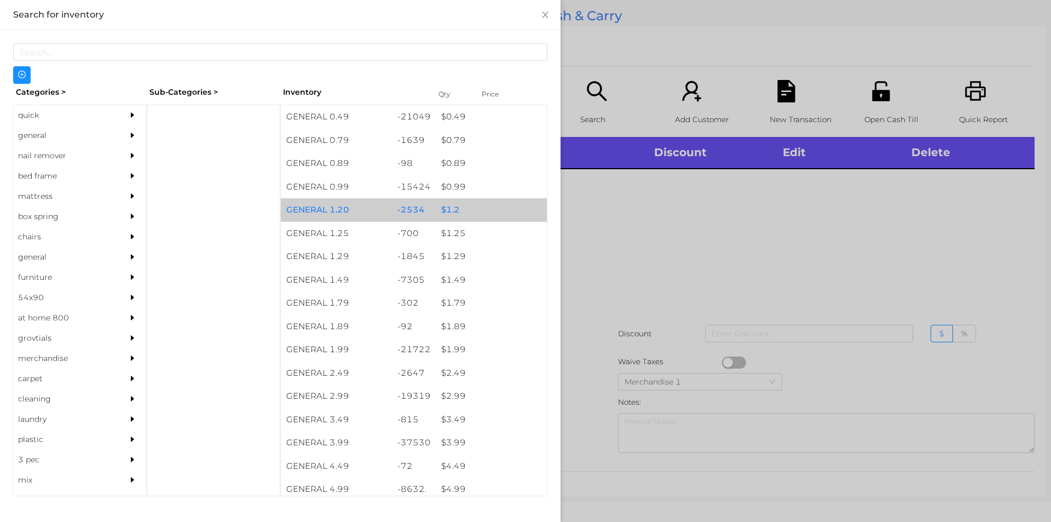
click at [449, 210] on div "$ 1.2" at bounding box center [491, 210] width 111 height 24
click at [447, 204] on div "$ 1.2" at bounding box center [491, 210] width 111 height 24
click at [446, 206] on div "$ 1.2" at bounding box center [491, 210] width 111 height 24
click at [448, 204] on div "$ 1.2" at bounding box center [491, 210] width 111 height 24
click at [448, 205] on div "$ 1.2" at bounding box center [491, 210] width 111 height 24
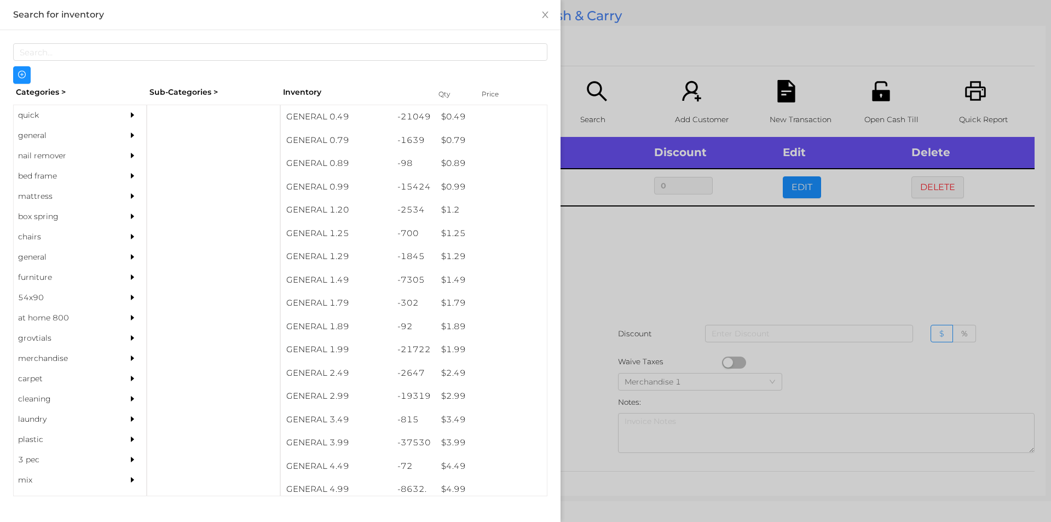
click at [628, 258] on div at bounding box center [525, 261] width 1051 height 522
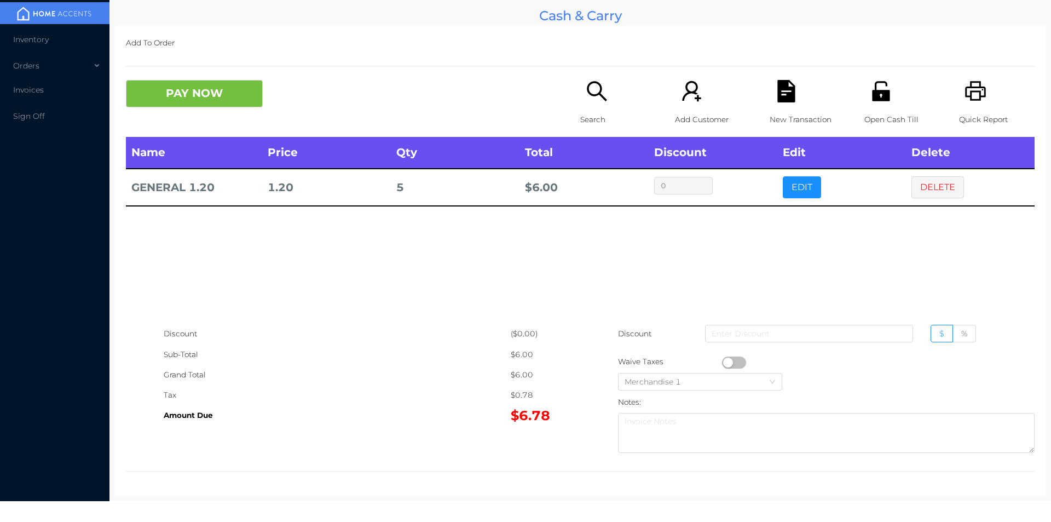
click at [724, 362] on button "button" at bounding box center [734, 362] width 24 height 12
click at [188, 97] on button "PAY NOW" at bounding box center [194, 93] width 137 height 27
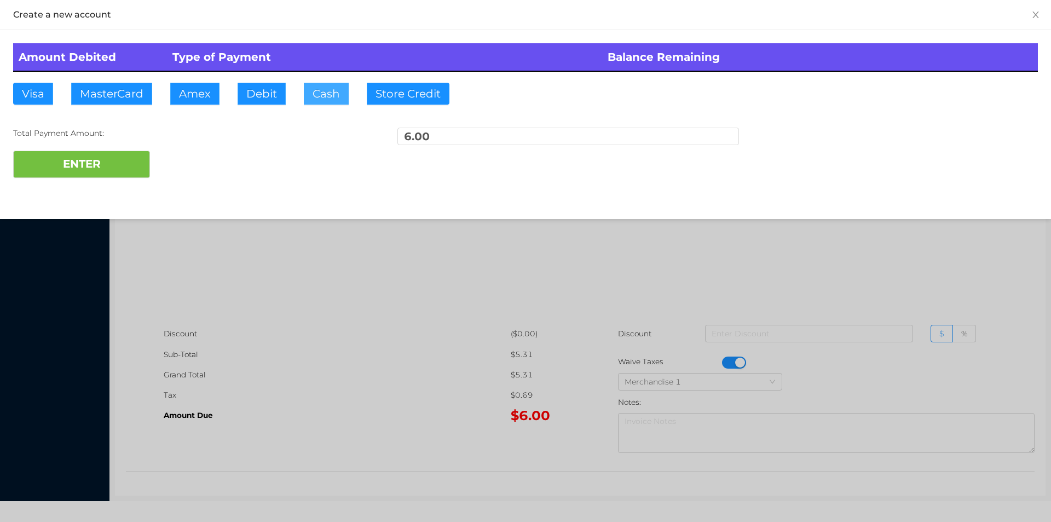
click at [331, 100] on button "Cash" at bounding box center [326, 94] width 45 height 22
type input "10."
click at [84, 174] on button "ENTER" at bounding box center [81, 164] width 137 height 27
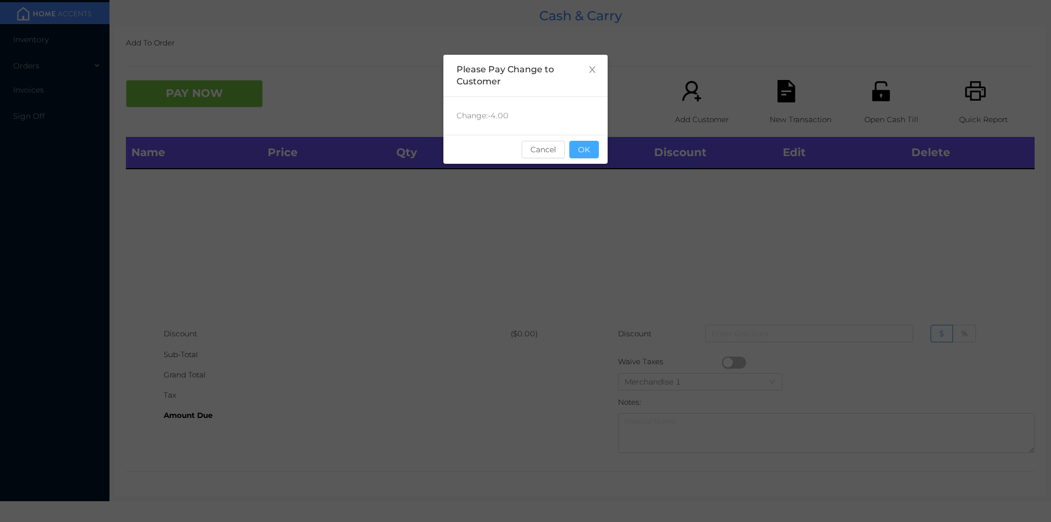
click at [583, 148] on button "OK" at bounding box center [584, 150] width 30 height 18
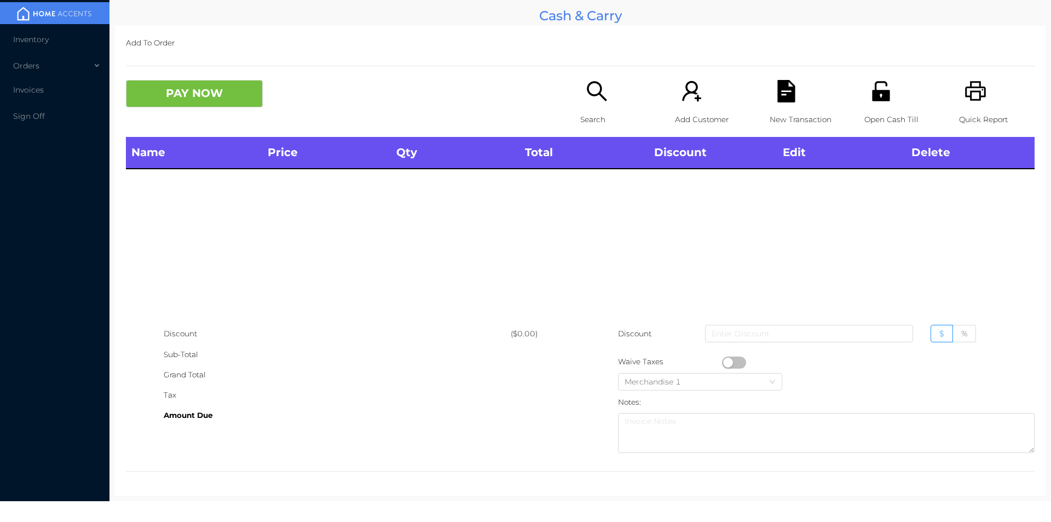
click at [586, 97] on icon "icon: search" at bounding box center [597, 91] width 22 height 22
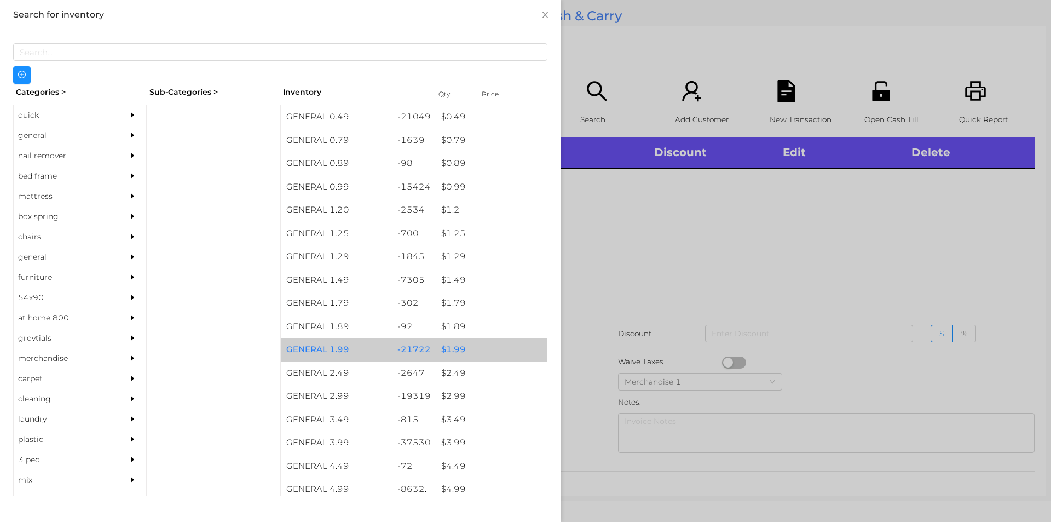
click at [450, 348] on div "$ 1.99" at bounding box center [491, 350] width 111 height 24
click at [447, 351] on div "$ 1.99" at bounding box center [491, 350] width 111 height 24
click at [452, 352] on div "$ 1.99" at bounding box center [491, 350] width 111 height 24
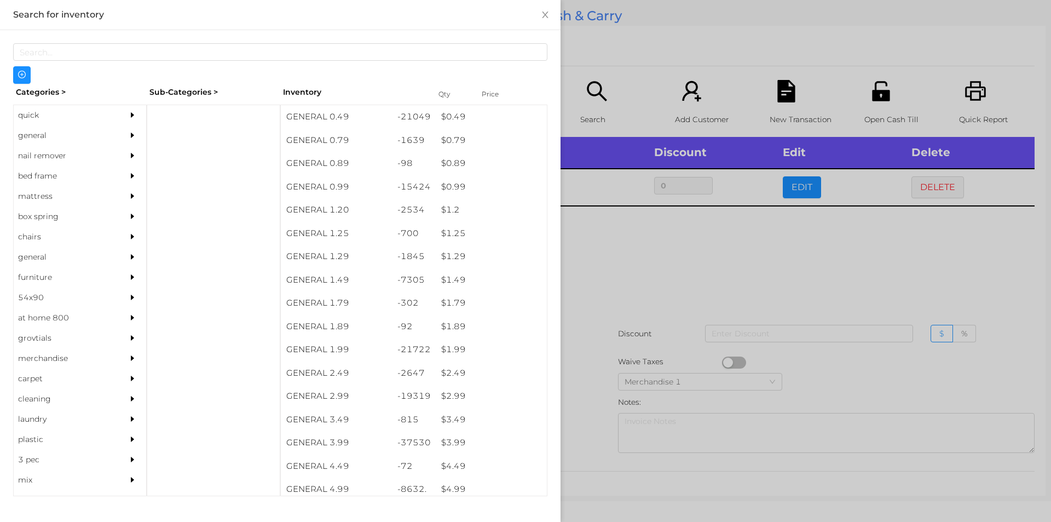
click at [662, 264] on div at bounding box center [525, 261] width 1051 height 522
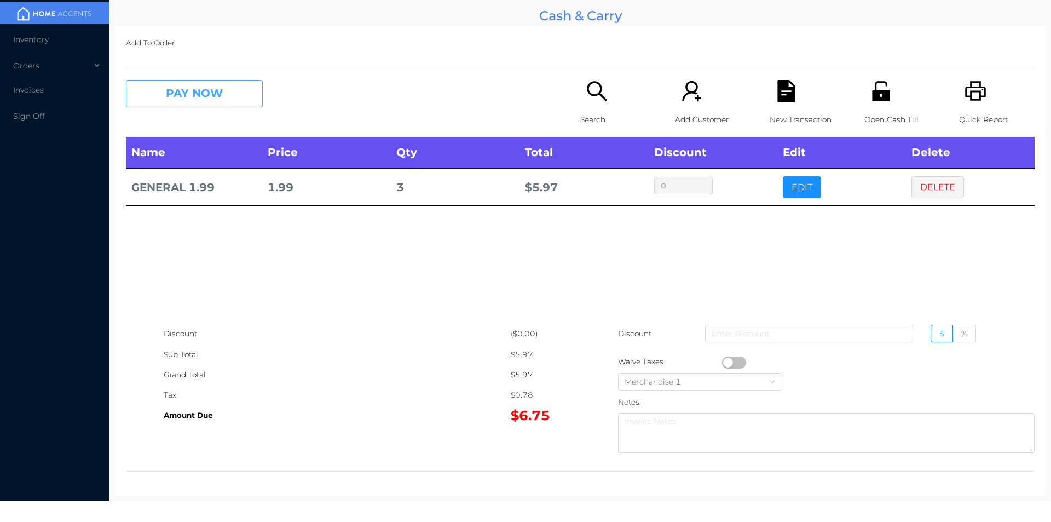
click at [230, 101] on button "PAY NOW" at bounding box center [194, 93] width 137 height 27
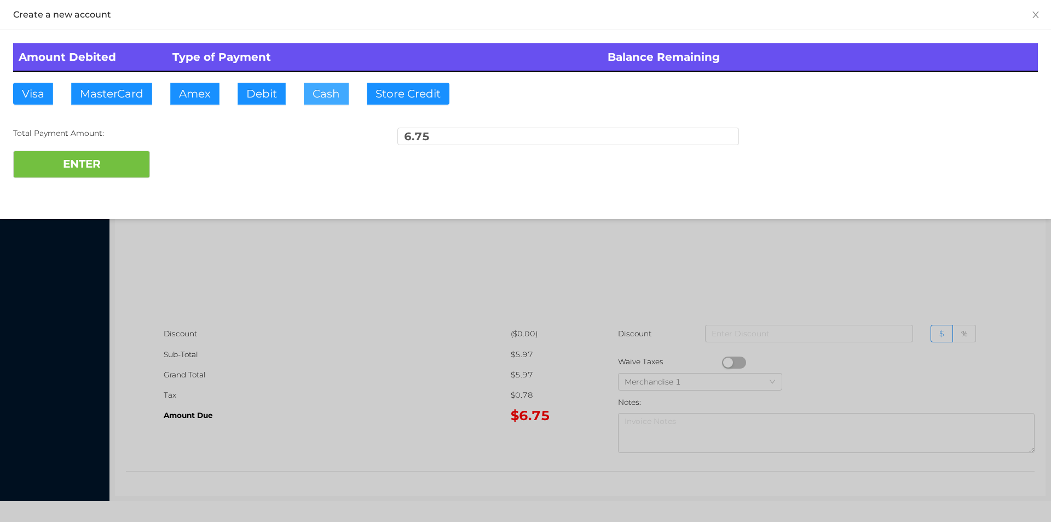
click at [332, 93] on button "Cash" at bounding box center [326, 94] width 45 height 22
click at [144, 152] on button "ENTER" at bounding box center [81, 164] width 137 height 27
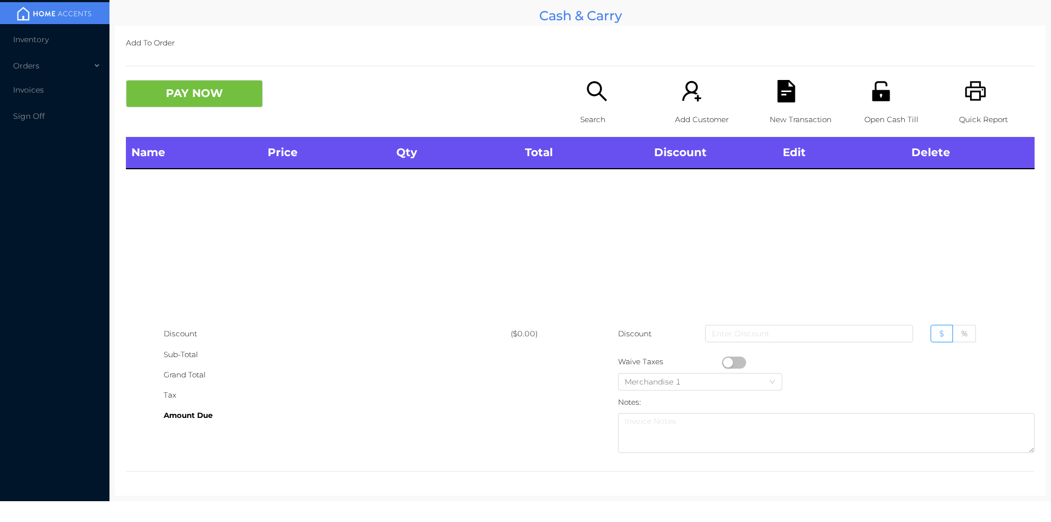
click at [876, 107] on div "Open Cash Till" at bounding box center [902, 108] width 76 height 57
click at [595, 112] on p "Search" at bounding box center [618, 119] width 76 height 20
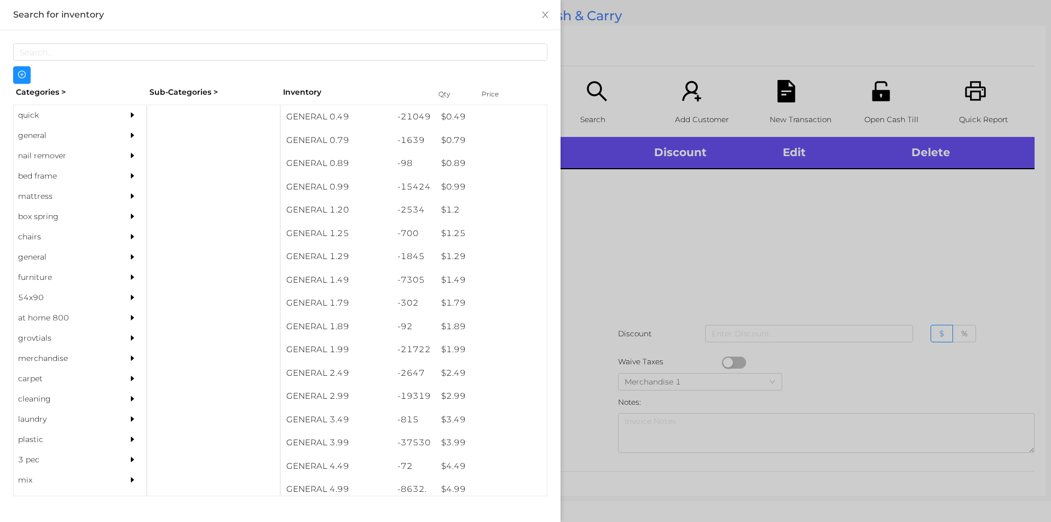
click at [36, 131] on div "general" at bounding box center [64, 135] width 100 height 20
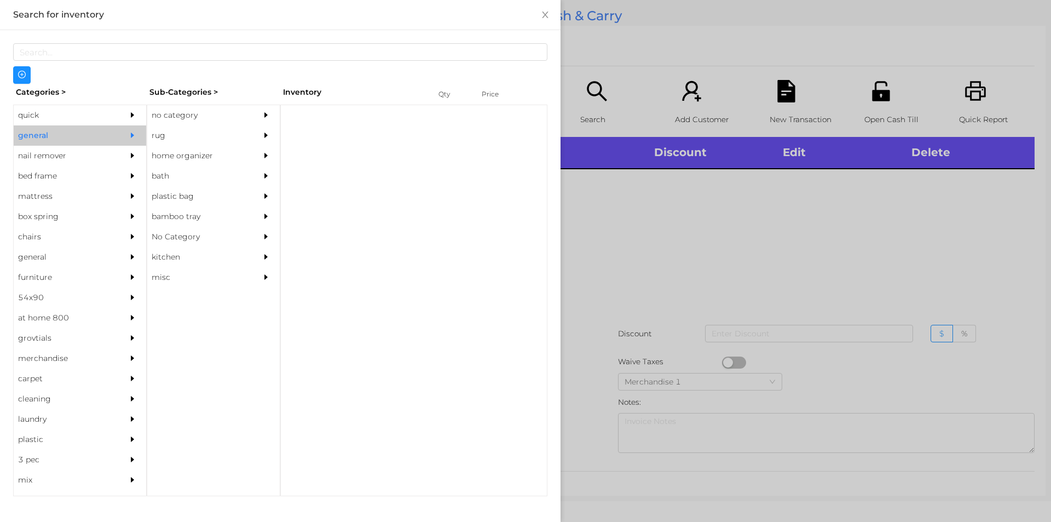
click at [181, 113] on div "no category" at bounding box center [197, 115] width 100 height 20
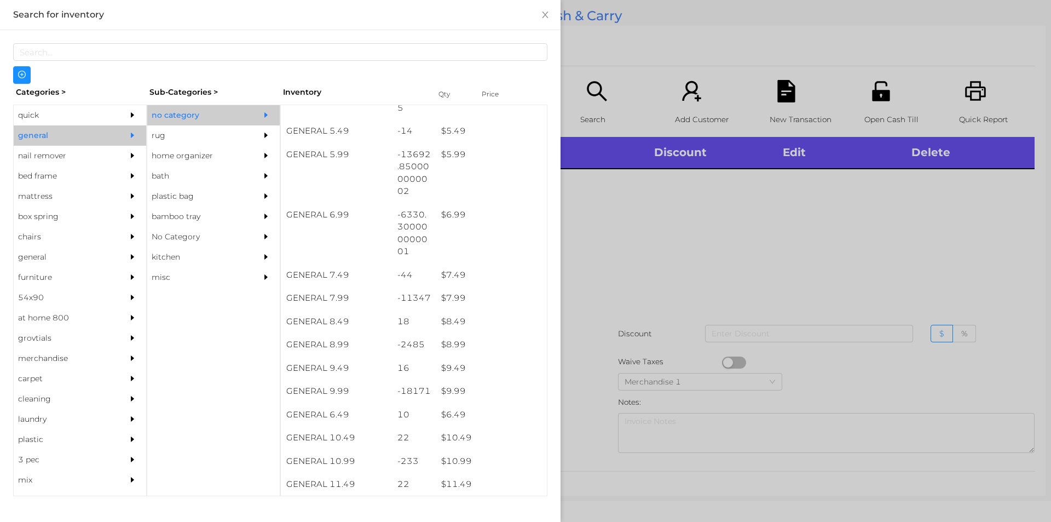
scroll to position [441, 0]
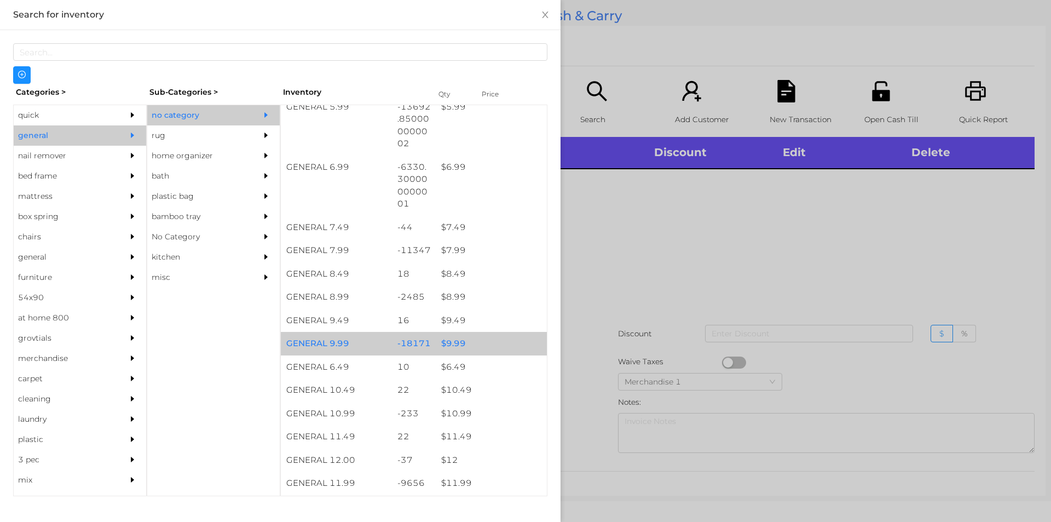
click at [453, 341] on div "$ 9.99" at bounding box center [491, 344] width 111 height 24
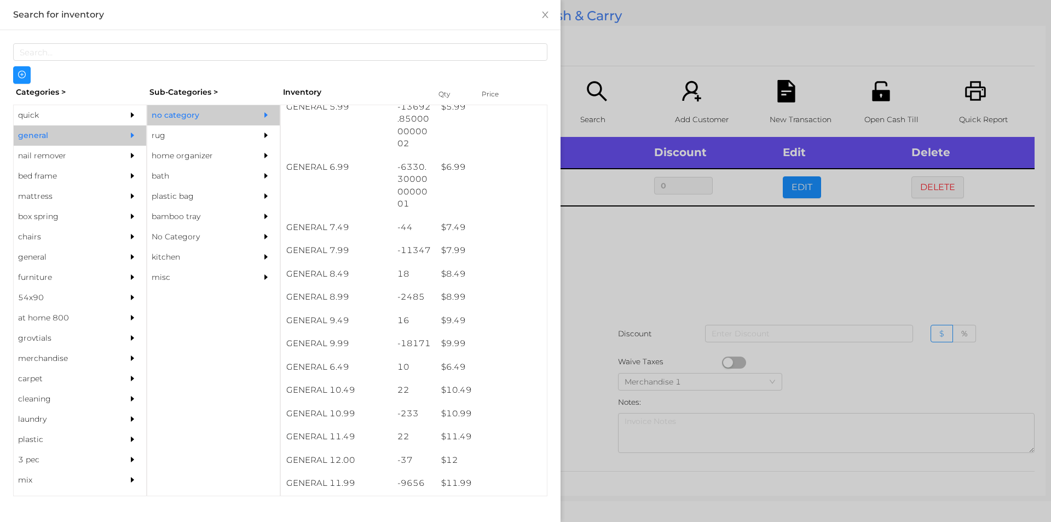
click at [682, 276] on div at bounding box center [525, 261] width 1051 height 522
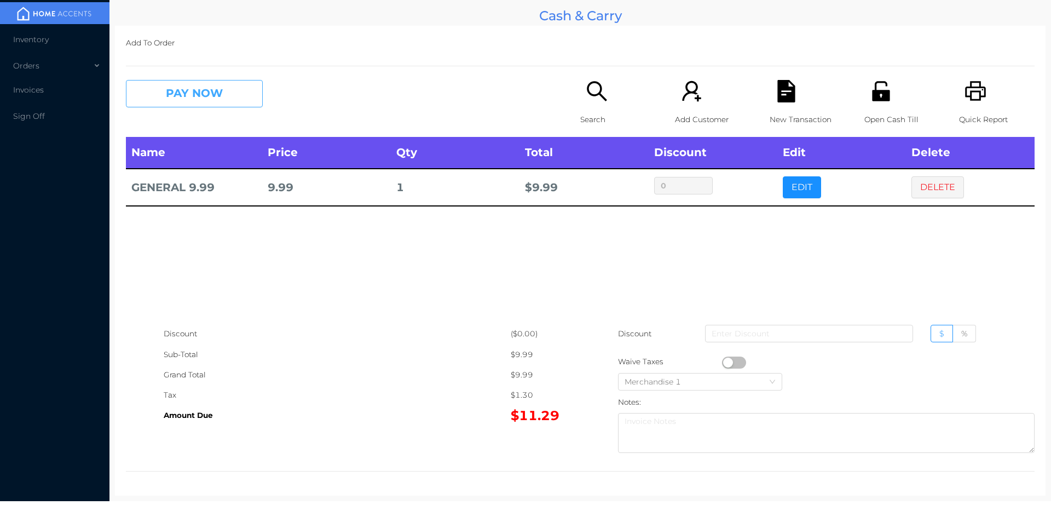
click at [175, 89] on button "PAY NOW" at bounding box center [194, 93] width 137 height 27
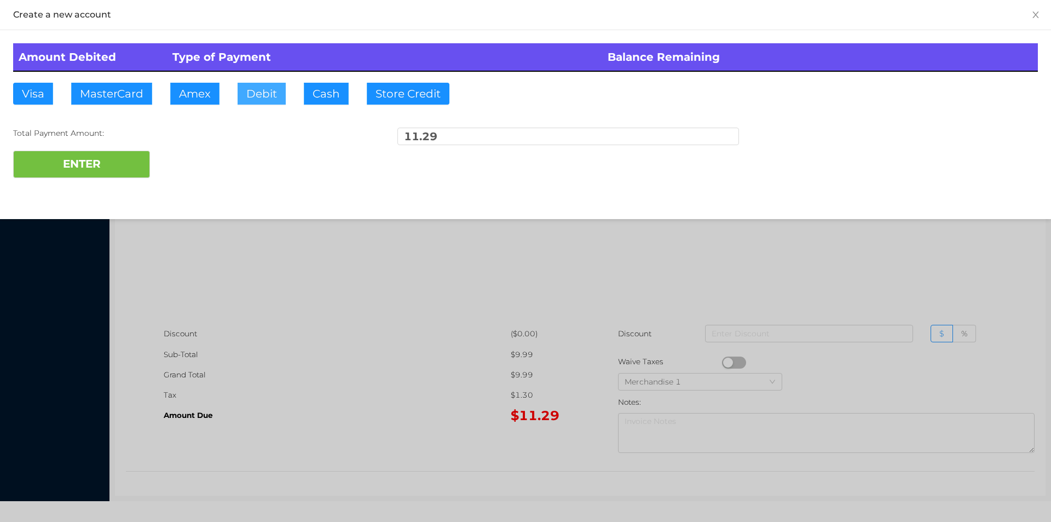
click at [251, 86] on button "Debit" at bounding box center [262, 94] width 48 height 22
click at [119, 158] on button "ENTER" at bounding box center [81, 164] width 137 height 27
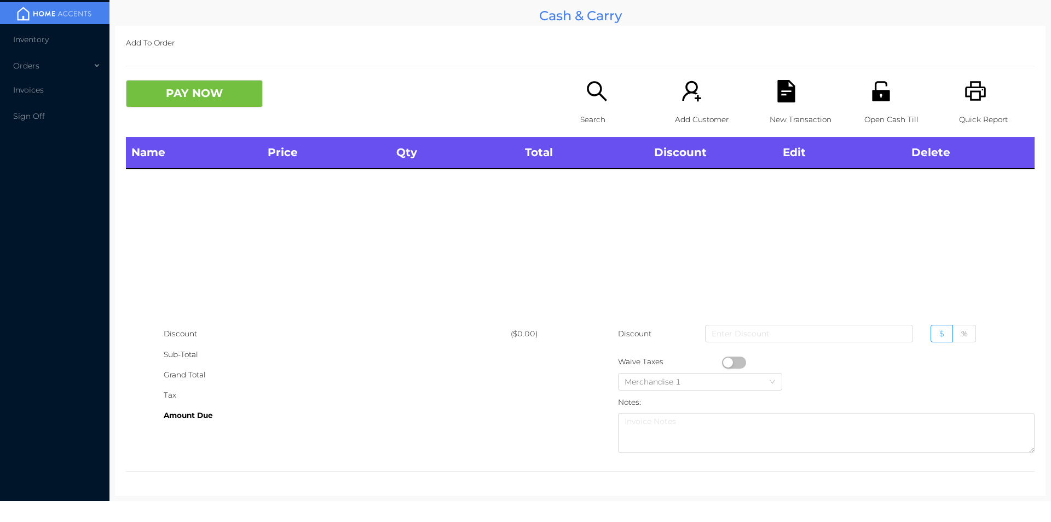
click at [586, 101] on icon "icon: search" at bounding box center [597, 91] width 22 height 22
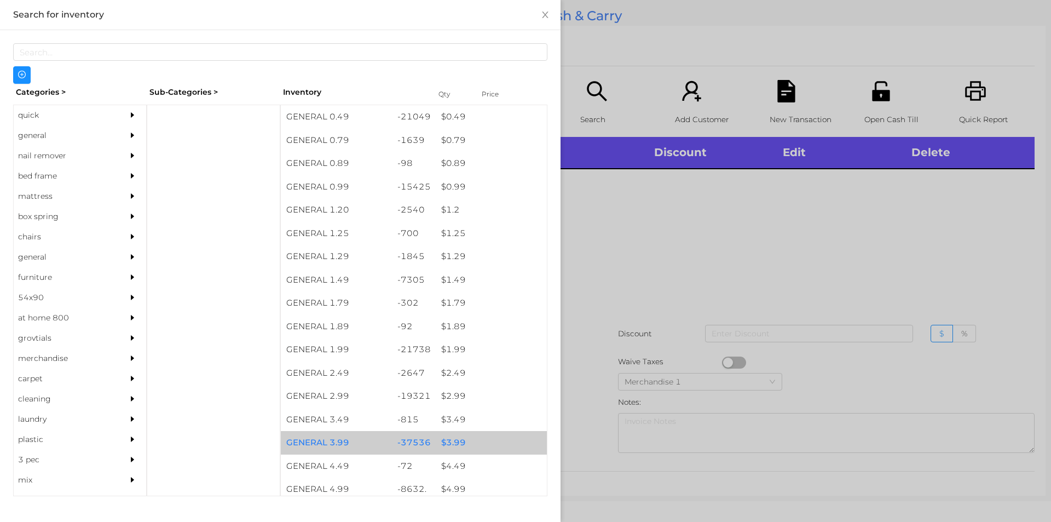
click at [459, 439] on div "$ 3.99" at bounding box center [491, 443] width 111 height 24
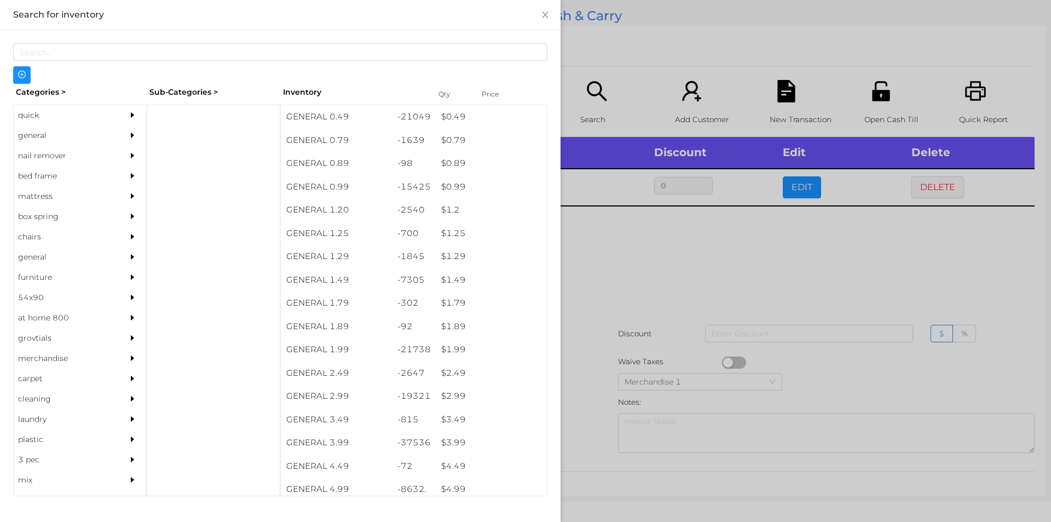
click at [596, 412] on div at bounding box center [525, 261] width 1051 height 522
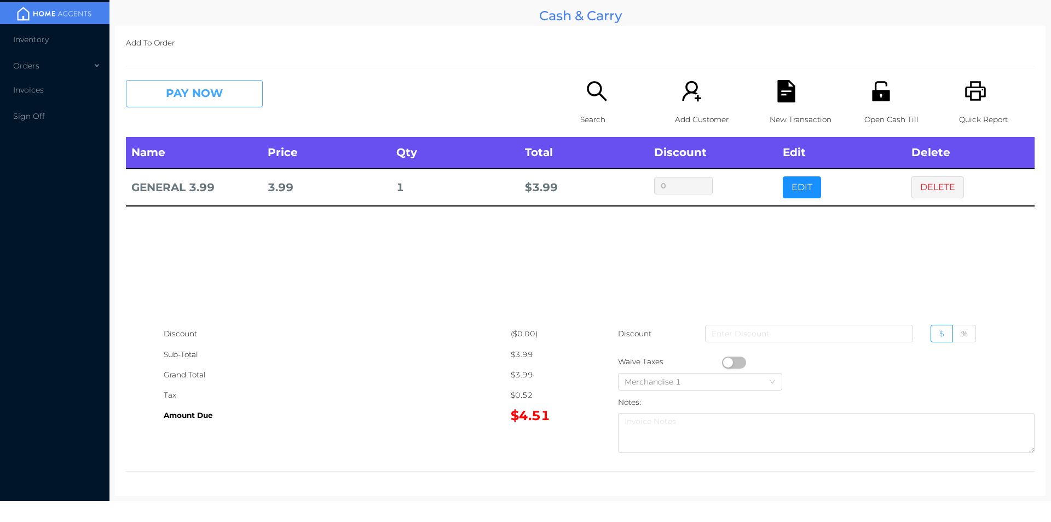
click at [180, 91] on button "PAY NOW" at bounding box center [194, 93] width 137 height 27
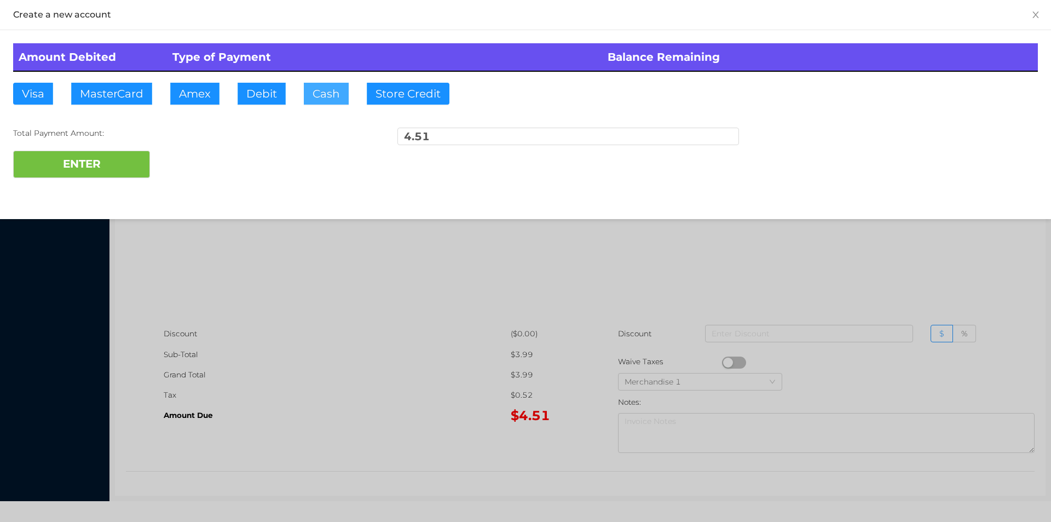
click at [316, 97] on button "Cash" at bounding box center [326, 94] width 45 height 22
click at [98, 158] on button "ENTER" at bounding box center [81, 164] width 137 height 27
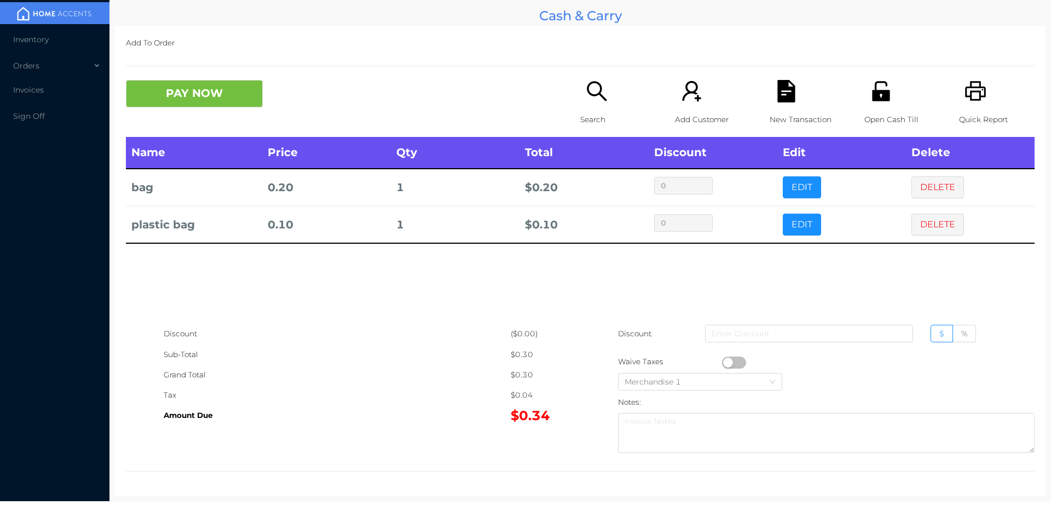
click at [787, 87] on icon "icon: file-text" at bounding box center [786, 91] width 18 height 22
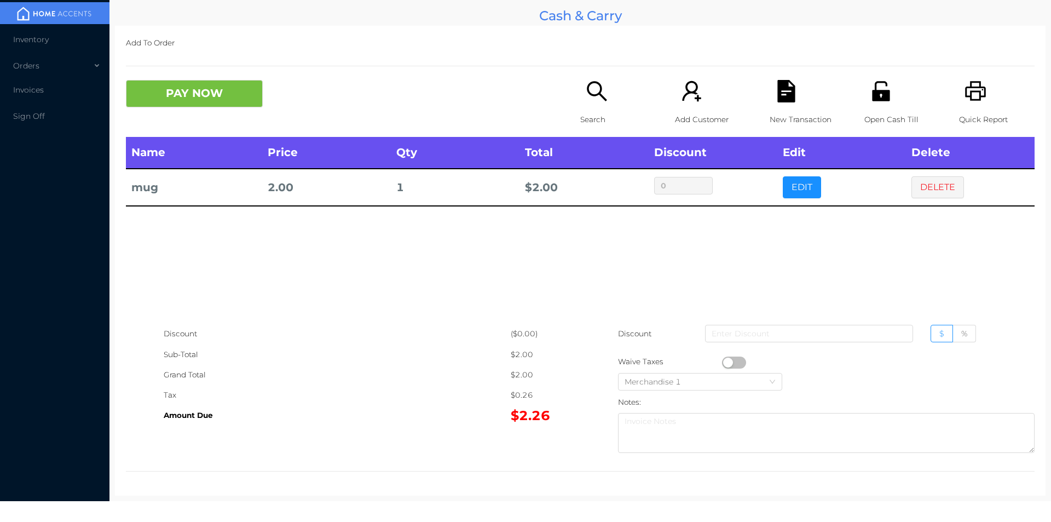
click at [580, 99] on div "Search" at bounding box center [618, 108] width 76 height 57
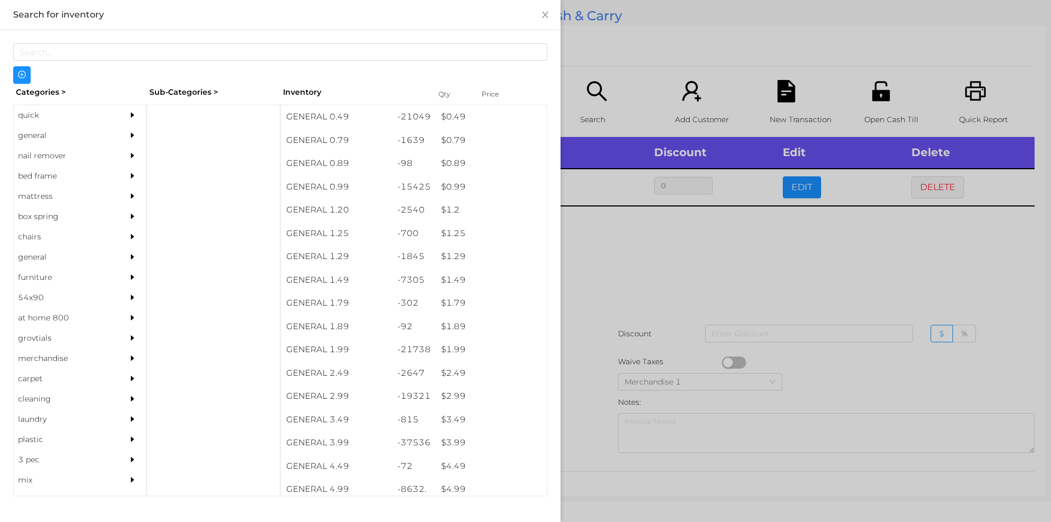
click at [392, 350] on div "-21738" at bounding box center [414, 350] width 44 height 24
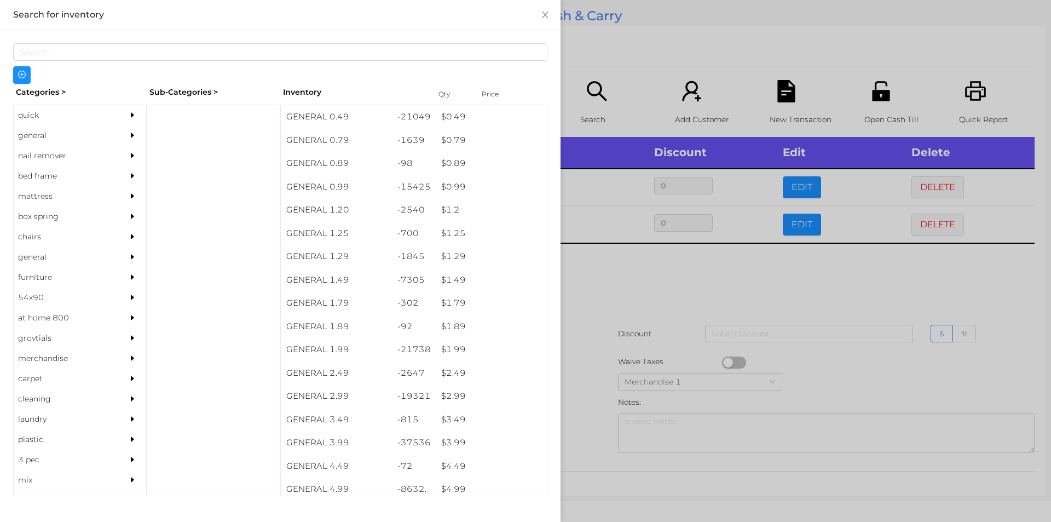
click at [644, 343] on div at bounding box center [525, 261] width 1051 height 522
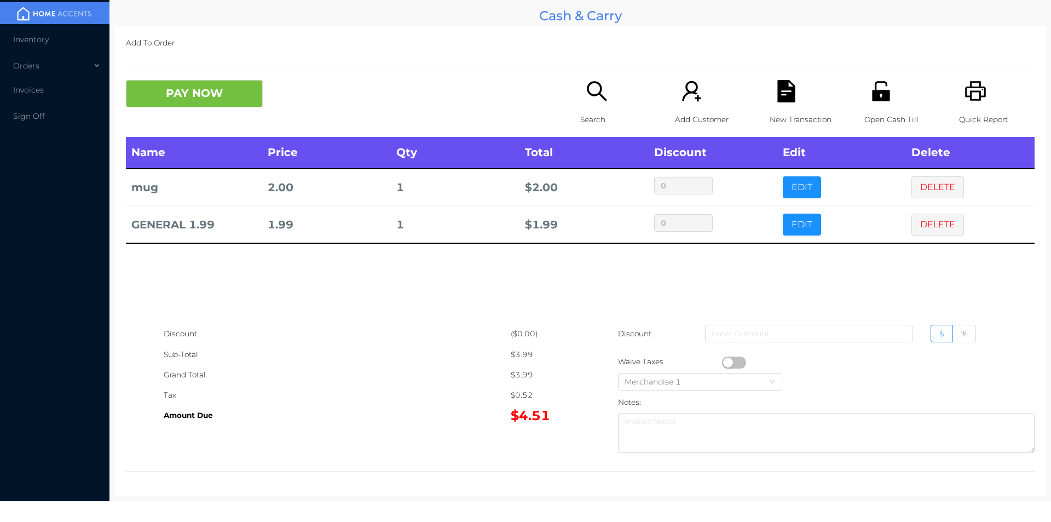
click at [605, 118] on p "Search" at bounding box center [618, 119] width 76 height 20
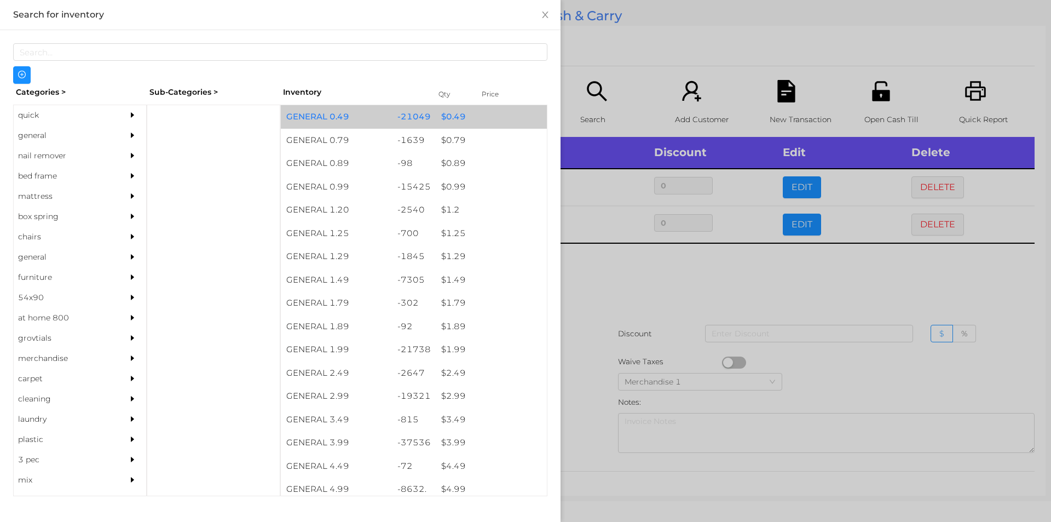
click at [409, 107] on div "-21049" at bounding box center [414, 117] width 44 height 24
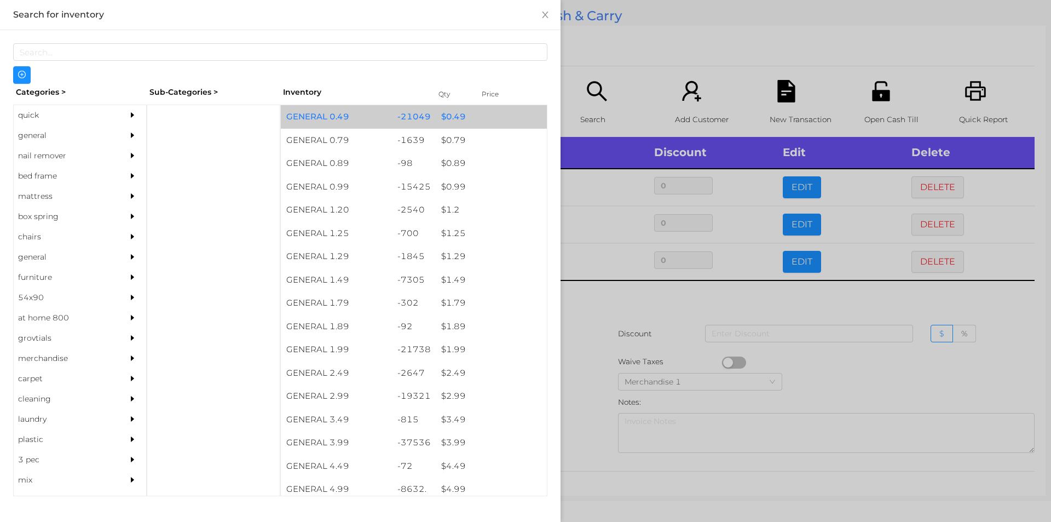
click at [436, 118] on div "$ 0.49" at bounding box center [491, 117] width 111 height 24
click at [468, 122] on div "$ 0.49" at bounding box center [491, 117] width 111 height 24
click at [480, 115] on div "$ 0.49" at bounding box center [491, 117] width 111 height 24
click at [498, 120] on div "$ 0.49" at bounding box center [491, 117] width 111 height 24
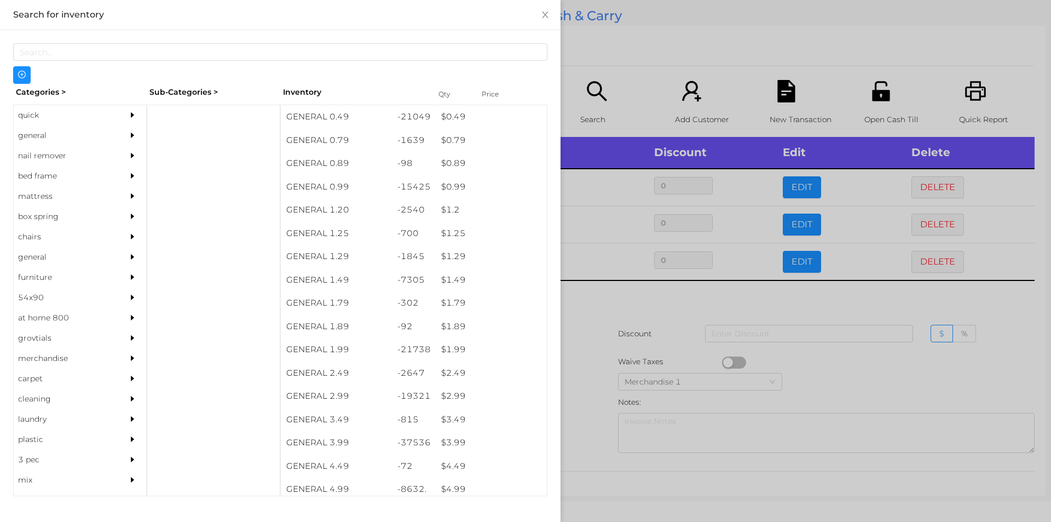
click at [599, 56] on div at bounding box center [525, 261] width 1051 height 522
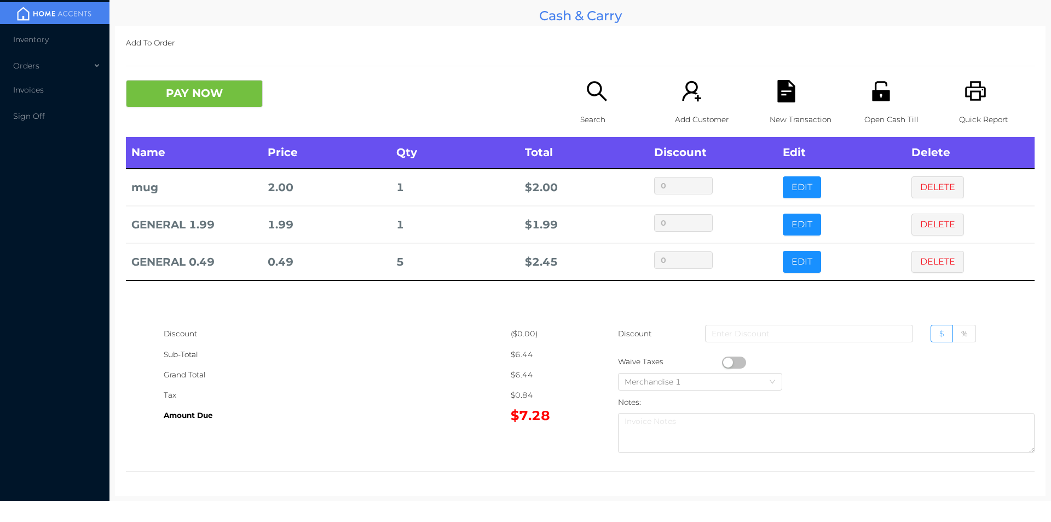
click at [588, 96] on icon "icon: search" at bounding box center [597, 91] width 20 height 20
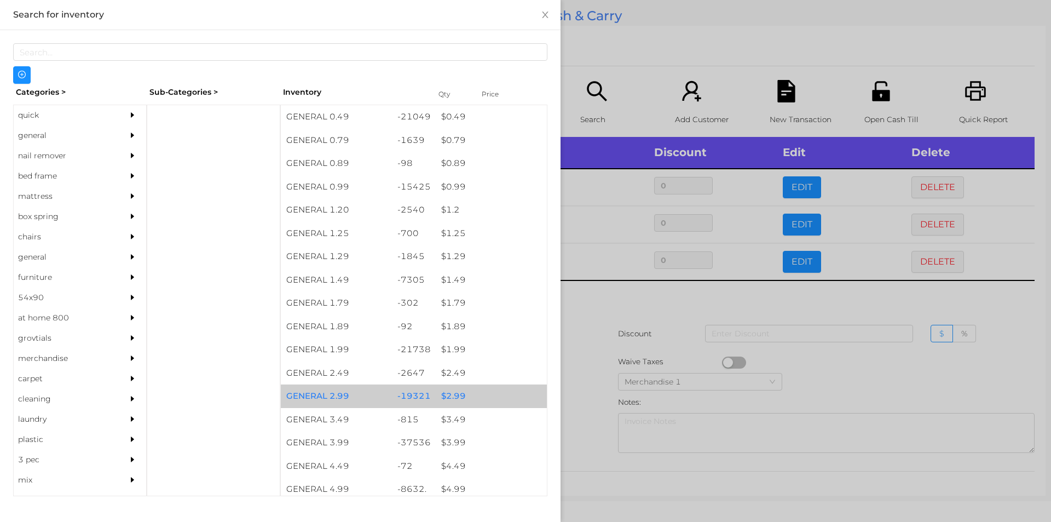
click at [422, 394] on div "-19321" at bounding box center [414, 396] width 44 height 24
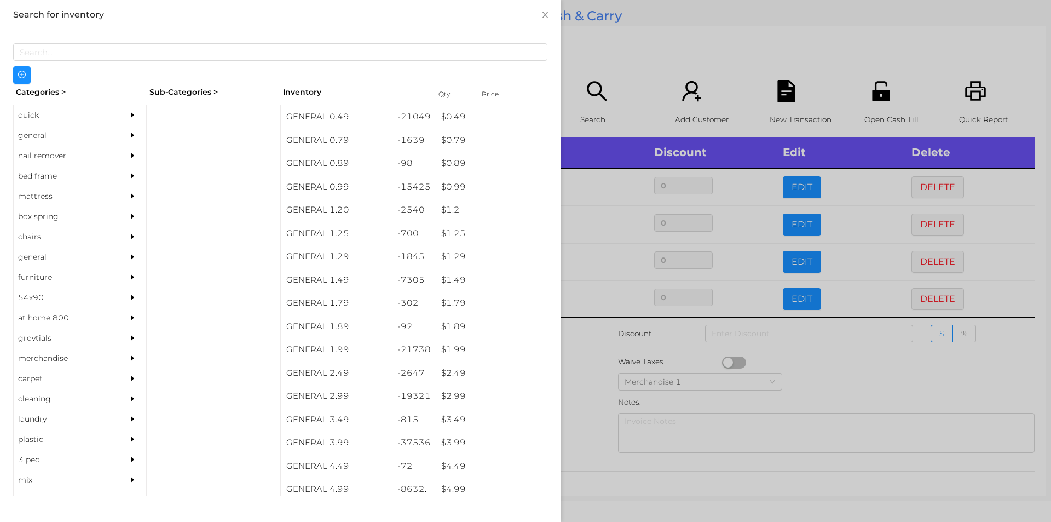
click at [608, 367] on div at bounding box center [525, 261] width 1051 height 522
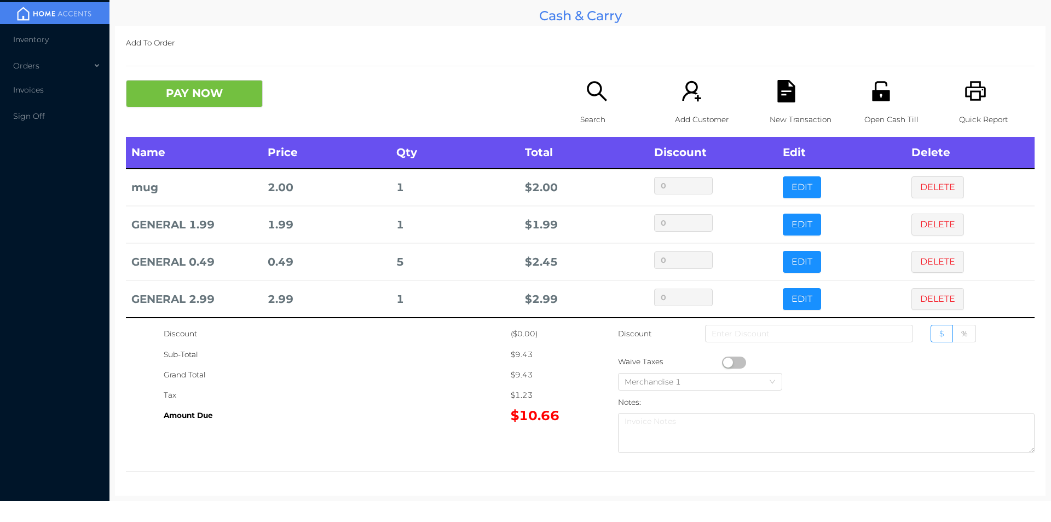
click at [777, 93] on icon "icon: file-text" at bounding box center [786, 91] width 18 height 22
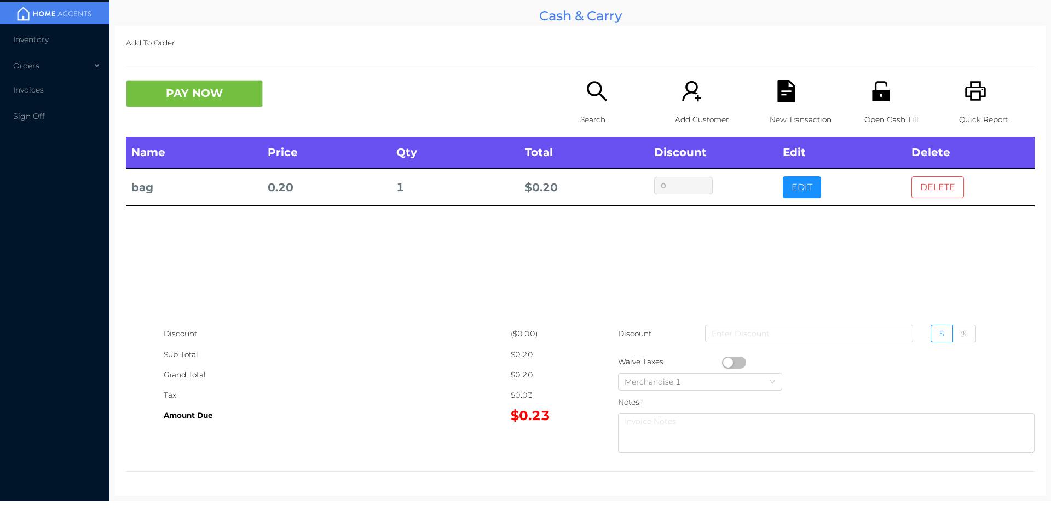
click at [929, 194] on button "DELETE" at bounding box center [937, 187] width 53 height 22
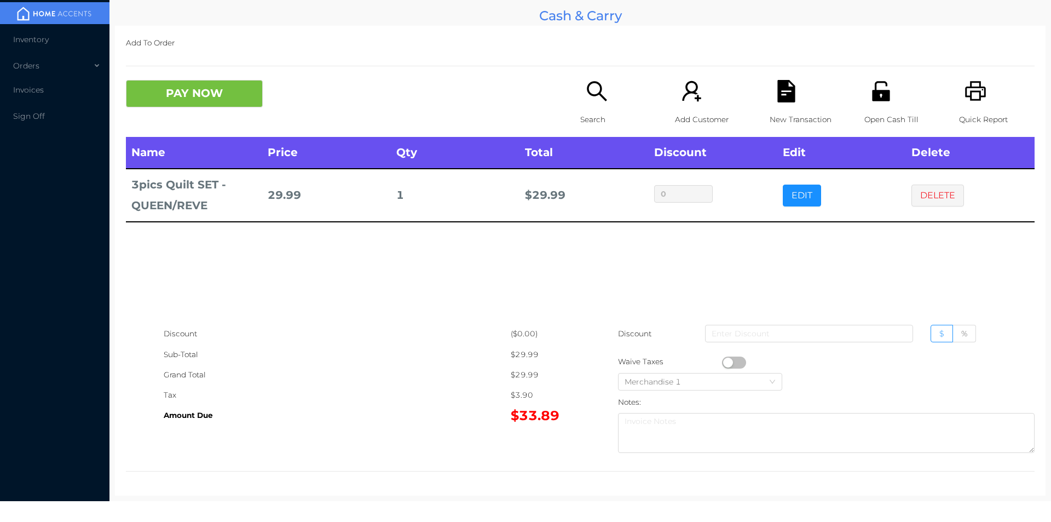
click at [580, 99] on div "Search" at bounding box center [618, 108] width 76 height 57
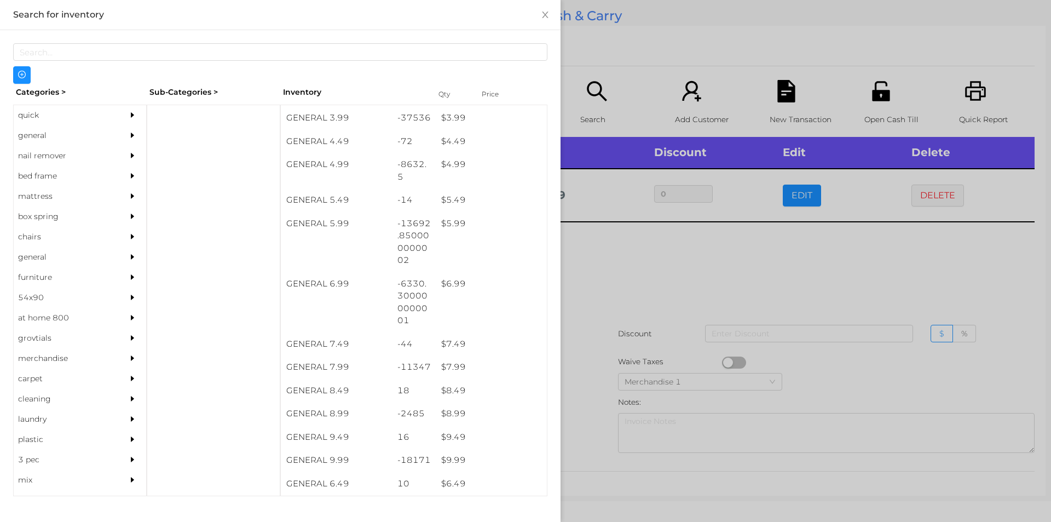
scroll to position [364, 0]
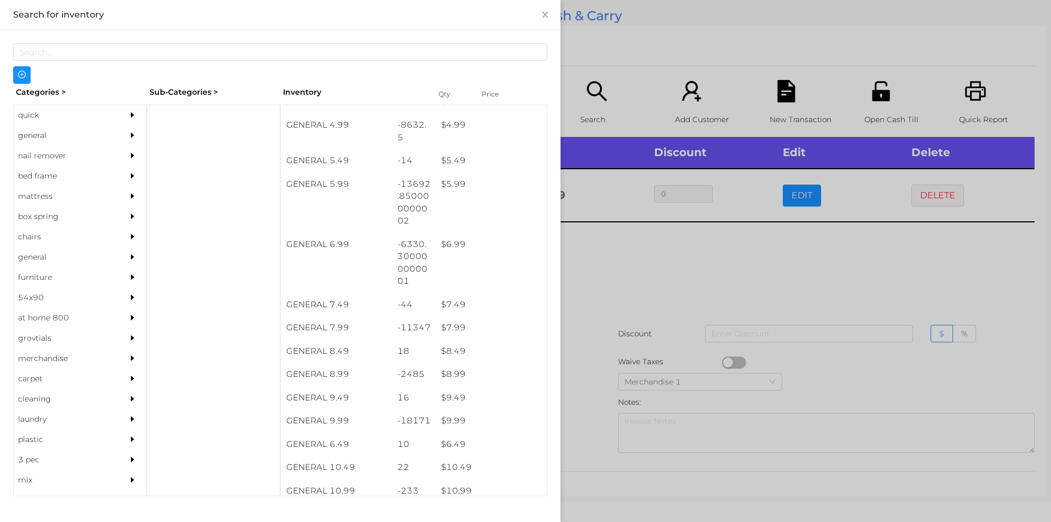
click at [667, 189] on div at bounding box center [525, 261] width 1051 height 522
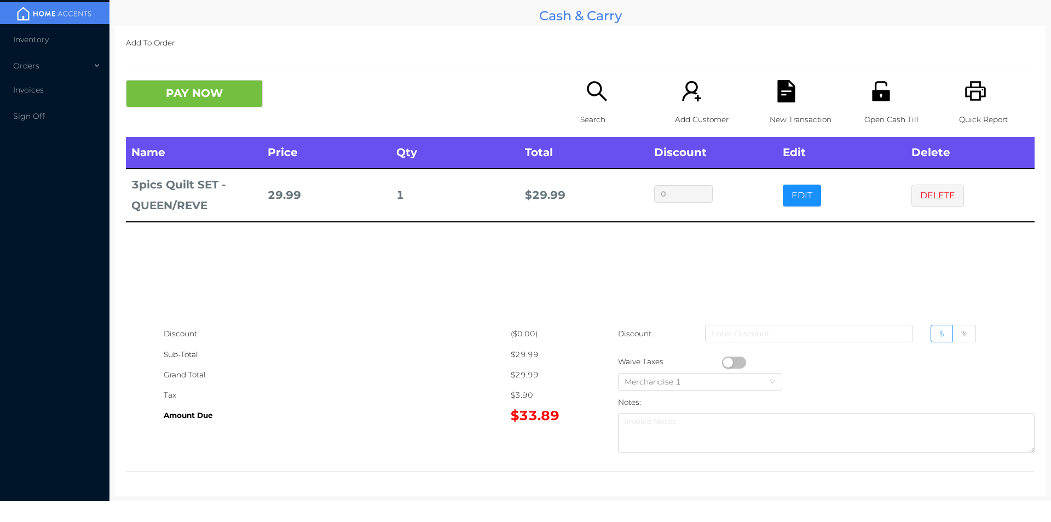
click at [597, 89] on icon "icon: search" at bounding box center [597, 91] width 20 height 20
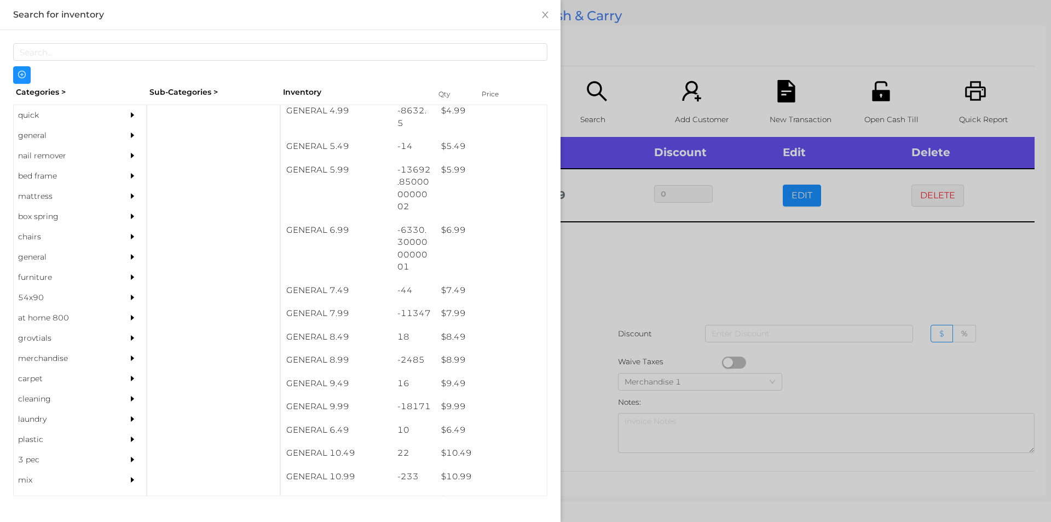
scroll to position [423, 0]
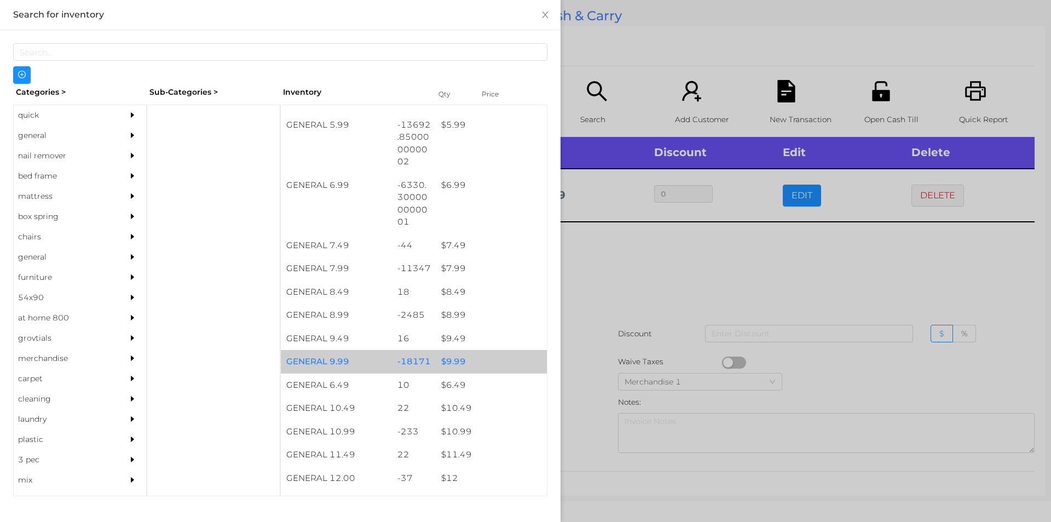
click at [470, 355] on div "$ 9.99" at bounding box center [491, 362] width 111 height 24
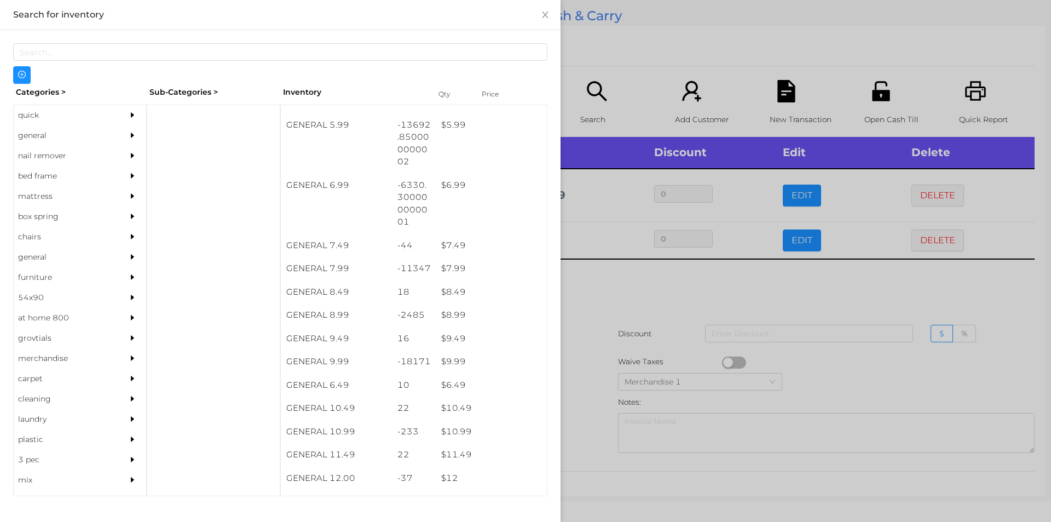
click at [585, 380] on div at bounding box center [525, 261] width 1051 height 522
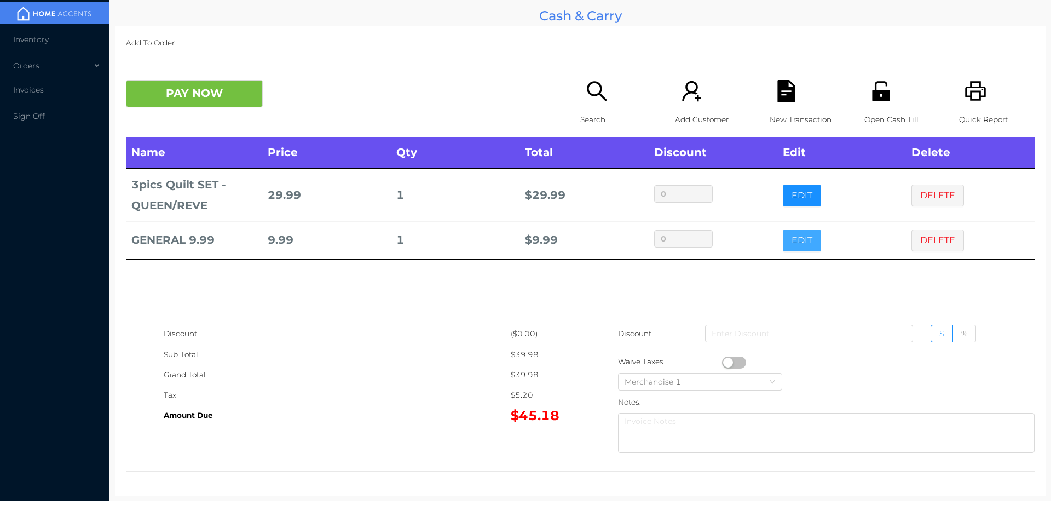
click at [790, 243] on button "EDIT" at bounding box center [802, 240] width 38 height 22
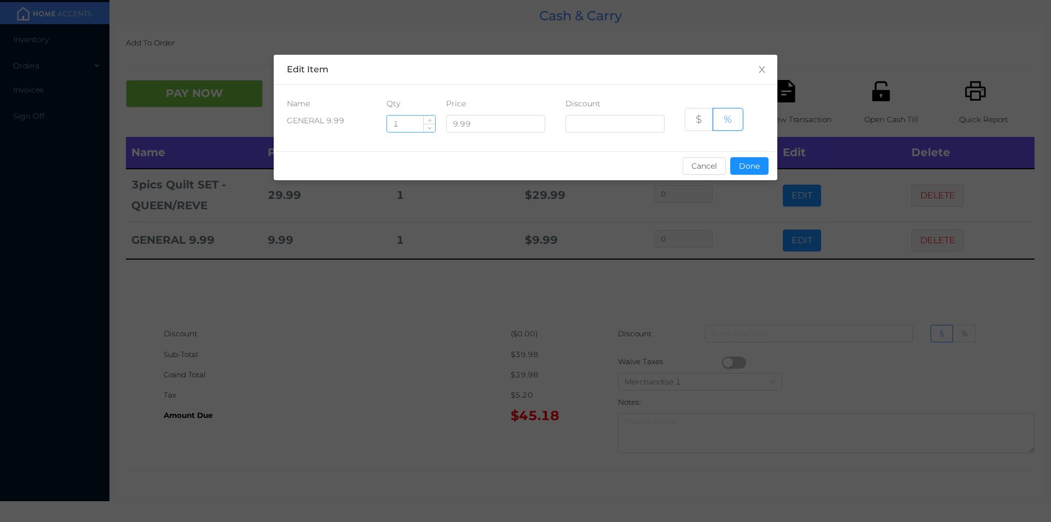
click at [414, 125] on input "1" at bounding box center [411, 124] width 48 height 16
type input "6"
click at [747, 159] on button "Done" at bounding box center [749, 166] width 38 height 18
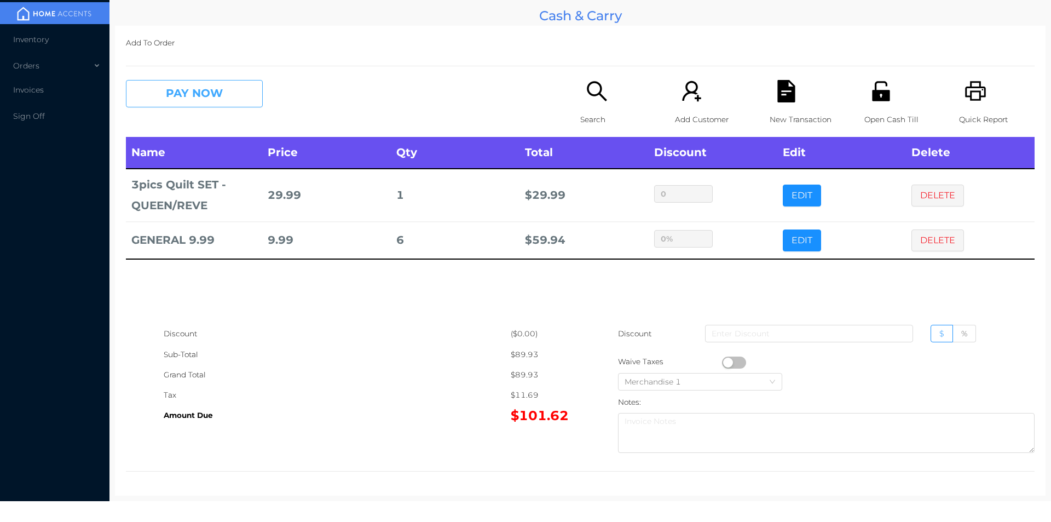
click at [218, 104] on button "PAY NOW" at bounding box center [194, 93] width 137 height 27
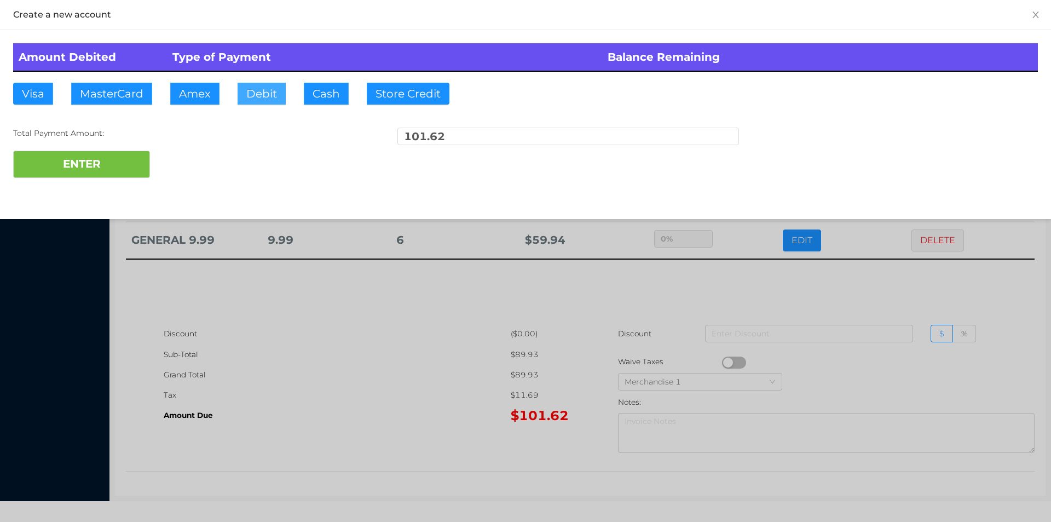
click at [276, 94] on button "Debit" at bounding box center [262, 94] width 48 height 22
click at [107, 177] on button "ENTER" at bounding box center [81, 164] width 137 height 27
type input "0"
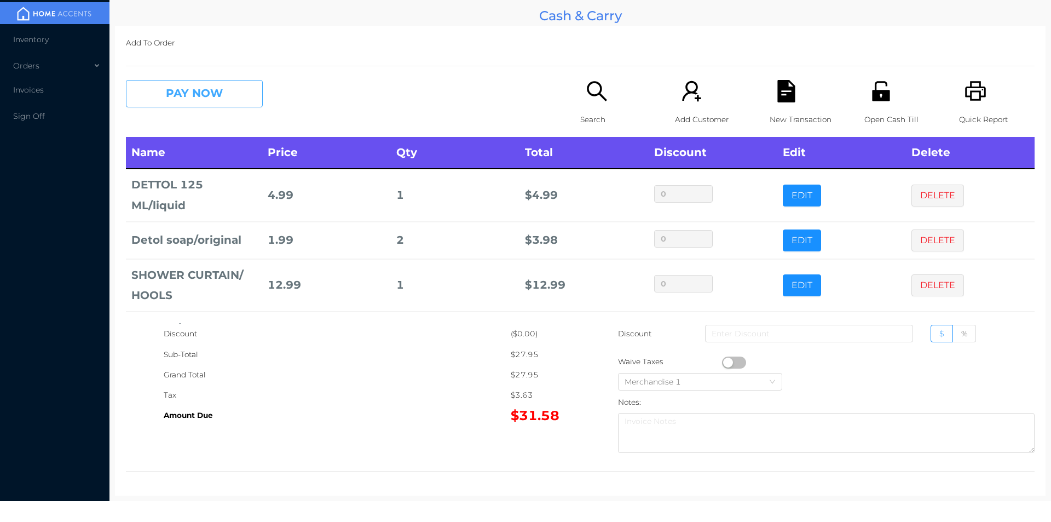
click at [211, 105] on button "PAY NOW" at bounding box center [194, 93] width 137 height 27
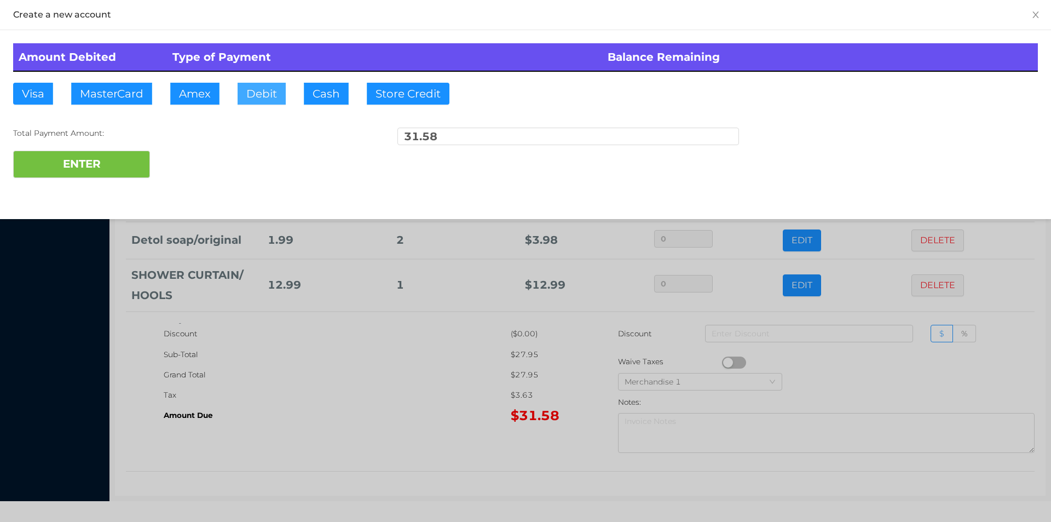
click at [257, 90] on button "Debit" at bounding box center [262, 94] width 48 height 22
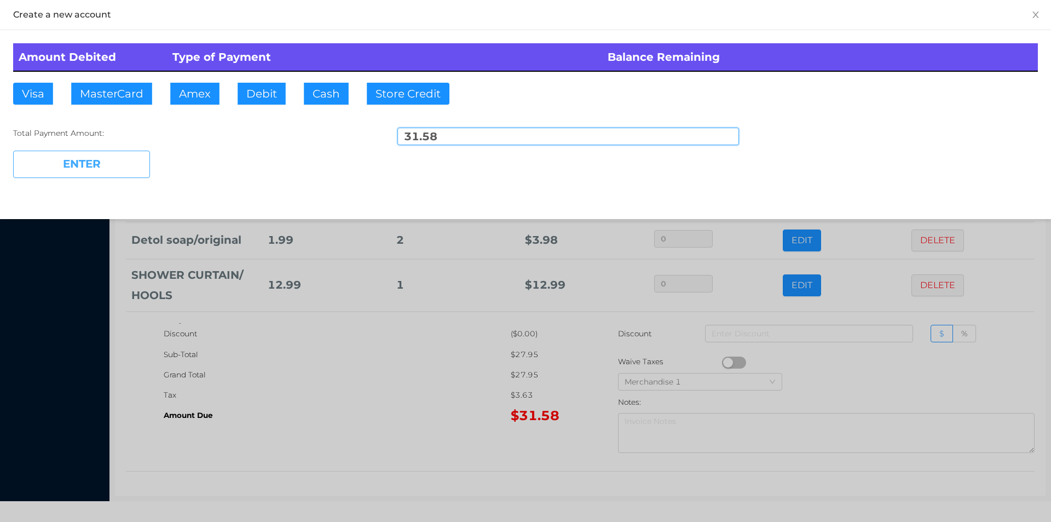
click at [102, 169] on button "ENTER" at bounding box center [81, 164] width 137 height 27
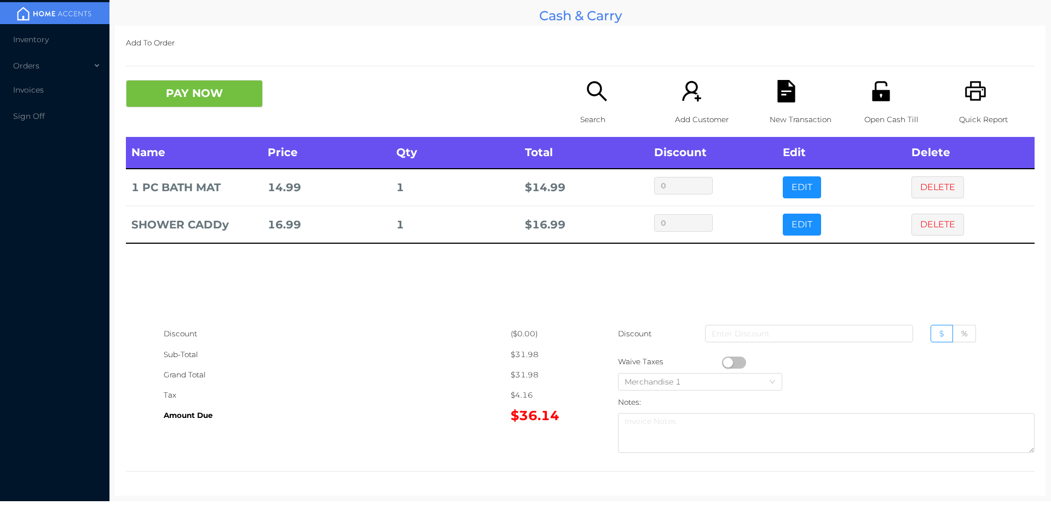
click at [591, 112] on p "Search" at bounding box center [618, 119] width 76 height 20
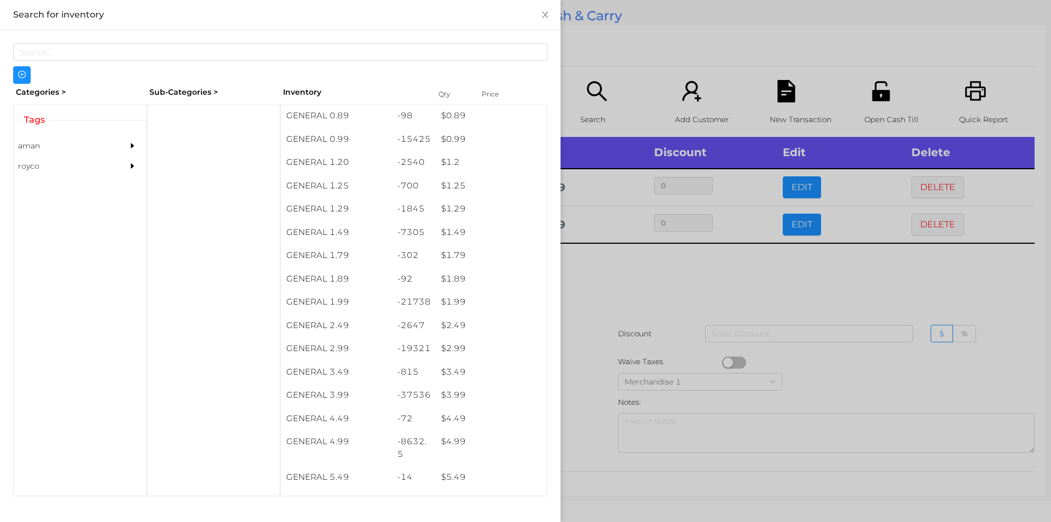
scroll to position [53, 0]
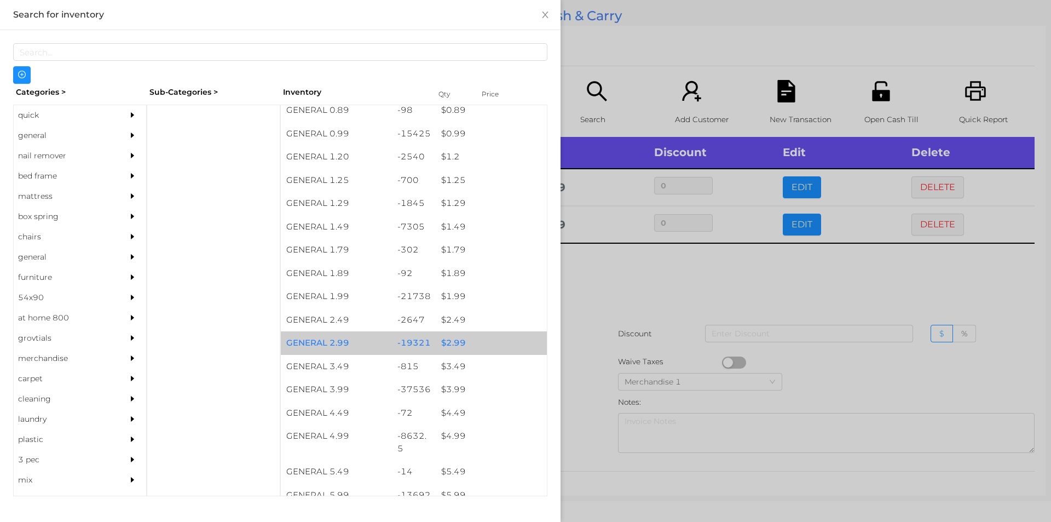
click at [460, 343] on div "$ 2.99" at bounding box center [491, 343] width 111 height 24
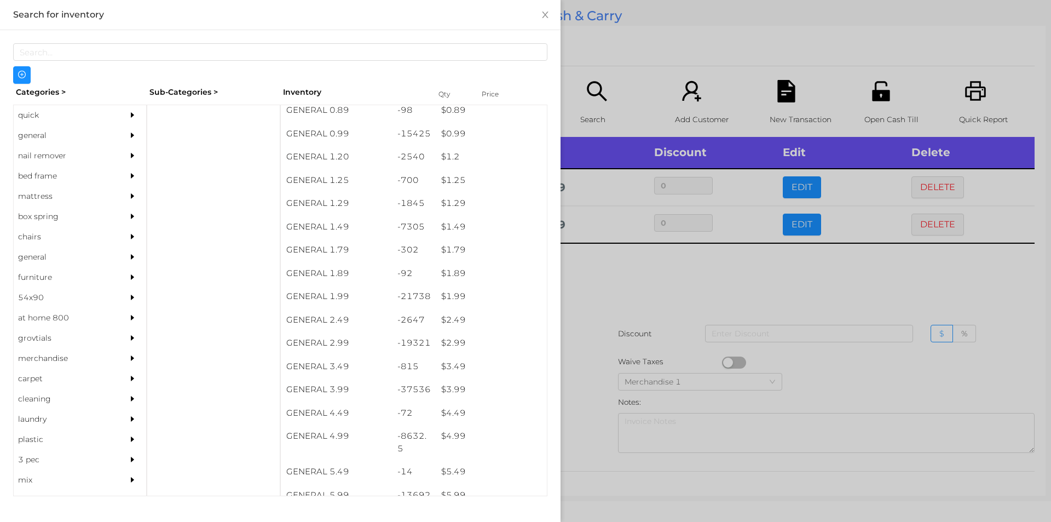
click at [578, 378] on div at bounding box center [525, 261] width 1051 height 522
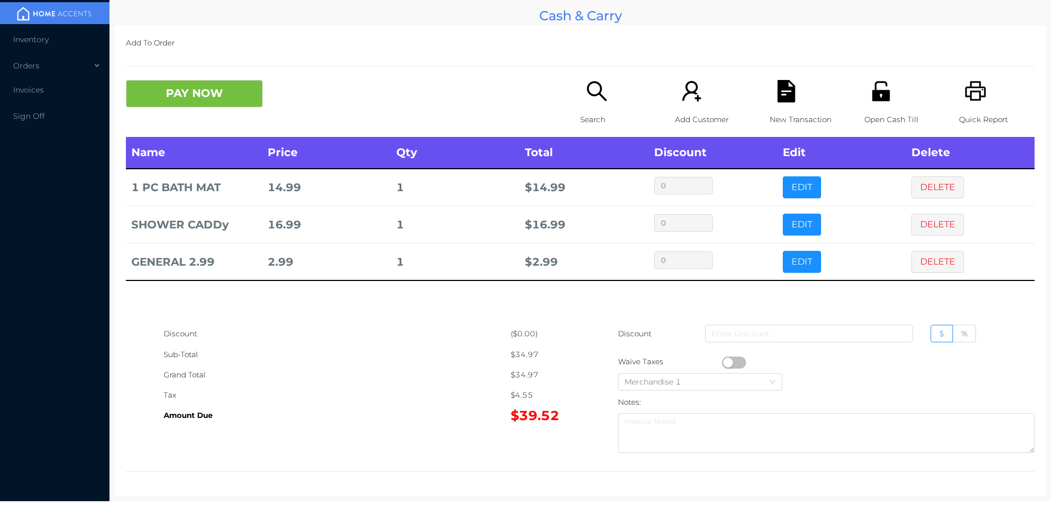
click at [256, 56] on div "Add To Order PAY NOW Search Add Customer New Transaction Open Cash Till Quick R…" at bounding box center [580, 261] width 931 height 470
click at [223, 88] on button "PAY NOW" at bounding box center [194, 93] width 137 height 27
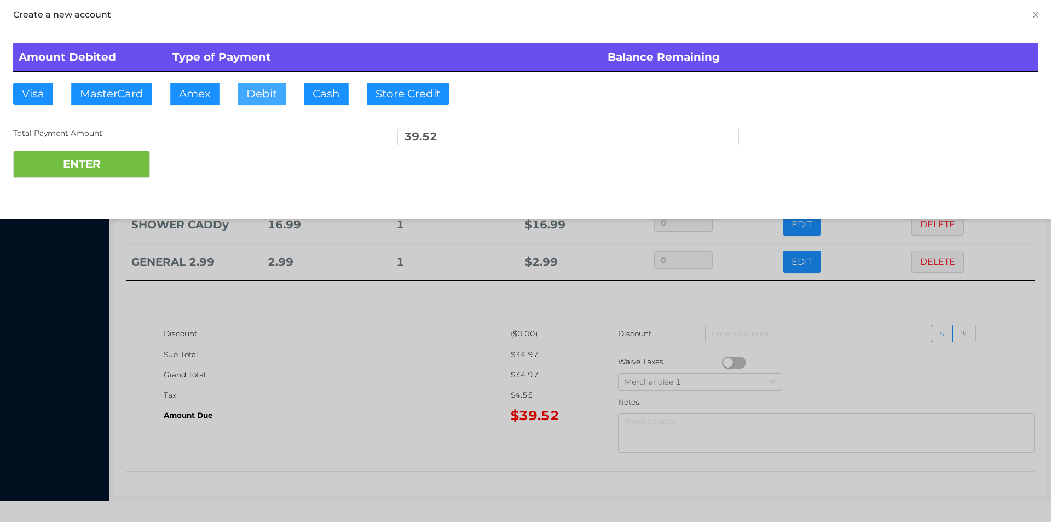
click at [265, 93] on button "Debit" at bounding box center [262, 94] width 48 height 22
click at [78, 172] on button "ENTER" at bounding box center [81, 164] width 137 height 27
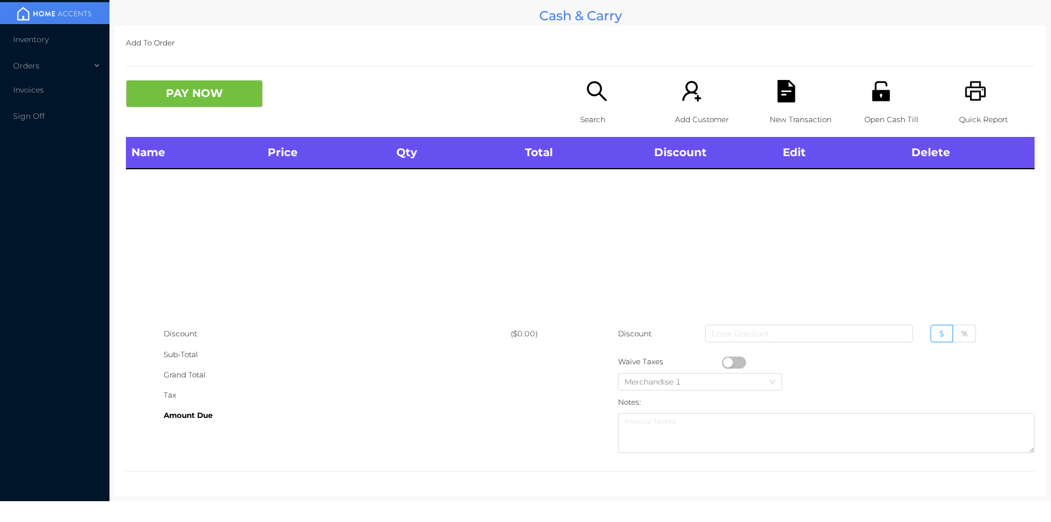
click at [593, 113] on p "Search" at bounding box center [618, 119] width 76 height 20
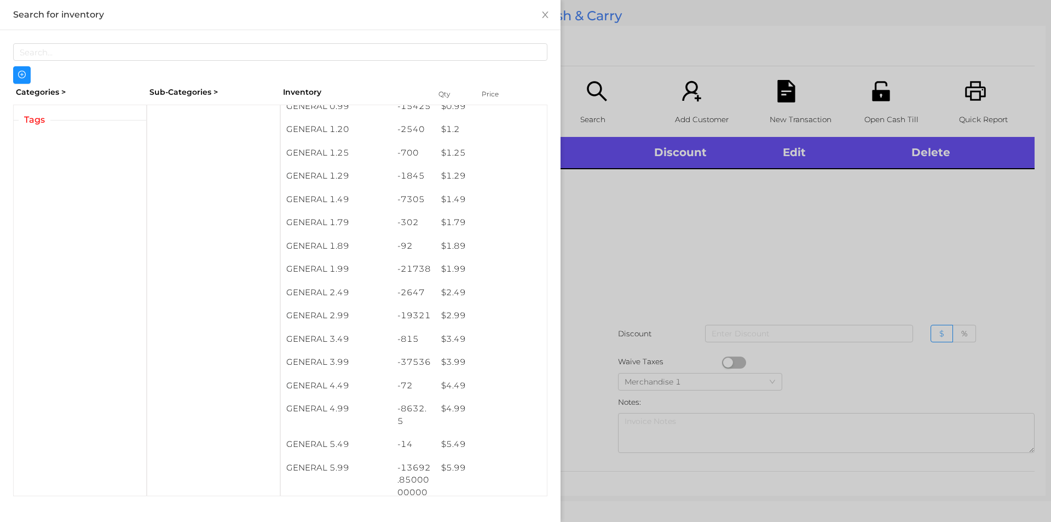
scroll to position [84, 0]
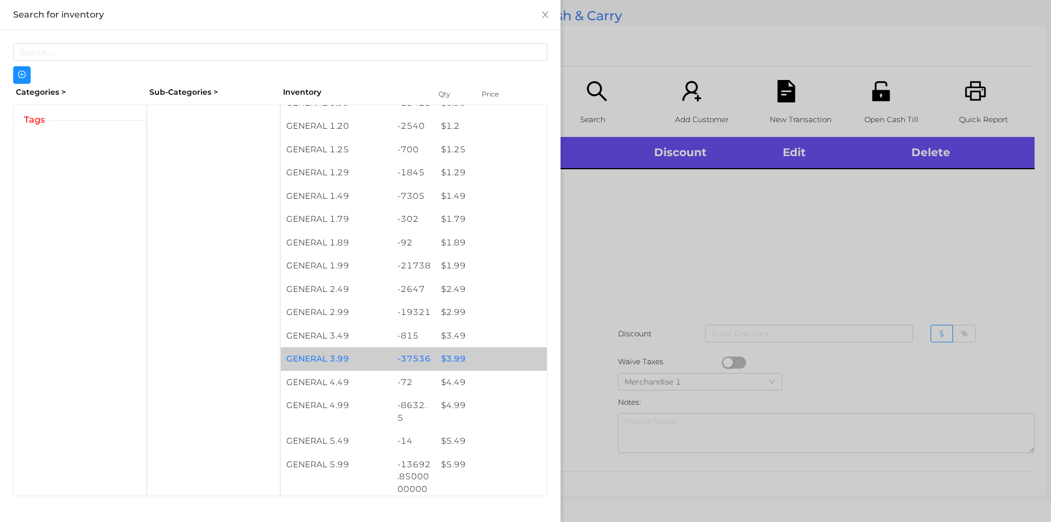
click at [482, 354] on div "$ 3.99" at bounding box center [491, 359] width 111 height 24
click at [486, 355] on div "$ 3.99" at bounding box center [491, 359] width 111 height 24
click at [489, 356] on div "$ 3.99" at bounding box center [491, 359] width 111 height 24
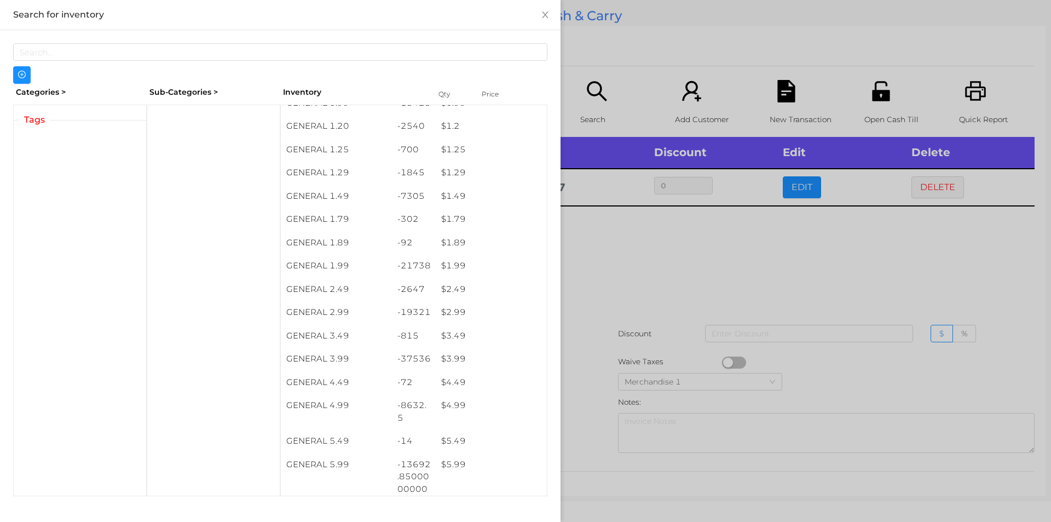
click at [593, 302] on div at bounding box center [525, 261] width 1051 height 522
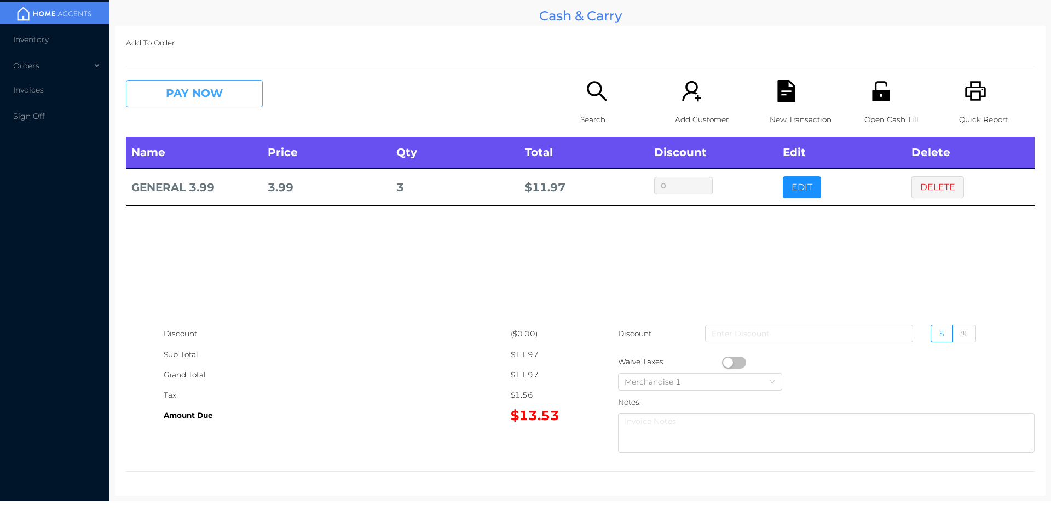
click at [180, 105] on button "PAY NOW" at bounding box center [194, 93] width 137 height 27
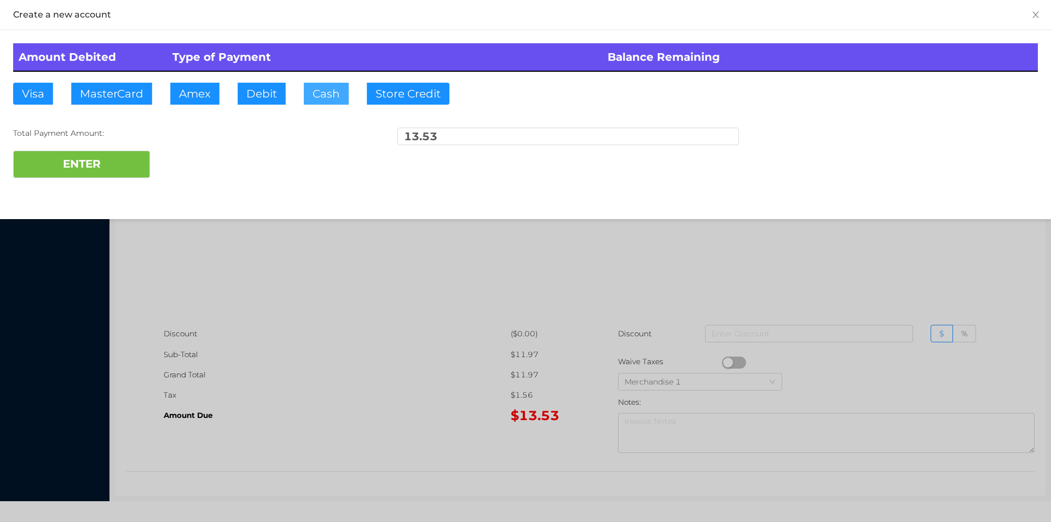
click at [320, 100] on button "Cash" at bounding box center [326, 94] width 45 height 22
click at [136, 160] on button "ENTER" at bounding box center [81, 164] width 137 height 27
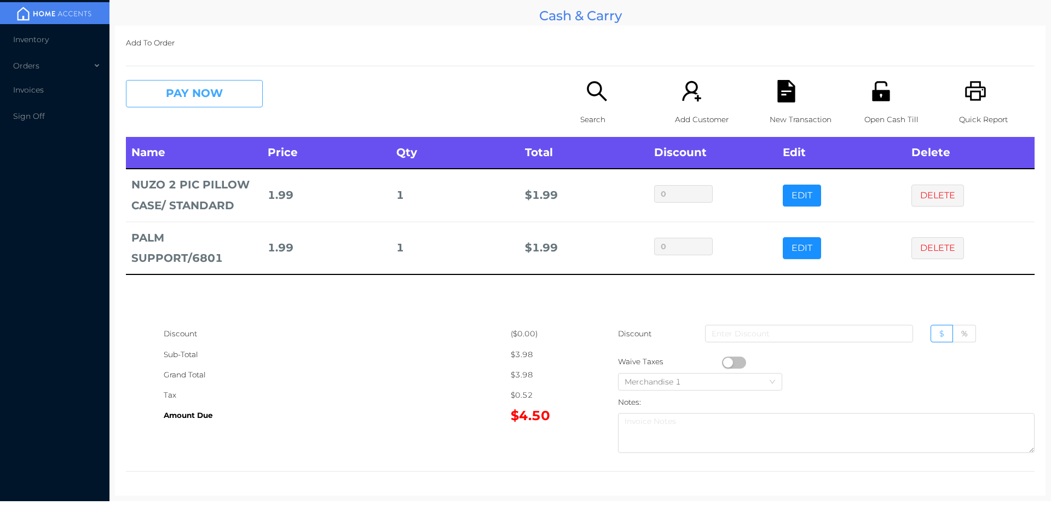
click at [192, 87] on button "PAY NOW" at bounding box center [194, 93] width 137 height 27
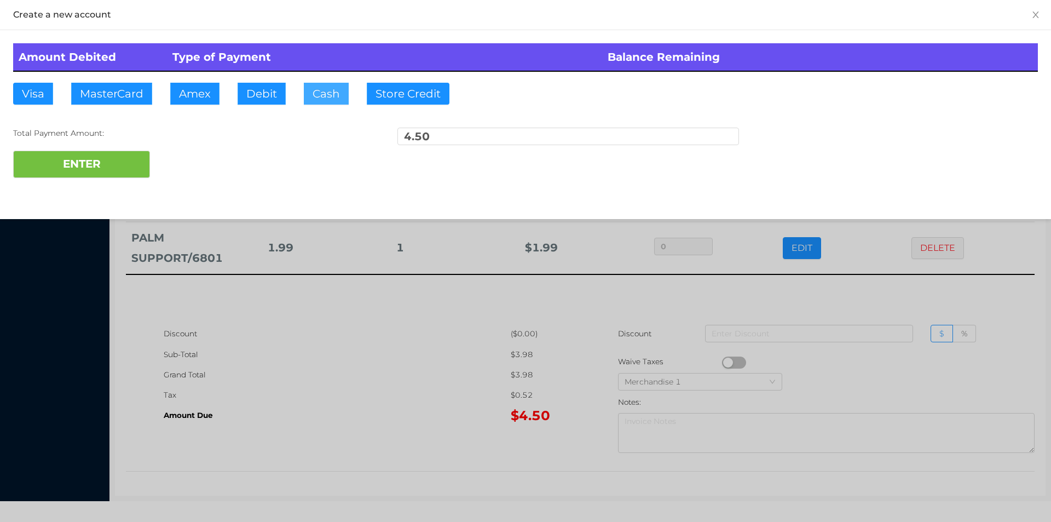
click at [304, 98] on button "Cash" at bounding box center [326, 94] width 45 height 22
click at [128, 154] on button "ENTER" at bounding box center [81, 164] width 137 height 27
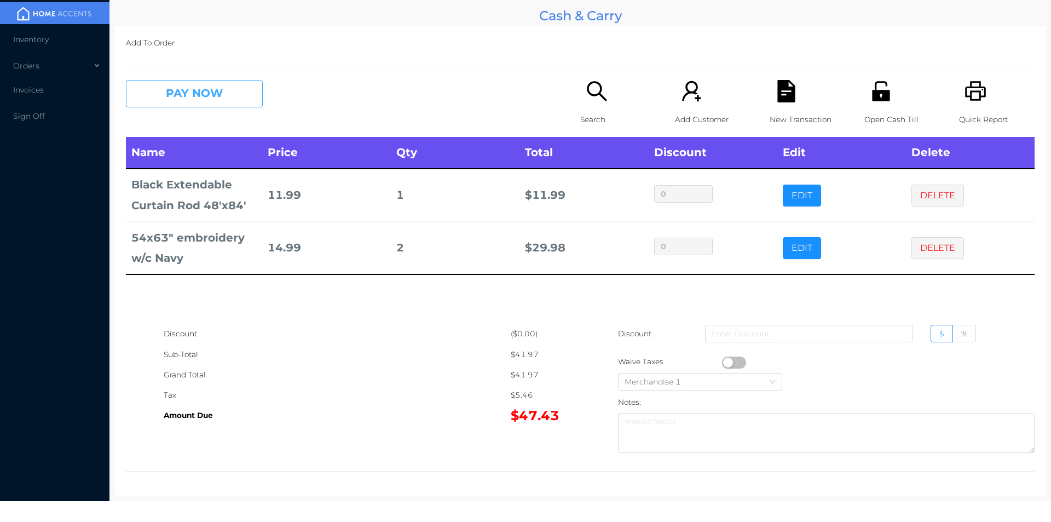
click at [164, 80] on button "PAY NOW" at bounding box center [194, 93] width 137 height 27
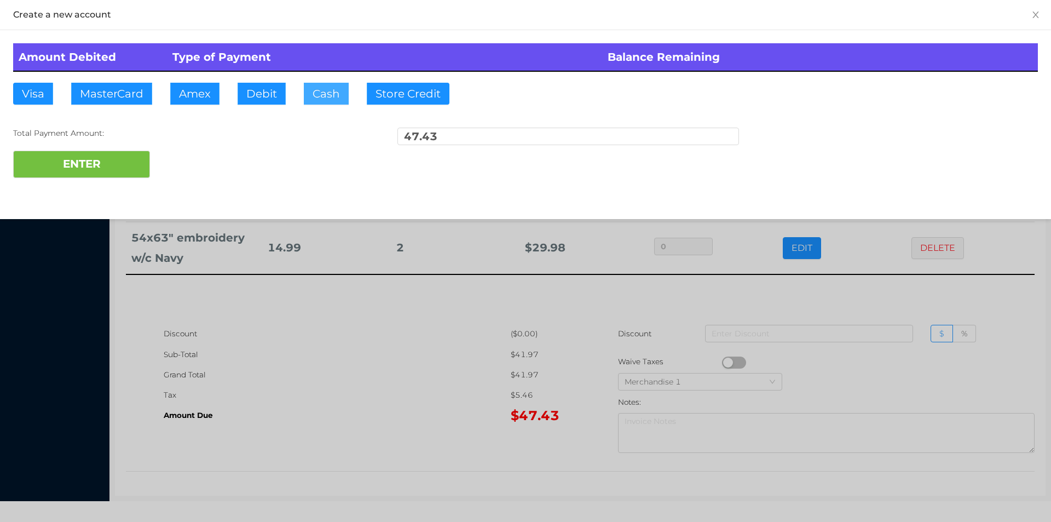
click at [328, 93] on button "Cash" at bounding box center [326, 94] width 45 height 22
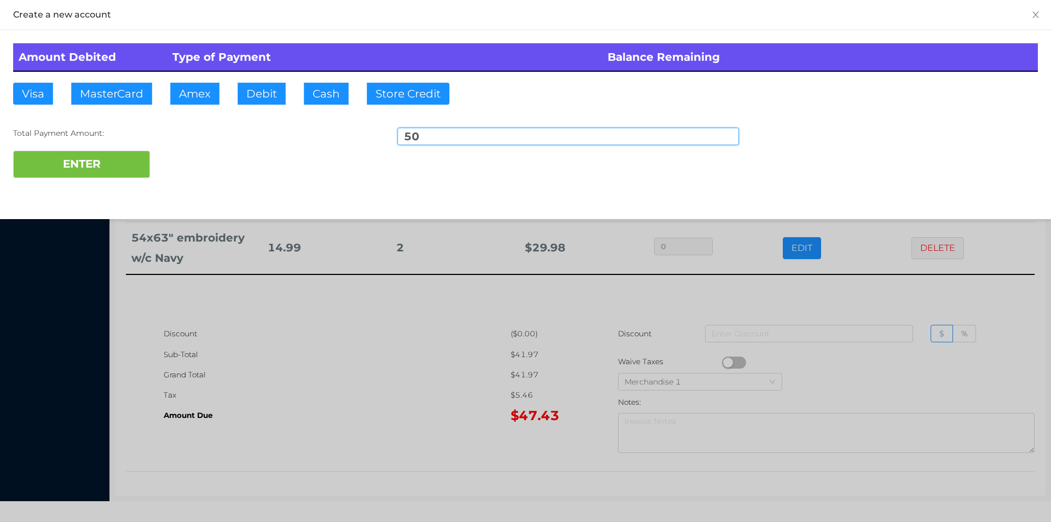
type input "50"
click at [96, 187] on div "Amount Debited Type of Payment Balance Remaining Visa MasterCard Amex Debit Cas…" at bounding box center [525, 110] width 1051 height 161
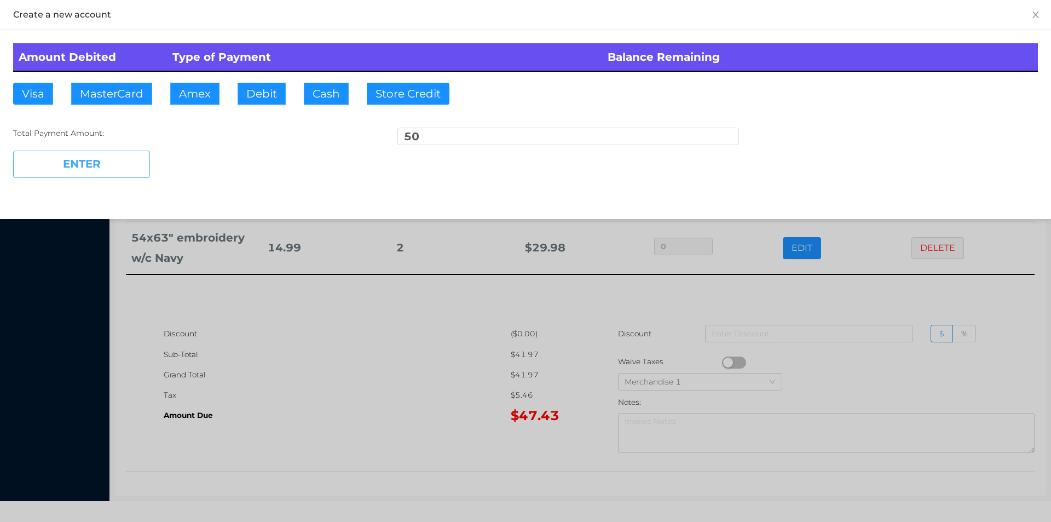
click at [83, 159] on button "ENTER" at bounding box center [81, 164] width 137 height 27
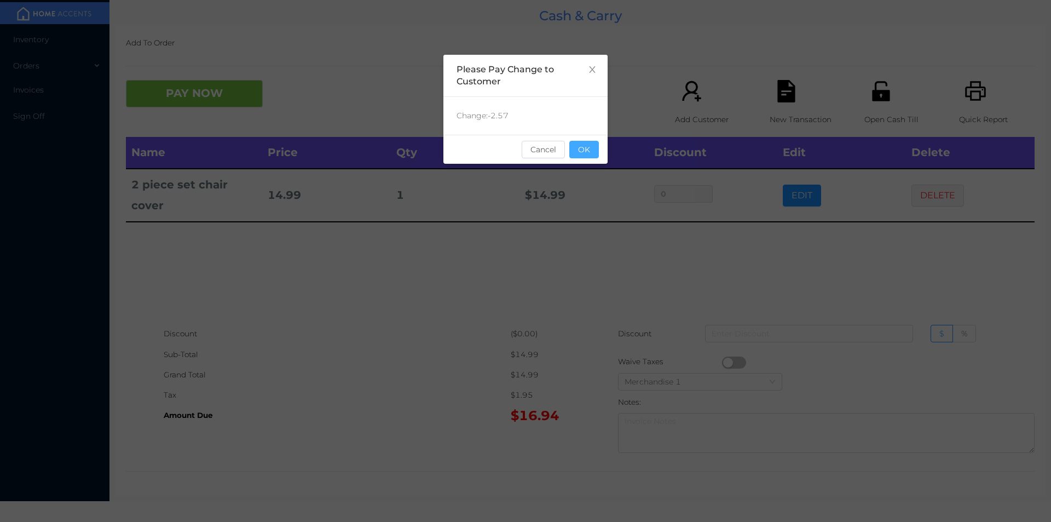
click at [585, 154] on button "OK" at bounding box center [584, 150] width 30 height 18
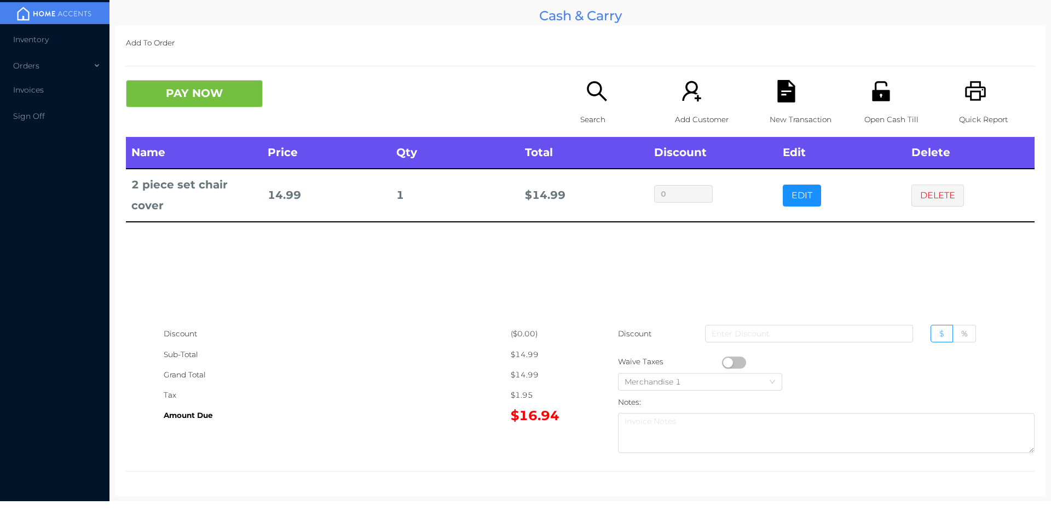
click at [796, 204] on button "EDIT" at bounding box center [802, 195] width 38 height 22
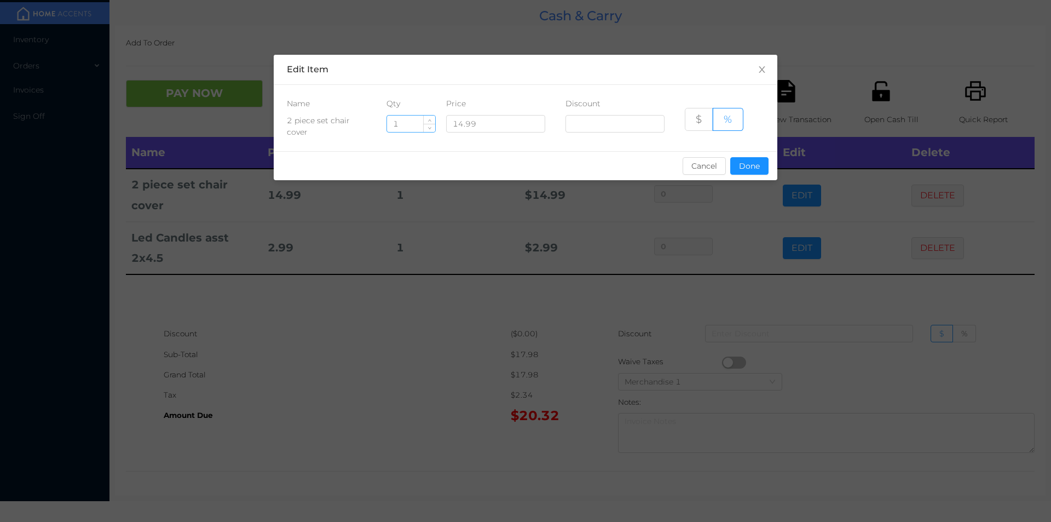
click at [408, 128] on input "1" at bounding box center [411, 124] width 48 height 16
type input "2"
click at [747, 163] on button "Done" at bounding box center [749, 166] width 38 height 18
type input "0%"
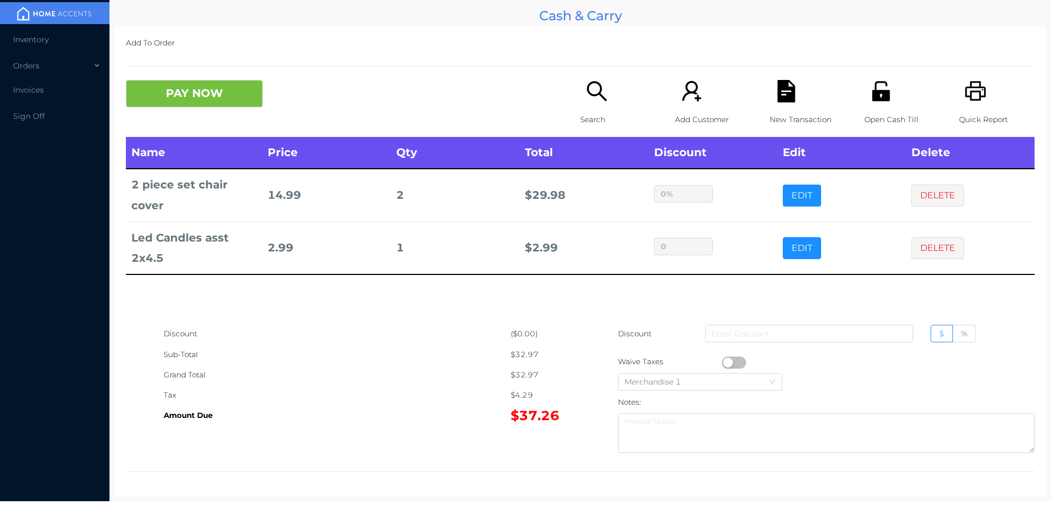
click at [562, 100] on div "PAY NOW" at bounding box center [353, 93] width 454 height 27
click at [605, 86] on div "Search" at bounding box center [618, 108] width 76 height 57
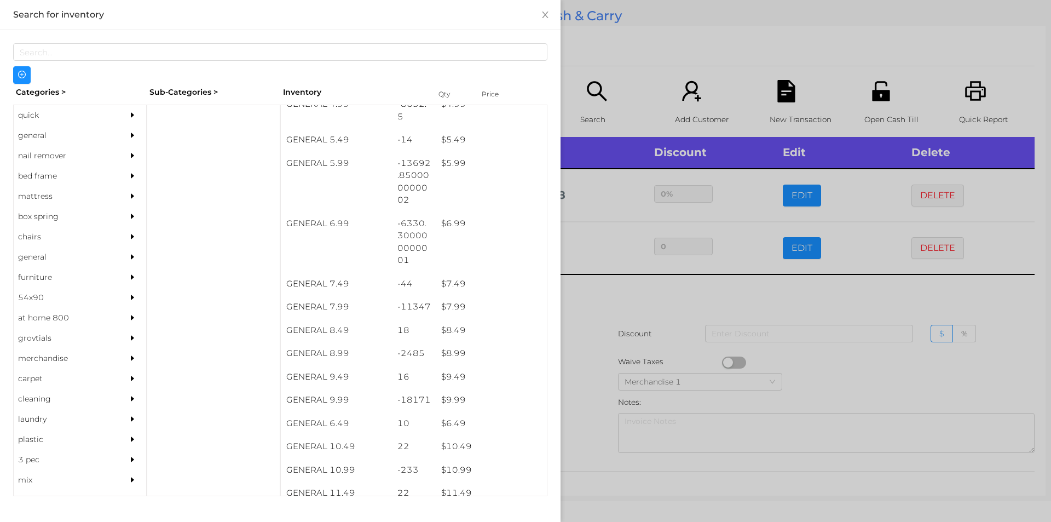
scroll to position [454, 0]
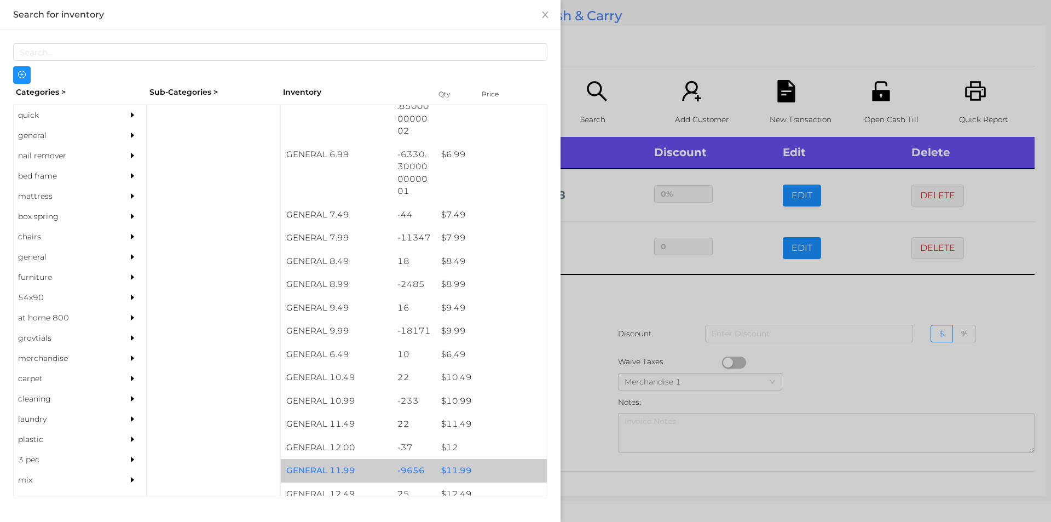
click at [468, 464] on div "$ 11.99" at bounding box center [491, 471] width 111 height 24
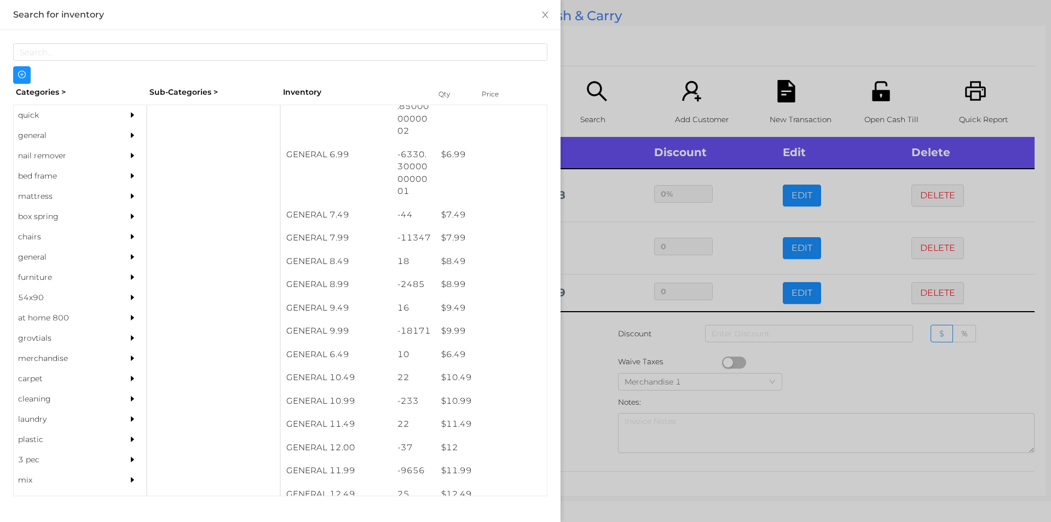
click at [635, 345] on div at bounding box center [525, 261] width 1051 height 522
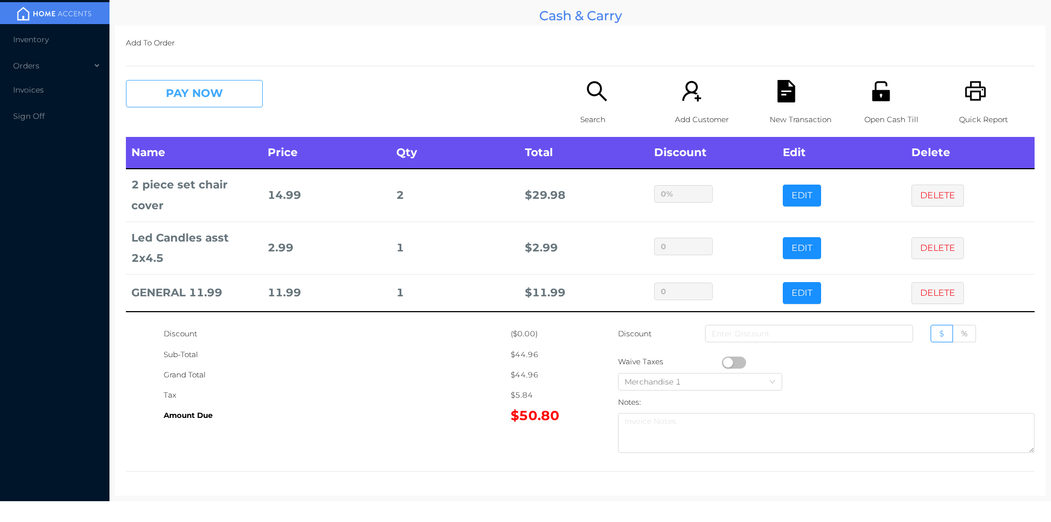
click at [220, 94] on button "PAY NOW" at bounding box center [194, 93] width 137 height 27
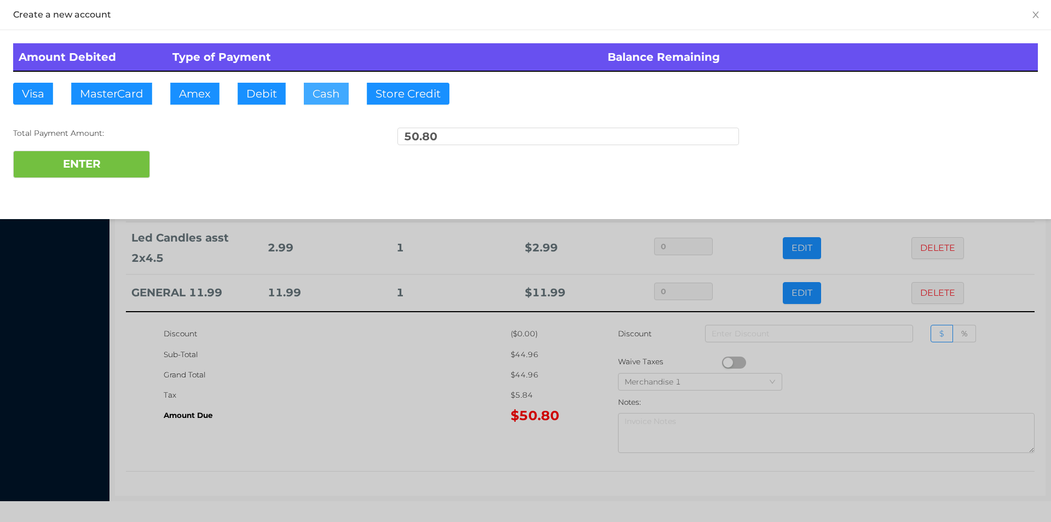
click at [329, 93] on button "Cash" at bounding box center [326, 94] width 45 height 22
type input "70"
click at [128, 167] on button "ENTER" at bounding box center [81, 164] width 137 height 27
type input "0"
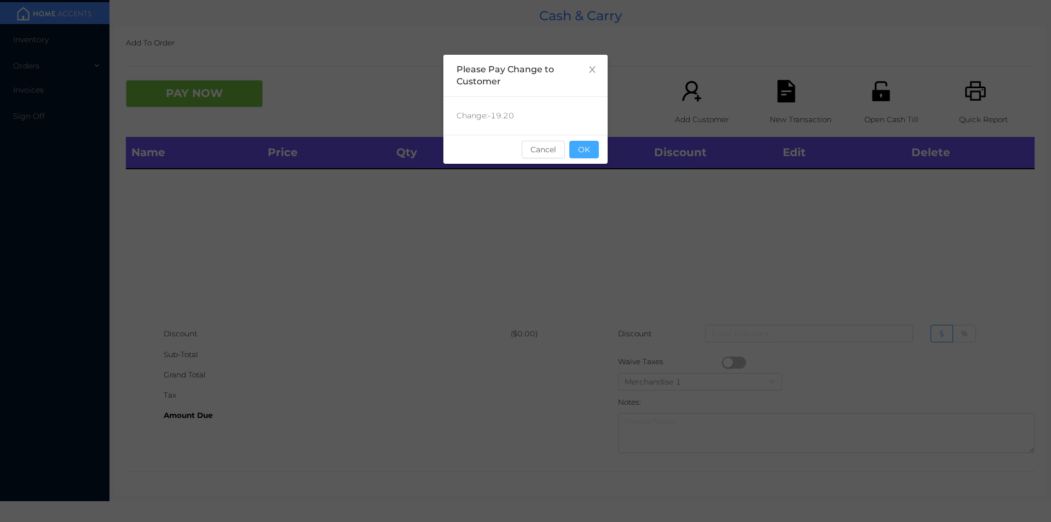
click at [585, 154] on button "OK" at bounding box center [584, 150] width 30 height 18
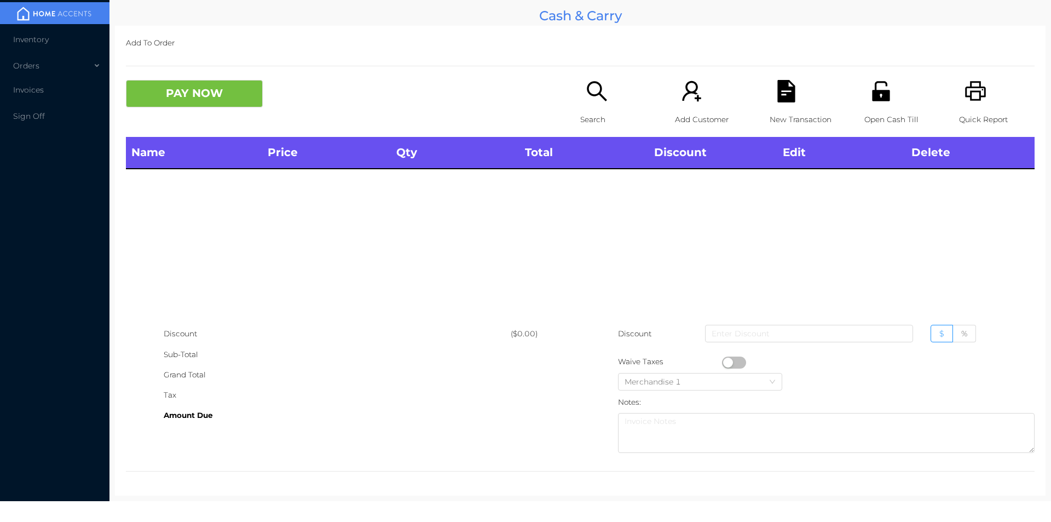
click at [596, 112] on p "Search" at bounding box center [618, 119] width 76 height 20
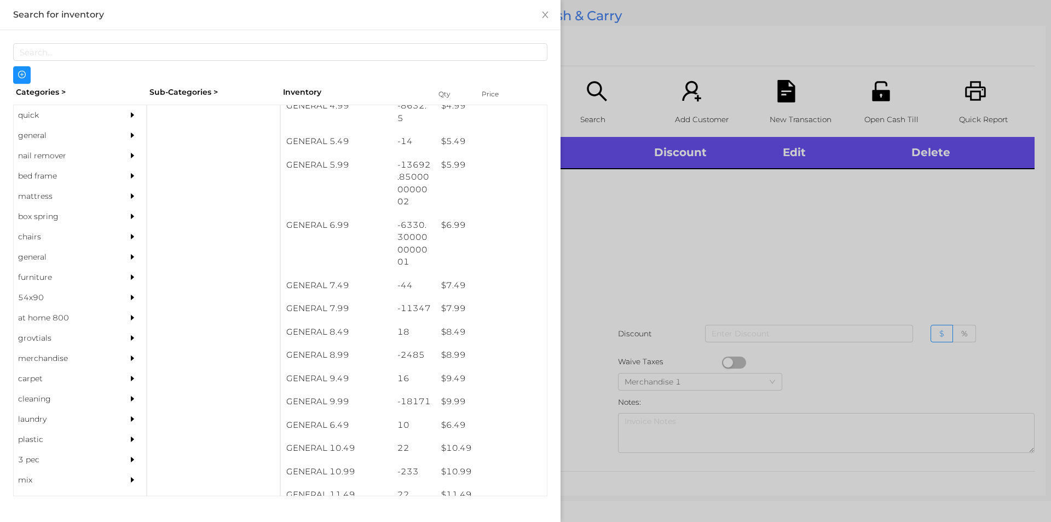
scroll to position [383, 0]
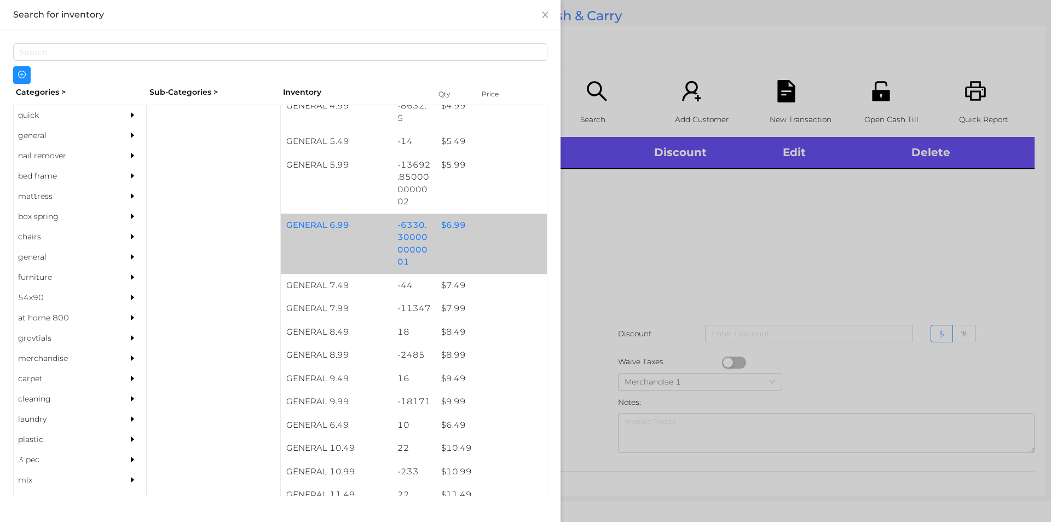
click at [461, 244] on div "GENERAL 6.99 -6330.300000000001 $ 6.99" at bounding box center [414, 243] width 266 height 60
click at [462, 238] on div "GENERAL 6.99 -6330.300000000001 $ 6.99" at bounding box center [414, 243] width 266 height 60
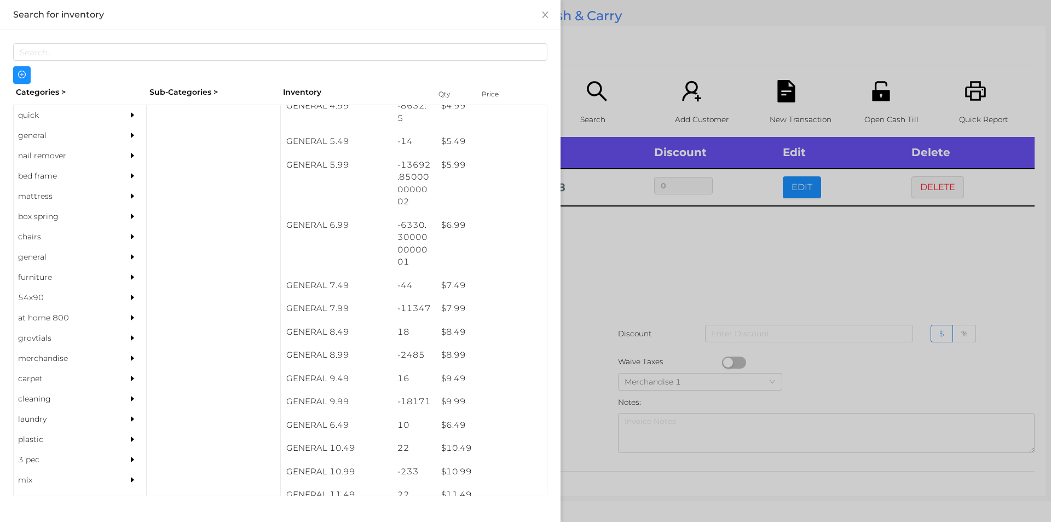
click at [673, 282] on div at bounding box center [525, 261] width 1051 height 522
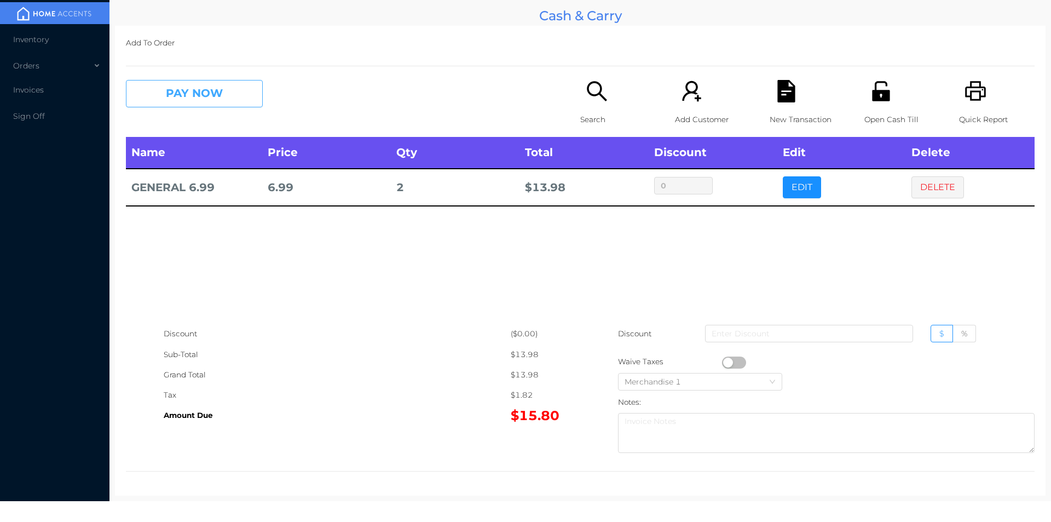
click at [198, 96] on button "PAY NOW" at bounding box center [194, 93] width 137 height 27
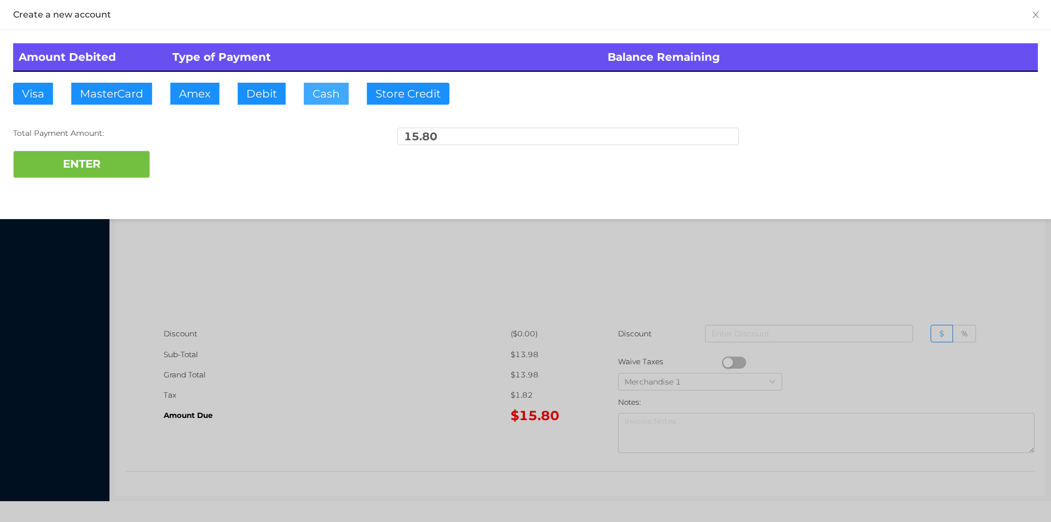
click at [327, 101] on button "Cash" at bounding box center [326, 94] width 45 height 22
type input "50"
click at [137, 174] on button "ENTER" at bounding box center [81, 164] width 137 height 27
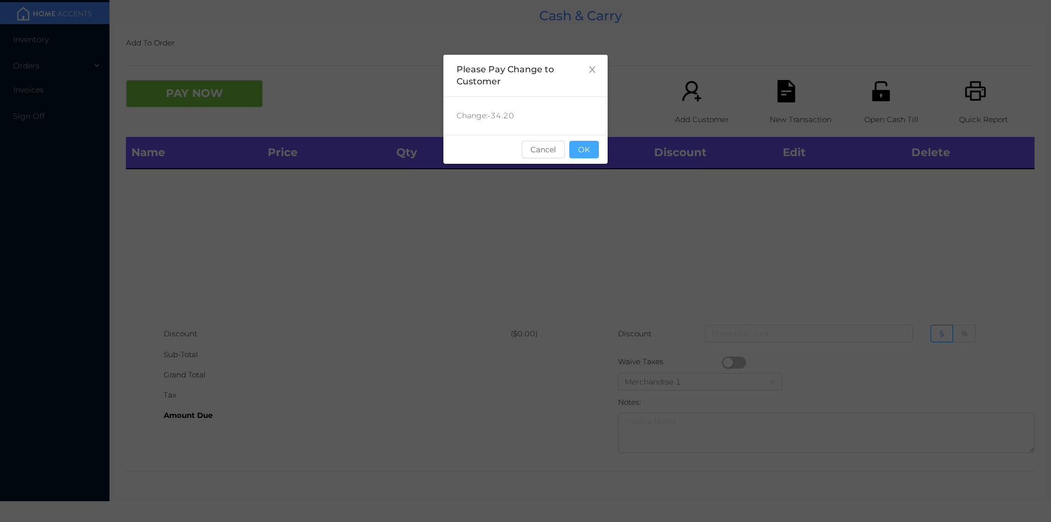
click at [590, 152] on button "OK" at bounding box center [584, 150] width 30 height 18
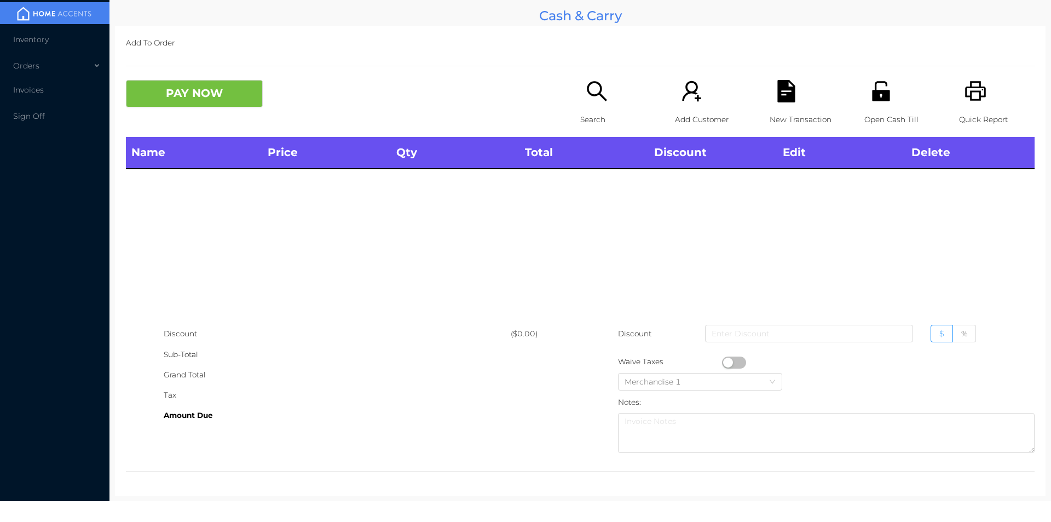
click at [601, 65] on div "Add To Order PAY NOW Search Add Customer New Transaction Open Cash Till Quick R…" at bounding box center [580, 261] width 931 height 470
click at [615, 94] on div "Search" at bounding box center [618, 108] width 76 height 57
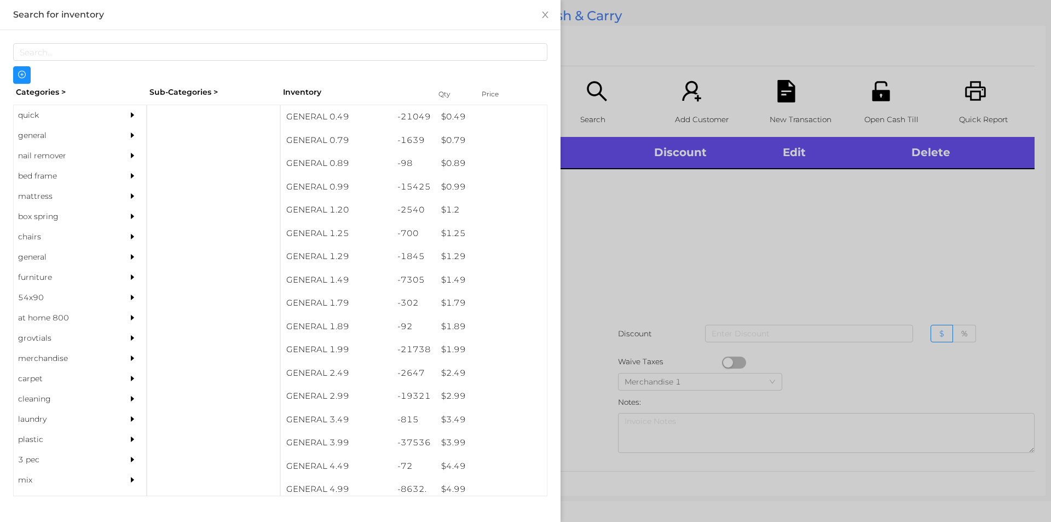
click at [62, 123] on div "quick" at bounding box center [64, 115] width 100 height 20
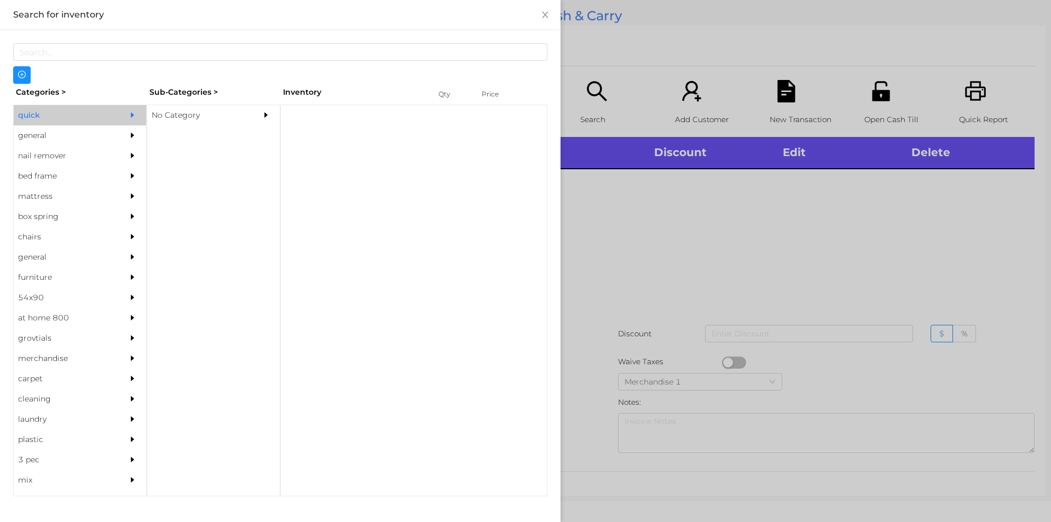
click at [185, 107] on div "No Category" at bounding box center [197, 115] width 100 height 20
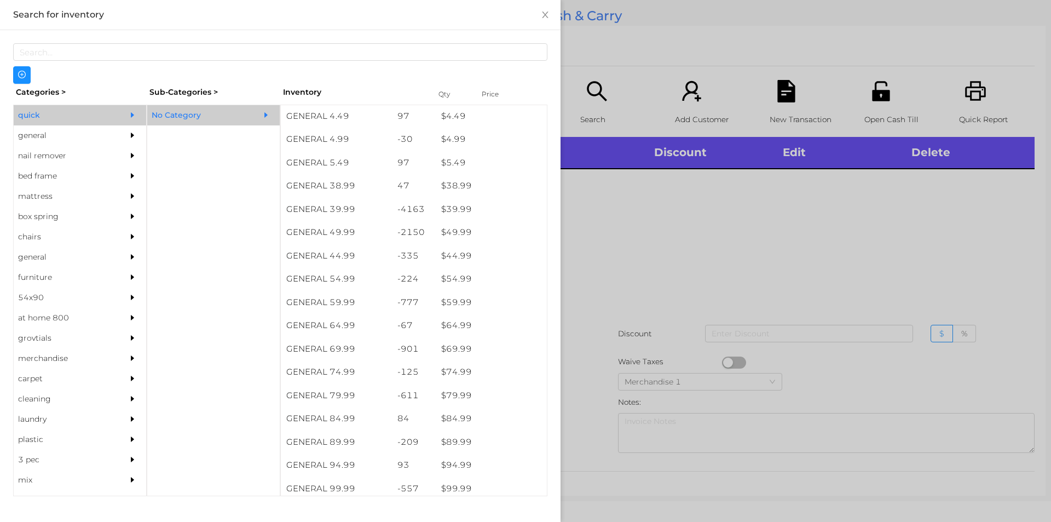
scroll to position [535, 0]
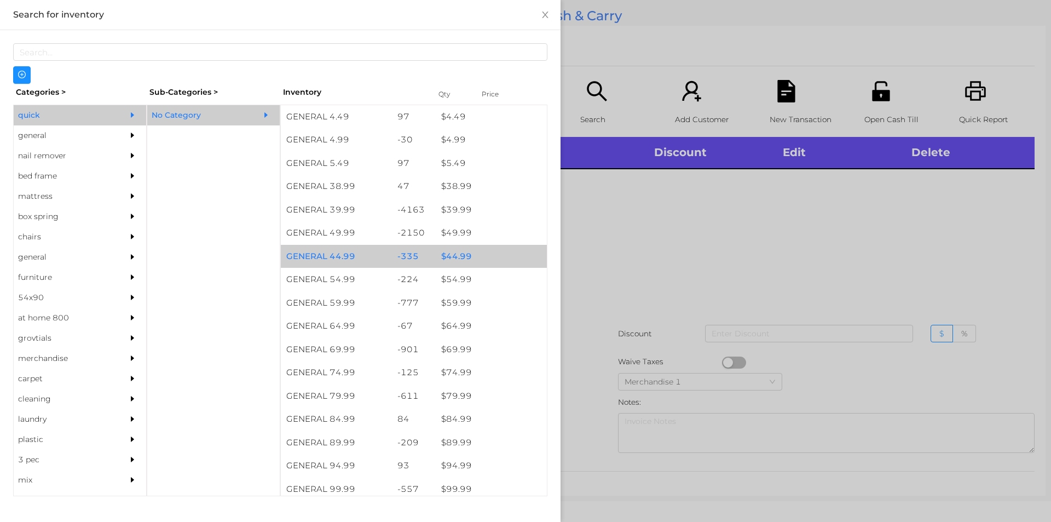
click at [447, 249] on div "$ 44.99" at bounding box center [491, 257] width 111 height 24
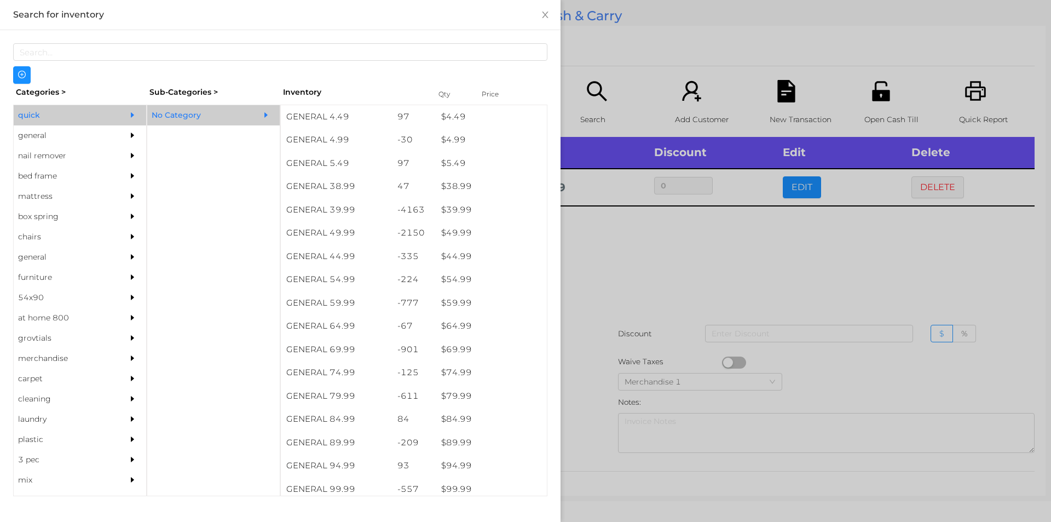
click at [646, 336] on div at bounding box center [525, 261] width 1051 height 522
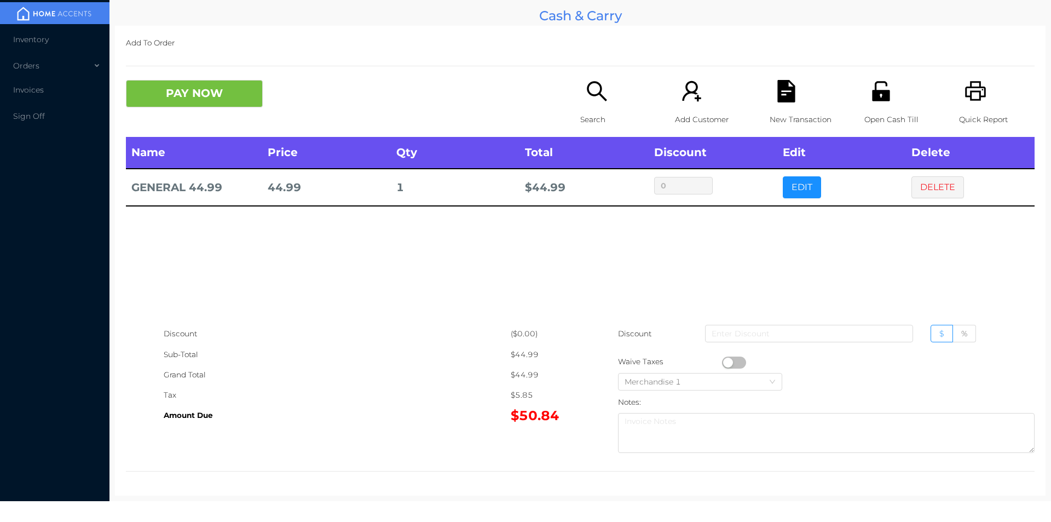
click at [778, 99] on icon "icon: file-text" at bounding box center [786, 91] width 18 height 22
click at [968, 101] on icon "icon: printer" at bounding box center [975, 91] width 21 height 20
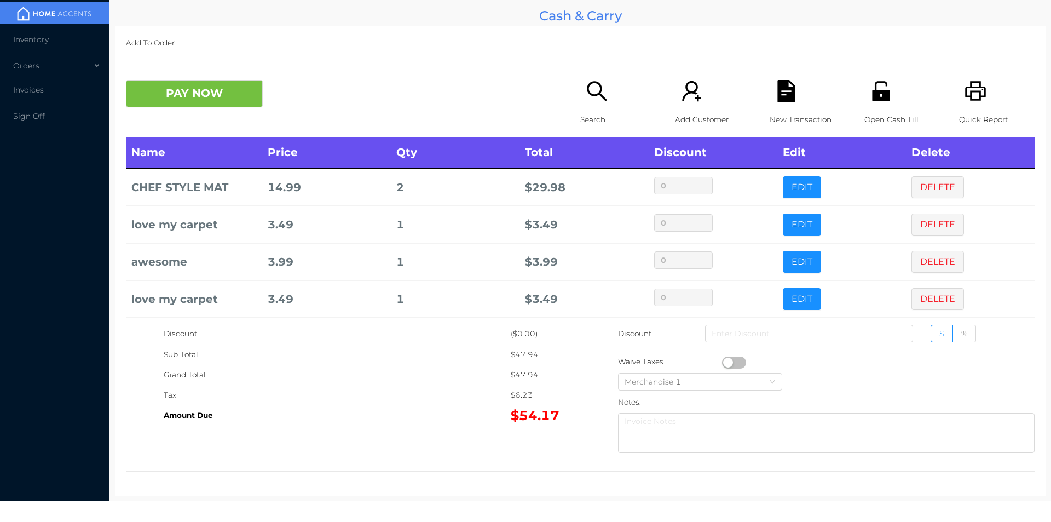
click at [580, 97] on div "Search" at bounding box center [618, 108] width 76 height 57
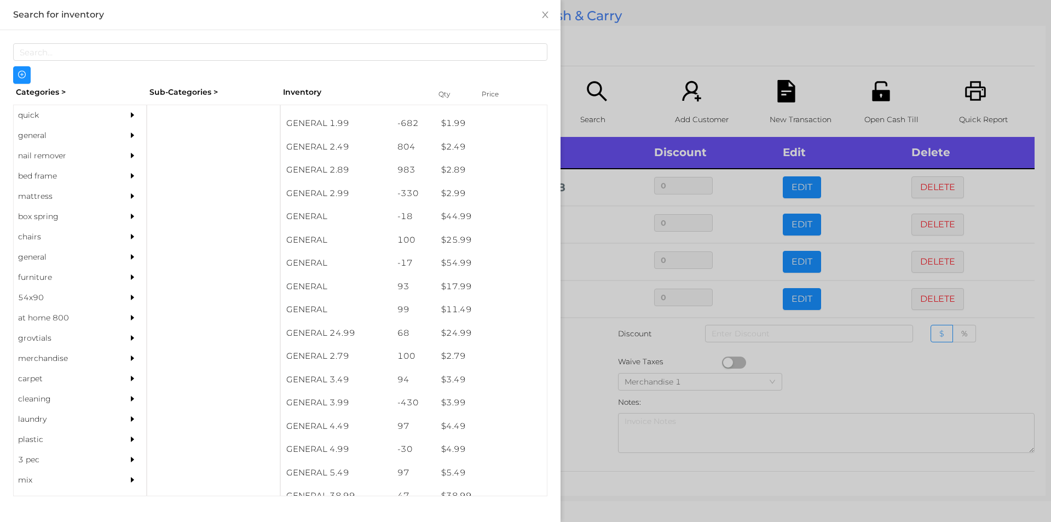
scroll to position [233, 0]
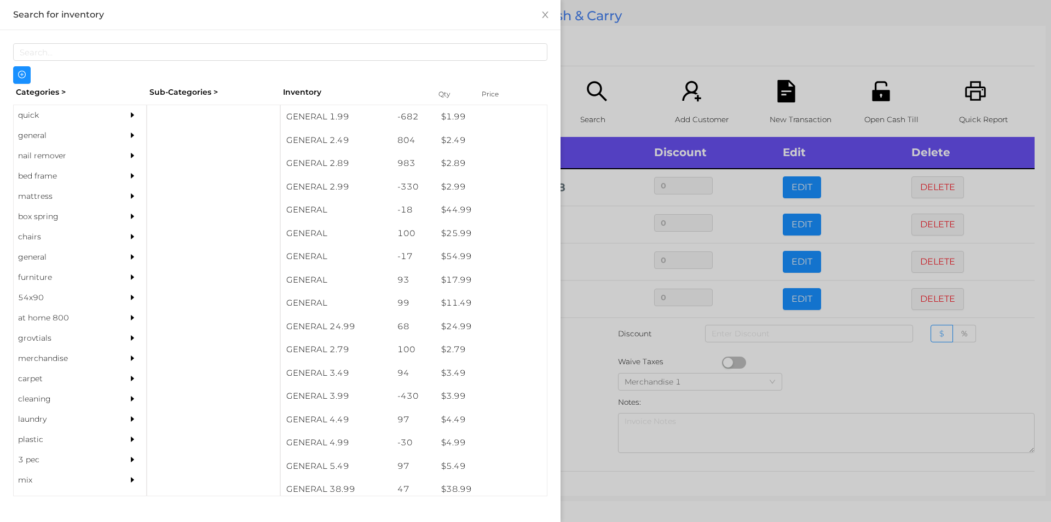
click at [59, 132] on div "general" at bounding box center [64, 135] width 100 height 20
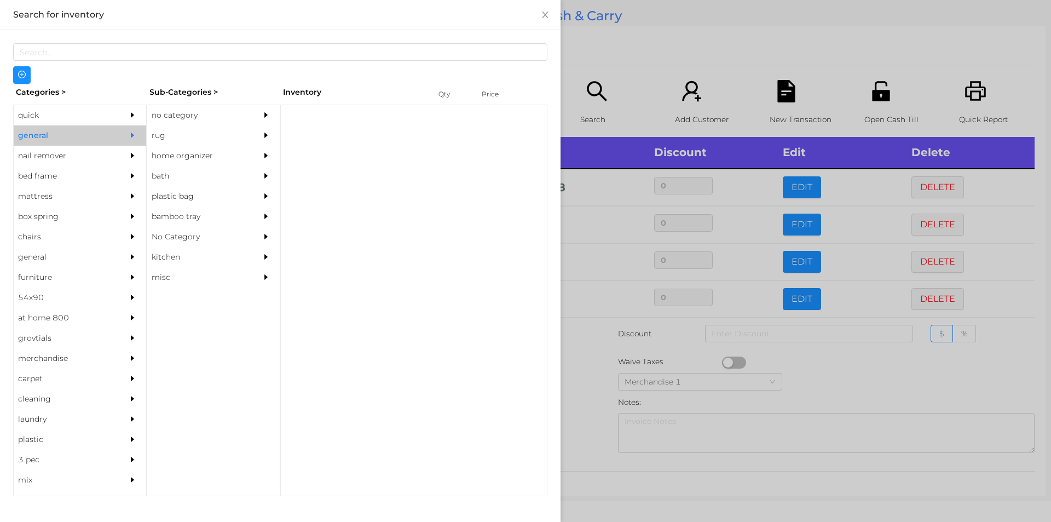
scroll to position [0, 0]
click at [201, 117] on div "no category" at bounding box center [197, 115] width 100 height 20
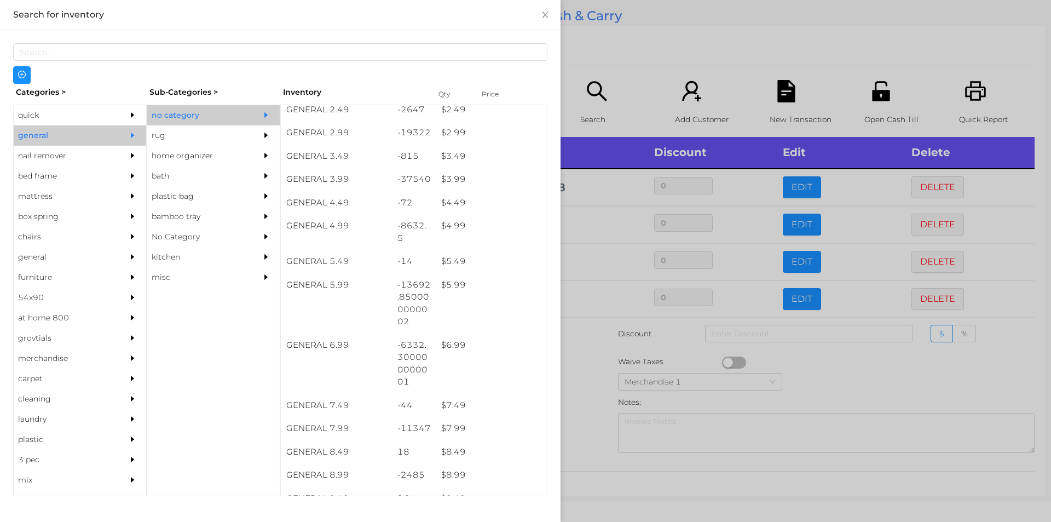
scroll to position [263, 0]
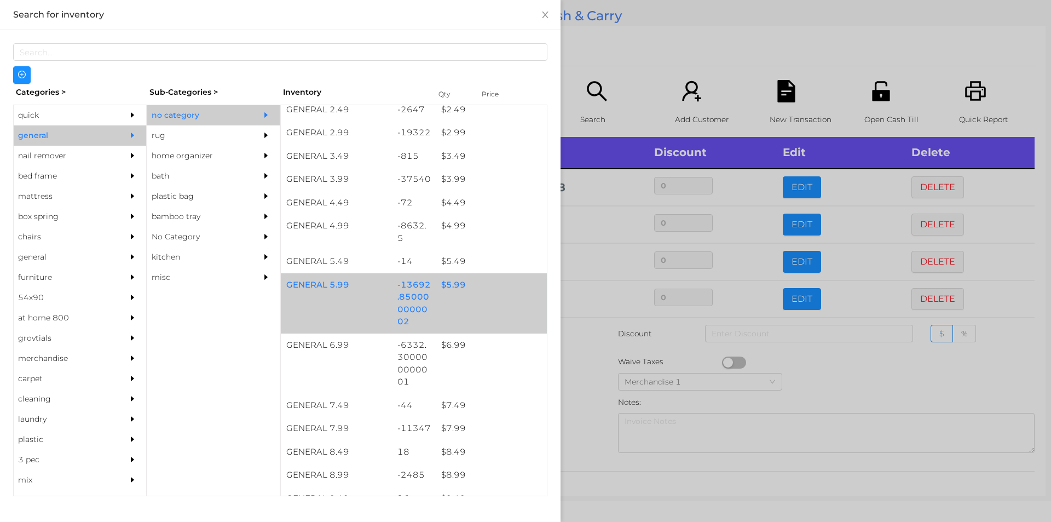
click at [470, 290] on div "$ 5.99" at bounding box center [491, 285] width 111 height 24
click at [463, 293] on div "$ 5.99" at bounding box center [491, 285] width 111 height 24
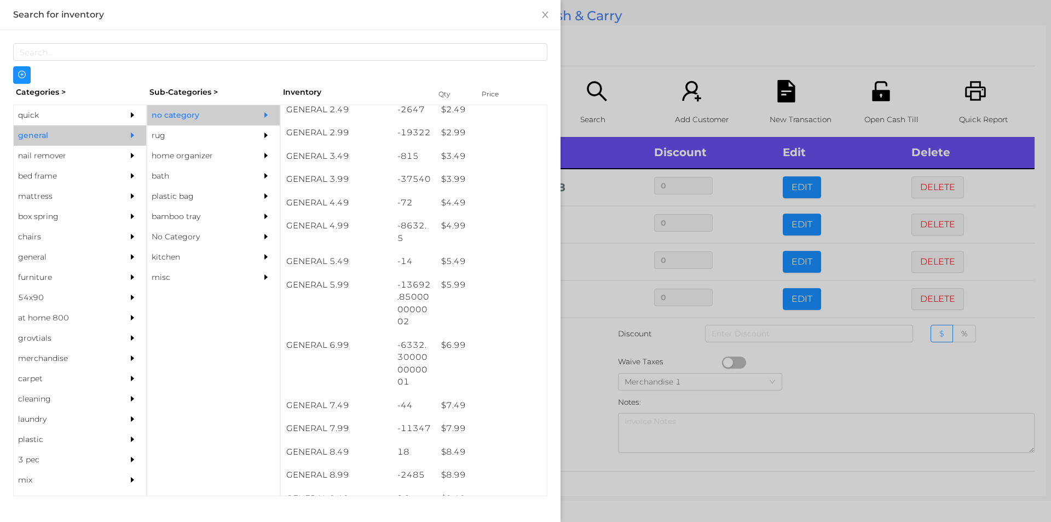
click at [595, 89] on div at bounding box center [525, 261] width 1051 height 522
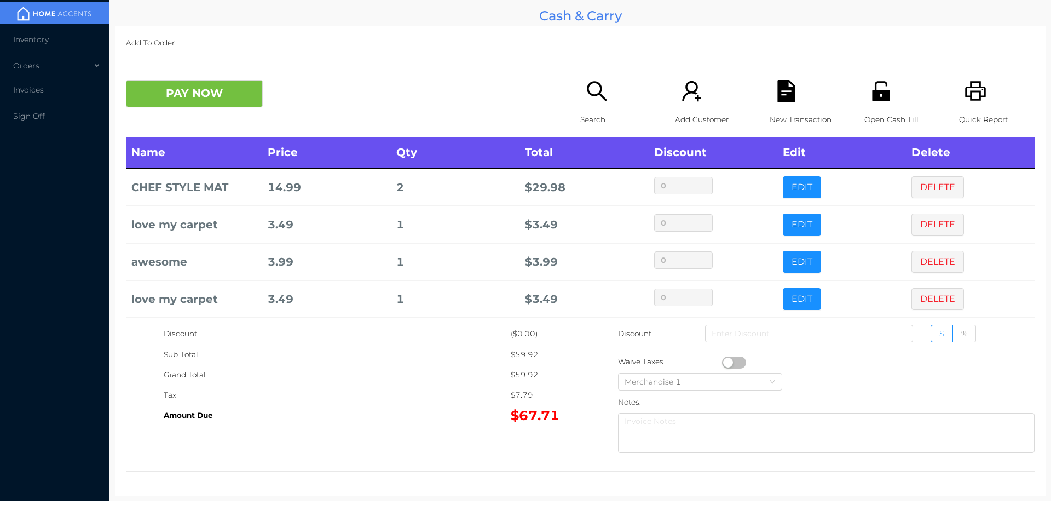
scroll to position [80, 0]
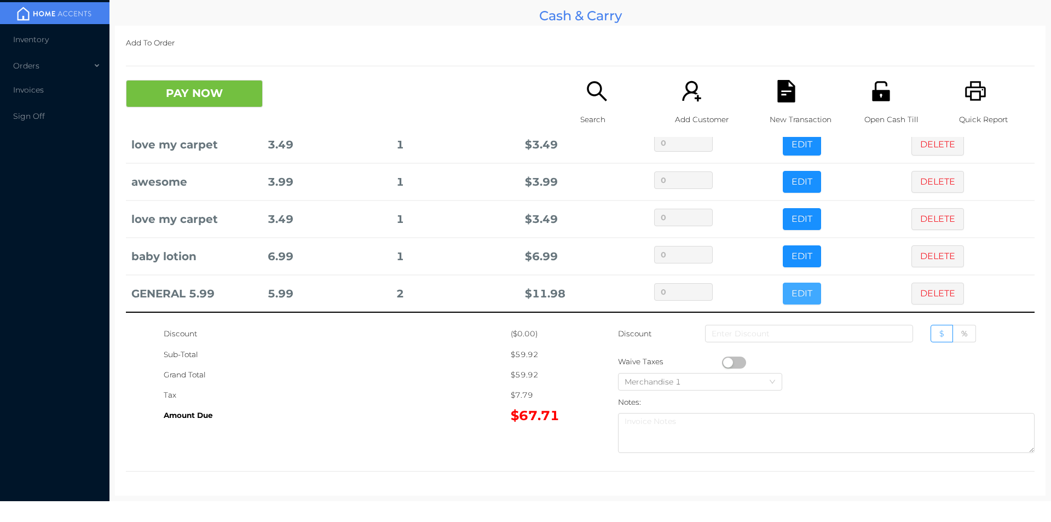
click at [783, 294] on button "EDIT" at bounding box center [802, 293] width 38 height 22
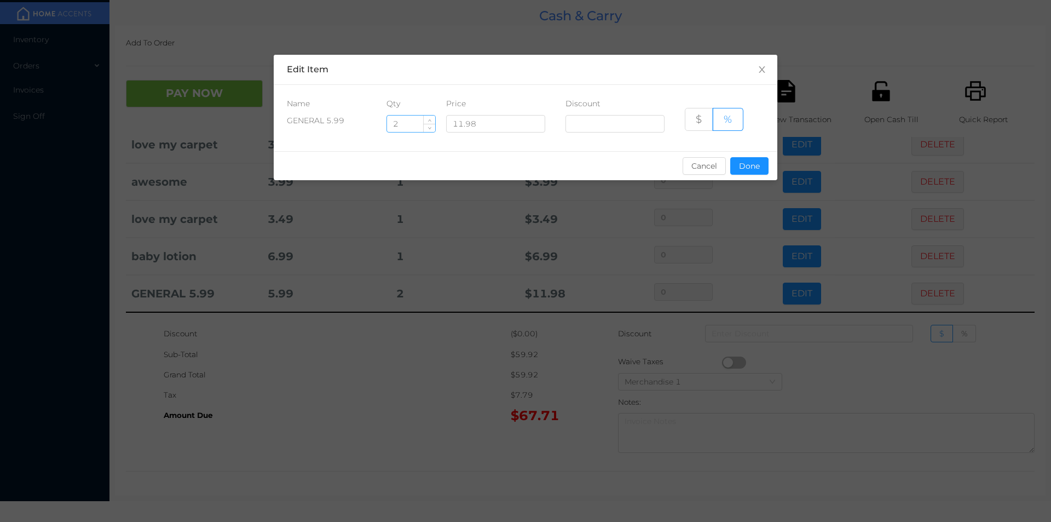
click at [401, 116] on input "2" at bounding box center [411, 124] width 48 height 16
type input "2.5"
click at [743, 174] on button "Done" at bounding box center [749, 166] width 38 height 18
type input "0%"
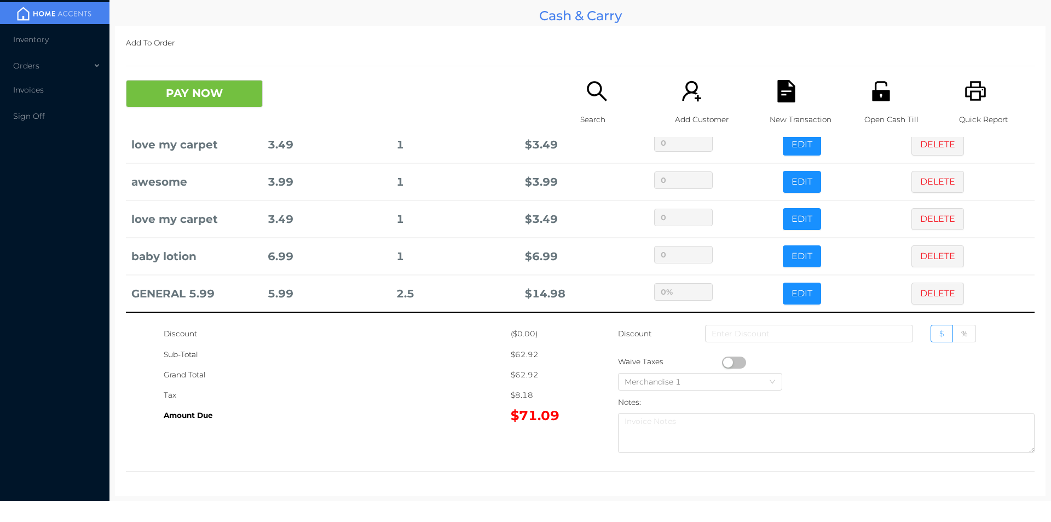
click at [777, 94] on icon "icon: file-text" at bounding box center [786, 91] width 22 height 22
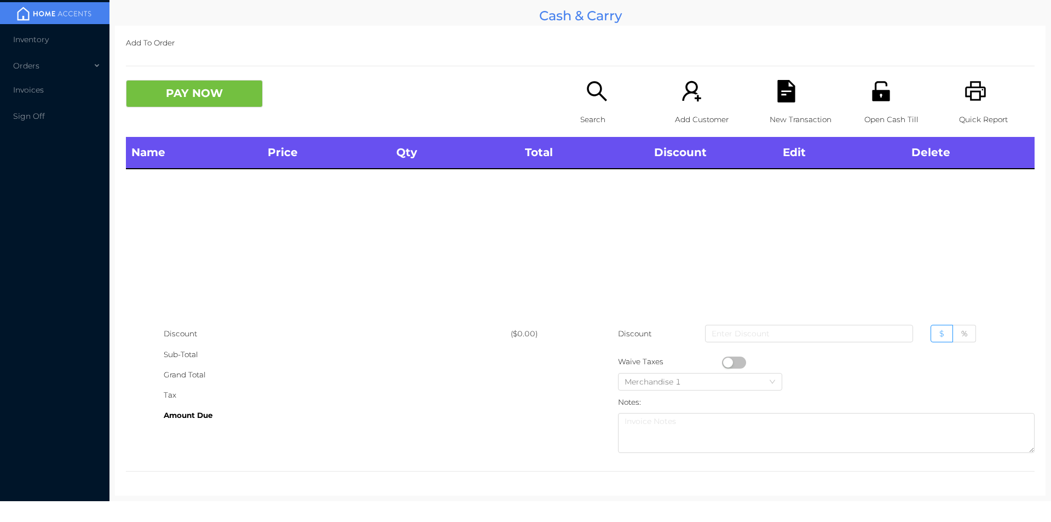
scroll to position [0, 0]
click at [965, 85] on icon "icon: printer" at bounding box center [976, 91] width 22 height 22
click at [870, 108] on div "Open Cash Till" at bounding box center [902, 108] width 76 height 57
click at [589, 99] on icon "icon: search" at bounding box center [597, 91] width 22 height 22
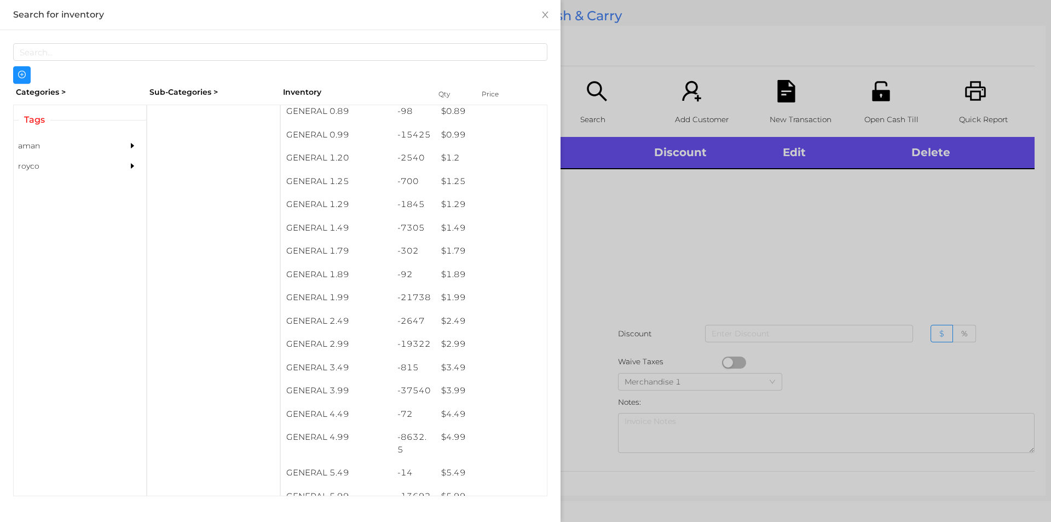
scroll to position [103, 0]
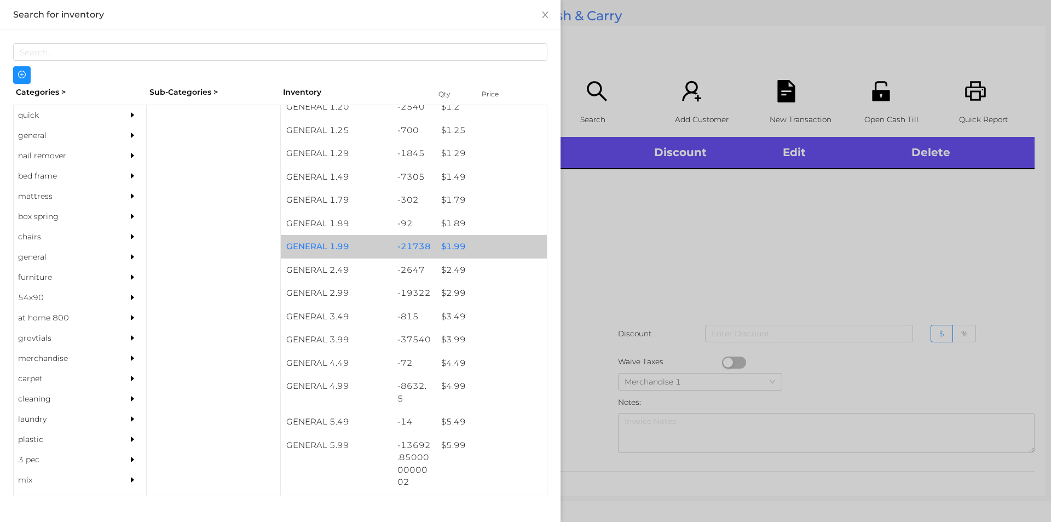
click at [439, 245] on div "$ 1.99" at bounding box center [491, 247] width 111 height 24
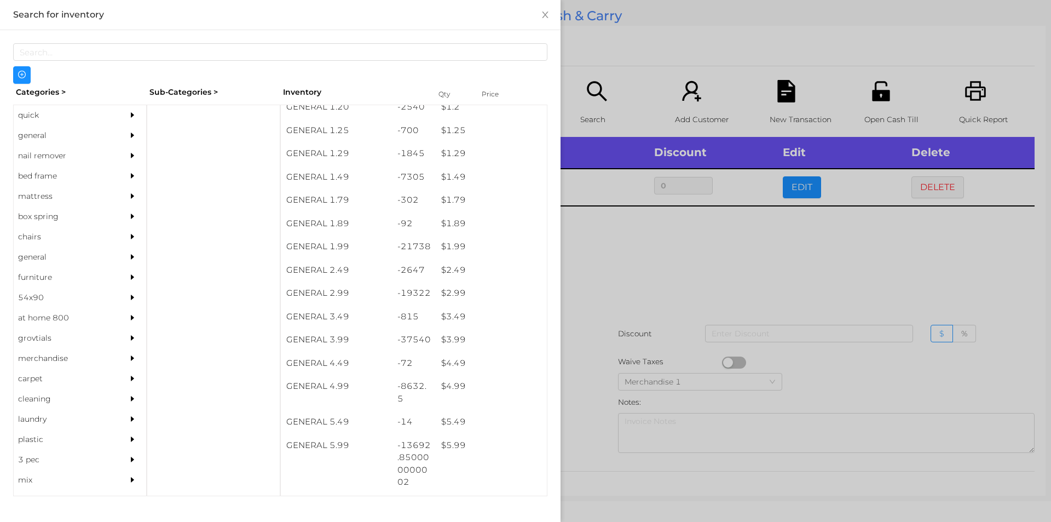
click at [584, 318] on div at bounding box center [525, 261] width 1051 height 522
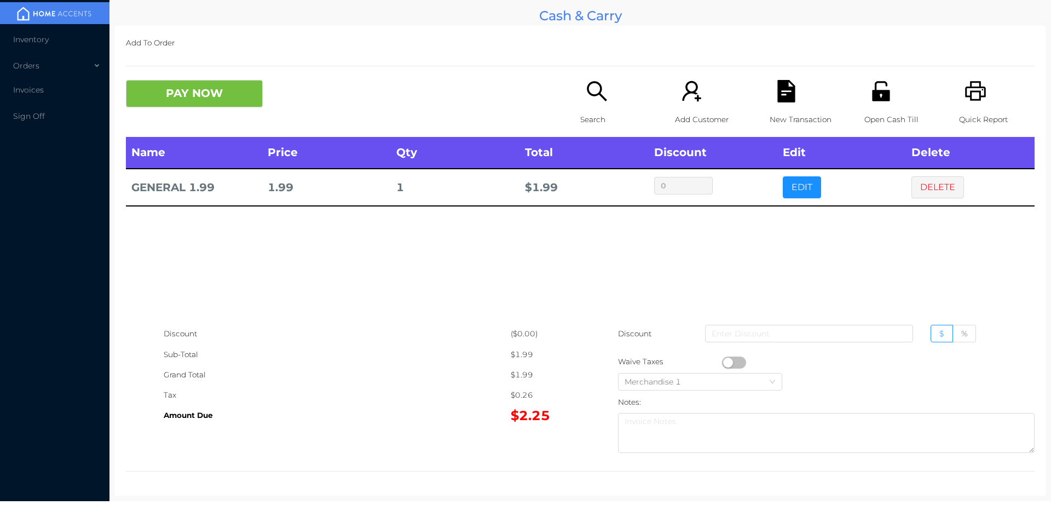
scroll to position [0, 0]
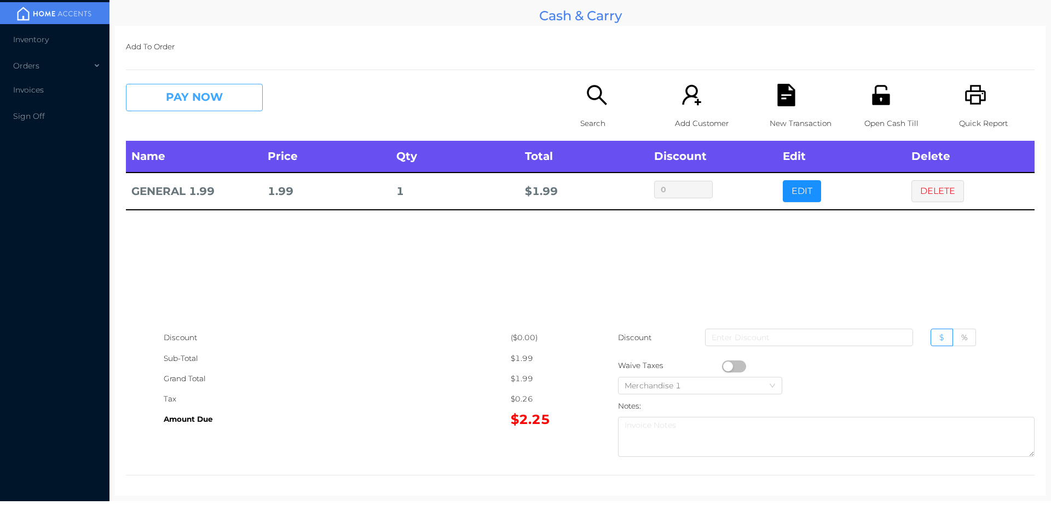
click at [204, 99] on button "PAY NOW" at bounding box center [194, 97] width 137 height 27
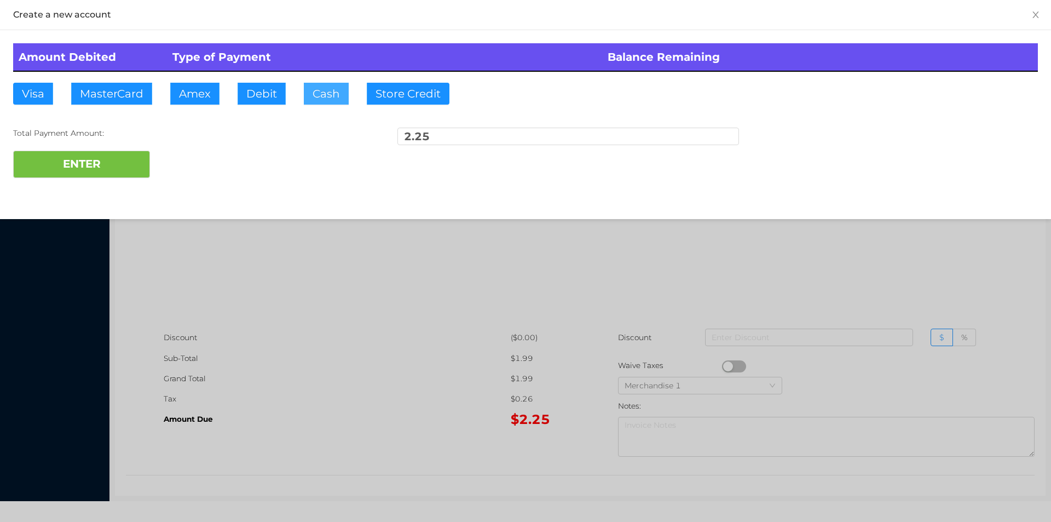
click at [310, 97] on button "Cash" at bounding box center [326, 94] width 45 height 22
type input "100"
click at [86, 176] on button "ENTER" at bounding box center [81, 164] width 137 height 27
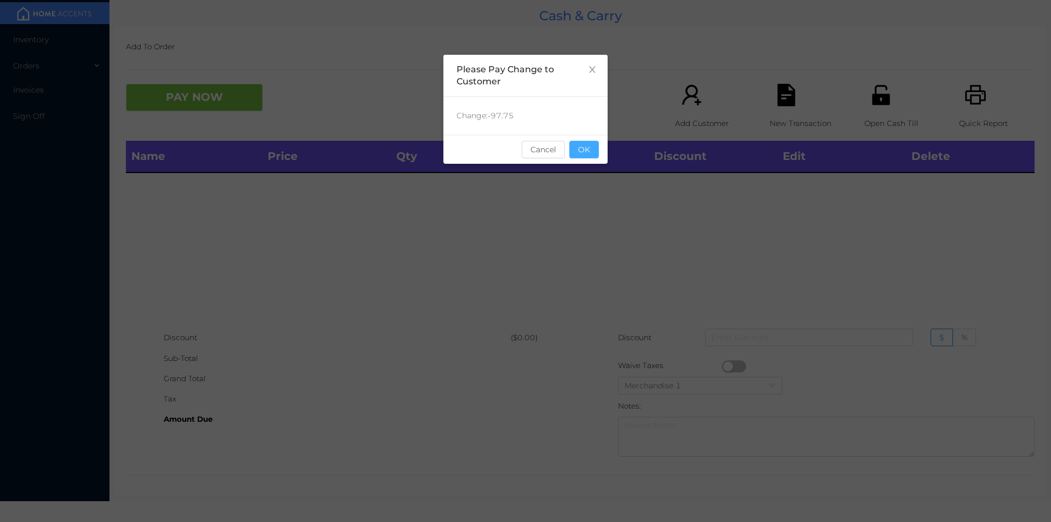
click at [596, 143] on button "OK" at bounding box center [584, 150] width 30 height 18
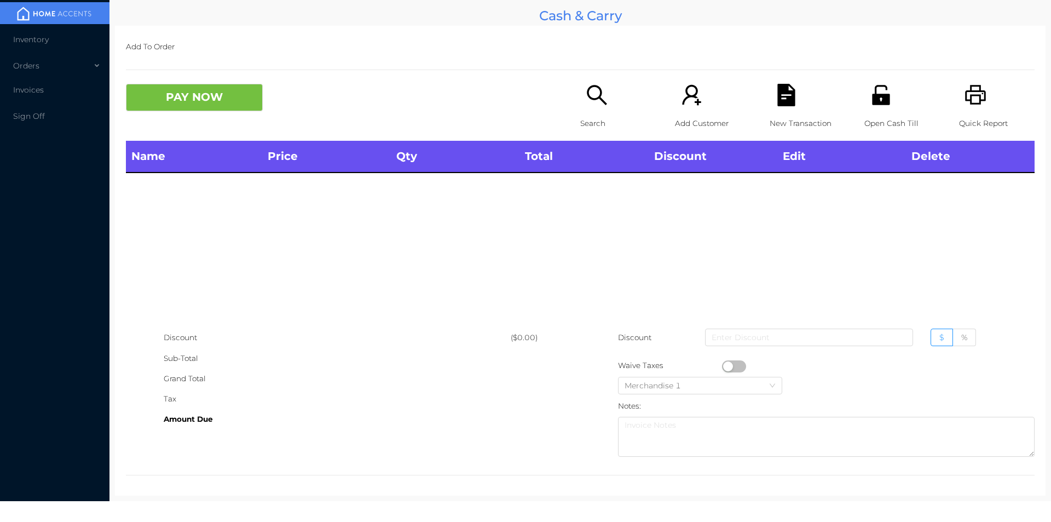
click at [881, 87] on icon "icon: unlock" at bounding box center [881, 95] width 22 height 22
click at [894, 104] on div "Open Cash Till" at bounding box center [902, 112] width 76 height 57
click at [601, 134] on div "Search" at bounding box center [618, 112] width 76 height 57
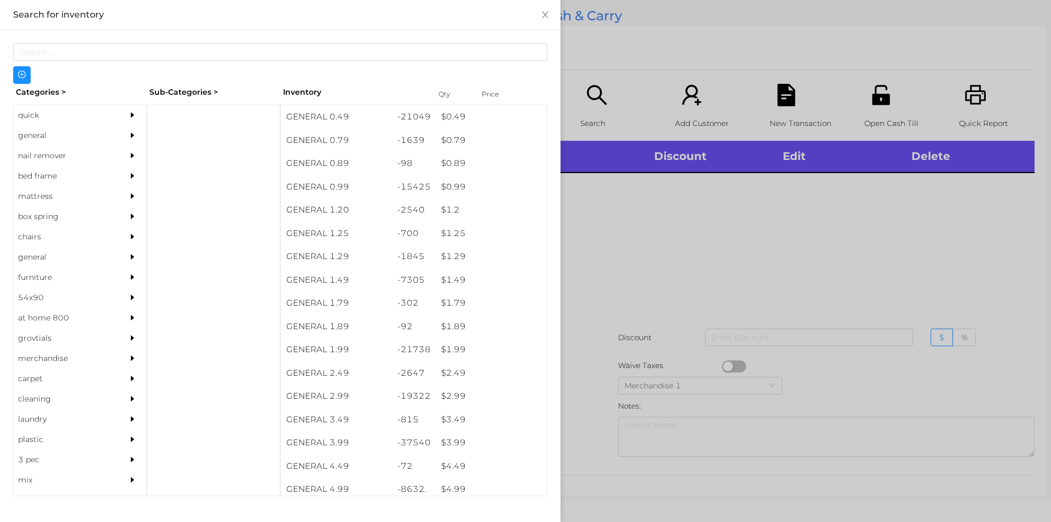
click at [450, 123] on div "$ 0.49" at bounding box center [491, 117] width 111 height 24
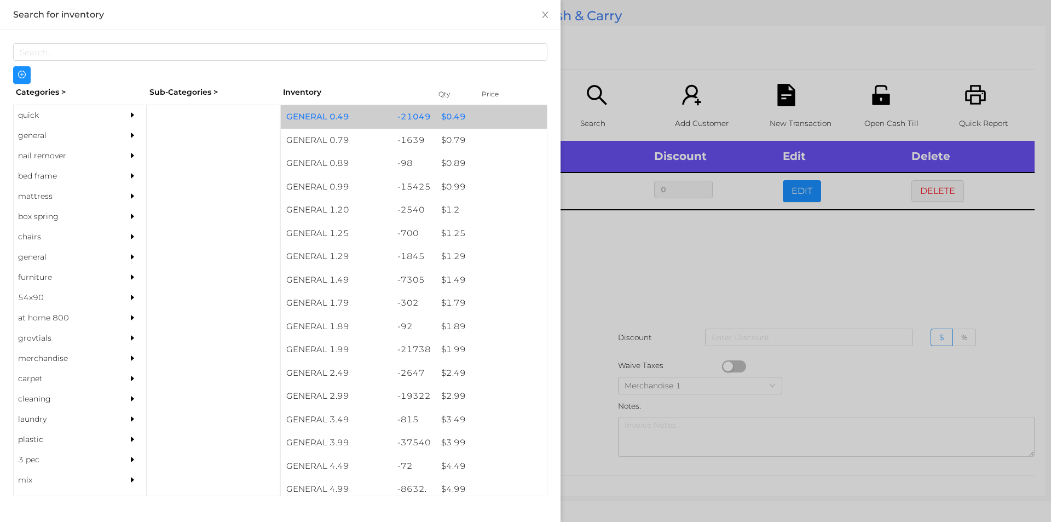
click at [444, 120] on div "$ 0.49" at bounding box center [491, 117] width 111 height 24
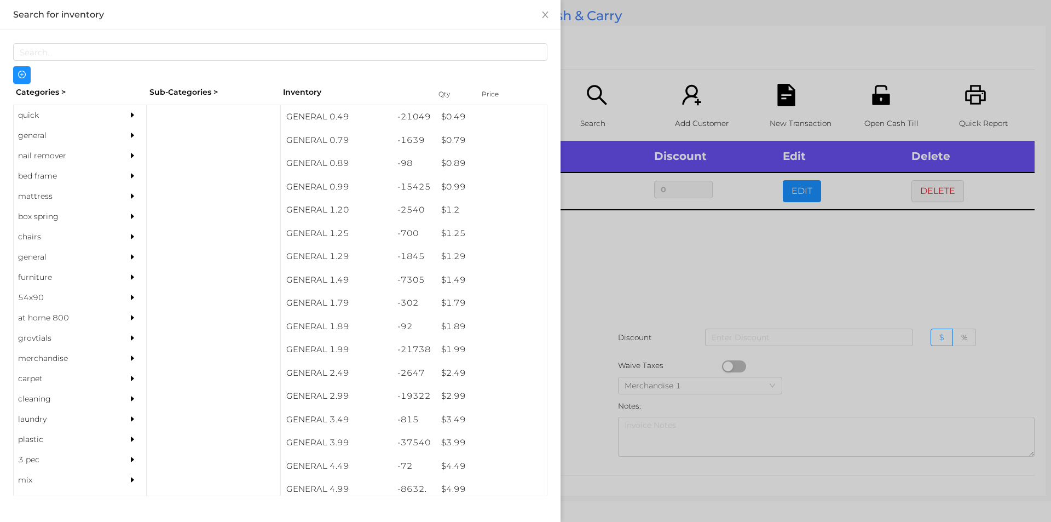
click at [581, 77] on div at bounding box center [525, 261] width 1051 height 522
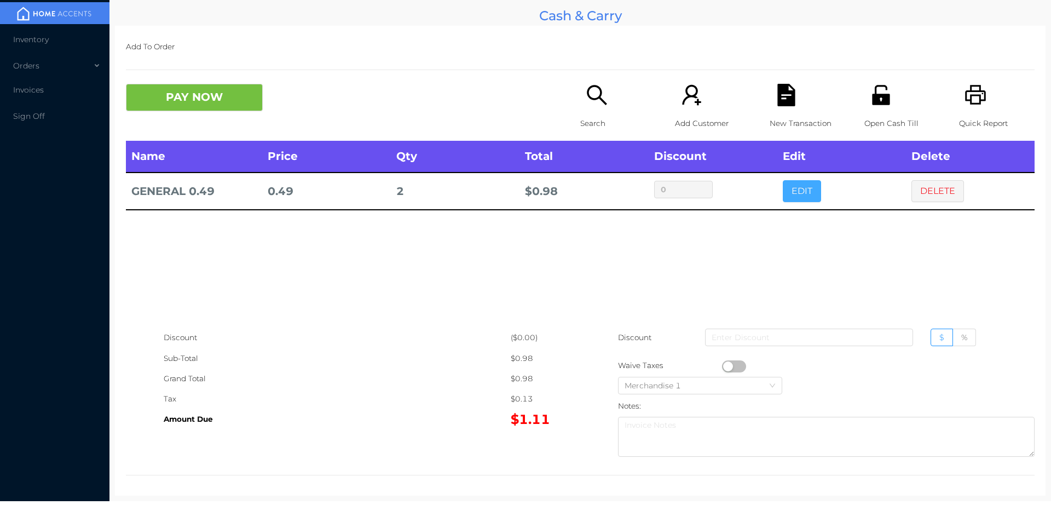
click at [797, 197] on button "EDIT" at bounding box center [802, 191] width 38 height 22
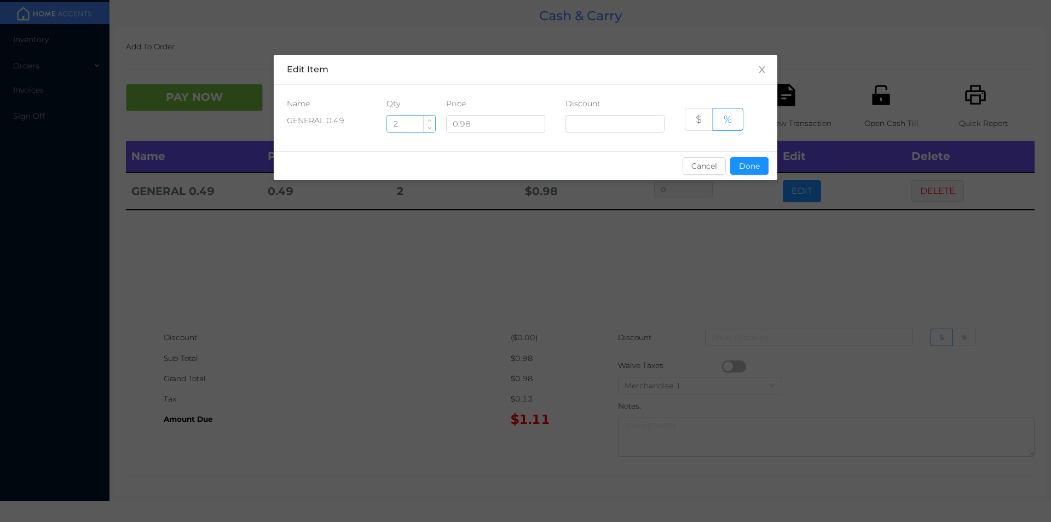
click at [407, 122] on input "2" at bounding box center [411, 124] width 48 height 16
type input "1"
click at [742, 172] on button "Done" at bounding box center [749, 166] width 38 height 18
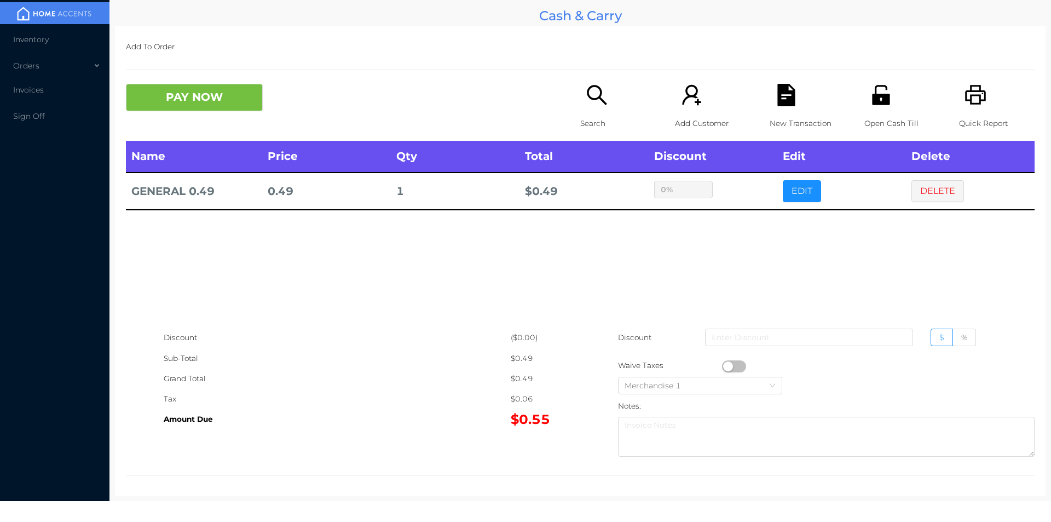
click at [682, 100] on icon "icon: user-add" at bounding box center [691, 95] width 19 height 20
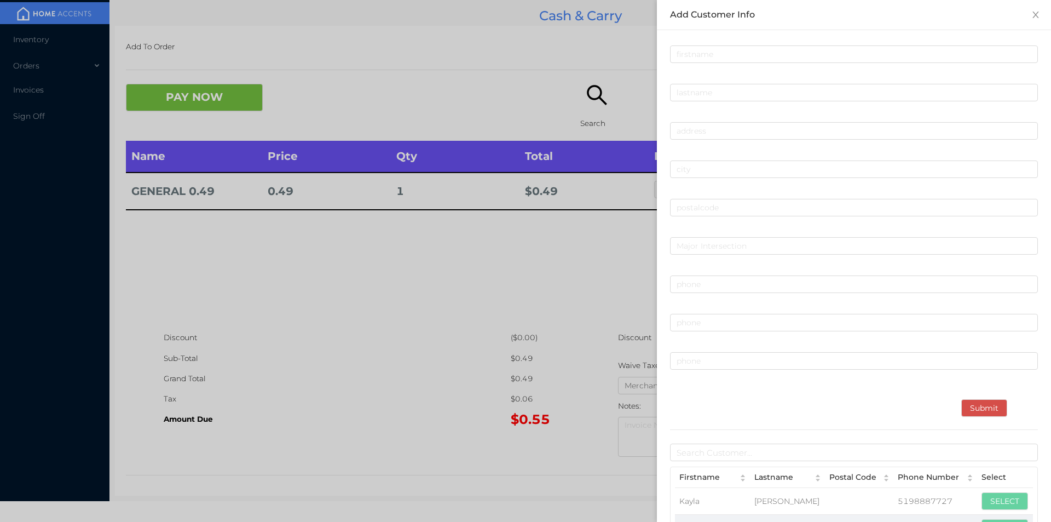
click at [422, 383] on div at bounding box center [525, 261] width 1051 height 522
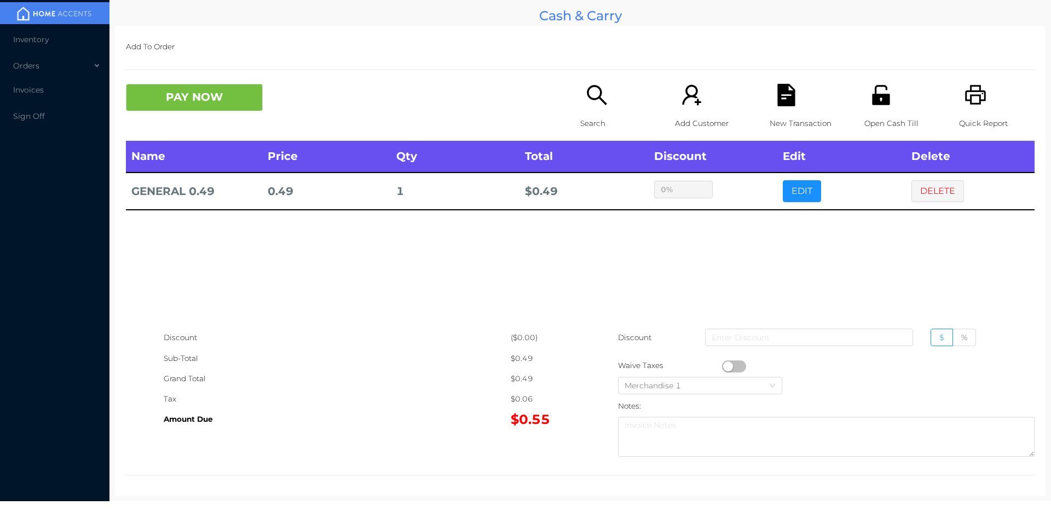
click at [593, 99] on icon "icon: search" at bounding box center [597, 95] width 20 height 20
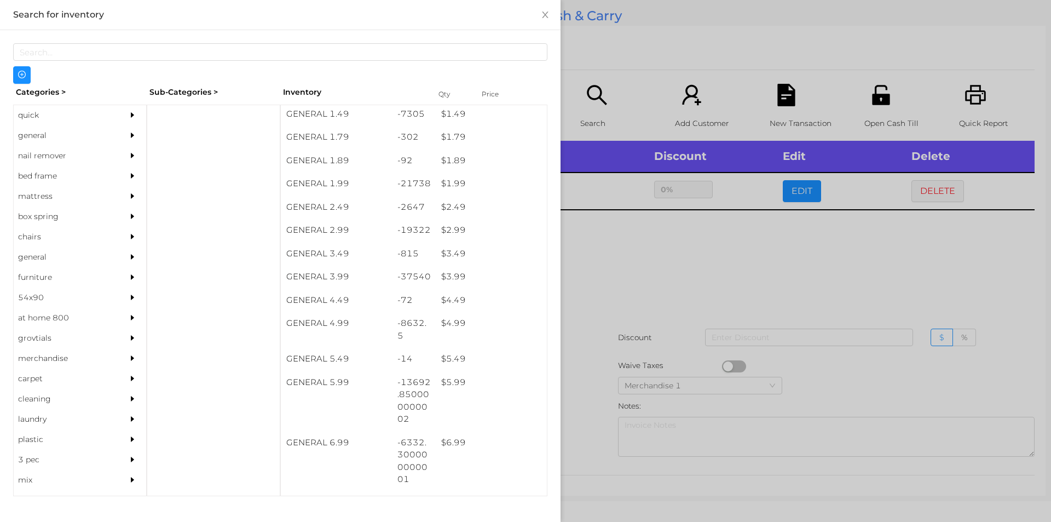
scroll to position [187, 0]
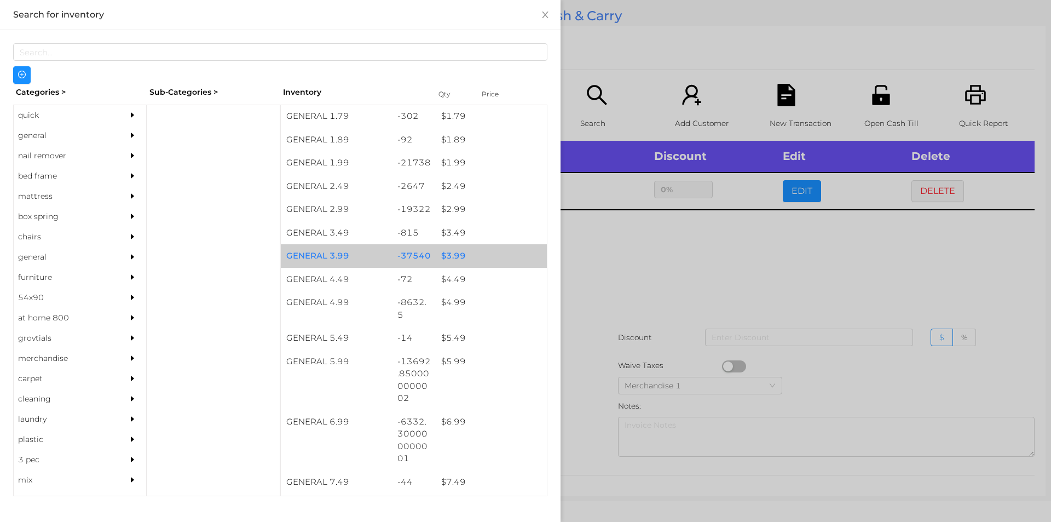
click at [461, 258] on div "$ 3.99" at bounding box center [491, 256] width 111 height 24
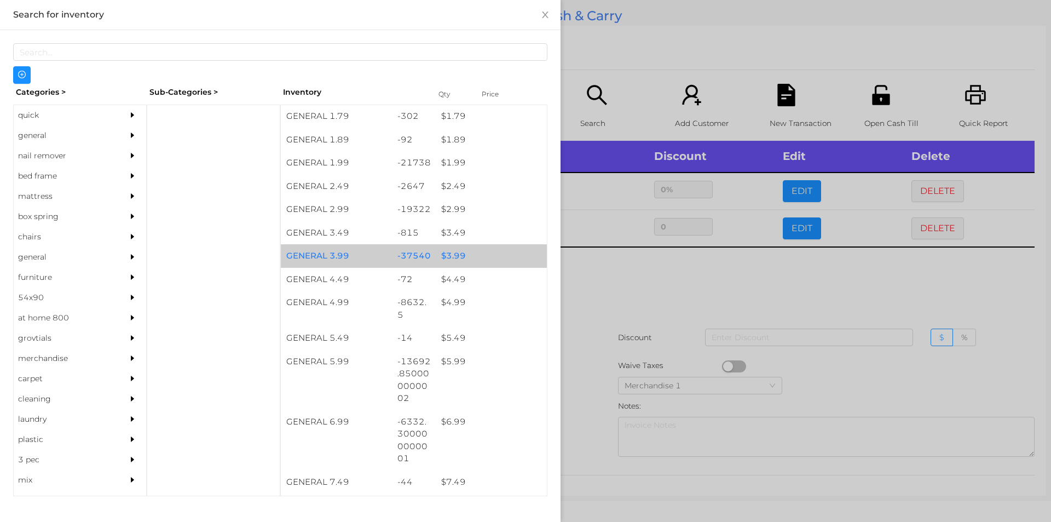
click at [459, 255] on div "$ 3.99" at bounding box center [491, 256] width 111 height 24
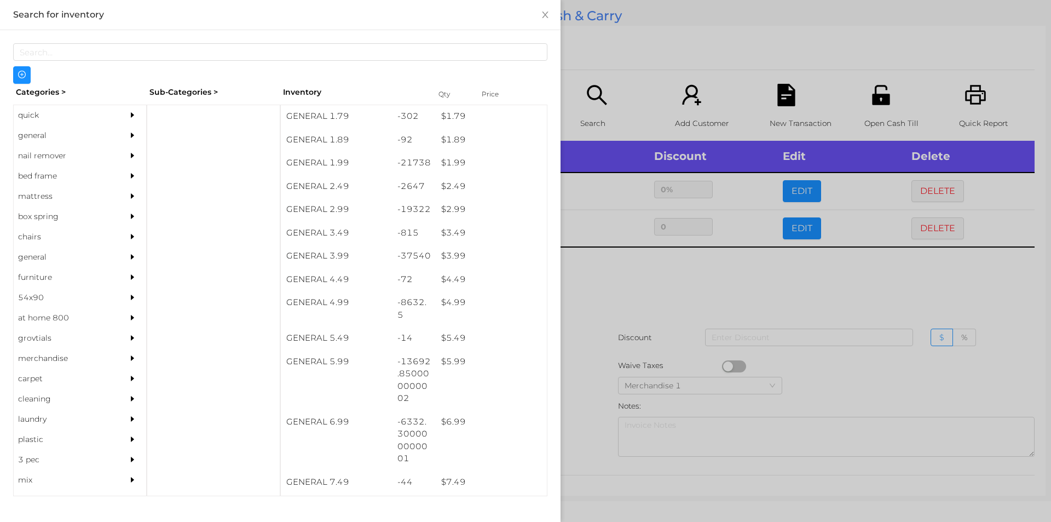
click at [682, 404] on div at bounding box center [525, 261] width 1051 height 522
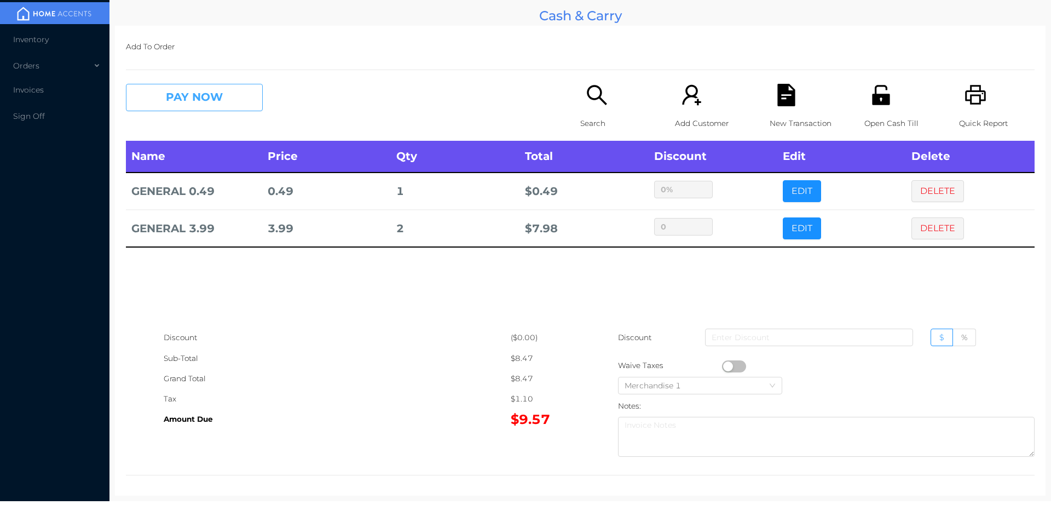
click at [195, 111] on button "PAY NOW" at bounding box center [194, 97] width 137 height 27
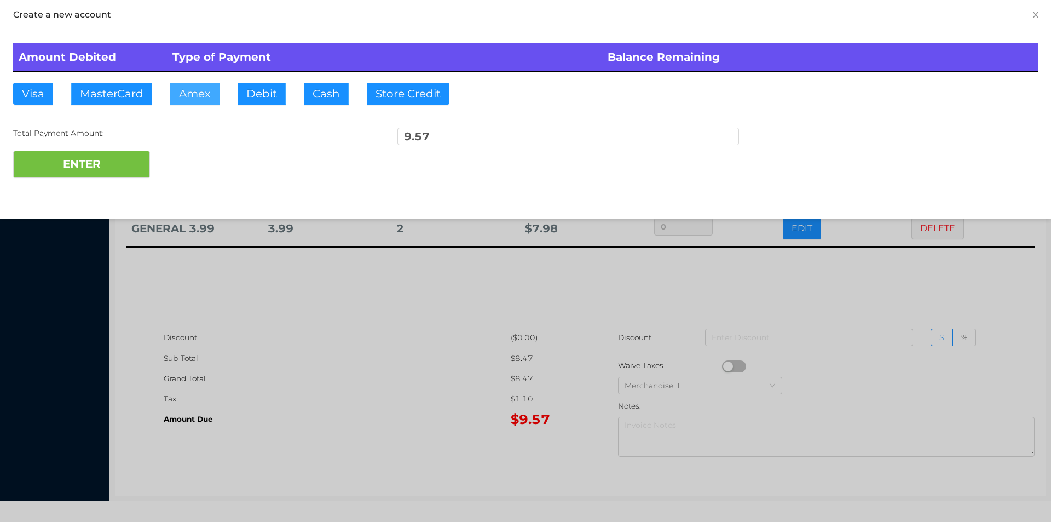
click at [180, 101] on button "Amex" at bounding box center [194, 94] width 49 height 22
click at [32, 94] on button "Visa" at bounding box center [33, 94] width 40 height 22
click at [50, 155] on button "ENTER" at bounding box center [81, 164] width 137 height 27
type input "0"
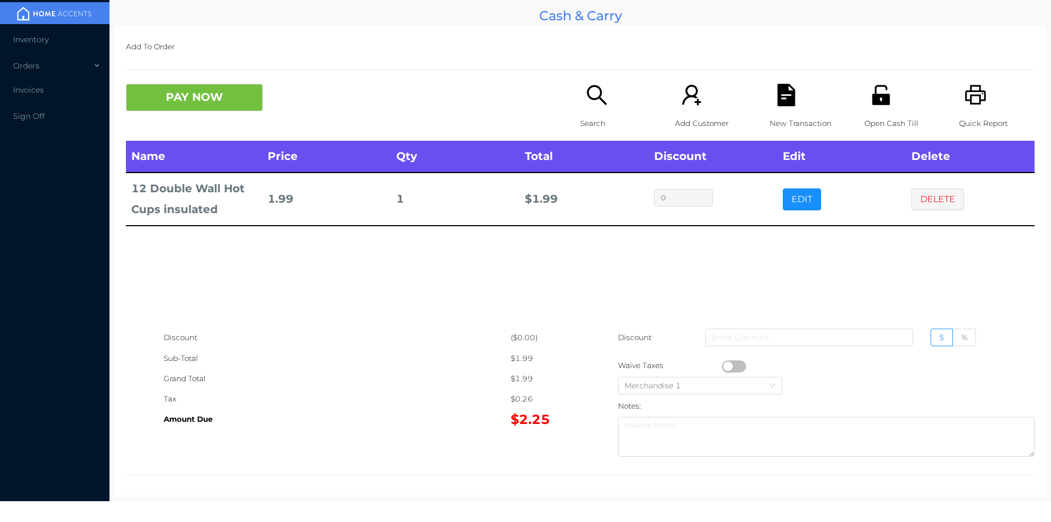
click at [597, 107] on div "Search" at bounding box center [618, 112] width 76 height 57
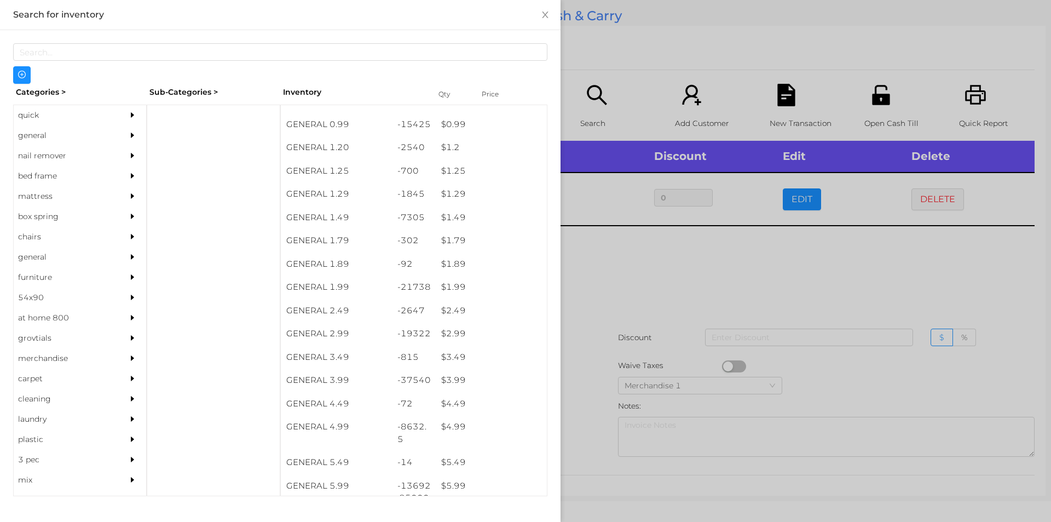
scroll to position [62, 0]
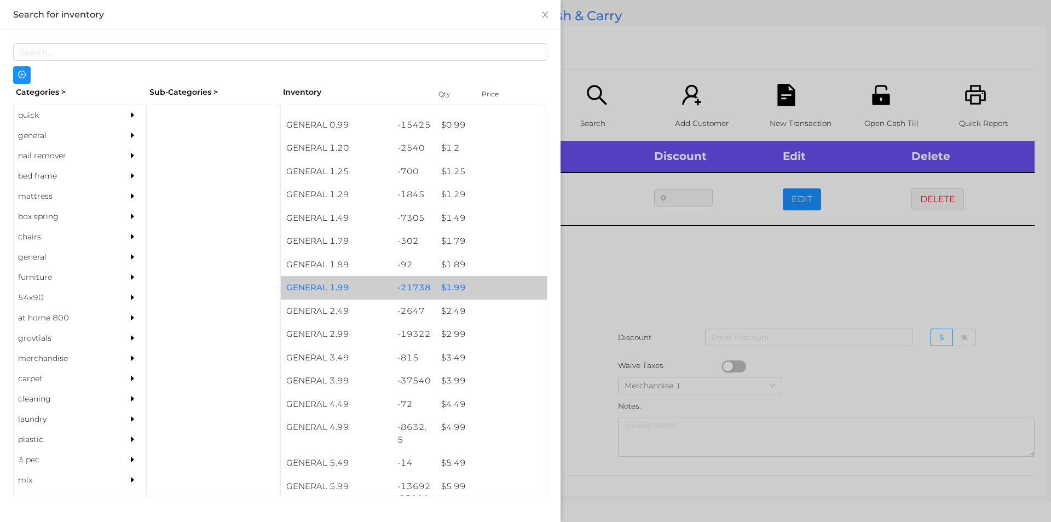
click at [456, 289] on div "$ 1.99" at bounding box center [491, 288] width 111 height 24
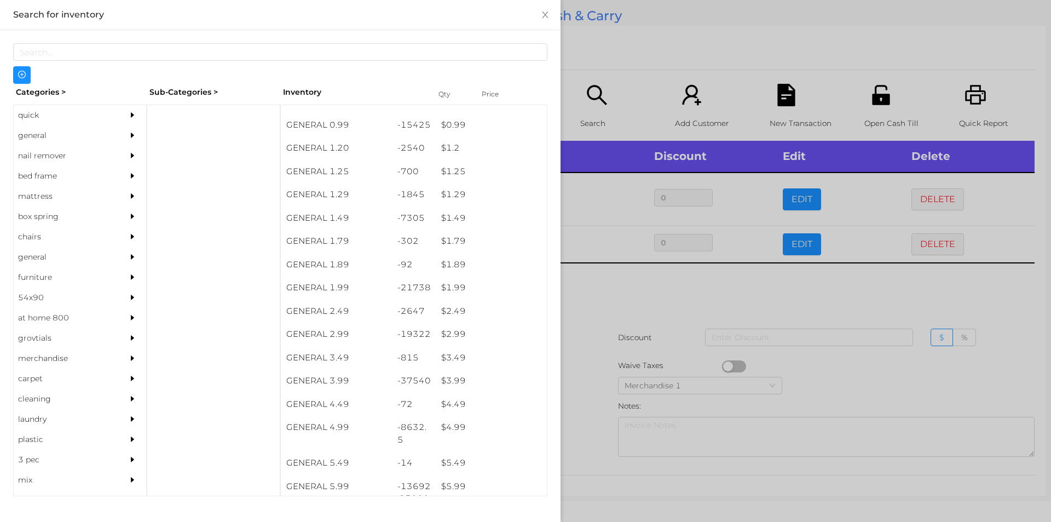
click at [651, 348] on div at bounding box center [525, 261] width 1051 height 522
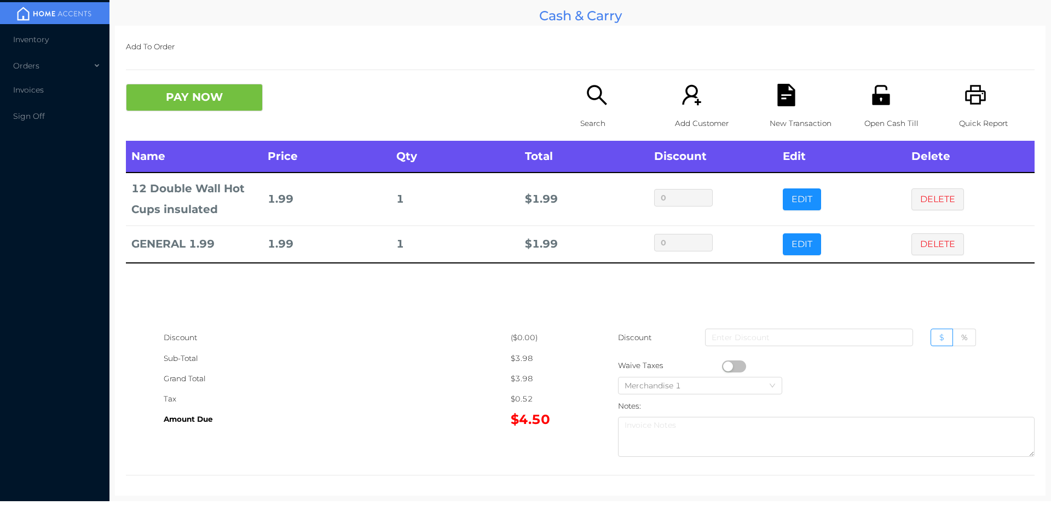
click at [586, 108] on div "Search" at bounding box center [618, 112] width 76 height 57
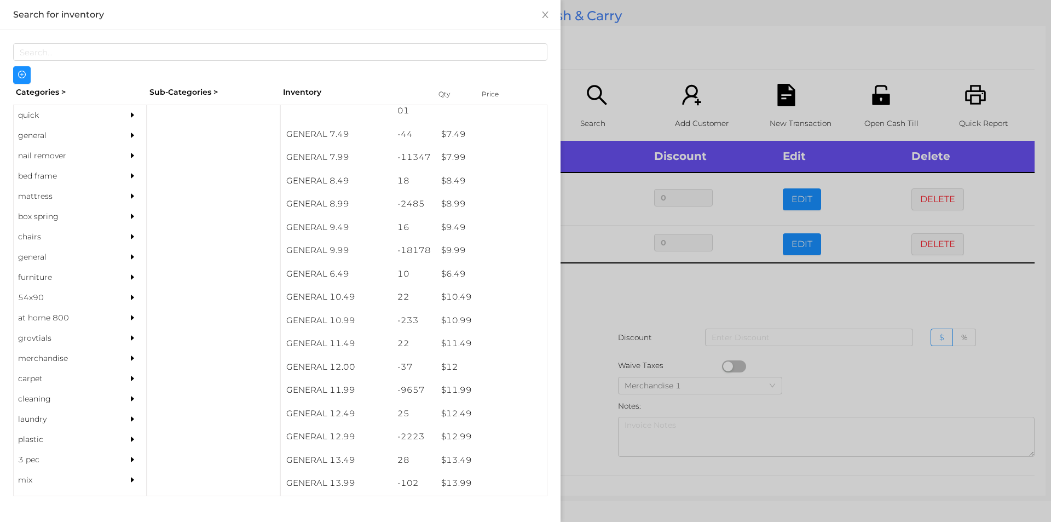
scroll to position [592, 0]
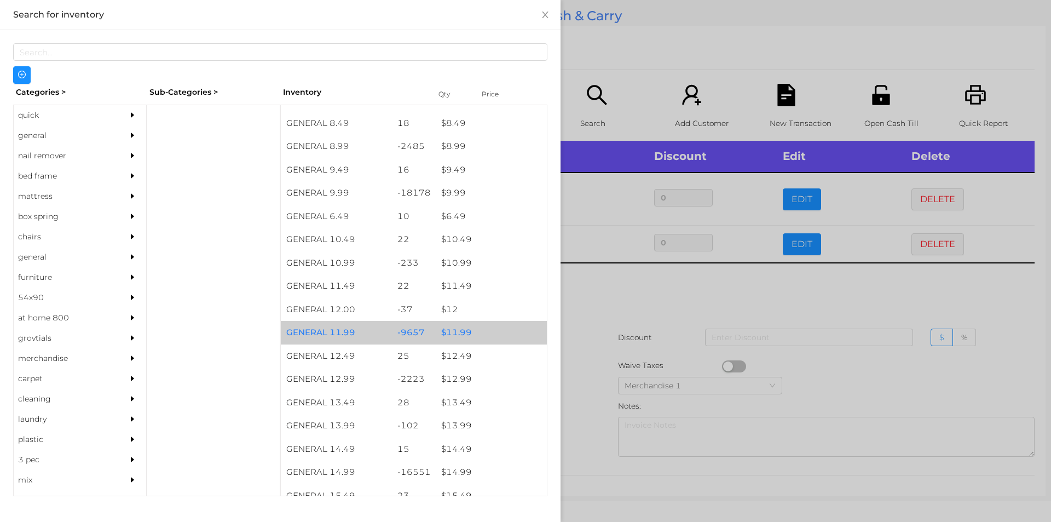
click at [464, 328] on div "$ 11.99" at bounding box center [491, 333] width 111 height 24
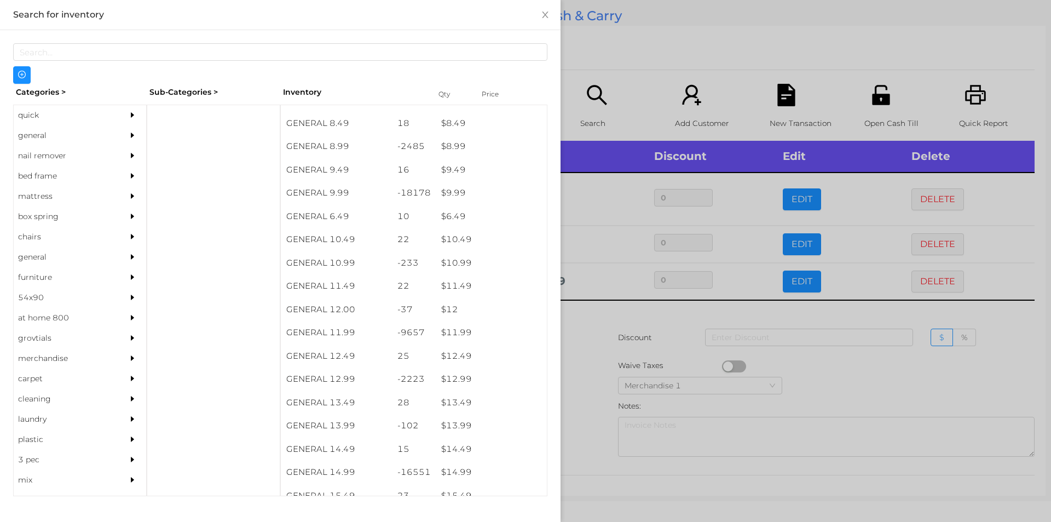
click at [602, 368] on div at bounding box center [525, 261] width 1051 height 522
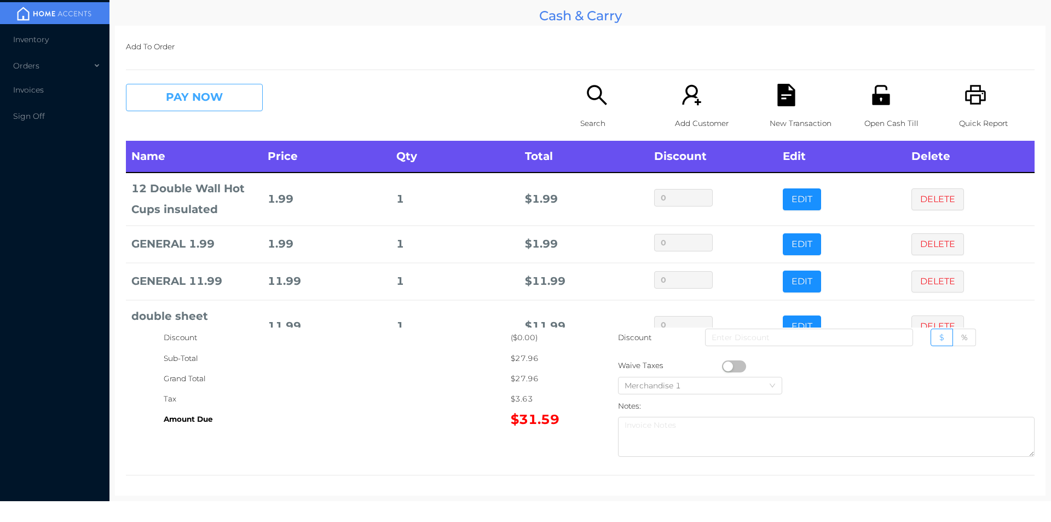
click at [228, 97] on button "PAY NOW" at bounding box center [194, 97] width 137 height 27
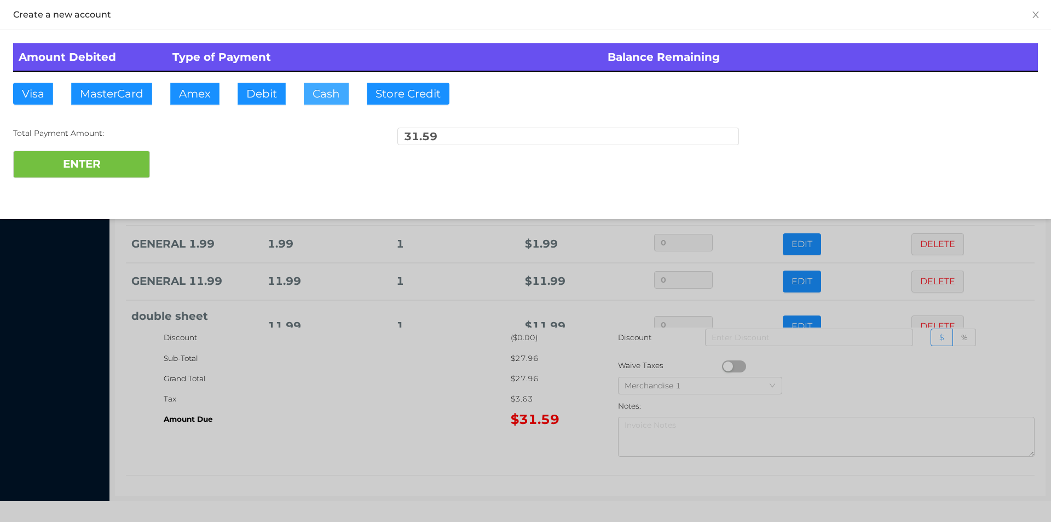
click at [327, 104] on button "Cash" at bounding box center [326, 94] width 45 height 22
click at [88, 153] on button "ENTER" at bounding box center [81, 164] width 137 height 27
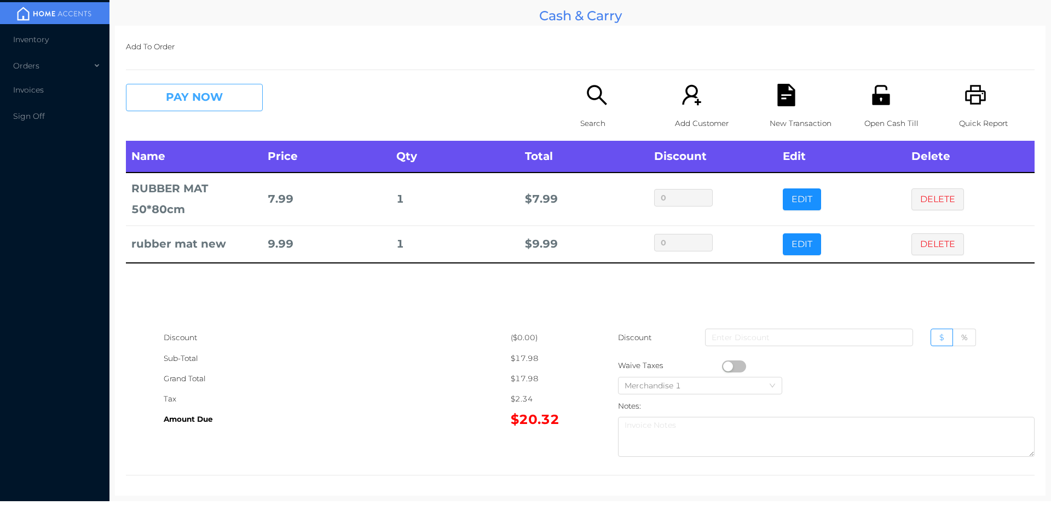
click at [186, 88] on button "PAY NOW" at bounding box center [194, 97] width 137 height 27
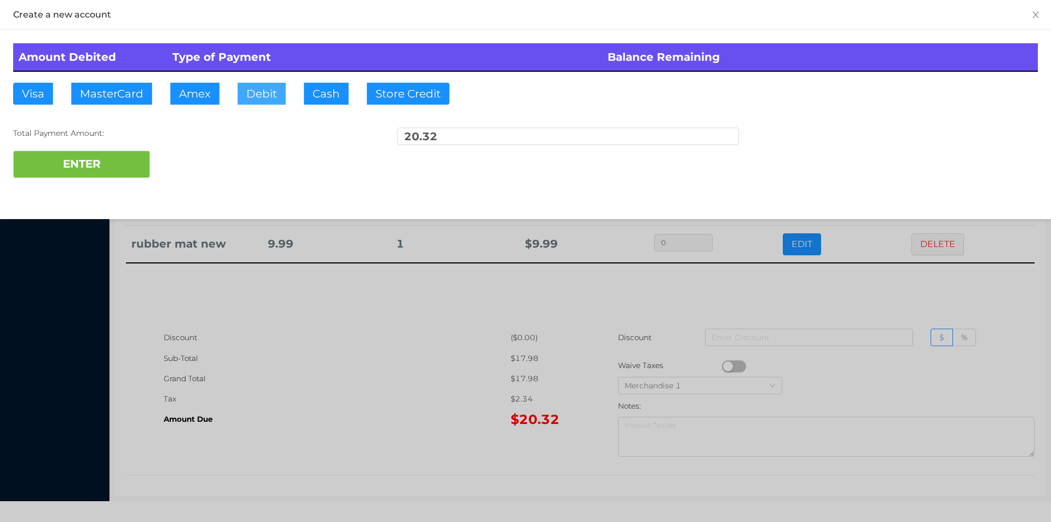
click at [269, 95] on button "Debit" at bounding box center [262, 94] width 48 height 22
click at [125, 163] on button "ENTER" at bounding box center [81, 164] width 137 height 27
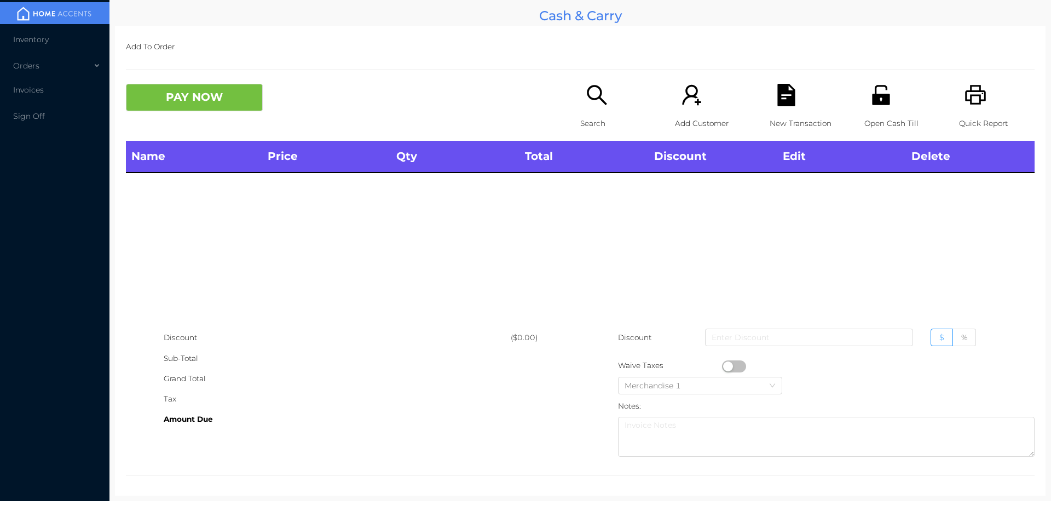
click at [589, 109] on div "Search" at bounding box center [618, 112] width 76 height 57
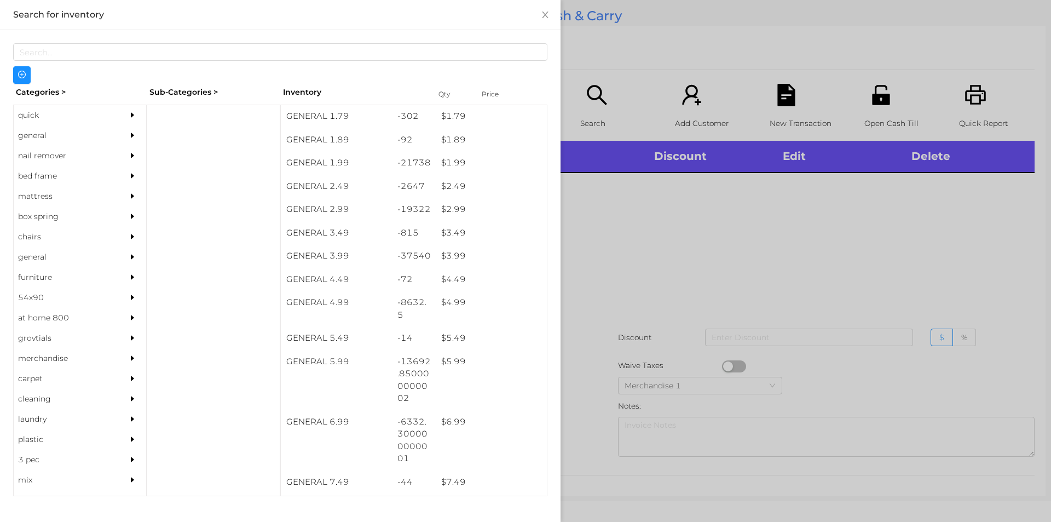
scroll to position [187, 0]
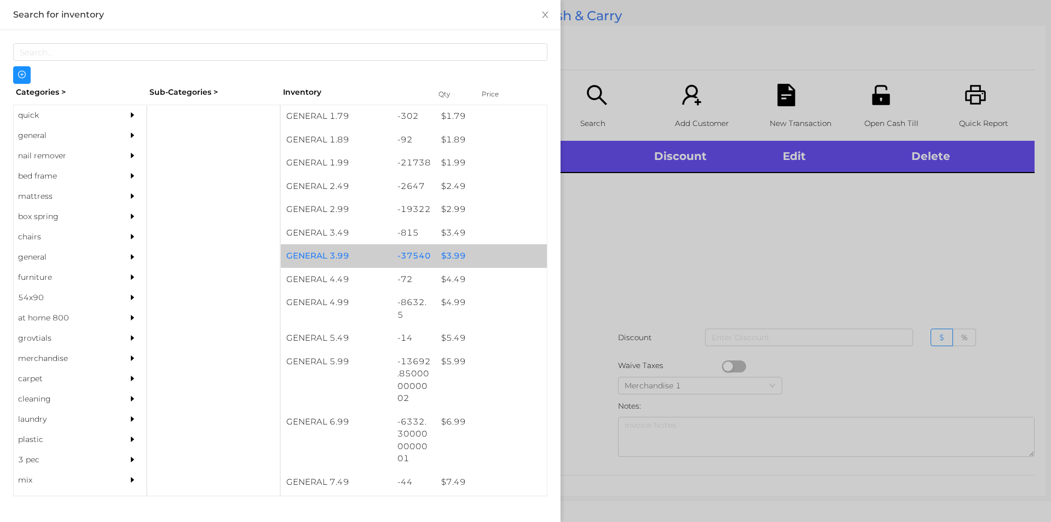
click at [436, 247] on div "$ 3.99" at bounding box center [491, 256] width 111 height 24
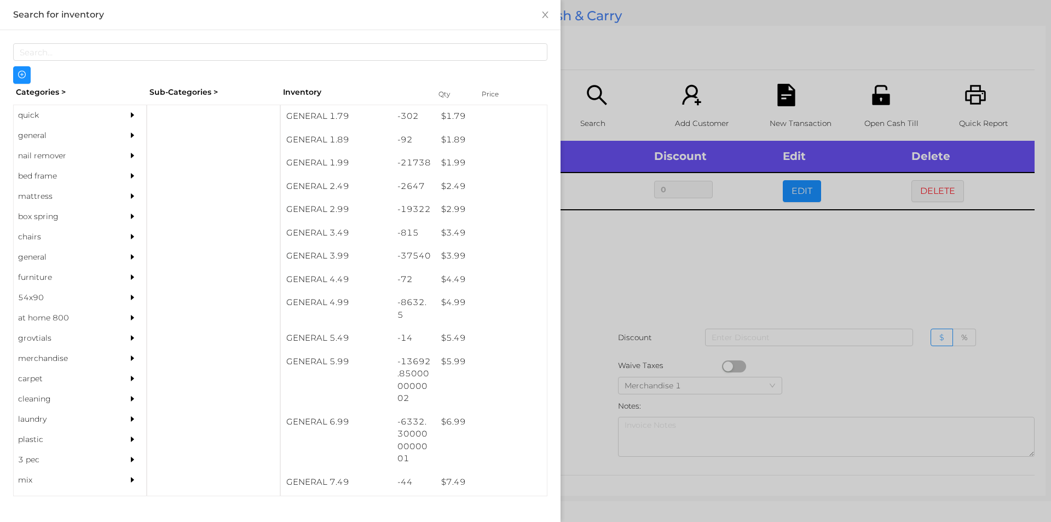
click at [638, 365] on div at bounding box center [525, 261] width 1051 height 522
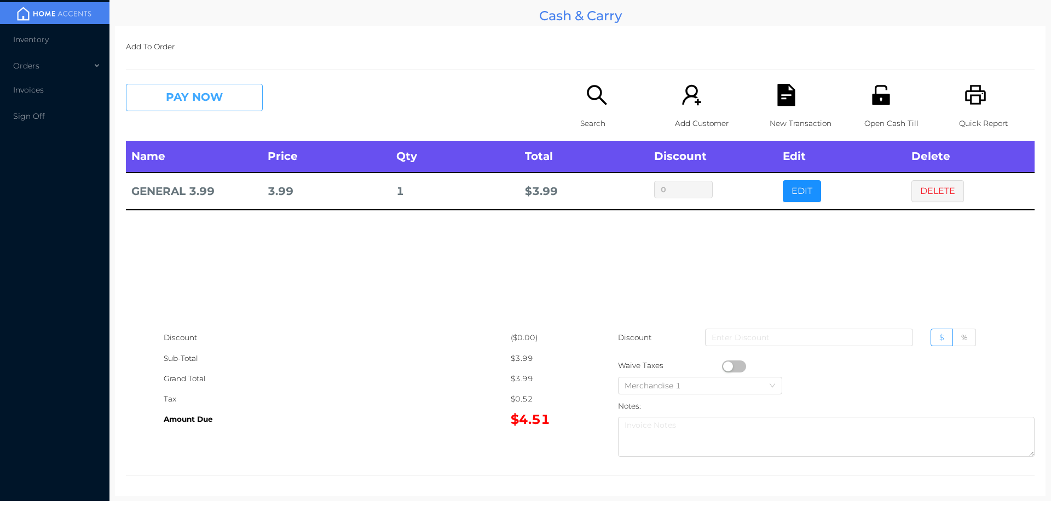
click at [190, 109] on button "PAY NOW" at bounding box center [194, 97] width 137 height 27
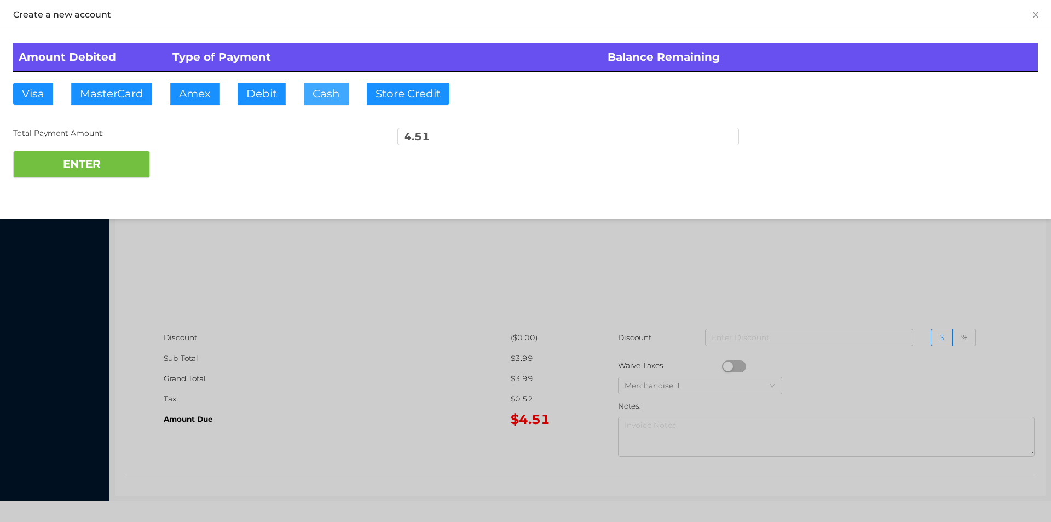
click at [333, 95] on button "Cash" at bounding box center [326, 94] width 45 height 22
type input "20"
click at [111, 176] on button "ENTER" at bounding box center [81, 164] width 137 height 27
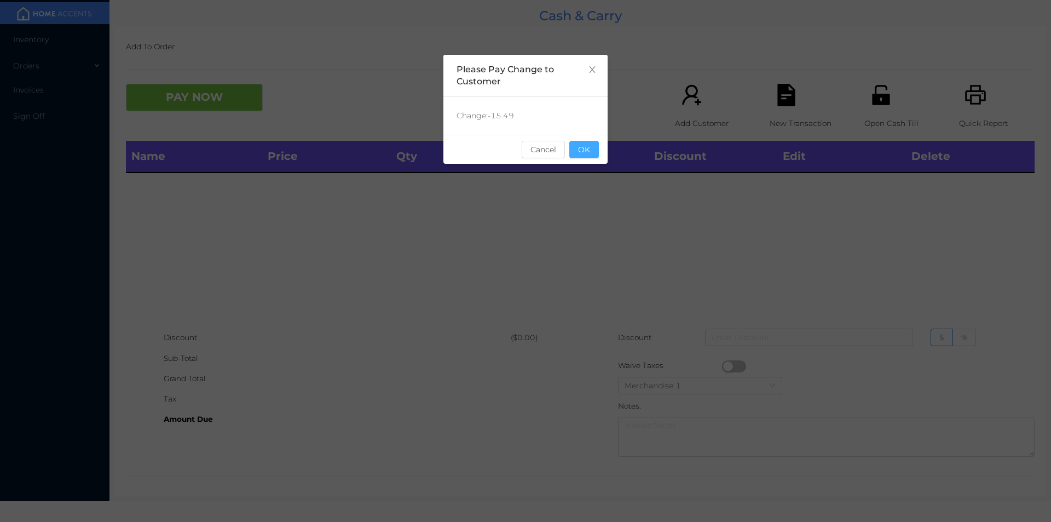
click at [588, 158] on button "OK" at bounding box center [584, 150] width 30 height 18
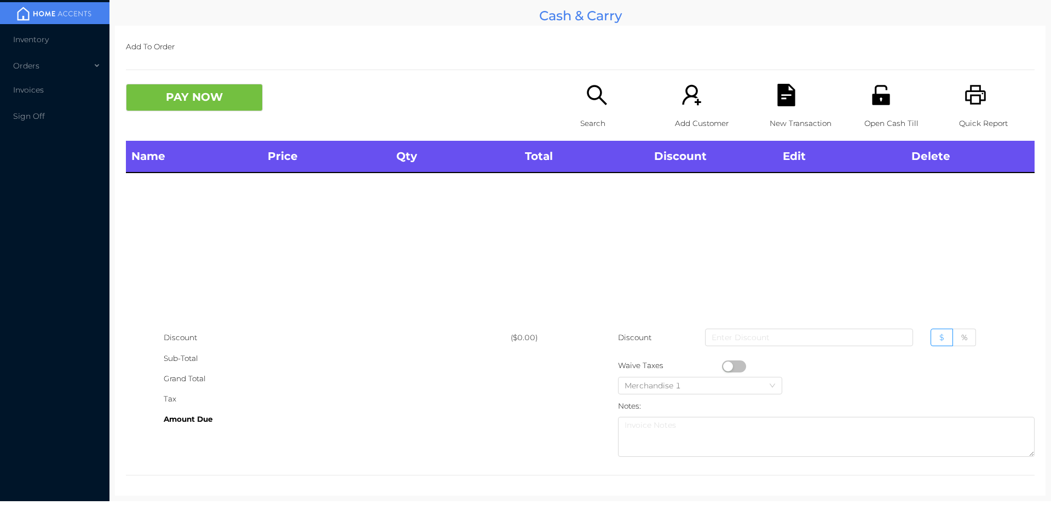
click at [586, 103] on icon "icon: search" at bounding box center [597, 95] width 22 height 22
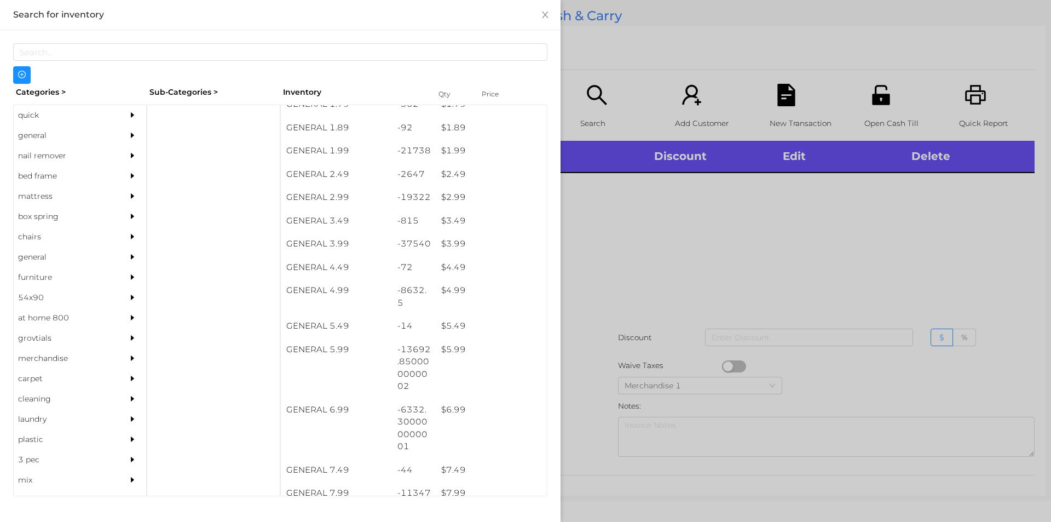
scroll to position [193, 0]
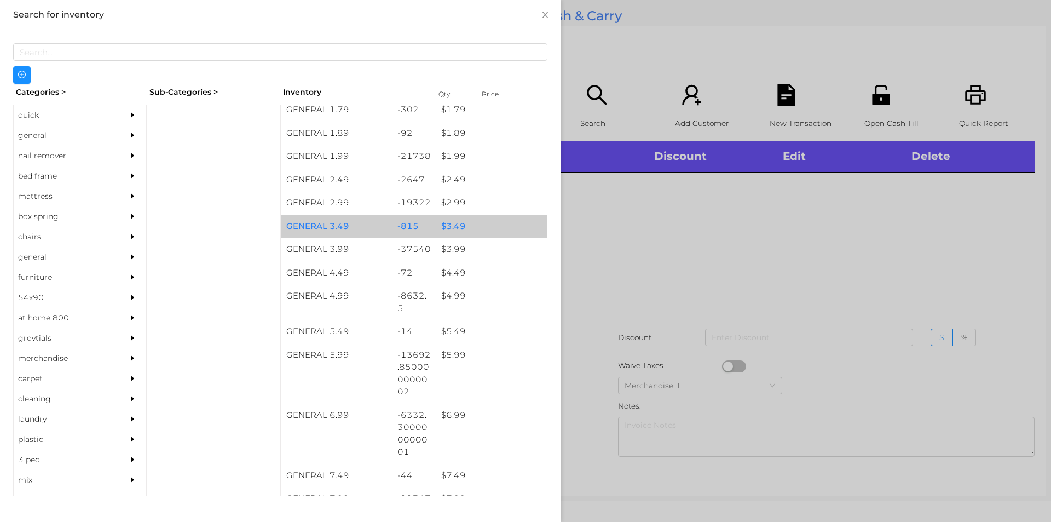
click at [425, 235] on div "-815" at bounding box center [414, 227] width 44 height 24
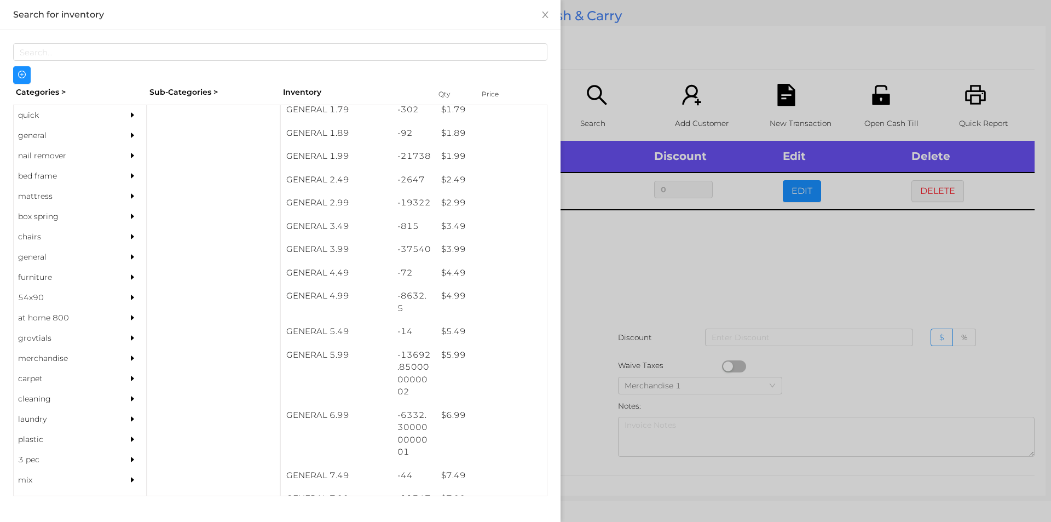
click at [614, 349] on div at bounding box center [525, 261] width 1051 height 522
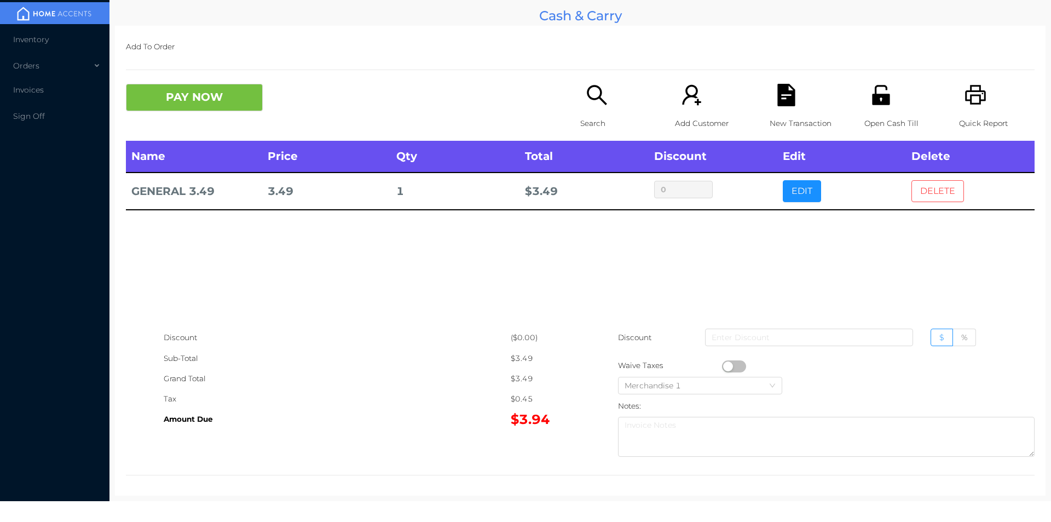
click at [914, 181] on button "DELETE" at bounding box center [937, 191] width 53 height 22
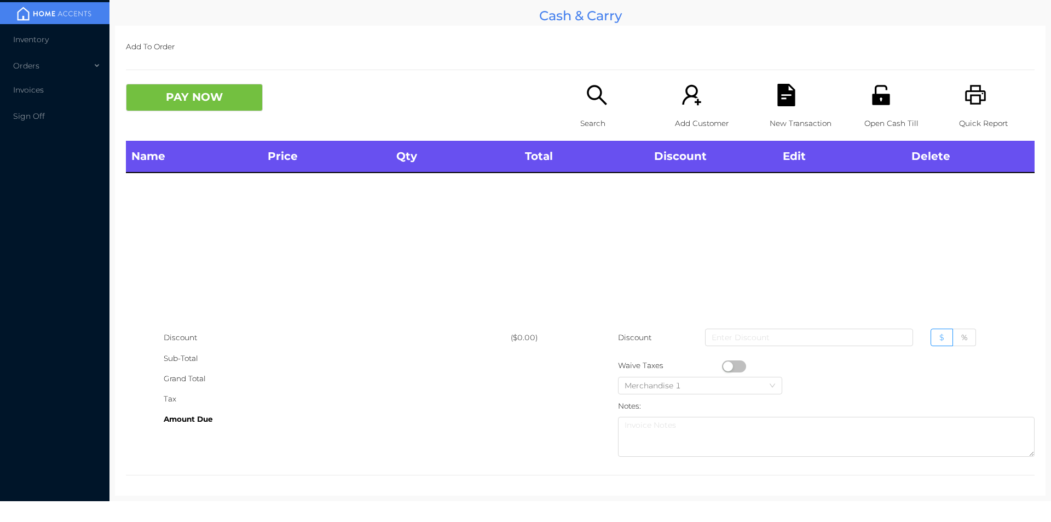
click at [597, 114] on p "Search" at bounding box center [618, 123] width 76 height 20
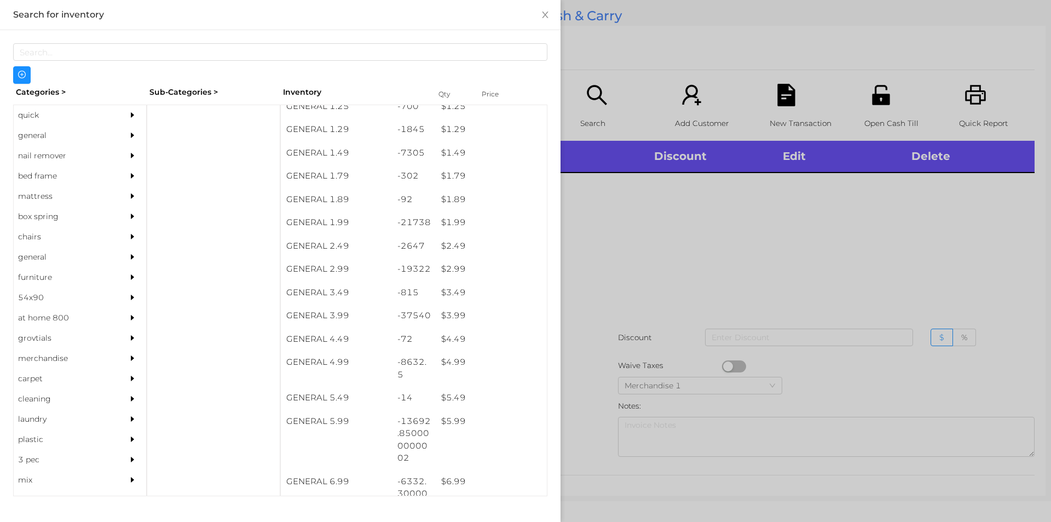
scroll to position [125, 0]
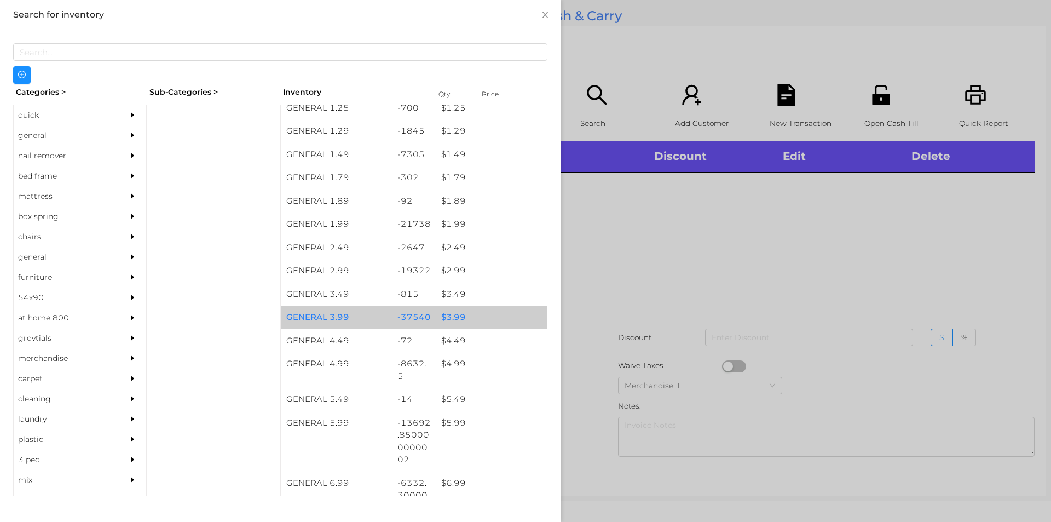
click at [458, 320] on div "$ 3.99" at bounding box center [491, 317] width 111 height 24
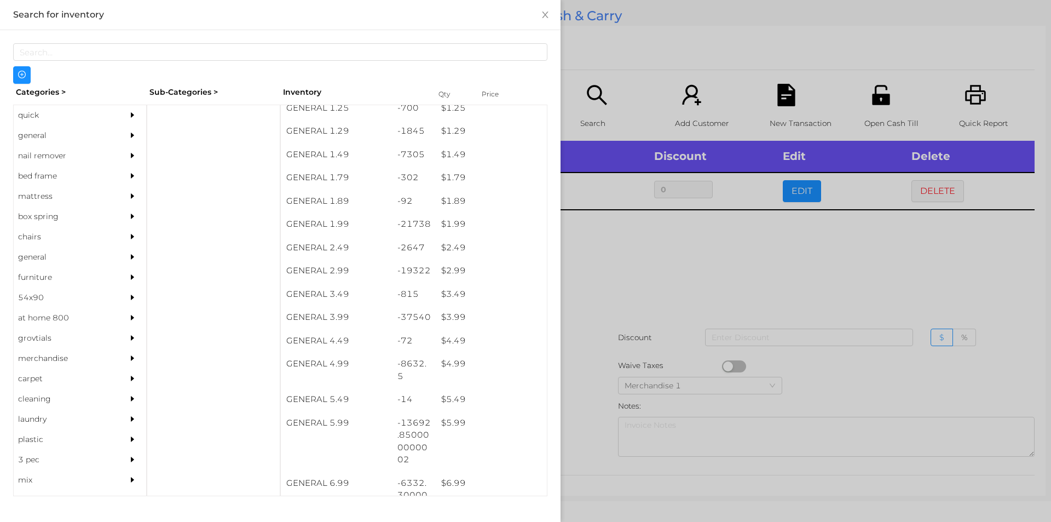
click at [605, 360] on div at bounding box center [525, 261] width 1051 height 522
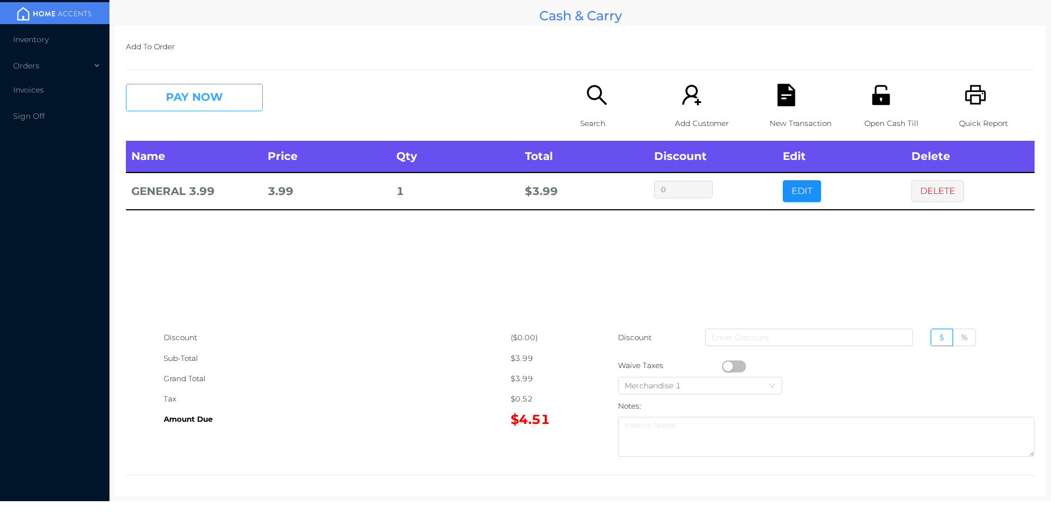
click at [192, 93] on button "PAY NOW" at bounding box center [194, 97] width 137 height 27
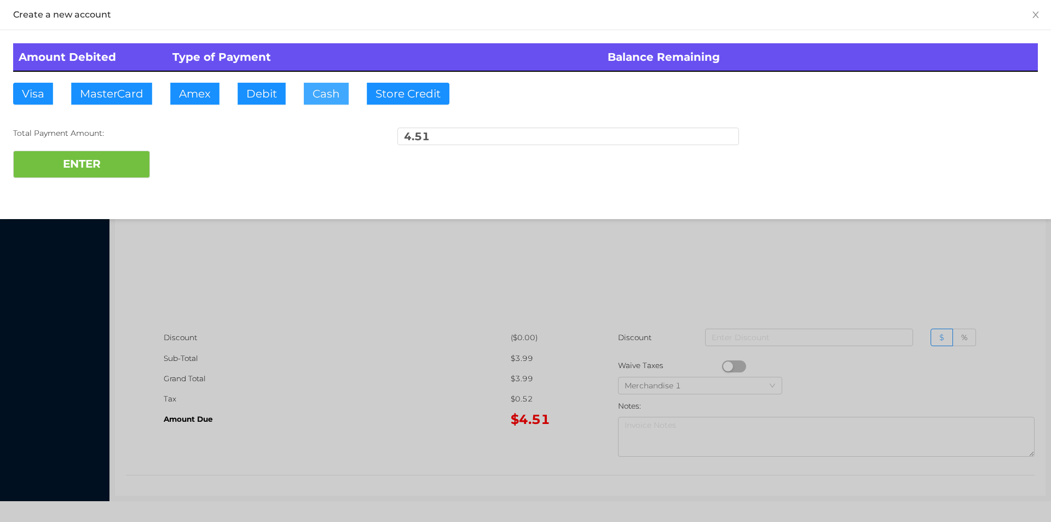
click at [345, 95] on button "Cash" at bounding box center [326, 94] width 45 height 22
click at [108, 174] on button "ENTER" at bounding box center [81, 164] width 137 height 27
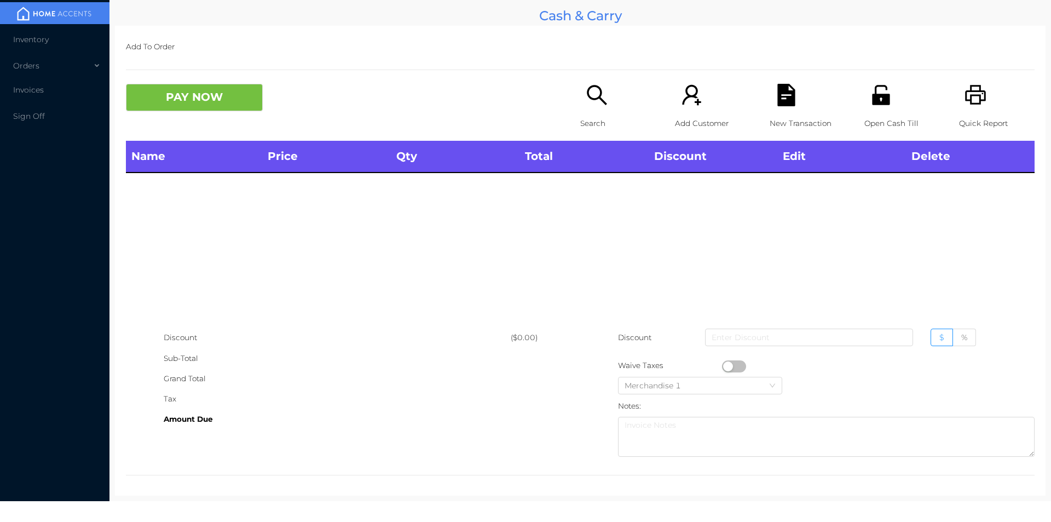
click at [591, 108] on div "Search" at bounding box center [618, 112] width 76 height 57
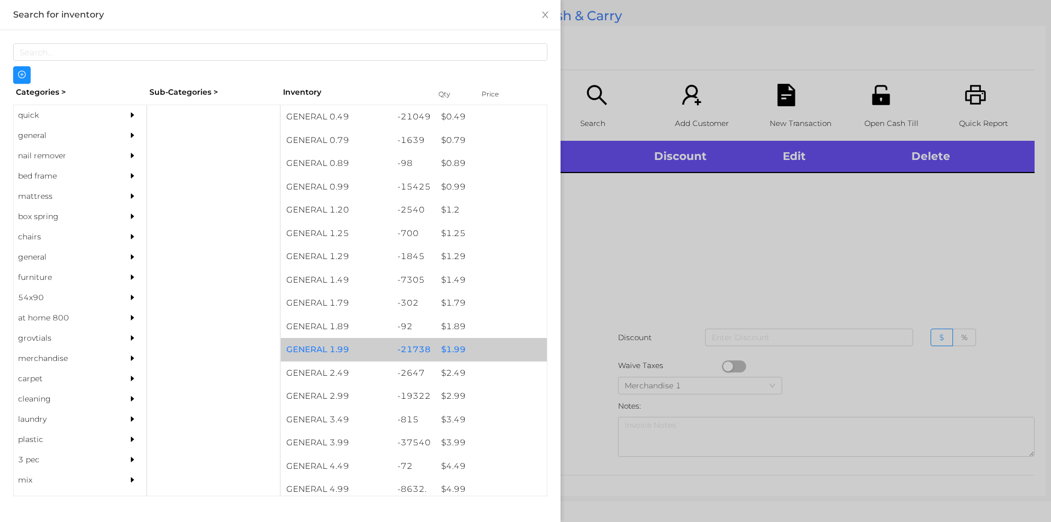
click at [450, 342] on div "$ 1.99" at bounding box center [491, 350] width 111 height 24
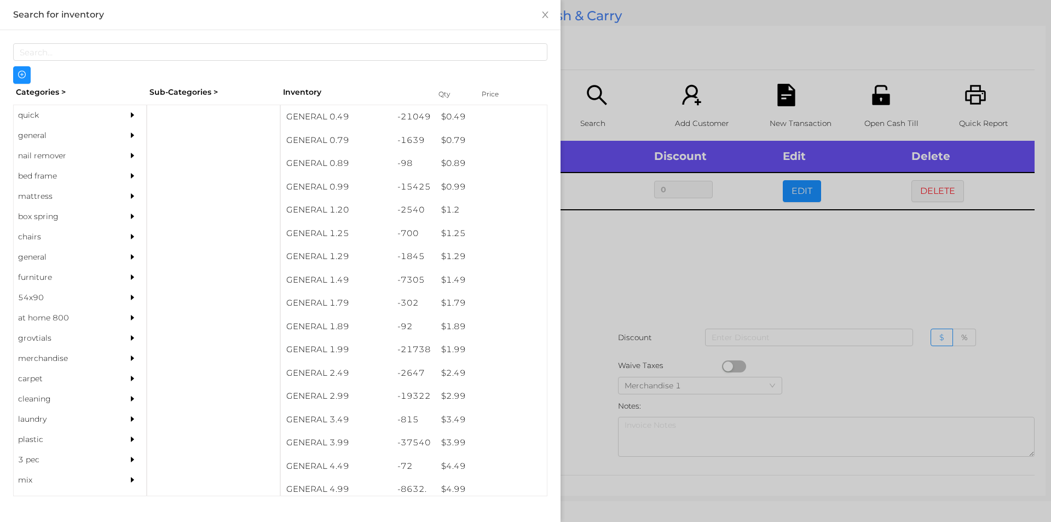
click at [619, 288] on div at bounding box center [525, 261] width 1051 height 522
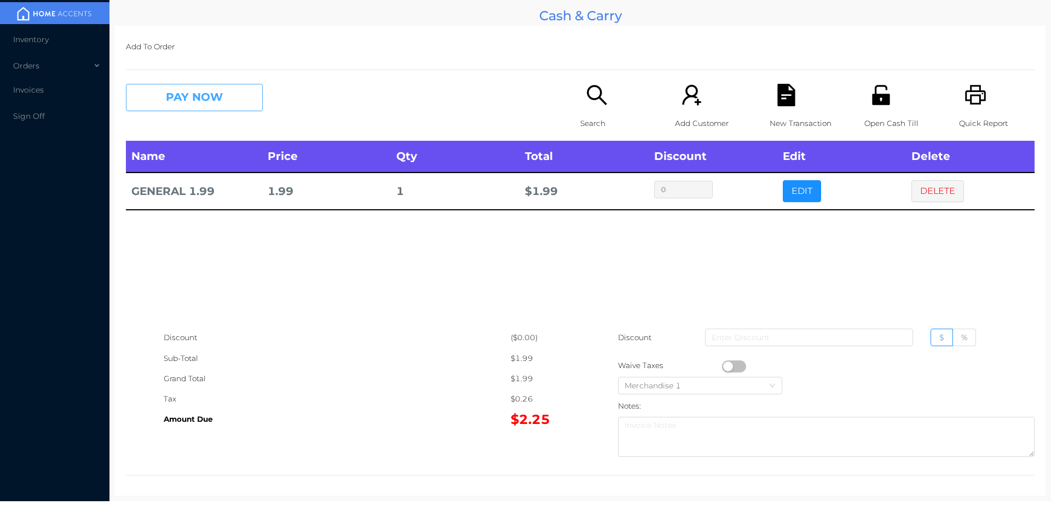
click at [162, 94] on button "PAY NOW" at bounding box center [194, 97] width 137 height 27
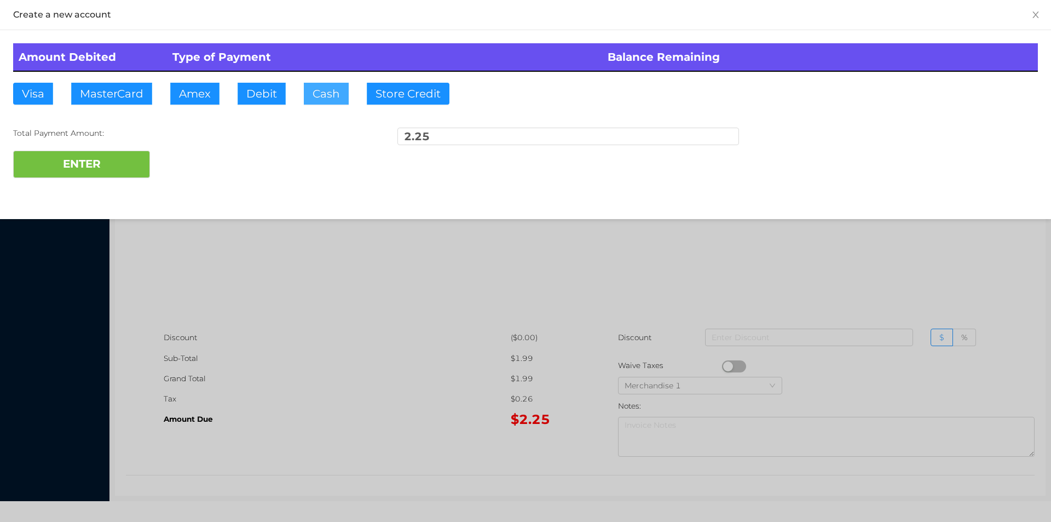
click at [327, 99] on button "Cash" at bounding box center [326, 94] width 45 height 22
type input "4."
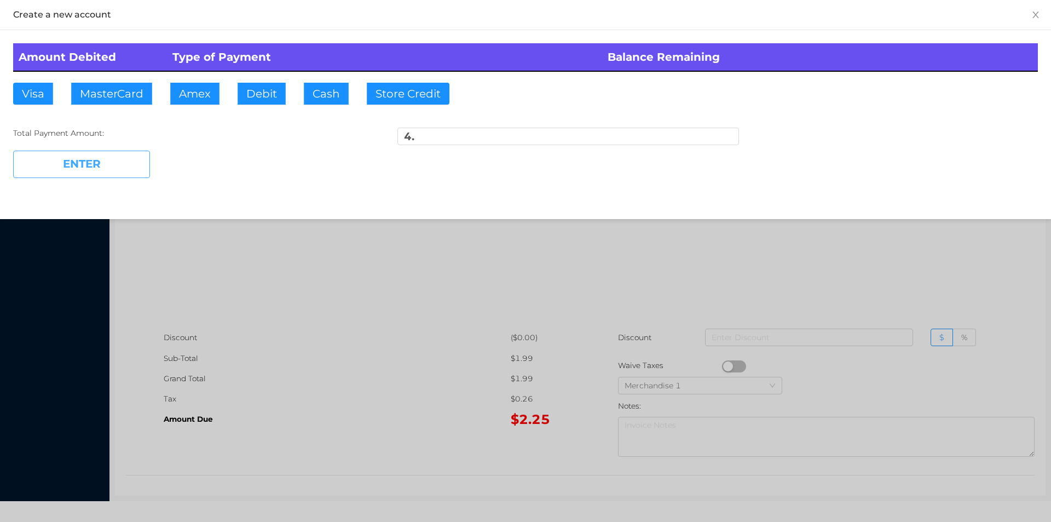
click at [119, 163] on button "ENTER" at bounding box center [81, 164] width 137 height 27
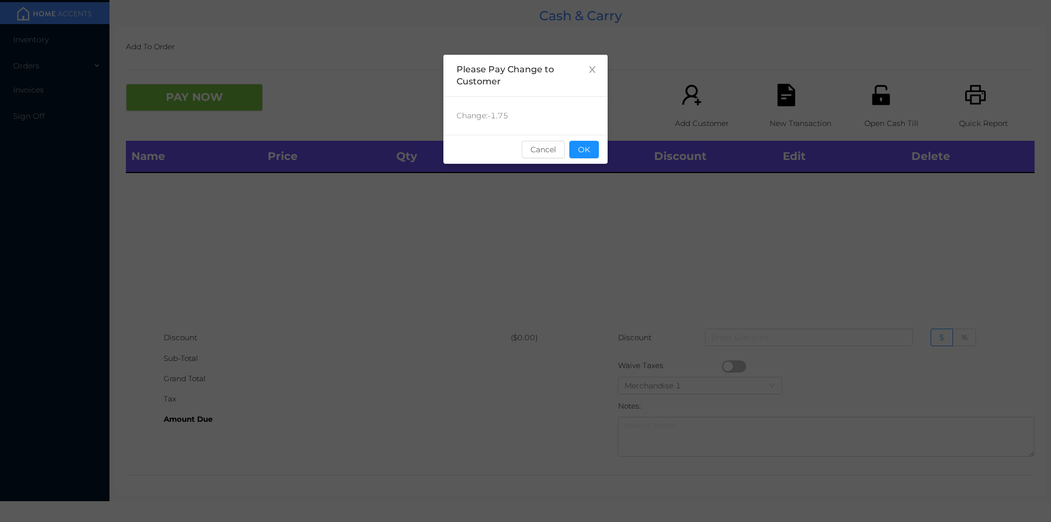
click at [587, 218] on div "sentinelStart Please Pay Change to Customer Change: -1.75 Cancel OK sentinelEnd" at bounding box center [525, 164] width 164 height 219
click at [876, 112] on div "sentinelStart Please Pay Change to Customer Change: -1.75 Cancel OK sentinelEnd" at bounding box center [525, 261] width 1051 height 522
click at [890, 138] on div "Open Cash Till" at bounding box center [902, 112] width 76 height 57
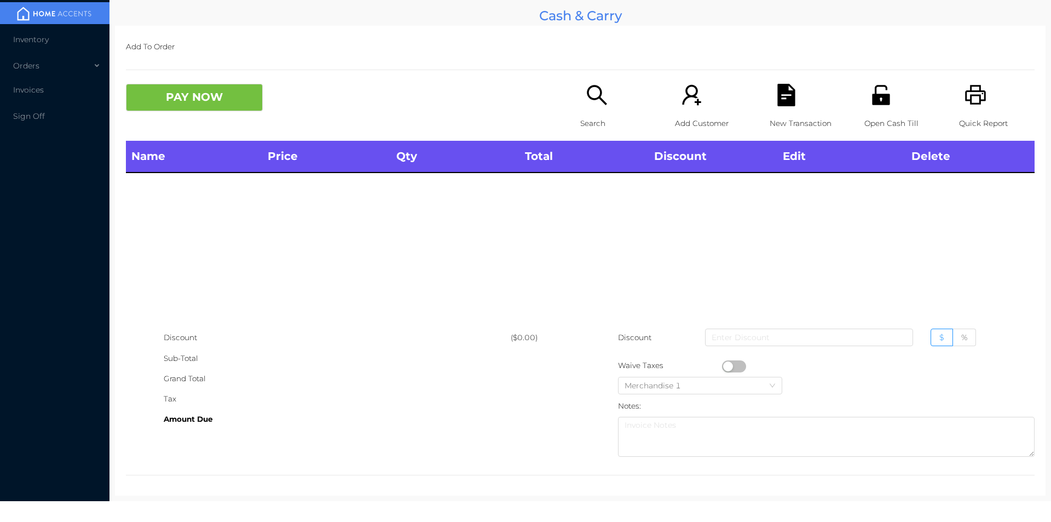
click at [872, 138] on div "Open Cash Till" at bounding box center [902, 112] width 76 height 57
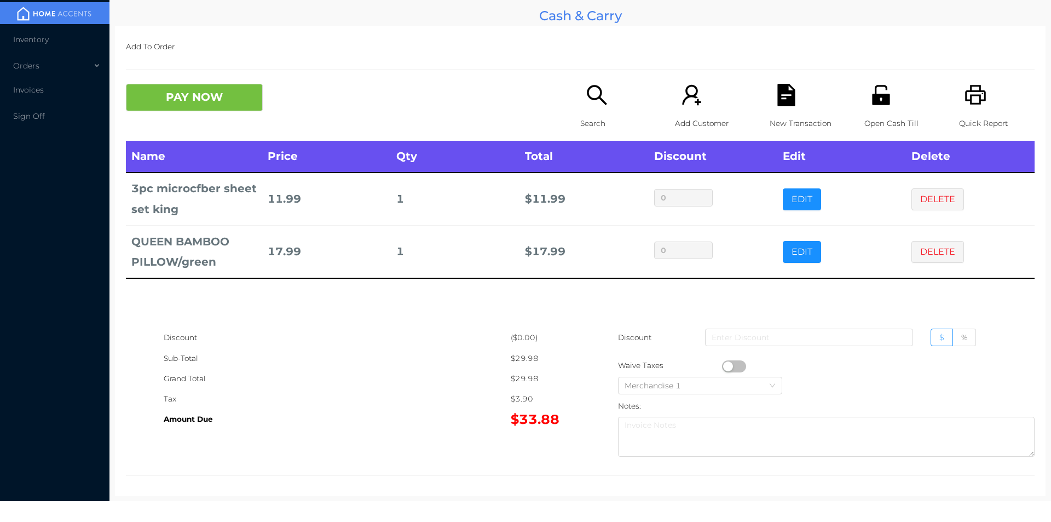
click at [179, 109] on button "PAY NOW" at bounding box center [194, 97] width 137 height 27
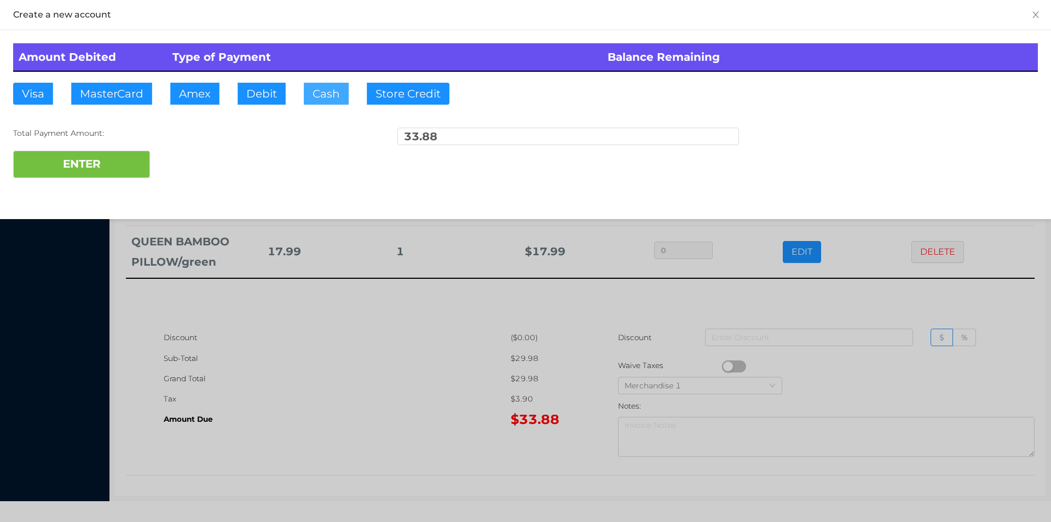
click at [329, 103] on button "Cash" at bounding box center [326, 94] width 45 height 22
type input "100"
click at [67, 174] on button "ENTER" at bounding box center [81, 164] width 137 height 27
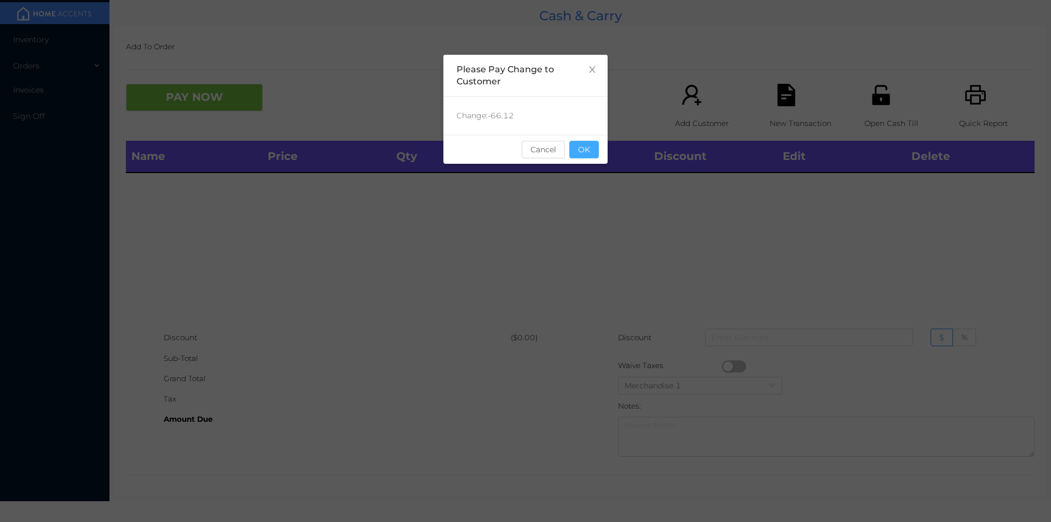
click at [579, 141] on button "OK" at bounding box center [584, 150] width 30 height 18
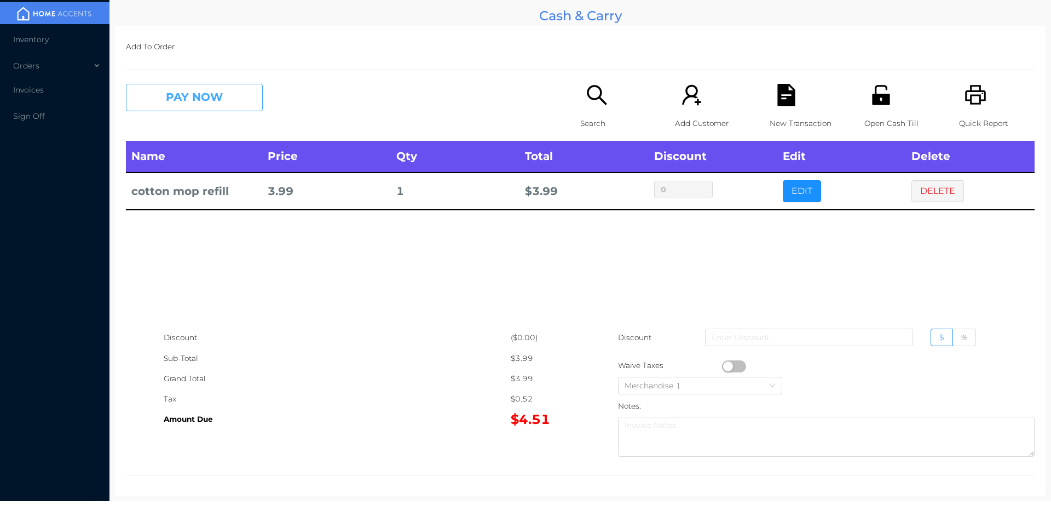
click at [193, 103] on button "PAY NOW" at bounding box center [194, 97] width 137 height 27
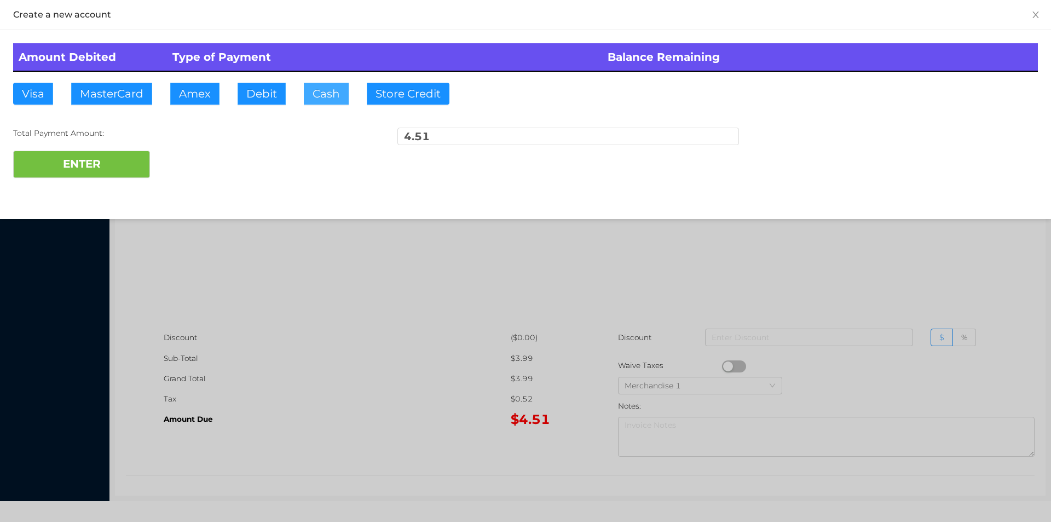
click at [333, 102] on button "Cash" at bounding box center [326, 94] width 45 height 22
click at [91, 171] on button "ENTER" at bounding box center [81, 164] width 137 height 27
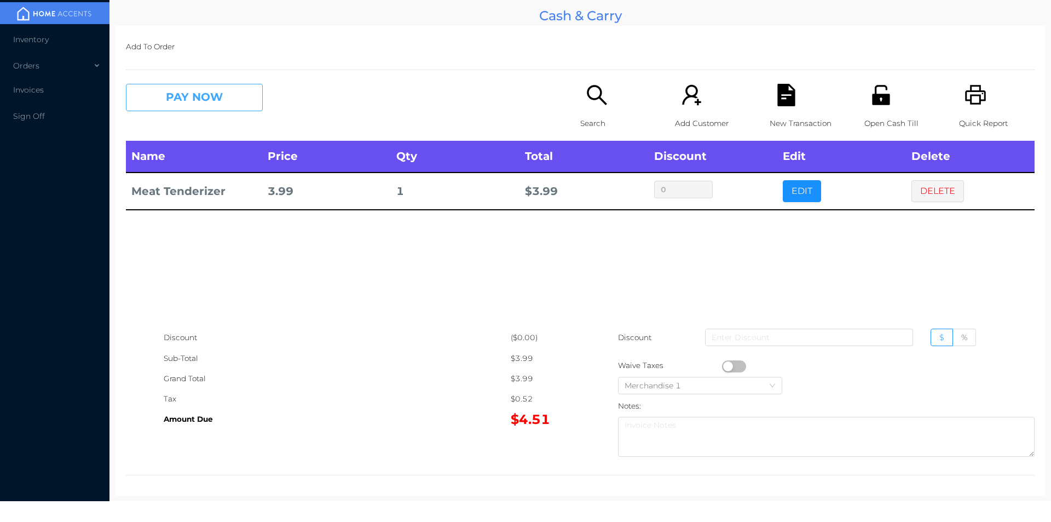
click at [183, 95] on button "PAY NOW" at bounding box center [194, 97] width 137 height 27
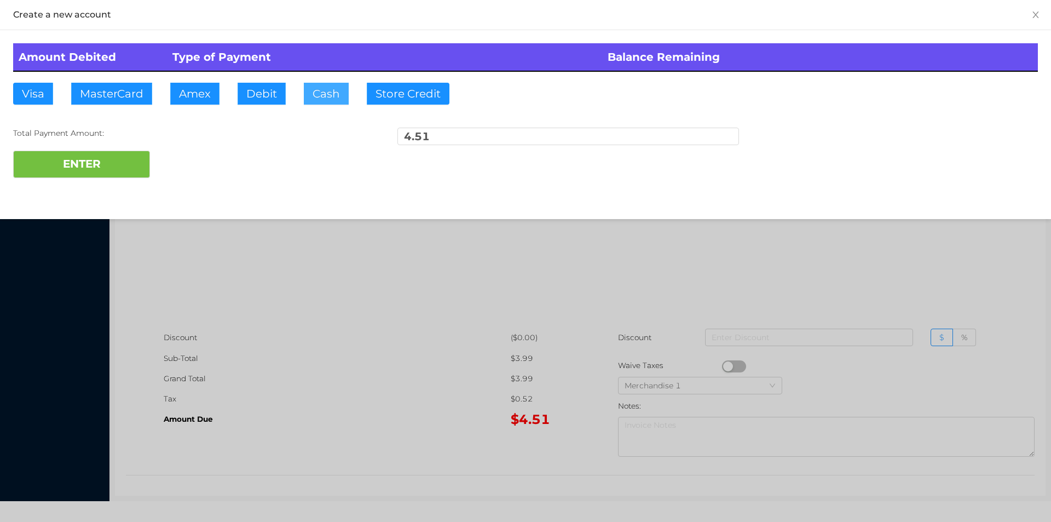
click at [325, 102] on button "Cash" at bounding box center [326, 94] width 45 height 22
click at [115, 177] on button "ENTER" at bounding box center [81, 164] width 137 height 27
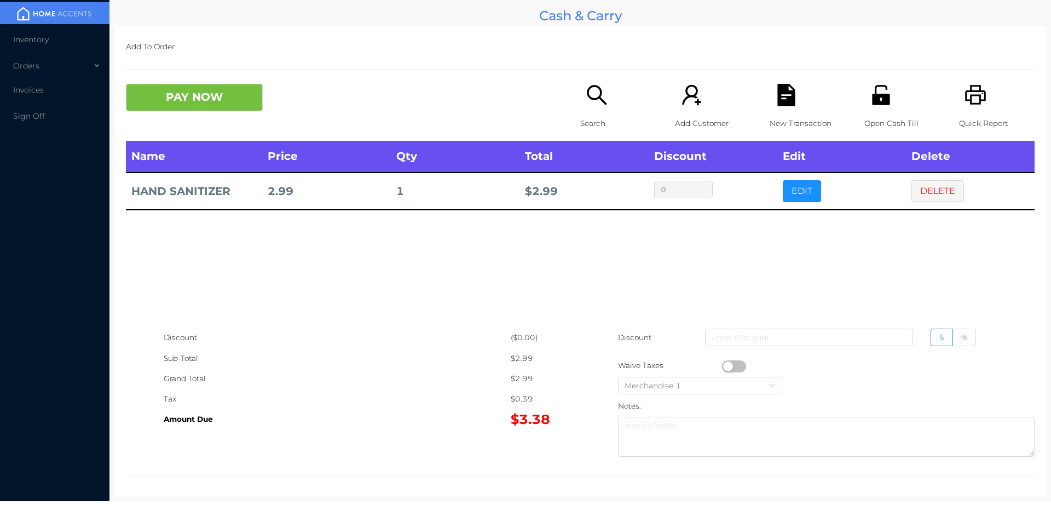
click at [779, 94] on icon "icon: file-text" at bounding box center [786, 95] width 18 height 22
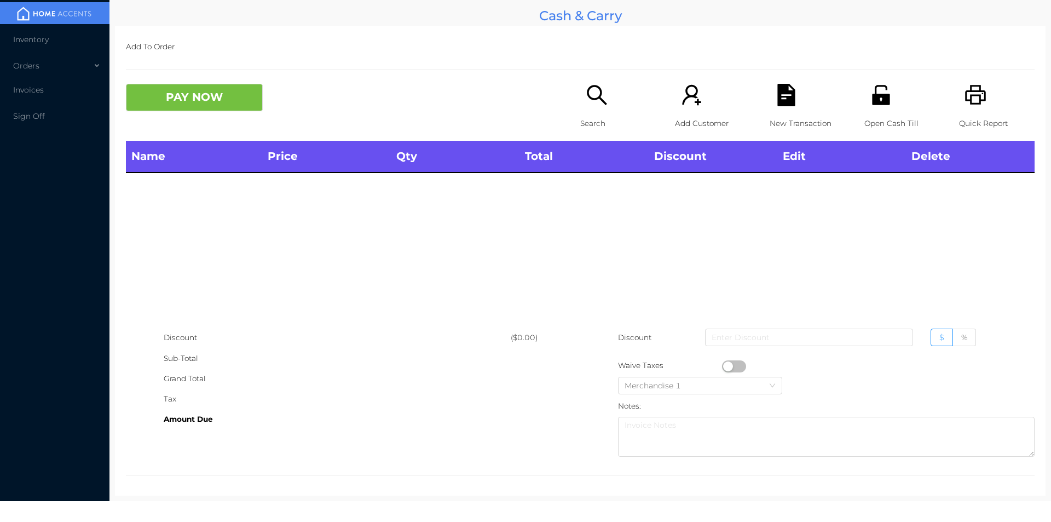
click at [587, 86] on icon "icon: search" at bounding box center [597, 95] width 20 height 20
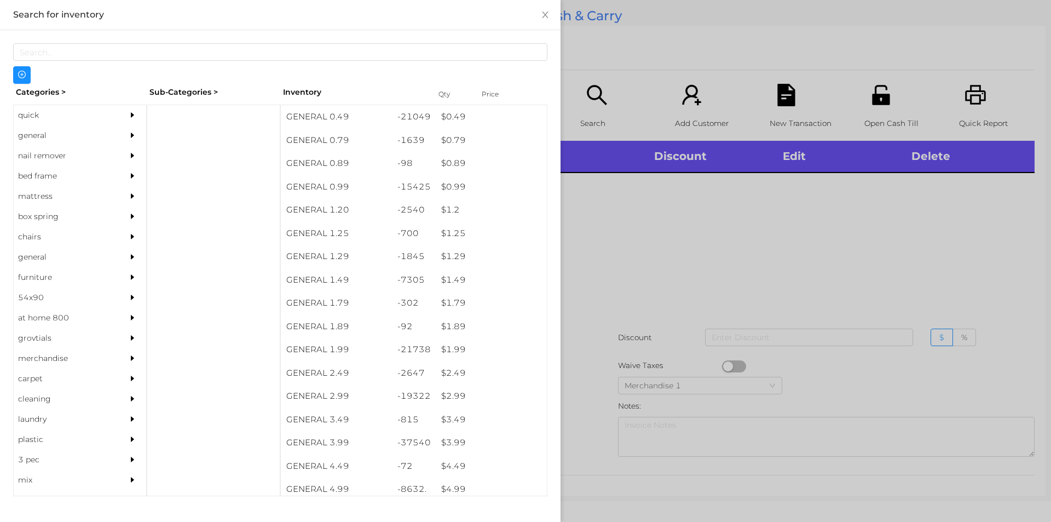
click at [56, 110] on div "quick" at bounding box center [64, 115] width 100 height 20
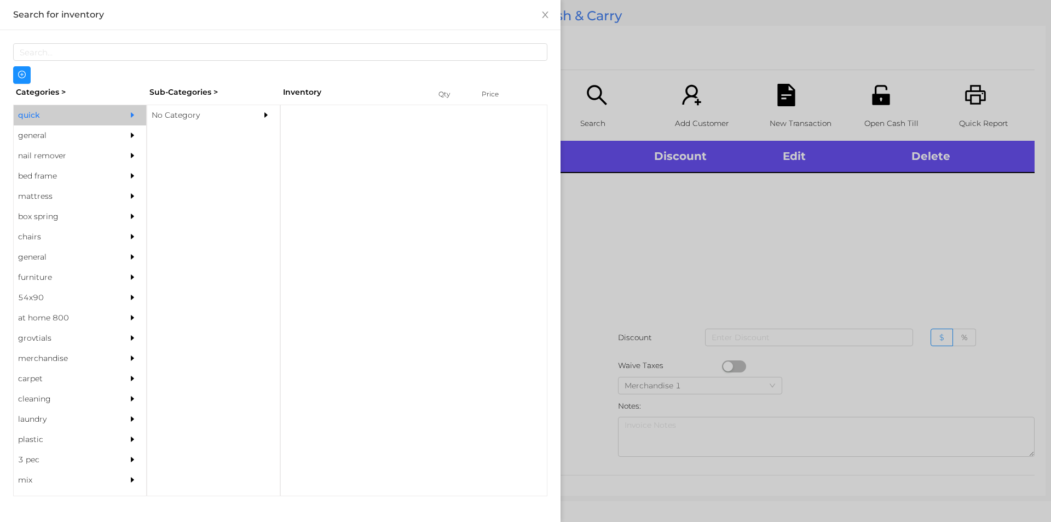
click at [187, 119] on div "No Category" at bounding box center [197, 115] width 100 height 20
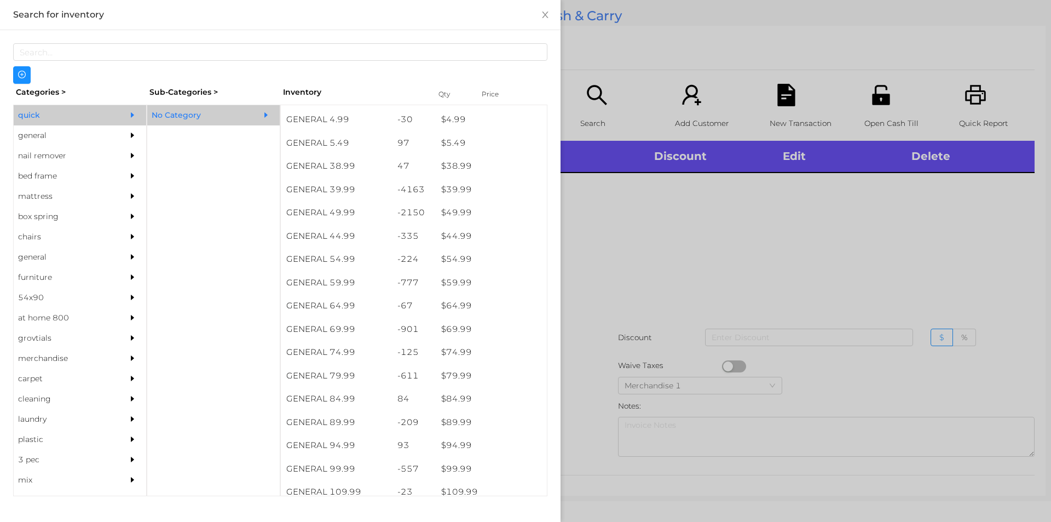
scroll to position [556, 0]
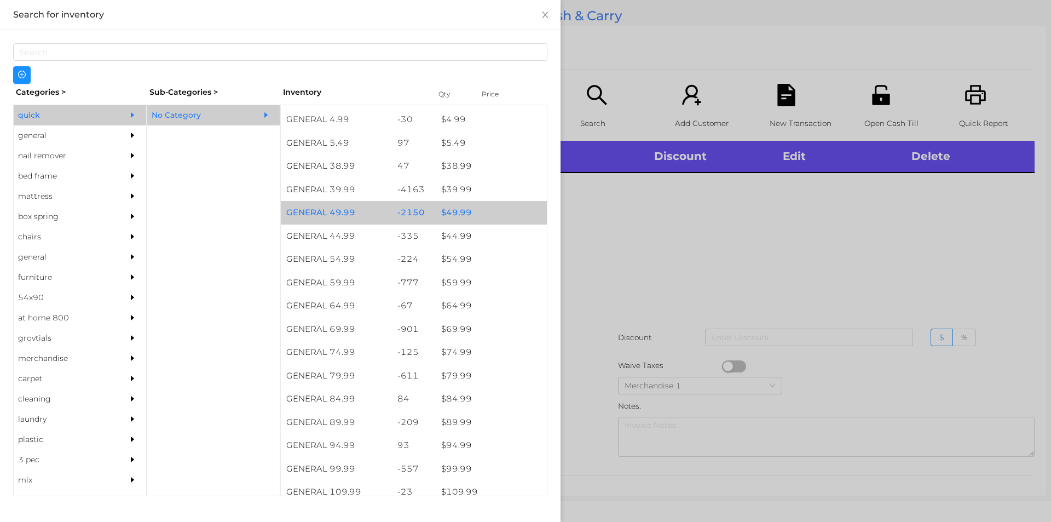
click at [456, 207] on div "$ 49.99" at bounding box center [491, 213] width 111 height 24
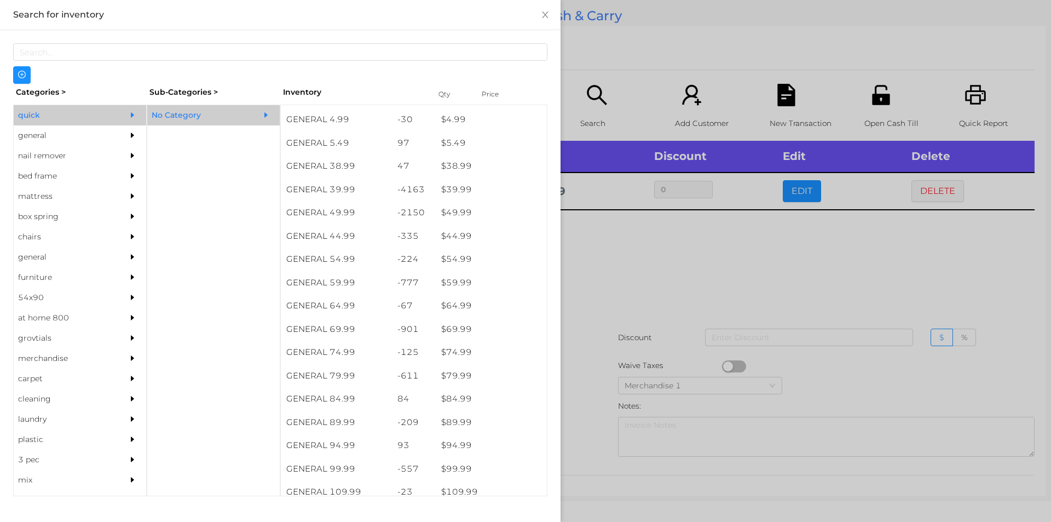
click at [625, 298] on div at bounding box center [525, 261] width 1051 height 522
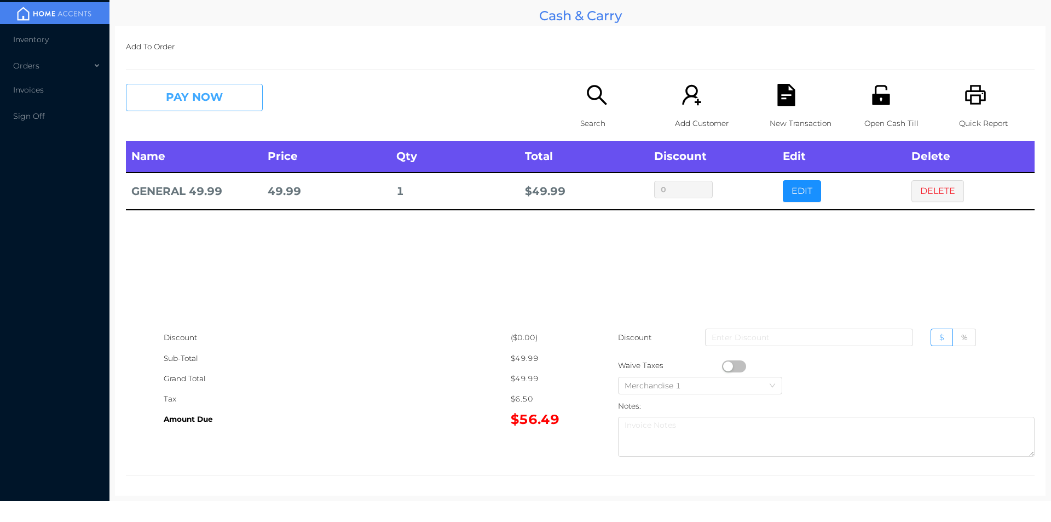
click at [178, 96] on button "PAY NOW" at bounding box center [194, 97] width 137 height 27
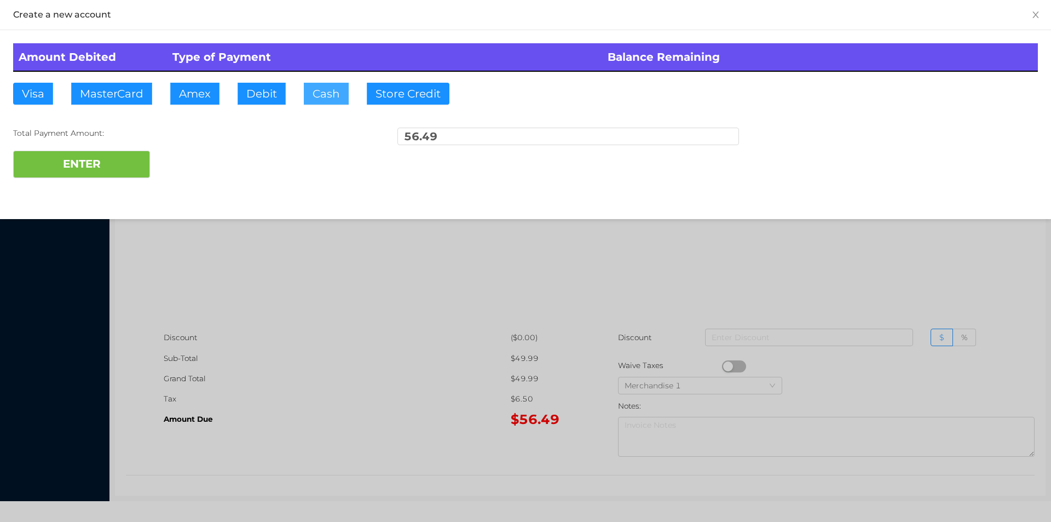
click at [315, 88] on button "Cash" at bounding box center [326, 94] width 45 height 22
click at [90, 172] on button "ENTER" at bounding box center [81, 164] width 137 height 27
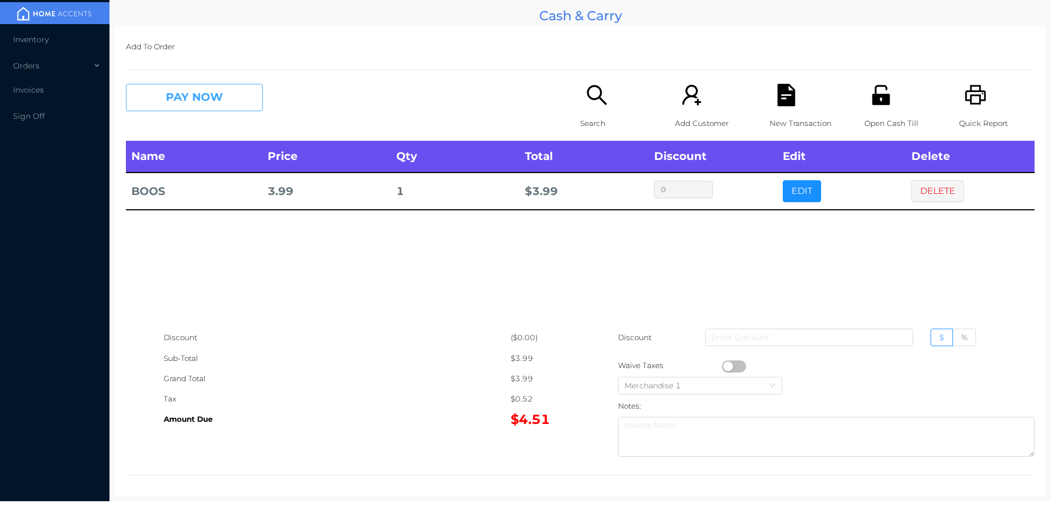
click at [224, 105] on button "PAY NOW" at bounding box center [194, 97] width 137 height 27
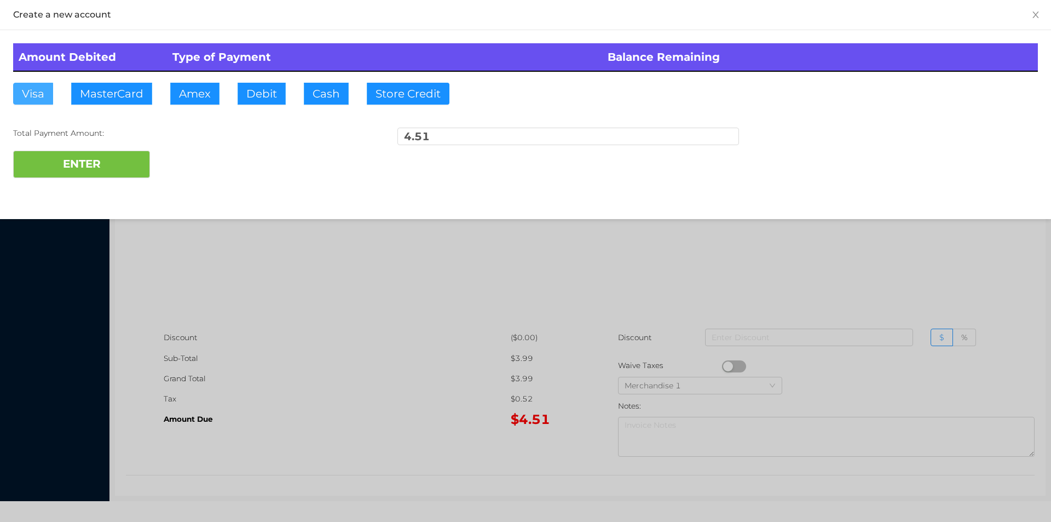
click at [34, 96] on button "Visa" at bounding box center [33, 94] width 40 height 22
click at [54, 152] on button "ENTER" at bounding box center [81, 164] width 137 height 27
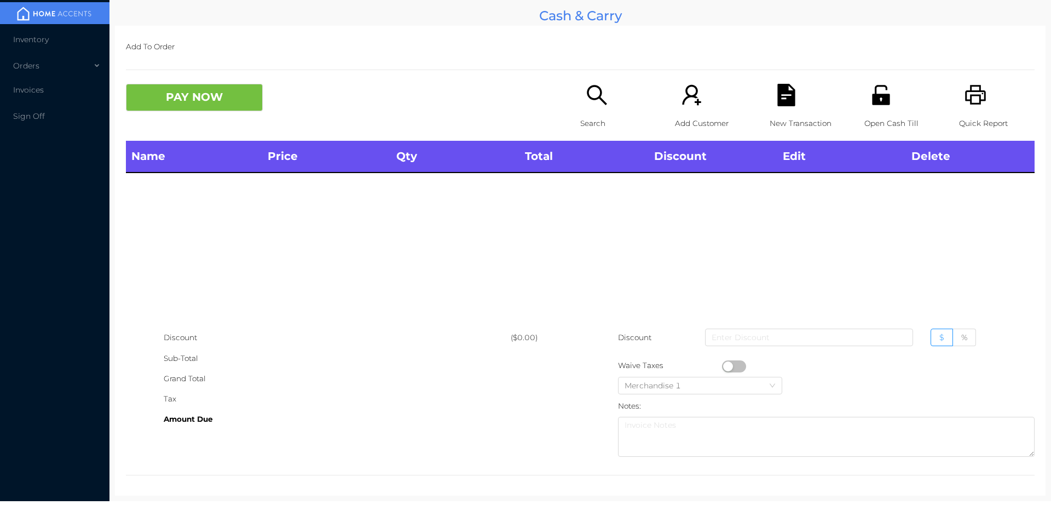
click at [959, 108] on div "Quick Report" at bounding box center [997, 112] width 76 height 57
click at [593, 114] on p "Search" at bounding box center [618, 123] width 76 height 20
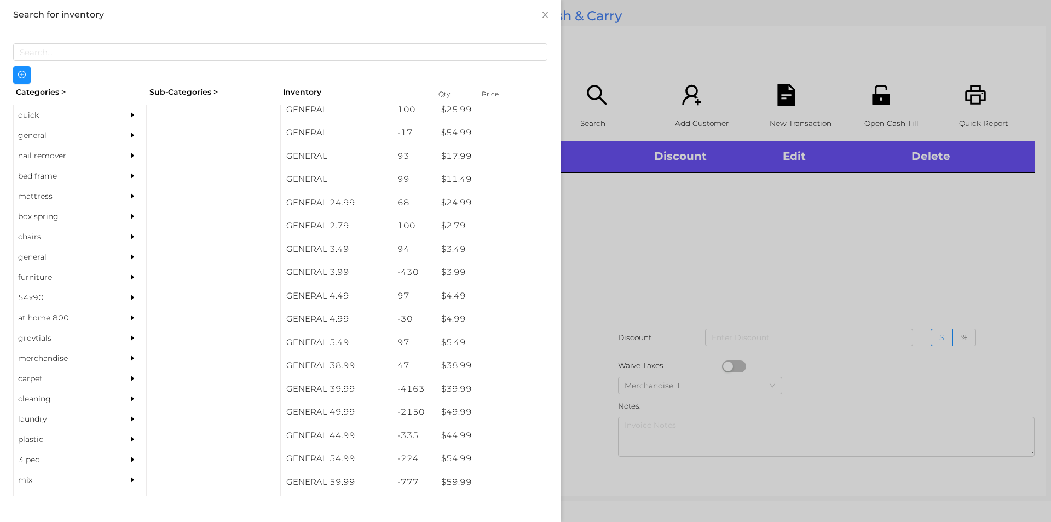
scroll to position [396, 0]
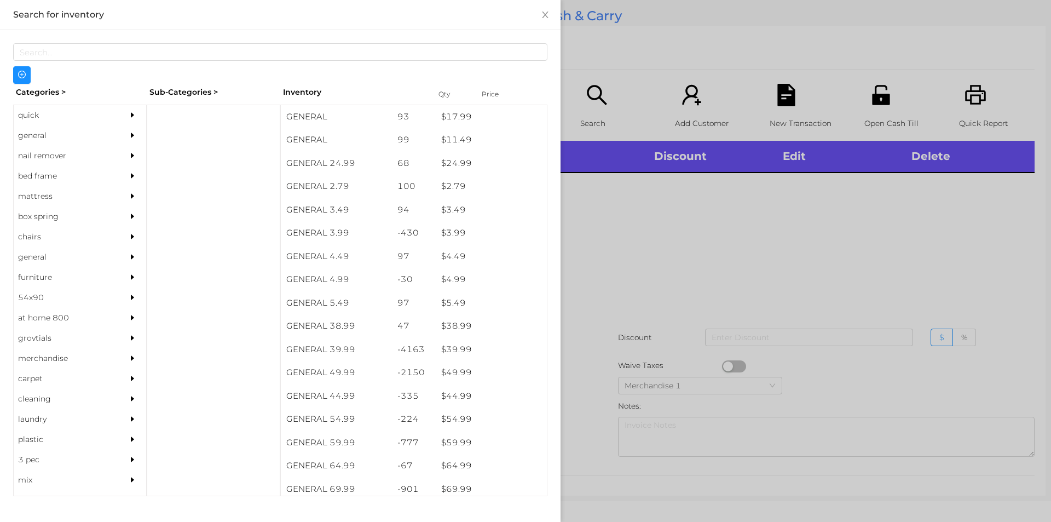
click at [28, 137] on div "general" at bounding box center [64, 135] width 100 height 20
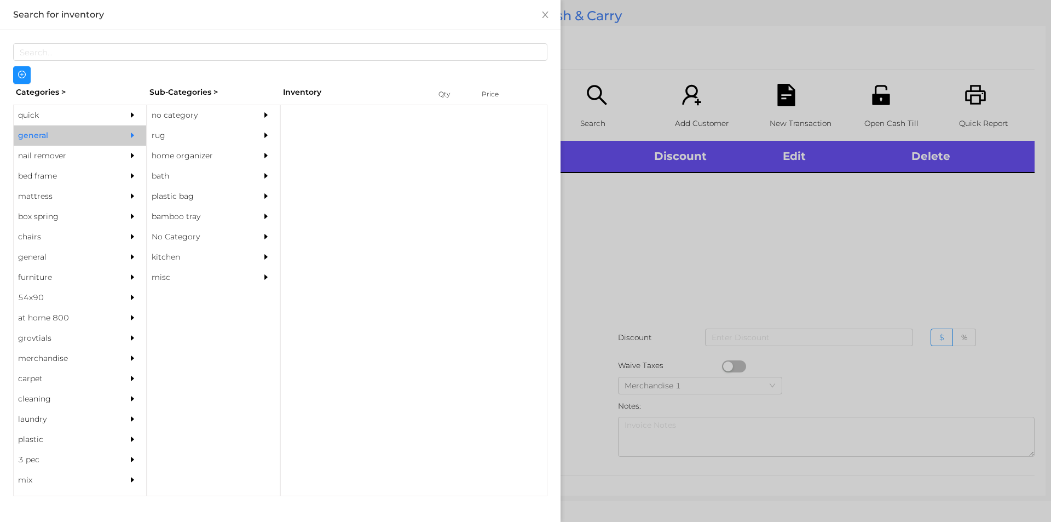
scroll to position [0, 0]
click at [165, 105] on div "no category" at bounding box center [197, 115] width 100 height 20
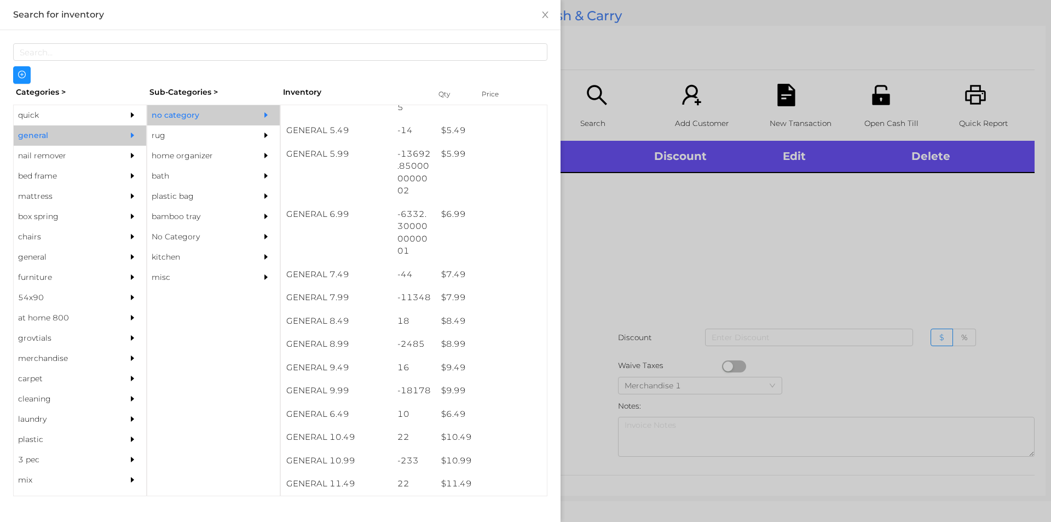
scroll to position [401, 0]
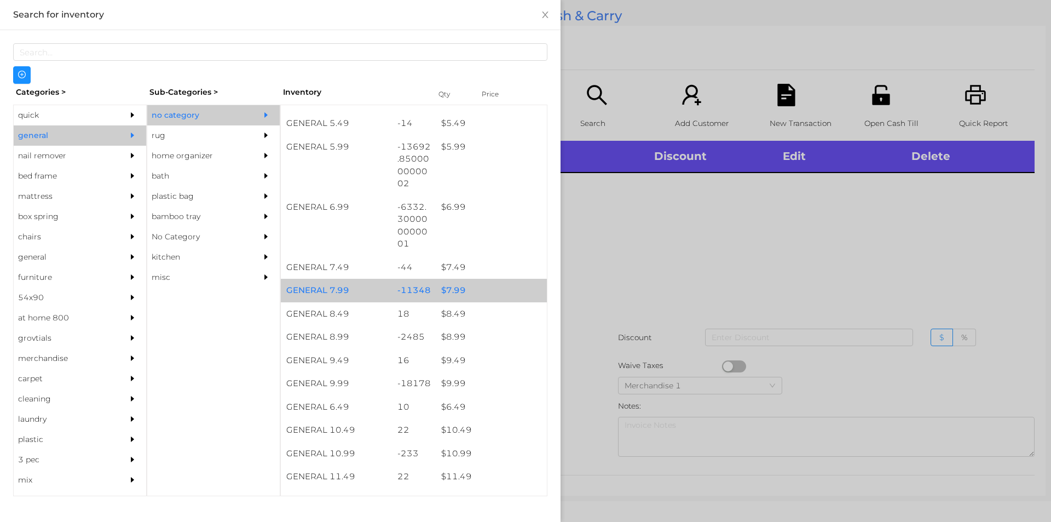
click at [472, 290] on div "$ 7.99" at bounding box center [491, 291] width 111 height 24
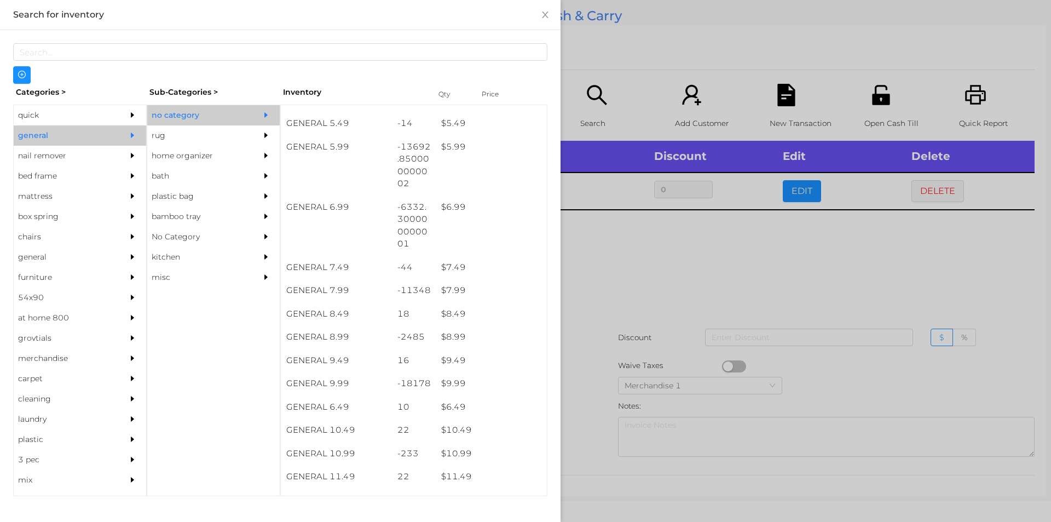
click at [606, 277] on div at bounding box center [525, 261] width 1051 height 522
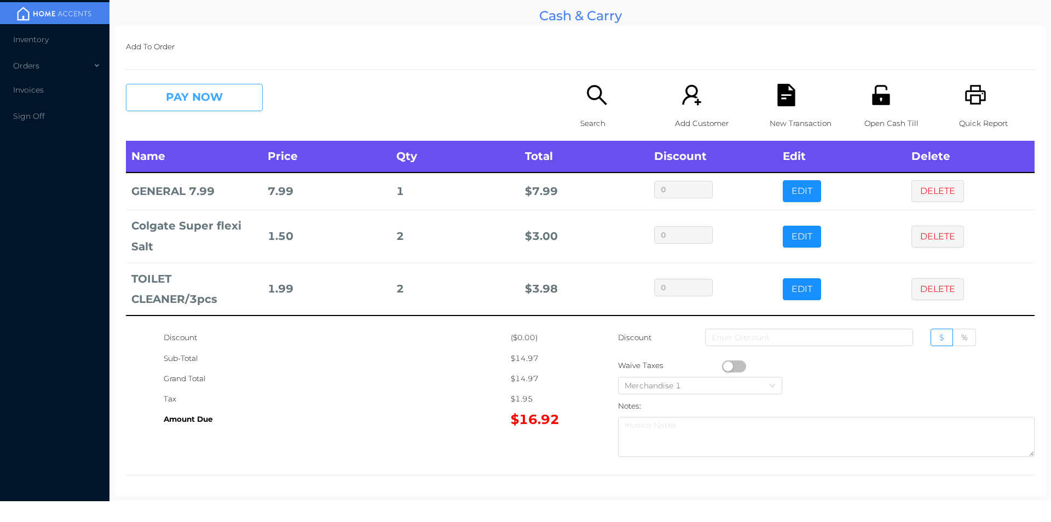
click at [188, 108] on button "PAY NOW" at bounding box center [194, 97] width 137 height 27
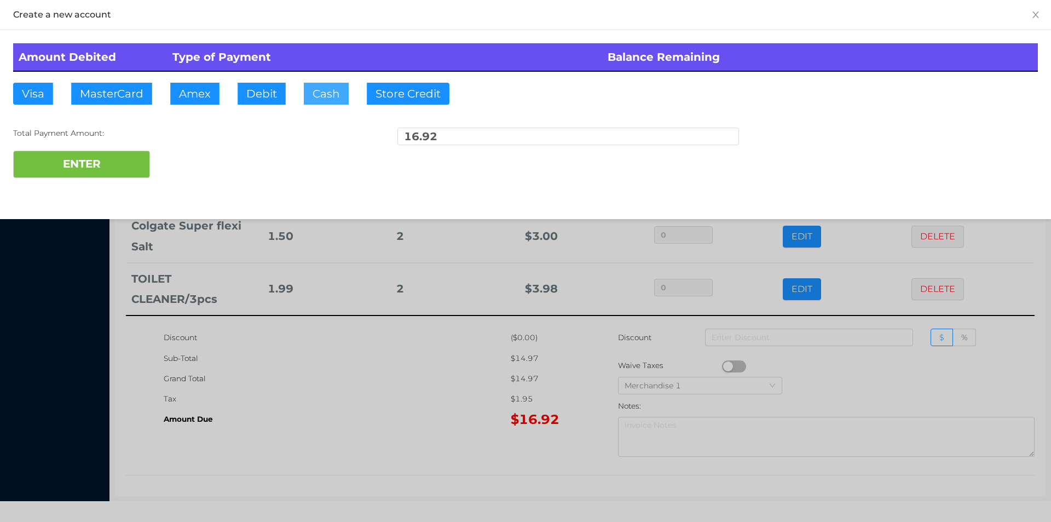
click at [312, 101] on button "Cash" at bounding box center [326, 94] width 45 height 22
type input "20"
click at [96, 177] on button "ENTER" at bounding box center [81, 164] width 137 height 27
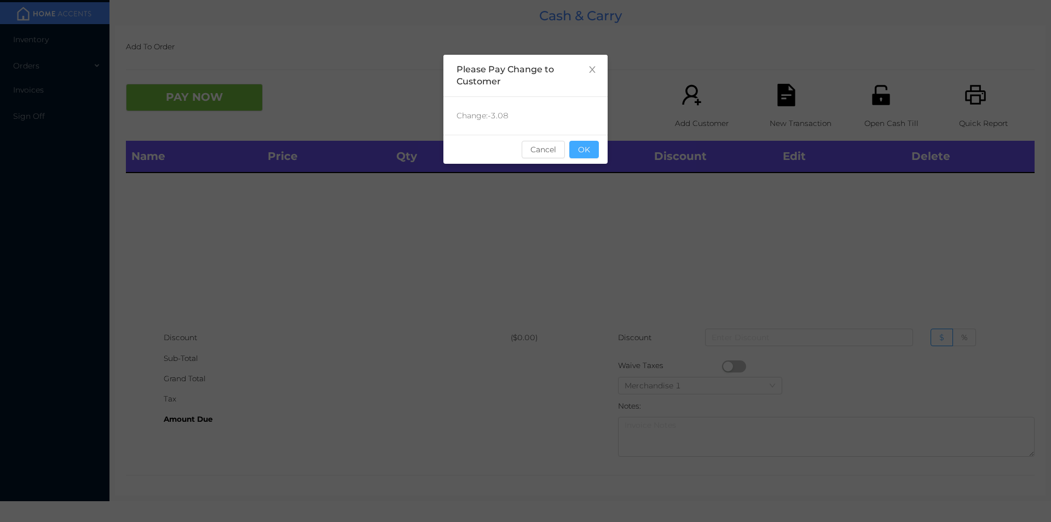
click at [596, 153] on button "OK" at bounding box center [584, 150] width 30 height 18
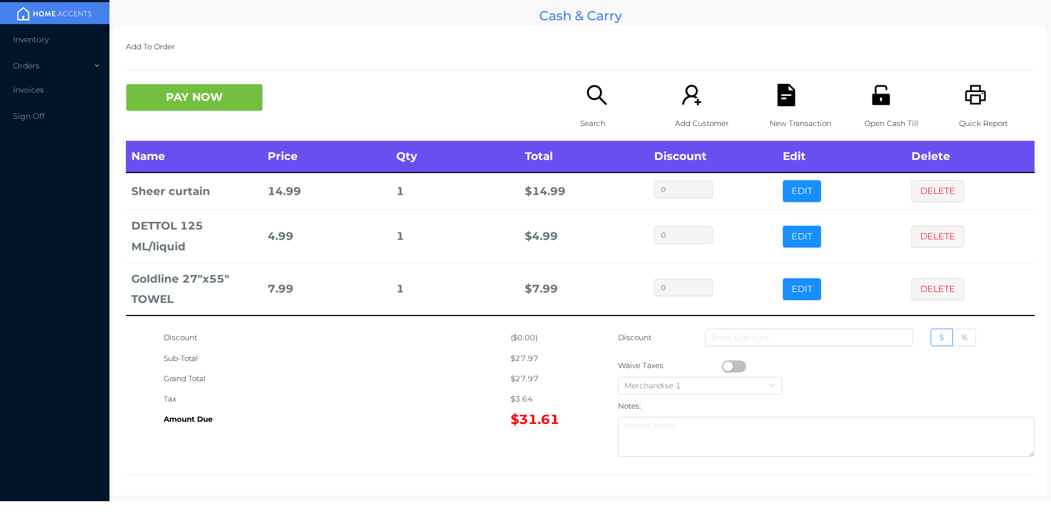
click at [173, 96] on button "PAY NOW" at bounding box center [194, 97] width 137 height 27
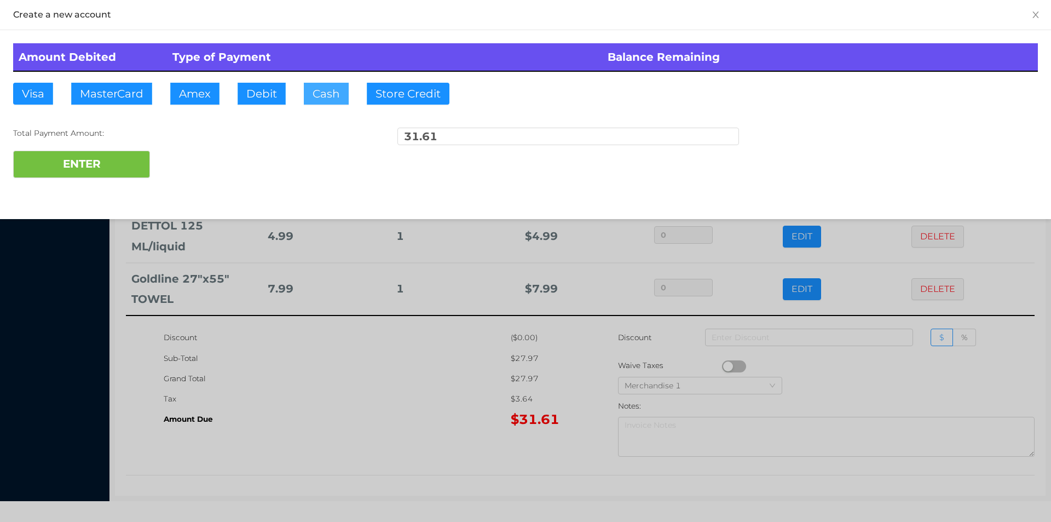
click at [327, 100] on button "Cash" at bounding box center [326, 94] width 45 height 22
click at [48, 176] on button "ENTER" at bounding box center [81, 164] width 137 height 27
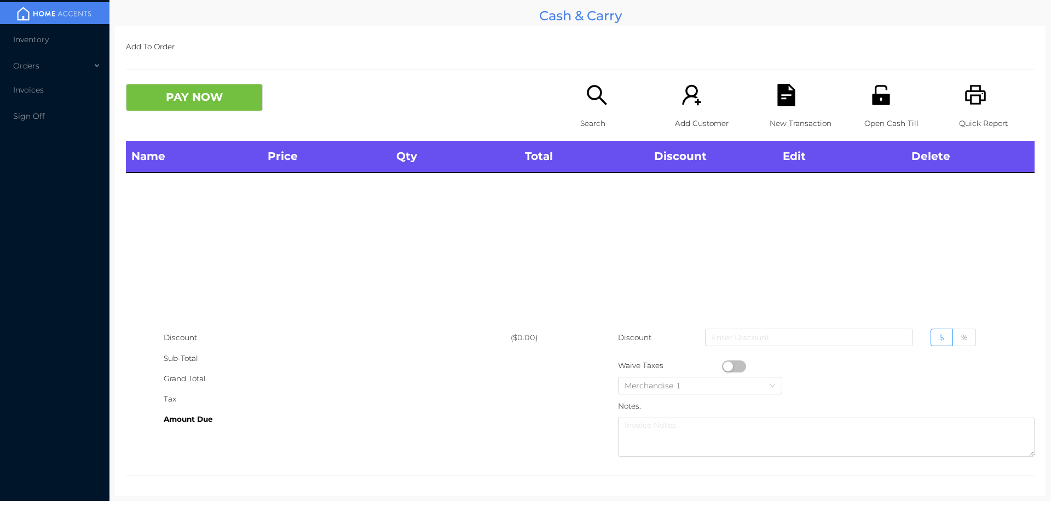
click at [580, 84] on div "Search" at bounding box center [618, 112] width 76 height 57
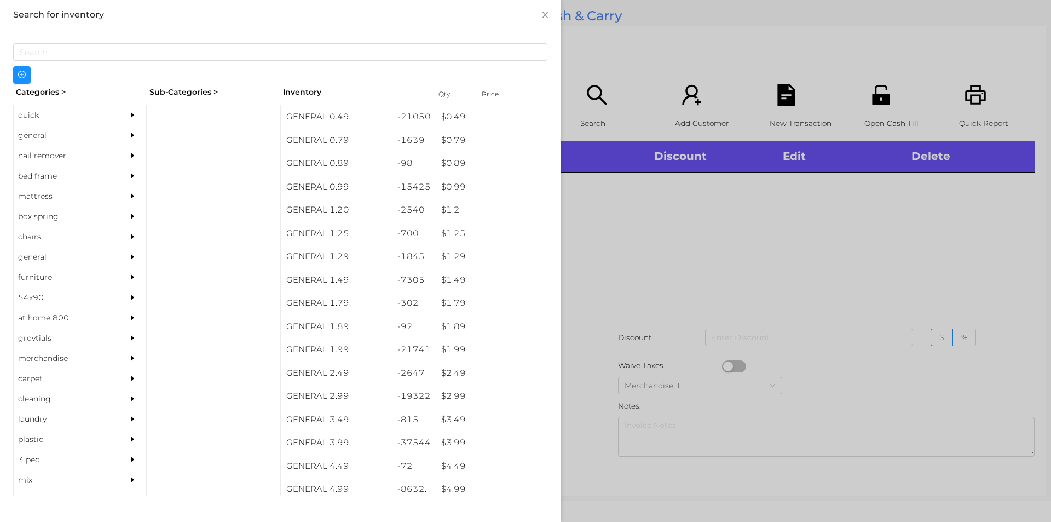
click at [49, 114] on div "quick" at bounding box center [64, 115] width 100 height 20
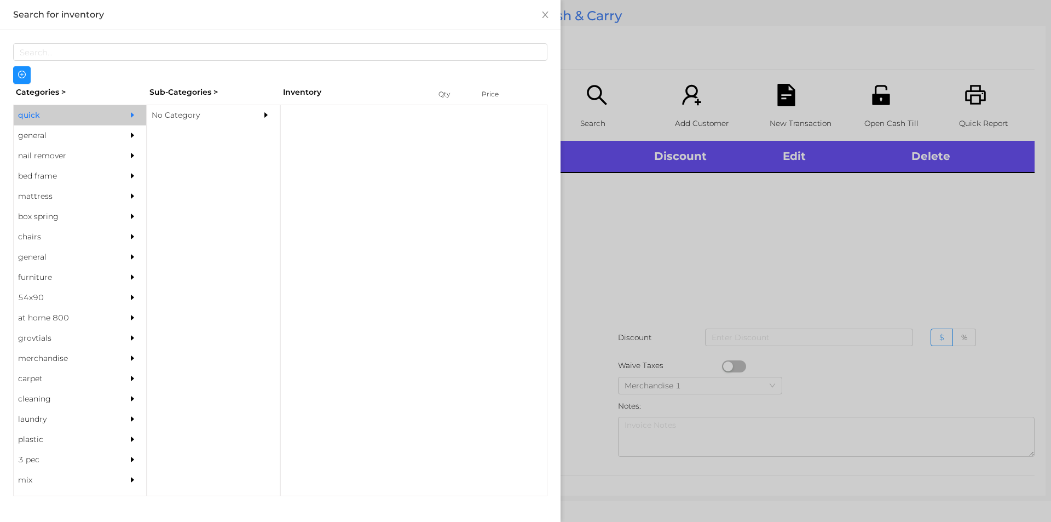
click at [166, 117] on div "No Category" at bounding box center [197, 115] width 100 height 20
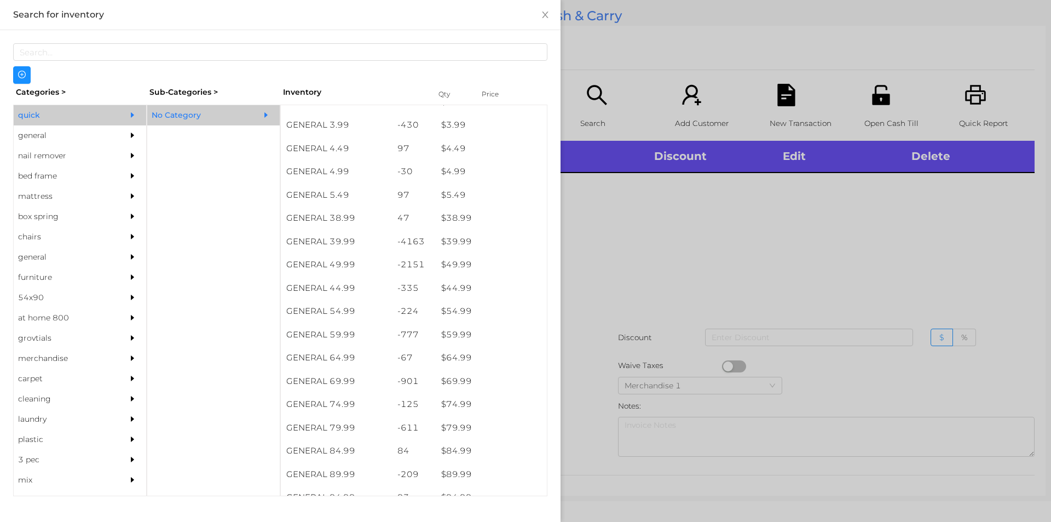
scroll to position [509, 0]
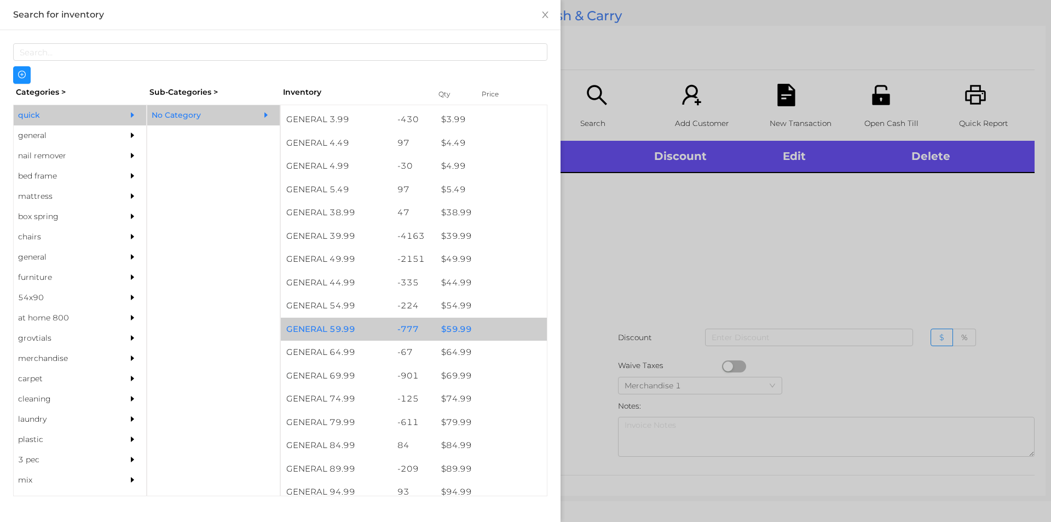
click at [473, 325] on div "$ 59.99" at bounding box center [491, 330] width 111 height 24
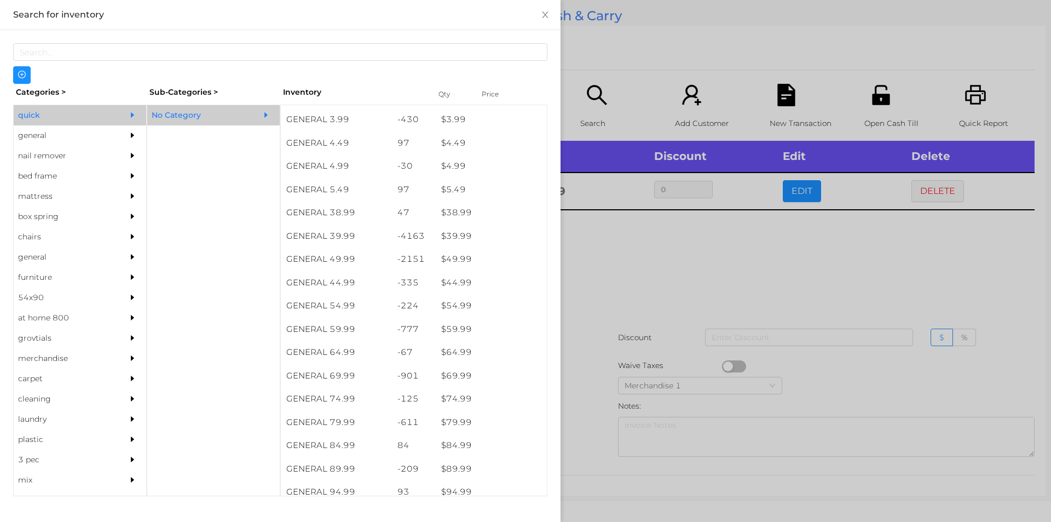
click at [604, 356] on div at bounding box center [525, 261] width 1051 height 522
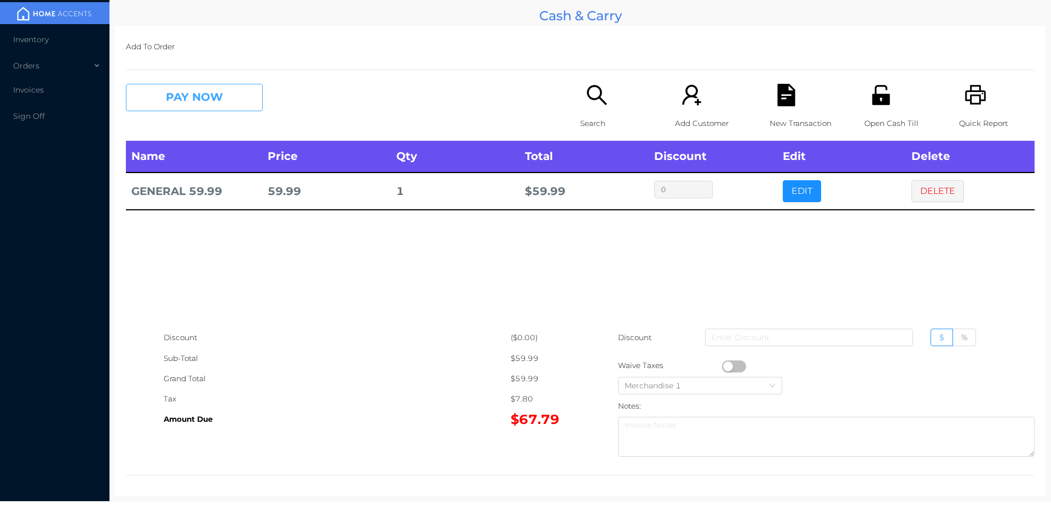
click at [189, 90] on button "PAY NOW" at bounding box center [194, 97] width 137 height 27
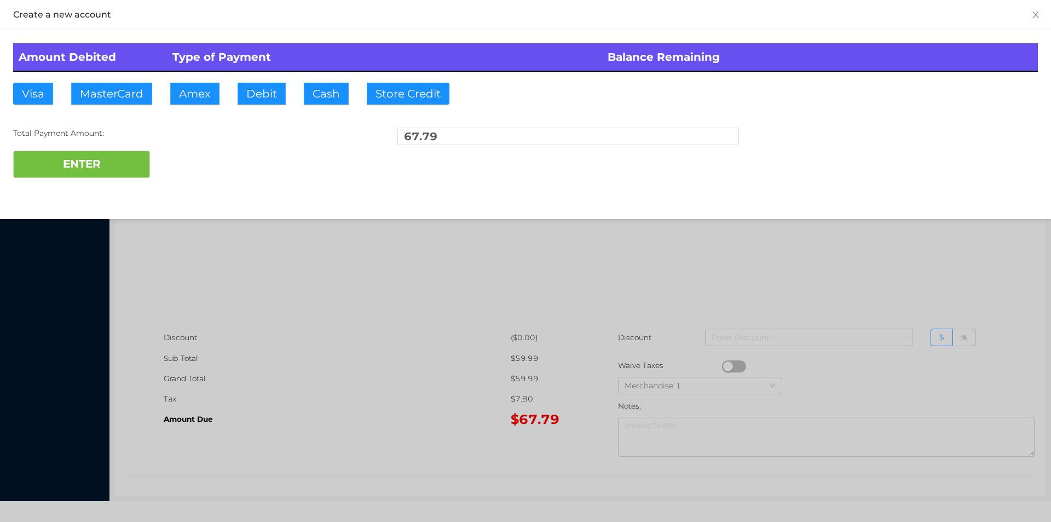
click at [475, 365] on div at bounding box center [525, 261] width 1051 height 522
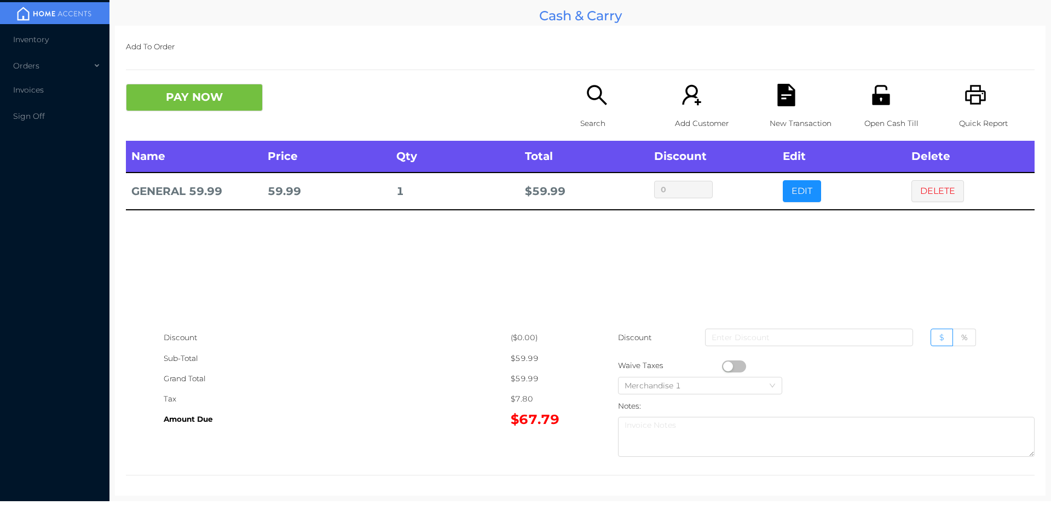
click at [787, 98] on icon "icon: file-text" at bounding box center [786, 95] width 18 height 22
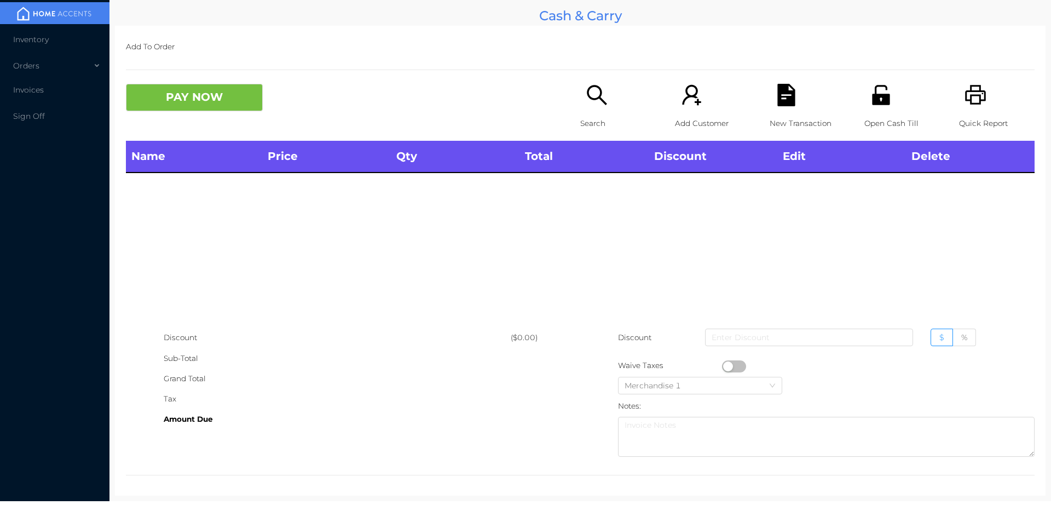
click at [967, 95] on icon "icon: printer" at bounding box center [975, 95] width 21 height 20
click at [590, 109] on div "Search" at bounding box center [618, 112] width 76 height 57
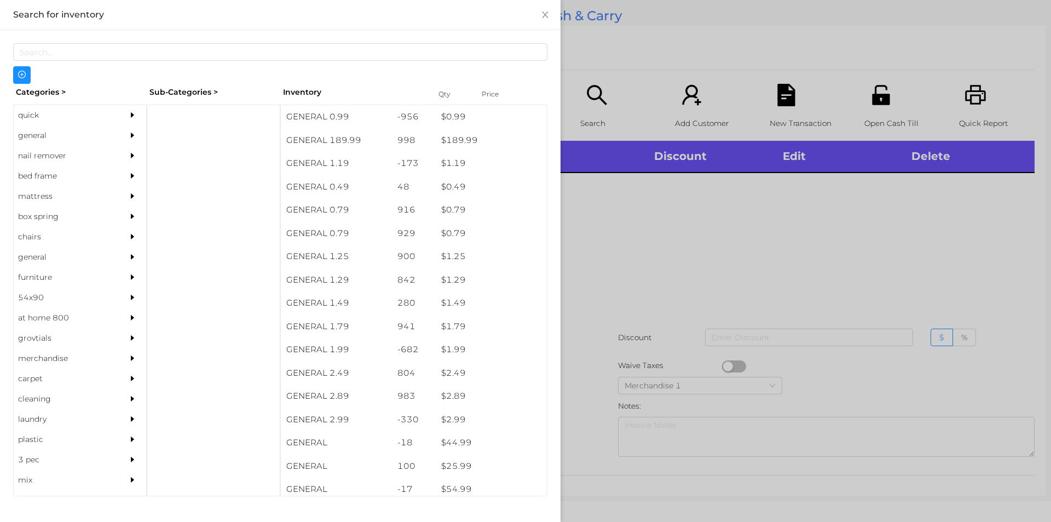
click at [51, 105] on div "quick" at bounding box center [64, 115] width 100 height 20
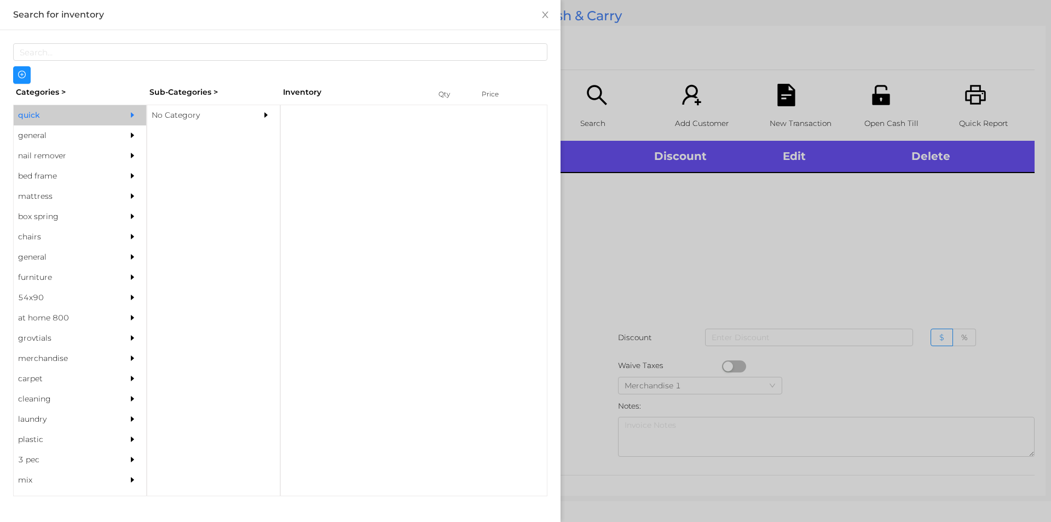
click at [168, 116] on div "No Category" at bounding box center [197, 115] width 100 height 20
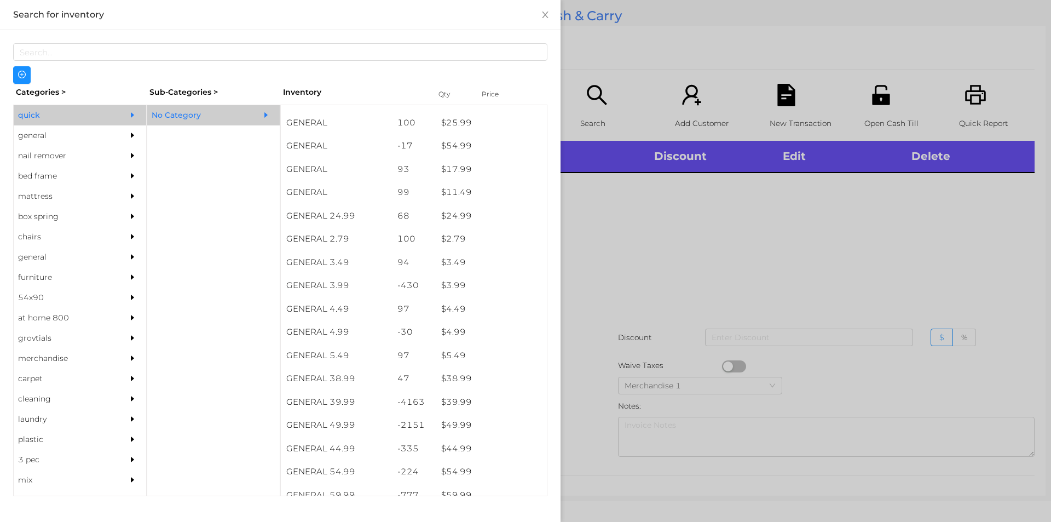
scroll to position [342, 0]
click at [45, 137] on div "general" at bounding box center [64, 135] width 100 height 20
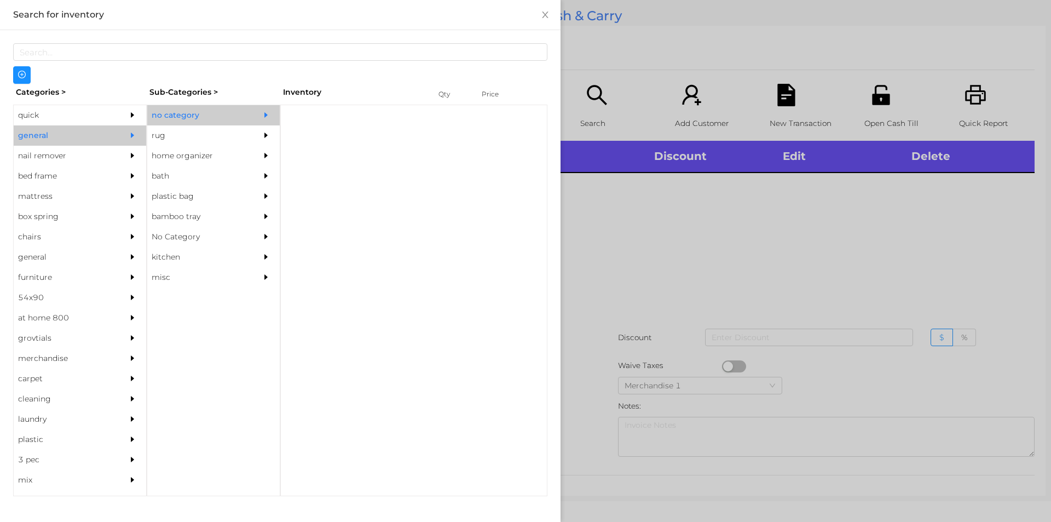
scroll to position [0, 0]
click at [158, 116] on div "no category" at bounding box center [197, 115] width 100 height 20
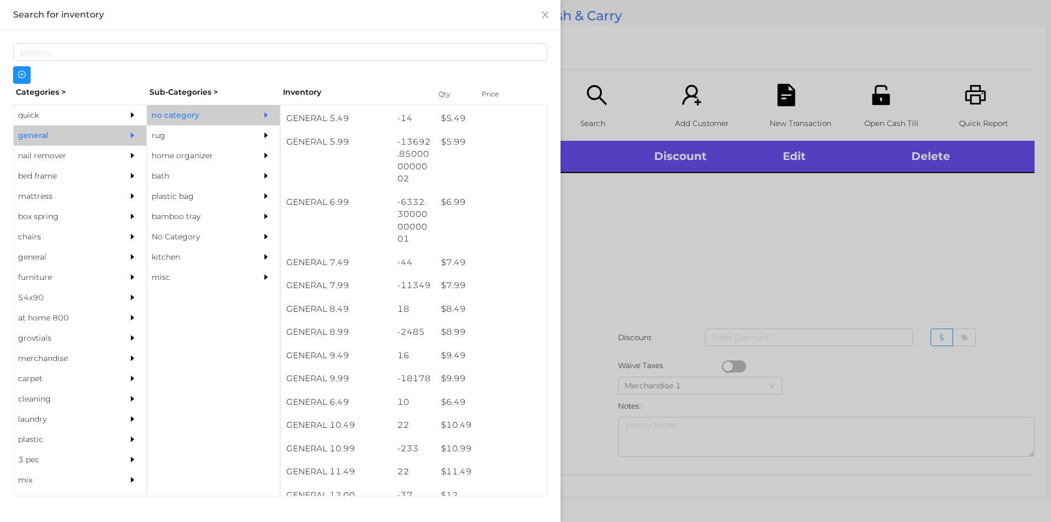
scroll to position [406, 0]
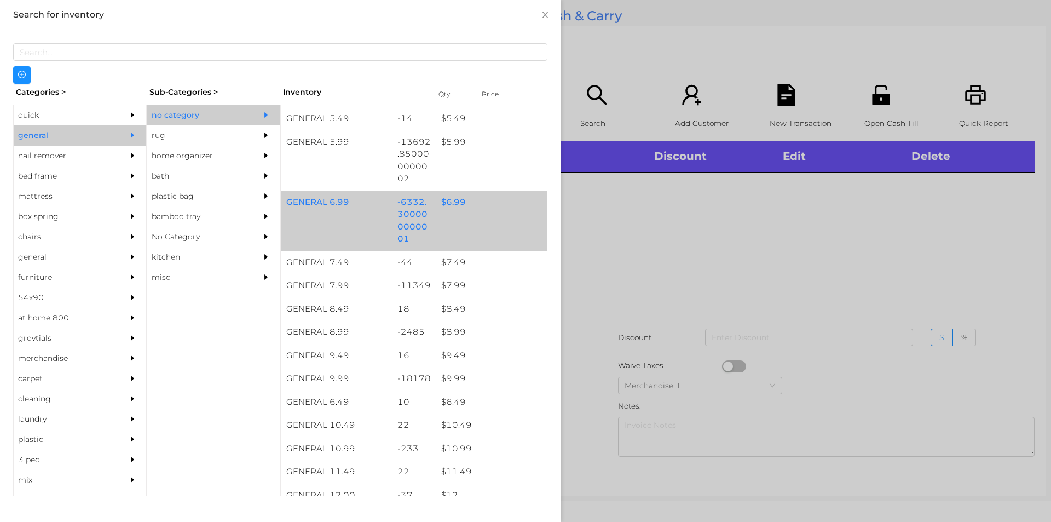
click at [426, 209] on div "-6332.300000000001" at bounding box center [414, 221] width 44 height 60
click at [429, 211] on div "-6332.300000000001" at bounding box center [414, 221] width 44 height 60
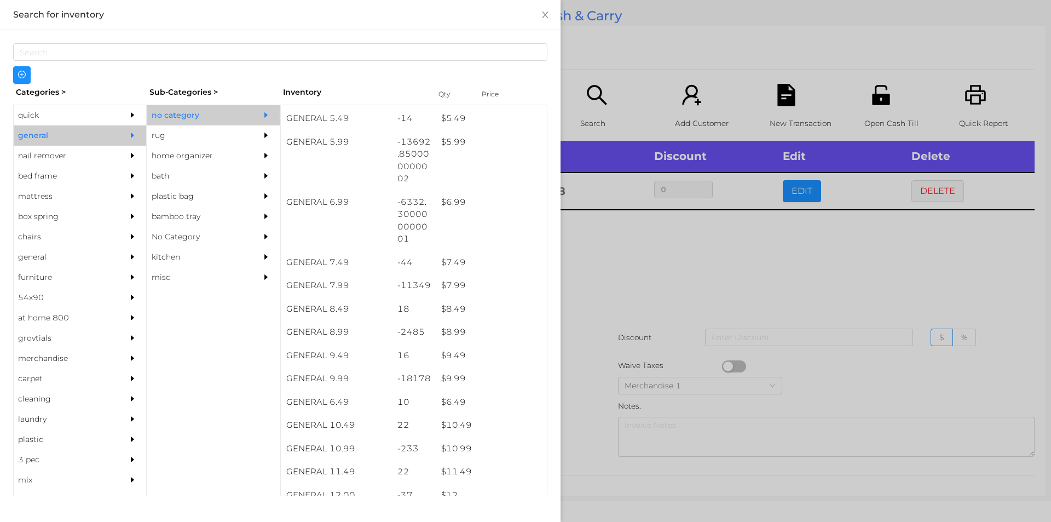
click at [626, 287] on div at bounding box center [525, 261] width 1051 height 522
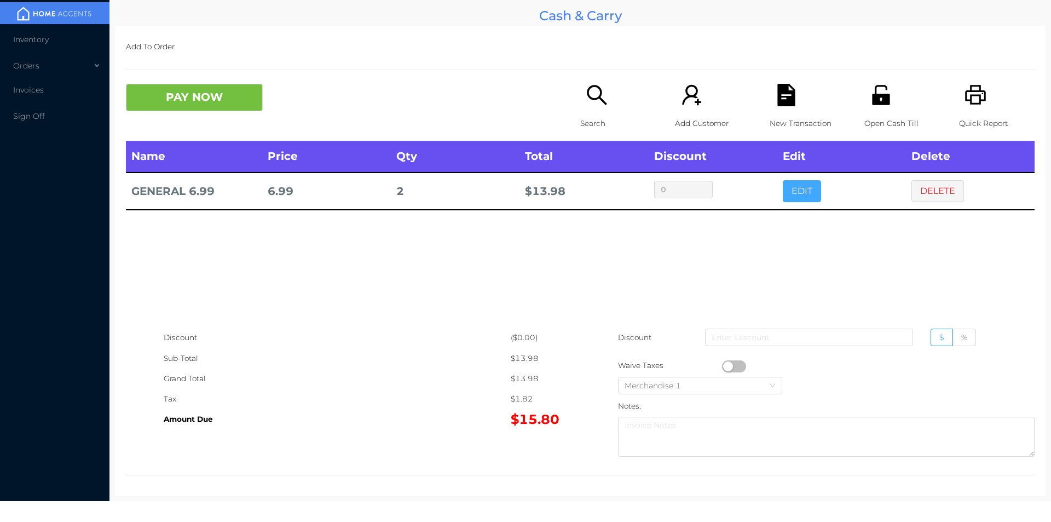
click at [799, 201] on button "EDIT" at bounding box center [802, 191] width 38 height 22
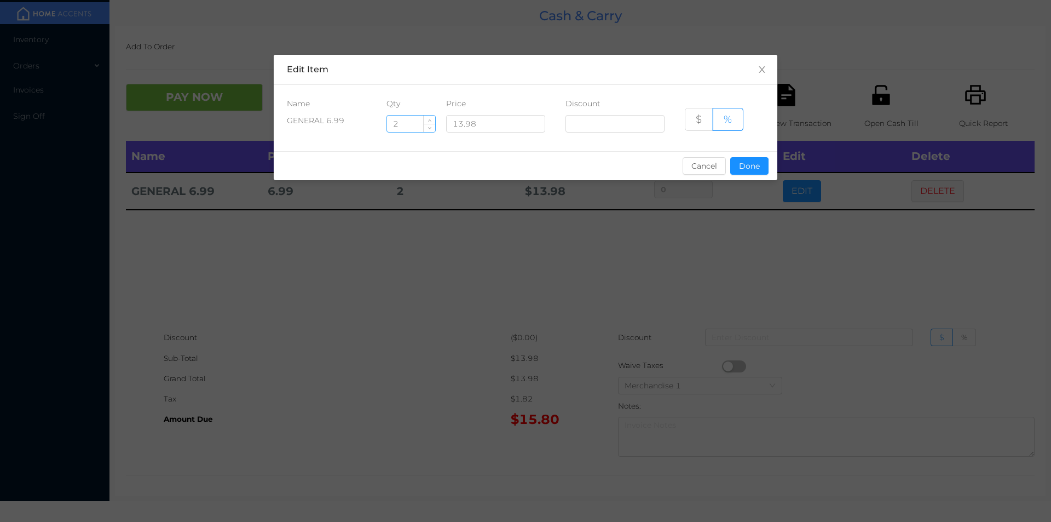
click at [402, 123] on input "2" at bounding box center [411, 124] width 48 height 16
type input "2.5"
click at [741, 171] on button "Done" at bounding box center [749, 166] width 38 height 18
type input "0%"
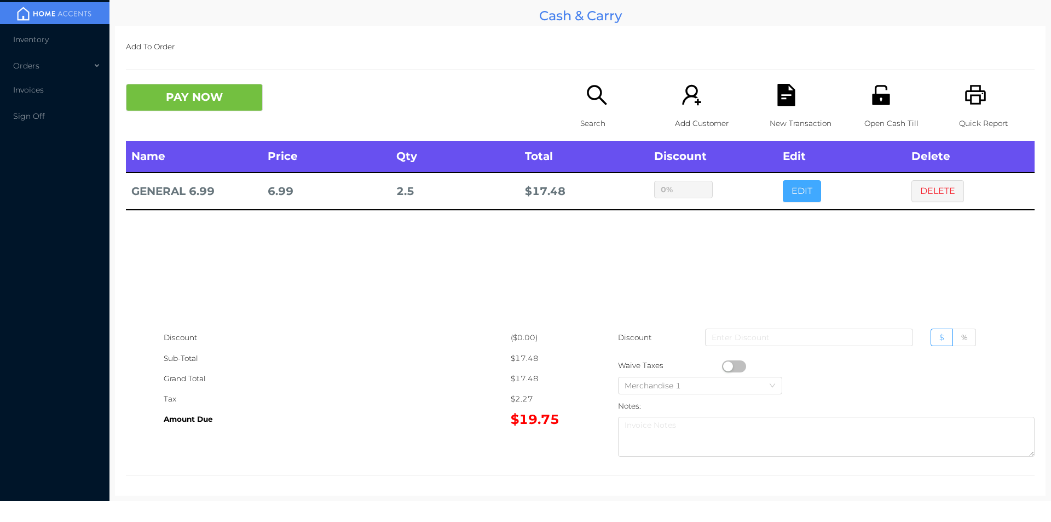
click at [783, 180] on button "EDIT" at bounding box center [802, 191] width 38 height 22
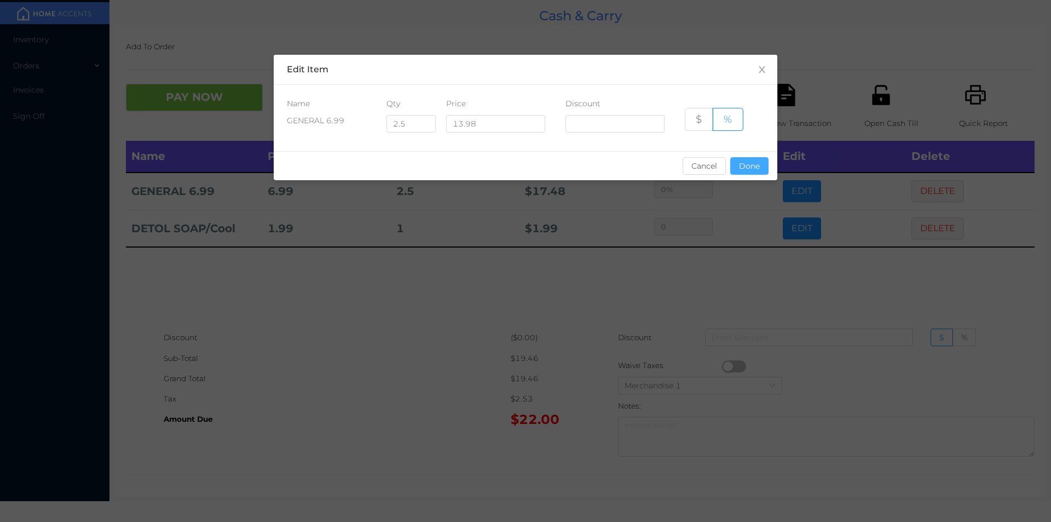
click at [748, 163] on button "Done" at bounding box center [749, 166] width 38 height 18
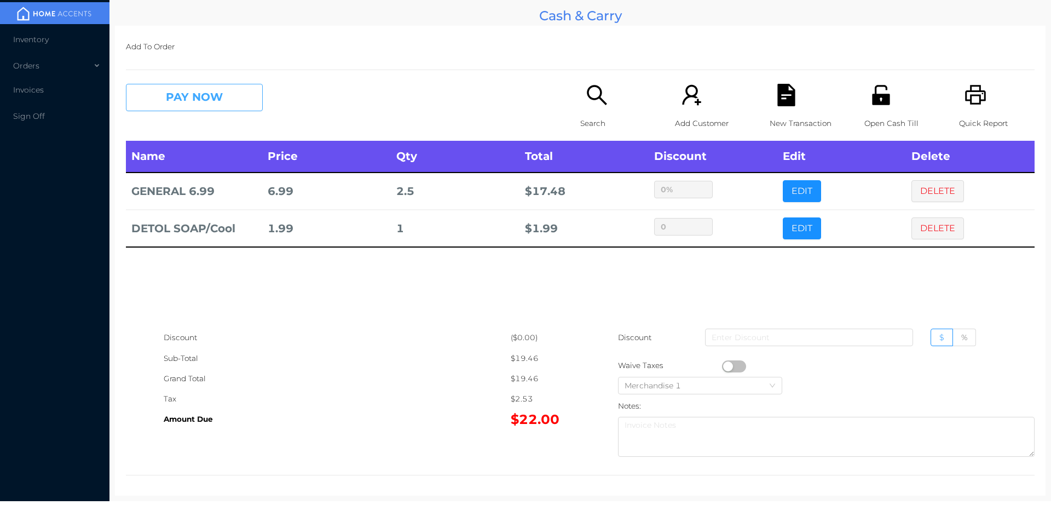
click at [223, 99] on button "PAY NOW" at bounding box center [194, 97] width 137 height 27
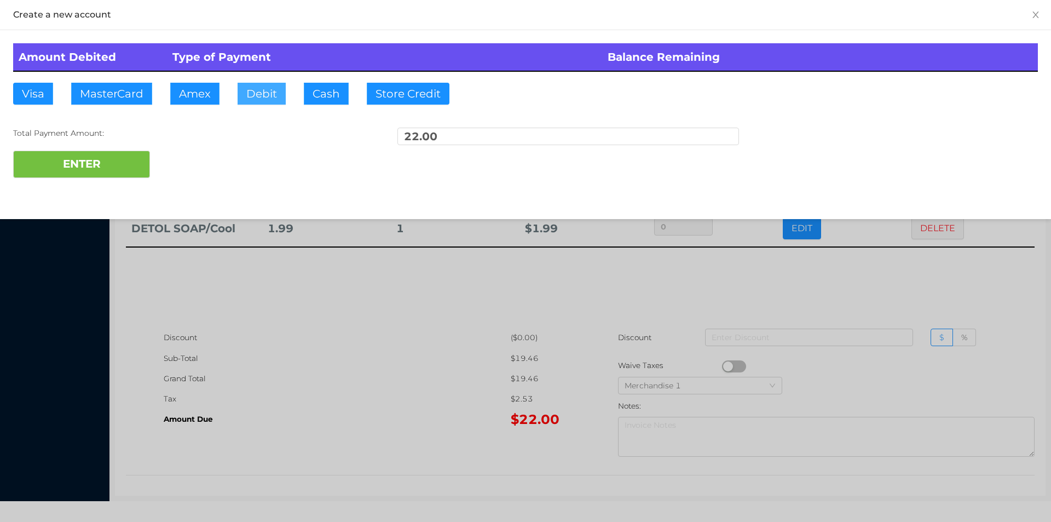
click at [259, 83] on button "Debit" at bounding box center [262, 94] width 48 height 22
type input "52"
click at [78, 160] on button "ENTER" at bounding box center [81, 164] width 137 height 27
type input "0"
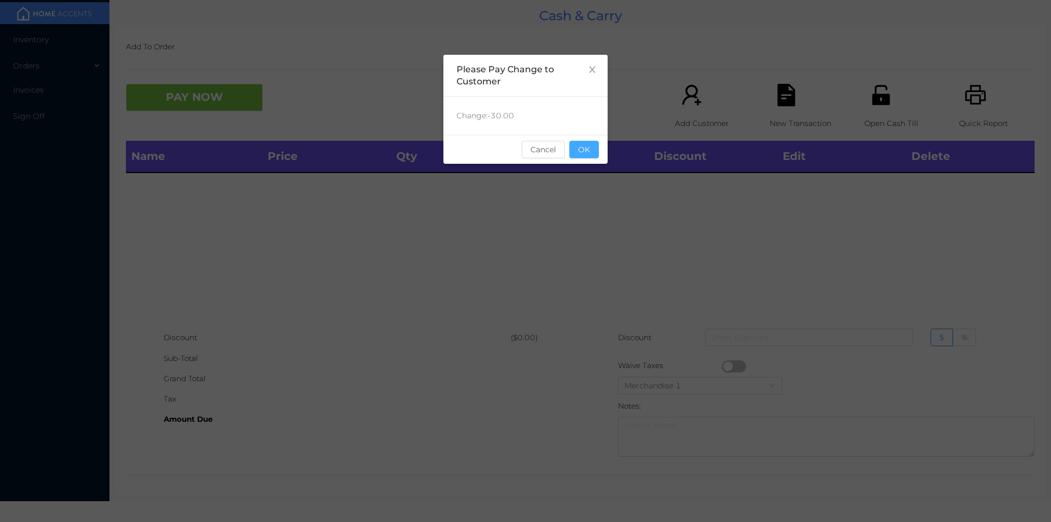
click at [574, 142] on button "OK" at bounding box center [584, 150] width 30 height 18
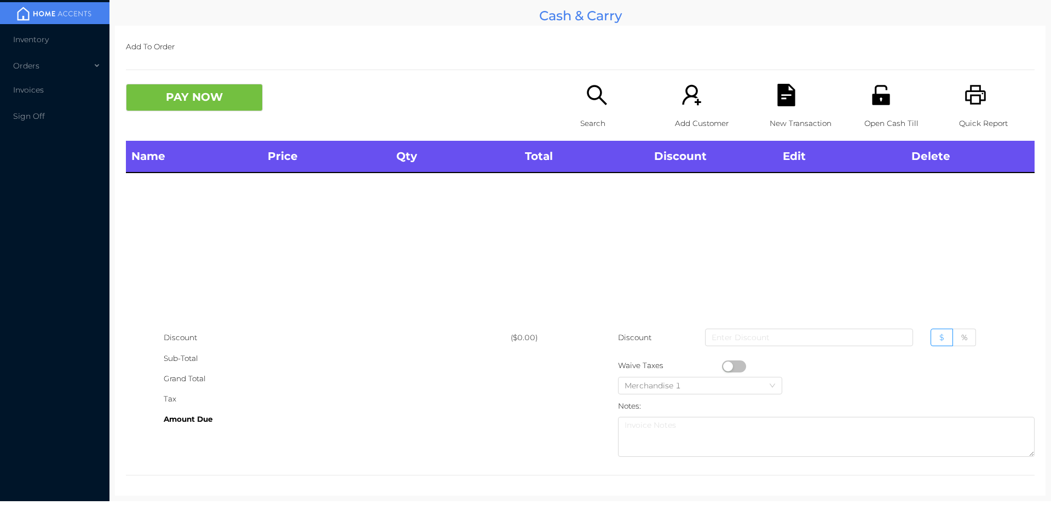
click at [610, 133] on p "Search" at bounding box center [618, 123] width 76 height 20
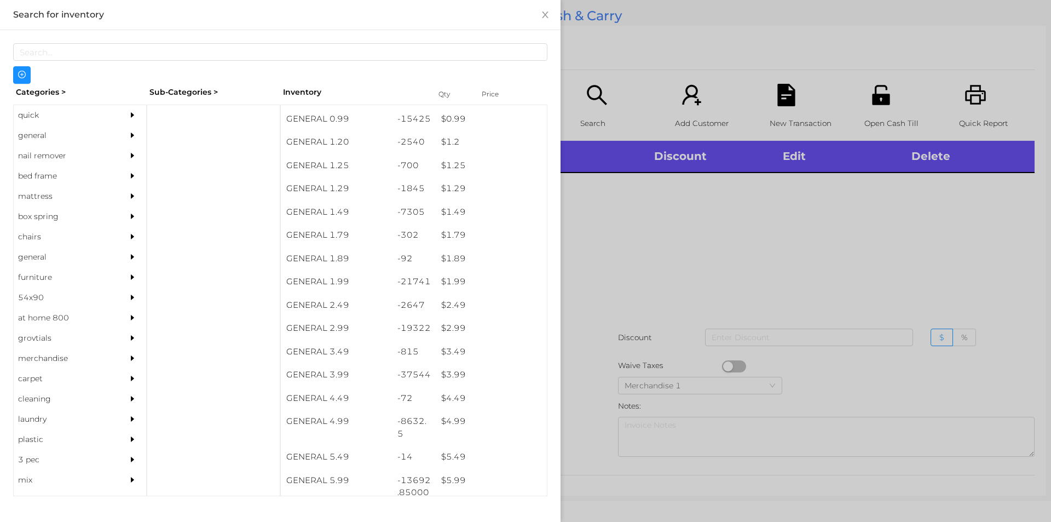
scroll to position [87, 0]
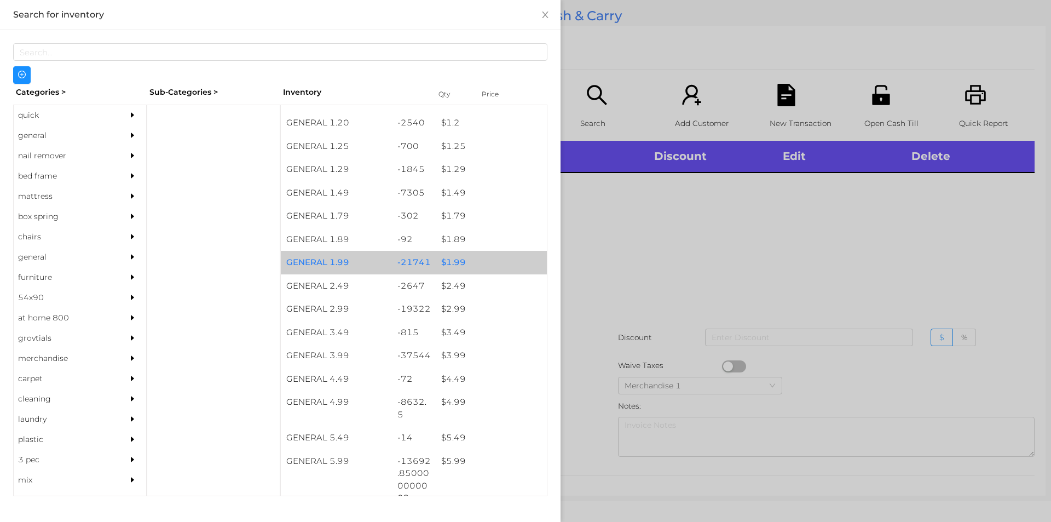
click at [426, 264] on div "-21741" at bounding box center [414, 263] width 44 height 24
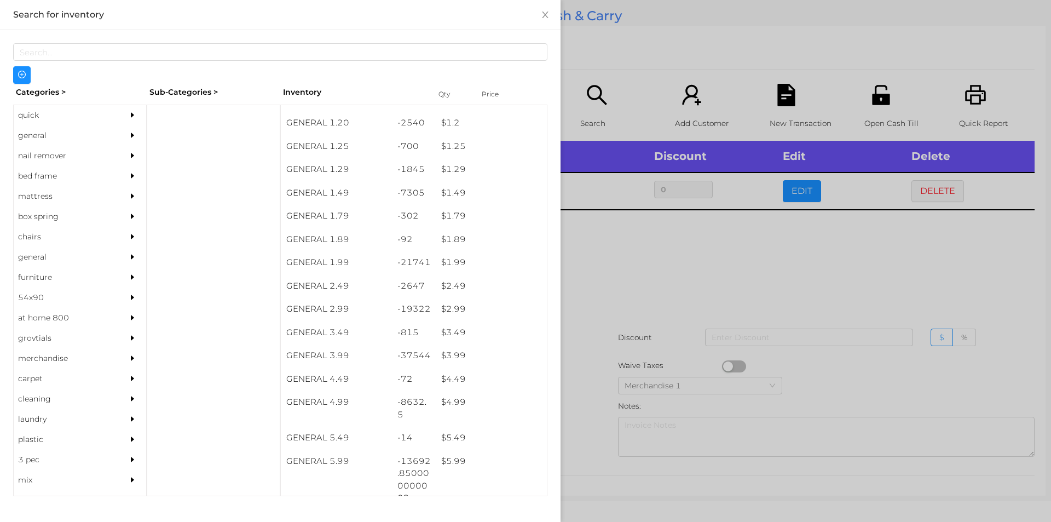
click at [597, 95] on div at bounding box center [525, 261] width 1051 height 522
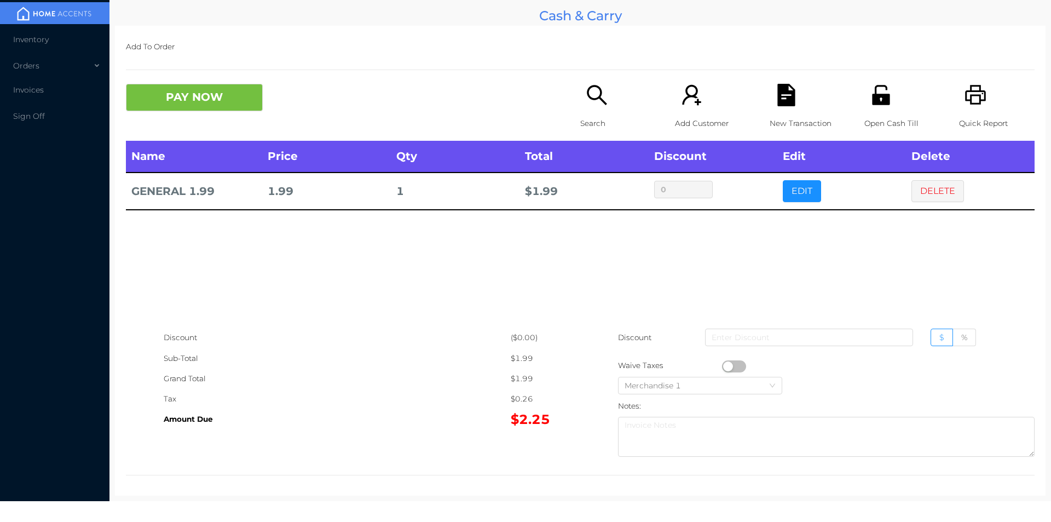
click at [595, 110] on div "Search" at bounding box center [618, 112] width 76 height 57
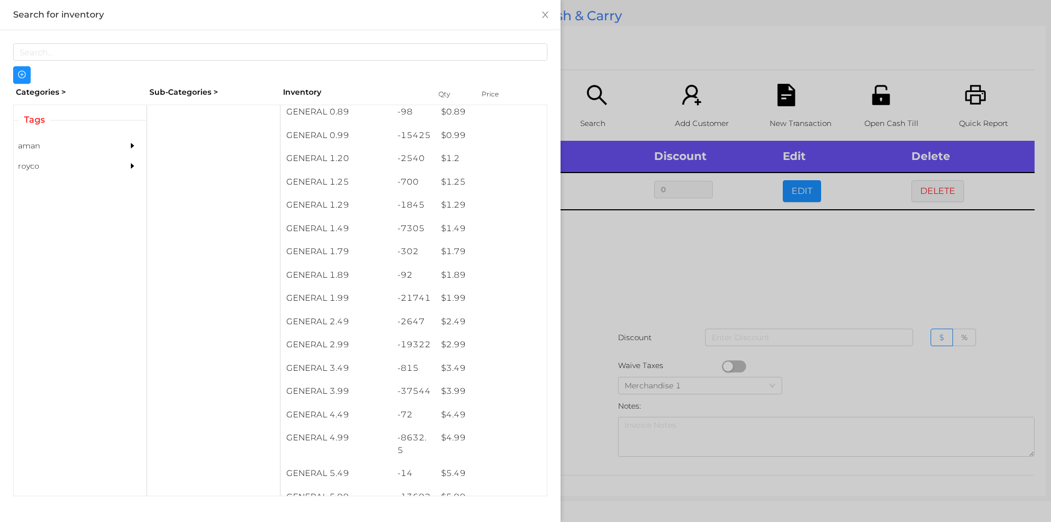
scroll to position [125, 0]
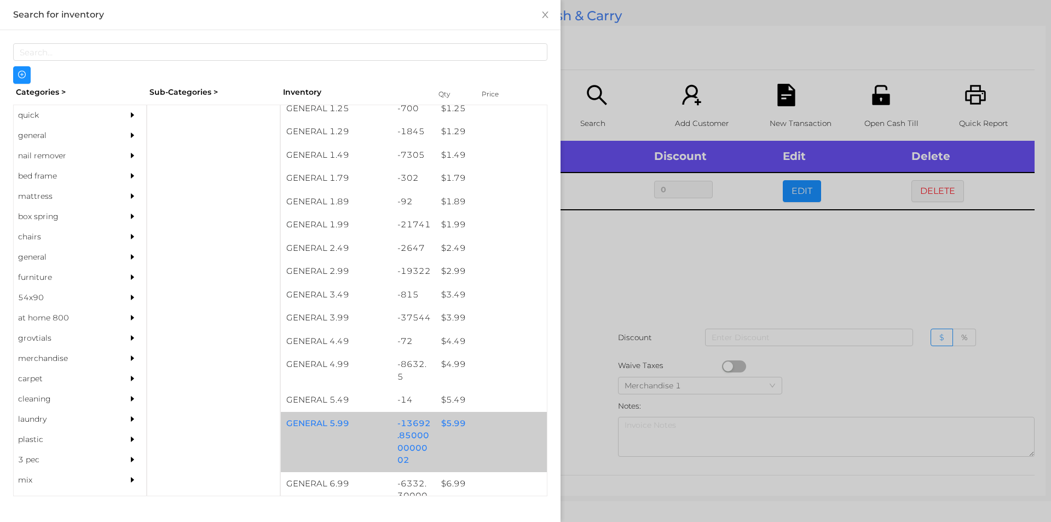
click at [436, 417] on div "$ 5.99" at bounding box center [491, 424] width 111 height 24
click at [436, 433] on div "$ 5.99" at bounding box center [491, 424] width 111 height 24
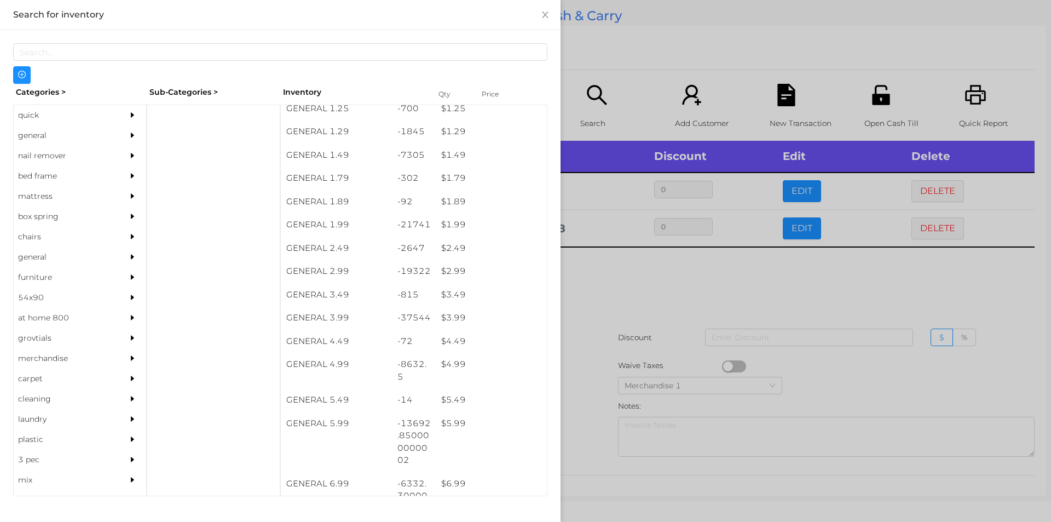
click at [632, 331] on div at bounding box center [525, 261] width 1051 height 522
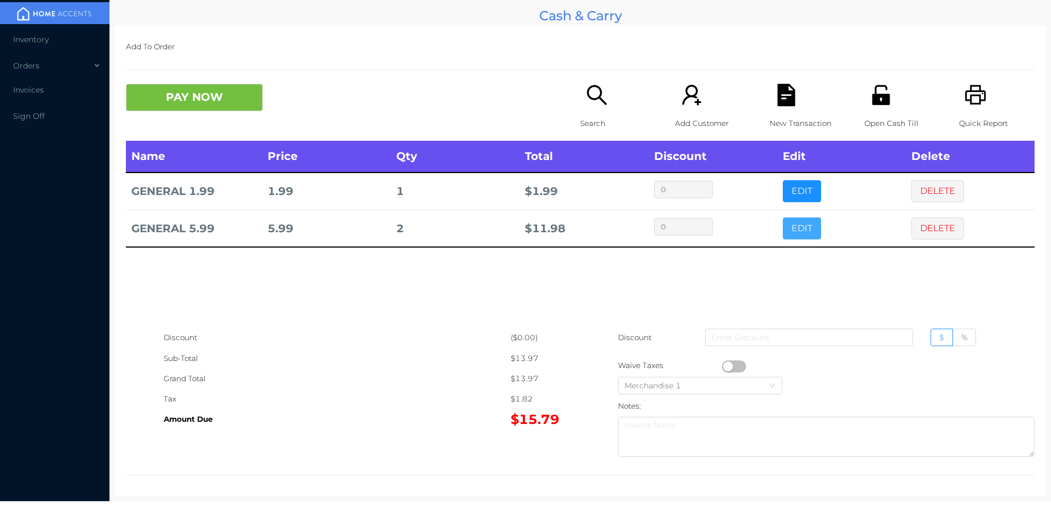
click at [794, 232] on button "EDIT" at bounding box center [802, 228] width 38 height 22
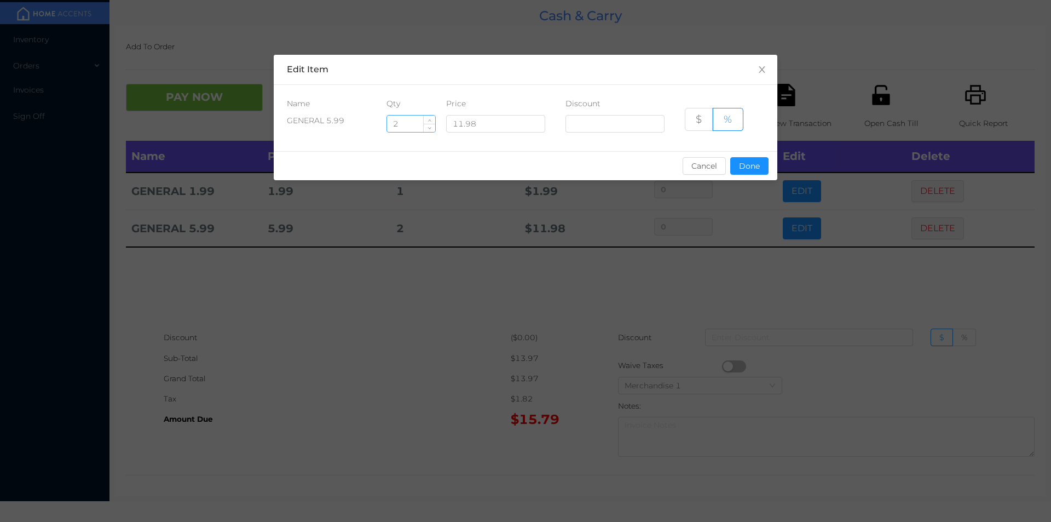
click at [403, 125] on input "2" at bounding box center [411, 124] width 48 height 16
type input "2.5"
click at [751, 174] on button "Done" at bounding box center [749, 166] width 38 height 18
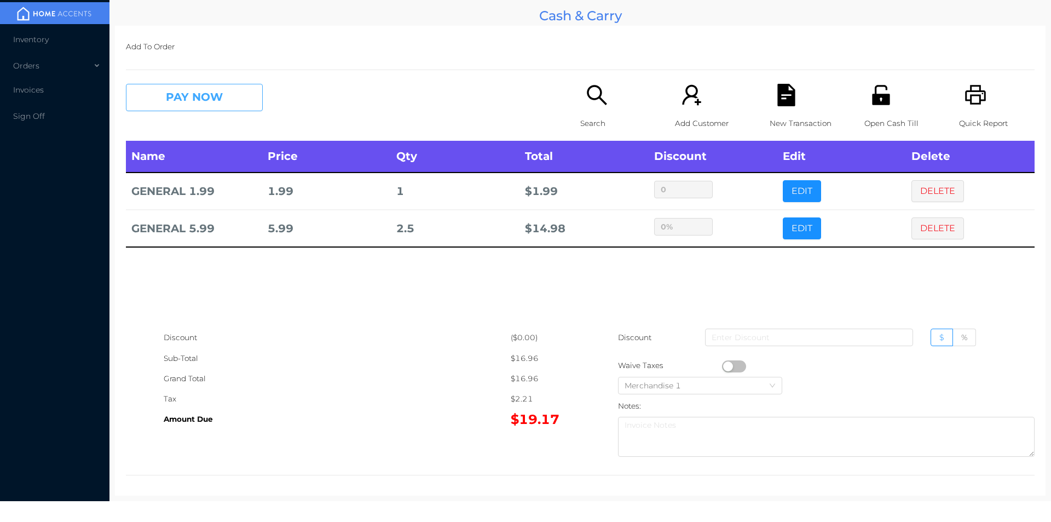
click at [163, 89] on button "PAY NOW" at bounding box center [194, 97] width 137 height 27
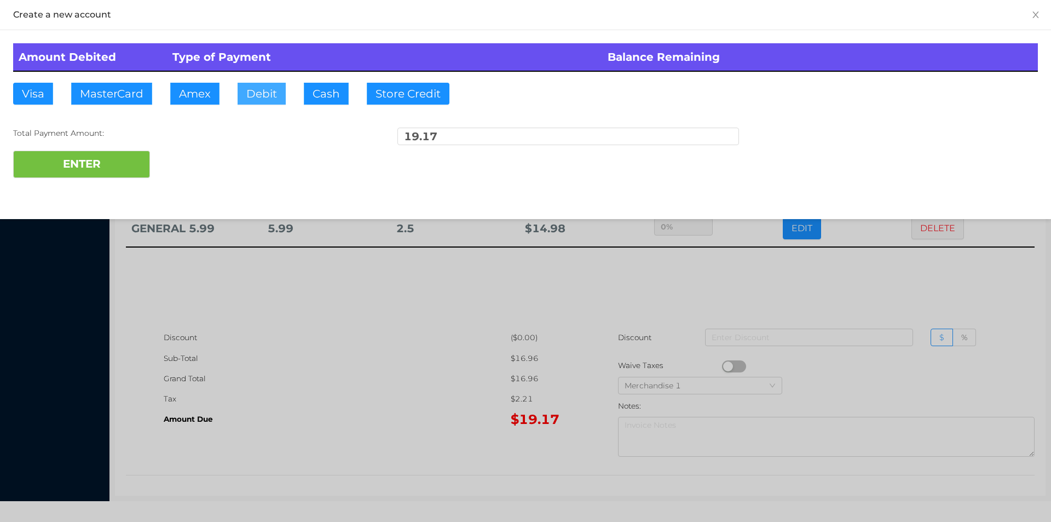
click at [260, 96] on button "Debit" at bounding box center [262, 94] width 48 height 22
click at [109, 175] on button "ENTER" at bounding box center [81, 164] width 137 height 27
type input "0"
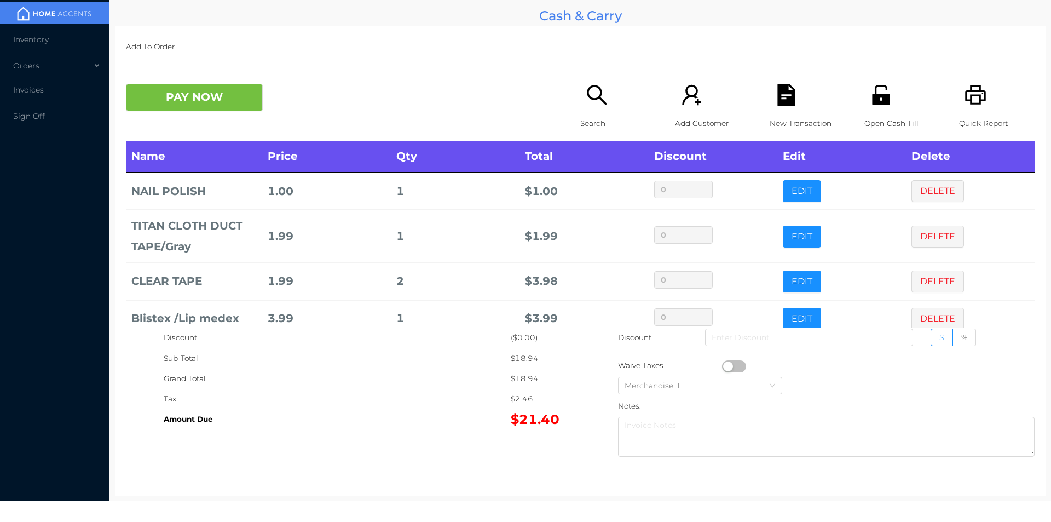
scroll to position [58, 0]
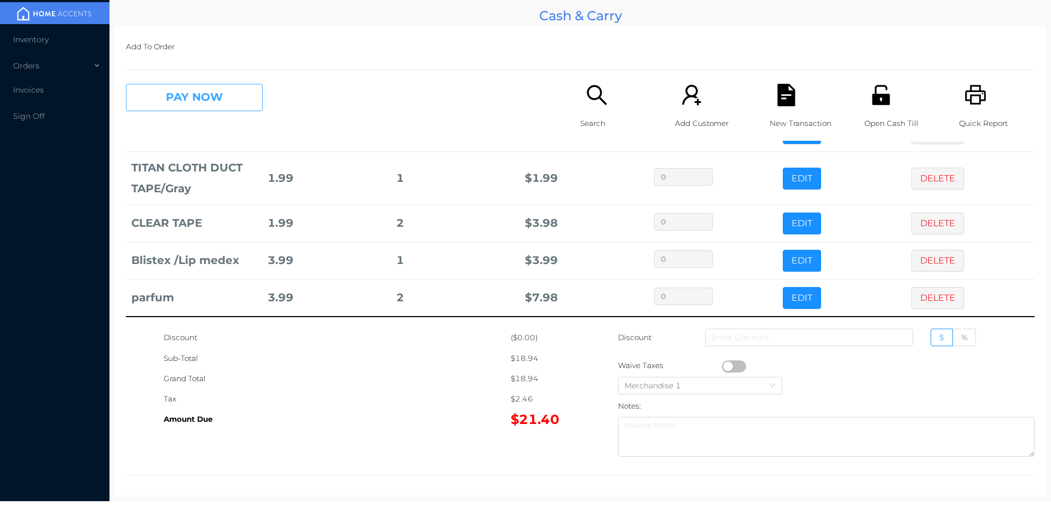
click at [206, 87] on button "PAY NOW" at bounding box center [194, 97] width 137 height 27
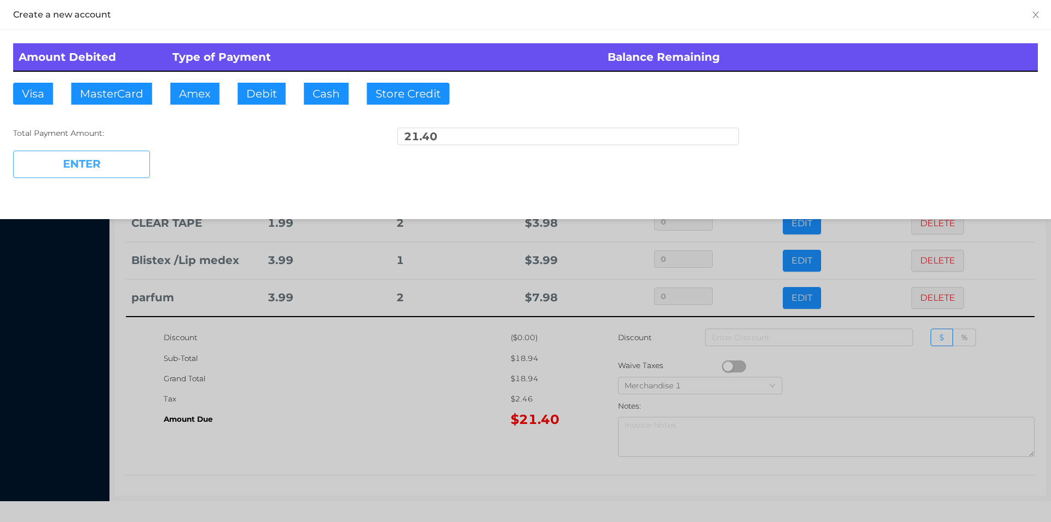
click at [131, 152] on button "ENTER" at bounding box center [81, 164] width 137 height 27
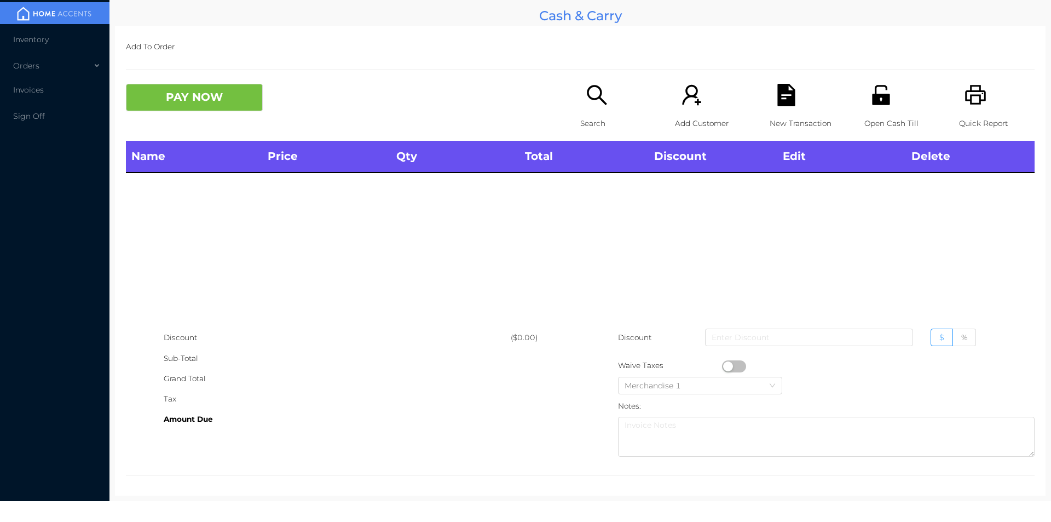
scroll to position [0, 0]
click at [586, 105] on icon "icon: search" at bounding box center [597, 95] width 22 height 22
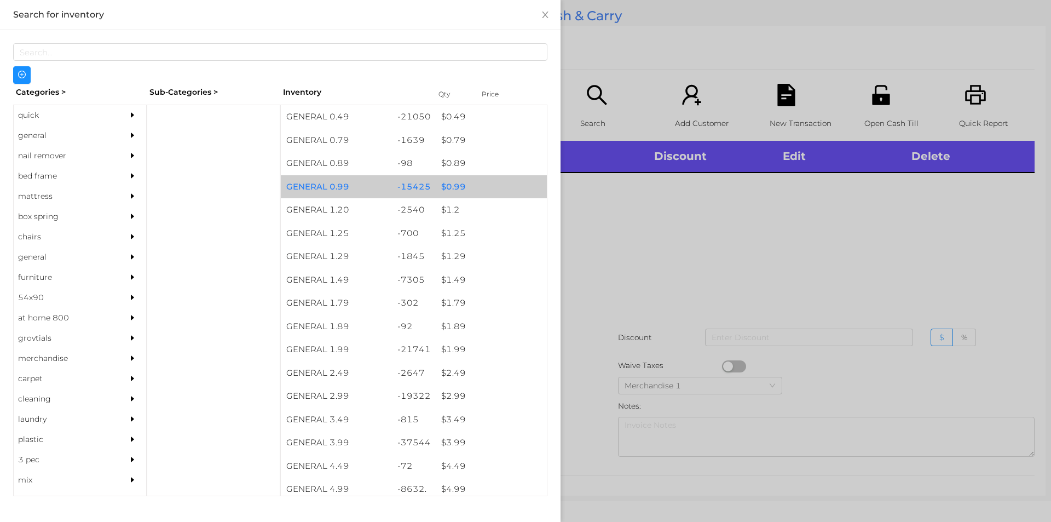
click at [495, 181] on div "$ 0.99" at bounding box center [491, 187] width 111 height 24
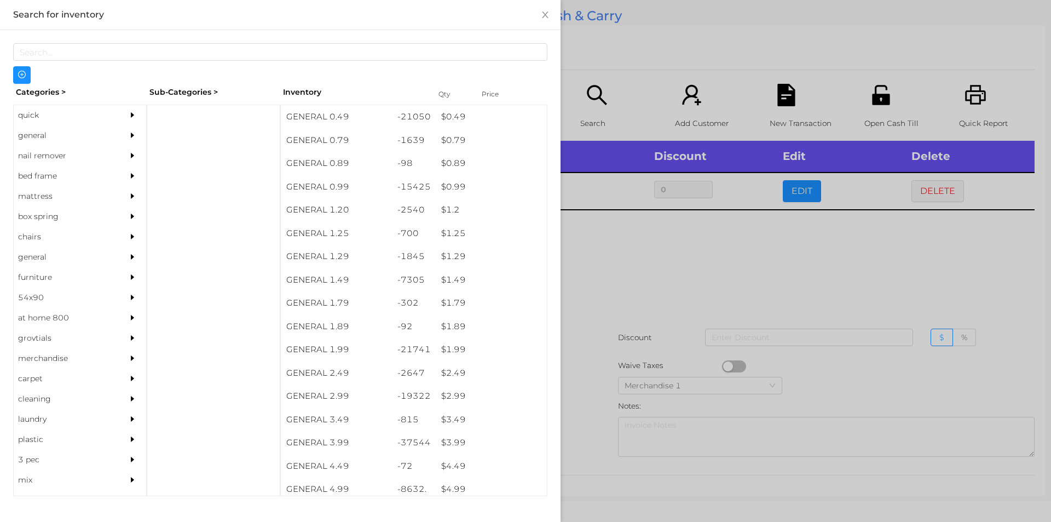
click at [637, 243] on div at bounding box center [525, 261] width 1051 height 522
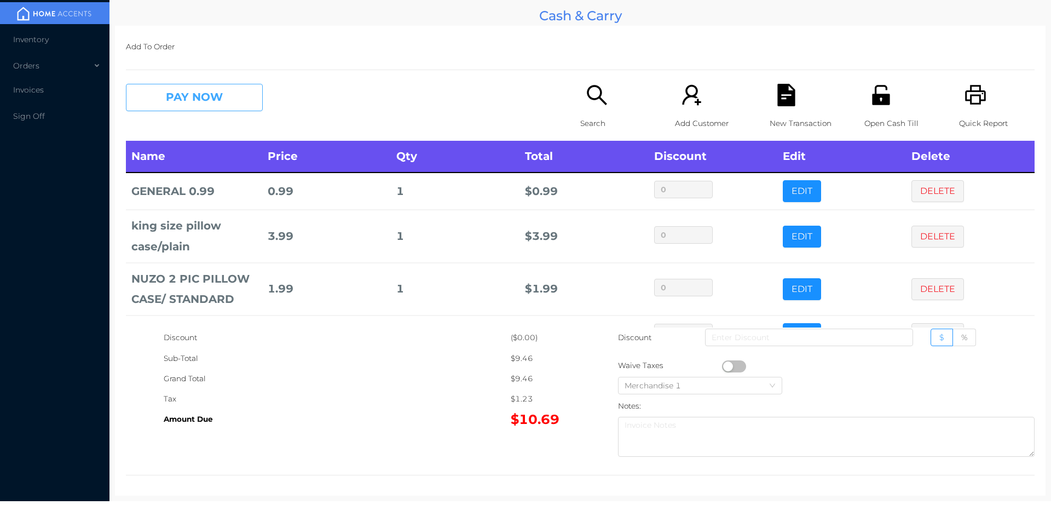
click at [170, 104] on button "PAY NOW" at bounding box center [194, 97] width 137 height 27
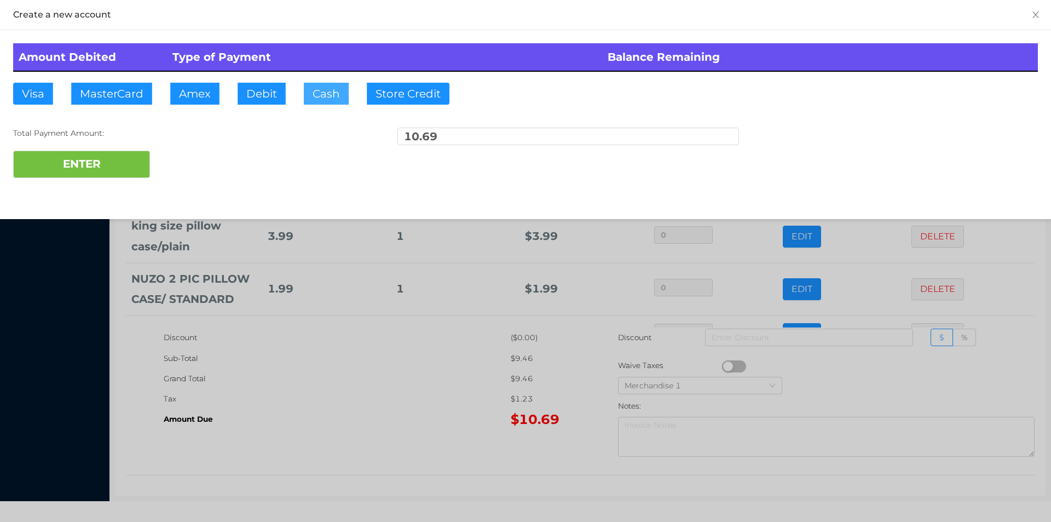
click at [322, 89] on button "Cash" at bounding box center [326, 94] width 45 height 22
click at [101, 174] on button "ENTER" at bounding box center [81, 164] width 137 height 27
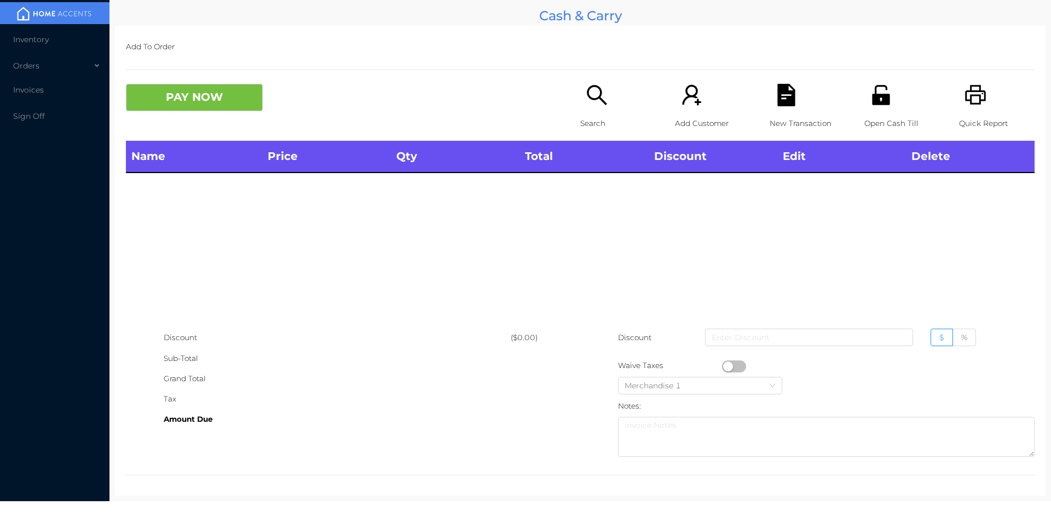
click at [566, 150] on th "Total" at bounding box center [584, 157] width 129 height 32
click at [580, 123] on p "Search" at bounding box center [618, 123] width 76 height 20
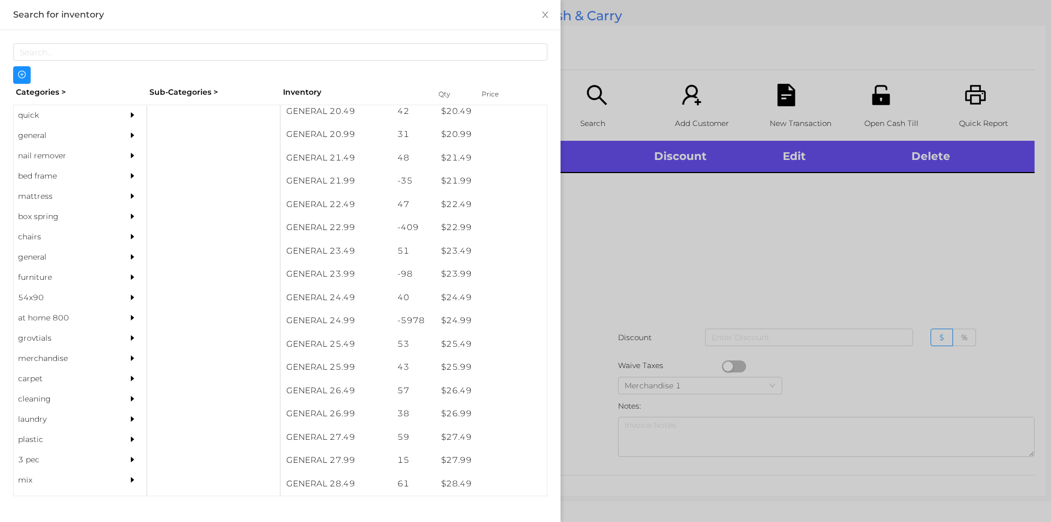
scroll to position [1209, 0]
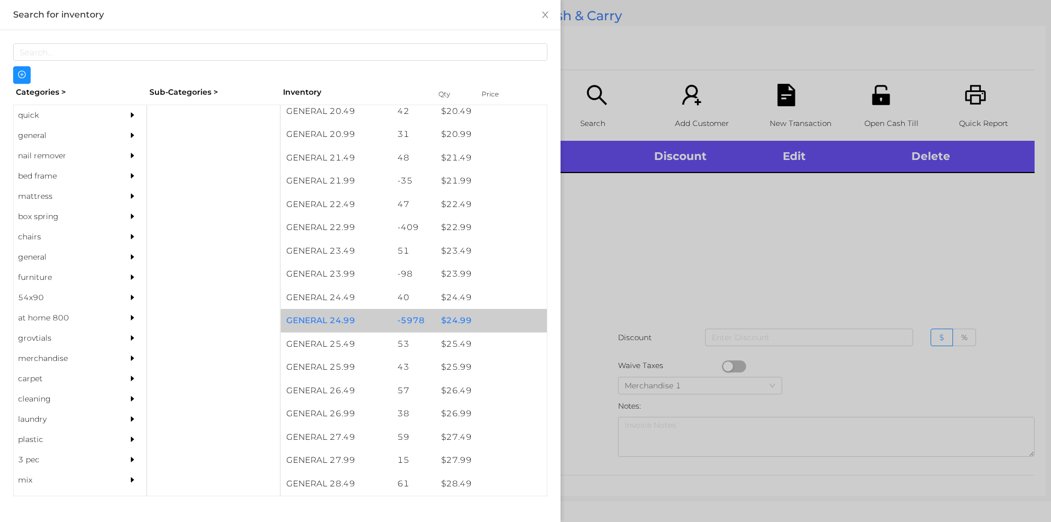
click at [477, 316] on div "$ 24.99" at bounding box center [491, 321] width 111 height 24
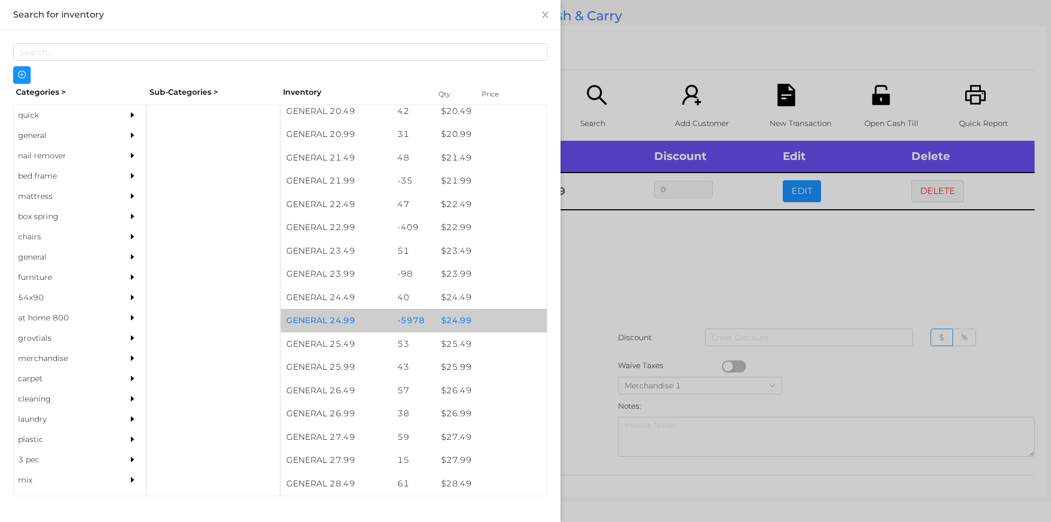
click at [482, 328] on div "$ 24.99" at bounding box center [491, 321] width 111 height 24
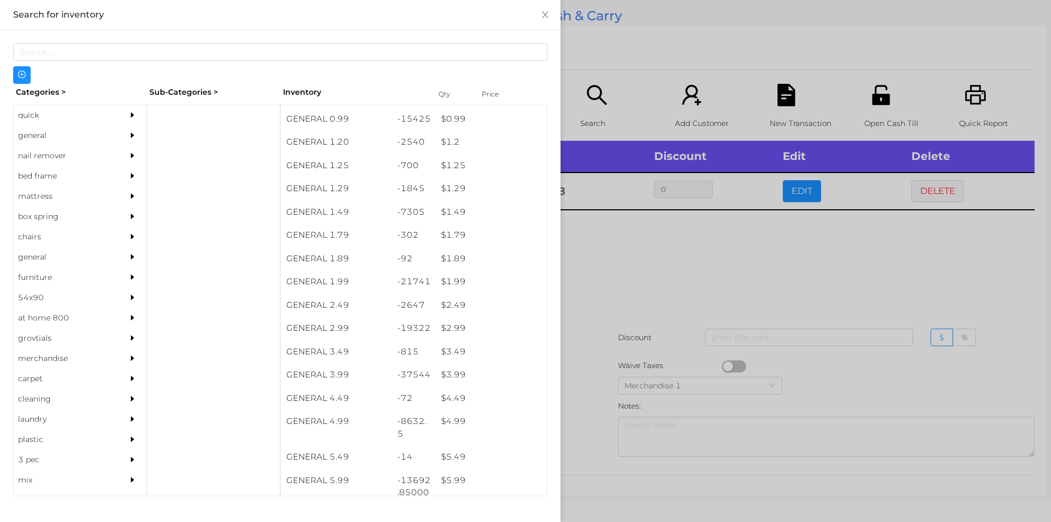
scroll to position [0, 0]
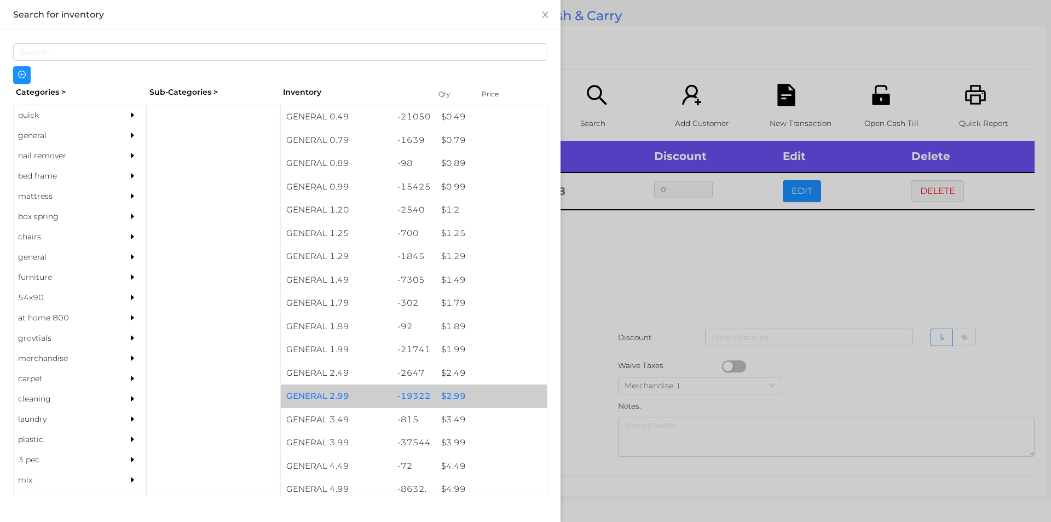
click at [456, 397] on div "$ 2.99" at bounding box center [491, 396] width 111 height 24
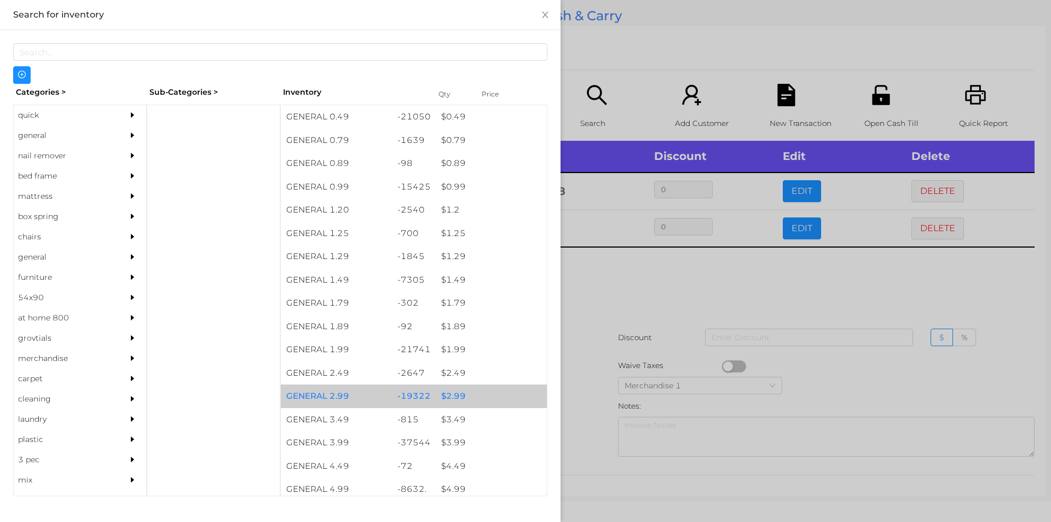
click at [456, 399] on div "$ 2.99" at bounding box center [491, 396] width 111 height 24
click at [504, 393] on div "$ 2.99" at bounding box center [491, 396] width 111 height 24
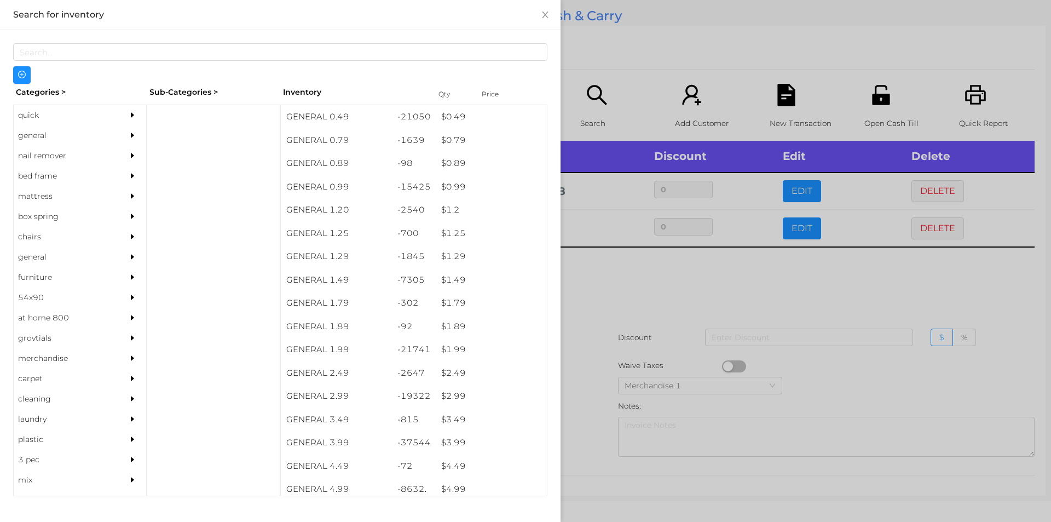
click at [595, 375] on div at bounding box center [525, 261] width 1051 height 522
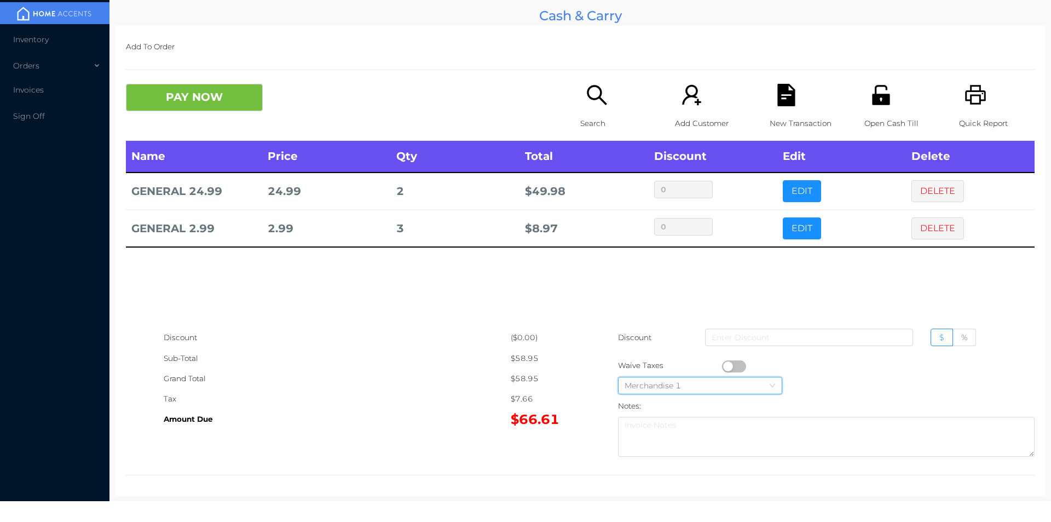
click at [731, 390] on div "Merchandise 1" at bounding box center [700, 385] width 151 height 16
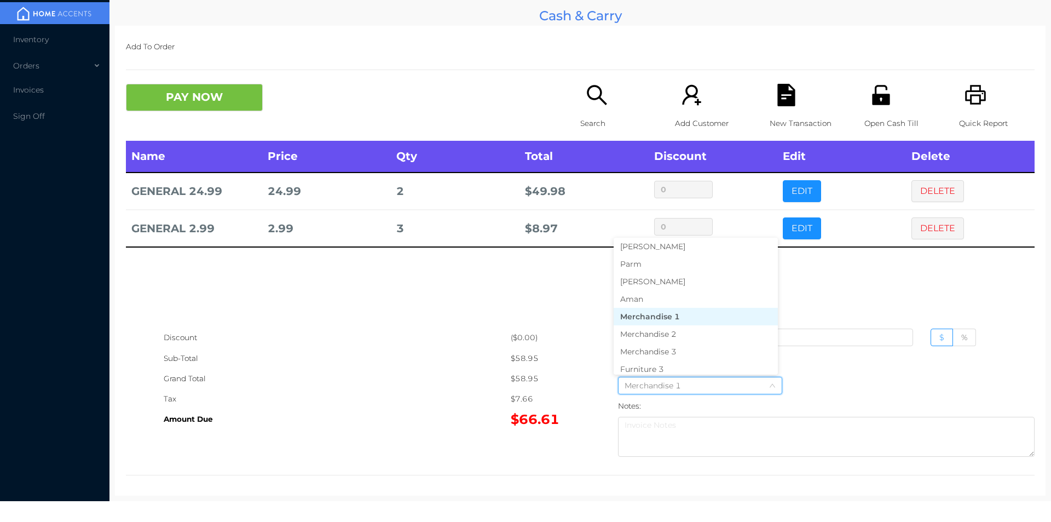
click at [412, 473] on div "Add To Order PAY NOW Search Add Customer New Transaction Open Cash Till Quick R…" at bounding box center [580, 261] width 931 height 470
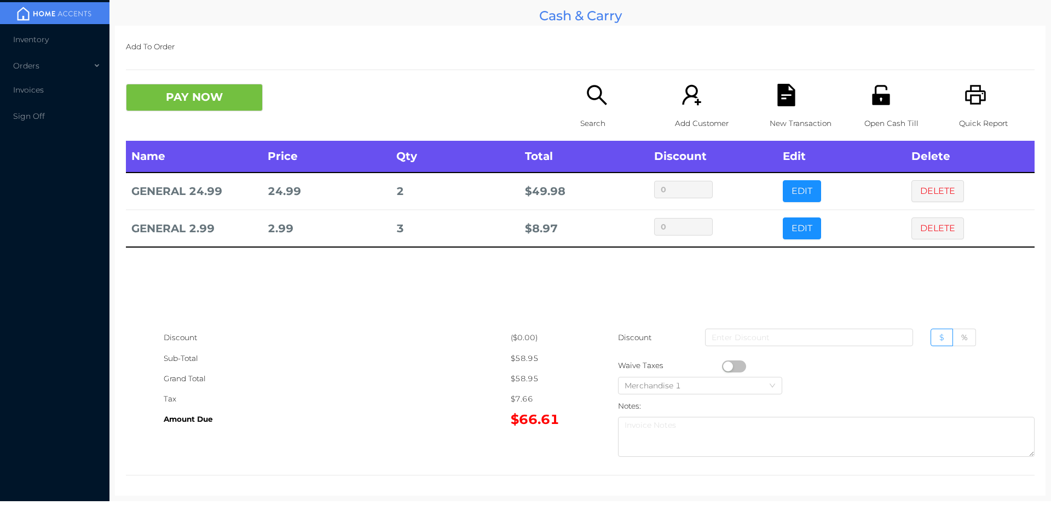
click at [788, 105] on icon "icon: file-text" at bounding box center [786, 95] width 18 height 22
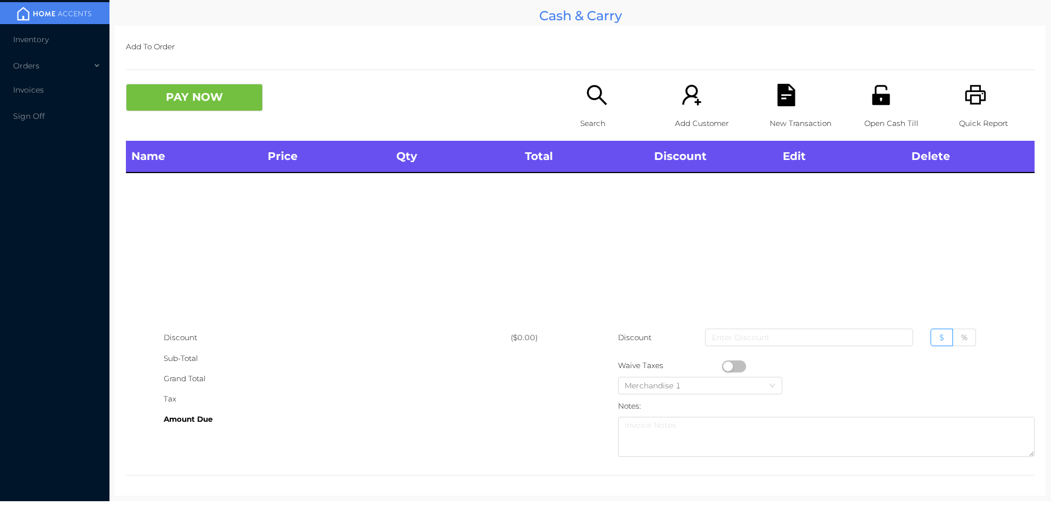
click at [982, 95] on div "Quick Report" at bounding box center [997, 112] width 76 height 57
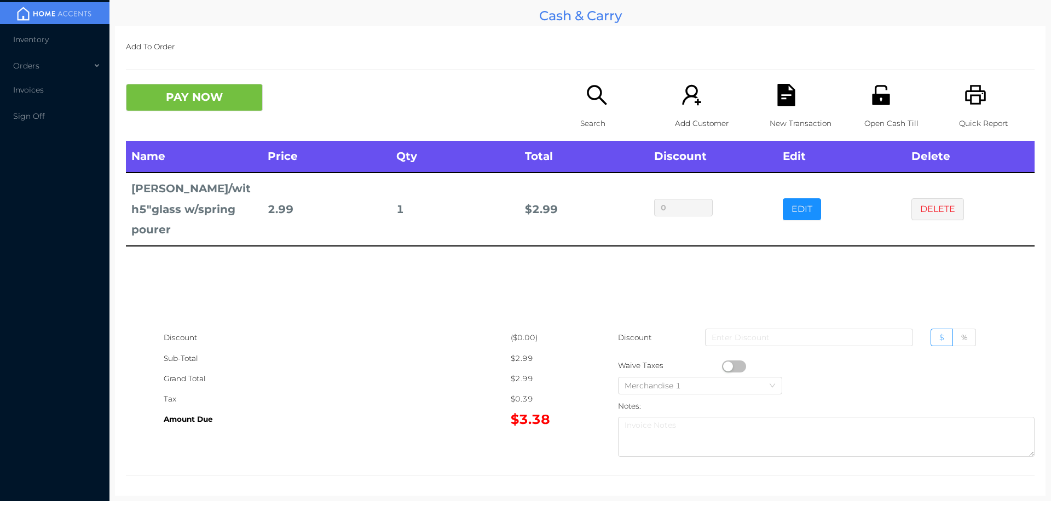
click at [781, 108] on div "New Transaction" at bounding box center [808, 112] width 76 height 57
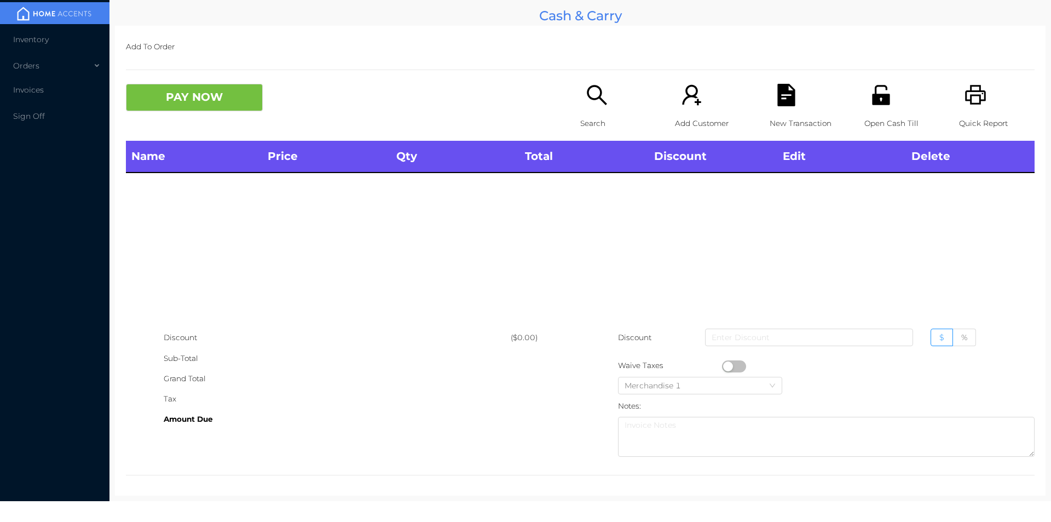
click at [589, 109] on div "Search" at bounding box center [618, 112] width 76 height 57
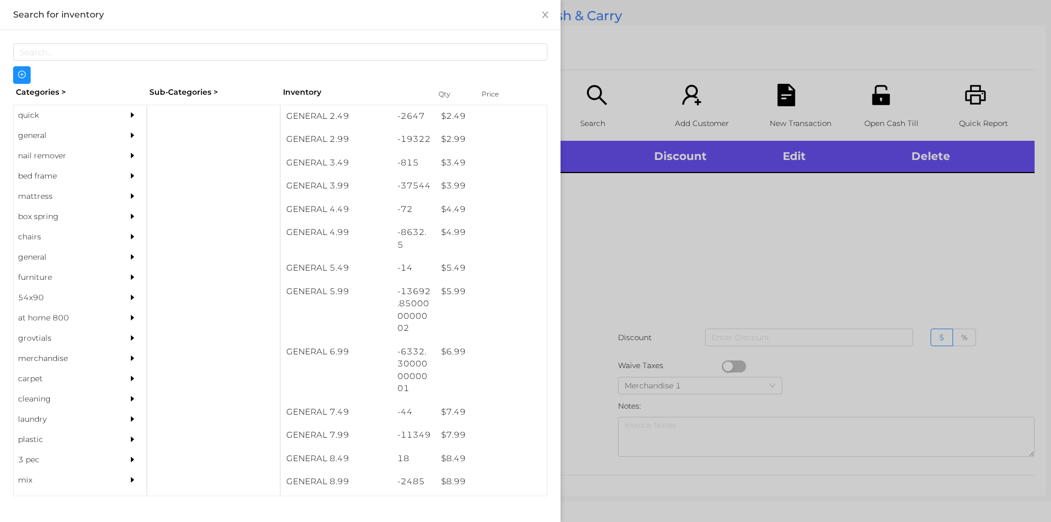
scroll to position [257, 0]
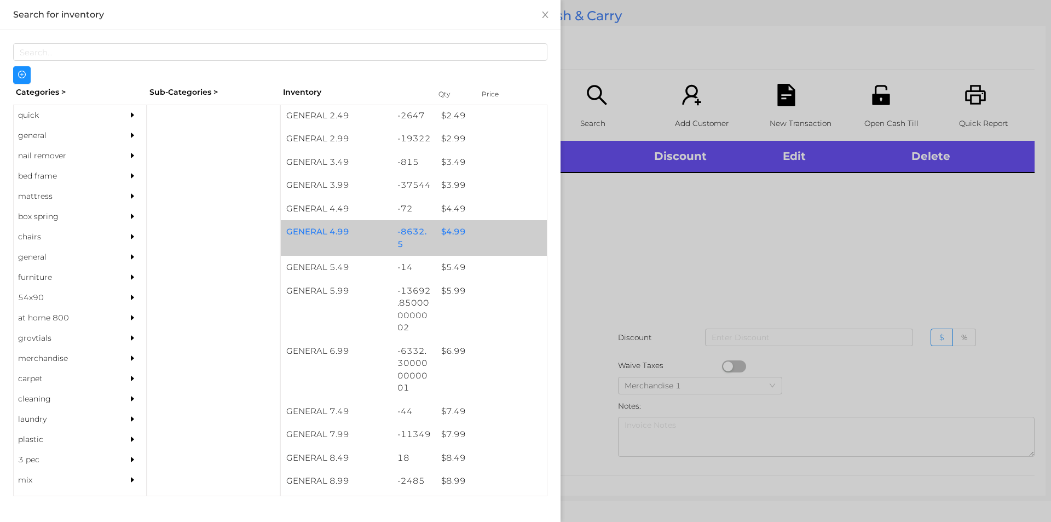
click at [458, 238] on div "$ 4.99" at bounding box center [491, 232] width 111 height 24
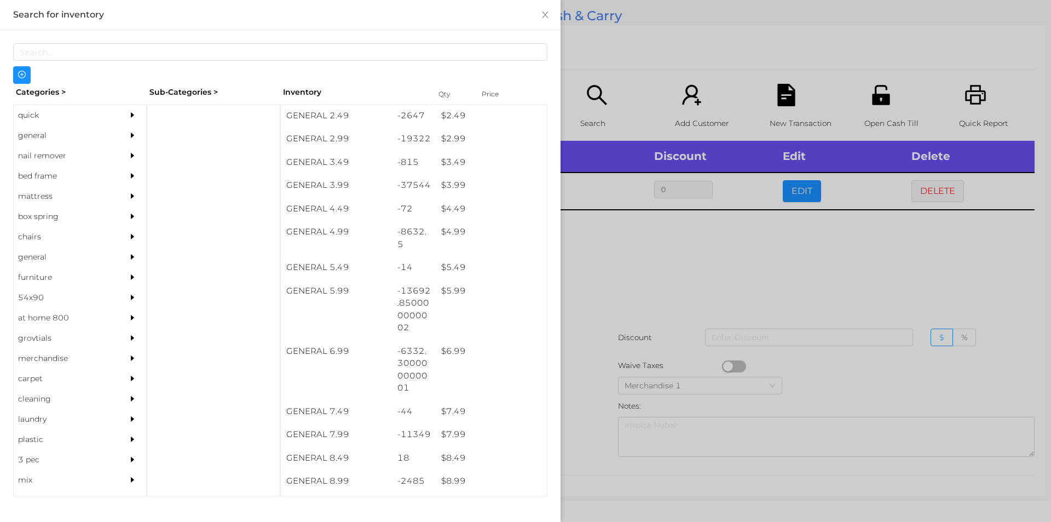
click at [599, 262] on div at bounding box center [525, 261] width 1051 height 522
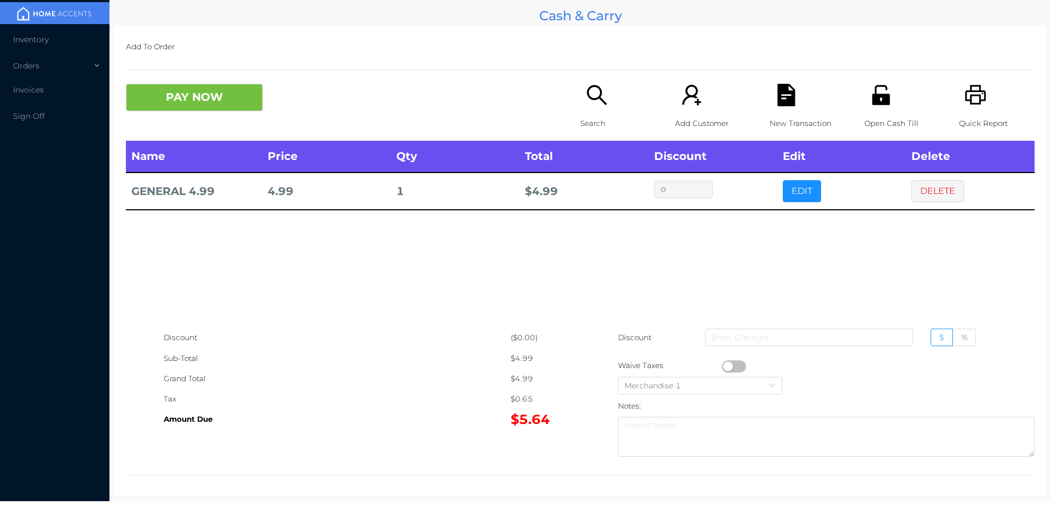
click at [581, 111] on div "Search" at bounding box center [618, 112] width 76 height 57
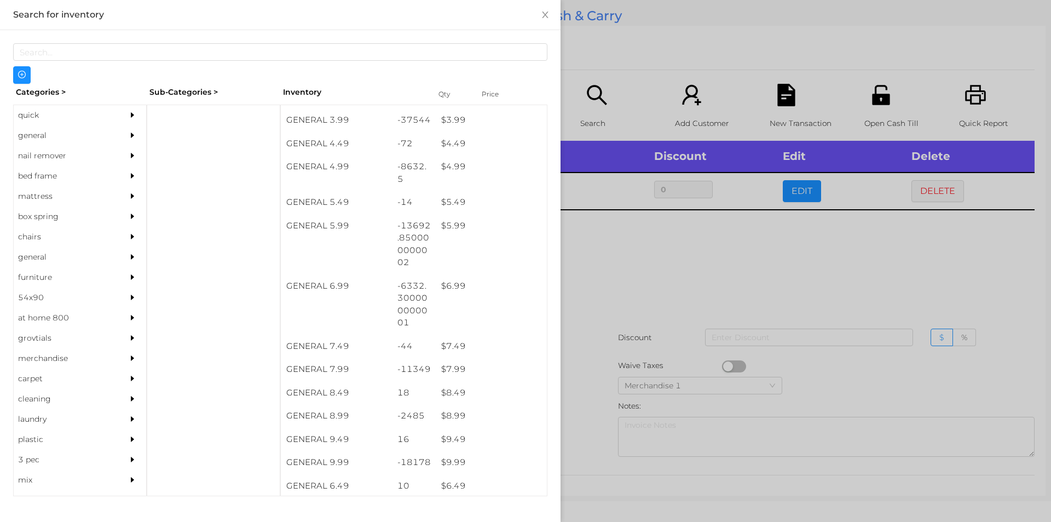
scroll to position [322, 0]
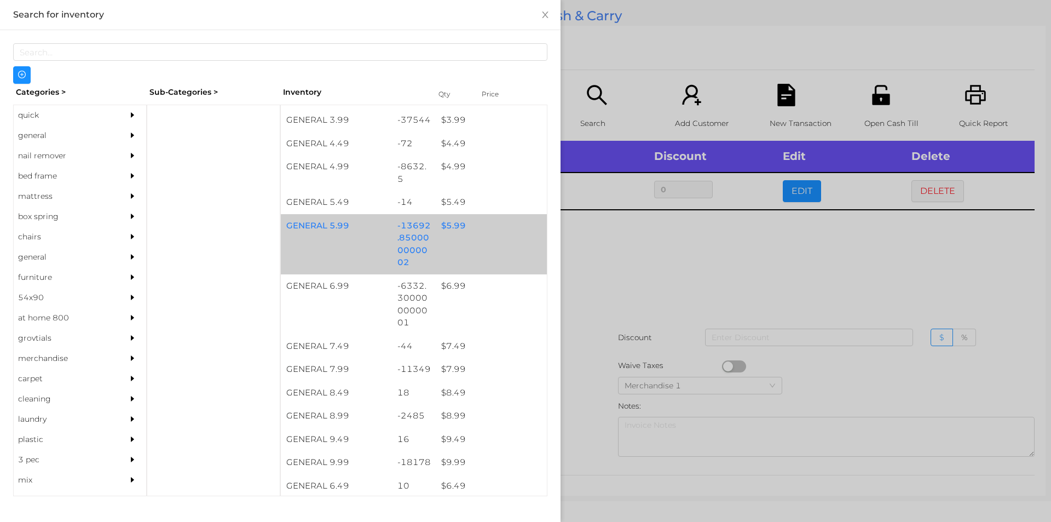
click at [480, 228] on div "$ 5.99" at bounding box center [491, 226] width 111 height 24
click at [487, 236] on div "$ 5.99" at bounding box center [491, 226] width 111 height 24
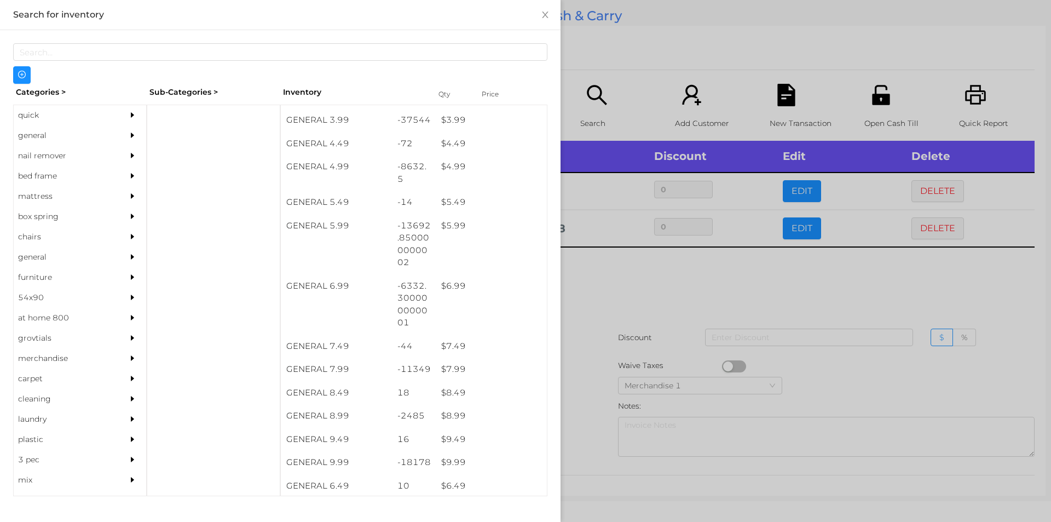
click at [621, 279] on div at bounding box center [525, 261] width 1051 height 522
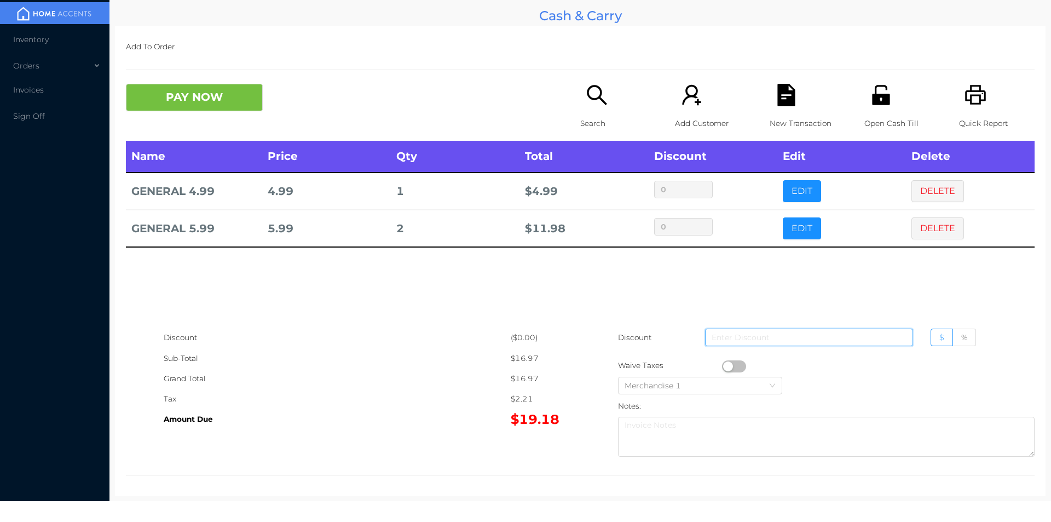
click at [727, 342] on input at bounding box center [809, 337] width 208 height 18
click at [715, 341] on input at bounding box center [809, 337] width 208 height 18
click at [722, 366] on button "button" at bounding box center [734, 366] width 24 height 12
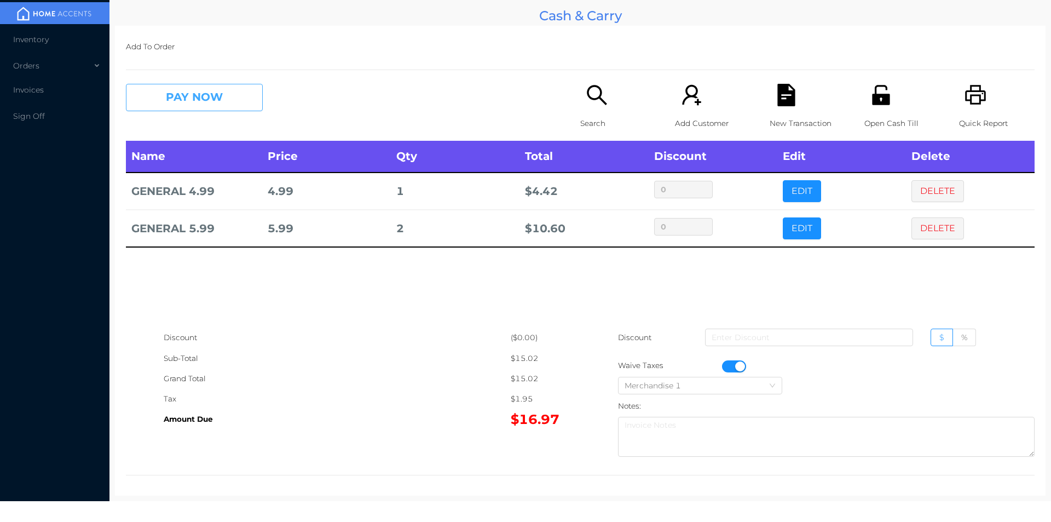
click at [232, 101] on button "PAY NOW" at bounding box center [194, 97] width 137 height 27
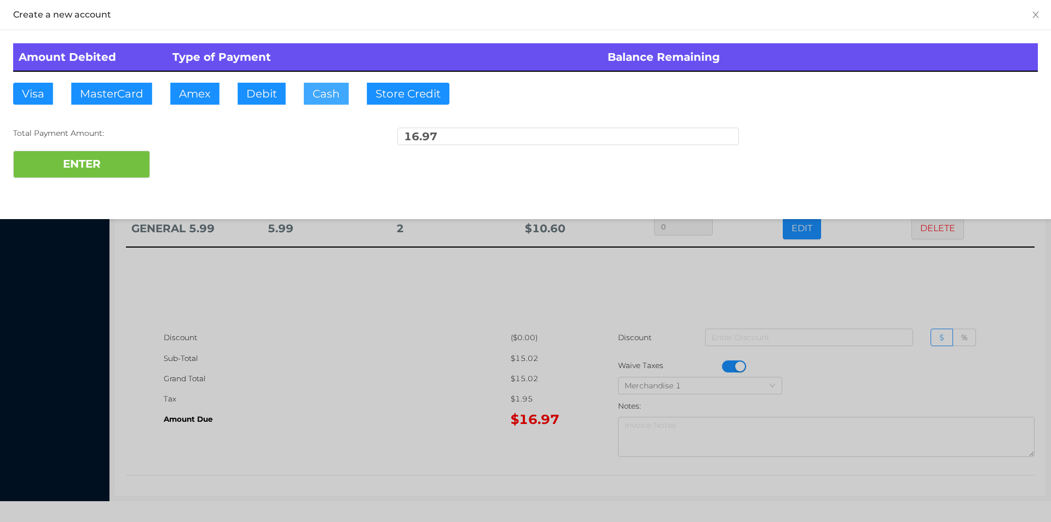
click at [304, 84] on button "Cash" at bounding box center [326, 94] width 45 height 22
type input "50"
click at [60, 177] on button "ENTER" at bounding box center [81, 164] width 137 height 27
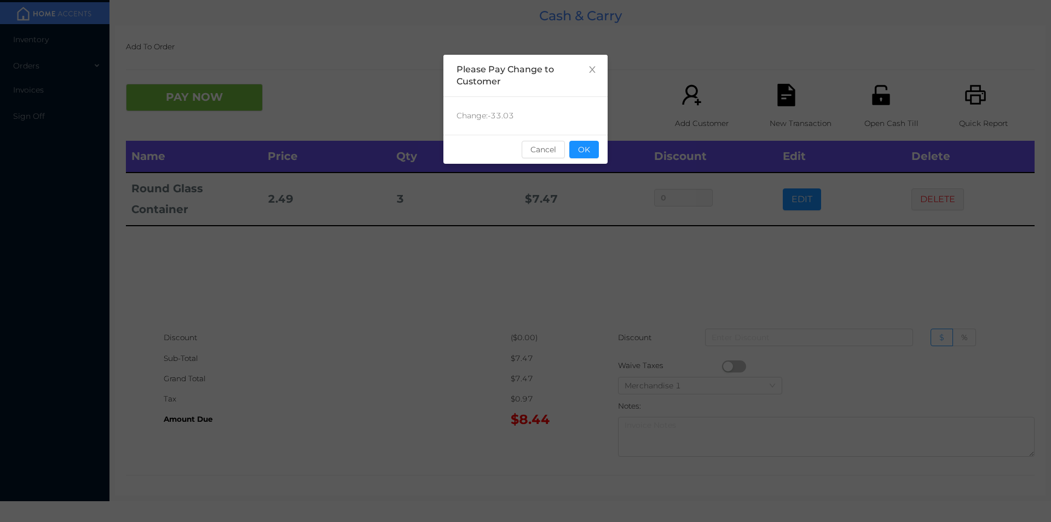
click at [580, 131] on div "Change: -33.03" at bounding box center [525, 116] width 164 height 38
click at [598, 144] on button "OK" at bounding box center [584, 150] width 30 height 18
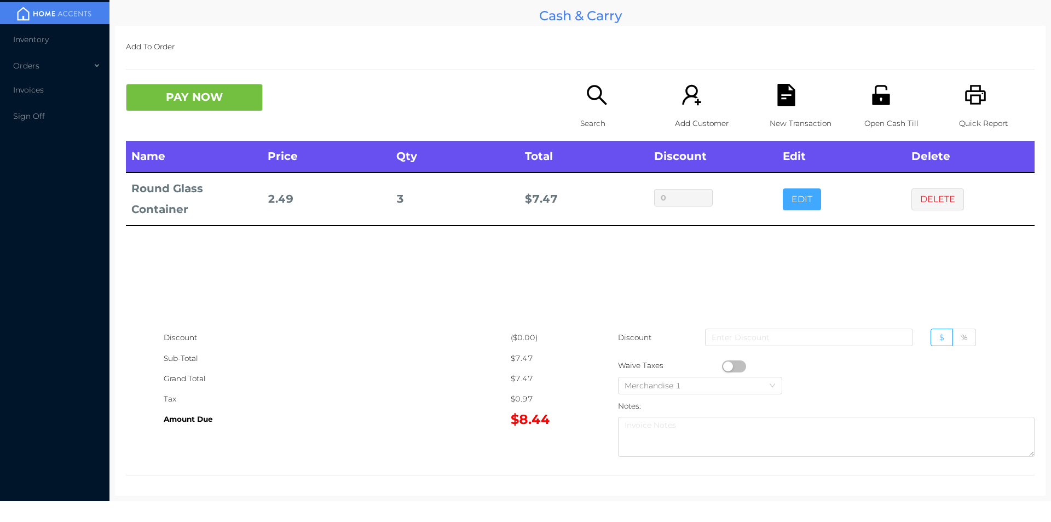
click at [783, 194] on button "EDIT" at bounding box center [802, 199] width 38 height 22
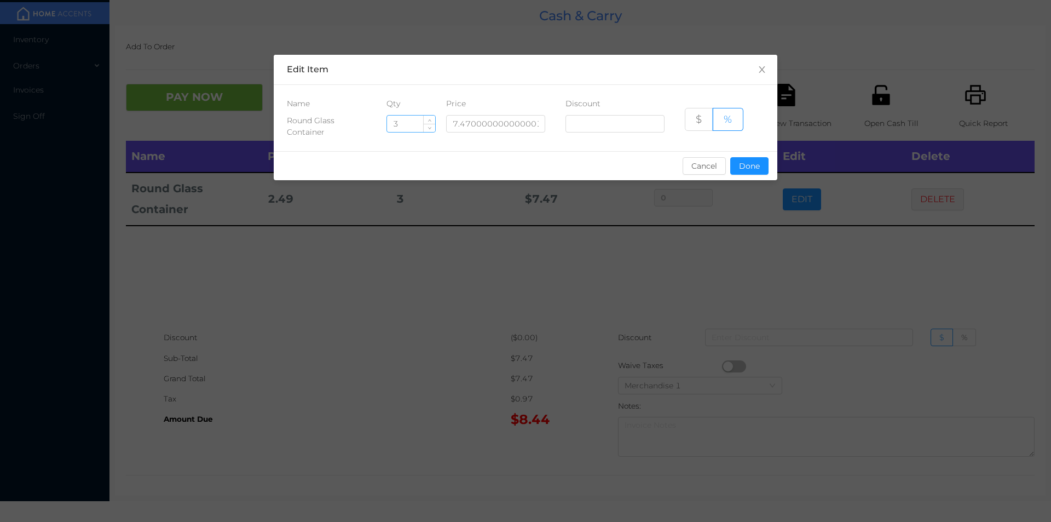
click at [402, 123] on input "3" at bounding box center [411, 124] width 48 height 16
type input "2"
click at [757, 172] on button "Done" at bounding box center [749, 166] width 38 height 18
type input "0%"
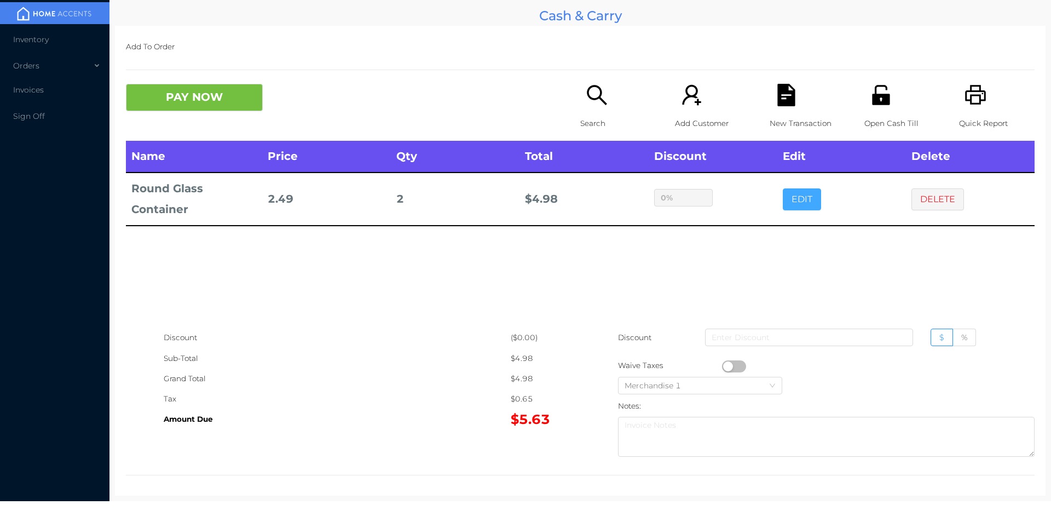
click at [783, 188] on button "EDIT" at bounding box center [802, 199] width 38 height 22
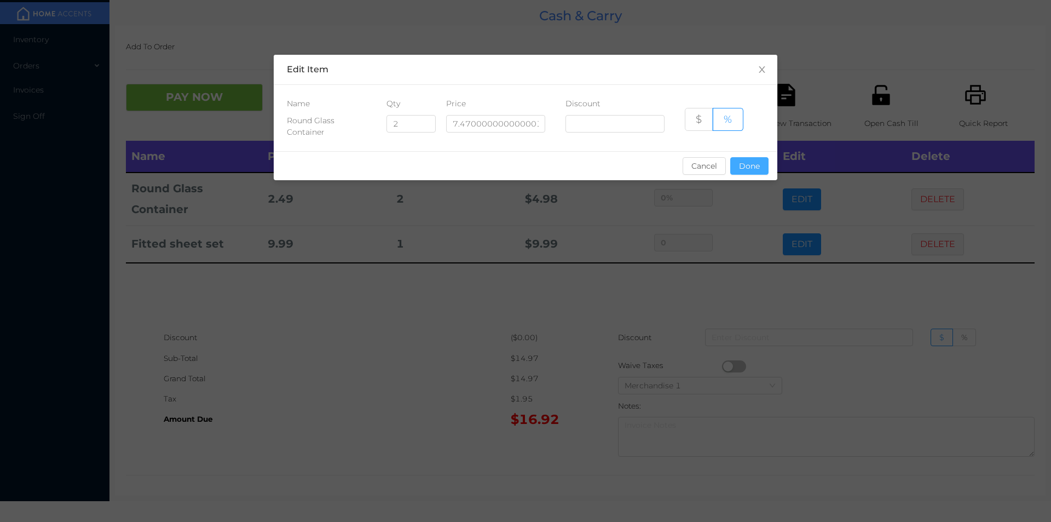
click at [755, 171] on button "Done" at bounding box center [749, 166] width 38 height 18
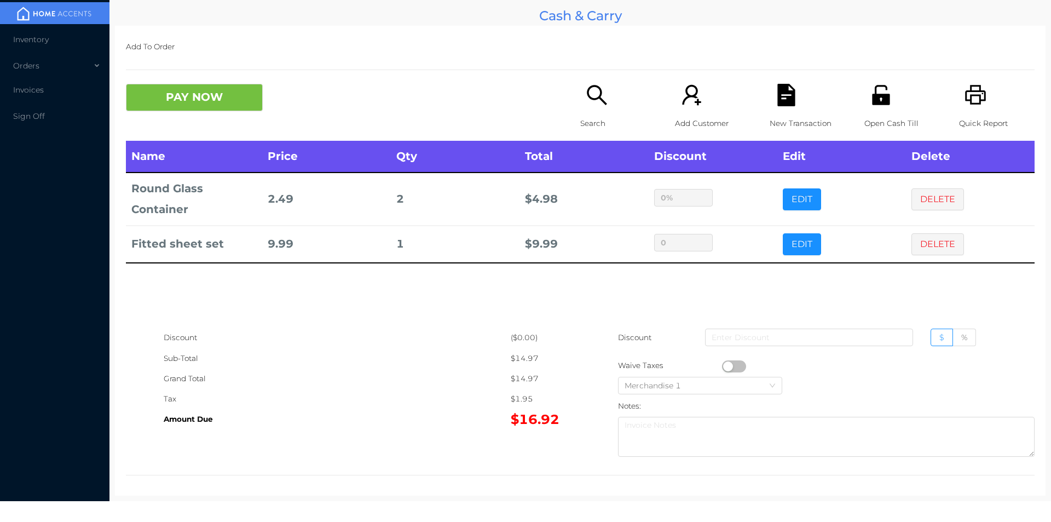
click at [596, 93] on icon "icon: search" at bounding box center [597, 95] width 20 height 20
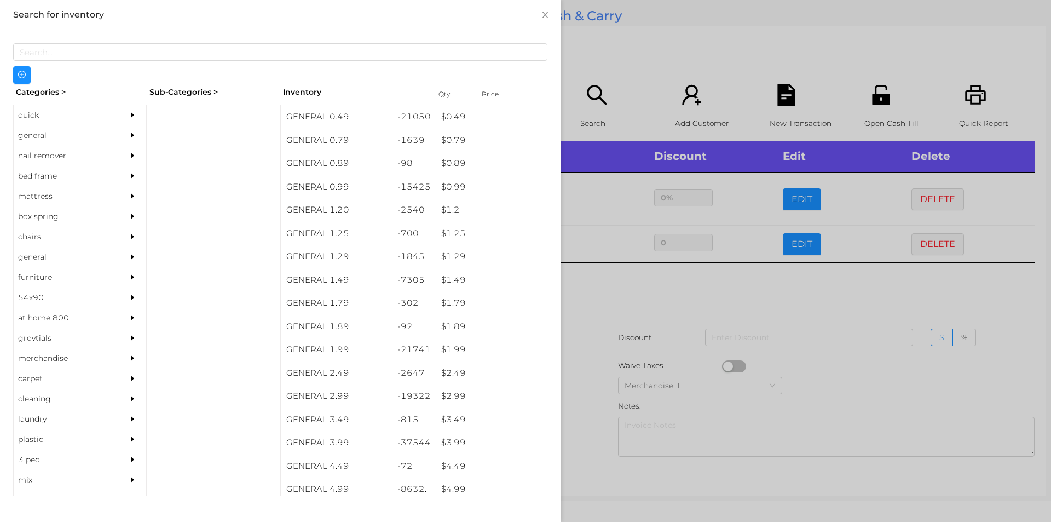
click at [39, 106] on div "quick" at bounding box center [64, 115] width 100 height 20
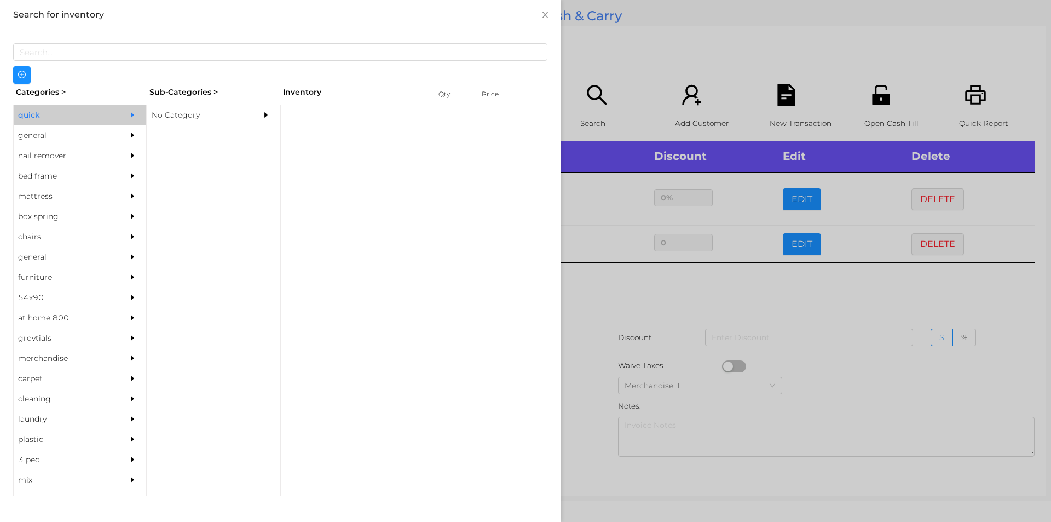
click at [182, 115] on div "No Category" at bounding box center [197, 115] width 100 height 20
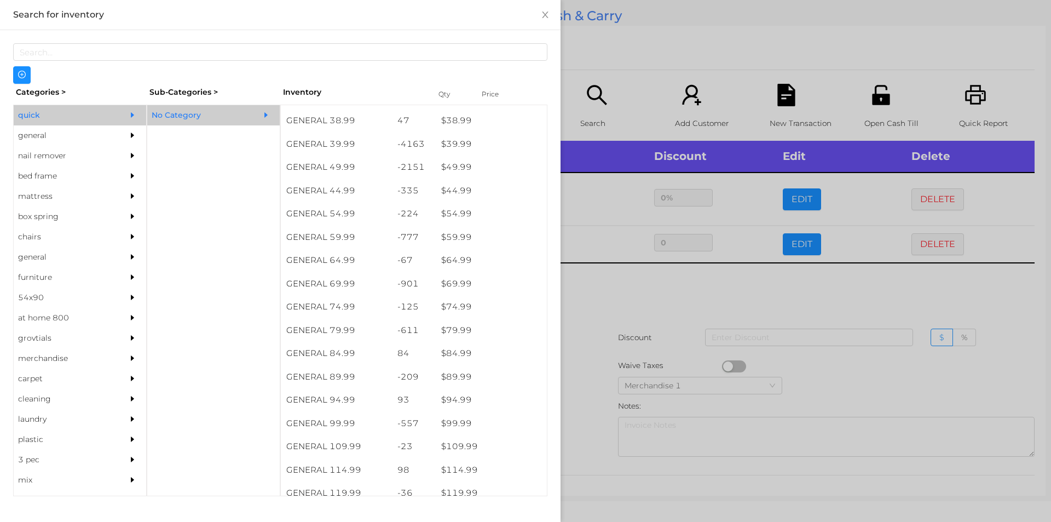
scroll to position [555, 0]
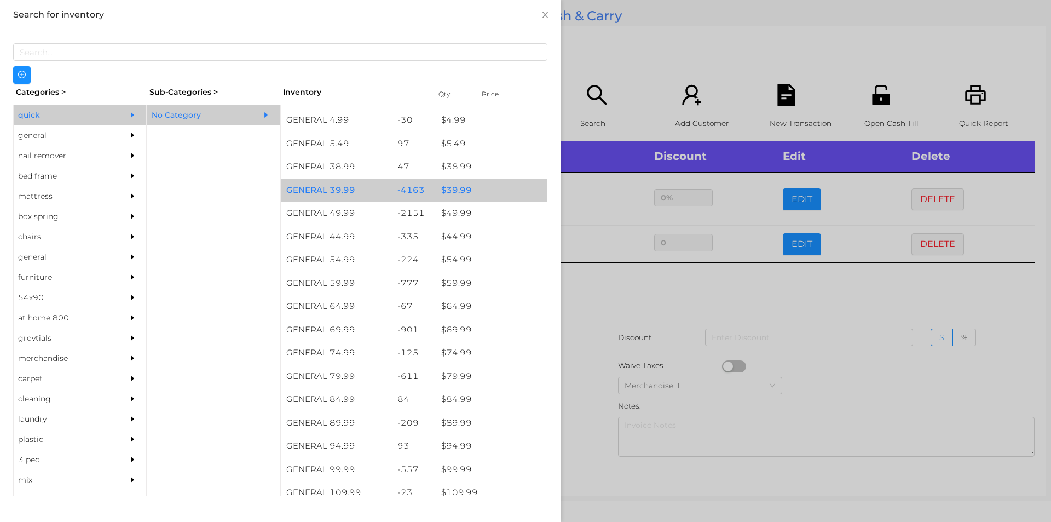
click at [487, 186] on div "$ 39.99" at bounding box center [491, 190] width 111 height 24
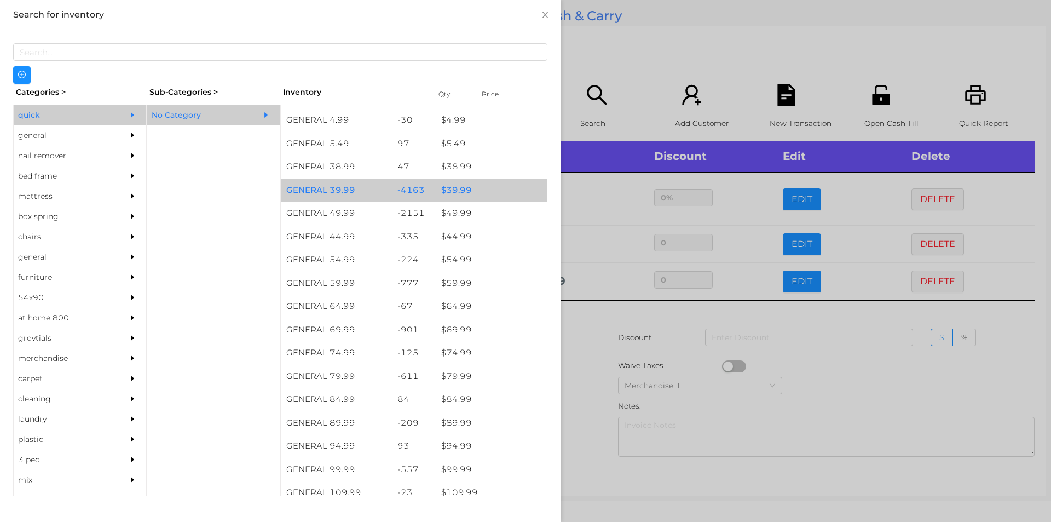
click at [487, 188] on div "$ 39.99" at bounding box center [491, 190] width 111 height 24
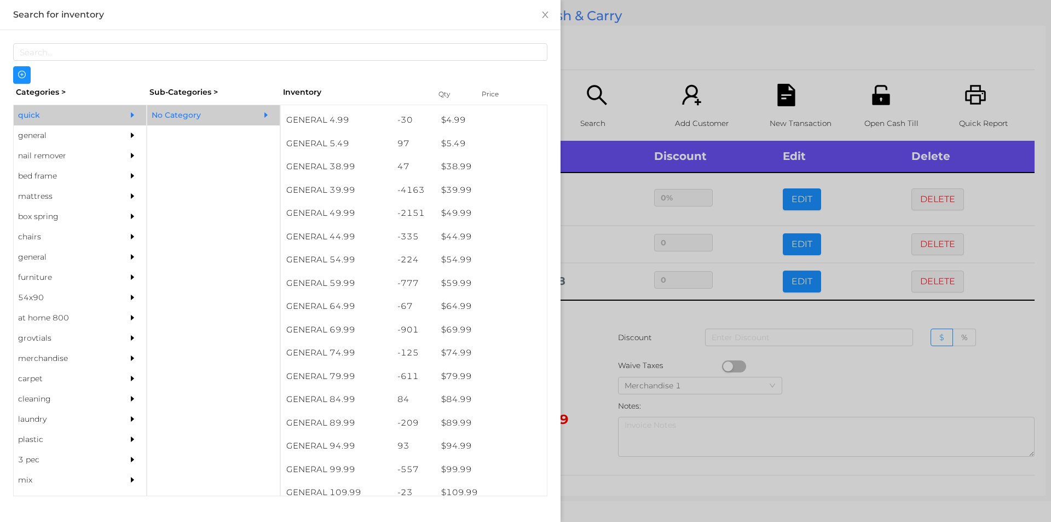
click at [610, 62] on div at bounding box center [525, 261] width 1051 height 522
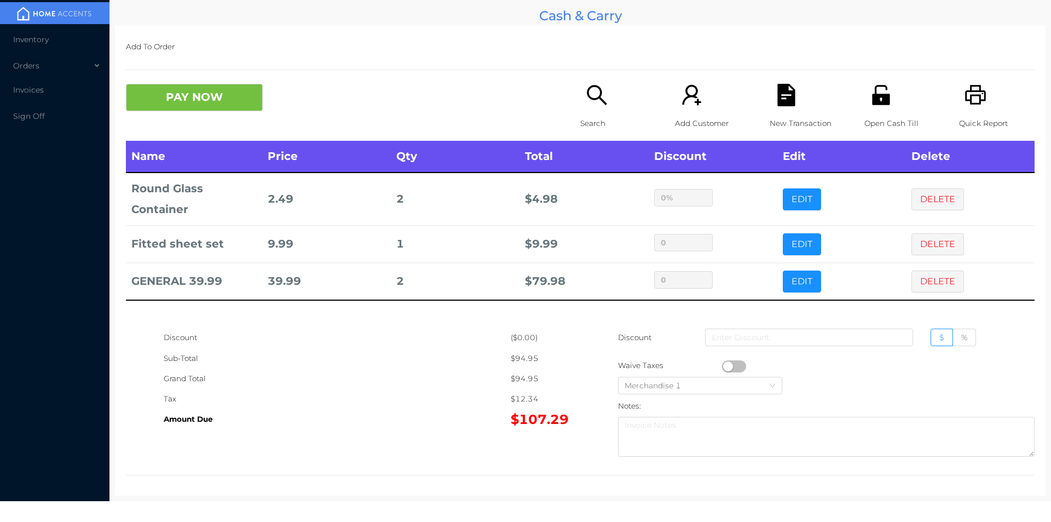
click at [724, 366] on button "button" at bounding box center [734, 366] width 24 height 12
click at [183, 91] on button "PAY NOW" at bounding box center [194, 97] width 137 height 27
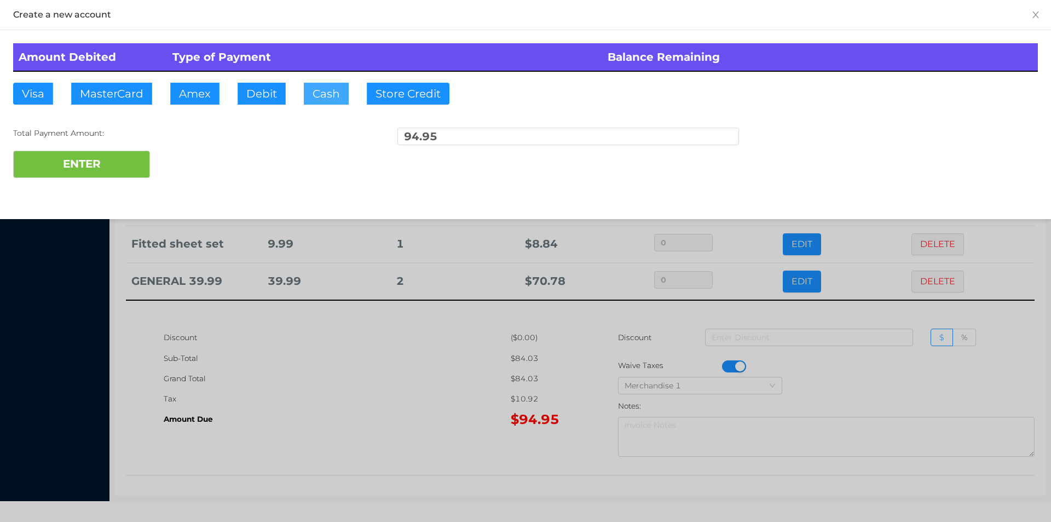
click at [304, 96] on button "Cash" at bounding box center [326, 94] width 45 height 22
click at [82, 172] on button "ENTER" at bounding box center [81, 164] width 137 height 27
type input "0"
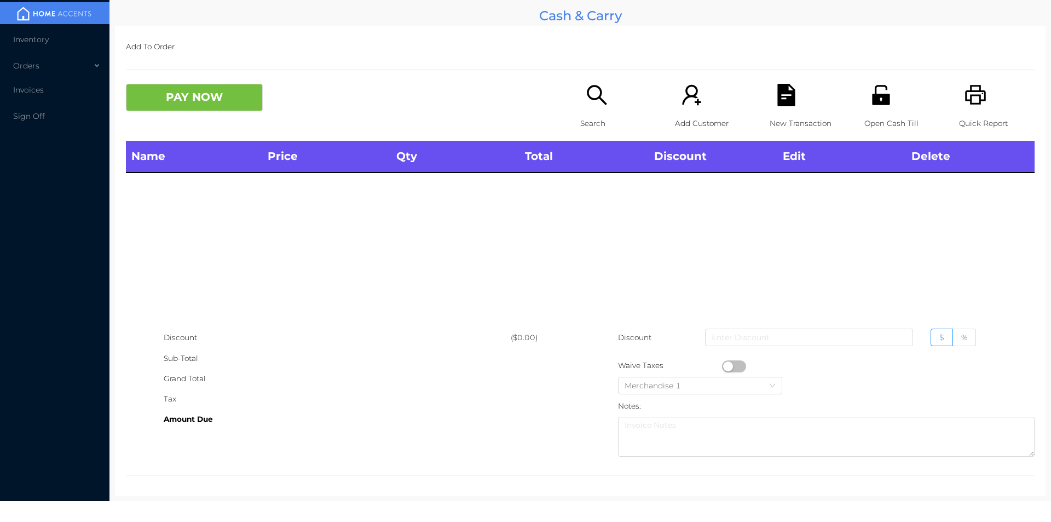
click at [590, 101] on icon "icon: search" at bounding box center [597, 95] width 22 height 22
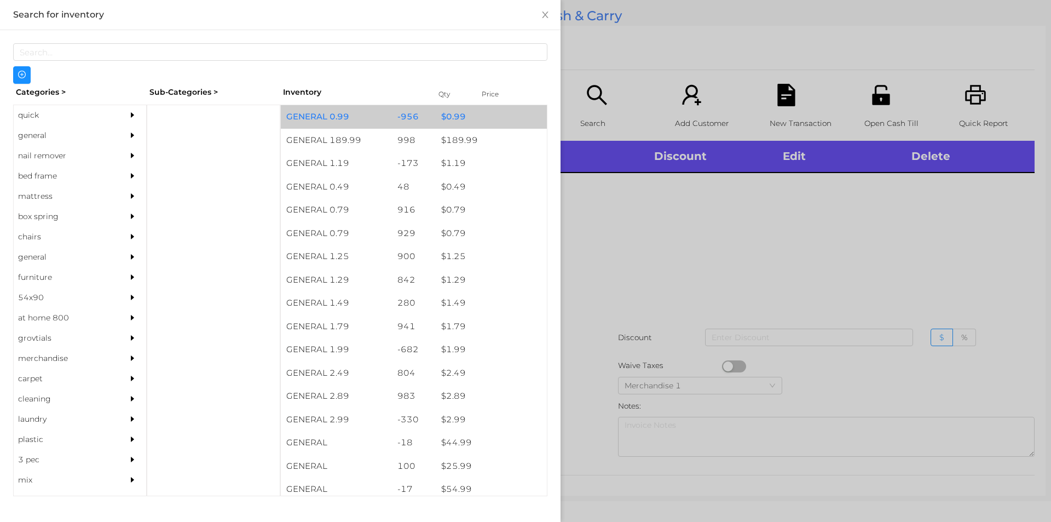
click at [459, 116] on div "$ 0.99" at bounding box center [491, 117] width 111 height 24
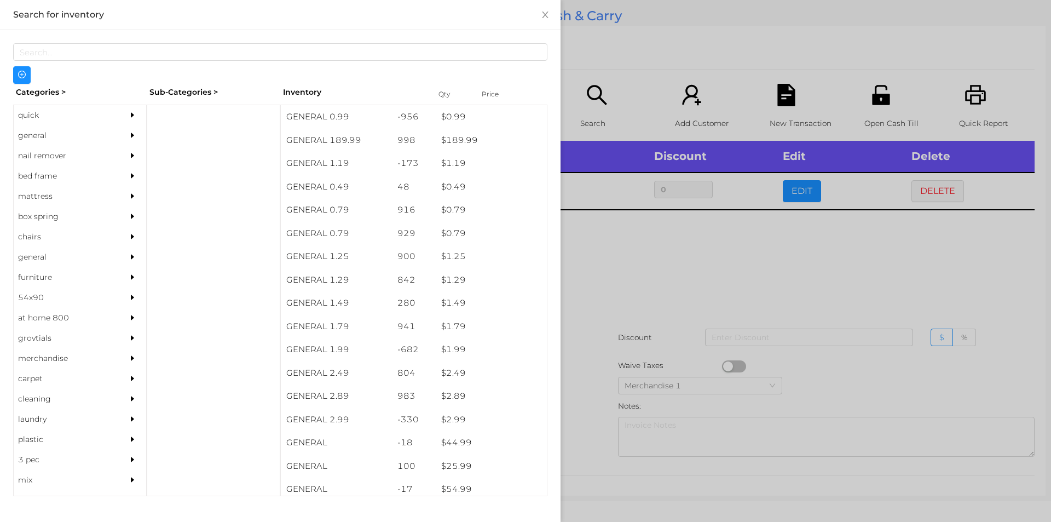
click at [640, 57] on div at bounding box center [525, 261] width 1051 height 522
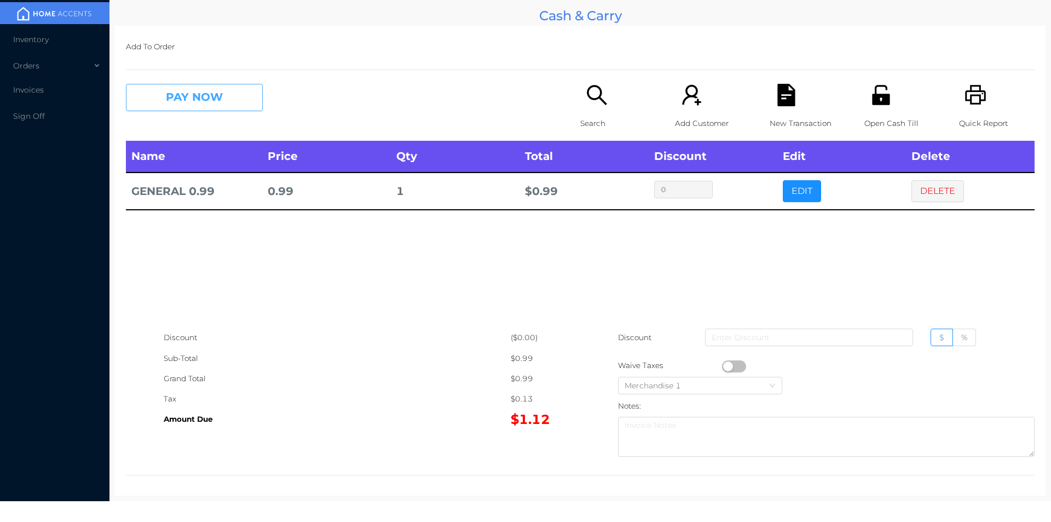
click at [185, 87] on button "PAY NOW" at bounding box center [194, 97] width 137 height 27
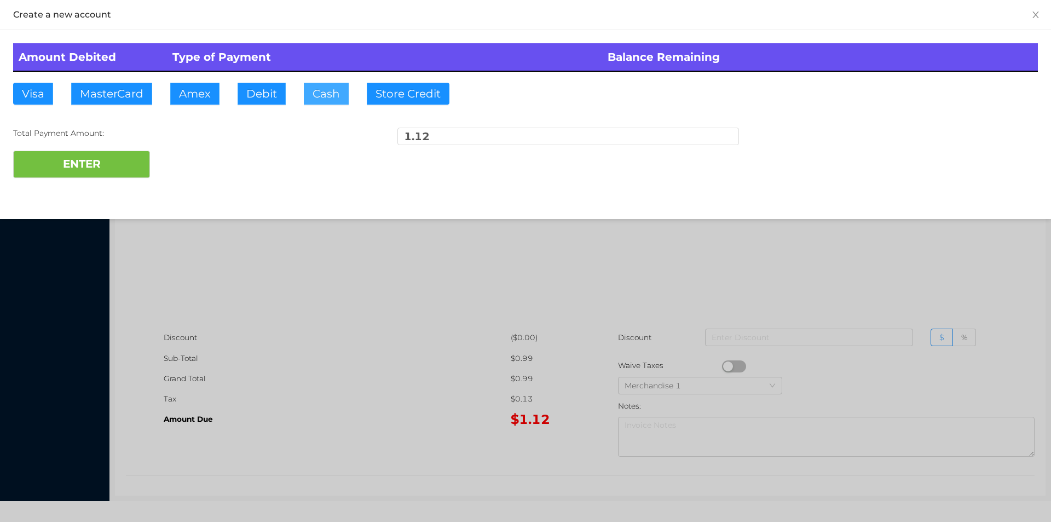
click at [326, 101] on button "Cash" at bounding box center [326, 94] width 45 height 22
type input "2"
click at [132, 168] on button "ENTER" at bounding box center [81, 164] width 137 height 27
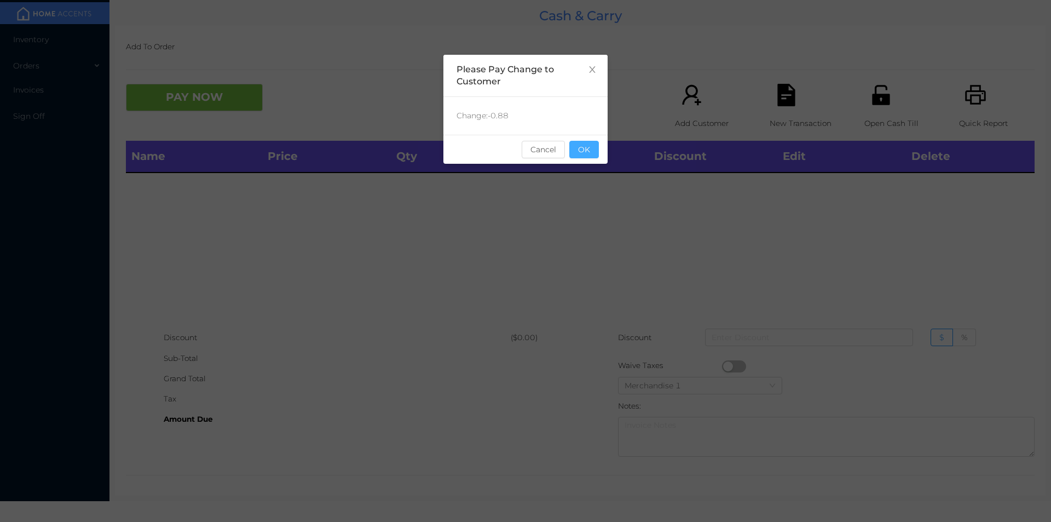
click at [593, 153] on button "OK" at bounding box center [584, 150] width 30 height 18
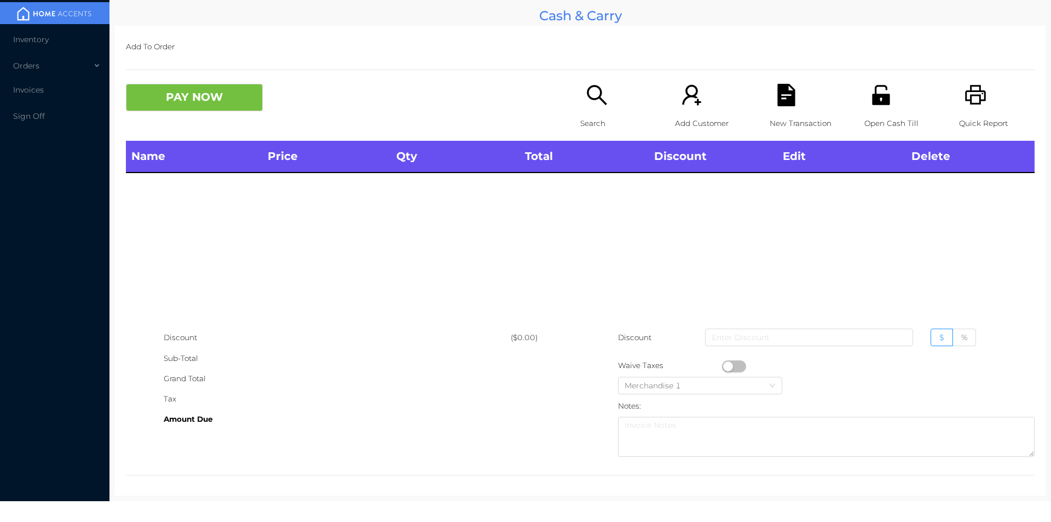
click at [608, 97] on div "Search" at bounding box center [618, 112] width 76 height 57
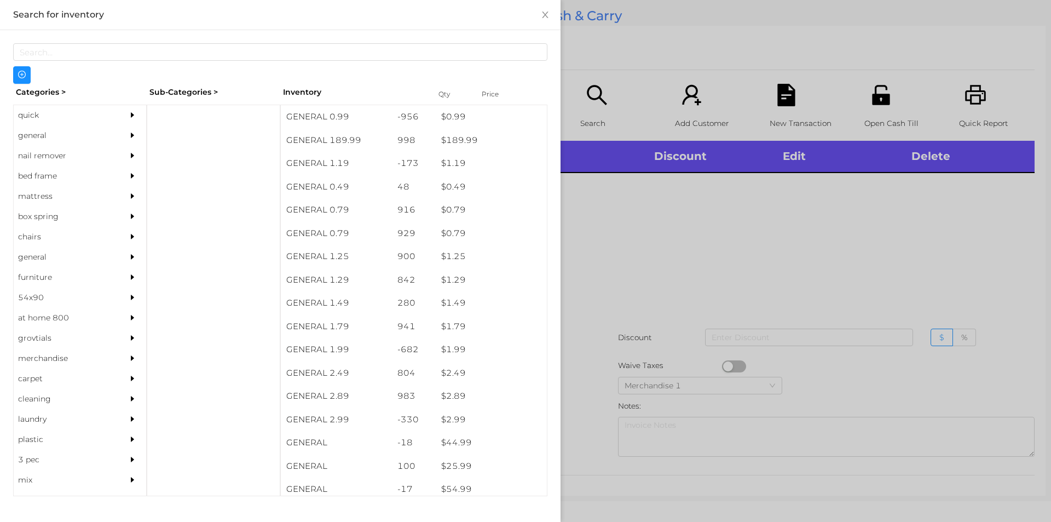
click at [46, 116] on div "quick" at bounding box center [64, 115] width 100 height 20
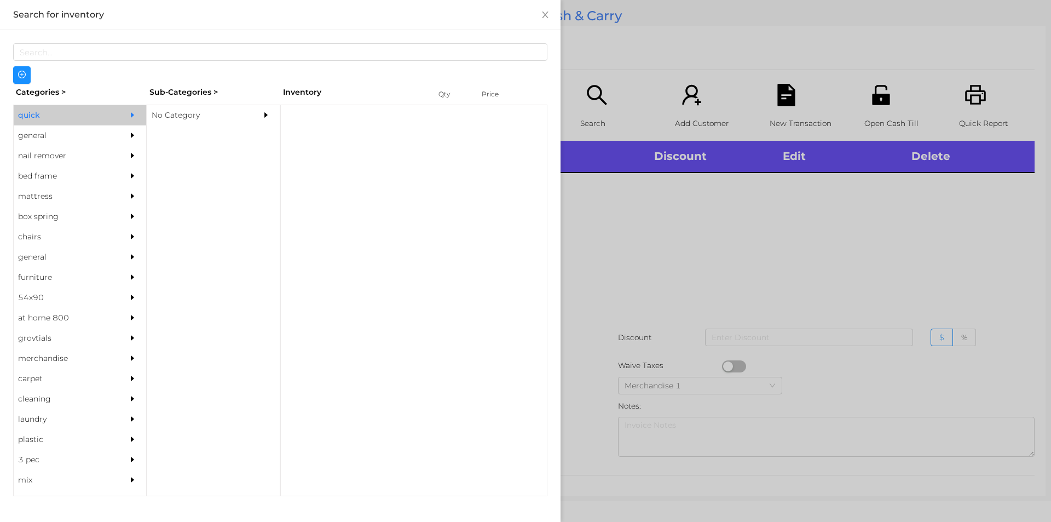
click at [188, 106] on div "No Category" at bounding box center [197, 115] width 100 height 20
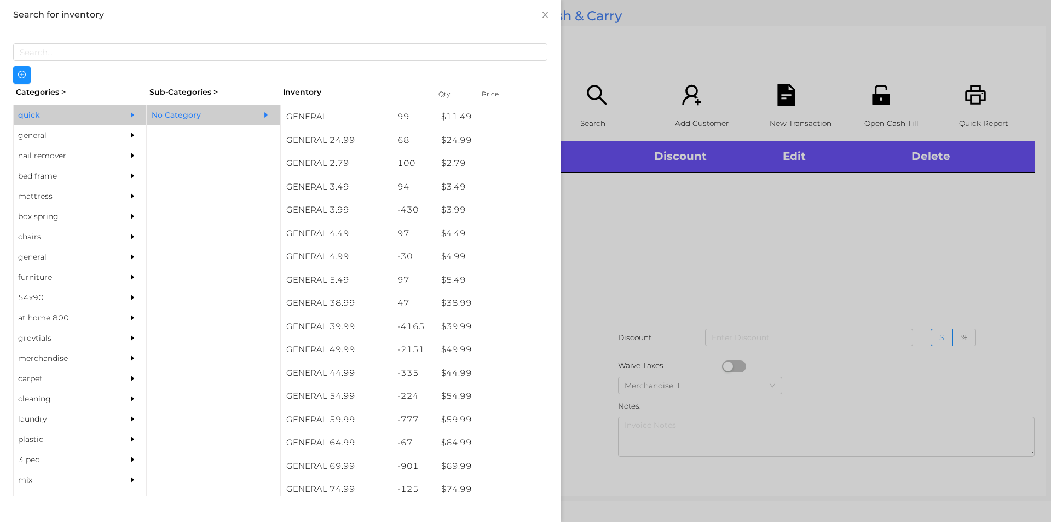
scroll to position [419, 0]
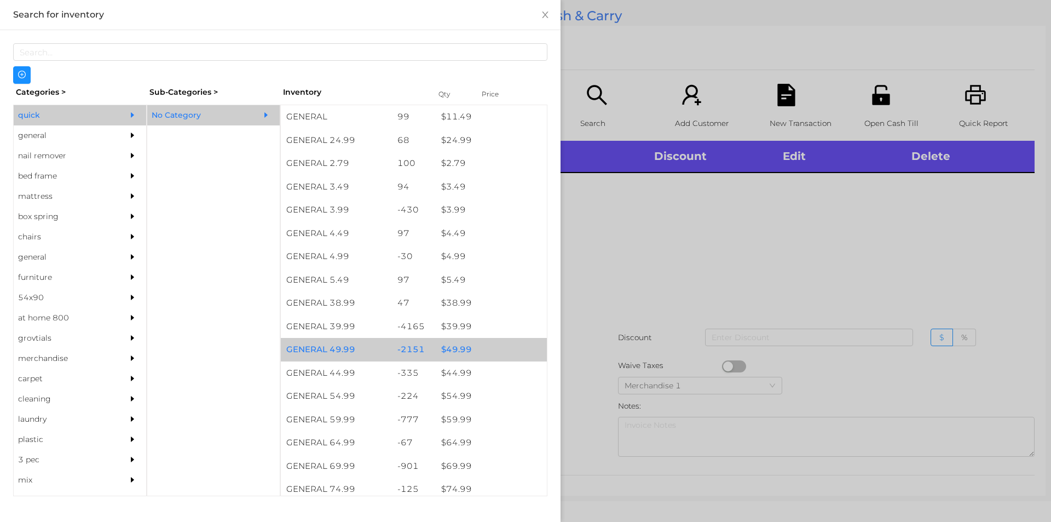
click at [436, 347] on div "$ 49.99" at bounding box center [491, 350] width 111 height 24
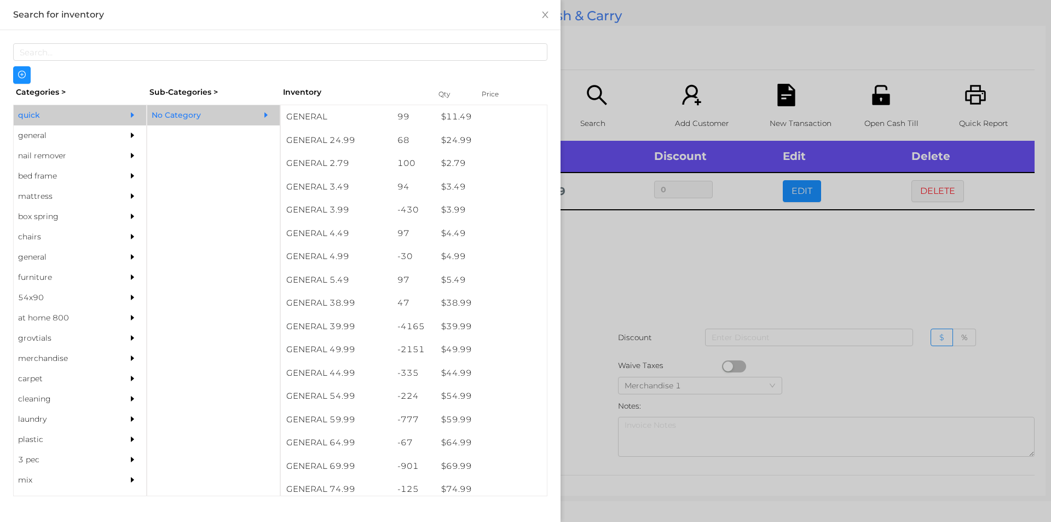
click at [602, 331] on div at bounding box center [525, 261] width 1051 height 522
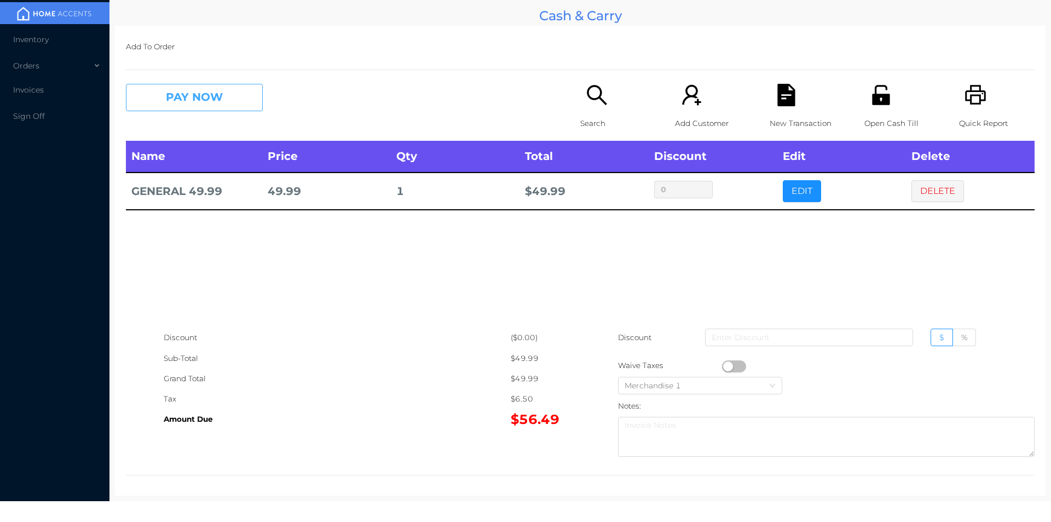
click at [224, 92] on button "PAY NOW" at bounding box center [194, 97] width 137 height 27
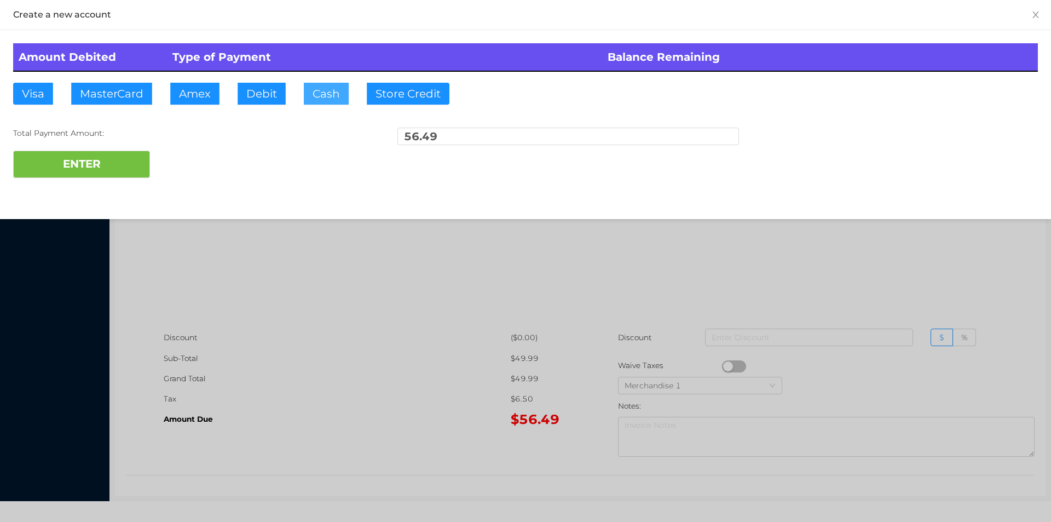
click at [328, 88] on button "Cash" at bounding box center [326, 94] width 45 height 22
type input "60"
click at [104, 164] on button "ENTER" at bounding box center [81, 164] width 137 height 27
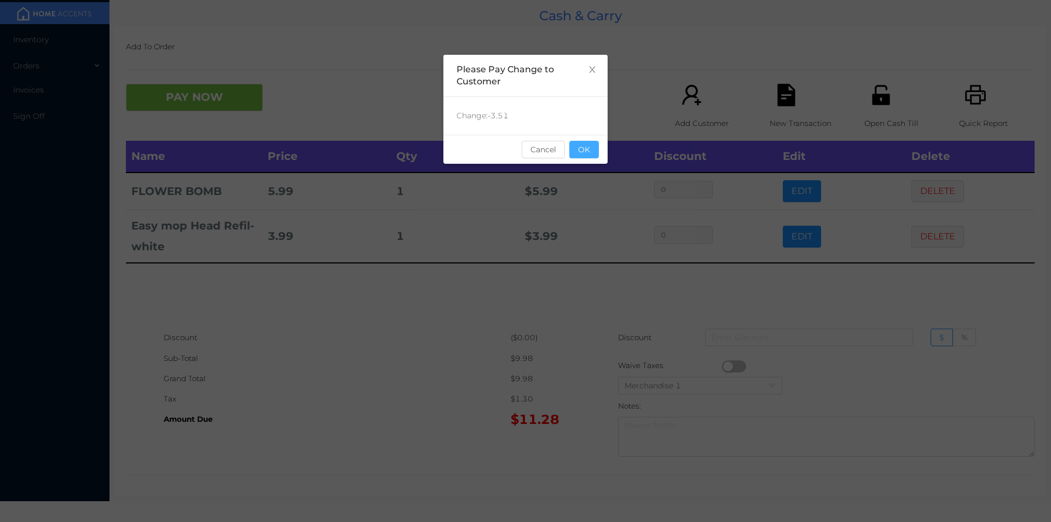
click at [592, 146] on button "OK" at bounding box center [584, 150] width 30 height 18
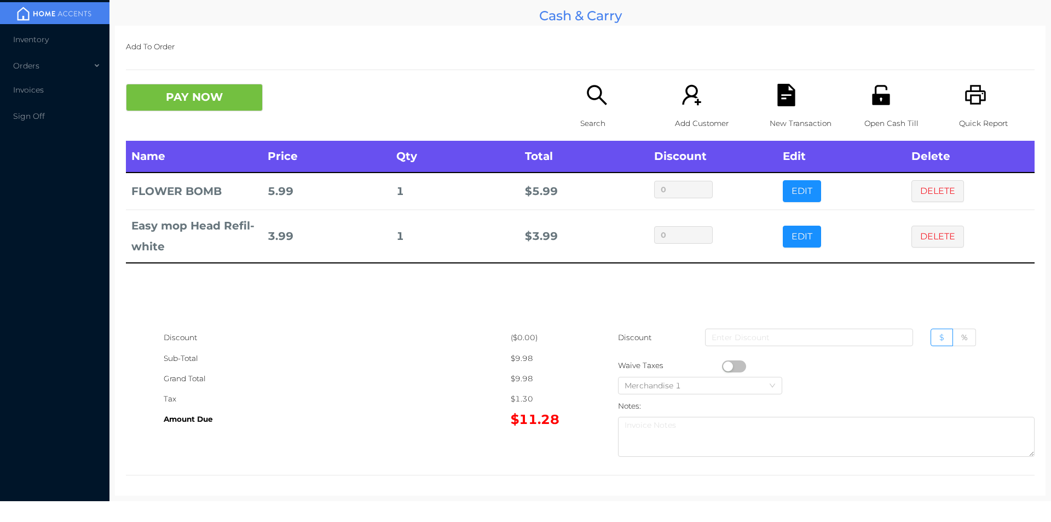
click at [186, 97] on button "PAY NOW" at bounding box center [194, 97] width 137 height 27
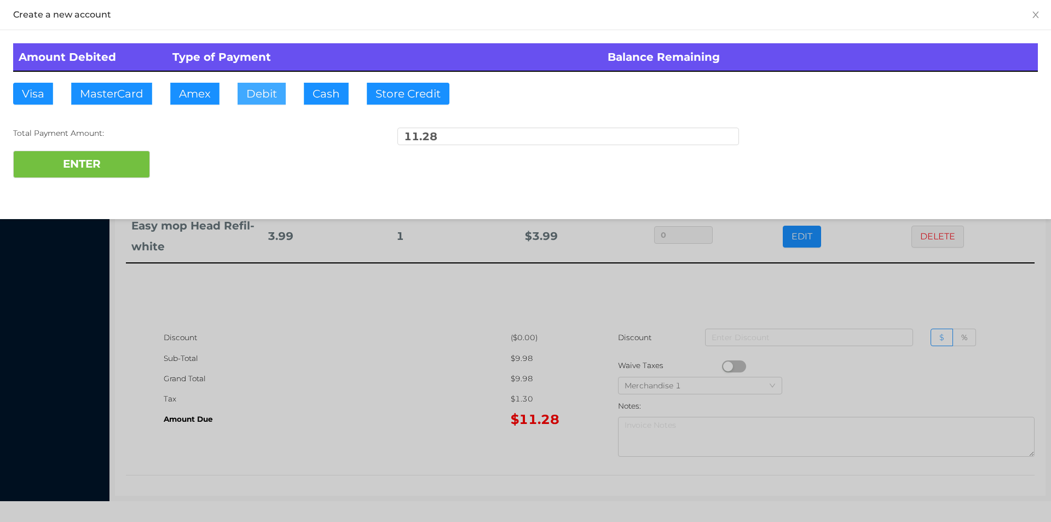
click at [264, 99] on button "Debit" at bounding box center [262, 94] width 48 height 22
click at [92, 159] on button "ENTER" at bounding box center [81, 164] width 137 height 27
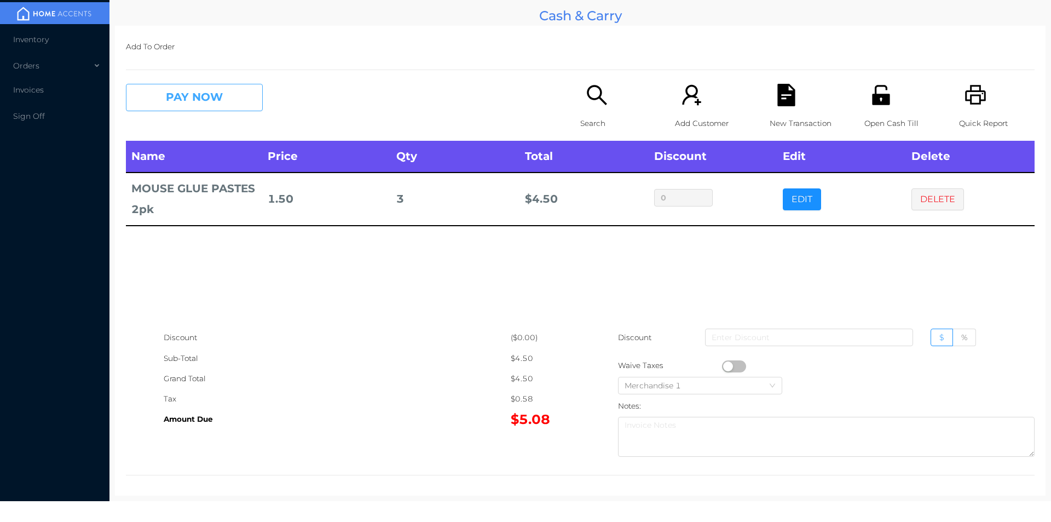
click at [224, 91] on button "PAY NOW" at bounding box center [194, 97] width 137 height 27
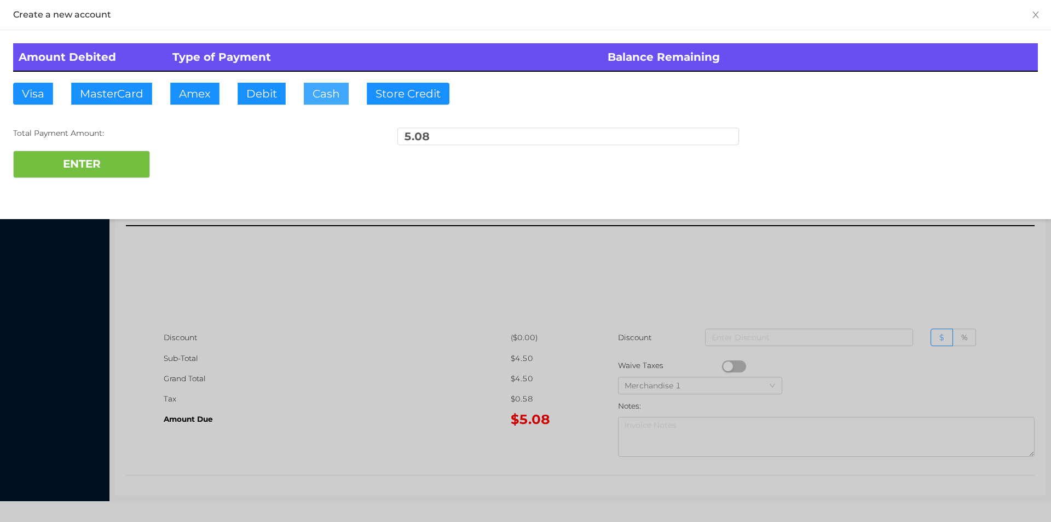
click at [326, 88] on button "Cash" at bounding box center [326, 94] width 45 height 22
click at [131, 158] on button "ENTER" at bounding box center [81, 164] width 137 height 27
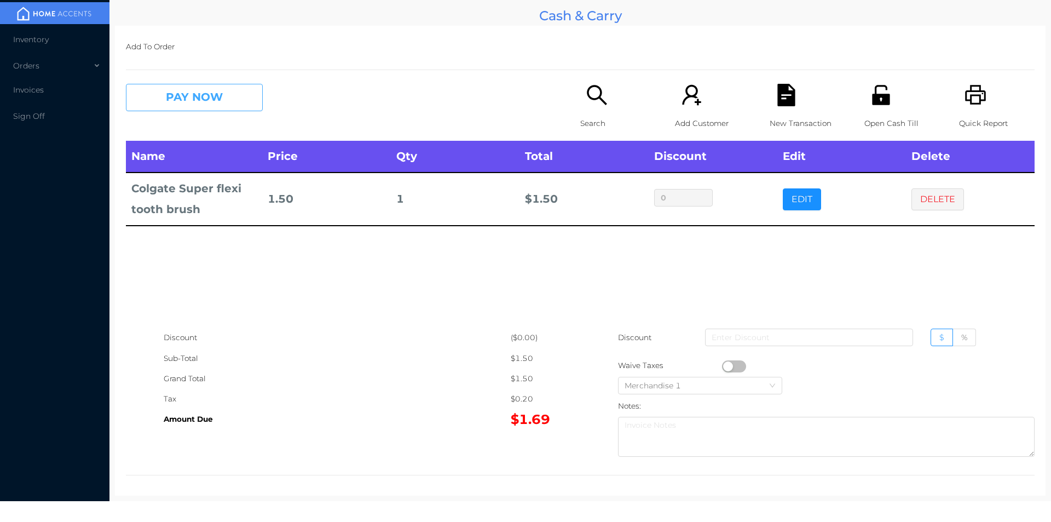
click at [220, 87] on button "PAY NOW" at bounding box center [194, 97] width 137 height 27
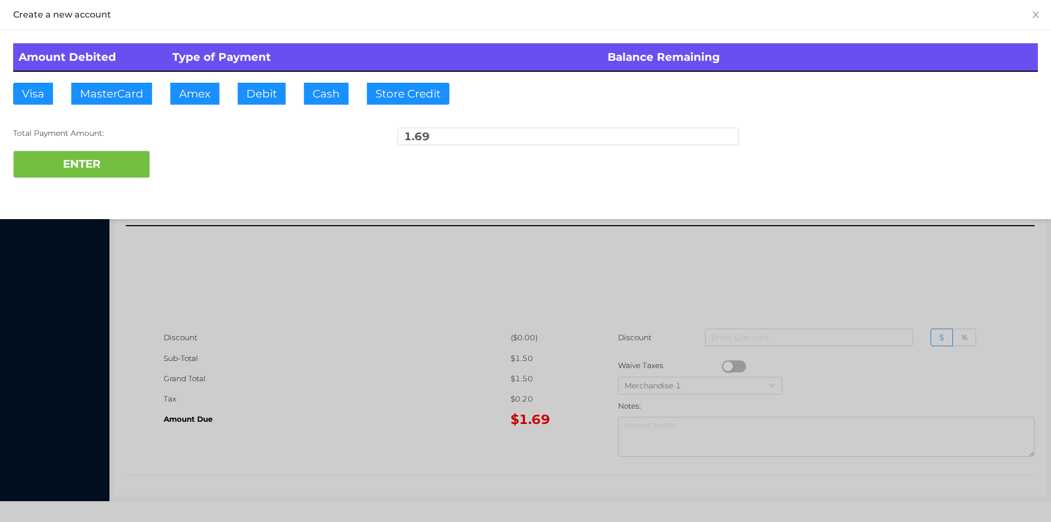
click at [126, 84] on button "PAY NOW" at bounding box center [194, 97] width 137 height 27
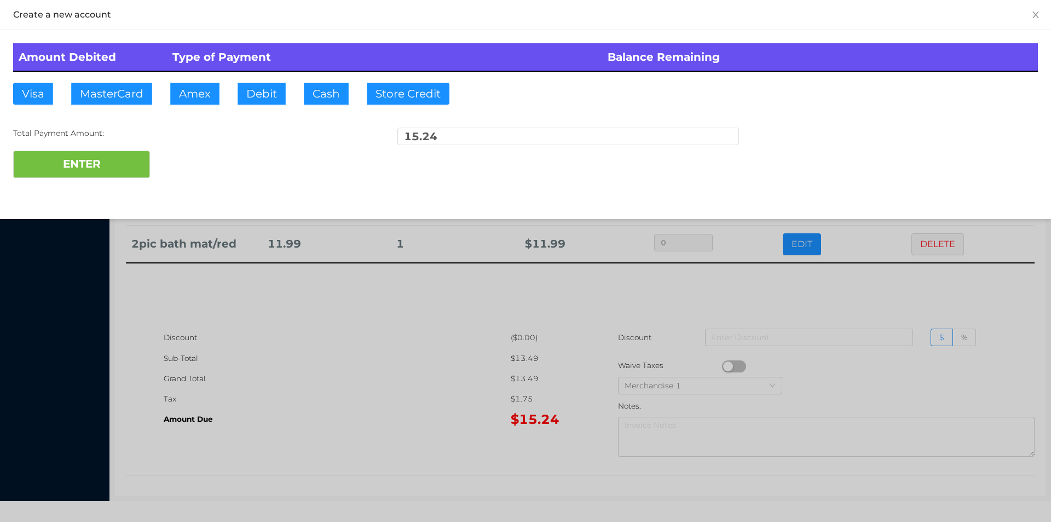
click at [311, 348] on div at bounding box center [525, 261] width 1051 height 522
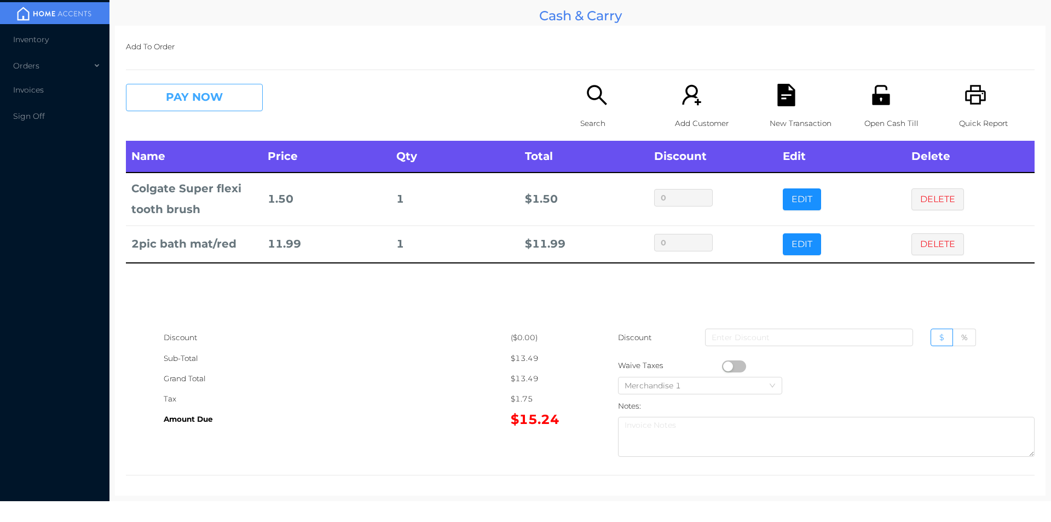
click at [220, 96] on button "PAY NOW" at bounding box center [194, 97] width 137 height 27
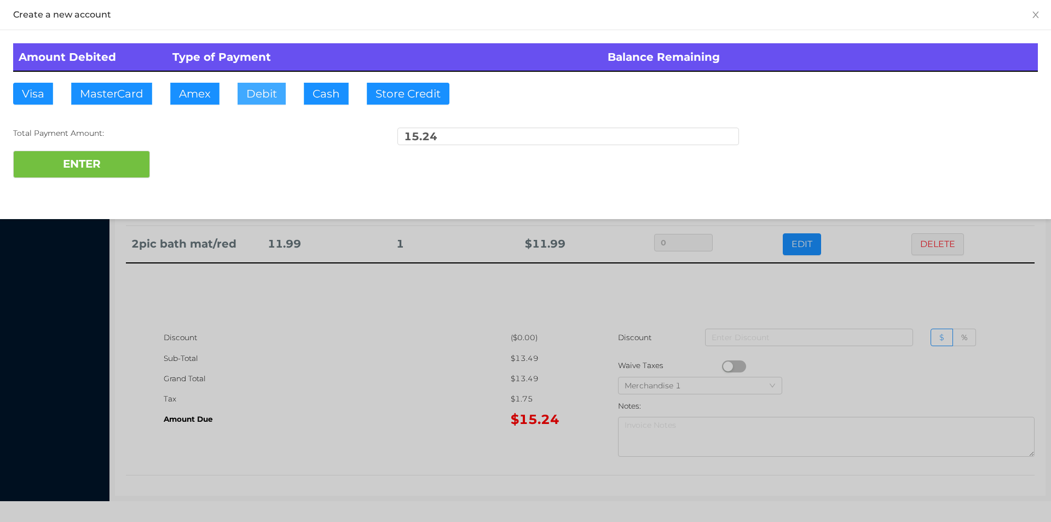
click at [259, 99] on button "Debit" at bounding box center [262, 94] width 48 height 22
click at [89, 164] on button "ENTER" at bounding box center [81, 164] width 137 height 27
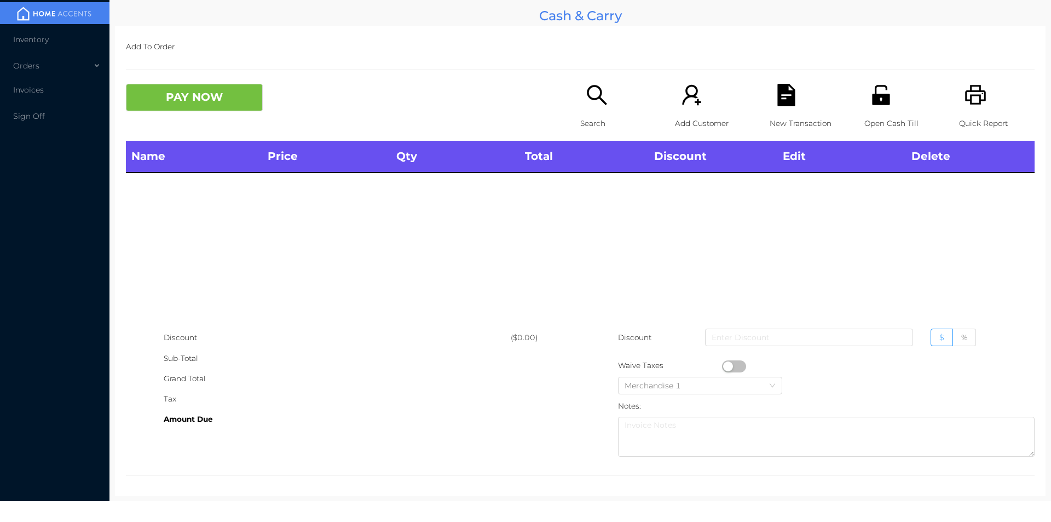
click at [586, 93] on icon "icon: search" at bounding box center [597, 95] width 22 height 22
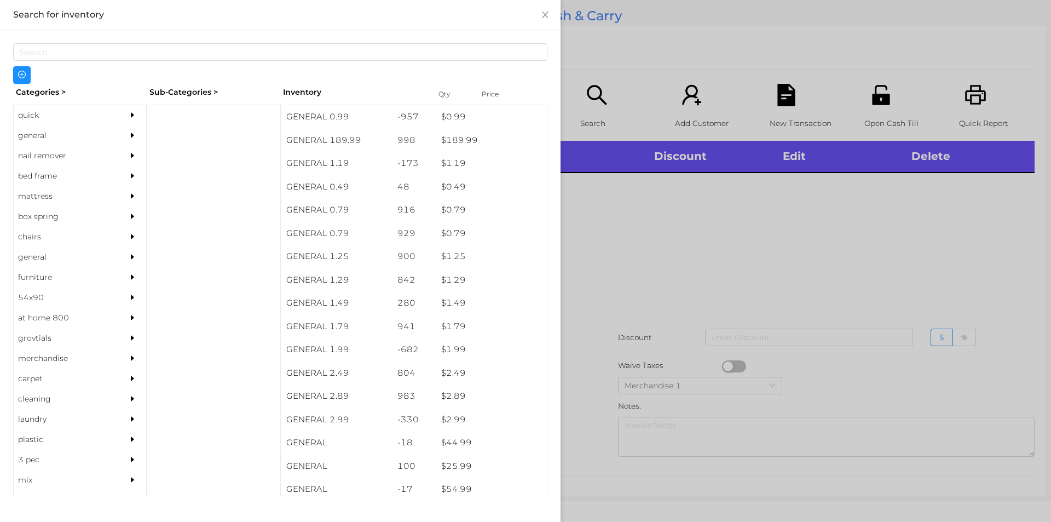
scroll to position [0, 0]
click at [50, 134] on div "general" at bounding box center [64, 135] width 100 height 20
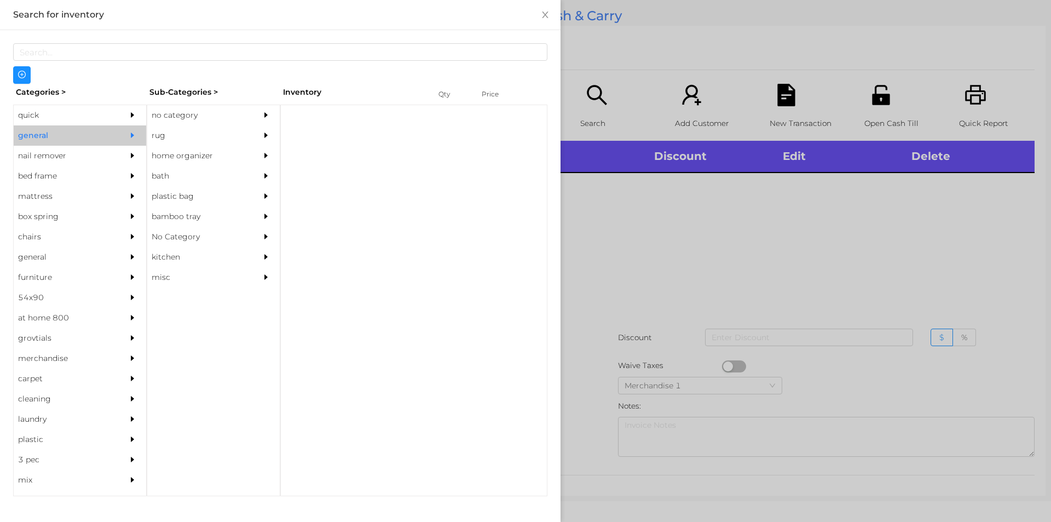
click at [200, 112] on div "no category" at bounding box center [197, 115] width 100 height 20
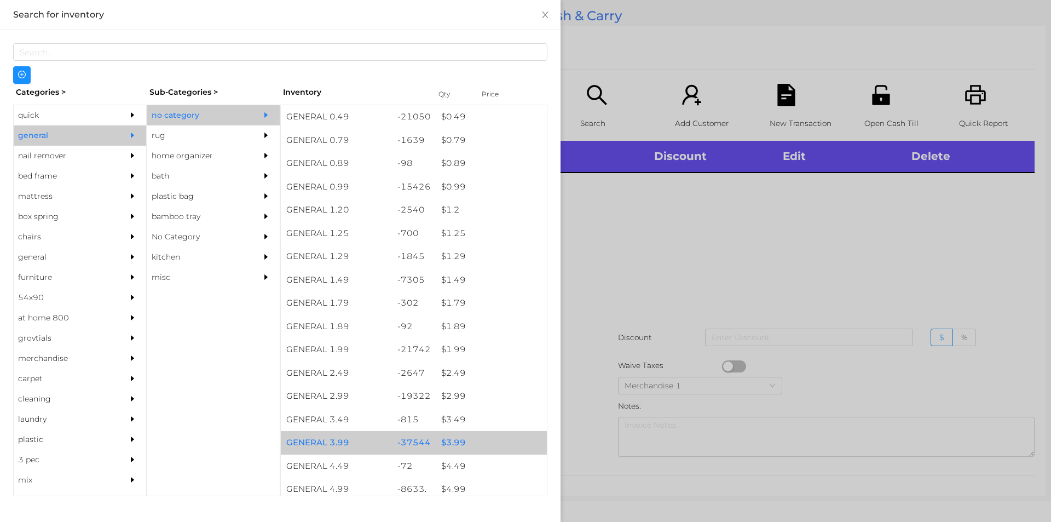
click at [462, 442] on div "$ 3.99" at bounding box center [491, 443] width 111 height 24
click at [461, 441] on div "$ 3.99" at bounding box center [491, 443] width 111 height 24
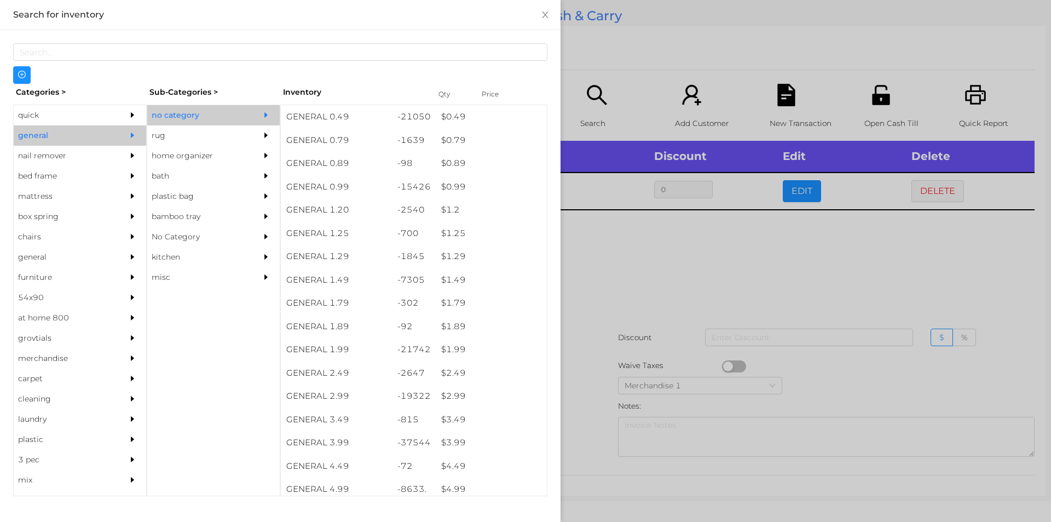
click at [653, 284] on div at bounding box center [525, 261] width 1051 height 522
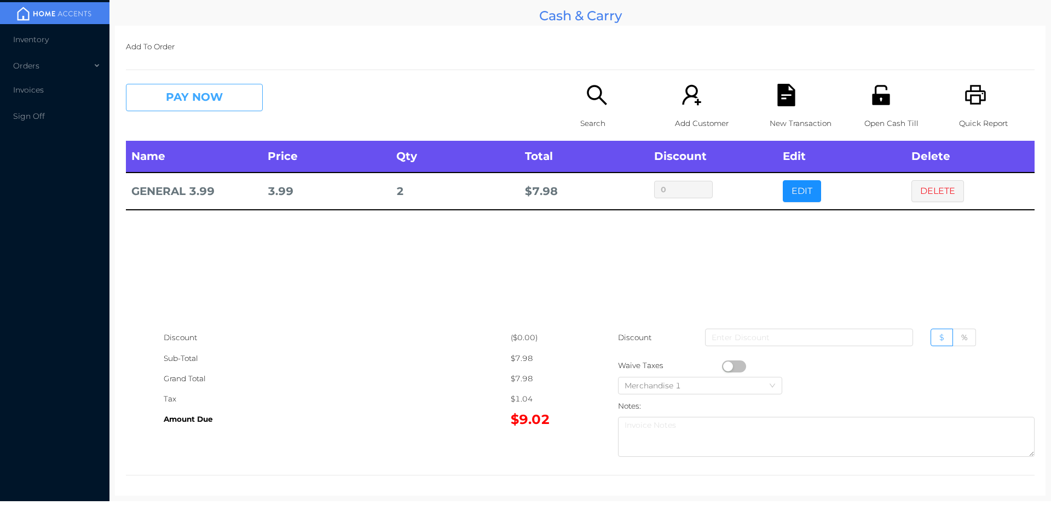
click at [210, 93] on button "PAY NOW" at bounding box center [194, 97] width 137 height 27
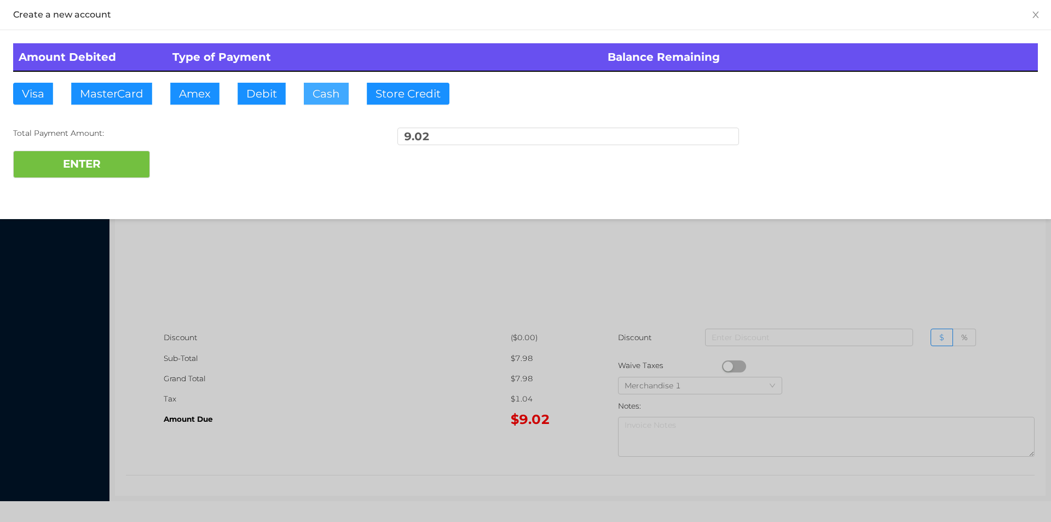
click at [333, 93] on button "Cash" at bounding box center [326, 94] width 45 height 22
click at [133, 158] on button "ENTER" at bounding box center [81, 164] width 137 height 27
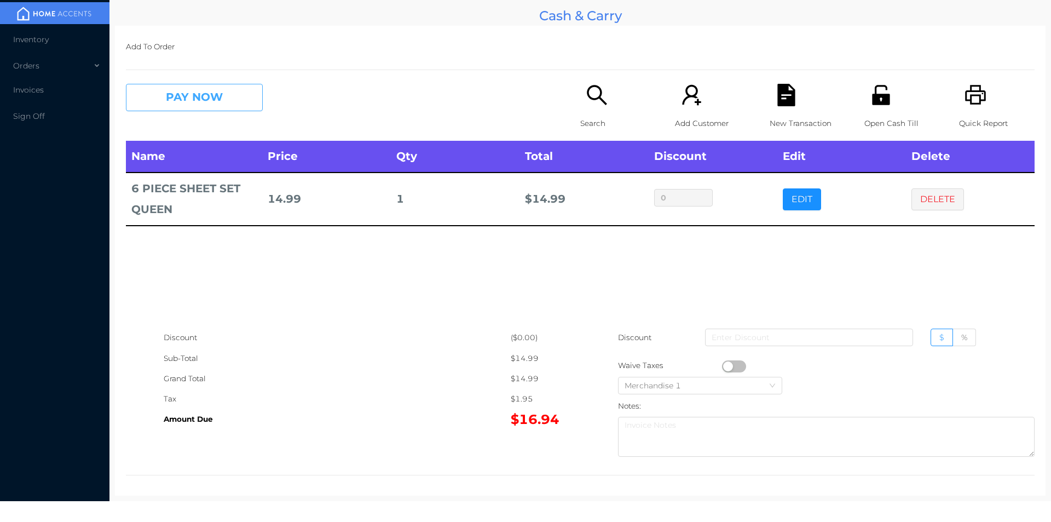
click at [242, 99] on button "PAY NOW" at bounding box center [194, 97] width 137 height 27
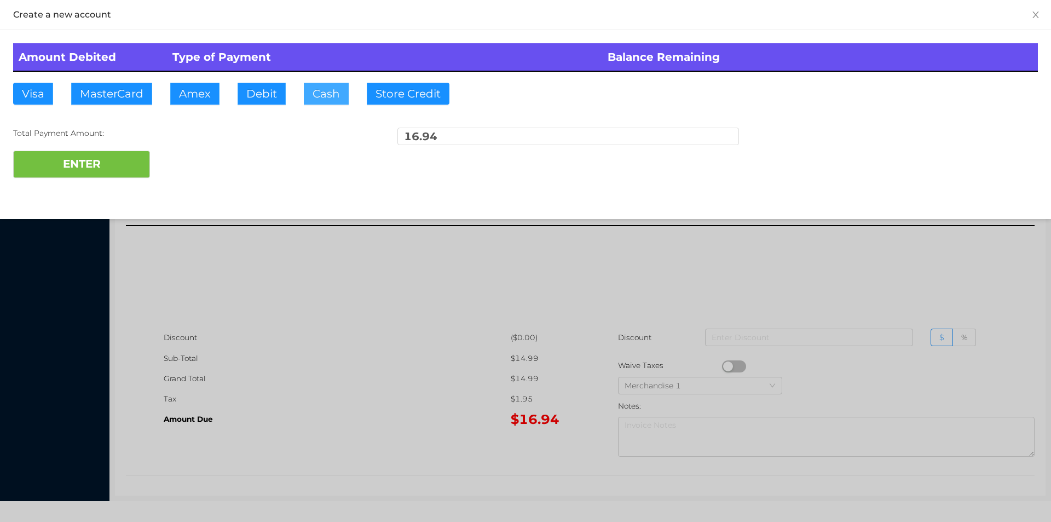
click at [327, 96] on button "Cash" at bounding box center [326, 94] width 45 height 22
type input "20"
click at [104, 152] on button "ENTER" at bounding box center [81, 164] width 137 height 27
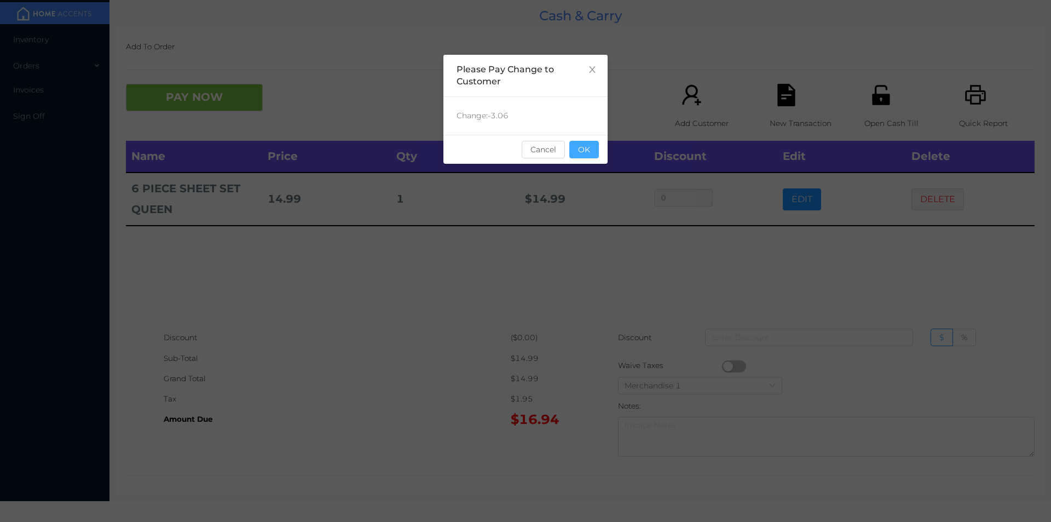
click at [580, 153] on button "OK" at bounding box center [584, 150] width 30 height 18
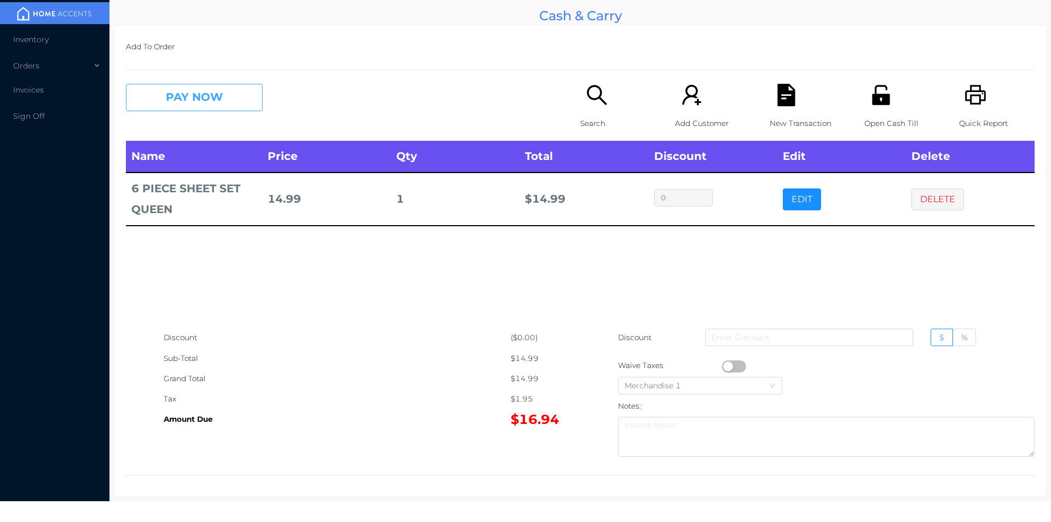
click at [229, 103] on button "PAY NOW" at bounding box center [194, 97] width 137 height 27
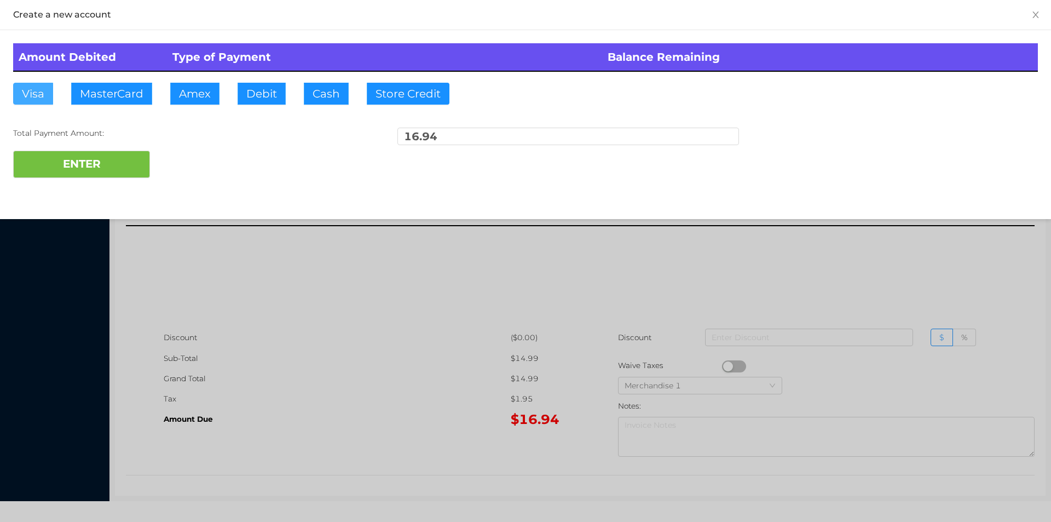
click at [43, 93] on button "Visa" at bounding box center [33, 94] width 40 height 22
click at [124, 157] on button "ENTER" at bounding box center [81, 164] width 137 height 27
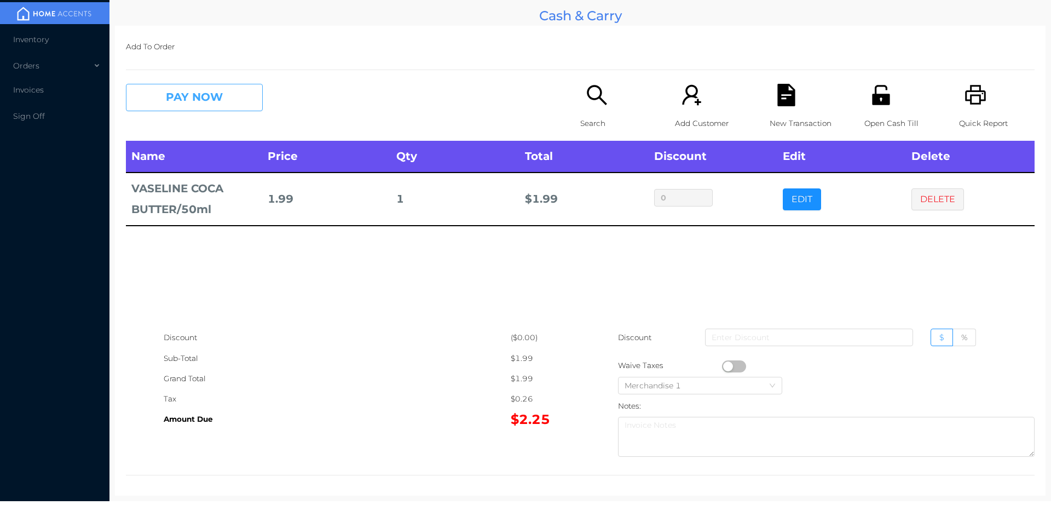
click at [226, 84] on button "PAY NOW" at bounding box center [194, 97] width 137 height 27
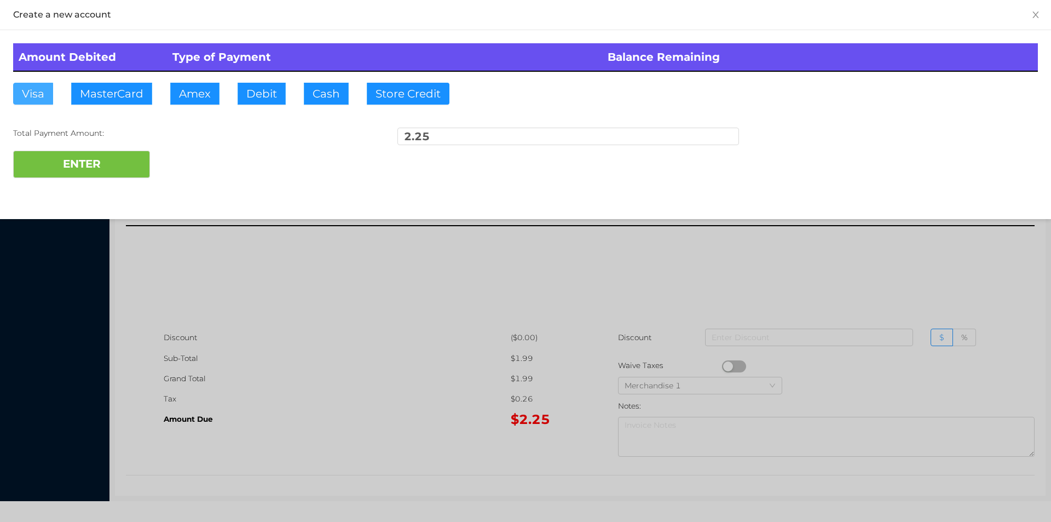
click at [32, 95] on button "Visa" at bounding box center [33, 94] width 40 height 22
click at [87, 164] on button "ENTER" at bounding box center [81, 164] width 137 height 27
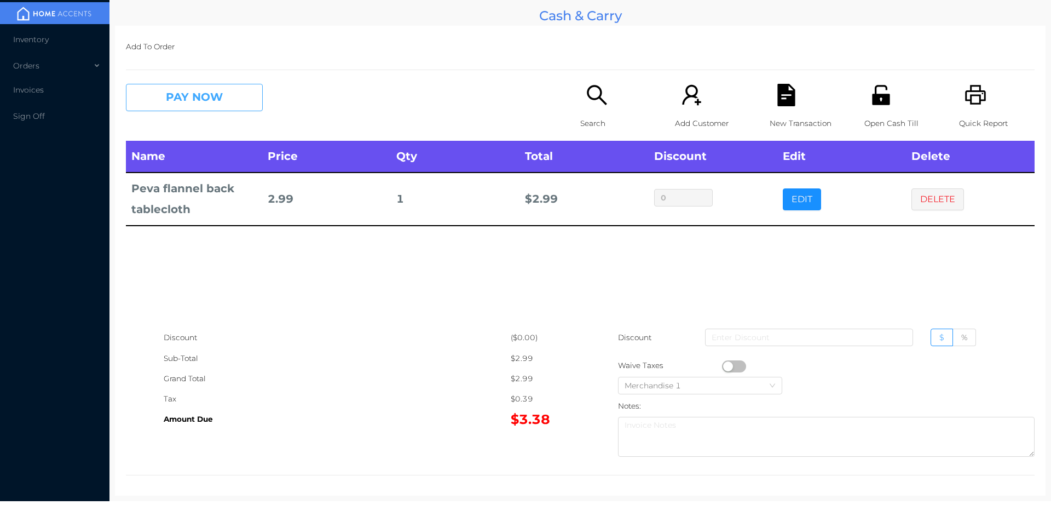
click at [158, 99] on button "PAY NOW" at bounding box center [194, 97] width 137 height 27
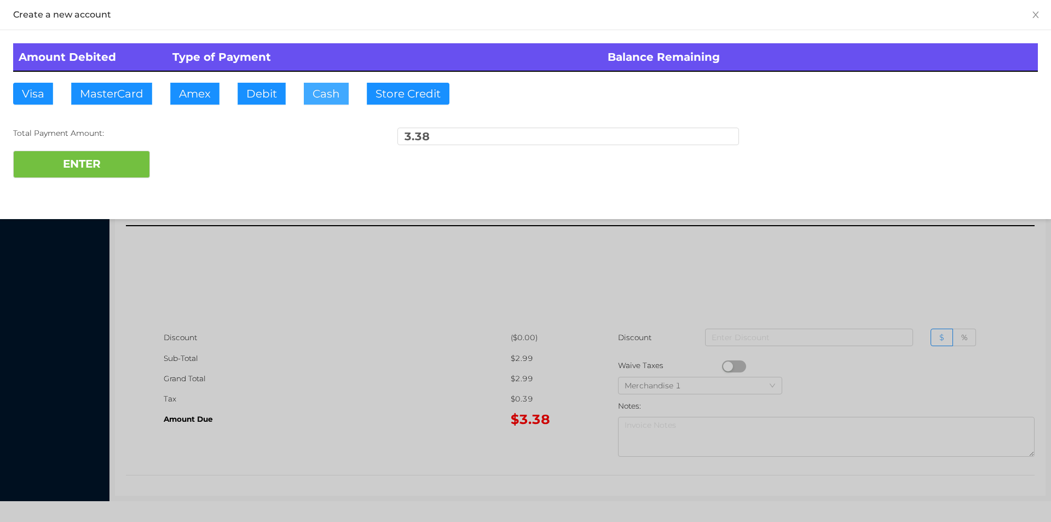
click at [321, 96] on button "Cash" at bounding box center [326, 94] width 45 height 22
type input "50."
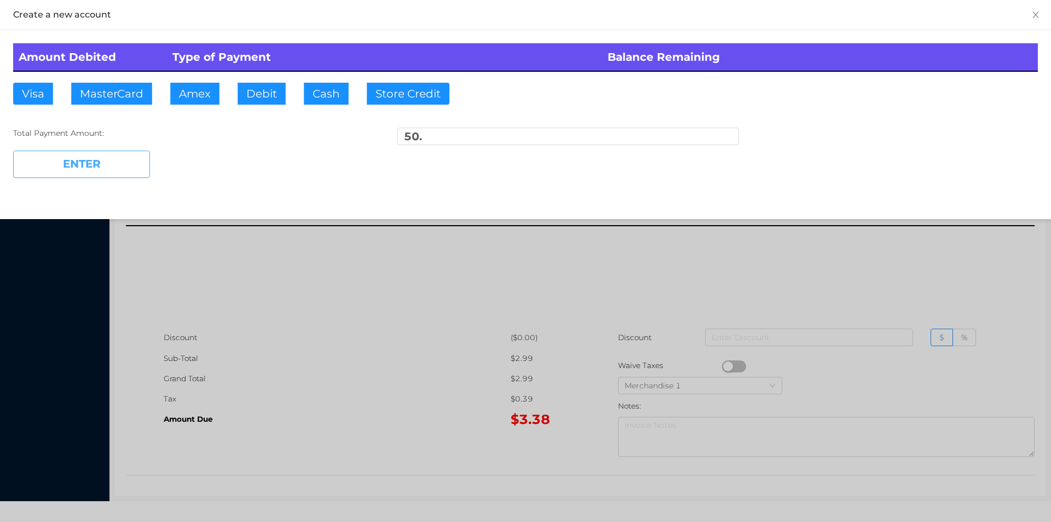
click at [114, 160] on button "ENTER" at bounding box center [81, 164] width 137 height 27
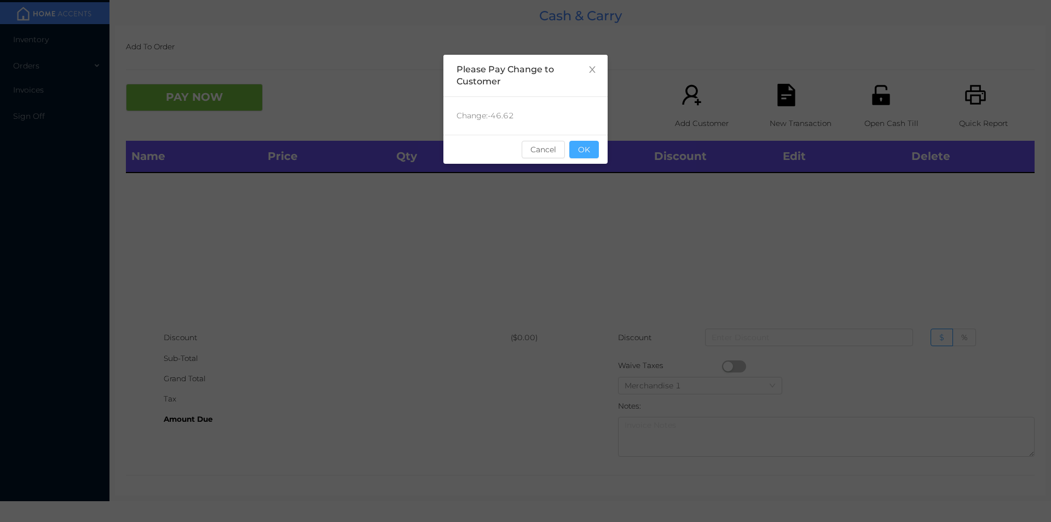
click at [580, 149] on button "OK" at bounding box center [584, 150] width 30 height 18
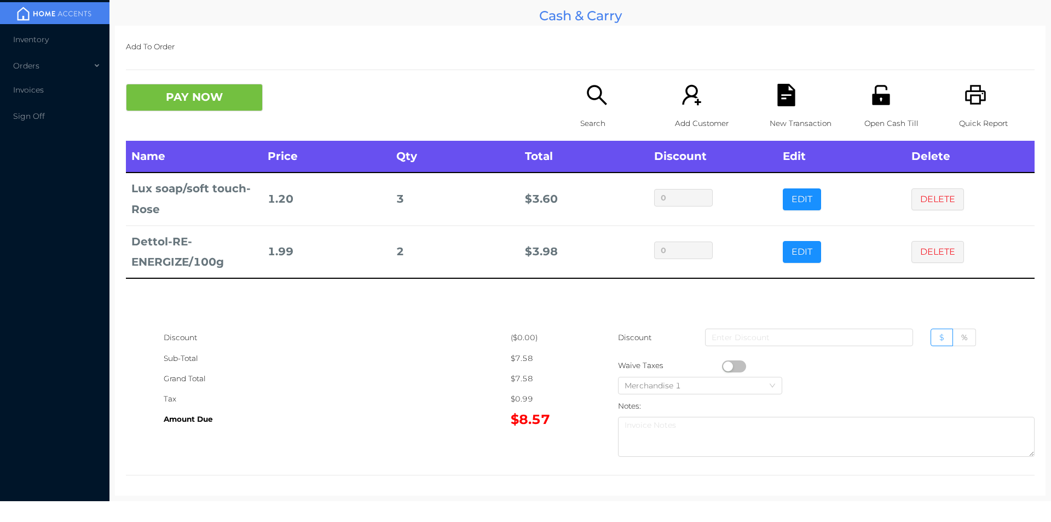
click at [967, 107] on div "Quick Report" at bounding box center [997, 112] width 76 height 57
click at [186, 105] on button "PAY NOW" at bounding box center [194, 97] width 137 height 27
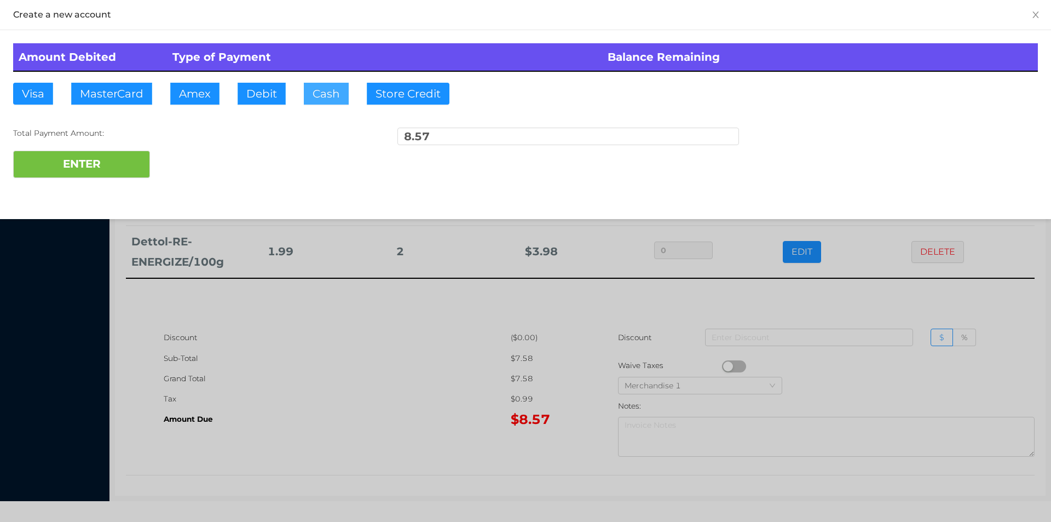
click at [307, 99] on button "Cash" at bounding box center [326, 94] width 45 height 22
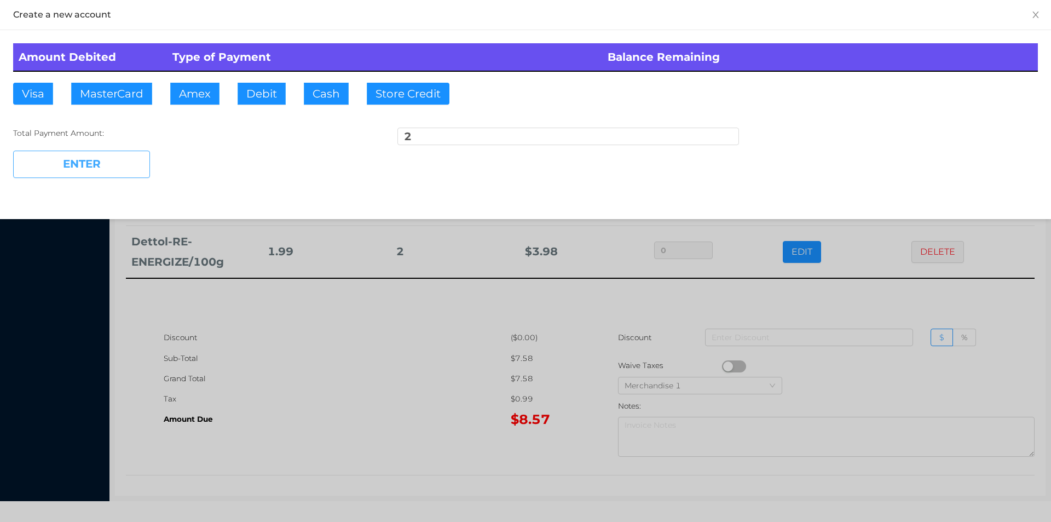
click at [90, 176] on button "ENTER" at bounding box center [81, 164] width 137 height 27
type input "6.57"
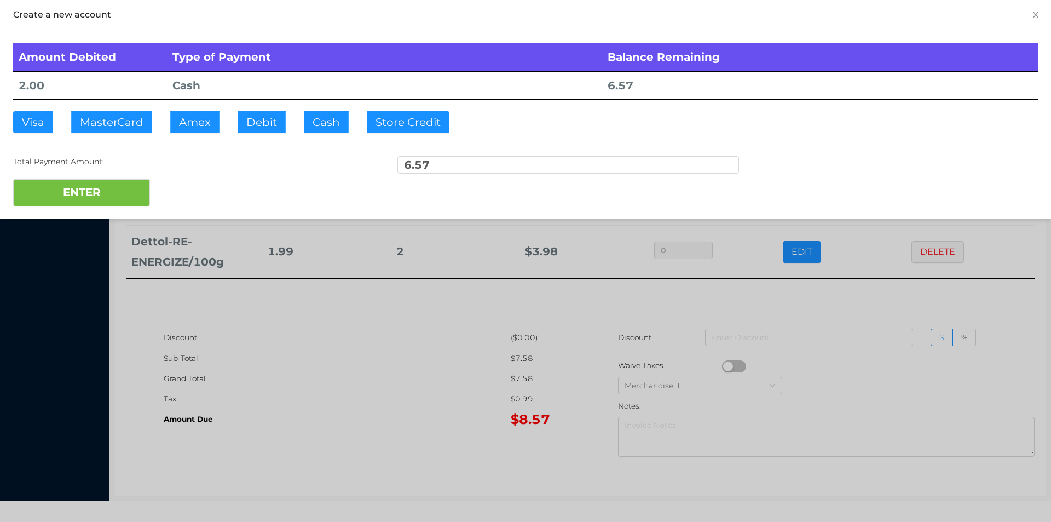
click at [288, 429] on div at bounding box center [525, 261] width 1051 height 522
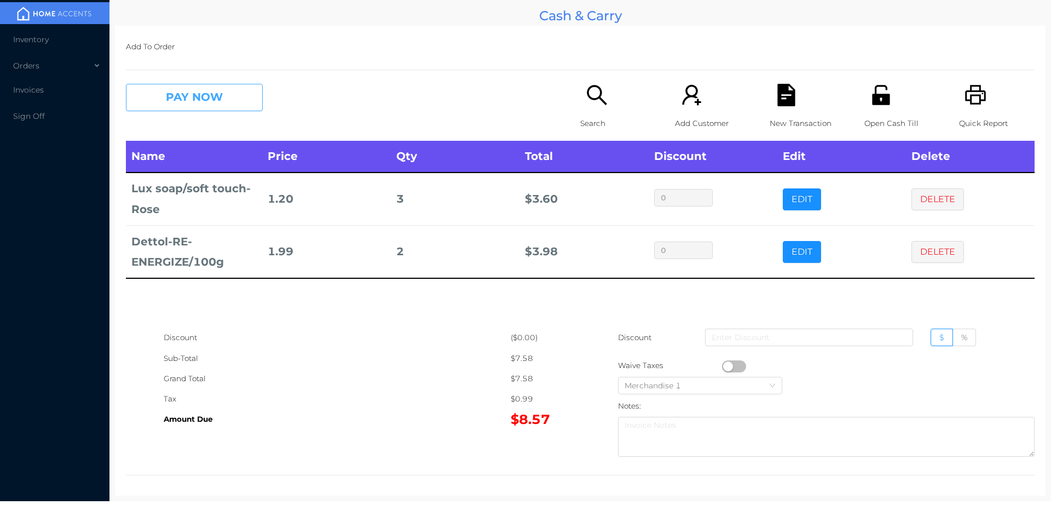
click at [152, 109] on button "PAY NOW" at bounding box center [194, 97] width 137 height 27
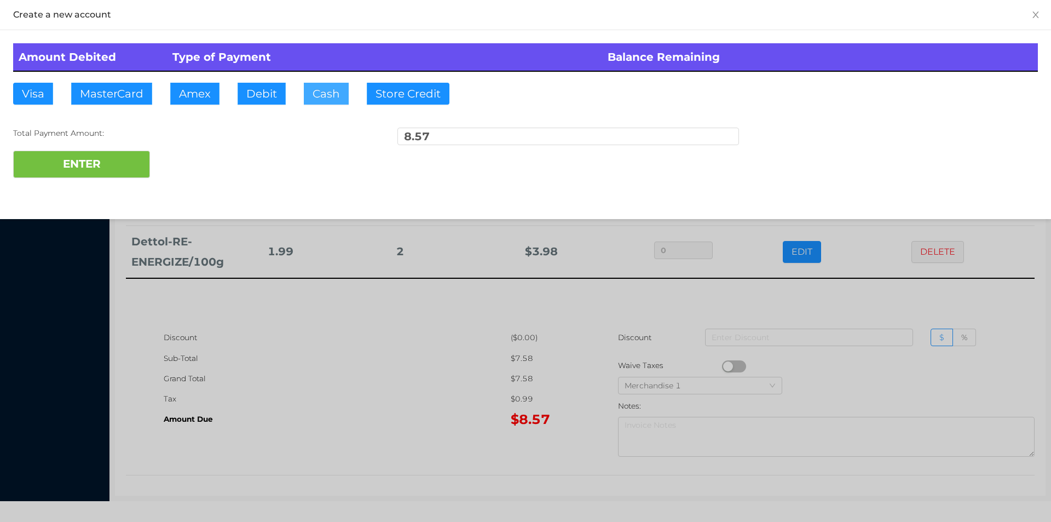
click at [307, 96] on button "Cash" at bounding box center [326, 94] width 45 height 22
type input "20"
click at [100, 156] on button "ENTER" at bounding box center [81, 164] width 137 height 27
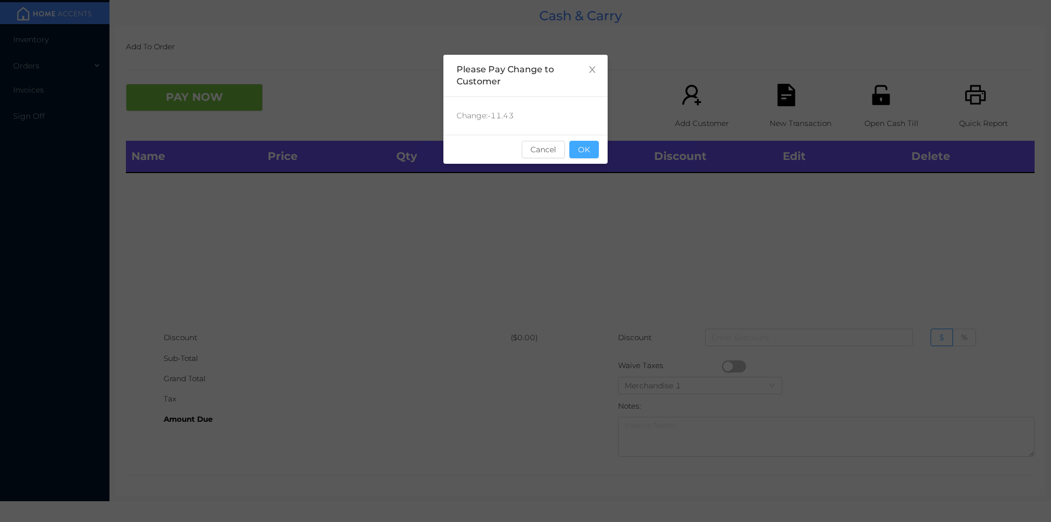
click at [585, 147] on button "OK" at bounding box center [584, 150] width 30 height 18
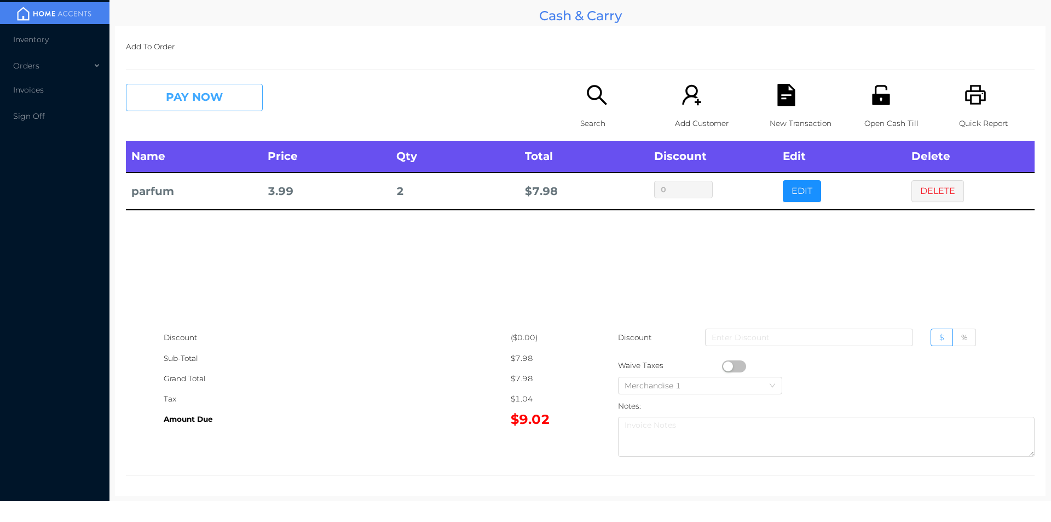
click at [205, 90] on button "PAY NOW" at bounding box center [194, 97] width 137 height 27
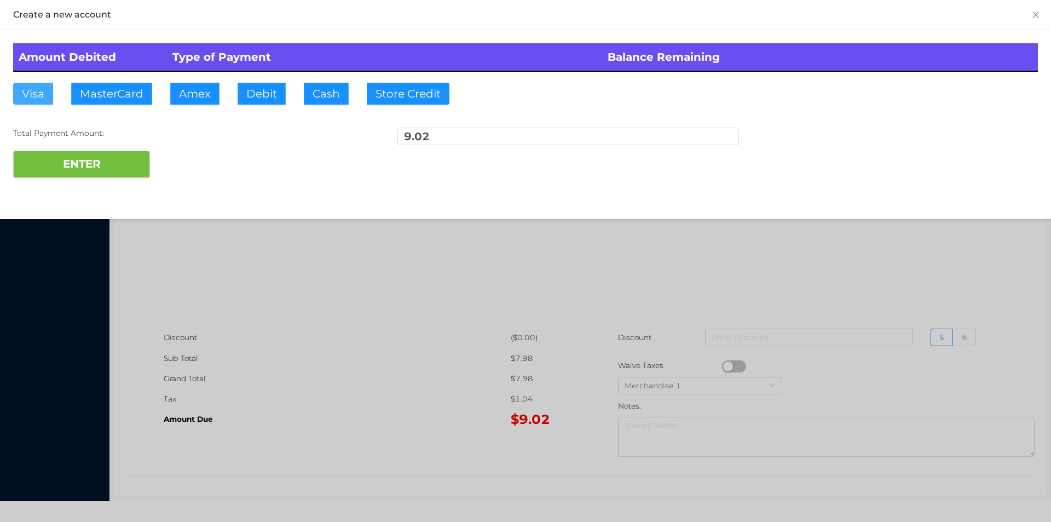
click at [44, 104] on button "Visa" at bounding box center [33, 94] width 40 height 22
click at [44, 174] on button "ENTER" at bounding box center [81, 164] width 137 height 27
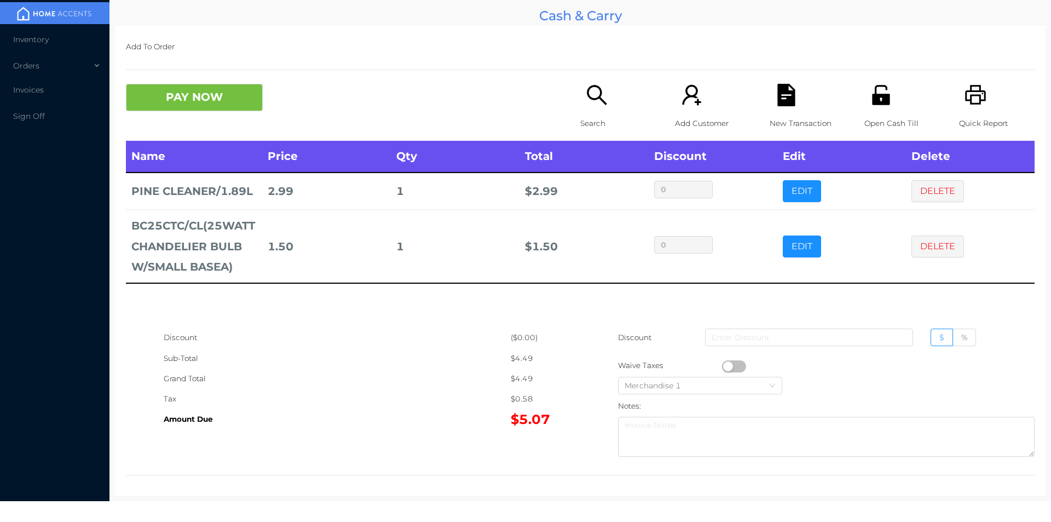
click at [590, 97] on icon "icon: search" at bounding box center [597, 95] width 22 height 22
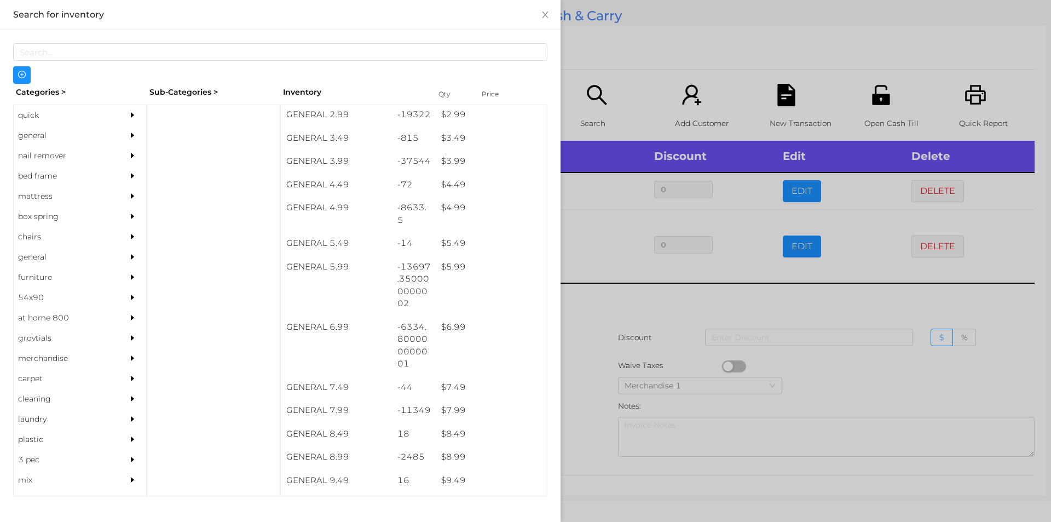
scroll to position [282, 0]
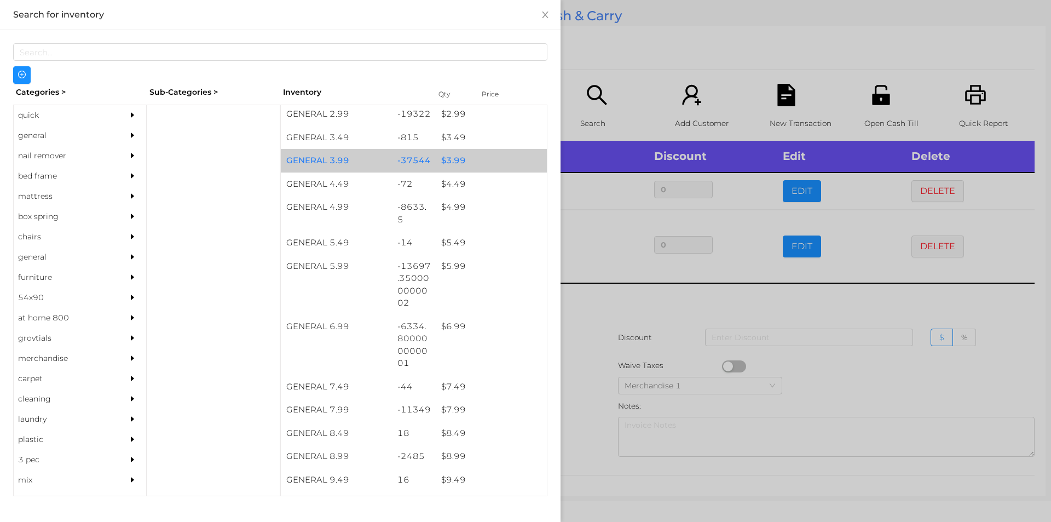
click at [414, 162] on div "-37544" at bounding box center [414, 161] width 44 height 24
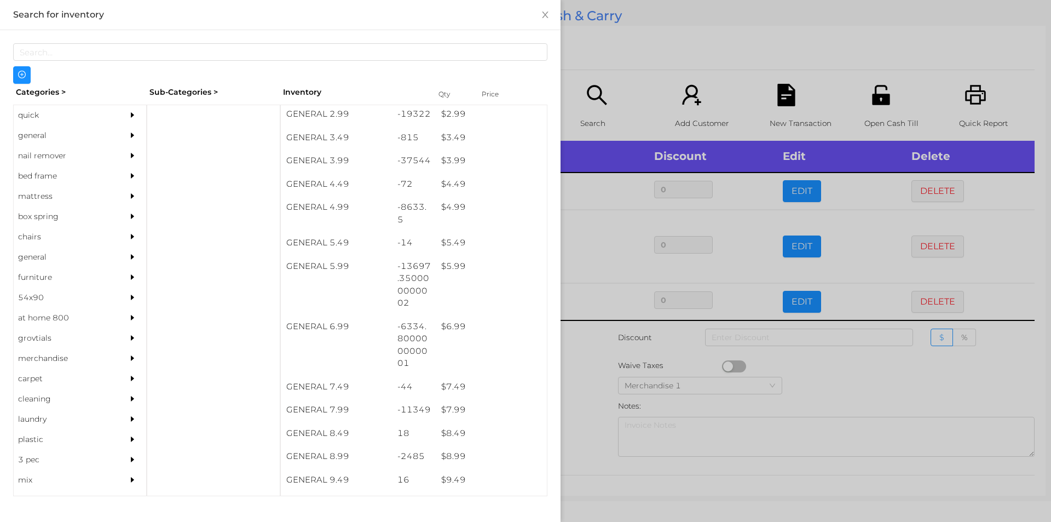
click at [579, 50] on div at bounding box center [525, 261] width 1051 height 522
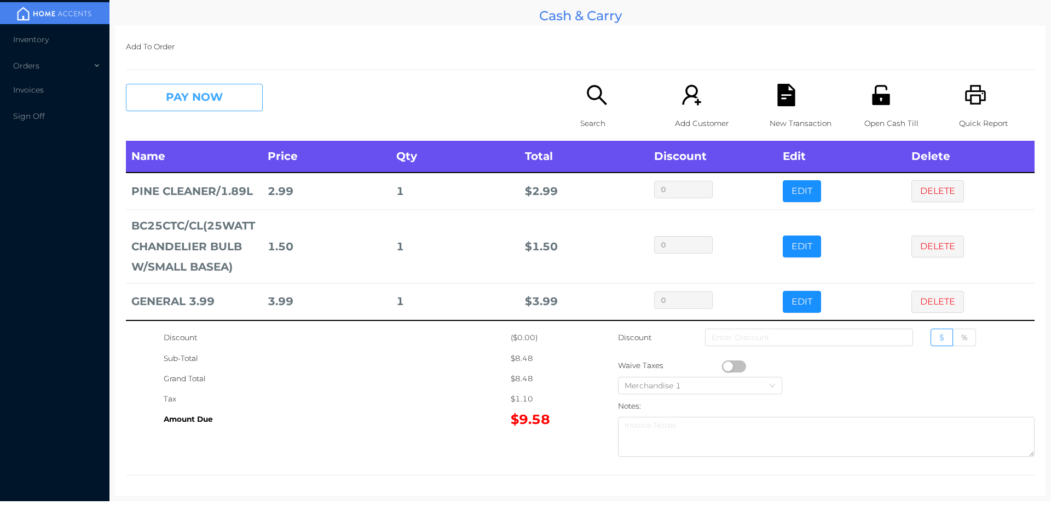
click at [181, 87] on button "PAY NOW" at bounding box center [194, 97] width 137 height 27
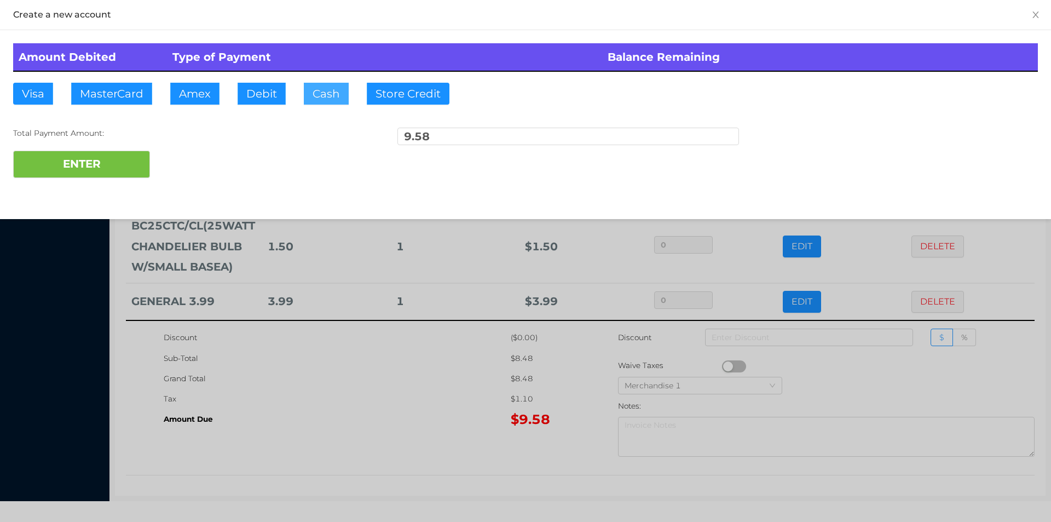
click at [321, 104] on button "Cash" at bounding box center [326, 94] width 45 height 22
type input "10"
click at [63, 173] on button "ENTER" at bounding box center [81, 164] width 137 height 27
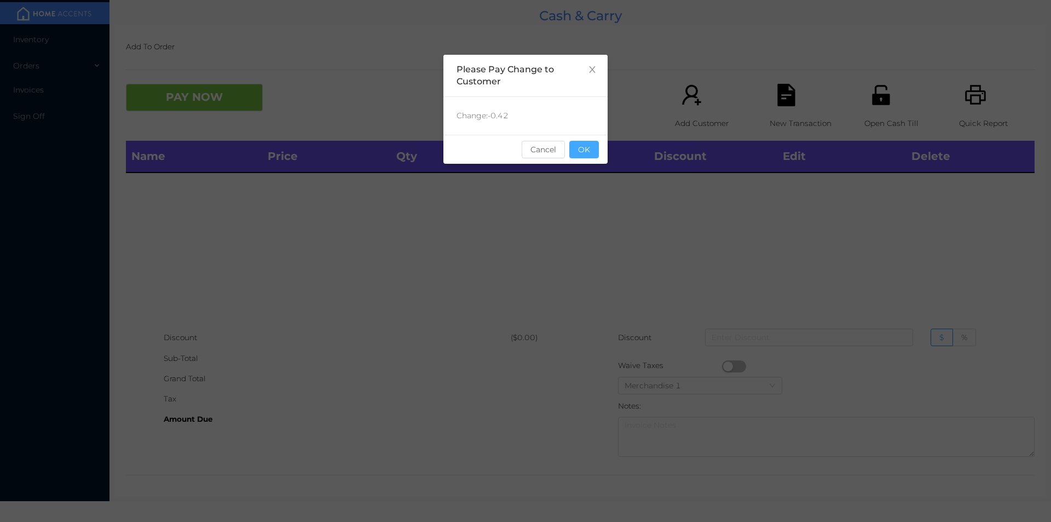
click at [575, 148] on button "OK" at bounding box center [584, 150] width 30 height 18
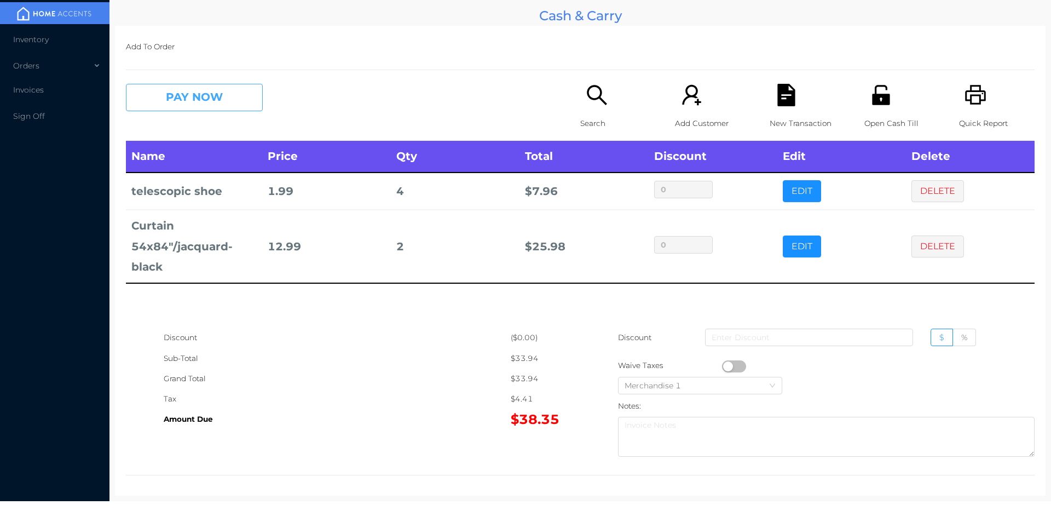
click at [220, 97] on button "PAY NOW" at bounding box center [194, 97] width 137 height 27
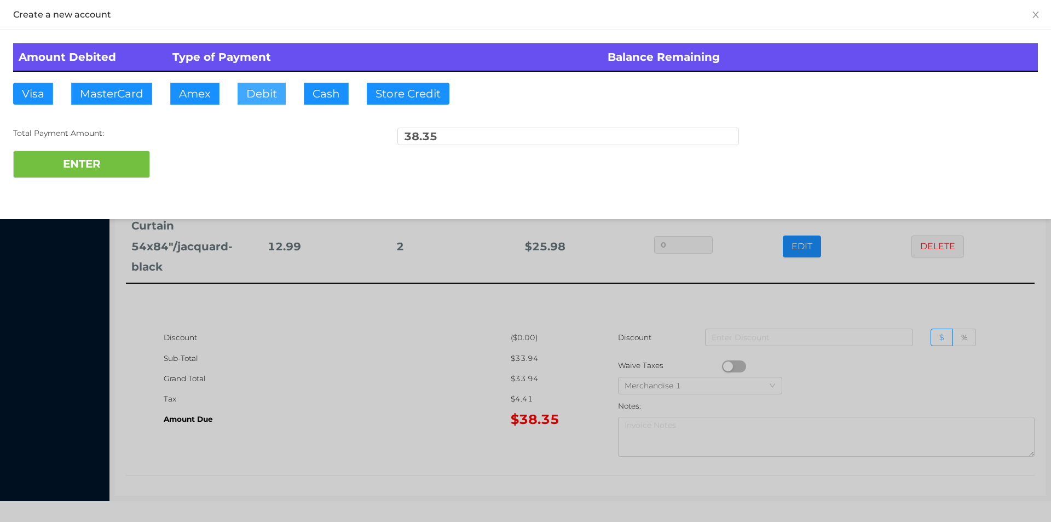
click at [256, 97] on button "Debit" at bounding box center [262, 94] width 48 height 22
click at [103, 172] on button "ENTER" at bounding box center [81, 164] width 137 height 27
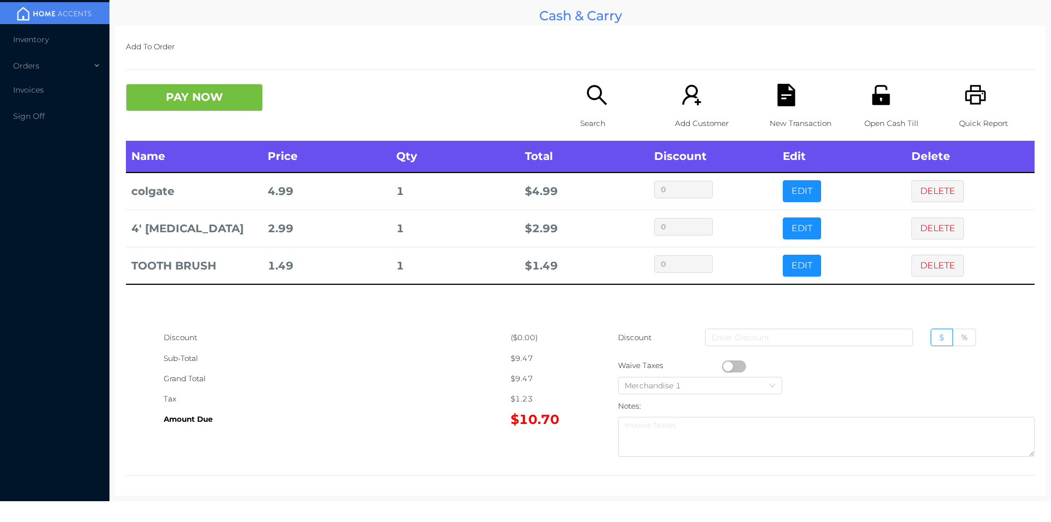
click at [580, 99] on div "Search" at bounding box center [618, 112] width 76 height 57
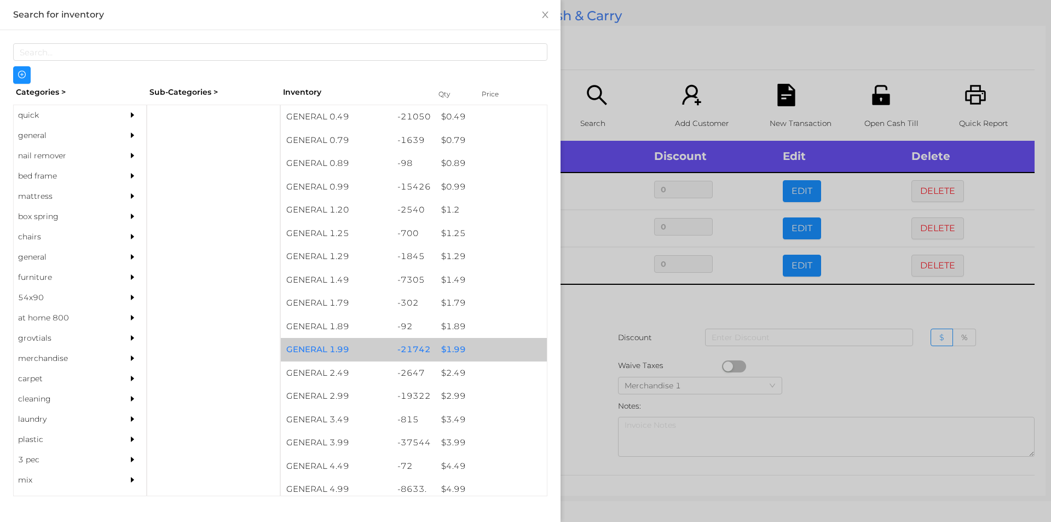
click at [456, 345] on div "$ 1.99" at bounding box center [491, 350] width 111 height 24
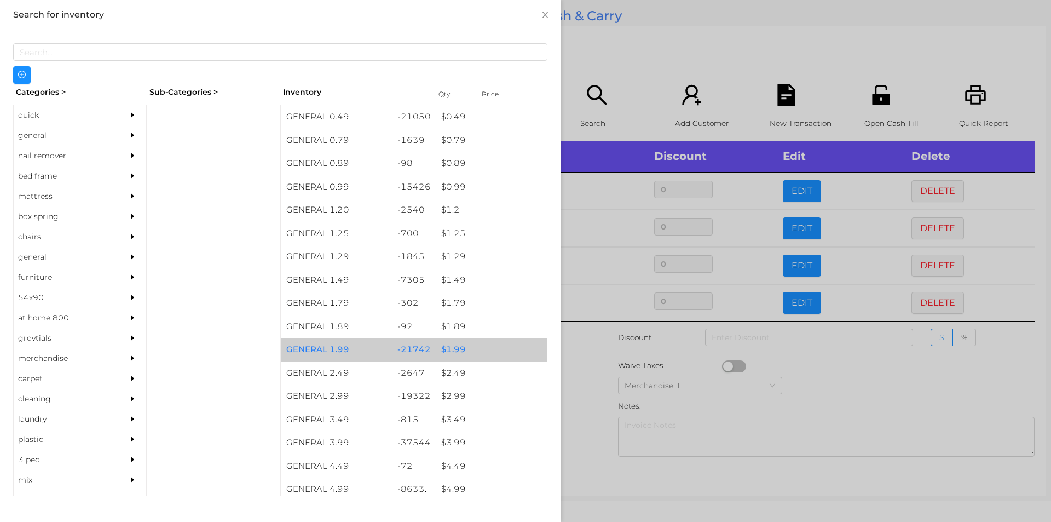
click at [463, 356] on div "$ 1.99" at bounding box center [491, 350] width 111 height 24
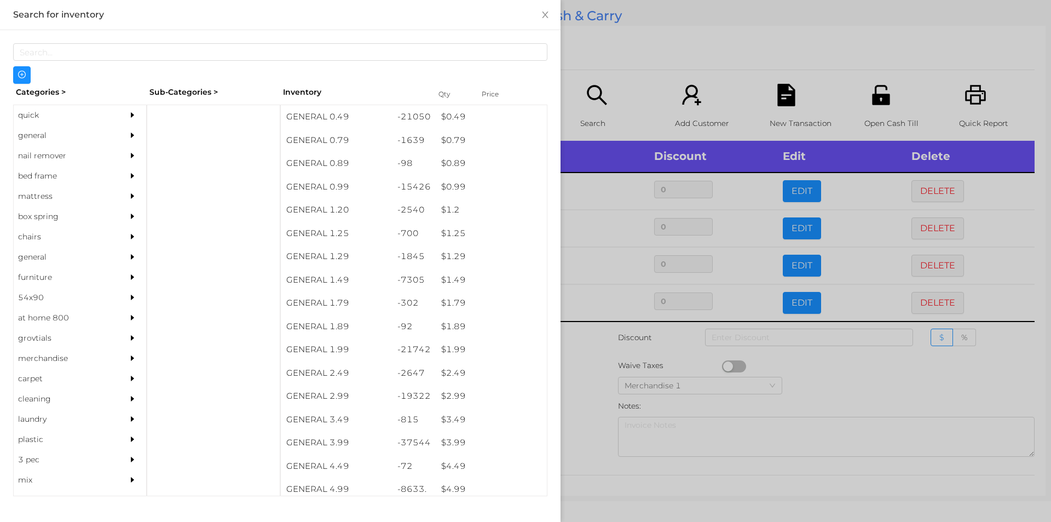
click at [654, 76] on div at bounding box center [525, 261] width 1051 height 522
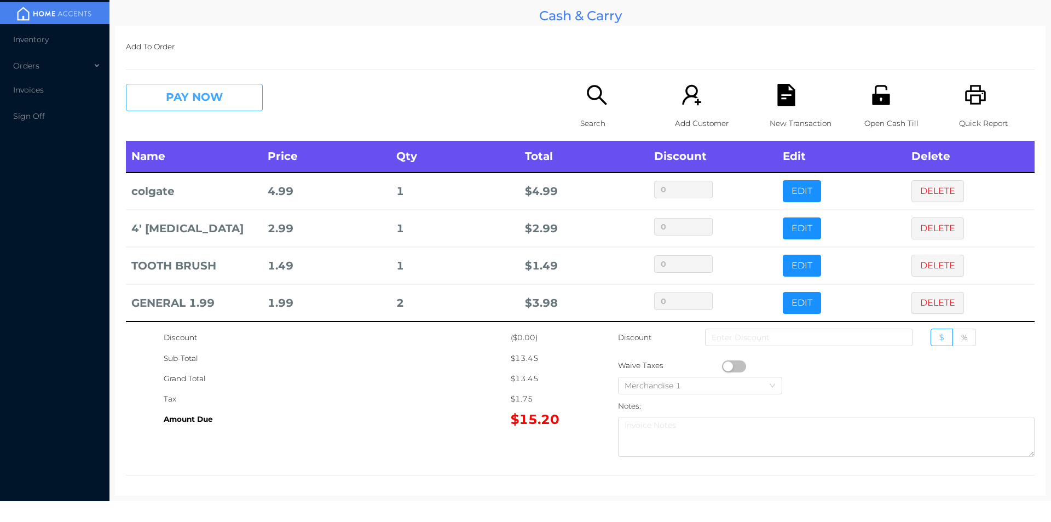
click at [172, 99] on button "PAY NOW" at bounding box center [194, 97] width 137 height 27
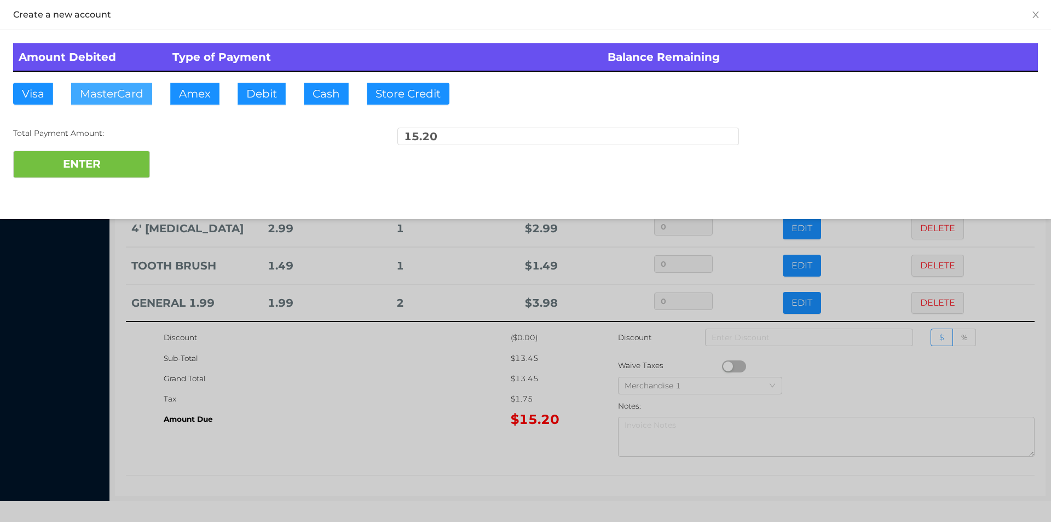
click at [115, 89] on button "MasterCard" at bounding box center [111, 94] width 81 height 22
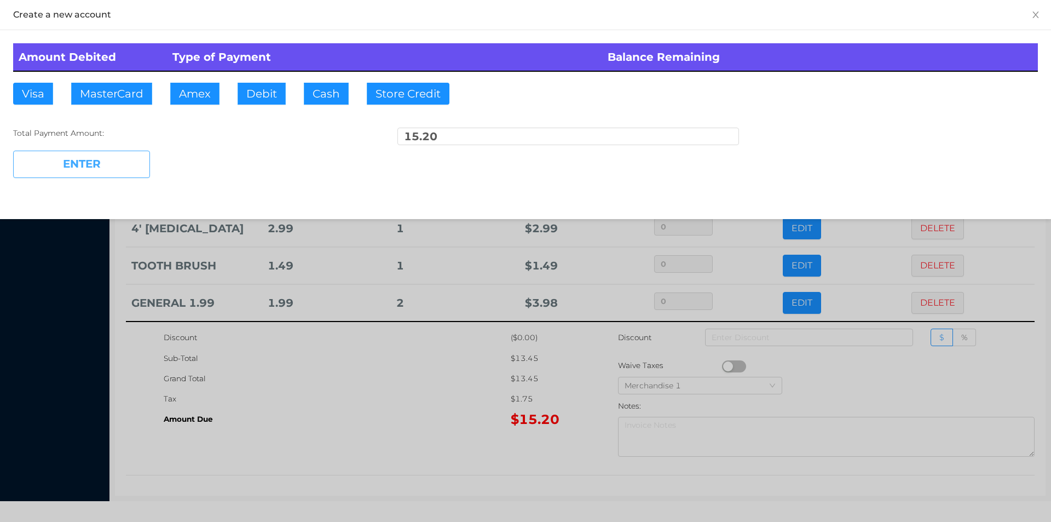
click at [109, 163] on button "ENTER" at bounding box center [81, 164] width 137 height 27
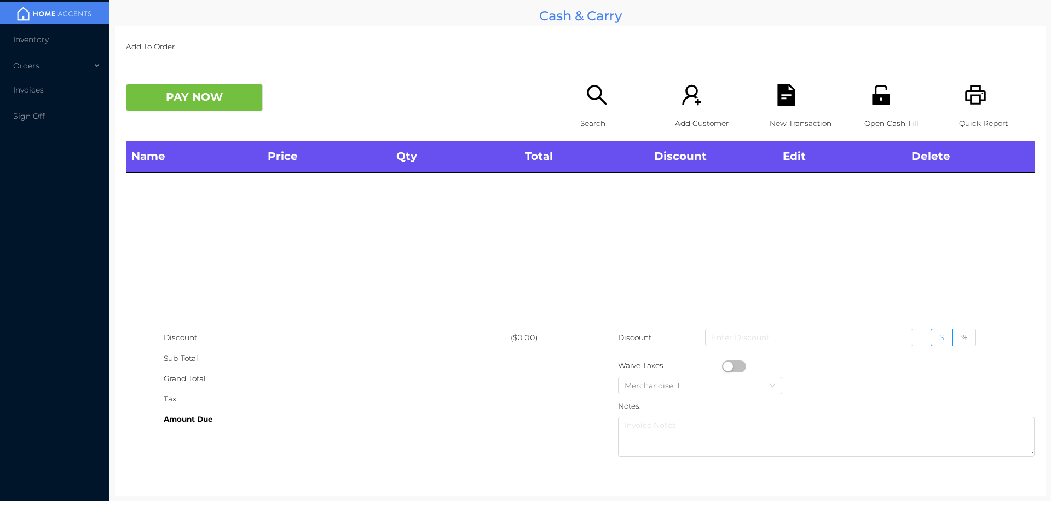
click at [587, 95] on icon "icon: search" at bounding box center [597, 95] width 20 height 20
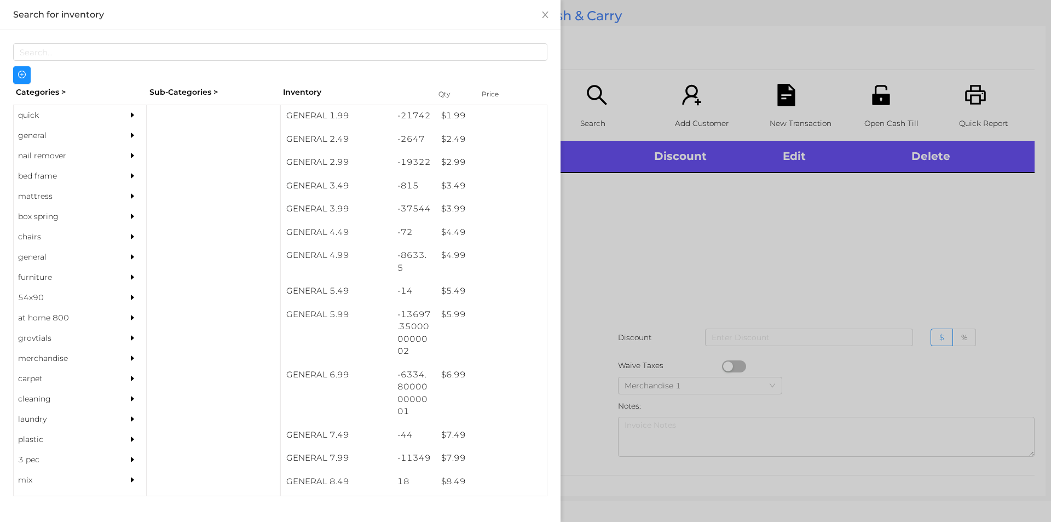
scroll to position [233, 0]
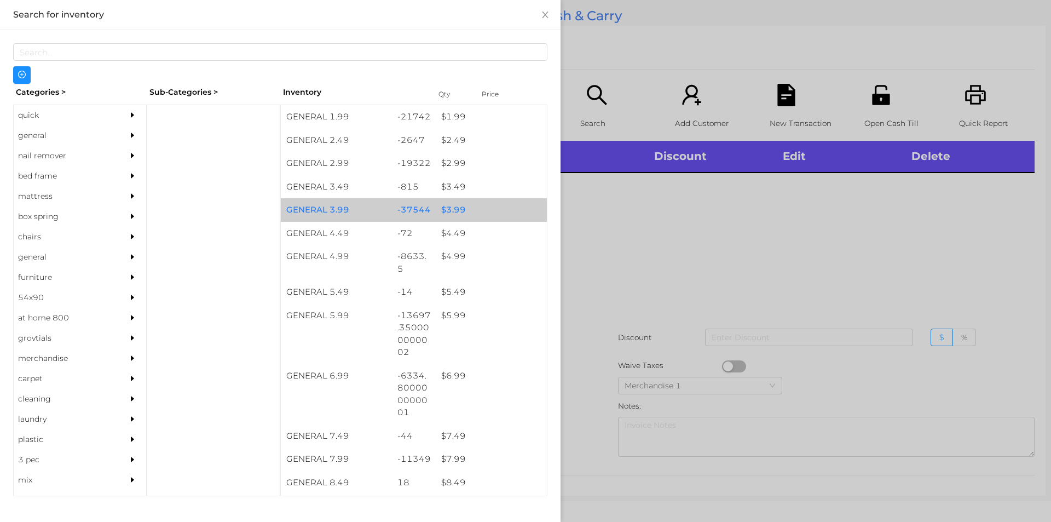
click at [483, 212] on div "$ 3.99" at bounding box center [491, 210] width 111 height 24
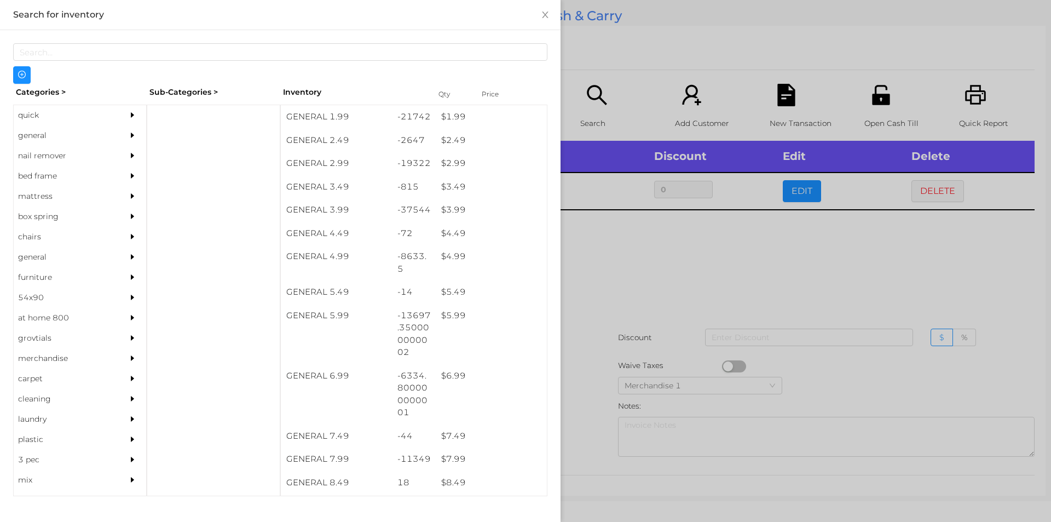
click at [644, 316] on div at bounding box center [525, 261] width 1051 height 522
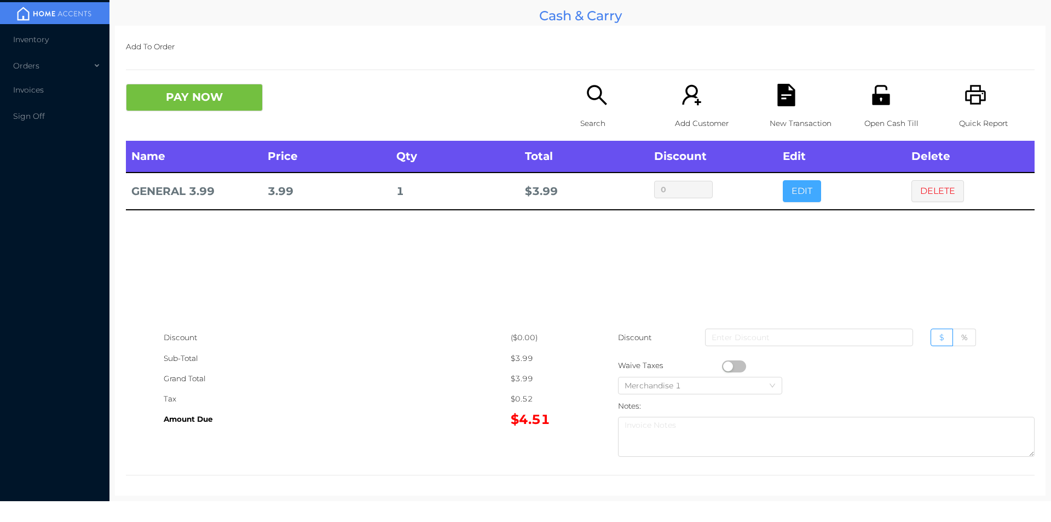
click at [786, 181] on button "EDIT" at bounding box center [802, 191] width 38 height 22
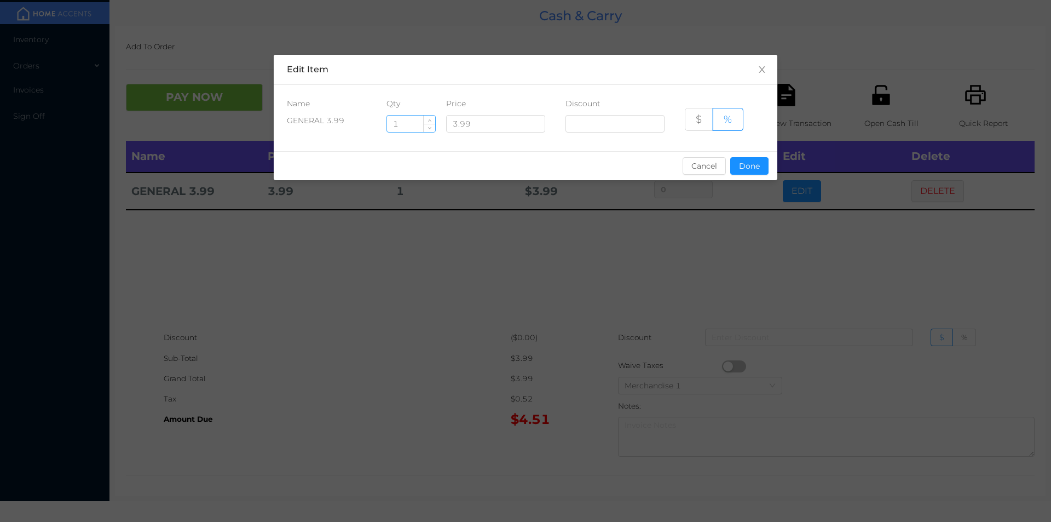
click at [401, 122] on input "1" at bounding box center [411, 124] width 48 height 16
type input "4"
click at [739, 171] on button "Done" at bounding box center [749, 166] width 38 height 18
type input "0%"
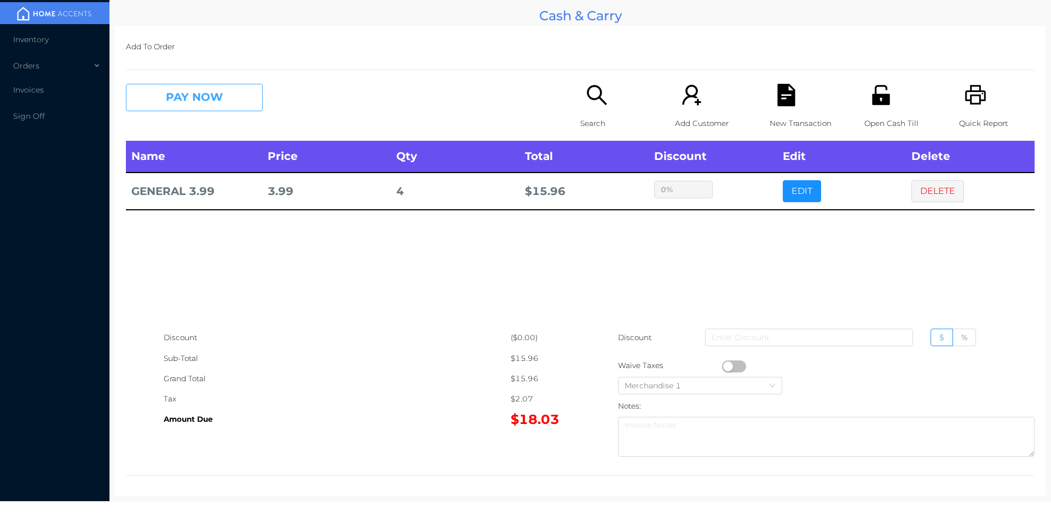
click at [184, 96] on button "PAY NOW" at bounding box center [194, 97] width 137 height 27
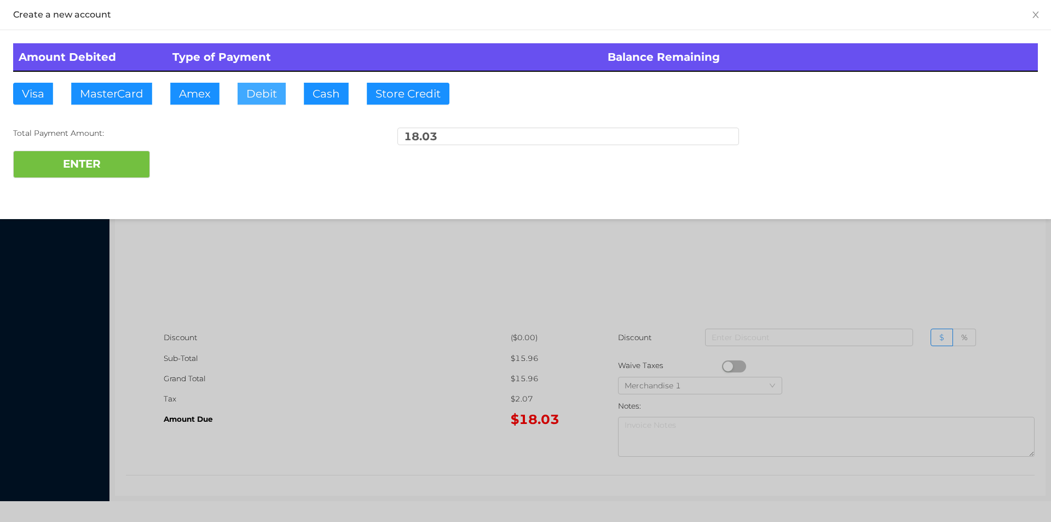
click at [279, 100] on button "Debit" at bounding box center [262, 94] width 48 height 22
click at [102, 172] on button "ENTER" at bounding box center [81, 164] width 137 height 27
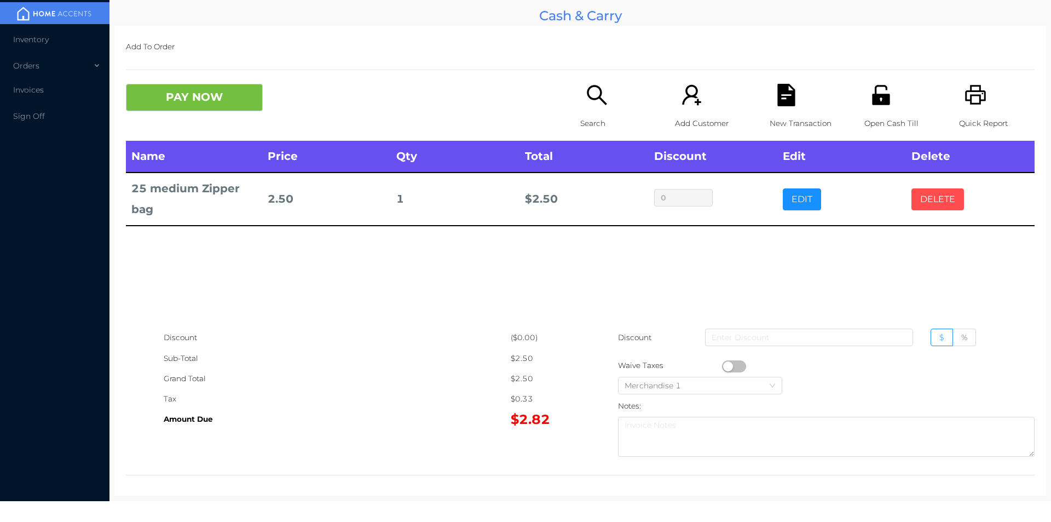
click at [917, 200] on button "DELETE" at bounding box center [937, 199] width 53 height 22
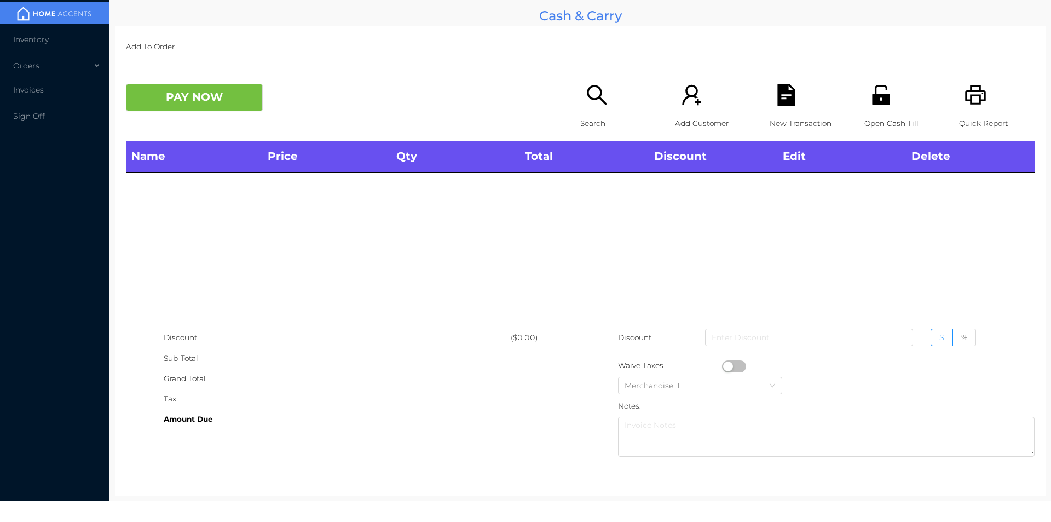
click at [875, 108] on div "Open Cash Till" at bounding box center [902, 112] width 76 height 57
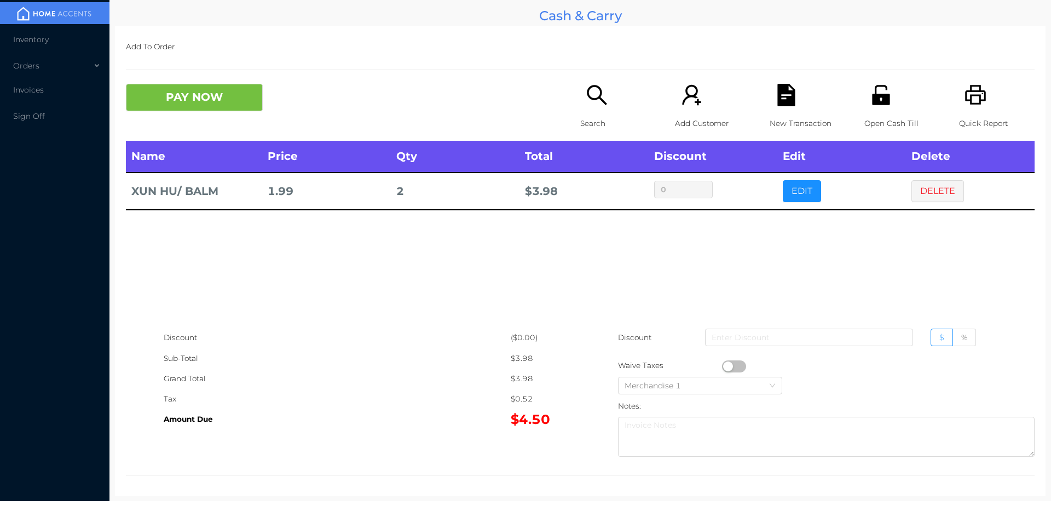
click at [181, 104] on button "PAY NOW" at bounding box center [194, 97] width 137 height 27
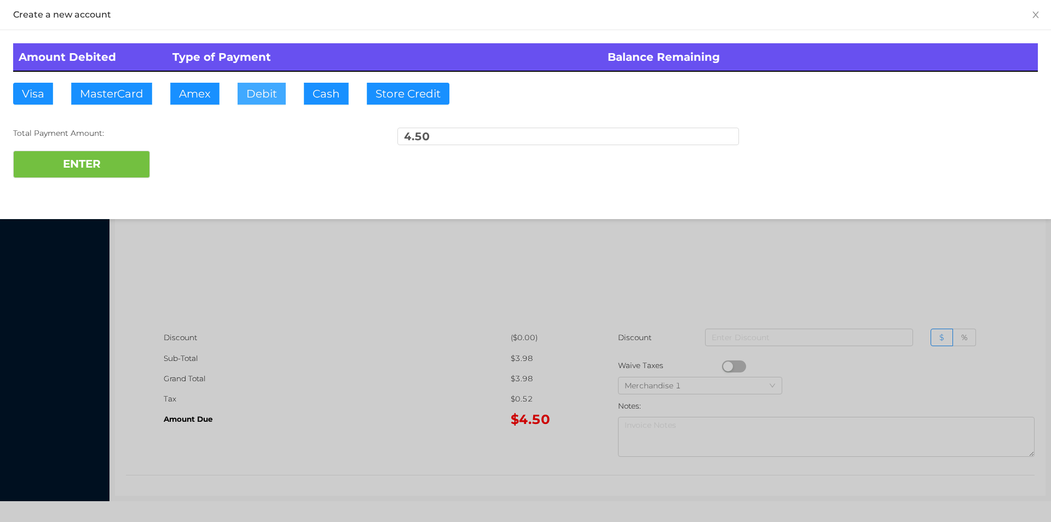
click at [281, 90] on button "Debit" at bounding box center [262, 94] width 48 height 22
click at [342, 385] on div at bounding box center [525, 261] width 1051 height 522
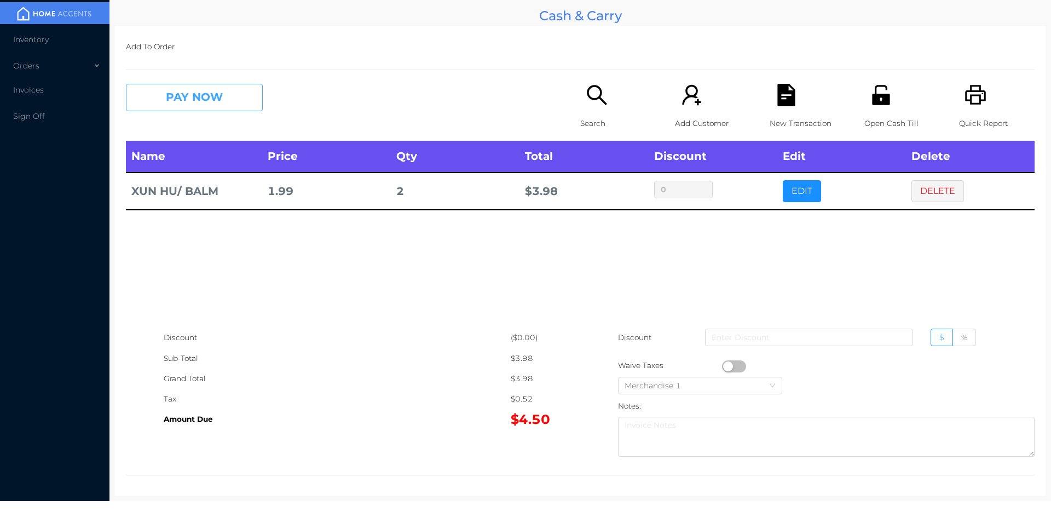
click at [230, 86] on button "PAY NOW" at bounding box center [194, 97] width 137 height 27
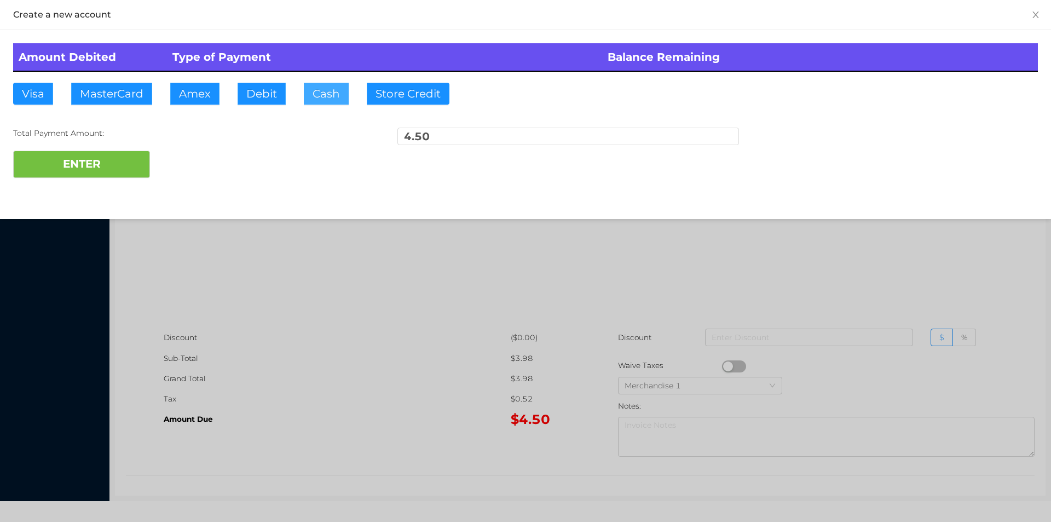
click at [318, 93] on button "Cash" at bounding box center [326, 94] width 45 height 22
type input "10.50"
click at [103, 163] on button "ENTER" at bounding box center [81, 164] width 137 height 27
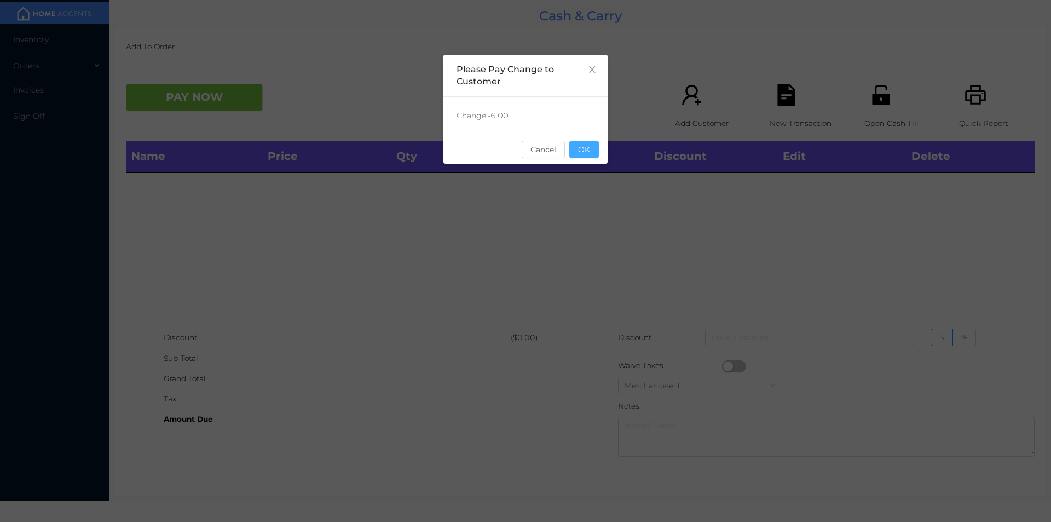
click at [580, 146] on button "OK" at bounding box center [584, 150] width 30 height 18
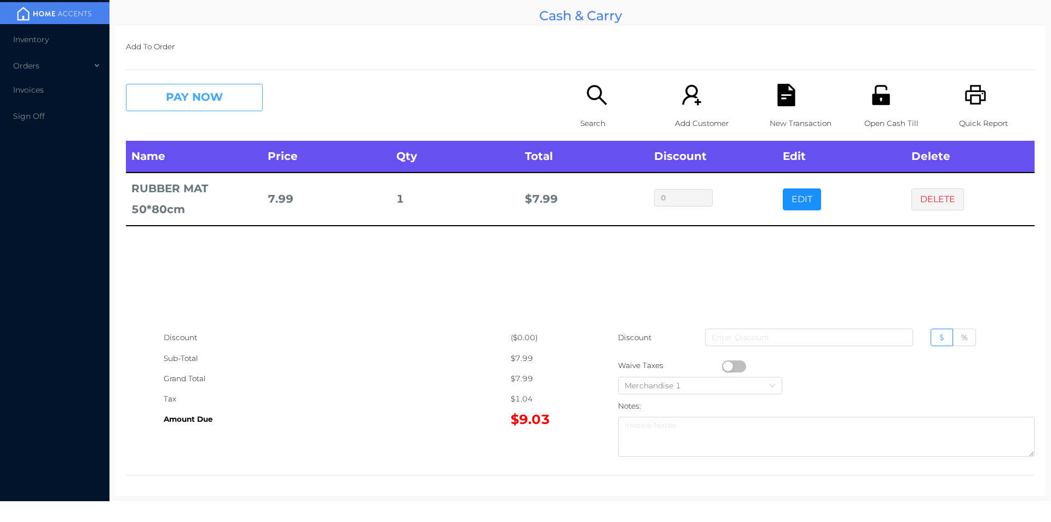
click at [198, 91] on button "PAY NOW" at bounding box center [194, 97] width 137 height 27
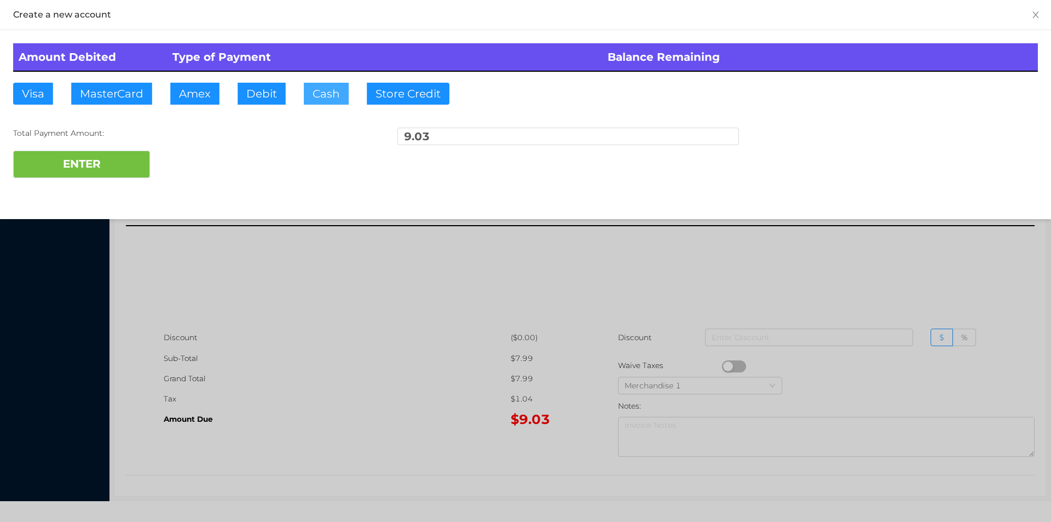
click at [329, 102] on button "Cash" at bounding box center [326, 94] width 45 height 22
click at [94, 174] on button "ENTER" at bounding box center [81, 164] width 137 height 27
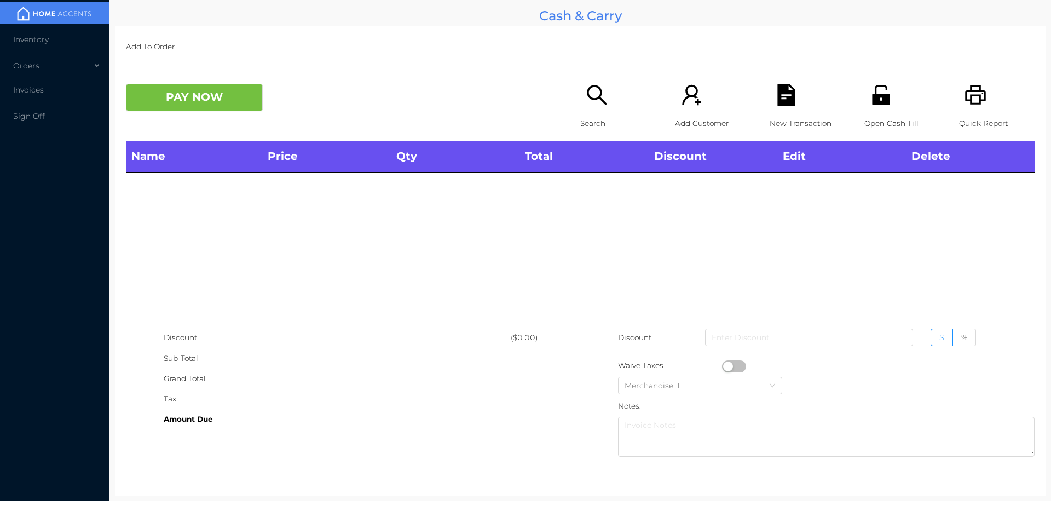
click at [586, 100] on icon "icon: search" at bounding box center [597, 95] width 22 height 22
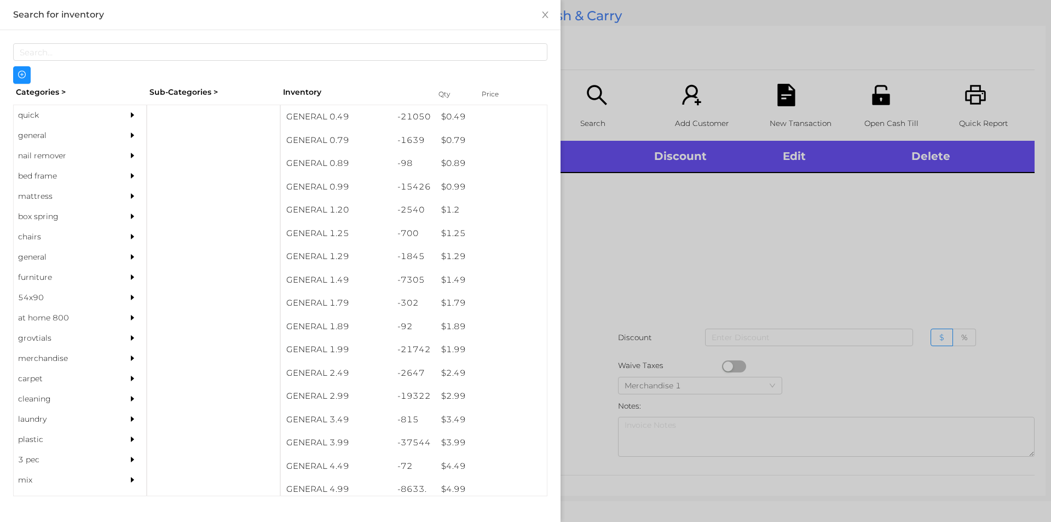
click at [50, 119] on div "quick" at bounding box center [64, 115] width 100 height 20
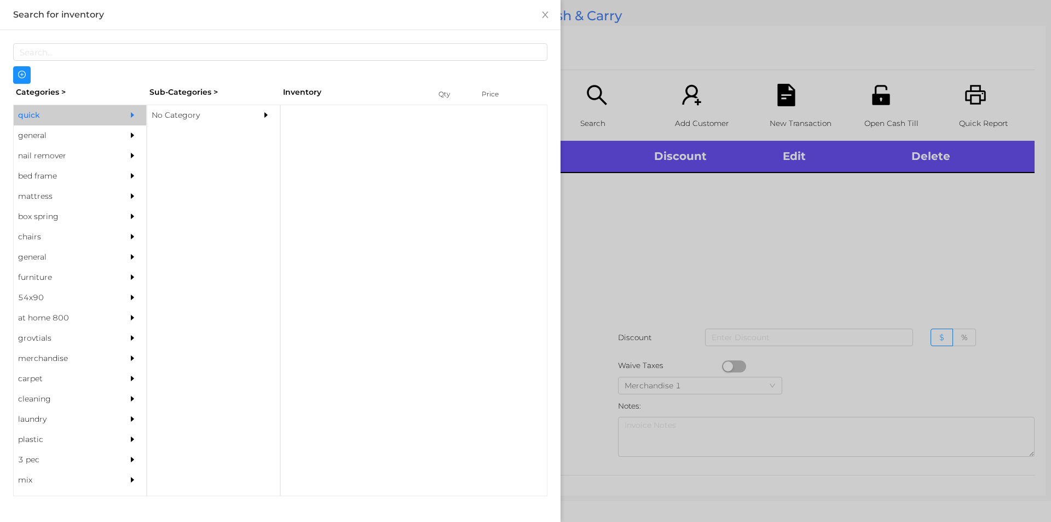
click at [251, 123] on div "No Category" at bounding box center [213, 115] width 132 height 20
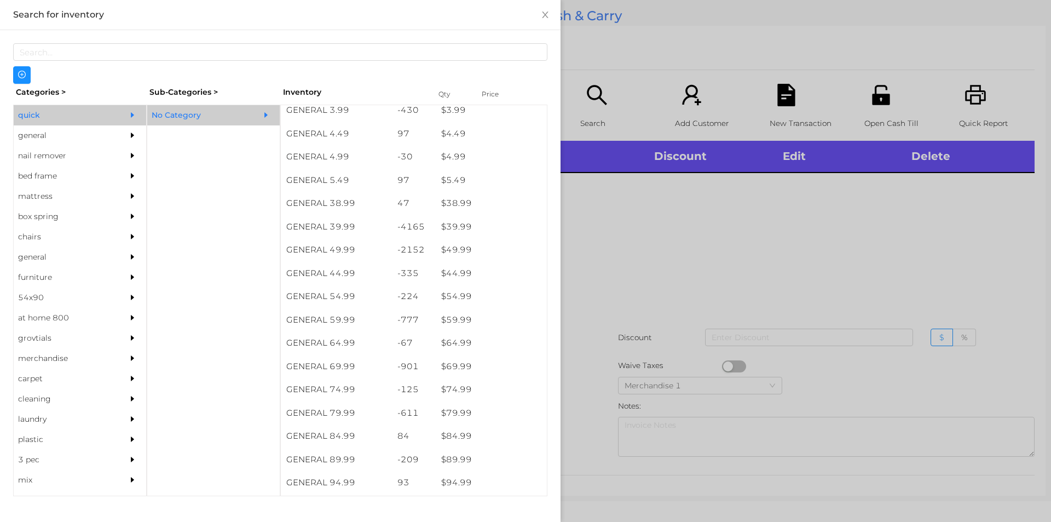
scroll to position [516, 0]
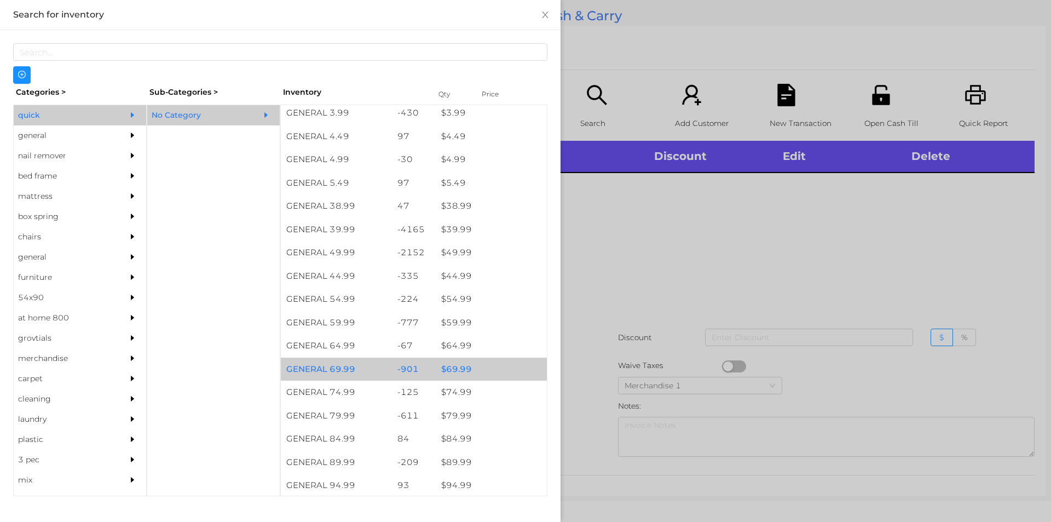
click at [454, 365] on div "$ 69.99" at bounding box center [491, 369] width 111 height 24
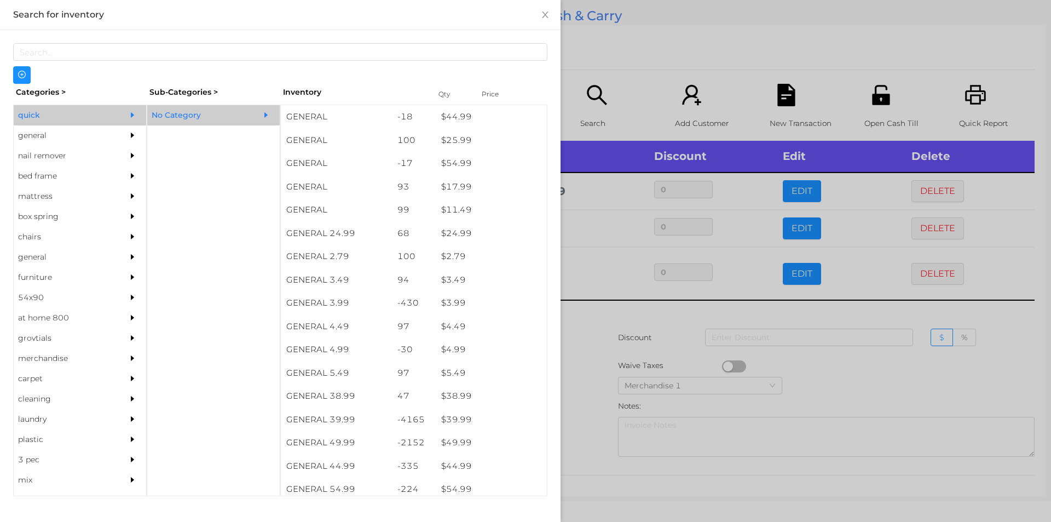
scroll to position [313, 0]
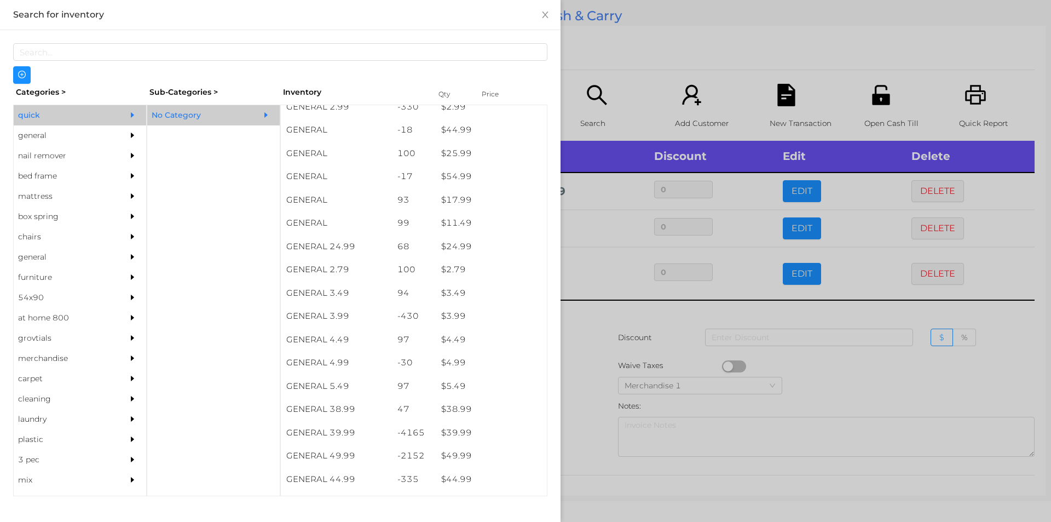
click at [38, 135] on div "general" at bounding box center [64, 135] width 100 height 20
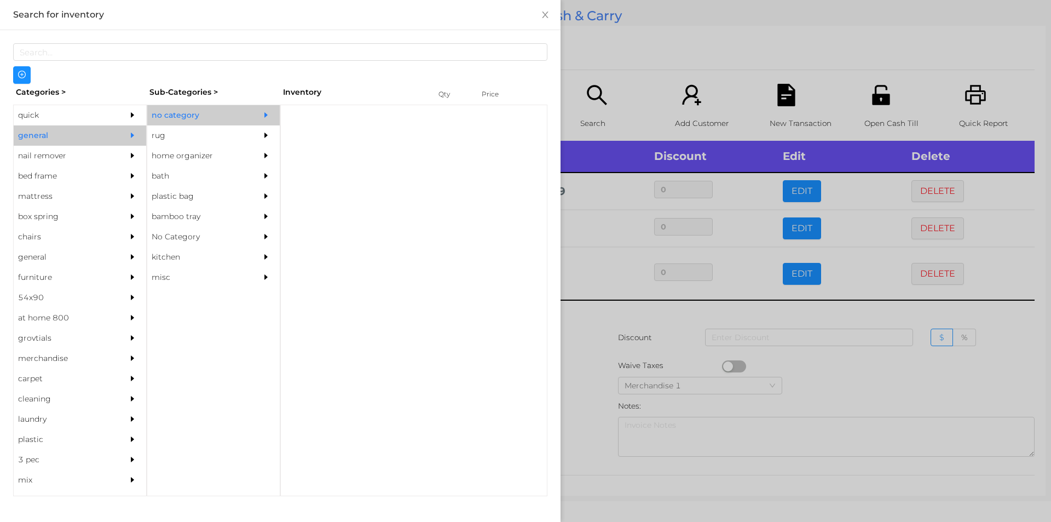
scroll to position [0, 0]
click at [201, 114] on div "no category" at bounding box center [197, 115] width 100 height 20
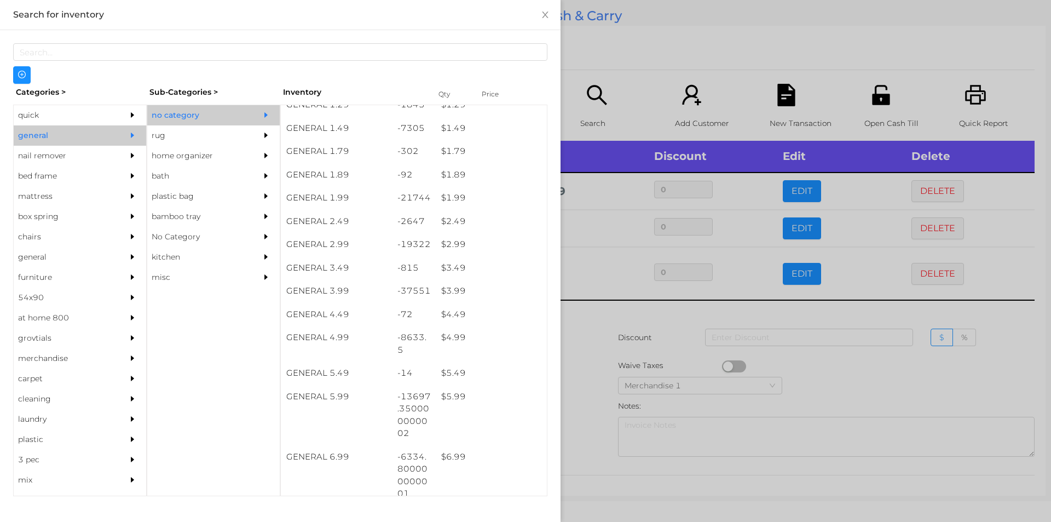
scroll to position [163, 0]
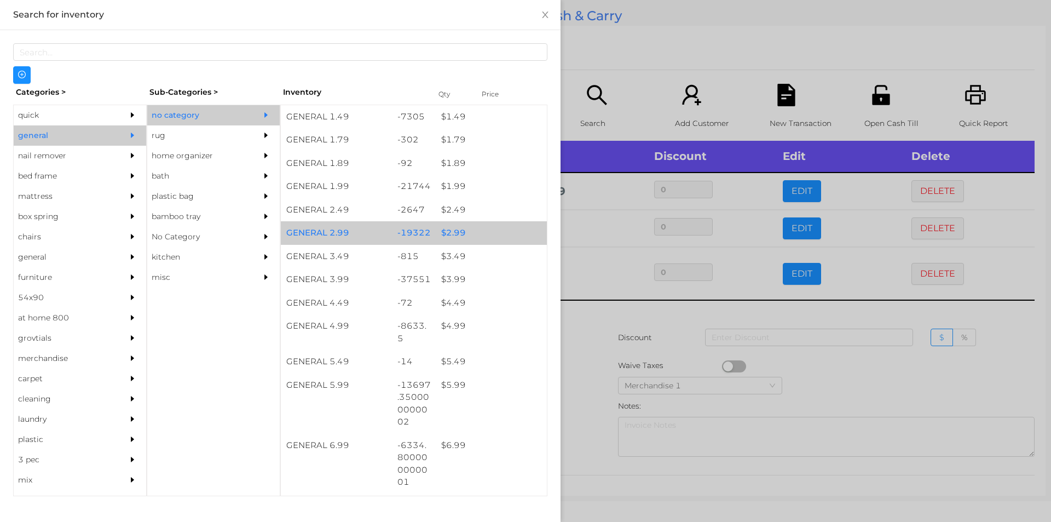
click at [466, 229] on div "$ 2.99" at bounding box center [491, 233] width 111 height 24
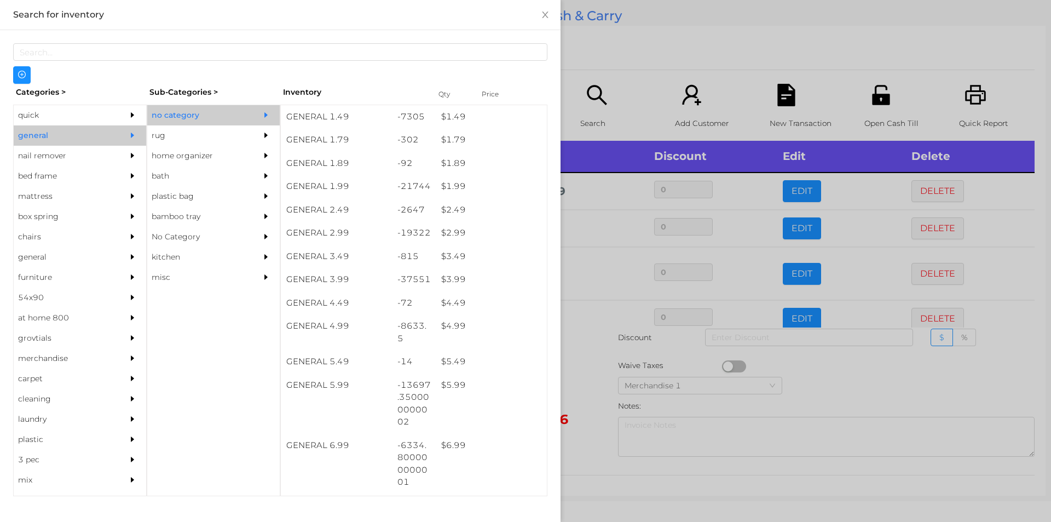
click at [638, 54] on div at bounding box center [525, 261] width 1051 height 522
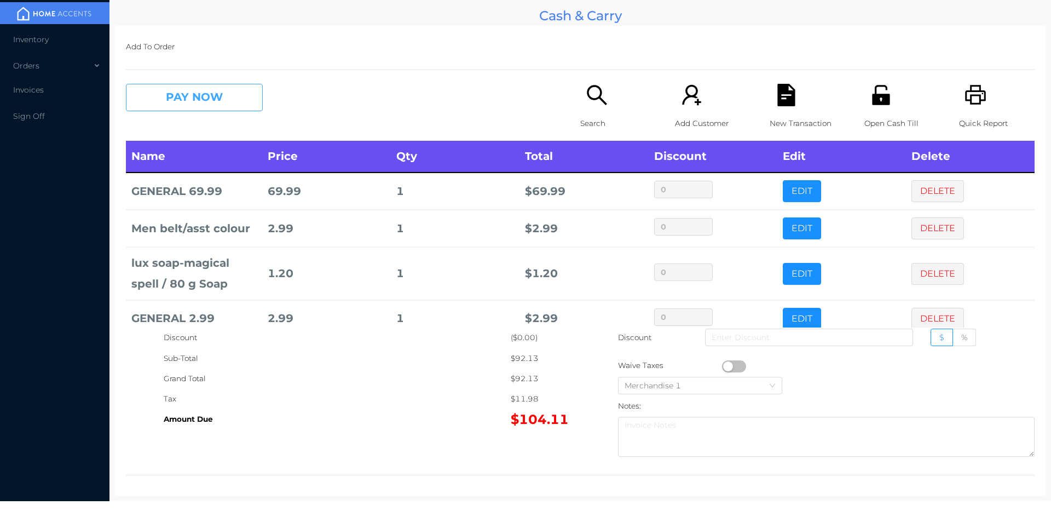
click at [172, 93] on button "PAY NOW" at bounding box center [194, 97] width 137 height 27
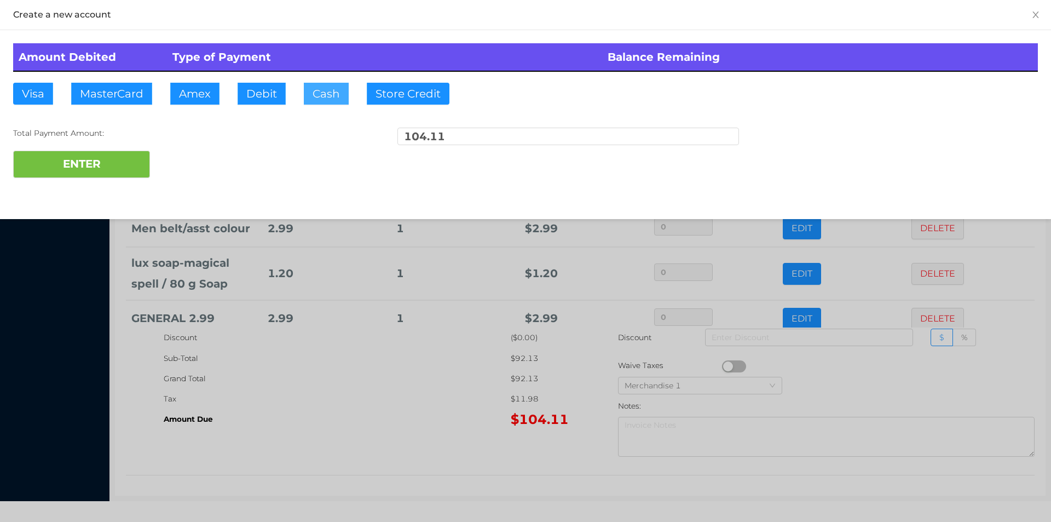
click at [313, 91] on button "Cash" at bounding box center [326, 94] width 45 height 22
type input "105"
click at [80, 154] on button "ENTER" at bounding box center [81, 164] width 137 height 27
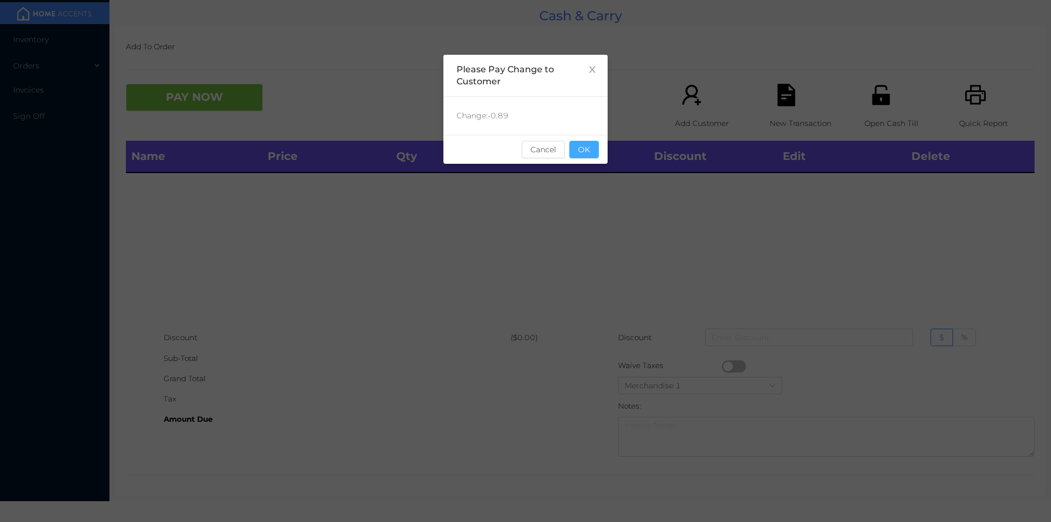
click at [576, 144] on button "OK" at bounding box center [584, 150] width 30 height 18
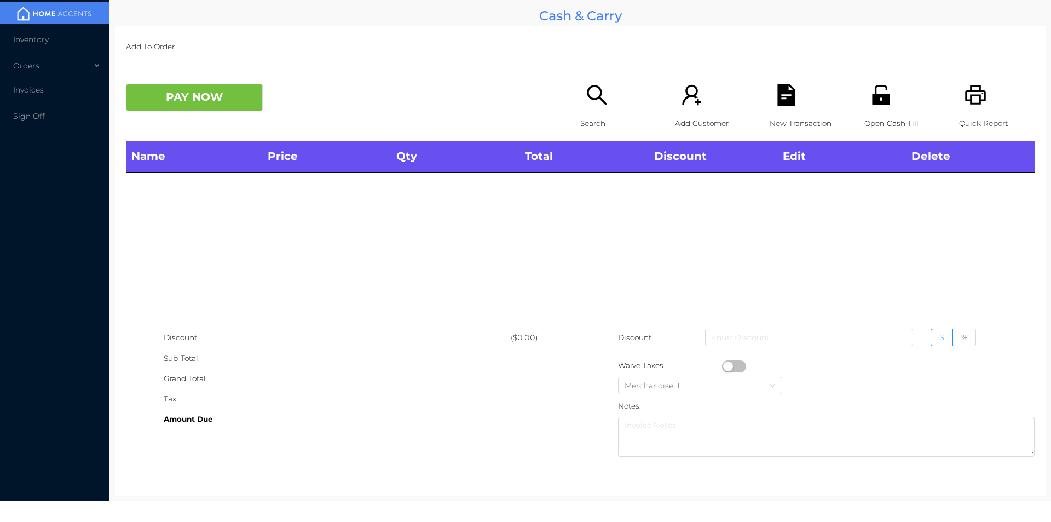
click at [590, 100] on icon "icon: search" at bounding box center [597, 95] width 22 height 22
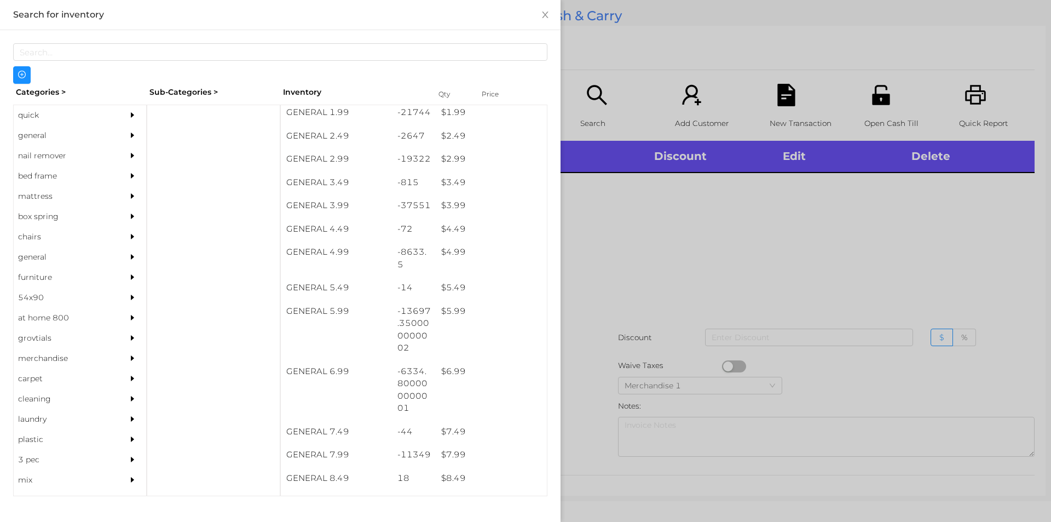
scroll to position [235, 0]
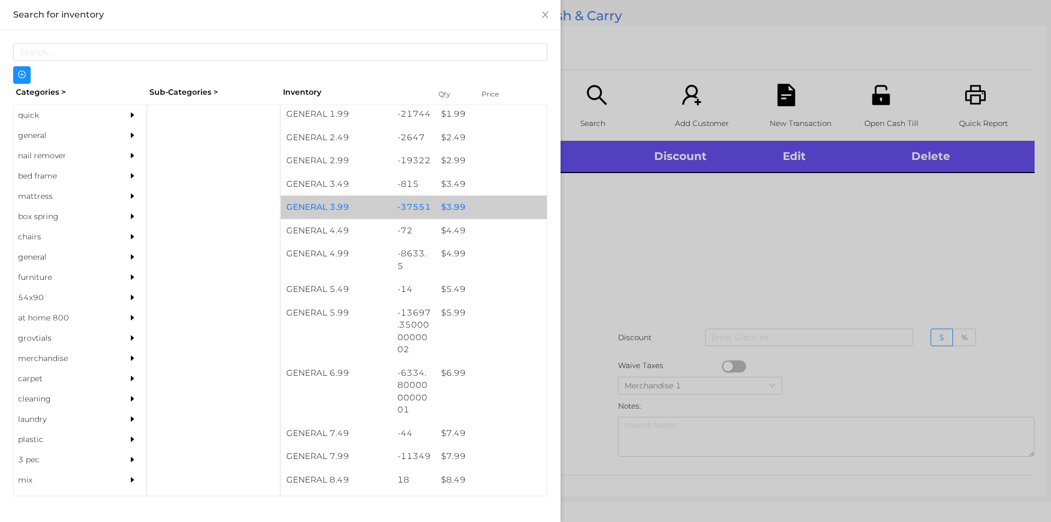
click at [451, 203] on div "$ 3.99" at bounding box center [491, 207] width 111 height 24
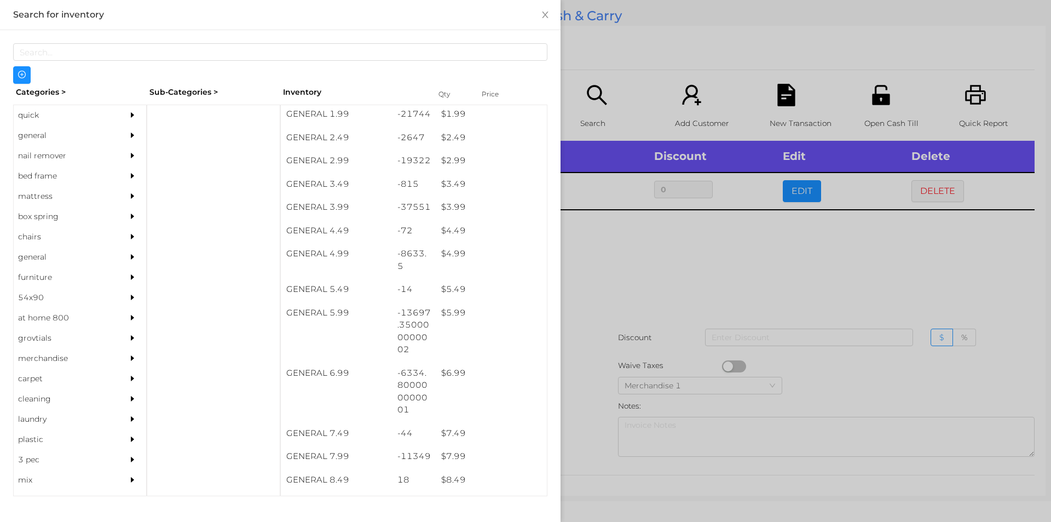
click at [621, 262] on div at bounding box center [525, 261] width 1051 height 522
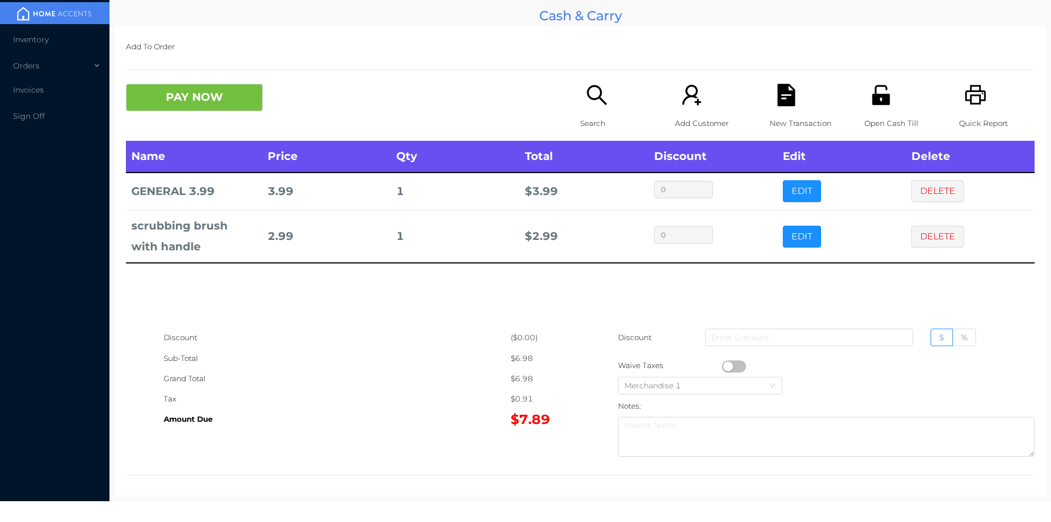
click at [777, 90] on icon "icon: file-text" at bounding box center [786, 95] width 18 height 22
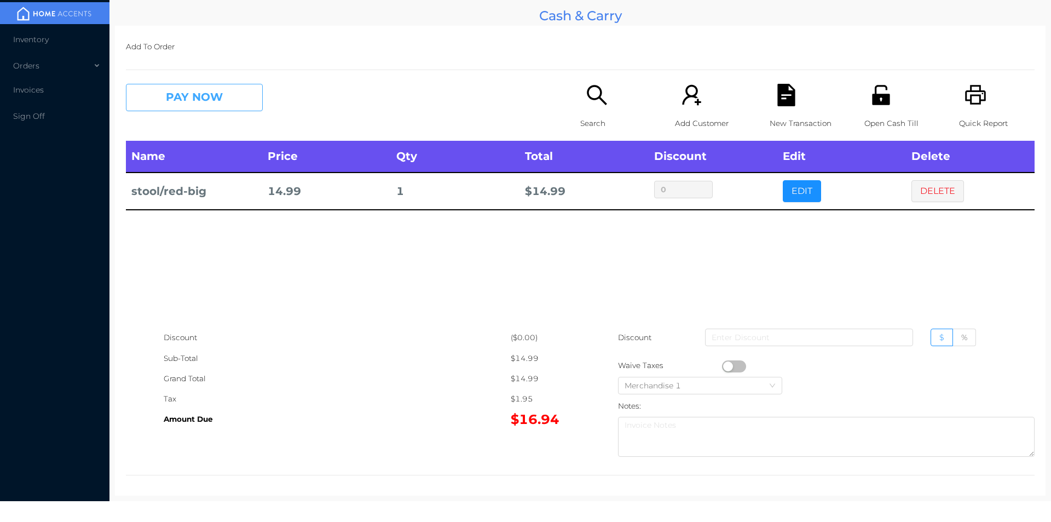
click at [203, 86] on button "PAY NOW" at bounding box center [194, 97] width 137 height 27
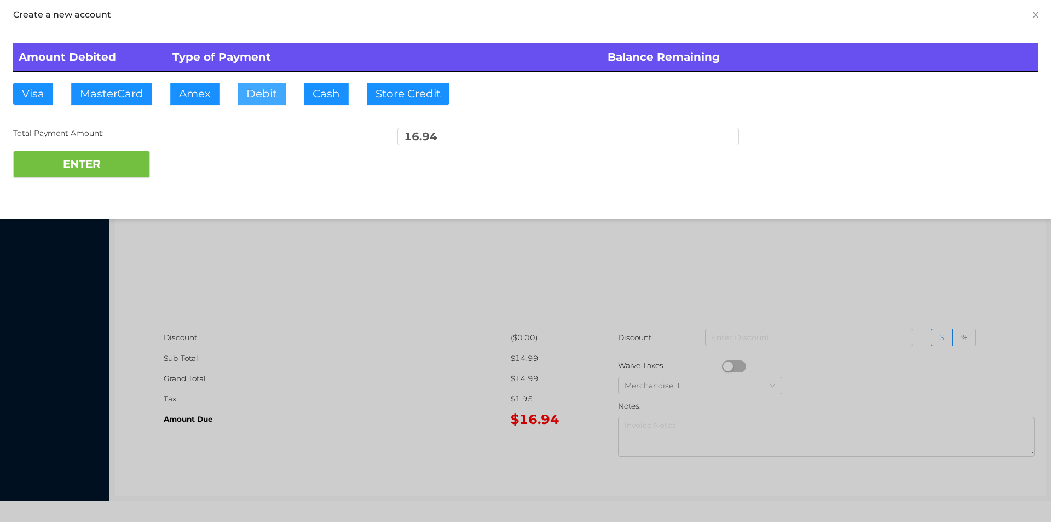
click at [281, 90] on button "Debit" at bounding box center [262, 94] width 48 height 22
type input "100."
click at [90, 177] on button "ENTER" at bounding box center [81, 164] width 137 height 27
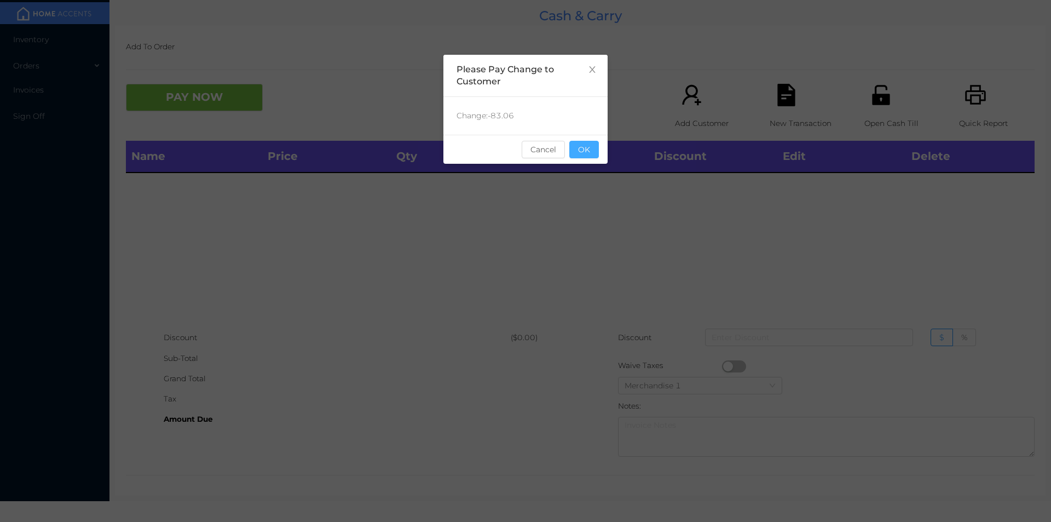
click at [596, 149] on button "OK" at bounding box center [584, 150] width 30 height 18
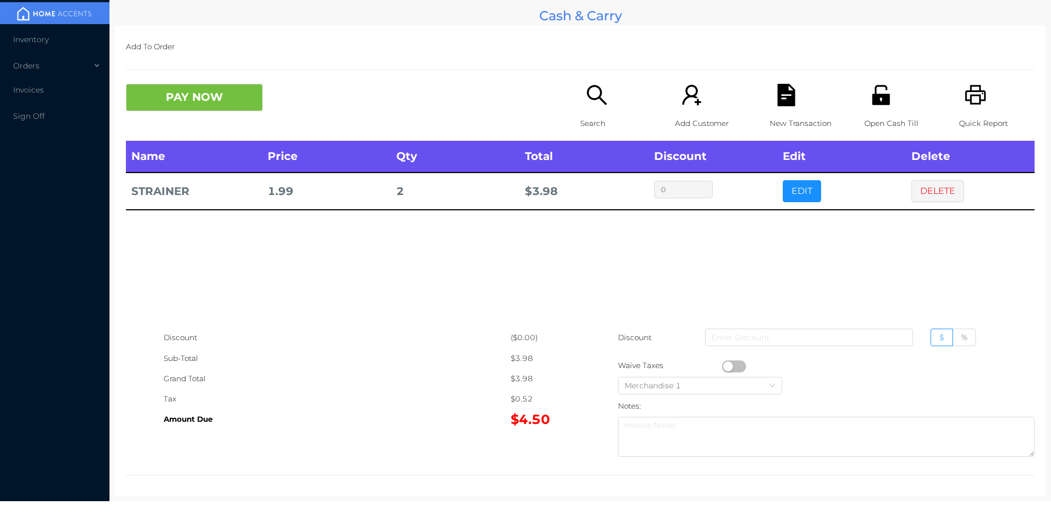
click at [590, 99] on icon "icon: search" at bounding box center [597, 95] width 20 height 20
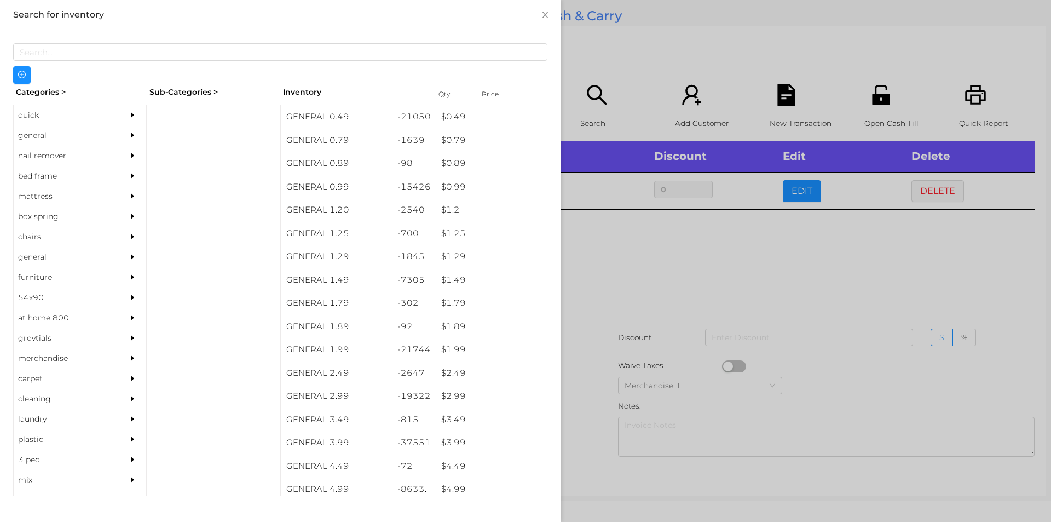
click at [45, 129] on div "general" at bounding box center [64, 135] width 100 height 20
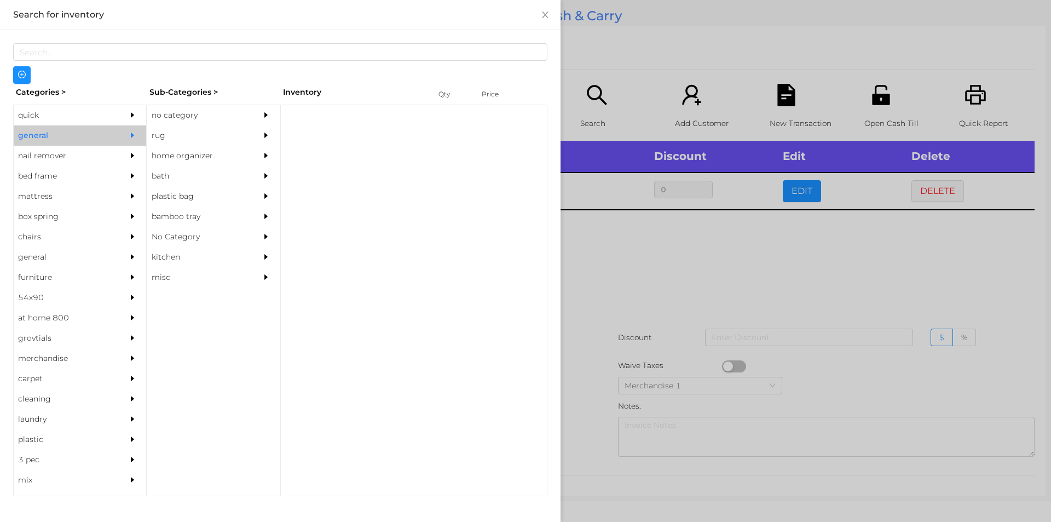
click at [152, 112] on div "no category" at bounding box center [197, 115] width 100 height 20
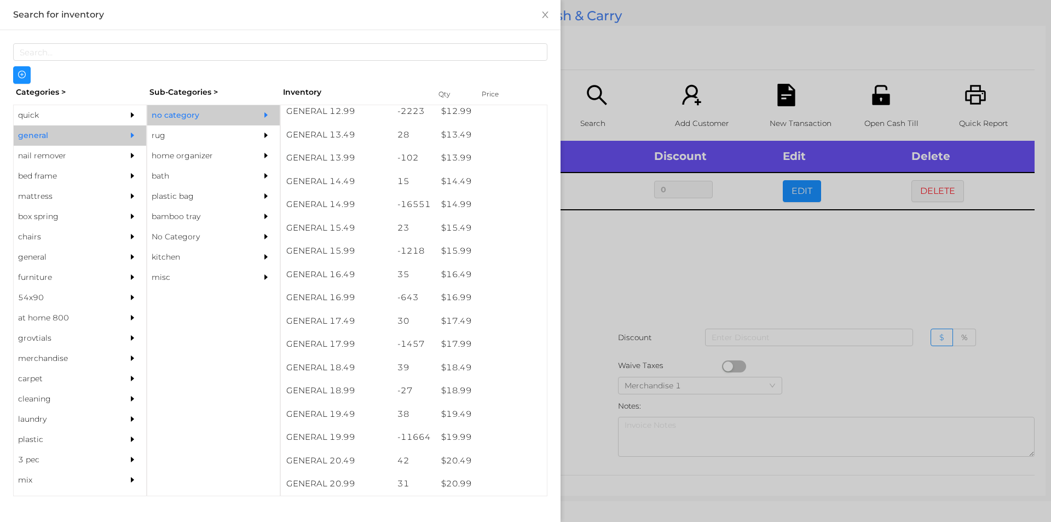
scroll to position [858, 0]
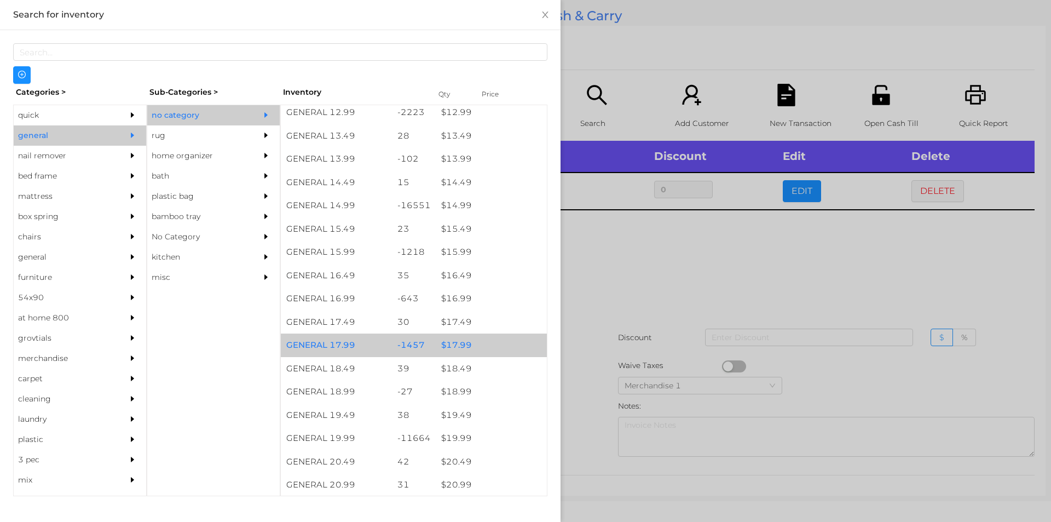
click at [453, 344] on div "$ 17.99" at bounding box center [491, 345] width 111 height 24
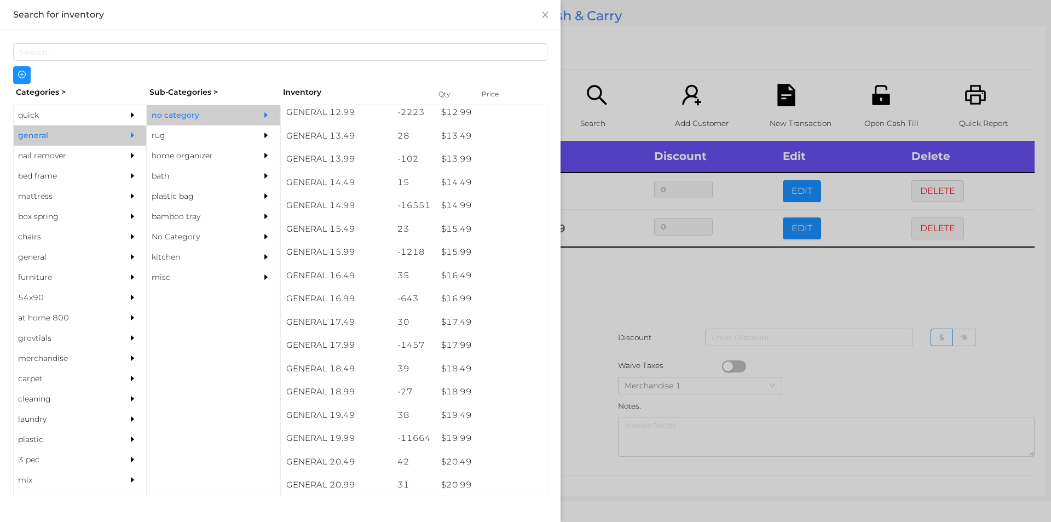
click at [622, 290] on div at bounding box center [525, 261] width 1051 height 522
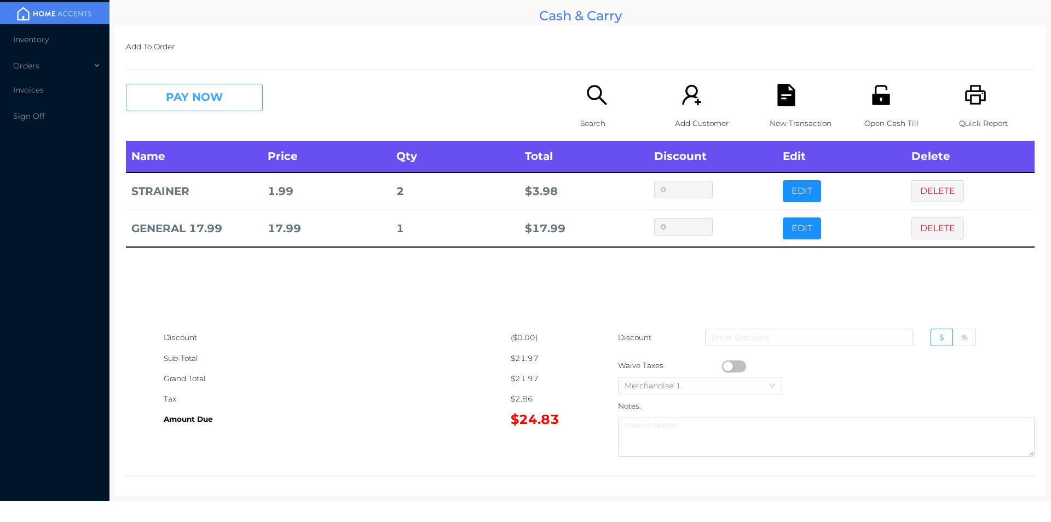
click at [171, 100] on button "PAY NOW" at bounding box center [194, 97] width 137 height 27
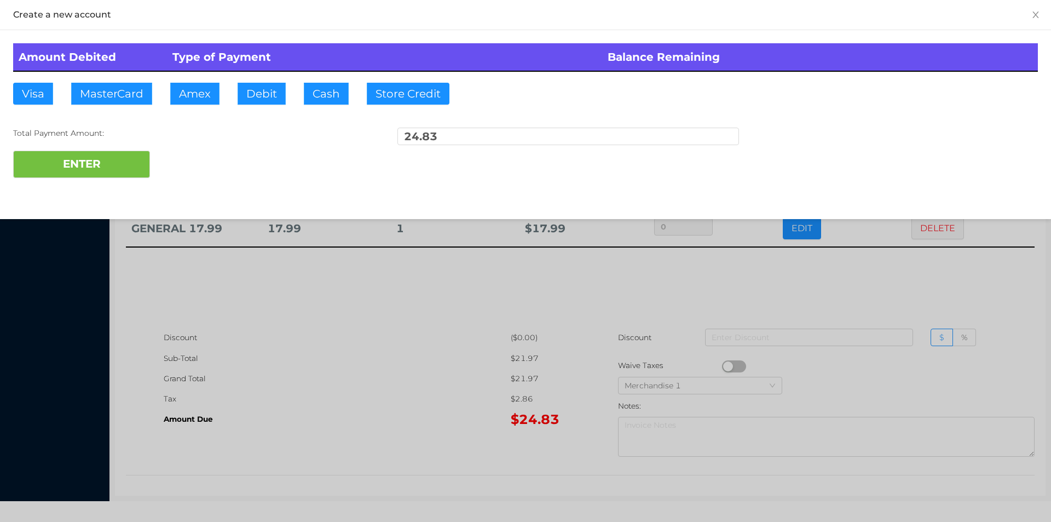
click at [843, 292] on div at bounding box center [525, 261] width 1051 height 522
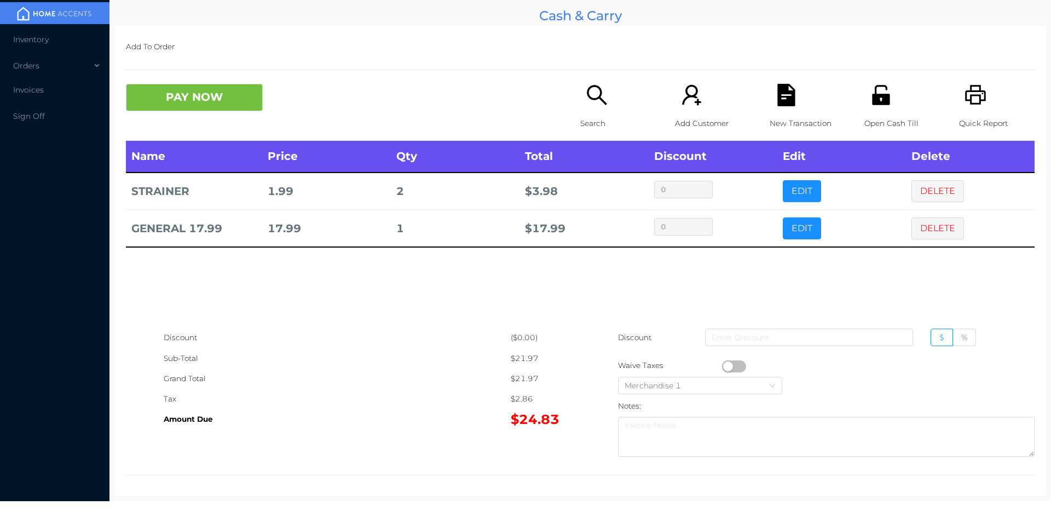
click at [776, 95] on icon "icon: file-text" at bounding box center [786, 95] width 22 height 22
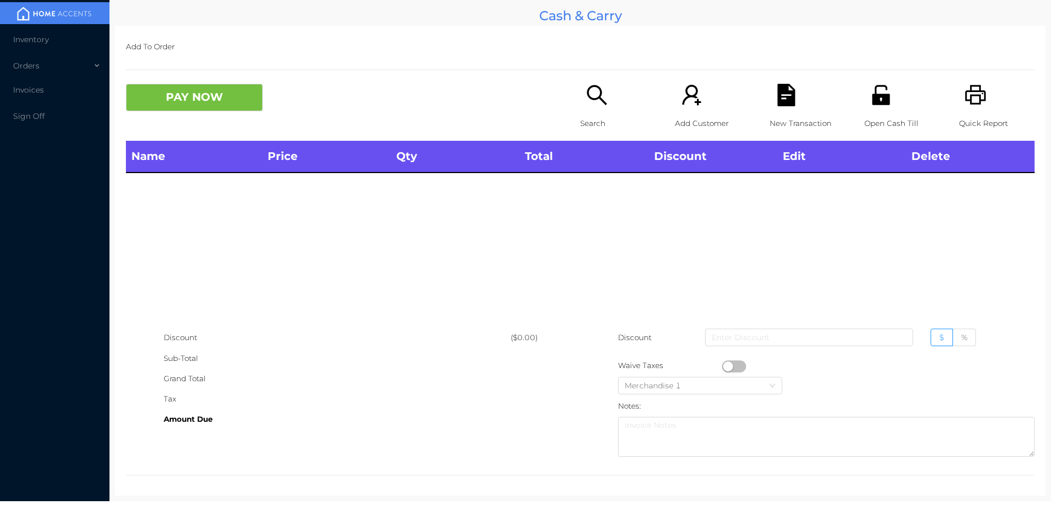
click at [983, 94] on div "Quick Report" at bounding box center [997, 112] width 76 height 57
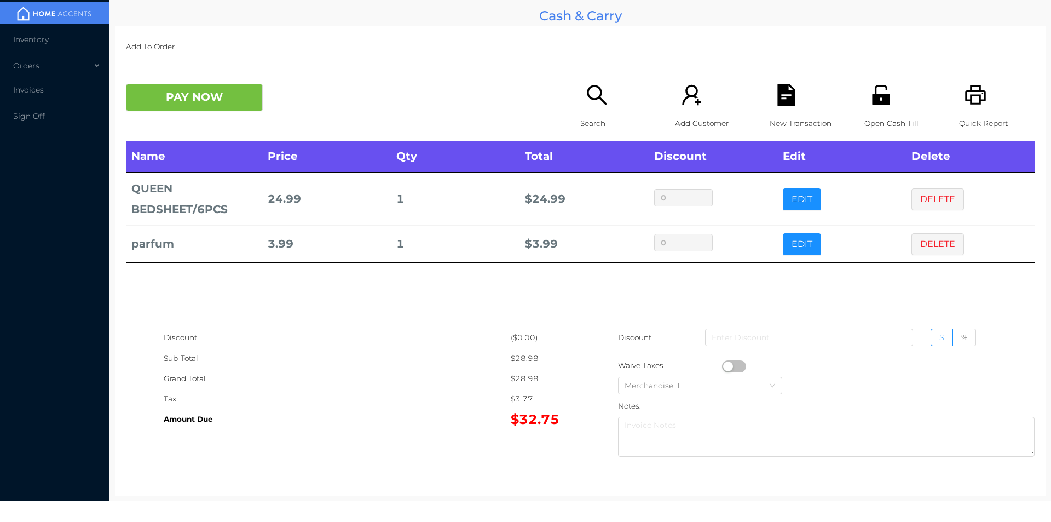
click at [580, 117] on p "Search" at bounding box center [618, 123] width 76 height 20
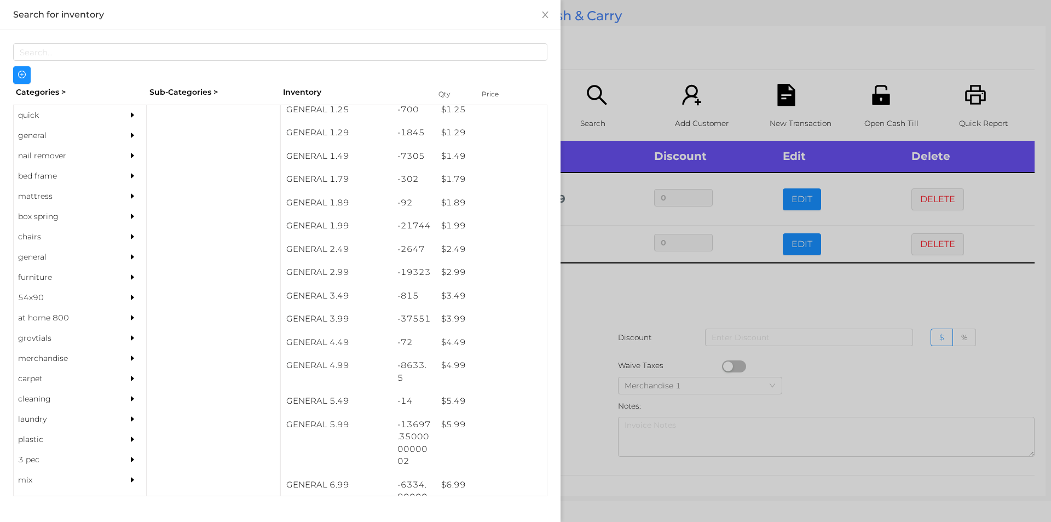
scroll to position [128, 0]
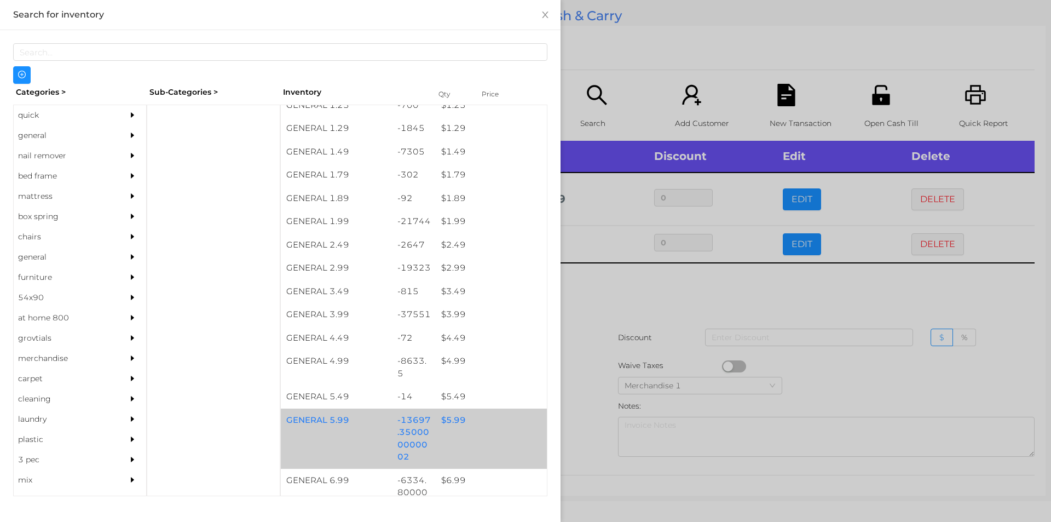
click at [487, 414] on div "$ 5.99" at bounding box center [491, 420] width 111 height 24
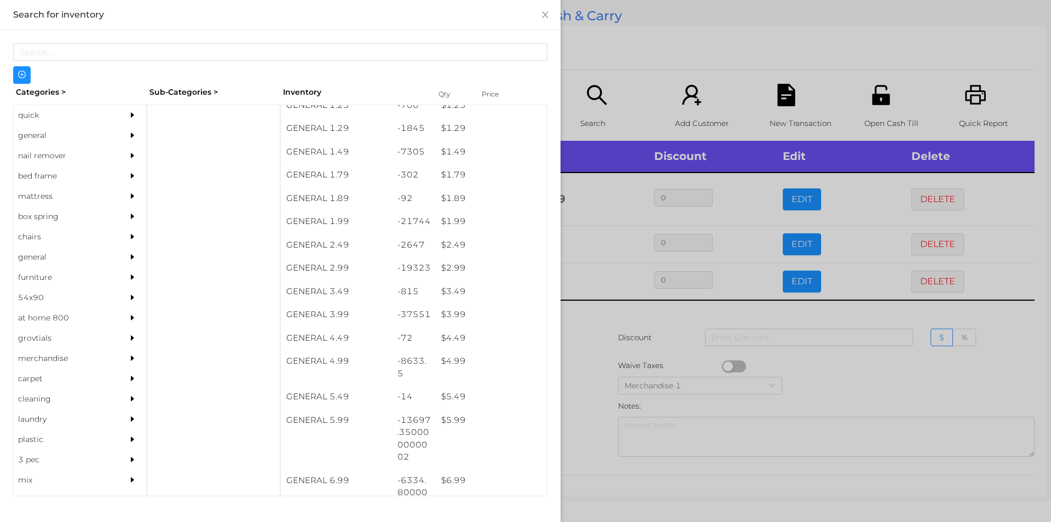
click at [615, 332] on div at bounding box center [525, 261] width 1051 height 522
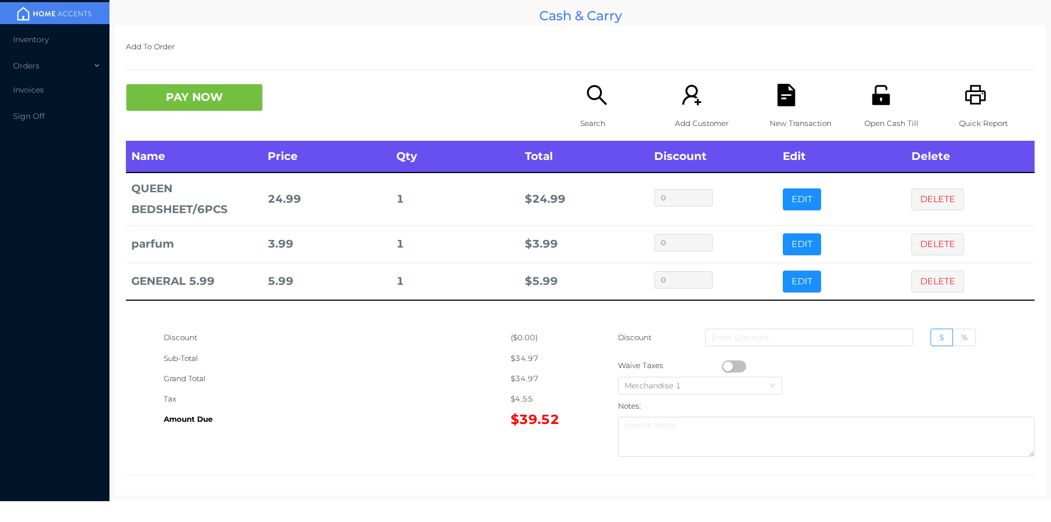
click at [864, 112] on div "Open Cash Till" at bounding box center [902, 112] width 76 height 57
click at [238, 108] on button "PAY NOW" at bounding box center [194, 97] width 137 height 27
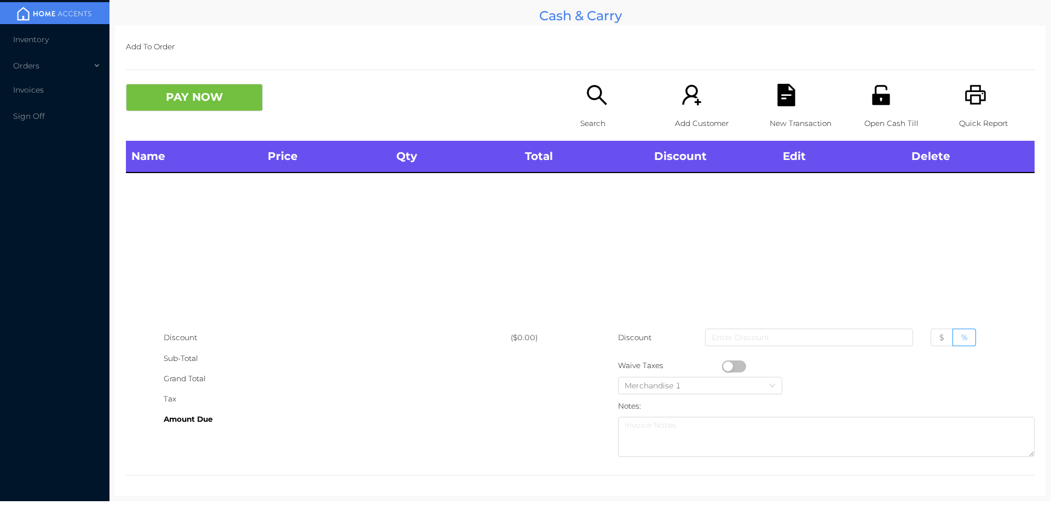
click at [471, 255] on div "Name Price Qty Total Discount Edit Delete" at bounding box center [580, 234] width 909 height 187
click at [872, 95] on icon "icon: unlock" at bounding box center [881, 95] width 18 height 20
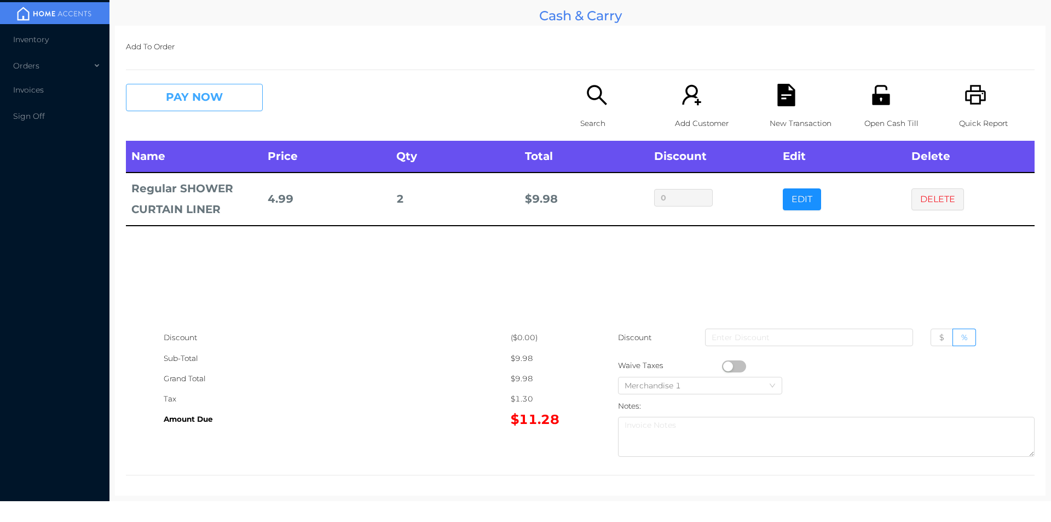
click at [193, 97] on button "PAY NOW" at bounding box center [194, 97] width 137 height 27
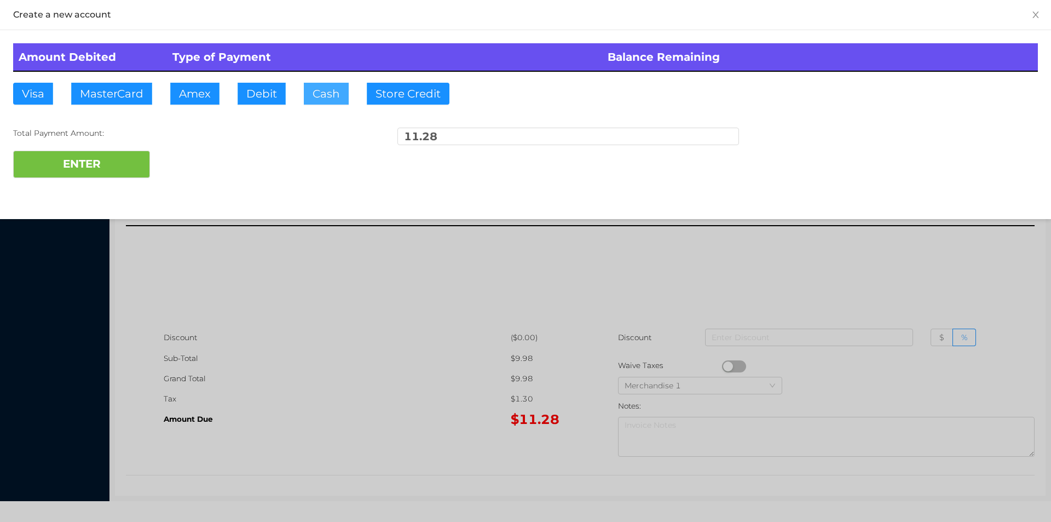
click at [319, 95] on button "Cash" at bounding box center [326, 94] width 45 height 22
type input "20.20"
click at [123, 158] on button "ENTER" at bounding box center [81, 164] width 137 height 27
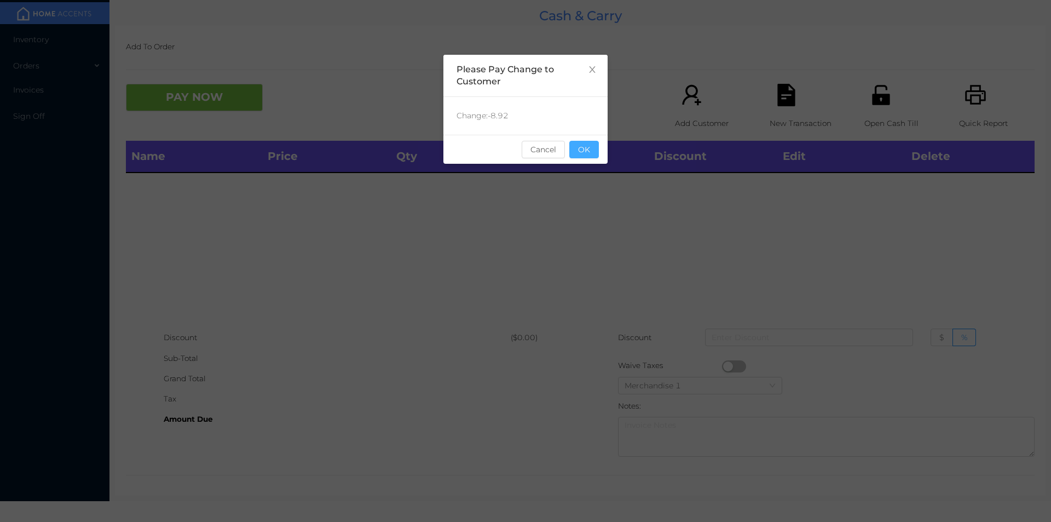
click at [593, 145] on button "OK" at bounding box center [584, 150] width 30 height 18
click at [607, 210] on div "Name Price Qty Total Discount Edit Delete" at bounding box center [580, 234] width 909 height 187
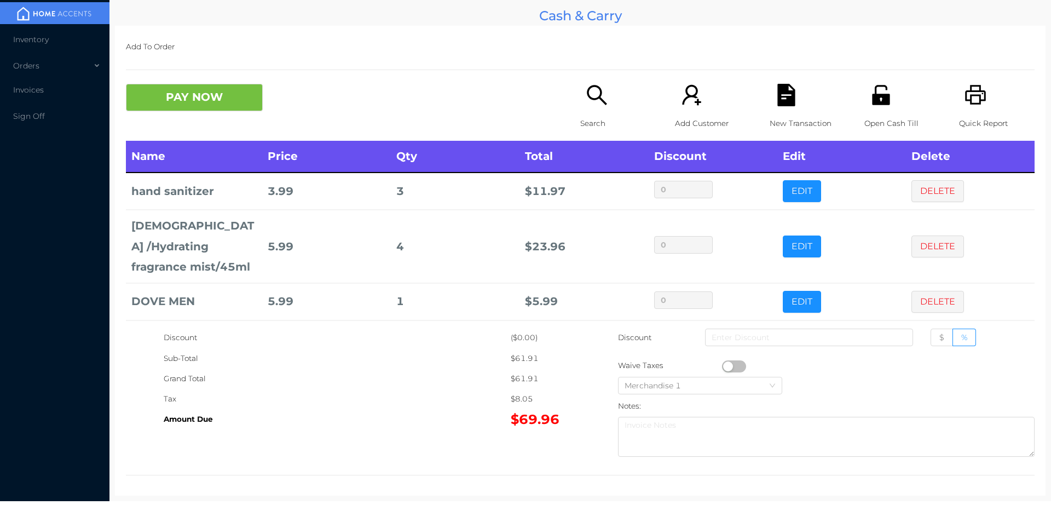
click at [586, 106] on icon "icon: search" at bounding box center [597, 95] width 22 height 22
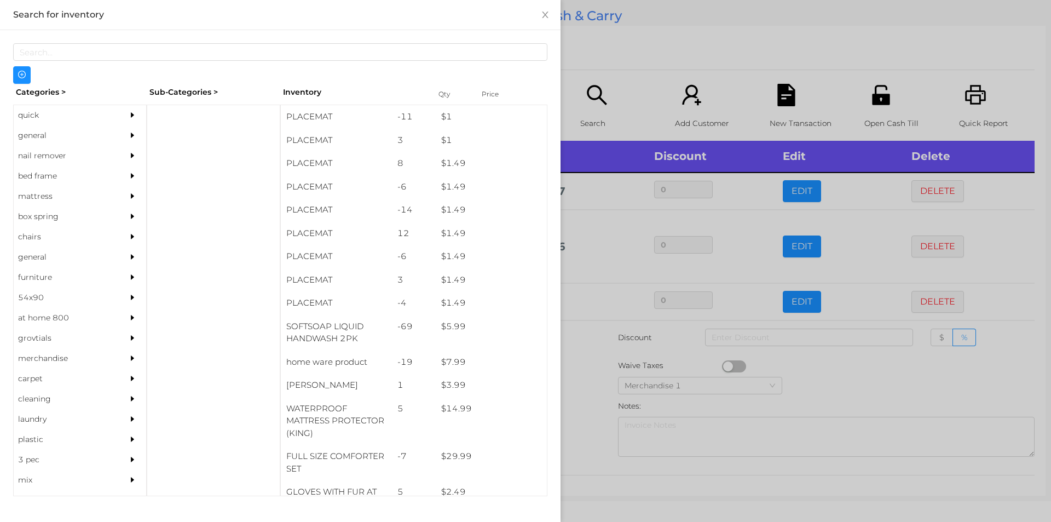
click at [47, 136] on div "general" at bounding box center [64, 135] width 100 height 20
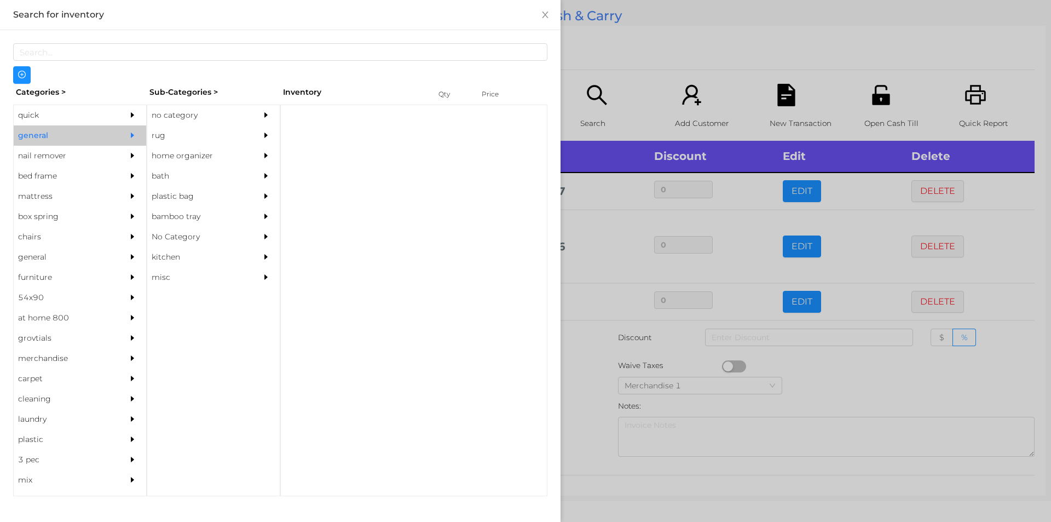
click at [185, 122] on div "no category" at bounding box center [197, 115] width 100 height 20
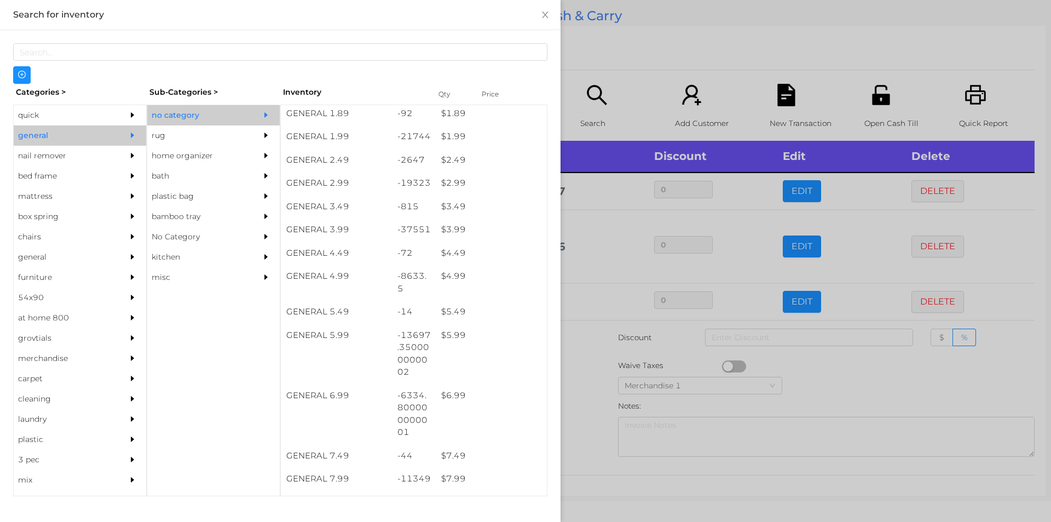
scroll to position [213, 0]
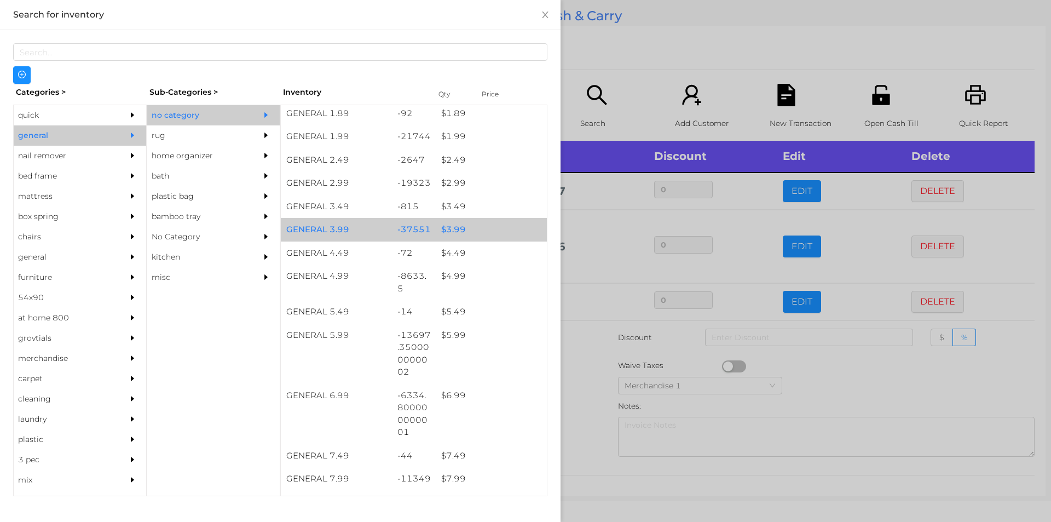
click at [454, 233] on div "$ 3.99" at bounding box center [491, 230] width 111 height 24
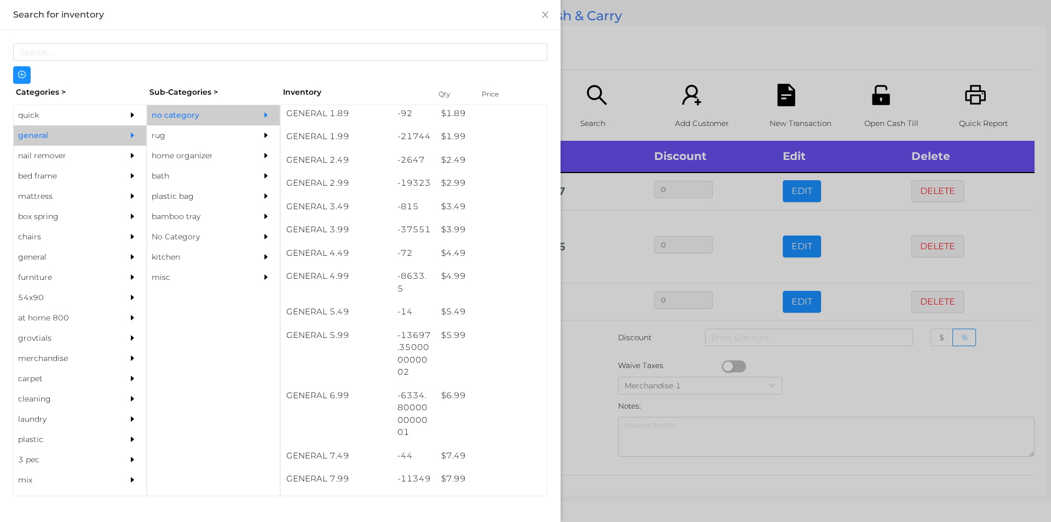
click at [584, 395] on div at bounding box center [525, 261] width 1051 height 522
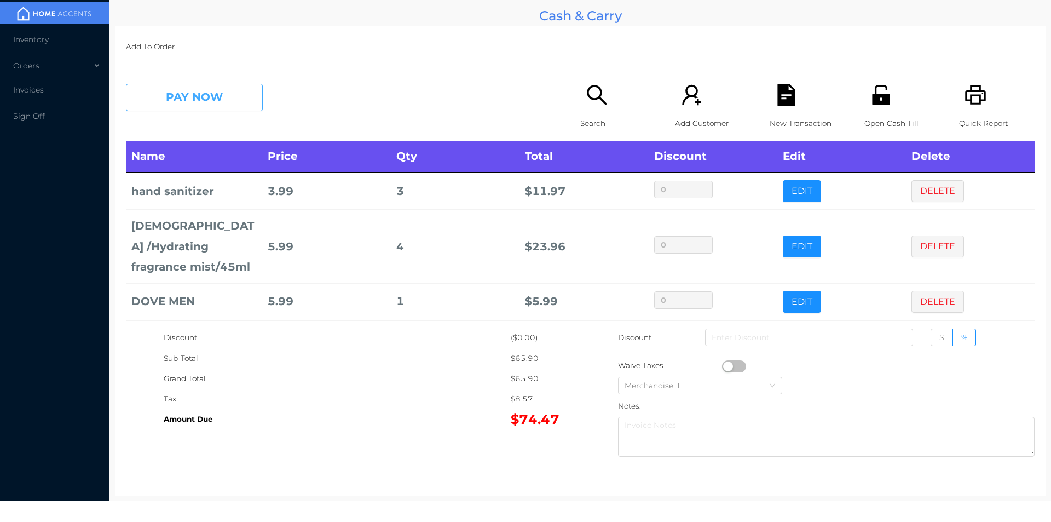
click at [204, 108] on button "PAY NOW" at bounding box center [194, 97] width 137 height 27
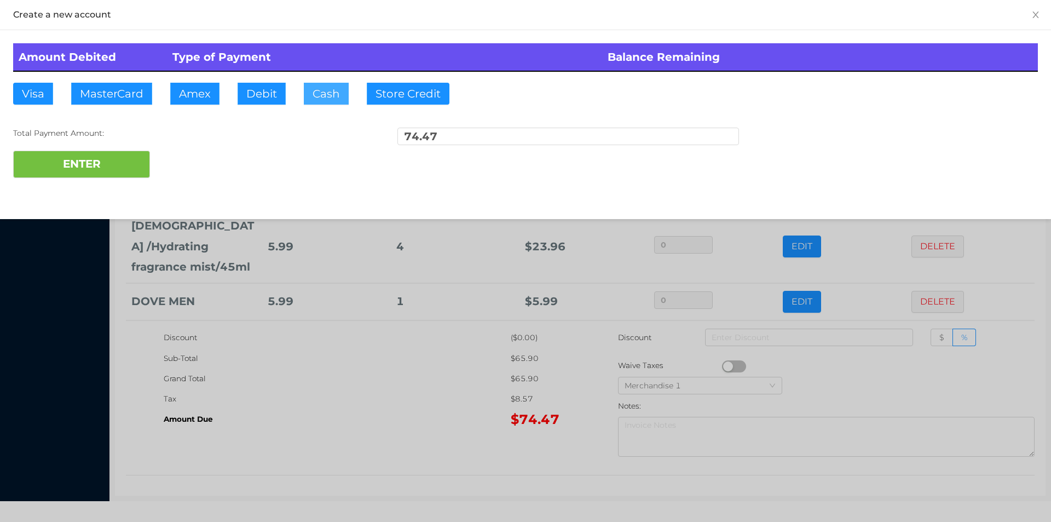
click at [324, 97] on button "Cash" at bounding box center [326, 94] width 45 height 22
click at [391, 434] on div at bounding box center [525, 261] width 1051 height 522
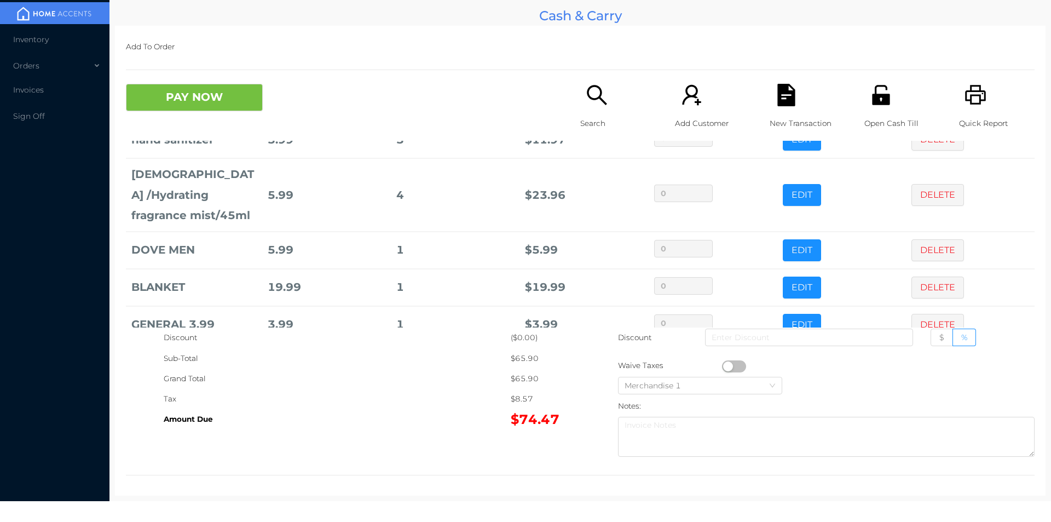
scroll to position [58, 0]
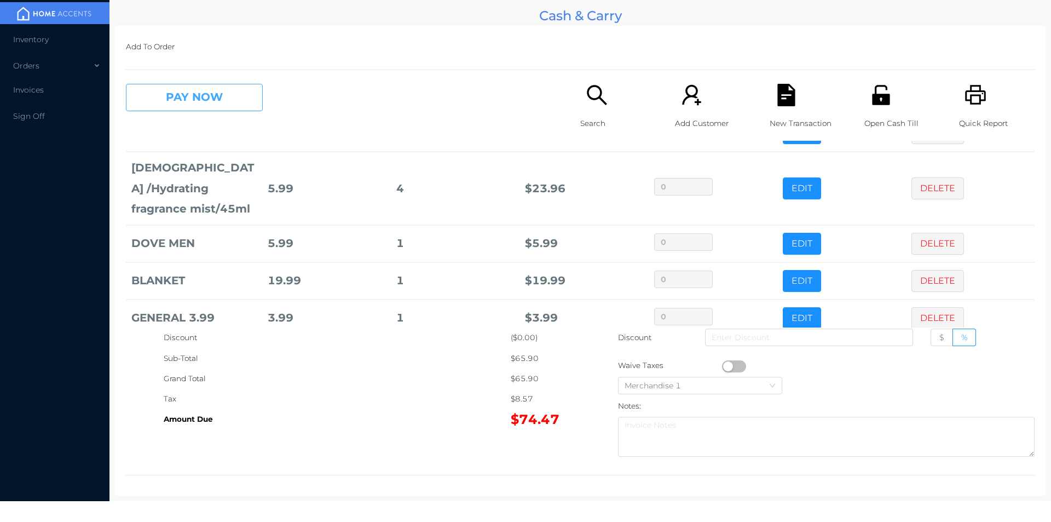
click at [205, 94] on button "PAY NOW" at bounding box center [194, 97] width 137 height 27
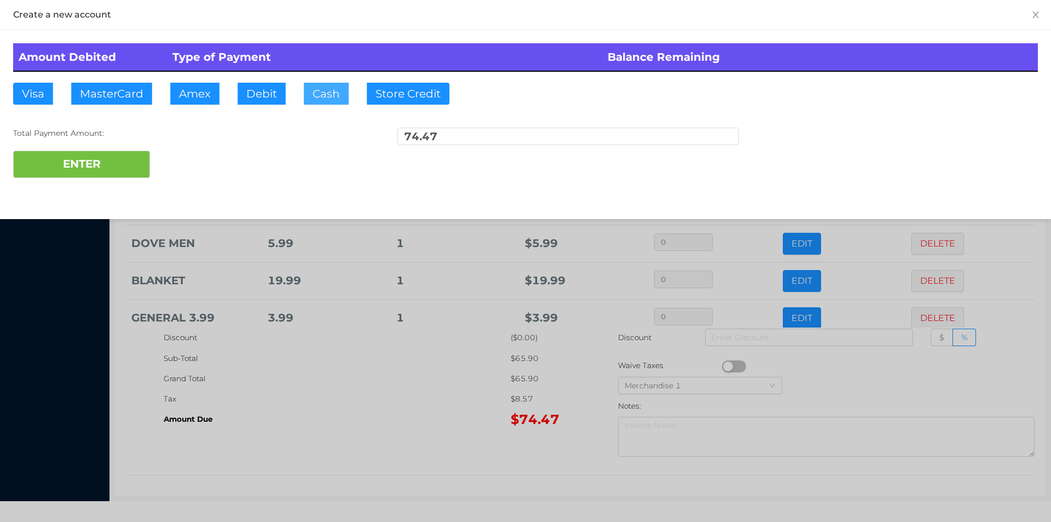
click at [316, 86] on button "Cash" at bounding box center [326, 94] width 45 height 22
click at [105, 172] on button "ENTER" at bounding box center [81, 164] width 137 height 27
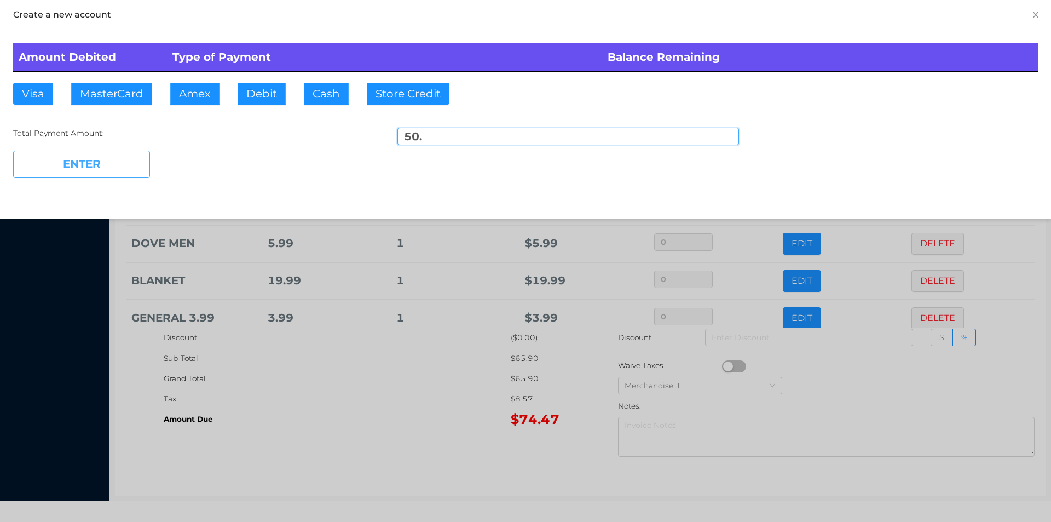
type input "24.47"
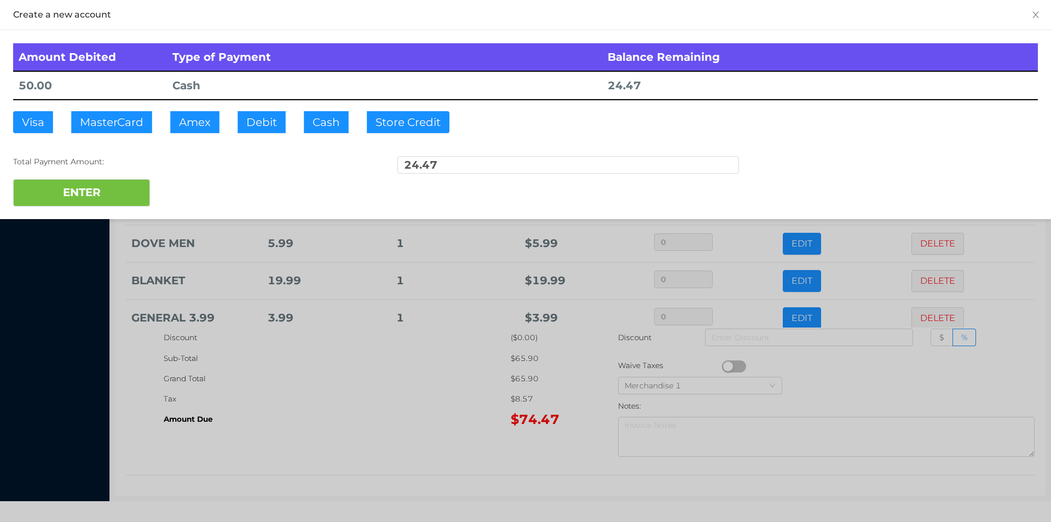
click at [321, 370] on div at bounding box center [525, 261] width 1051 height 522
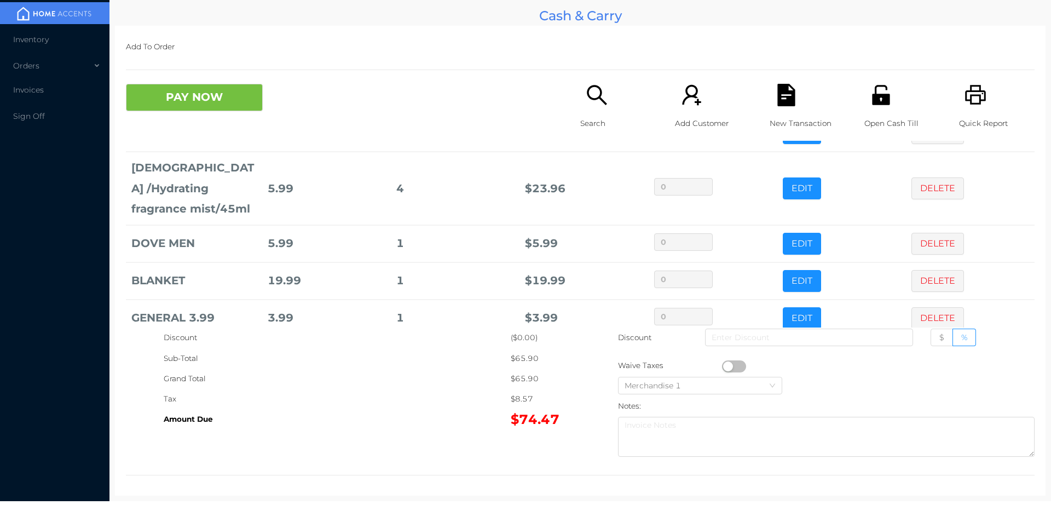
click at [873, 100] on icon "icon: unlock" at bounding box center [881, 95] width 18 height 20
click at [223, 99] on button "PAY NOW" at bounding box center [194, 97] width 137 height 27
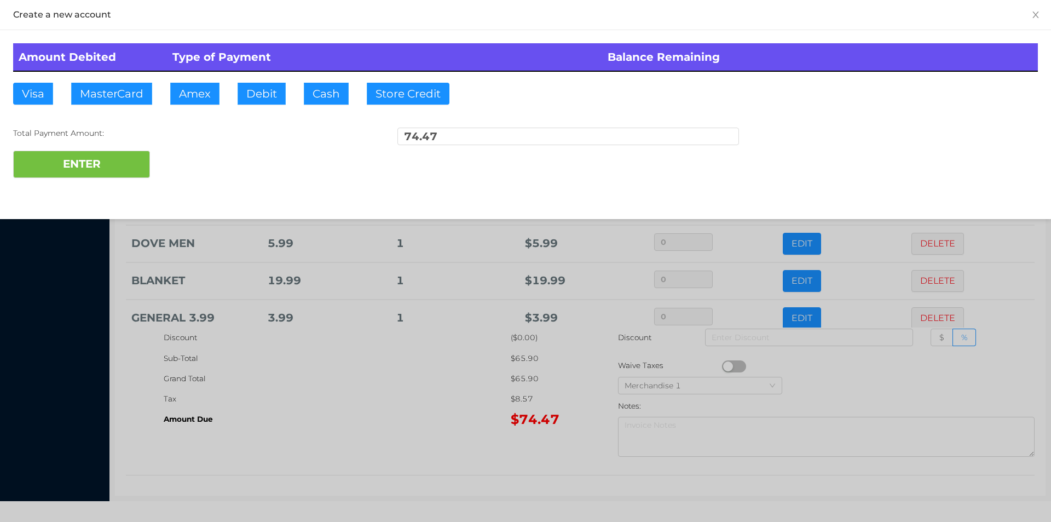
click at [183, 165] on div "ENTER" at bounding box center [525, 164] width 1025 height 27
click at [370, 411] on div at bounding box center [525, 261] width 1051 height 522
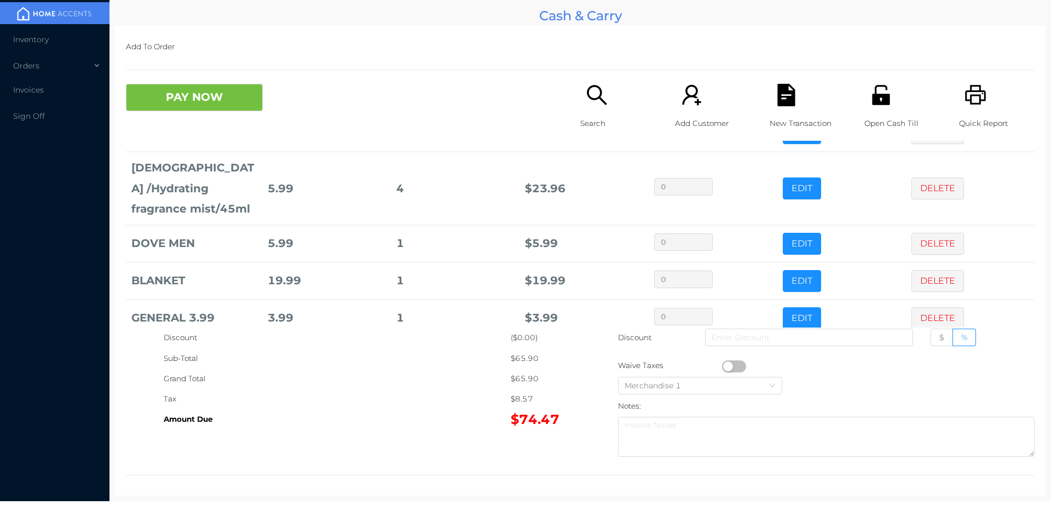
click at [985, 99] on div "Quick Report" at bounding box center [997, 112] width 76 height 57
click at [789, 103] on icon "icon: file-text" at bounding box center [786, 95] width 22 height 22
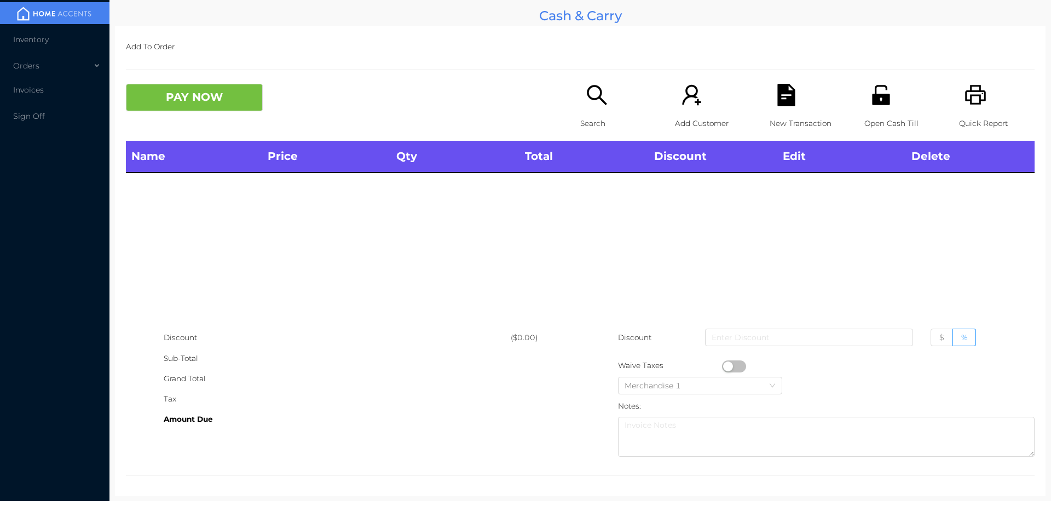
scroll to position [0, 0]
click at [194, 109] on button "PAY NOW" at bounding box center [194, 97] width 137 height 27
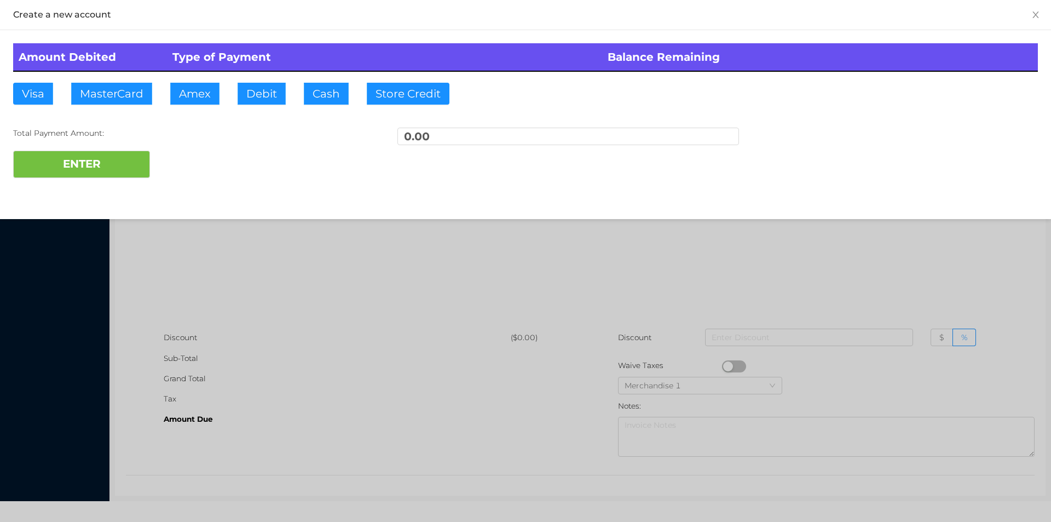
click at [511, 236] on div at bounding box center [525, 261] width 1051 height 522
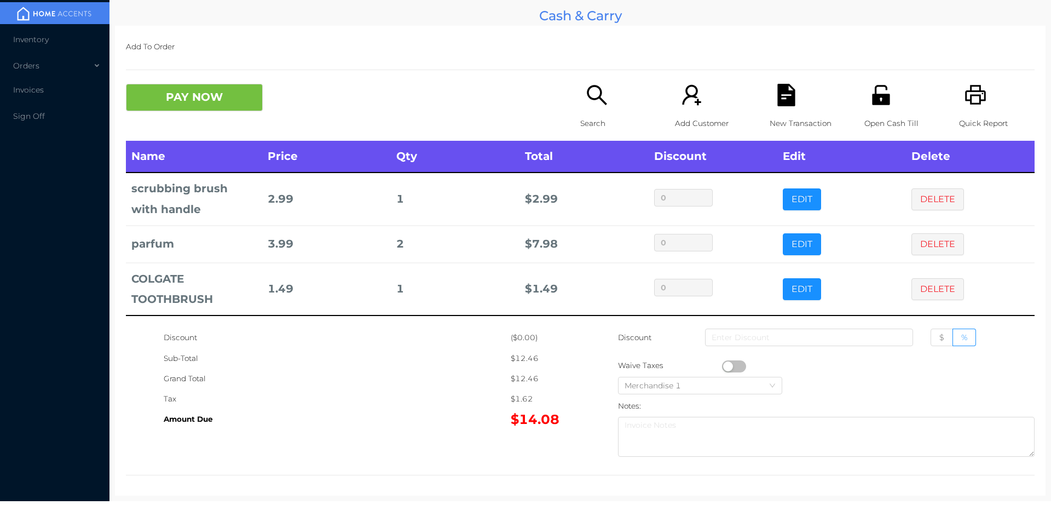
click at [775, 101] on icon "icon: file-text" at bounding box center [786, 95] width 22 height 22
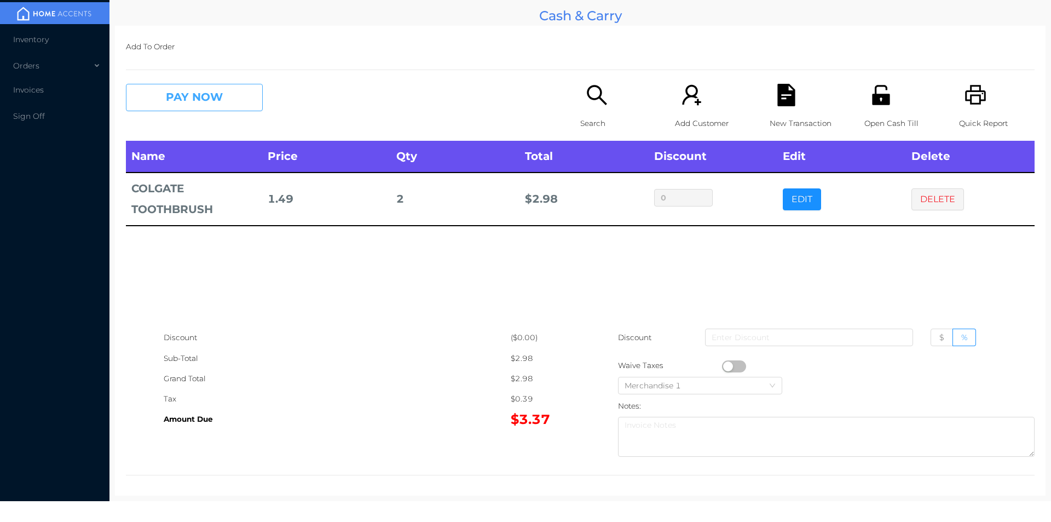
click at [201, 111] on button "PAY NOW" at bounding box center [194, 97] width 137 height 27
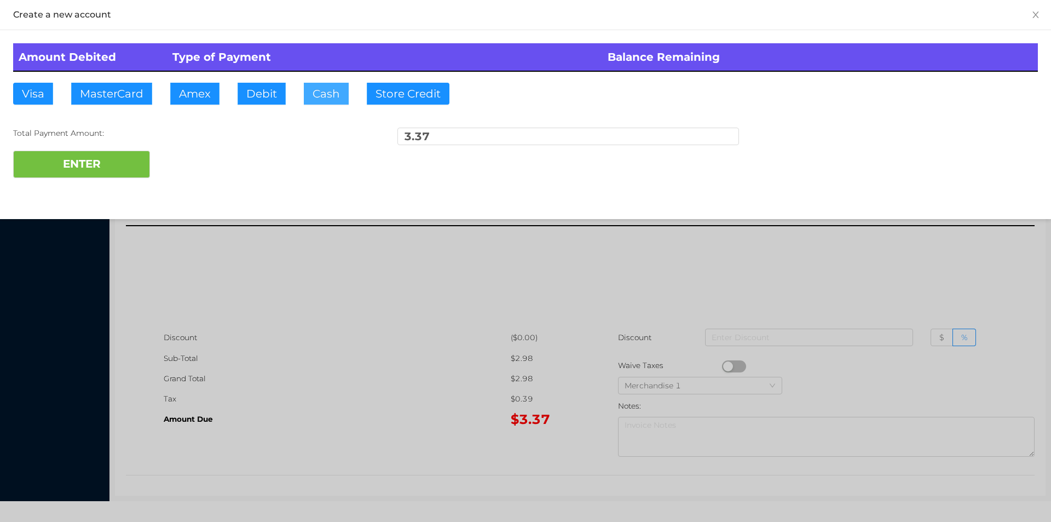
click at [324, 101] on button "Cash" at bounding box center [326, 94] width 45 height 22
type input "5"
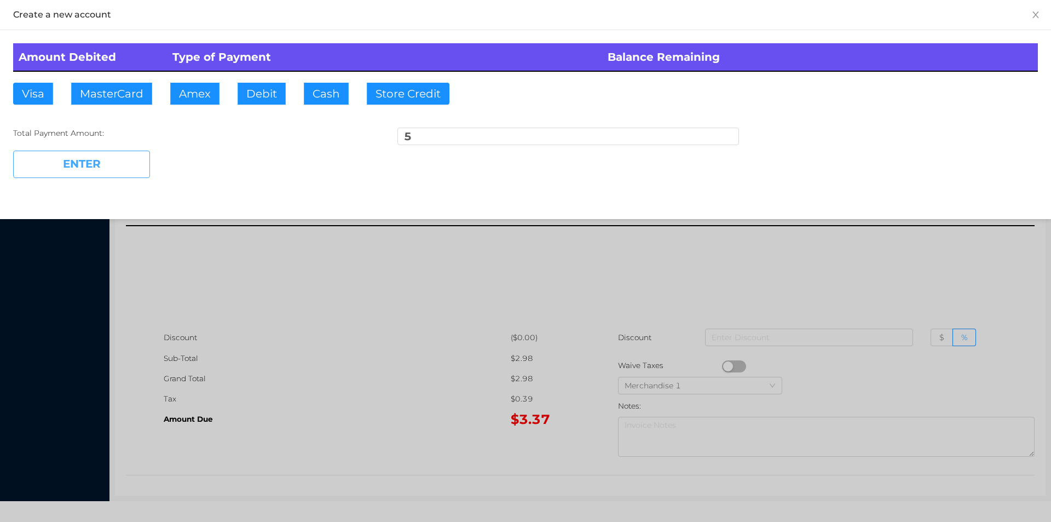
click at [78, 160] on button "ENTER" at bounding box center [81, 164] width 137 height 27
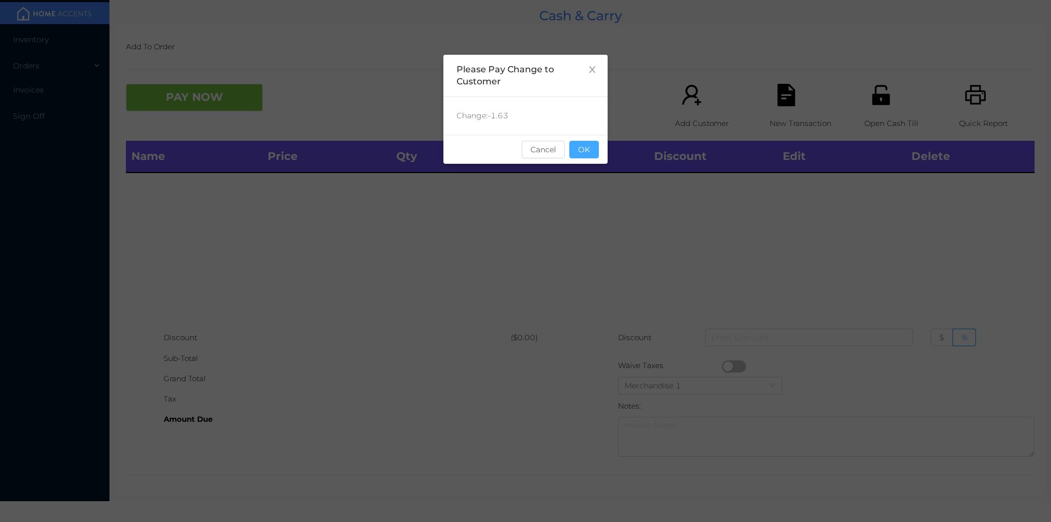
click at [596, 143] on button "OK" at bounding box center [584, 150] width 30 height 18
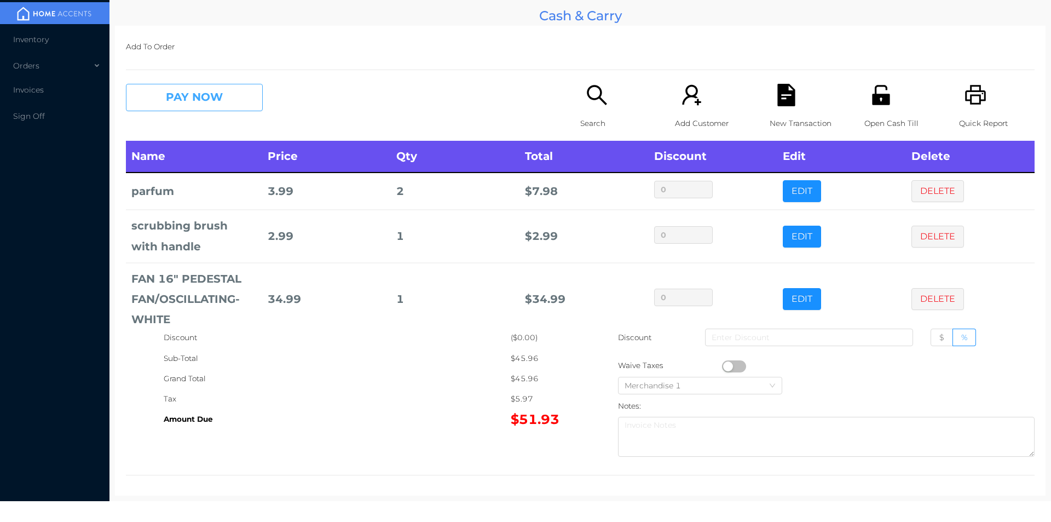
click at [213, 99] on button "PAY NOW" at bounding box center [194, 97] width 137 height 27
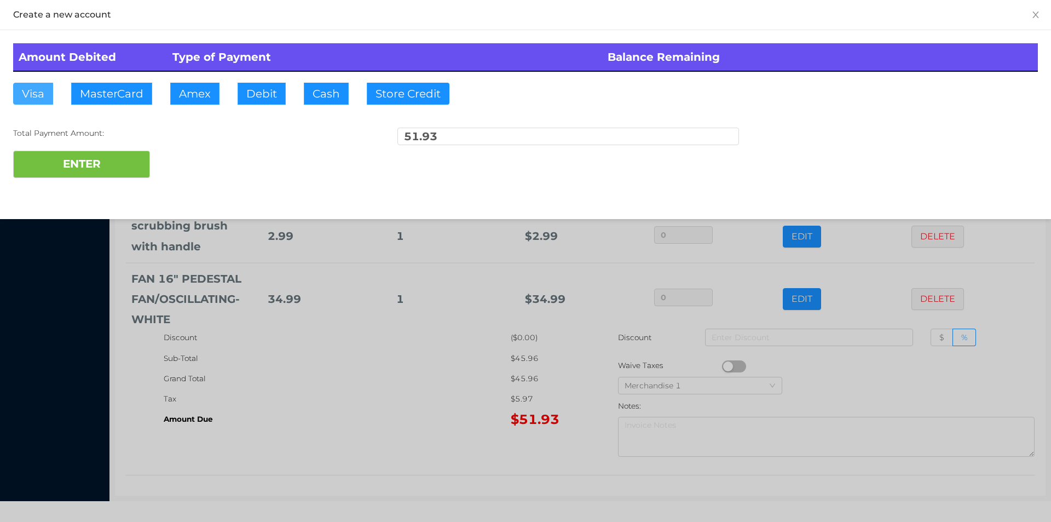
click at [41, 101] on button "Visa" at bounding box center [33, 94] width 40 height 22
click at [66, 174] on button "ENTER" at bounding box center [81, 164] width 137 height 27
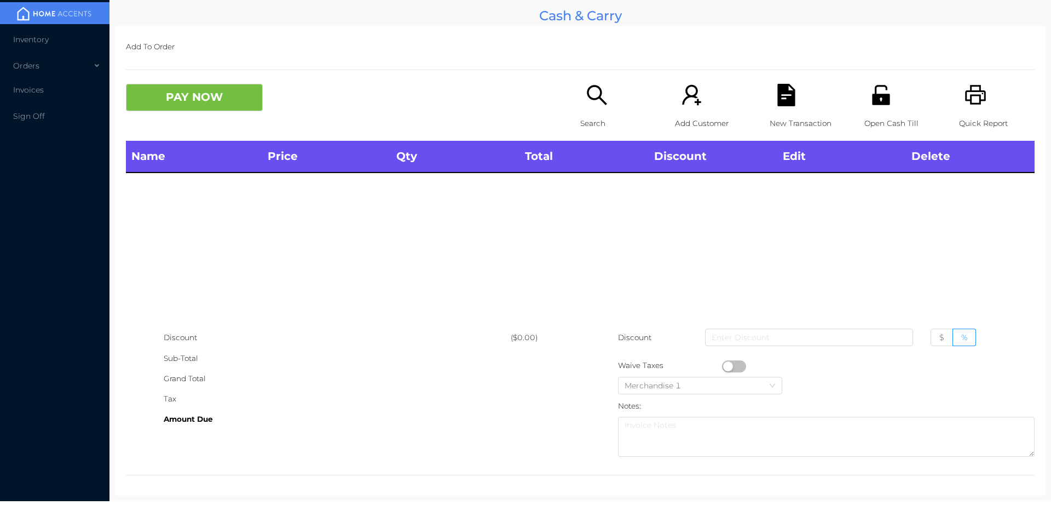
click at [599, 109] on div "Search" at bounding box center [618, 112] width 76 height 57
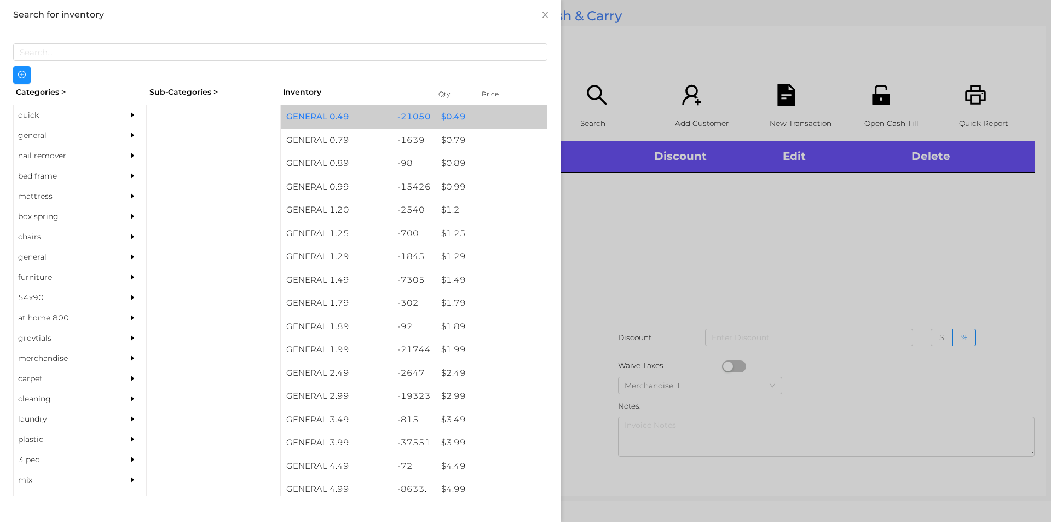
click at [450, 122] on div "$ 0.49" at bounding box center [491, 117] width 111 height 24
click at [442, 120] on div "$ 0.49" at bounding box center [491, 117] width 111 height 24
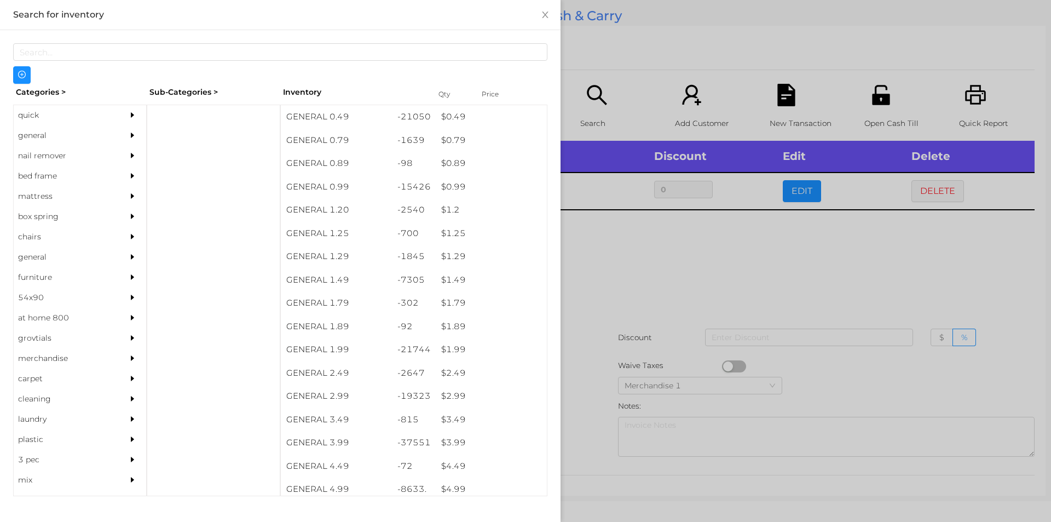
click at [609, 258] on div at bounding box center [525, 261] width 1051 height 522
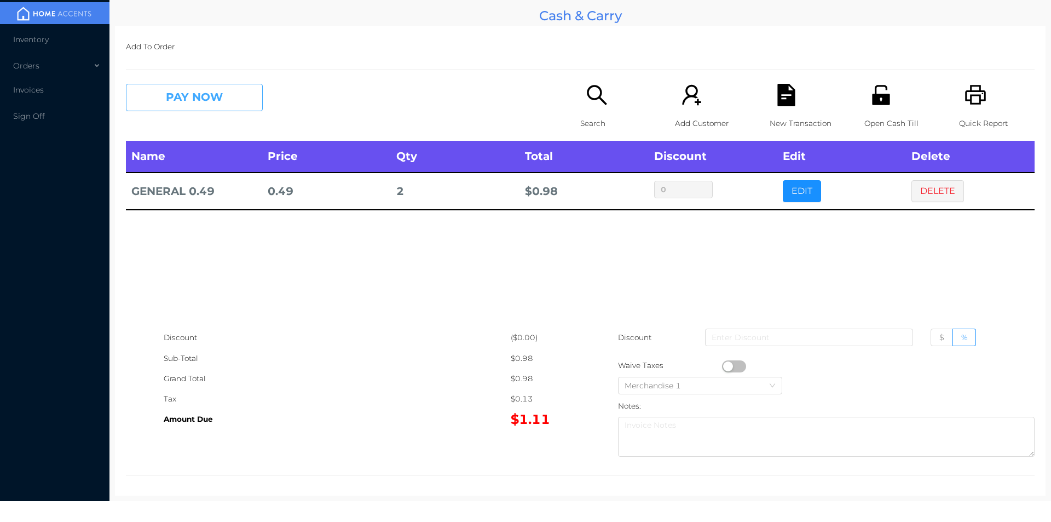
click at [235, 97] on button "PAY NOW" at bounding box center [194, 97] width 137 height 27
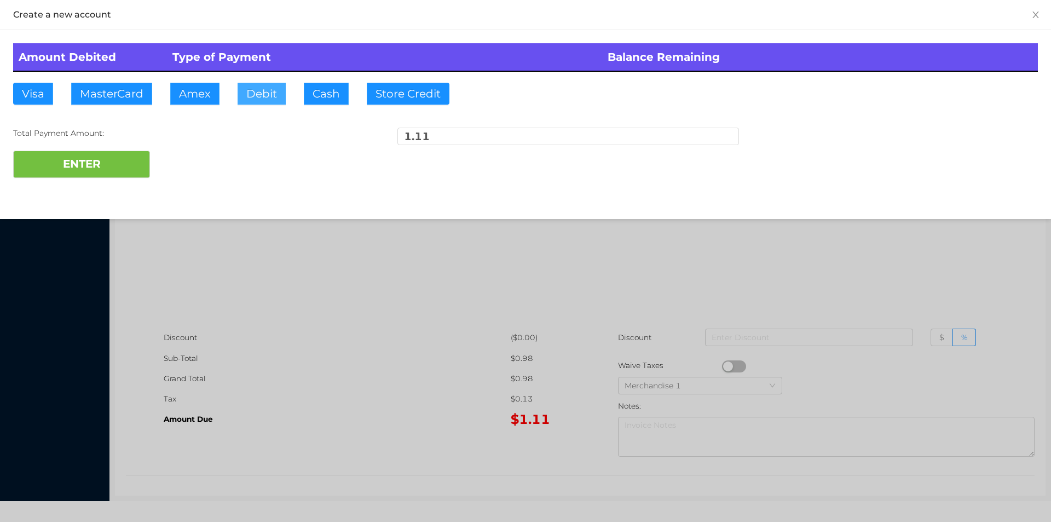
click at [258, 98] on button "Debit" at bounding box center [262, 94] width 48 height 22
click at [126, 172] on button "ENTER" at bounding box center [81, 164] width 137 height 27
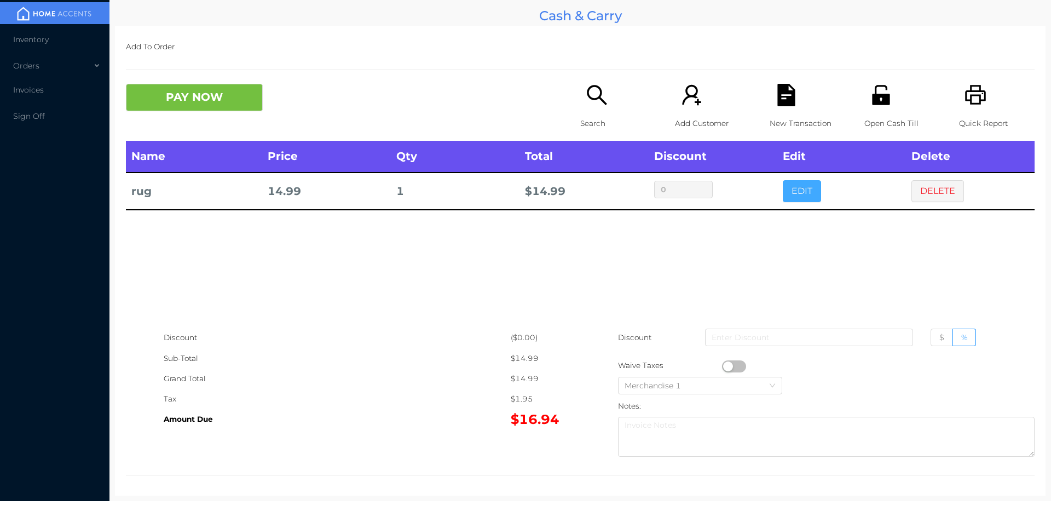
click at [783, 194] on button "EDIT" at bounding box center [802, 191] width 38 height 22
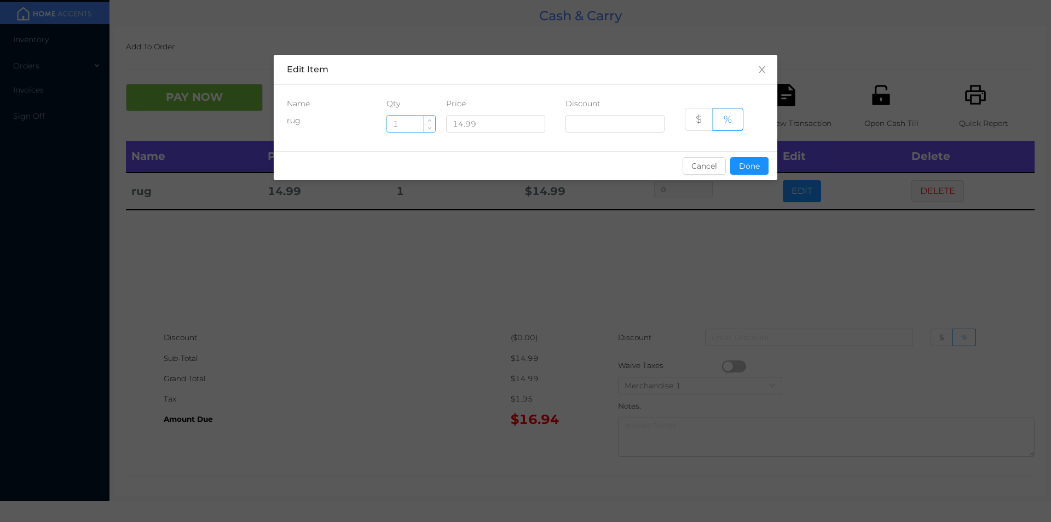
click at [406, 124] on input "1" at bounding box center [411, 124] width 48 height 16
type input "2"
click at [746, 167] on button "Done" at bounding box center [749, 166] width 38 height 18
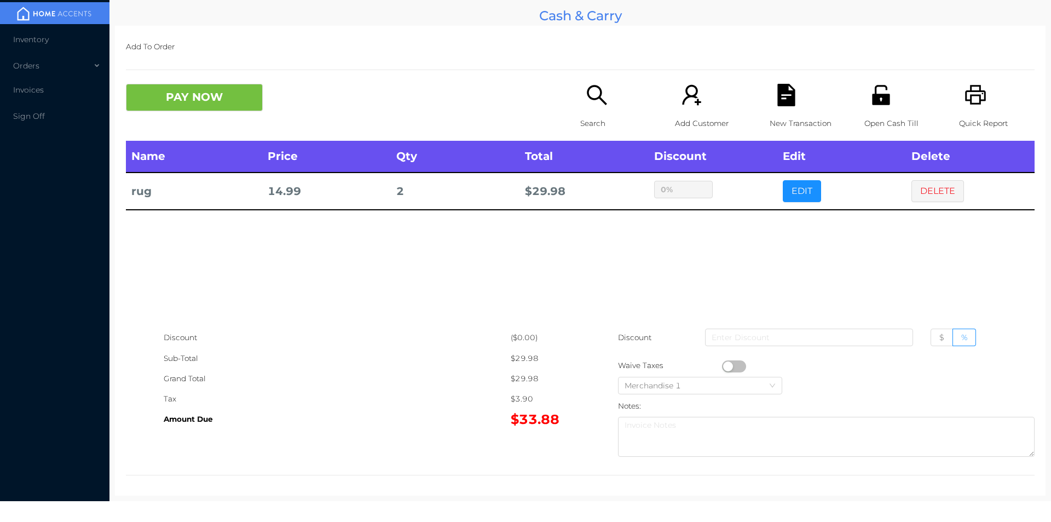
click at [752, 243] on div "sentinelStart Edit Item Name Qty Price Discount rug 2 14.99 $ % Cancel Done sen…" at bounding box center [525, 261] width 1051 height 522
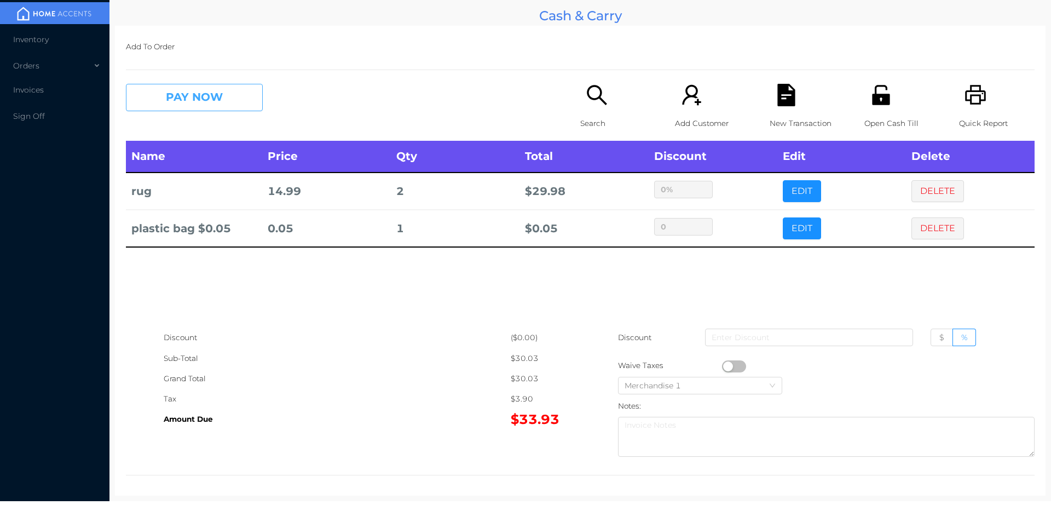
click at [209, 96] on button "PAY NOW" at bounding box center [194, 97] width 137 height 27
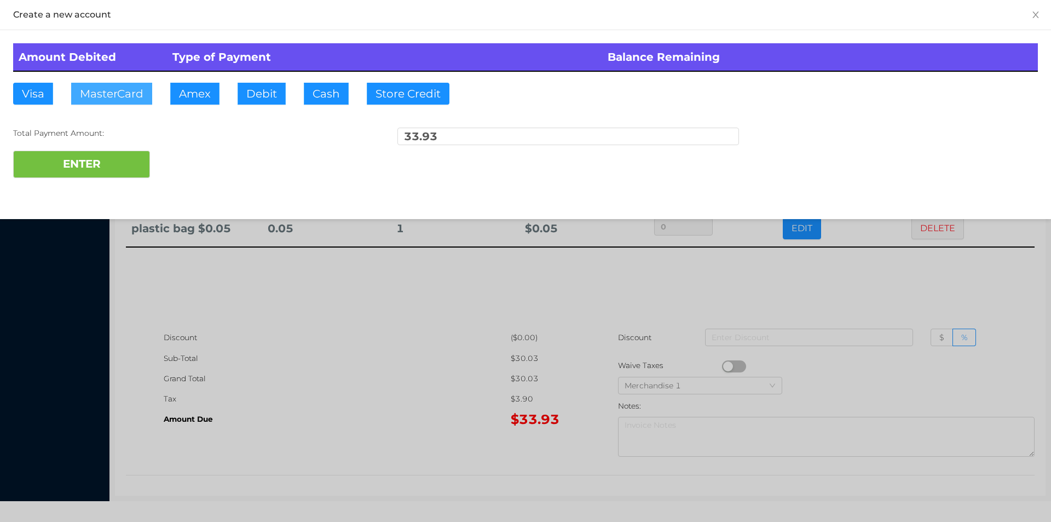
click at [109, 88] on button "MasterCard" at bounding box center [111, 94] width 81 height 22
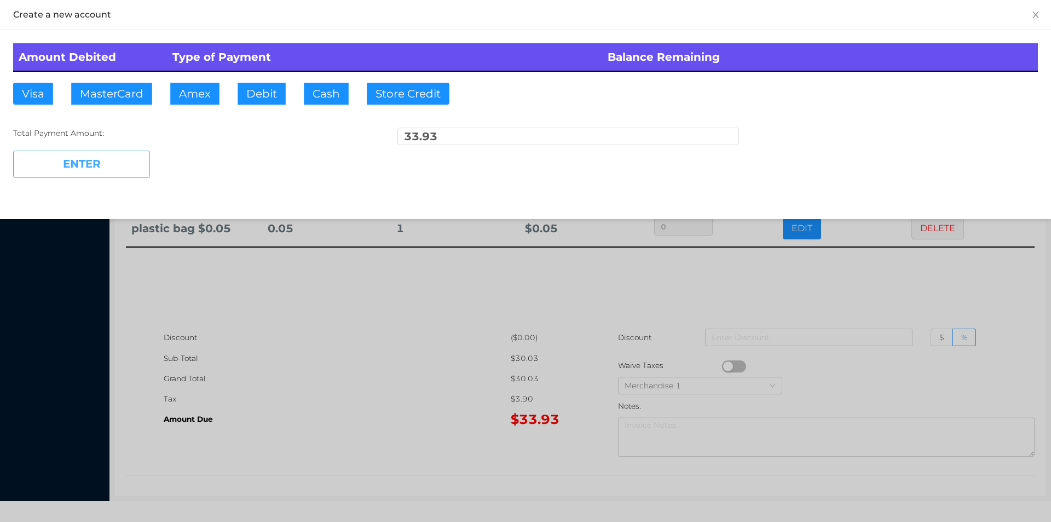
click at [90, 174] on button "ENTER" at bounding box center [81, 164] width 137 height 27
type input "0"
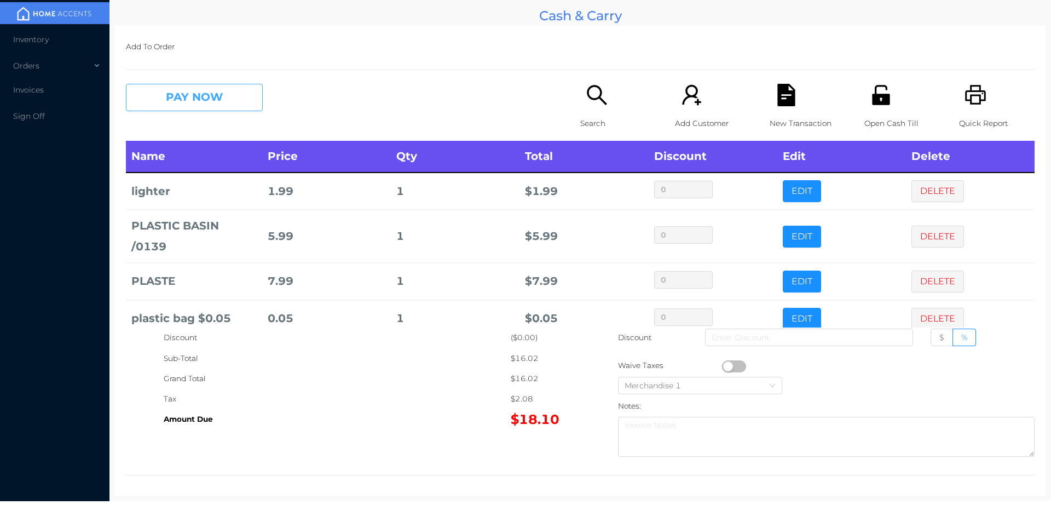
click at [205, 100] on button "PAY NOW" at bounding box center [194, 97] width 137 height 27
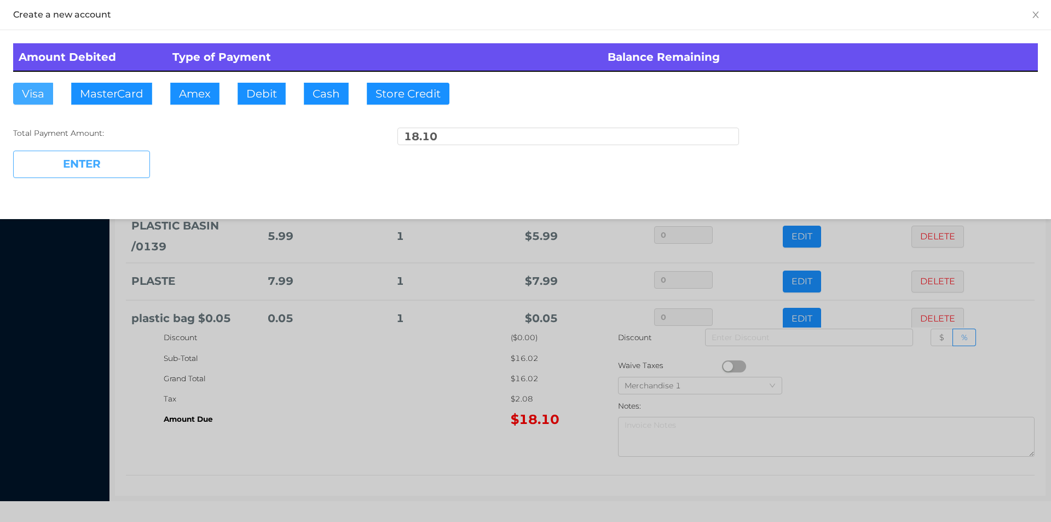
click at [28, 96] on button "Visa" at bounding box center [33, 94] width 40 height 22
click at [77, 171] on button "ENTER" at bounding box center [81, 164] width 137 height 27
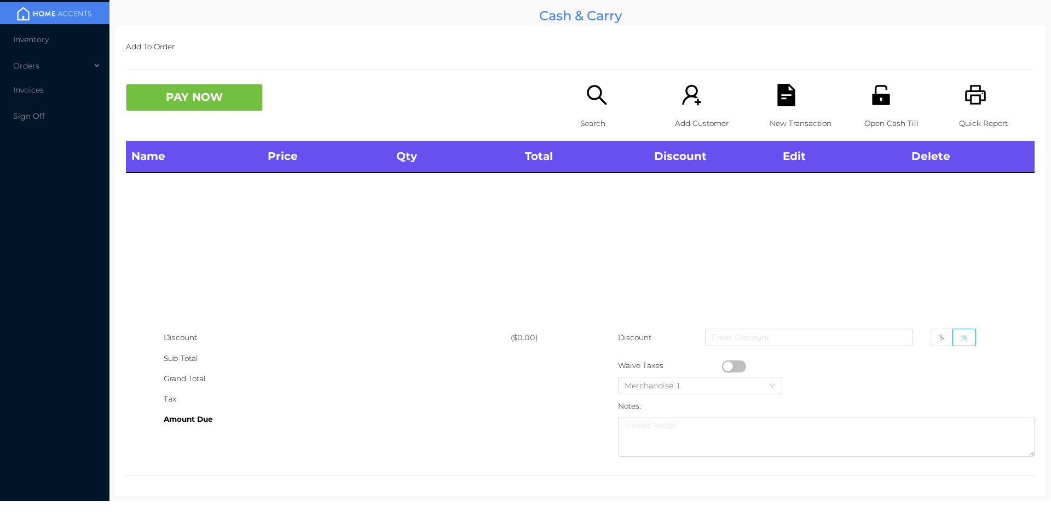
click at [972, 100] on icon "icon: printer" at bounding box center [976, 95] width 22 height 22
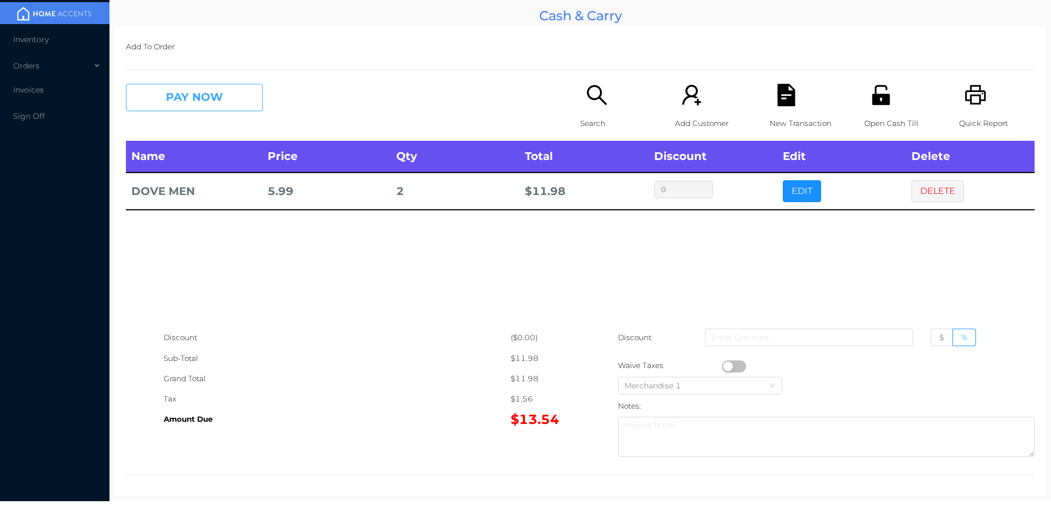
click at [211, 97] on button "PAY NOW" at bounding box center [194, 97] width 137 height 27
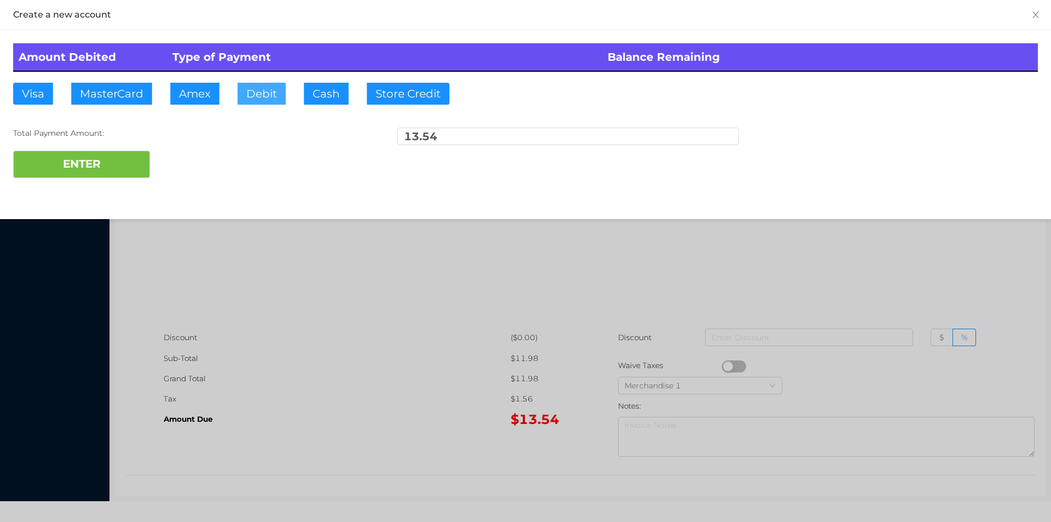
click at [262, 88] on button "Debit" at bounding box center [262, 94] width 48 height 22
click at [132, 154] on button "ENTER" at bounding box center [81, 164] width 137 height 27
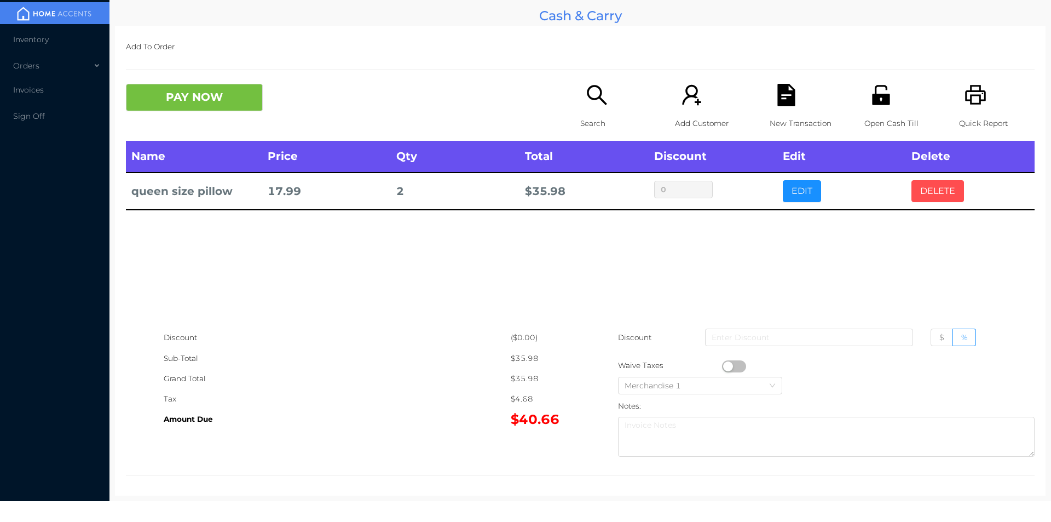
click at [931, 194] on button "DELETE" at bounding box center [937, 191] width 53 height 22
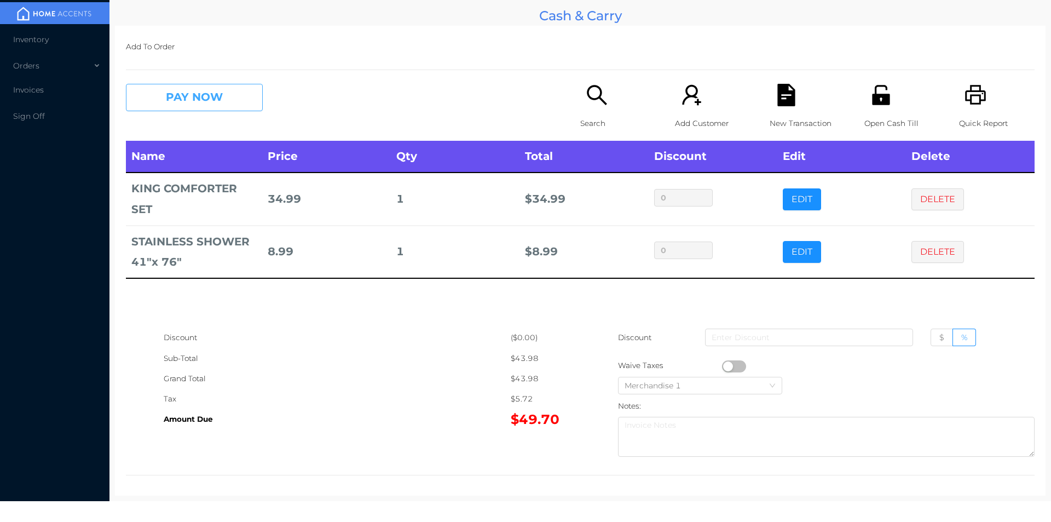
click at [223, 99] on button "PAY NOW" at bounding box center [194, 97] width 137 height 27
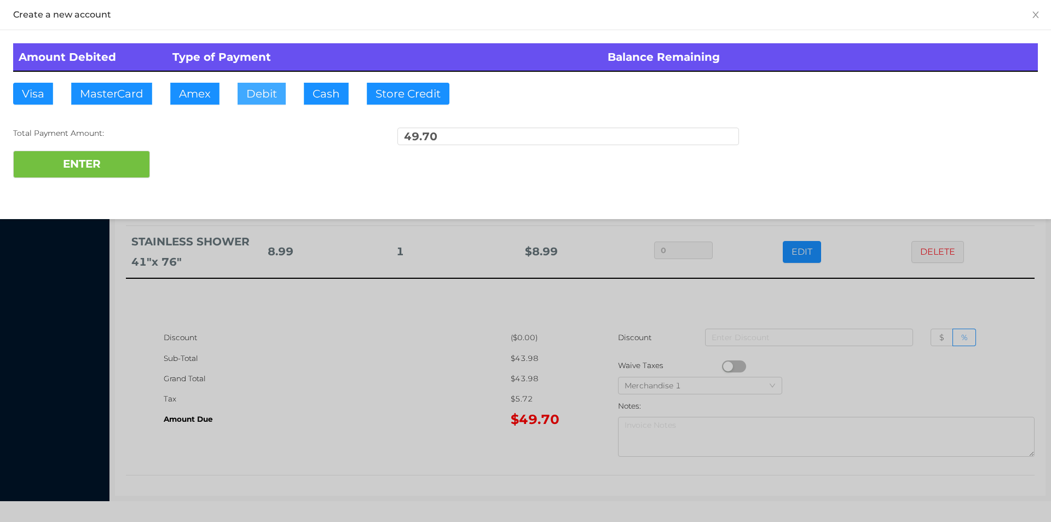
click at [255, 88] on button "Debit" at bounding box center [262, 94] width 48 height 22
click at [117, 163] on button "ENTER" at bounding box center [81, 164] width 137 height 27
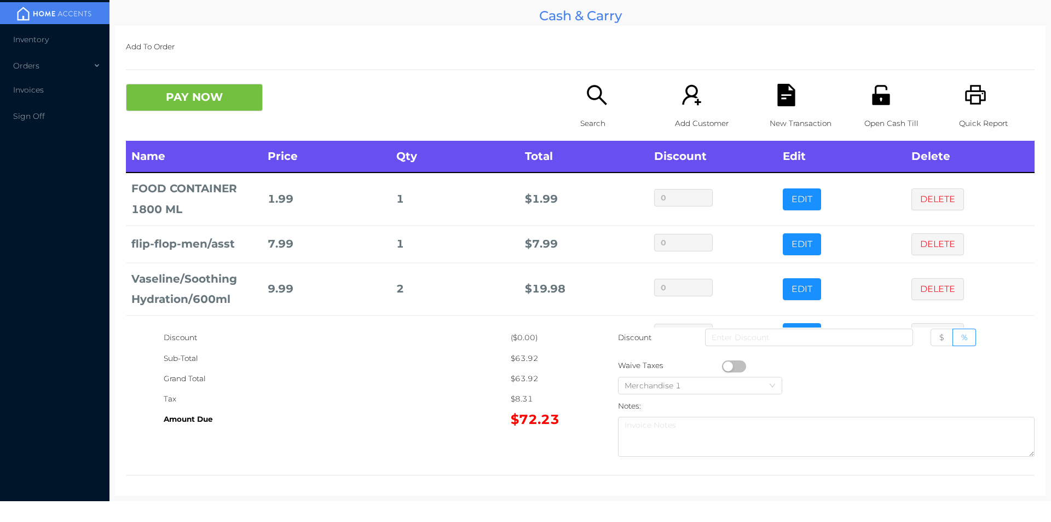
scroll to position [111, 0]
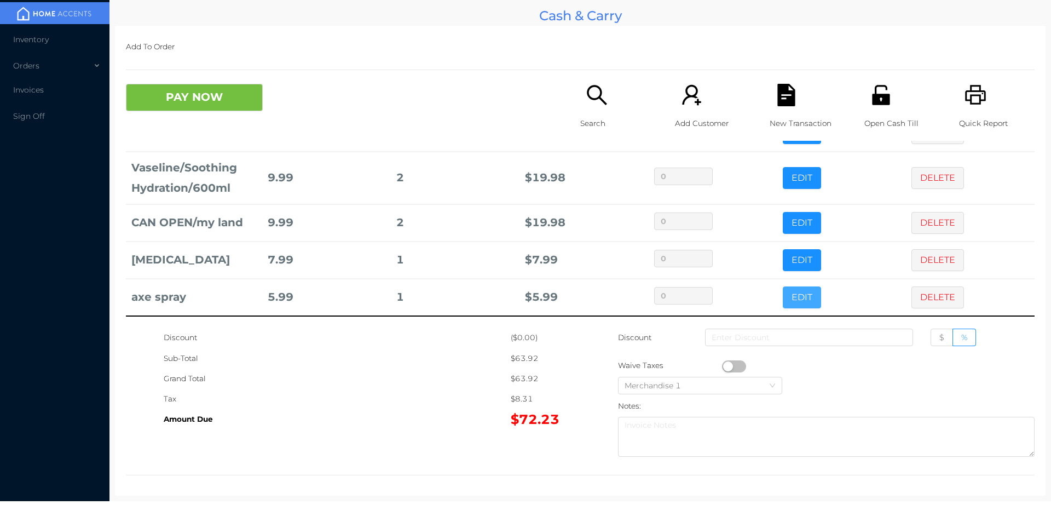
click at [783, 305] on button "EDIT" at bounding box center [802, 297] width 38 height 22
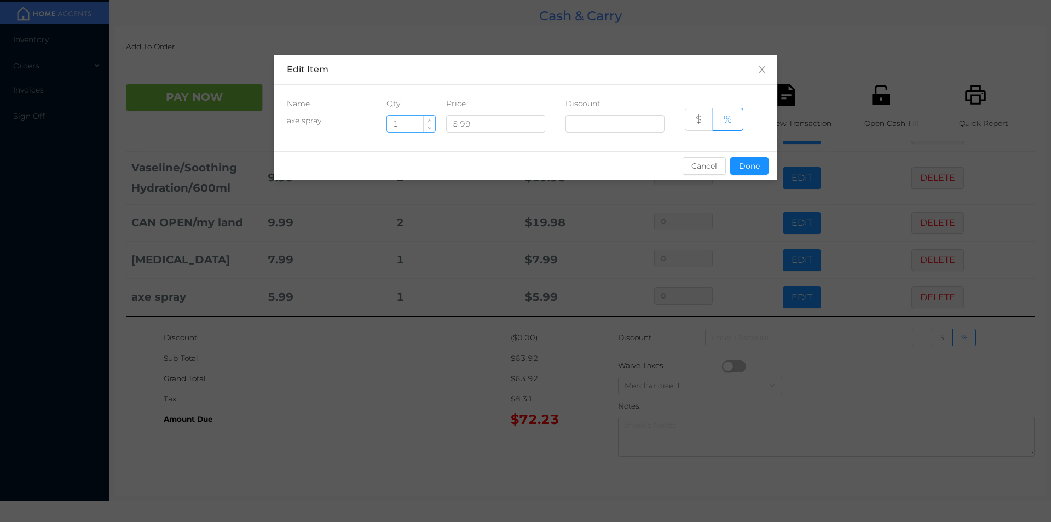
click at [399, 124] on input "1" at bounding box center [411, 124] width 48 height 16
type input "2"
click at [752, 161] on button "Done" at bounding box center [749, 166] width 38 height 18
type input "0%"
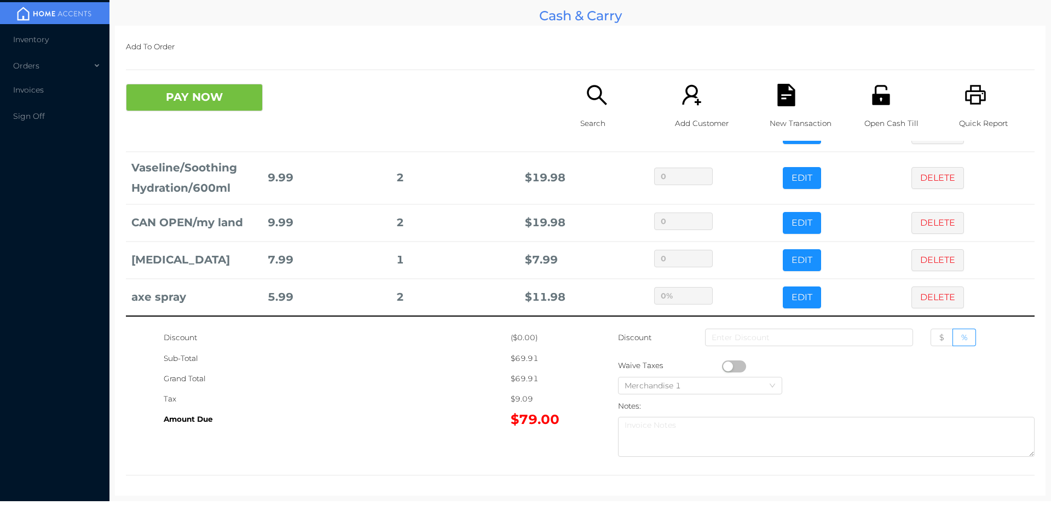
click at [438, 384] on div "Grand Total" at bounding box center [337, 378] width 347 height 20
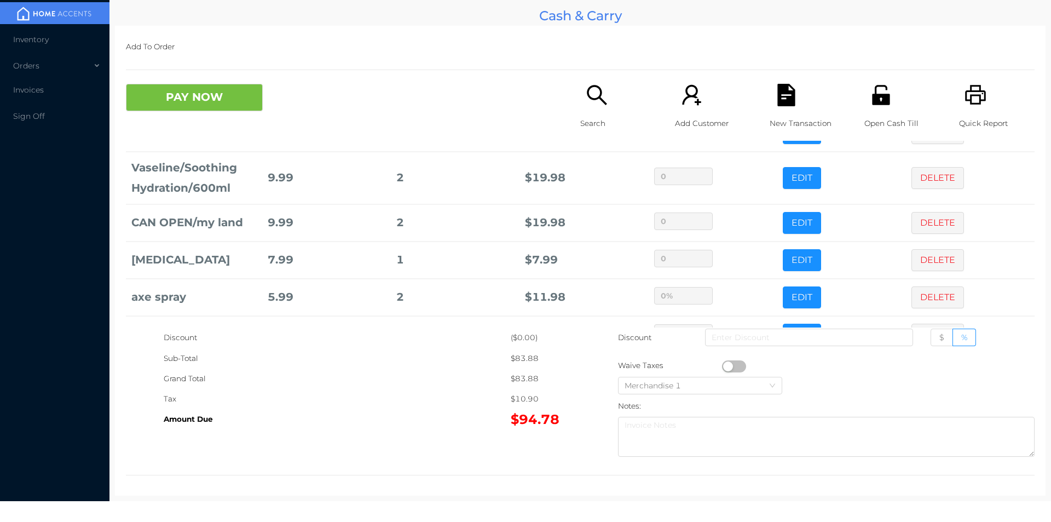
click at [967, 102] on icon "icon: printer" at bounding box center [976, 95] width 22 height 22
click at [784, 112] on div "New Transaction" at bounding box center [808, 112] width 76 height 57
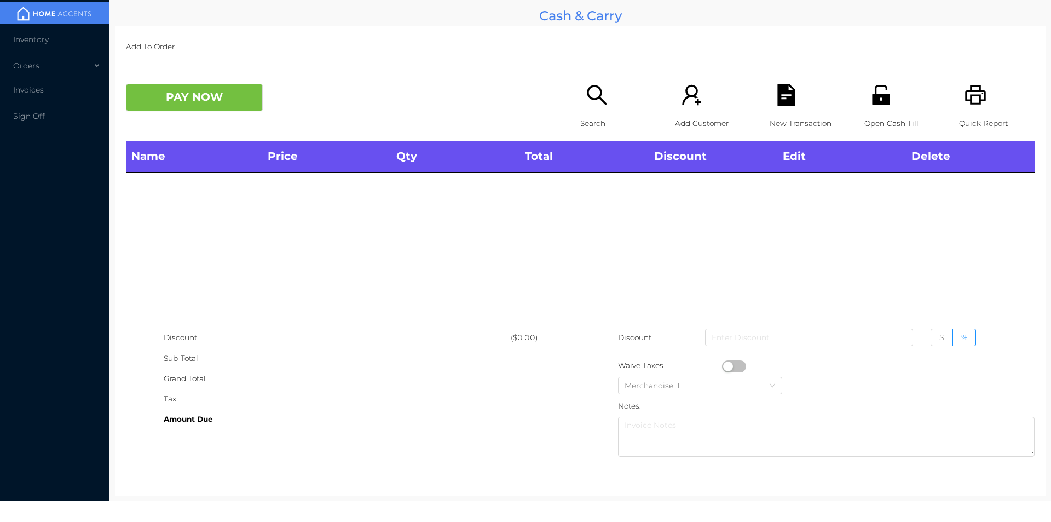
scroll to position [0, 0]
click at [219, 99] on button "PAY NOW" at bounding box center [194, 97] width 137 height 27
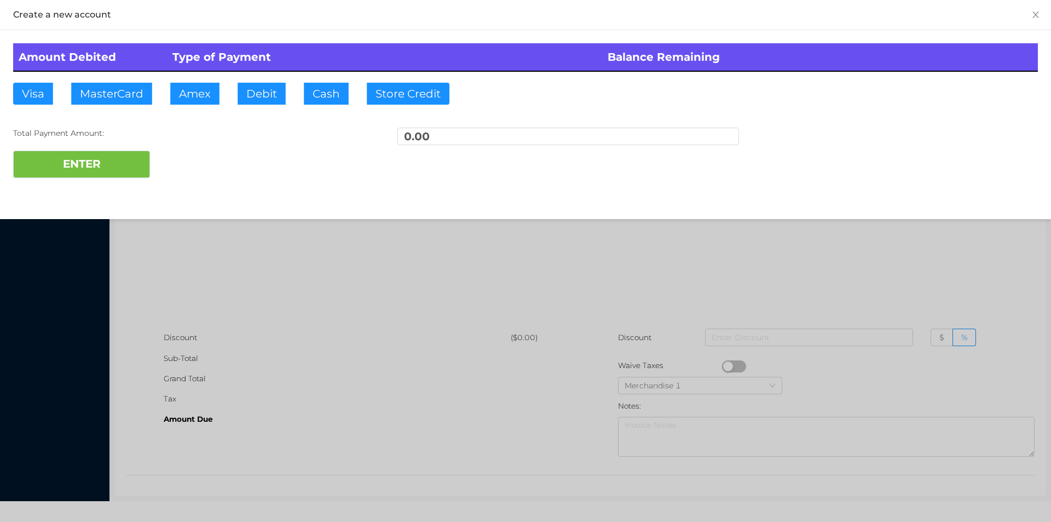
click at [280, 267] on div at bounding box center [525, 261] width 1051 height 522
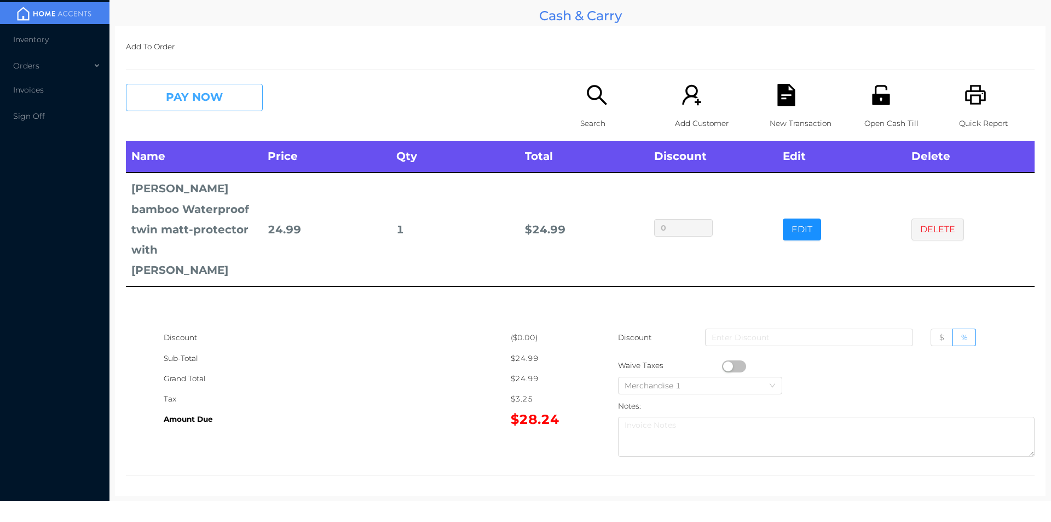
click at [197, 105] on button "PAY NOW" at bounding box center [194, 97] width 137 height 27
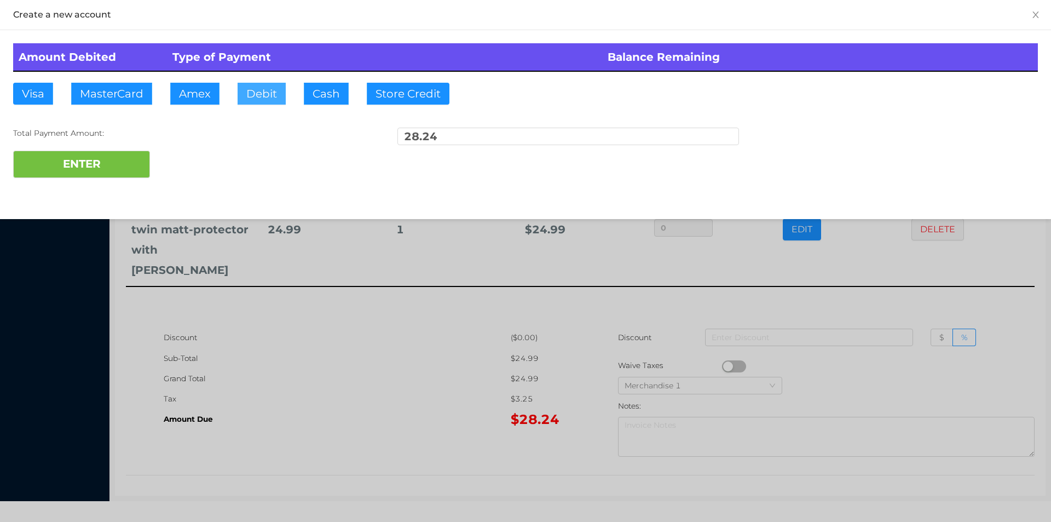
click at [271, 93] on button "Debit" at bounding box center [262, 94] width 48 height 22
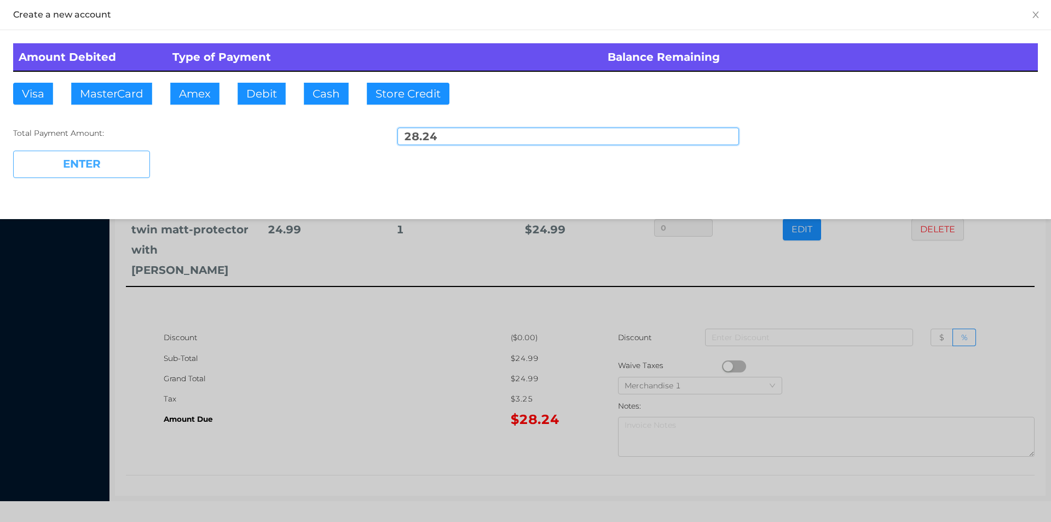
click at [130, 168] on button "ENTER" at bounding box center [81, 164] width 137 height 27
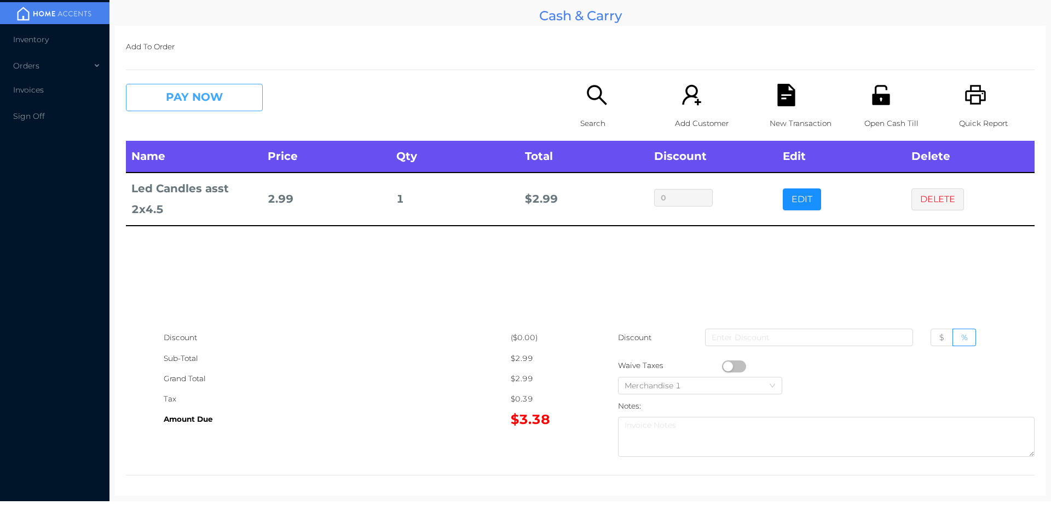
click at [195, 107] on button "PAY NOW" at bounding box center [194, 97] width 137 height 27
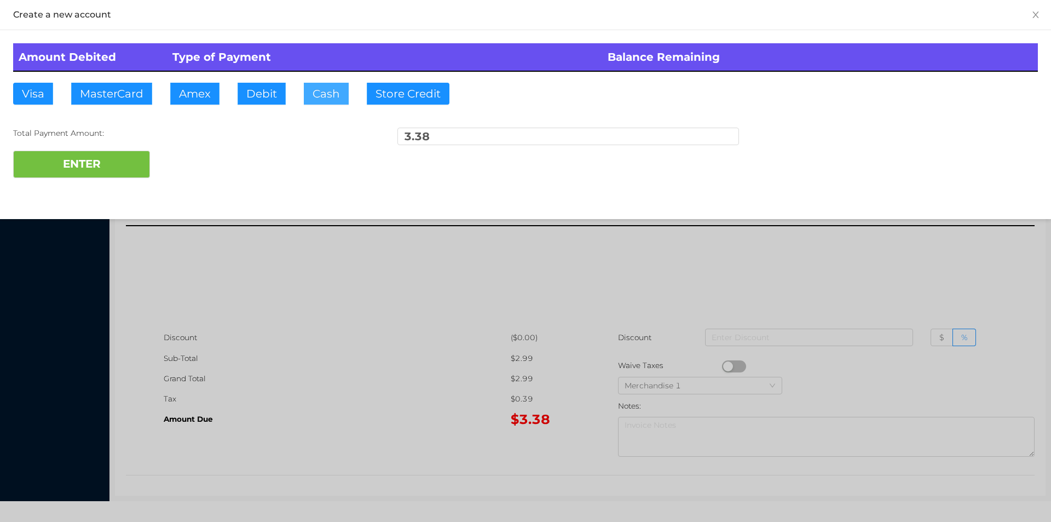
click at [312, 86] on button "Cash" at bounding box center [326, 94] width 45 height 22
type input "5"
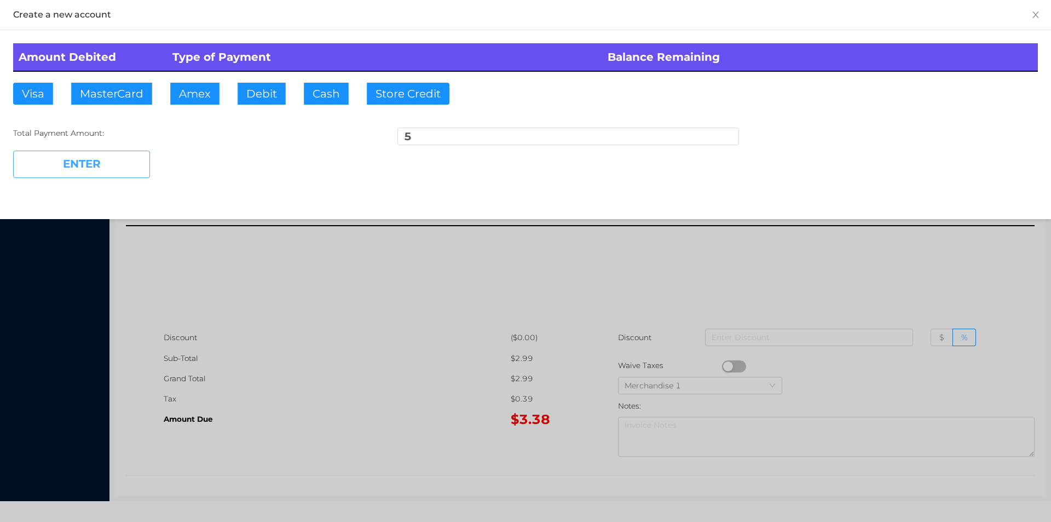
click at [95, 155] on button "ENTER" at bounding box center [81, 164] width 137 height 27
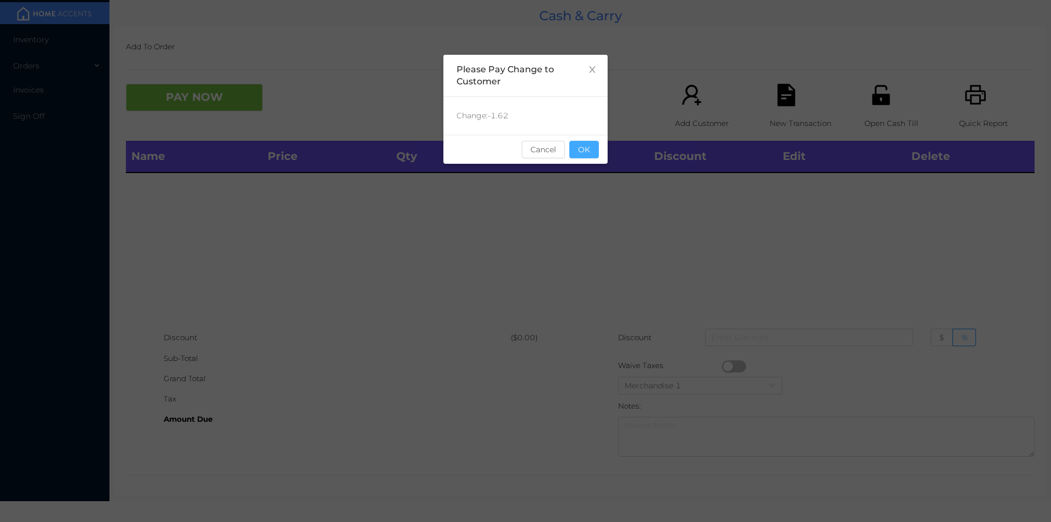
click at [587, 155] on button "OK" at bounding box center [584, 150] width 30 height 18
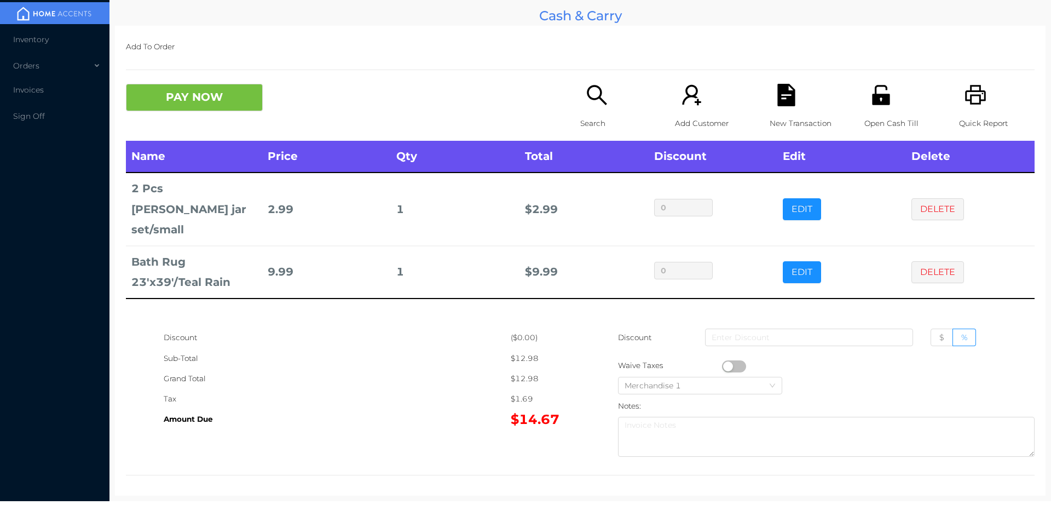
click at [873, 103] on icon "icon: unlock" at bounding box center [881, 95] width 18 height 20
click at [181, 96] on button "PAY NOW" at bounding box center [194, 97] width 137 height 27
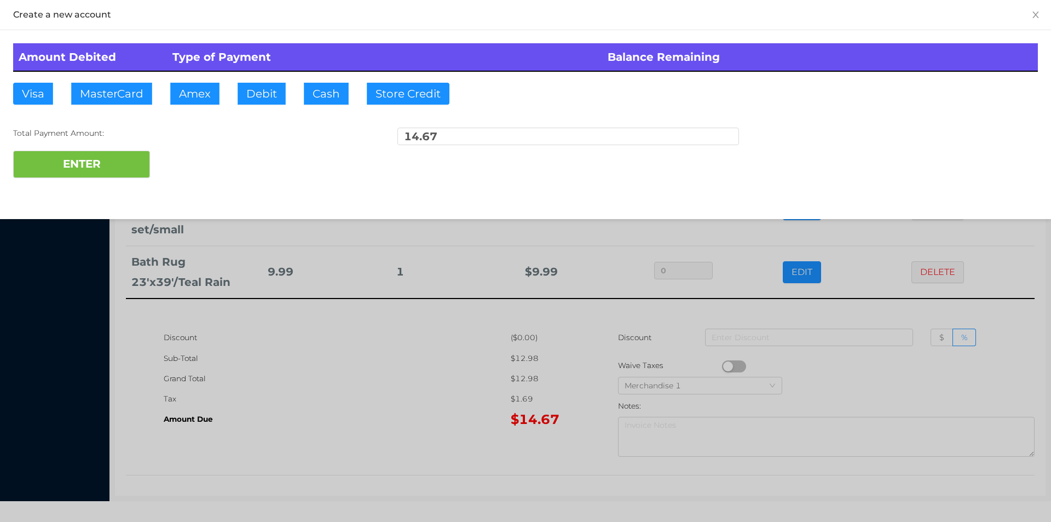
click at [320, 394] on div at bounding box center [525, 261] width 1051 height 522
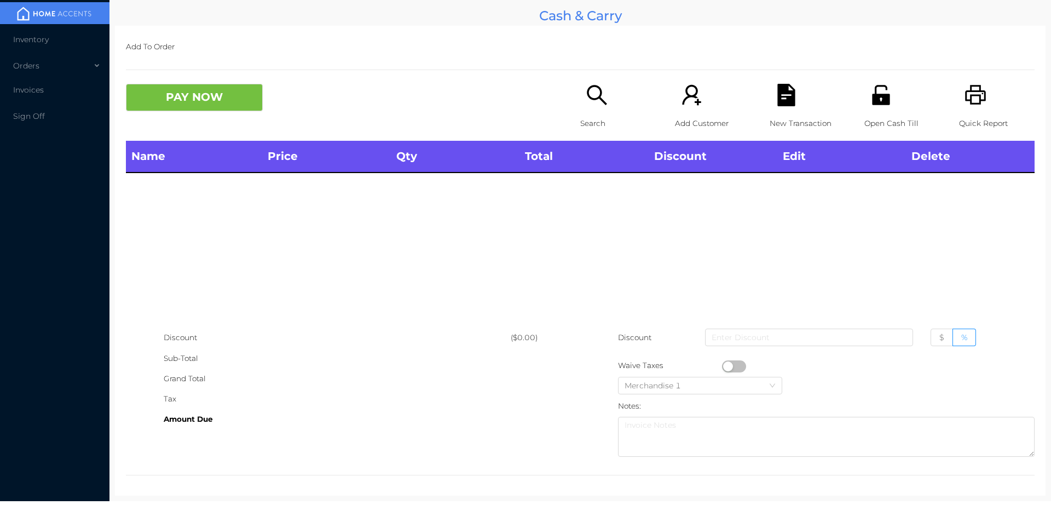
click at [603, 87] on icon "icon: search" at bounding box center [597, 95] width 22 height 22
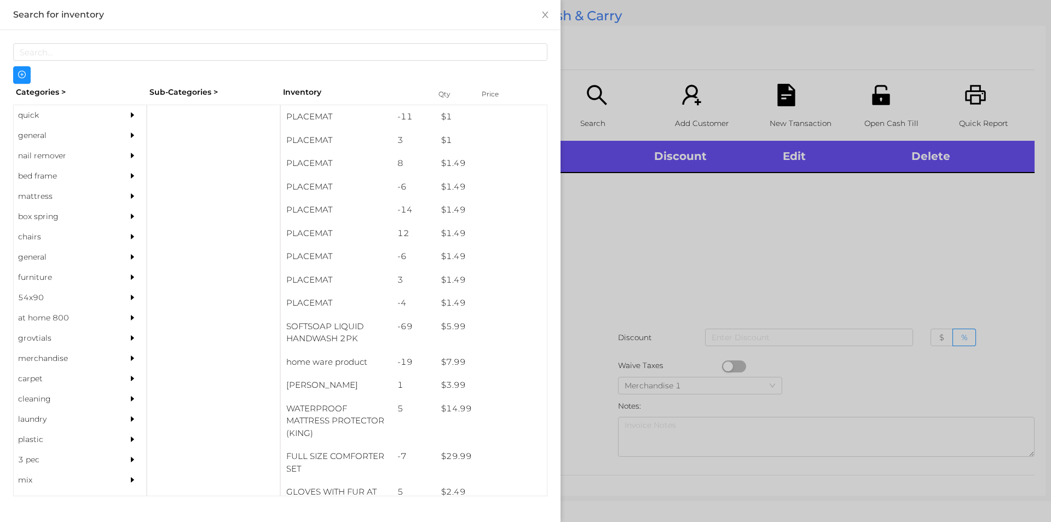
click at [25, 114] on div "quick" at bounding box center [64, 115] width 100 height 20
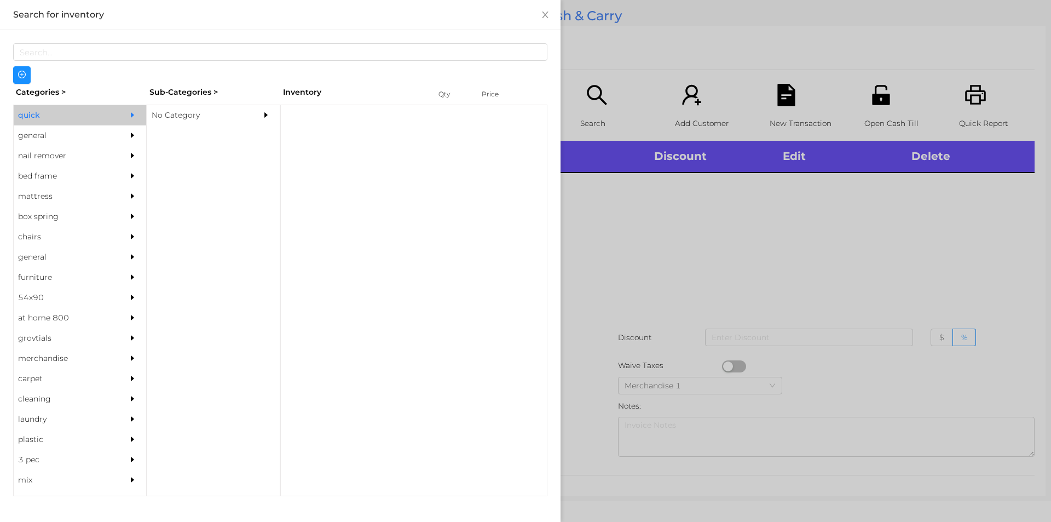
click at [165, 119] on div "No Category" at bounding box center [197, 115] width 100 height 20
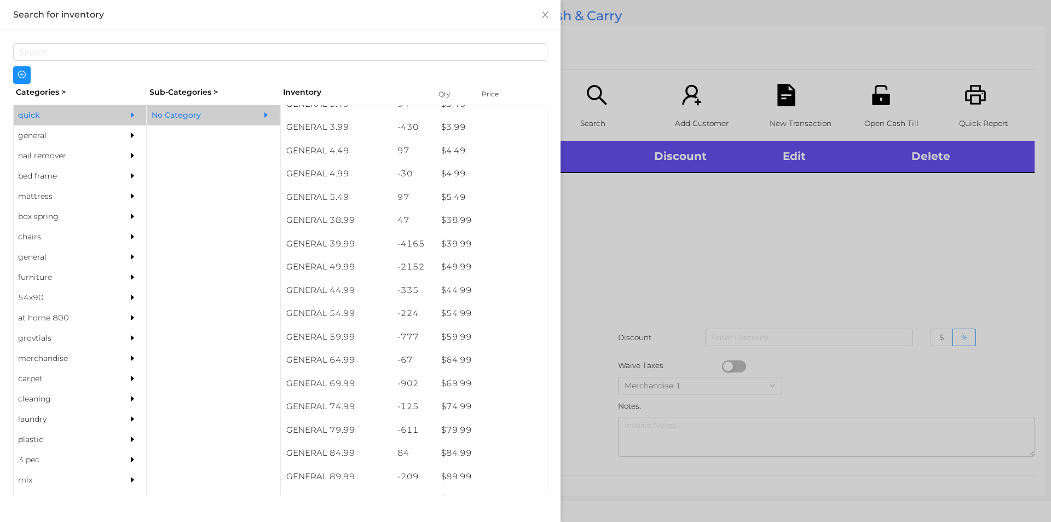
scroll to position [501, 0]
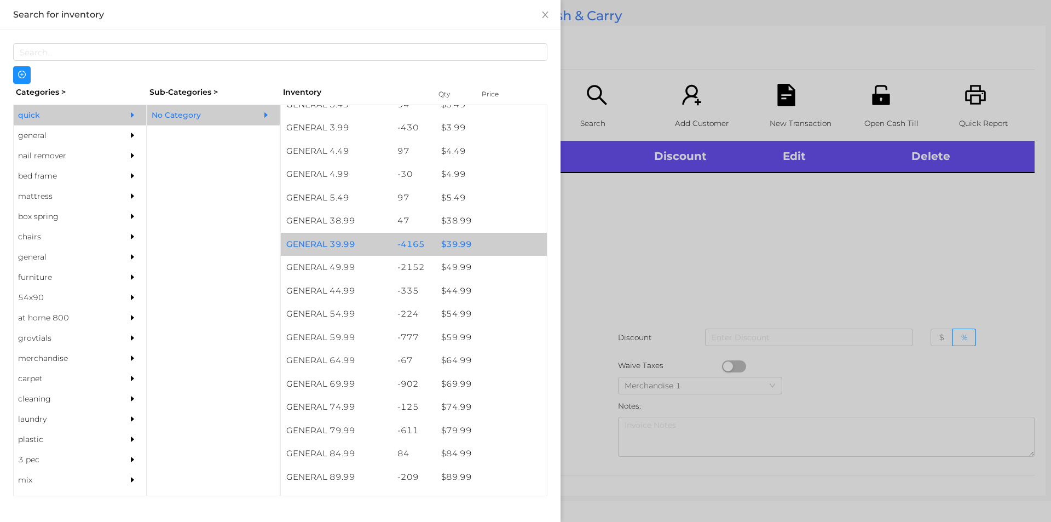
click at [448, 245] on div "$ 39.99" at bounding box center [491, 245] width 111 height 24
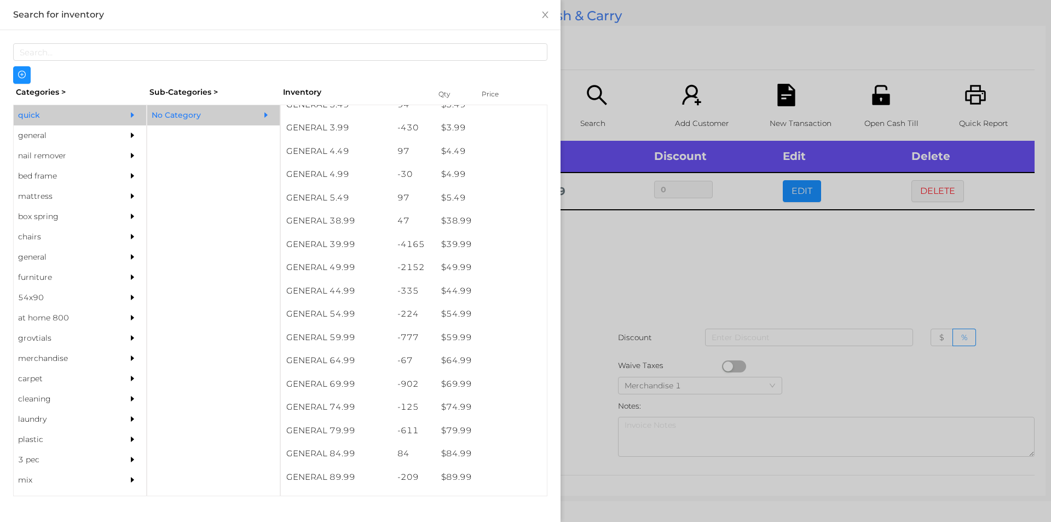
click at [35, 140] on div "general" at bounding box center [64, 135] width 100 height 20
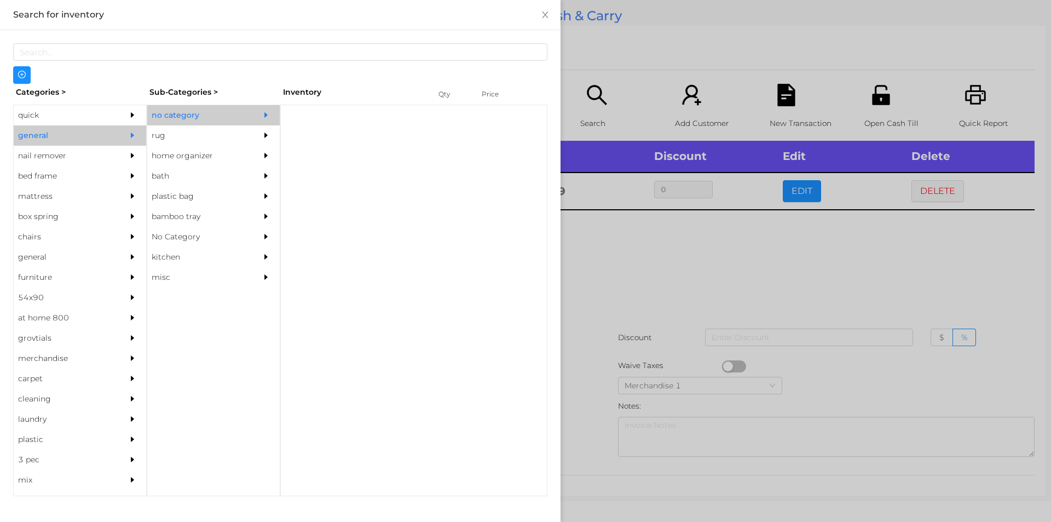
scroll to position [0, 0]
click at [177, 117] on div "no category" at bounding box center [197, 115] width 100 height 20
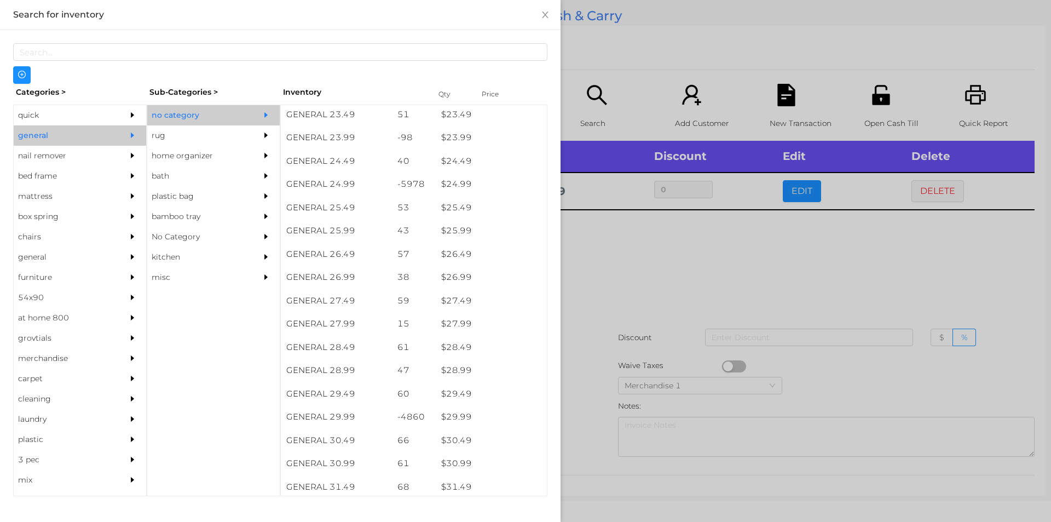
scroll to position [1471, 0]
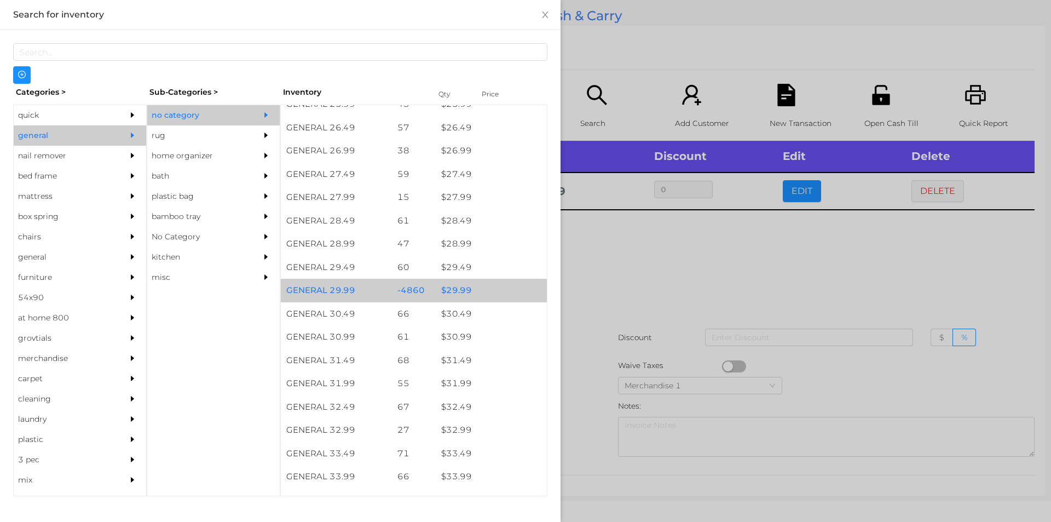
click at [448, 286] on div "$ 29.99" at bounding box center [491, 291] width 111 height 24
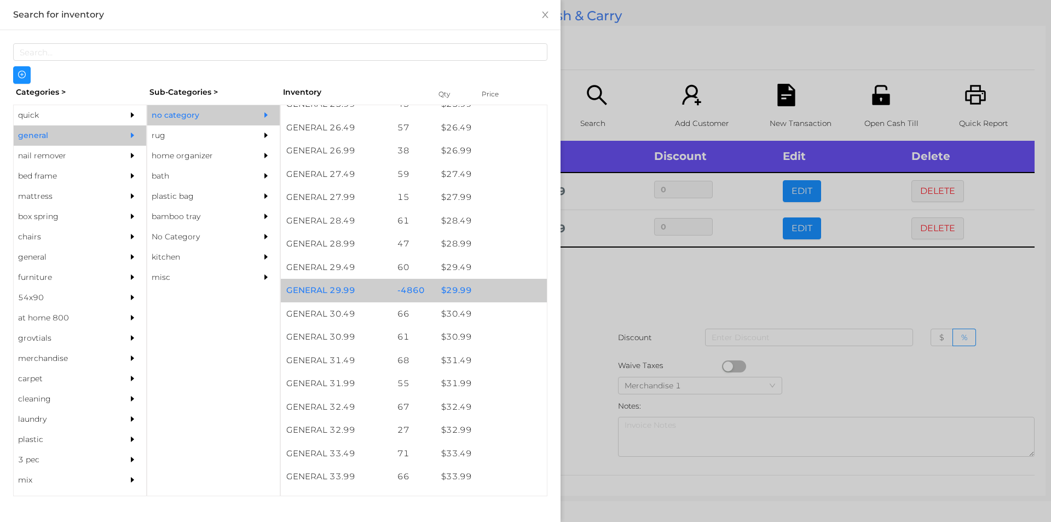
click at [455, 284] on div "$ 29.99" at bounding box center [491, 291] width 111 height 24
click at [460, 289] on div "$ 29.99" at bounding box center [491, 291] width 111 height 24
click at [459, 286] on div "$ 29.99" at bounding box center [491, 291] width 111 height 24
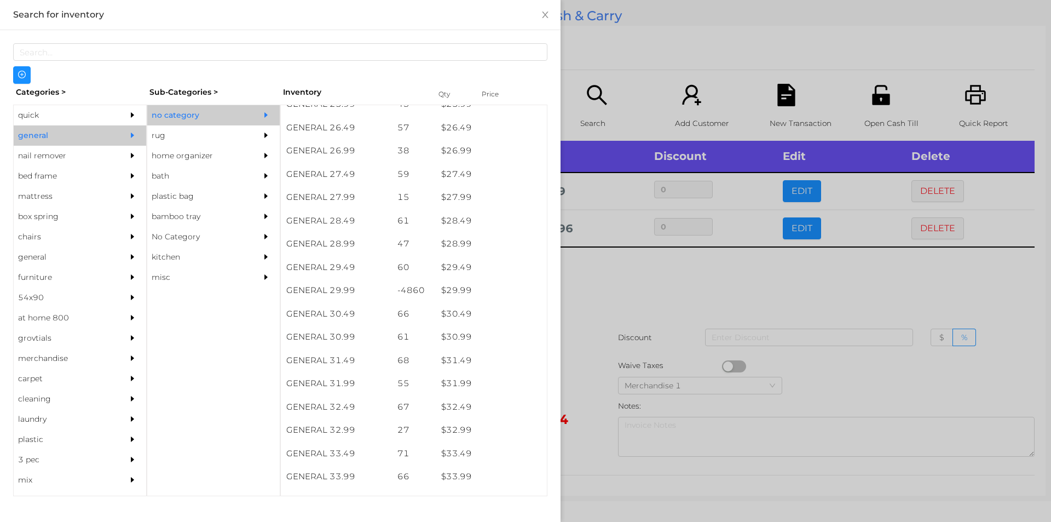
click at [611, 281] on div at bounding box center [525, 261] width 1051 height 522
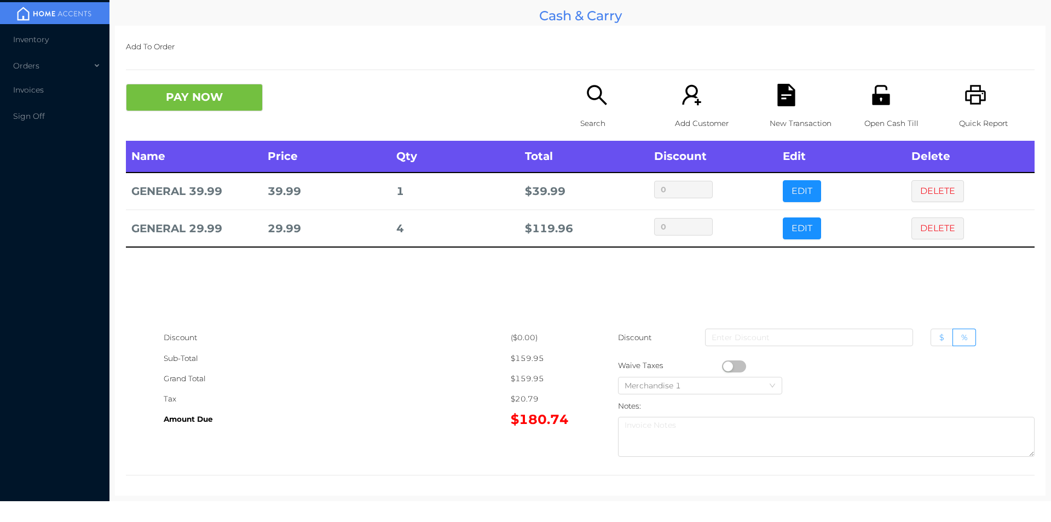
click at [939, 341] on span "$" at bounding box center [941, 337] width 5 height 10
click at [939, 340] on input "$" at bounding box center [939, 340] width 0 height 0
click at [786, 339] on input at bounding box center [809, 337] width 208 height 18
type input "5"
click at [881, 101] on icon "icon: unlock" at bounding box center [881, 95] width 18 height 20
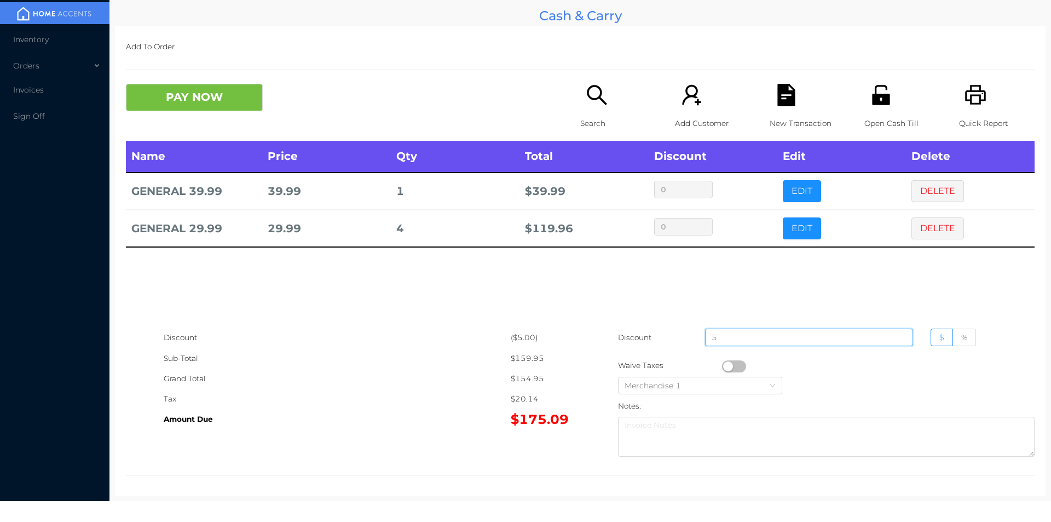
click at [722, 338] on input "5" at bounding box center [809, 337] width 208 height 18
type input "0"
click at [789, 89] on icon "icon: file-text" at bounding box center [786, 95] width 22 height 22
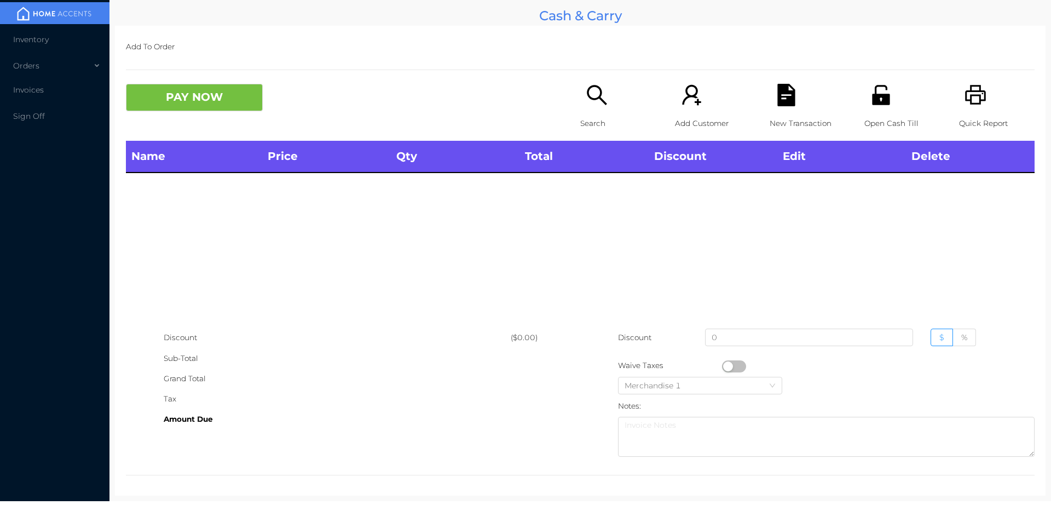
click at [637, 100] on div "Search" at bounding box center [618, 112] width 76 height 57
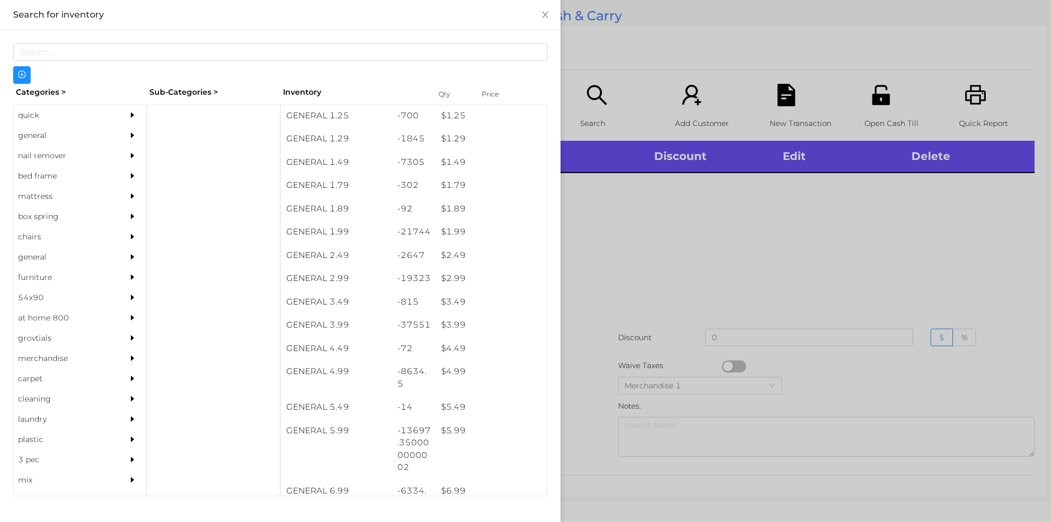
scroll to position [129, 0]
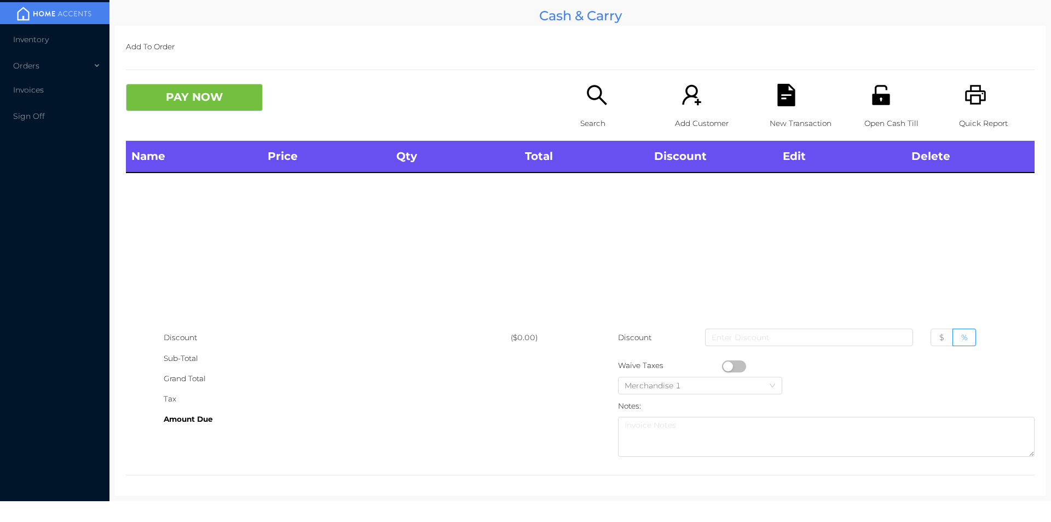
click at [591, 106] on icon "icon: search" at bounding box center [597, 95] width 22 height 22
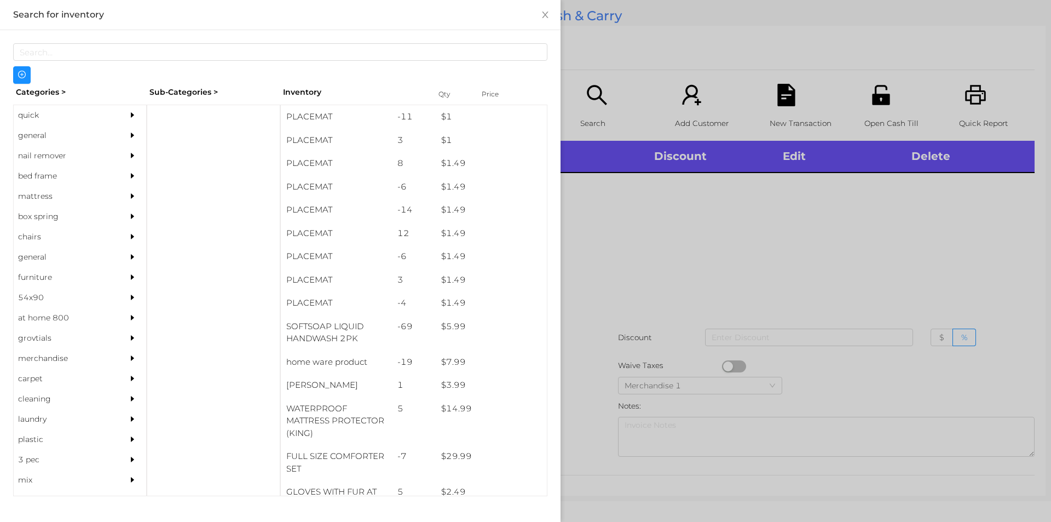
click at [43, 131] on div "general" at bounding box center [64, 135] width 100 height 20
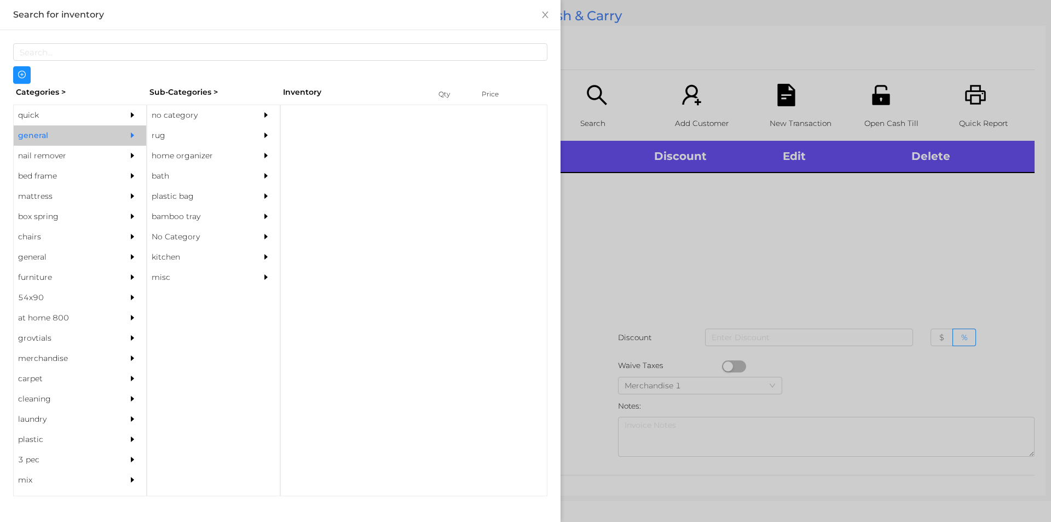
click at [199, 112] on div "no category" at bounding box center [197, 115] width 100 height 20
click at [217, 125] on div "rug" at bounding box center [197, 135] width 100 height 20
click at [226, 116] on div "no category" at bounding box center [197, 115] width 100 height 20
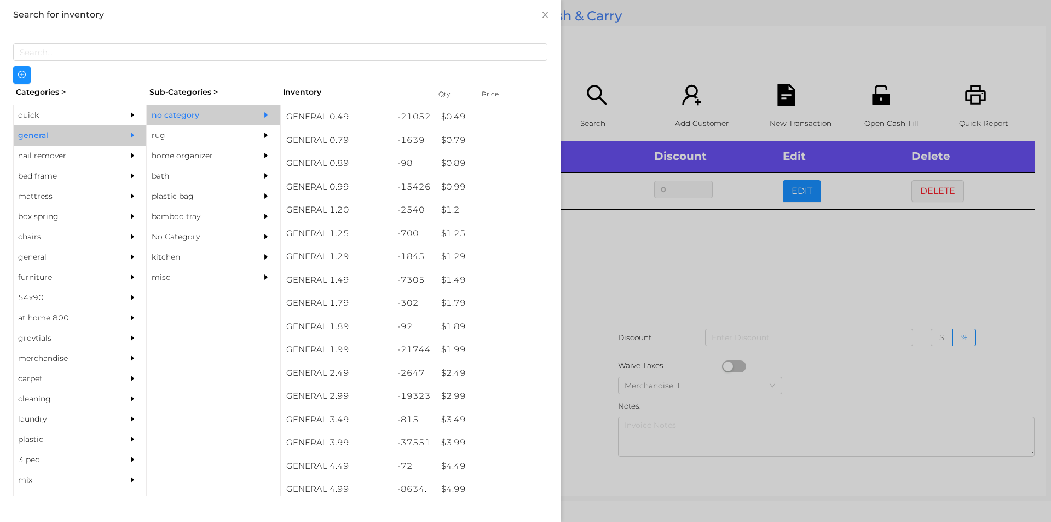
click at [609, 304] on div at bounding box center [525, 261] width 1051 height 522
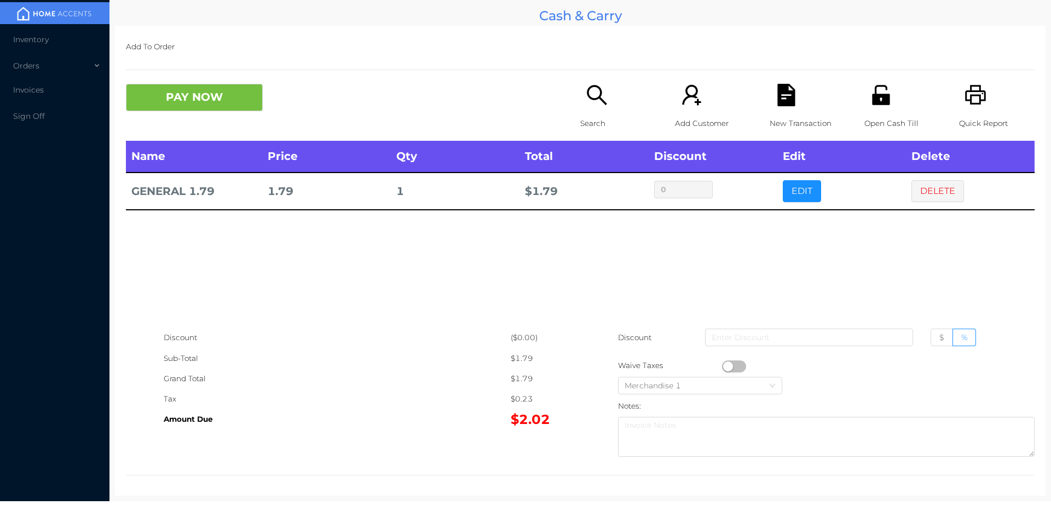
scroll to position [4, 0]
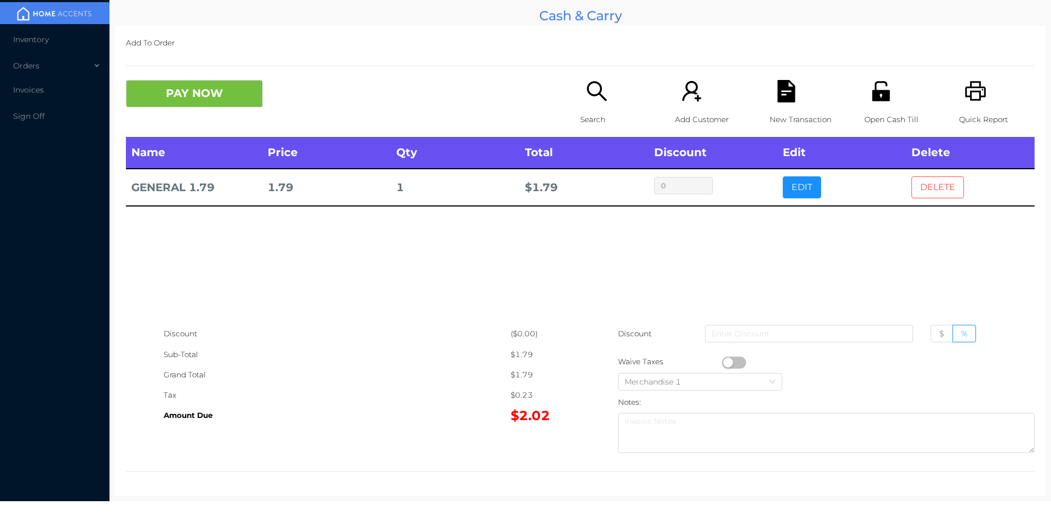
click at [914, 183] on button "DELETE" at bounding box center [937, 187] width 53 height 22
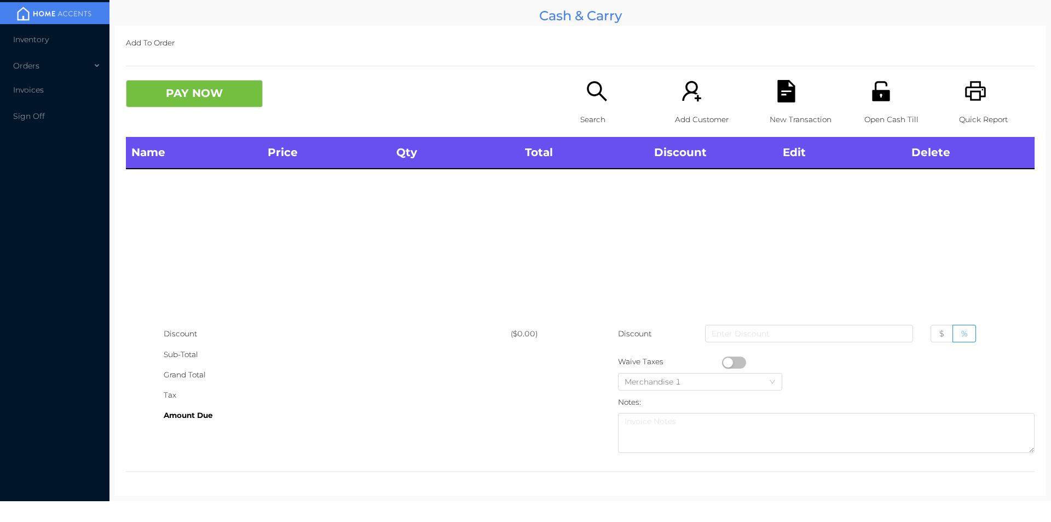
click at [586, 102] on icon "icon: search" at bounding box center [597, 91] width 22 height 22
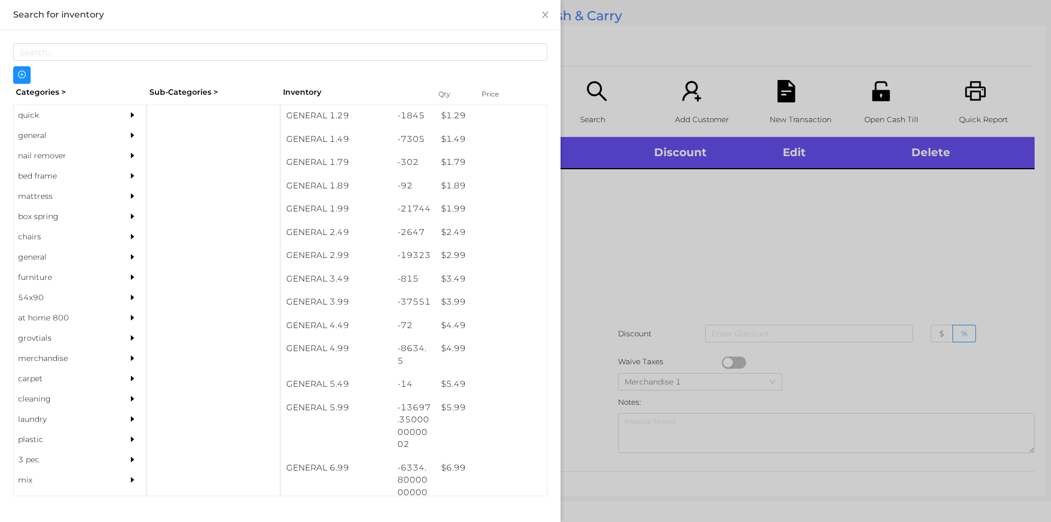
scroll to position [138, 0]
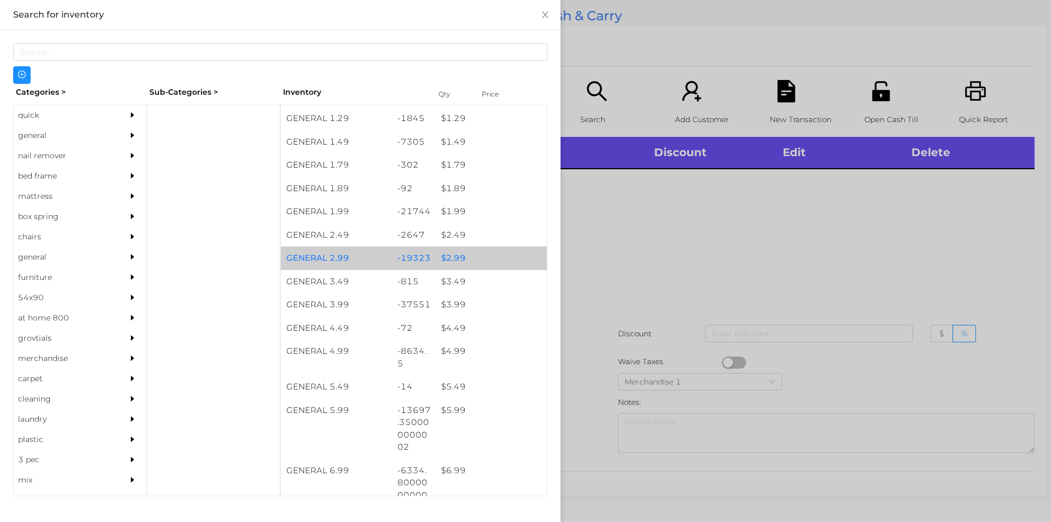
click at [482, 253] on div "$ 2.99" at bounding box center [491, 258] width 111 height 24
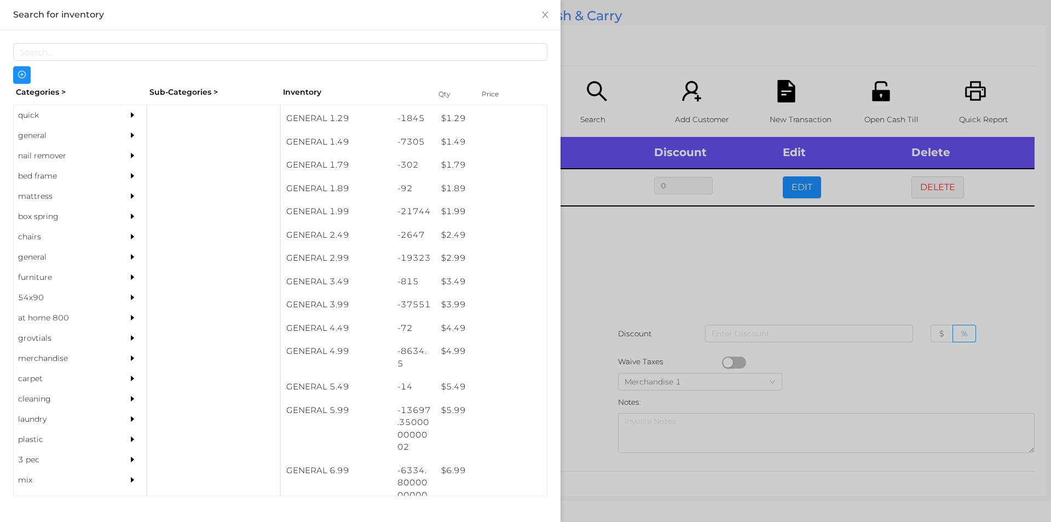
click at [563, 295] on div at bounding box center [525, 261] width 1051 height 522
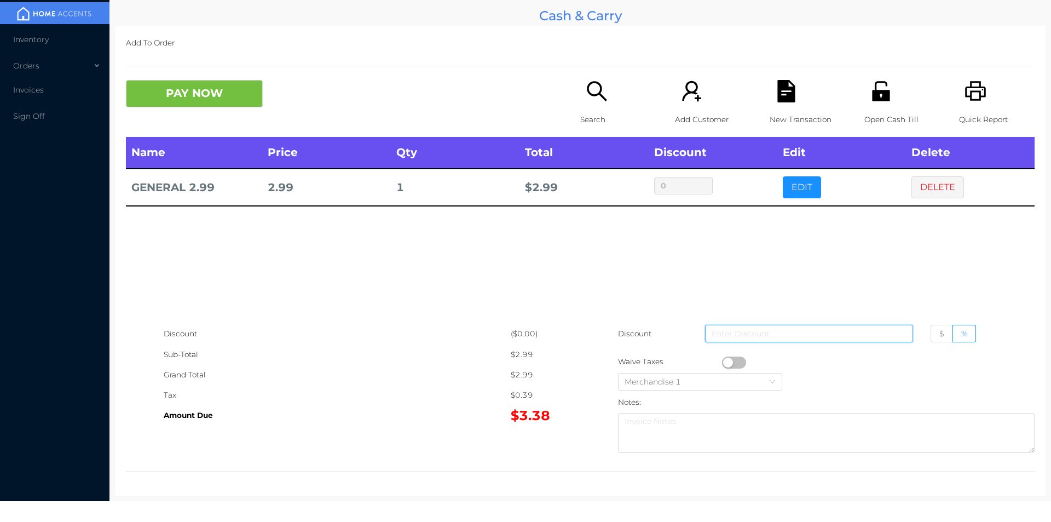
click at [728, 338] on input at bounding box center [809, 334] width 208 height 18
click at [726, 360] on button "button" at bounding box center [734, 362] width 24 height 12
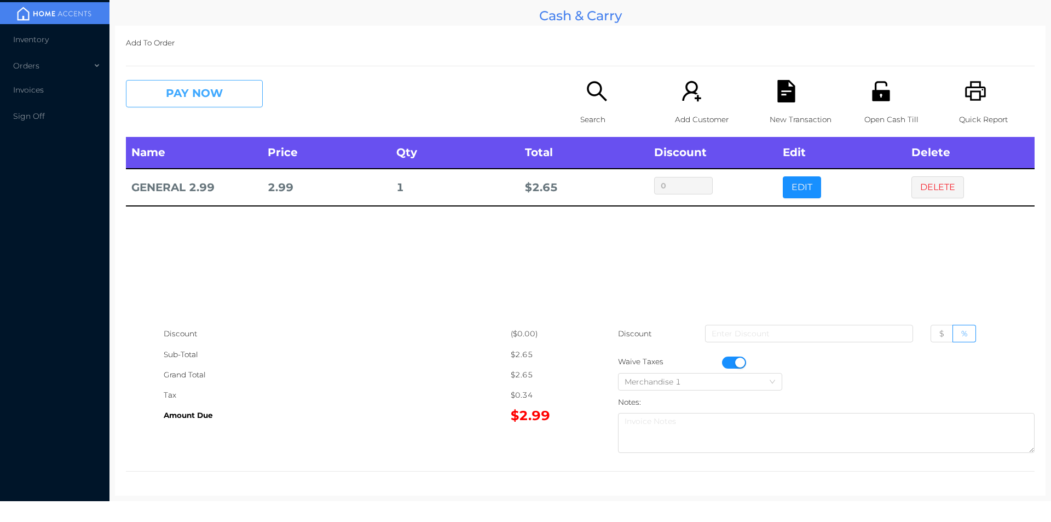
click at [186, 105] on button "PAY NOW" at bounding box center [194, 93] width 137 height 27
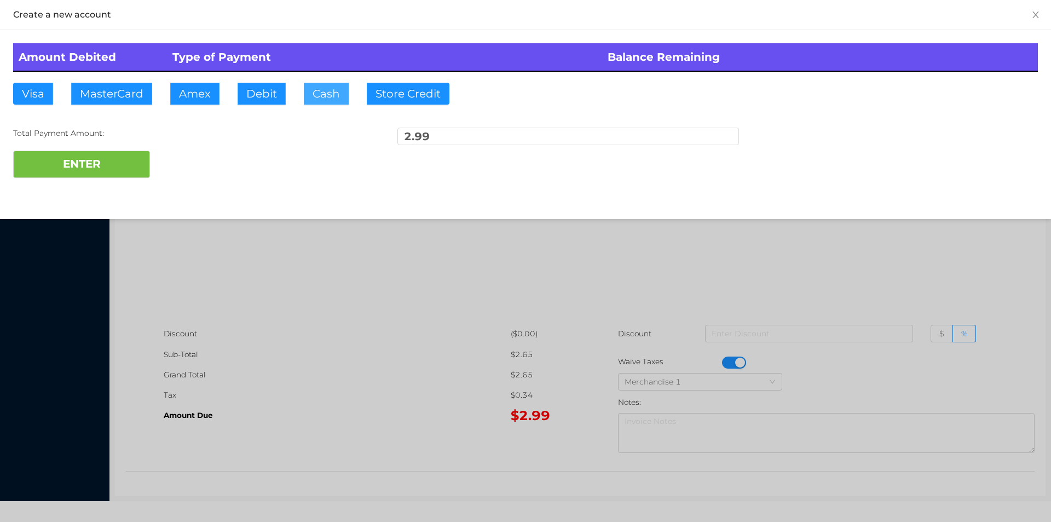
click at [339, 84] on button "Cash" at bounding box center [326, 94] width 45 height 22
click at [100, 173] on button "ENTER" at bounding box center [81, 164] width 137 height 27
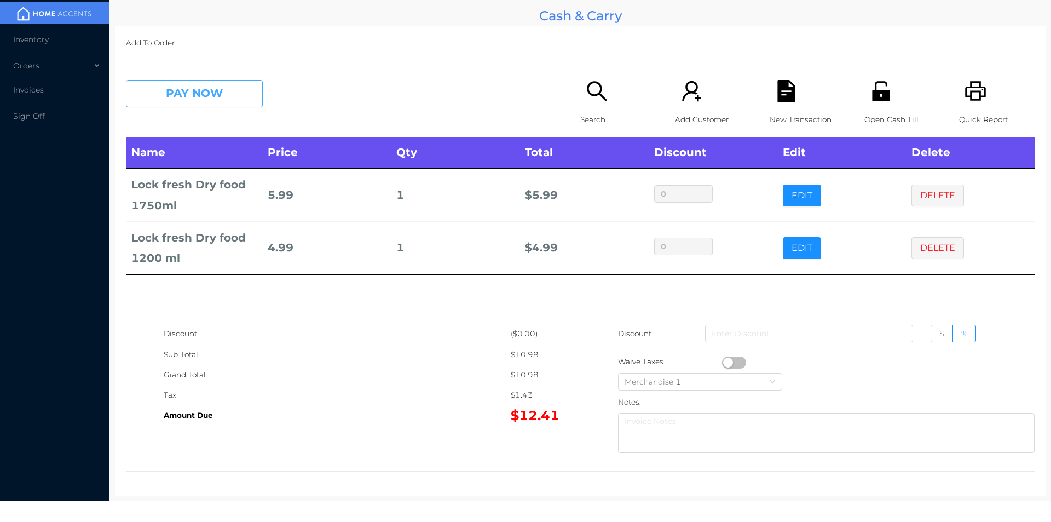
click at [200, 100] on button "PAY NOW" at bounding box center [194, 93] width 137 height 27
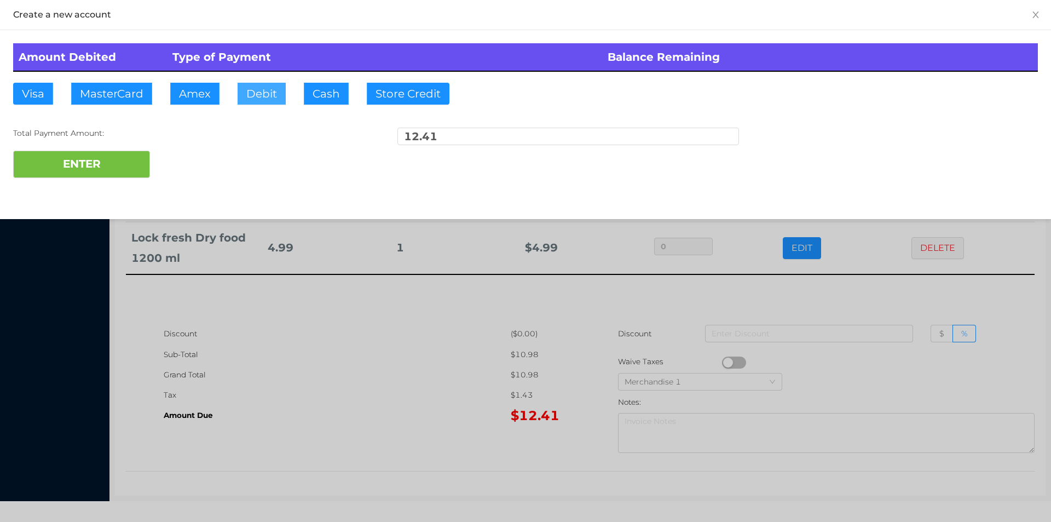
click at [246, 97] on button "Debit" at bounding box center [262, 94] width 48 height 22
click at [105, 157] on button "ENTER" at bounding box center [81, 164] width 137 height 27
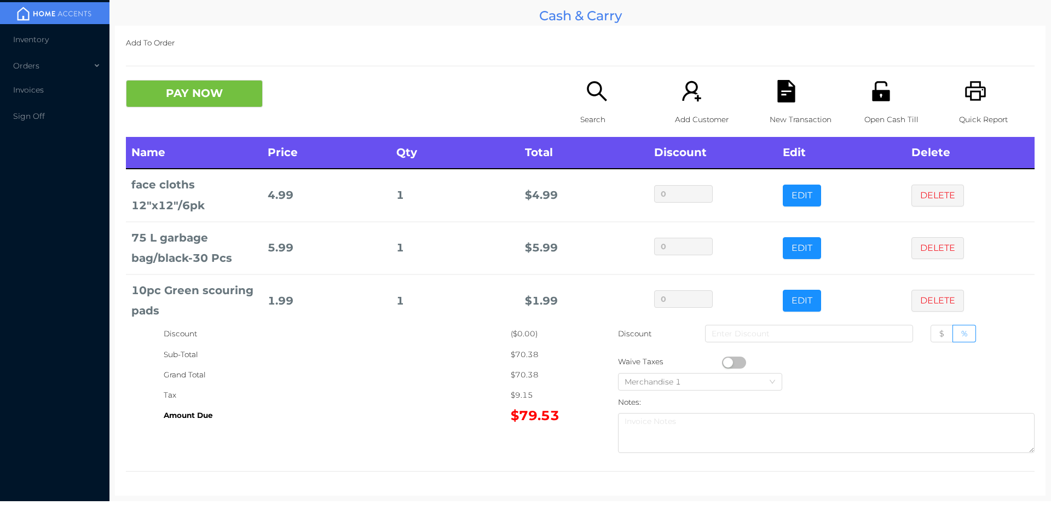
click at [588, 88] on icon "icon: search" at bounding box center [597, 91] width 22 height 22
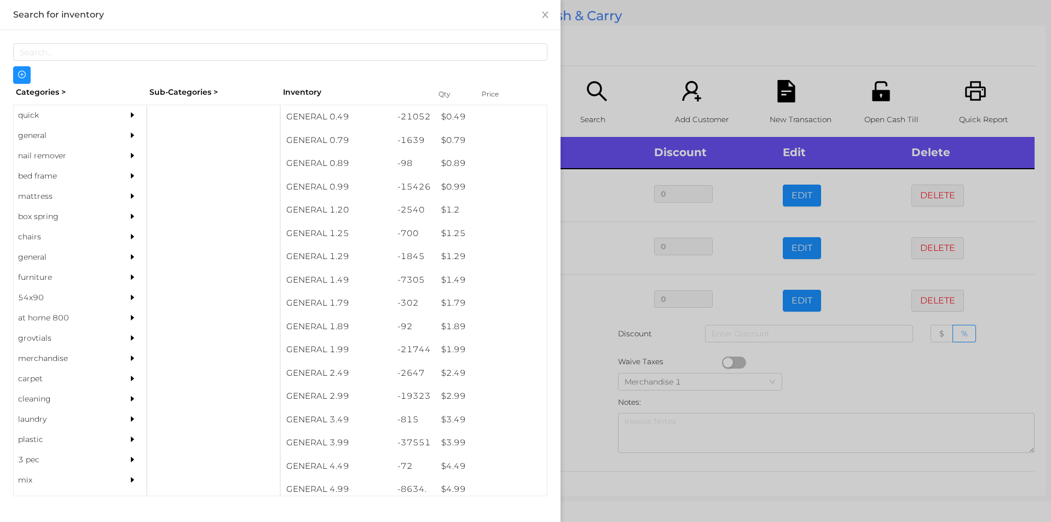
scroll to position [0, 0]
click at [33, 135] on div "general" at bounding box center [64, 135] width 100 height 20
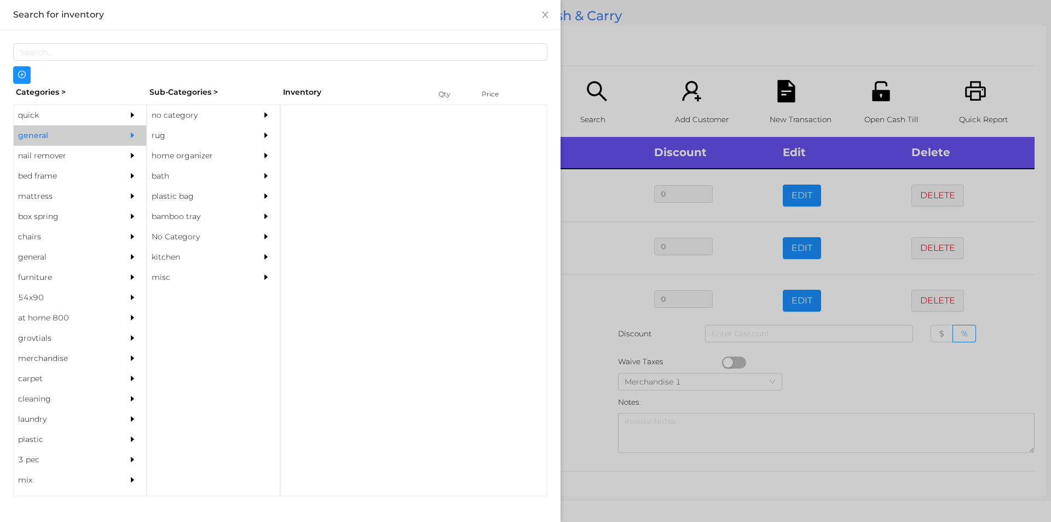
click at [178, 112] on div "no category" at bounding box center [197, 115] width 100 height 20
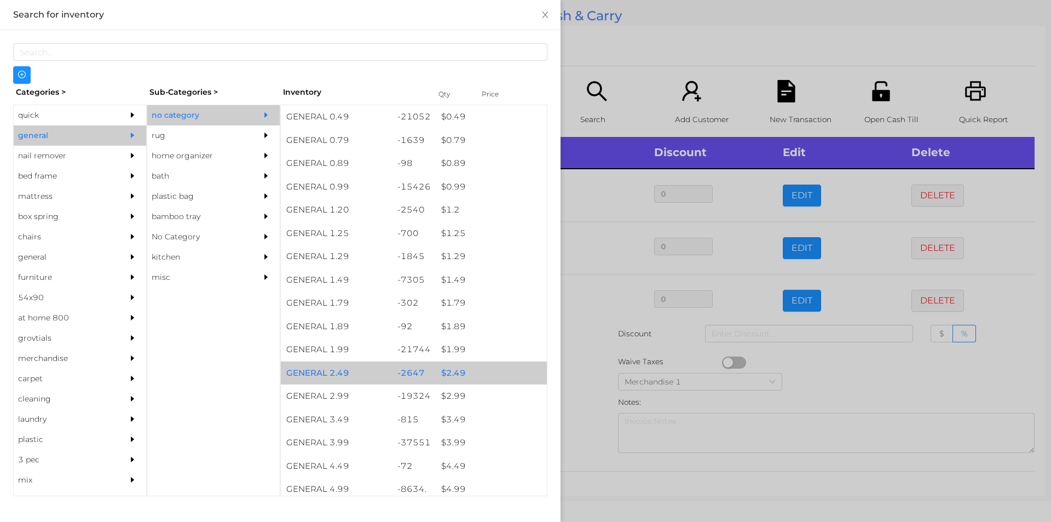
click at [451, 372] on div "$ 2.49" at bounding box center [491, 373] width 111 height 24
click at [459, 373] on div "$ 2.49" at bounding box center [491, 373] width 111 height 24
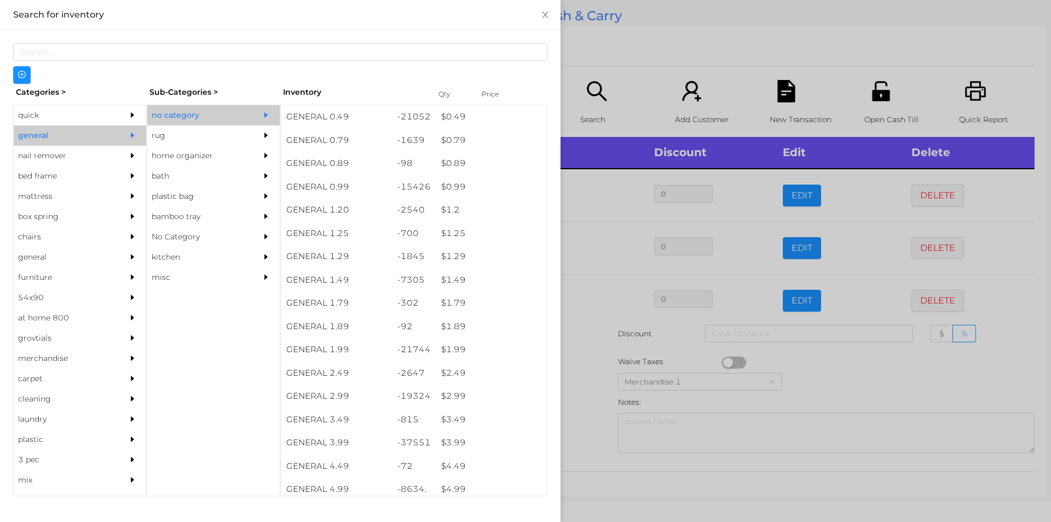
click at [573, 350] on div at bounding box center [525, 261] width 1051 height 522
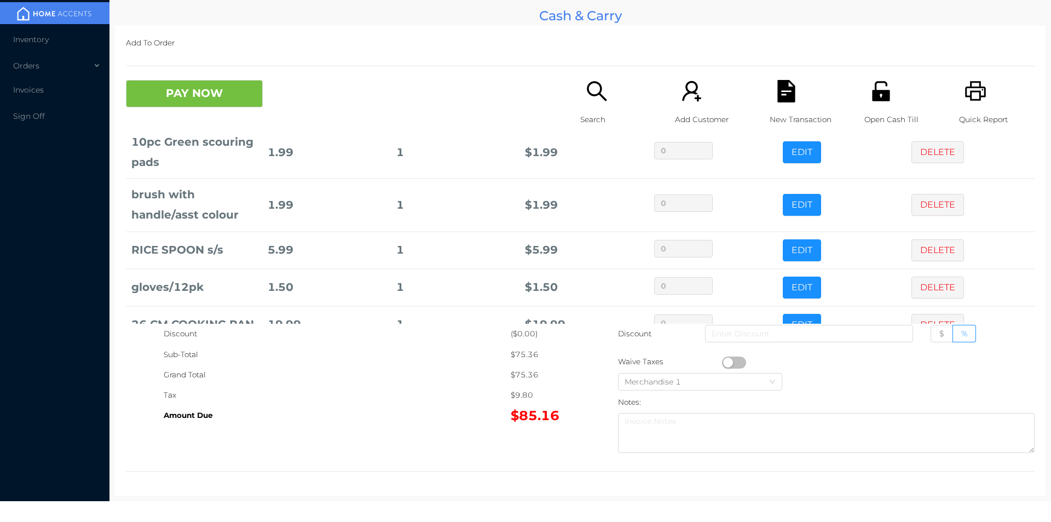
scroll to position [418, 0]
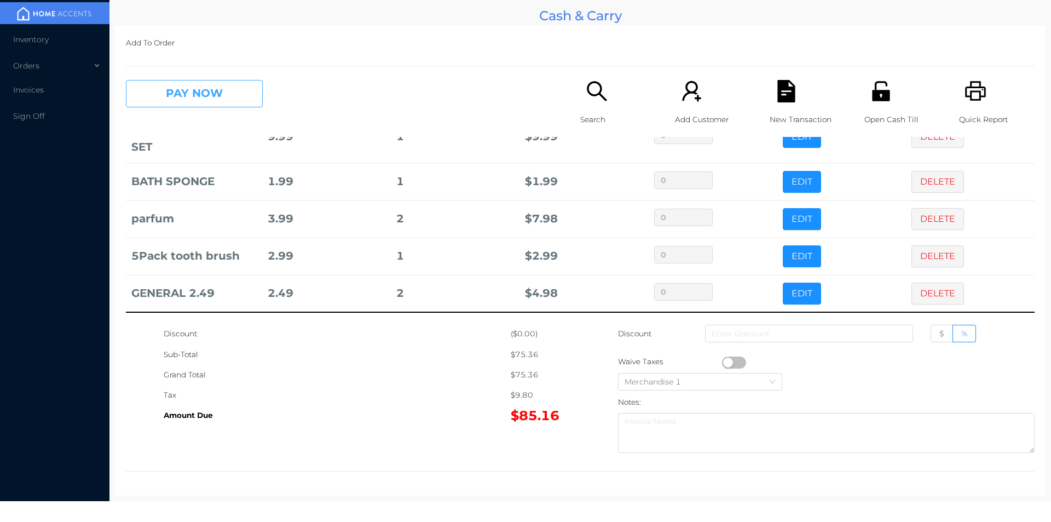
click at [174, 94] on button "PAY NOW" at bounding box center [194, 93] width 137 height 27
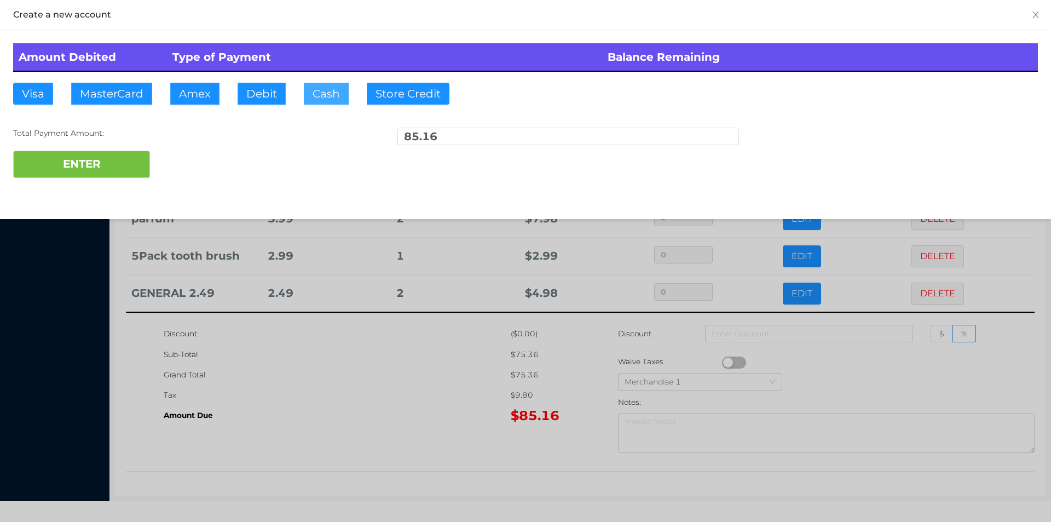
click at [320, 101] on button "Cash" at bounding box center [326, 94] width 45 height 22
click at [107, 160] on button "ENTER" at bounding box center [81, 164] width 137 height 27
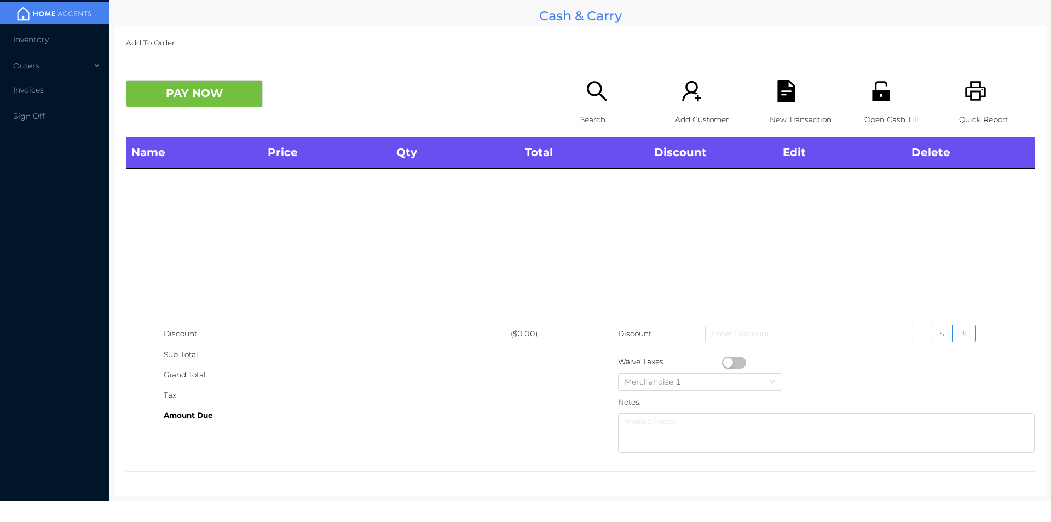
scroll to position [0, 0]
click at [592, 96] on icon "icon: search" at bounding box center [597, 91] width 22 height 22
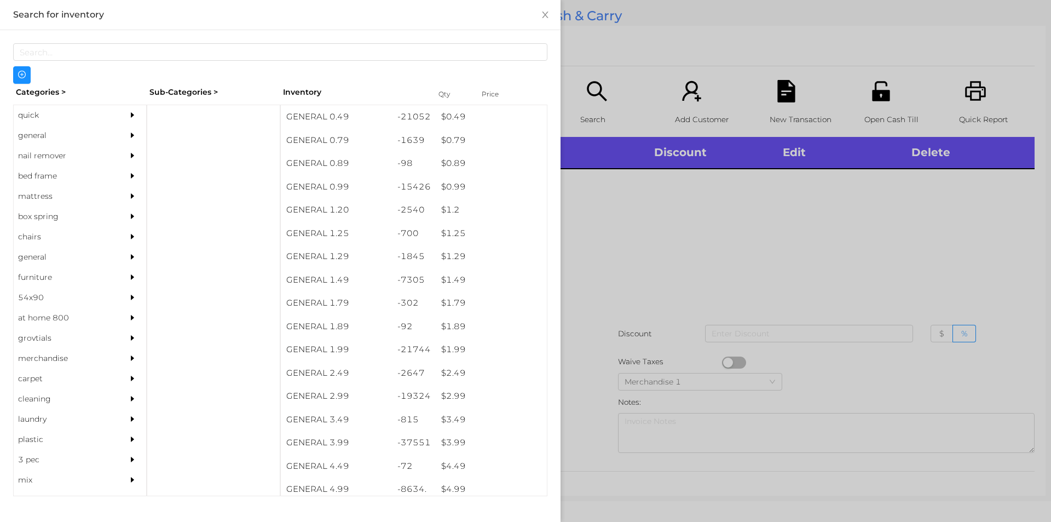
click at [55, 118] on div "quick" at bounding box center [64, 115] width 100 height 20
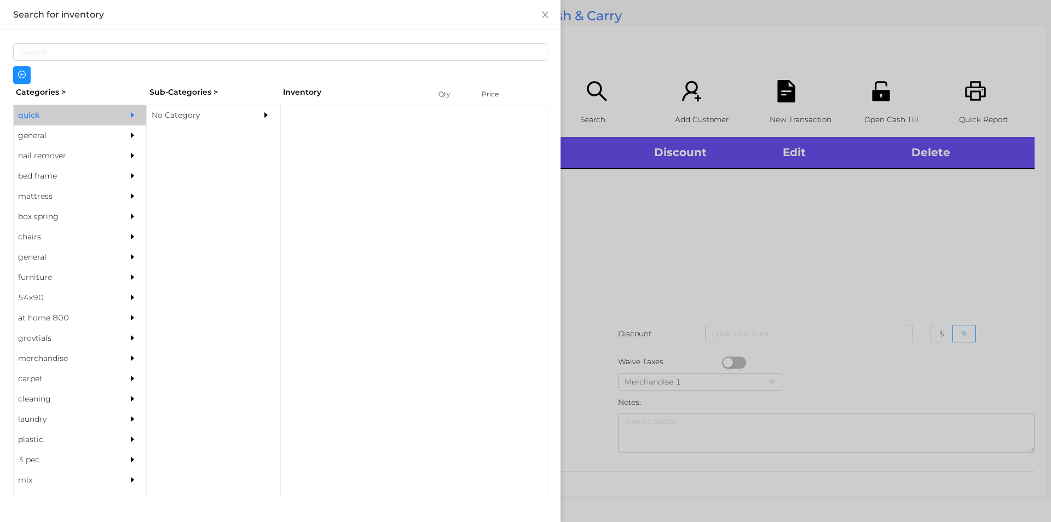
click at [172, 108] on div "No Category" at bounding box center [197, 115] width 100 height 20
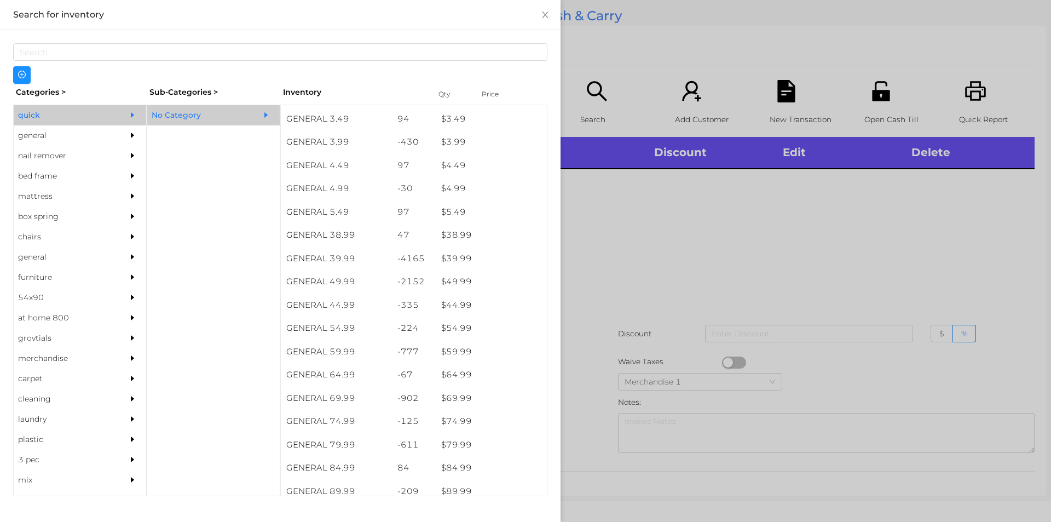
scroll to position [572, 0]
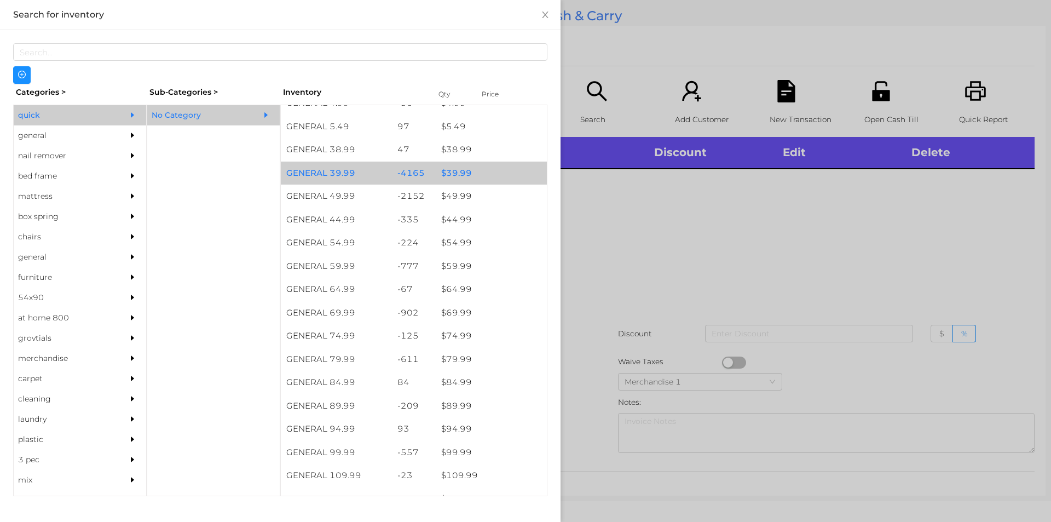
click at [465, 170] on div "$ 39.99" at bounding box center [491, 173] width 111 height 24
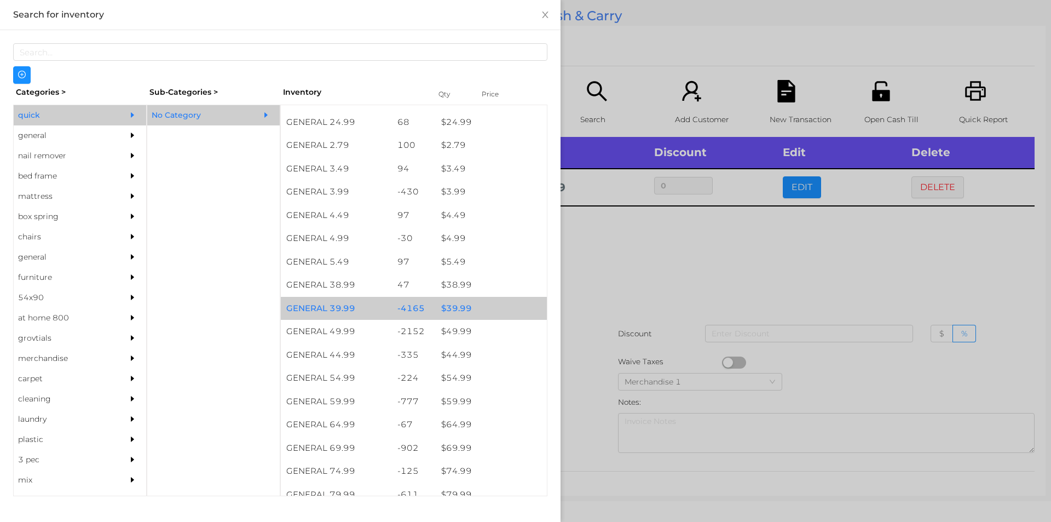
scroll to position [434, 0]
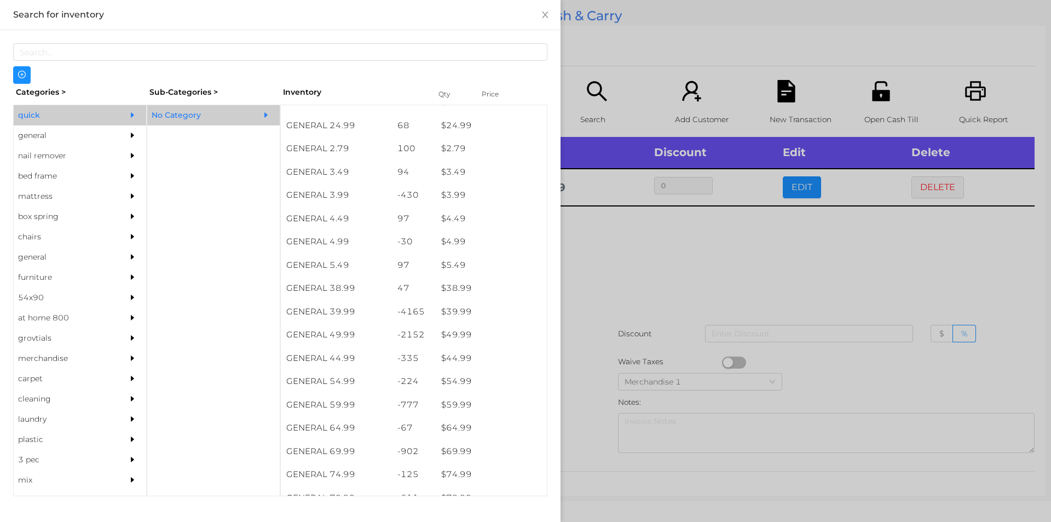
click at [43, 134] on div "general" at bounding box center [64, 135] width 100 height 20
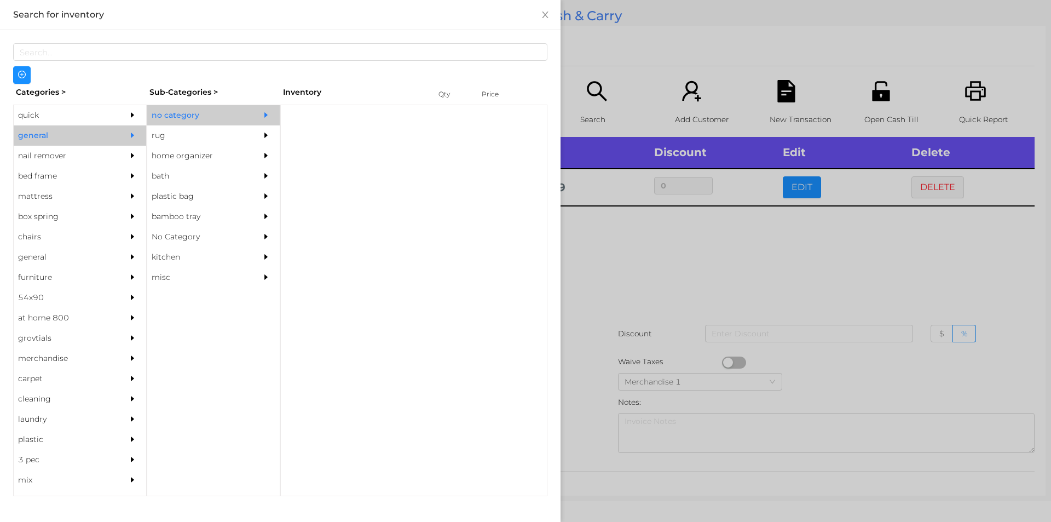
click at [187, 128] on div "rug" at bounding box center [197, 135] width 100 height 20
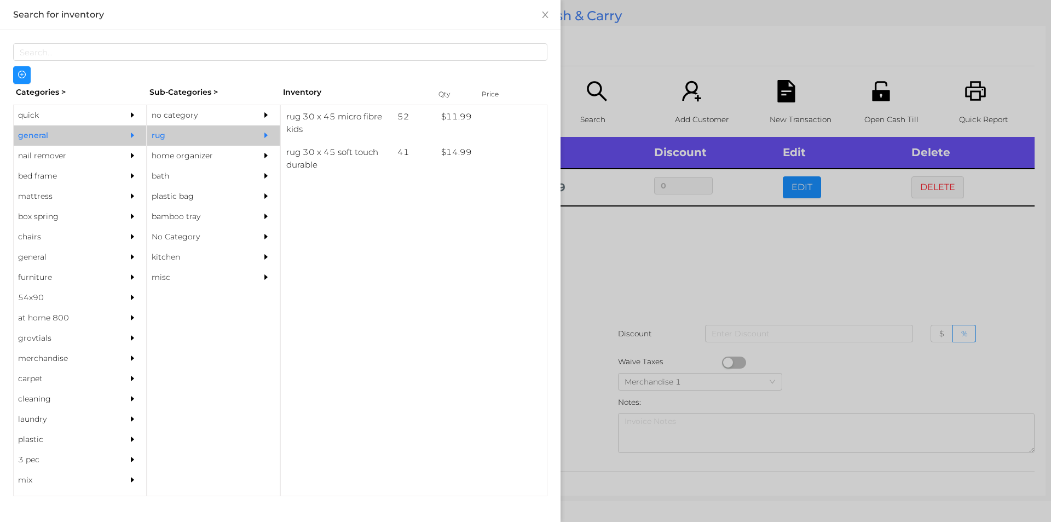
click at [344, 403] on div "rug 30 x 45 micro fibre kids 52 $ 11.99 rug 30 x 45 soft touch durable 41 $ 14.…" at bounding box center [413, 300] width 267 height 391
click at [223, 118] on div "no category" at bounding box center [197, 115] width 100 height 20
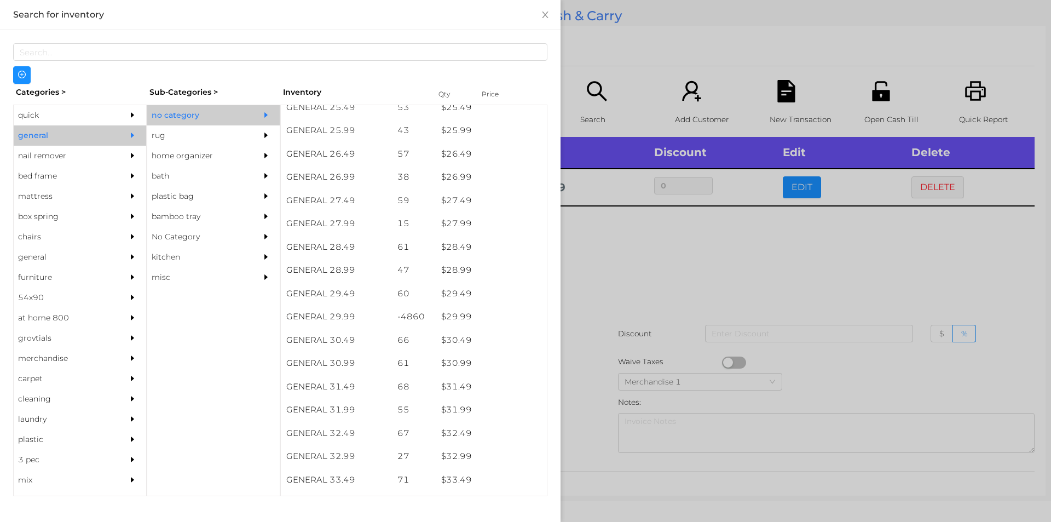
scroll to position [1451, 0]
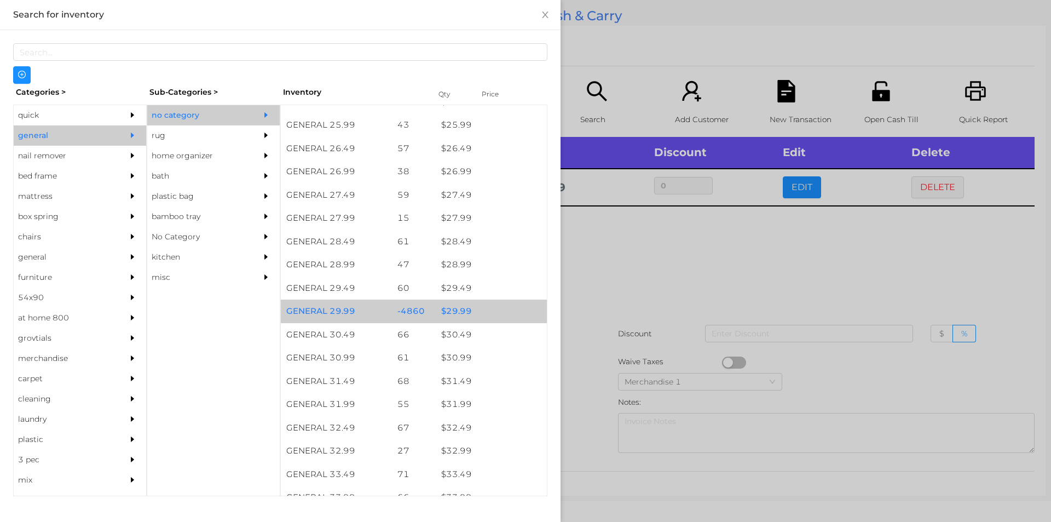
click at [488, 311] on div "$ 29.99" at bounding box center [491, 311] width 111 height 24
click at [490, 310] on div "$ 29.99" at bounding box center [491, 311] width 111 height 24
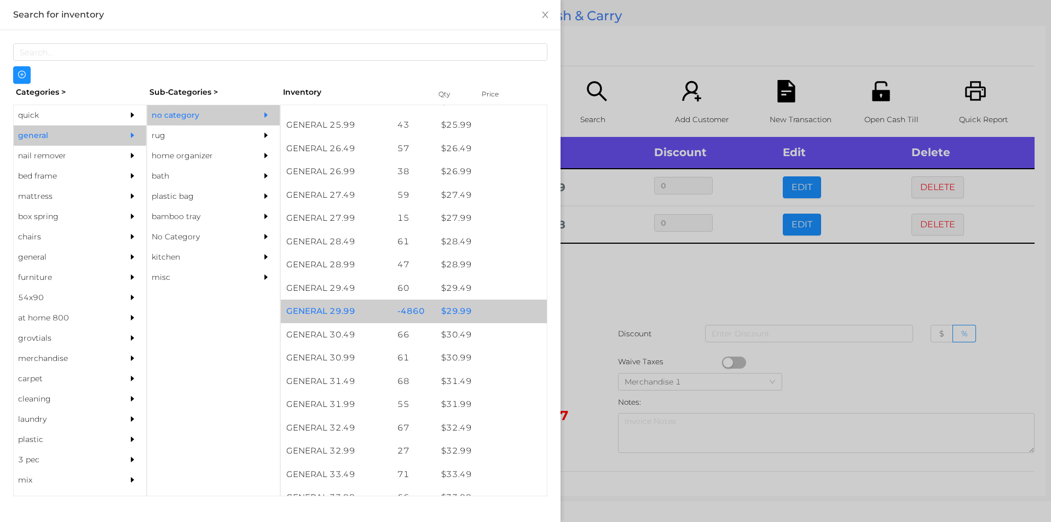
click at [493, 309] on div "$ 29.99" at bounding box center [491, 311] width 111 height 24
click at [501, 308] on div "$ 29.99" at bounding box center [491, 311] width 111 height 24
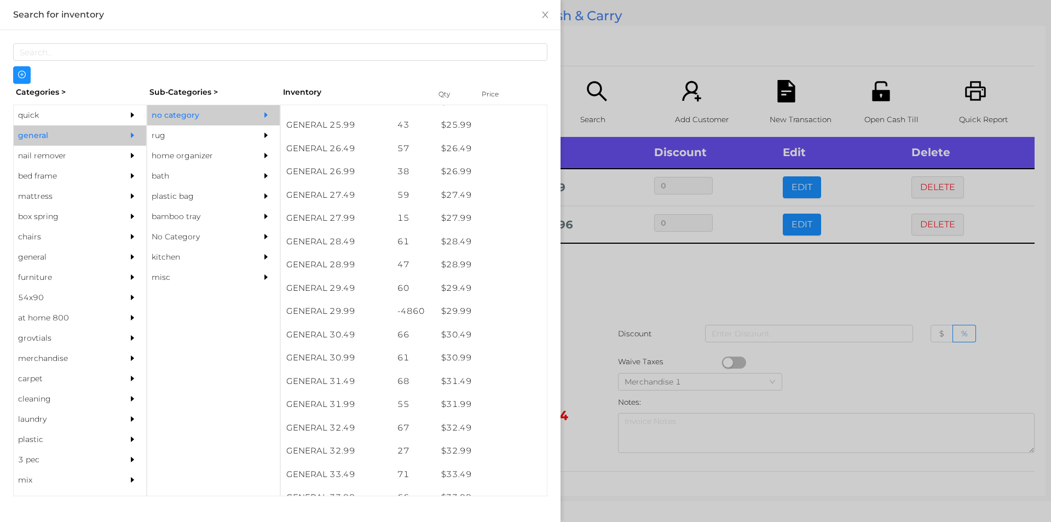
click at [588, 297] on div at bounding box center [525, 261] width 1051 height 522
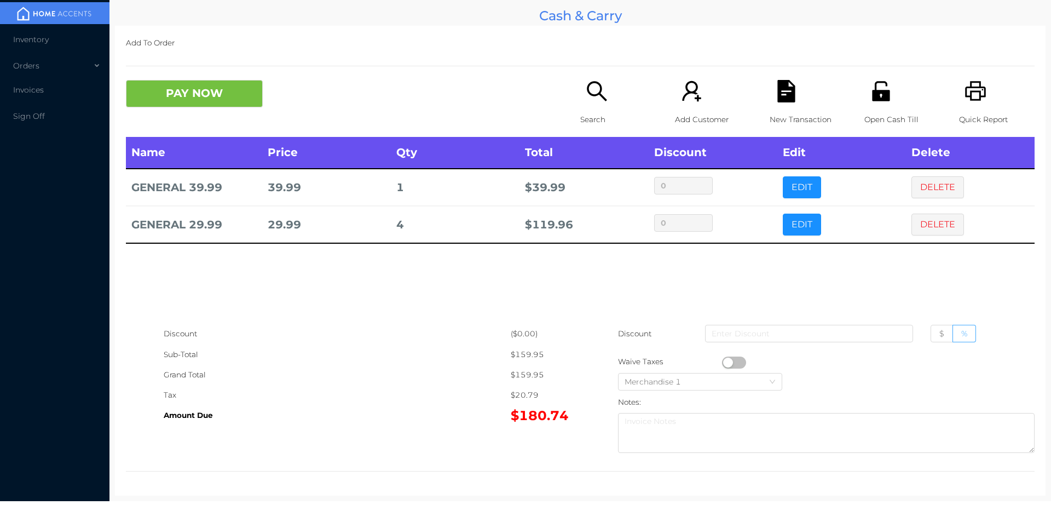
click at [953, 332] on label "%" at bounding box center [964, 334] width 23 height 18
click at [961, 336] on input "%" at bounding box center [961, 336] width 0 height 0
click at [836, 331] on input at bounding box center [809, 334] width 208 height 18
type input "5"
click at [939, 333] on span "$" at bounding box center [941, 333] width 5 height 10
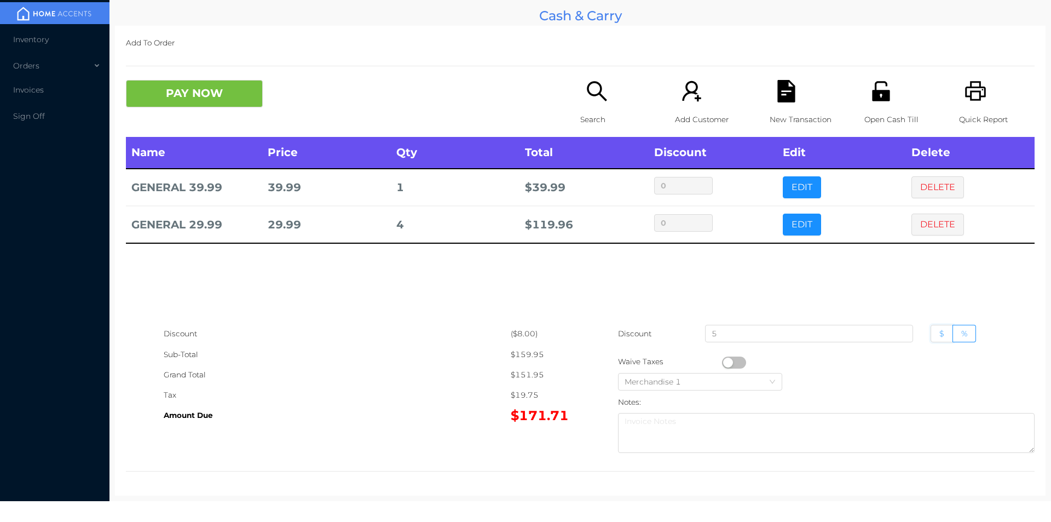
click at [939, 336] on input "$" at bounding box center [939, 336] width 0 height 0
click at [197, 85] on button "PAY NOW" at bounding box center [194, 93] width 137 height 27
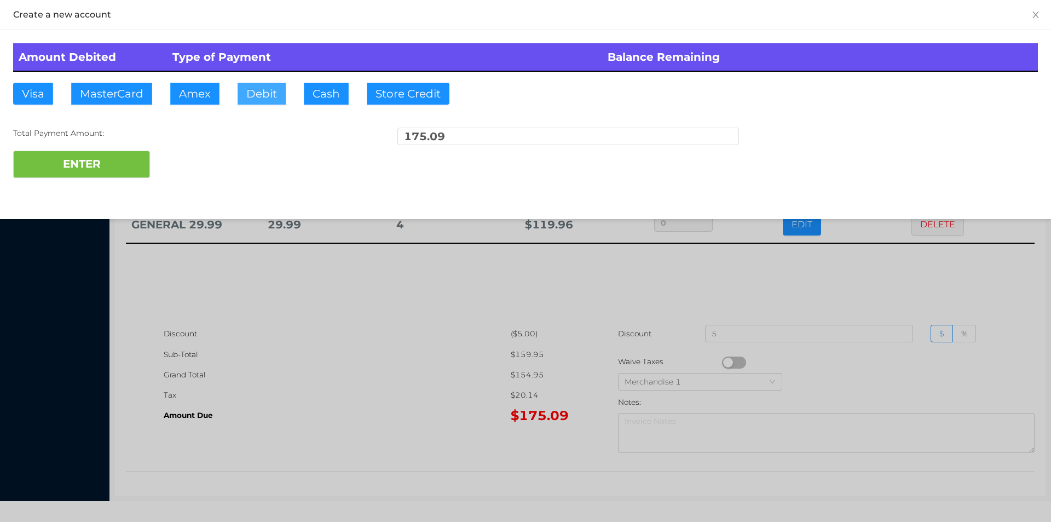
click at [270, 97] on button "Debit" at bounding box center [262, 94] width 48 height 22
click at [99, 172] on button "ENTER" at bounding box center [81, 164] width 137 height 27
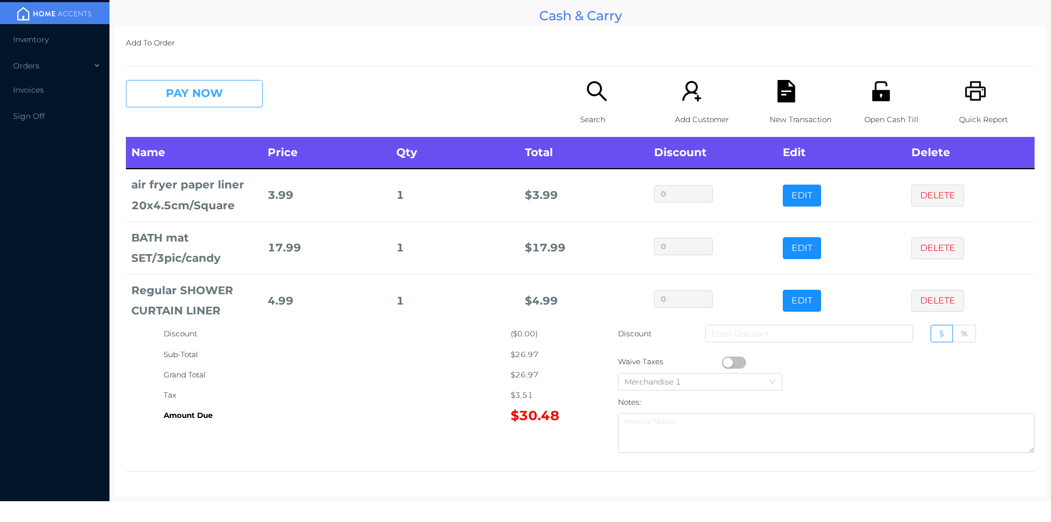
click at [193, 96] on button "PAY NOW" at bounding box center [194, 93] width 137 height 27
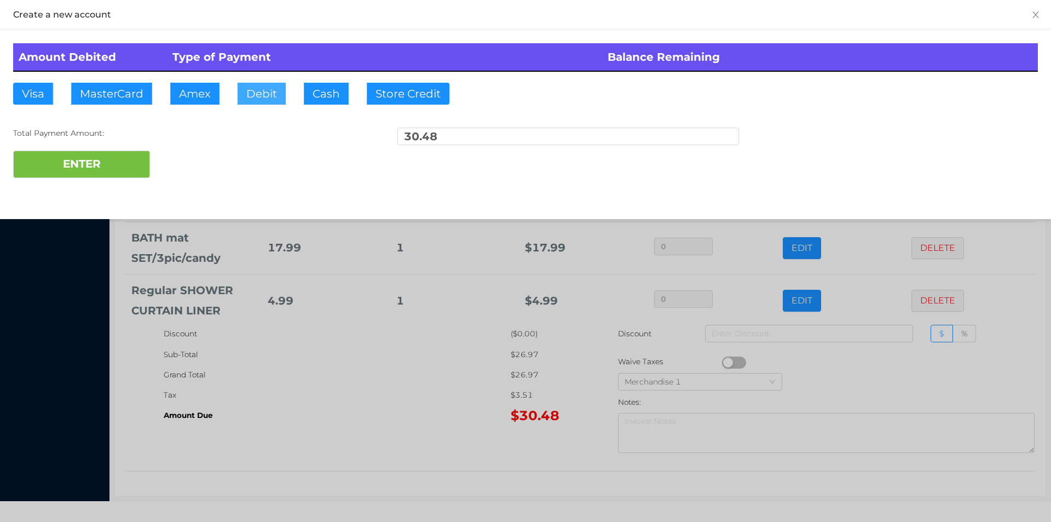
click at [279, 100] on button "Debit" at bounding box center [262, 94] width 48 height 22
click at [125, 170] on button "ENTER" at bounding box center [81, 164] width 137 height 27
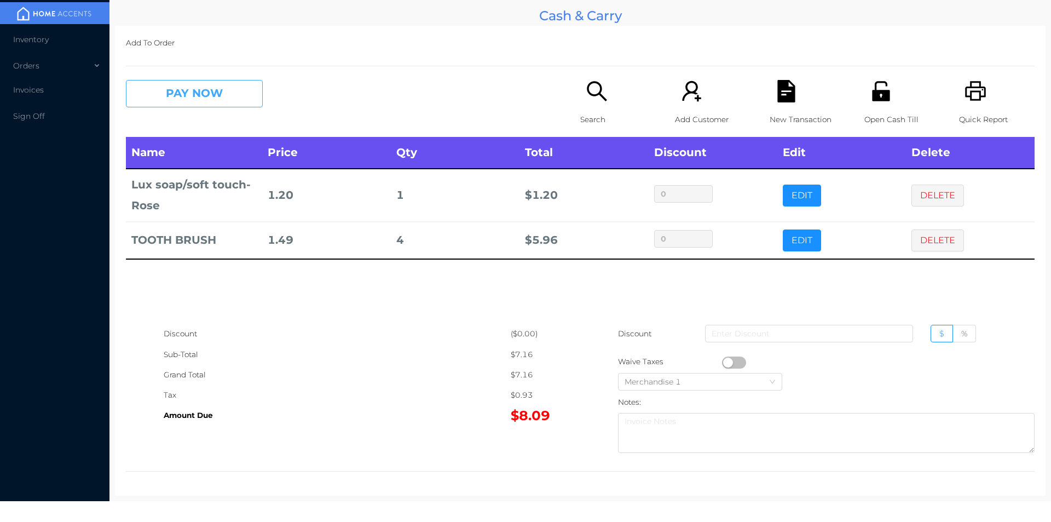
click at [177, 98] on button "PAY NOW" at bounding box center [194, 93] width 137 height 27
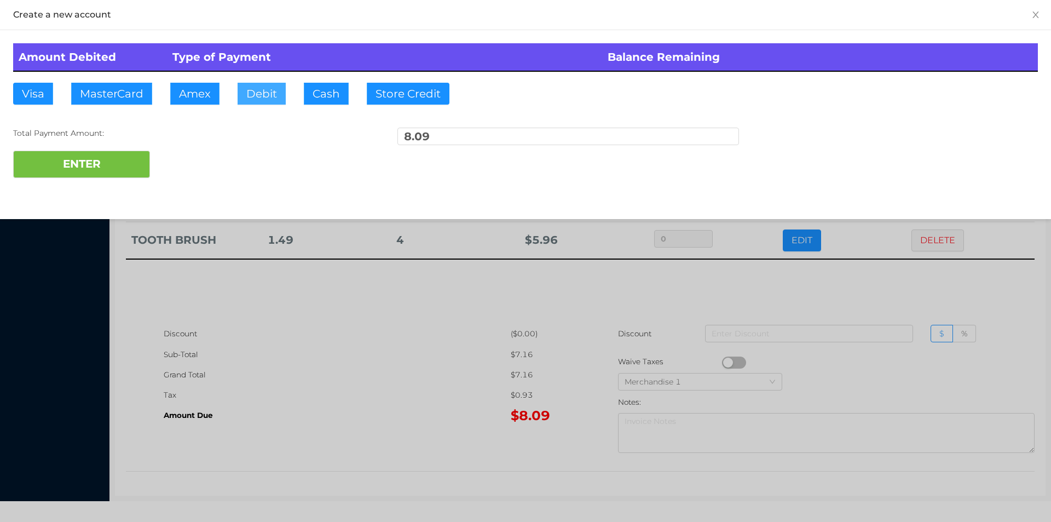
click at [264, 100] on button "Debit" at bounding box center [262, 94] width 48 height 22
type input "20.10"
click at [99, 174] on button "ENTER" at bounding box center [81, 164] width 137 height 27
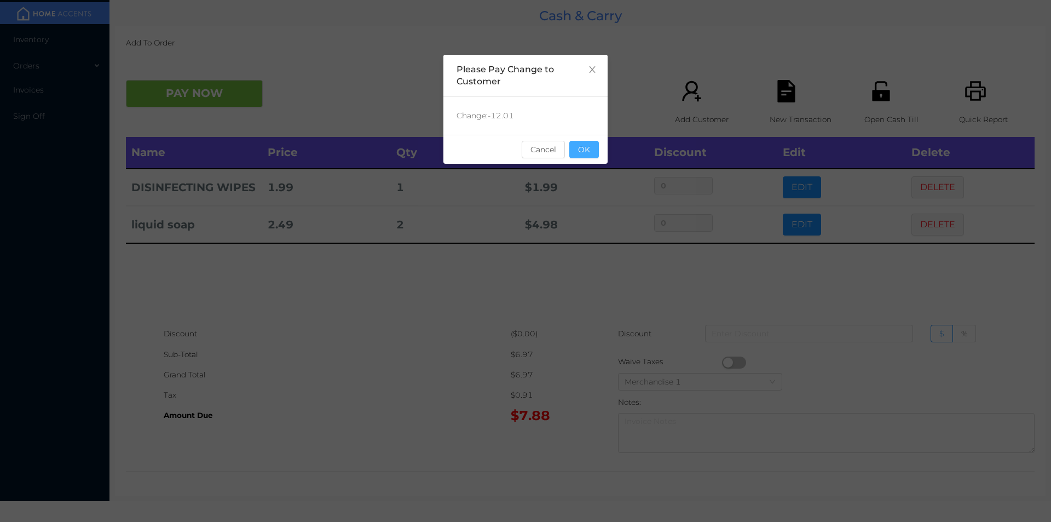
click at [590, 158] on button "OK" at bounding box center [584, 150] width 30 height 18
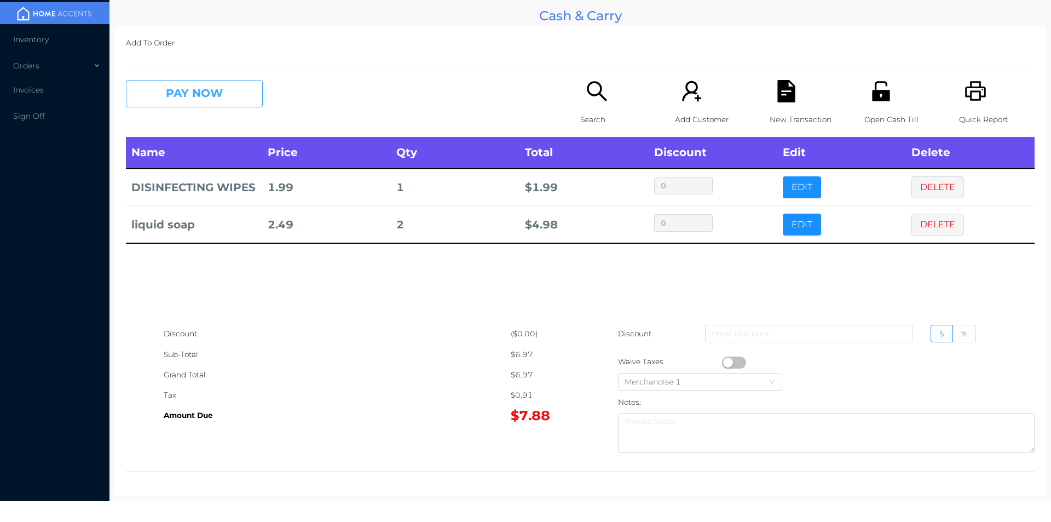
click at [174, 99] on button "PAY NOW" at bounding box center [194, 93] width 137 height 27
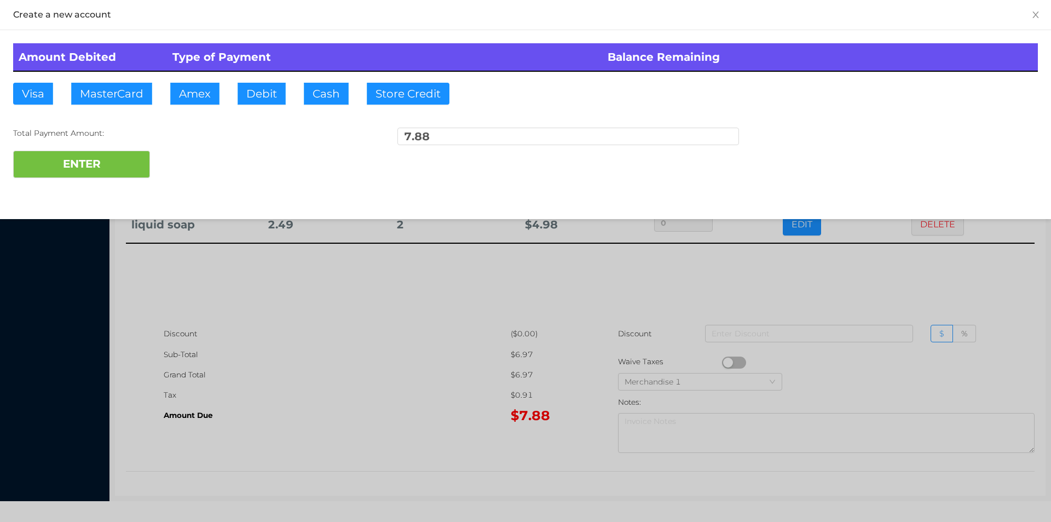
click at [252, 82] on div "Amount Debited Type of Payment Balance Remaining Visa MasterCard Amex Debit Cas…" at bounding box center [525, 110] width 1051 height 161
click at [107, 166] on button "ENTER" at bounding box center [81, 164] width 137 height 27
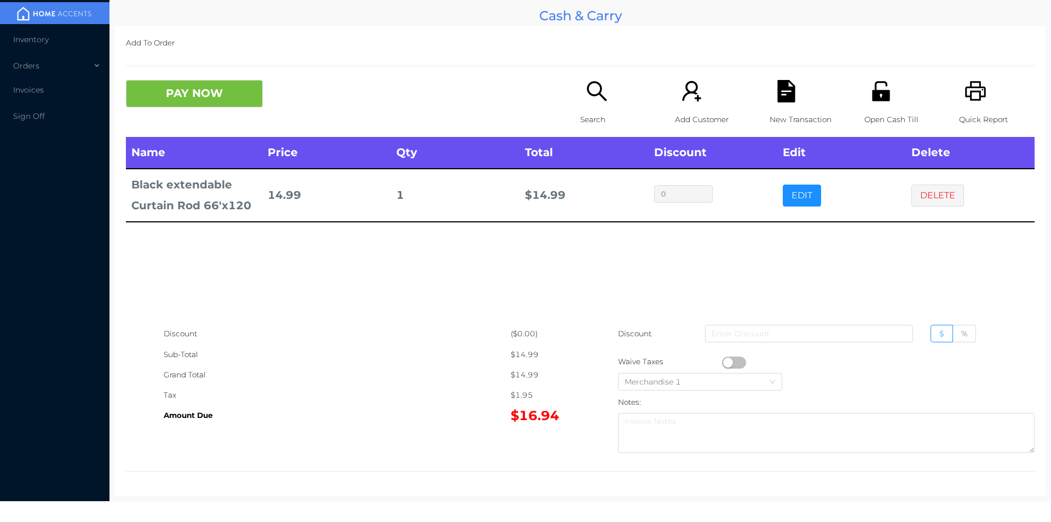
click at [971, 99] on icon "icon: printer" at bounding box center [976, 91] width 22 height 22
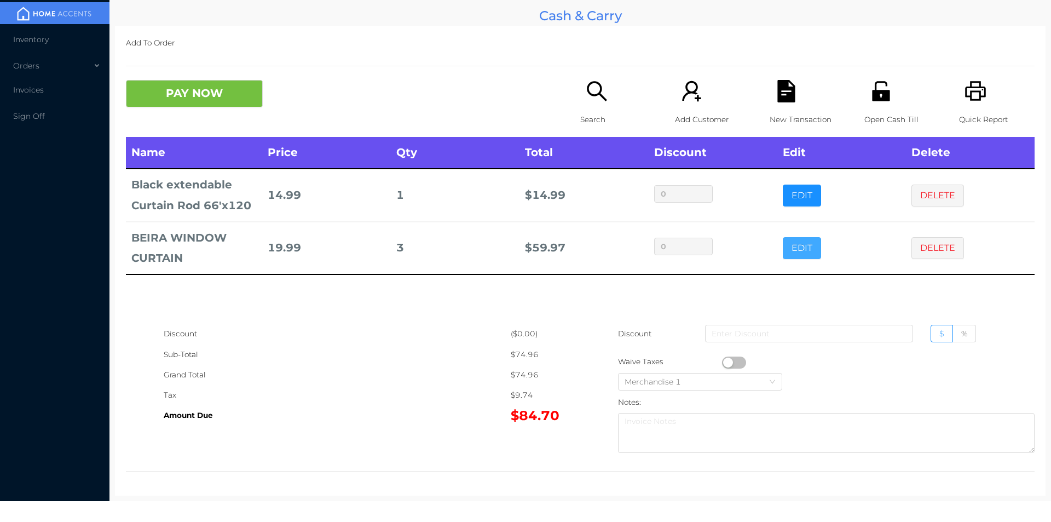
click at [793, 246] on button "EDIT" at bounding box center [802, 248] width 38 height 22
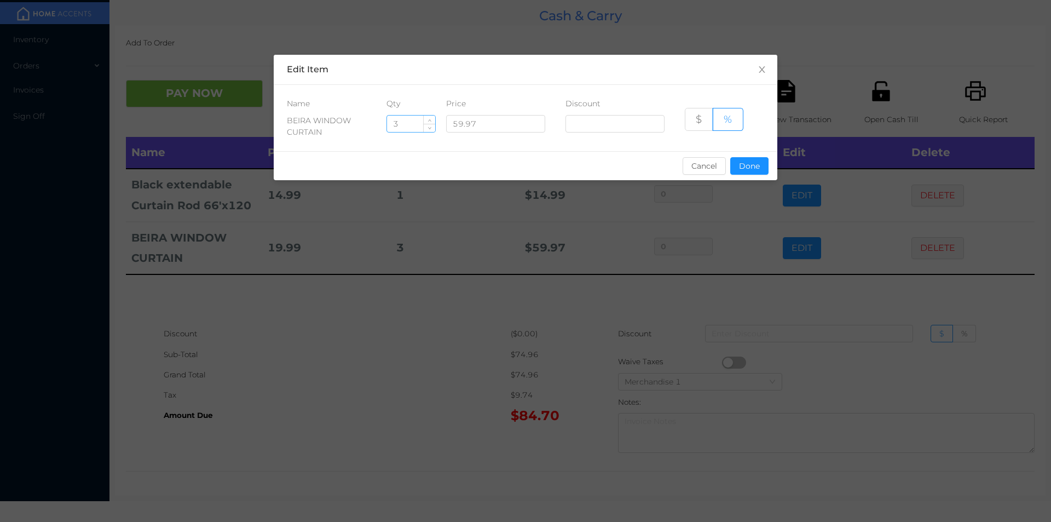
click at [405, 120] on input "3" at bounding box center [411, 124] width 48 height 16
type input "6"
click at [745, 174] on button "Done" at bounding box center [749, 166] width 38 height 18
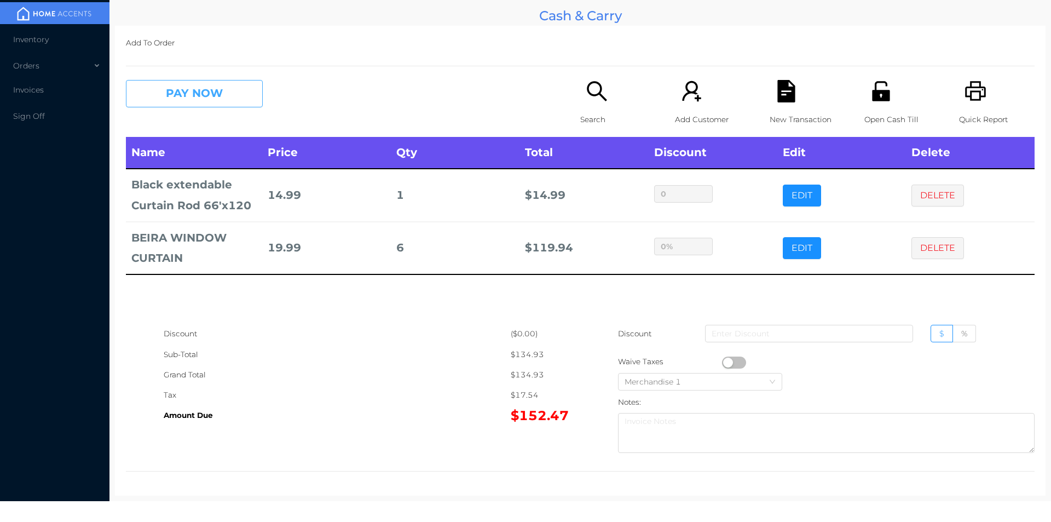
click at [194, 99] on button "PAY NOW" at bounding box center [194, 93] width 137 height 27
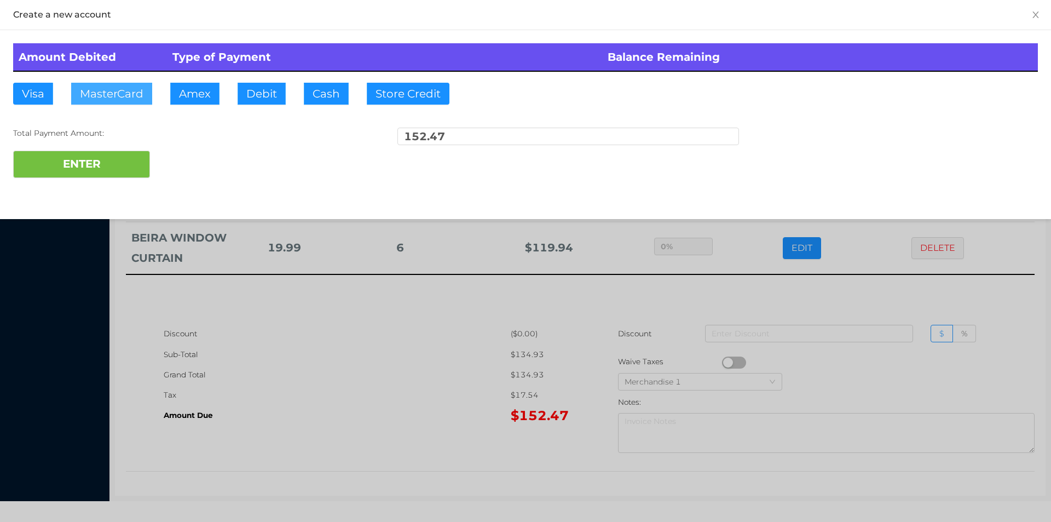
click at [108, 84] on button "MasterCard" at bounding box center [111, 94] width 81 height 22
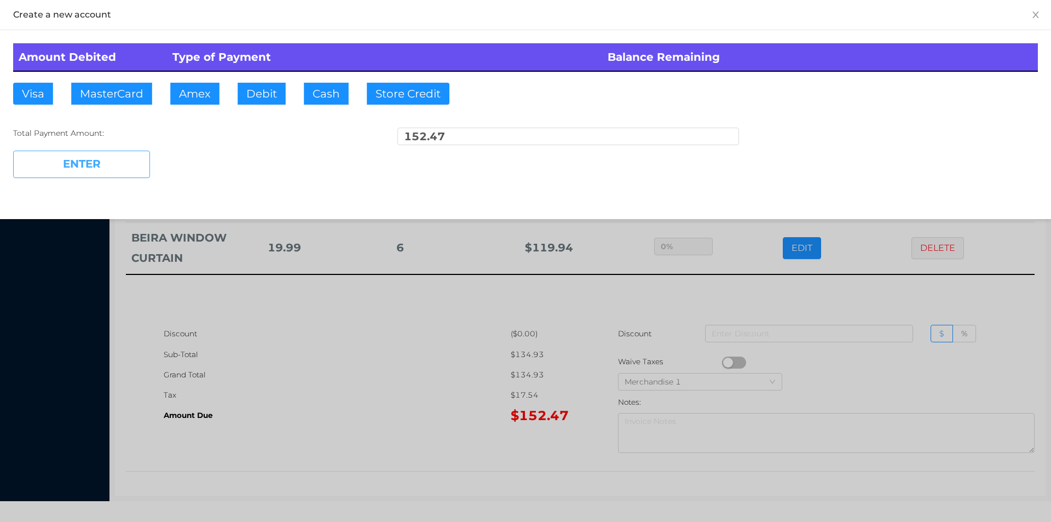
click at [62, 165] on button "ENTER" at bounding box center [81, 164] width 137 height 27
type input "0"
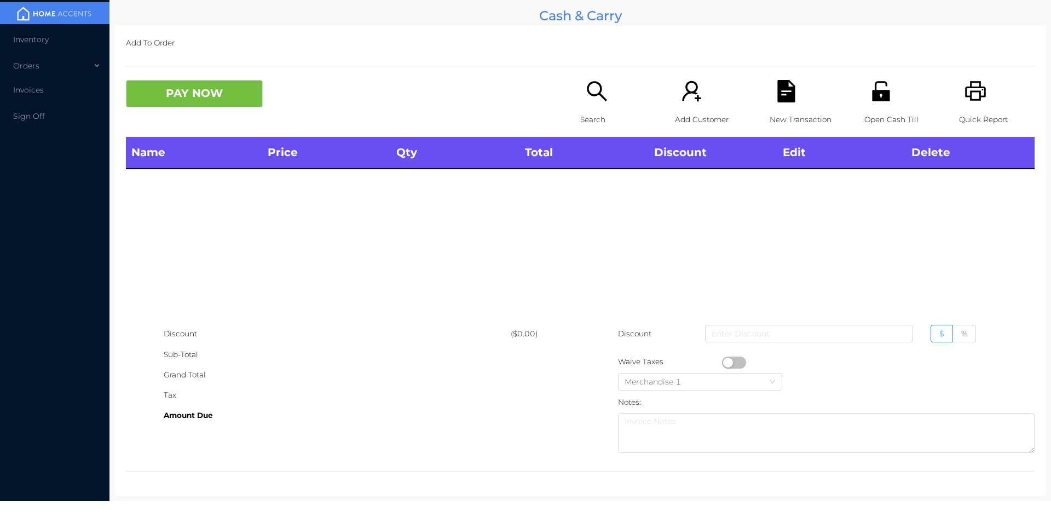
click at [580, 101] on div "Search" at bounding box center [618, 108] width 76 height 57
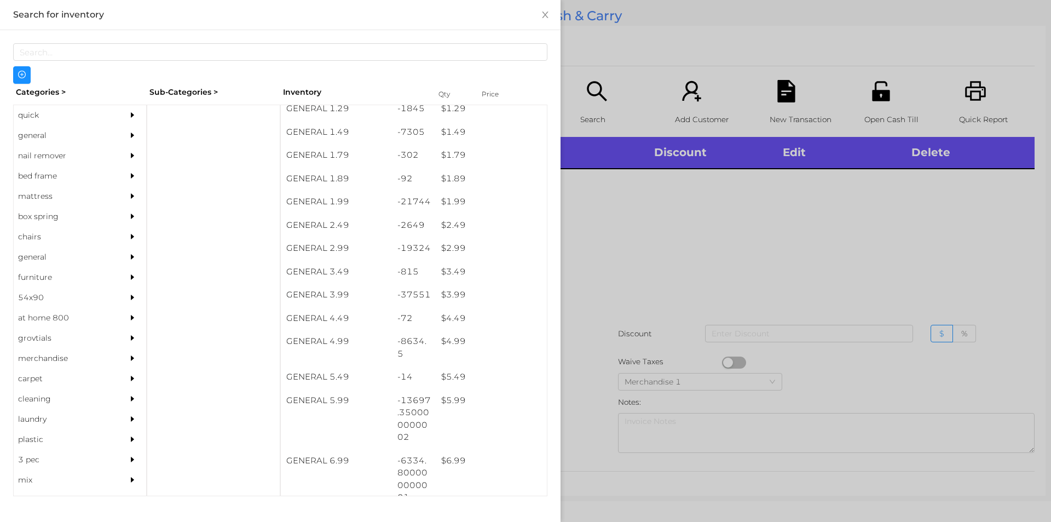
scroll to position [146, 0]
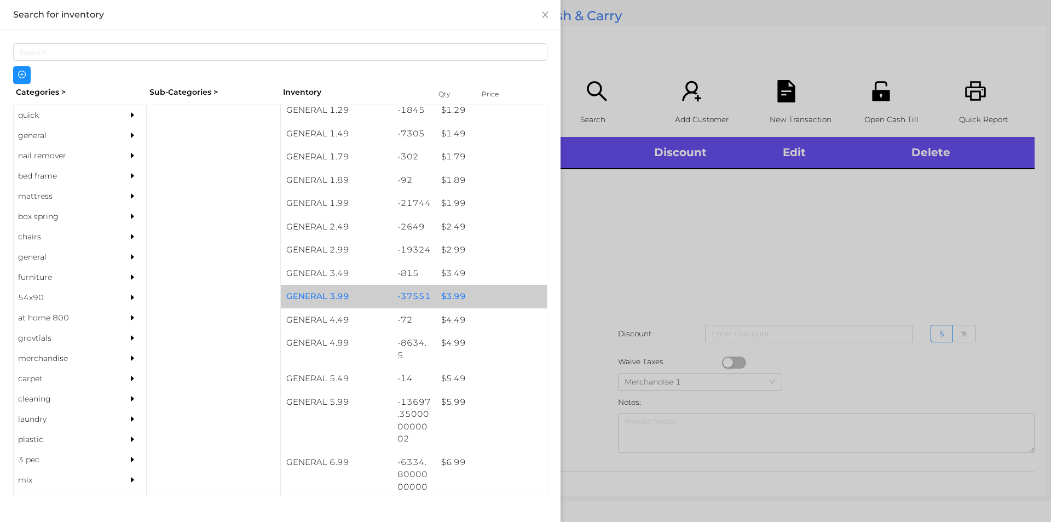
click at [439, 296] on div "$ 3.99" at bounding box center [491, 297] width 111 height 24
click at [457, 294] on div "$ 3.99" at bounding box center [491, 297] width 111 height 24
click at [473, 287] on div "$ 3.99" at bounding box center [491, 297] width 111 height 24
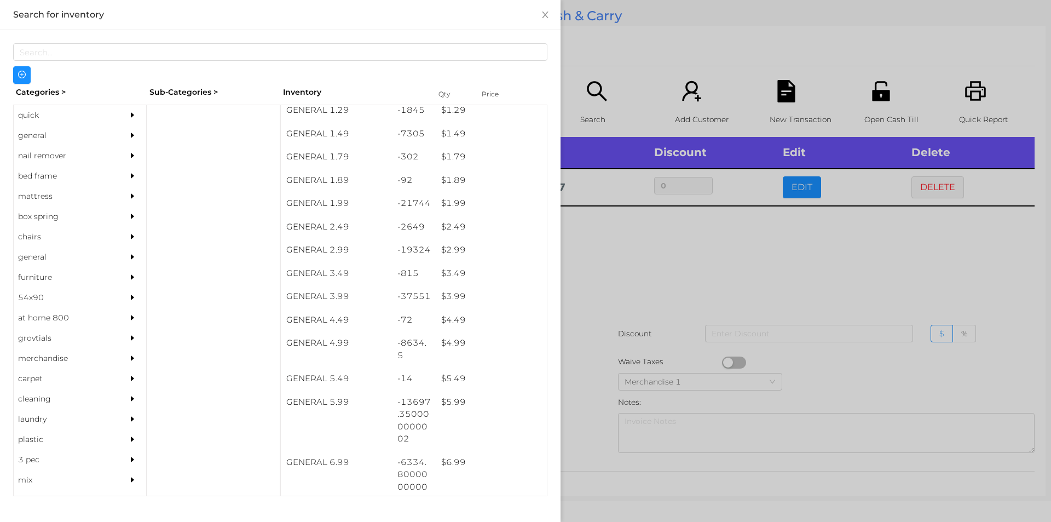
click at [609, 333] on div at bounding box center [525, 261] width 1051 height 522
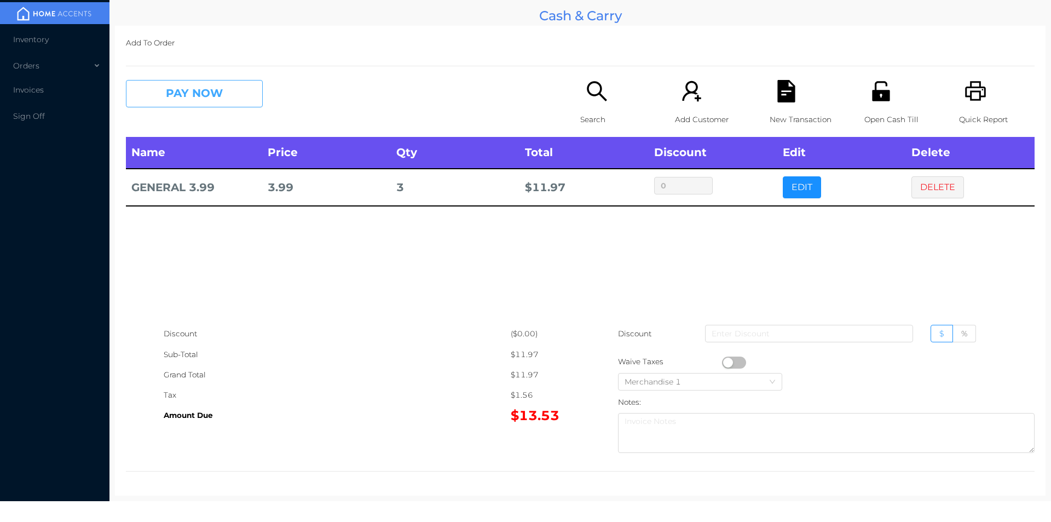
click at [189, 96] on button "PAY NOW" at bounding box center [194, 93] width 137 height 27
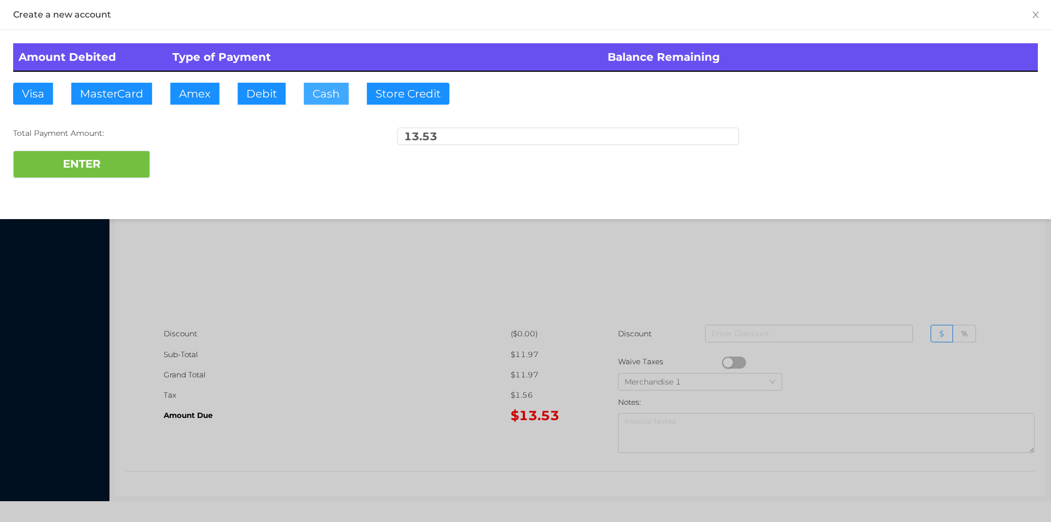
click at [316, 96] on button "Cash" at bounding box center [326, 94] width 45 height 22
click at [118, 154] on button "ENTER" at bounding box center [81, 164] width 137 height 27
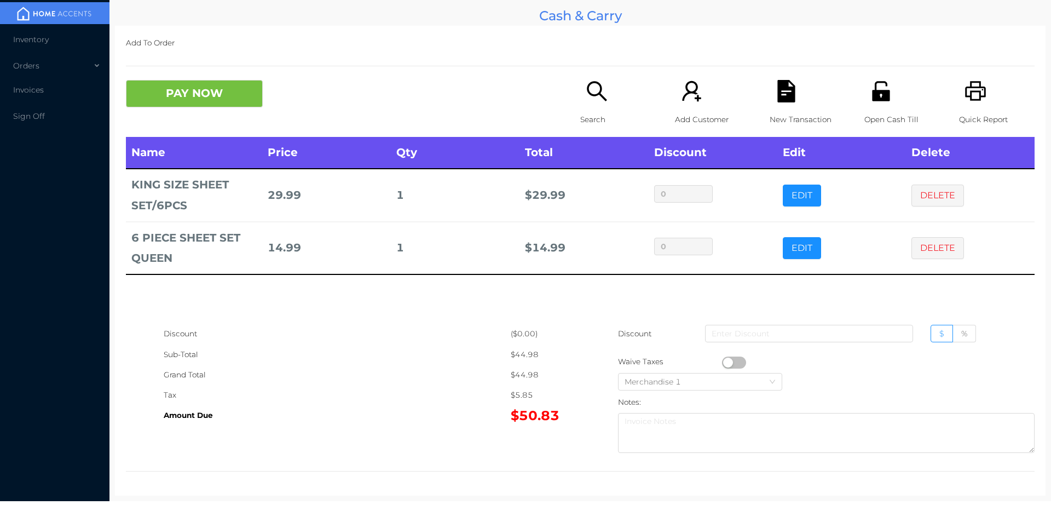
click at [580, 101] on div "Search" at bounding box center [618, 108] width 76 height 57
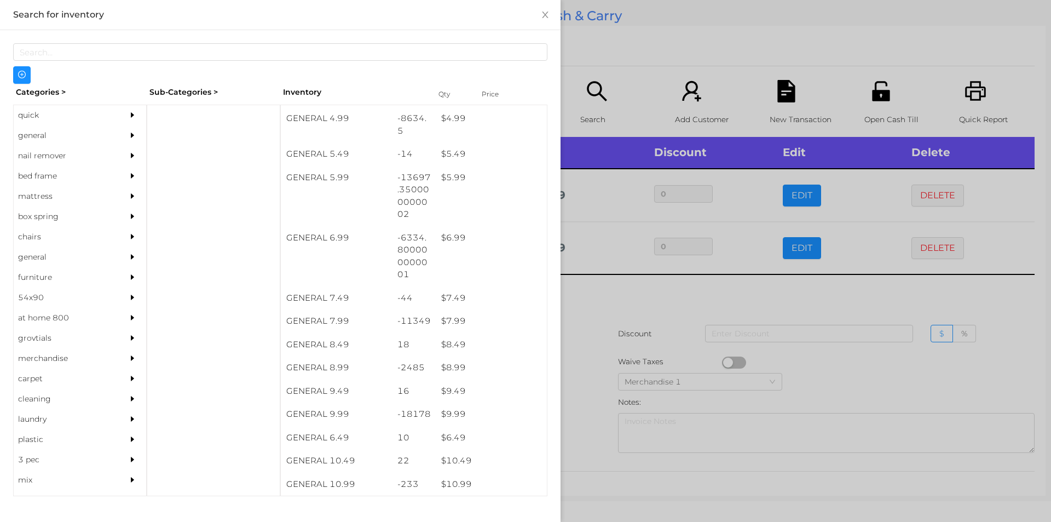
scroll to position [448, 0]
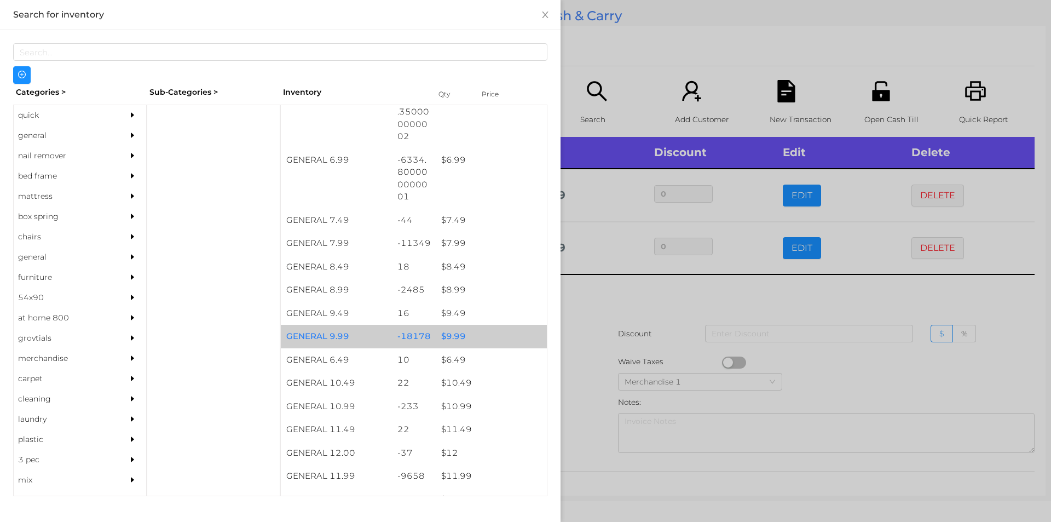
click at [448, 337] on div "$ 9.99" at bounding box center [491, 337] width 111 height 24
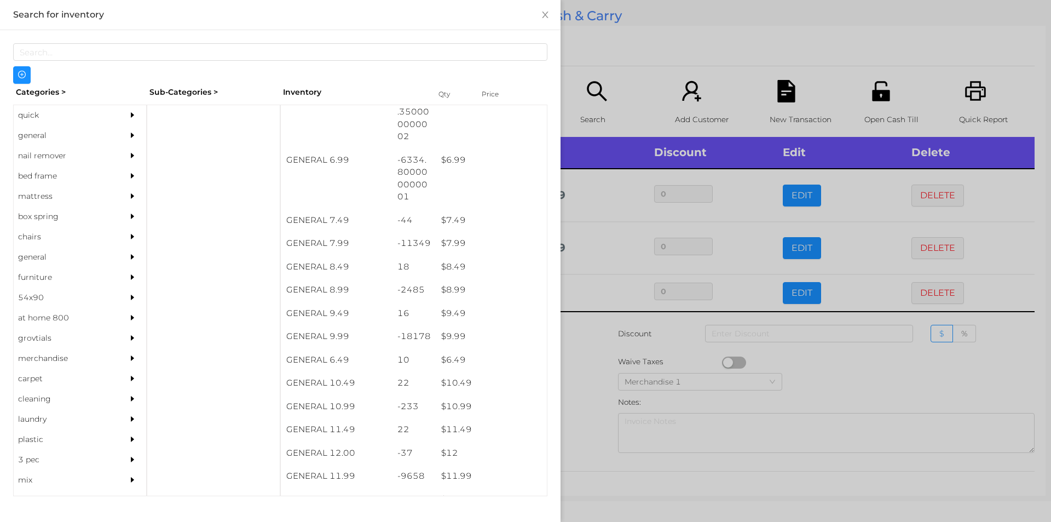
click at [608, 347] on div at bounding box center [525, 261] width 1051 height 522
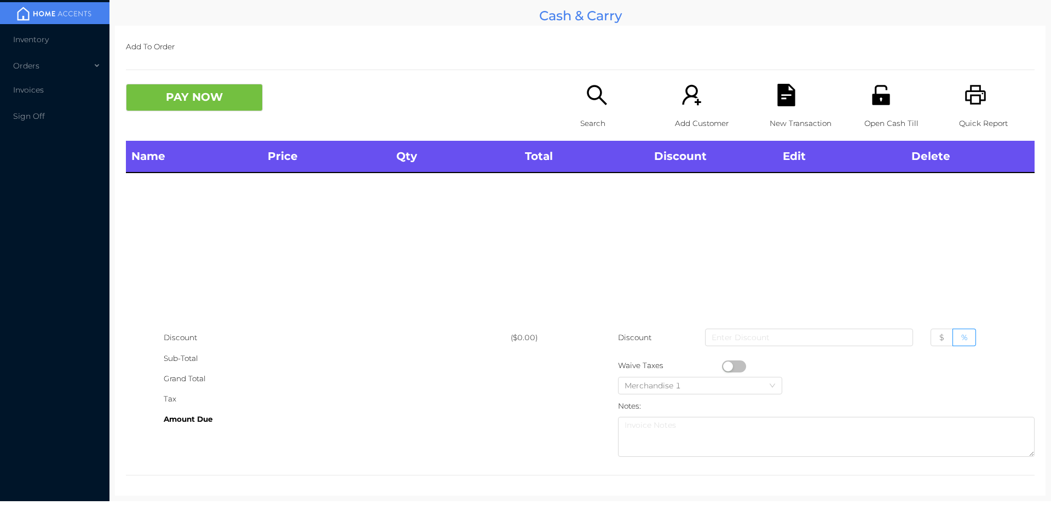
click at [599, 93] on icon "icon: search" at bounding box center [597, 95] width 22 height 22
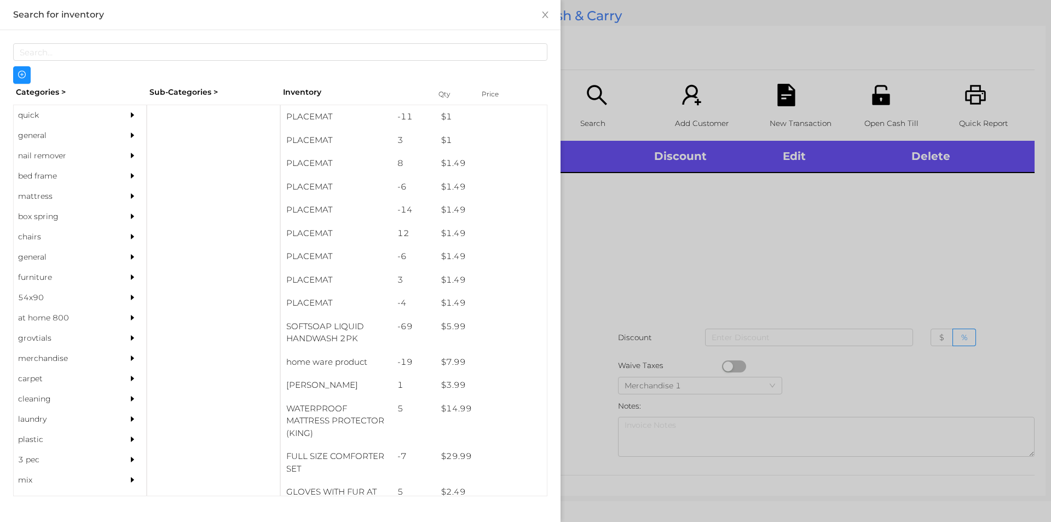
click at [751, 266] on div at bounding box center [525, 261] width 1051 height 522
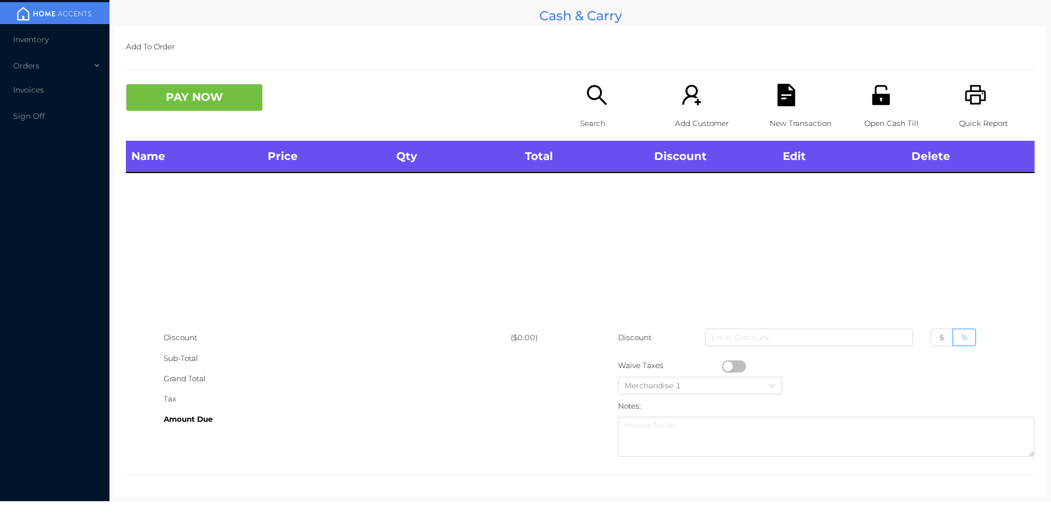
click at [988, 107] on div "Quick Report" at bounding box center [997, 112] width 76 height 57
click at [959, 107] on div "Quick Report" at bounding box center [997, 112] width 76 height 57
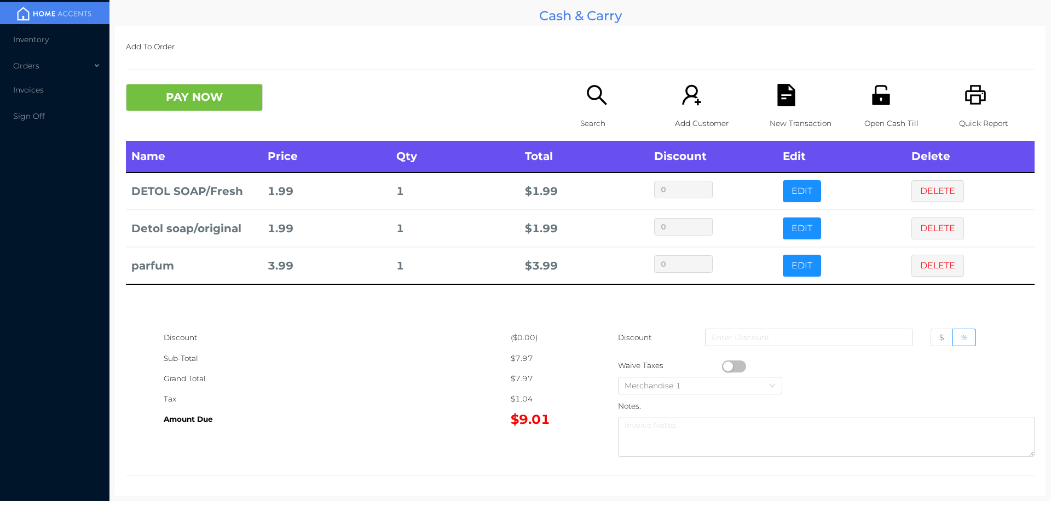
click at [727, 366] on button "button" at bounding box center [734, 366] width 24 height 12
click at [775, 85] on icon "icon: file-text" at bounding box center [786, 95] width 22 height 22
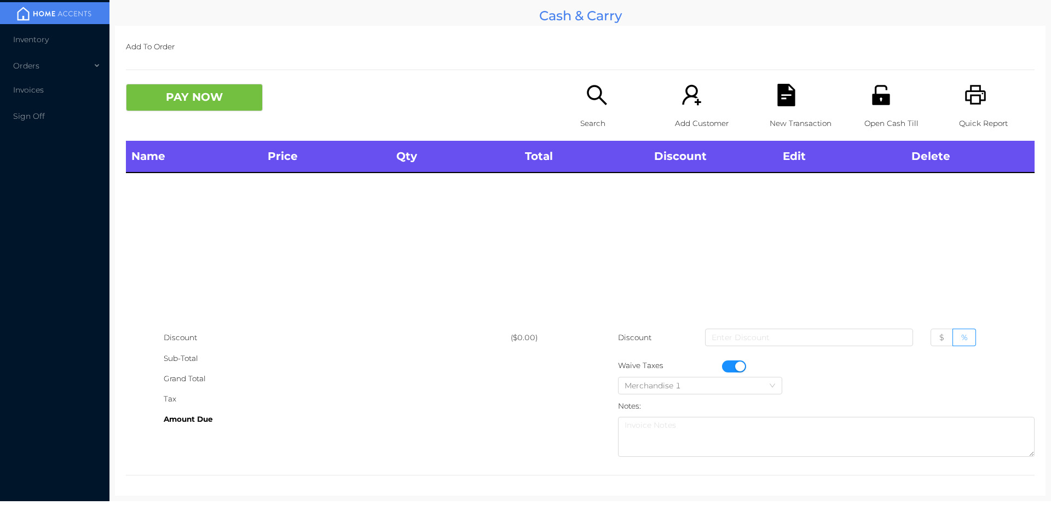
click at [978, 100] on icon "icon: printer" at bounding box center [975, 95] width 21 height 20
click at [737, 366] on button "button" at bounding box center [734, 366] width 24 height 12
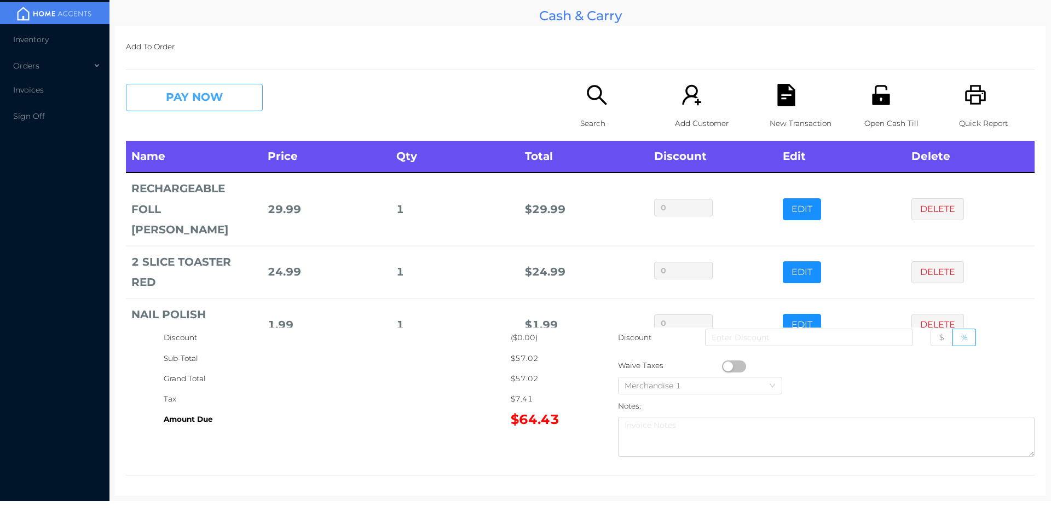
click at [212, 91] on button "PAY NOW" at bounding box center [194, 97] width 137 height 27
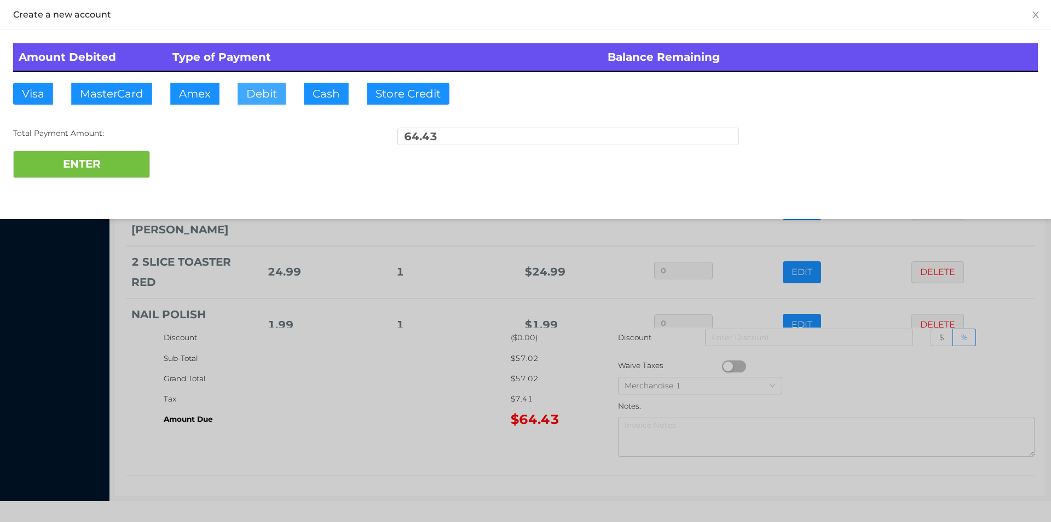
click at [266, 100] on button "Debit" at bounding box center [262, 94] width 48 height 22
click at [115, 175] on button "ENTER" at bounding box center [81, 164] width 137 height 27
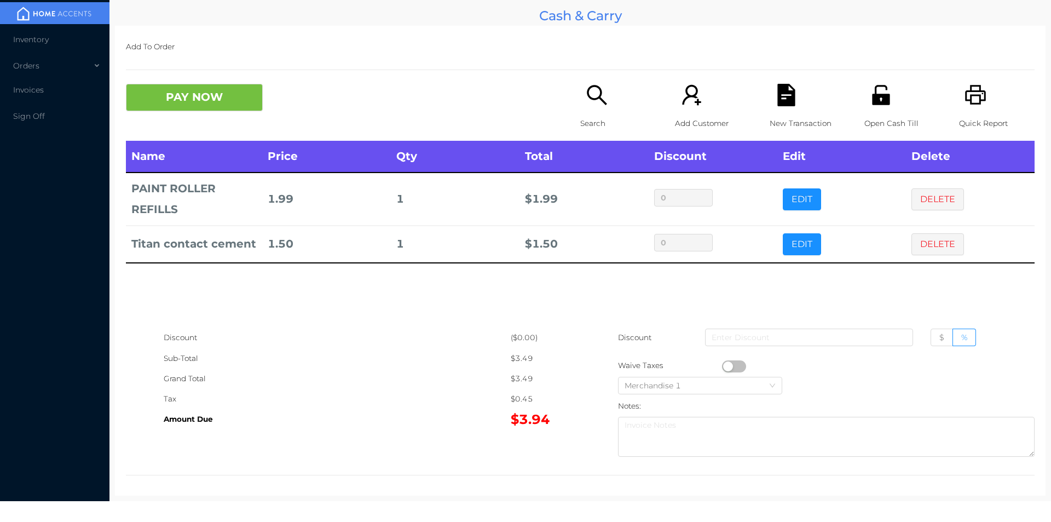
click at [604, 111] on div "Search" at bounding box center [618, 112] width 76 height 57
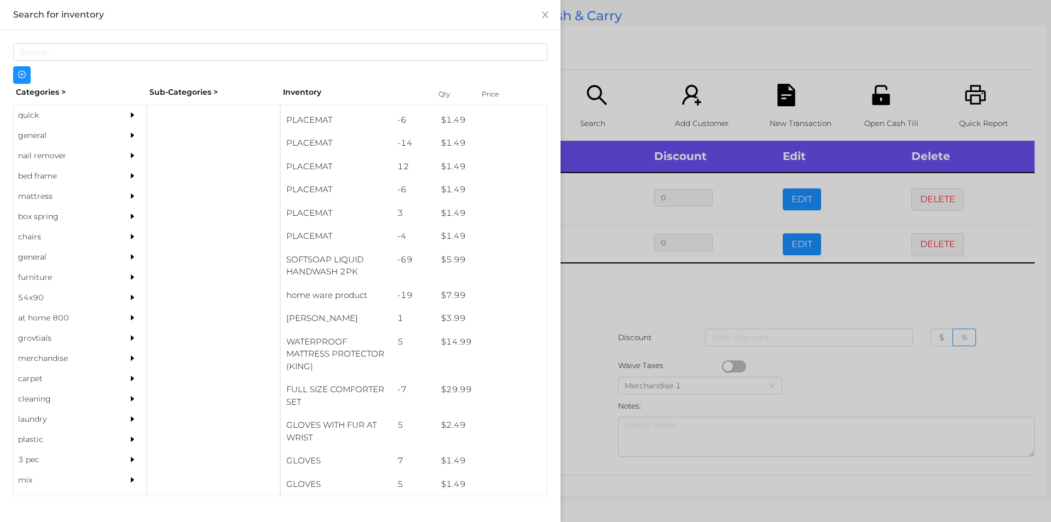
scroll to position [101, 0]
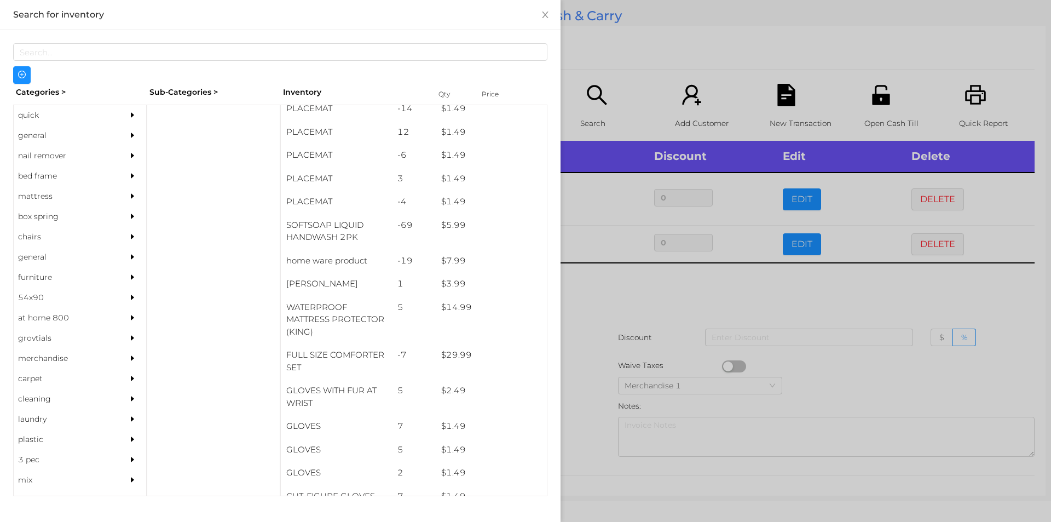
click at [49, 130] on div "general" at bounding box center [64, 135] width 100 height 20
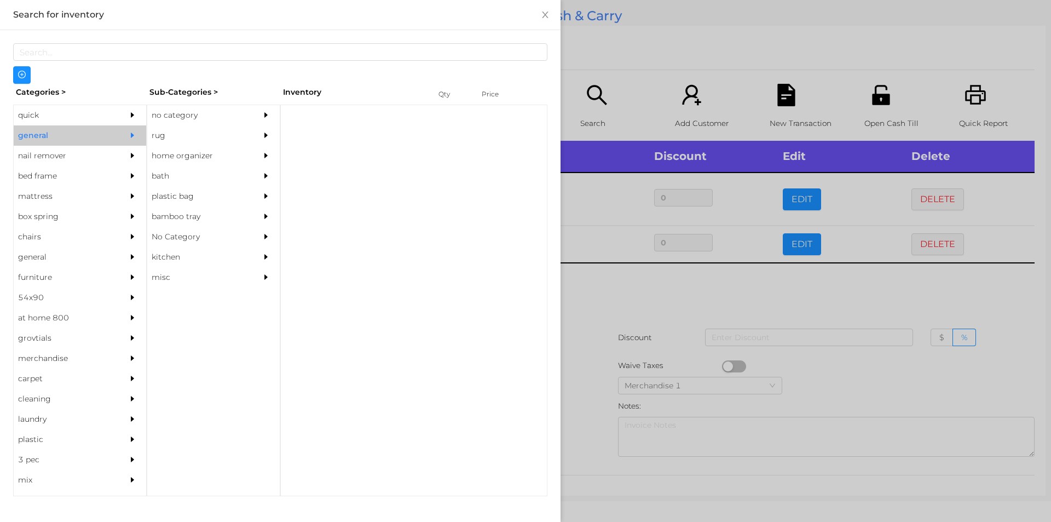
scroll to position [0, 0]
click at [174, 105] on div "no category" at bounding box center [197, 115] width 100 height 20
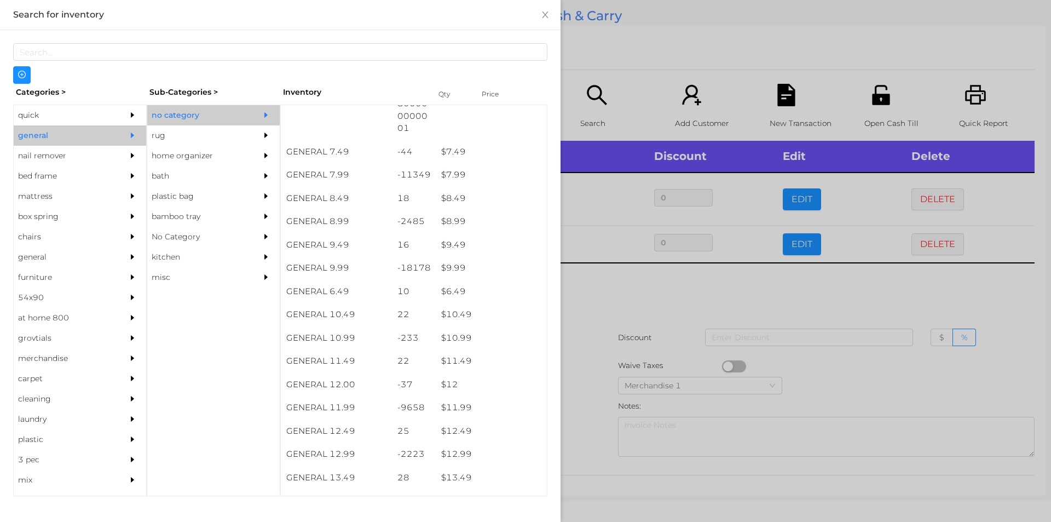
scroll to position [520, 0]
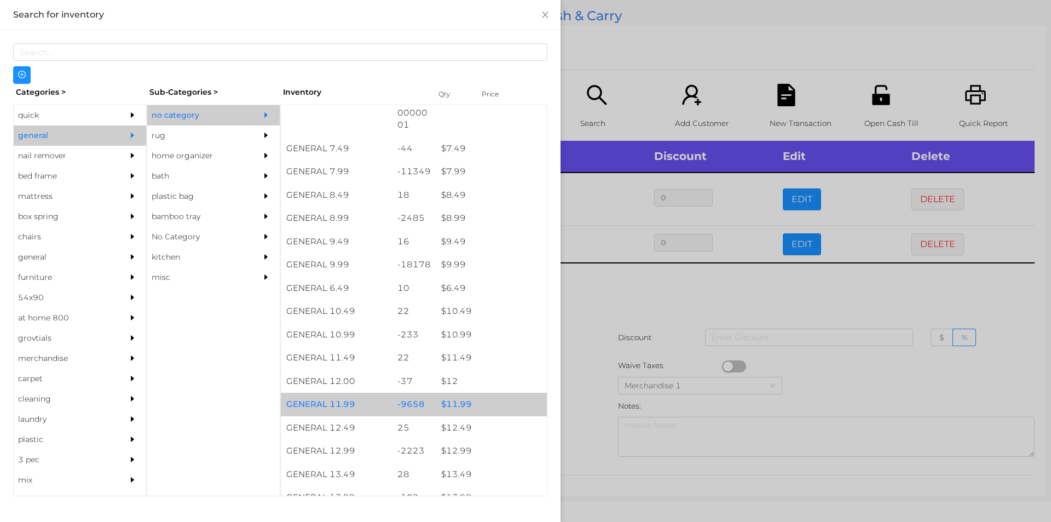
click at [443, 405] on div "$ 11.99" at bounding box center [491, 405] width 111 height 24
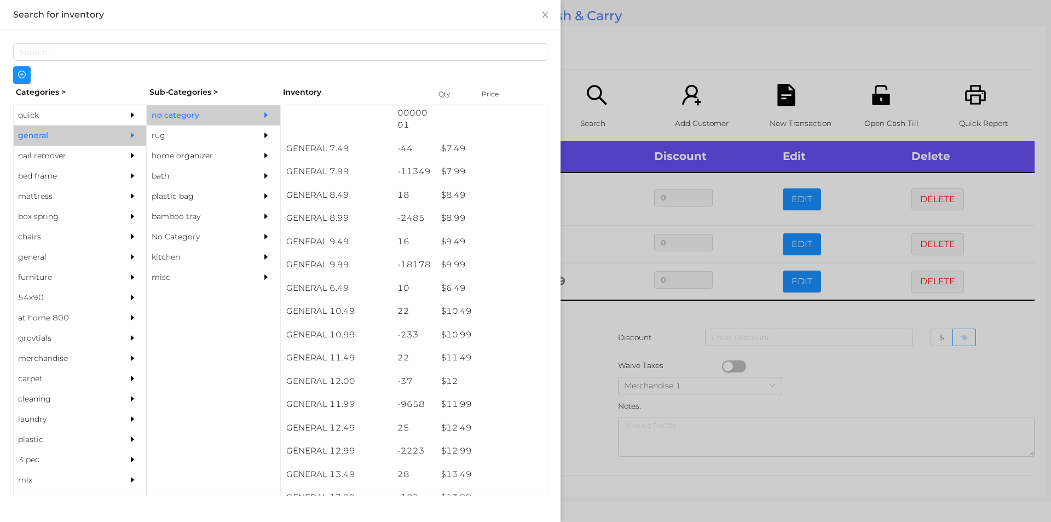
click at [602, 355] on div at bounding box center [525, 261] width 1051 height 522
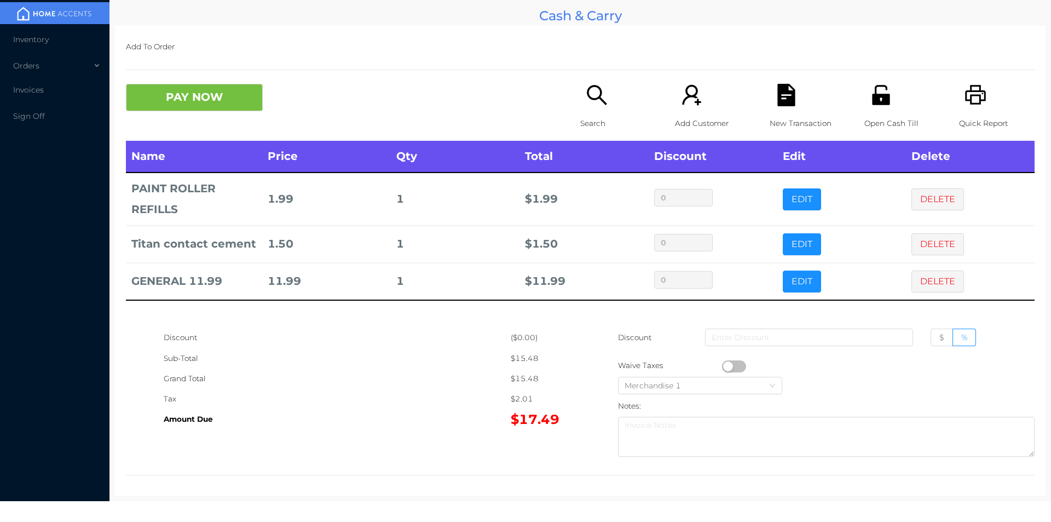
click at [594, 108] on div "Search" at bounding box center [618, 112] width 76 height 57
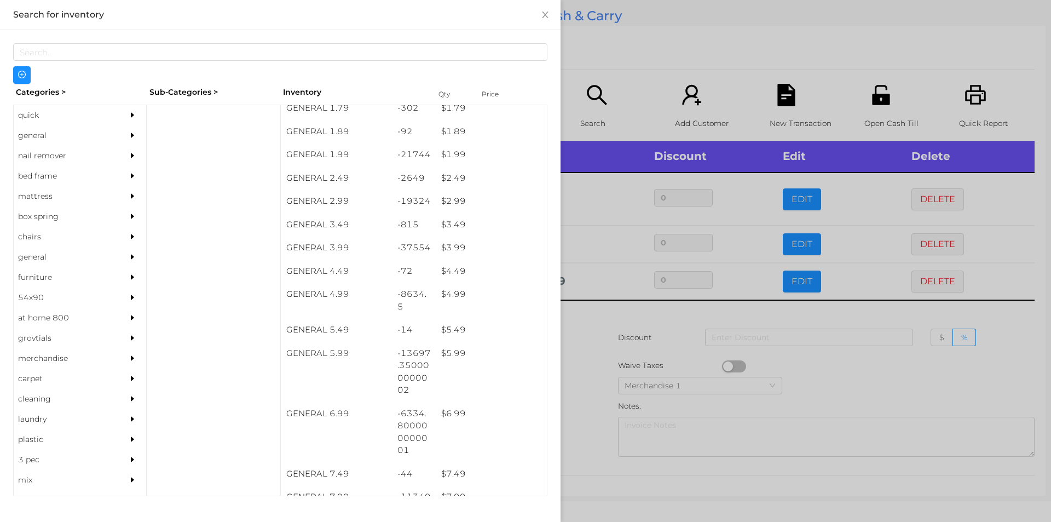
scroll to position [249, 0]
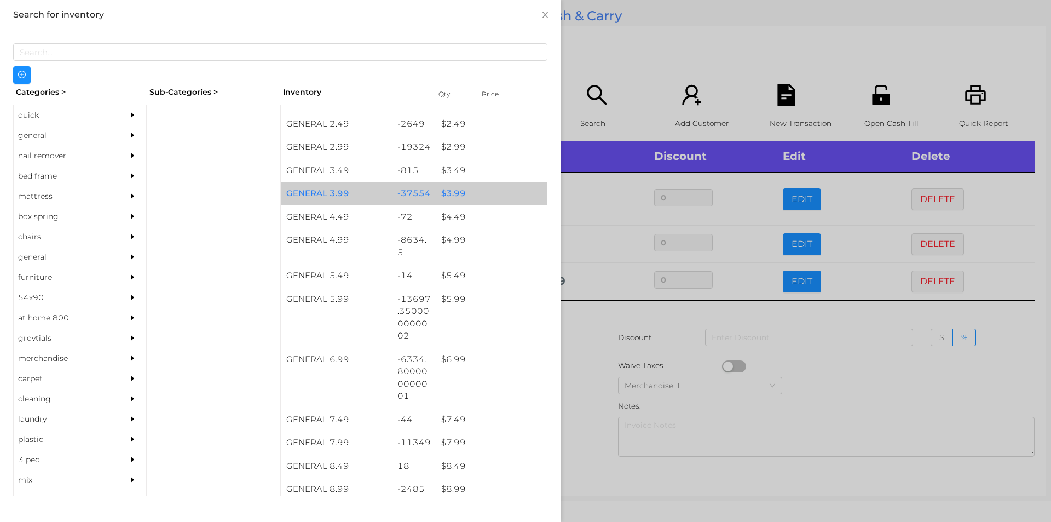
click at [418, 187] on div "-37554" at bounding box center [414, 194] width 44 height 24
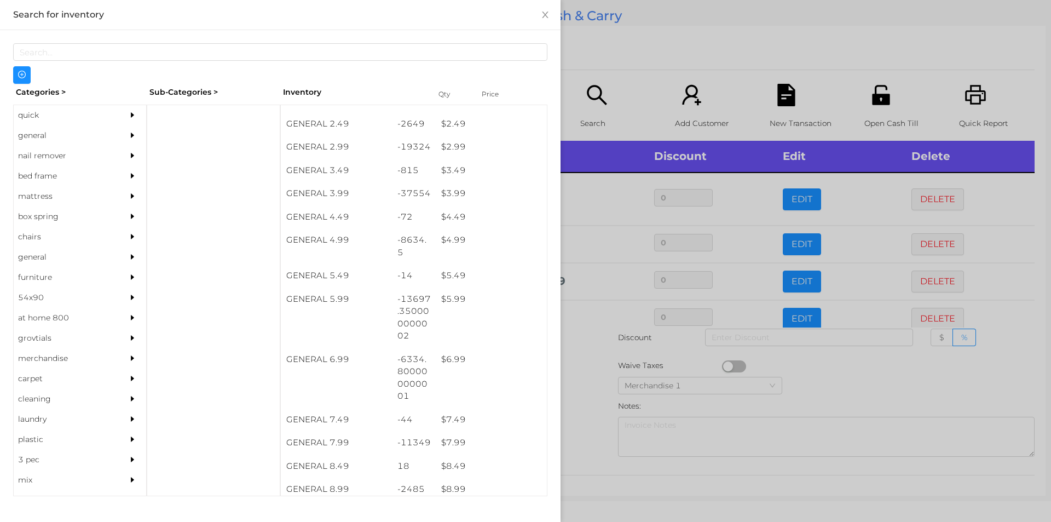
click at [640, 55] on div at bounding box center [525, 261] width 1051 height 522
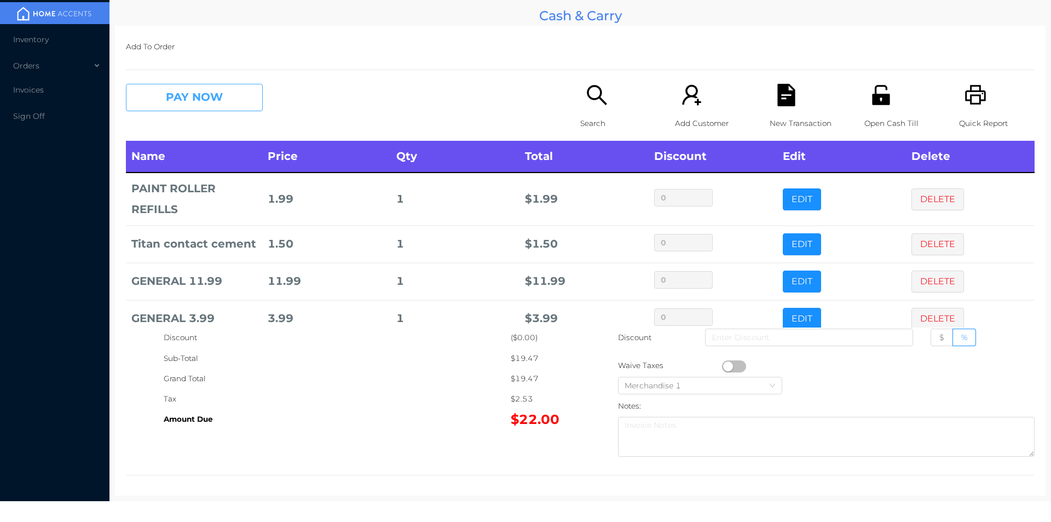
click at [203, 86] on button "PAY NOW" at bounding box center [194, 97] width 137 height 27
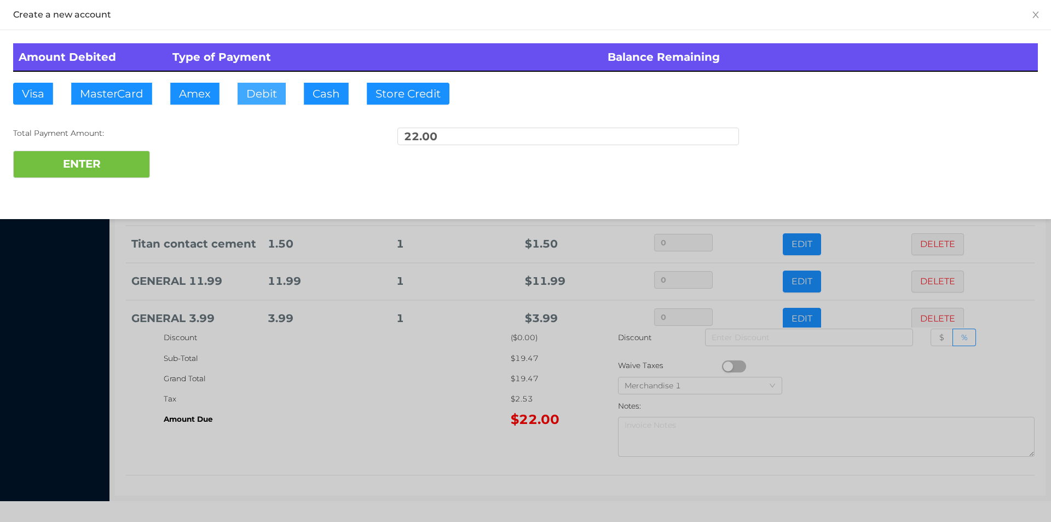
click at [266, 97] on button "Debit" at bounding box center [262, 94] width 48 height 22
click at [119, 157] on button "ENTER" at bounding box center [81, 164] width 137 height 27
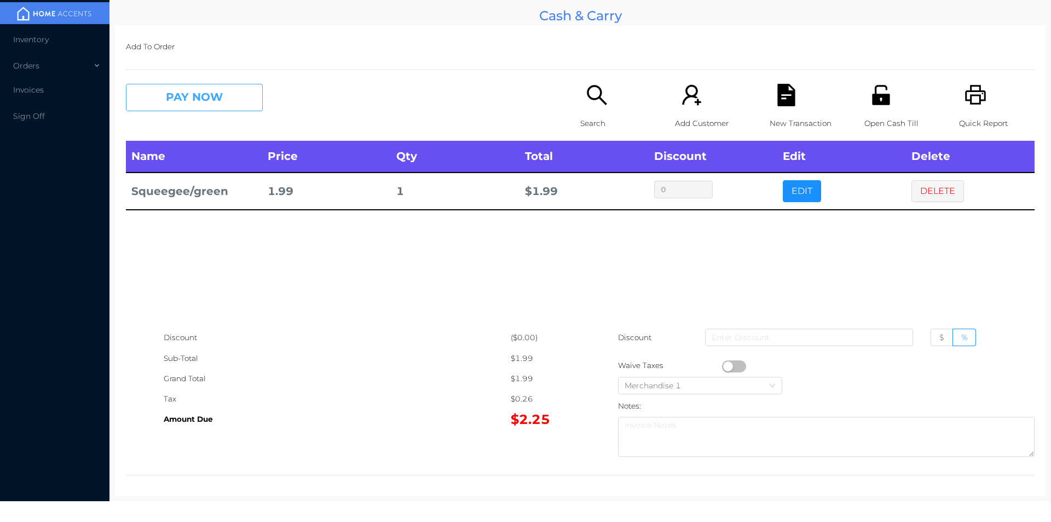
click at [206, 94] on button "PAY NOW" at bounding box center [194, 97] width 137 height 27
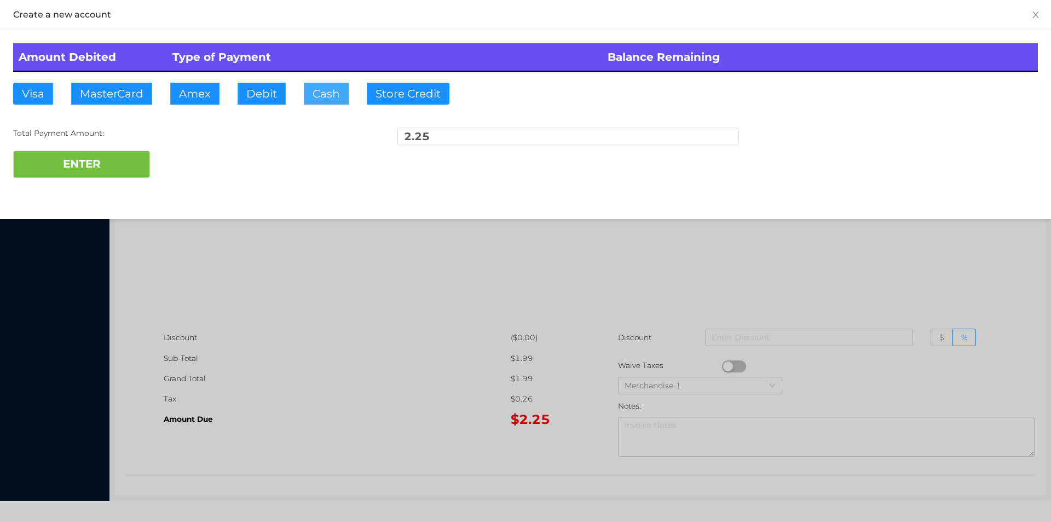
click at [320, 96] on button "Cash" at bounding box center [326, 94] width 45 height 22
type input "10"
click at [88, 162] on button "ENTER" at bounding box center [81, 164] width 137 height 27
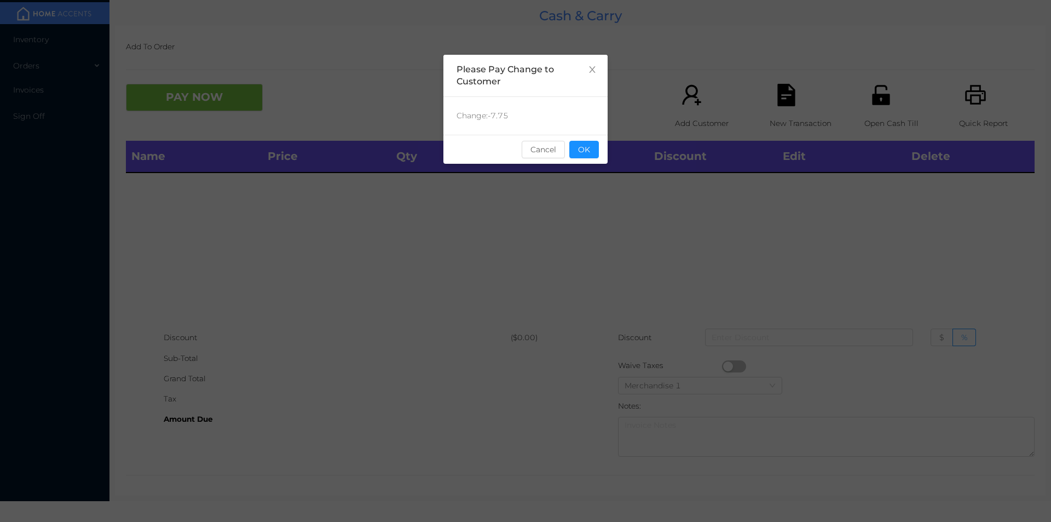
click at [589, 143] on button "OK" at bounding box center [584, 150] width 30 height 18
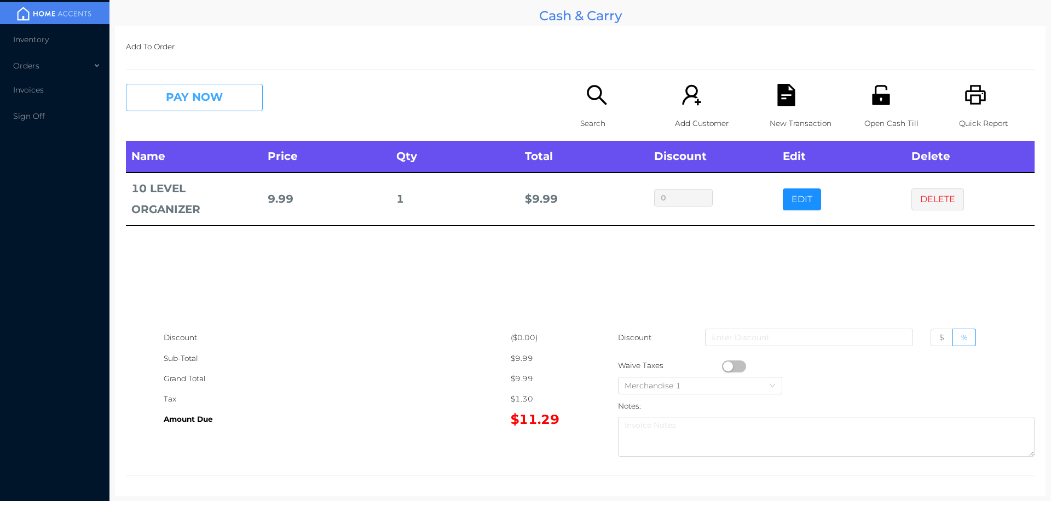
click at [178, 108] on button "PAY NOW" at bounding box center [194, 97] width 137 height 27
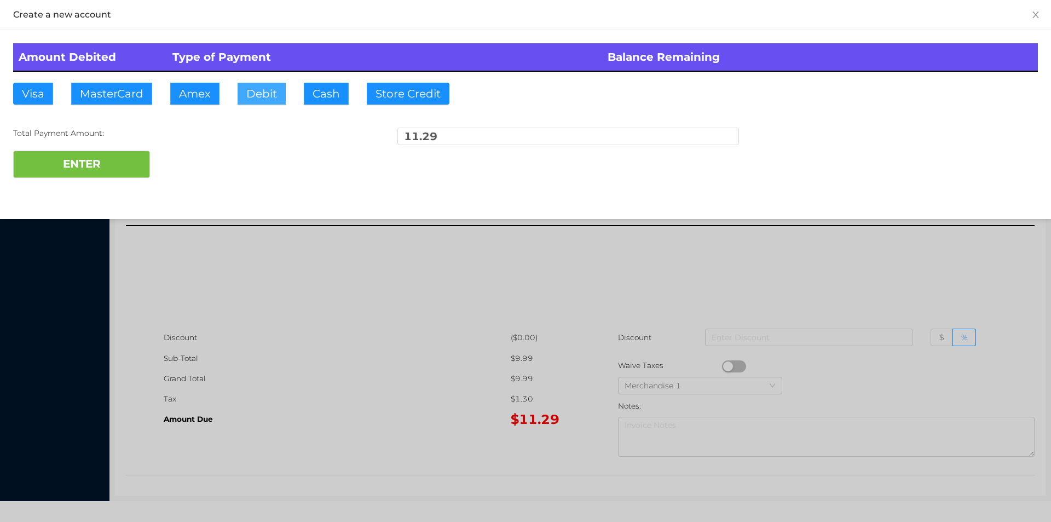
click at [238, 85] on button "Debit" at bounding box center [262, 94] width 48 height 22
click at [113, 174] on button "ENTER" at bounding box center [81, 164] width 137 height 27
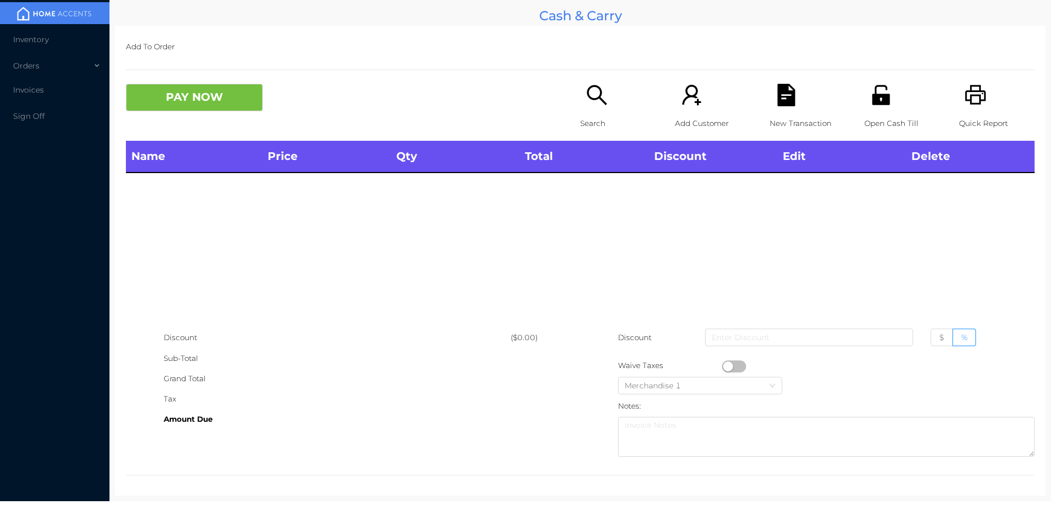
click at [878, 129] on p "Open Cash Till" at bounding box center [902, 123] width 76 height 20
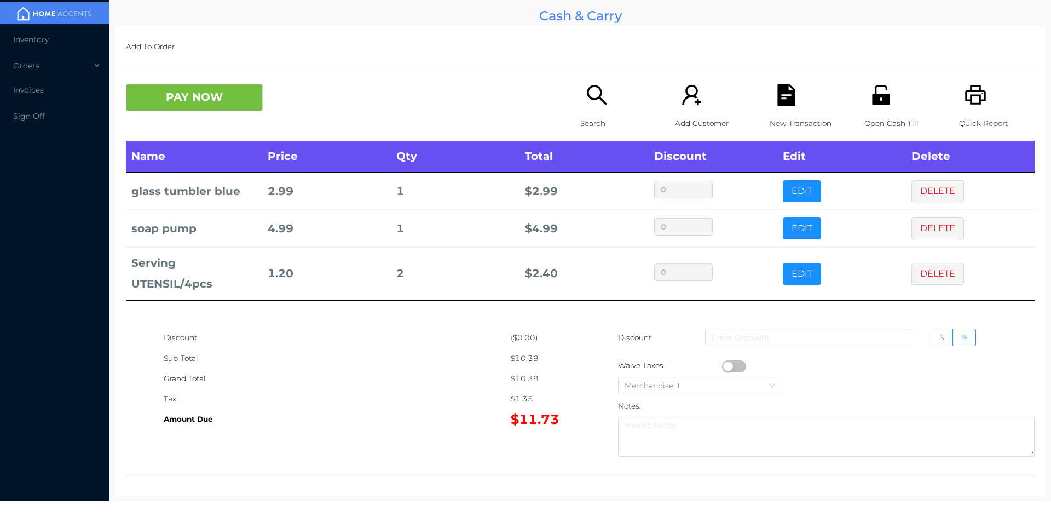
click at [600, 96] on icon "icon: search" at bounding box center [597, 95] width 22 height 22
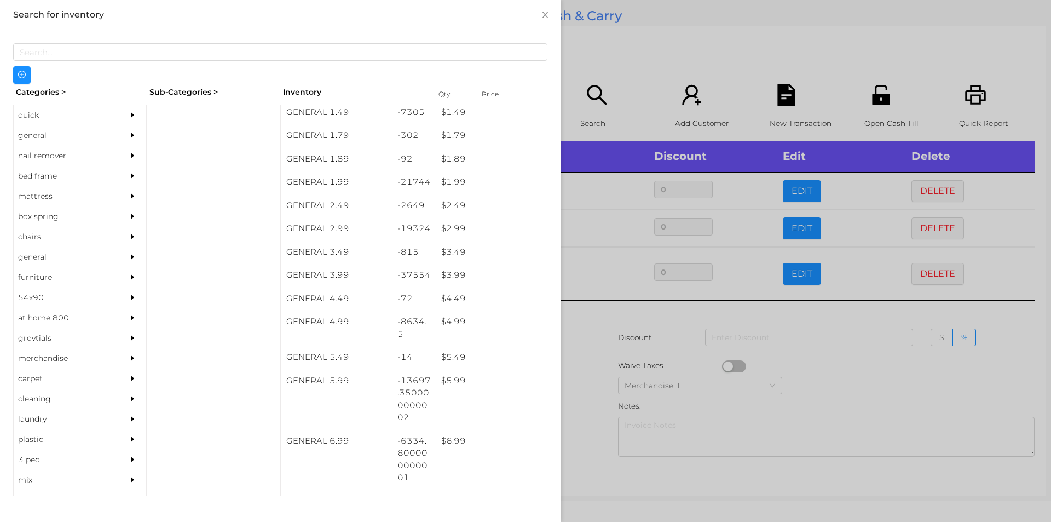
scroll to position [167, 0]
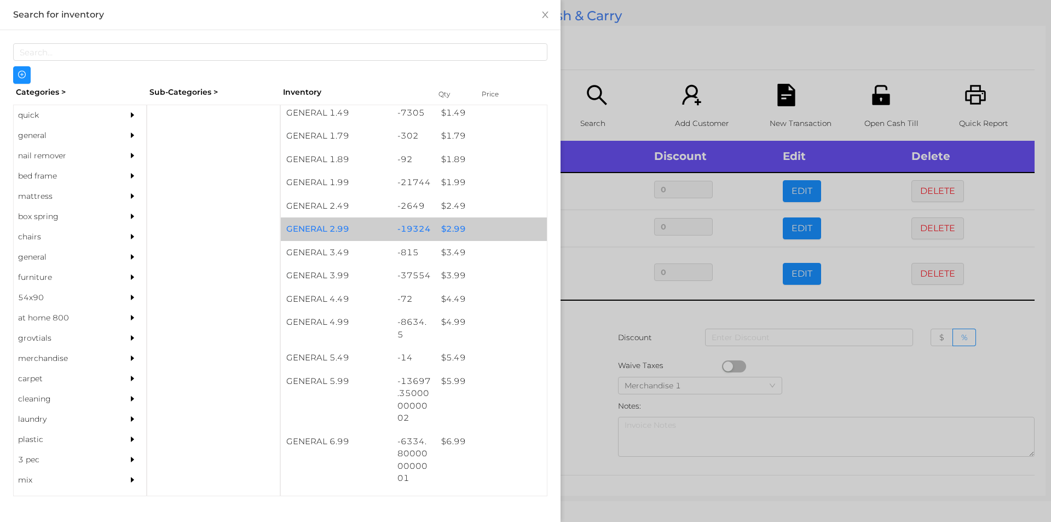
click at [417, 232] on div "-19324" at bounding box center [414, 229] width 44 height 24
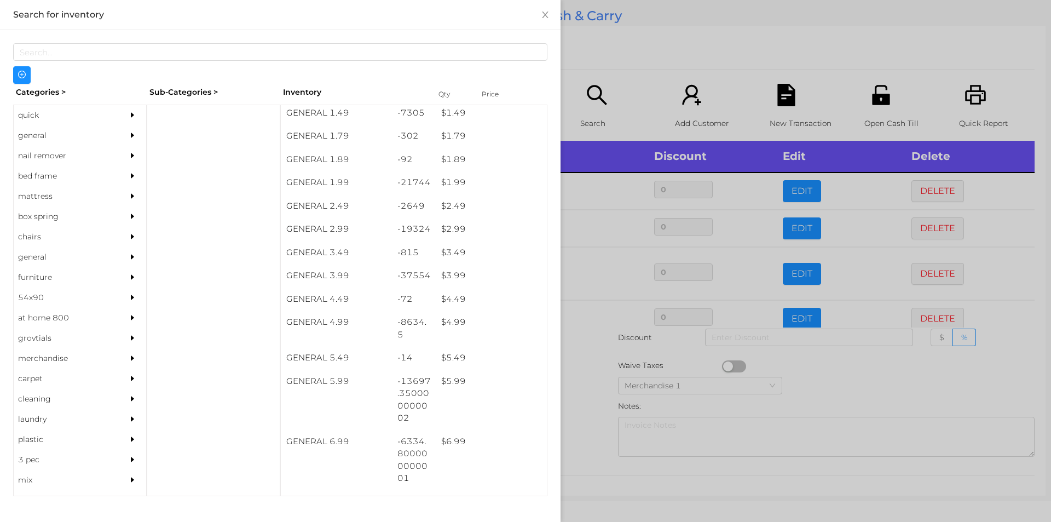
click at [655, 48] on div at bounding box center [525, 261] width 1051 height 522
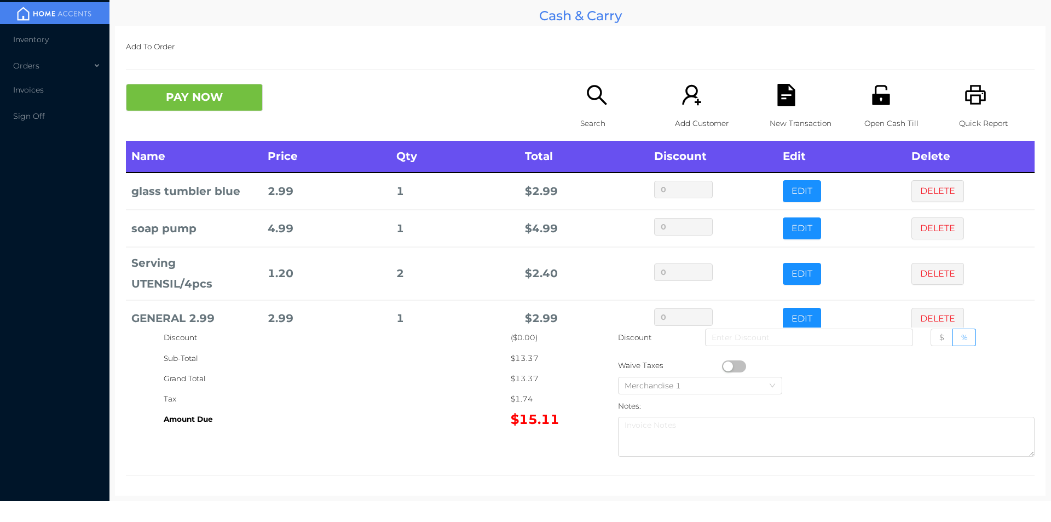
click at [777, 117] on p "New Transaction" at bounding box center [808, 123] width 76 height 20
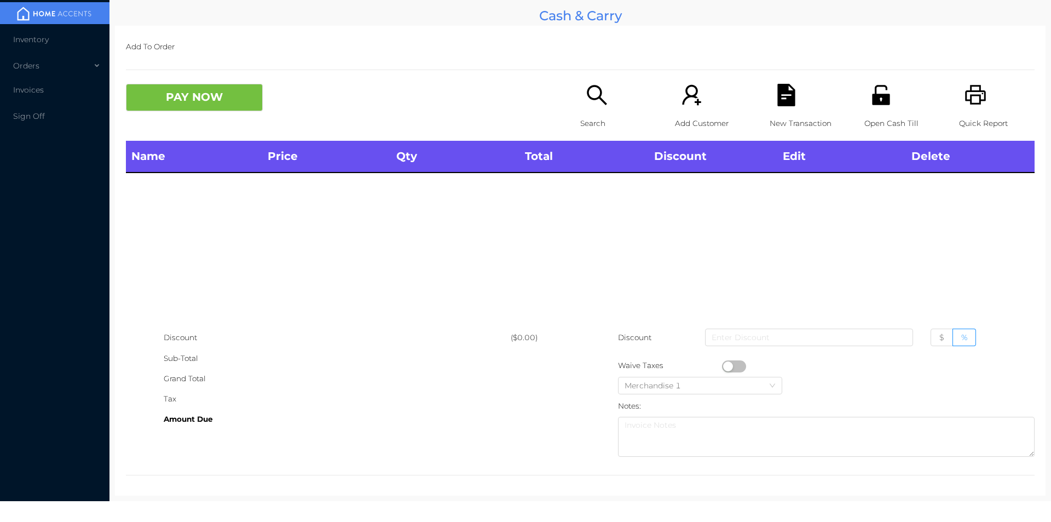
click at [875, 91] on icon "icon: unlock" at bounding box center [881, 95] width 22 height 22
click at [880, 99] on icon "icon: unlock" at bounding box center [881, 95] width 18 height 20
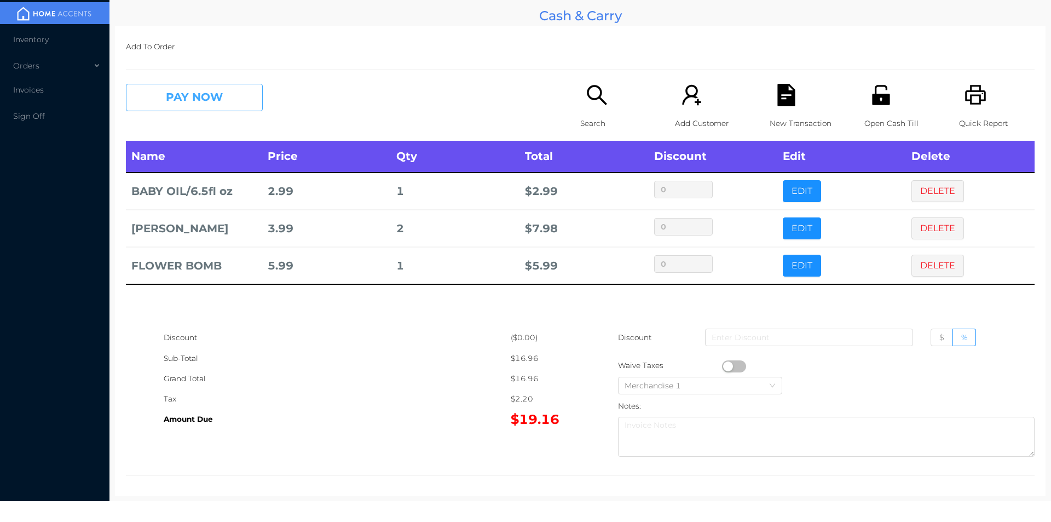
click at [211, 99] on button "PAY NOW" at bounding box center [194, 97] width 137 height 27
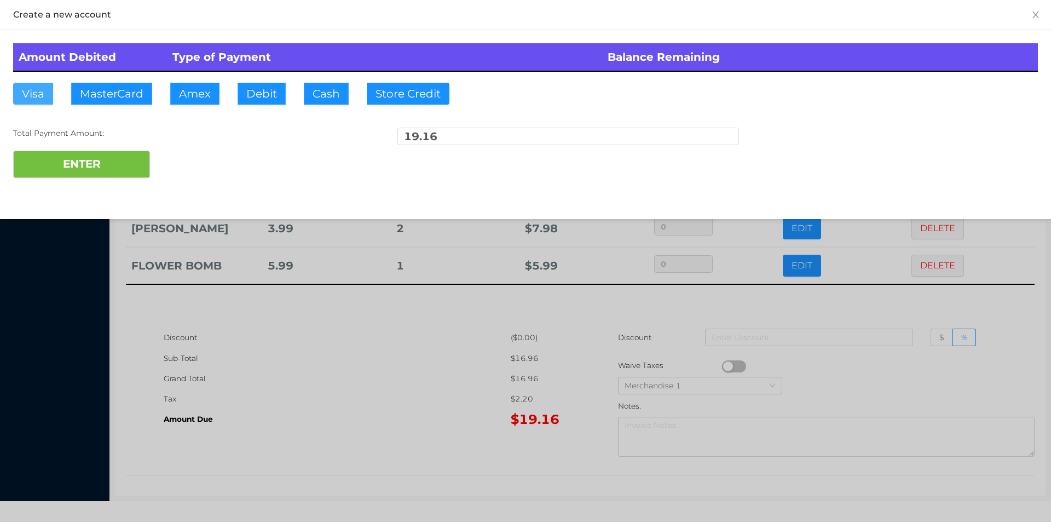
click at [27, 88] on button "Visa" at bounding box center [33, 94] width 40 height 22
click at [53, 153] on button "ENTER" at bounding box center [81, 164] width 137 height 27
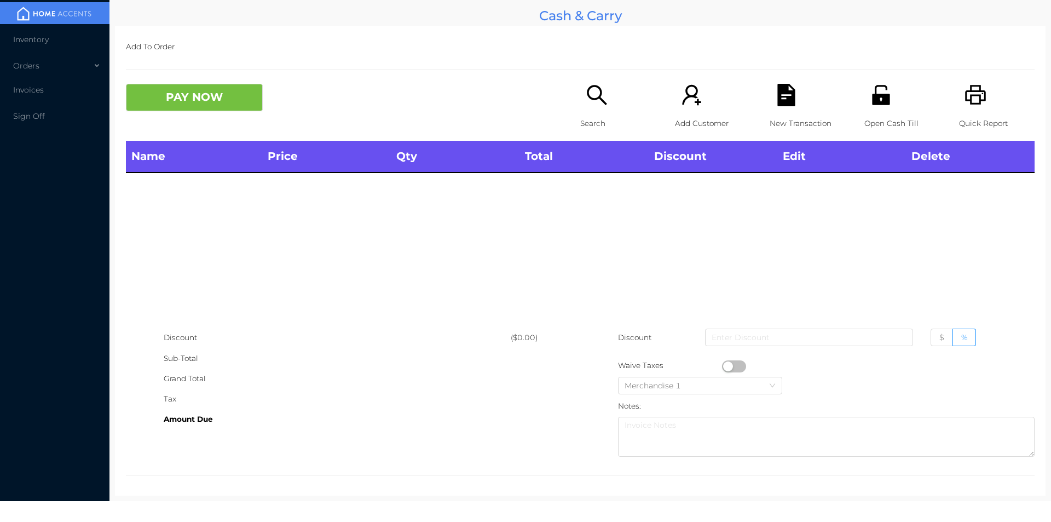
click at [592, 103] on icon "icon: search" at bounding box center [597, 95] width 22 height 22
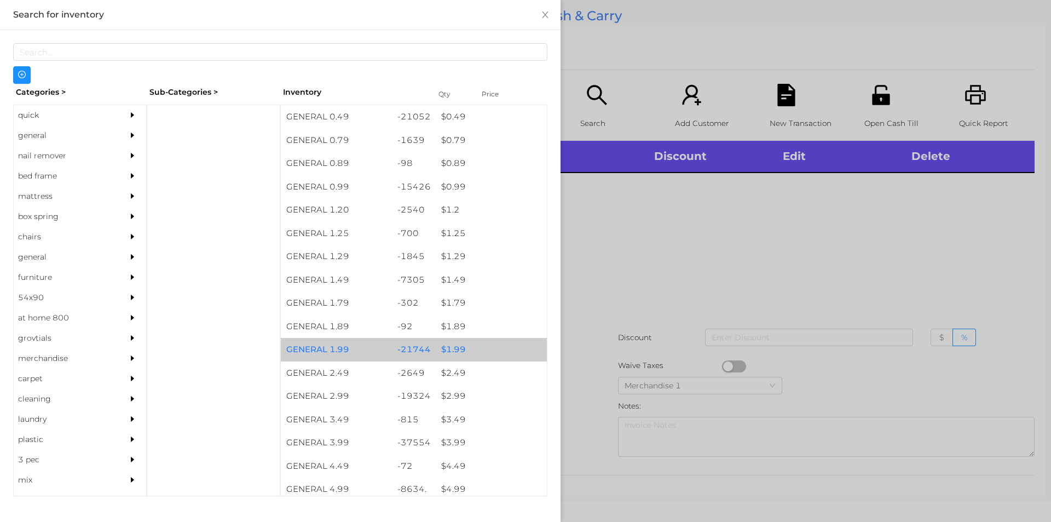
click at [458, 344] on div "$ 1.99" at bounding box center [491, 350] width 111 height 24
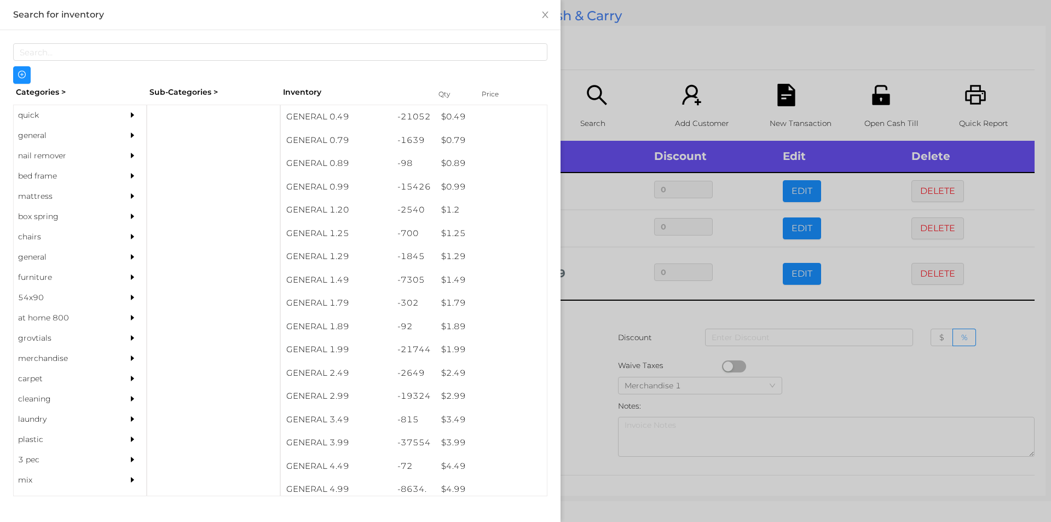
click at [581, 326] on div at bounding box center [525, 261] width 1051 height 522
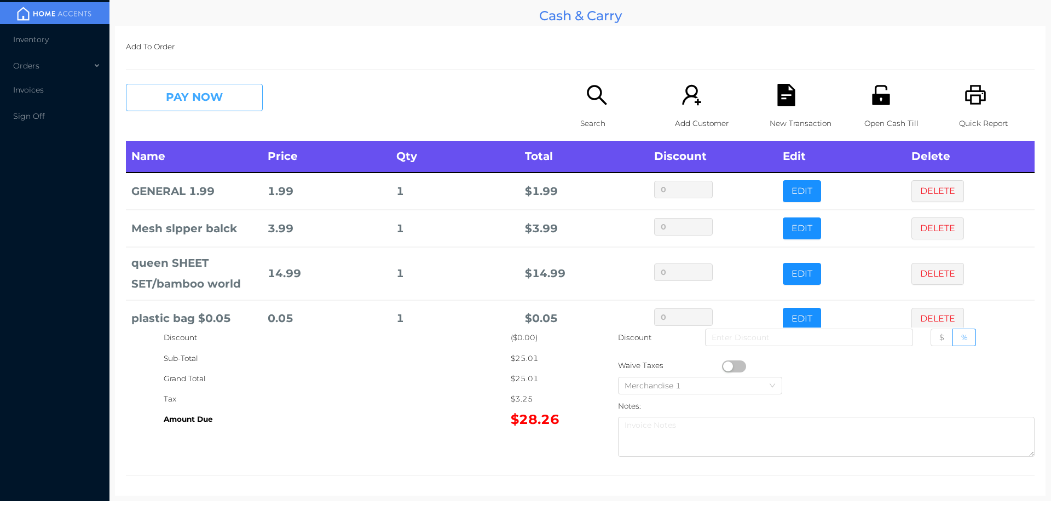
click at [228, 93] on button "PAY NOW" at bounding box center [194, 97] width 137 height 27
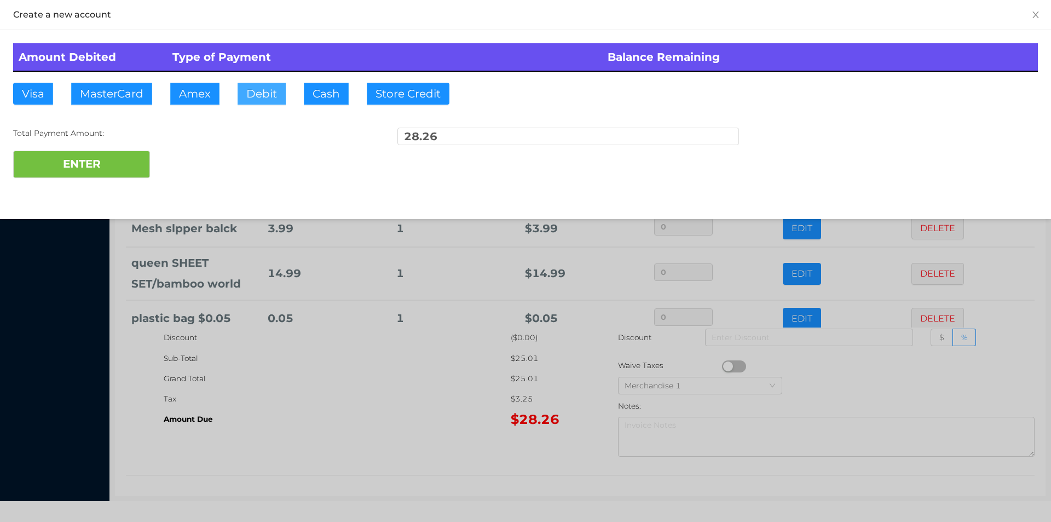
click at [261, 96] on button "Debit" at bounding box center [262, 94] width 48 height 22
click at [120, 171] on button "ENTER" at bounding box center [81, 164] width 137 height 27
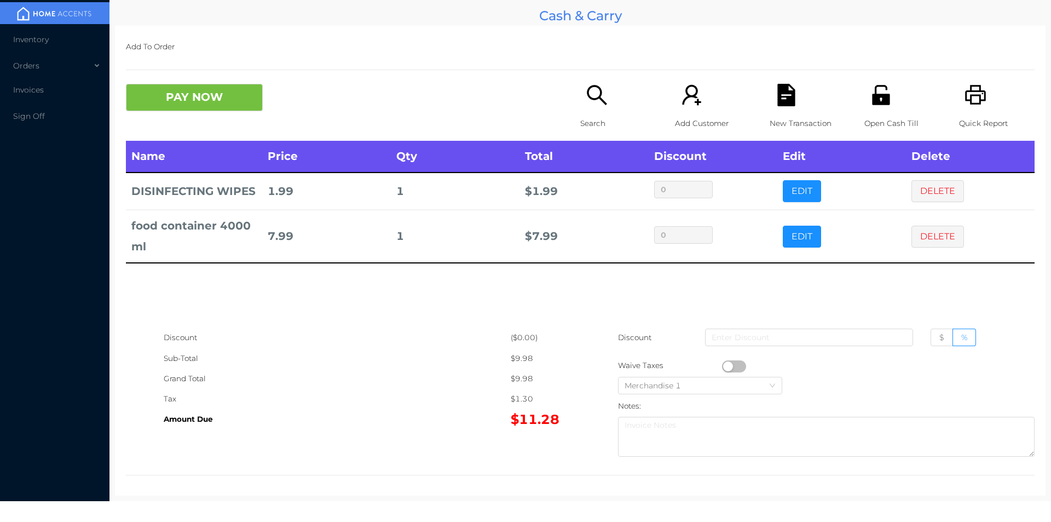
click at [592, 105] on icon "icon: search" at bounding box center [597, 95] width 22 height 22
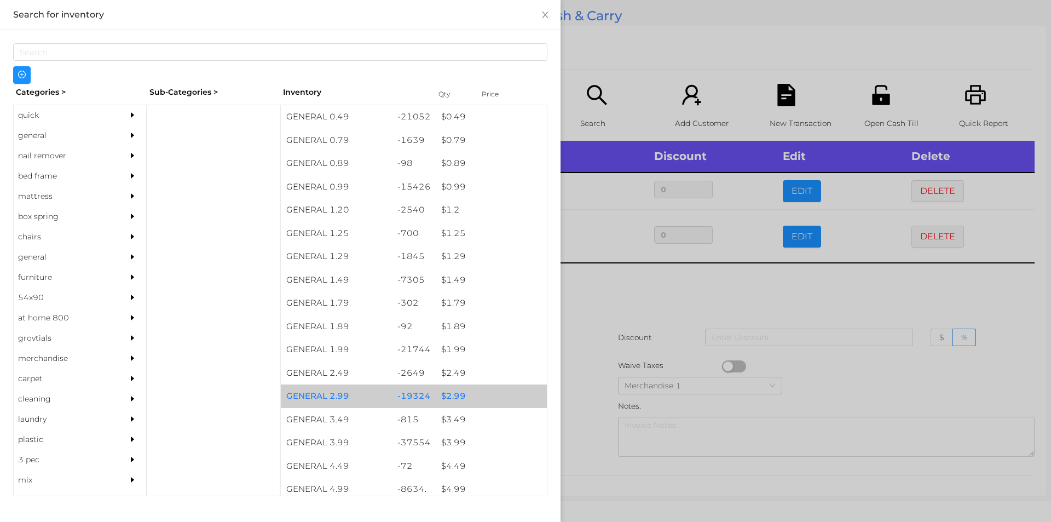
click at [447, 394] on div "$ 2.99" at bounding box center [491, 396] width 111 height 24
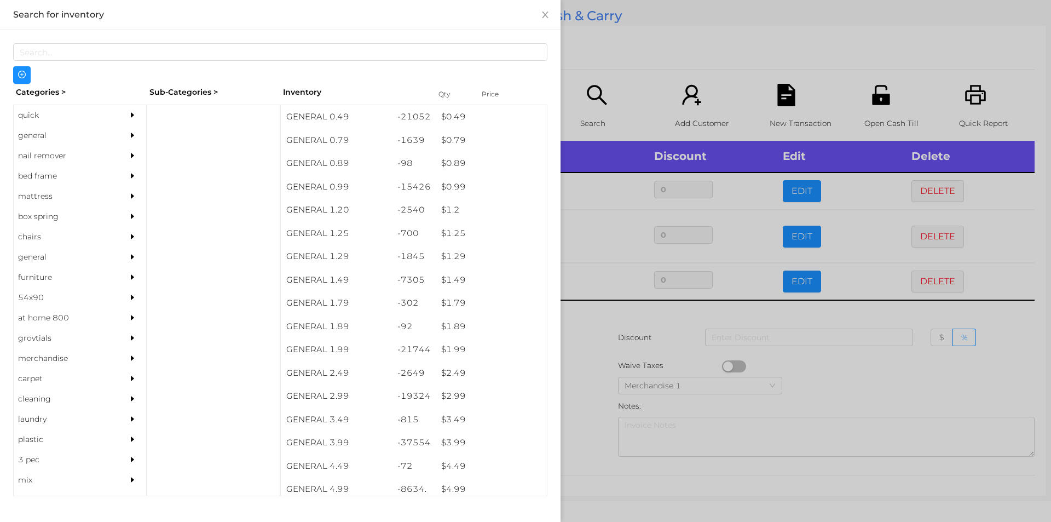
click at [581, 333] on div at bounding box center [525, 261] width 1051 height 522
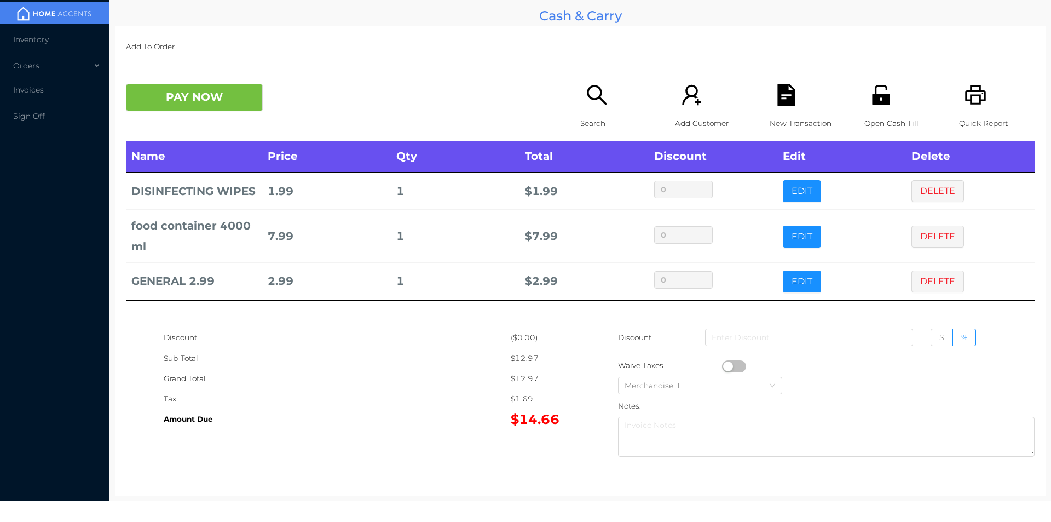
click at [597, 92] on icon "icon: search" at bounding box center [597, 95] width 20 height 20
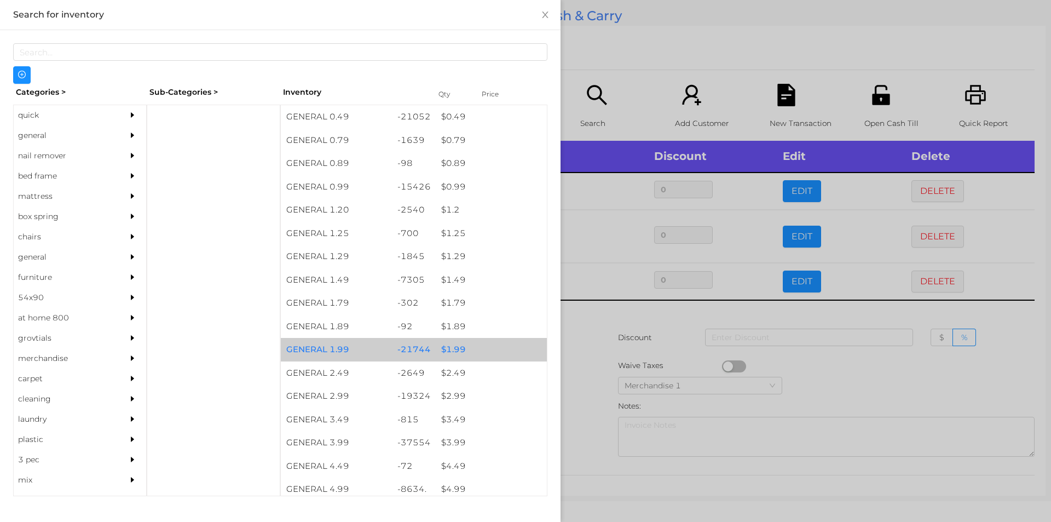
click at [446, 349] on div "$ 1.99" at bounding box center [491, 350] width 111 height 24
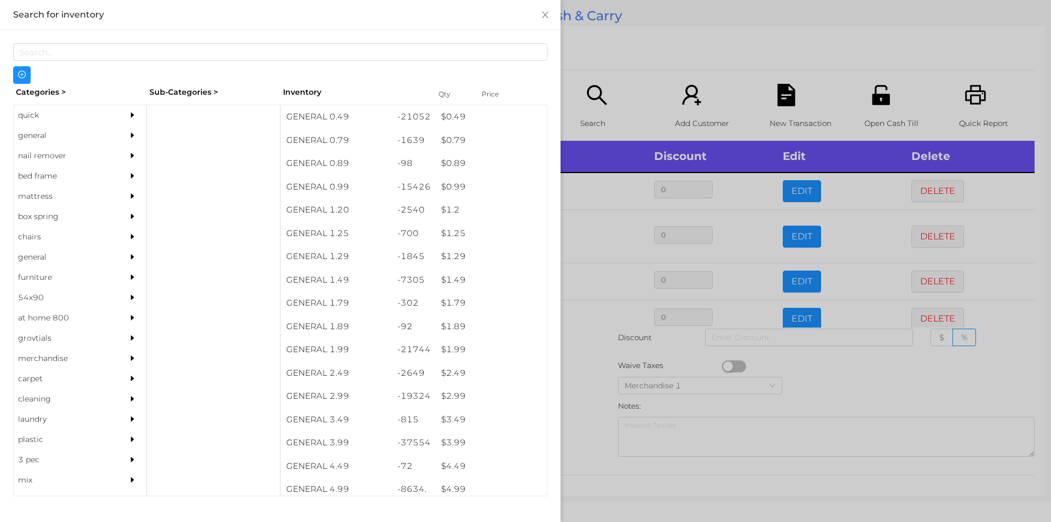
click at [581, 390] on div at bounding box center [525, 261] width 1051 height 522
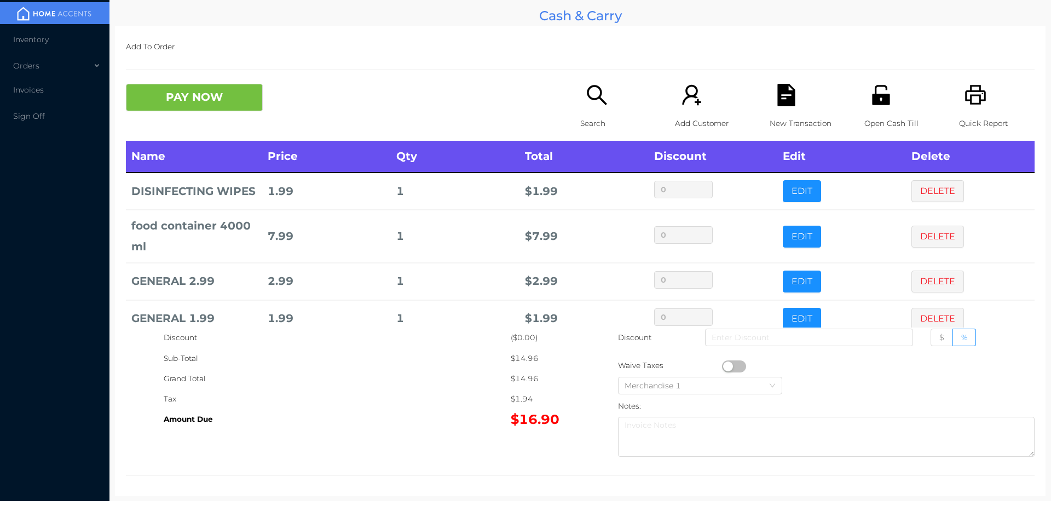
click at [586, 86] on icon "icon: search" at bounding box center [597, 95] width 22 height 22
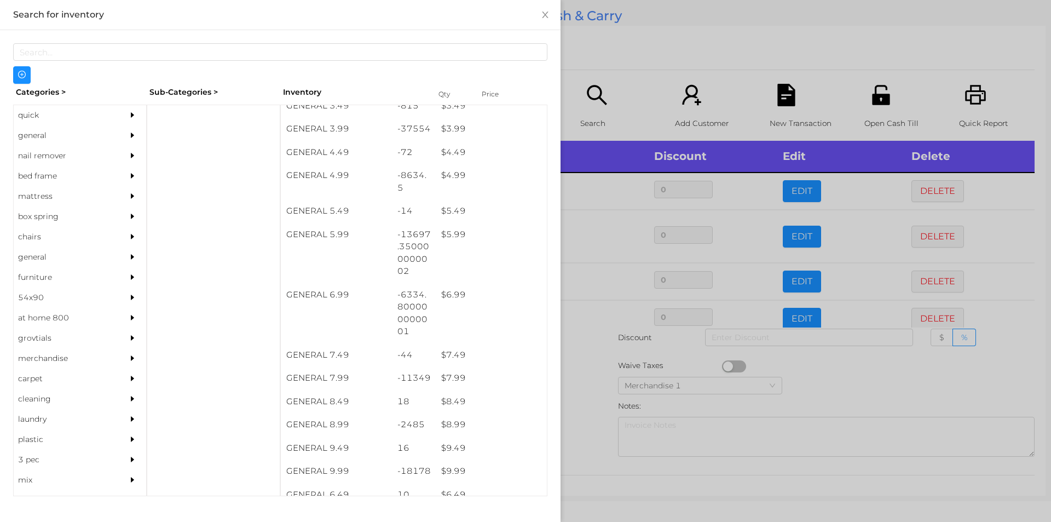
scroll to position [337, 0]
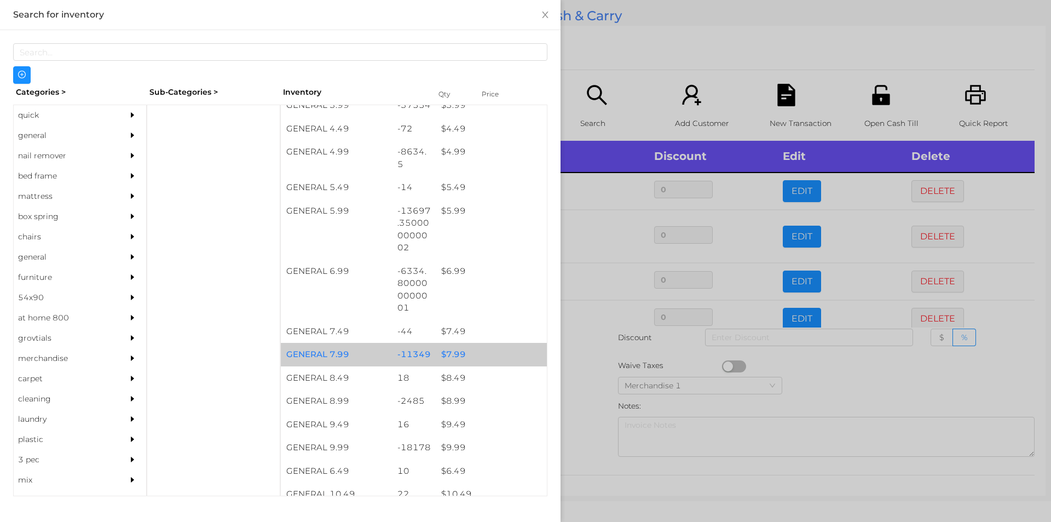
click at [440, 357] on div "$ 7.99" at bounding box center [491, 355] width 111 height 24
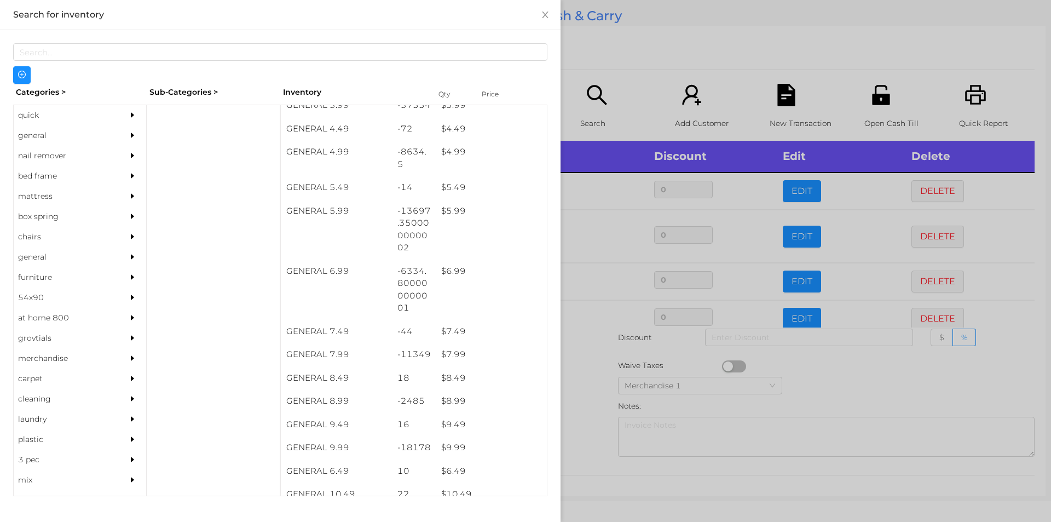
click at [580, 428] on div at bounding box center [525, 261] width 1051 height 522
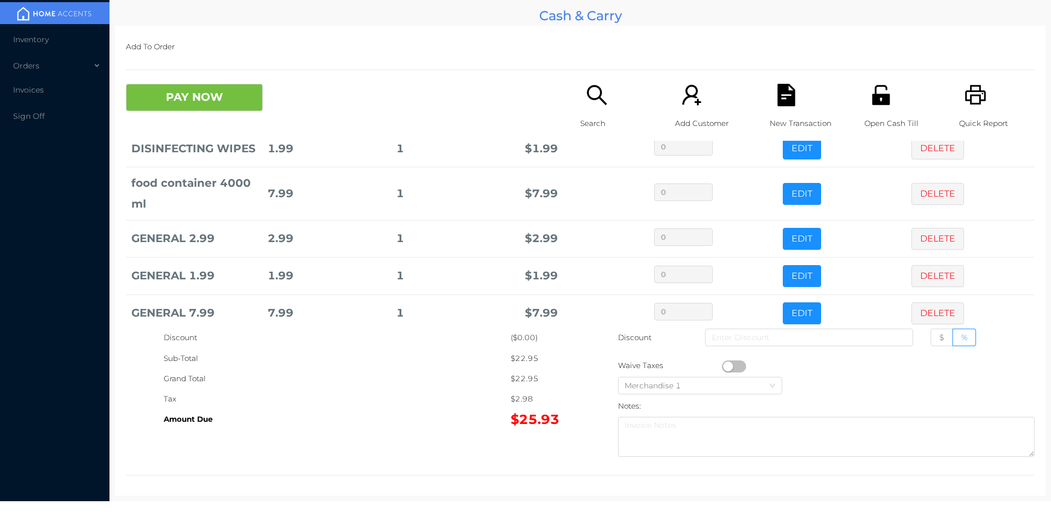
scroll to position [74, 0]
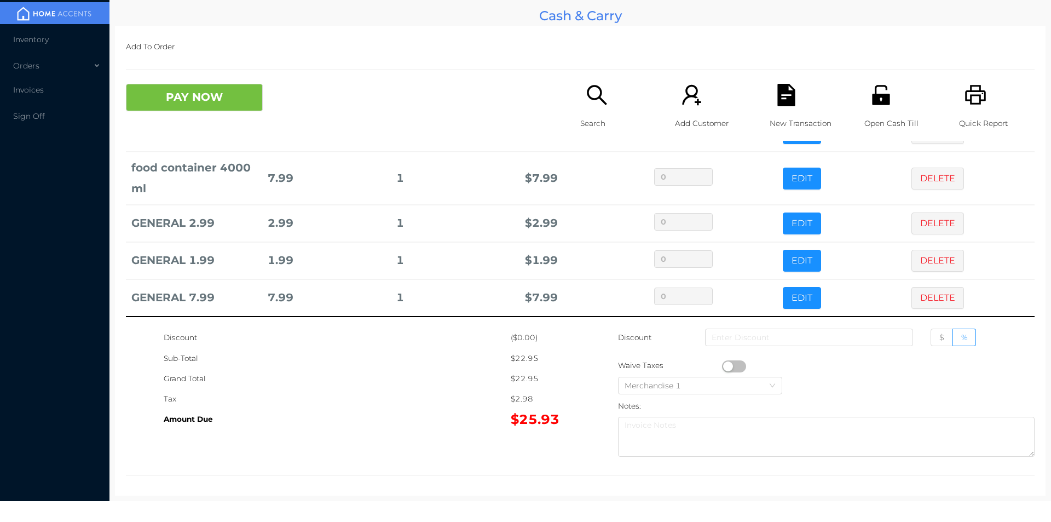
click at [590, 96] on icon "icon: search" at bounding box center [597, 95] width 22 height 22
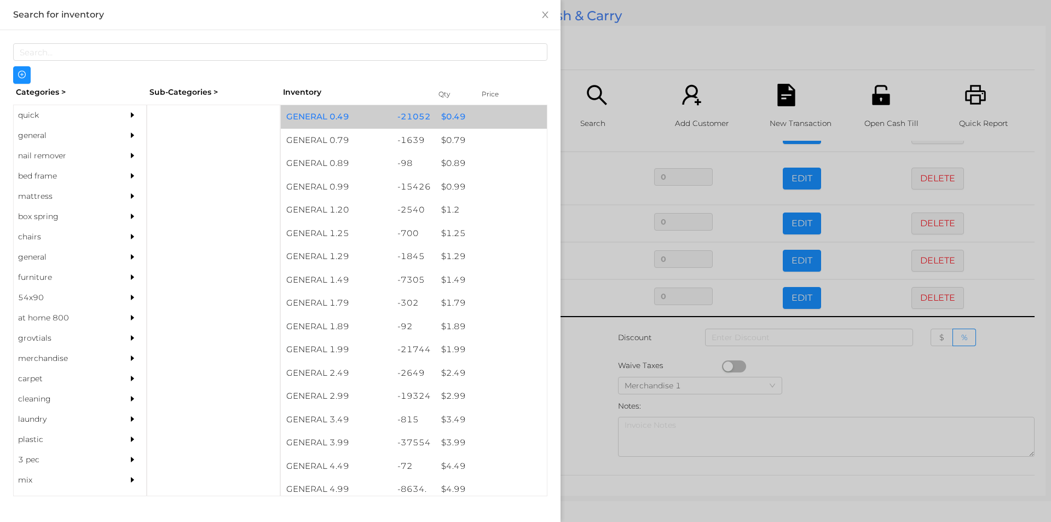
click at [445, 123] on div "$ 0.49" at bounding box center [491, 117] width 111 height 24
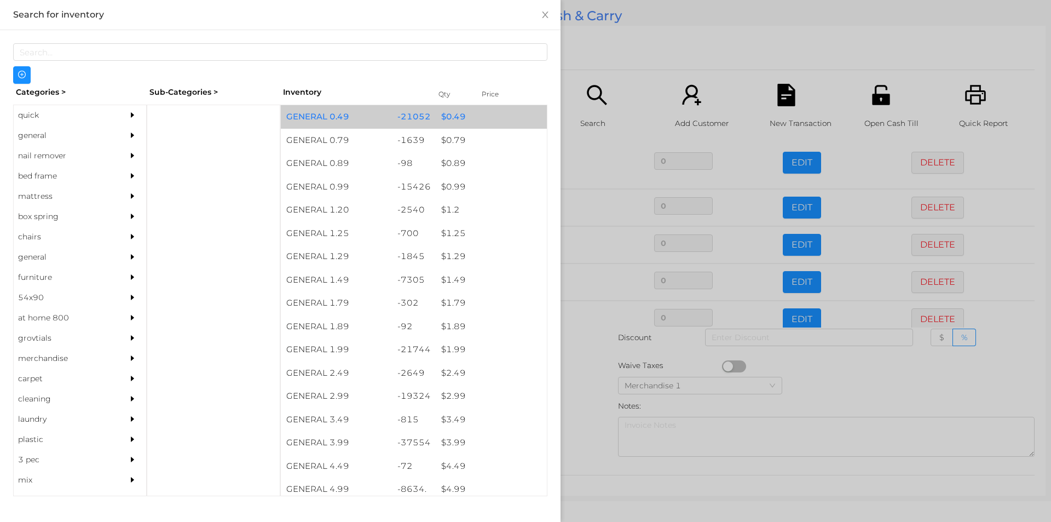
click at [439, 120] on div "$ 0.49" at bounding box center [491, 117] width 111 height 24
click at [441, 118] on div "$ 0.49" at bounding box center [491, 117] width 111 height 24
click at [436, 114] on div "$ 0.49" at bounding box center [491, 117] width 111 height 24
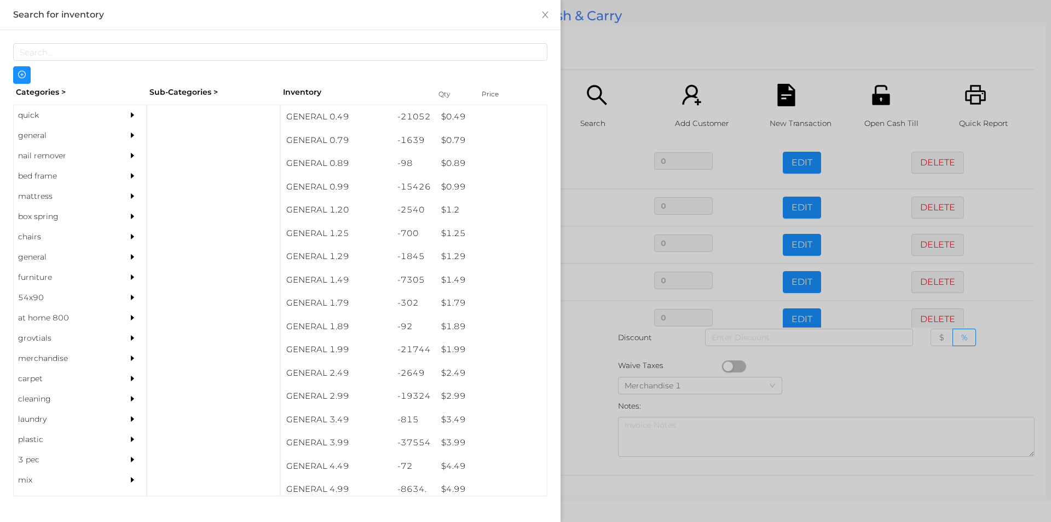
click at [581, 373] on div at bounding box center [525, 261] width 1051 height 522
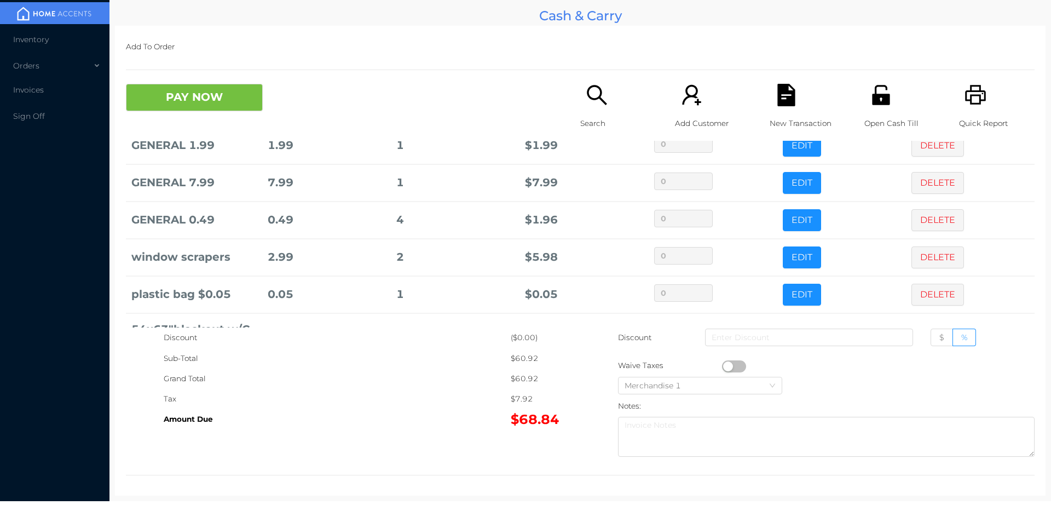
scroll to position [238, 0]
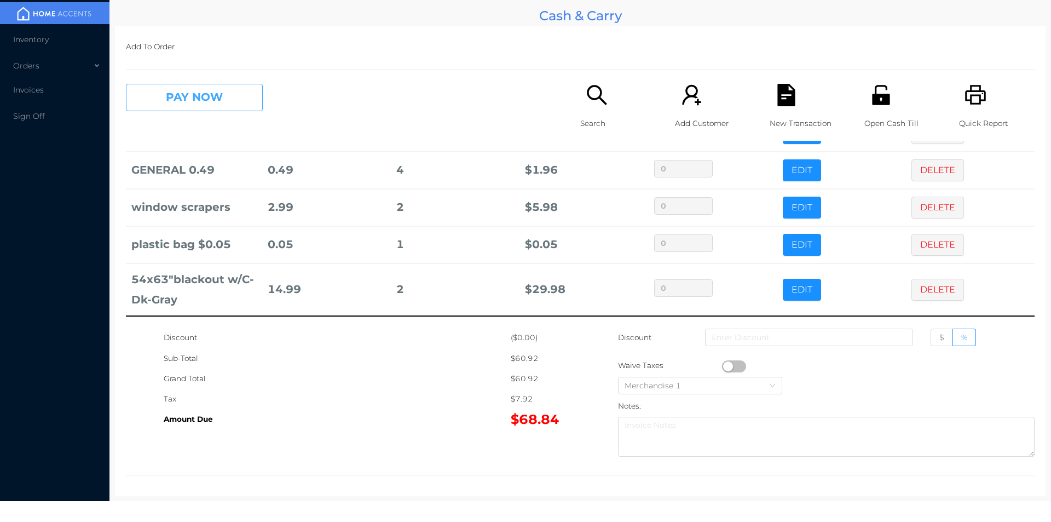
click at [221, 100] on button "PAY NOW" at bounding box center [194, 97] width 137 height 27
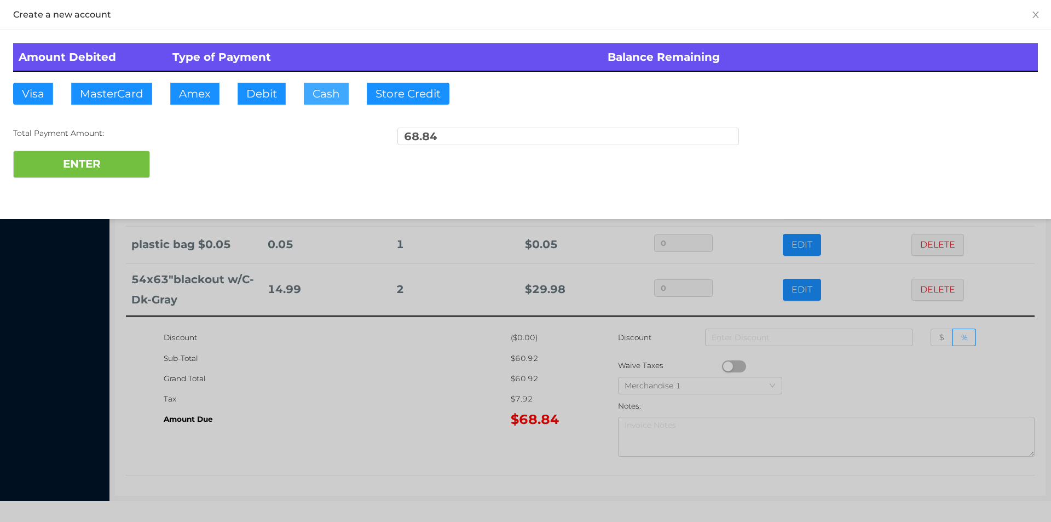
click at [327, 93] on button "Cash" at bounding box center [326, 94] width 45 height 22
type input "100"
click at [110, 168] on button "ENTER" at bounding box center [81, 164] width 137 height 27
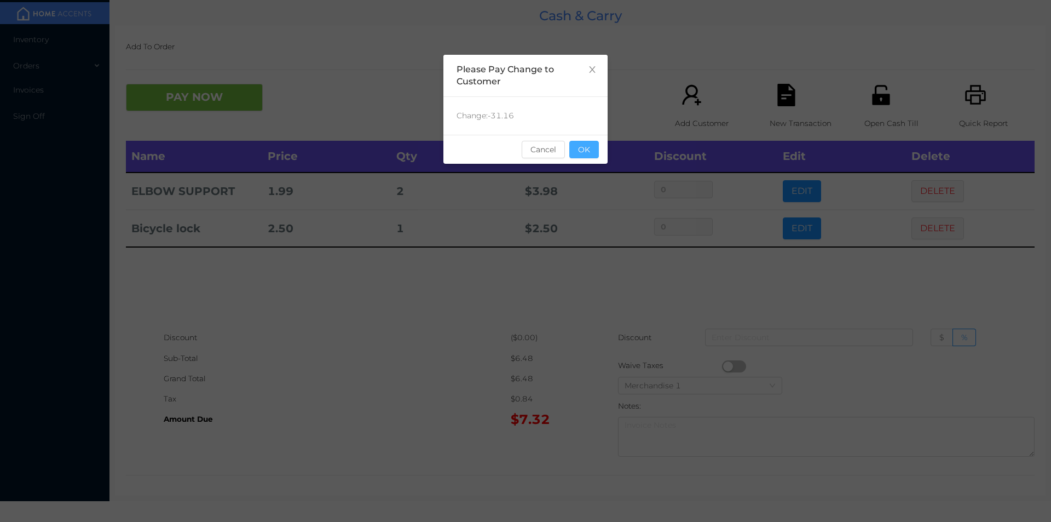
click at [581, 151] on button "OK" at bounding box center [584, 150] width 30 height 18
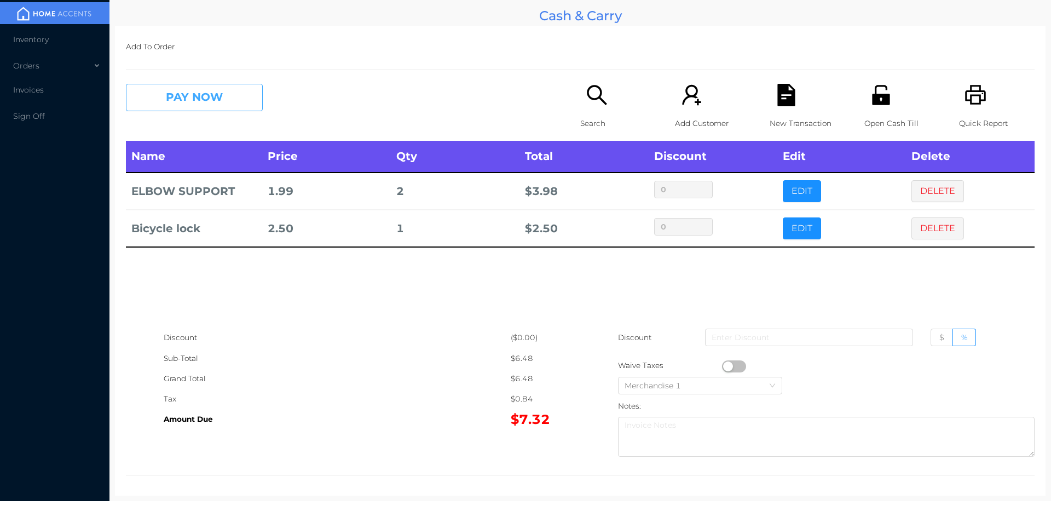
click at [182, 98] on button "PAY NOW" at bounding box center [194, 97] width 137 height 27
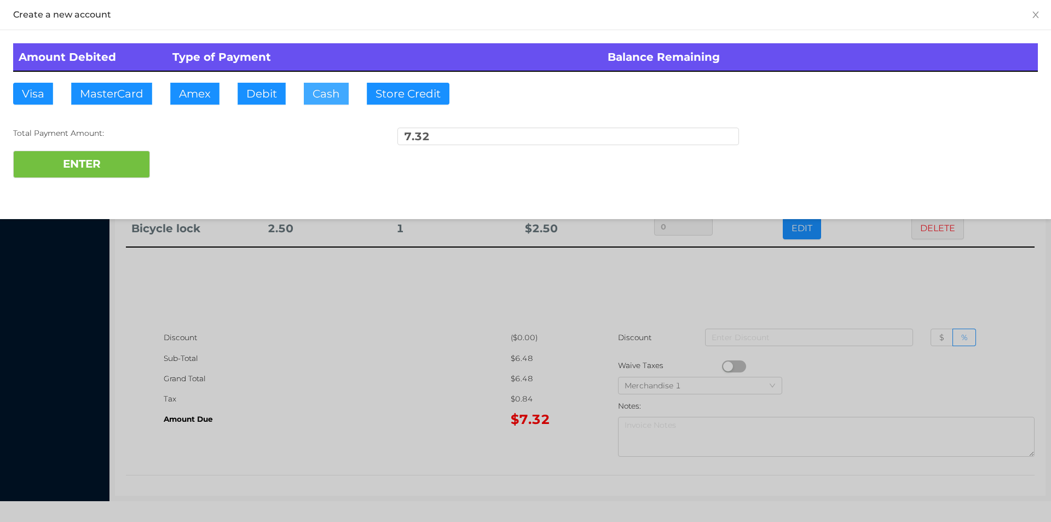
click at [333, 91] on button "Cash" at bounding box center [326, 94] width 45 height 22
type input "10"
click at [114, 159] on button "ENTER" at bounding box center [81, 164] width 137 height 27
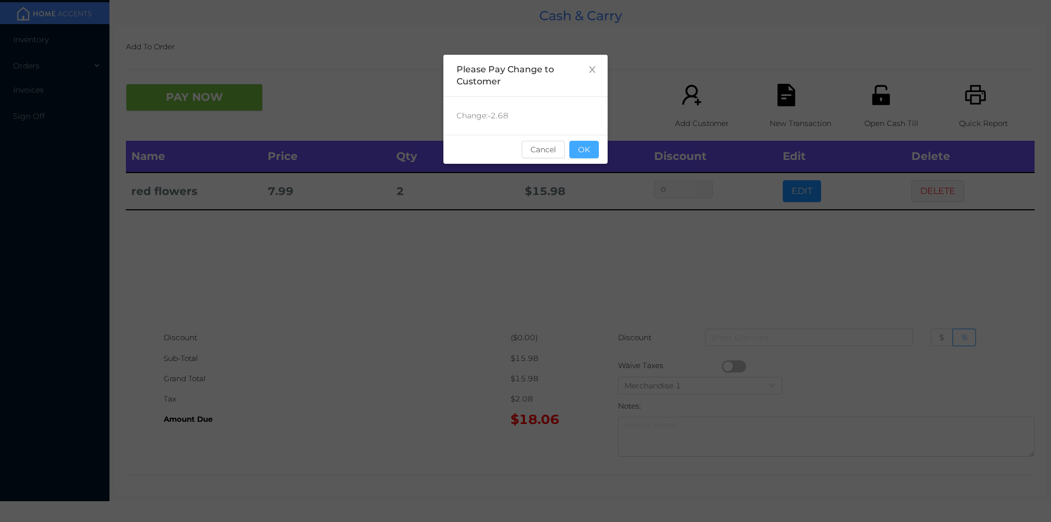
click at [582, 149] on button "OK" at bounding box center [584, 150] width 30 height 18
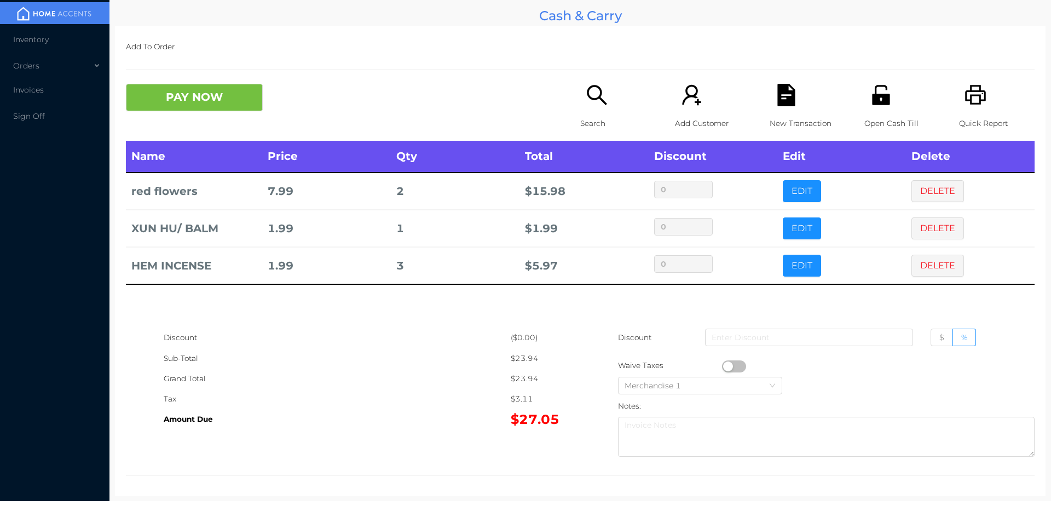
click at [592, 93] on icon "icon: search" at bounding box center [597, 95] width 22 height 22
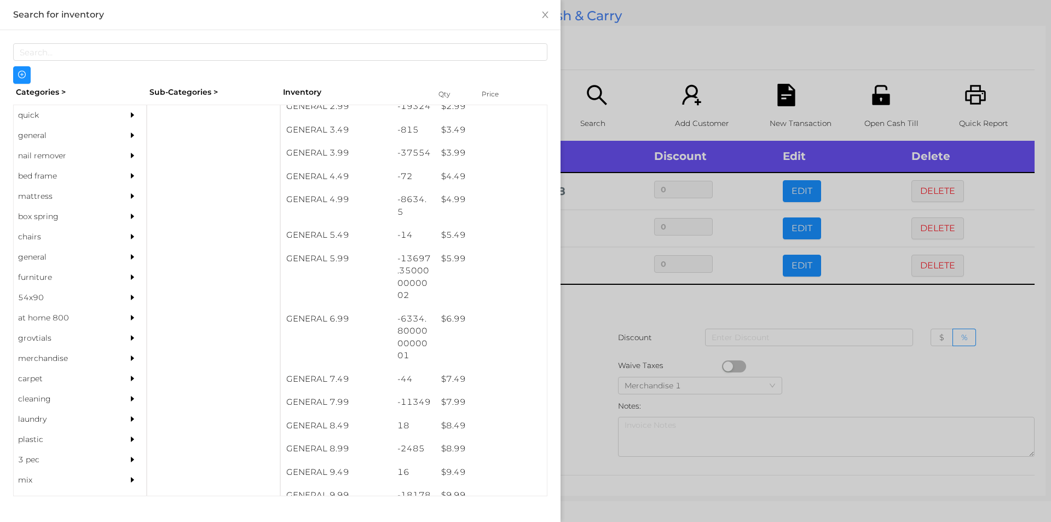
scroll to position [292, 0]
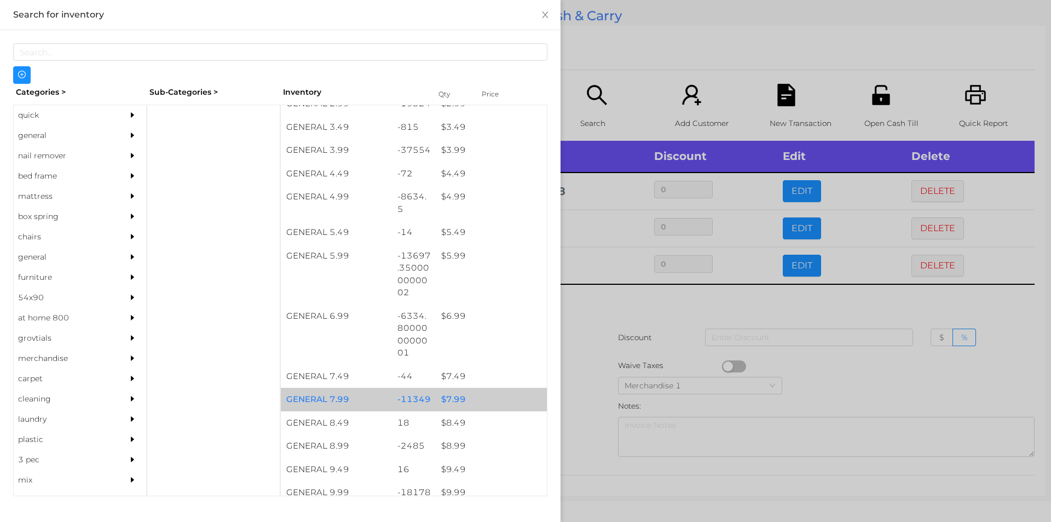
click at [443, 397] on div "$ 7.99" at bounding box center [491, 400] width 111 height 24
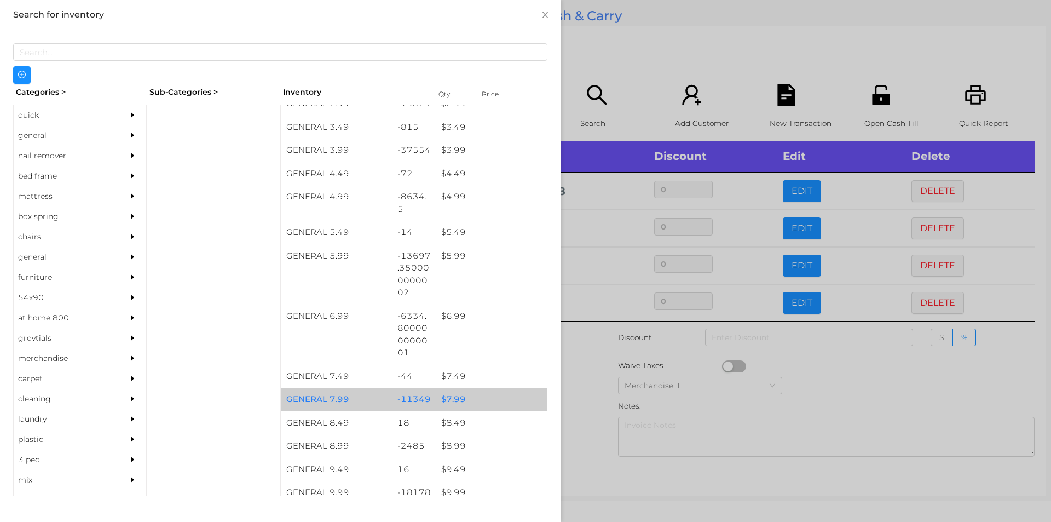
click at [441, 393] on div "$ 7.99" at bounding box center [491, 400] width 111 height 24
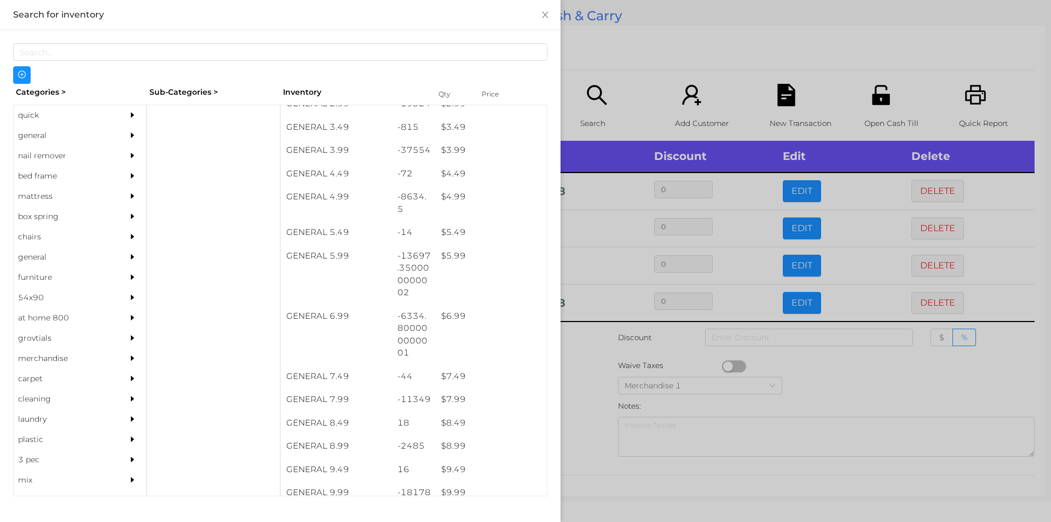
click at [595, 389] on div at bounding box center [525, 261] width 1051 height 522
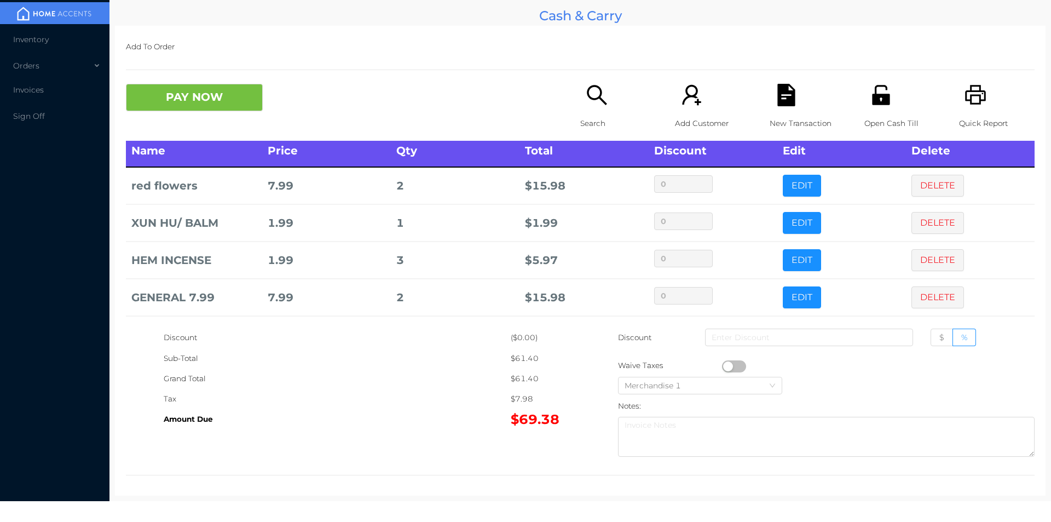
scroll to position [111, 0]
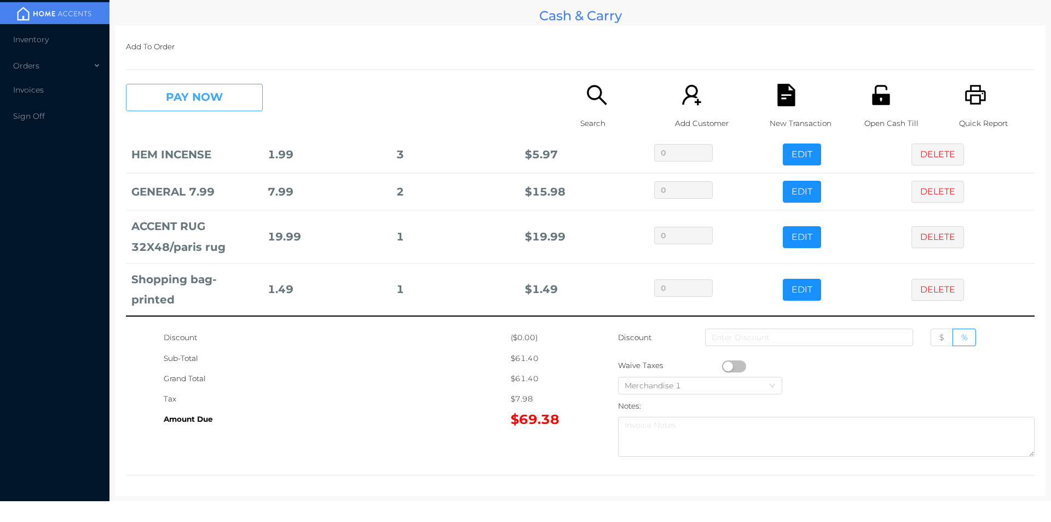
click at [222, 95] on button "PAY NOW" at bounding box center [194, 97] width 137 height 27
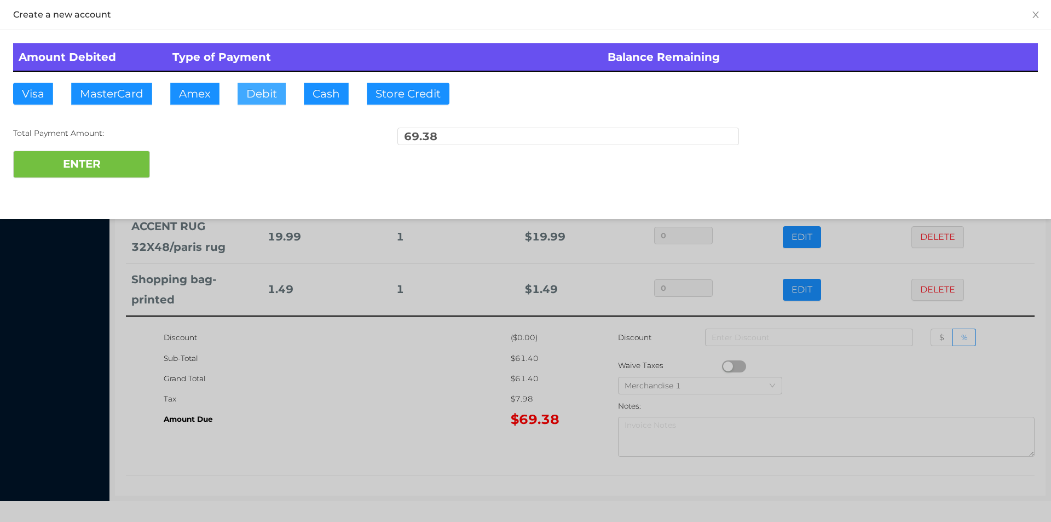
click at [267, 91] on button "Debit" at bounding box center [262, 94] width 48 height 22
click at [119, 159] on button "ENTER" at bounding box center [81, 164] width 137 height 27
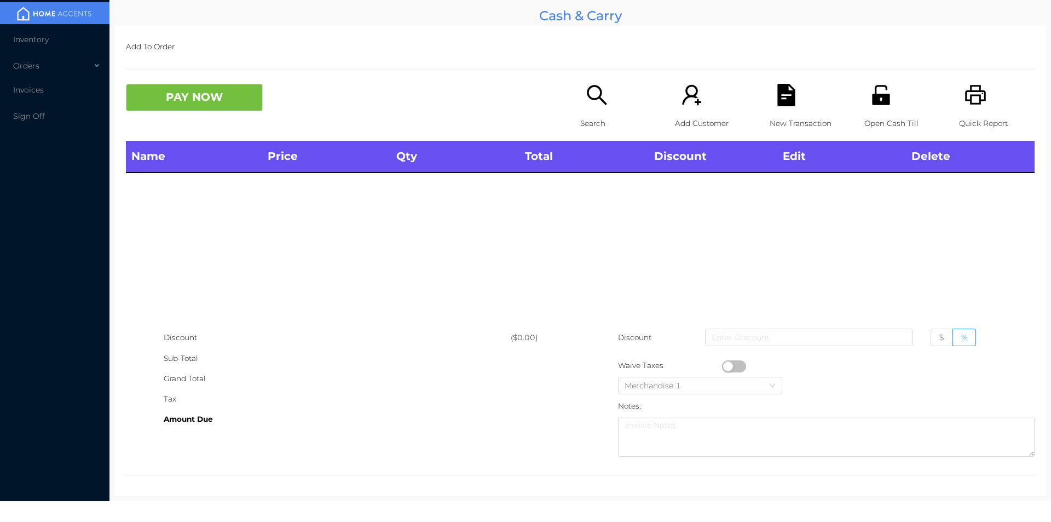
scroll to position [0, 0]
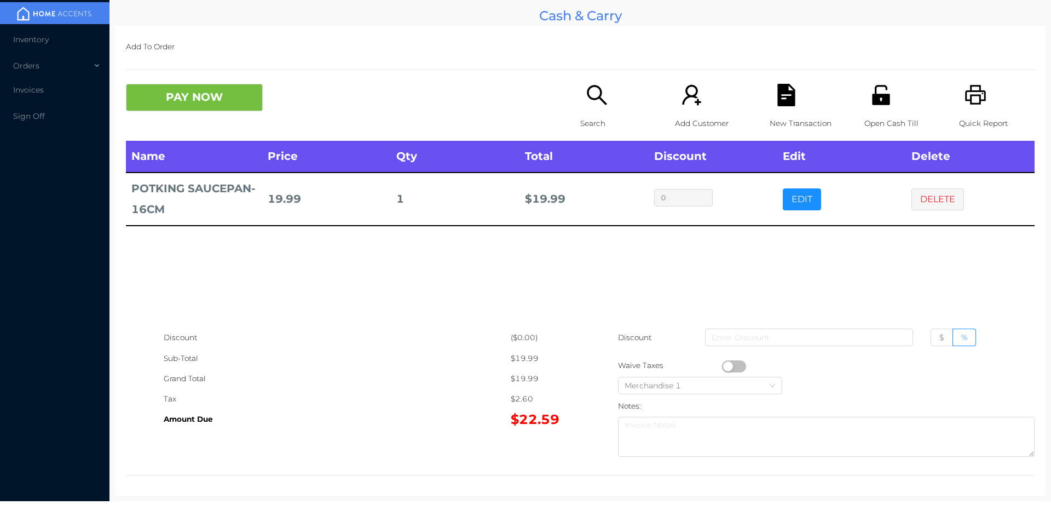
click at [870, 103] on icon "icon: unlock" at bounding box center [881, 95] width 22 height 22
click at [176, 130] on div "PAY NOW Search Add Customer New Transaction Open Cash Till Quick Report" at bounding box center [580, 112] width 909 height 57
click at [287, 419] on div "Amount Due" at bounding box center [337, 419] width 347 height 20
click at [775, 100] on icon "icon: file-text" at bounding box center [786, 95] width 22 height 22
click at [595, 106] on icon "icon: search" at bounding box center [597, 95] width 22 height 22
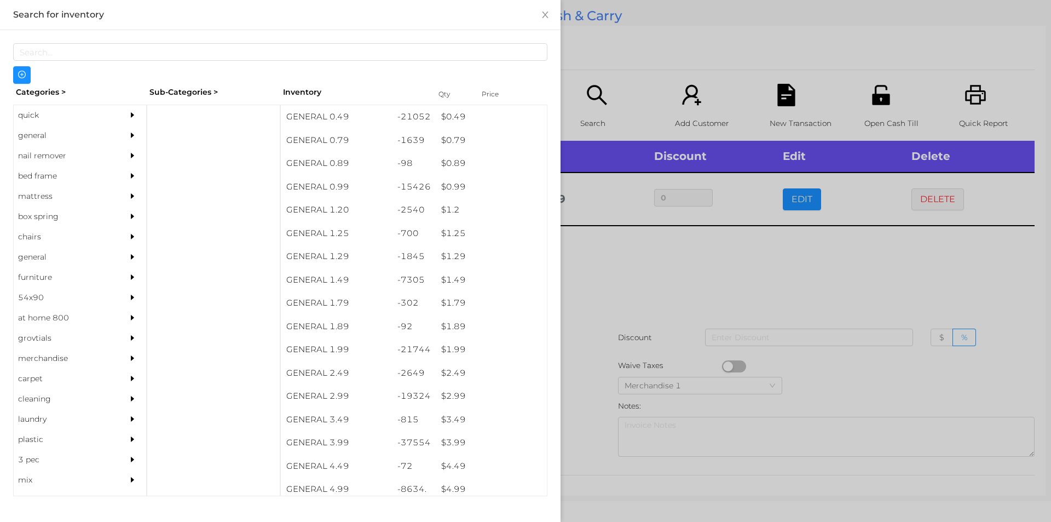
click at [60, 110] on div "quick" at bounding box center [64, 115] width 100 height 20
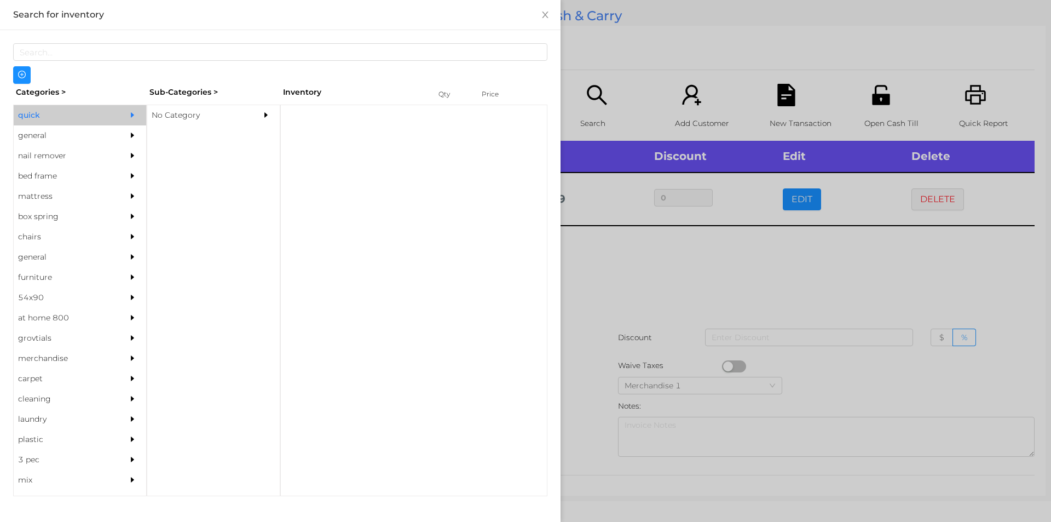
click at [197, 122] on div "No Category" at bounding box center [197, 115] width 100 height 20
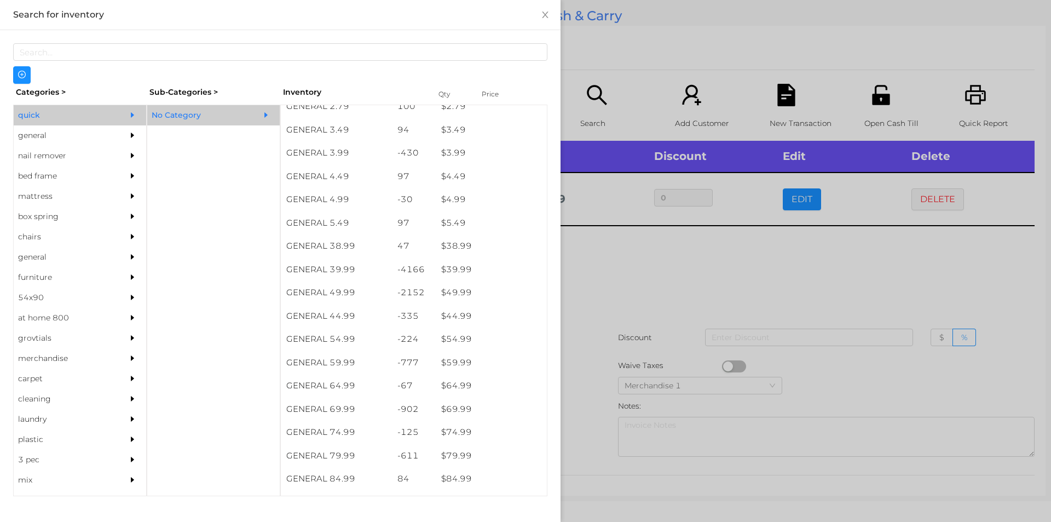
scroll to position [476, 0]
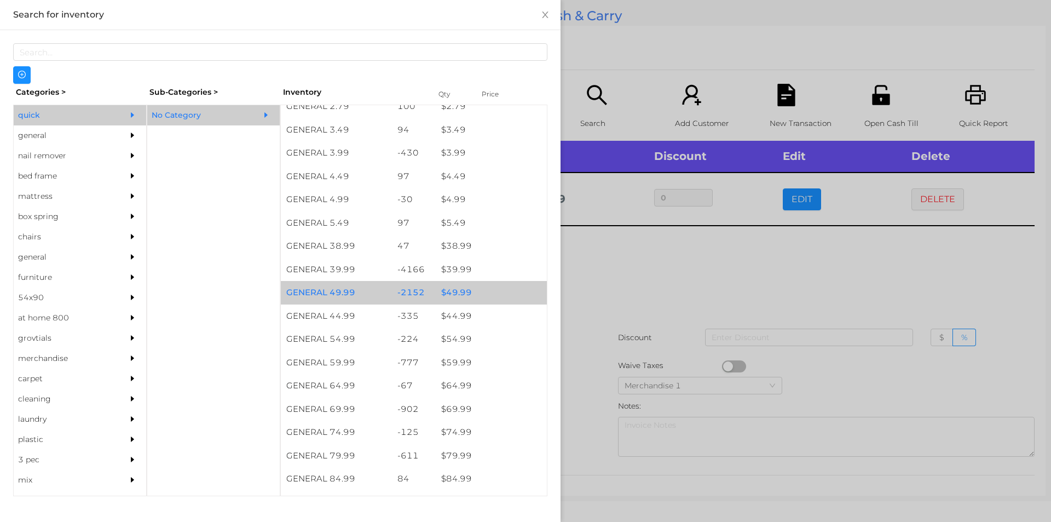
click at [472, 291] on div "$ 49.99" at bounding box center [491, 293] width 111 height 24
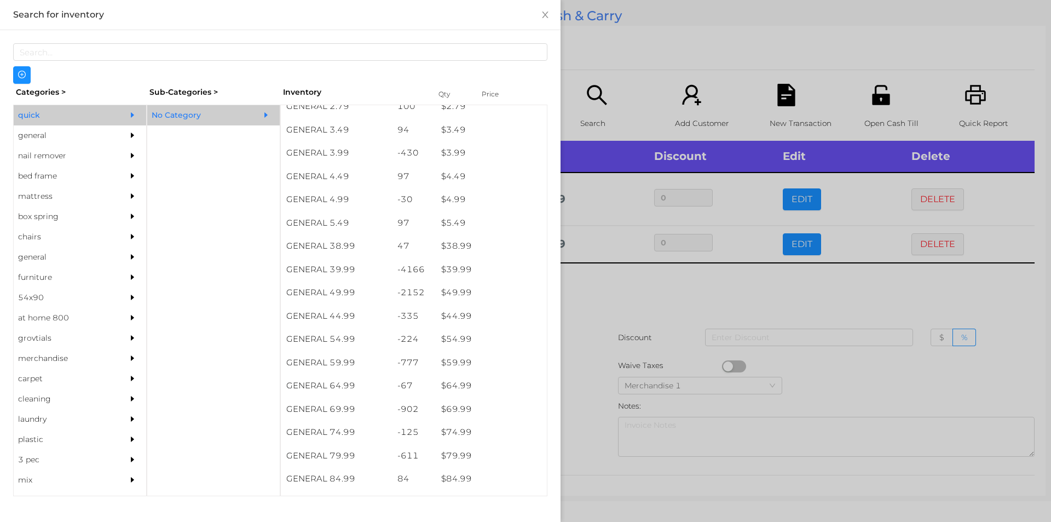
click at [587, 355] on div at bounding box center [525, 261] width 1051 height 522
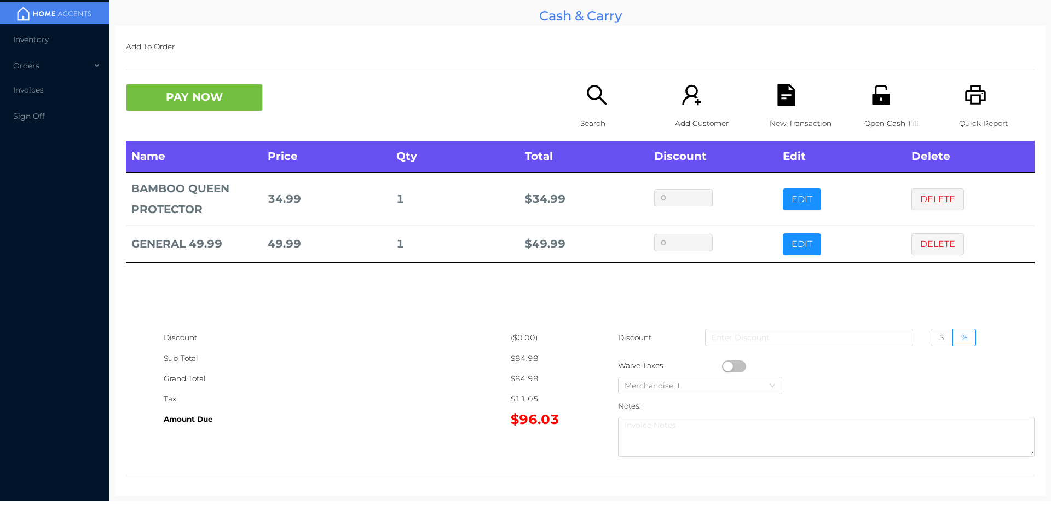
click at [188, 125] on div "PAY NOW Search Add Customer New Transaction Open Cash Till Quick Report" at bounding box center [580, 112] width 909 height 57
click at [231, 107] on button "PAY NOW" at bounding box center [194, 97] width 137 height 27
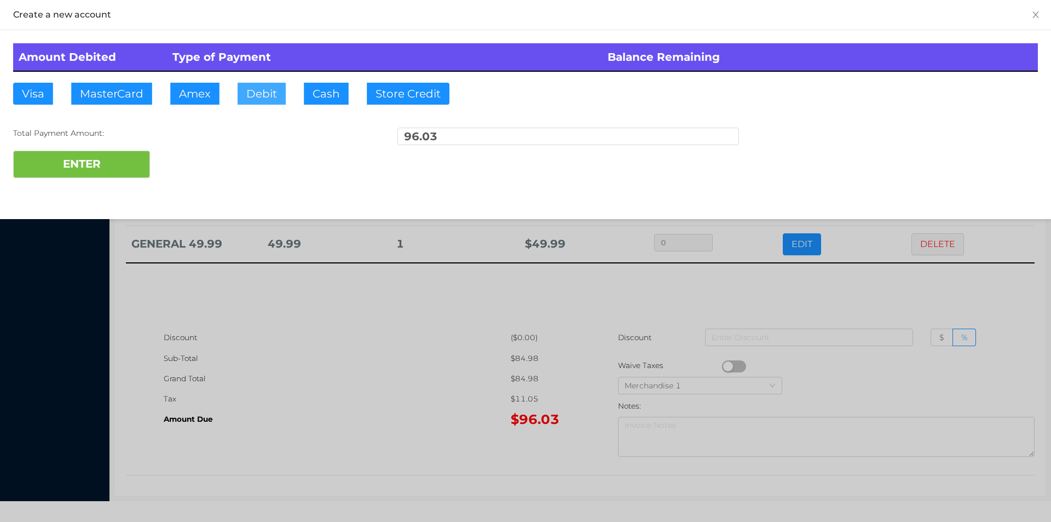
click at [262, 97] on button "Debit" at bounding box center [262, 94] width 48 height 22
click at [121, 154] on button "ENTER" at bounding box center [81, 164] width 137 height 27
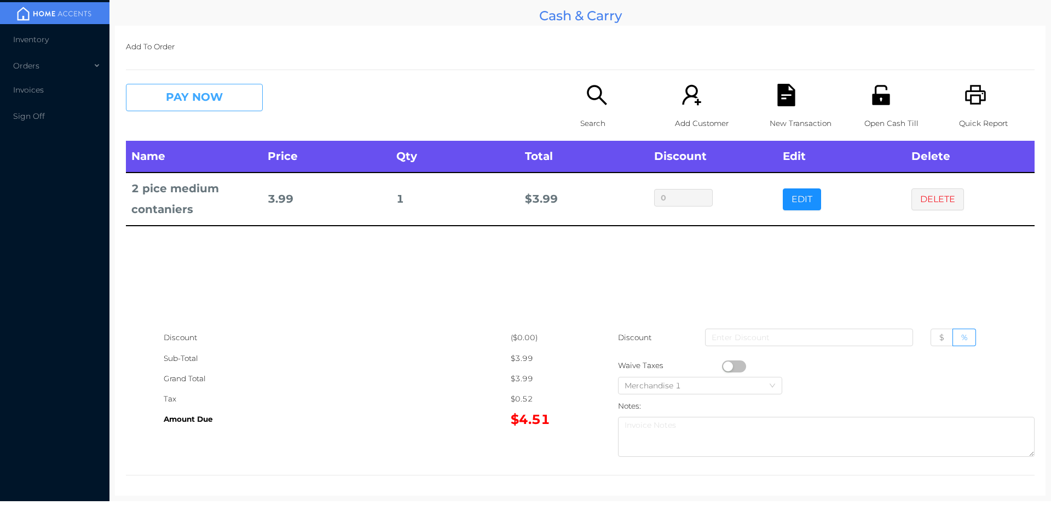
click at [217, 95] on button "PAY NOW" at bounding box center [194, 97] width 137 height 27
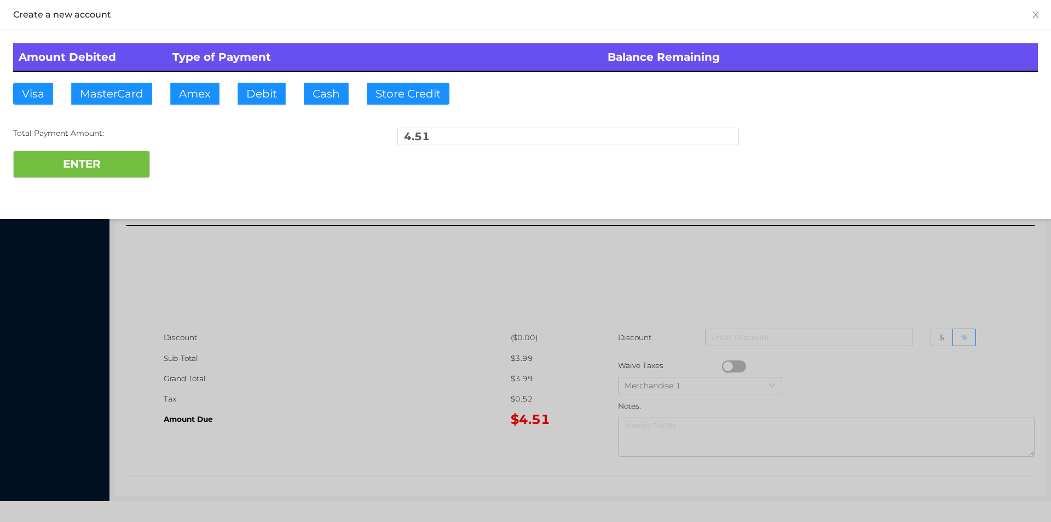
click at [473, 329] on div at bounding box center [525, 261] width 1051 height 522
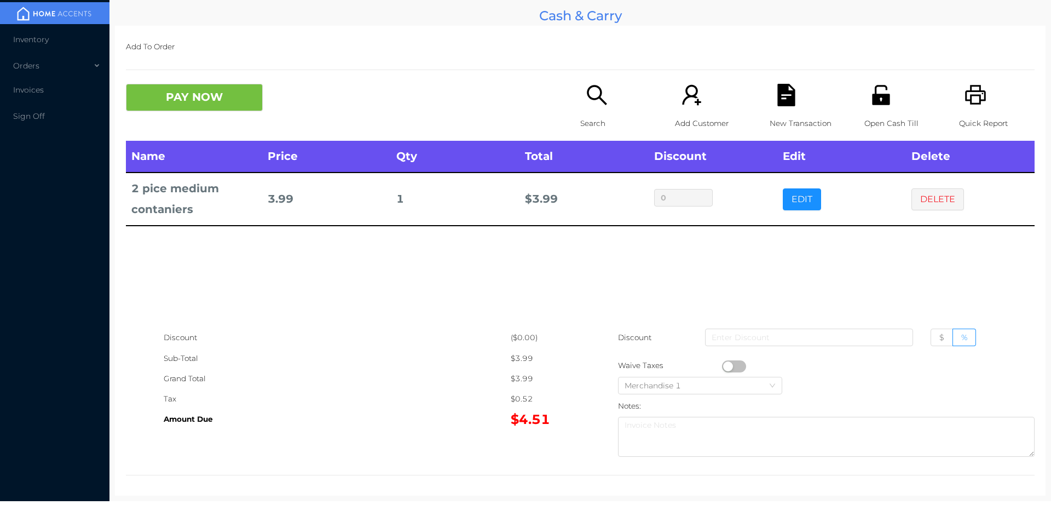
click at [777, 91] on icon "icon: file-text" at bounding box center [786, 95] width 18 height 22
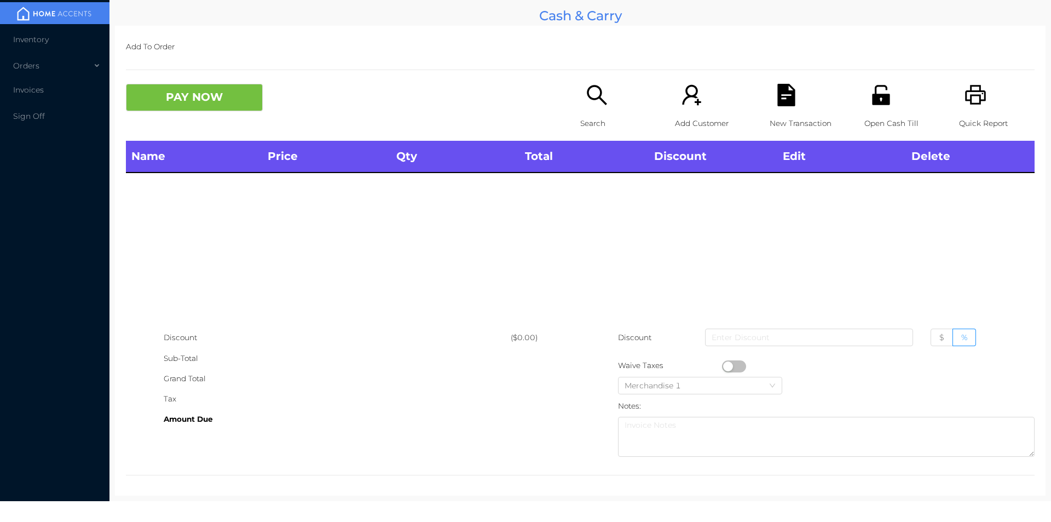
click at [876, 92] on icon "icon: unlock" at bounding box center [881, 95] width 22 height 22
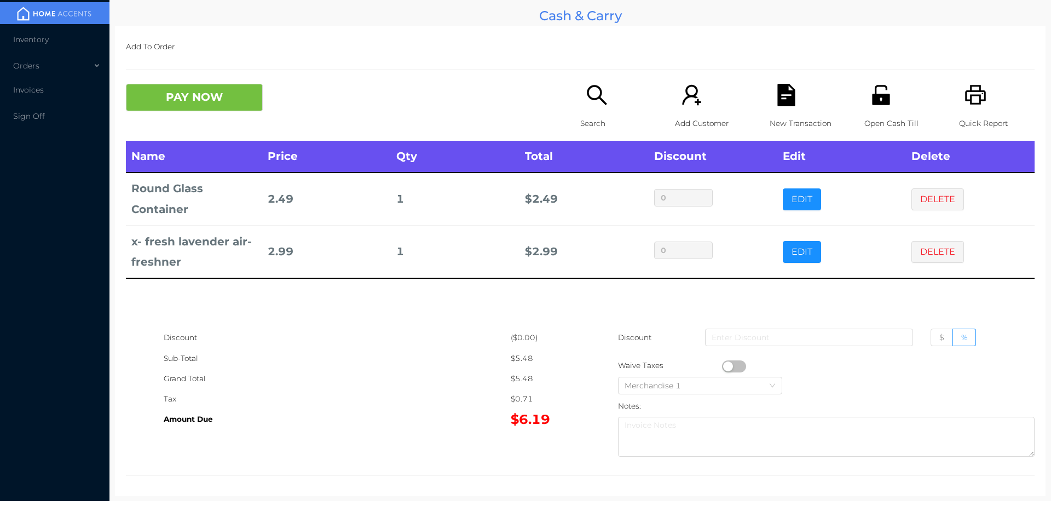
click at [969, 93] on icon "icon: printer" at bounding box center [976, 95] width 22 height 22
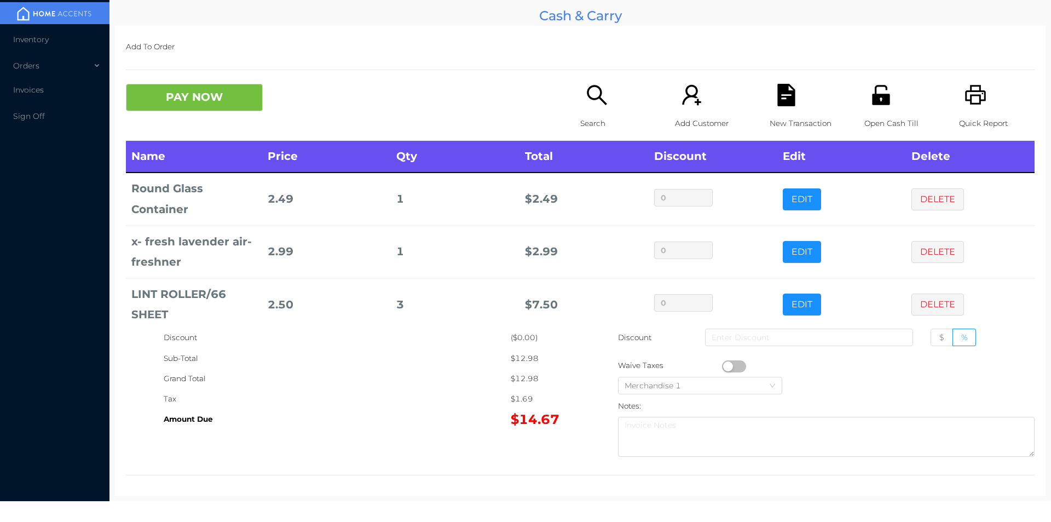
scroll to position [15, 0]
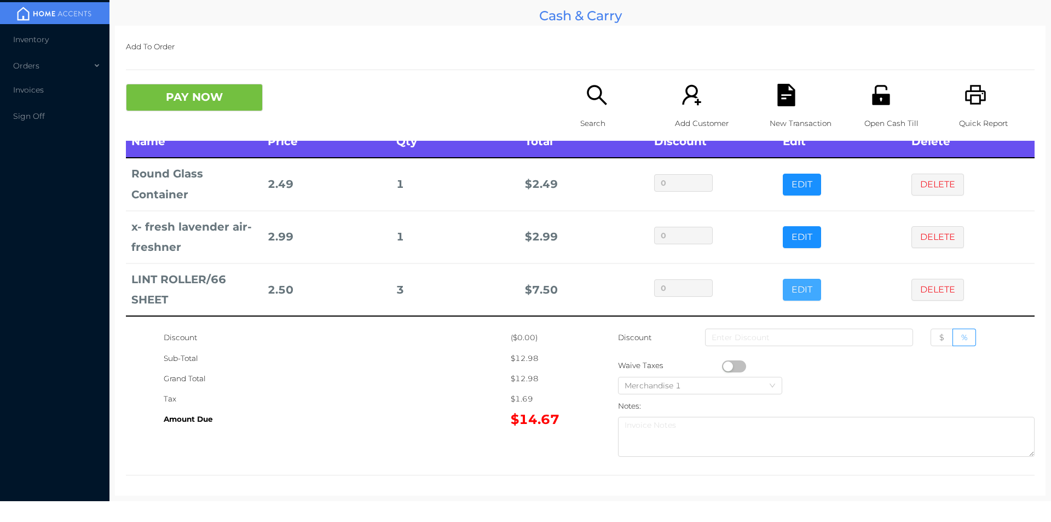
click at [792, 281] on button "EDIT" at bounding box center [802, 290] width 38 height 22
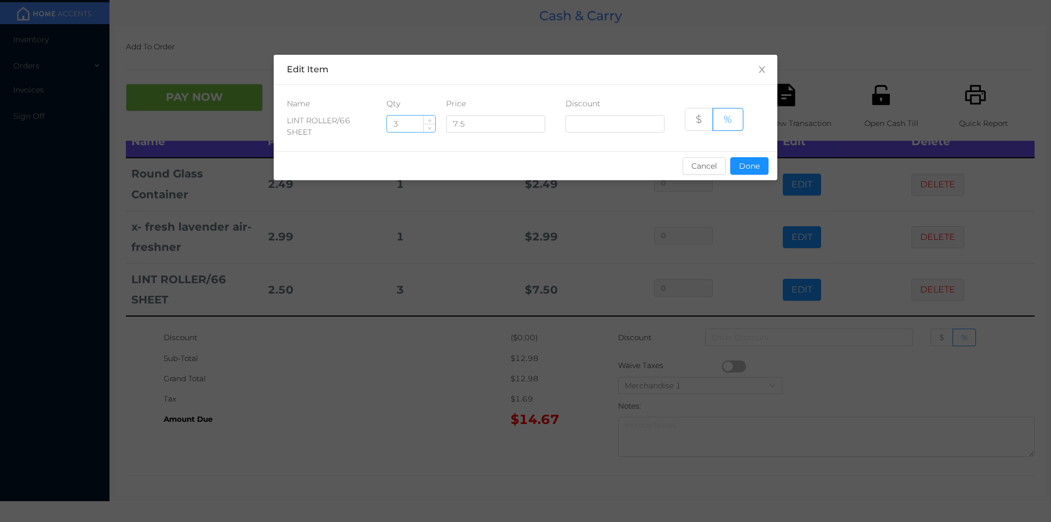
click at [411, 124] on input "3" at bounding box center [411, 124] width 48 height 16
type input "1"
click at [748, 167] on button "Done" at bounding box center [749, 166] width 38 height 18
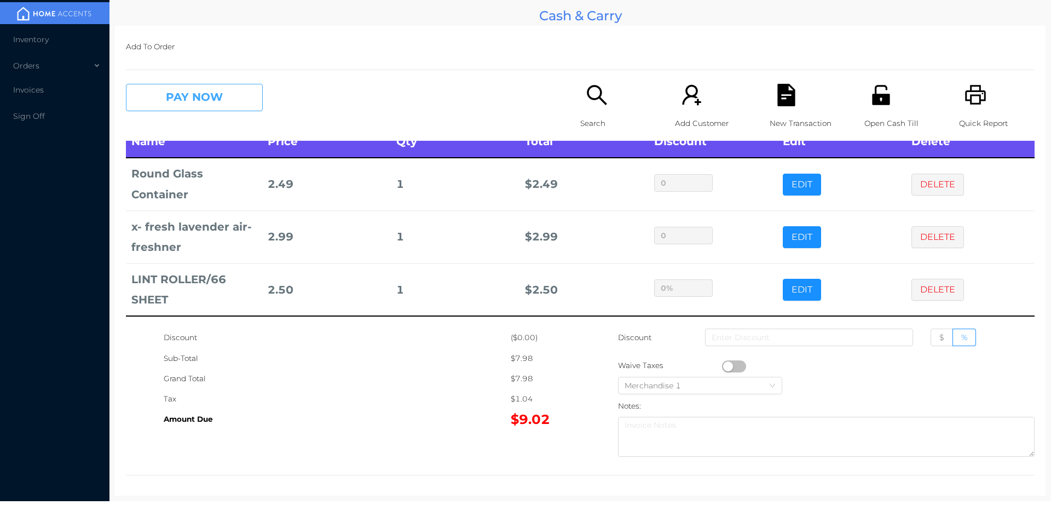
click at [181, 100] on button "PAY NOW" at bounding box center [194, 97] width 137 height 27
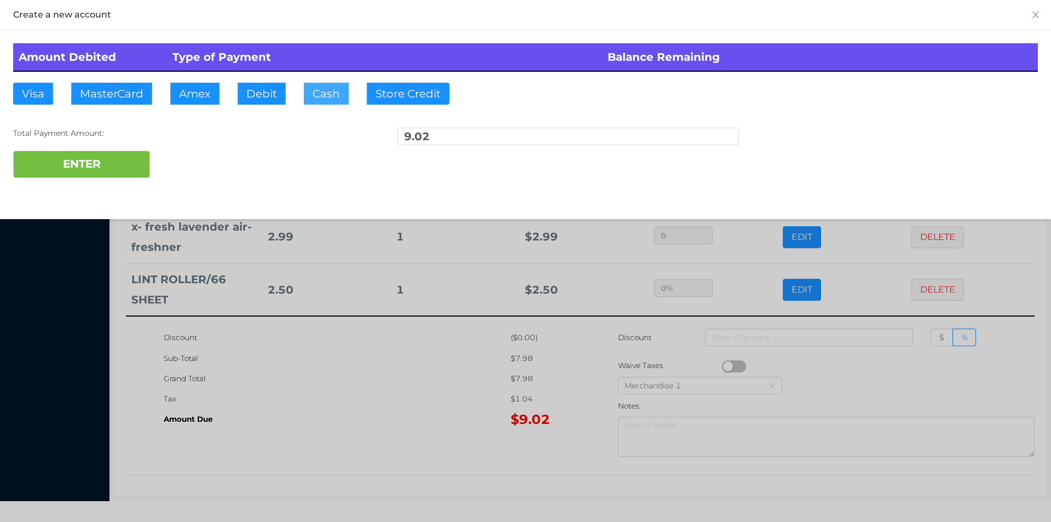
click at [304, 96] on button "Cash" at bounding box center [326, 94] width 45 height 22
click at [95, 159] on button "ENTER" at bounding box center [81, 164] width 137 height 27
type input "0"
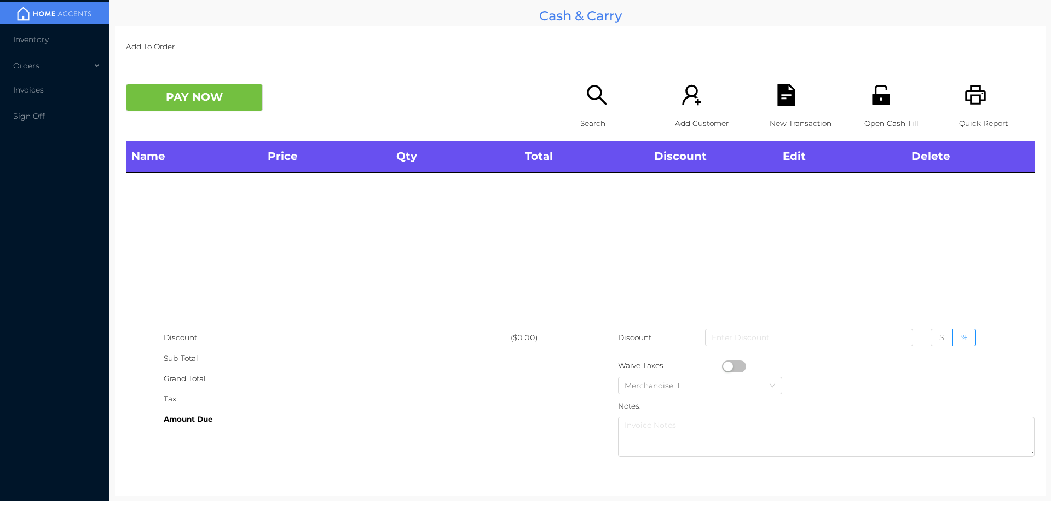
scroll to position [0, 0]
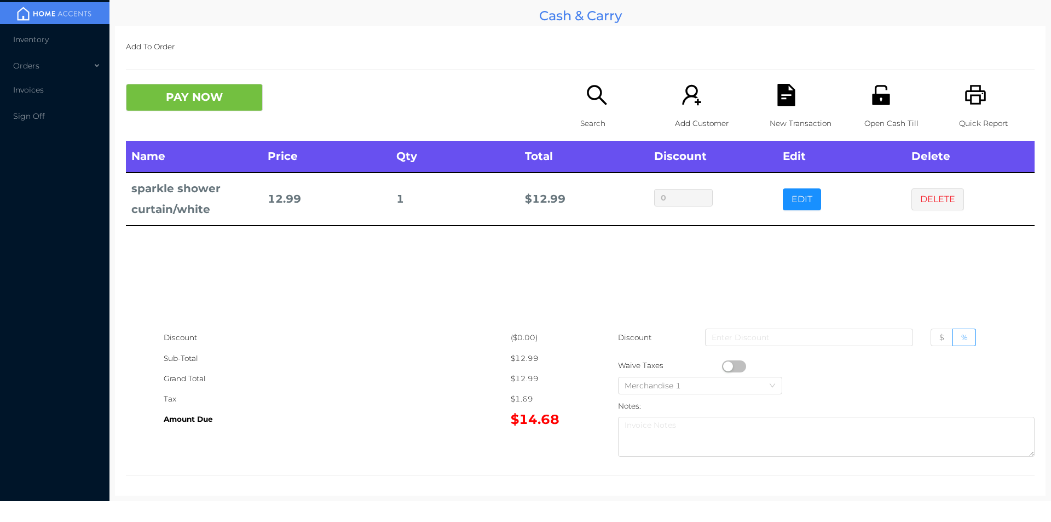
click at [595, 111] on div "Search" at bounding box center [618, 112] width 76 height 57
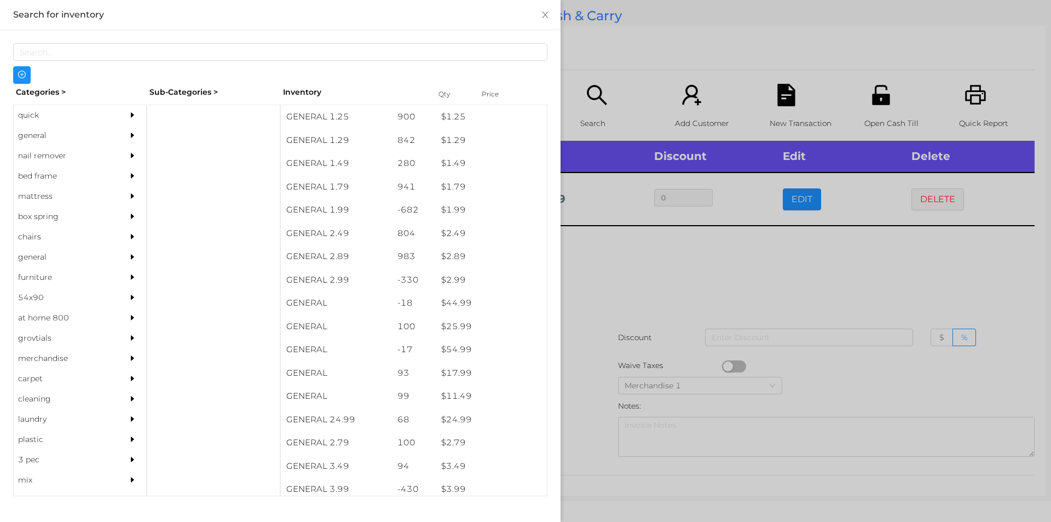
scroll to position [140, 0]
click at [461, 225] on div "$ 2.49" at bounding box center [491, 234] width 111 height 24
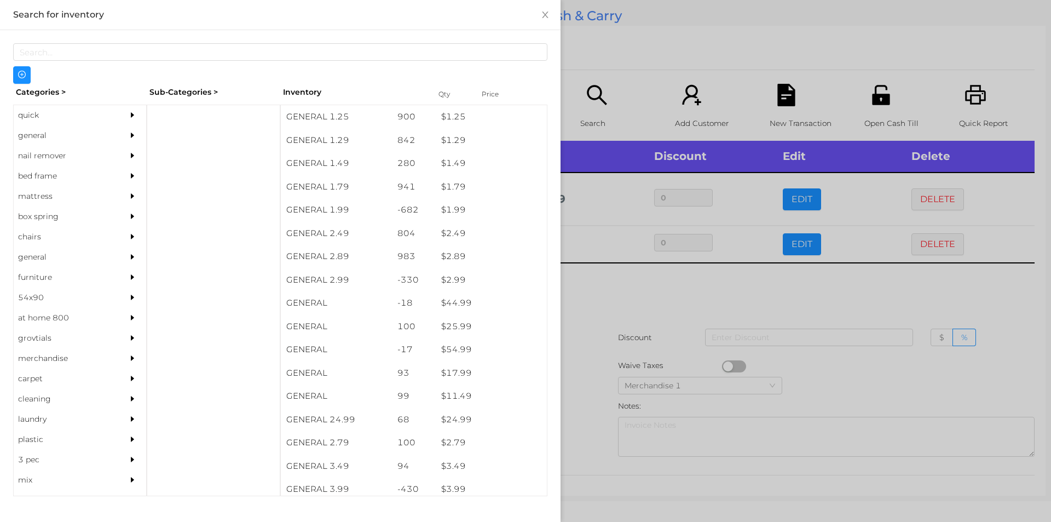
click at [657, 319] on div at bounding box center [525, 261] width 1051 height 522
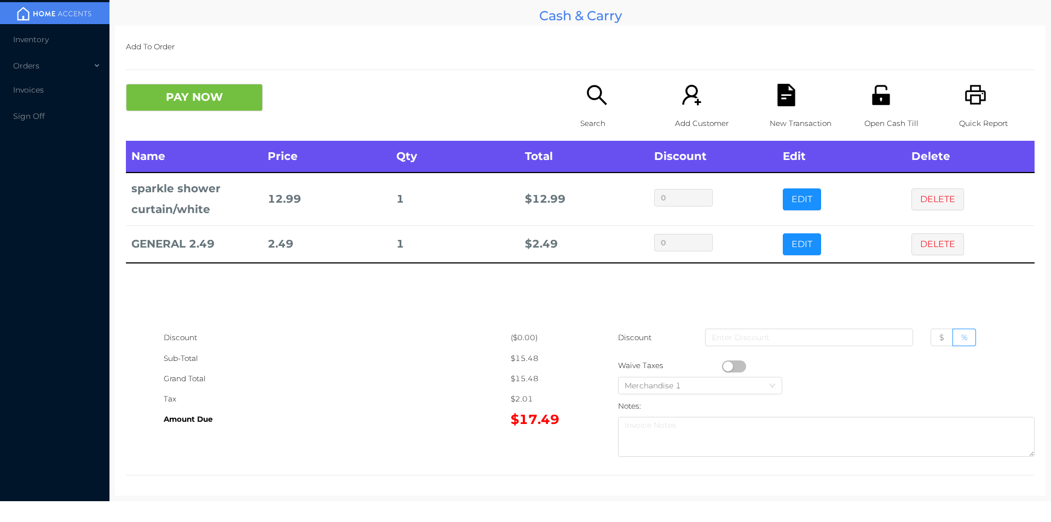
click at [580, 122] on p "Search" at bounding box center [618, 123] width 76 height 20
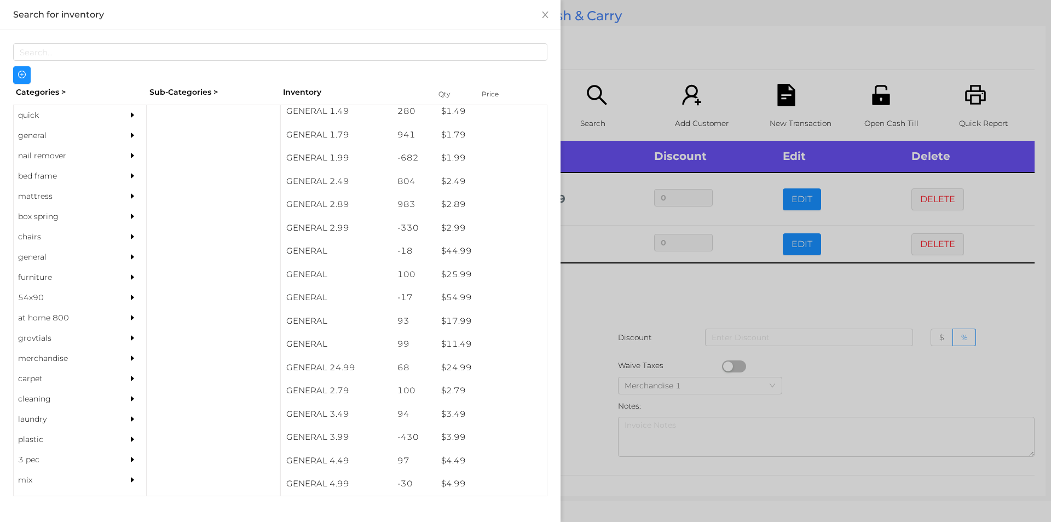
scroll to position [189, 0]
click at [32, 126] on div "general" at bounding box center [64, 135] width 100 height 20
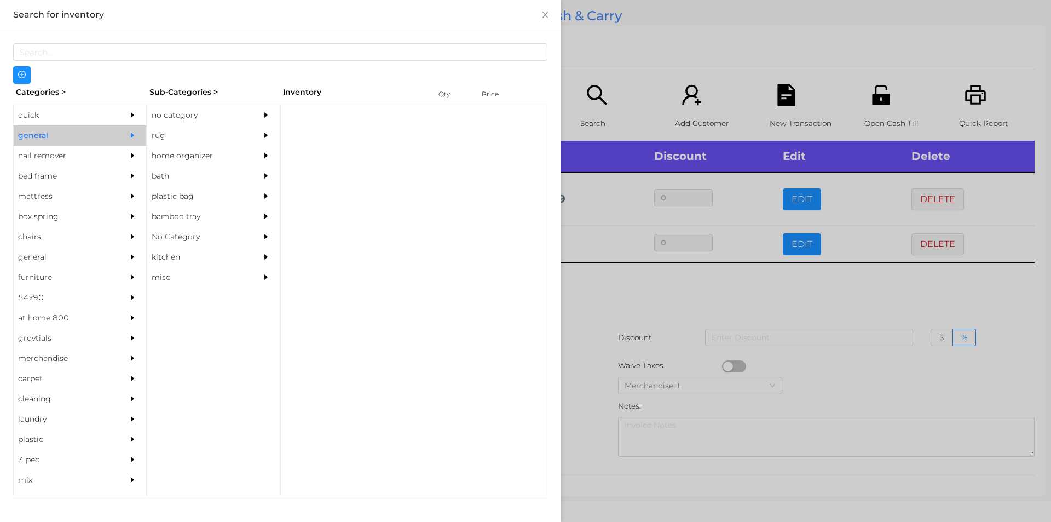
click at [160, 113] on div "no category" at bounding box center [197, 115] width 100 height 20
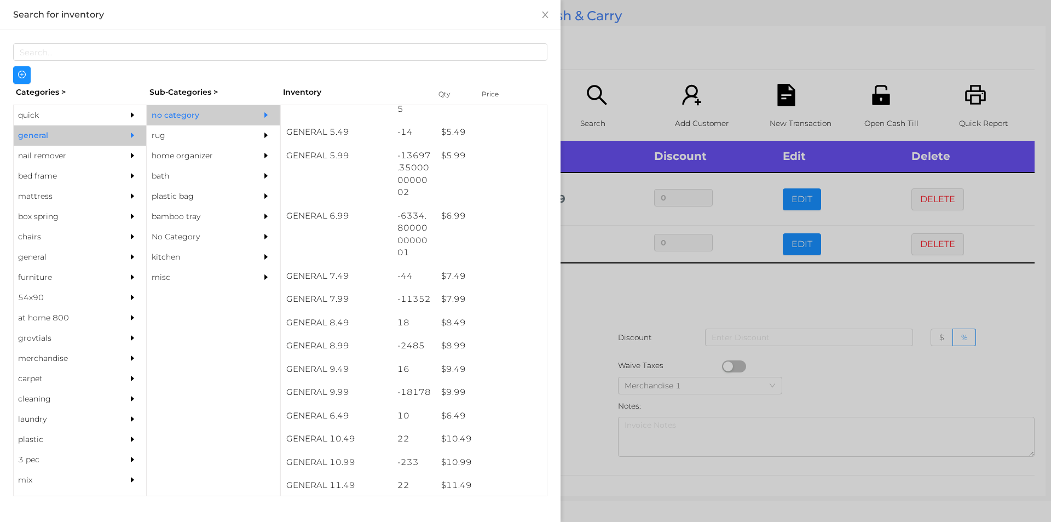
scroll to position [393, 0]
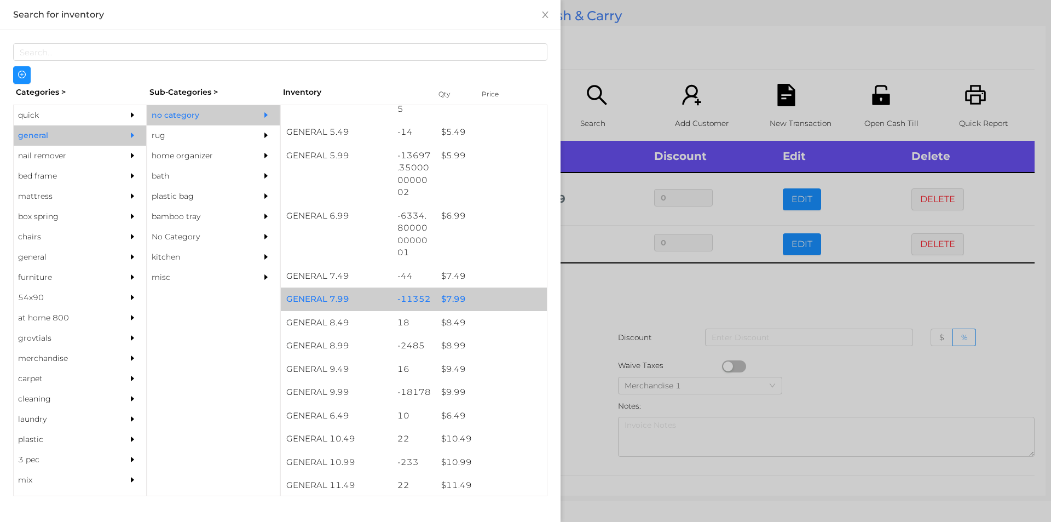
click at [486, 303] on div "$ 7.99" at bounding box center [491, 299] width 111 height 24
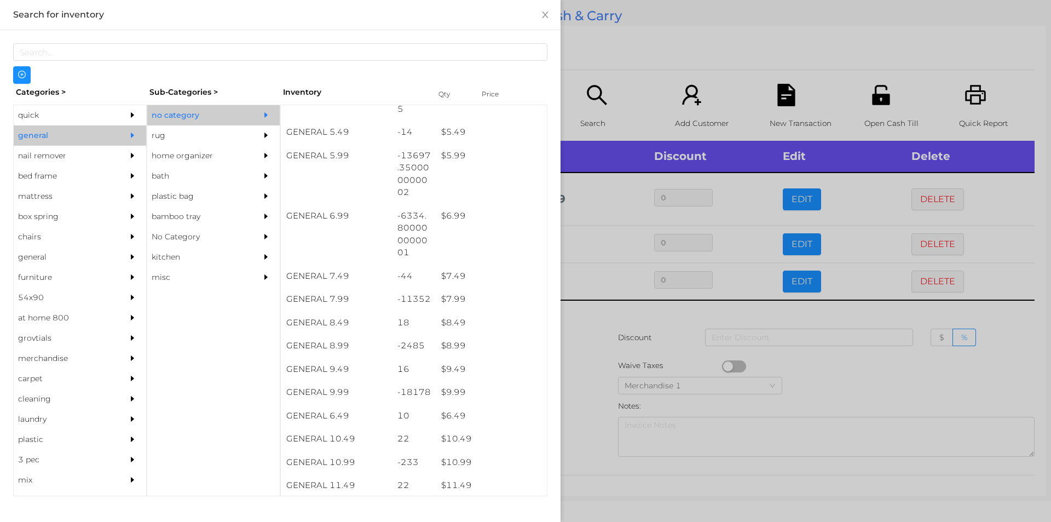
click at [609, 333] on div at bounding box center [525, 261] width 1051 height 522
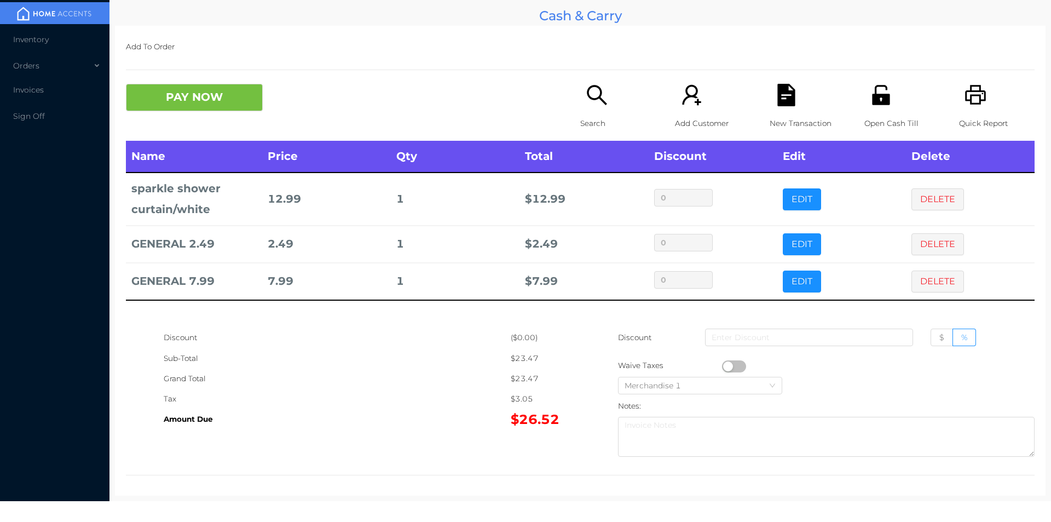
click at [777, 99] on icon "icon: file-text" at bounding box center [786, 95] width 22 height 22
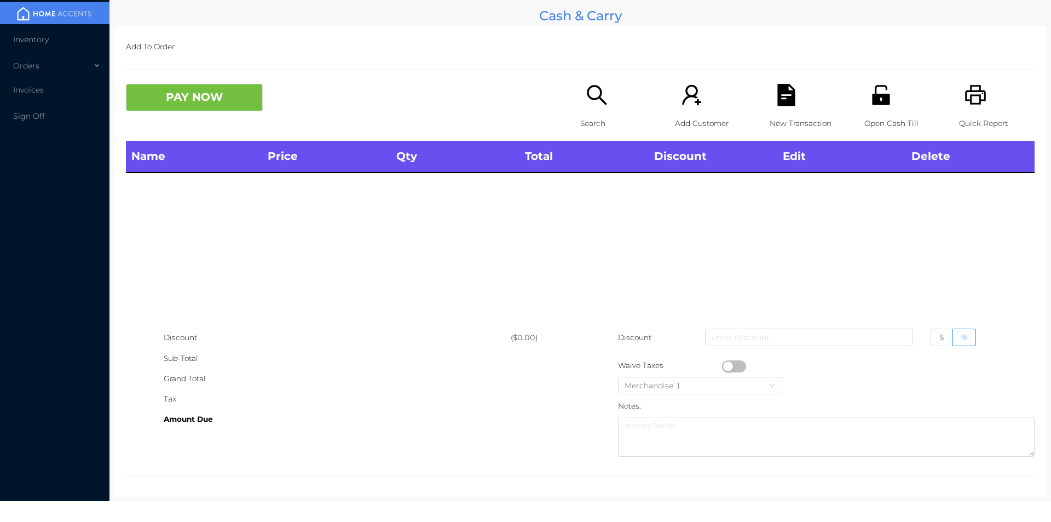
click at [965, 89] on icon "icon: printer" at bounding box center [976, 95] width 22 height 22
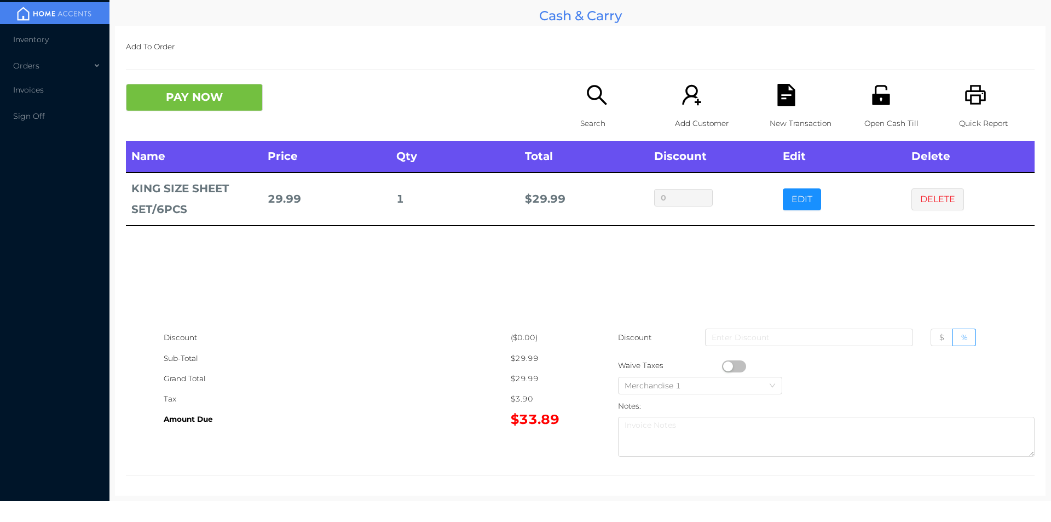
click at [774, 113] on p "New Transaction" at bounding box center [808, 123] width 76 height 20
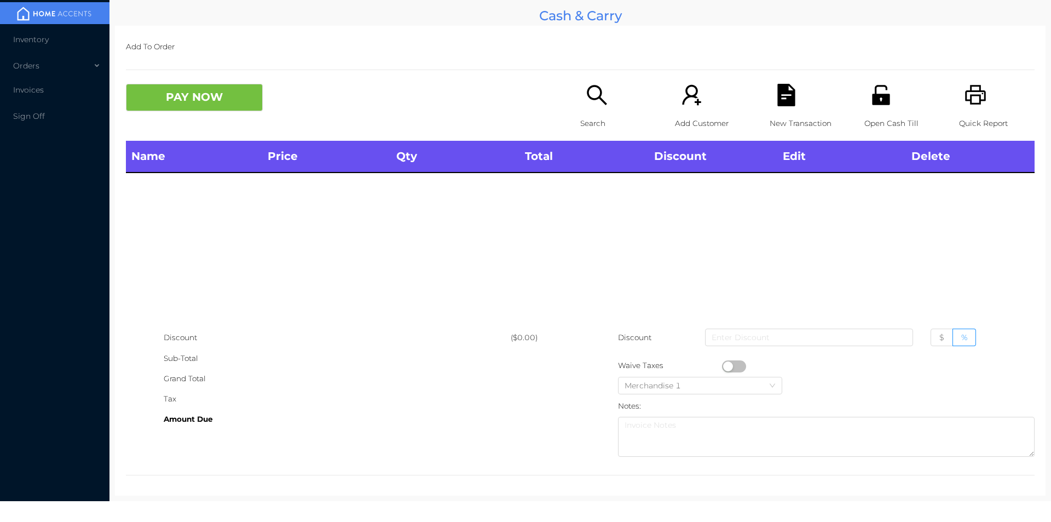
click at [581, 113] on p "Search" at bounding box center [618, 123] width 76 height 20
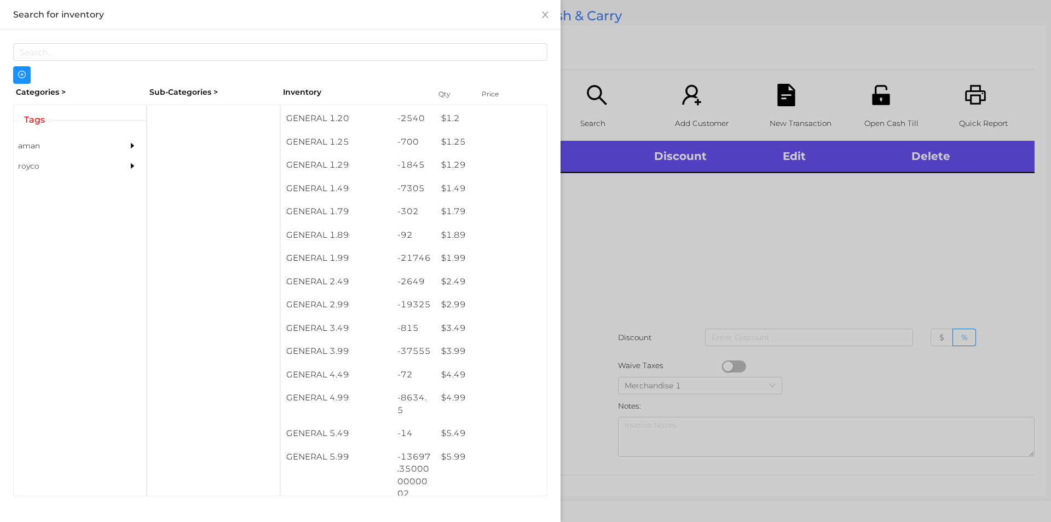
scroll to position [128, 0]
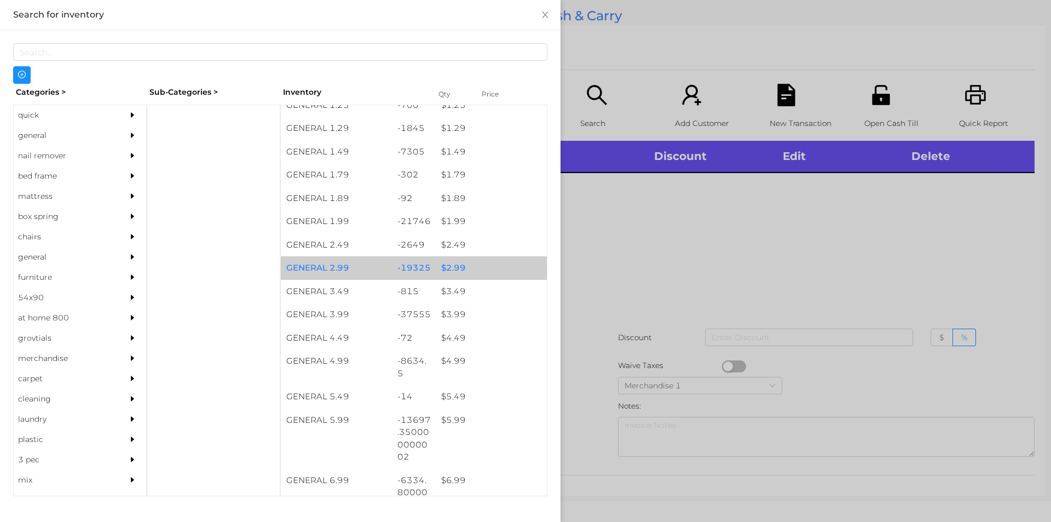
click at [471, 268] on div "$ 2.99" at bounding box center [491, 268] width 111 height 24
click at [469, 268] on div "$ 2.99" at bounding box center [491, 268] width 111 height 24
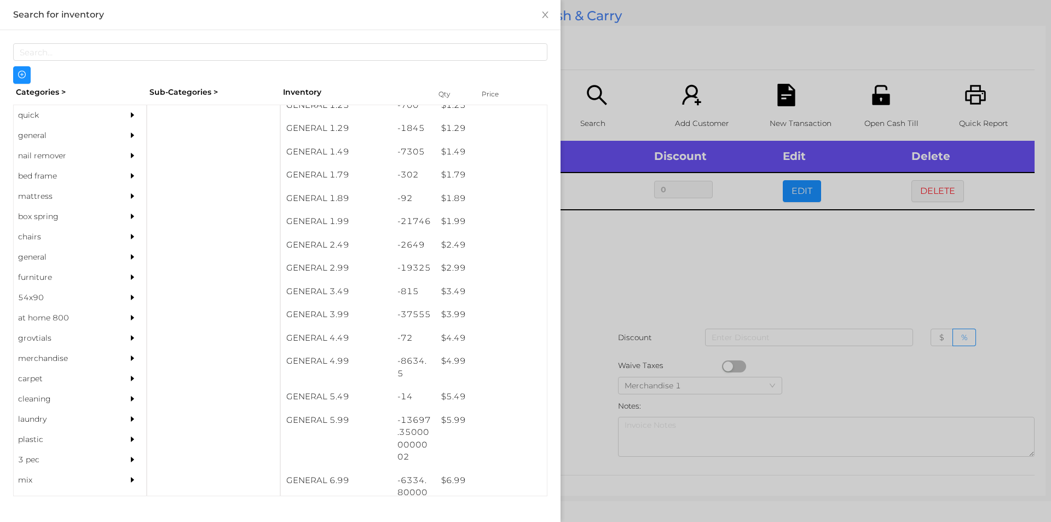
click at [640, 254] on div at bounding box center [525, 261] width 1051 height 522
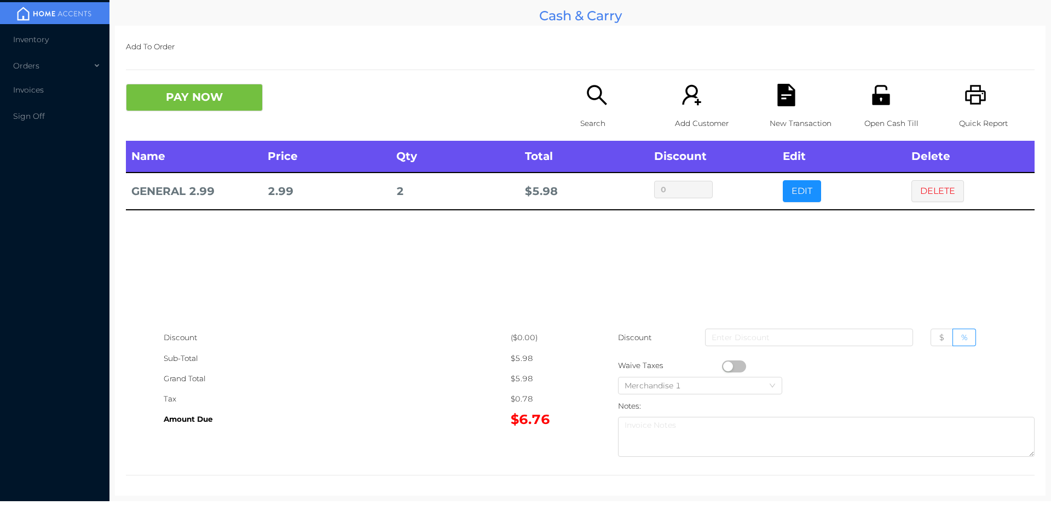
click at [189, 95] on button "PAY NOW" at bounding box center [194, 97] width 137 height 27
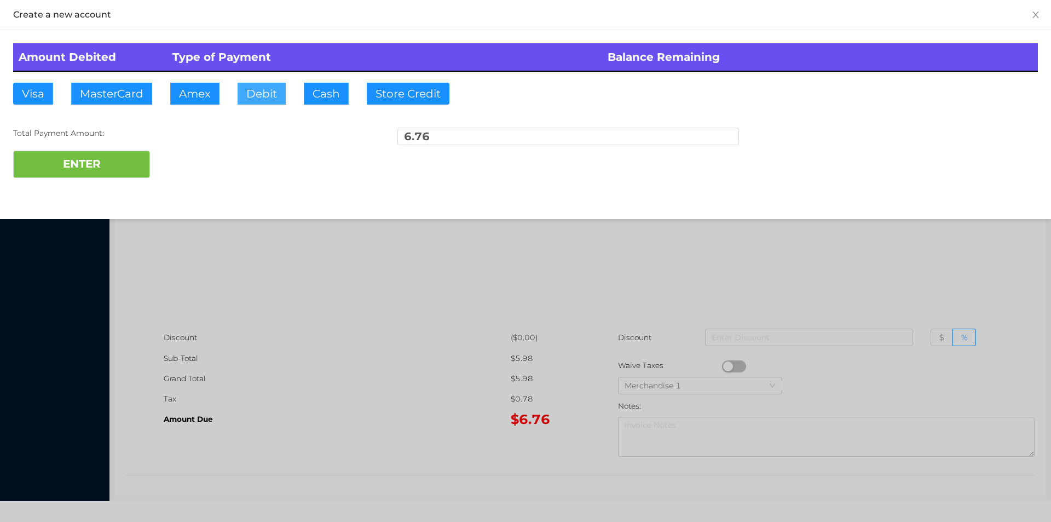
click at [271, 88] on button "Debit" at bounding box center [262, 94] width 48 height 22
click at [119, 161] on button "ENTER" at bounding box center [81, 164] width 137 height 27
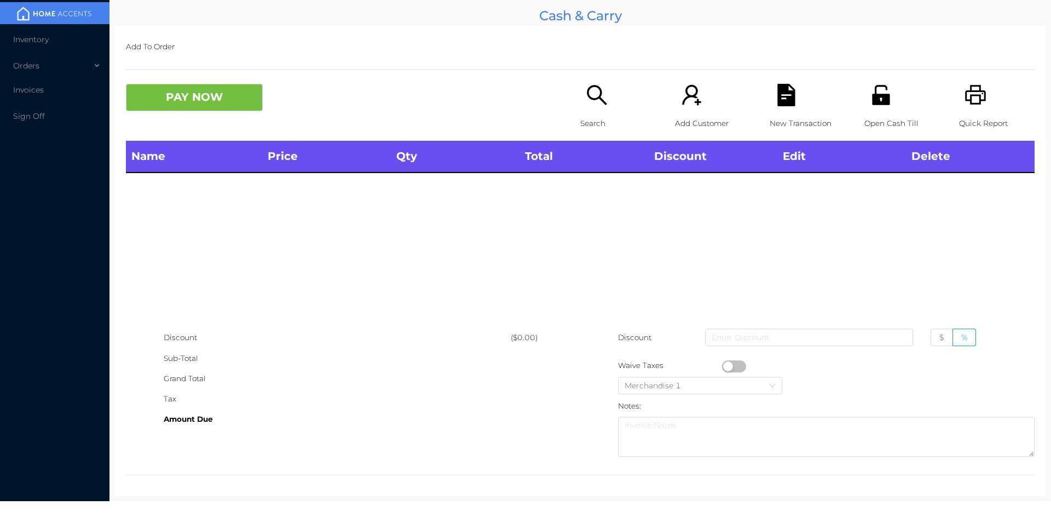
click at [595, 108] on div "Search" at bounding box center [618, 112] width 76 height 57
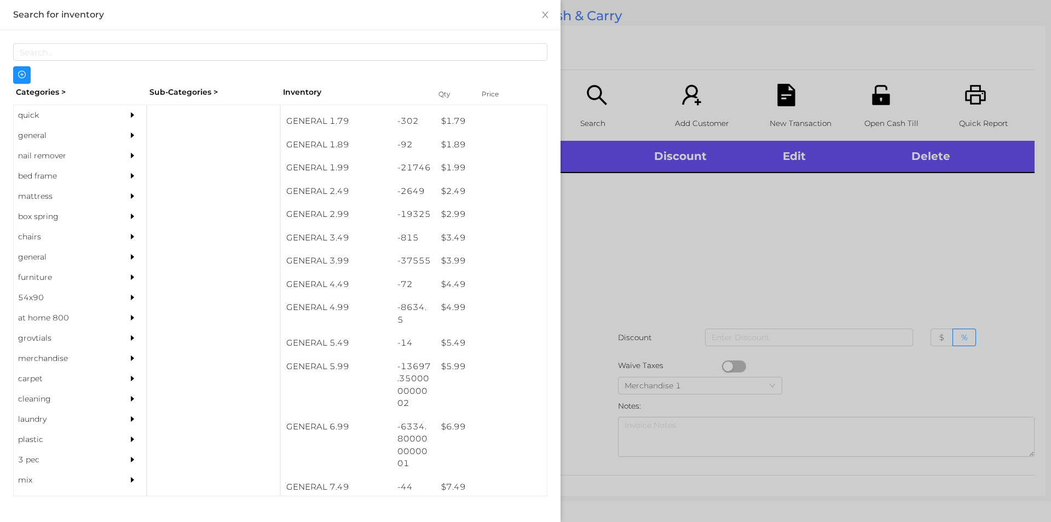
scroll to position [205, 0]
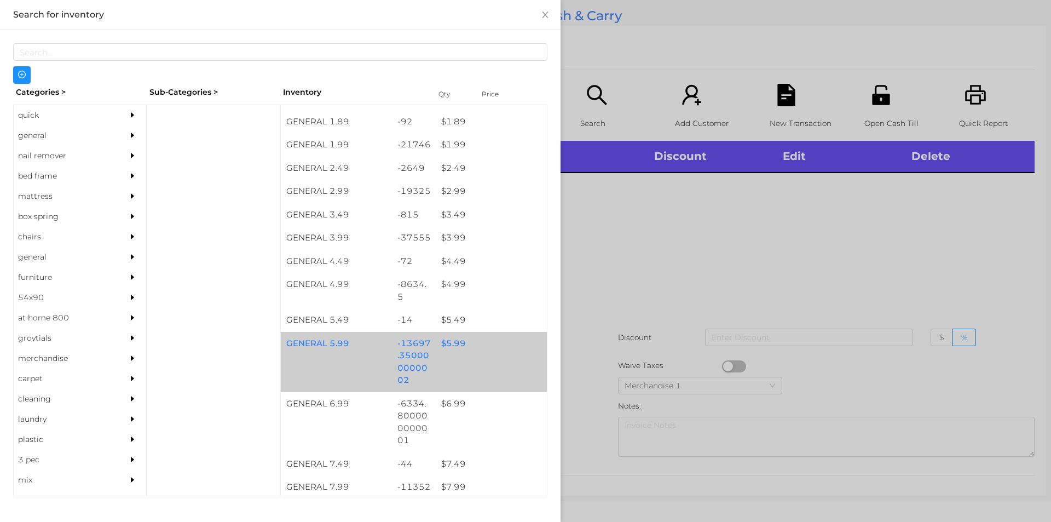
click at [449, 349] on div "$ 5.99" at bounding box center [491, 344] width 111 height 24
click at [481, 350] on div "$ 5.99" at bounding box center [491, 344] width 111 height 24
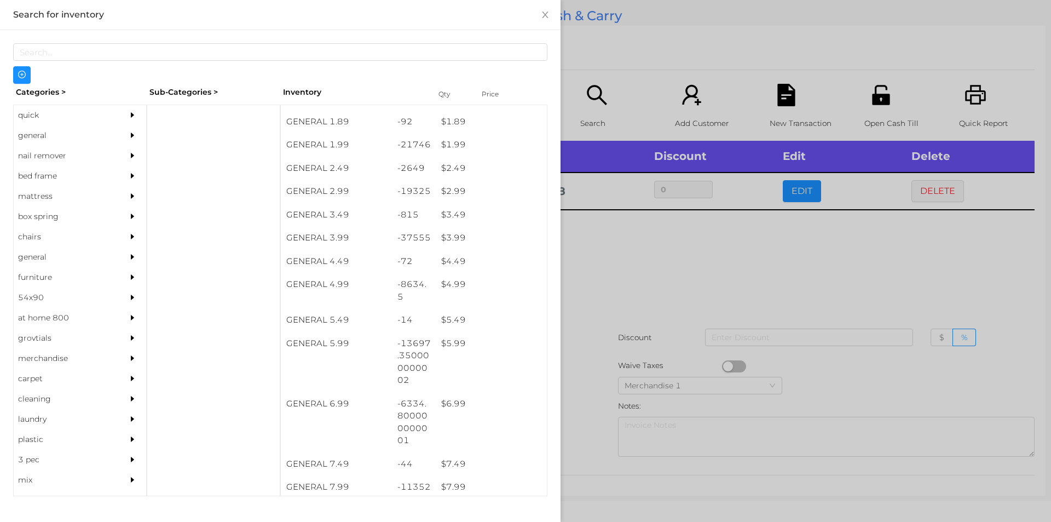
click at [645, 339] on div at bounding box center [525, 261] width 1051 height 522
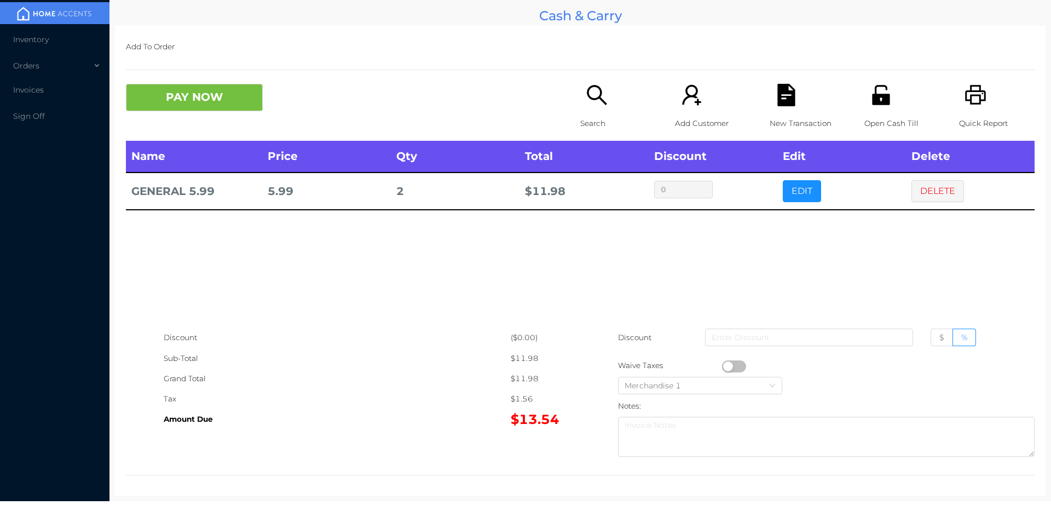
click at [594, 100] on icon "icon: search" at bounding box center [597, 95] width 22 height 22
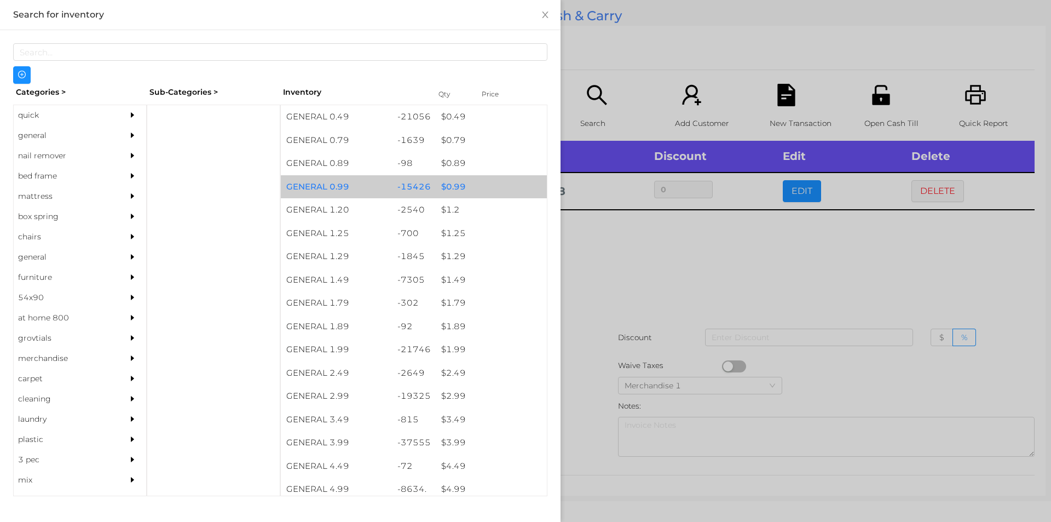
click at [436, 187] on div "$ 0.99" at bounding box center [491, 187] width 111 height 24
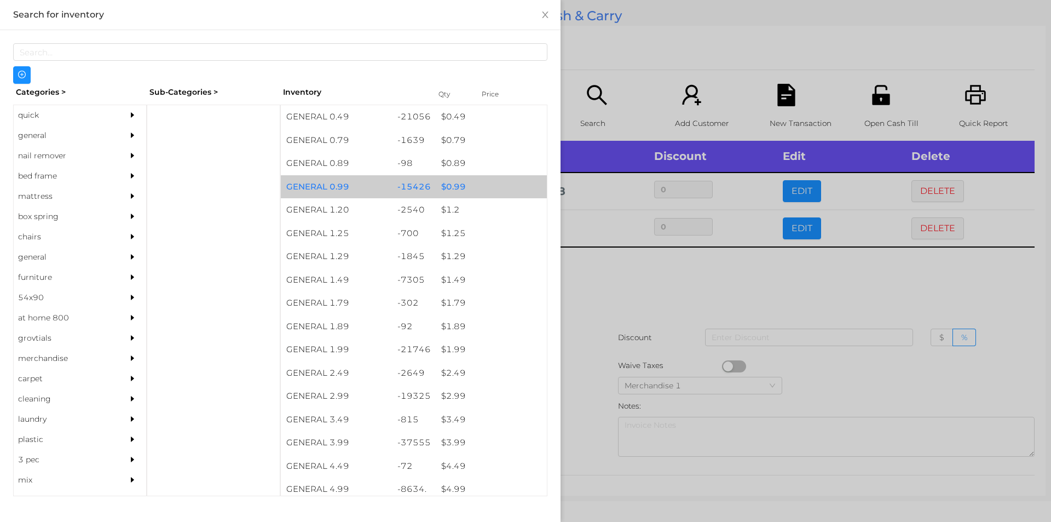
click at [443, 190] on div "$ 0.99" at bounding box center [491, 187] width 111 height 24
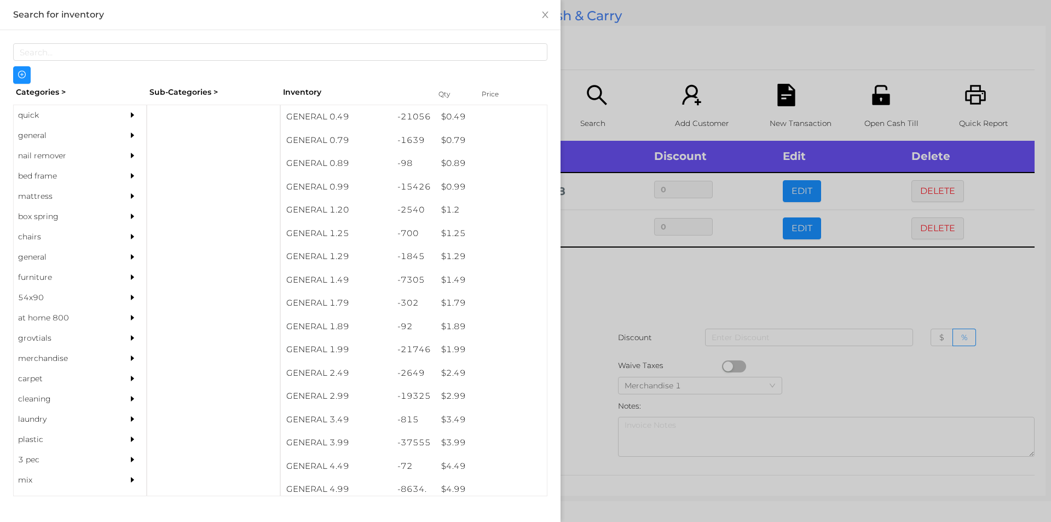
click at [628, 332] on div at bounding box center [525, 261] width 1051 height 522
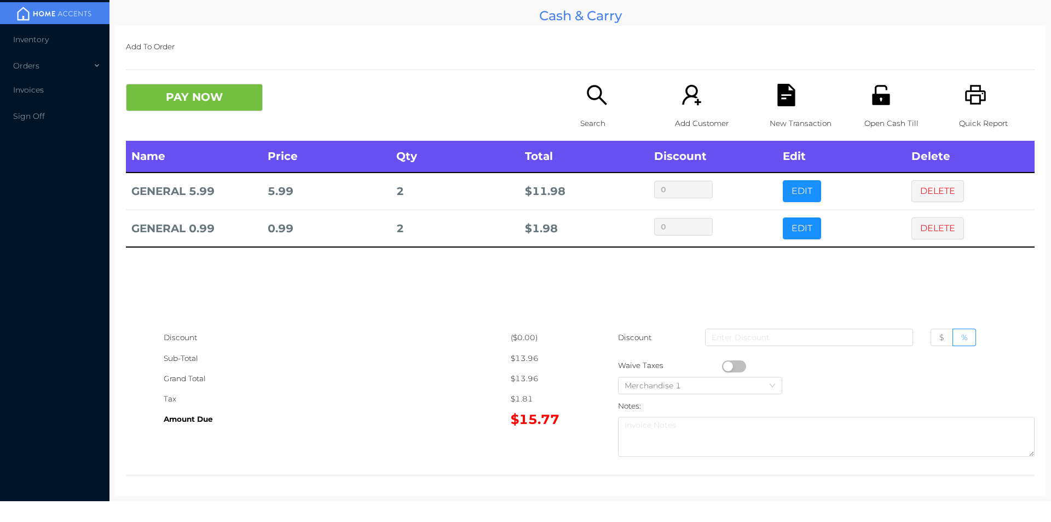
click at [770, 117] on p "New Transaction" at bounding box center [808, 123] width 76 height 20
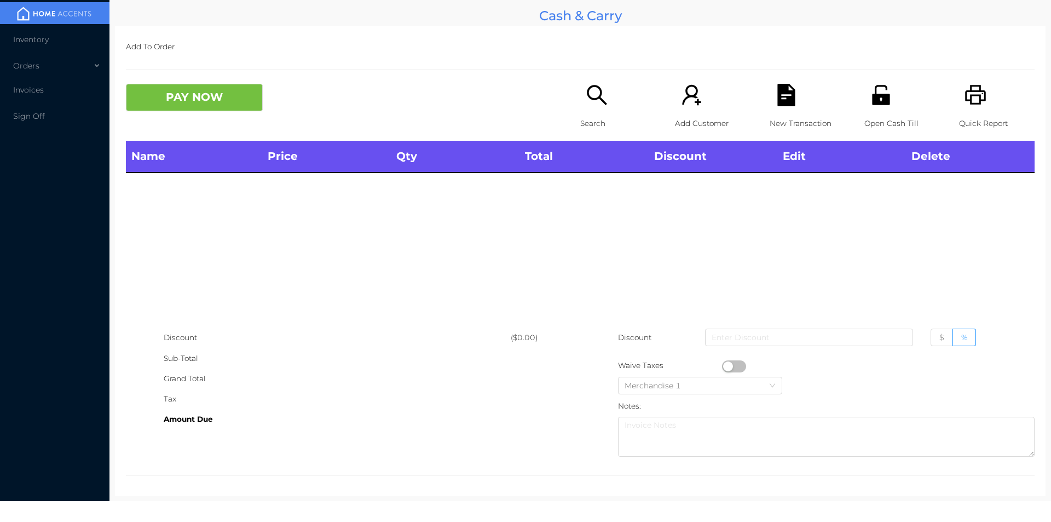
click at [983, 105] on div "Quick Report" at bounding box center [997, 112] width 76 height 57
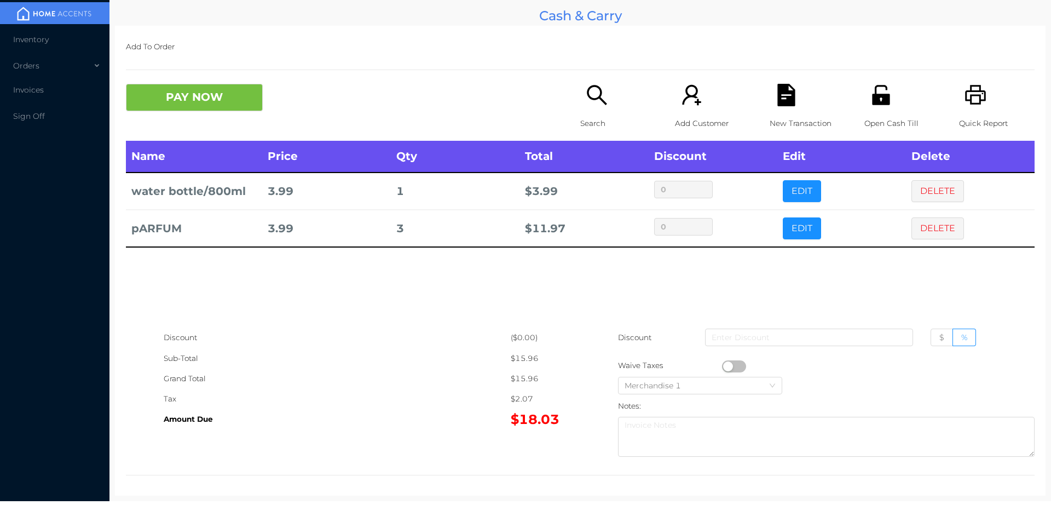
click at [595, 109] on div "Search" at bounding box center [618, 112] width 76 height 57
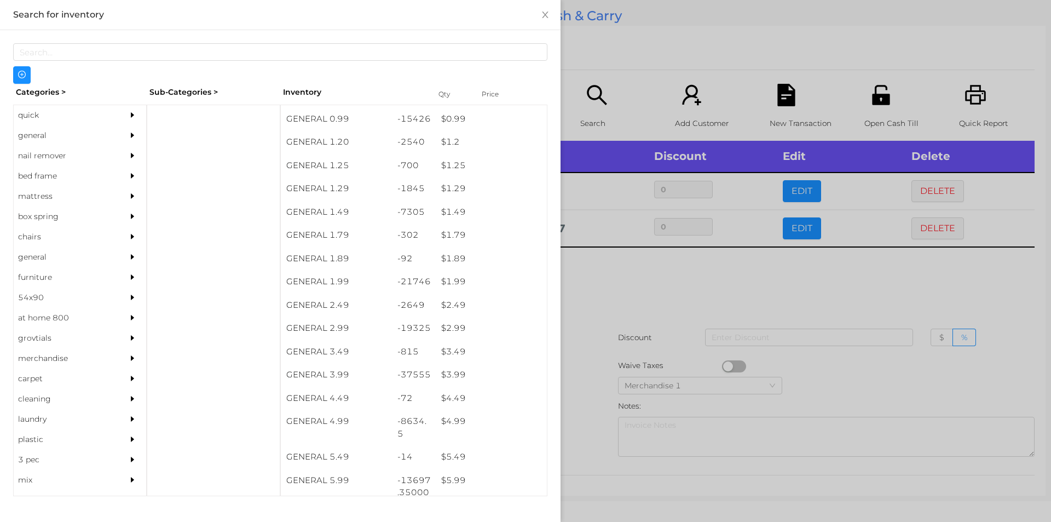
scroll to position [68, 0]
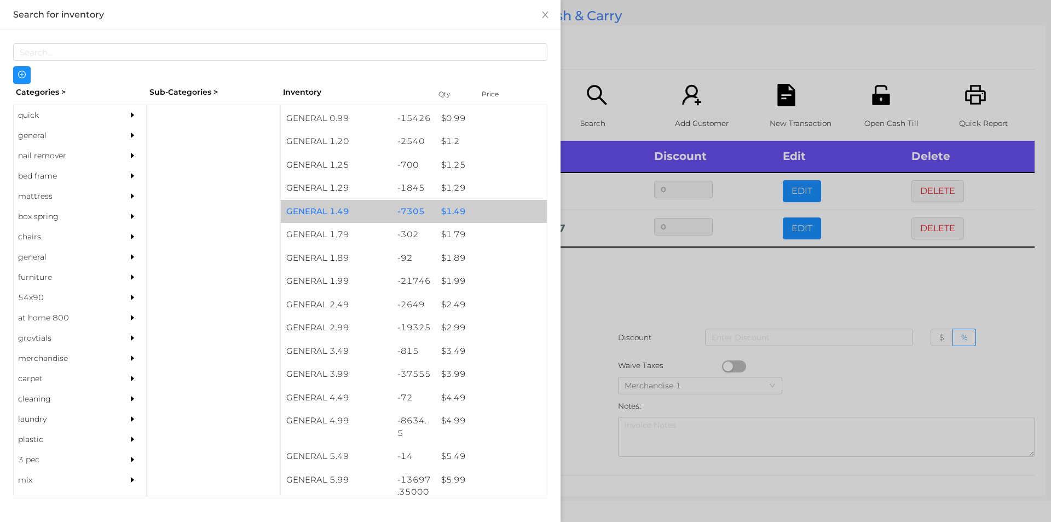
click at [424, 205] on div "-7305" at bounding box center [414, 212] width 44 height 24
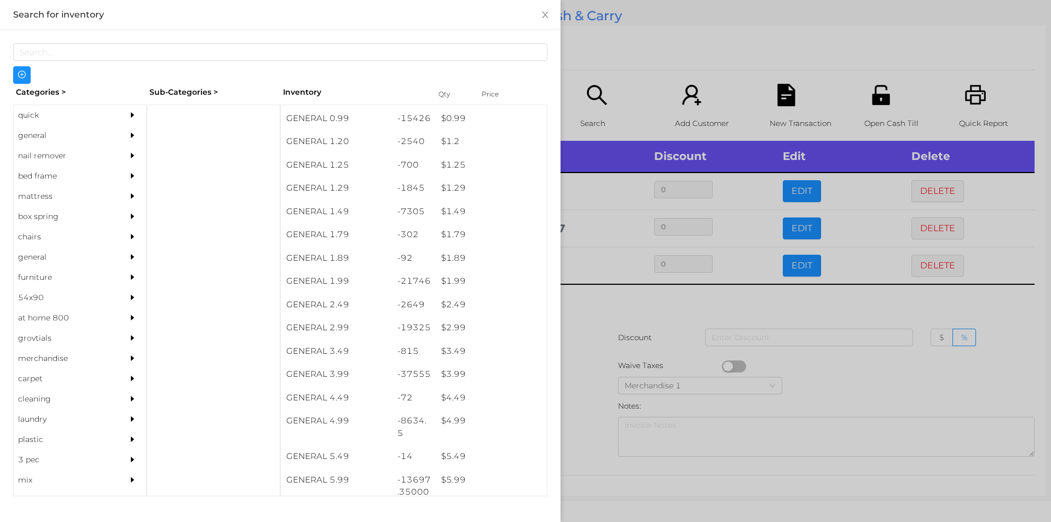
click at [608, 337] on div at bounding box center [525, 261] width 1051 height 522
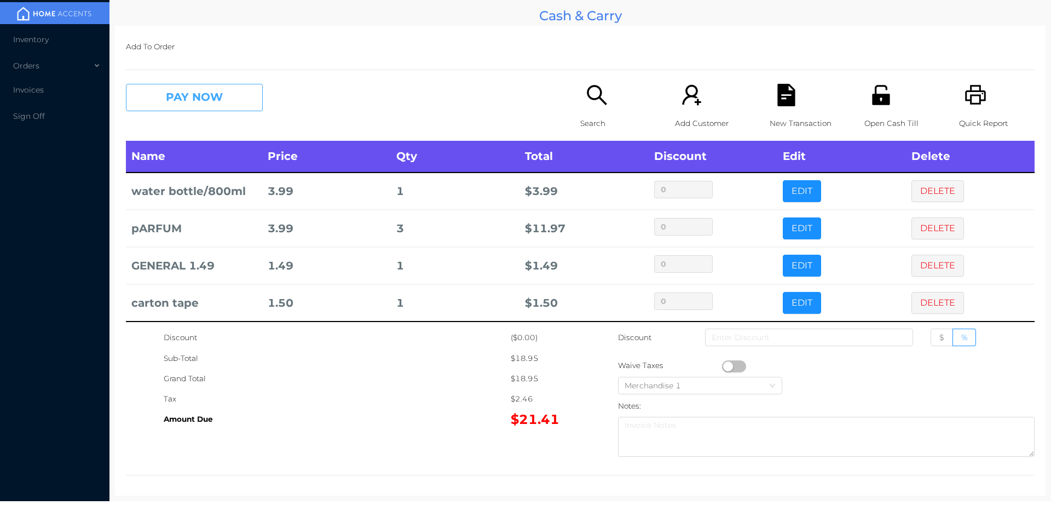
click at [196, 91] on button "PAY NOW" at bounding box center [194, 97] width 137 height 27
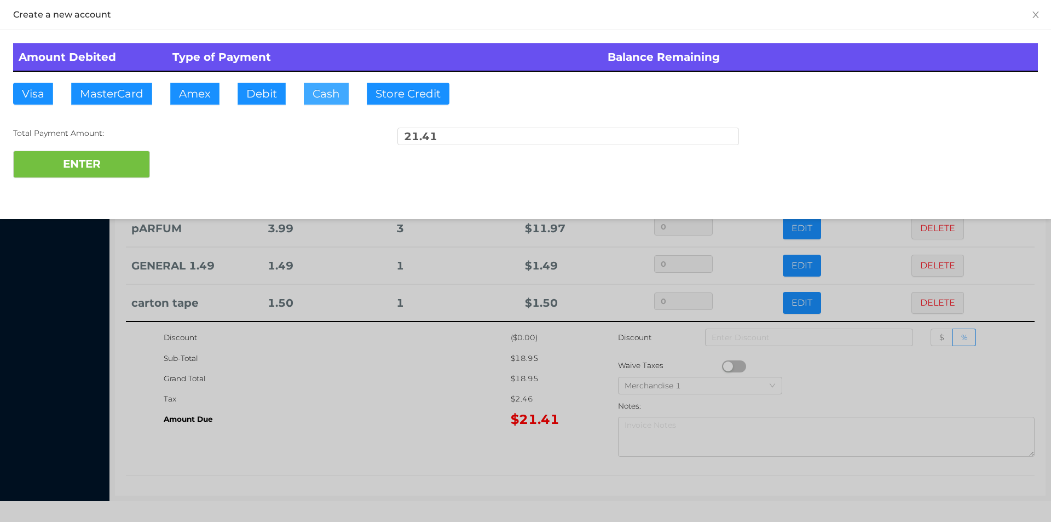
click at [313, 85] on button "Cash" at bounding box center [326, 94] width 45 height 22
type input "100"
click at [95, 170] on button "ENTER" at bounding box center [81, 164] width 137 height 27
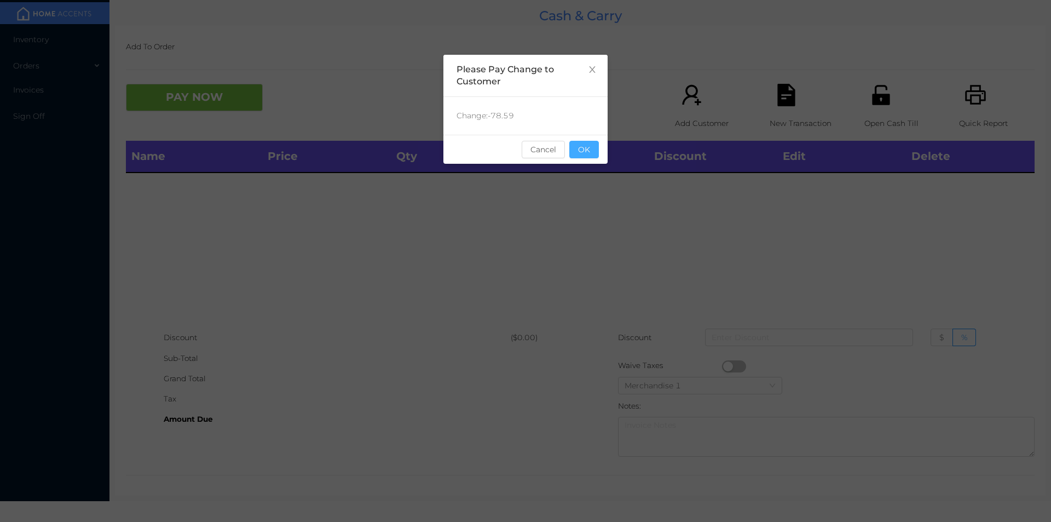
click at [597, 154] on button "OK" at bounding box center [584, 150] width 30 height 18
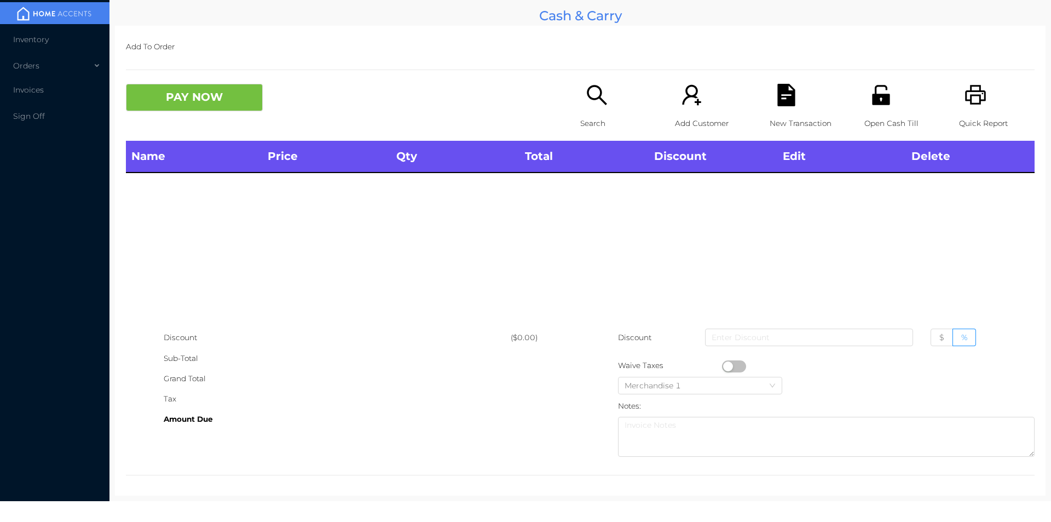
click at [602, 101] on icon "icon: search" at bounding box center [597, 95] width 22 height 22
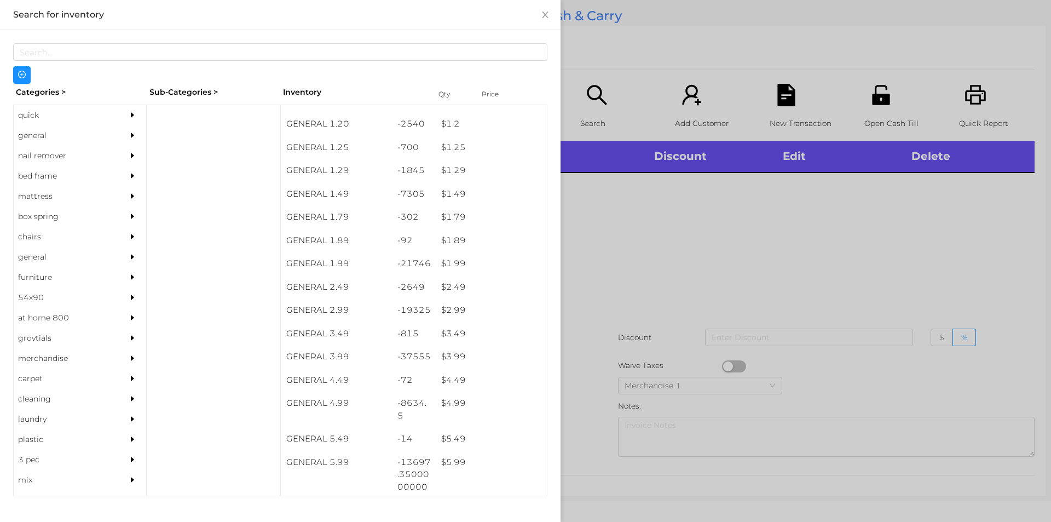
scroll to position [103, 0]
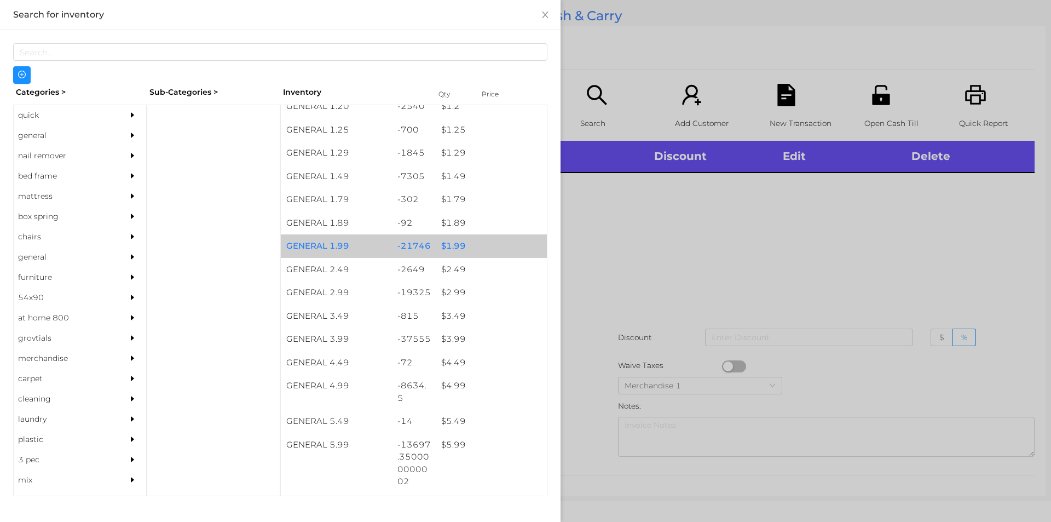
click at [458, 251] on div "$ 1.99" at bounding box center [491, 246] width 111 height 24
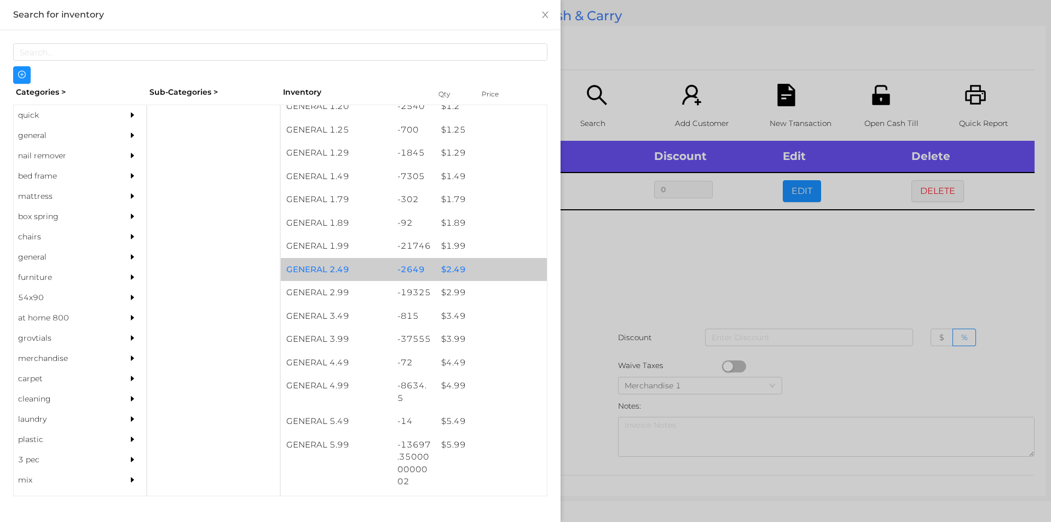
click at [472, 259] on div "$ 2.49" at bounding box center [491, 270] width 111 height 24
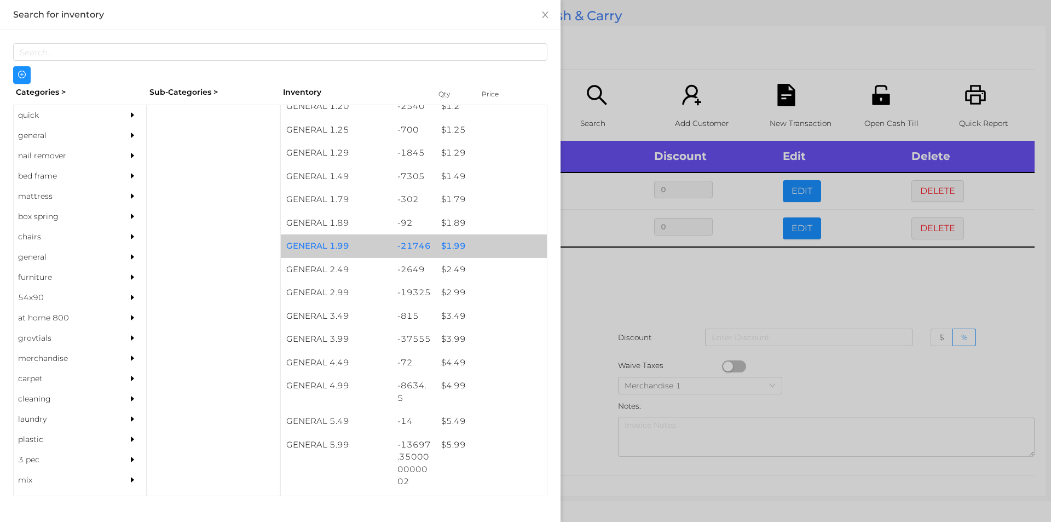
click at [466, 240] on div "$ 1.99" at bounding box center [491, 246] width 111 height 24
click at [490, 241] on div "$ 1.99" at bounding box center [491, 246] width 111 height 24
click at [509, 249] on div "$ 1.99" at bounding box center [491, 246] width 111 height 24
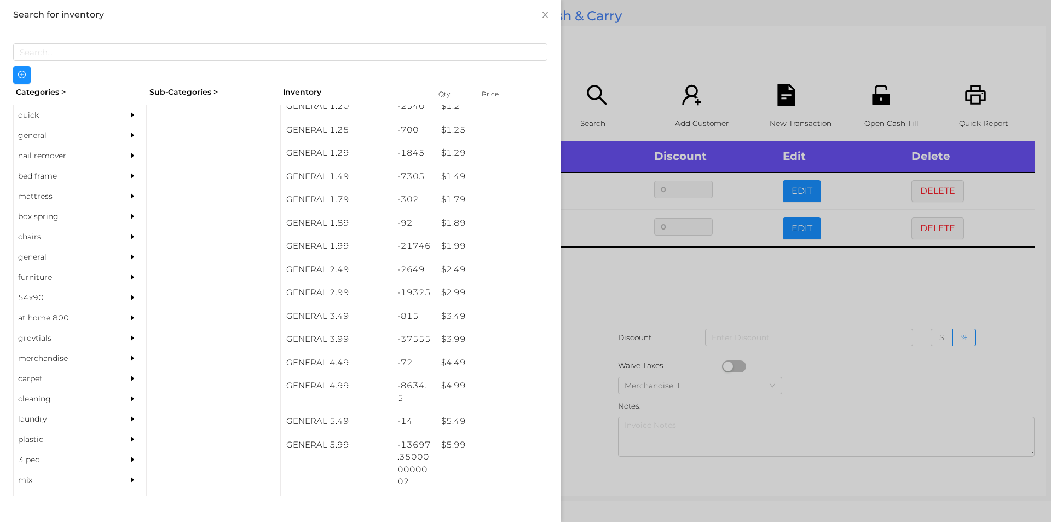
click at [632, 307] on div at bounding box center [525, 261] width 1051 height 522
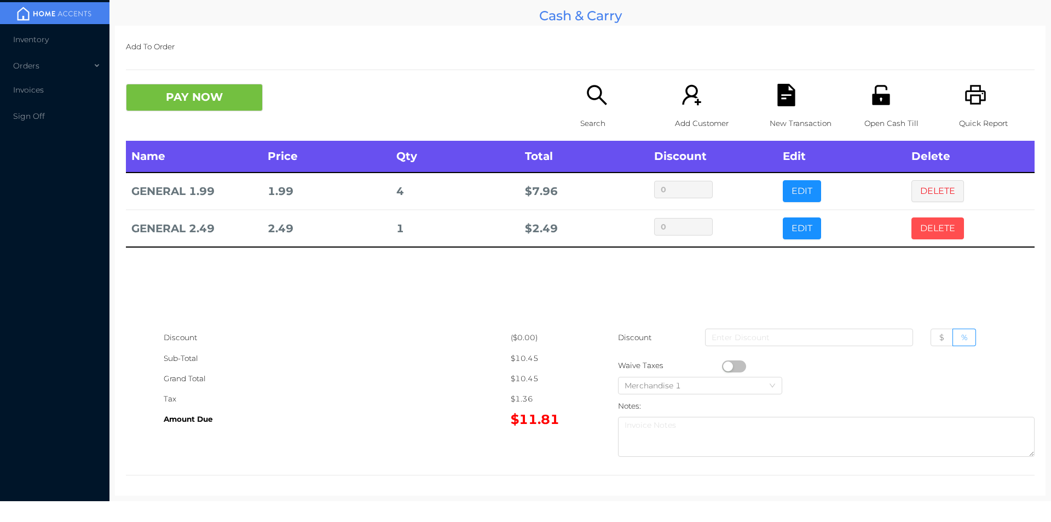
click at [914, 233] on button "DELETE" at bounding box center [937, 228] width 53 height 22
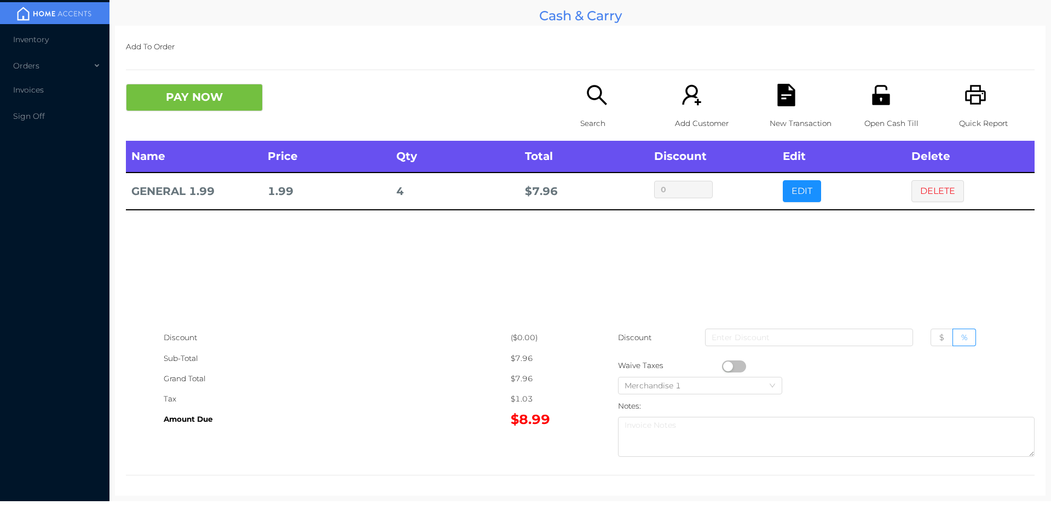
click at [872, 99] on icon "icon: unlock" at bounding box center [881, 95] width 18 height 20
click at [196, 104] on button "PAY NOW" at bounding box center [194, 97] width 137 height 27
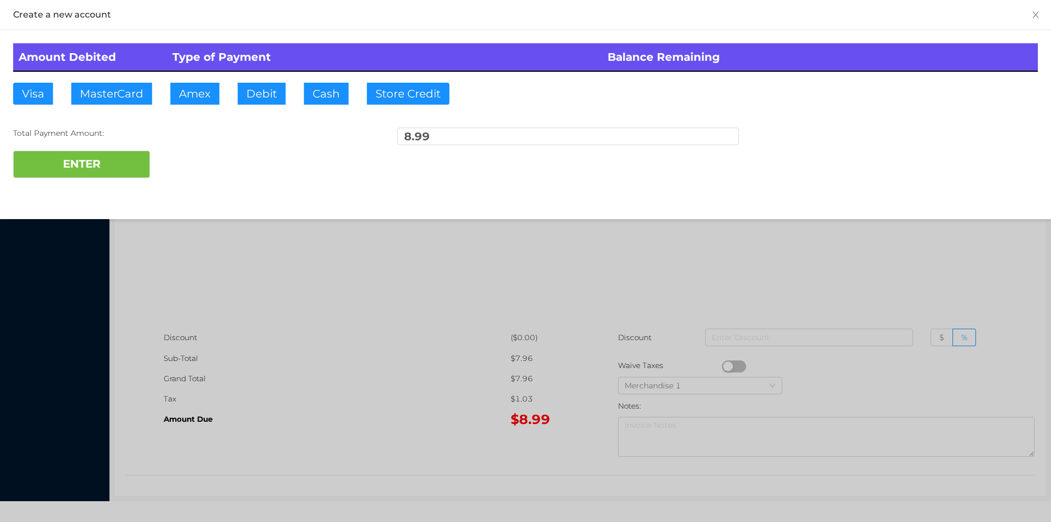
click at [356, 370] on div at bounding box center [525, 261] width 1051 height 522
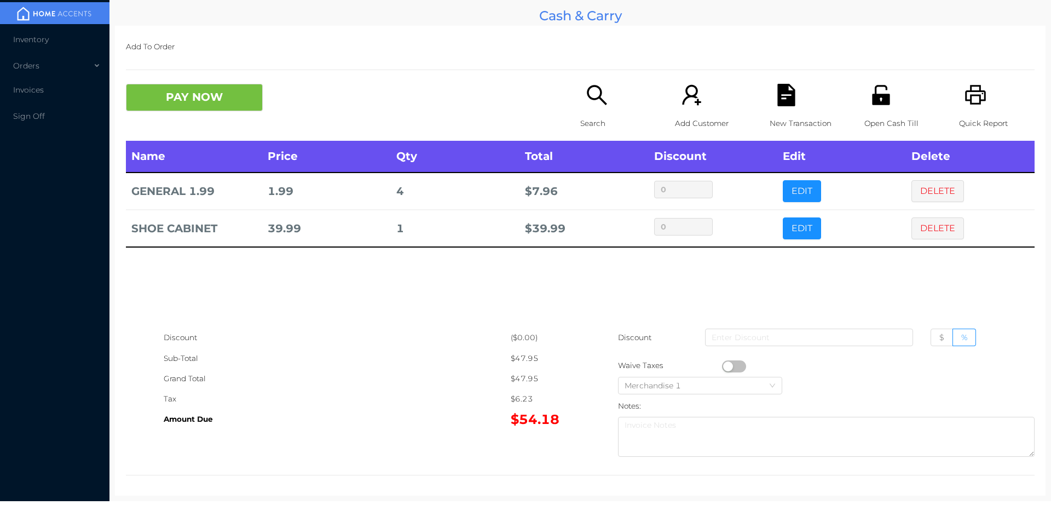
click at [919, 192] on button "DELETE" at bounding box center [937, 191] width 53 height 22
click at [225, 91] on button "PAY NOW" at bounding box center [194, 97] width 137 height 27
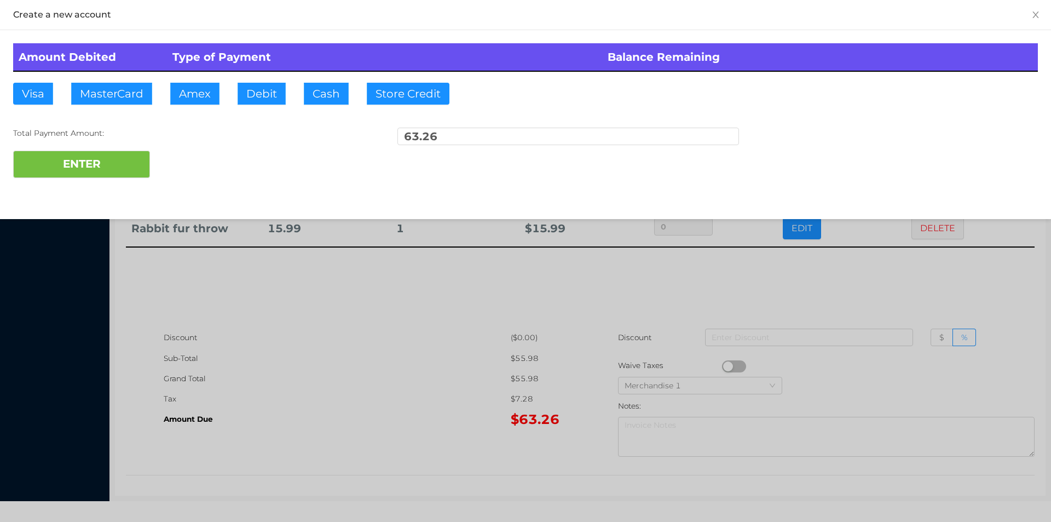
click at [192, 162] on div "ENTER" at bounding box center [525, 164] width 1025 height 27
click at [177, 156] on div "ENTER" at bounding box center [525, 164] width 1025 height 27
click at [284, 343] on div at bounding box center [525, 261] width 1051 height 522
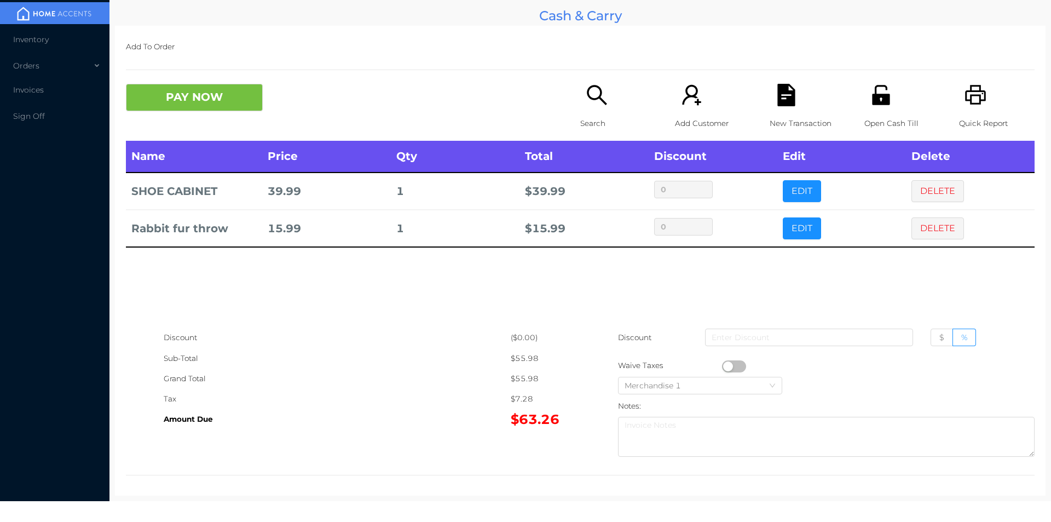
click at [781, 105] on icon "icon: file-text" at bounding box center [786, 95] width 18 height 22
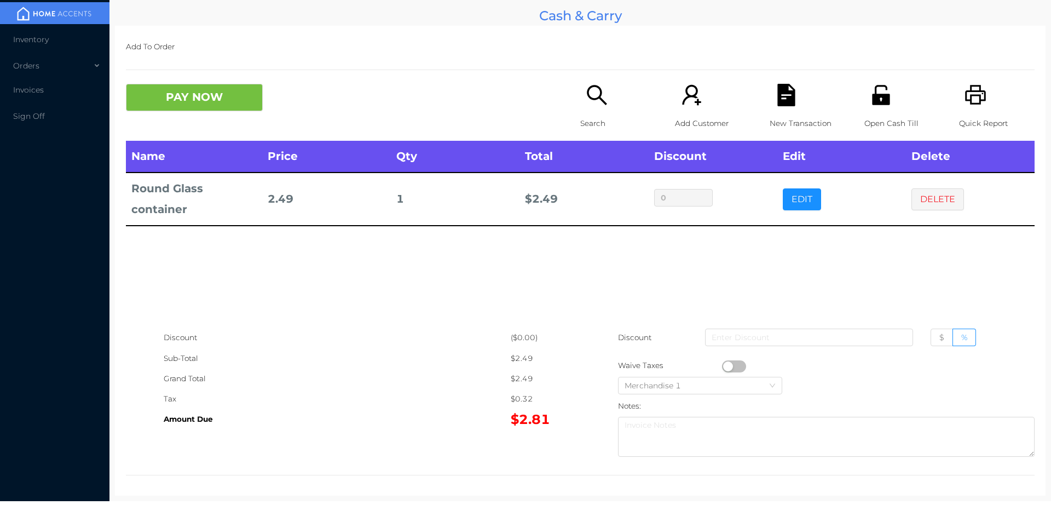
click at [722, 364] on button "button" at bounding box center [734, 366] width 24 height 12
click at [209, 105] on button "PAY NOW" at bounding box center [194, 97] width 137 height 27
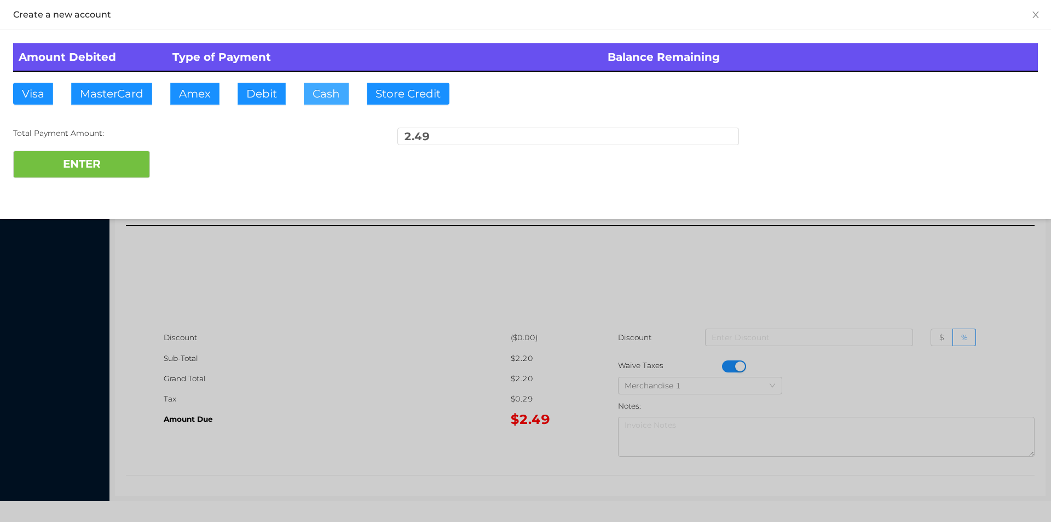
click at [316, 96] on button "Cash" at bounding box center [326, 94] width 45 height 22
type input "50."
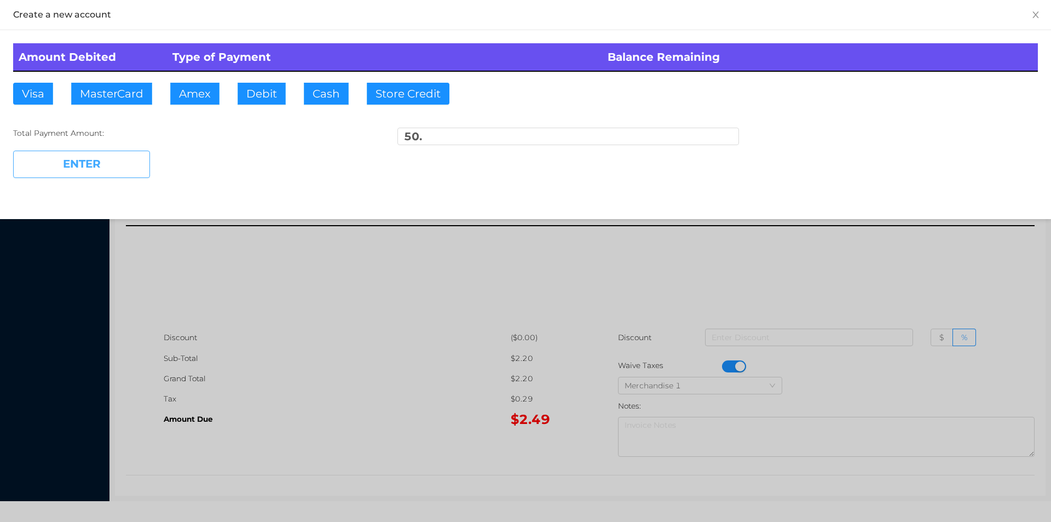
click at [118, 161] on button "ENTER" at bounding box center [81, 164] width 137 height 27
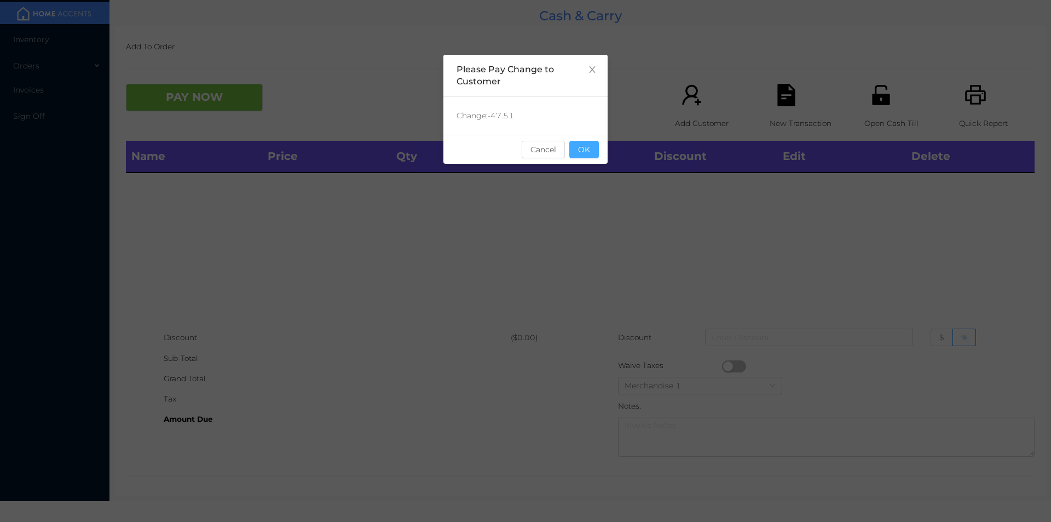
click at [589, 148] on button "OK" at bounding box center [584, 150] width 30 height 18
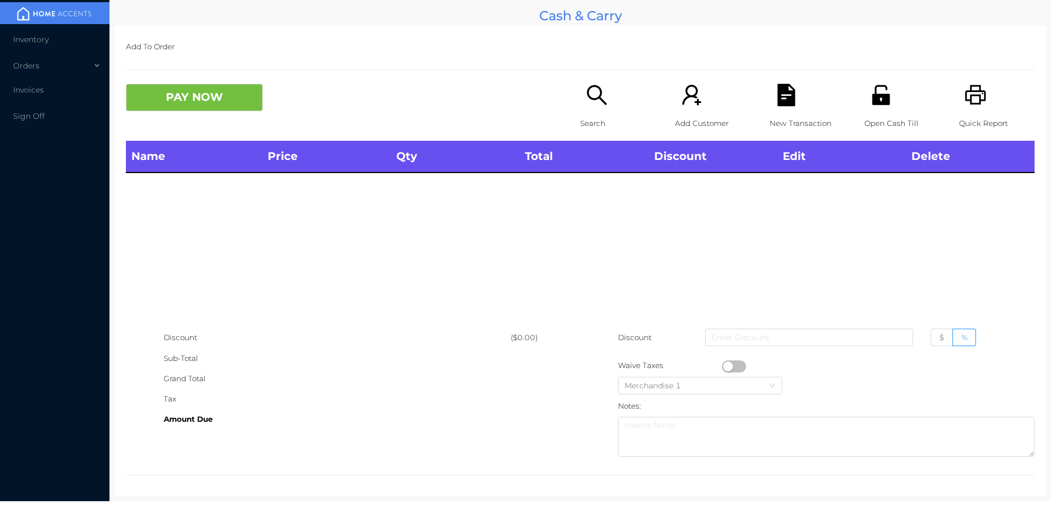
click at [637, 246] on div "Name Price Qty Total Discount Edit Delete" at bounding box center [580, 234] width 909 height 187
click at [874, 109] on div "Open Cash Till" at bounding box center [902, 112] width 76 height 57
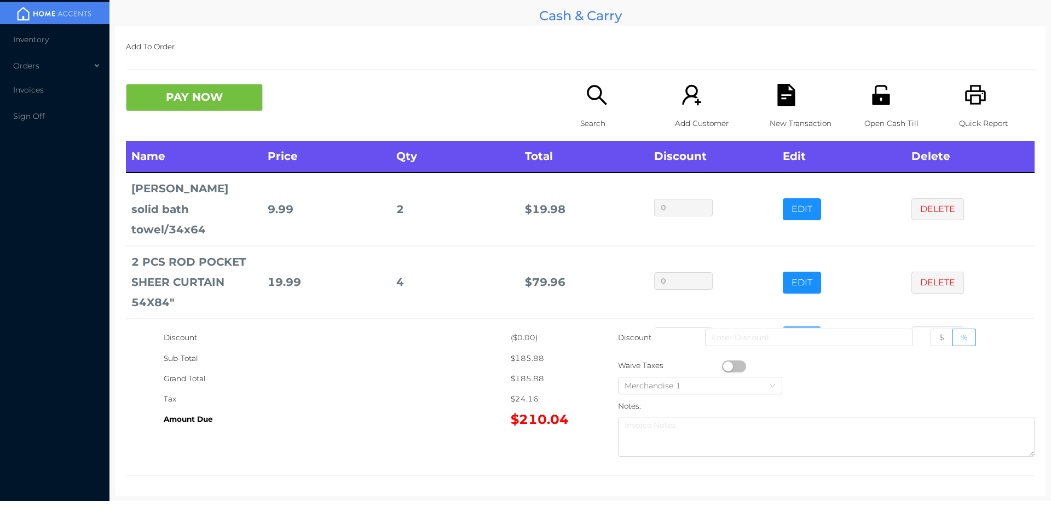
click at [970, 107] on div "Quick Report" at bounding box center [997, 112] width 76 height 57
click at [181, 99] on button "PAY NOW" at bounding box center [194, 97] width 137 height 27
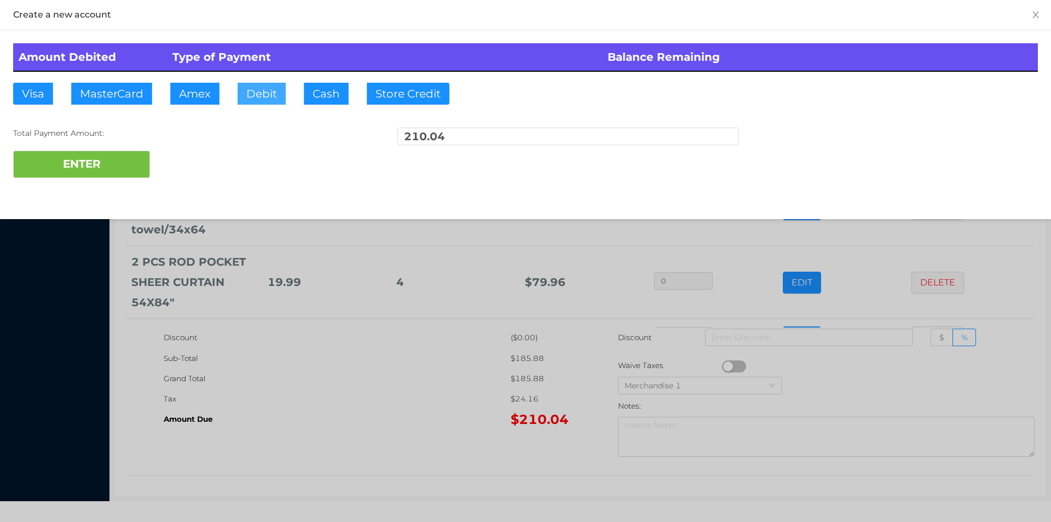
click at [258, 89] on button "Debit" at bounding box center [262, 94] width 48 height 22
click at [95, 164] on button "ENTER" at bounding box center [81, 164] width 137 height 27
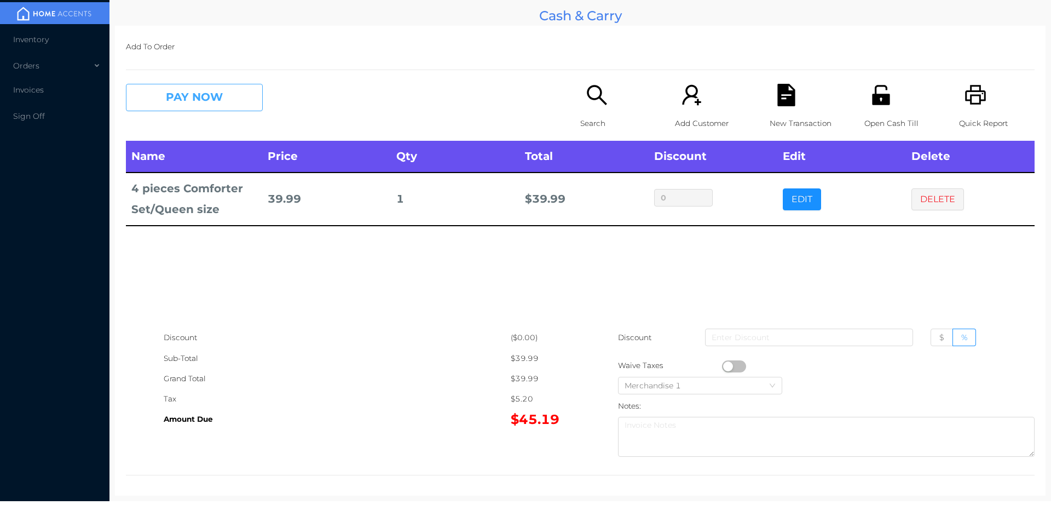
click at [162, 86] on button "PAY NOW" at bounding box center [194, 97] width 137 height 27
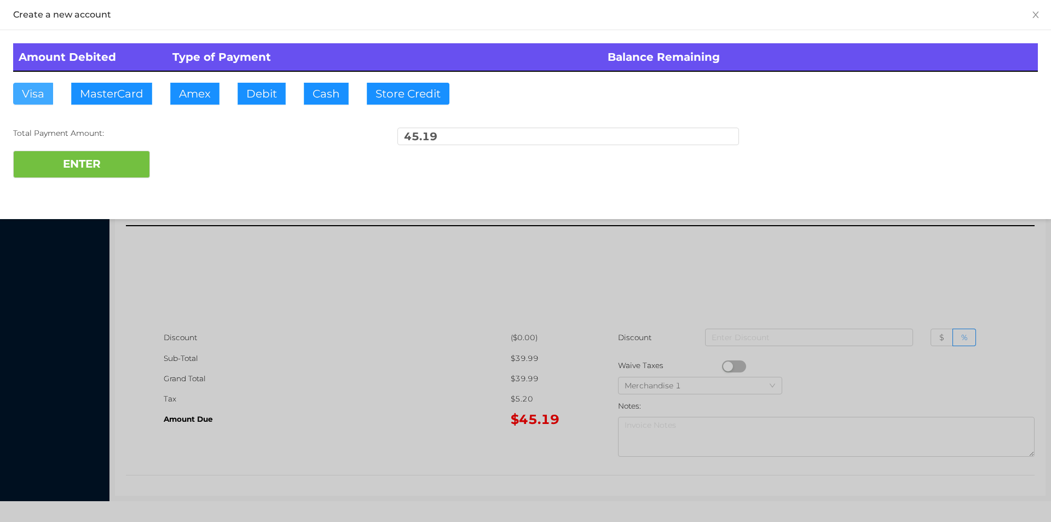
click at [46, 89] on button "Visa" at bounding box center [33, 94] width 40 height 22
click at [66, 162] on button "ENTER" at bounding box center [81, 164] width 137 height 27
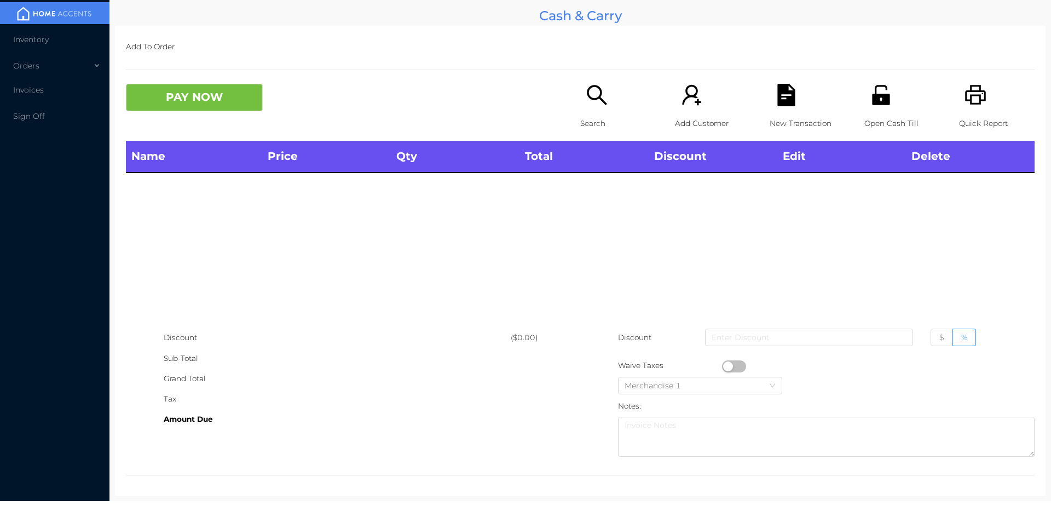
click at [605, 102] on div "Search" at bounding box center [618, 112] width 76 height 57
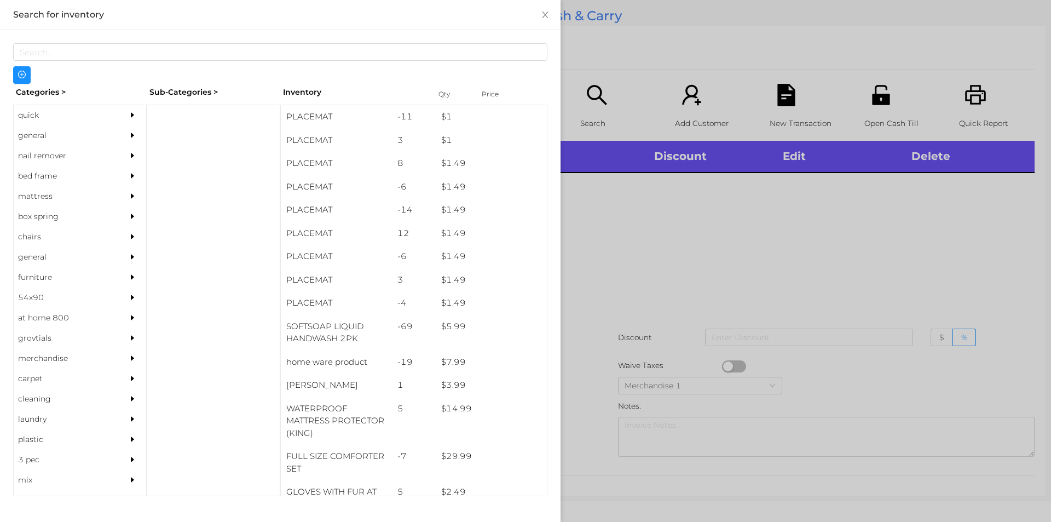
click at [49, 106] on div "quick" at bounding box center [64, 115] width 100 height 20
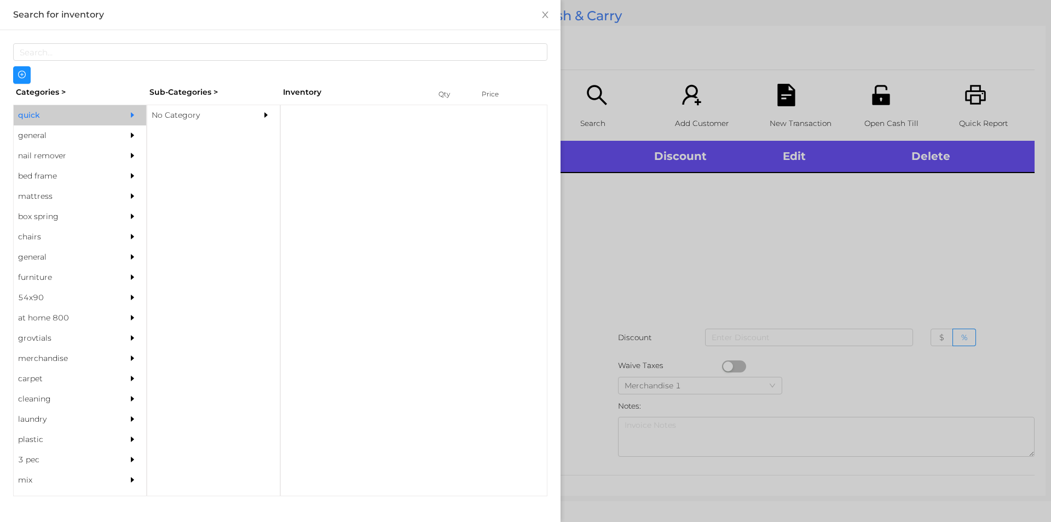
click at [184, 122] on div "No Category" at bounding box center [197, 115] width 100 height 20
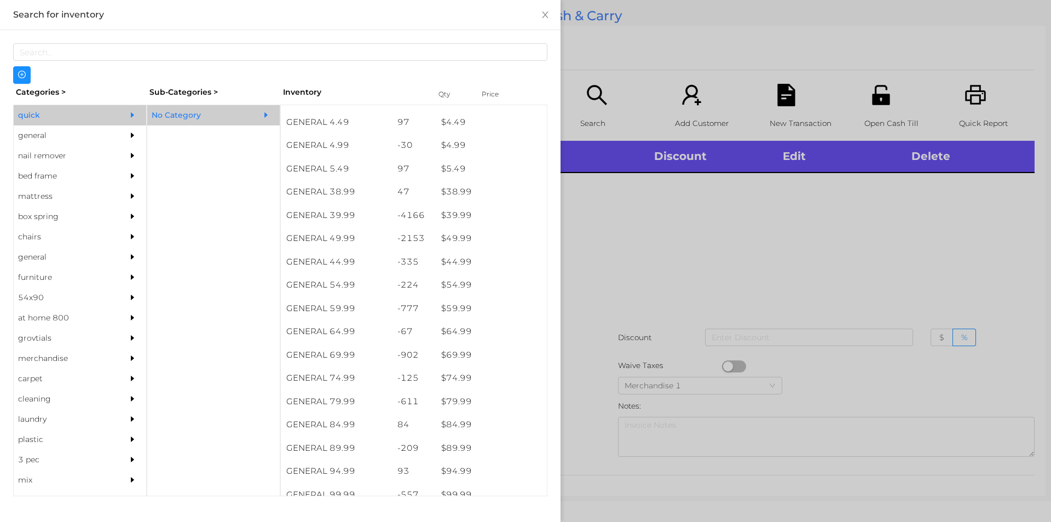
scroll to position [529, 0]
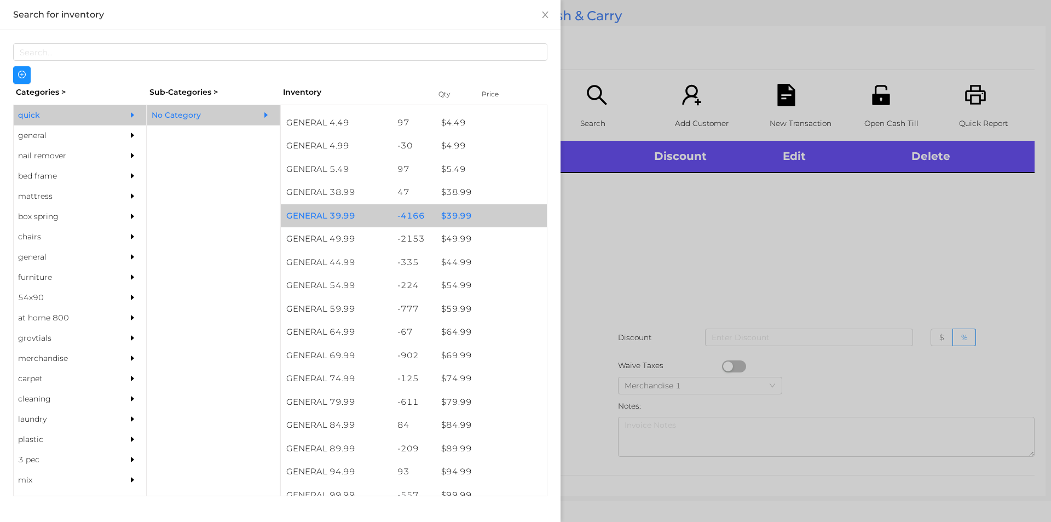
click at [464, 212] on div "$ 39.99" at bounding box center [491, 216] width 111 height 24
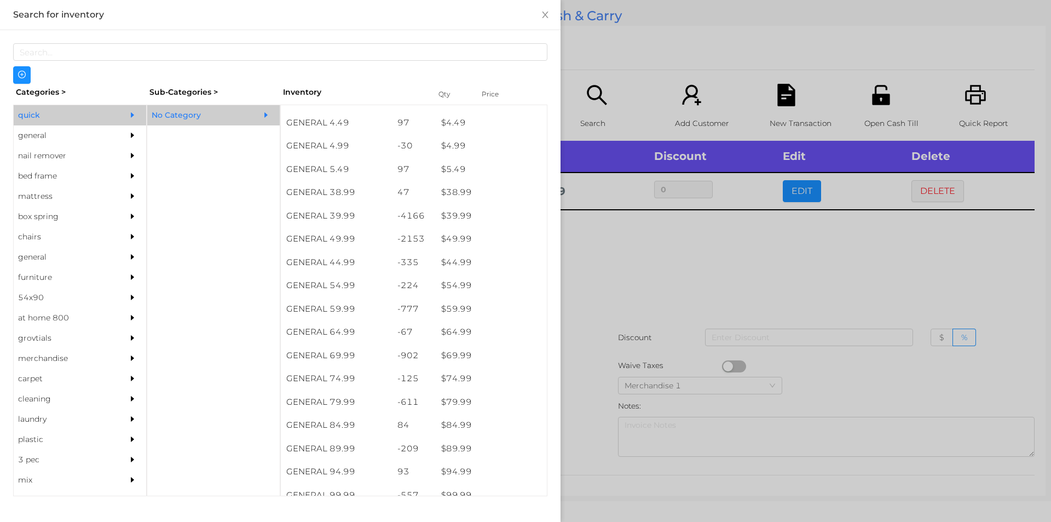
click at [651, 343] on div at bounding box center [525, 261] width 1051 height 522
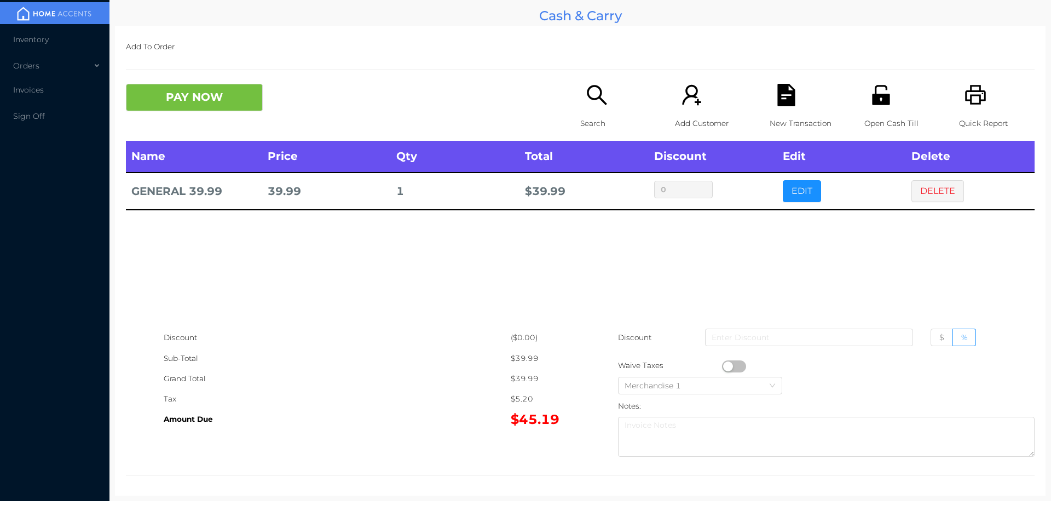
click at [778, 95] on icon "icon: file-text" at bounding box center [786, 95] width 22 height 22
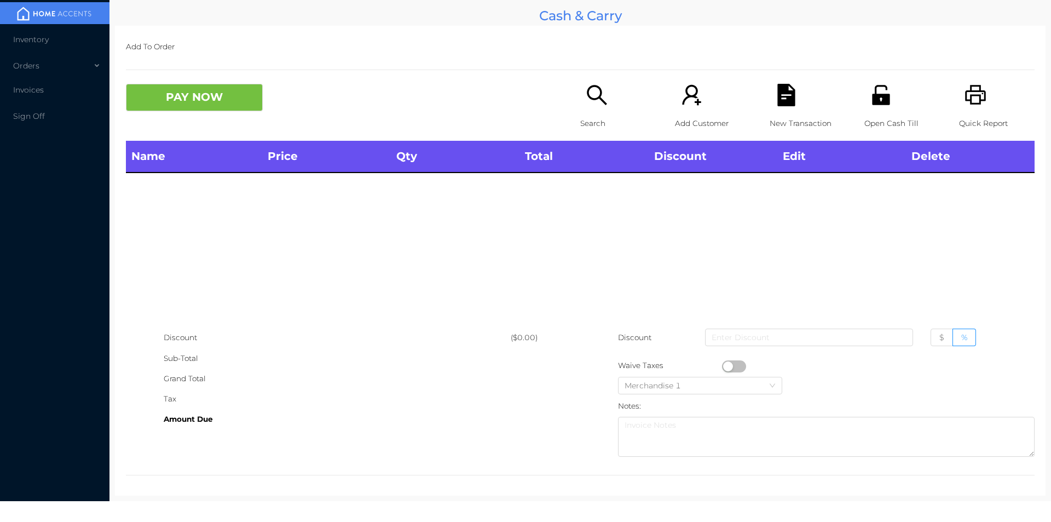
click at [965, 90] on icon "icon: printer" at bounding box center [976, 95] width 22 height 22
click at [595, 100] on icon "icon: search" at bounding box center [597, 95] width 22 height 22
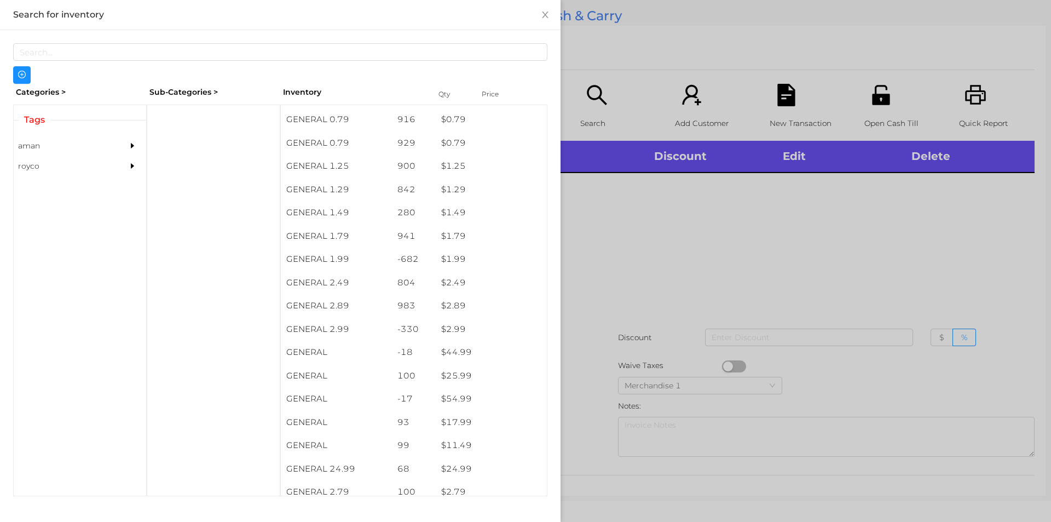
scroll to position [109, 0]
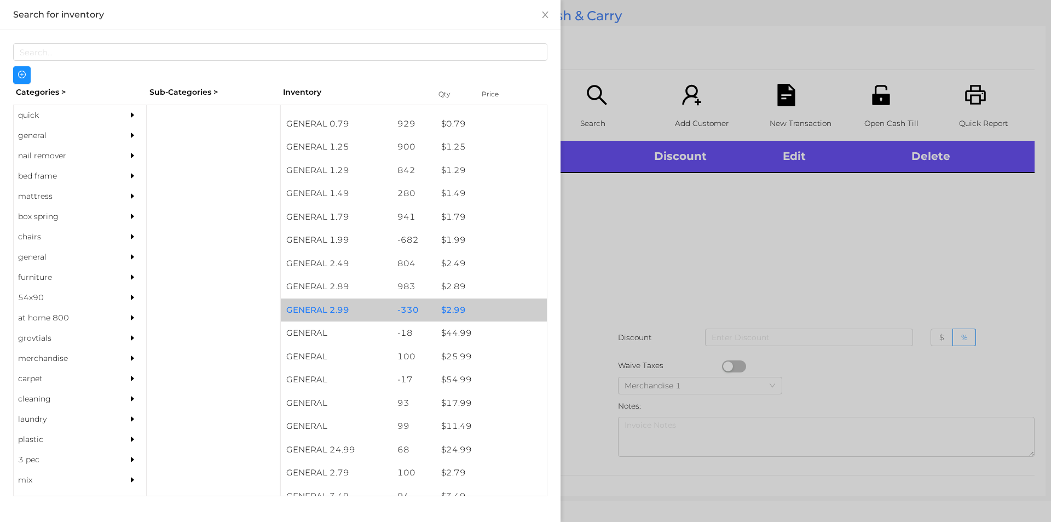
click at [417, 318] on div "-330" at bounding box center [414, 310] width 44 height 24
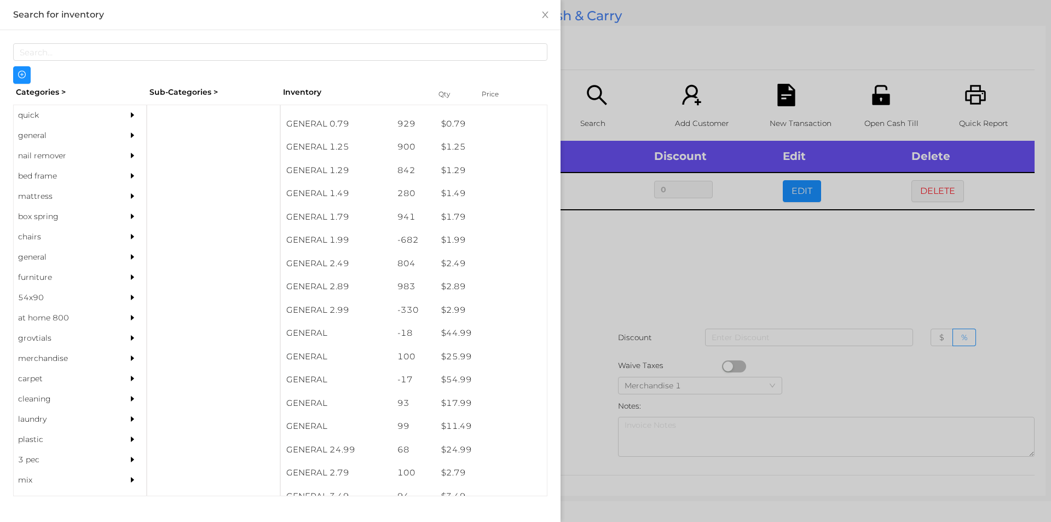
click at [654, 291] on div at bounding box center [525, 261] width 1051 height 522
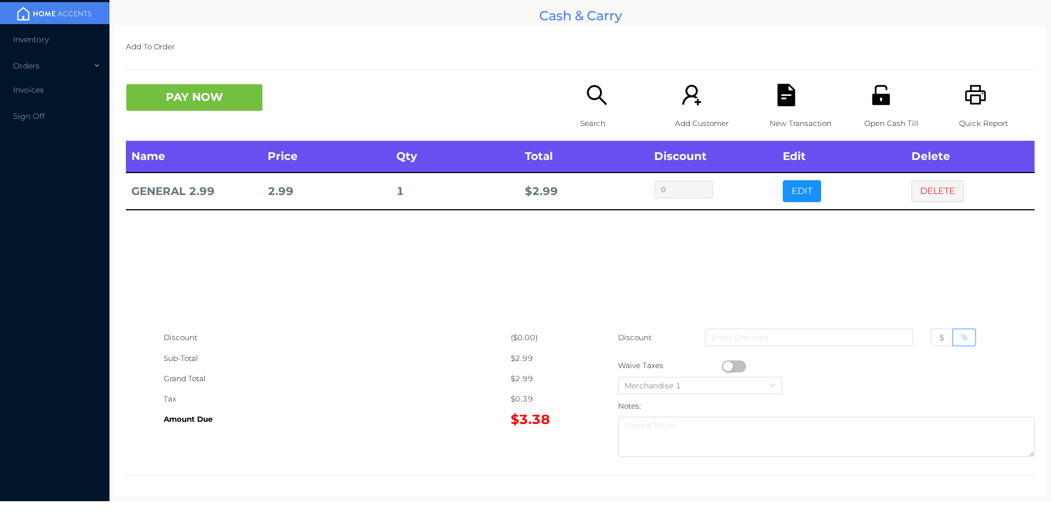
click at [725, 368] on button "button" at bounding box center [734, 366] width 24 height 12
click at [189, 109] on button "PAY NOW" at bounding box center [194, 97] width 137 height 27
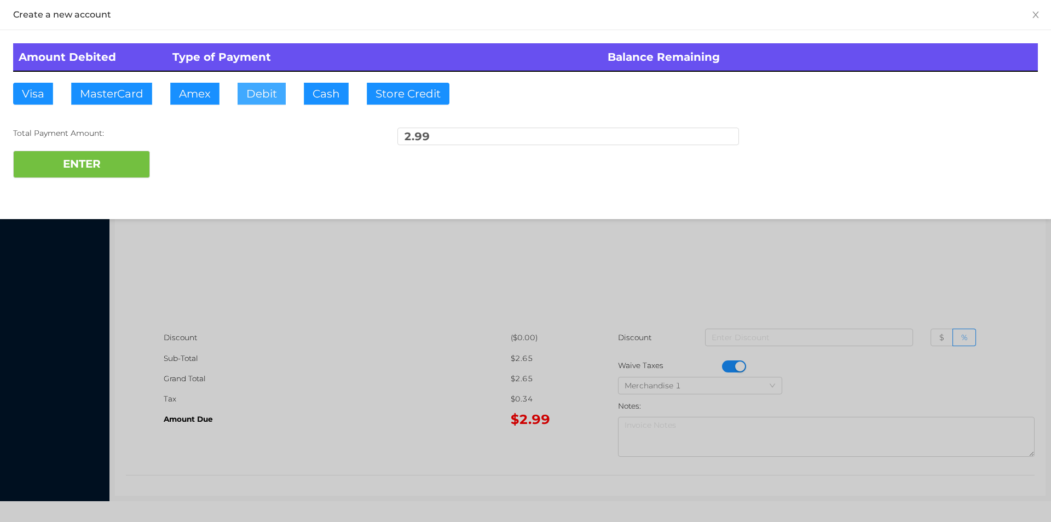
click at [280, 96] on button "Debit" at bounding box center [262, 94] width 48 height 22
click at [117, 158] on button "ENTER" at bounding box center [81, 164] width 137 height 27
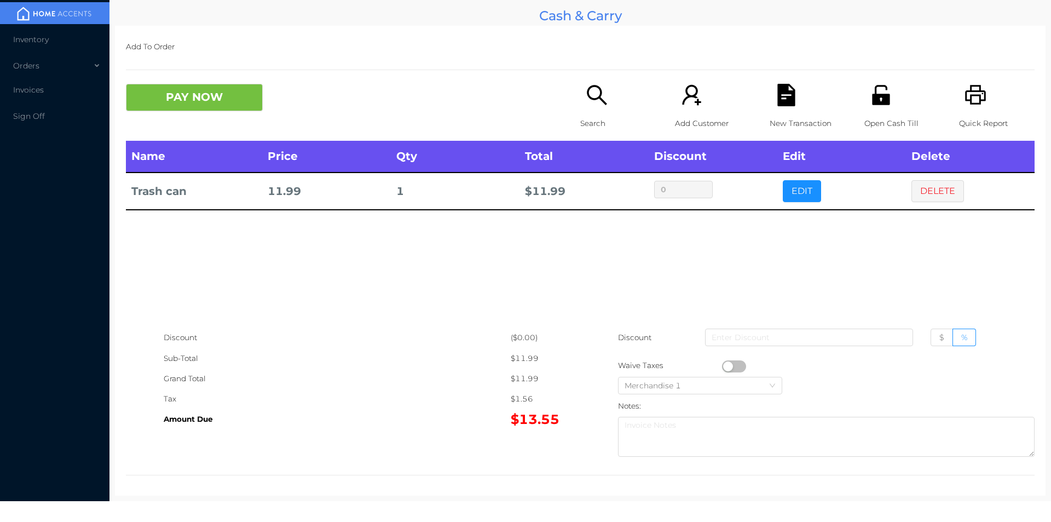
click at [588, 107] on div "Search" at bounding box center [618, 112] width 76 height 57
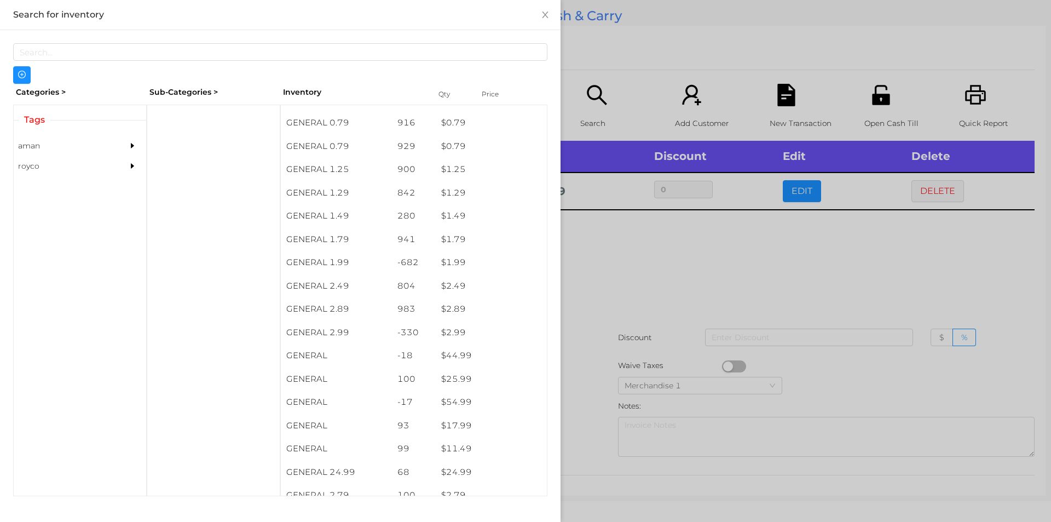
scroll to position [123, 0]
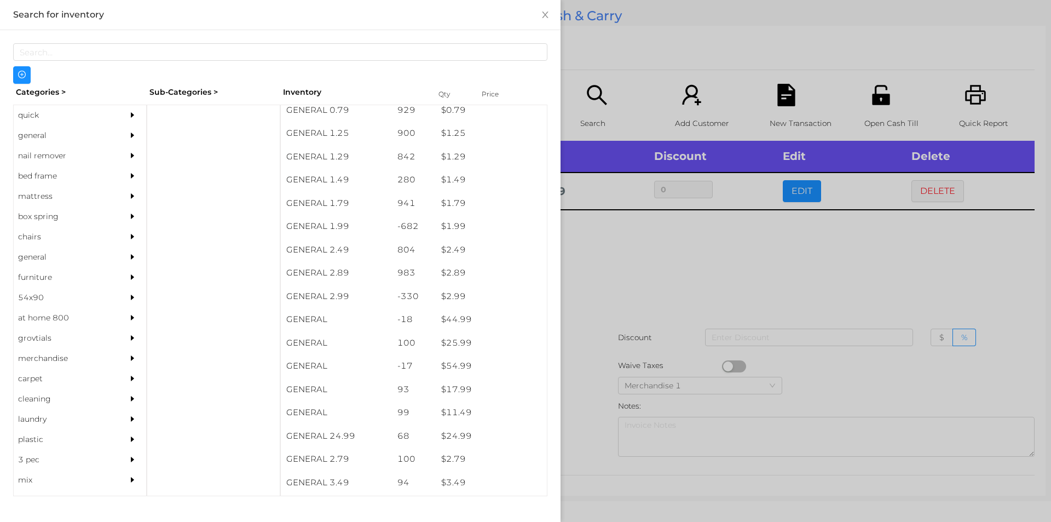
click at [37, 134] on div "general" at bounding box center [64, 135] width 100 height 20
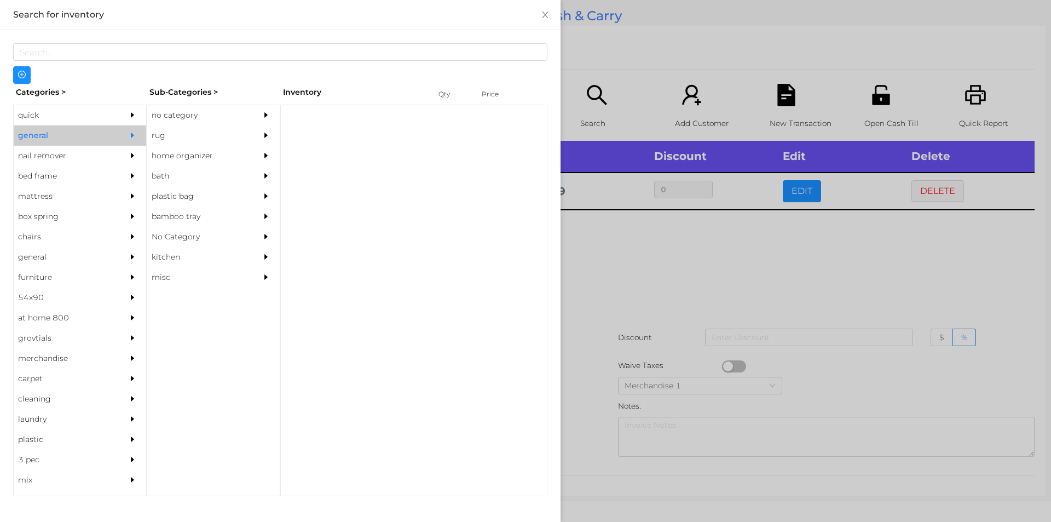
scroll to position [0, 0]
click at [199, 112] on div "no category" at bounding box center [197, 115] width 100 height 20
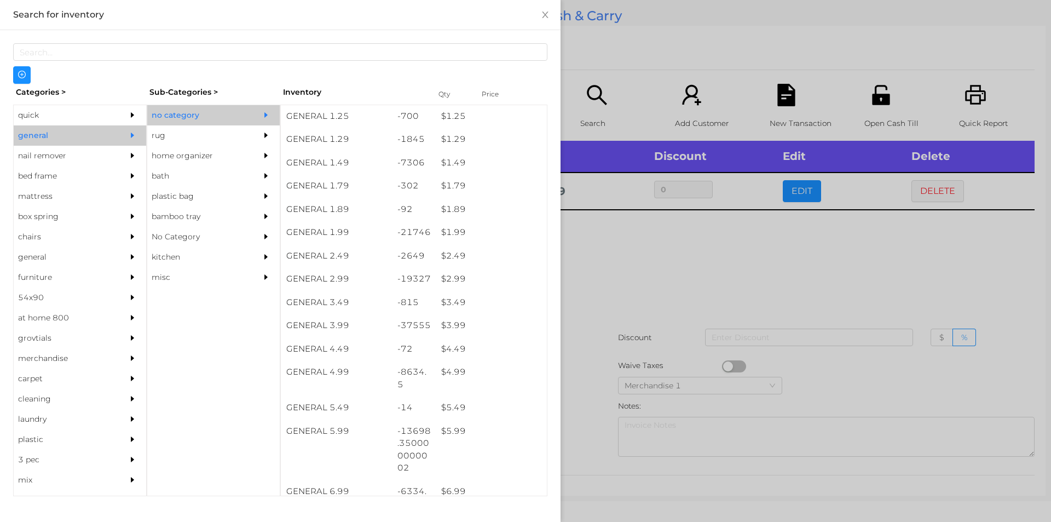
scroll to position [216, 0]
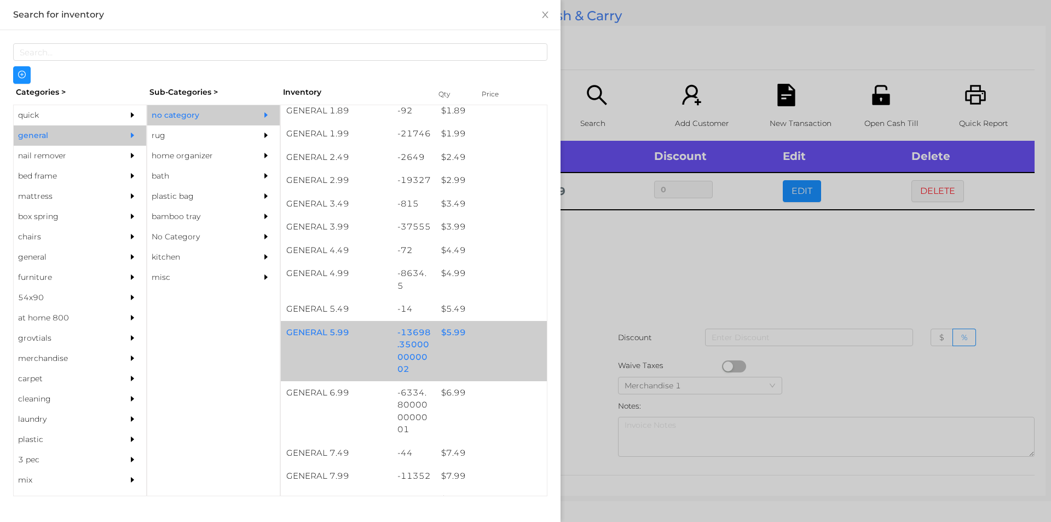
click at [467, 334] on div "$ 5.99" at bounding box center [491, 333] width 111 height 24
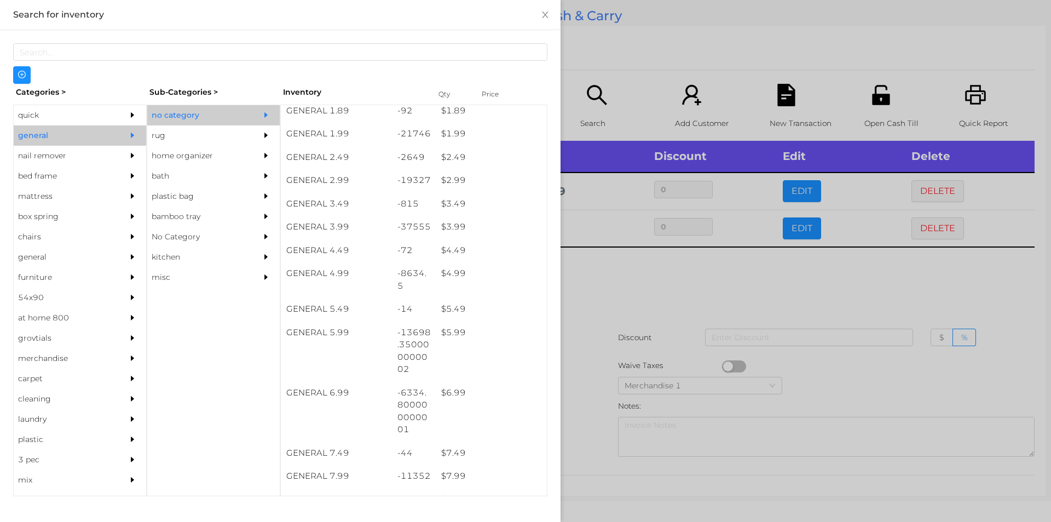
click at [622, 334] on div at bounding box center [525, 261] width 1051 height 522
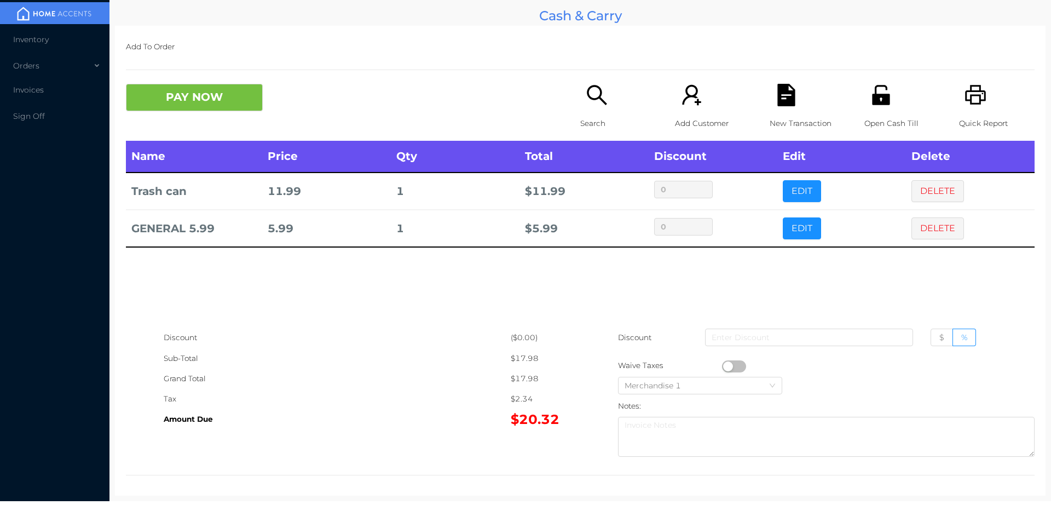
click at [587, 94] on icon "icon: search" at bounding box center [597, 95] width 22 height 22
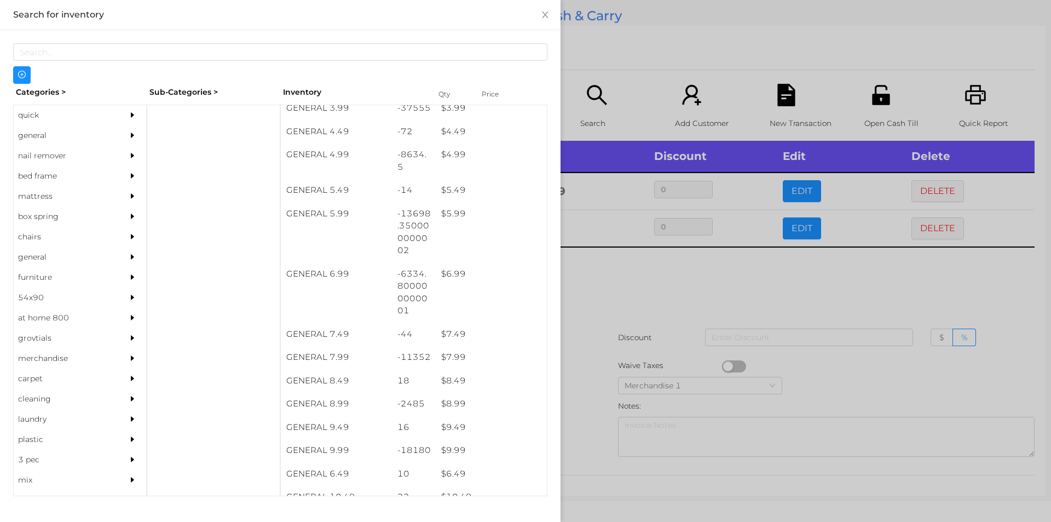
scroll to position [355, 0]
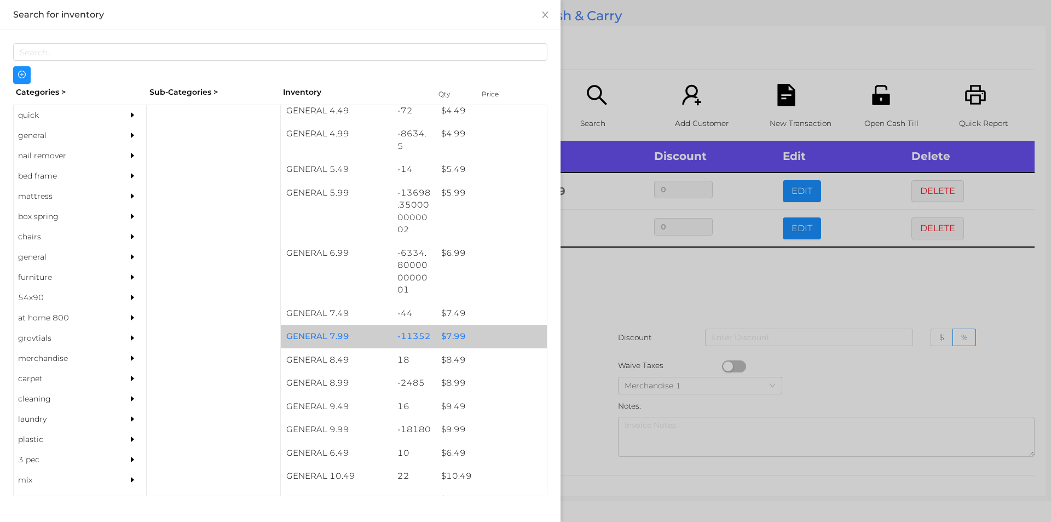
click at [468, 333] on div "$ 7.99" at bounding box center [491, 337] width 111 height 24
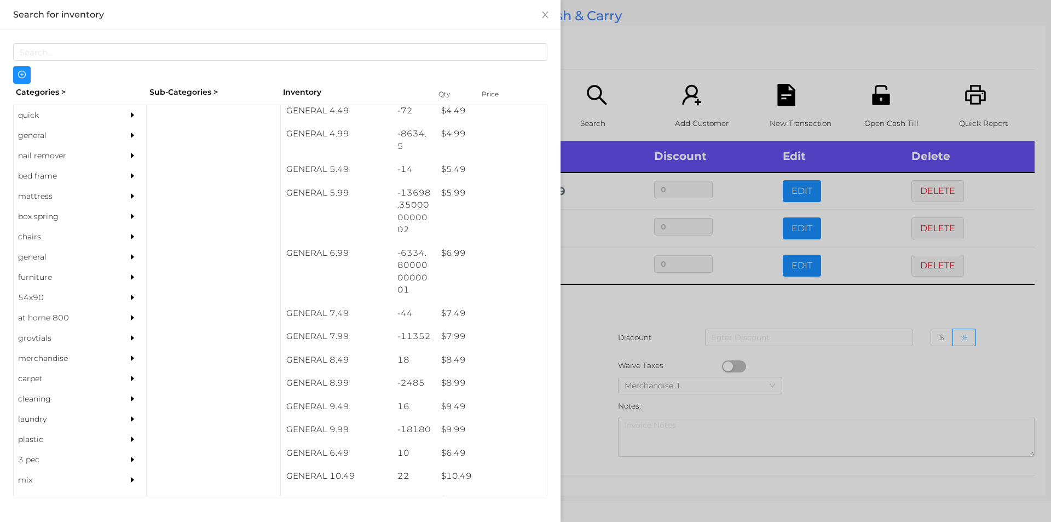
click at [626, 308] on div at bounding box center [525, 261] width 1051 height 522
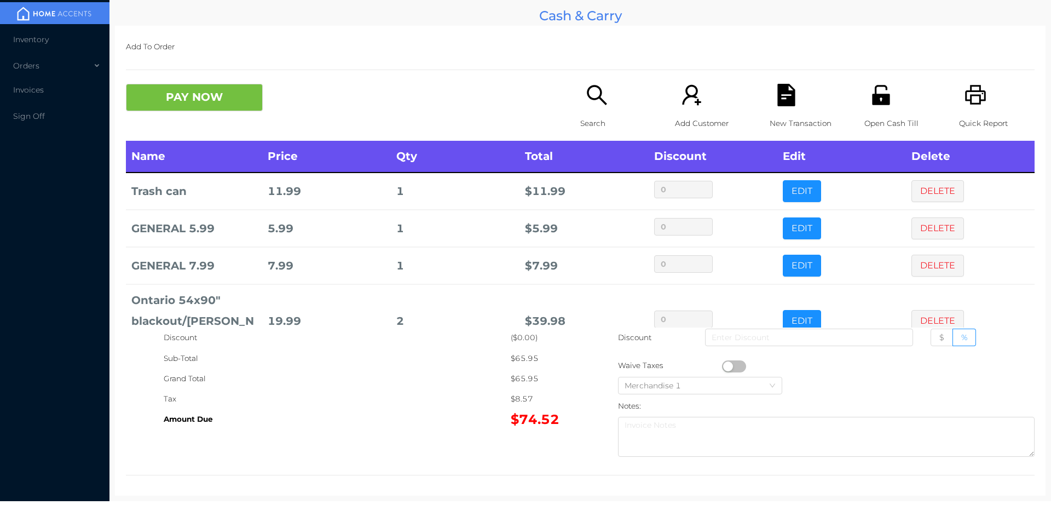
click at [580, 111] on div "Search" at bounding box center [618, 112] width 76 height 57
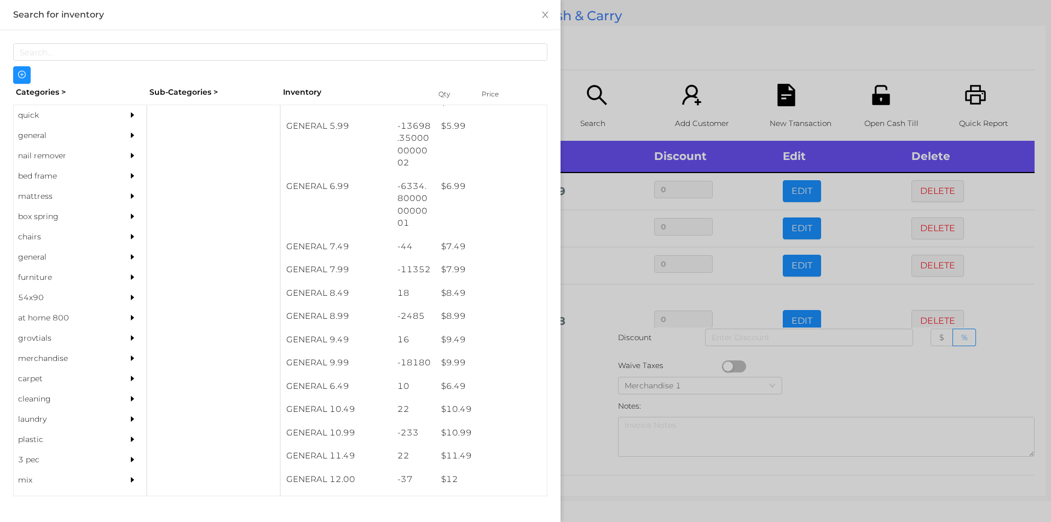
scroll to position [501, 0]
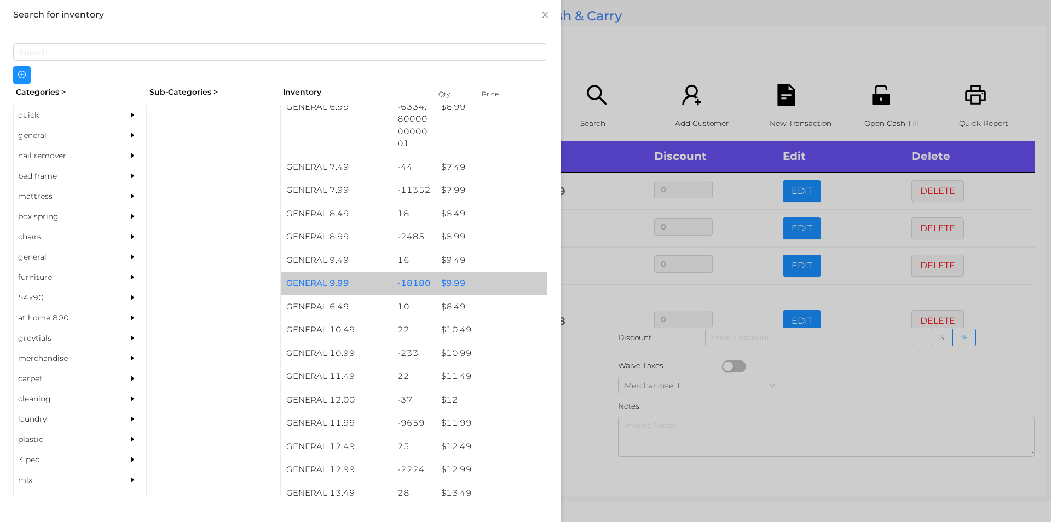
click at [474, 281] on div "$ 9.99" at bounding box center [491, 284] width 111 height 24
click at [474, 279] on div "$ 9.99" at bounding box center [491, 284] width 111 height 24
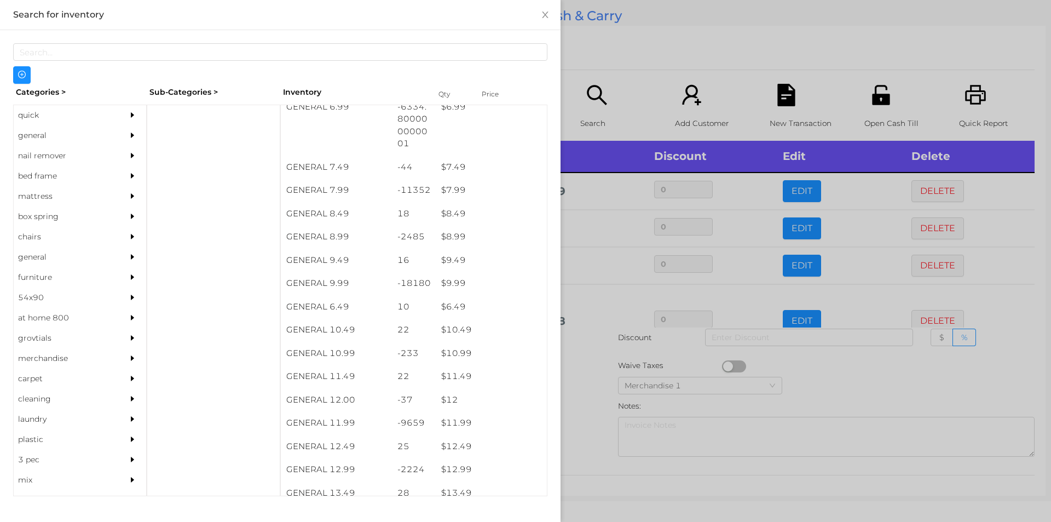
click at [622, 53] on div at bounding box center [525, 261] width 1051 height 522
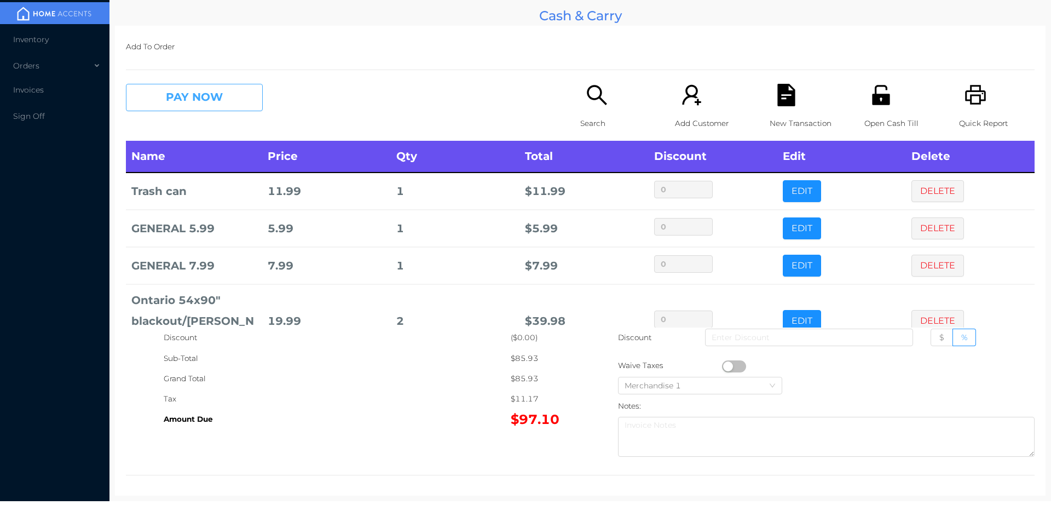
click at [188, 97] on button "PAY NOW" at bounding box center [194, 97] width 137 height 27
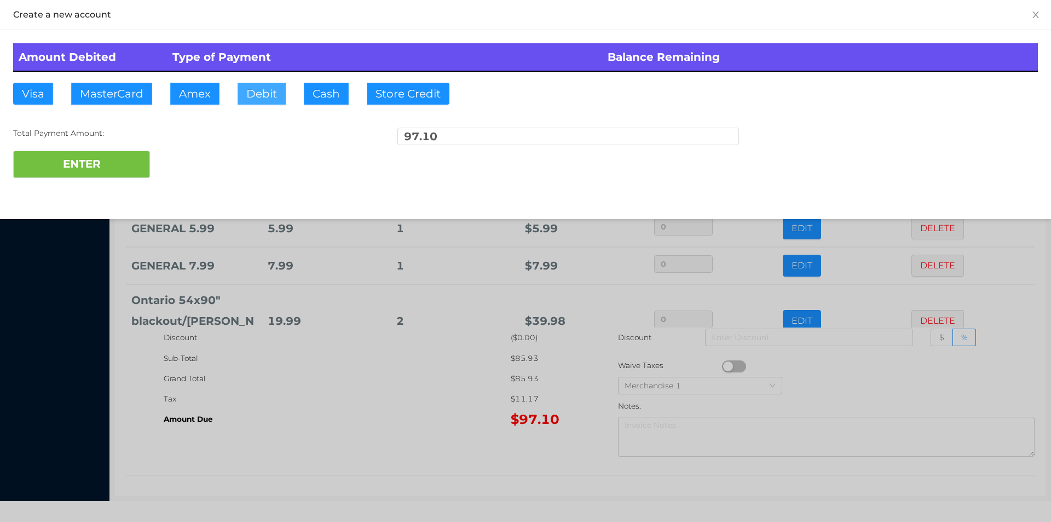
click at [262, 86] on button "Debit" at bounding box center [262, 94] width 48 height 22
click at [105, 160] on button "ENTER" at bounding box center [81, 164] width 137 height 27
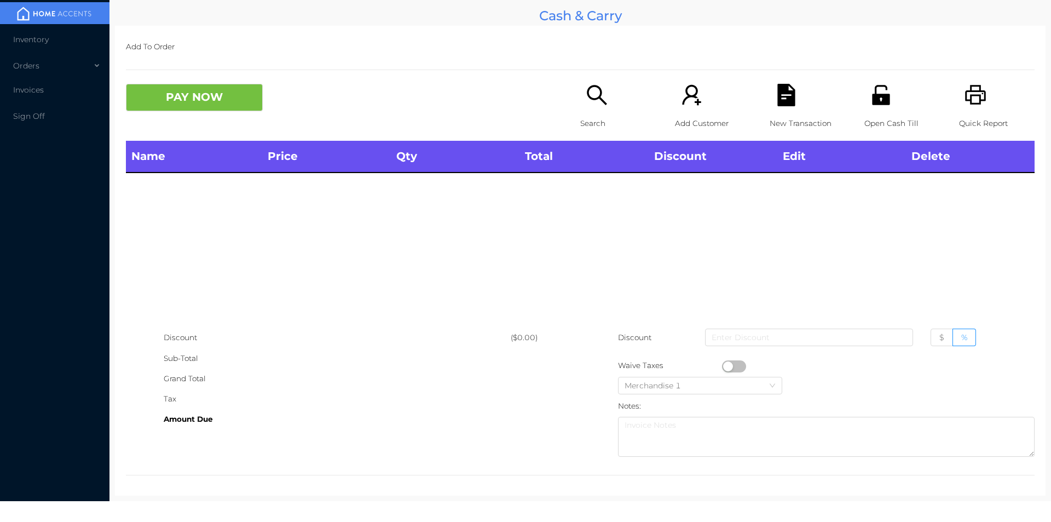
click at [586, 105] on icon "icon: search" at bounding box center [597, 95] width 22 height 22
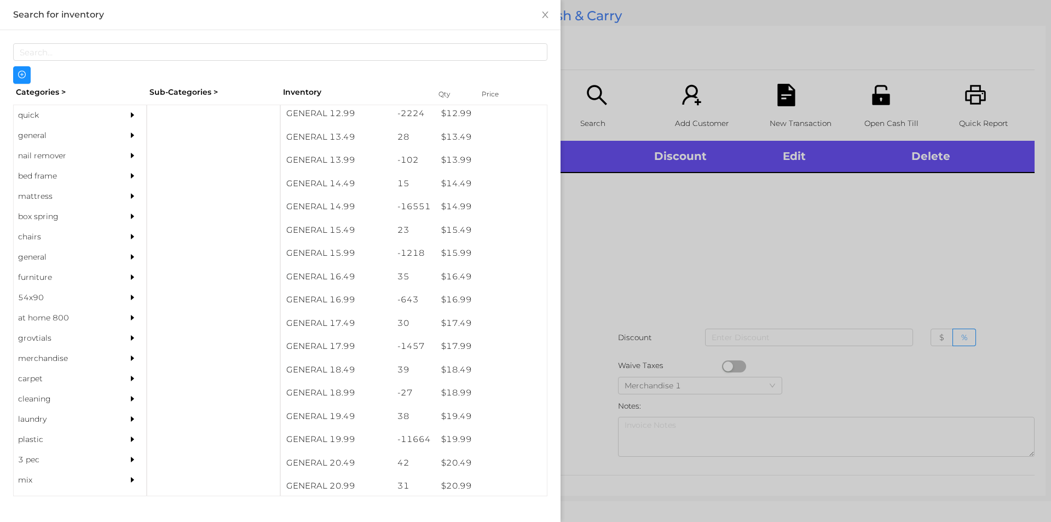
scroll to position [922, 0]
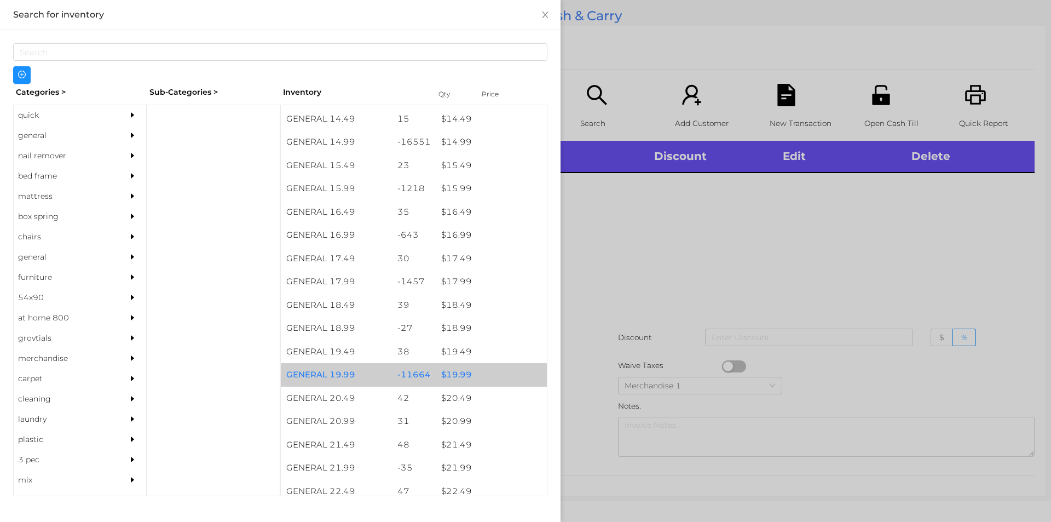
click at [403, 372] on div "-11664" at bounding box center [414, 375] width 44 height 24
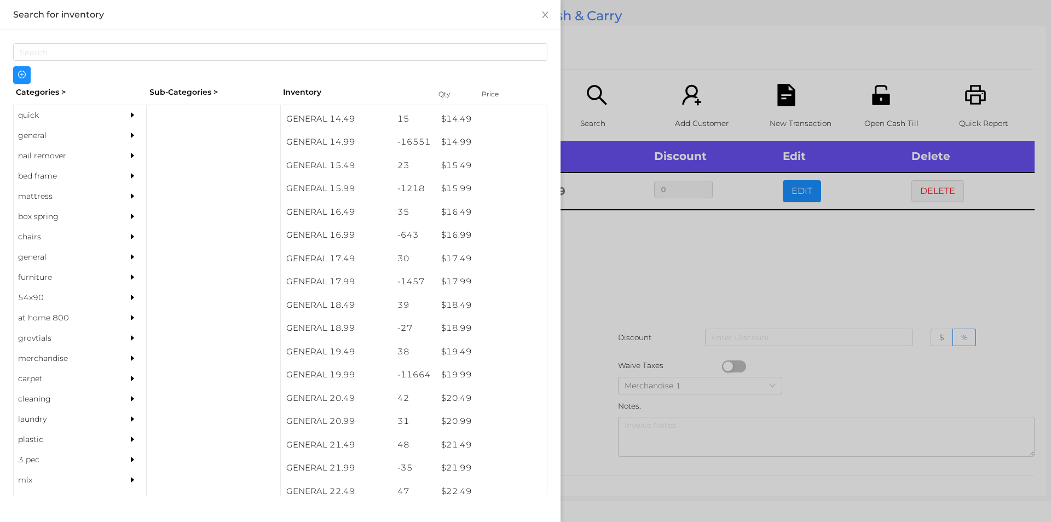
click at [610, 331] on div at bounding box center [525, 261] width 1051 height 522
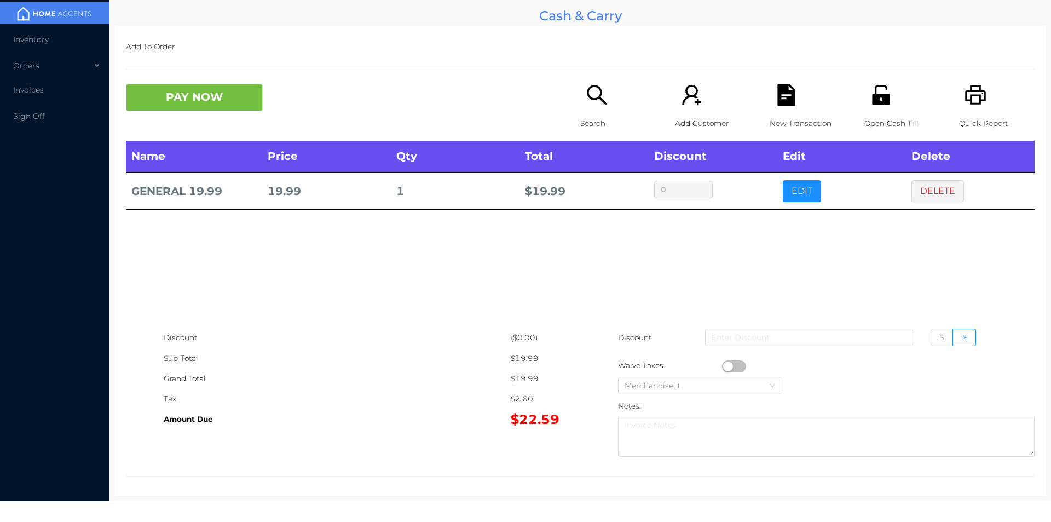
click at [959, 98] on div "Quick Report" at bounding box center [997, 112] width 76 height 57
click at [198, 104] on button "PAY NOW" at bounding box center [194, 97] width 137 height 27
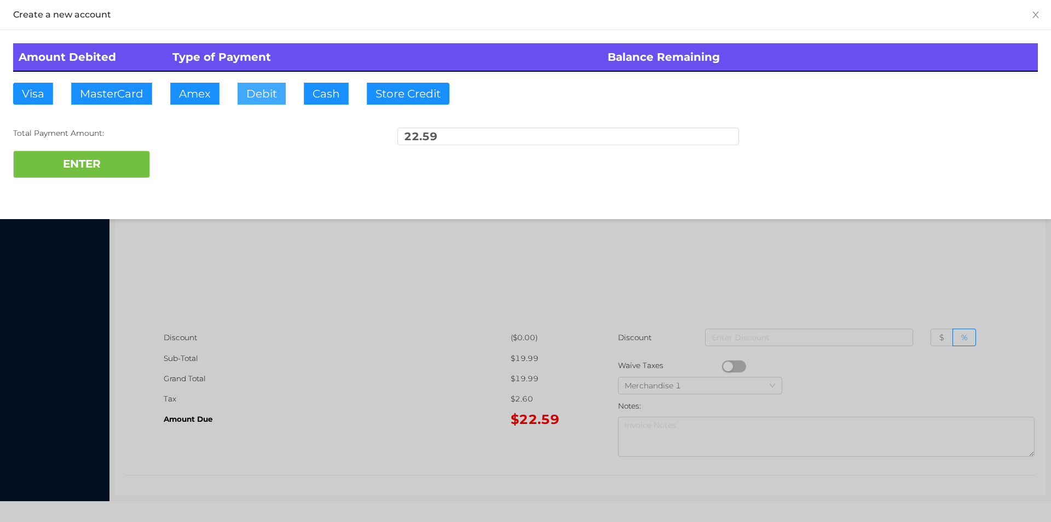
click at [273, 94] on button "Debit" at bounding box center [262, 94] width 48 height 22
click at [108, 165] on button "ENTER" at bounding box center [81, 164] width 137 height 27
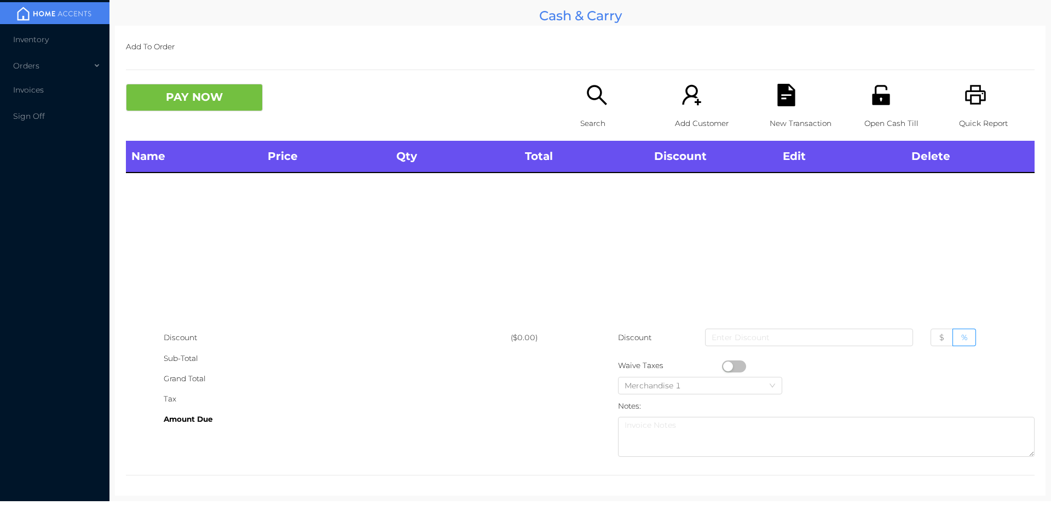
click at [884, 96] on icon "icon: unlock" at bounding box center [881, 95] width 22 height 22
click at [870, 108] on div "Open Cash Till" at bounding box center [902, 112] width 76 height 57
click at [965, 95] on icon "icon: printer" at bounding box center [976, 95] width 22 height 22
click at [880, 109] on div "Open Cash Till" at bounding box center [902, 112] width 76 height 57
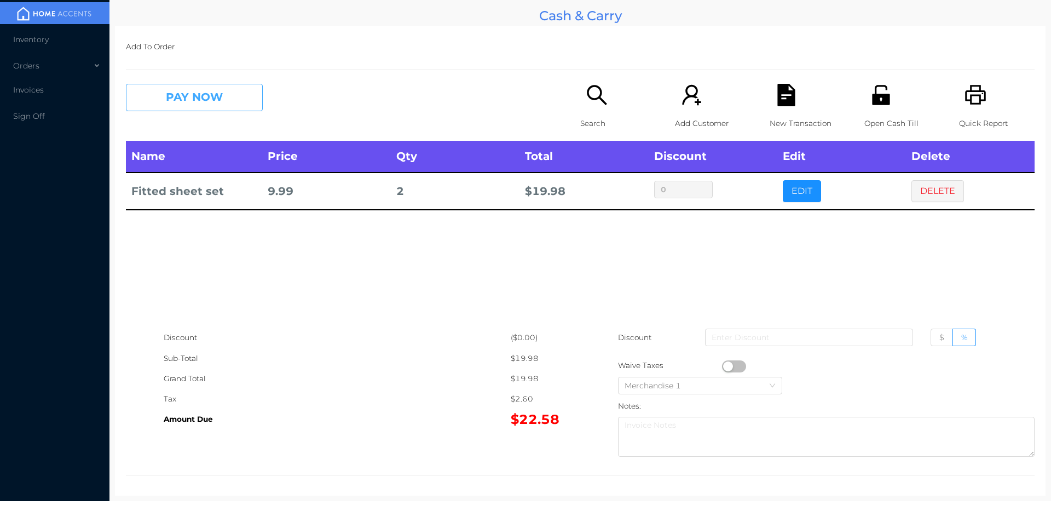
click at [198, 95] on button "PAY NOW" at bounding box center [194, 97] width 137 height 27
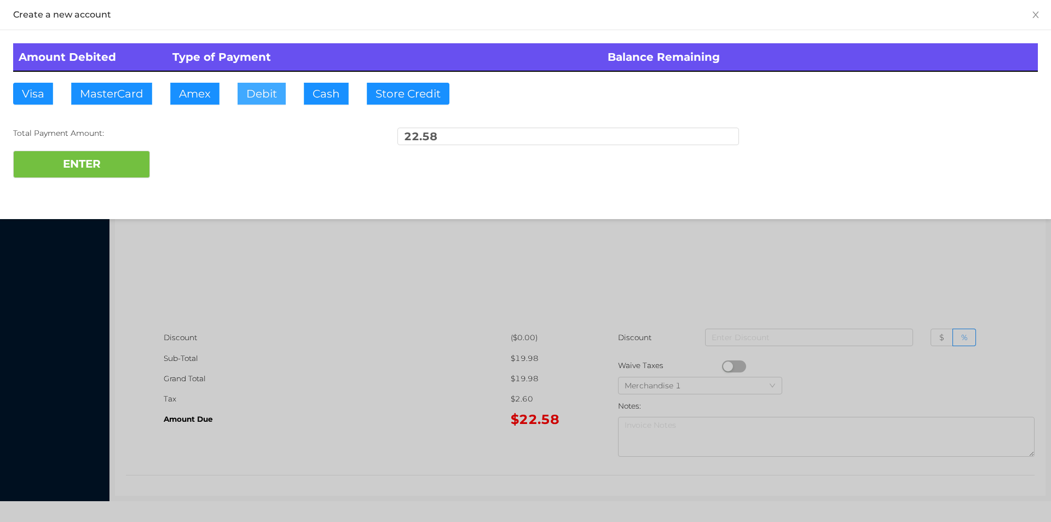
click at [252, 94] on button "Debit" at bounding box center [262, 94] width 48 height 22
click at [121, 151] on button "ENTER" at bounding box center [81, 164] width 137 height 27
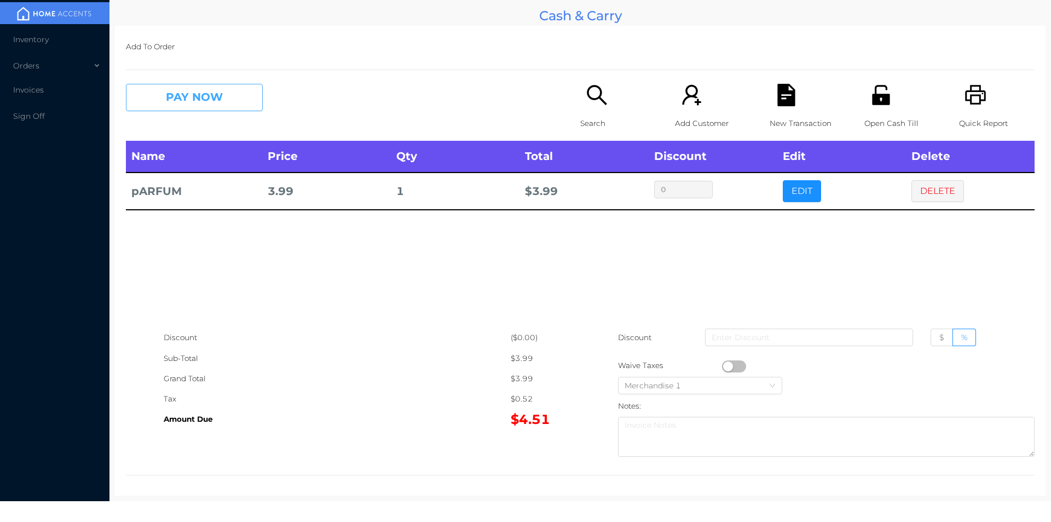
click at [174, 87] on button "PAY NOW" at bounding box center [194, 97] width 137 height 27
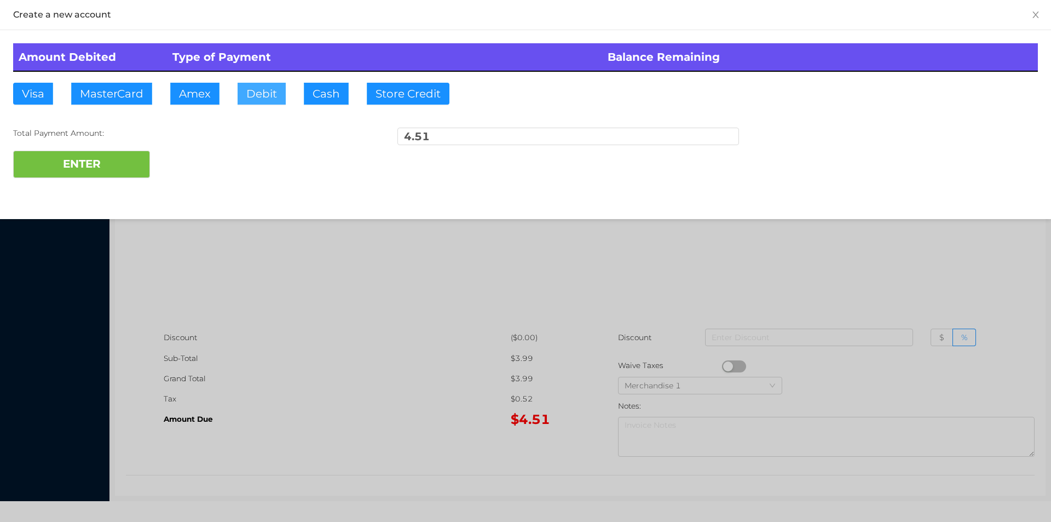
click at [258, 98] on button "Debit" at bounding box center [262, 94] width 48 height 22
type input "5."
click at [93, 175] on button "ENTER" at bounding box center [81, 164] width 137 height 27
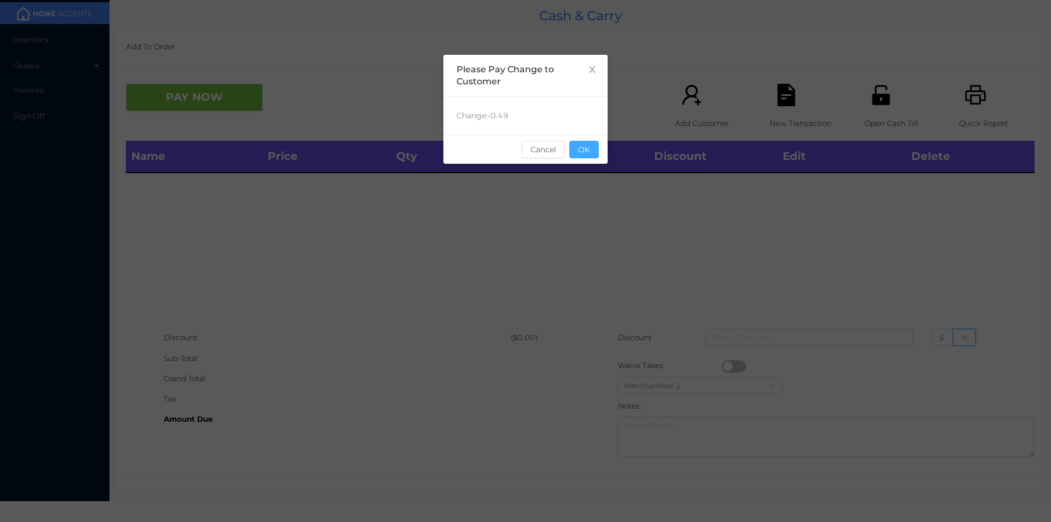
click at [590, 142] on button "OK" at bounding box center [584, 150] width 30 height 18
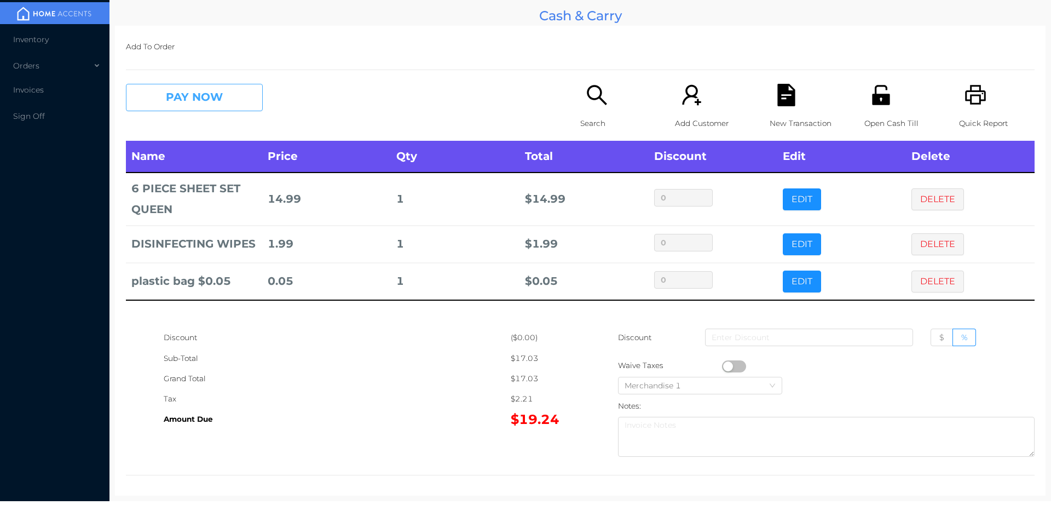
click at [232, 99] on button "PAY NOW" at bounding box center [194, 97] width 137 height 27
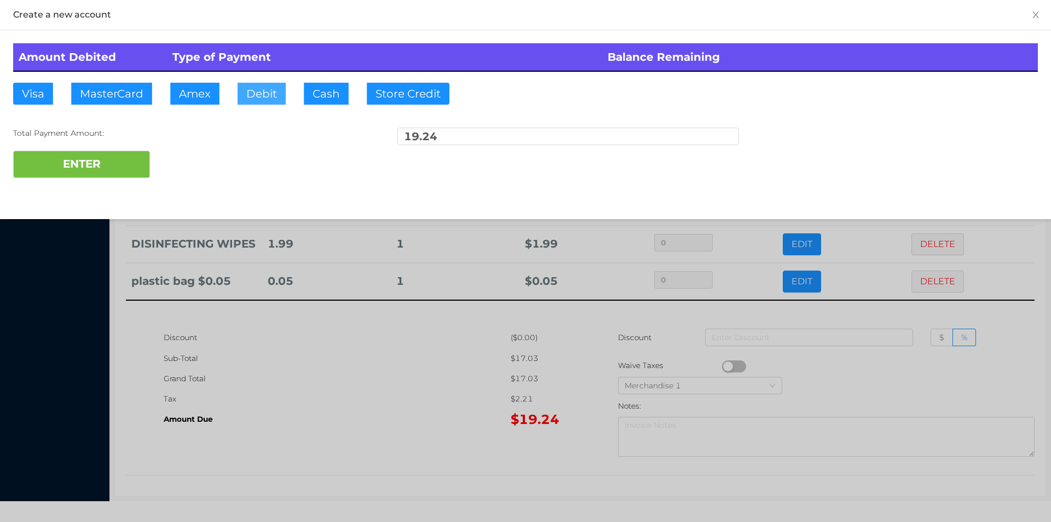
click at [259, 100] on button "Debit" at bounding box center [262, 94] width 48 height 22
click at [142, 164] on button "ENTER" at bounding box center [81, 164] width 137 height 27
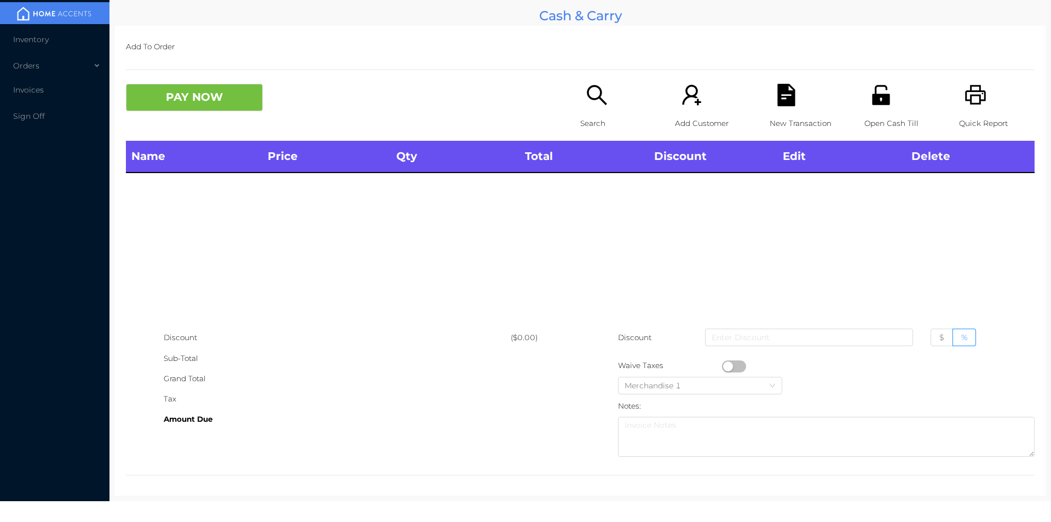
click at [586, 108] on div "Search" at bounding box center [618, 112] width 76 height 57
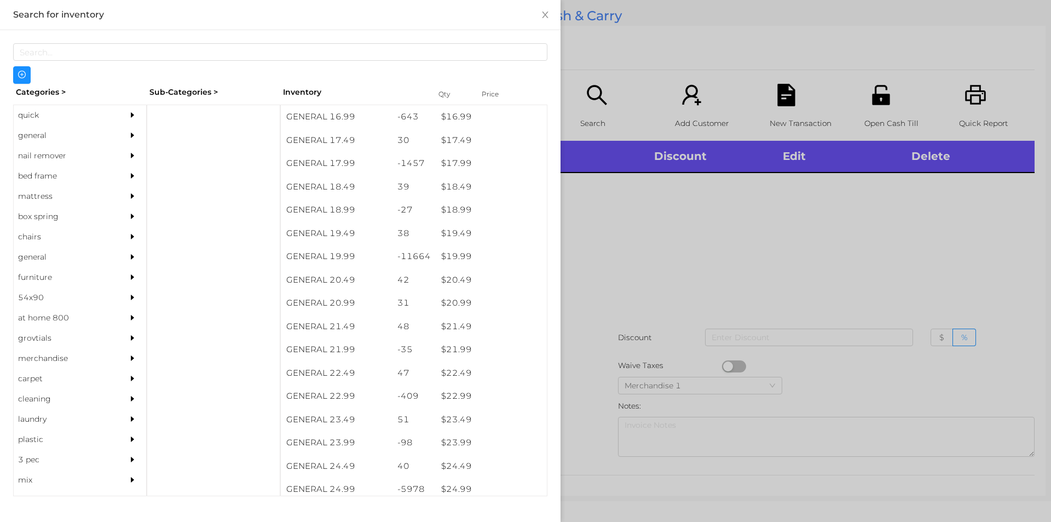
scroll to position [1041, 0]
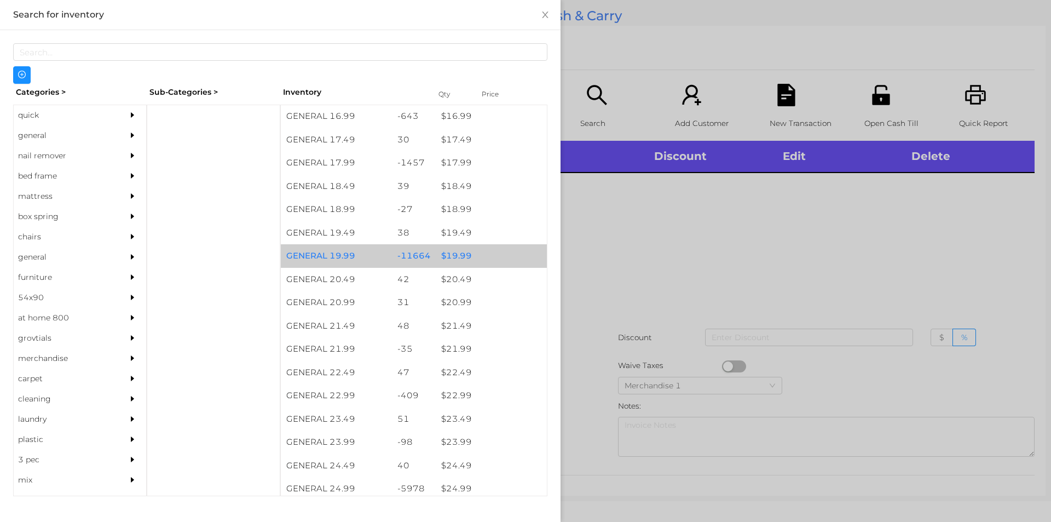
click at [459, 248] on div "$ 19.99" at bounding box center [491, 256] width 111 height 24
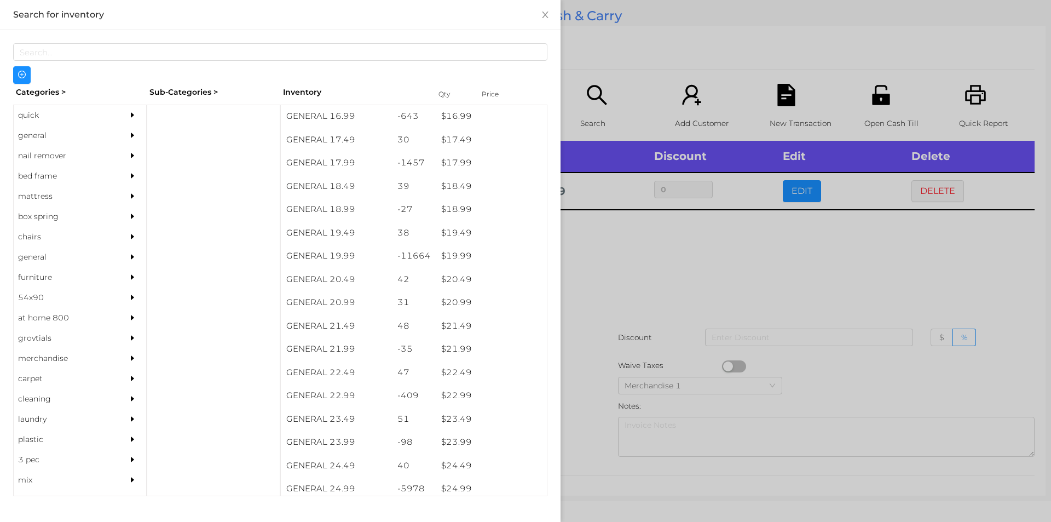
click at [634, 277] on div at bounding box center [525, 261] width 1051 height 522
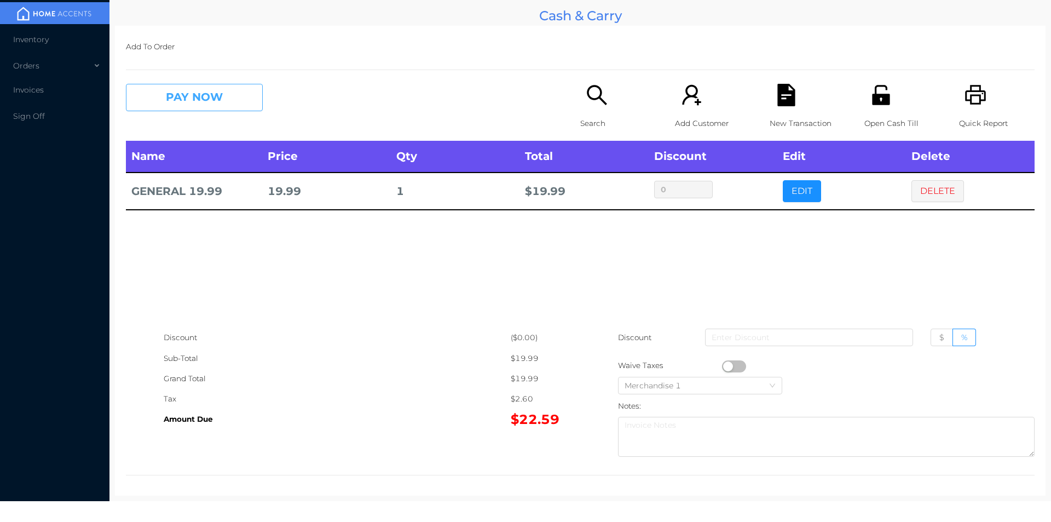
click at [212, 95] on button "PAY NOW" at bounding box center [194, 97] width 137 height 27
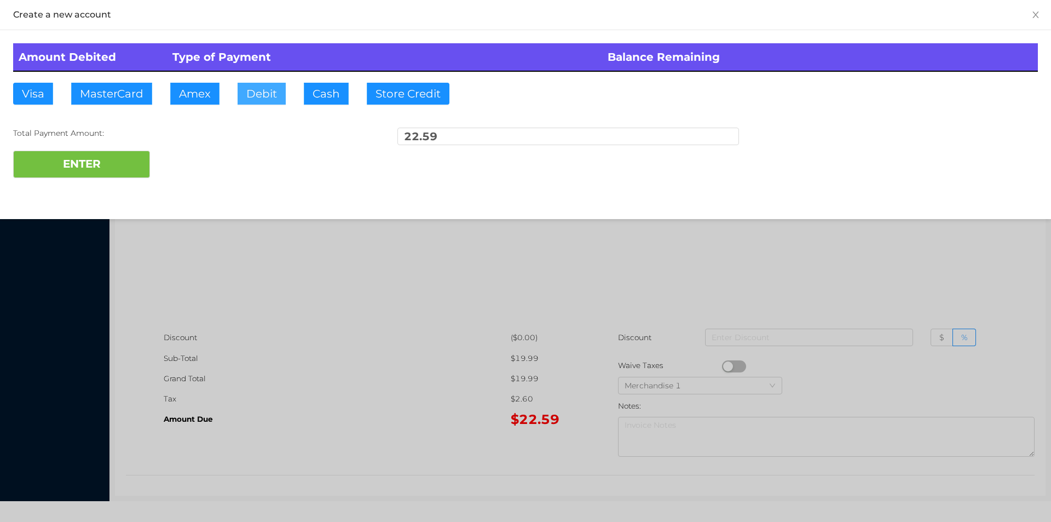
click at [262, 103] on button "Debit" at bounding box center [262, 94] width 48 height 22
click at [108, 168] on button "ENTER" at bounding box center [81, 164] width 137 height 27
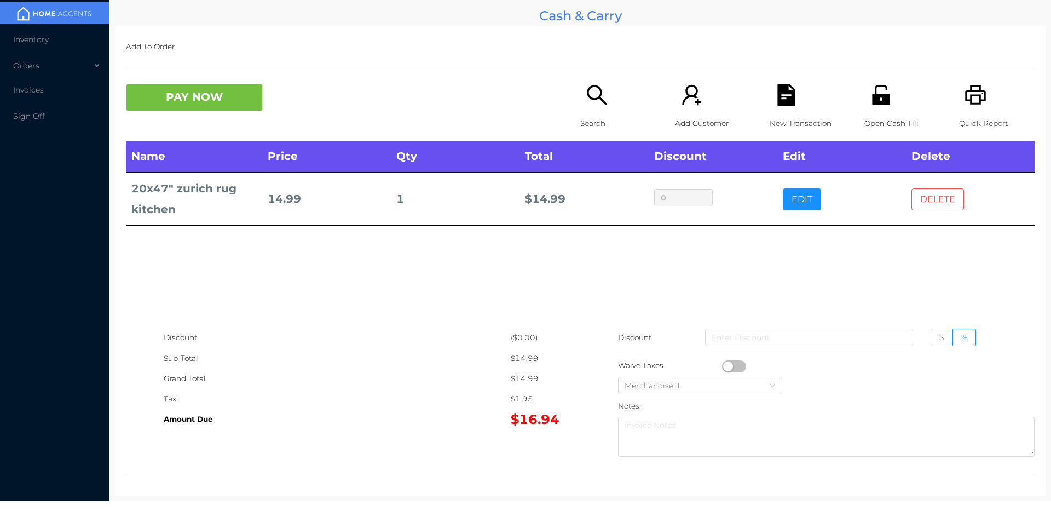
click at [940, 191] on button "DELETE" at bounding box center [937, 199] width 53 height 22
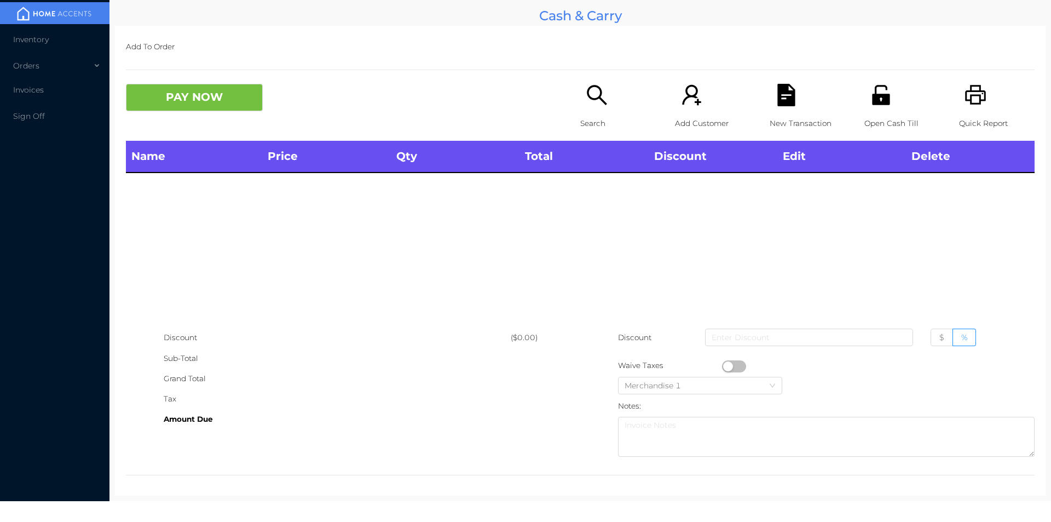
click at [872, 103] on icon "icon: unlock" at bounding box center [881, 95] width 18 height 20
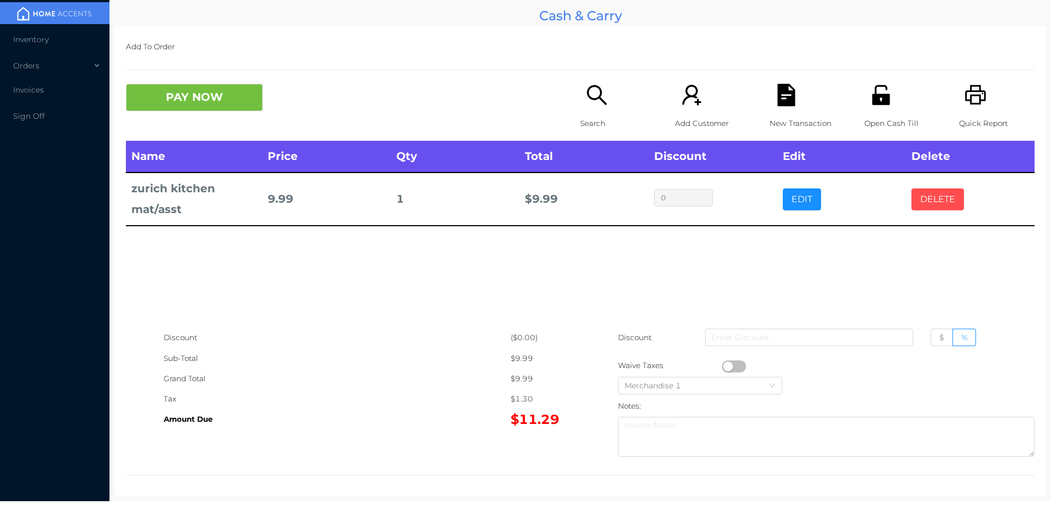
click at [931, 194] on button "DELETE" at bounding box center [937, 199] width 53 height 22
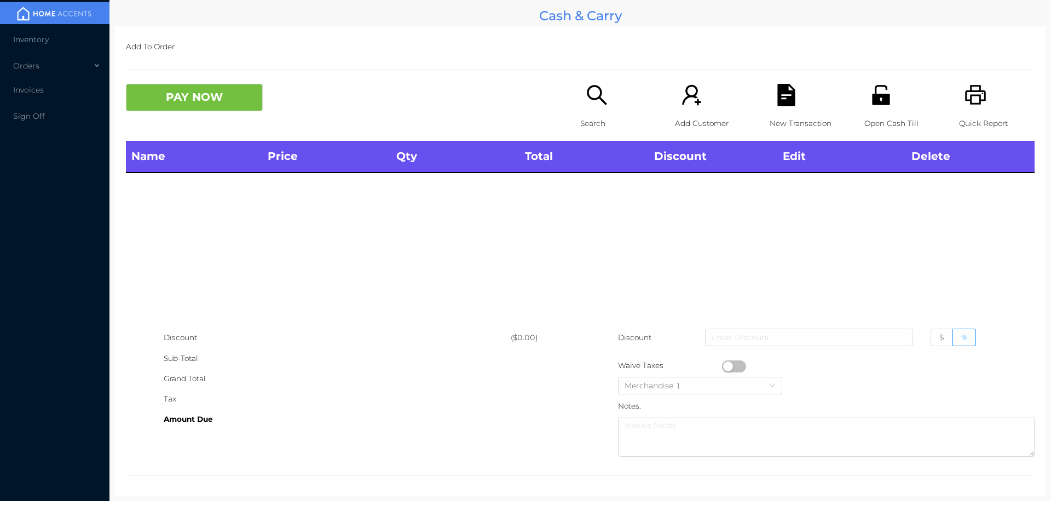
click at [985, 103] on div "Quick Report" at bounding box center [997, 112] width 76 height 57
